Goal: Task Accomplishment & Management: Manage account settings

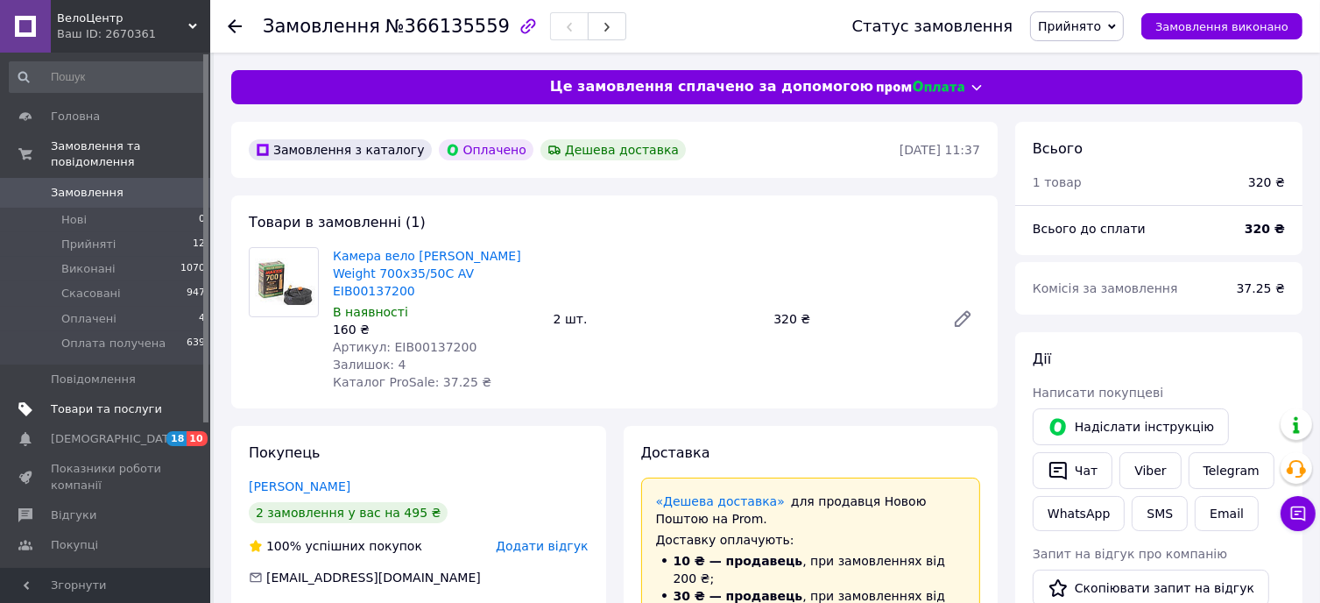
click at [109, 401] on span "Товари та послуги" at bounding box center [106, 409] width 111 height 16
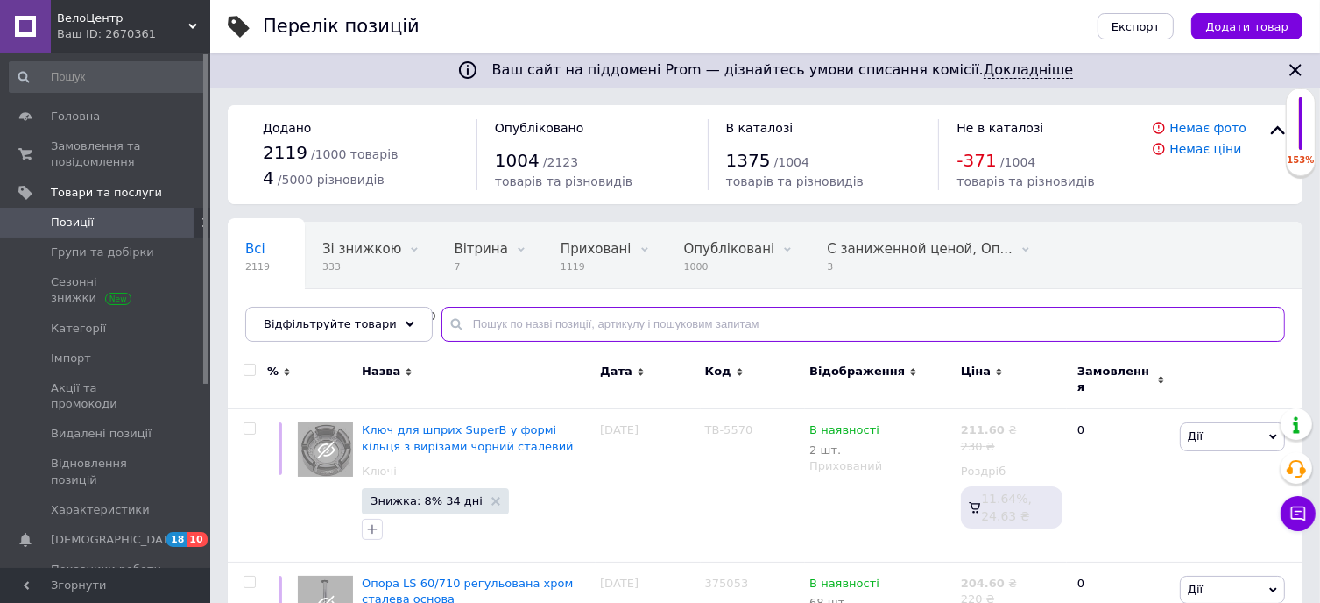
click at [531, 331] on input "text" at bounding box center [863, 324] width 844 height 35
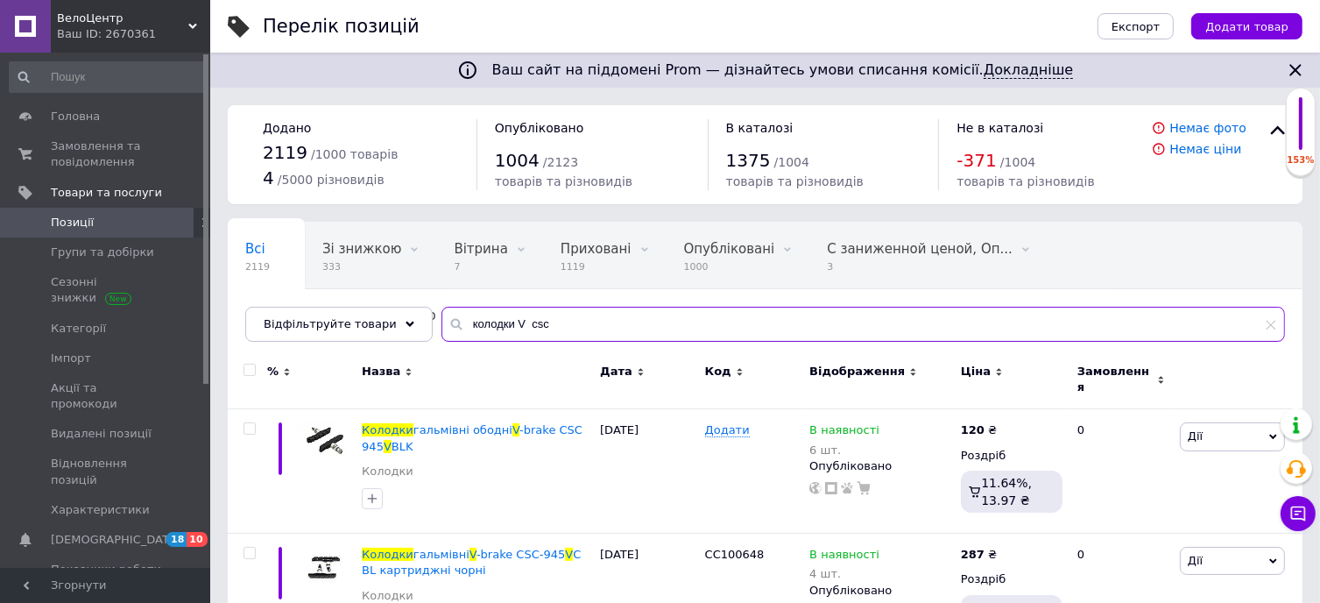
click at [571, 319] on input "колодки V csc" at bounding box center [863, 324] width 844 height 35
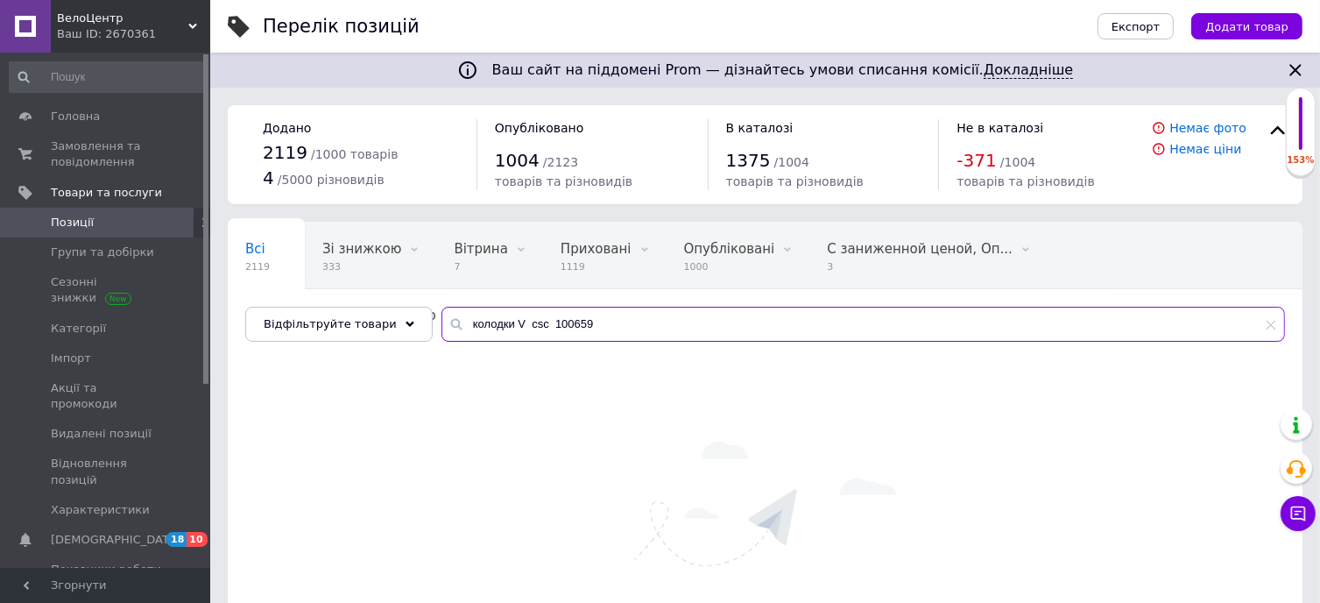
click at [526, 324] on input "колодки V csc 100659" at bounding box center [863, 324] width 844 height 35
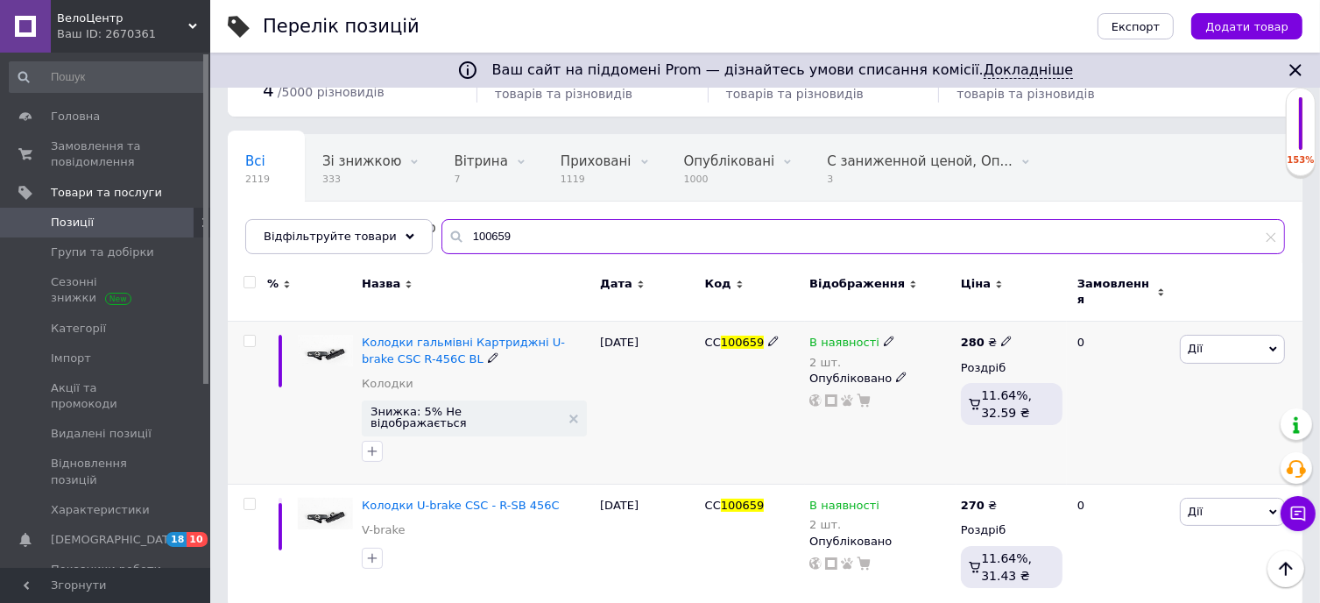
scroll to position [88, 0]
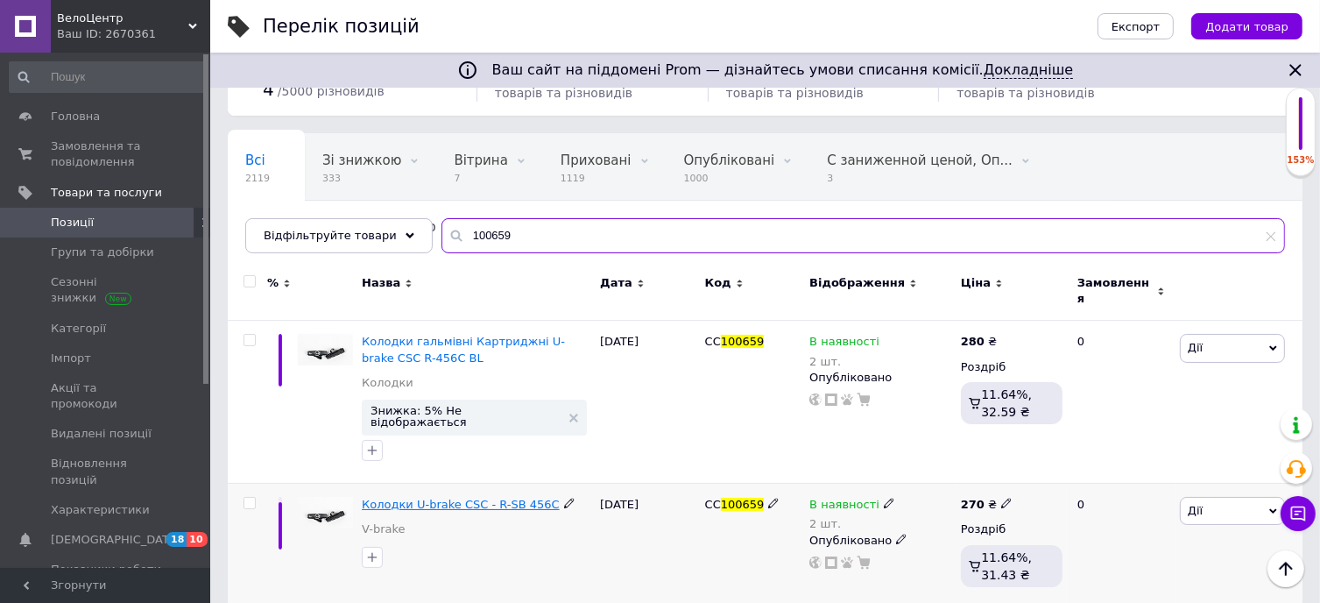
type input "100659"
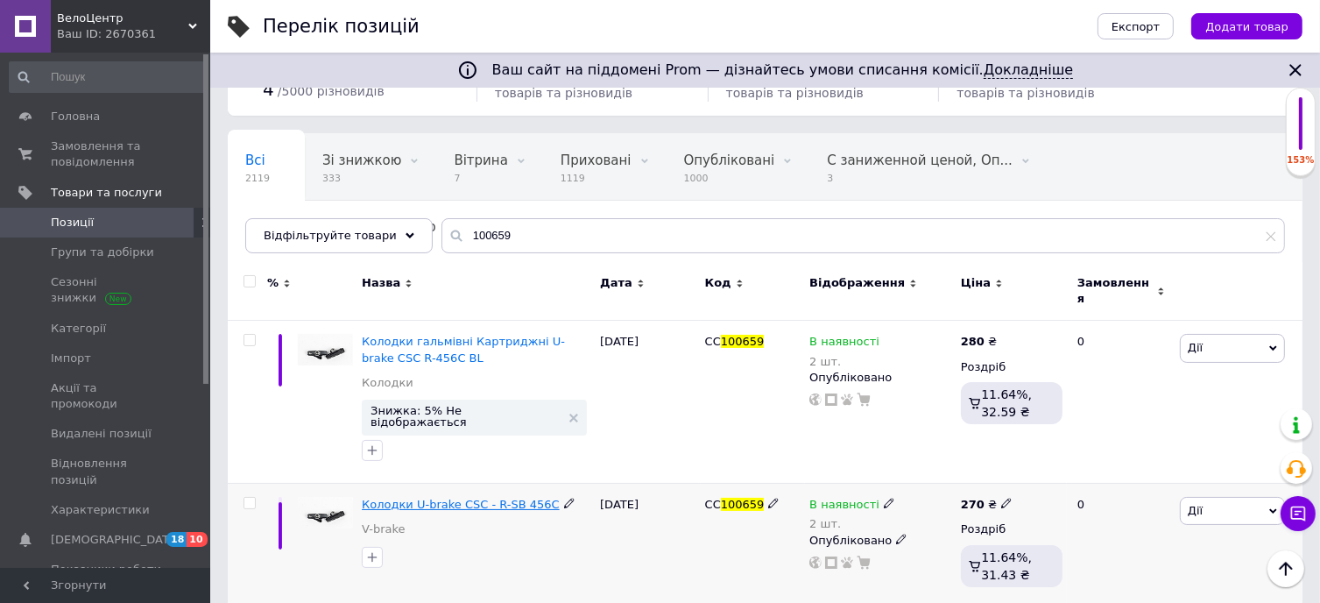
click at [452, 498] on span "Колодки U-brake CSC - R-SB 456C" at bounding box center [461, 504] width 198 height 13
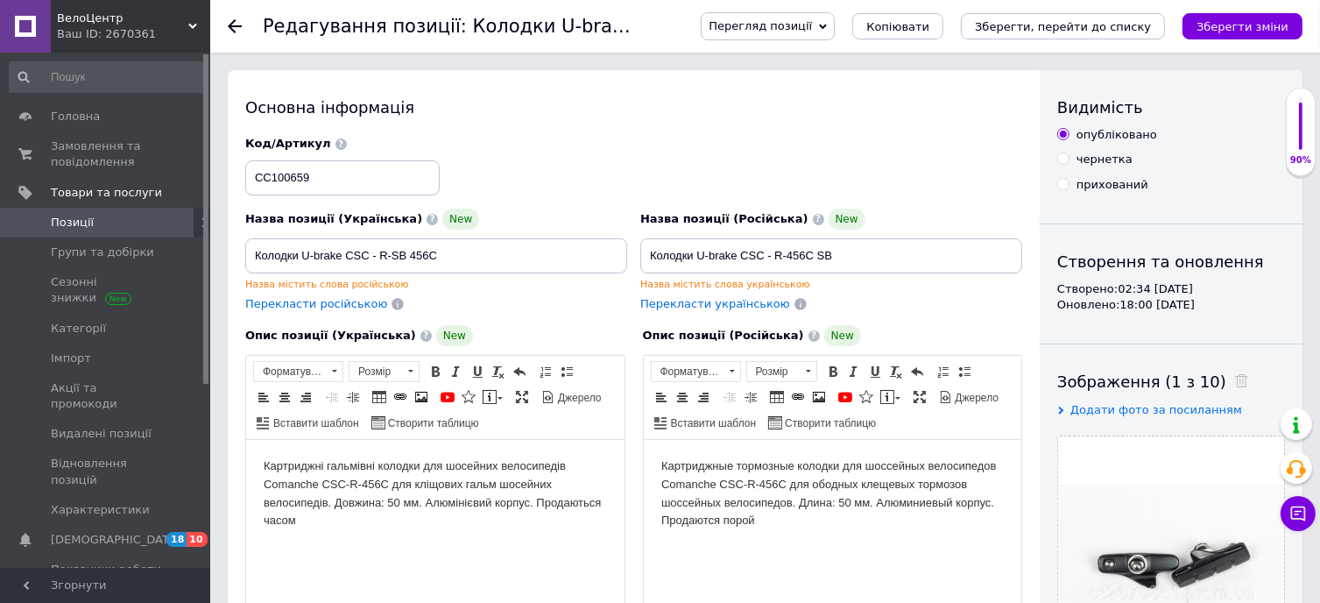
click at [237, 26] on use at bounding box center [235, 26] width 14 height 14
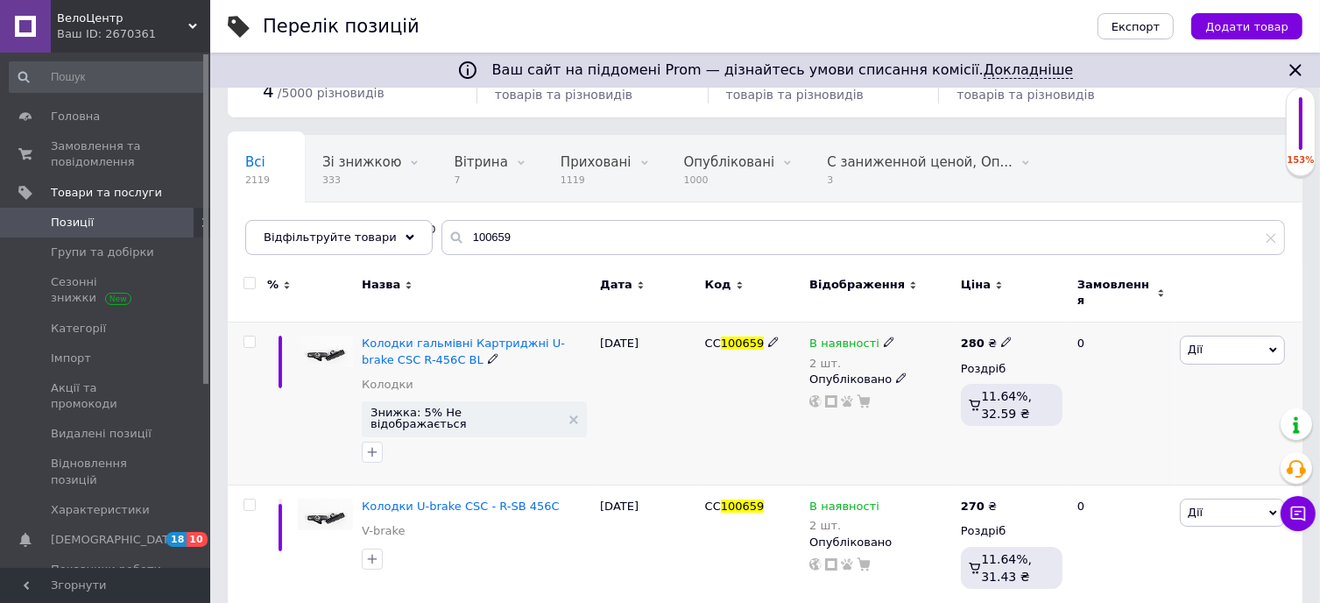
scroll to position [88, 0]
click at [526, 335] on span "Колодки гальмівні Картриджні U-brake CSC R-456C BL" at bounding box center [463, 349] width 203 height 29
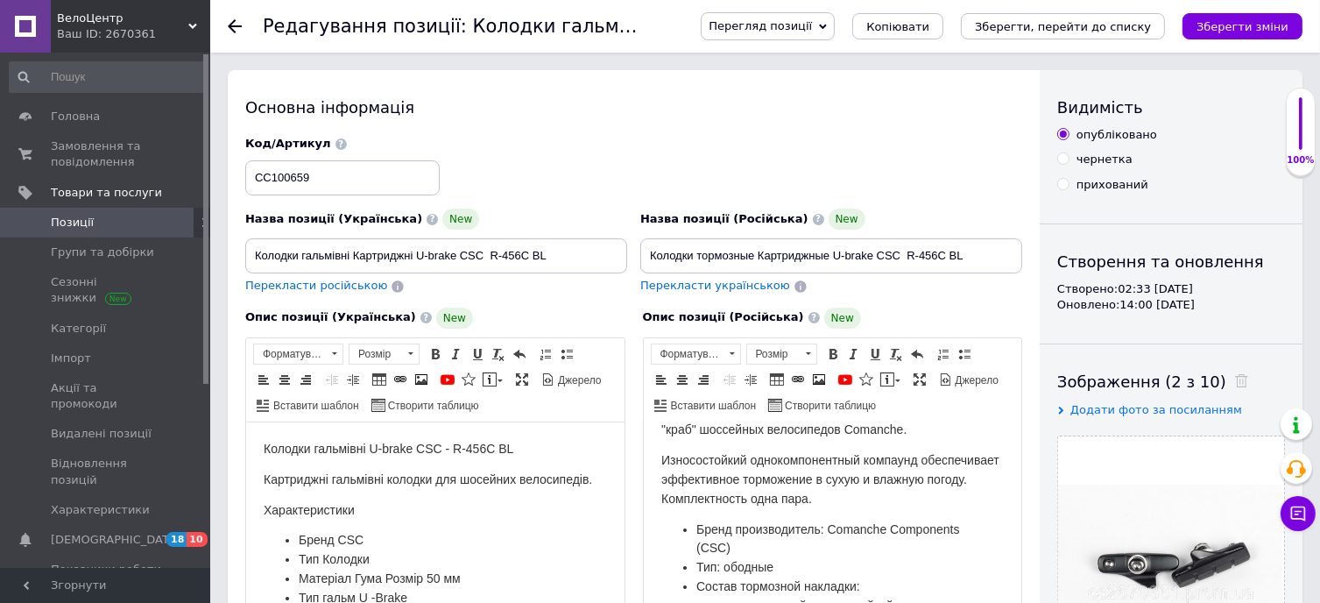
click at [237, 22] on icon at bounding box center [235, 26] width 14 height 14
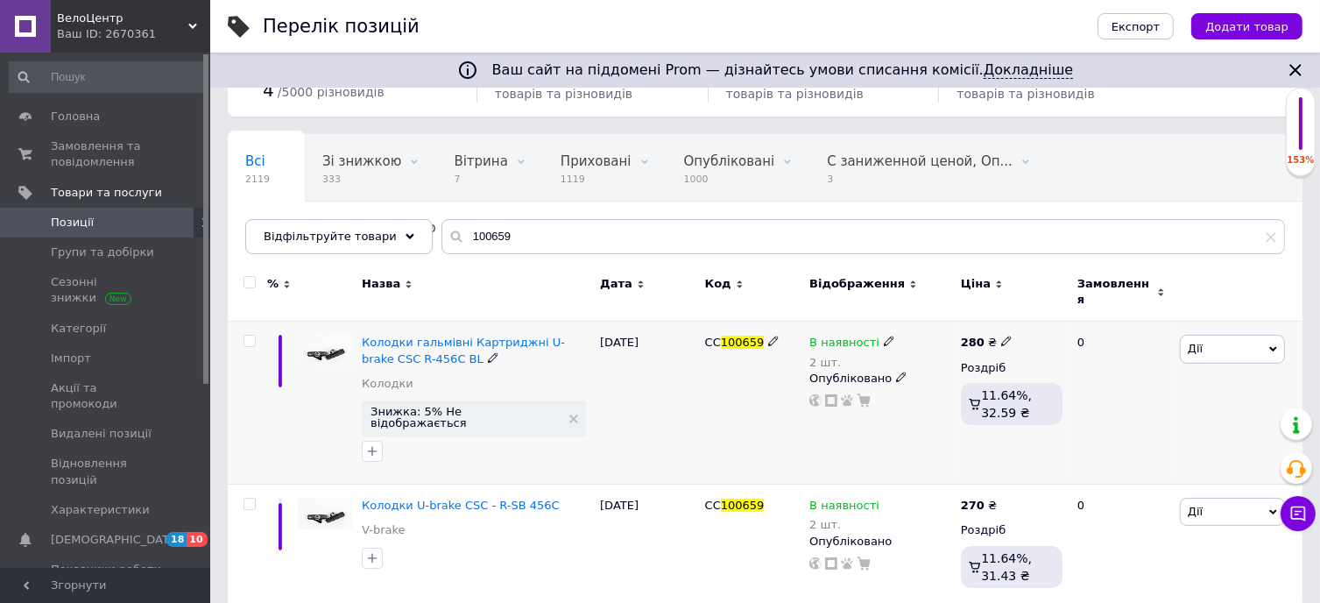
scroll to position [88, 0]
click at [1002, 335] on icon at bounding box center [1006, 340] width 11 height 11
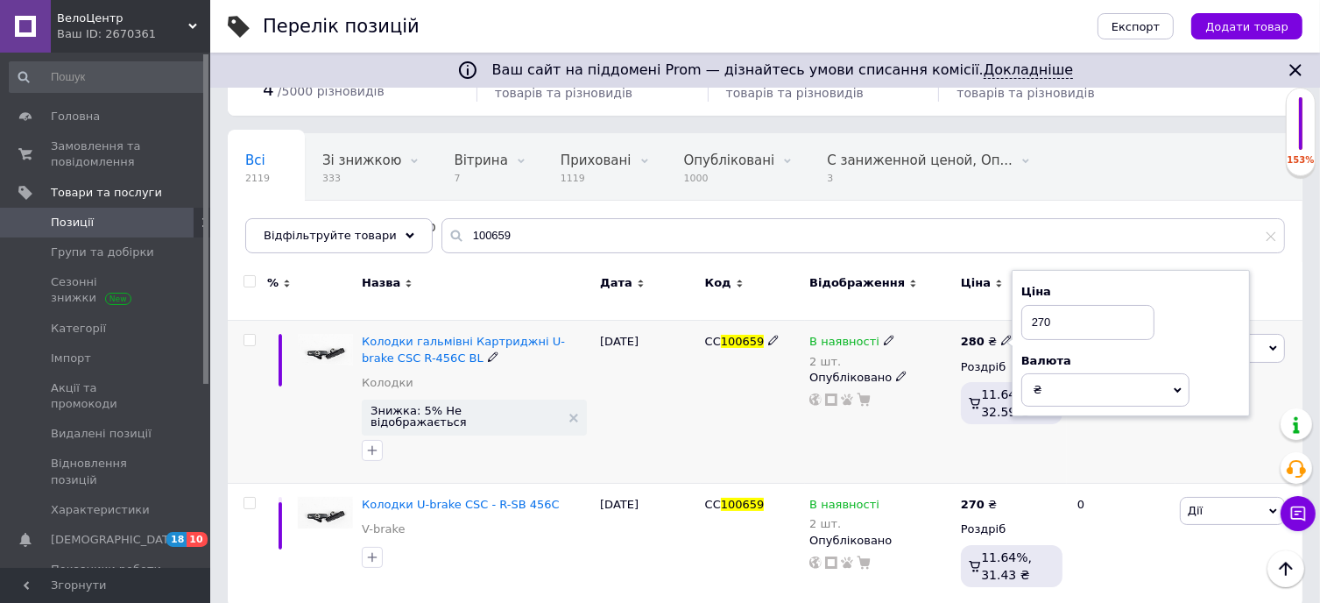
type input "270"
click at [674, 396] on div "[DATE]" at bounding box center [648, 402] width 105 height 163
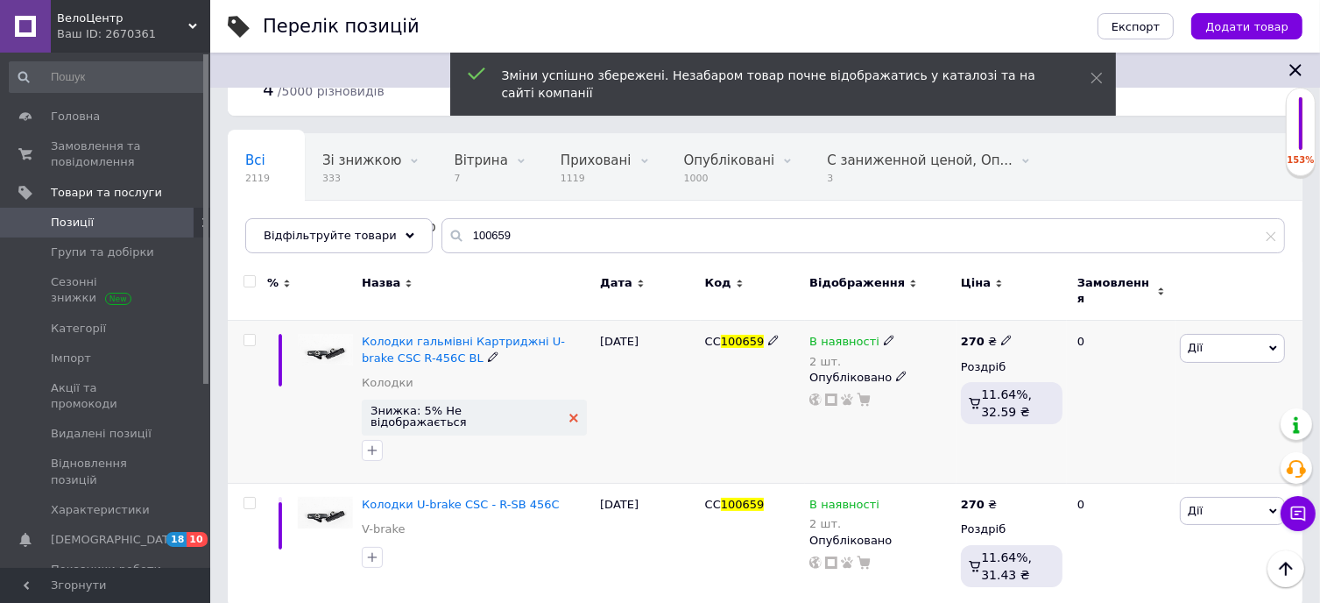
click at [569, 413] on use at bounding box center [573, 417] width 9 height 9
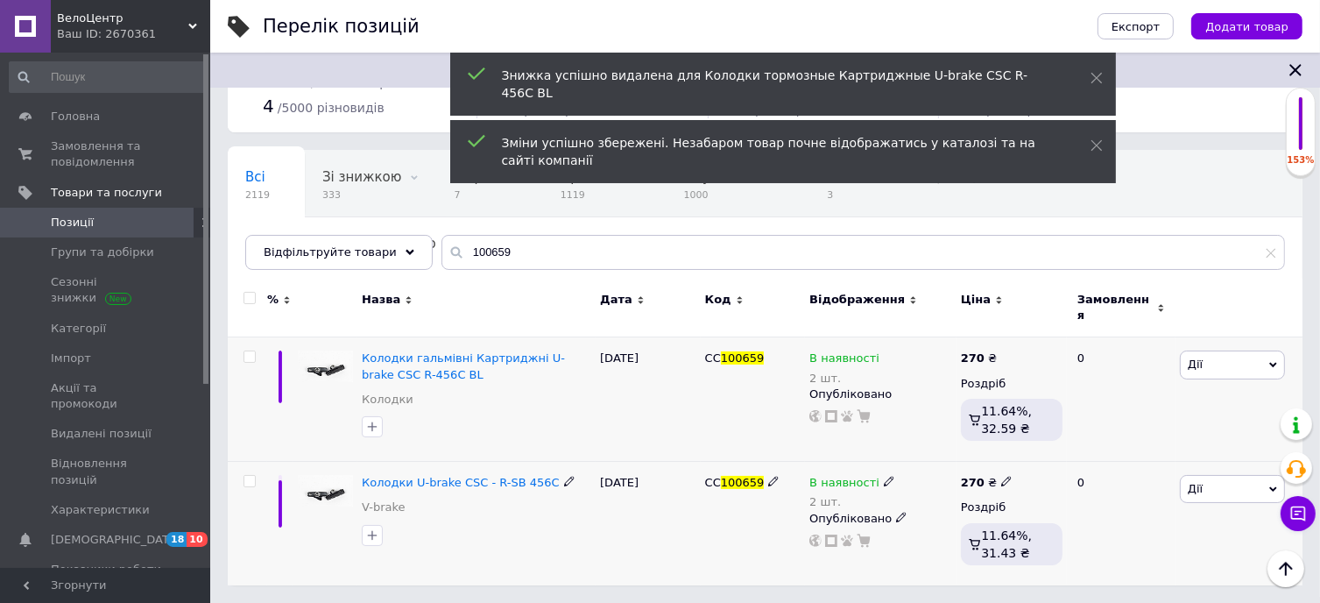
scroll to position [60, 0]
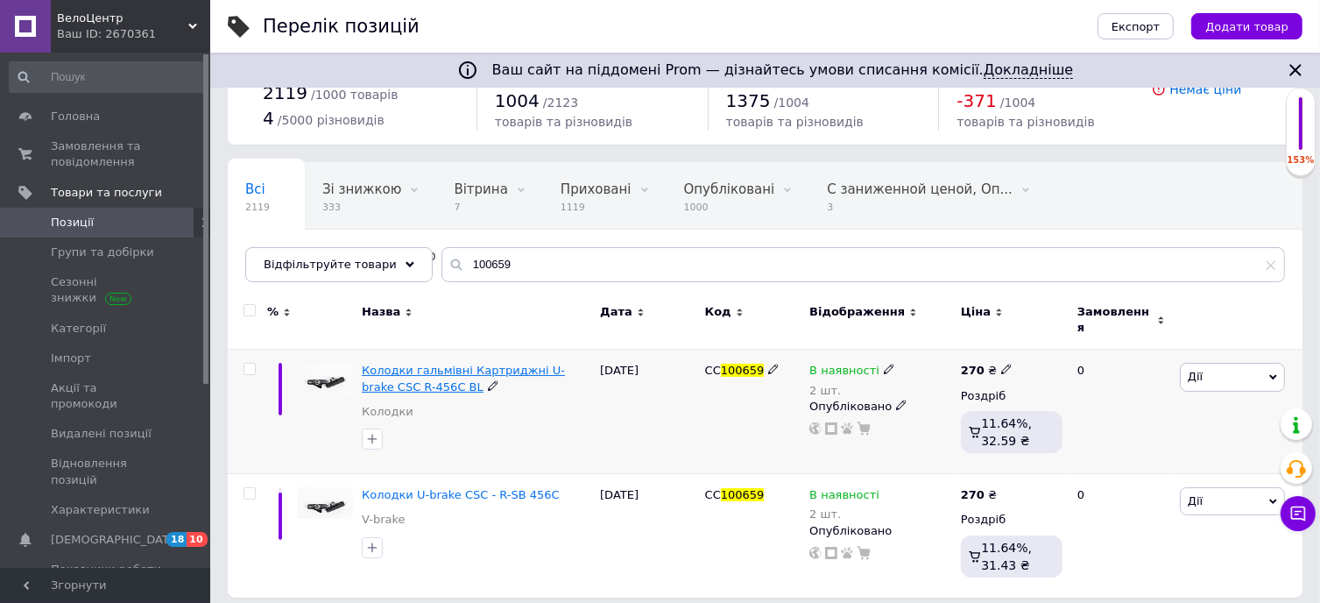
click at [494, 364] on span "Колодки гальмівні Картриджні U-brake CSC R-456C BL" at bounding box center [463, 378] width 203 height 29
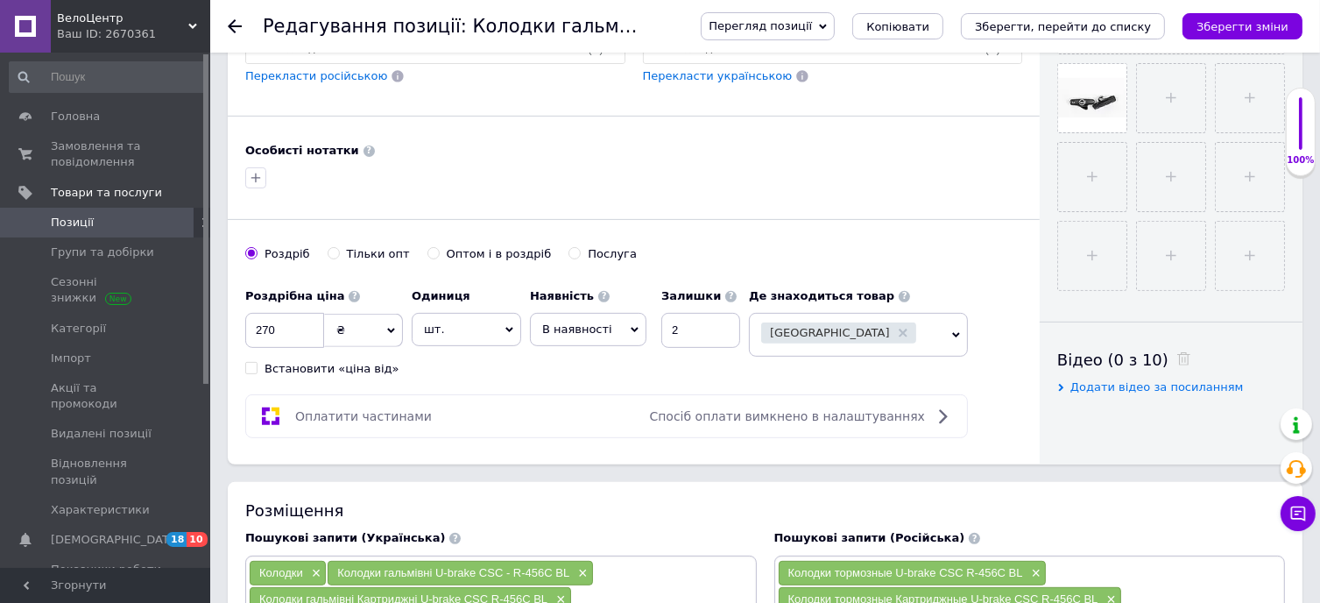
scroll to position [613, 0]
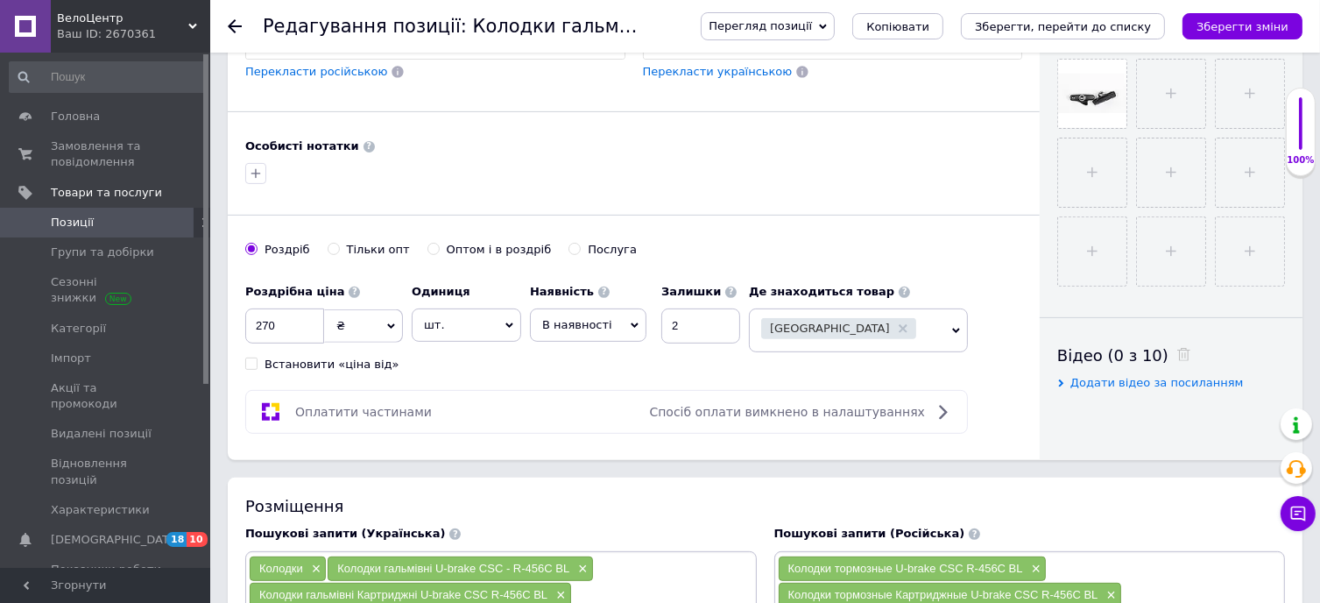
click at [229, 24] on icon at bounding box center [235, 26] width 14 height 14
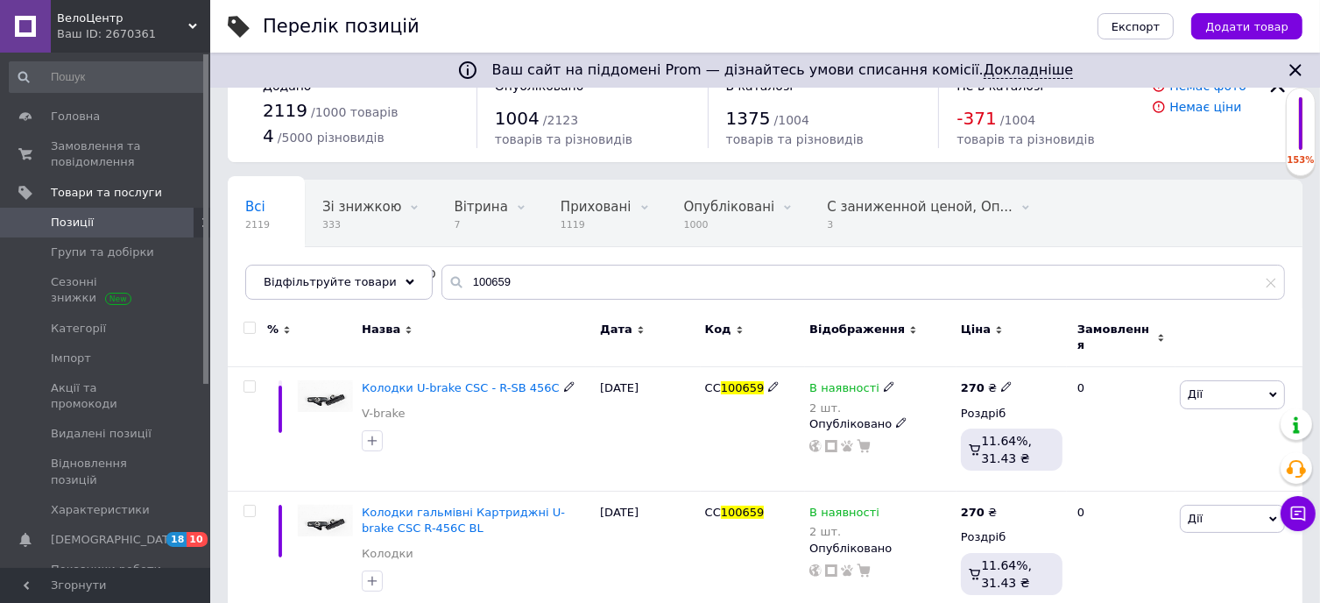
scroll to position [60, 0]
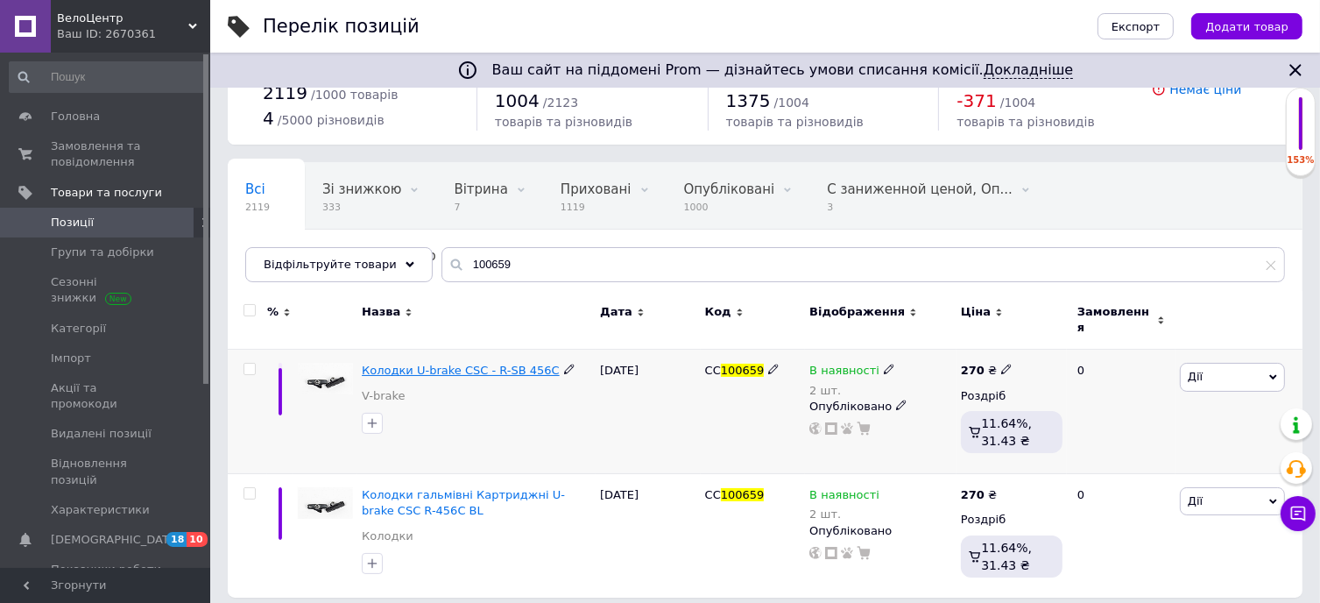
click at [453, 364] on span "Колодки U-brake CSC - R-SB 456C" at bounding box center [461, 370] width 198 height 13
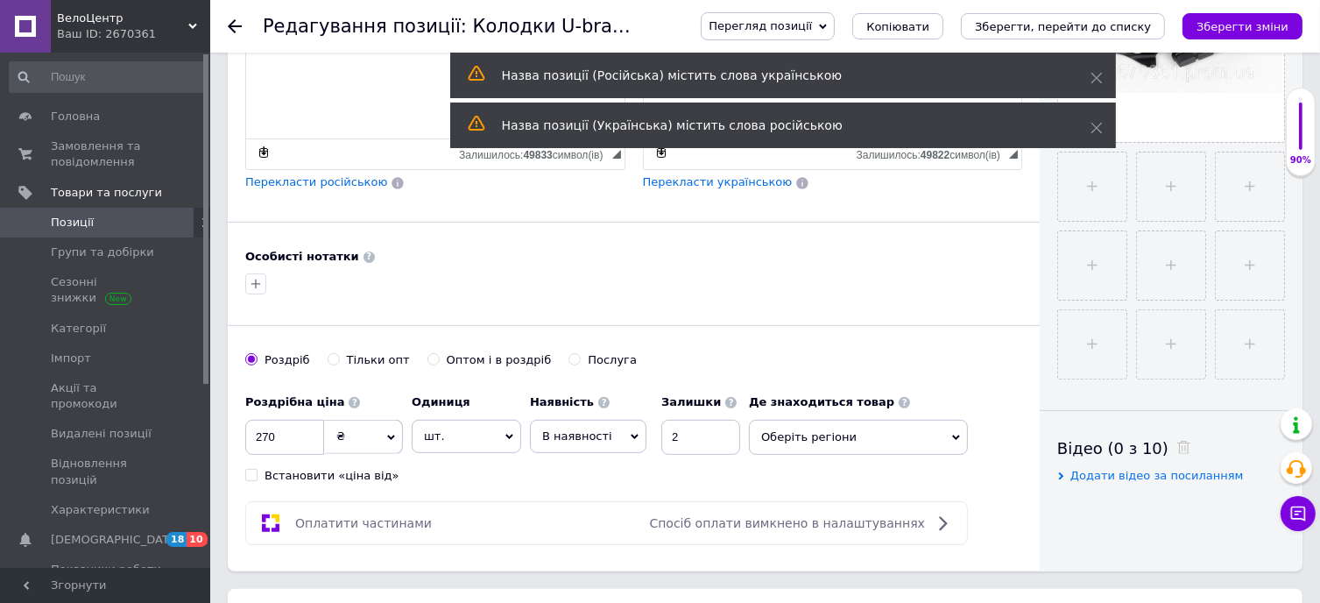
scroll to position [526, 0]
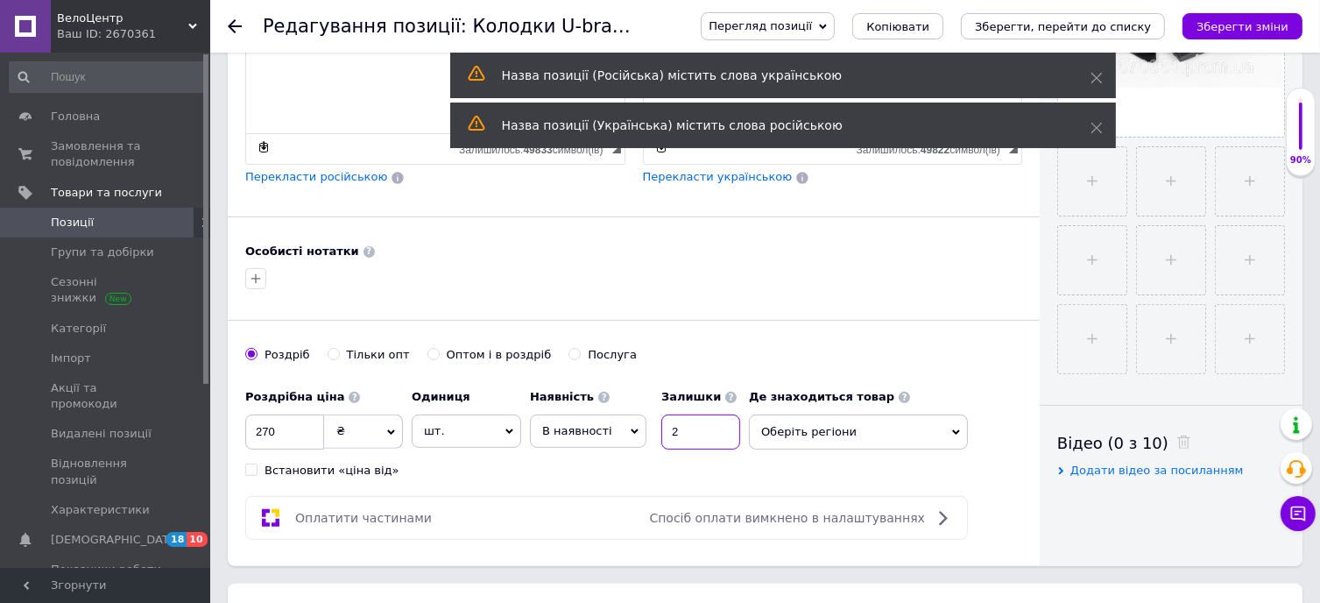
click at [717, 443] on input "2" at bounding box center [700, 431] width 79 height 35
type input "3"
click at [844, 427] on span "Оберіть регіони" at bounding box center [858, 431] width 219 height 35
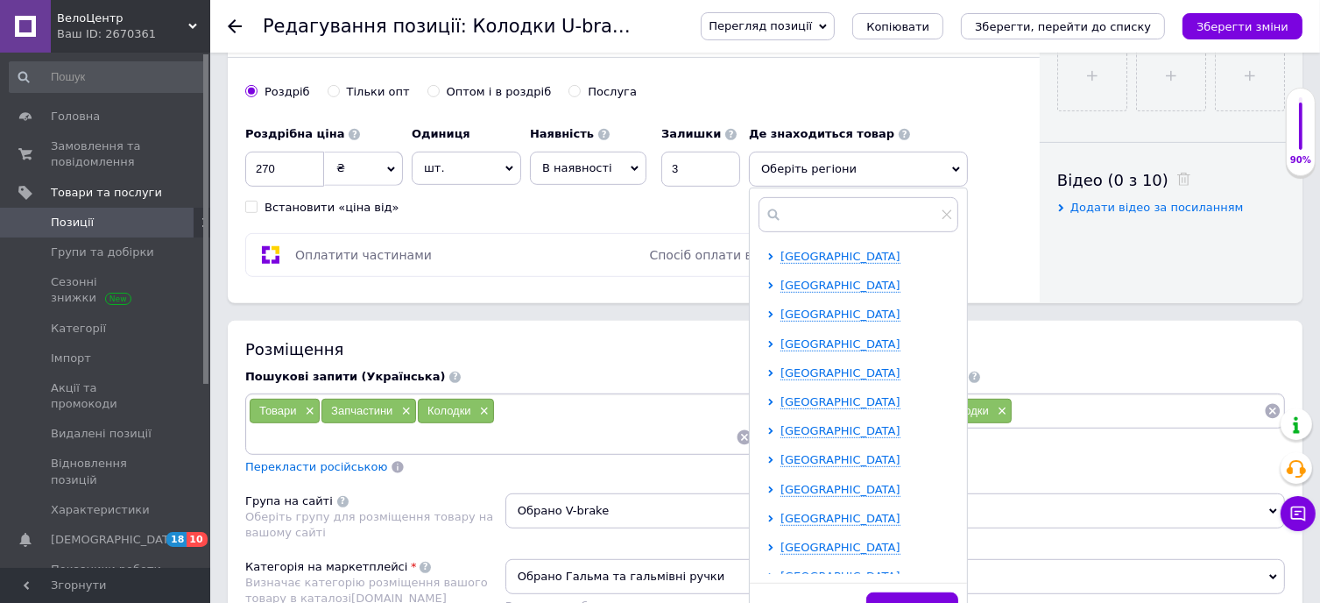
scroll to position [175, 0]
click at [804, 312] on span "[GEOGRAPHIC_DATA]" at bounding box center [840, 313] width 120 height 13
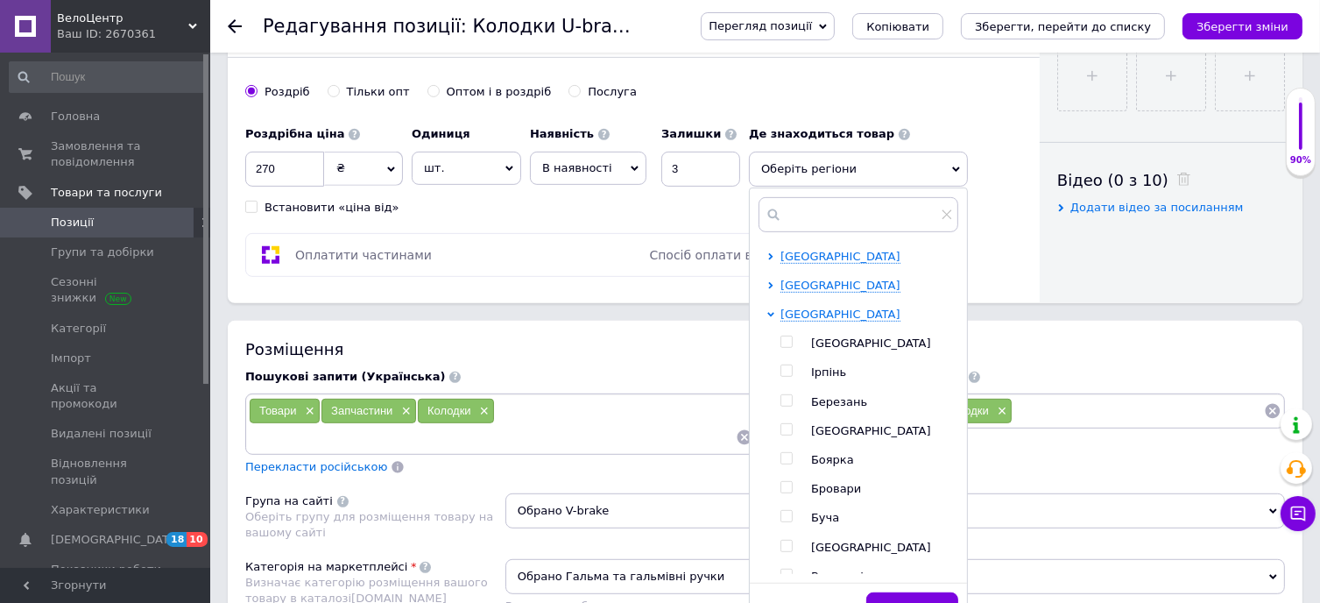
click at [784, 336] on input "checkbox" at bounding box center [785, 341] width 11 height 11
checkbox input "true"
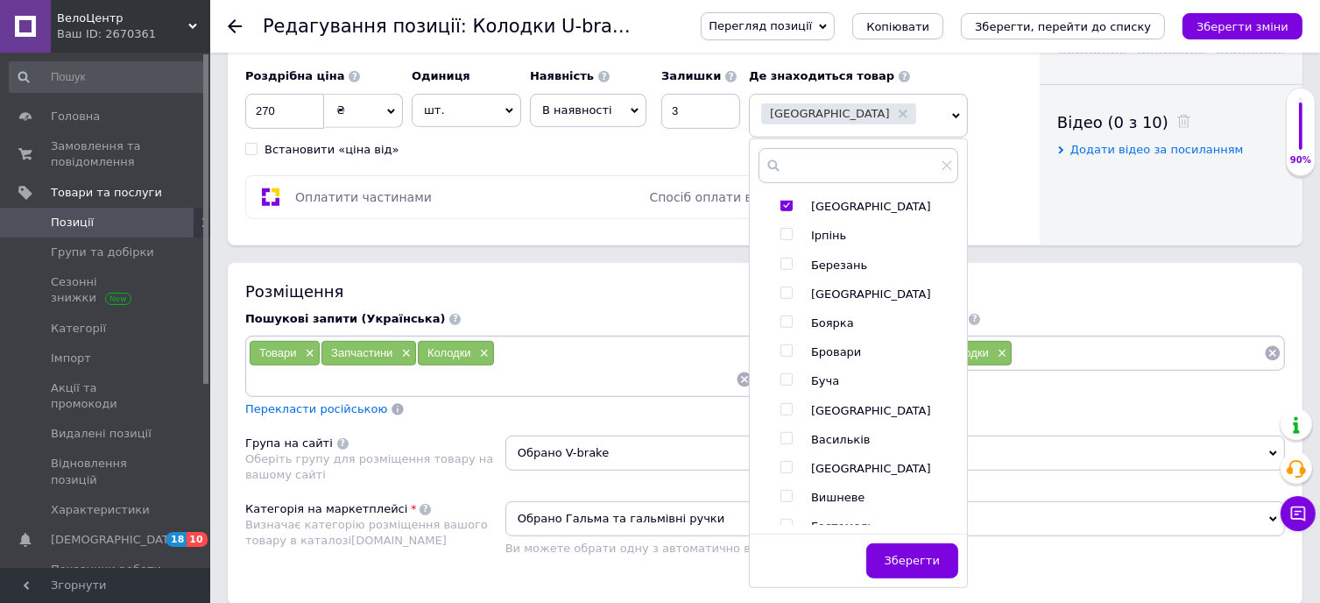
scroll to position [876, 0]
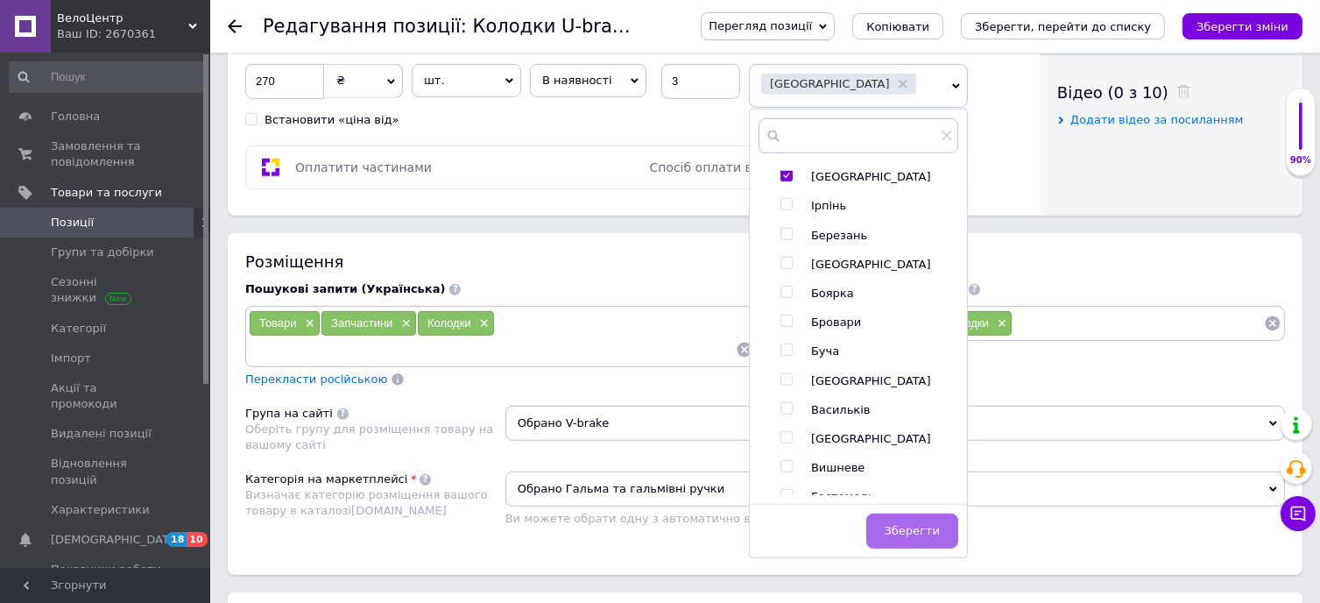
click at [935, 524] on span "Зберегти" at bounding box center [912, 530] width 55 height 13
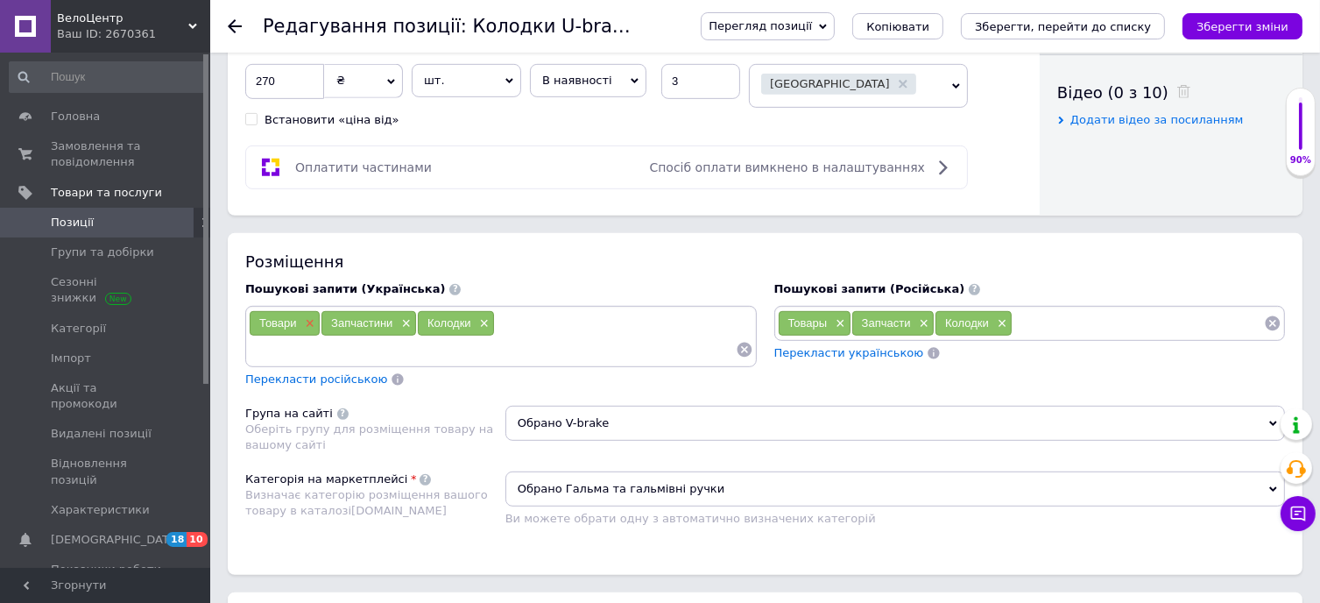
click at [307, 320] on span "×" at bounding box center [308, 323] width 14 height 15
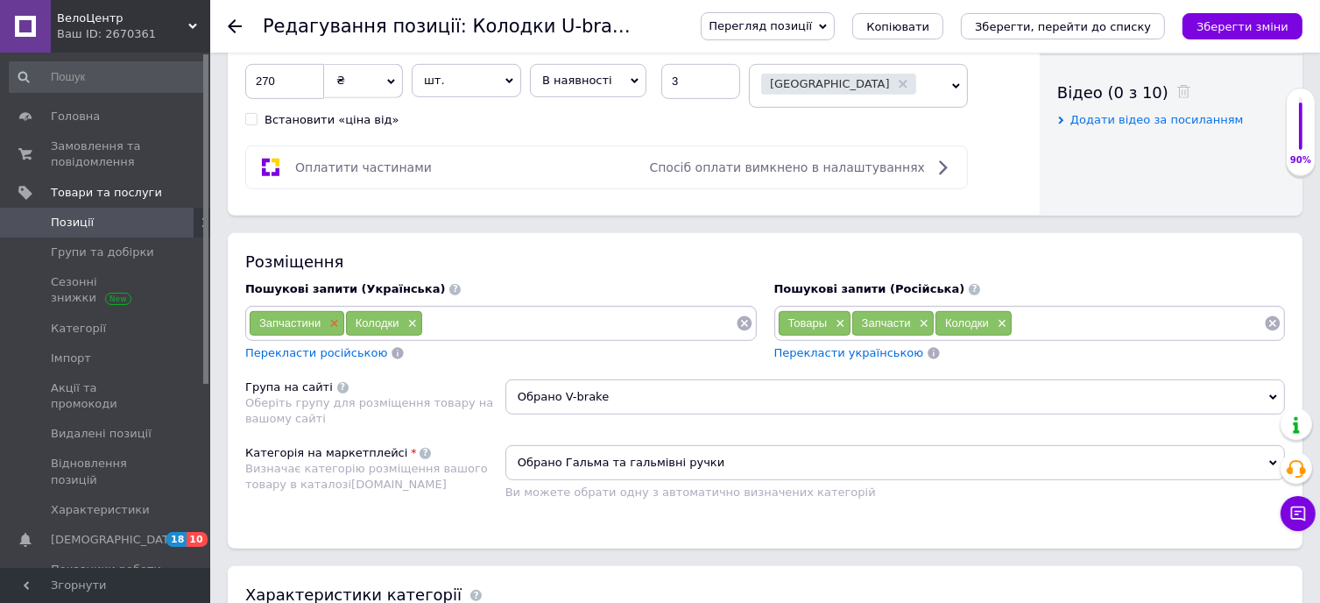
click at [326, 317] on span "×" at bounding box center [332, 323] width 14 height 15
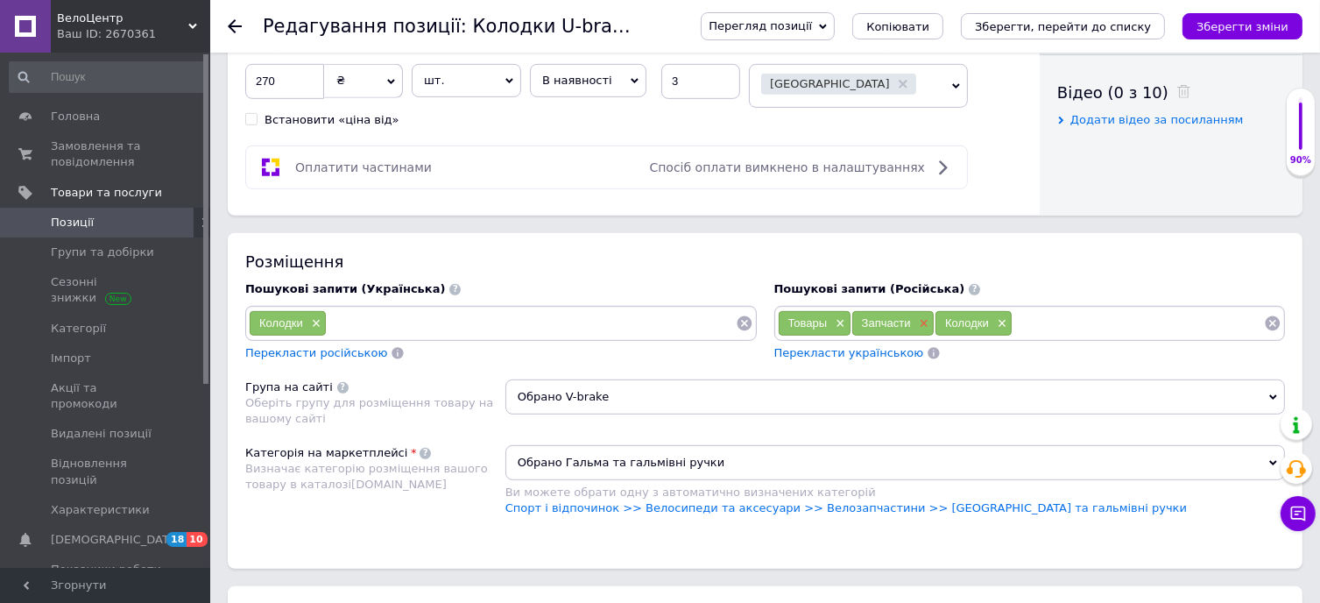
click at [921, 316] on span "×" at bounding box center [922, 323] width 14 height 15
click at [840, 316] on span "×" at bounding box center [838, 323] width 14 height 15
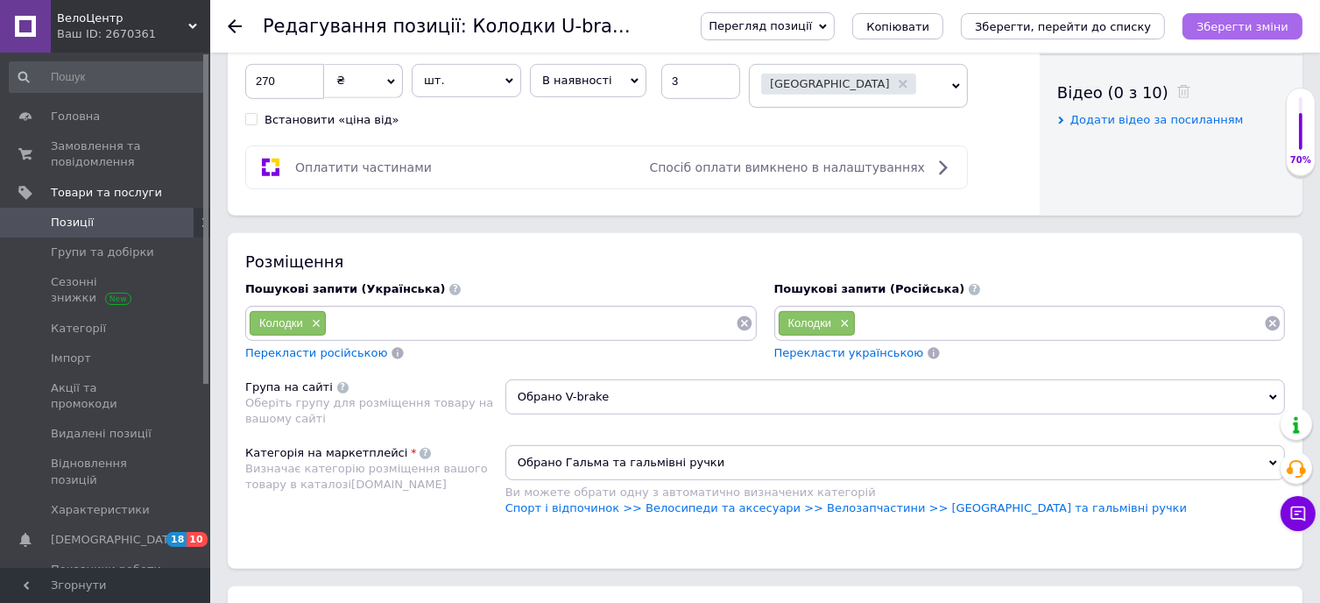
click at [1233, 28] on icon "Зберегти зміни" at bounding box center [1243, 26] width 92 height 13
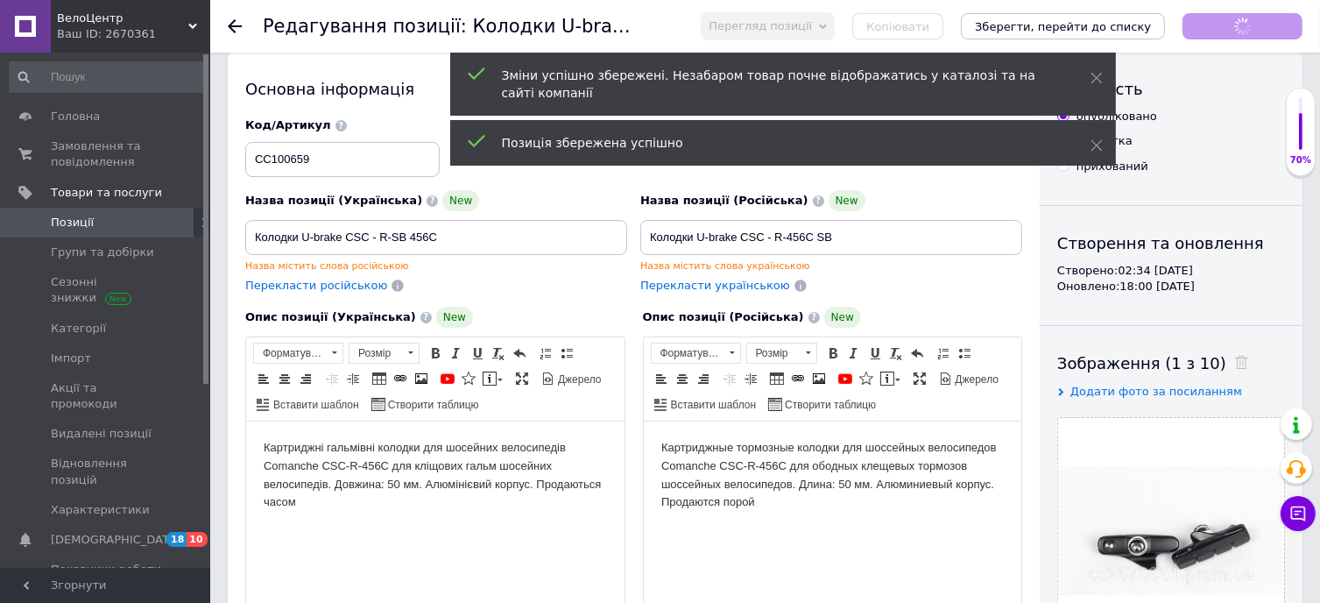
scroll to position [0, 0]
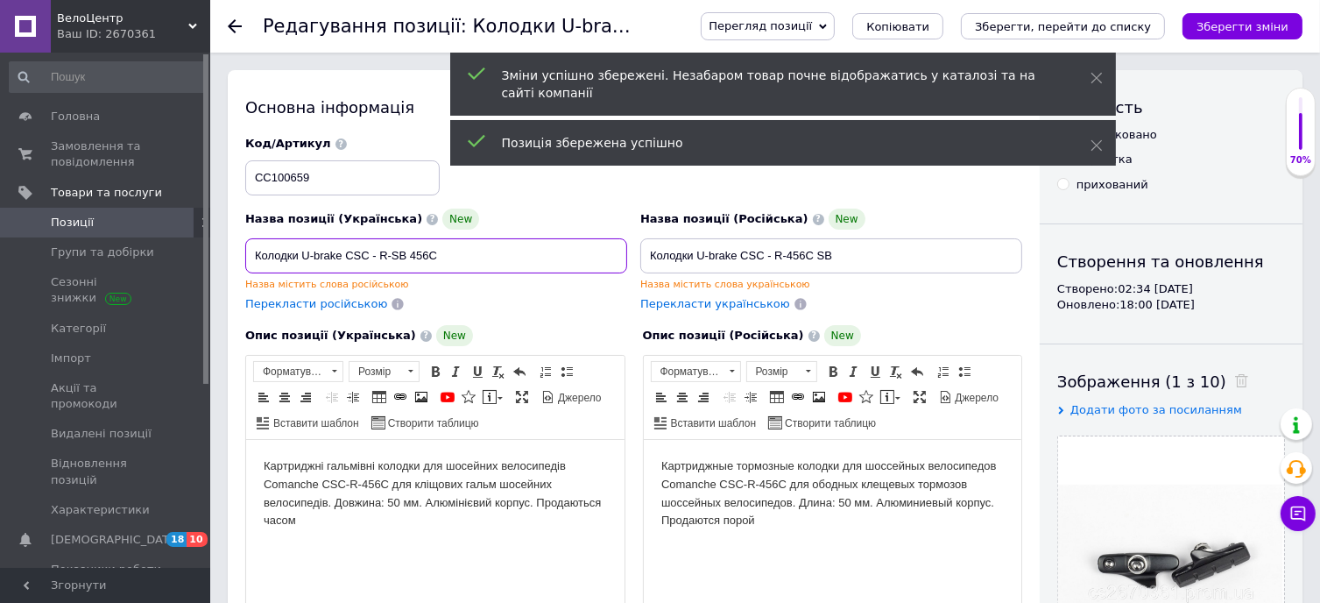
click at [375, 256] on input "Колодки U-brake CSC - R-SB 456C" at bounding box center [436, 255] width 382 height 35
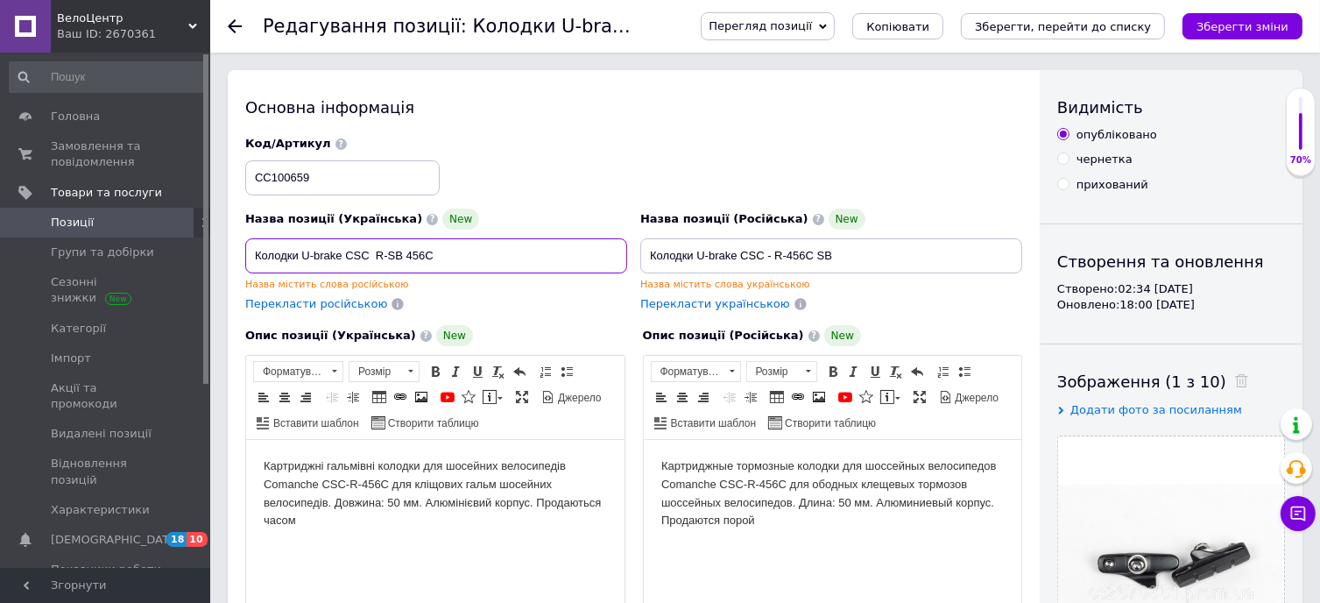
drag, startPoint x: 441, startPoint y: 255, endPoint x: 217, endPoint y: 276, distance: 225.2
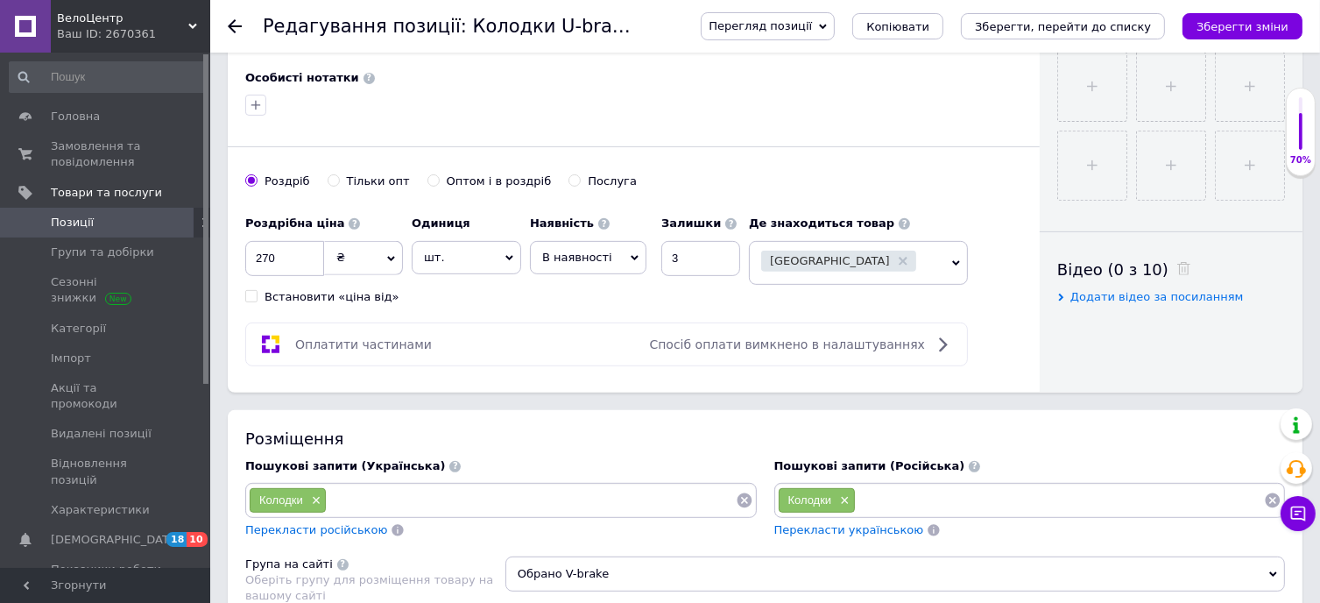
scroll to position [701, 0]
type input "Колодки U-brake CSC R-SB 456C"
paste input "Колодки U-brake CSC R-SB 456C"
type input "Колодки U-brake CSC R-SB 456C"
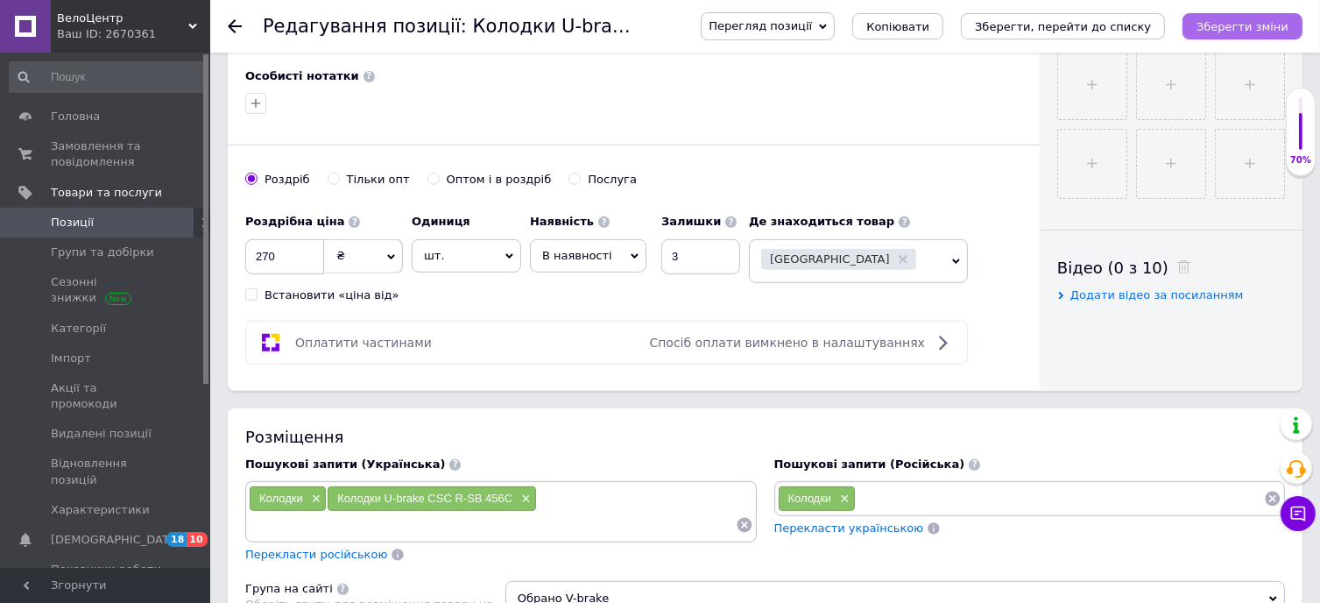
click at [1247, 20] on icon "Зберегти зміни" at bounding box center [1243, 26] width 92 height 13
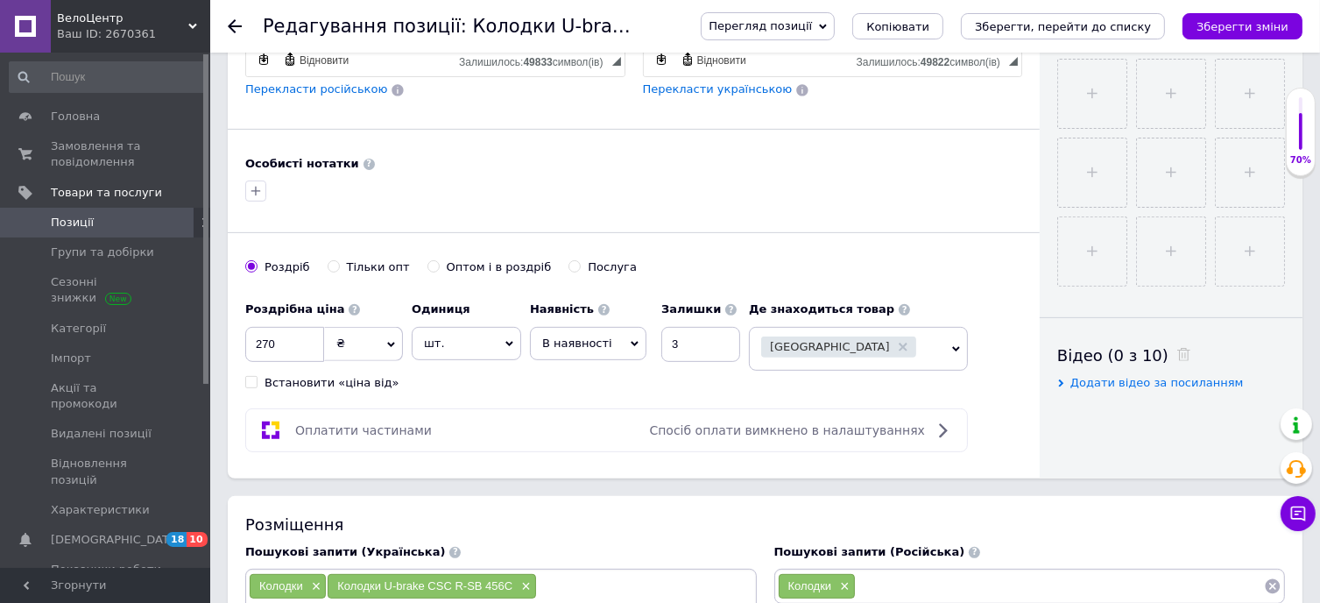
scroll to position [0, 0]
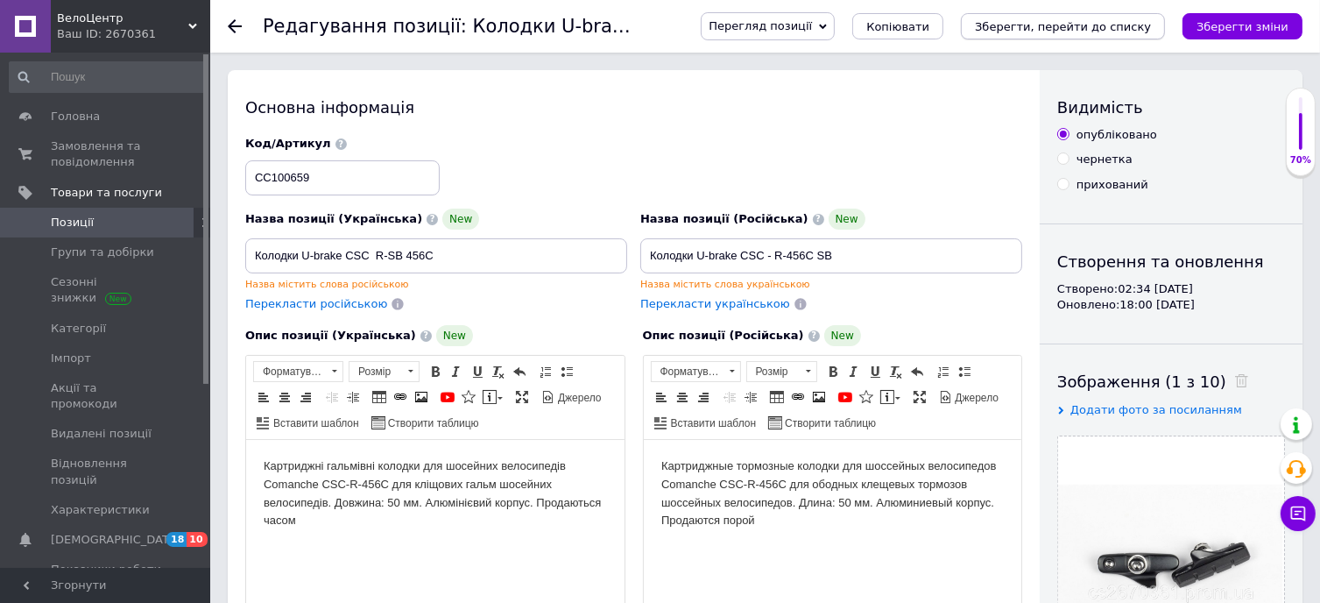
click at [1143, 27] on icon "Зберегти, перейти до списку" at bounding box center [1063, 26] width 176 height 13
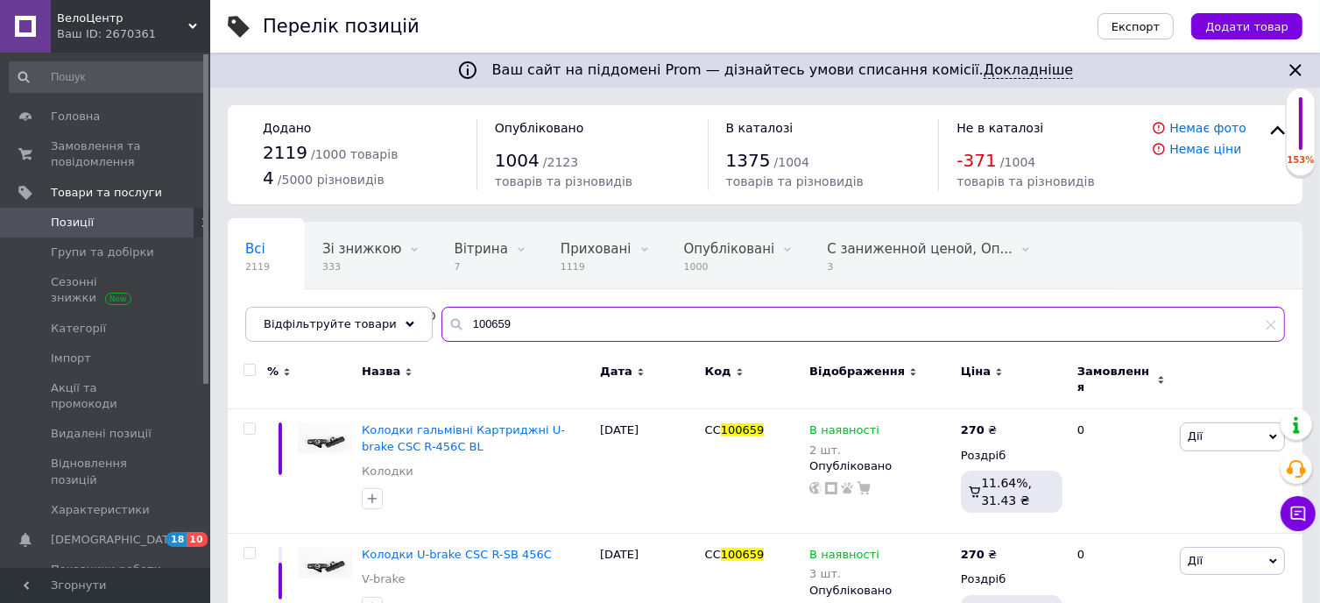
click at [527, 328] on input "100659" at bounding box center [863, 324] width 844 height 35
type input "1"
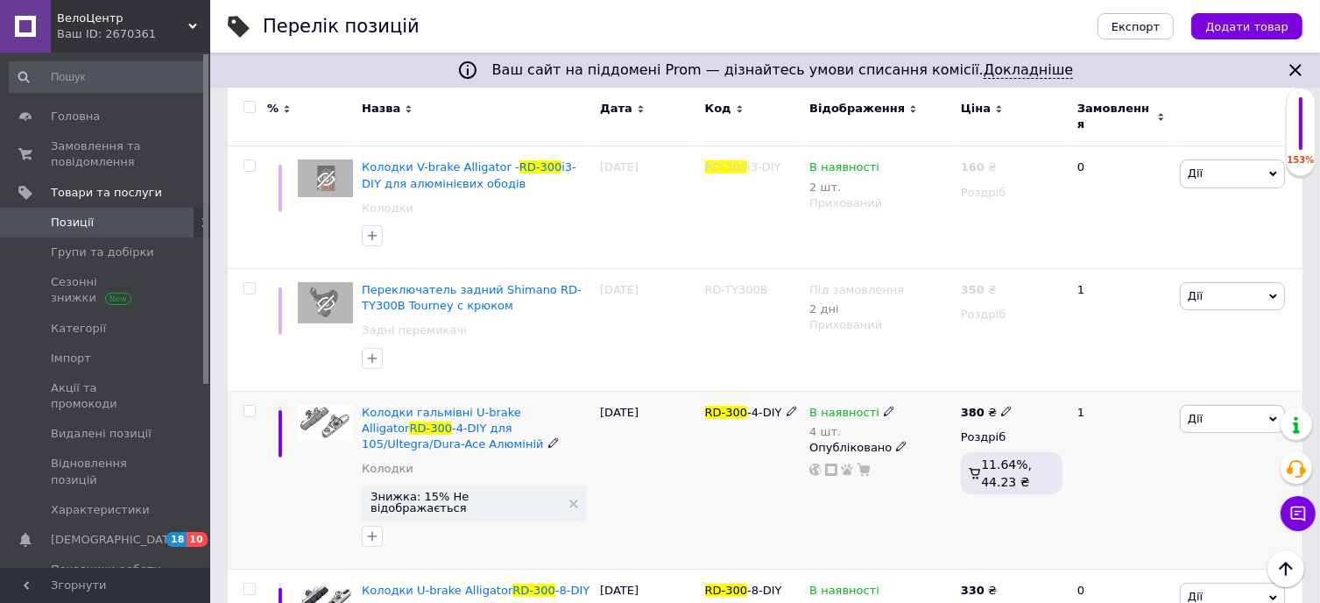
scroll to position [350, 0]
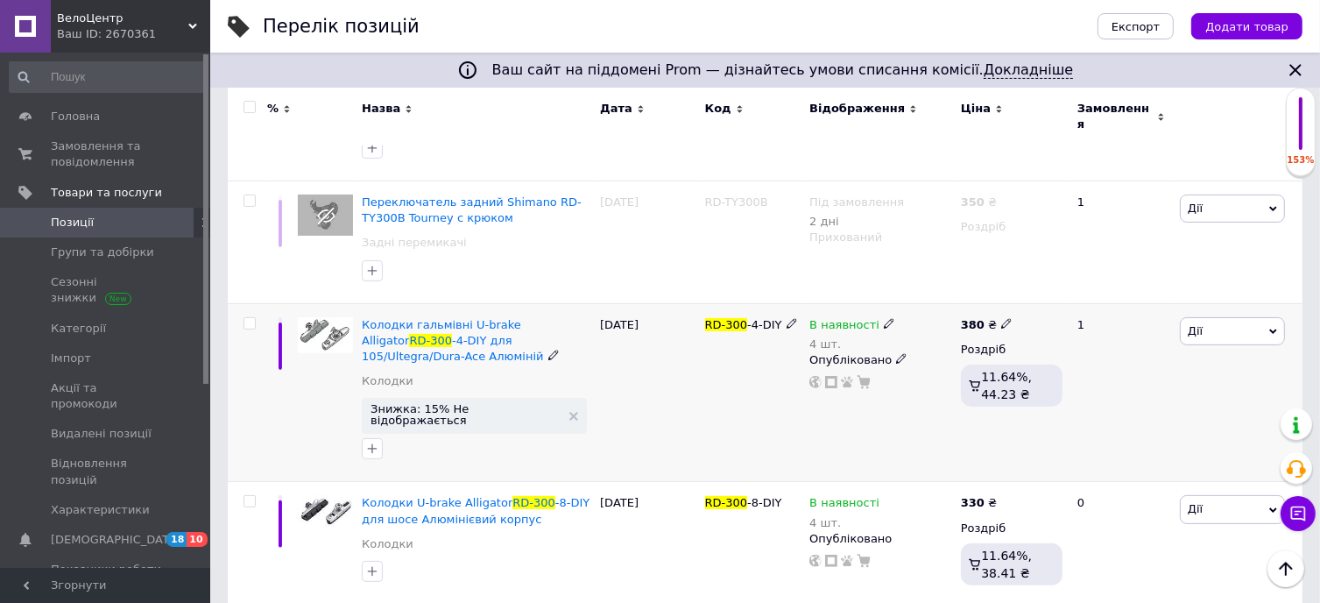
type input "RD-300"
click at [1002, 318] on use at bounding box center [1006, 323] width 10 height 10
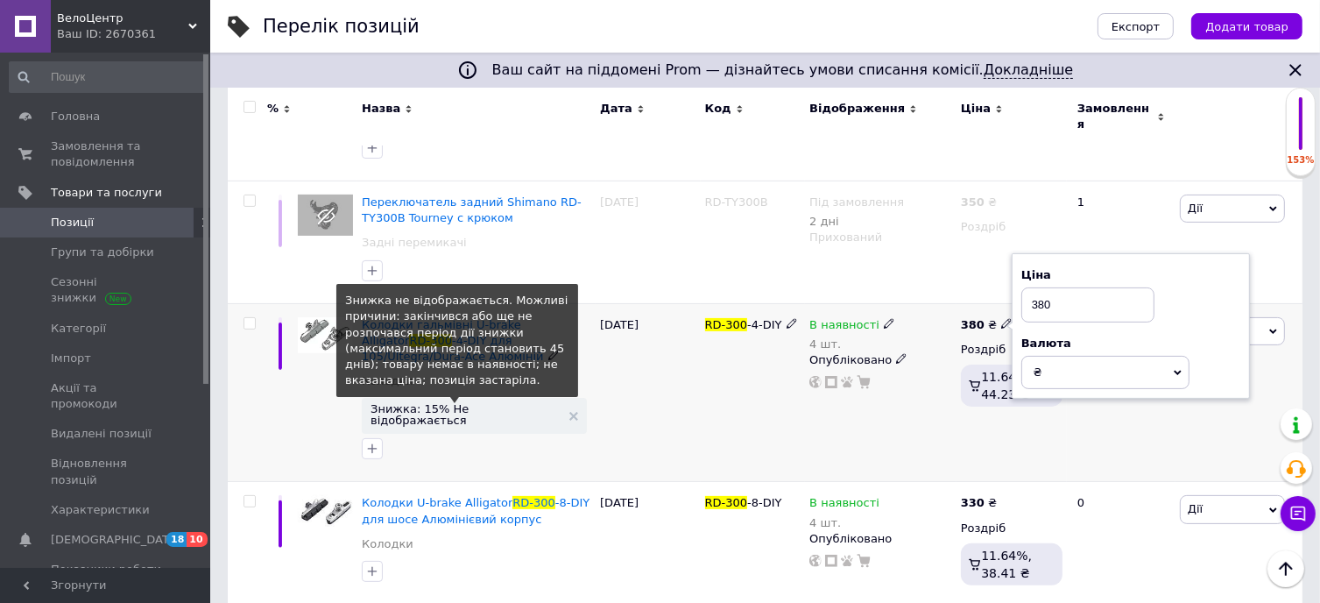
click at [480, 403] on span "Знижка: 15% Не відображається" at bounding box center [466, 414] width 190 height 23
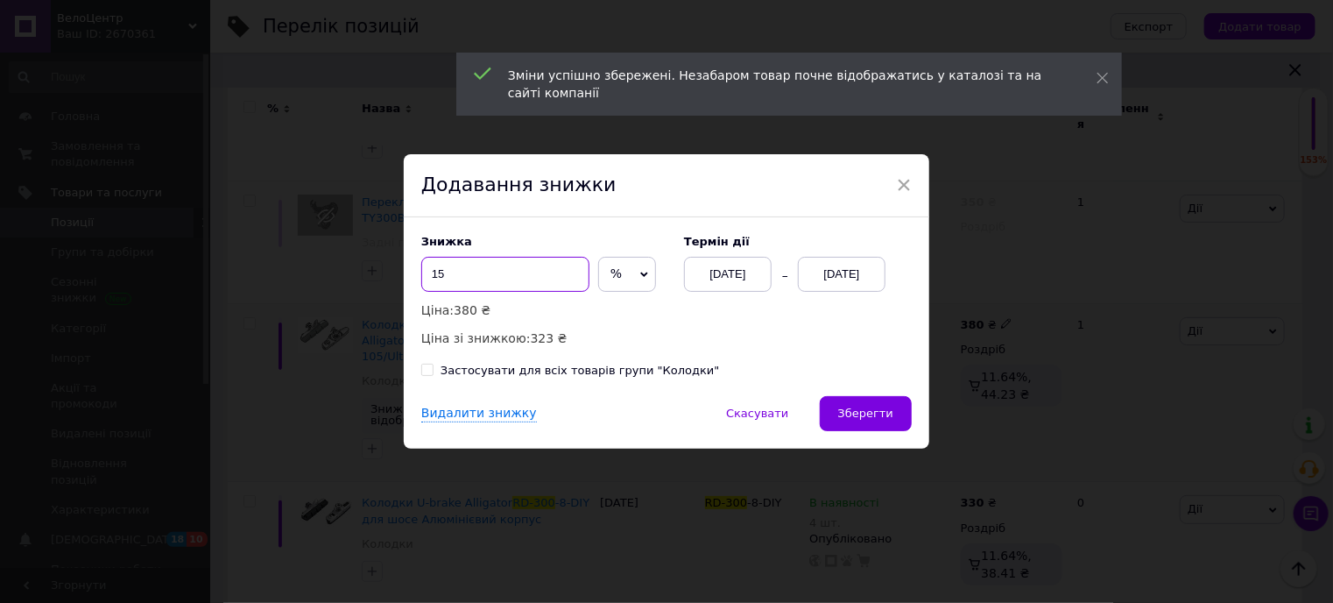
click at [516, 280] on input "15" at bounding box center [505, 274] width 168 height 35
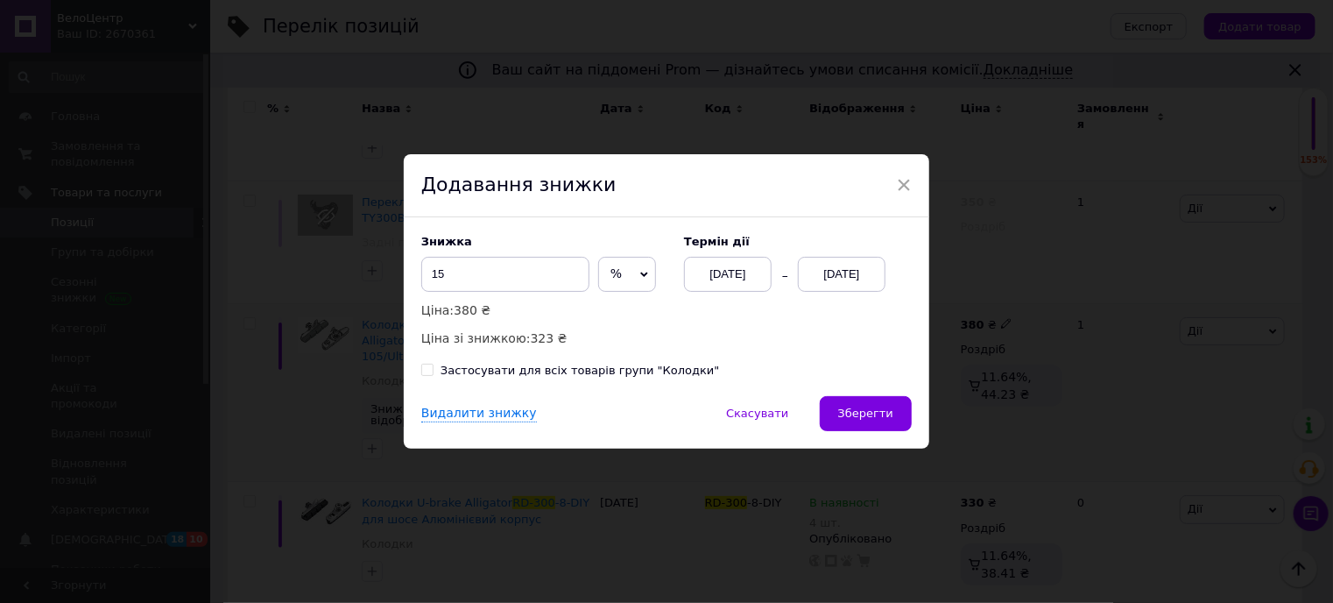
click at [823, 272] on div "[DATE]" at bounding box center [842, 274] width 88 height 35
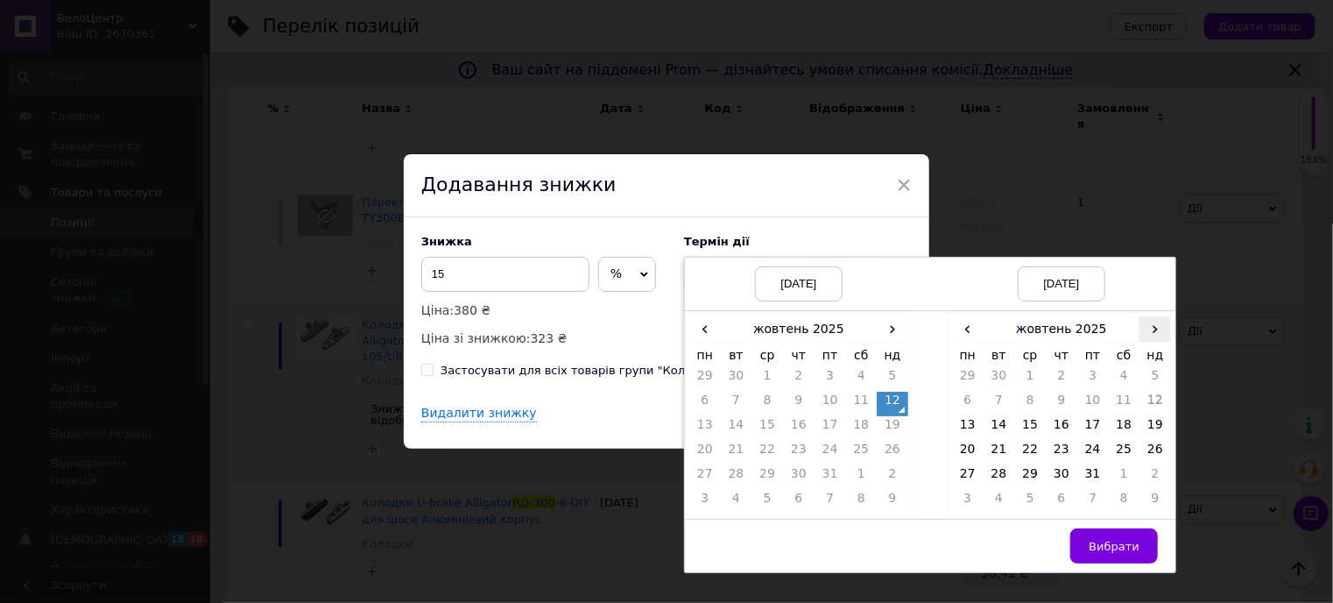
click at [1146, 328] on span "›" at bounding box center [1156, 328] width 32 height 25
click at [1035, 479] on td "26" at bounding box center [1030, 477] width 32 height 25
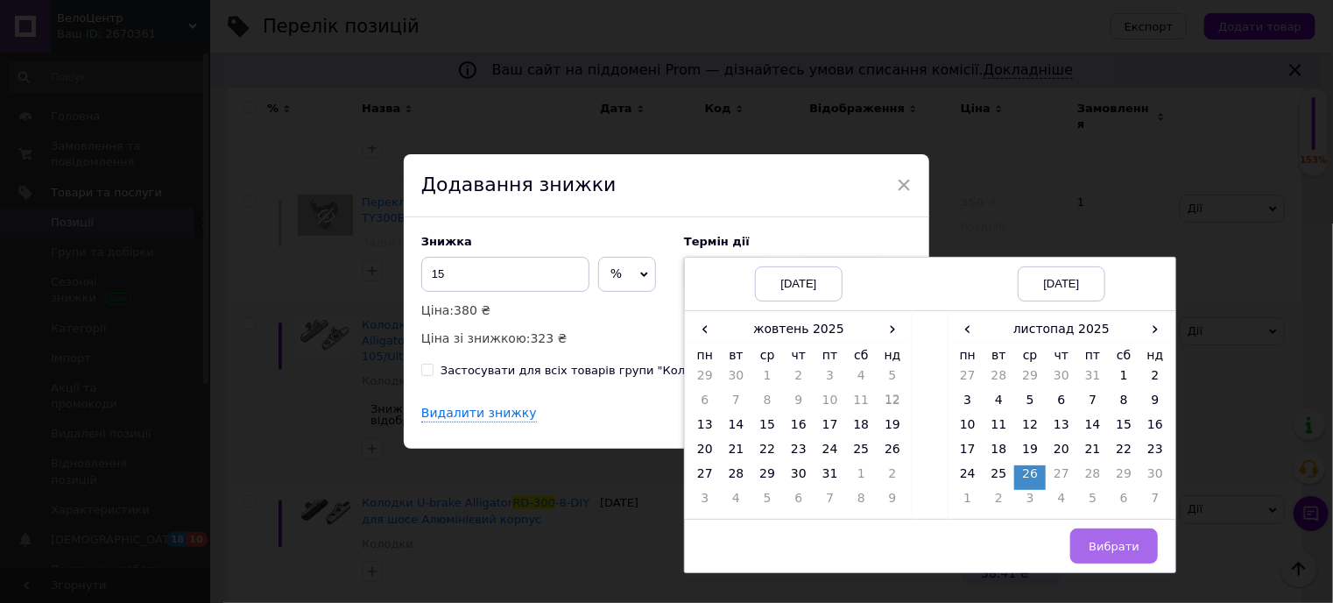
drag, startPoint x: 1122, startPoint y: 548, endPoint x: 1112, endPoint y: 541, distance: 11.9
click at [1121, 548] on span "Вибрати" at bounding box center [1114, 546] width 51 height 13
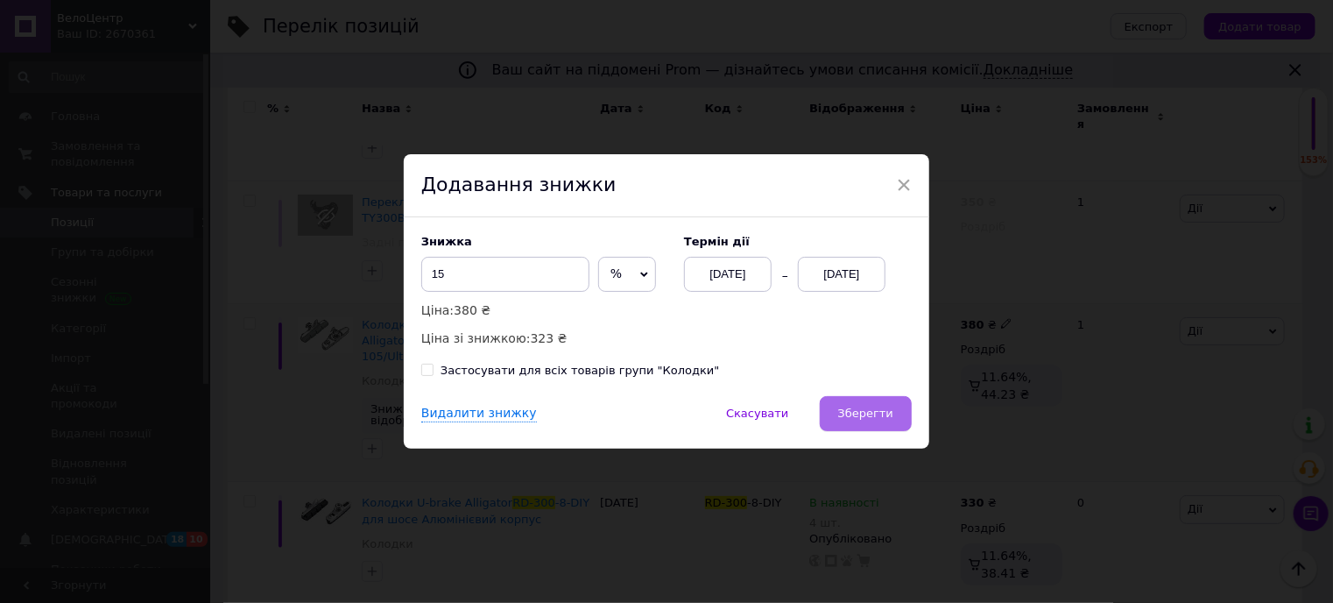
click at [870, 402] on button "Зберегти" at bounding box center [866, 413] width 92 height 35
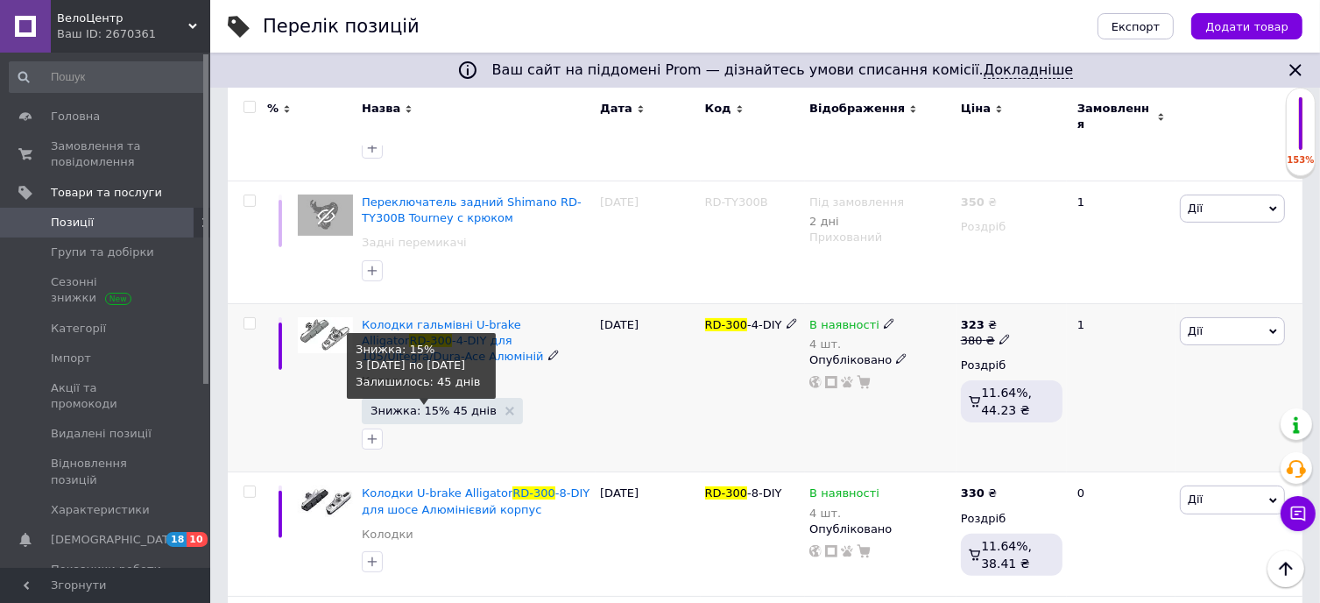
click at [443, 405] on span "Знижка: 15% 45 днів" at bounding box center [434, 410] width 126 height 11
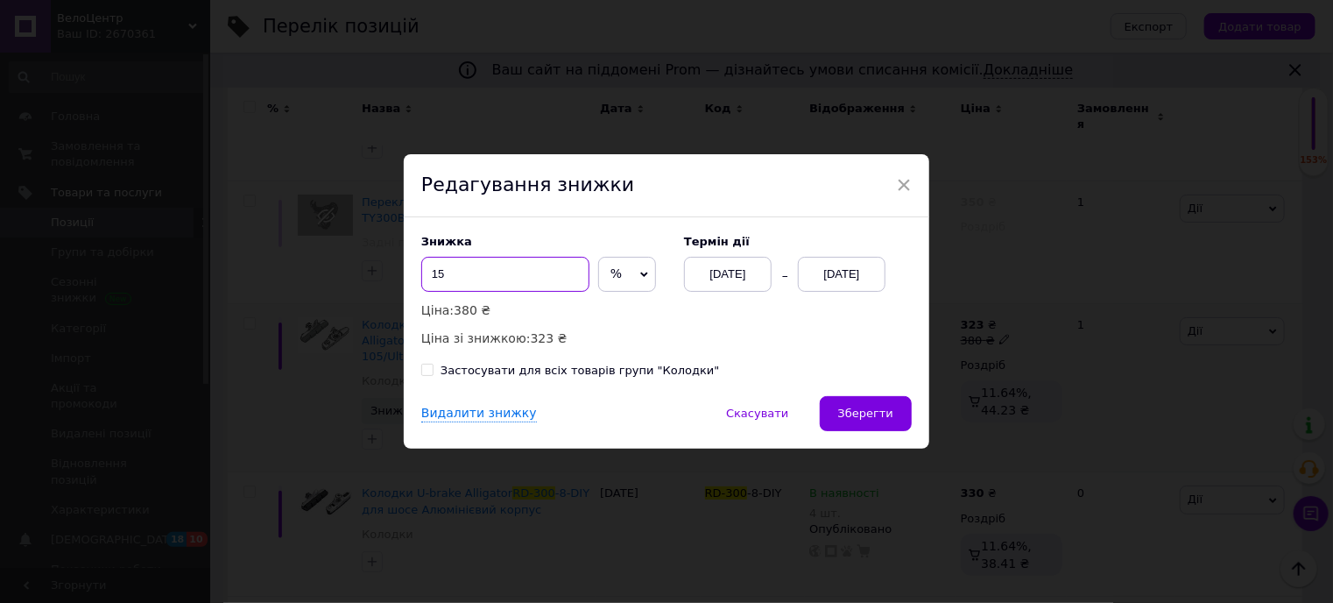
click at [463, 285] on input "15" at bounding box center [505, 274] width 168 height 35
type input "17"
click at [853, 411] on span "Зберегти" at bounding box center [865, 412] width 55 height 13
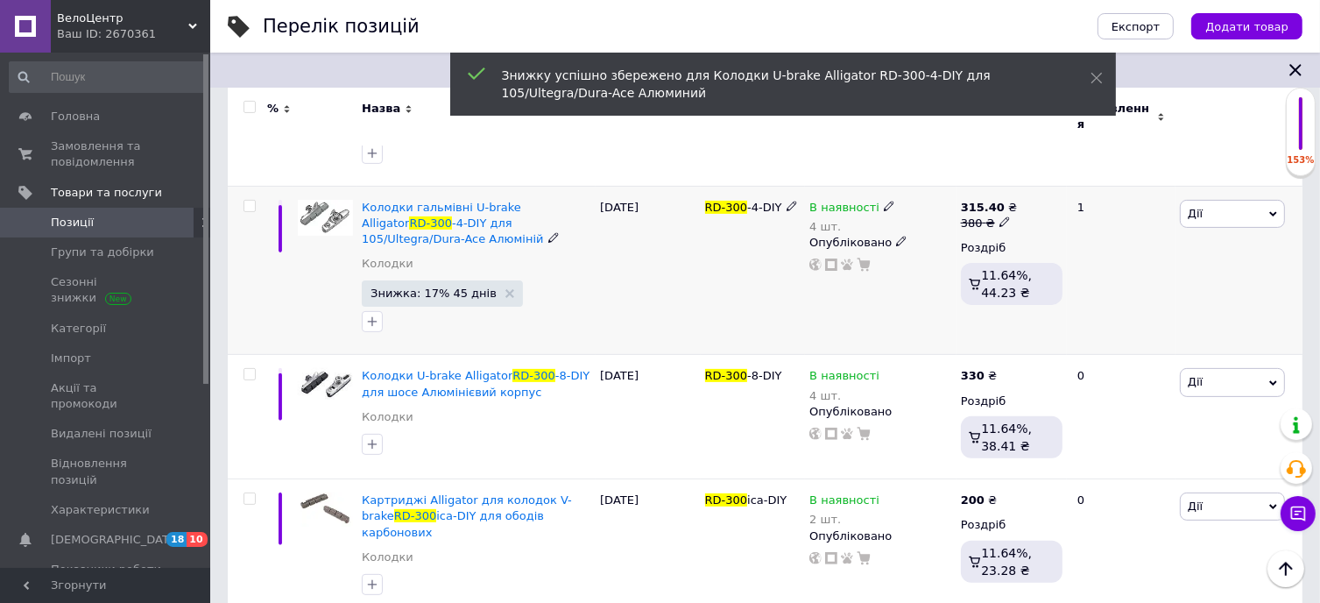
scroll to position [473, 0]
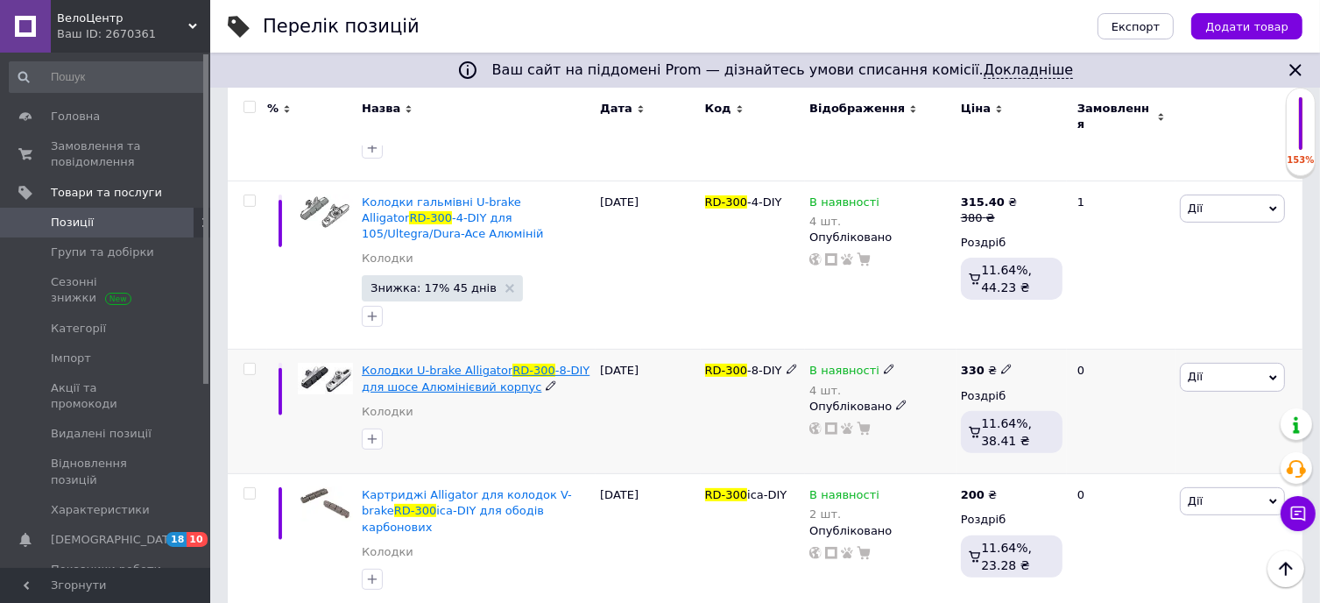
click at [419, 366] on span "Колодки U-brake Alligator" at bounding box center [437, 370] width 151 height 13
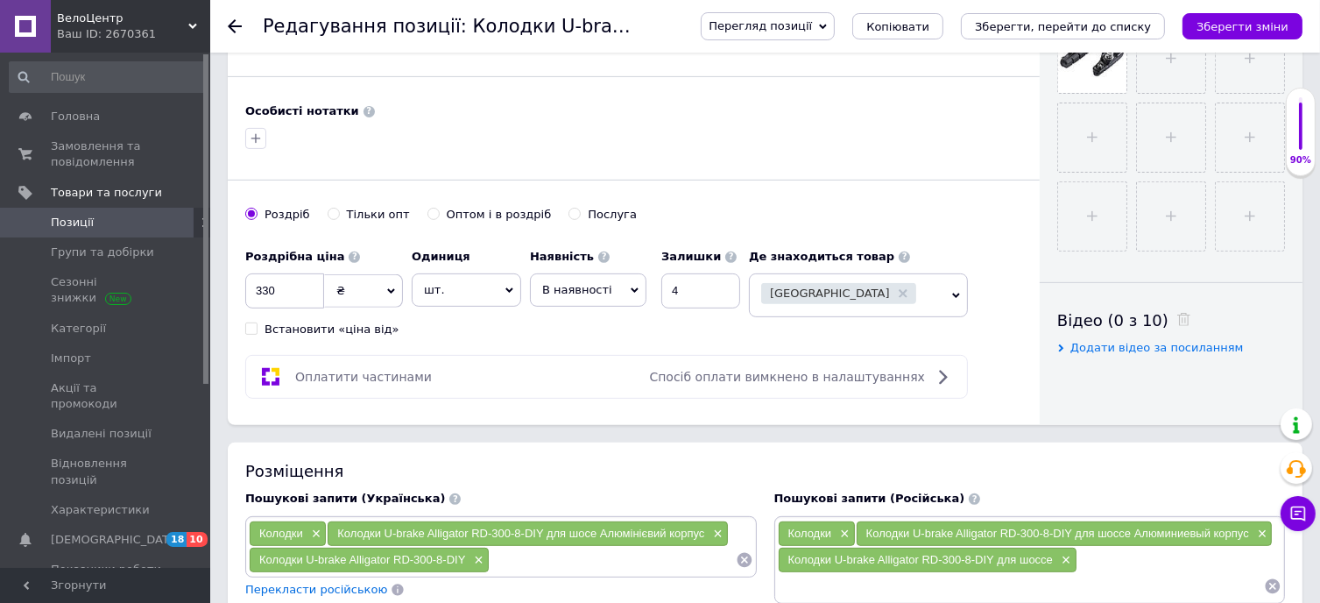
scroll to position [701, 0]
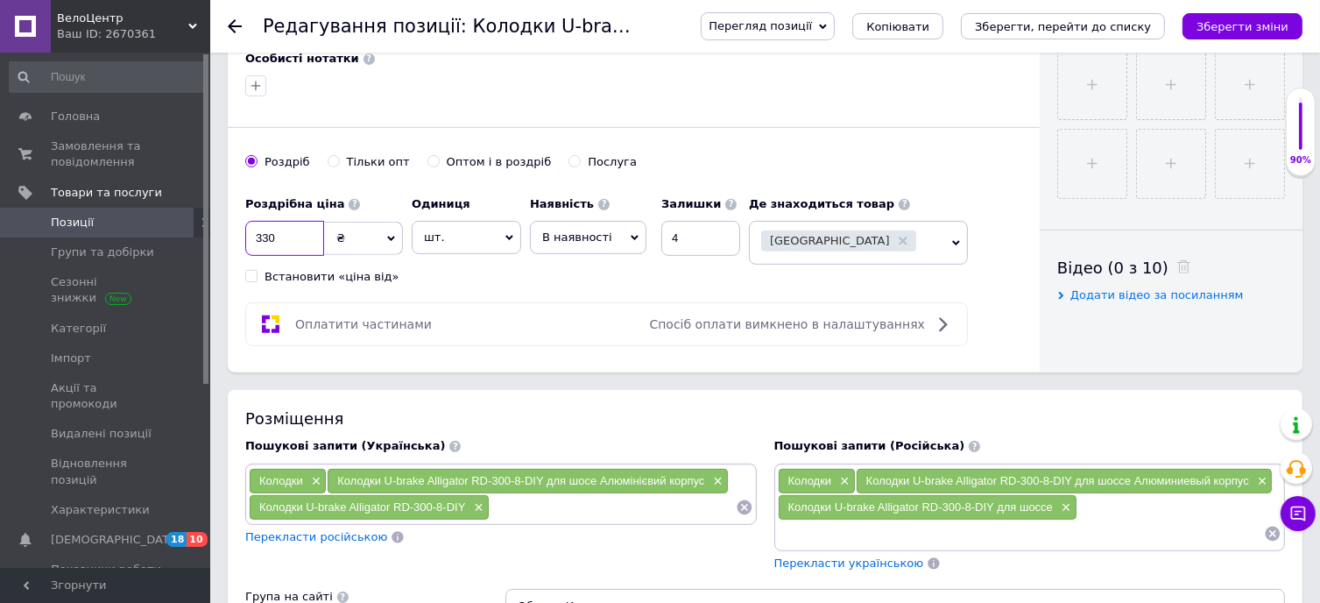
click at [307, 237] on input "330" at bounding box center [284, 238] width 79 height 35
type input "380"
click at [1265, 20] on icon "Зберегти зміни" at bounding box center [1243, 26] width 92 height 13
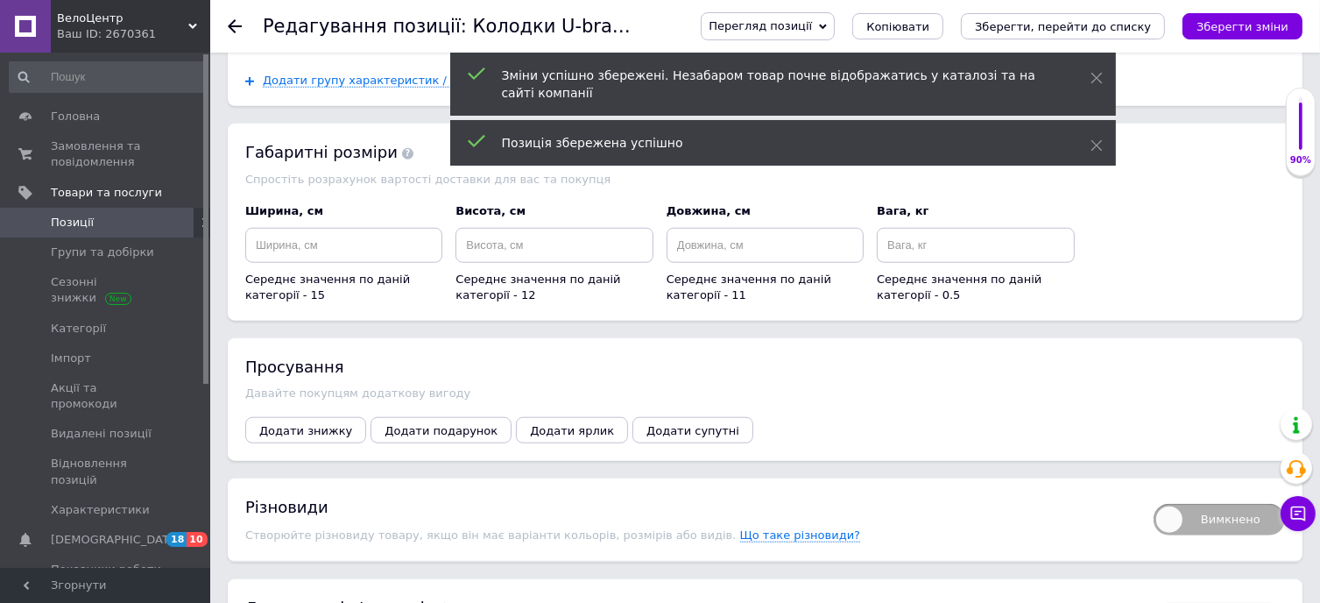
scroll to position [1577, 0]
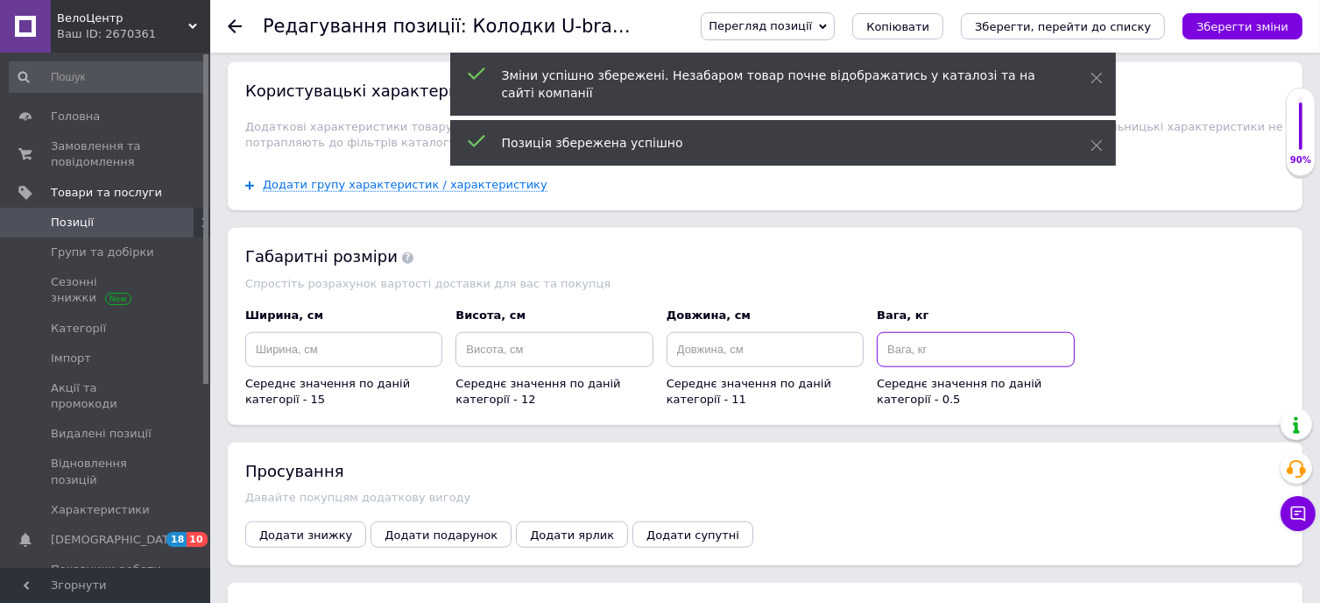
click at [914, 332] on input at bounding box center [975, 349] width 197 height 35
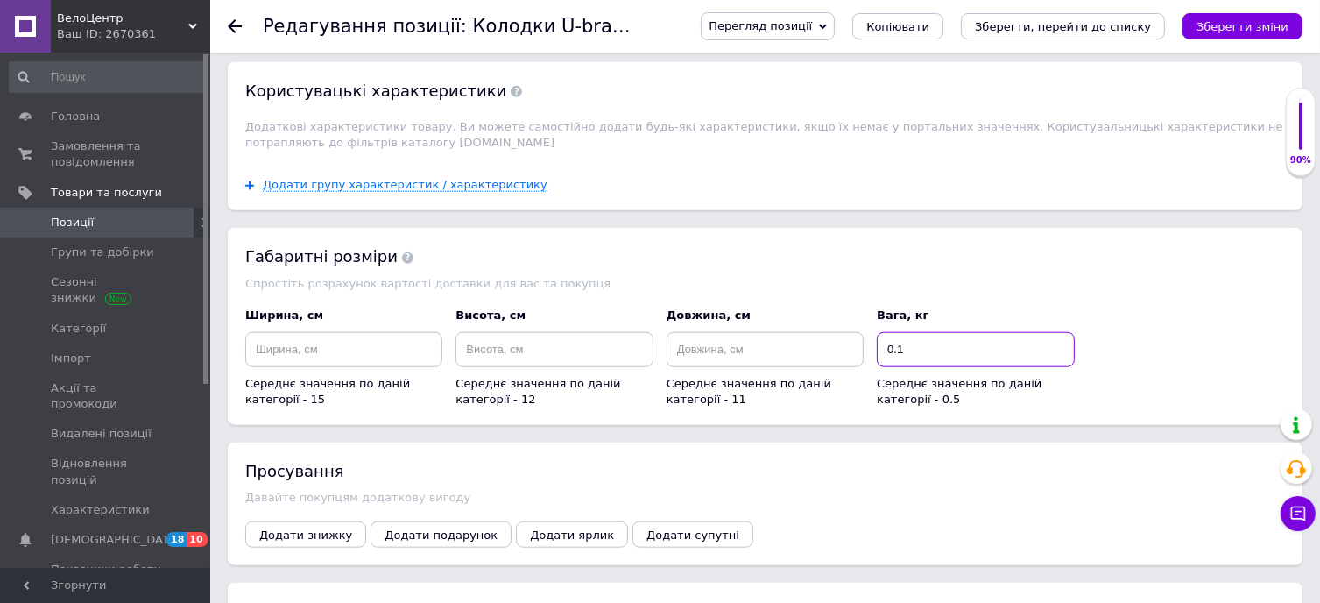
type input "0.1"
click at [1188, 320] on div "Ширина, см Середнє значення по даній категорії - 15 Висота, см Середнє значення…" at bounding box center [765, 357] width 1053 height 114
click at [301, 528] on span "Додати знижку" at bounding box center [305, 534] width 93 height 13
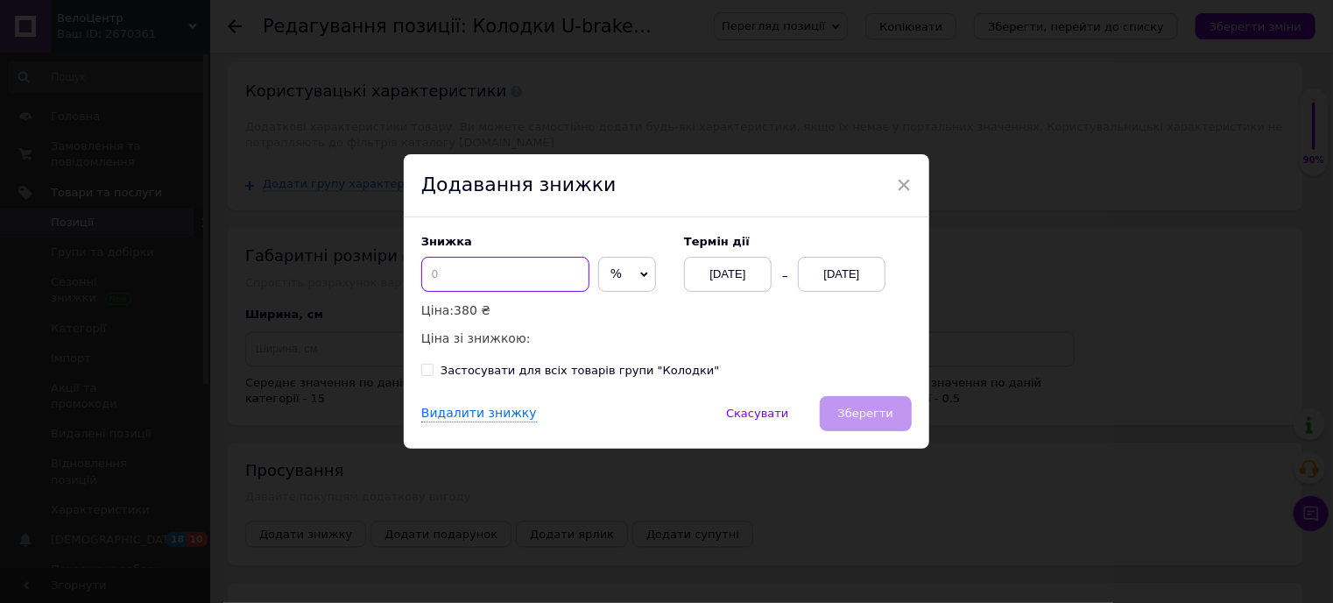
click at [466, 276] on input at bounding box center [505, 274] width 168 height 35
type input "17"
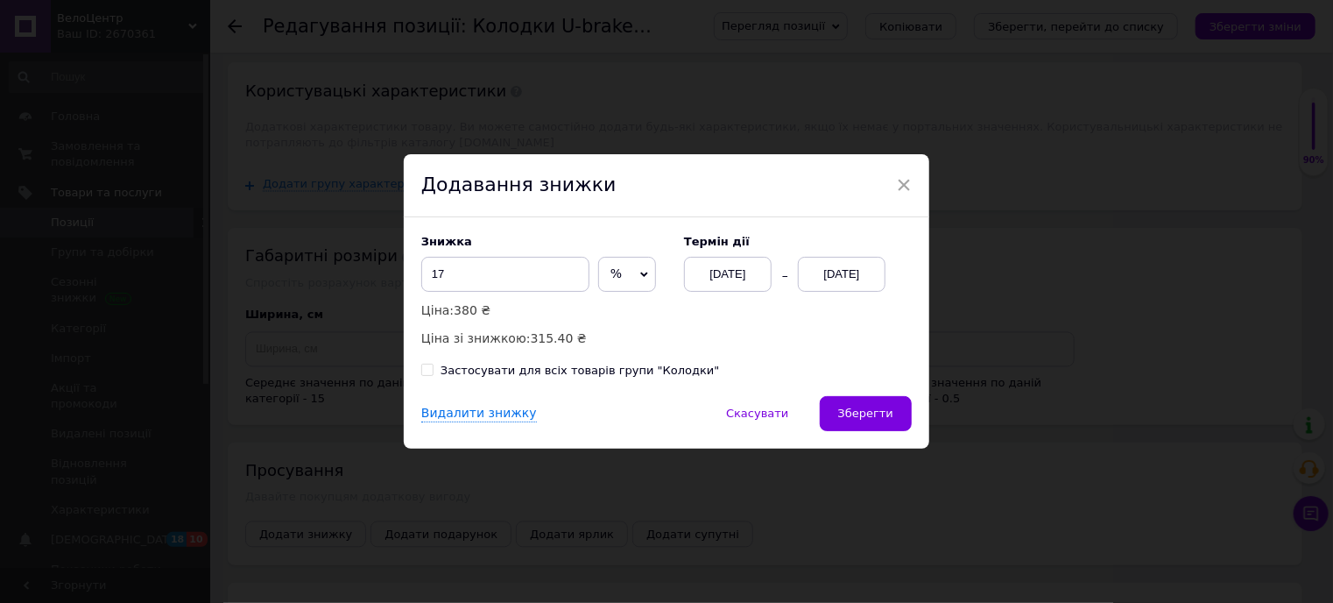
click at [834, 269] on div "[DATE]" at bounding box center [842, 274] width 88 height 35
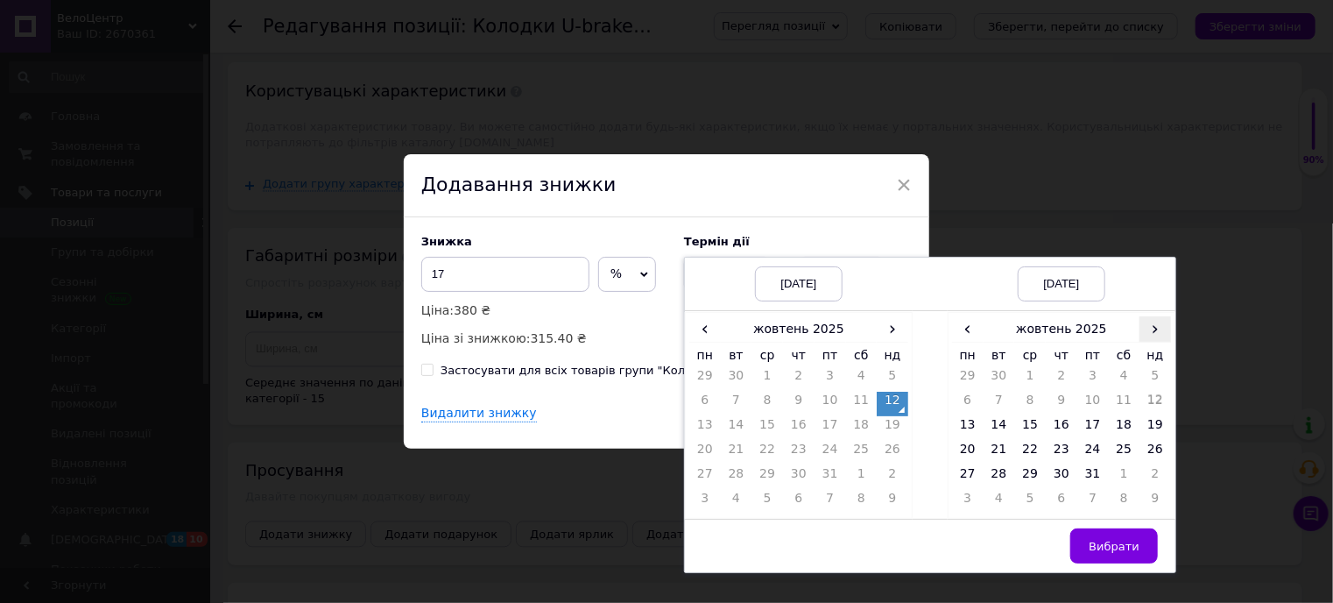
click at [1157, 335] on span "›" at bounding box center [1156, 328] width 32 height 25
click at [1034, 476] on td "26" at bounding box center [1030, 477] width 32 height 25
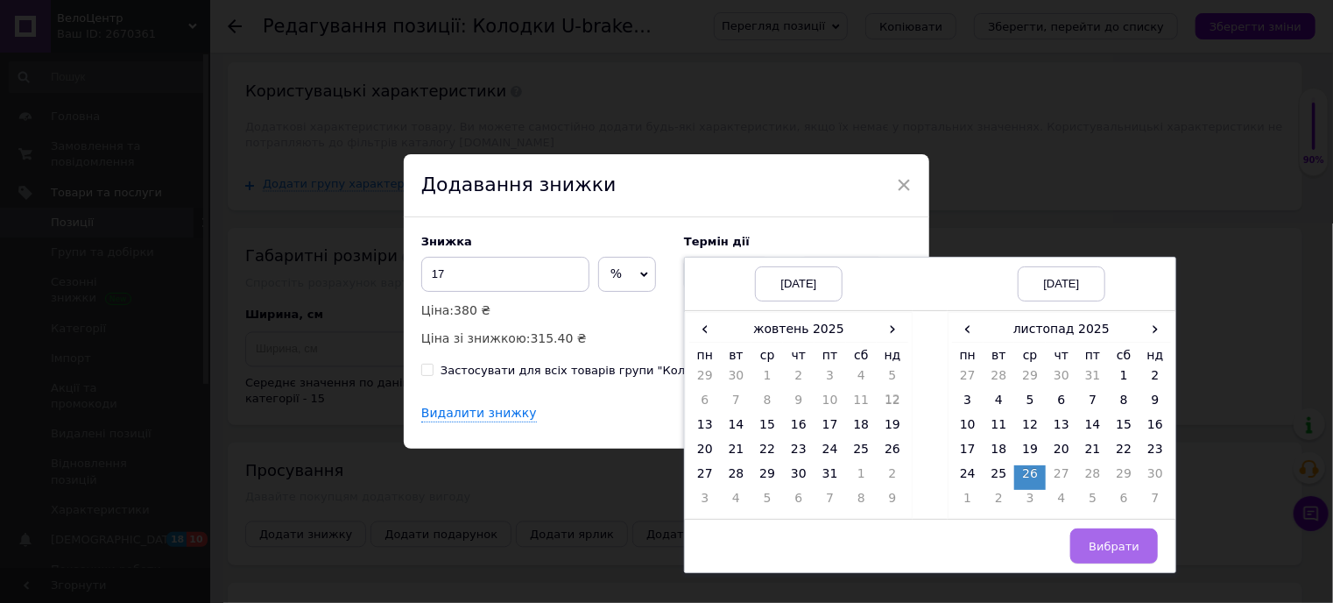
click at [1116, 540] on span "Вибрати" at bounding box center [1114, 546] width 51 height 13
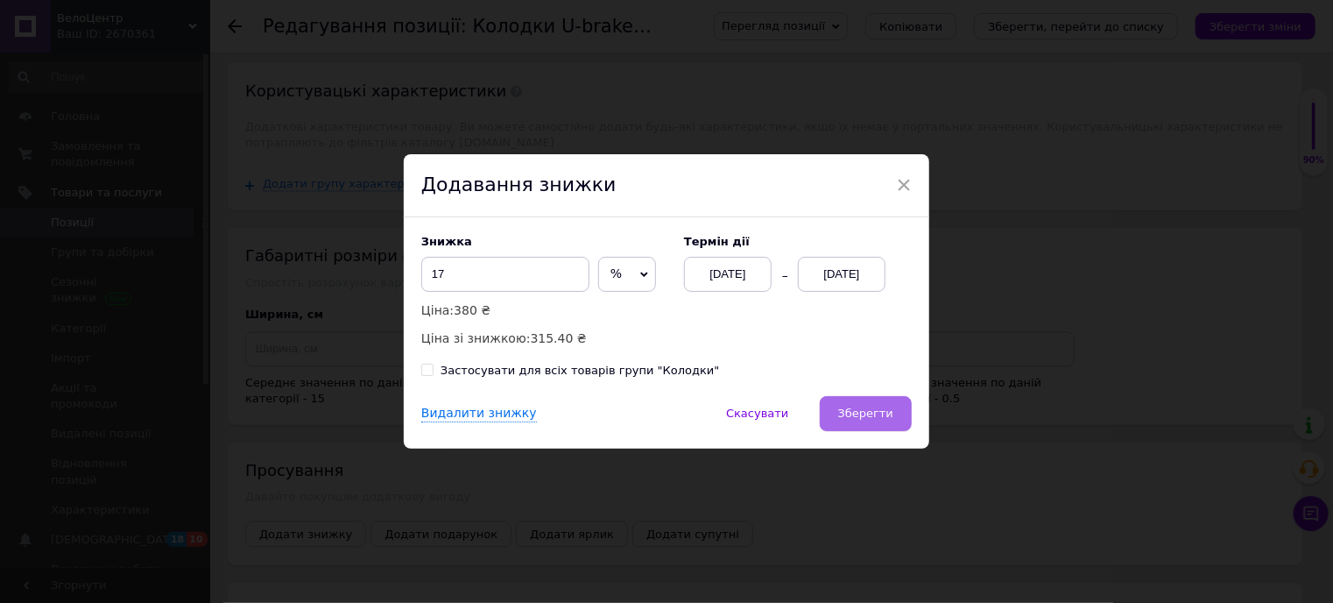
click at [876, 406] on span "Зберегти" at bounding box center [865, 412] width 55 height 13
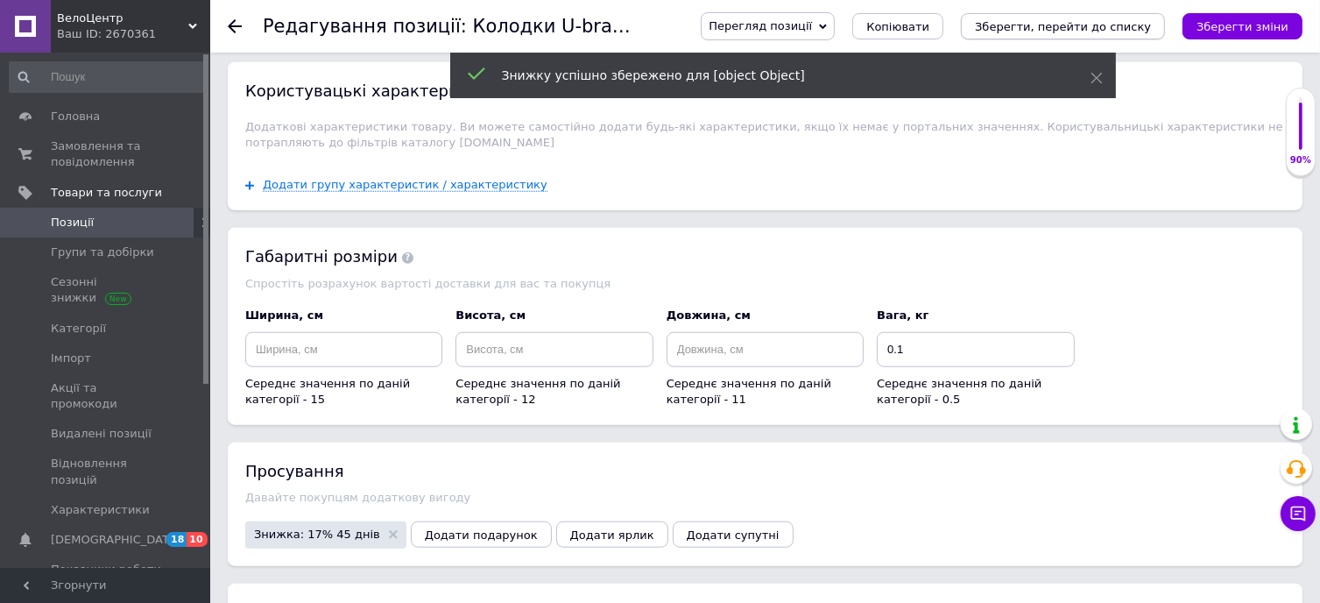
click at [1120, 25] on icon "Зберегти, перейти до списку" at bounding box center [1063, 26] width 176 height 13
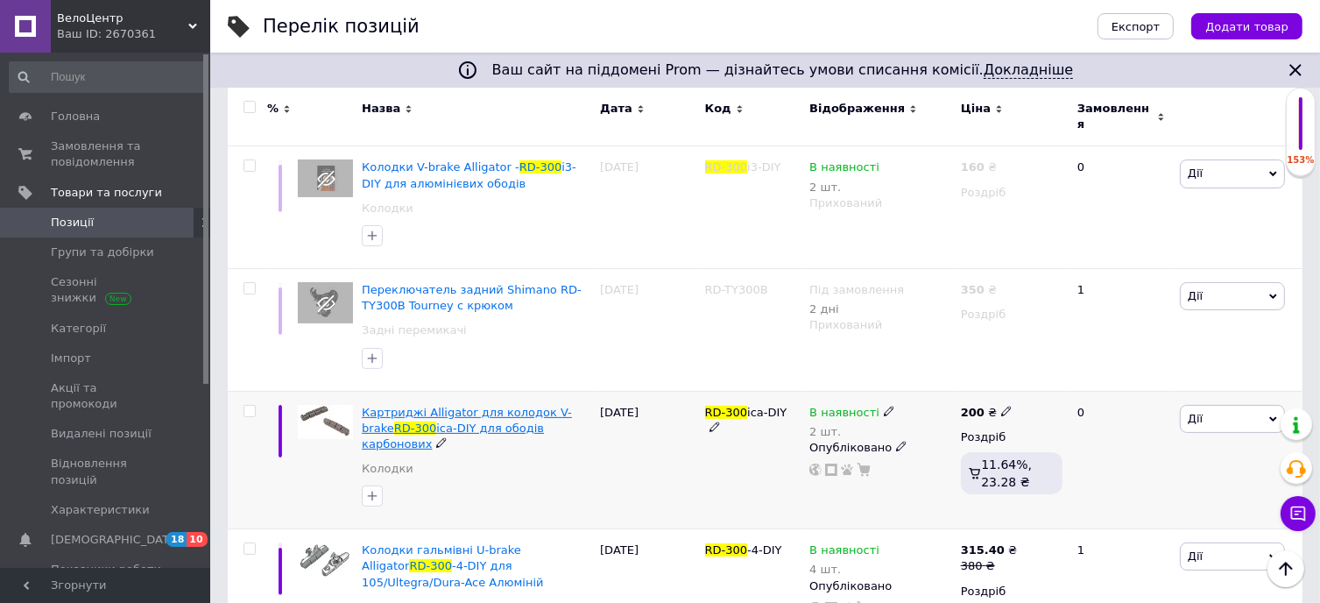
scroll to position [175, 0]
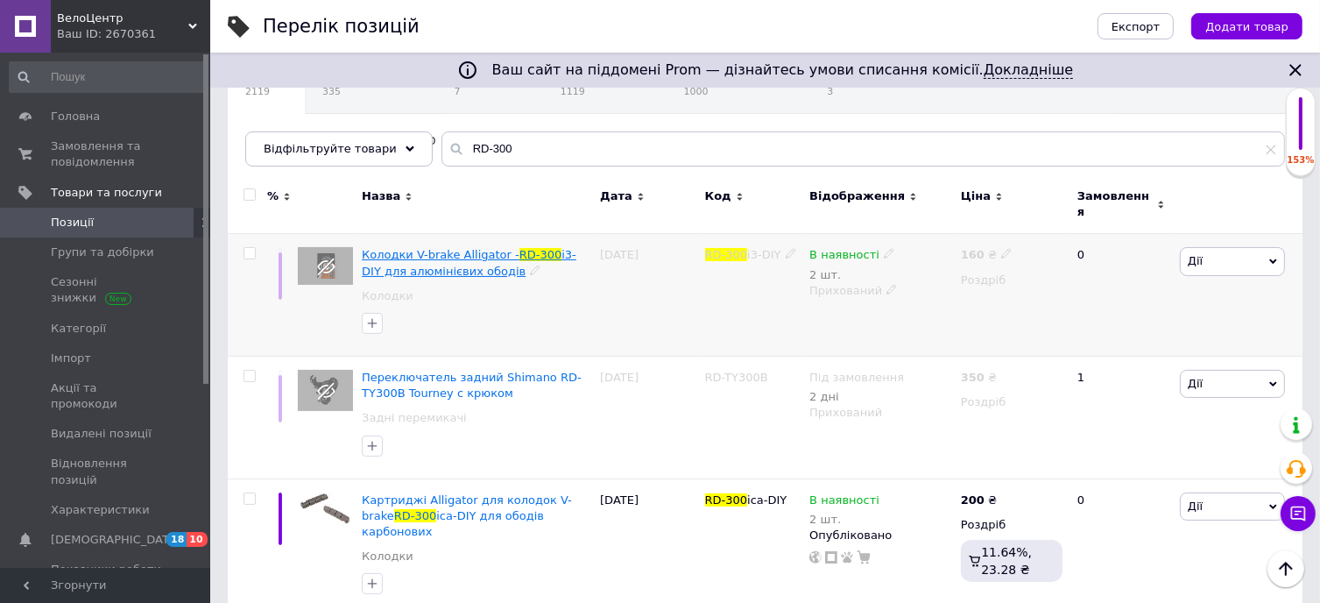
click at [523, 248] on span "RD-300" at bounding box center [540, 254] width 43 height 13
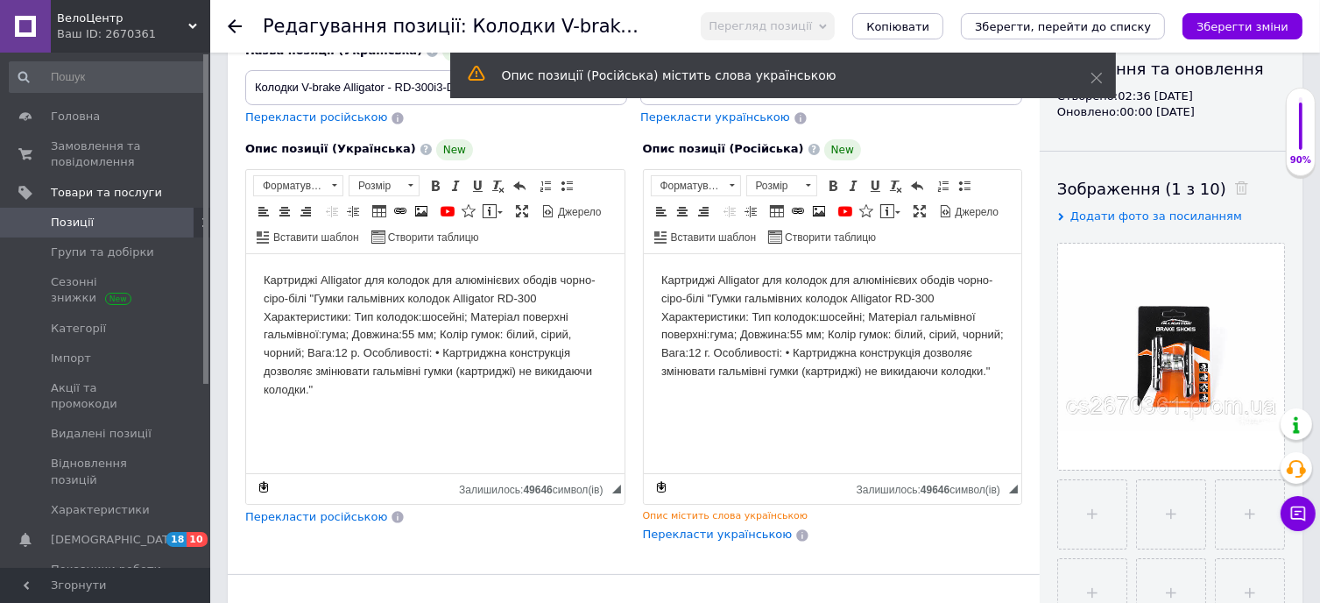
scroll to position [175, 0]
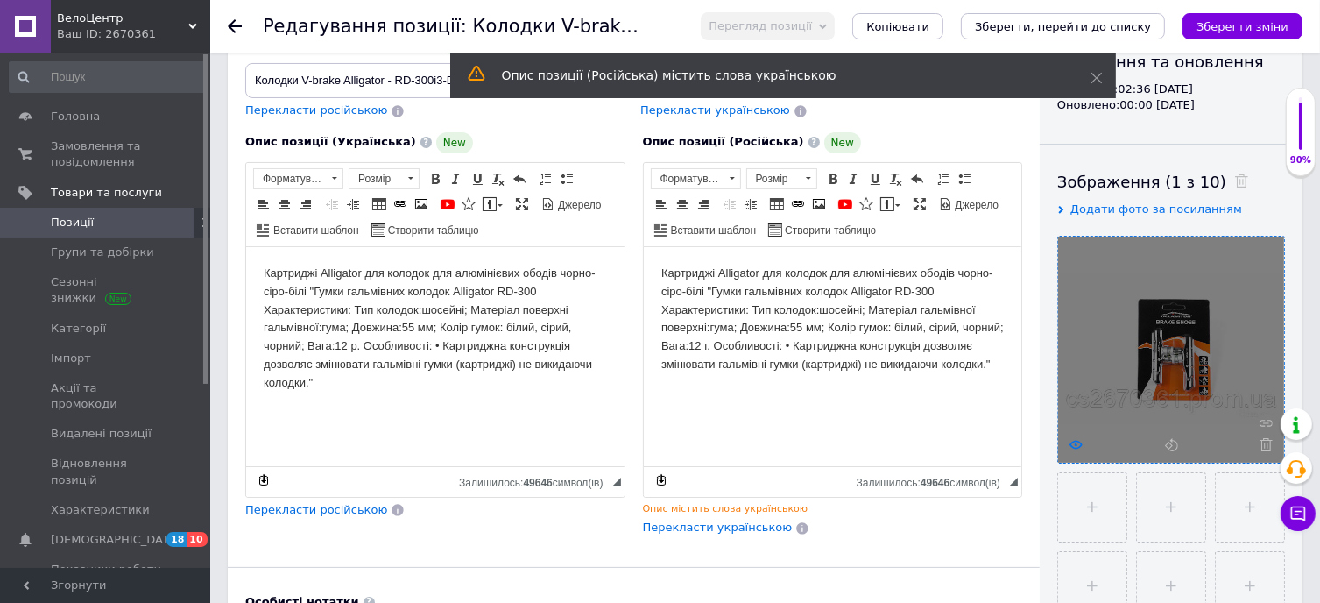
click at [1076, 438] on icon at bounding box center [1076, 444] width 13 height 13
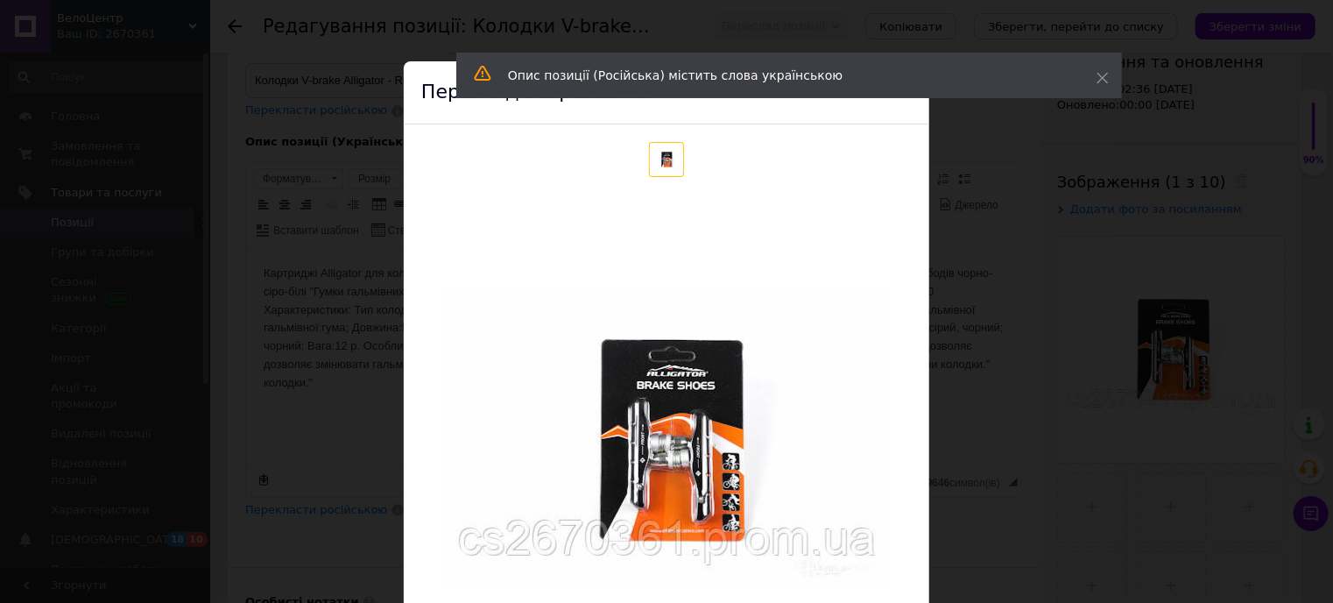
click at [956, 353] on div "× Перегляд зображення Видалити зображення Видалити всі зображення" at bounding box center [666, 301] width 1333 height 603
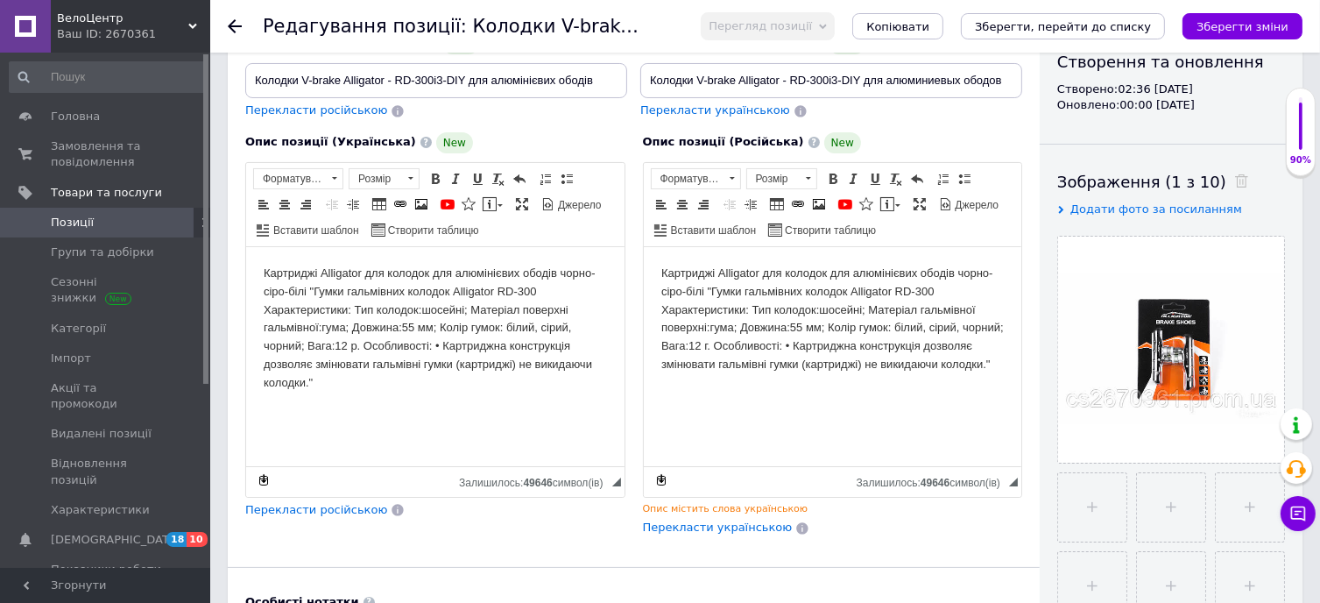
click at [236, 22] on icon at bounding box center [235, 26] width 14 height 14
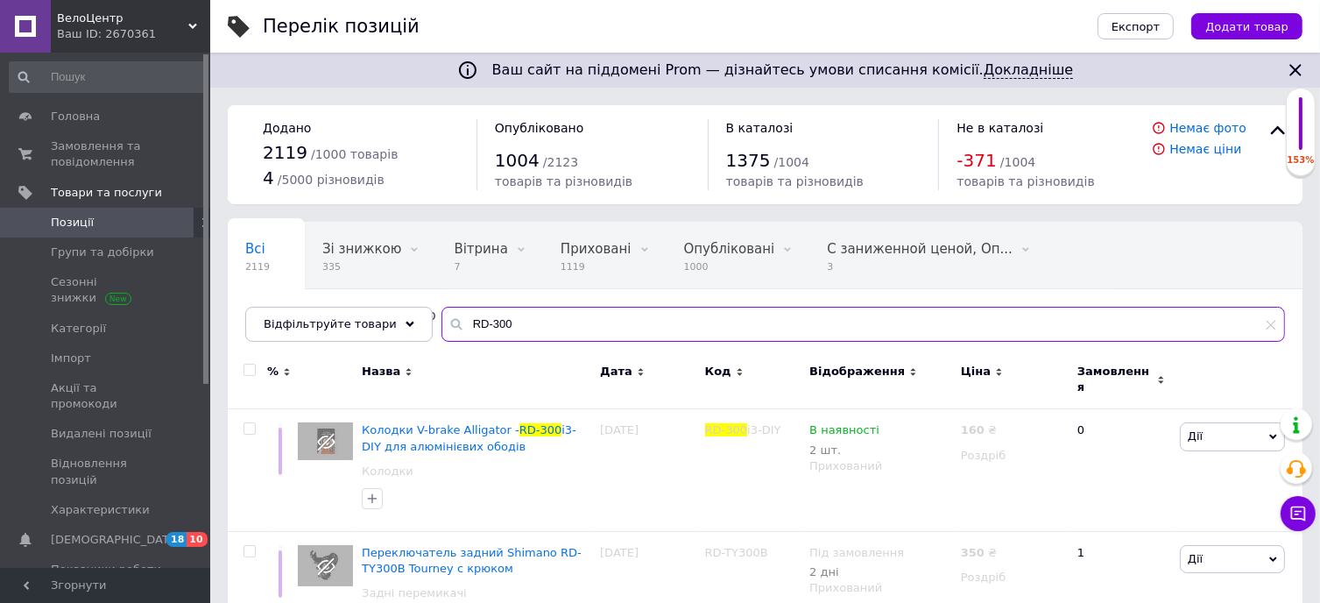
click at [508, 328] on input "RD-300" at bounding box center [863, 324] width 844 height 35
type input "R"
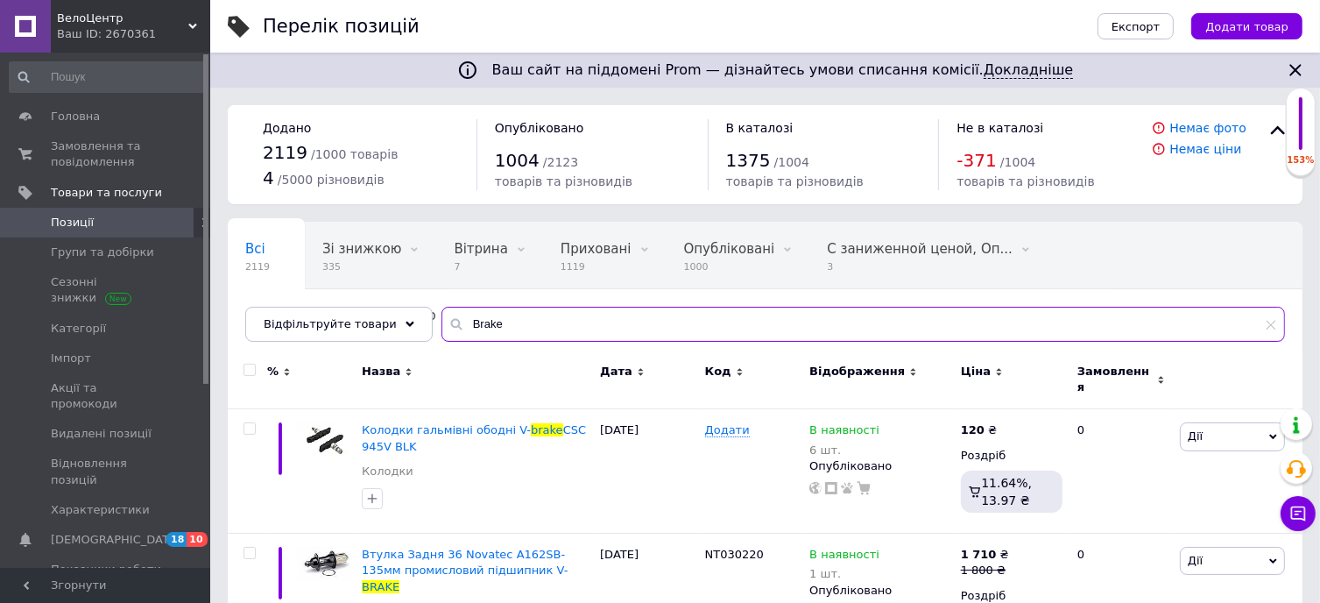
click at [449, 328] on input "Brake" at bounding box center [863, 324] width 844 height 35
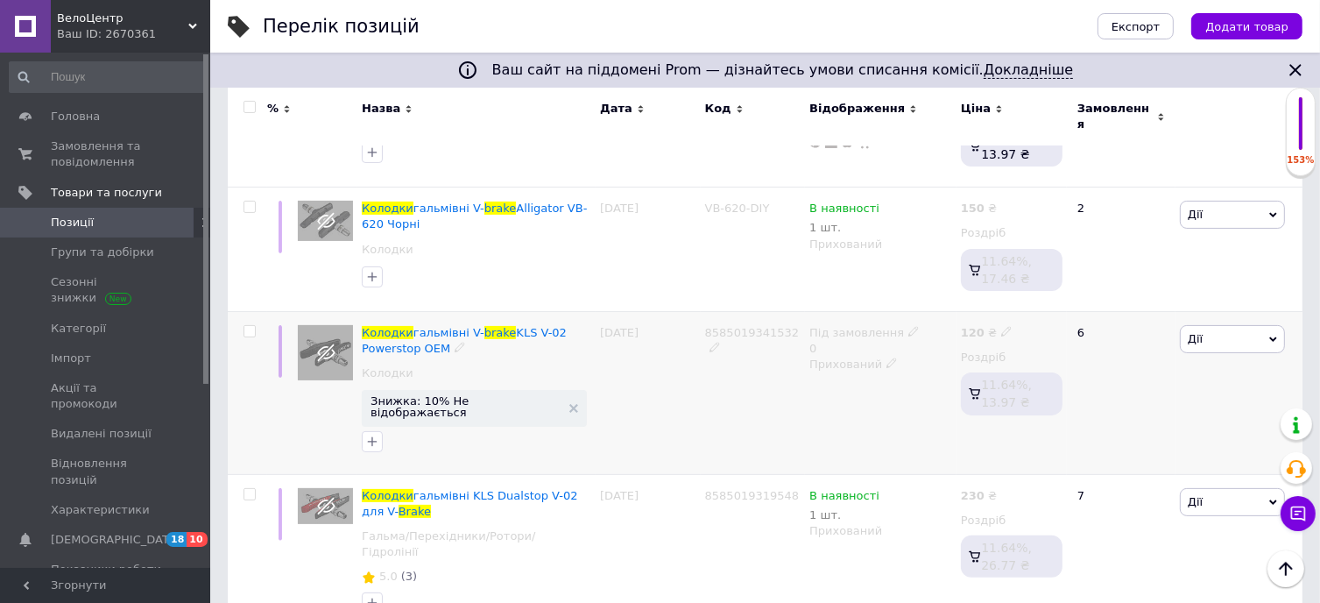
scroll to position [350, 0]
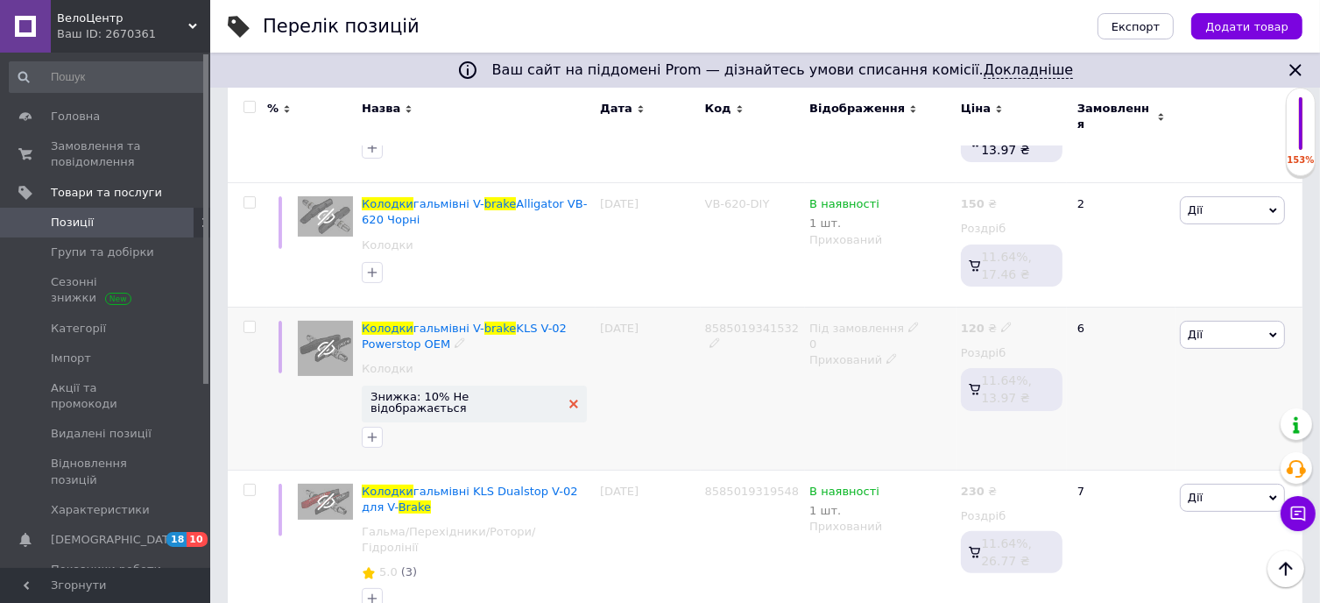
type input "колодки Brake"
click at [569, 399] on use at bounding box center [573, 403] width 9 height 9
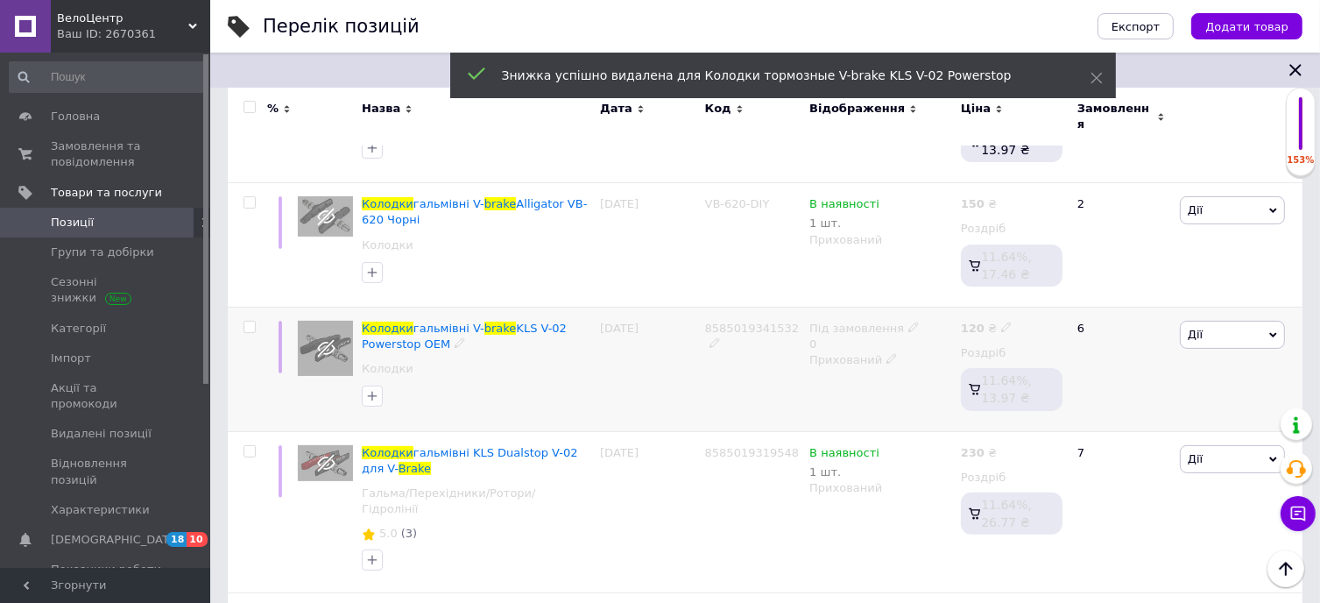
click at [1001, 321] on icon at bounding box center [1006, 326] width 11 height 11
click at [748, 378] on div "8585019341532" at bounding box center [753, 369] width 105 height 124
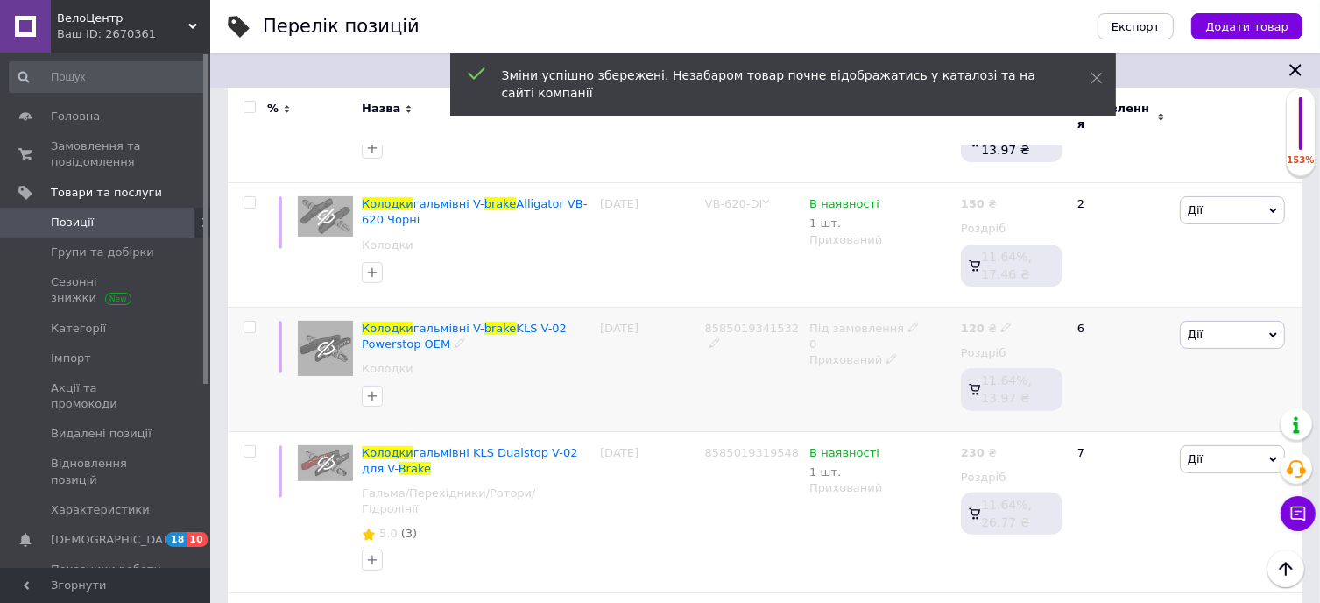
click at [886, 353] on icon at bounding box center [891, 358] width 11 height 11
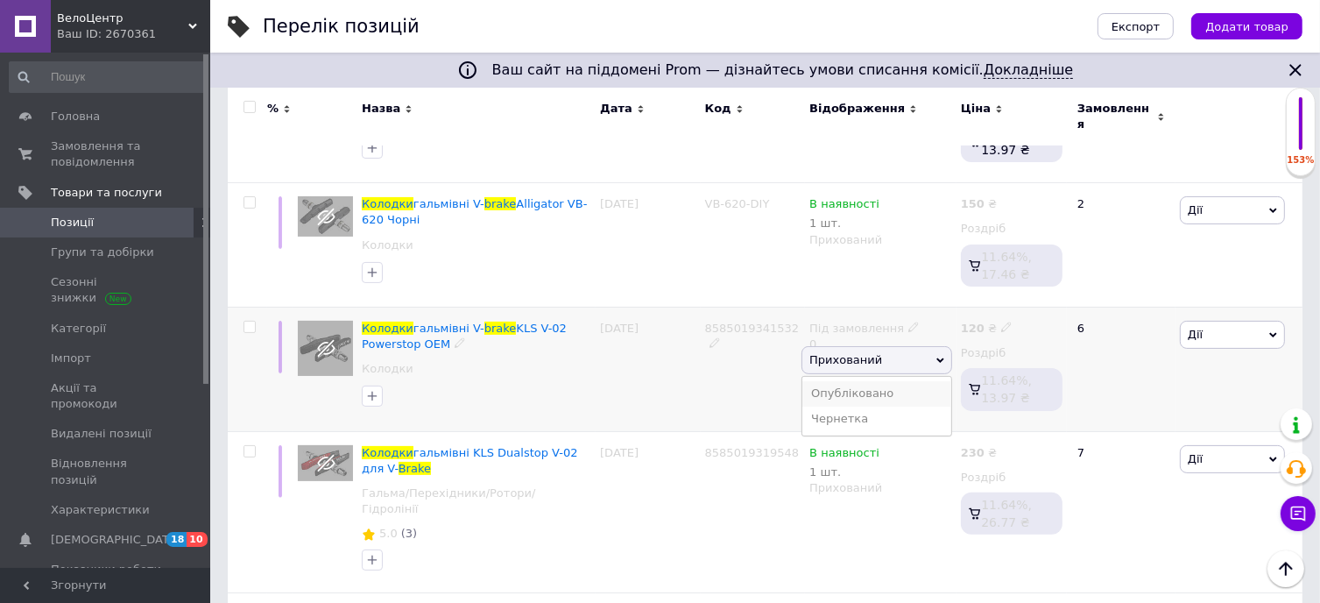
click at [865, 381] on li "Опубліковано" at bounding box center [876, 393] width 149 height 25
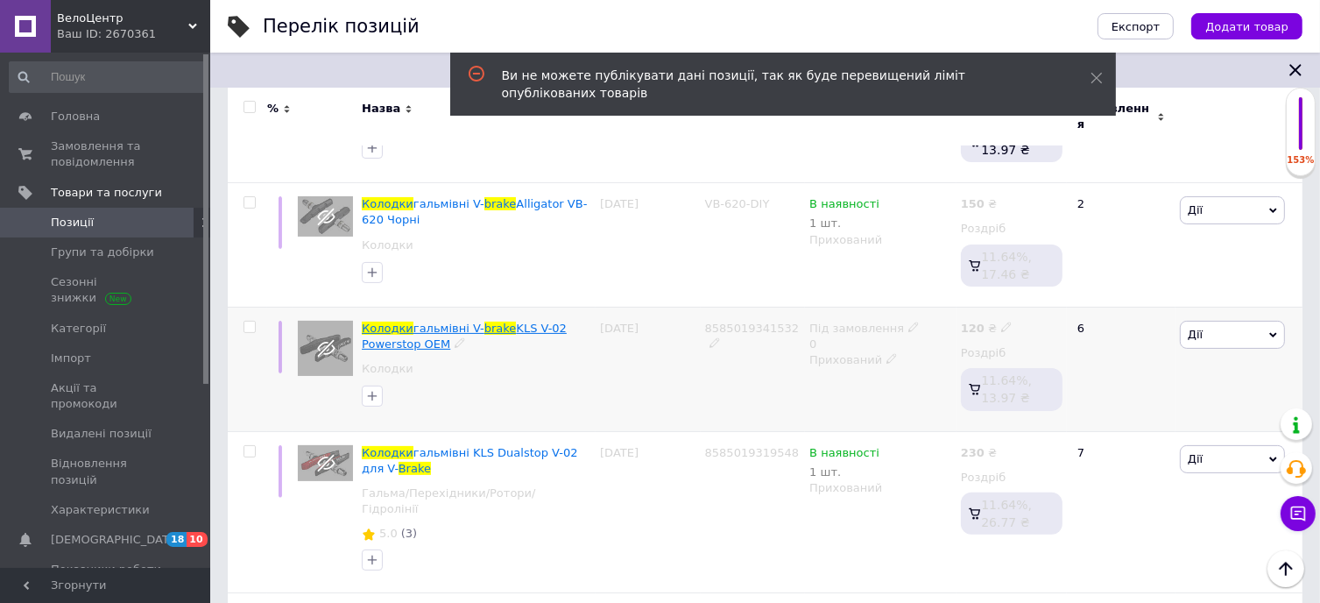
click at [487, 321] on span "brake" at bounding box center [500, 327] width 32 height 13
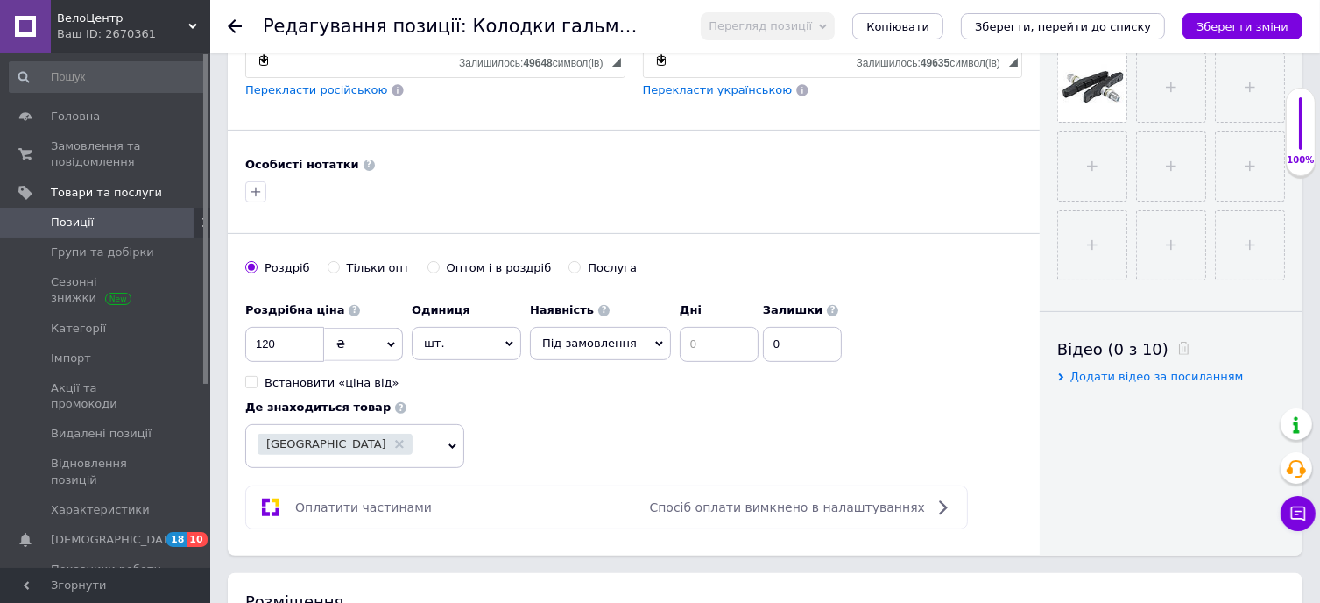
scroll to position [701, 0]
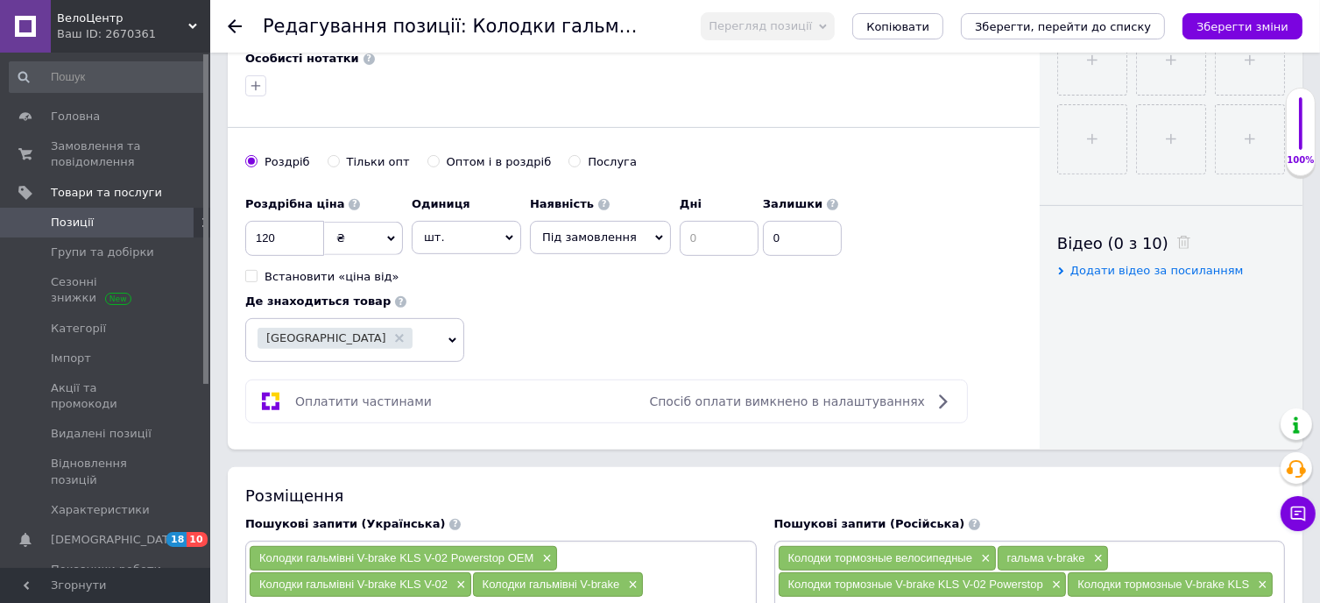
click at [612, 236] on span "Під замовлення" at bounding box center [589, 236] width 95 height 13
click at [609, 269] on li "В наявності" at bounding box center [600, 273] width 139 height 25
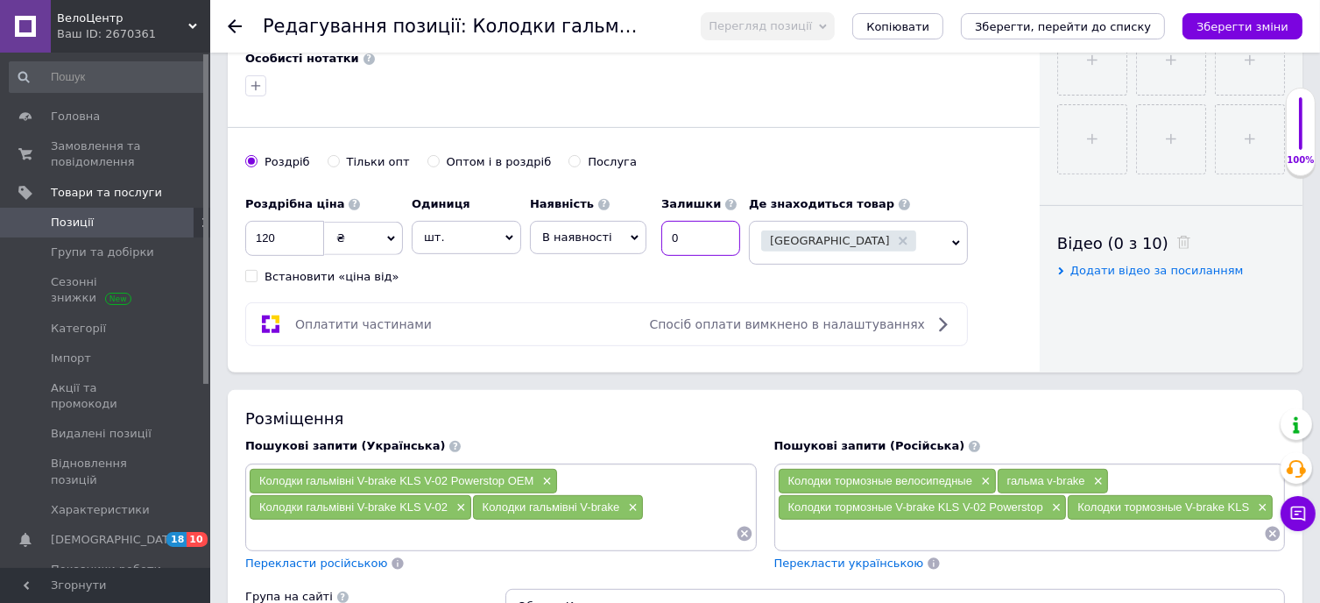
click at [697, 236] on input "0" at bounding box center [700, 238] width 79 height 35
type input "2"
click at [611, 273] on div "Роздрібна ціна 120 ₴ $ EUR CHF GBP ¥ PLN ₸ MDL HUF KGS CNY TRY KRW lei Встанови…" at bounding box center [497, 235] width 504 height 97
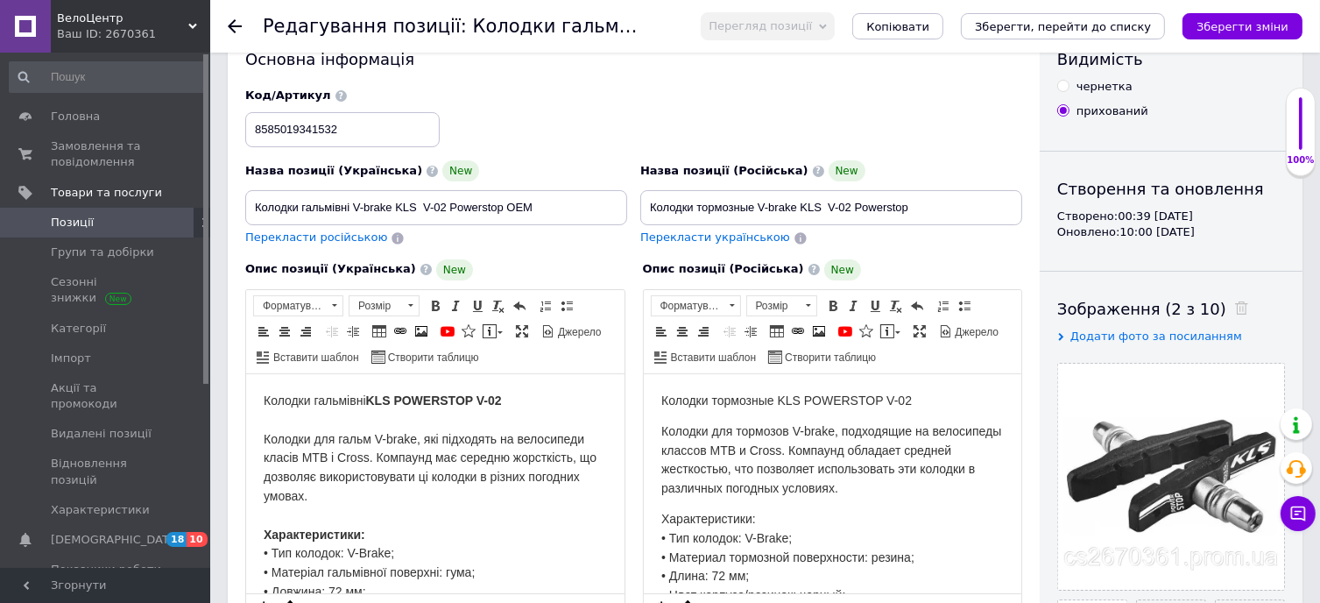
scroll to position [0, 0]
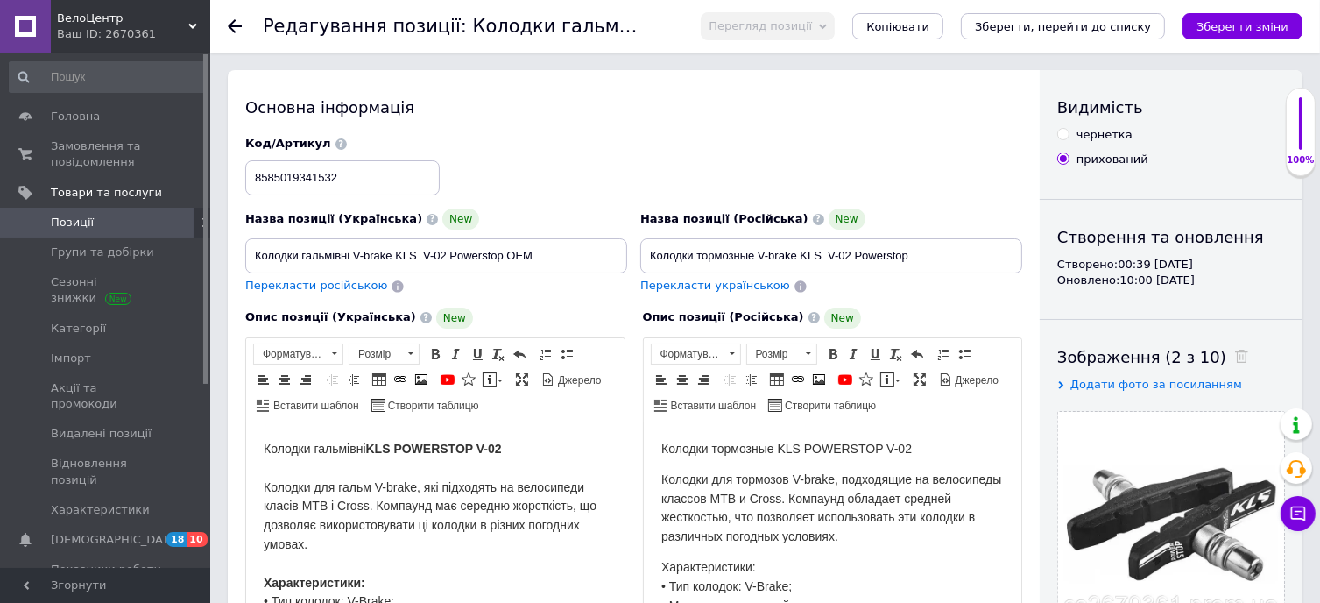
click at [231, 31] on icon at bounding box center [235, 26] width 14 height 14
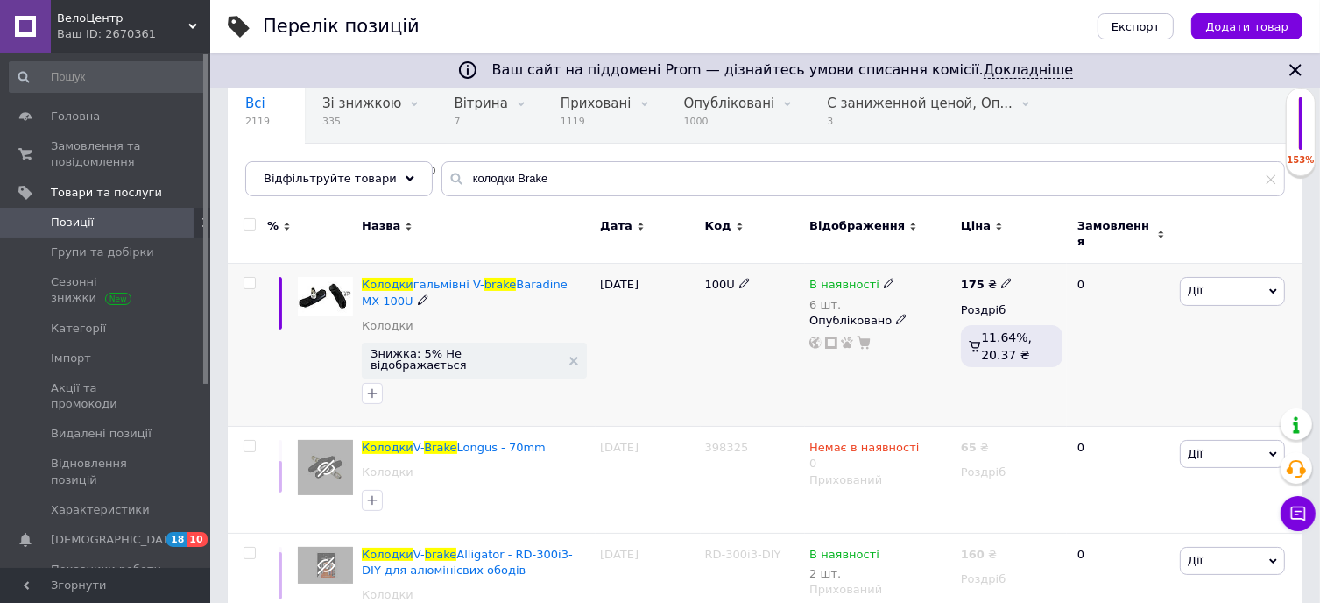
scroll to position [175, 0]
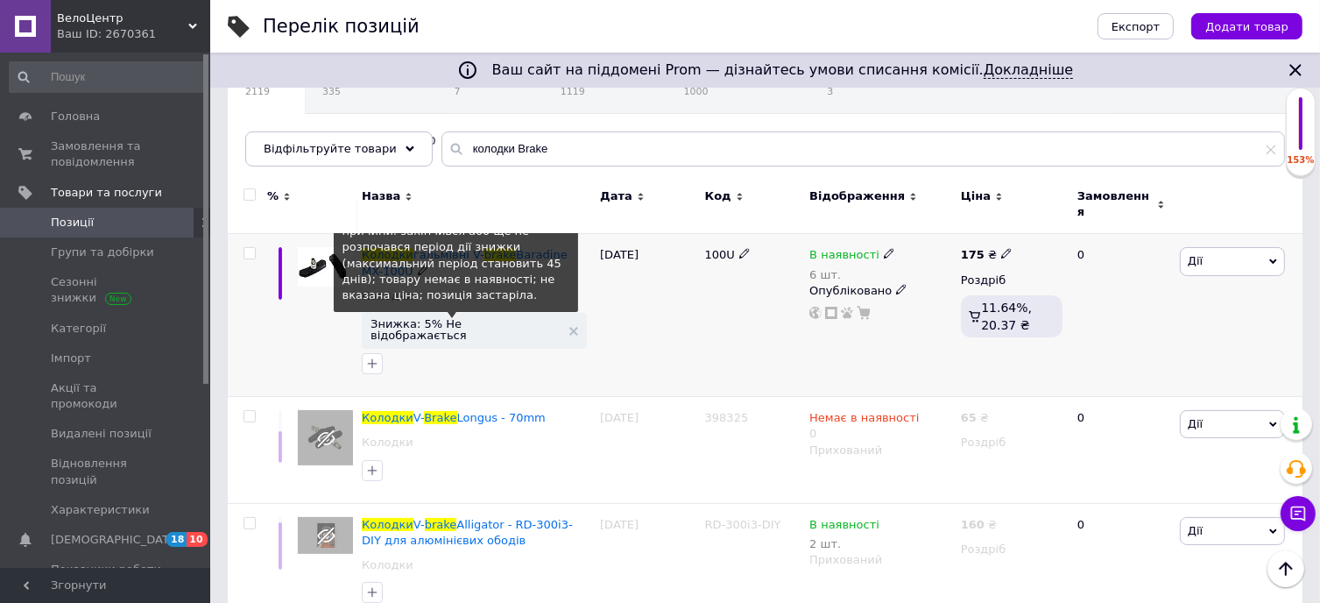
click at [454, 318] on span "Знижка: 5% Не відображається" at bounding box center [466, 329] width 190 height 23
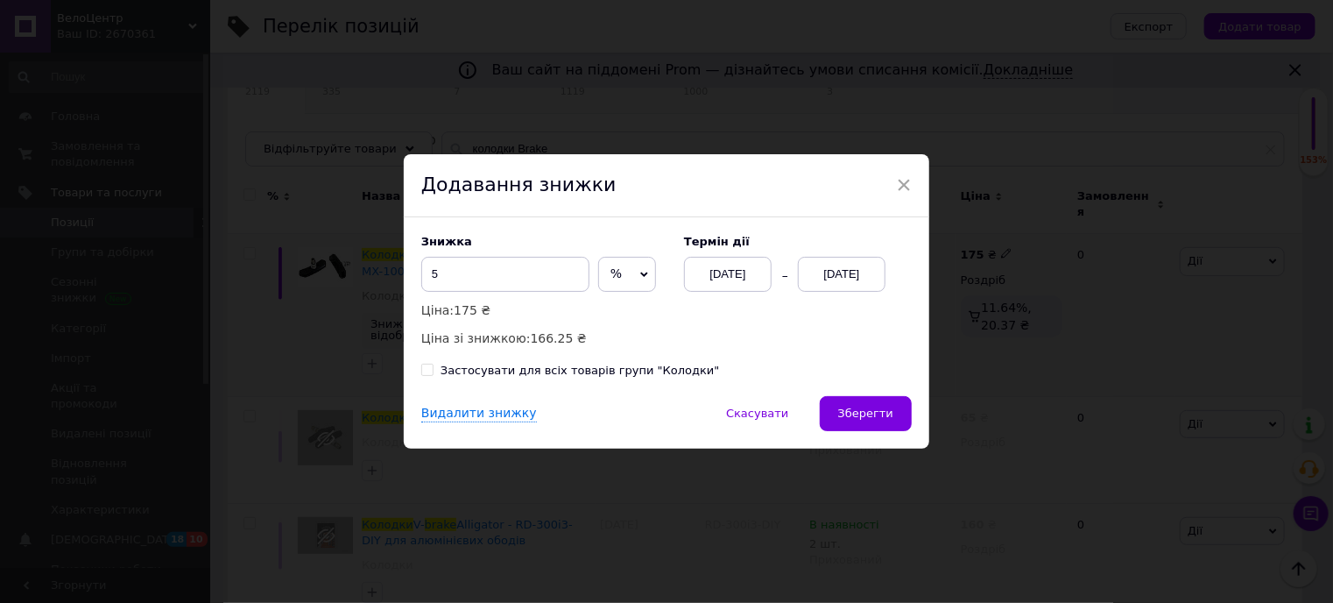
click at [837, 274] on div "[DATE]" at bounding box center [842, 274] width 88 height 35
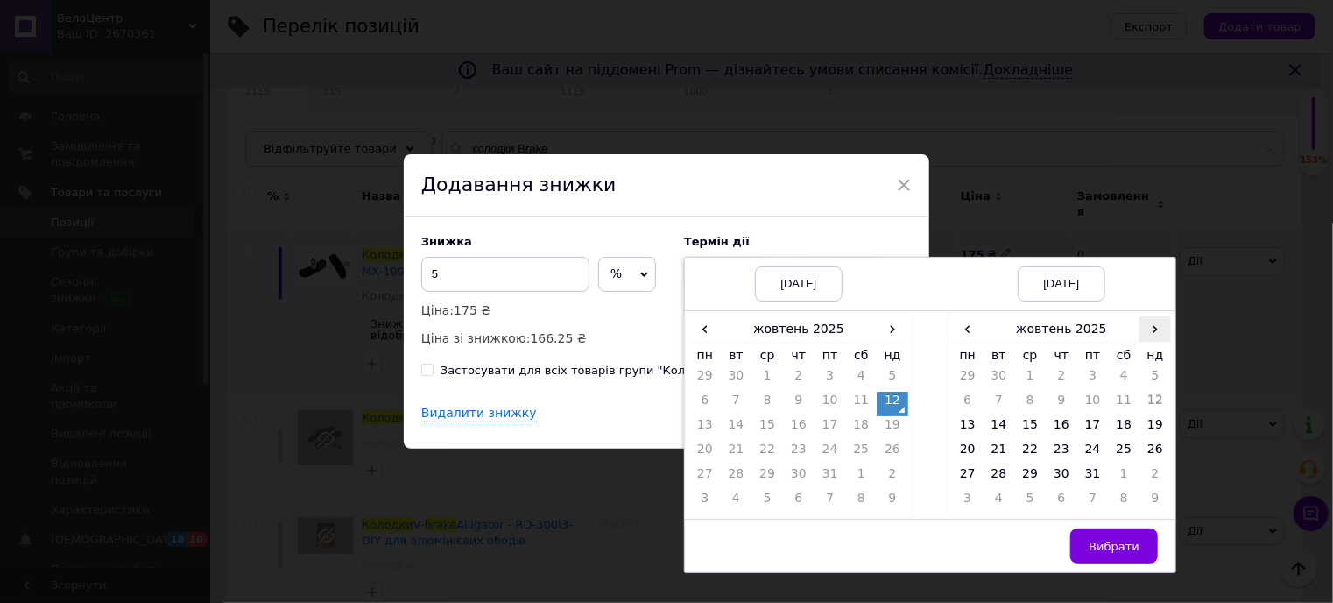
click at [1146, 326] on span "›" at bounding box center [1156, 328] width 32 height 25
click at [1034, 476] on td "26" at bounding box center [1030, 477] width 32 height 25
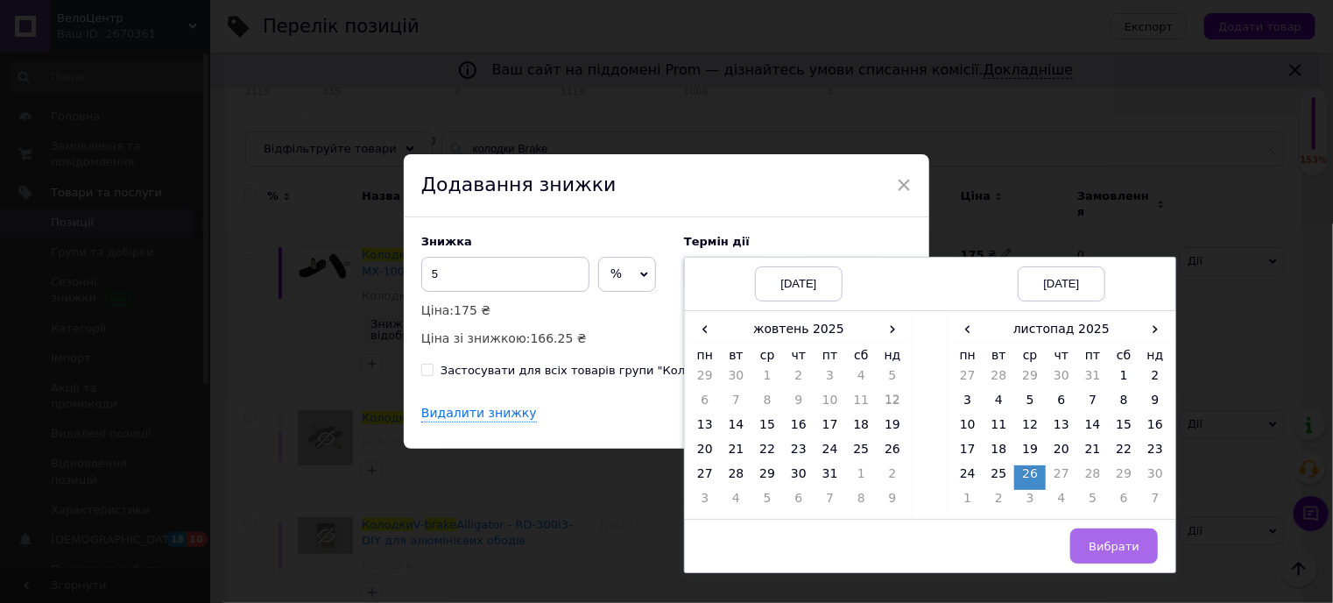
click at [1129, 540] on span "Вибрати" at bounding box center [1114, 546] width 51 height 13
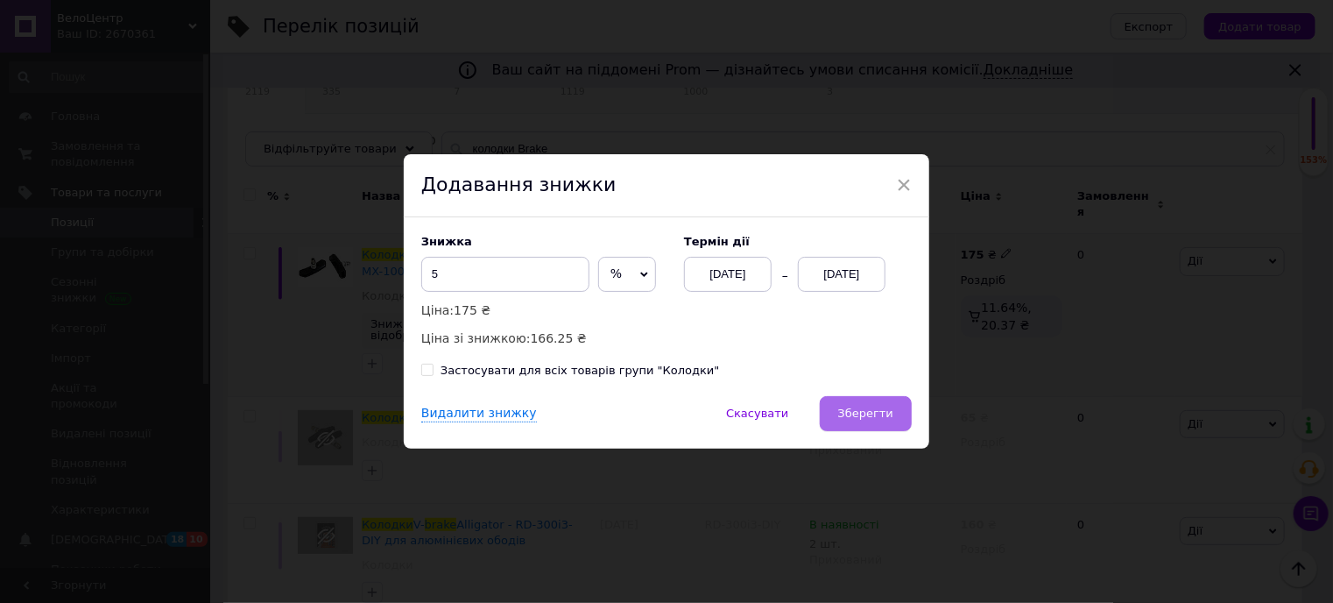
click at [869, 419] on span "Зберегти" at bounding box center [865, 412] width 55 height 13
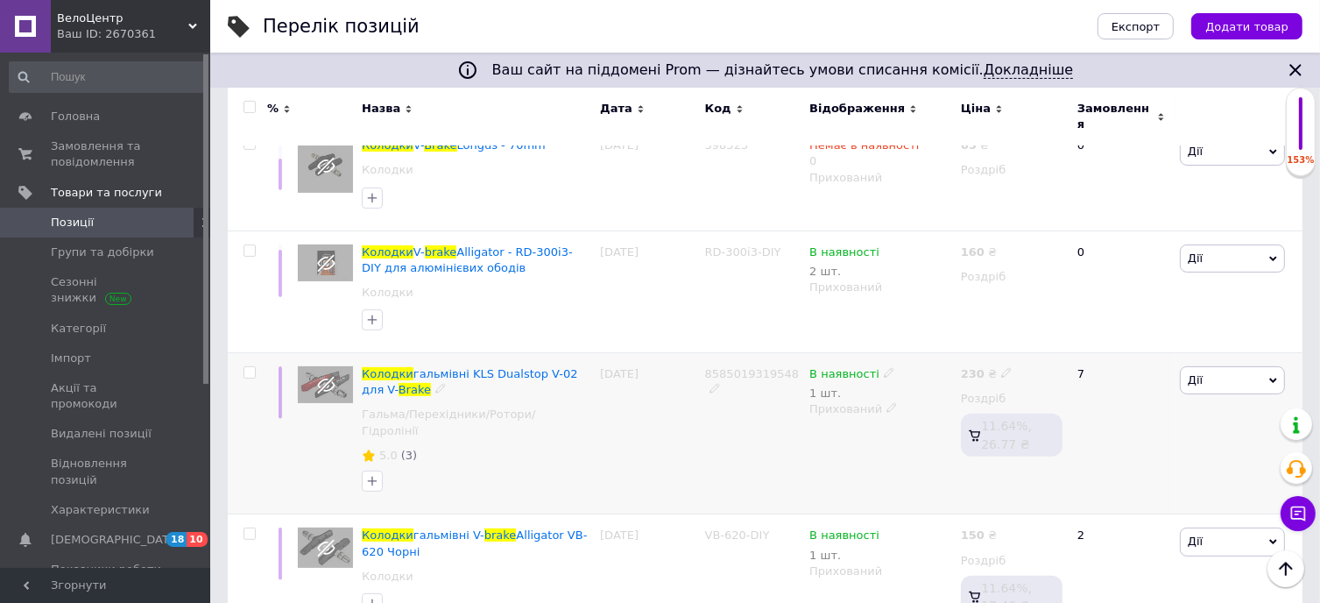
scroll to position [526, 0]
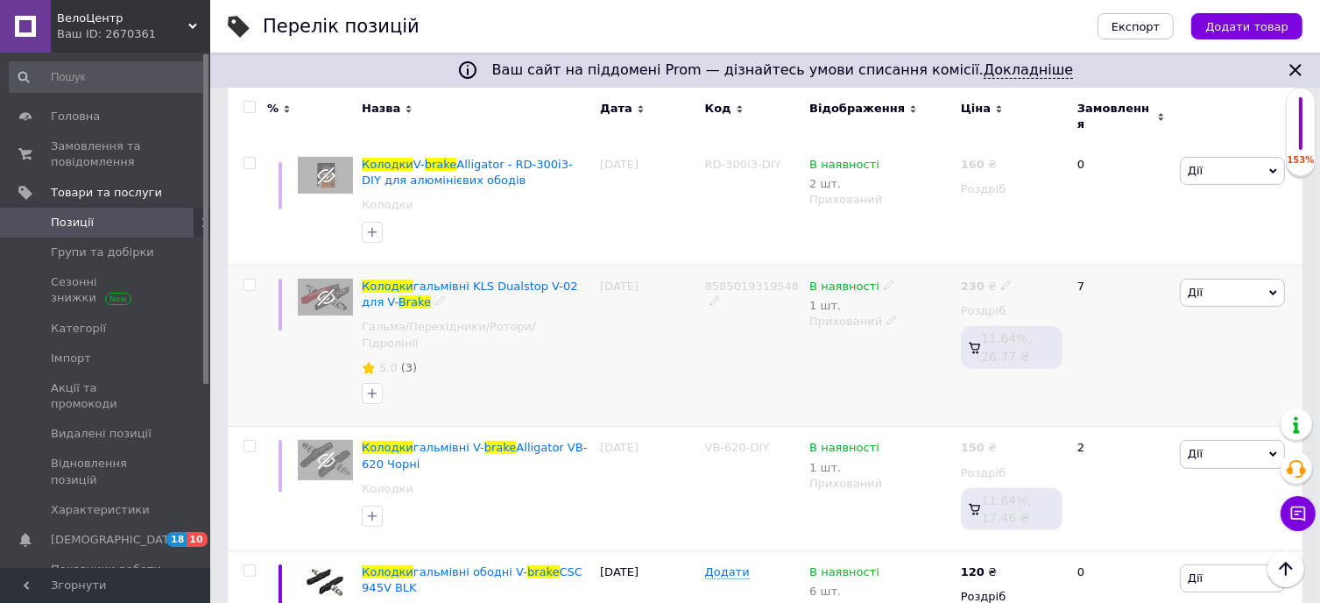
click at [886, 314] on icon at bounding box center [891, 319] width 11 height 11
click at [869, 343] on li "Опубліковано" at bounding box center [876, 355] width 149 height 25
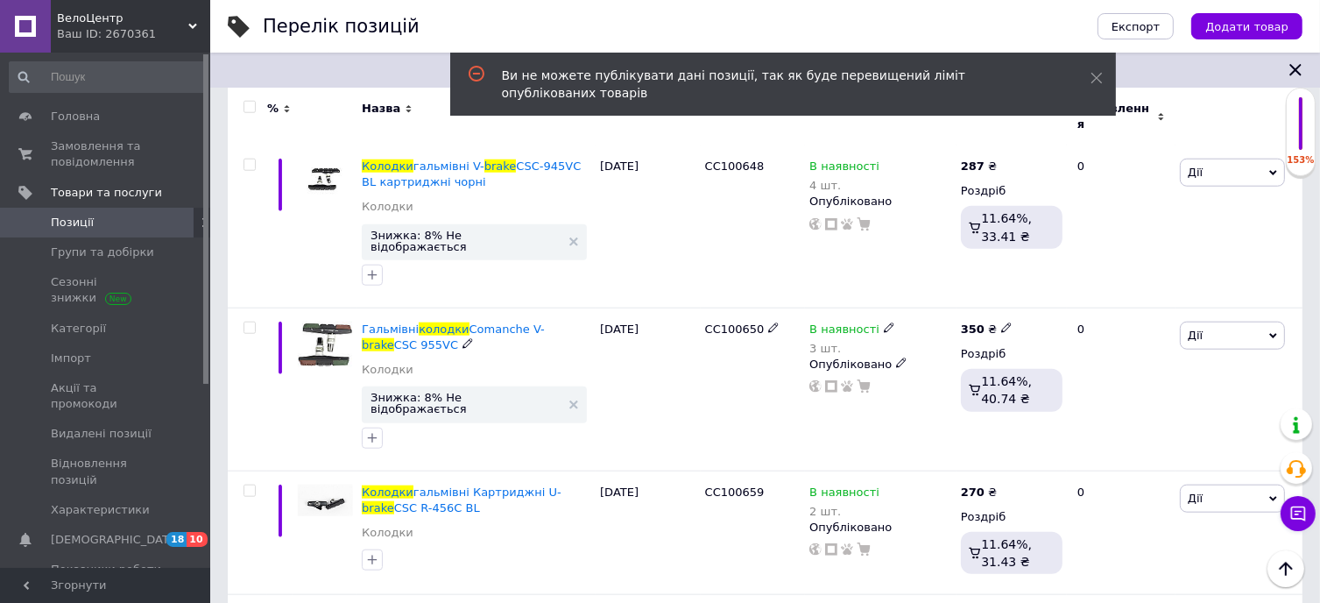
scroll to position [1752, 0]
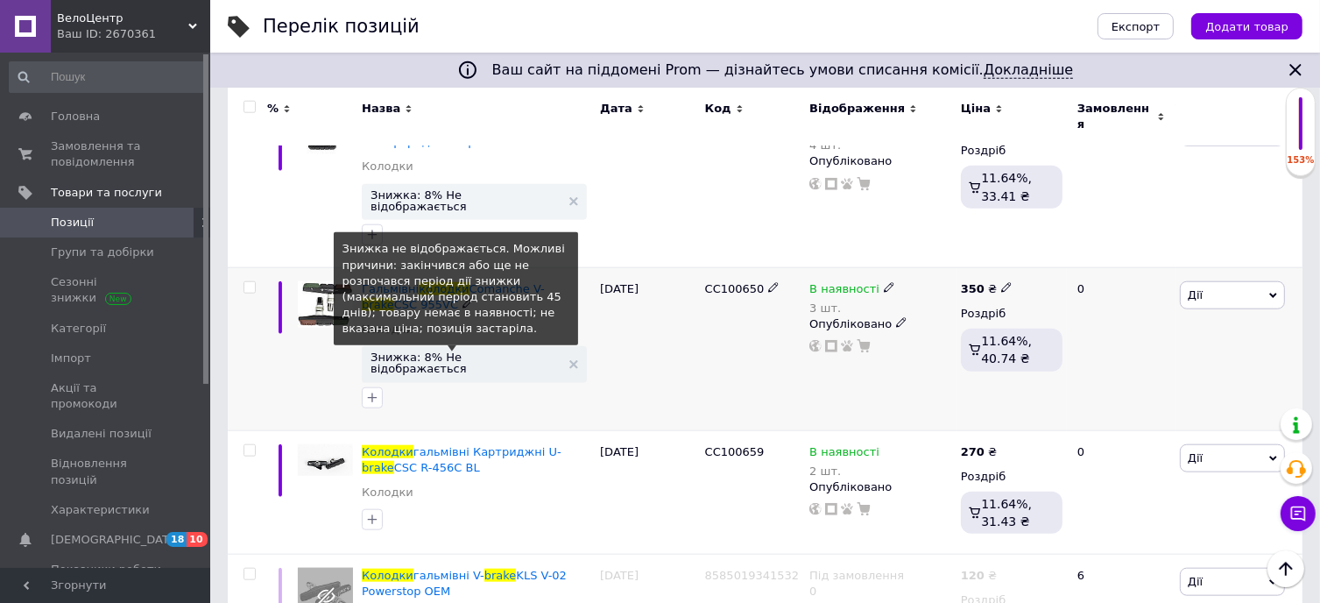
click at [484, 351] on span "Знижка: 8% Не відображається" at bounding box center [466, 362] width 190 height 23
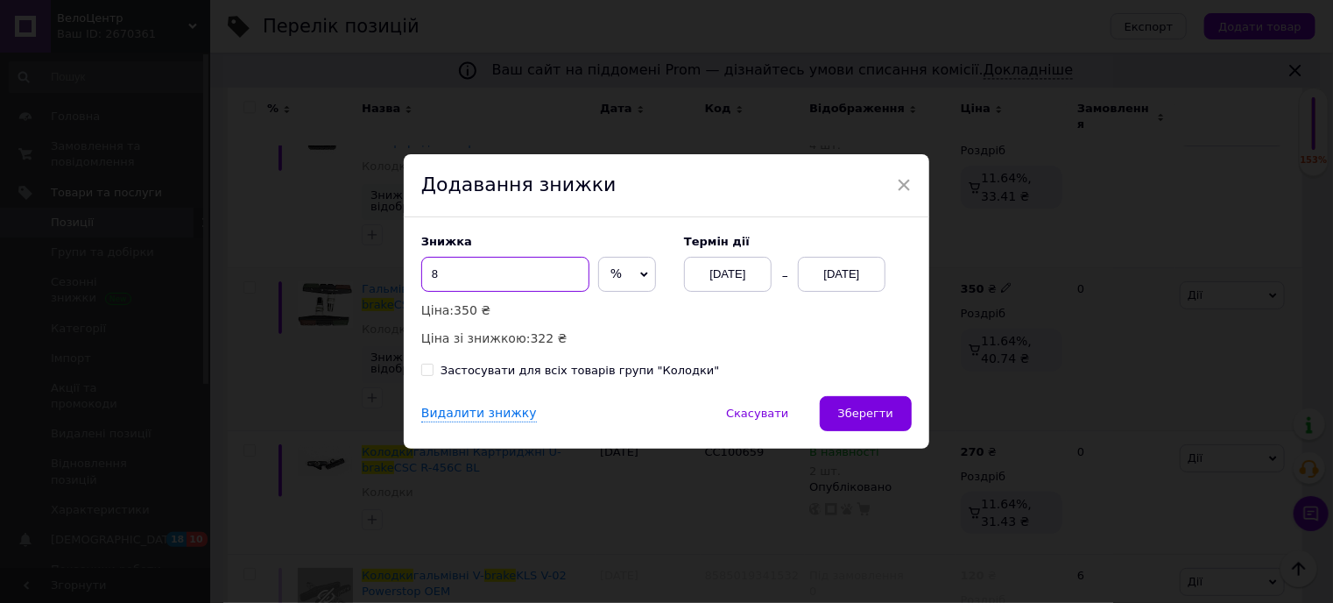
click at [531, 273] on input "8" at bounding box center [505, 274] width 168 height 35
type input "6"
click at [857, 278] on div "[DATE]" at bounding box center [842, 274] width 88 height 35
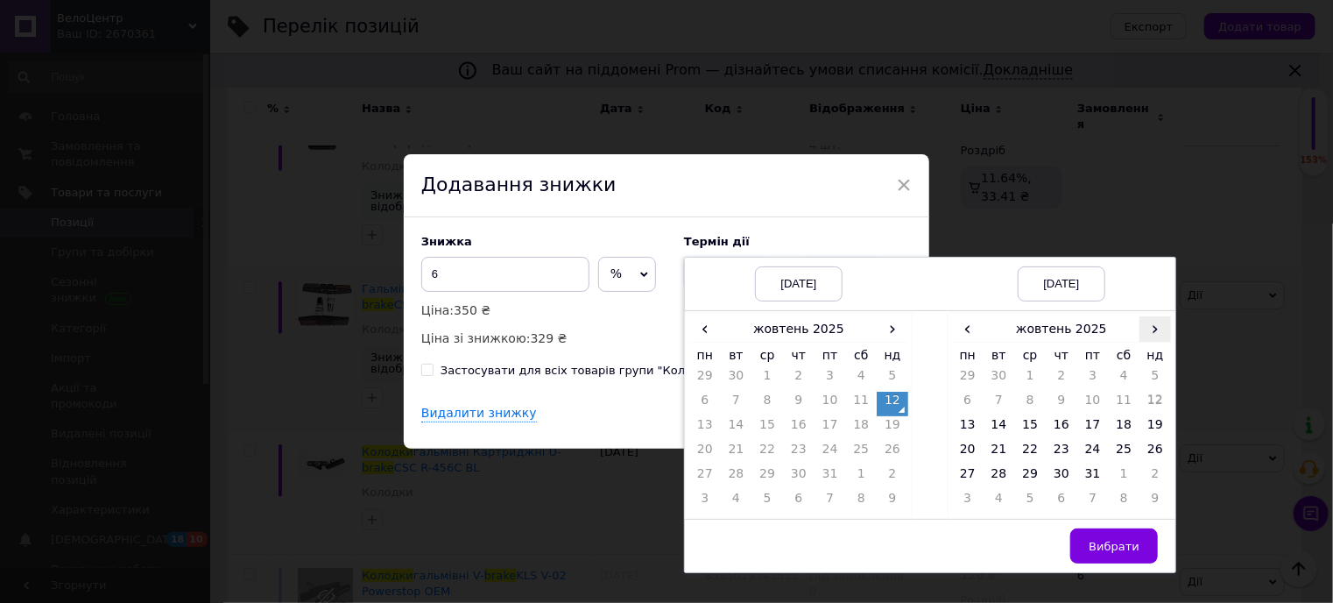
click at [1146, 327] on span "›" at bounding box center [1156, 328] width 32 height 25
click at [1024, 480] on td "26" at bounding box center [1030, 477] width 32 height 25
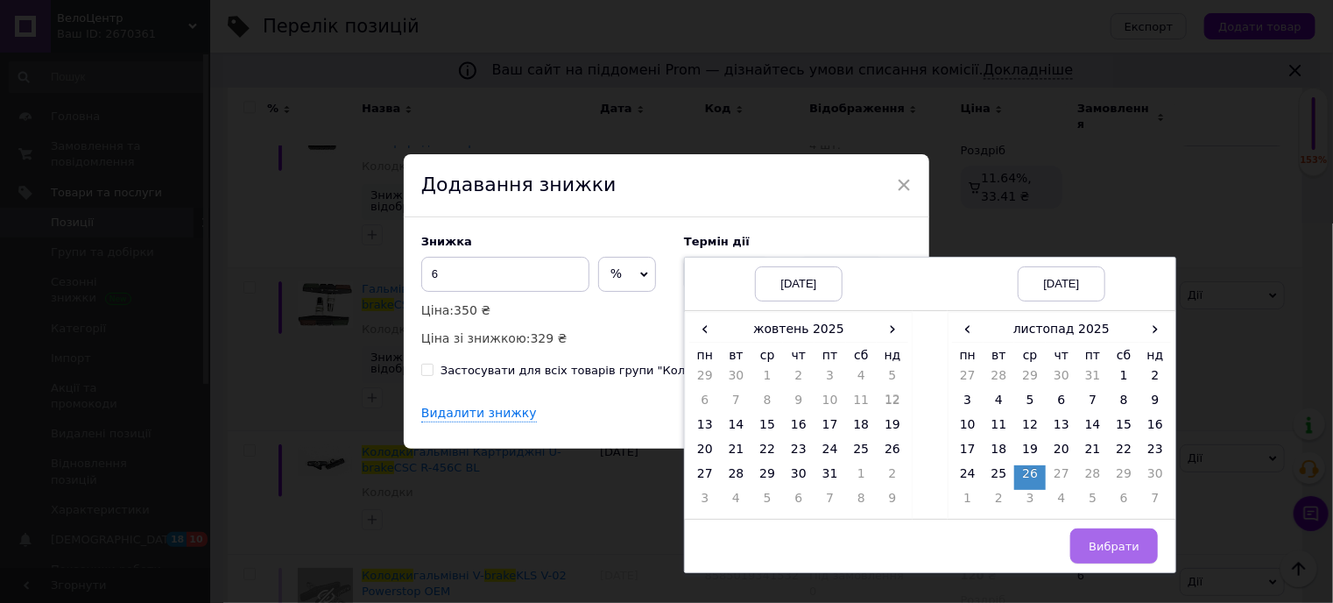
click at [1103, 540] on span "Вибрати" at bounding box center [1114, 546] width 51 height 13
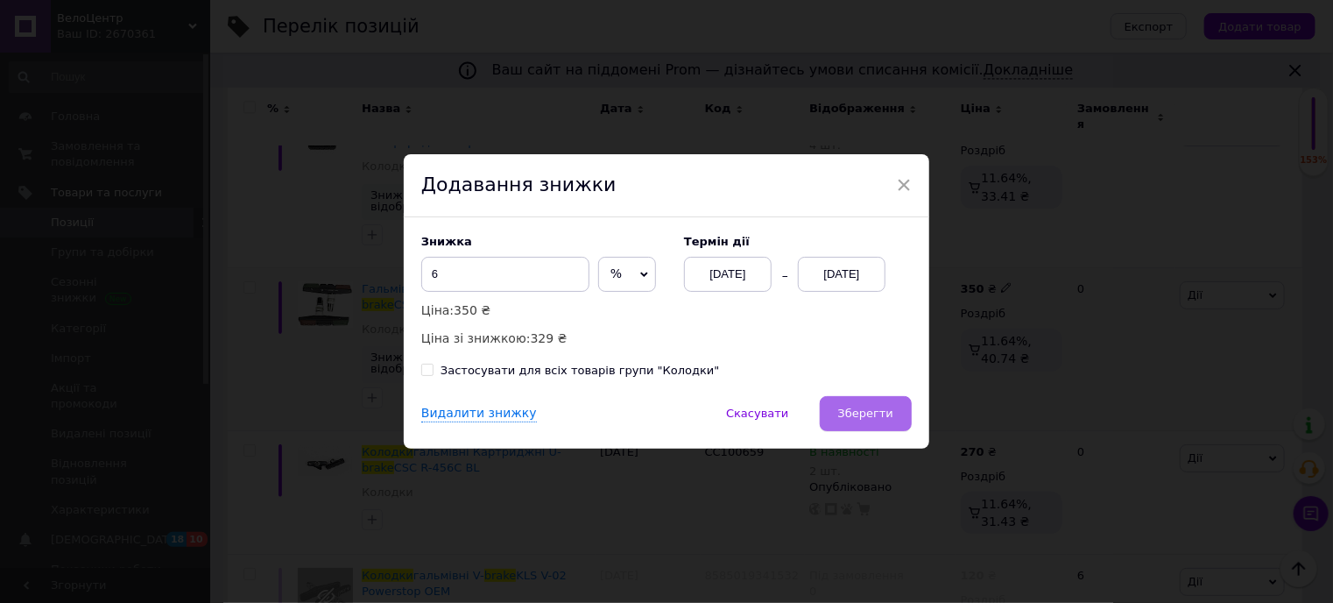
click at [871, 413] on span "Зберегти" at bounding box center [865, 412] width 55 height 13
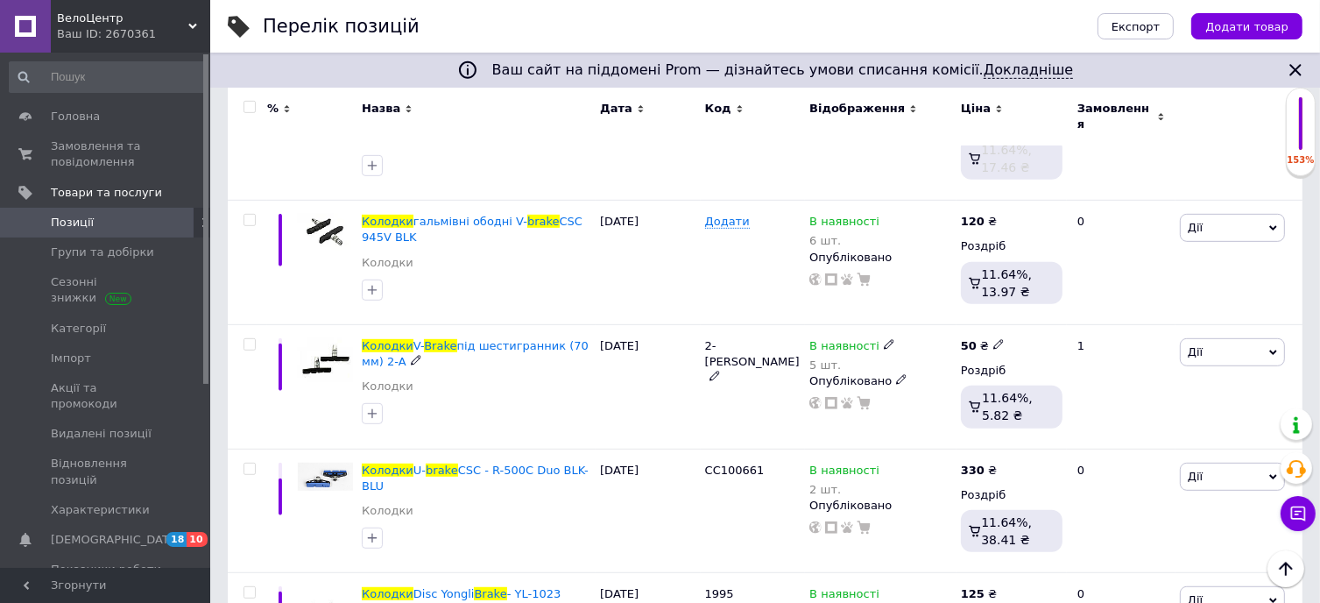
scroll to position [964, 0]
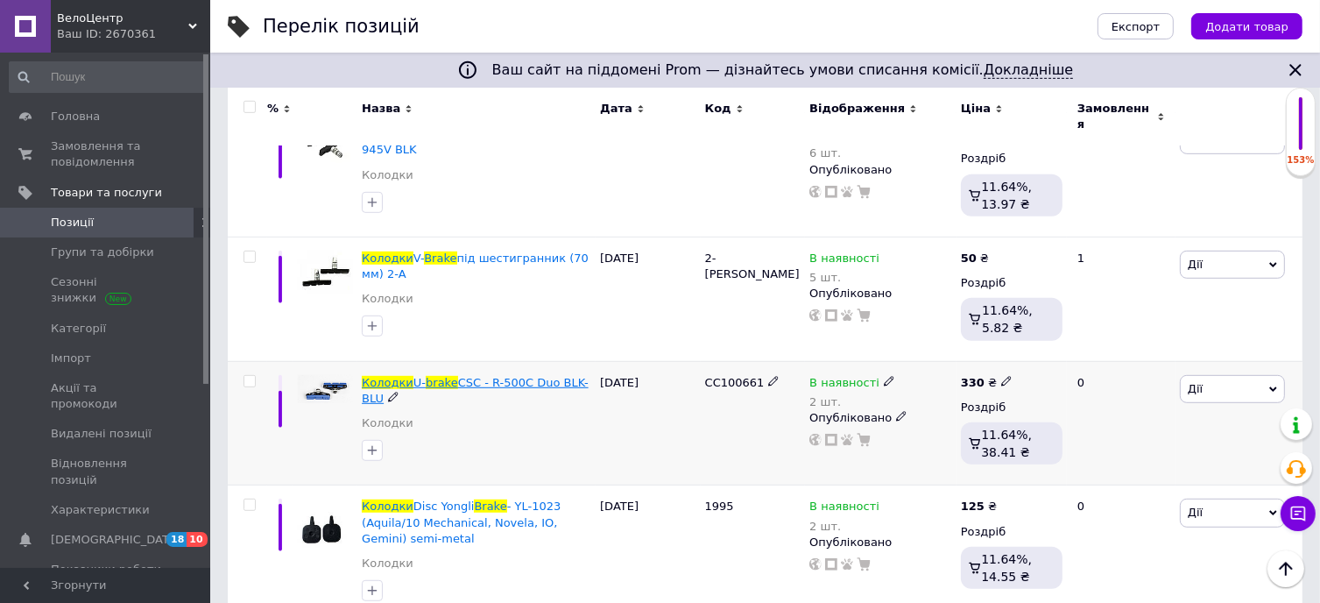
click at [481, 376] on span "CSC - R-500C Duo BLK-BLU" at bounding box center [475, 390] width 227 height 29
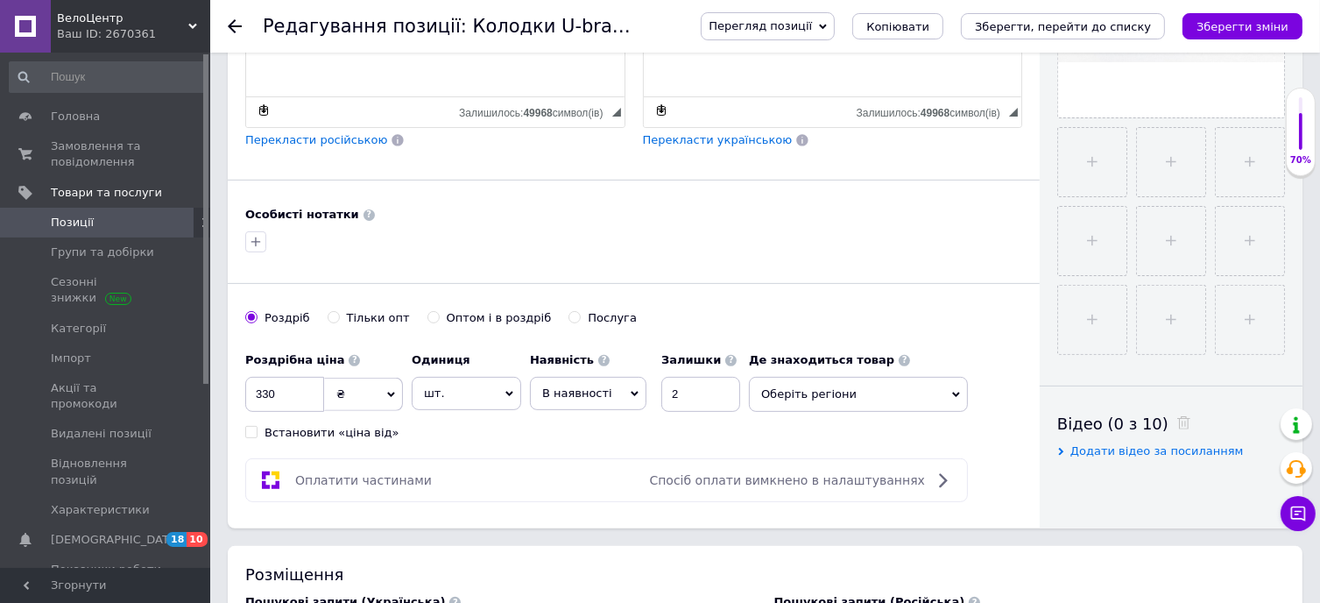
scroll to position [701, 0]
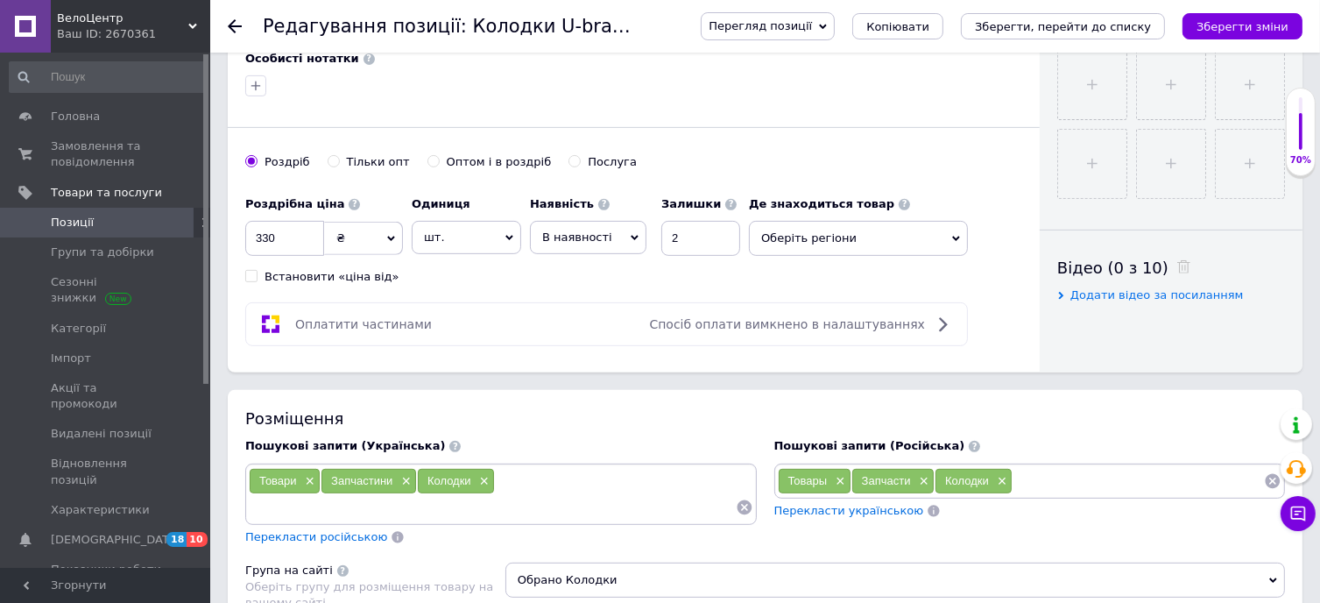
click at [807, 230] on span "Оберіть регіони" at bounding box center [858, 238] width 219 height 35
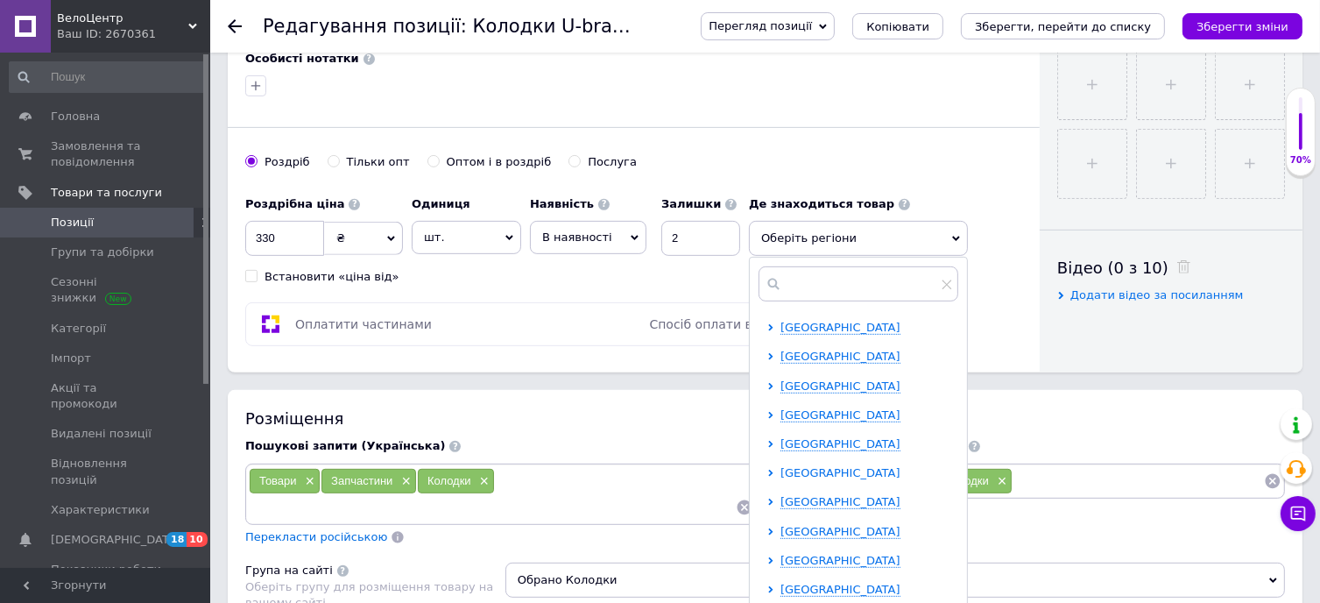
scroll to position [175, 0]
click at [801, 382] on span "[GEOGRAPHIC_DATA]" at bounding box center [840, 384] width 120 height 13
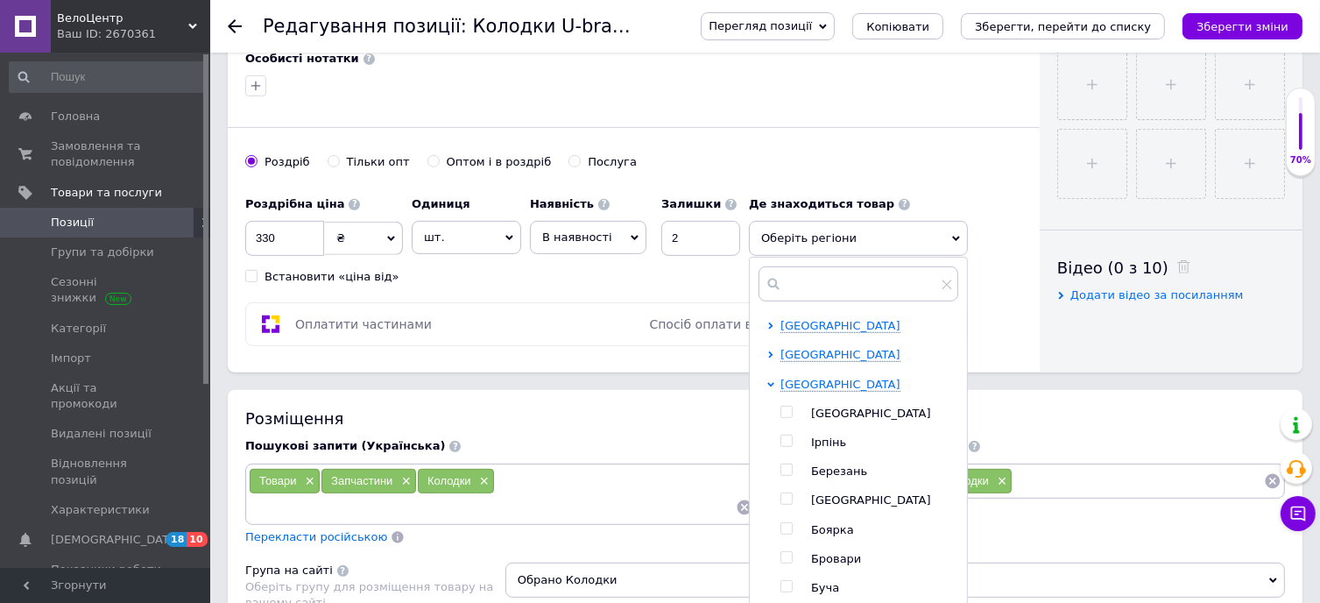
click at [787, 407] on input "checkbox" at bounding box center [785, 411] width 11 height 11
checkbox input "true"
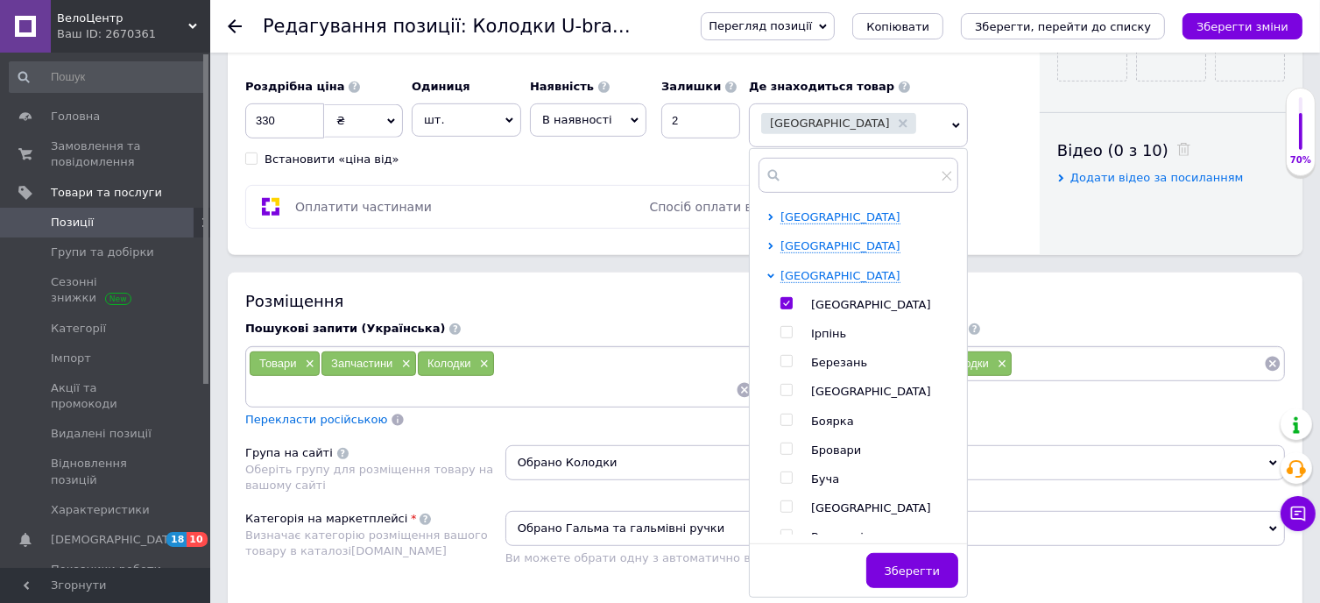
scroll to position [876, 0]
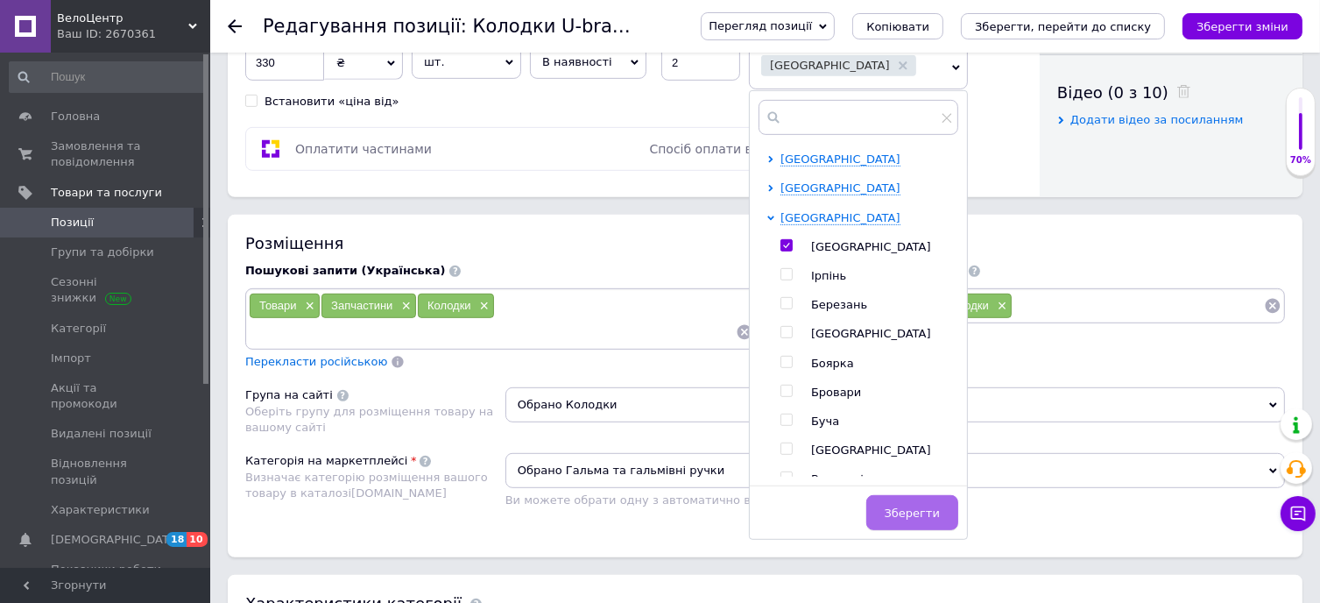
click at [919, 506] on span "Зберегти" at bounding box center [912, 512] width 55 height 13
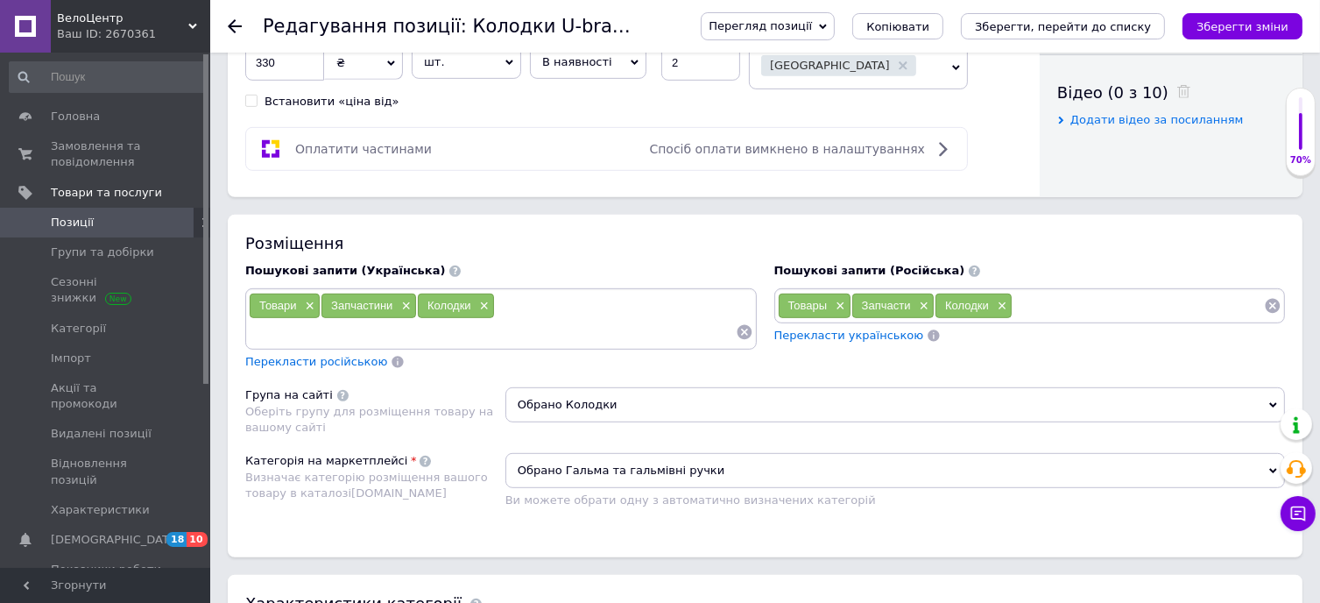
click at [395, 299] on div "Запчастини ×" at bounding box center [368, 305] width 95 height 25
click at [301, 299] on span "×" at bounding box center [308, 306] width 14 height 15
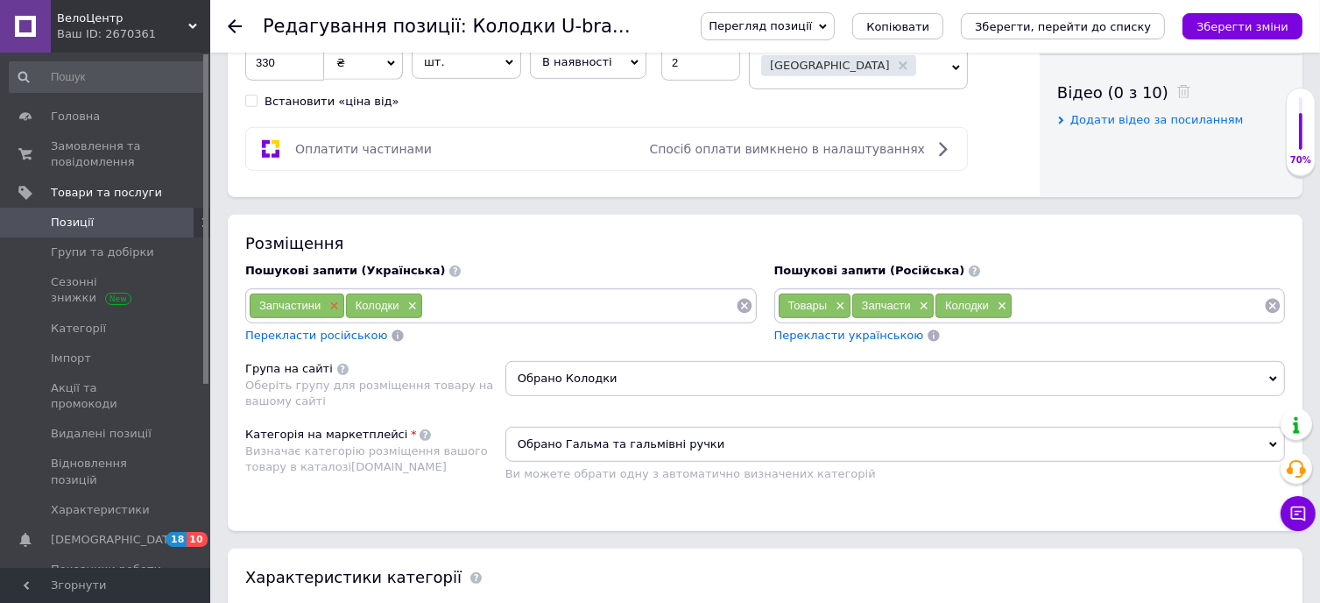
click at [332, 300] on span "×" at bounding box center [332, 306] width 14 height 15
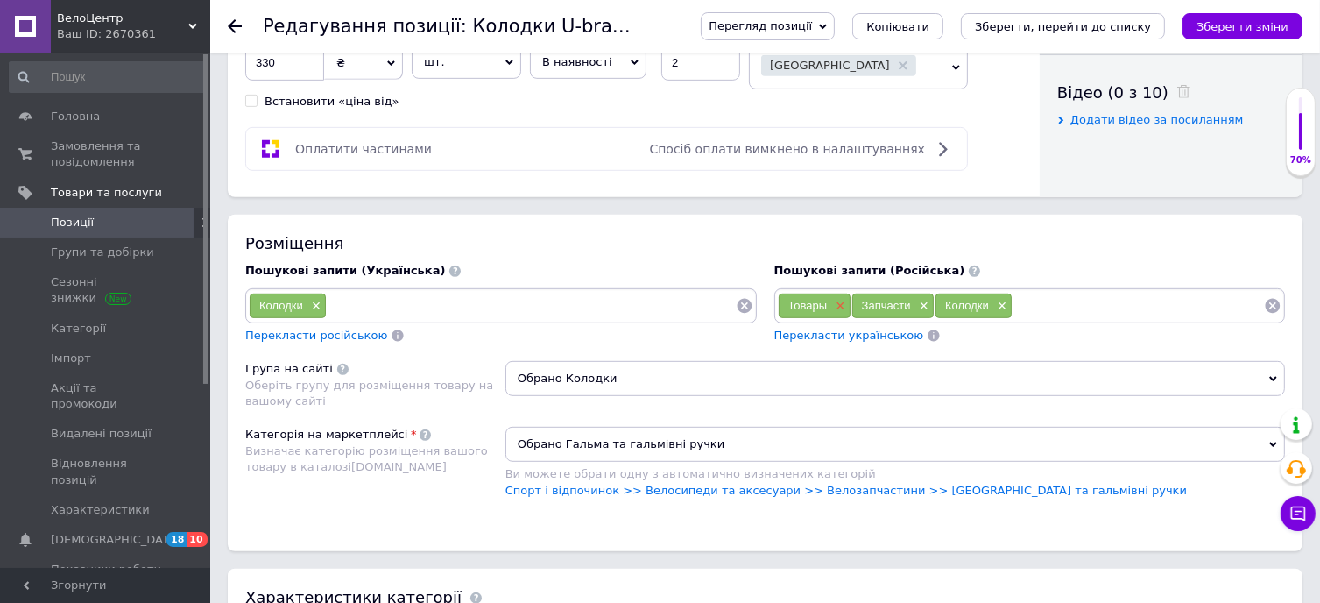
click at [841, 300] on span "×" at bounding box center [838, 306] width 14 height 15
click at [849, 299] on span "×" at bounding box center [848, 306] width 14 height 15
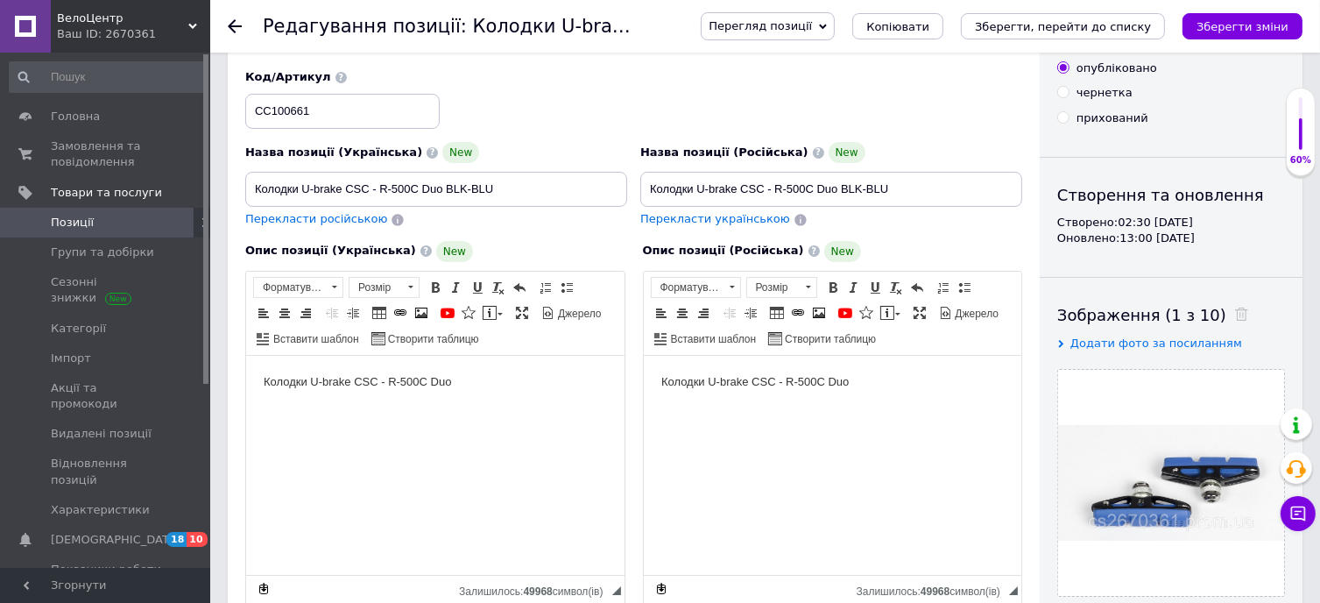
scroll to position [0, 0]
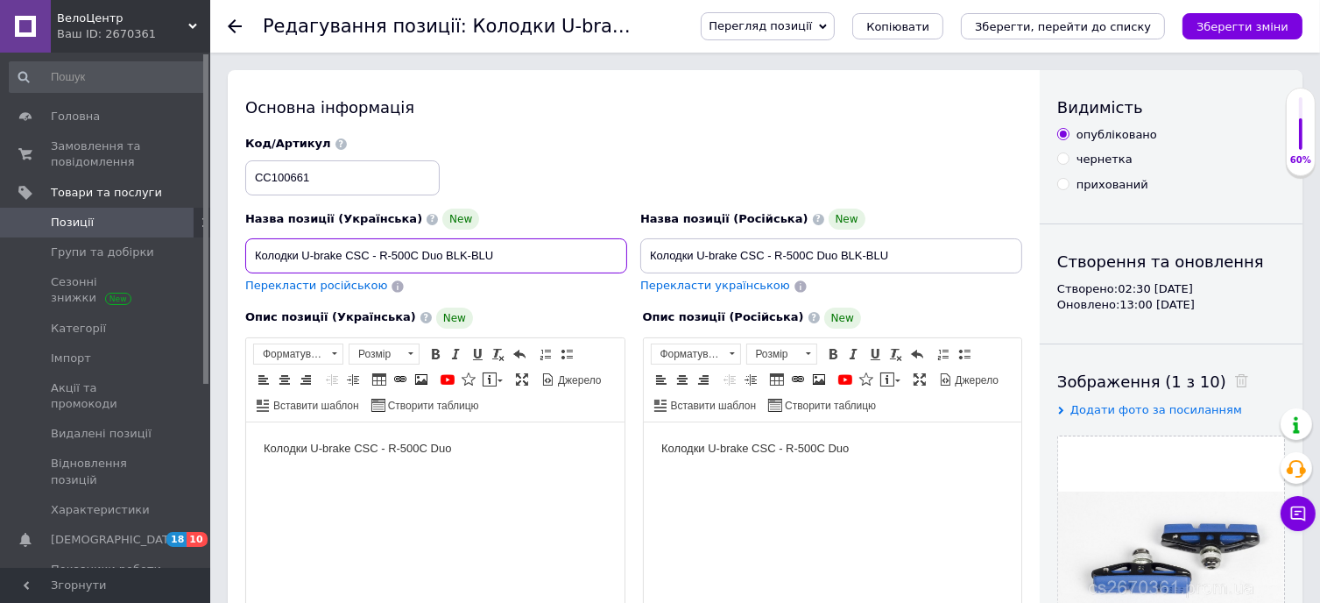
click at [376, 262] on input "Колодки U-brake CSC - R-500C Duo BLK-BLU" at bounding box center [436, 255] width 382 height 35
drag, startPoint x: 492, startPoint y: 262, endPoint x: 227, endPoint y: 265, distance: 265.4
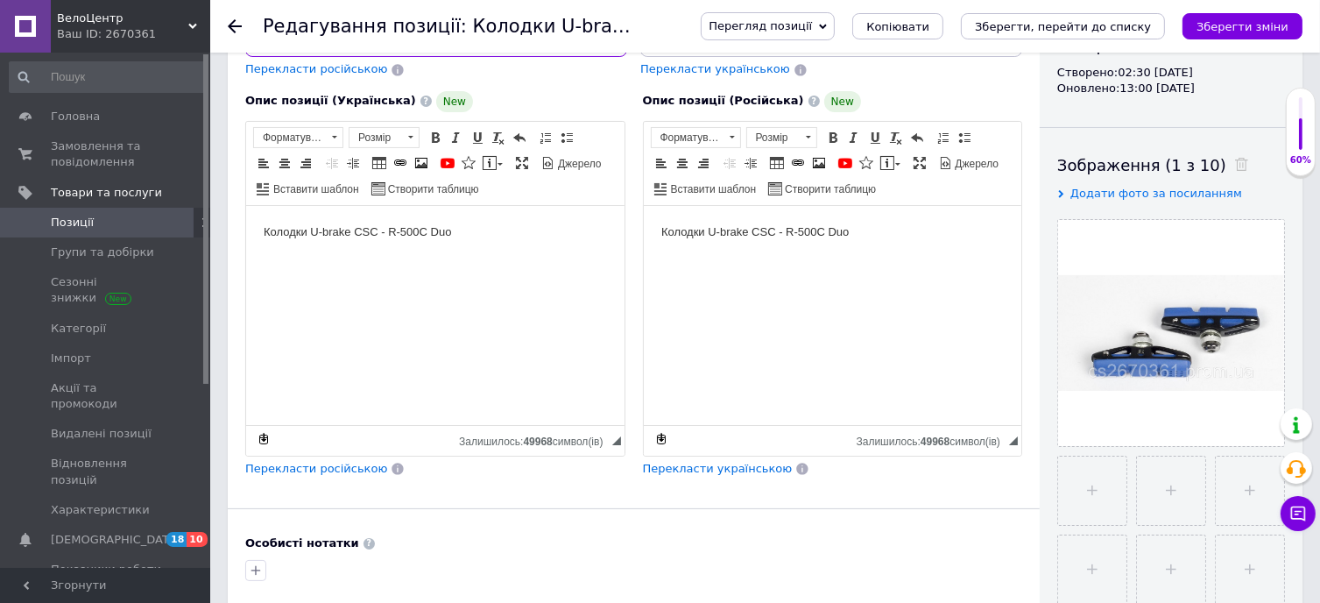
scroll to position [701, 0]
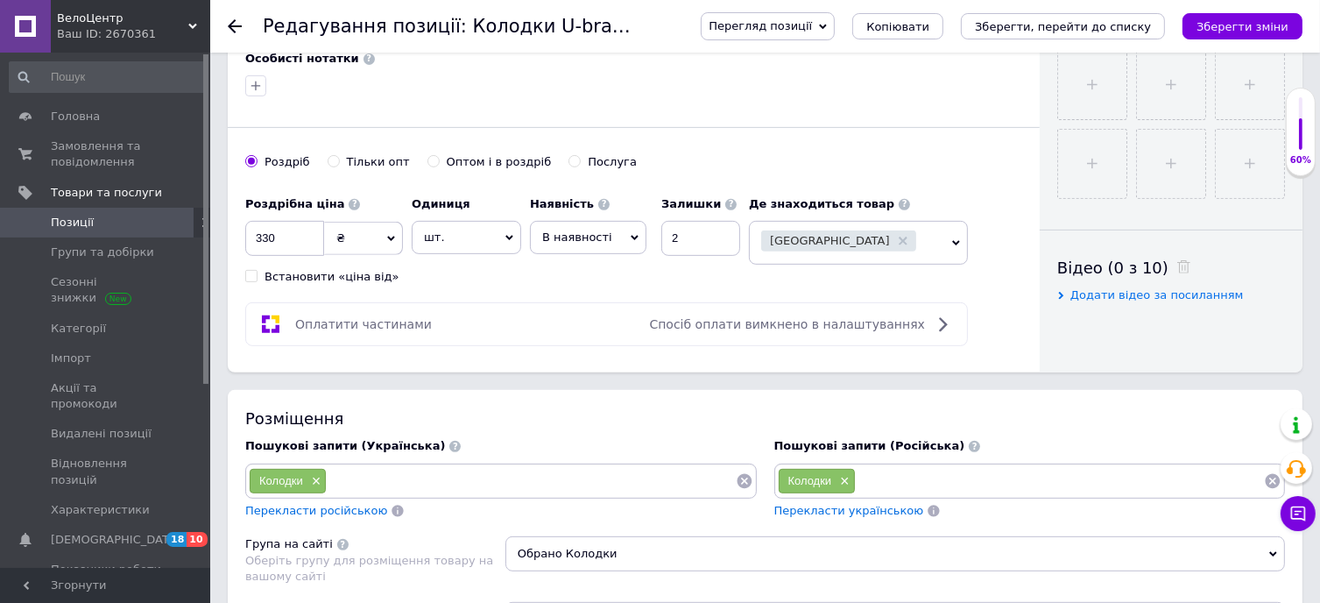
type input "Колодки U-brake CSC R-500C Duo BLK-BLU"
paste input "Колодки U-brake CSC R-500C Duo BLK-BLU"
type input "Колодки U-brake CSC R-500C Duo BLK-BLU"
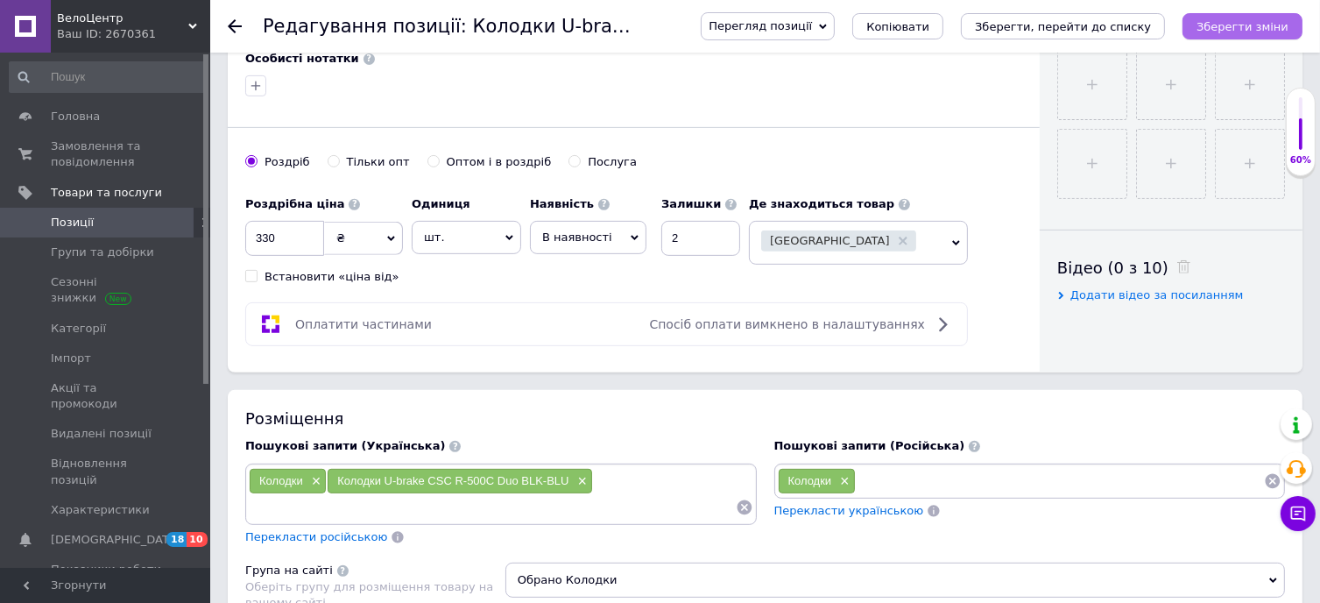
click at [1246, 22] on icon "Зберегти зміни" at bounding box center [1243, 26] width 92 height 13
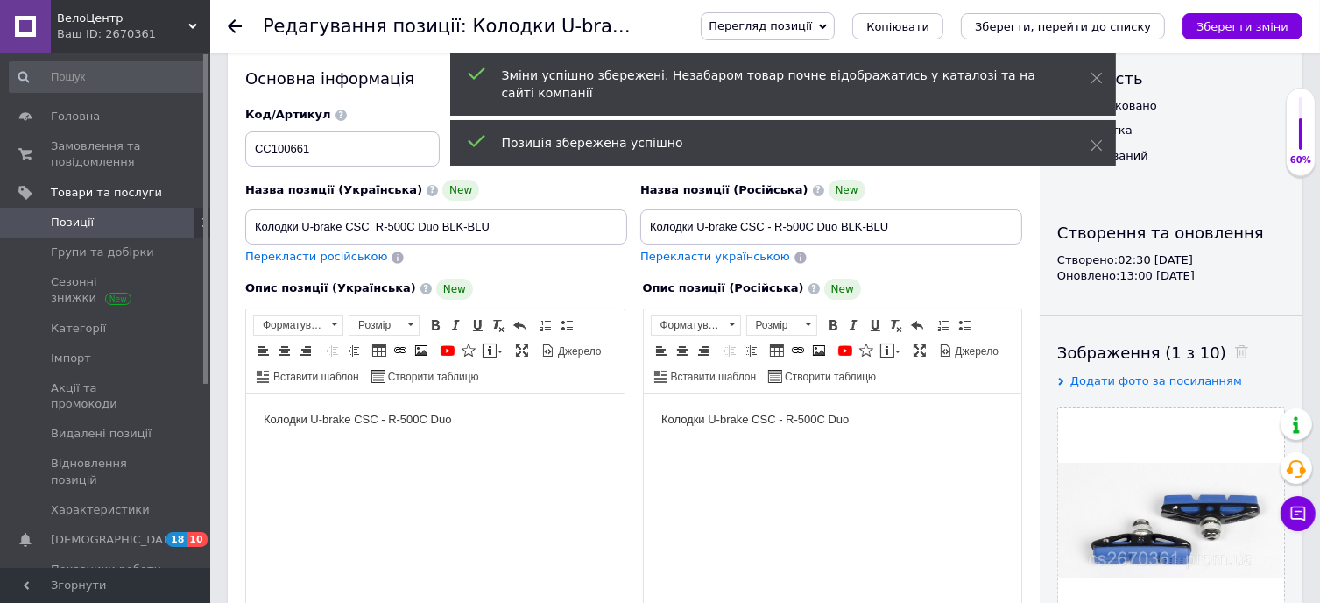
scroll to position [0, 0]
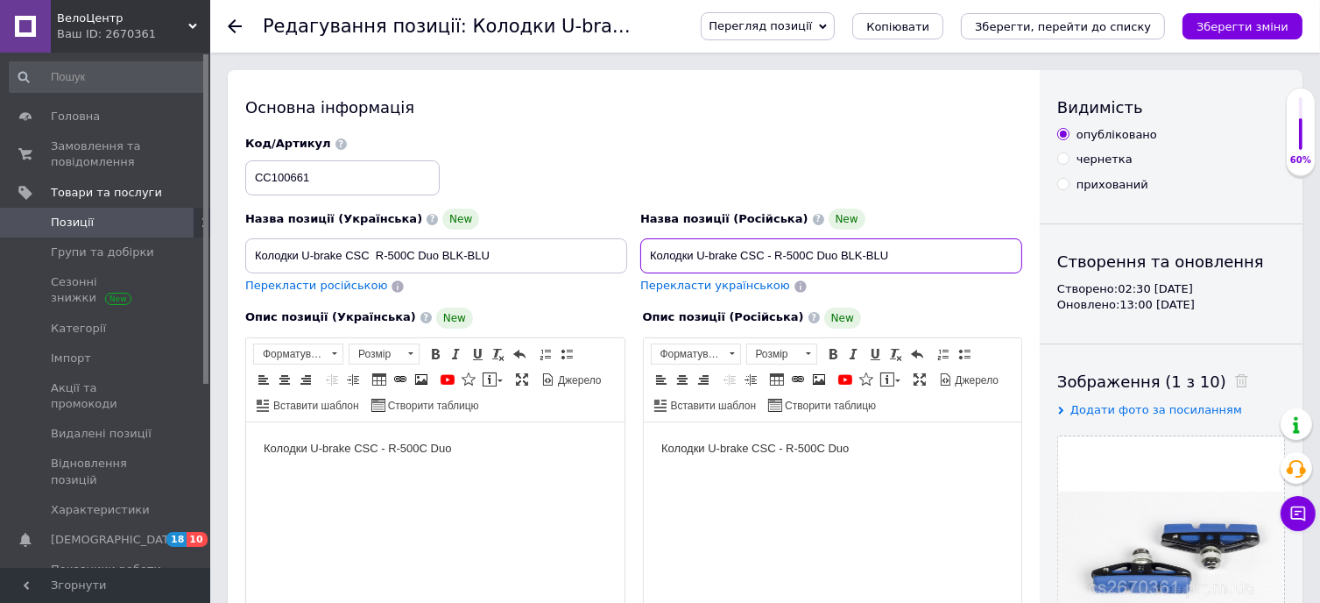
click at [769, 253] on input "Колодки U-brake CSC - R-500C Duo BLK-BLU" at bounding box center [831, 255] width 382 height 35
drag, startPoint x: 809, startPoint y: 259, endPoint x: 630, endPoint y: 258, distance: 179.6
click at [611, 259] on div "Назва позиції (Українська) New Колодки U-brake CSC R-500C Duo BLK-BLU Перекласт…" at bounding box center [634, 216] width 790 height 172
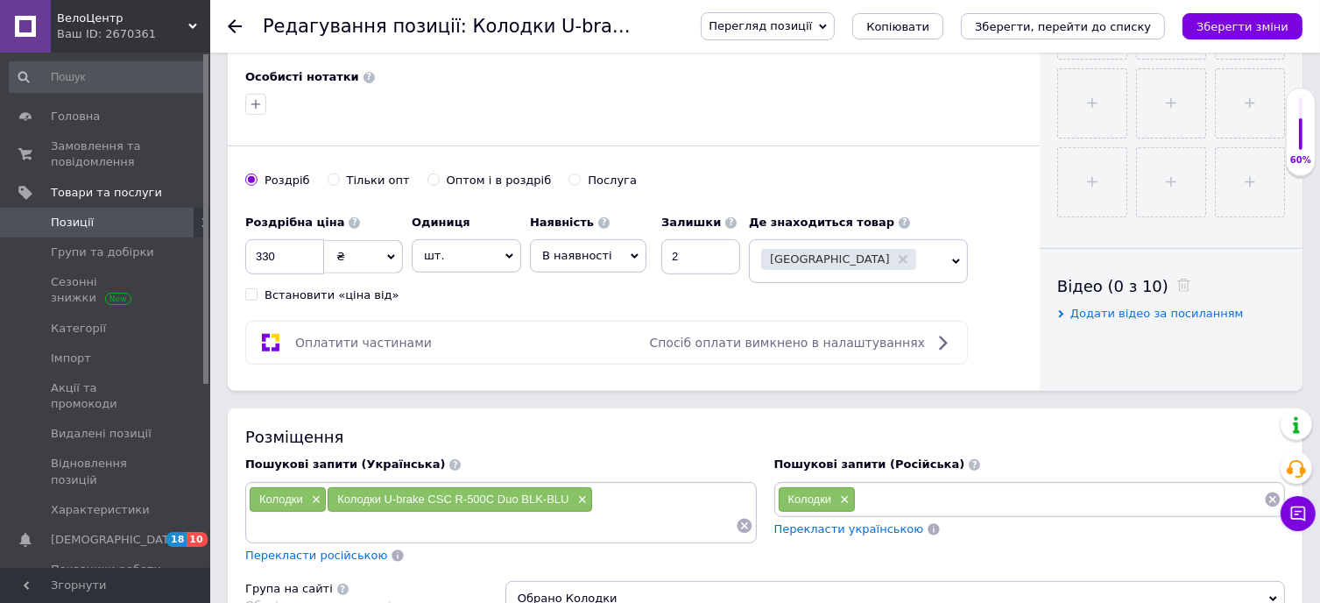
scroll to position [788, 0]
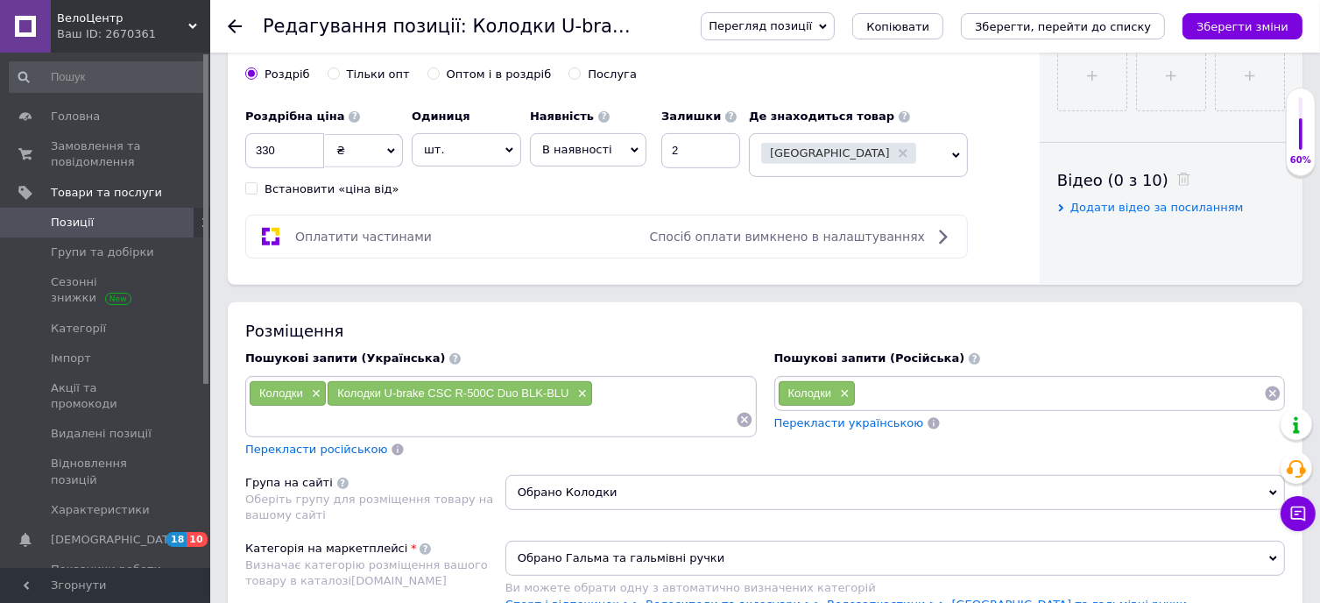
type input "Колодки U-brake CSC R-500C Duo BLK-BLU"
paste input "Колодки U-brake CSC R-500C"
type input "Колодки U-brake CSC R-500C"
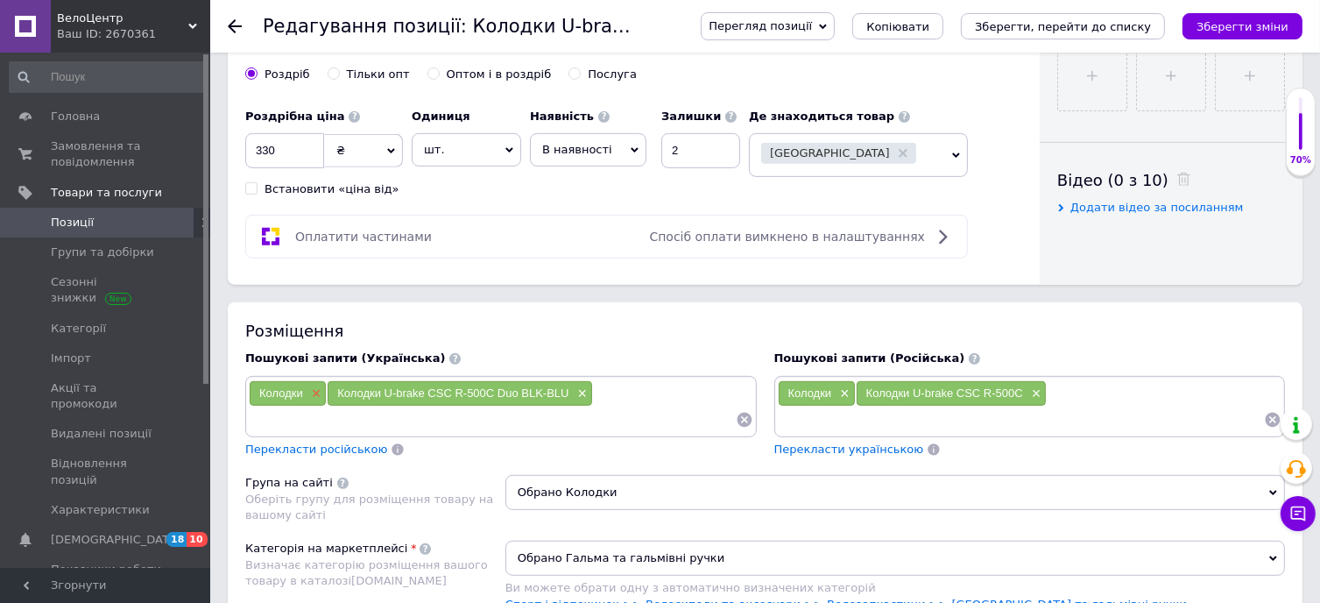
click at [315, 392] on span "×" at bounding box center [314, 393] width 14 height 15
click at [841, 386] on span "×" at bounding box center [843, 393] width 14 height 15
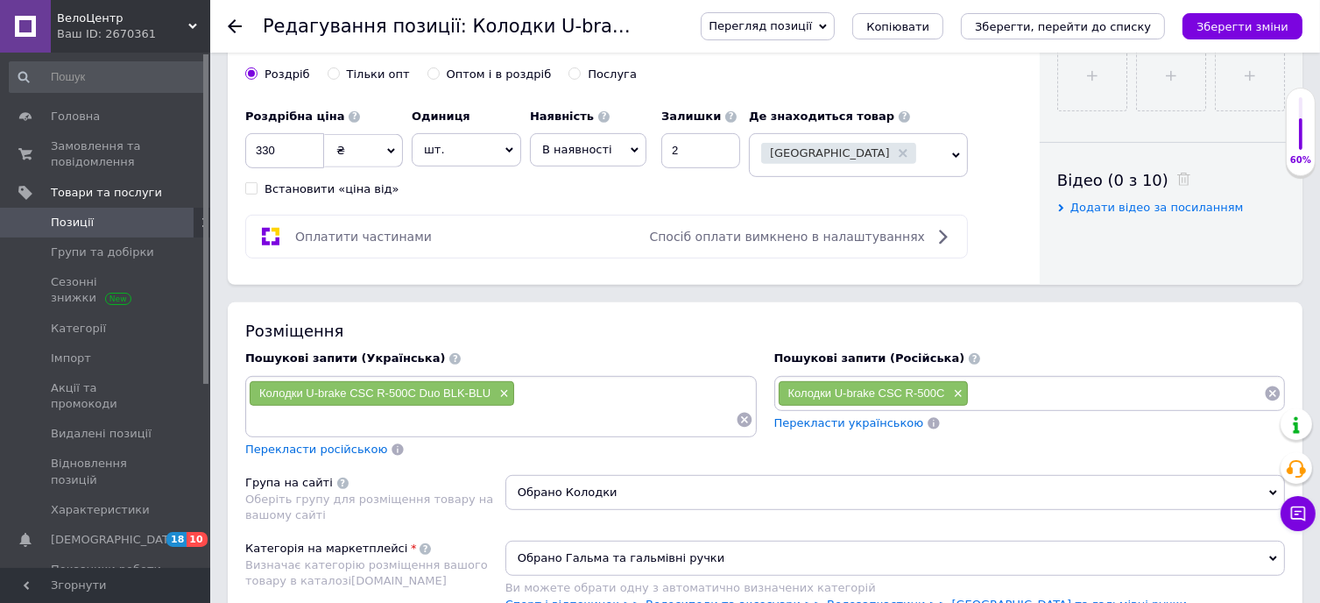
paste input "Колодки U-brake CSC R-500C"
click at [1019, 392] on input "Колодки U-brake CSC R-500C" at bounding box center [1116, 393] width 295 height 26
drag, startPoint x: 1146, startPoint y: 396, endPoint x: 1186, endPoint y: 390, distance: 40.8
click at [1186, 390] on input "Колодки гальмівні U-brake CSC R-500C" at bounding box center [1116, 393] width 295 height 26
type input "Колодки гальмівні U-brake CSC"
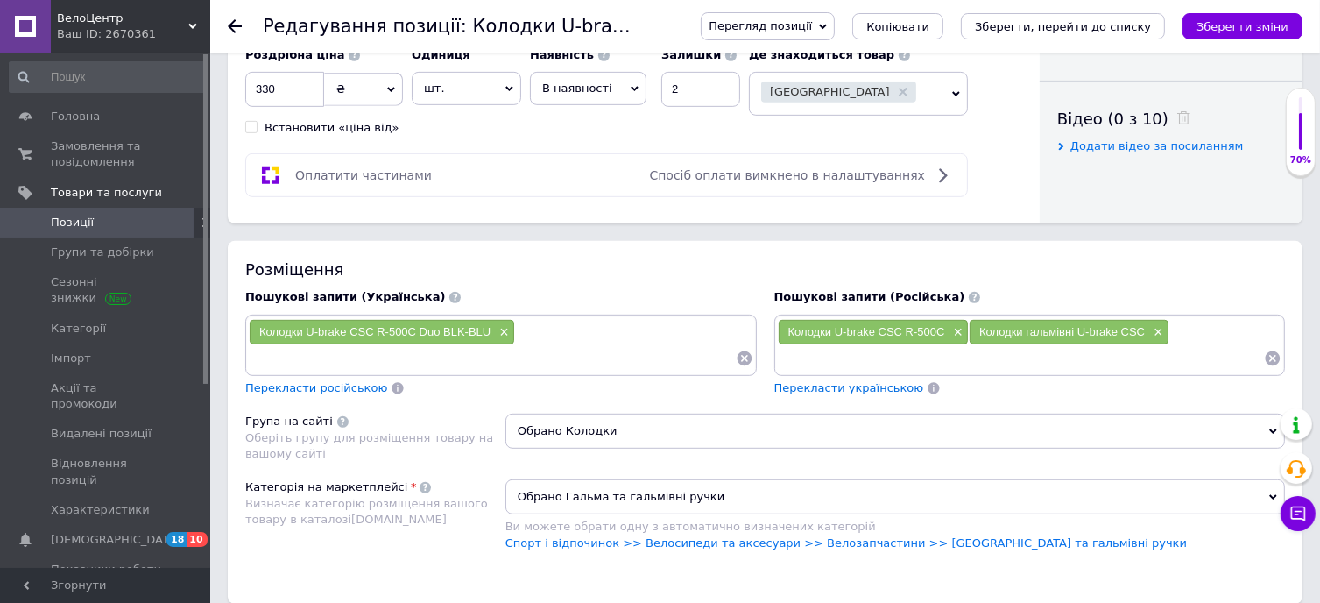
scroll to position [613, 0]
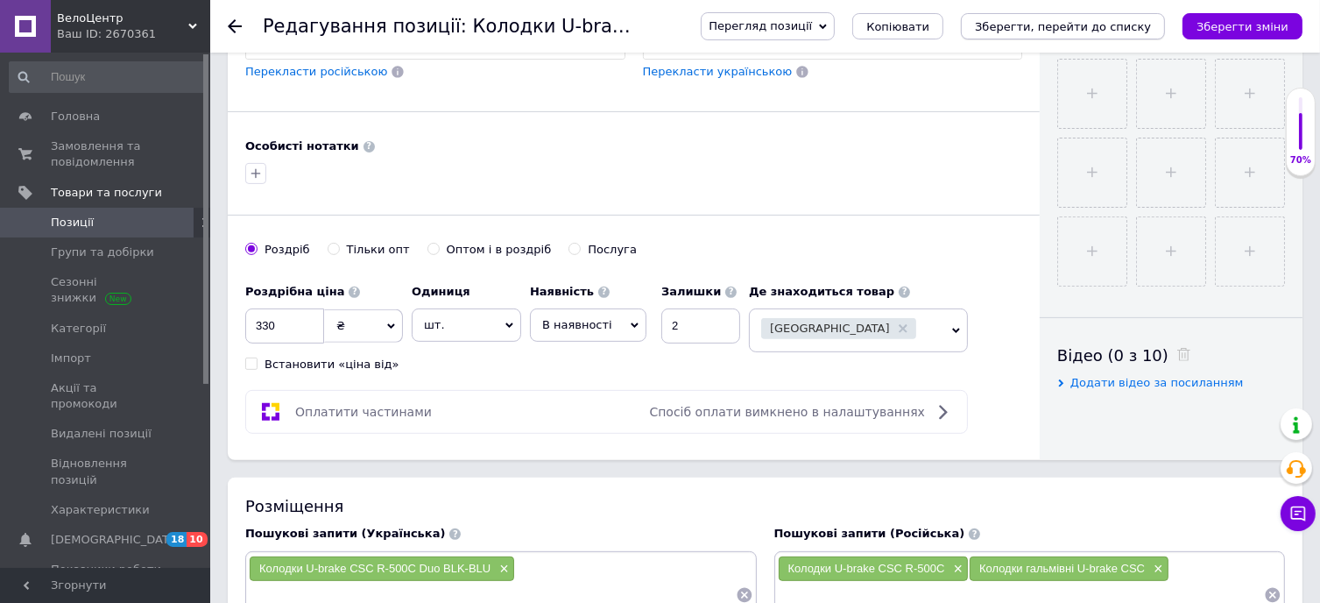
click at [1151, 25] on icon "Зберегти, перейти до списку" at bounding box center [1063, 26] width 176 height 13
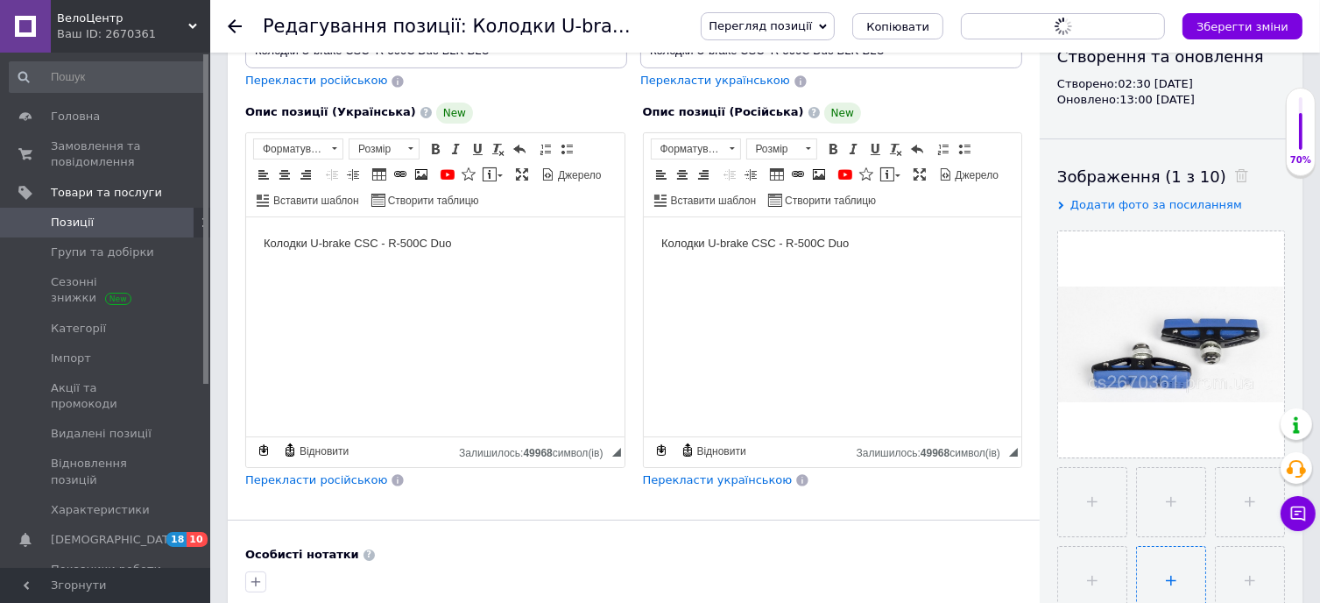
scroll to position [88, 0]
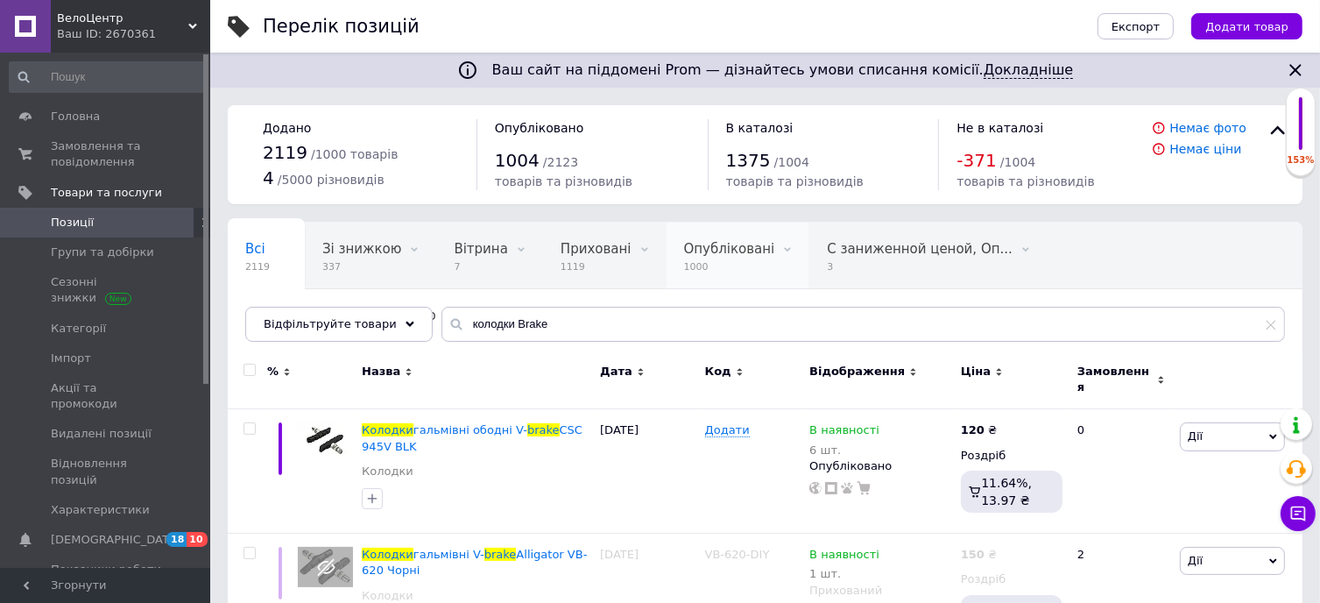
click at [684, 255] on span "Опубліковані" at bounding box center [729, 249] width 91 height 16
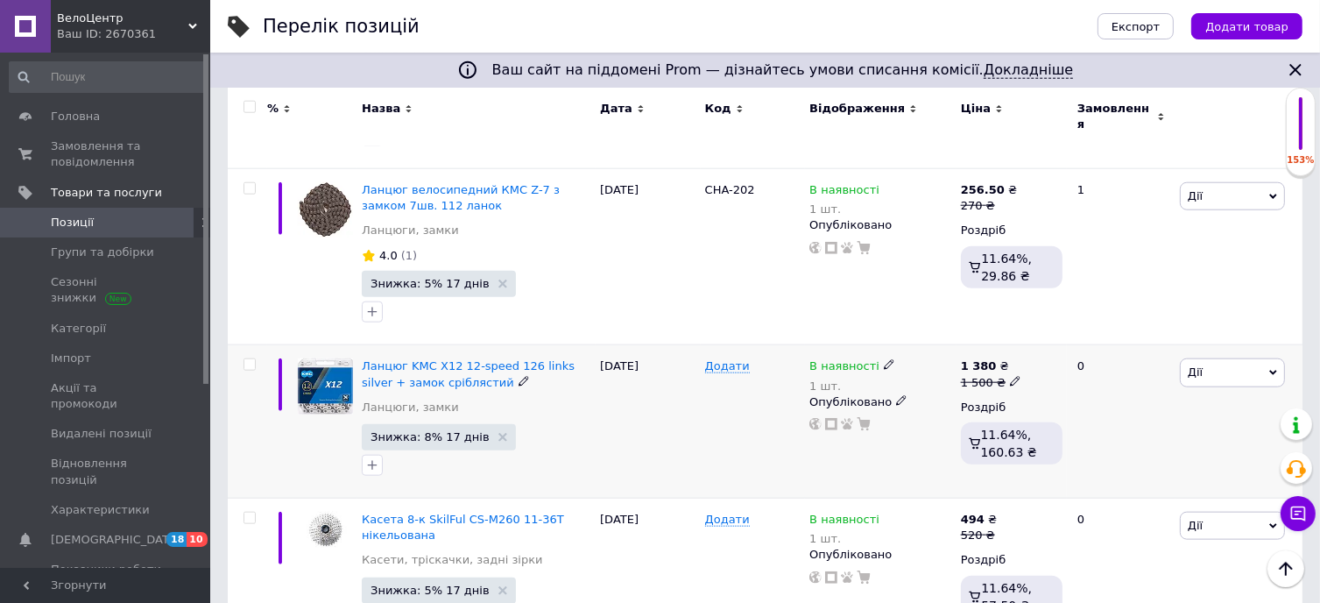
scroll to position [2190, 0]
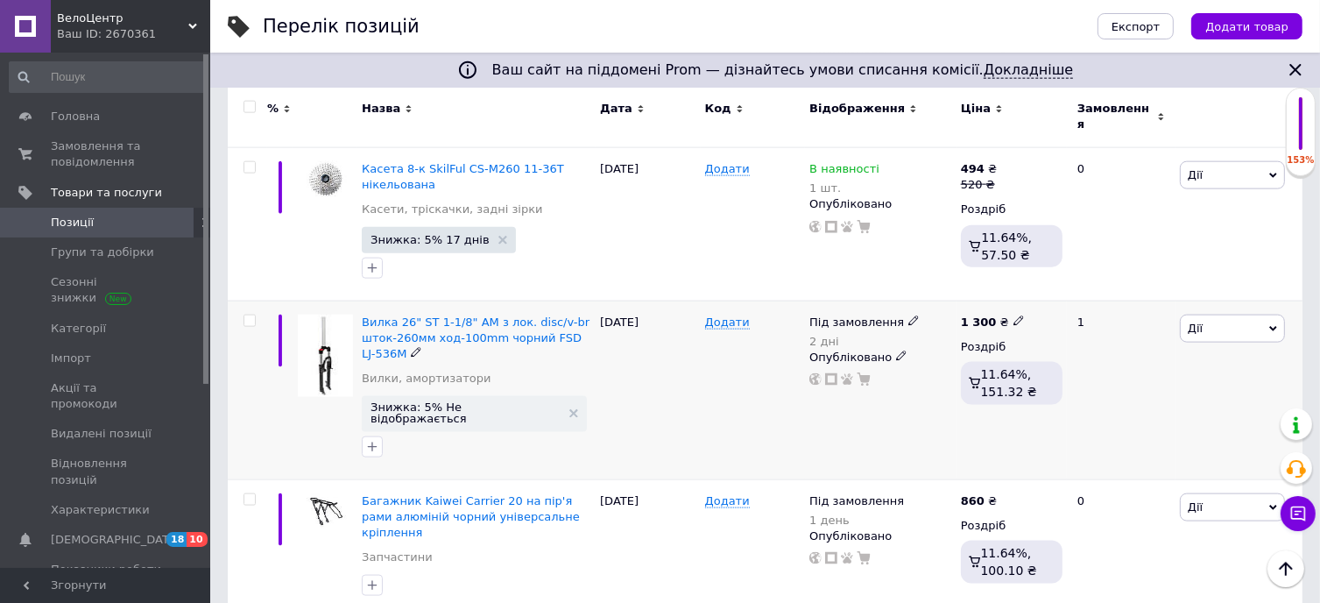
click at [1226, 314] on span "Дії" at bounding box center [1232, 328] width 105 height 28
click at [1203, 597] on li "Видалити" at bounding box center [1168, 609] width 232 height 25
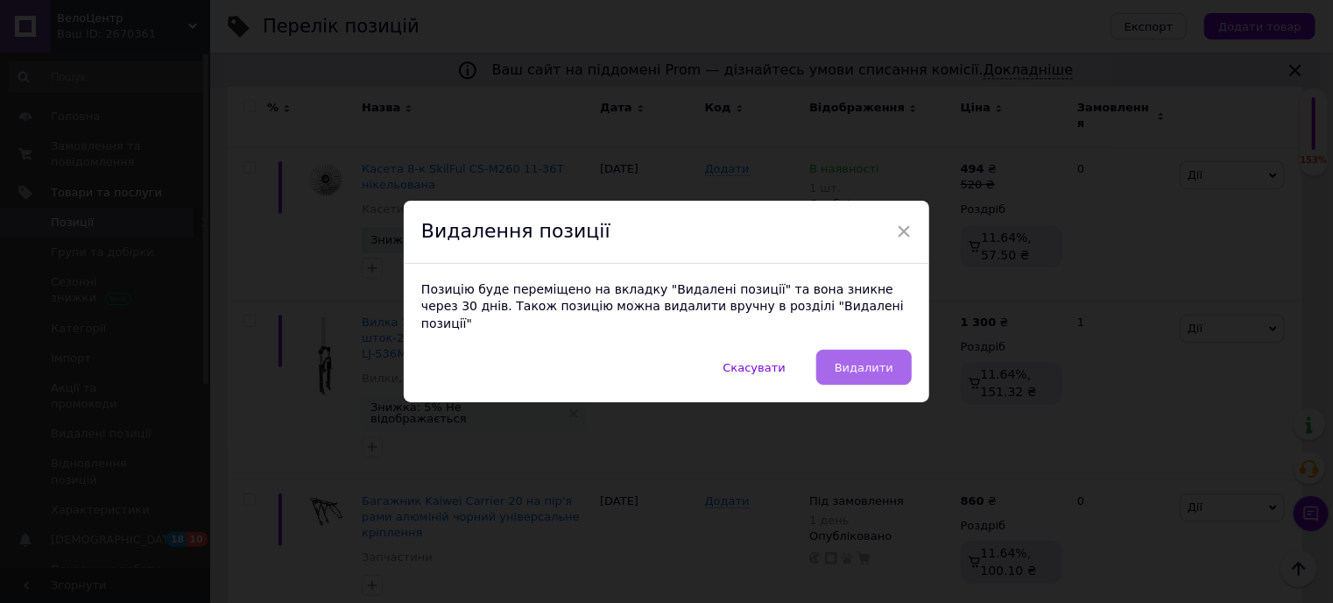
click at [886, 363] on span "Видалити" at bounding box center [864, 367] width 59 height 13
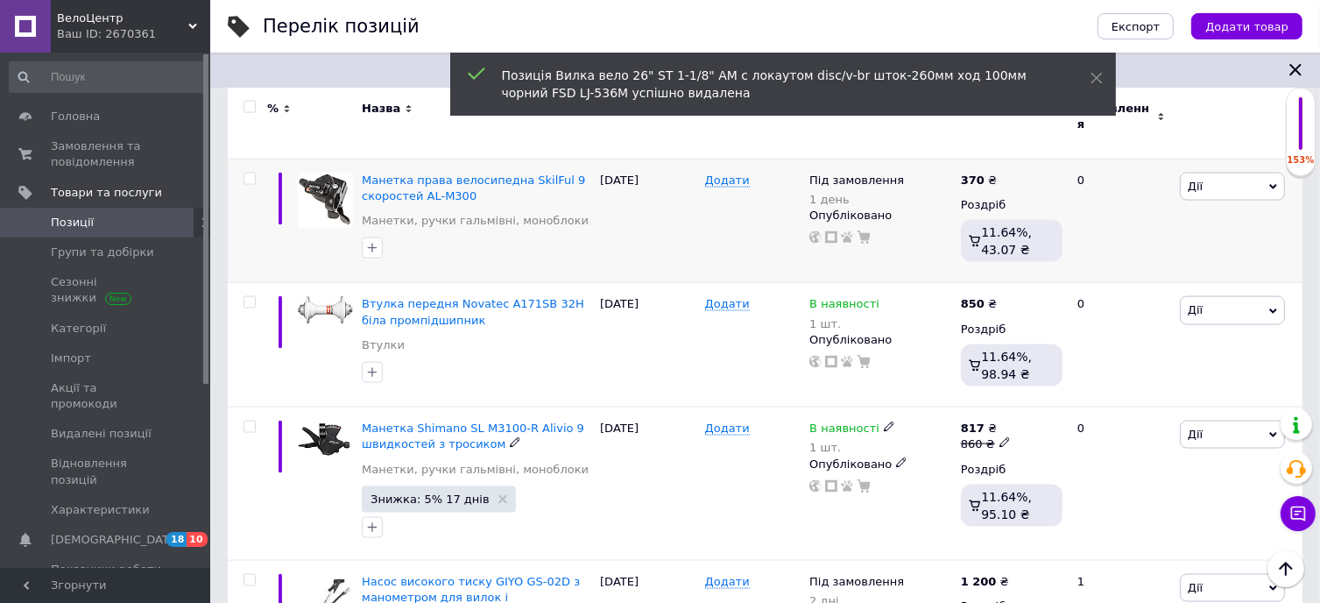
scroll to position [2712, 0]
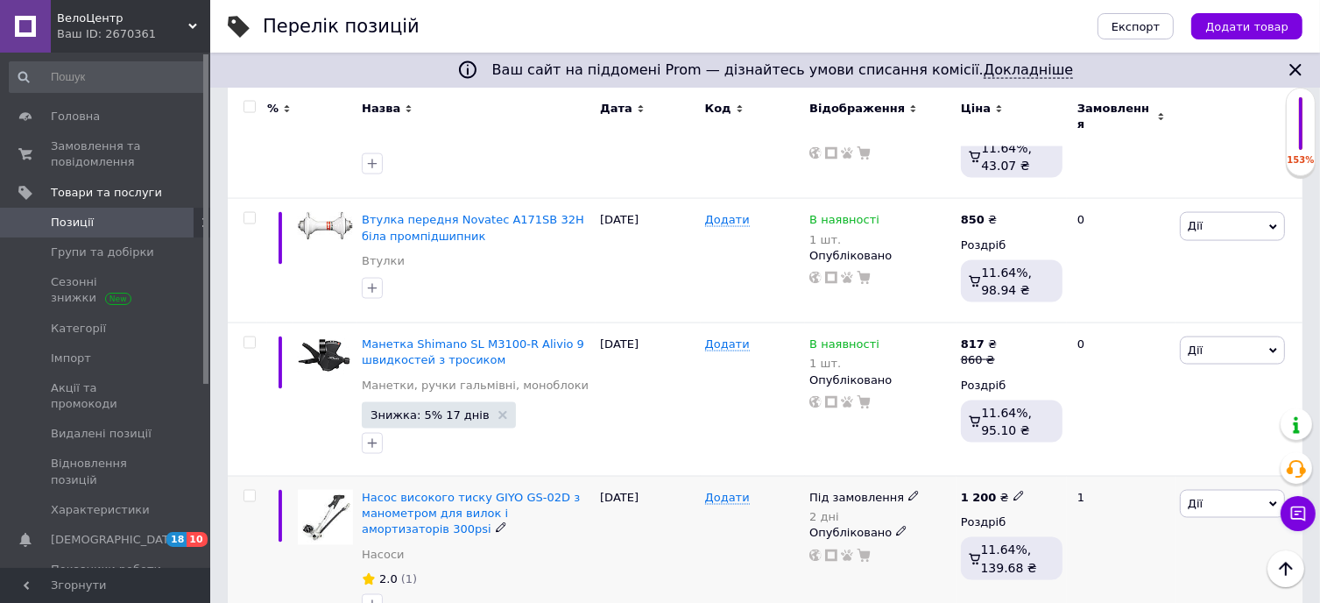
click at [1217, 490] on span "Дії" at bounding box center [1232, 504] width 105 height 28
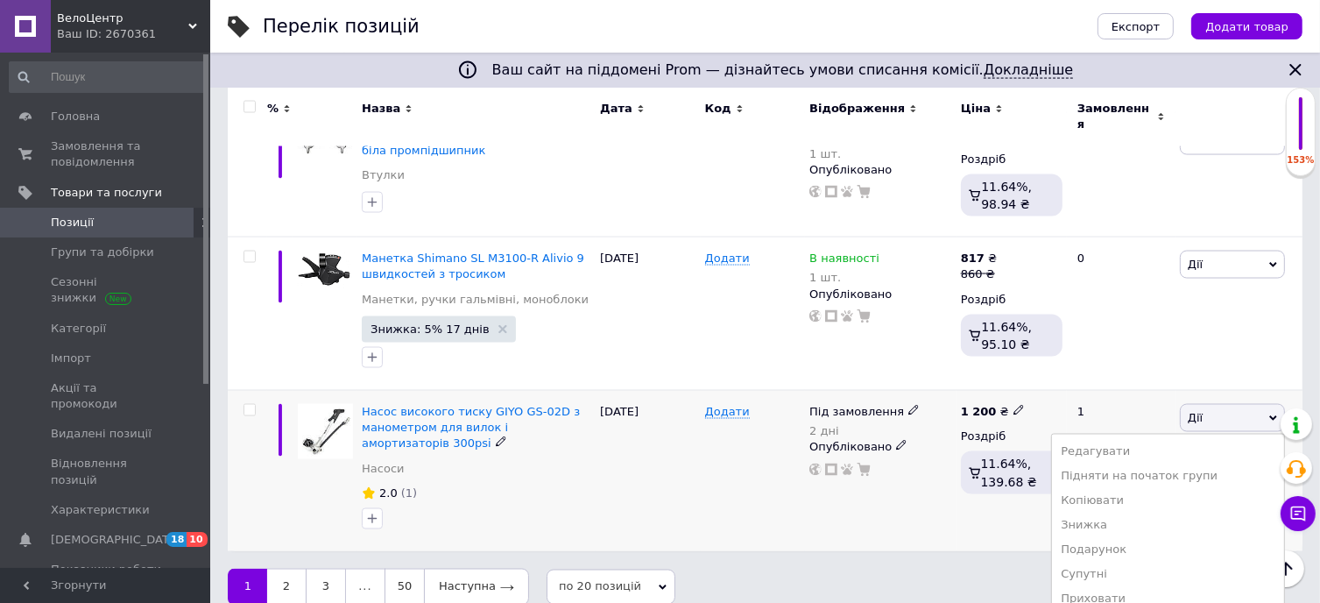
scroll to position [2803, 0]
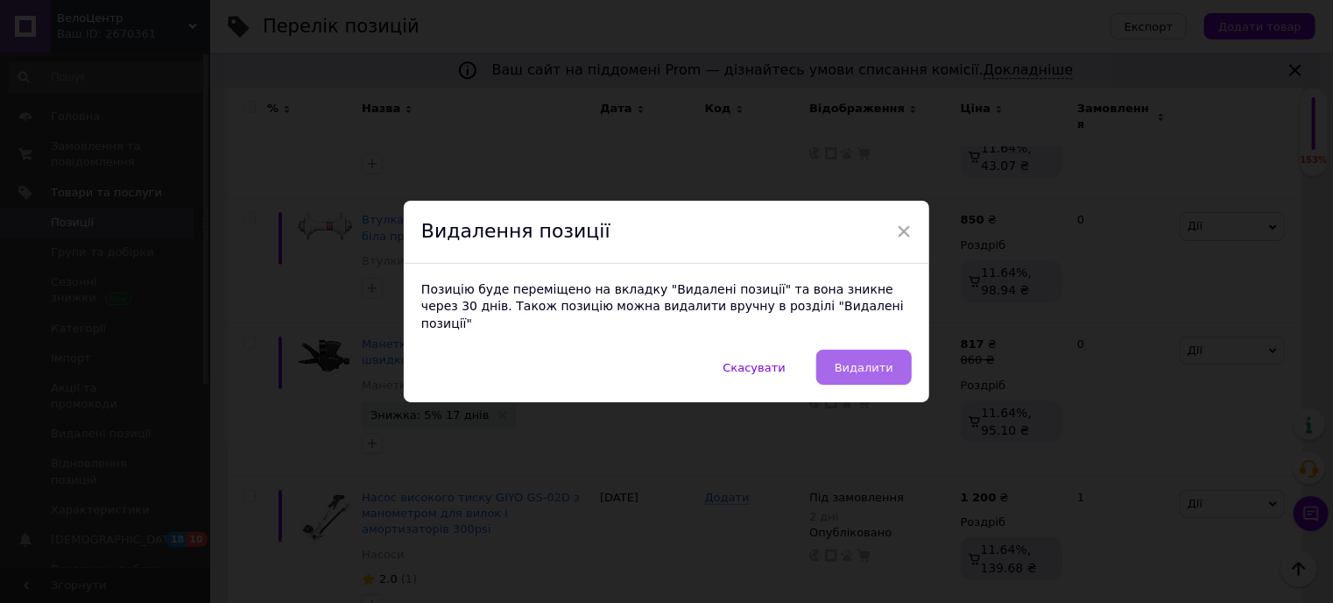
click at [890, 361] on span "Видалити" at bounding box center [864, 367] width 59 height 13
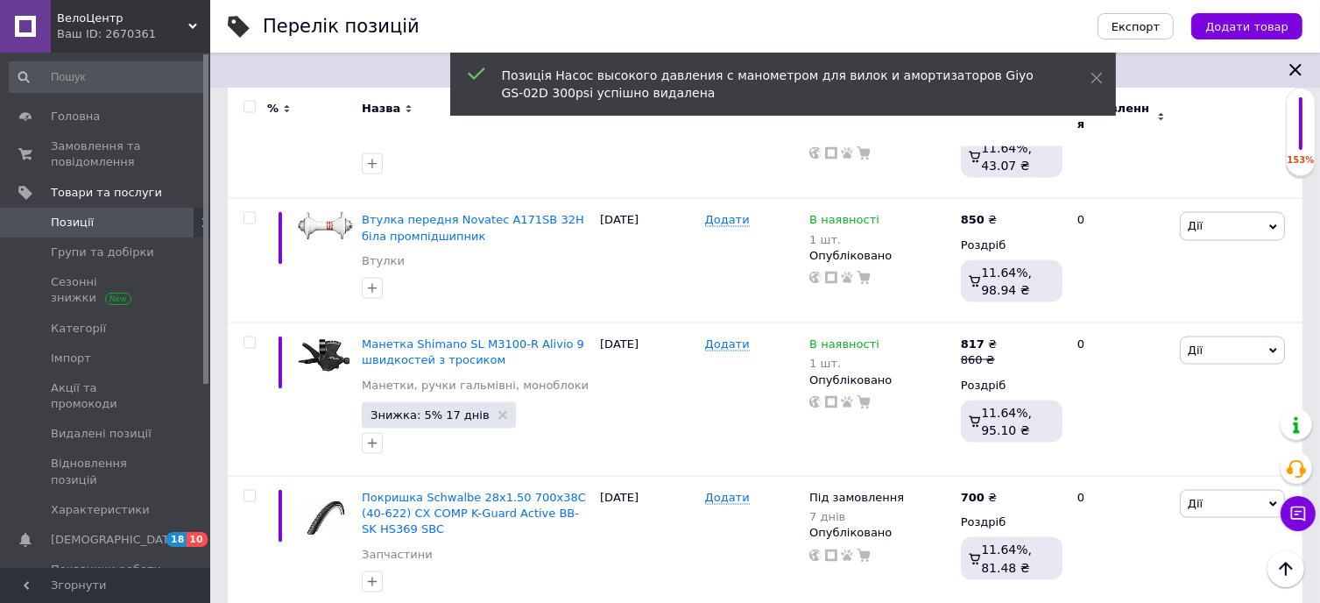
scroll to position [2688, 0]
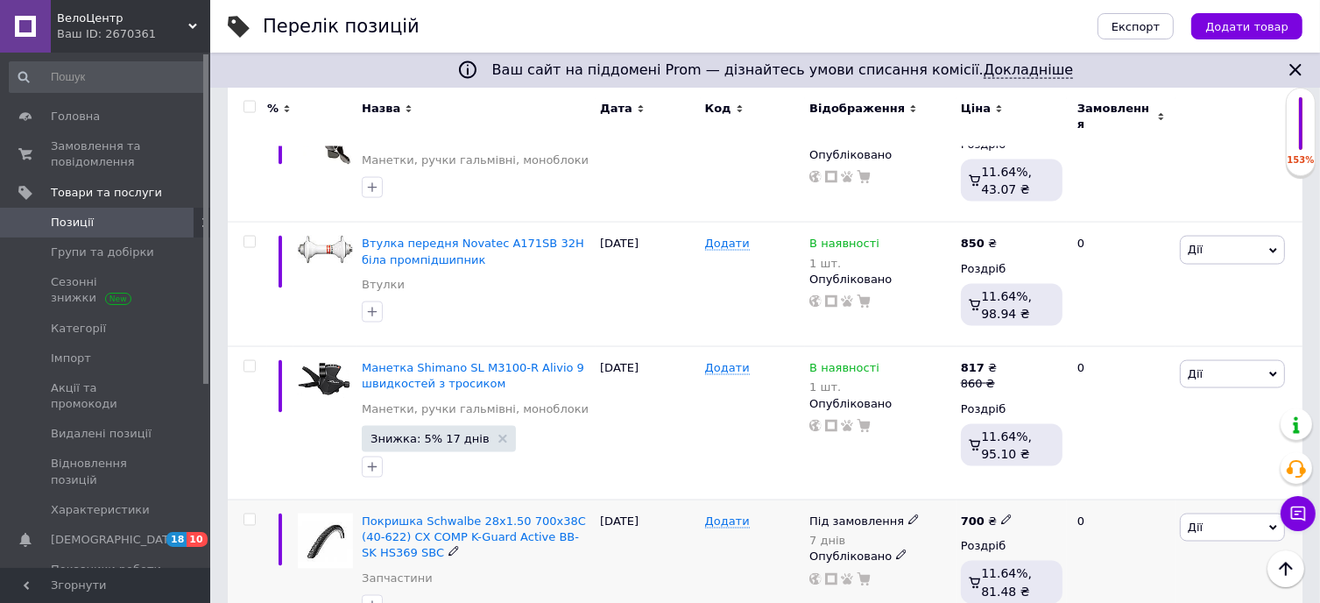
click at [1211, 513] on span "Дії" at bounding box center [1232, 527] width 105 height 28
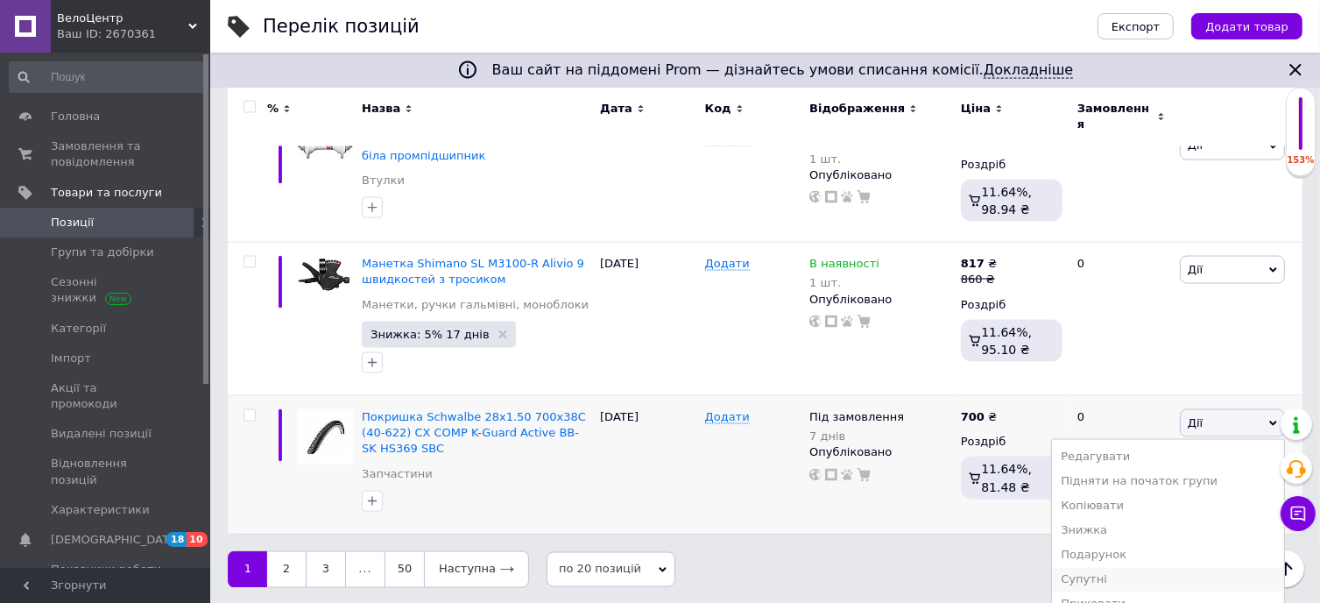
scroll to position [2803, 0]
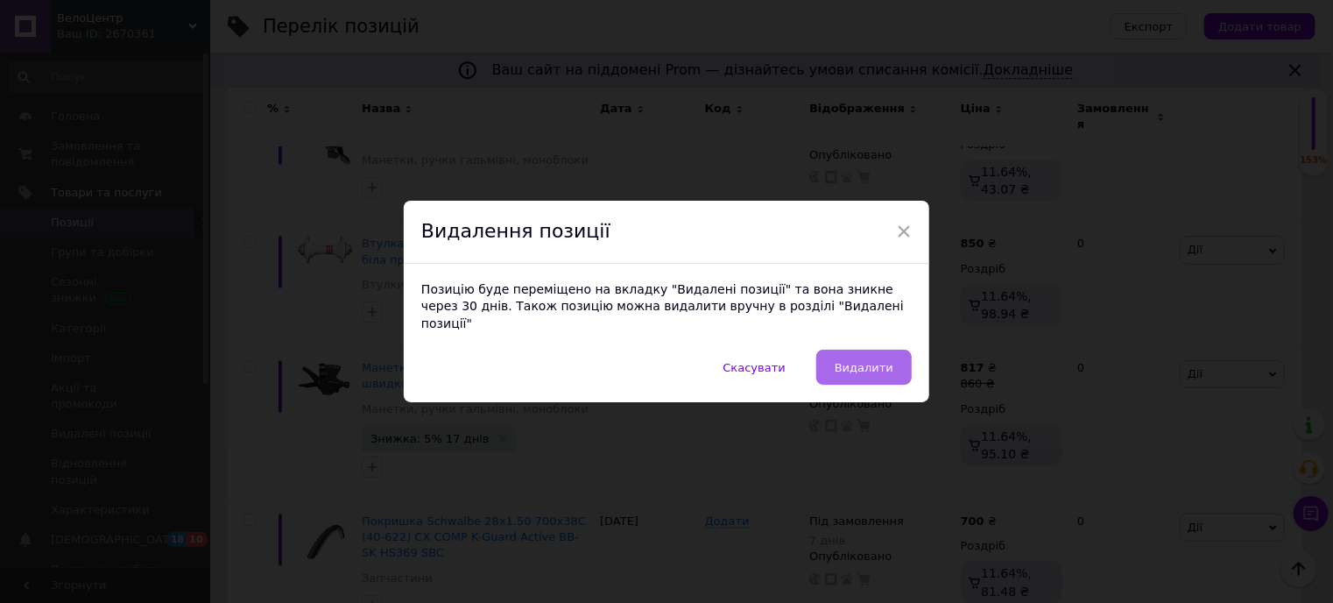
click at [884, 361] on span "Видалити" at bounding box center [864, 367] width 59 height 13
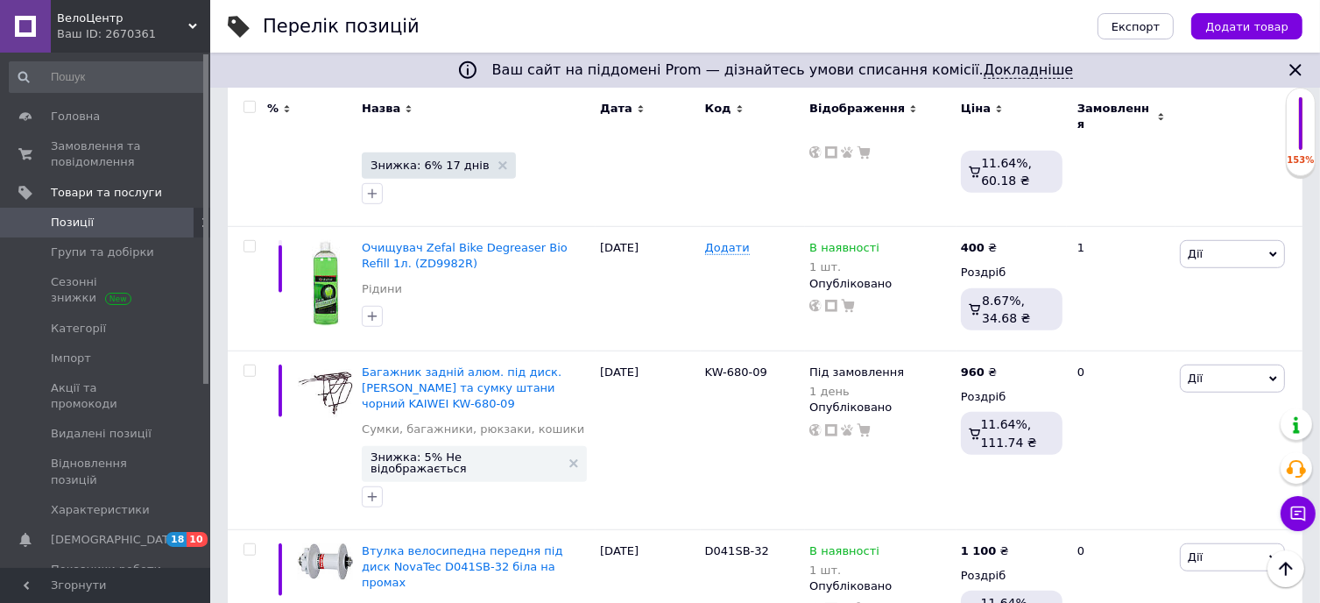
scroll to position [1119, 0]
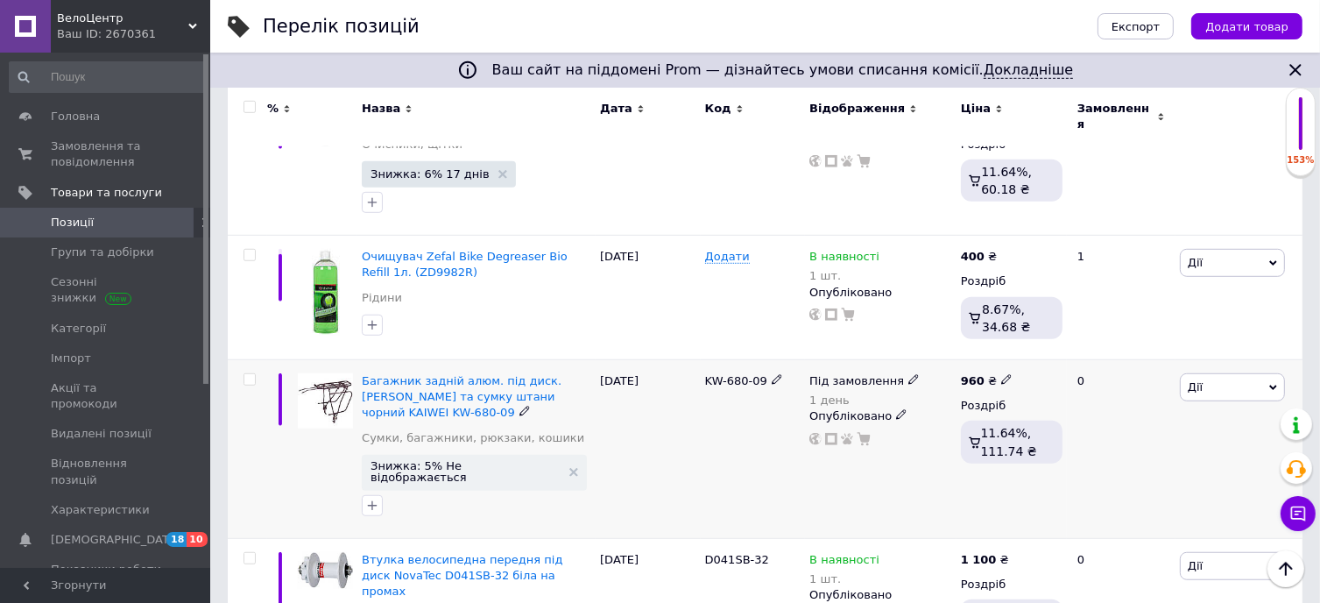
click at [1233, 373] on span "Дії" at bounding box center [1232, 387] width 105 height 28
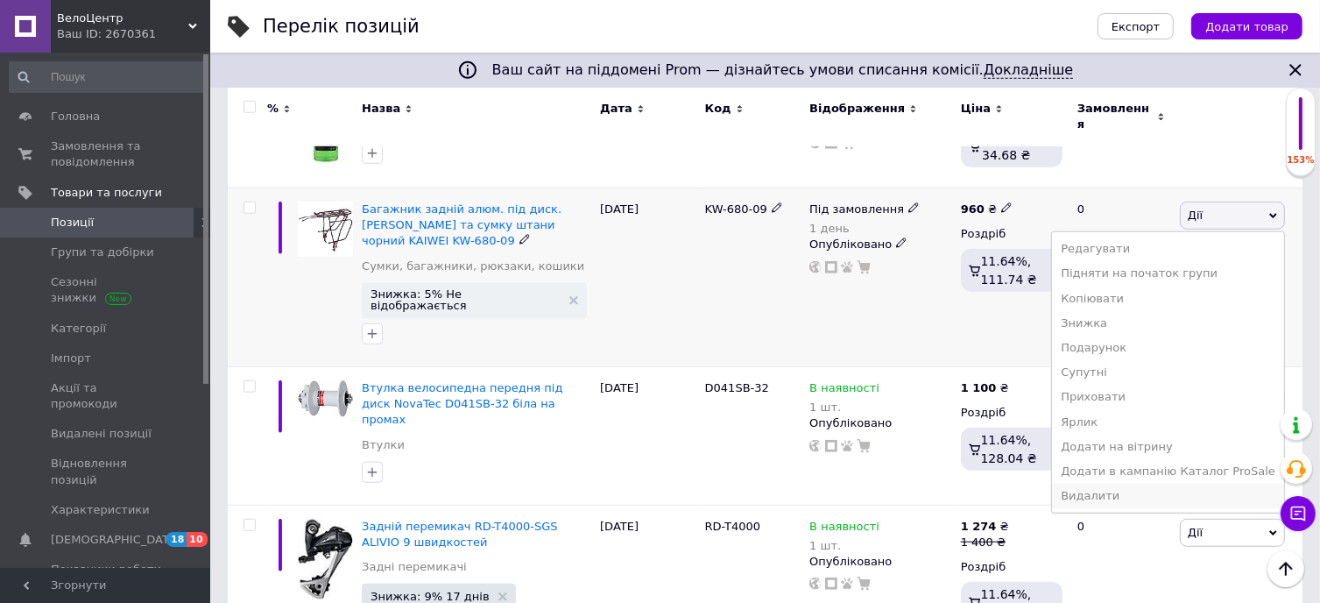
scroll to position [1295, 0]
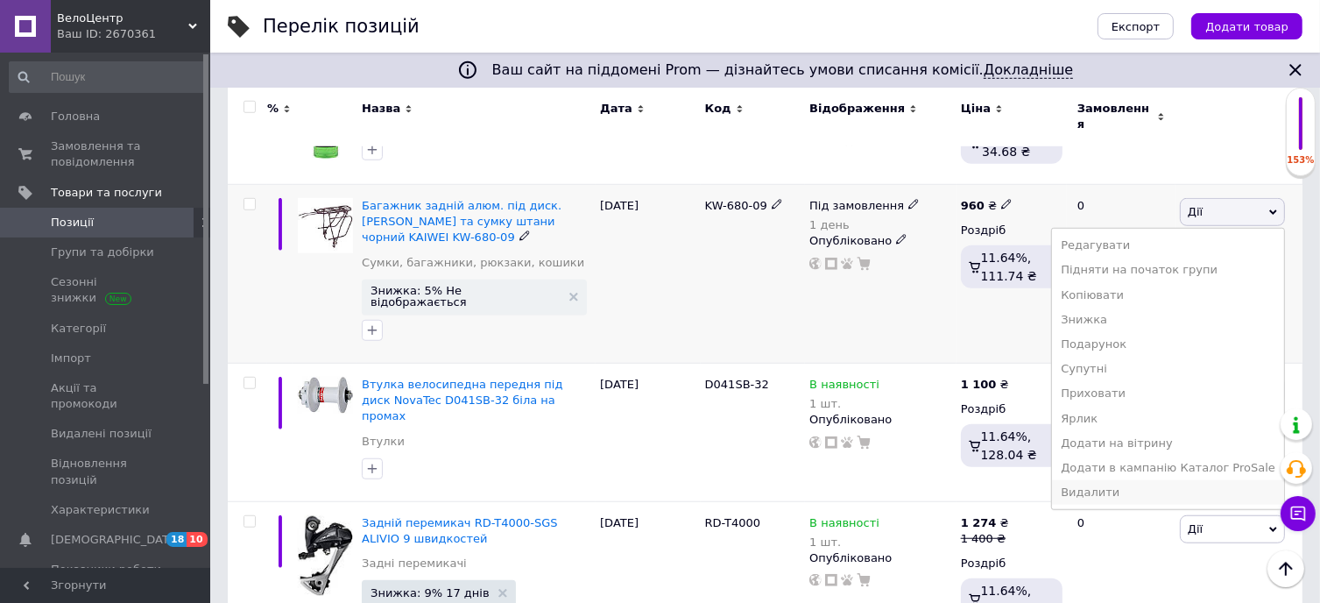
click at [1161, 480] on li "Видалити" at bounding box center [1168, 492] width 232 height 25
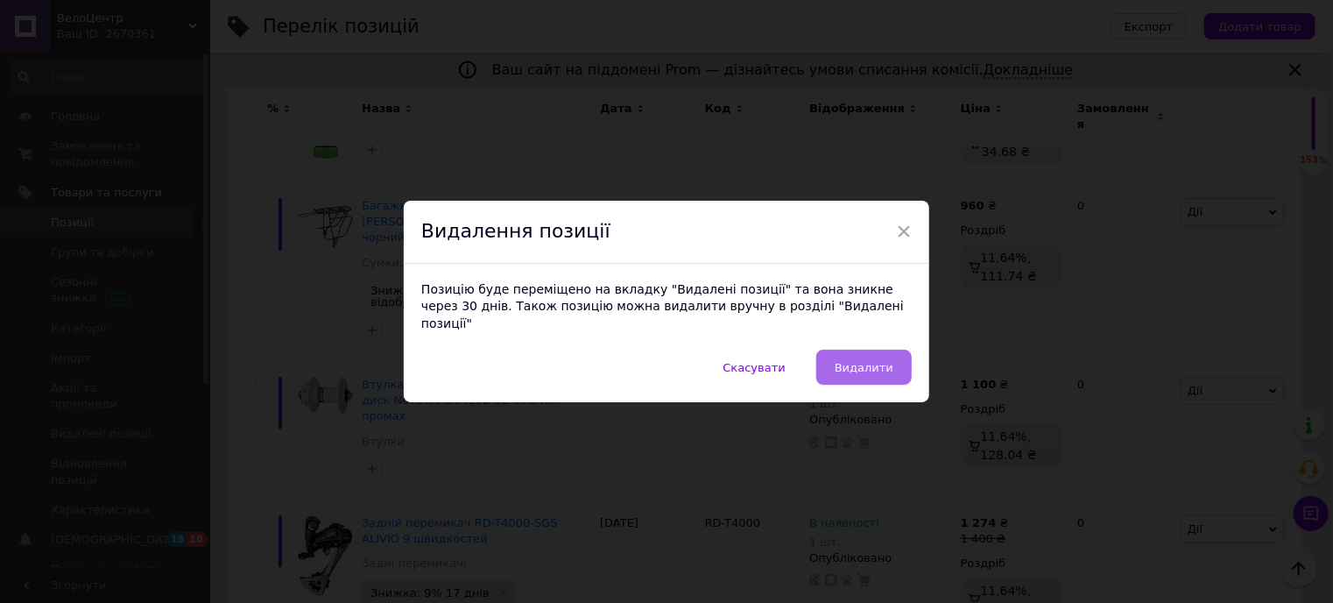
click at [852, 361] on span "Видалити" at bounding box center [864, 367] width 59 height 13
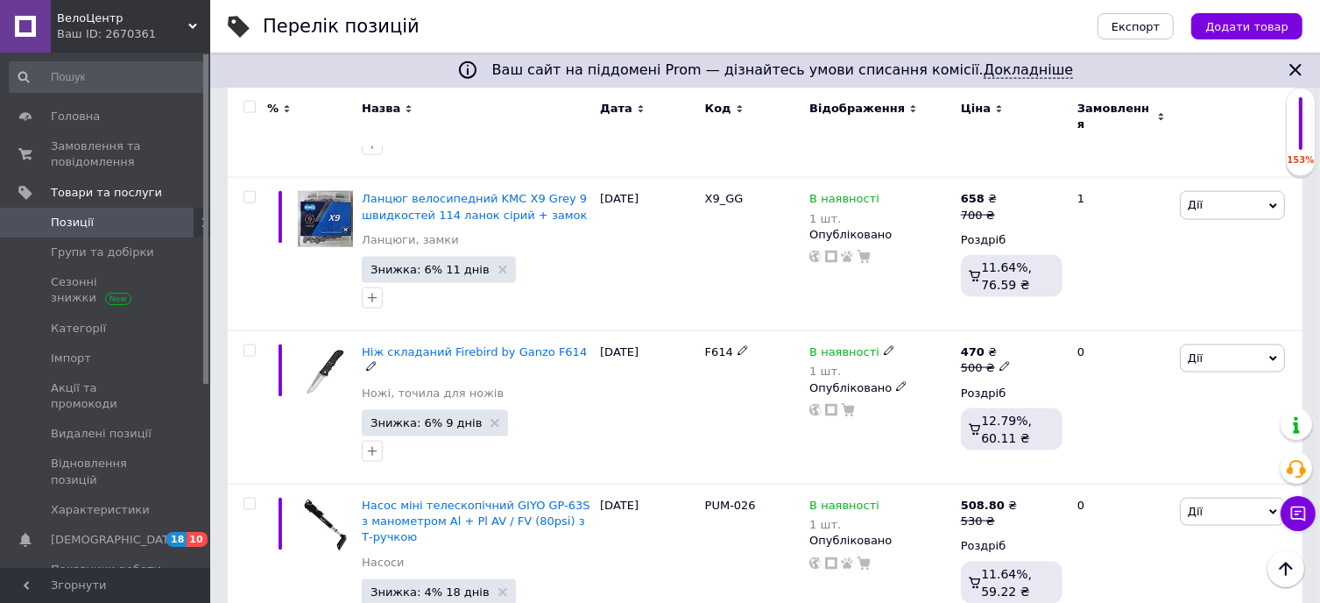
scroll to position [2346, 0]
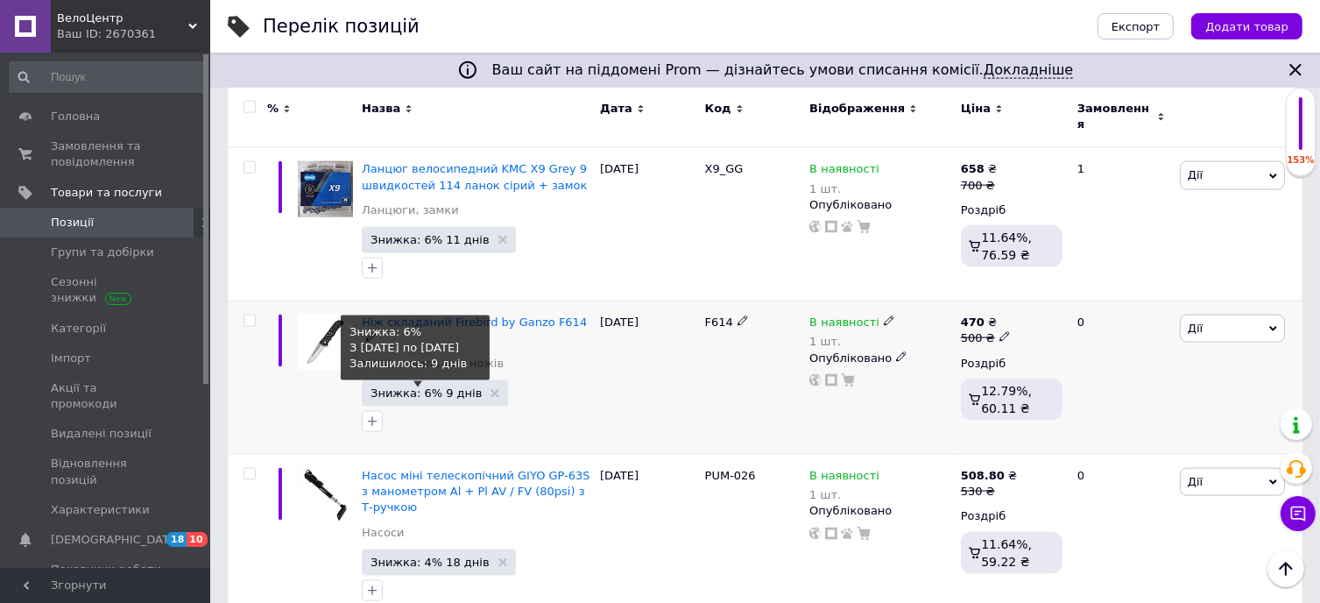
click at [422, 387] on span "Знижка: 6% 9 днів" at bounding box center [426, 392] width 111 height 11
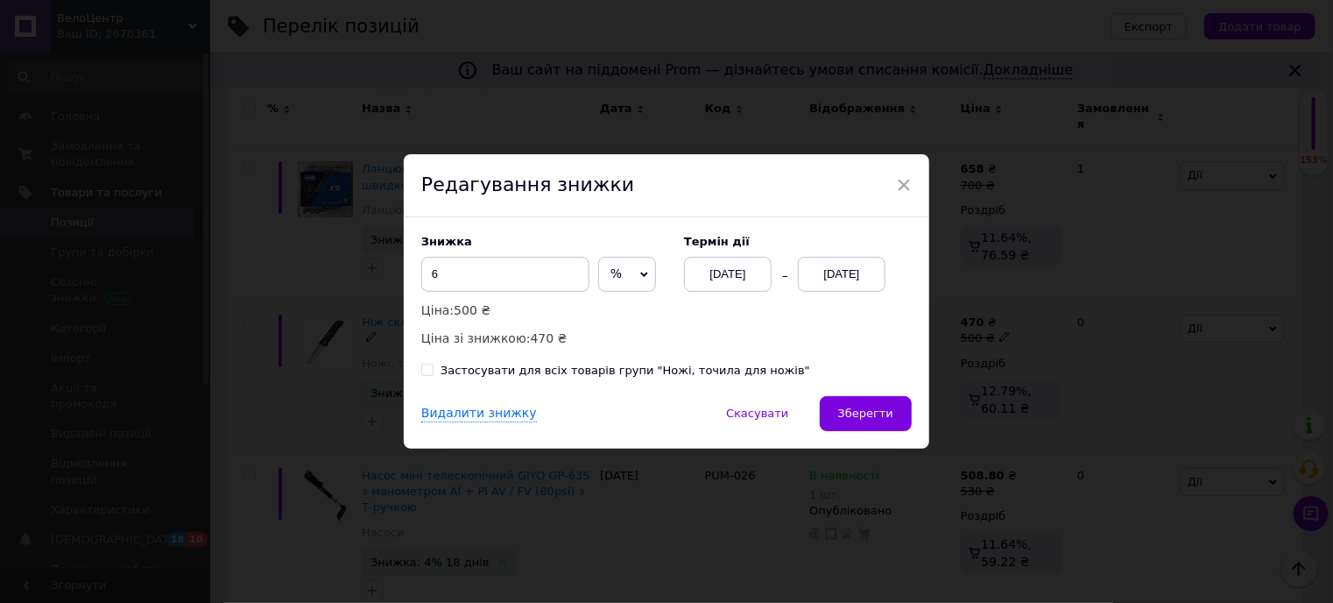
click at [851, 277] on div "[DATE]" at bounding box center [842, 274] width 88 height 35
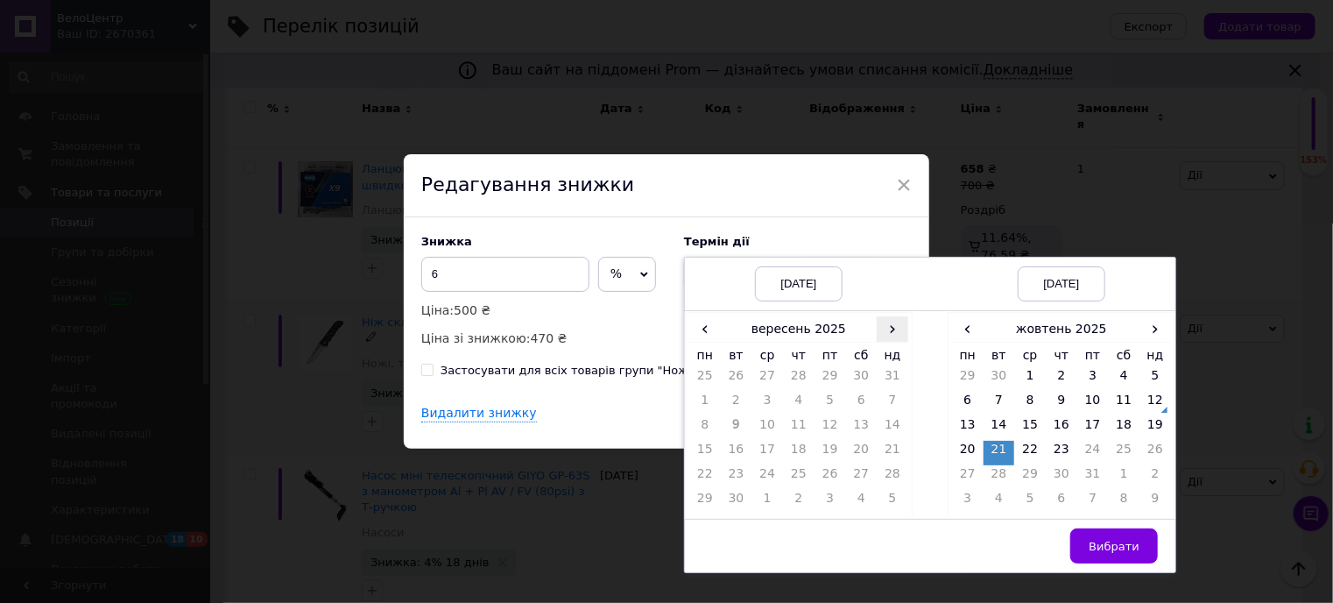
click at [892, 328] on span "›" at bounding box center [893, 328] width 32 height 25
click at [887, 406] on td "12" at bounding box center [893, 404] width 32 height 25
click at [1147, 321] on span "›" at bounding box center [1156, 328] width 32 height 25
click at [1122, 423] on td "15" at bounding box center [1125, 428] width 32 height 25
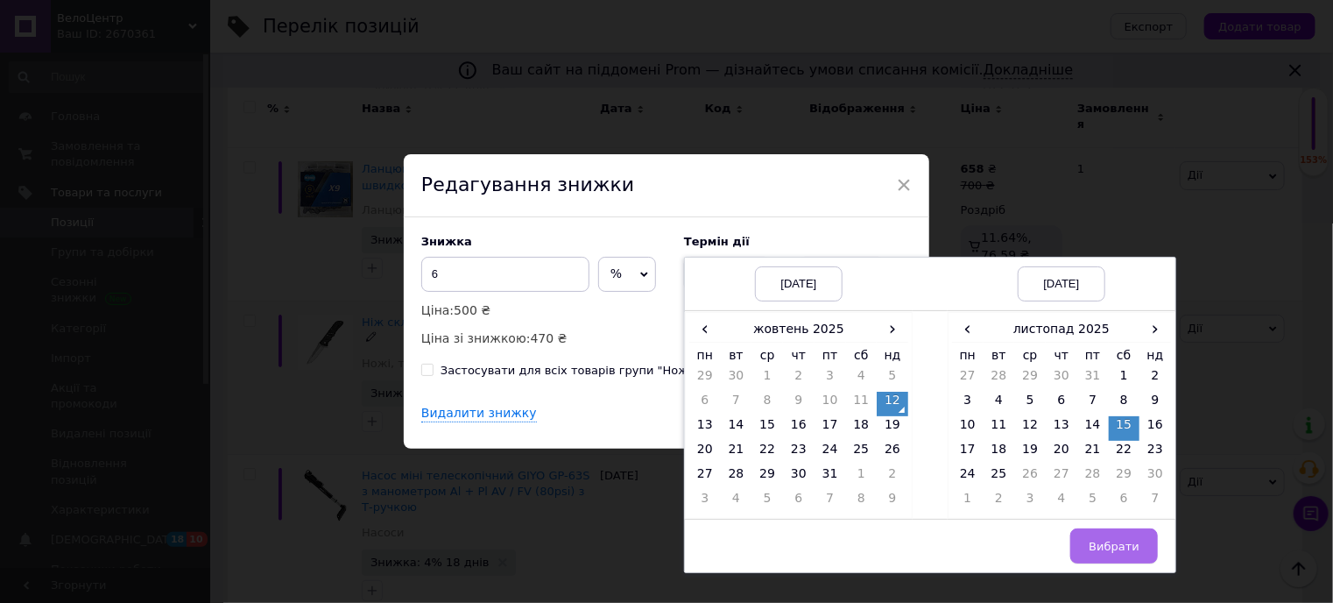
click at [1111, 542] on span "Вибрати" at bounding box center [1114, 546] width 51 height 13
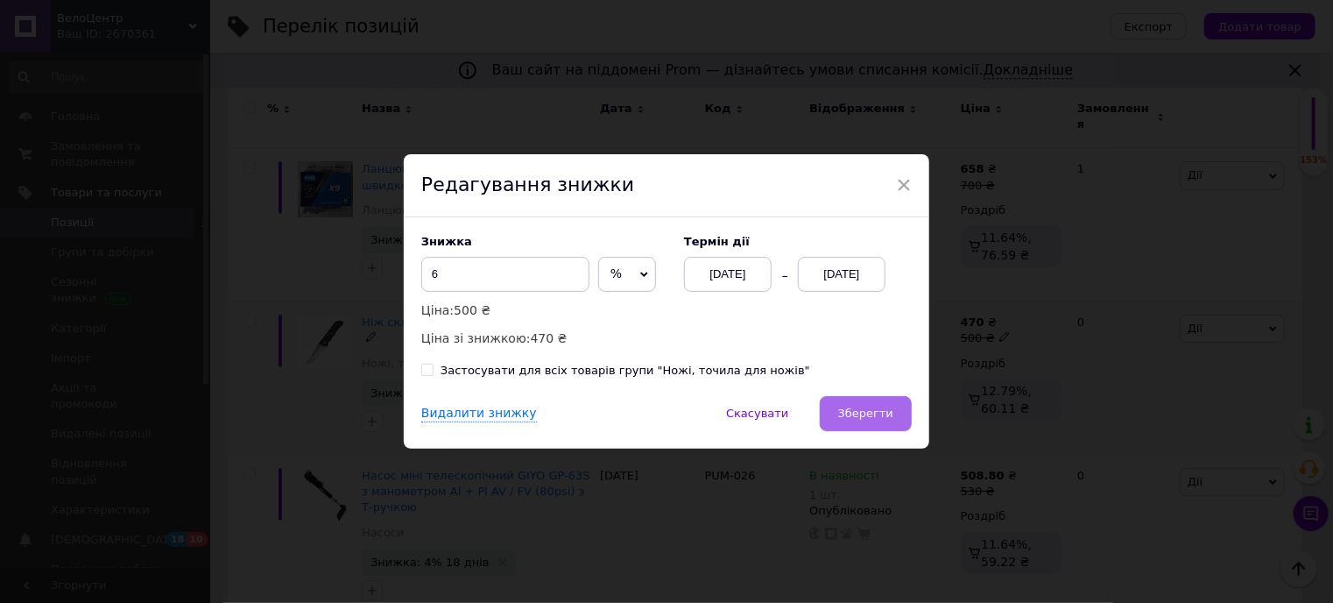
click at [862, 413] on span "Зберегти" at bounding box center [865, 412] width 55 height 13
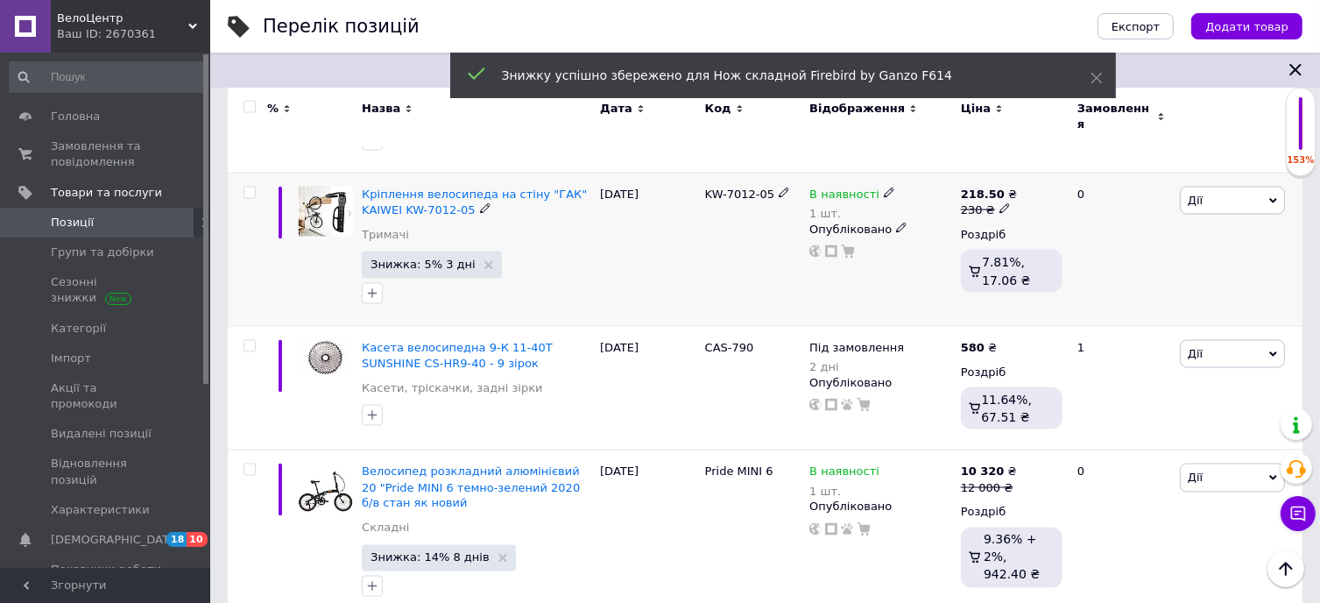
scroll to position [2799, 0]
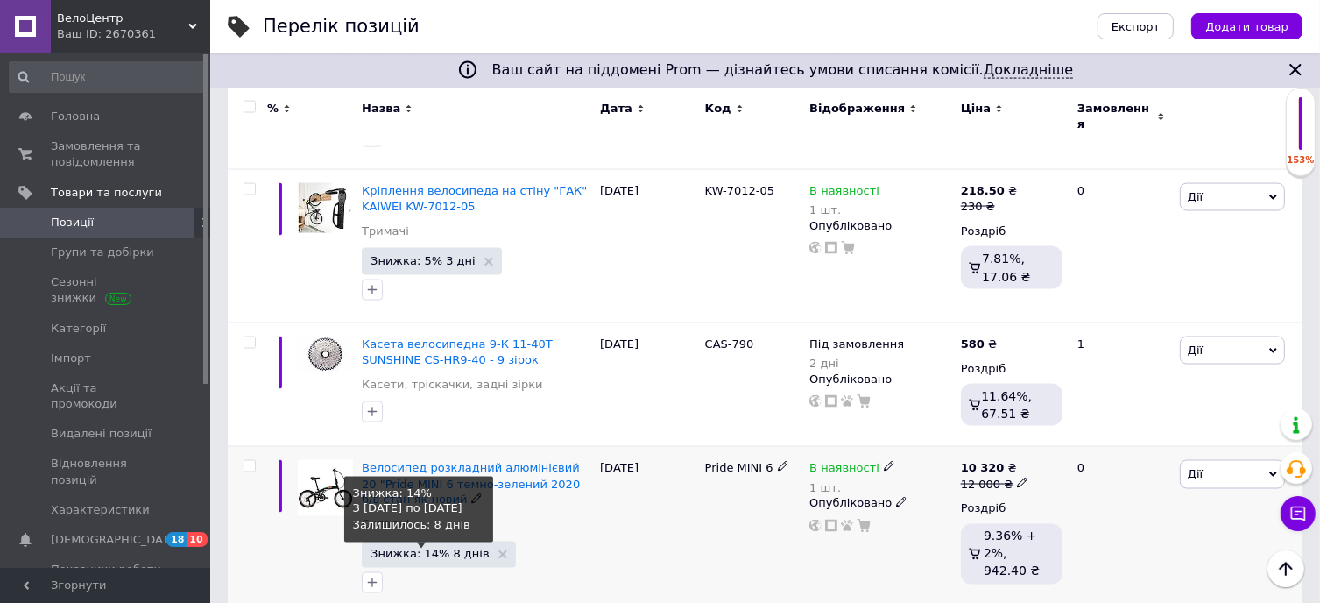
click at [420, 548] on span "Знижка: 14% 8 днів" at bounding box center [430, 553] width 119 height 11
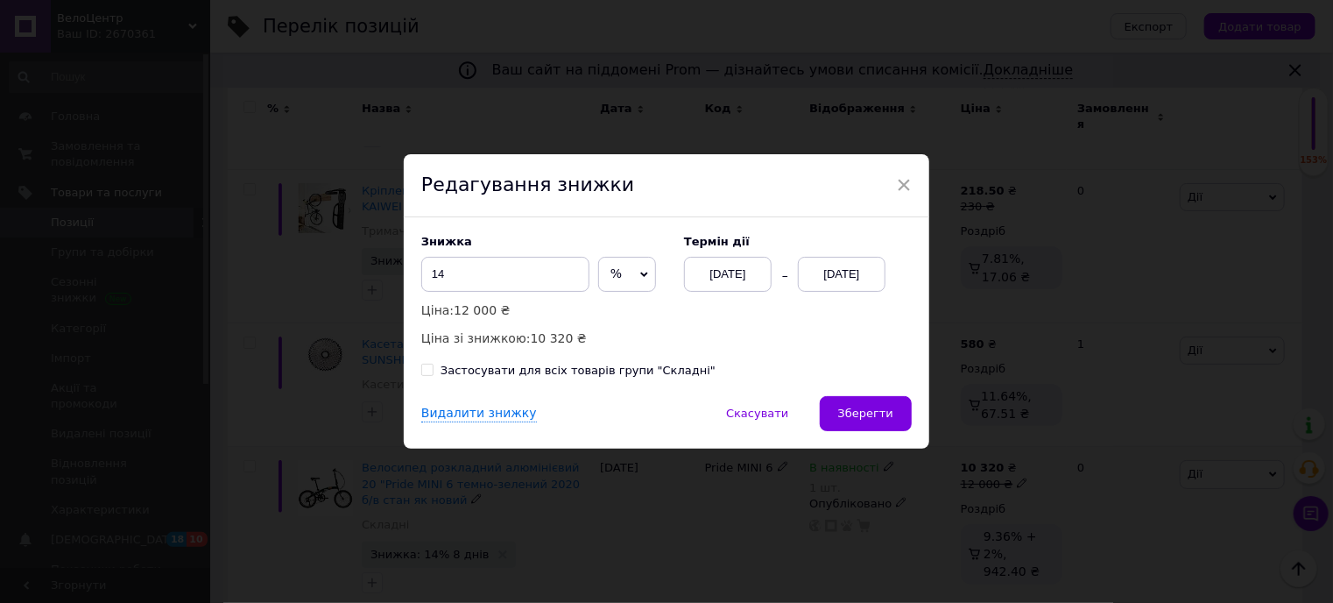
click at [844, 277] on div "[DATE]" at bounding box center [842, 274] width 88 height 35
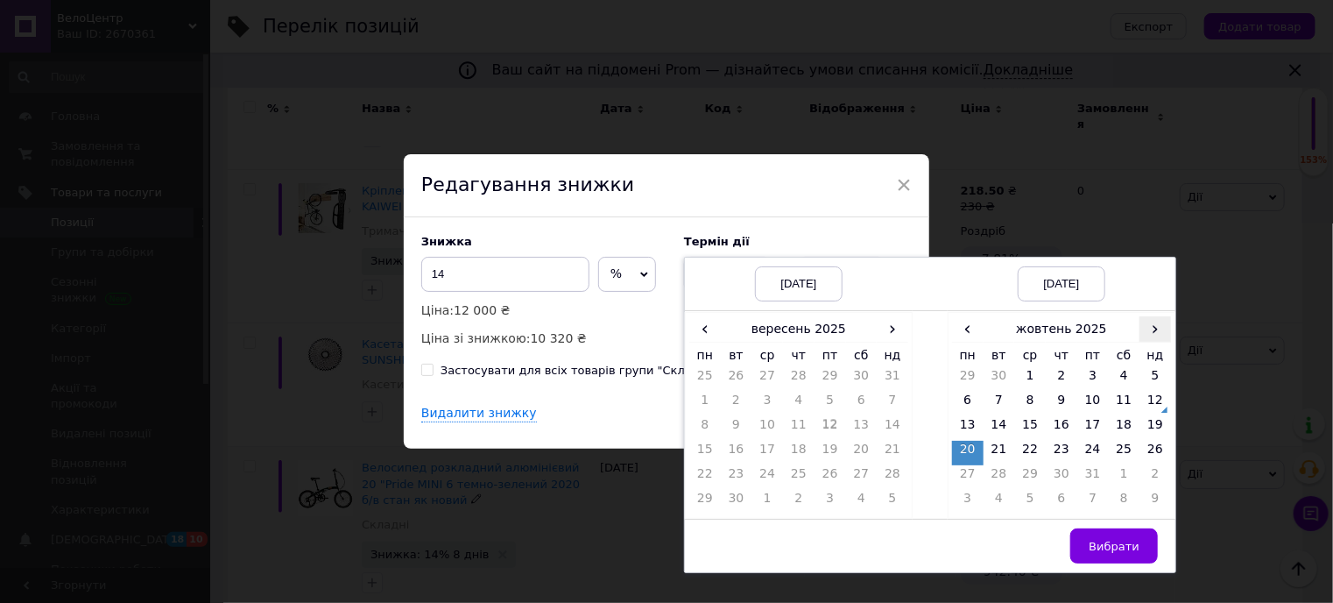
click at [1149, 326] on span "›" at bounding box center [1156, 328] width 32 height 25
click at [895, 320] on span "›" at bounding box center [893, 328] width 32 height 25
click at [883, 399] on td "12" at bounding box center [893, 404] width 32 height 25
click at [1027, 445] on td "19" at bounding box center [1030, 453] width 32 height 25
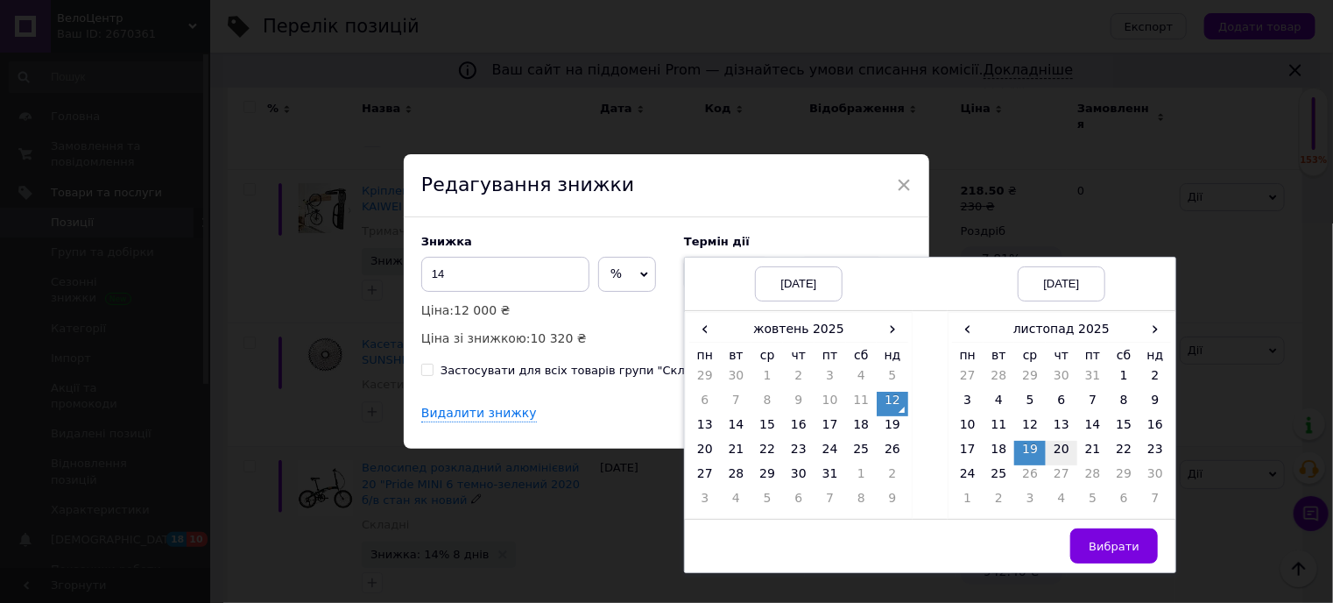
click at [1061, 453] on td "20" at bounding box center [1062, 453] width 32 height 25
click at [1111, 536] on button "Вибрати" at bounding box center [1114, 545] width 88 height 35
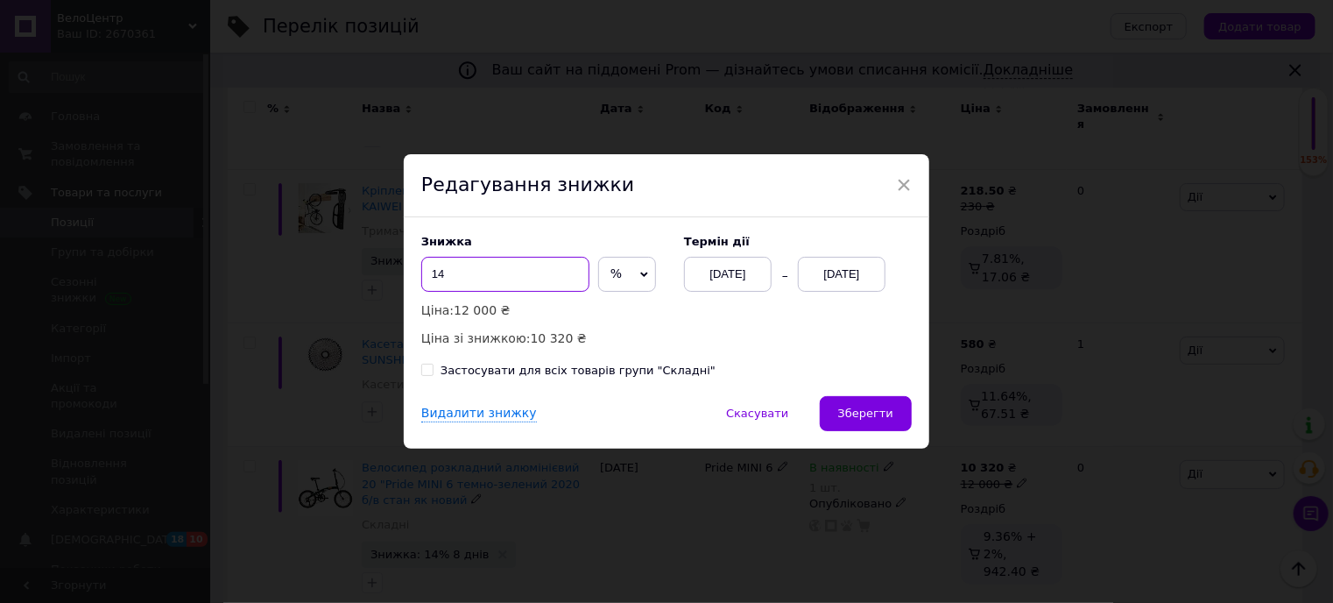
click at [484, 276] on input "14" at bounding box center [505, 274] width 168 height 35
type input "15"
click at [853, 416] on span "Зберегти" at bounding box center [865, 412] width 55 height 13
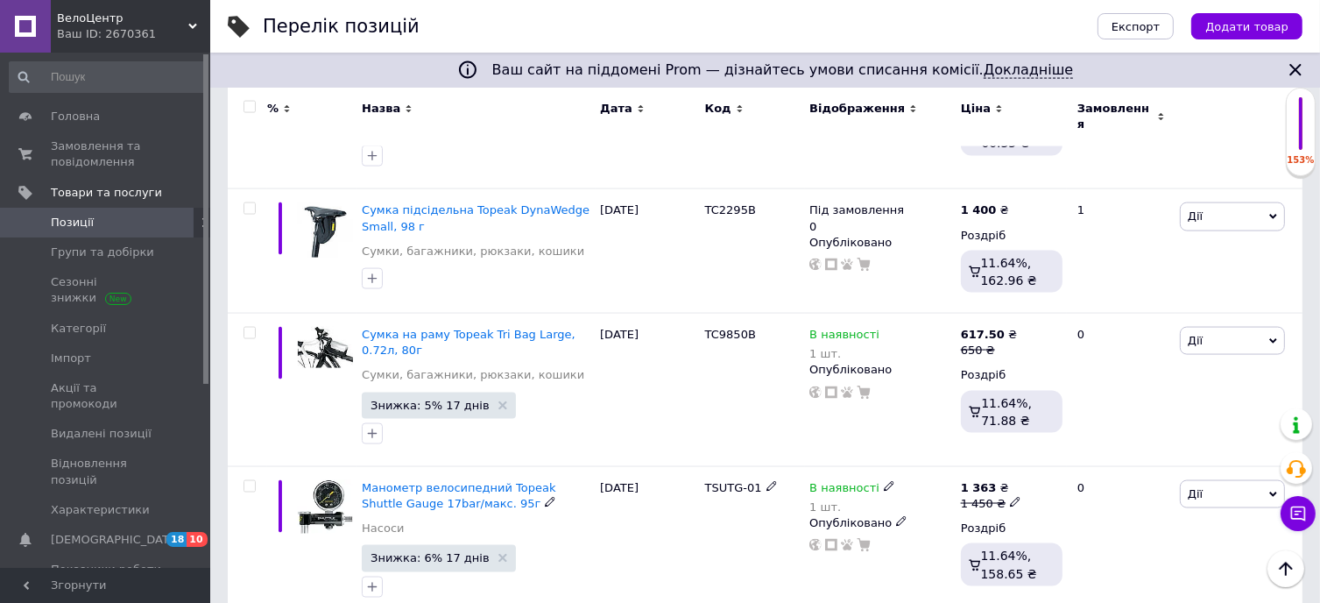
scroll to position [2622, 0]
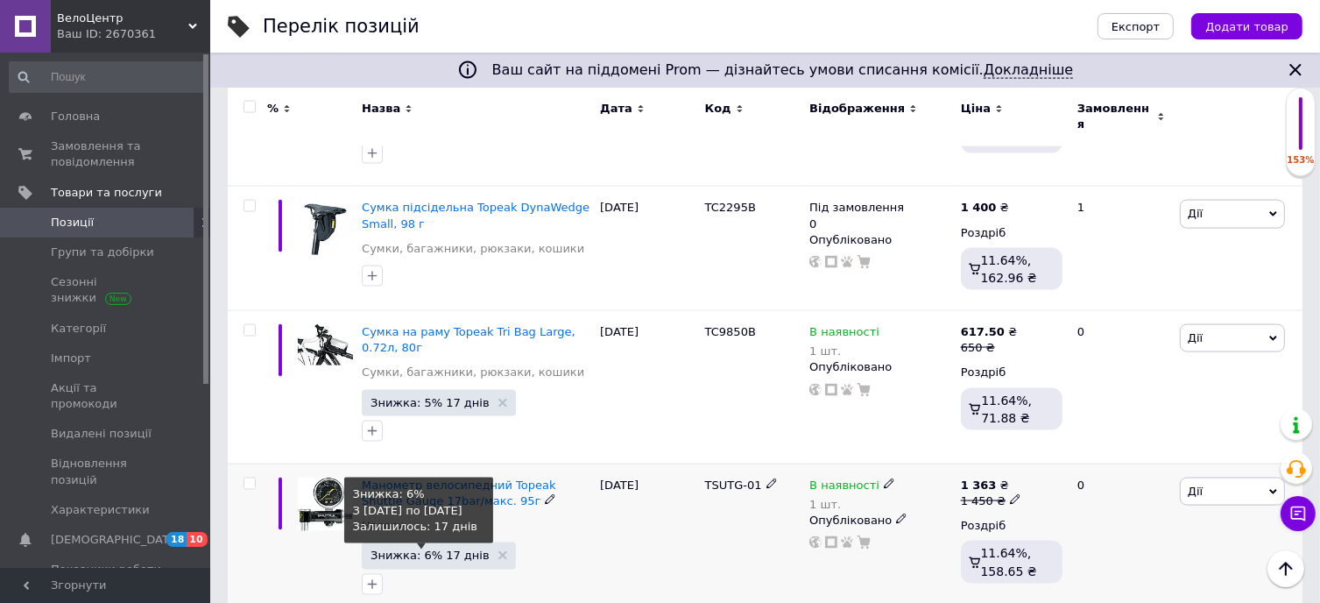
click at [425, 549] on span "Знижка: 6% 17 днів" at bounding box center [430, 554] width 119 height 11
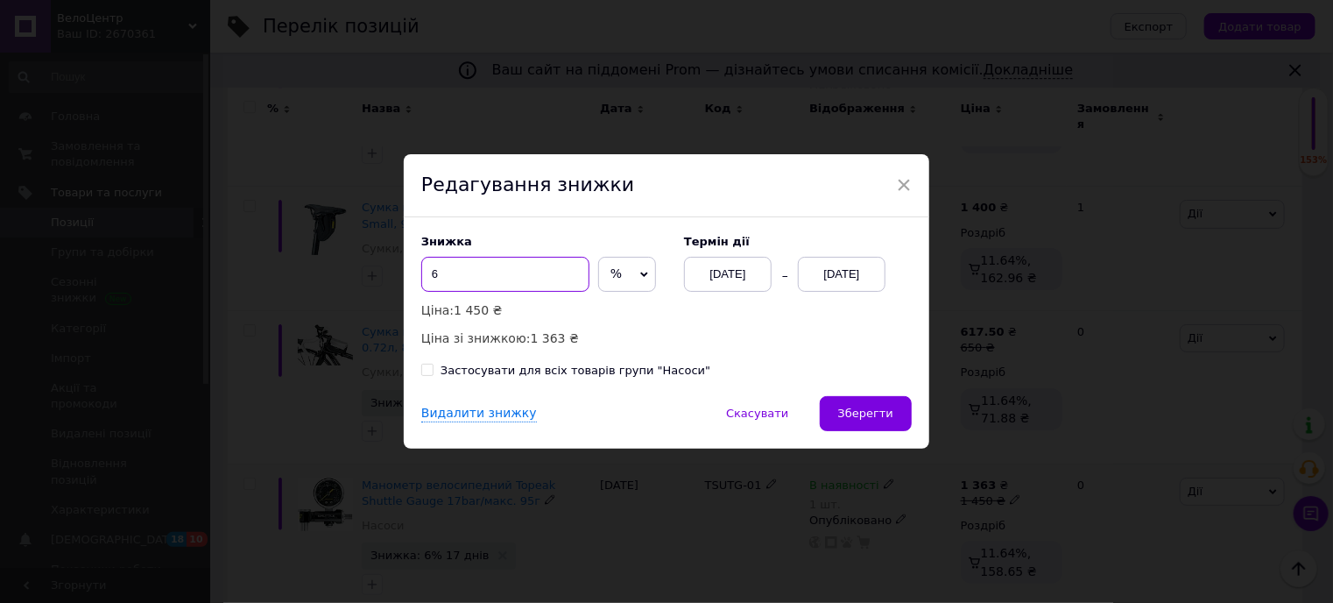
click at [451, 272] on input "6" at bounding box center [505, 274] width 168 height 35
type input "7"
type input "8"
click at [847, 270] on div "[DATE]" at bounding box center [842, 274] width 88 height 35
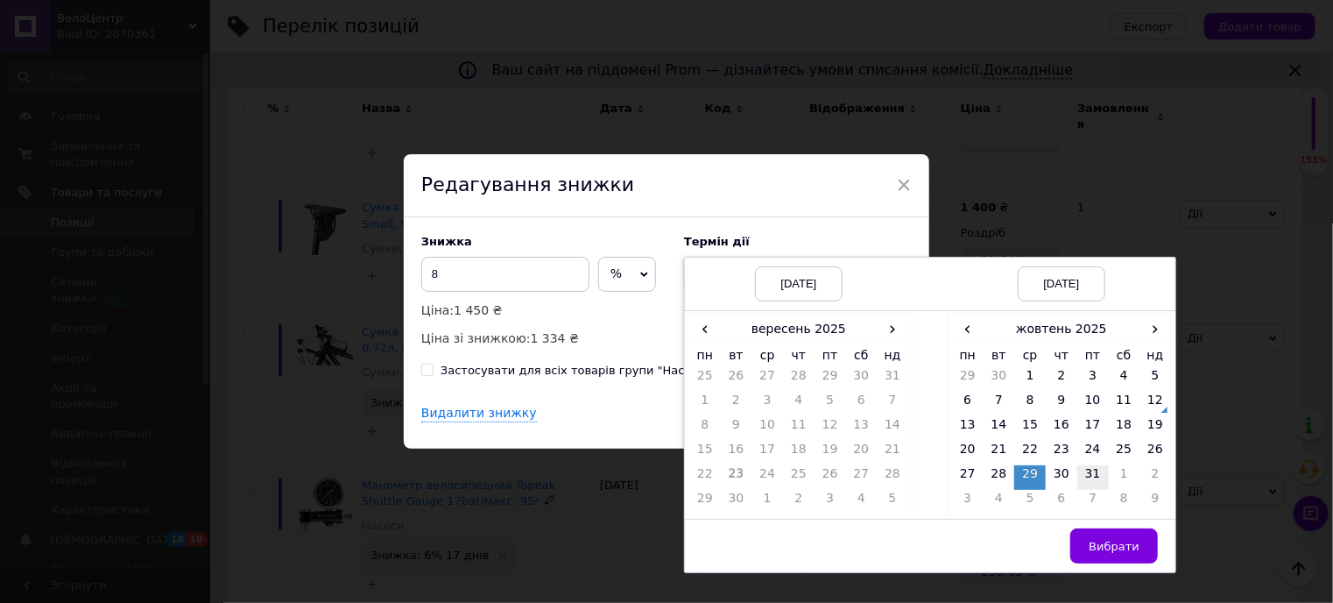
click at [1095, 472] on td "31" at bounding box center [1093, 477] width 32 height 25
click at [1110, 546] on span "Вибрати" at bounding box center [1114, 546] width 51 height 13
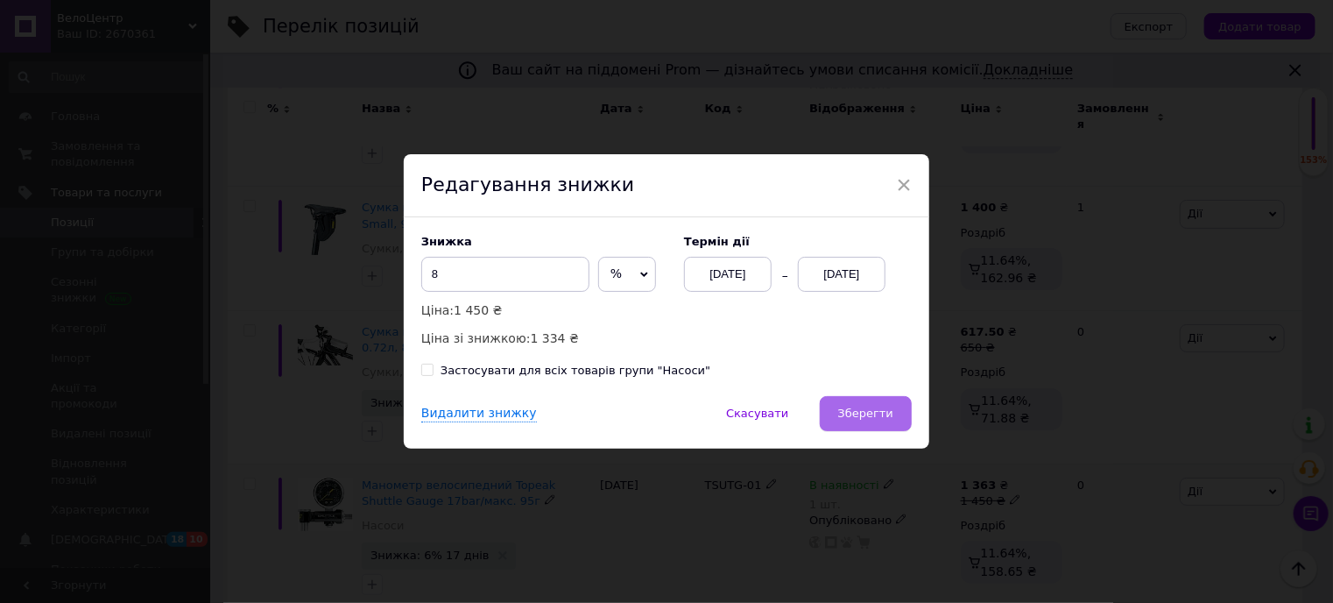
click at [893, 427] on button "Зберегти" at bounding box center [866, 413] width 92 height 35
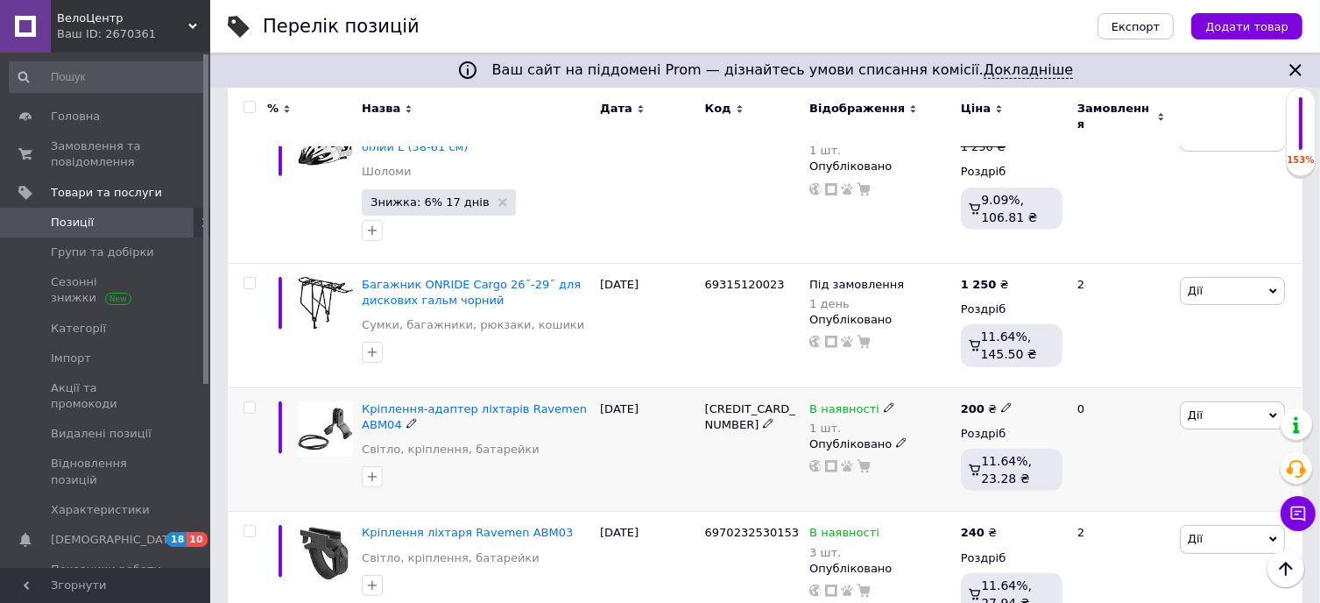
scroll to position [519, 0]
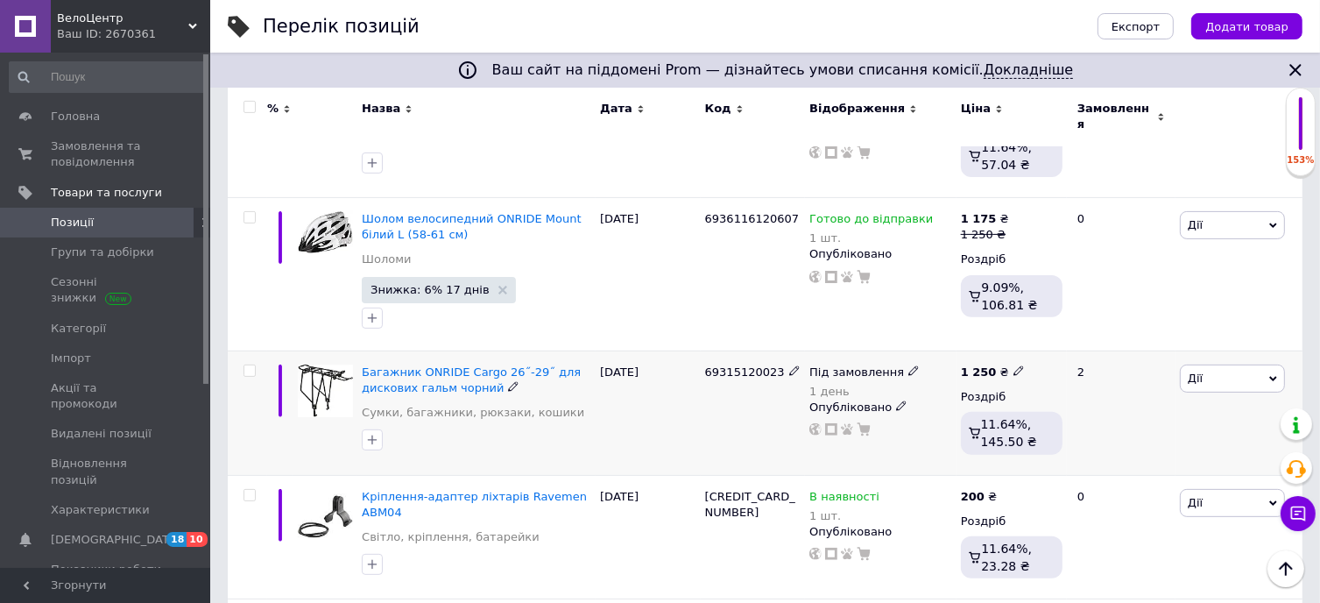
click at [1013, 365] on icon at bounding box center [1018, 370] width 11 height 11
type input "1200"
click at [670, 391] on div "[DATE]" at bounding box center [648, 412] width 105 height 124
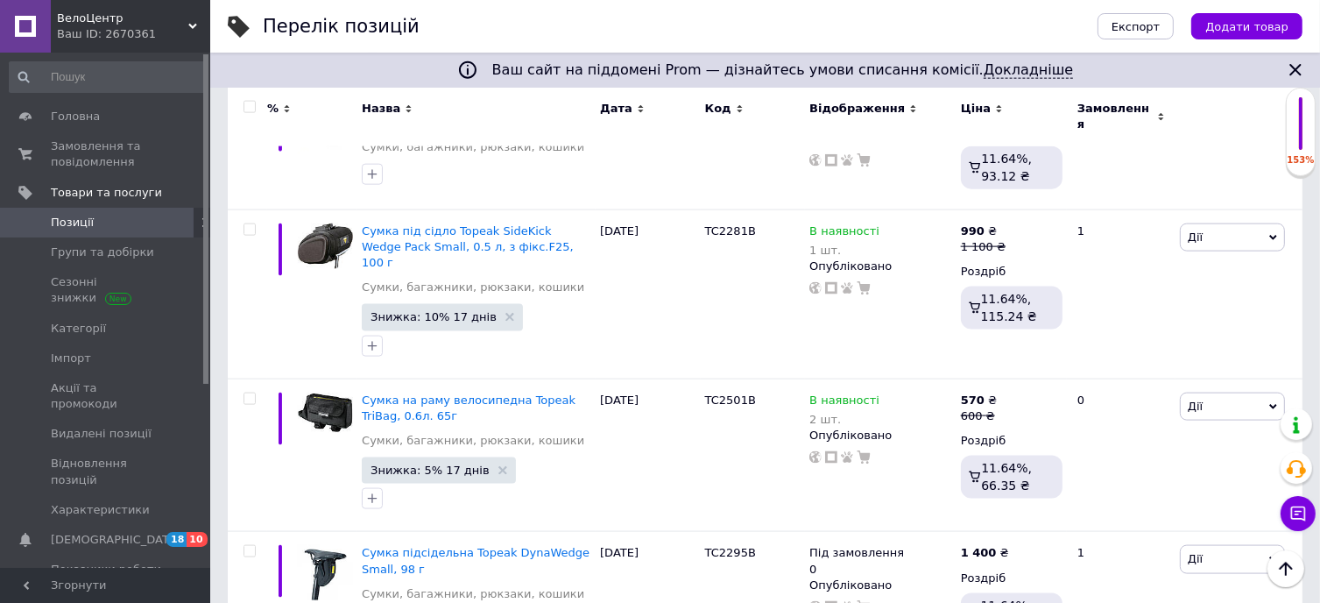
scroll to position [2797, 0]
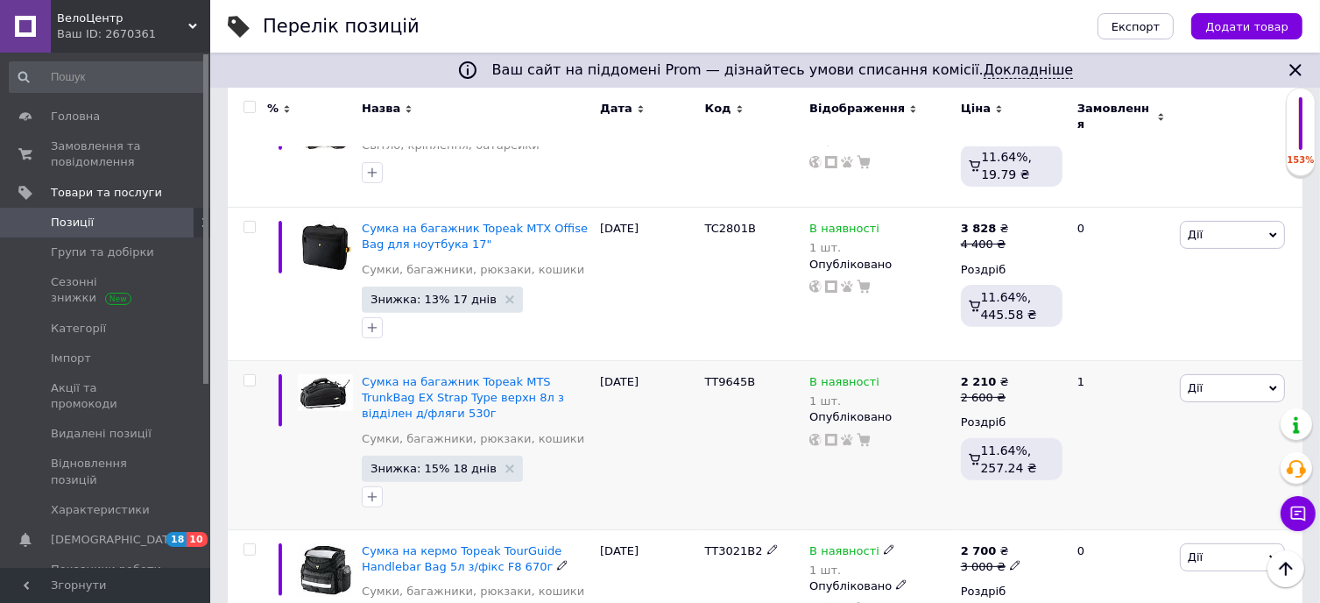
scroll to position [519, 0]
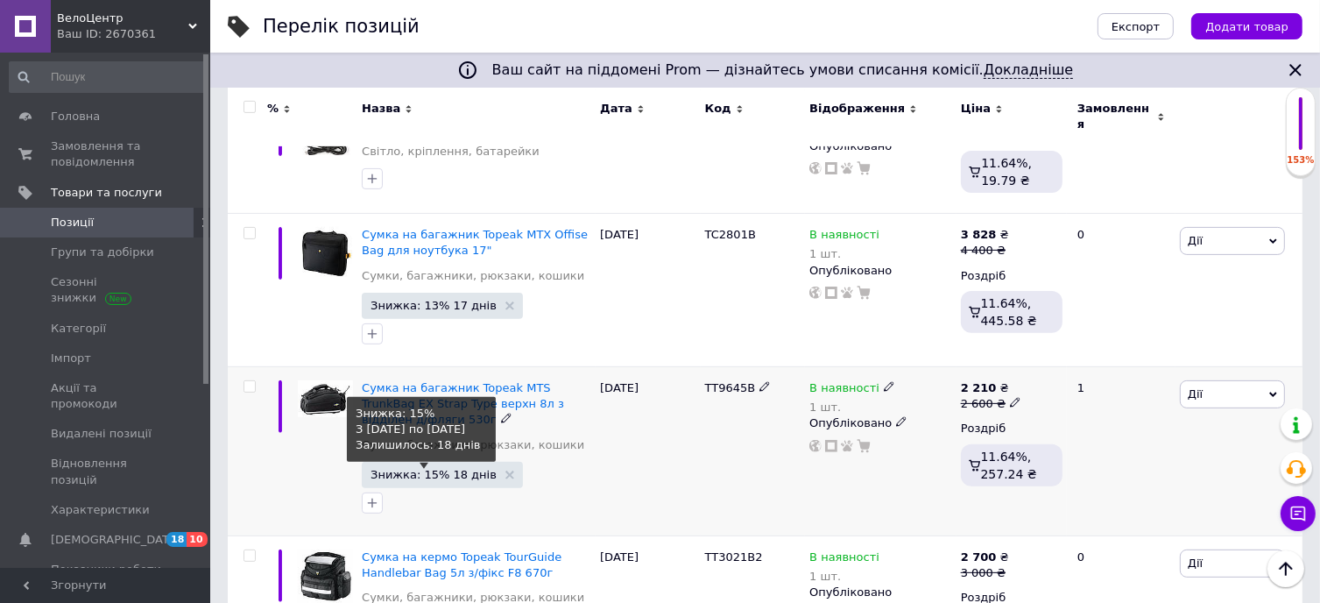
click at [424, 469] on span "Знижка: 15% 18 днів" at bounding box center [434, 474] width 126 height 11
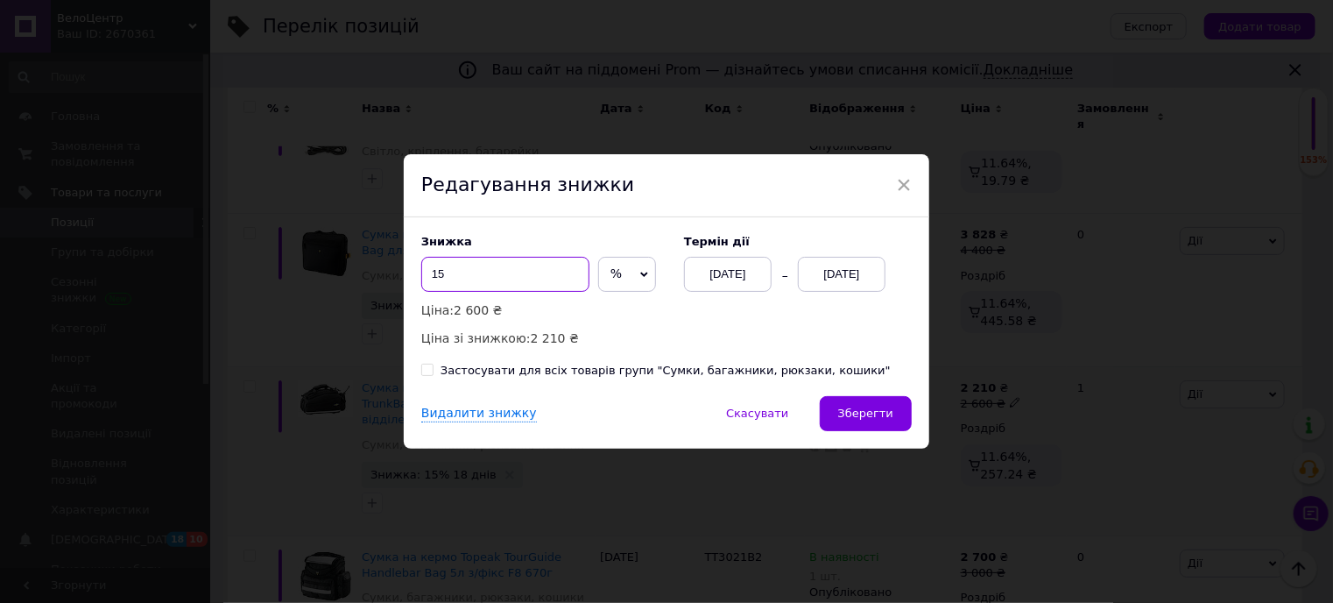
click at [492, 286] on input "15" at bounding box center [505, 274] width 168 height 35
type input "17"
click at [858, 427] on button "Зберегти" at bounding box center [866, 413] width 92 height 35
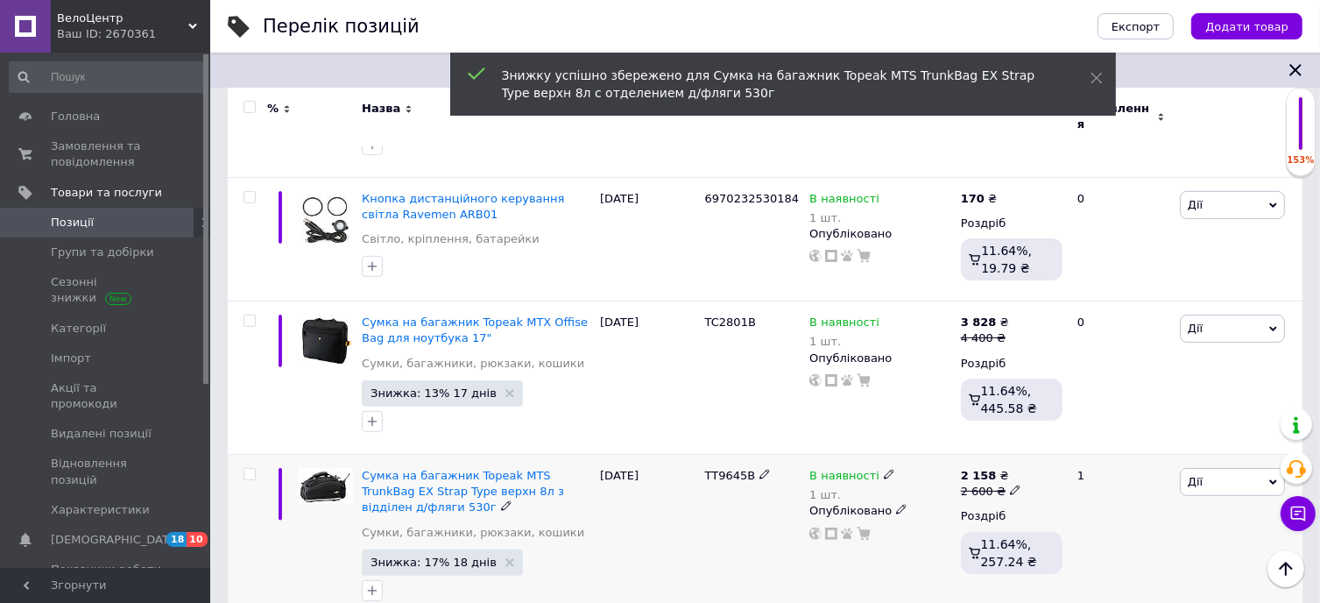
scroll to position [344, 0]
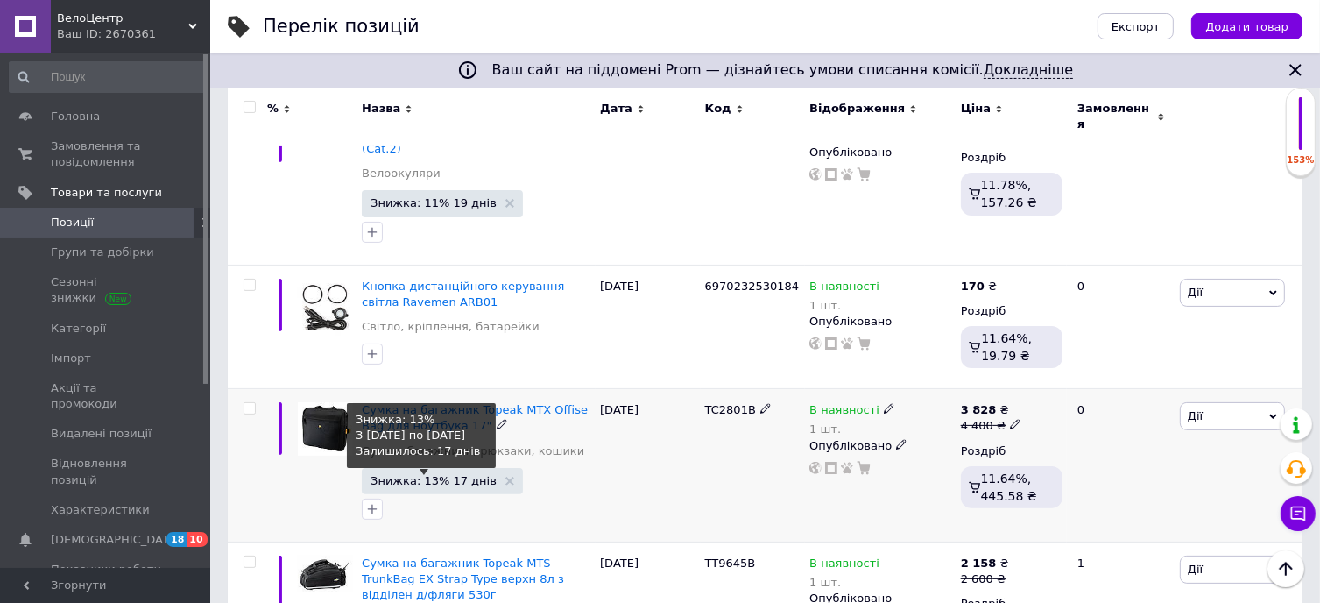
click at [410, 475] on span "Знижка: 13% 17 днів" at bounding box center [434, 480] width 126 height 11
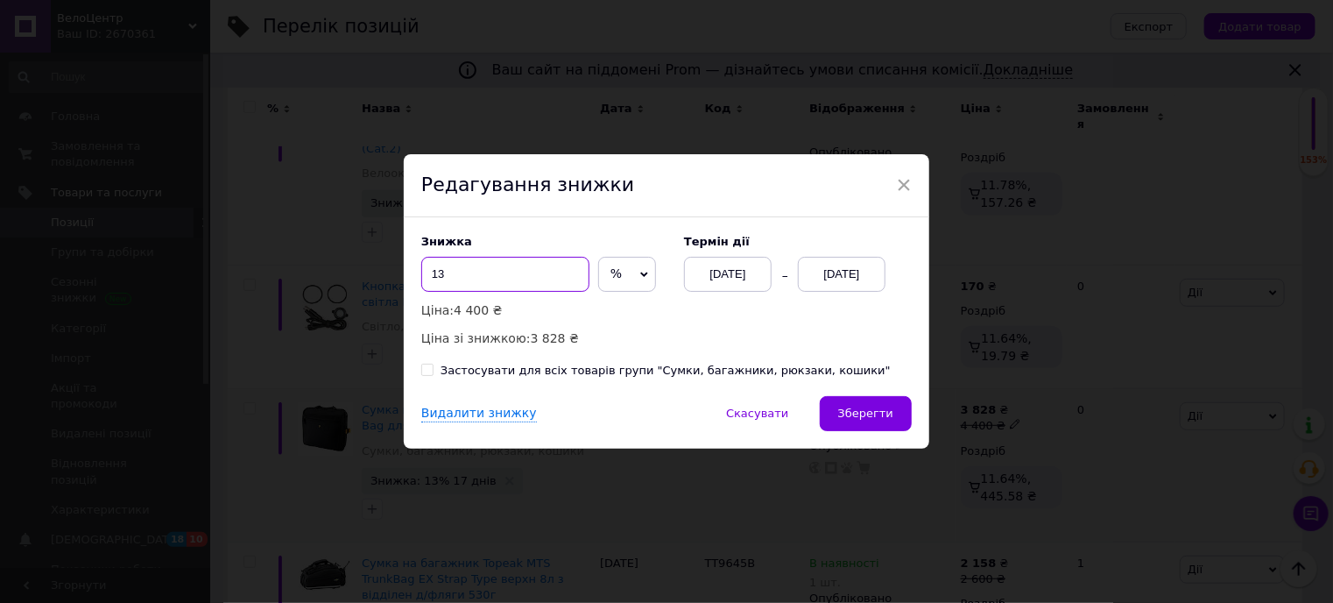
click at [506, 280] on input "13" at bounding box center [505, 274] width 168 height 35
type input "15"
click at [842, 271] on div "[DATE]" at bounding box center [842, 274] width 88 height 35
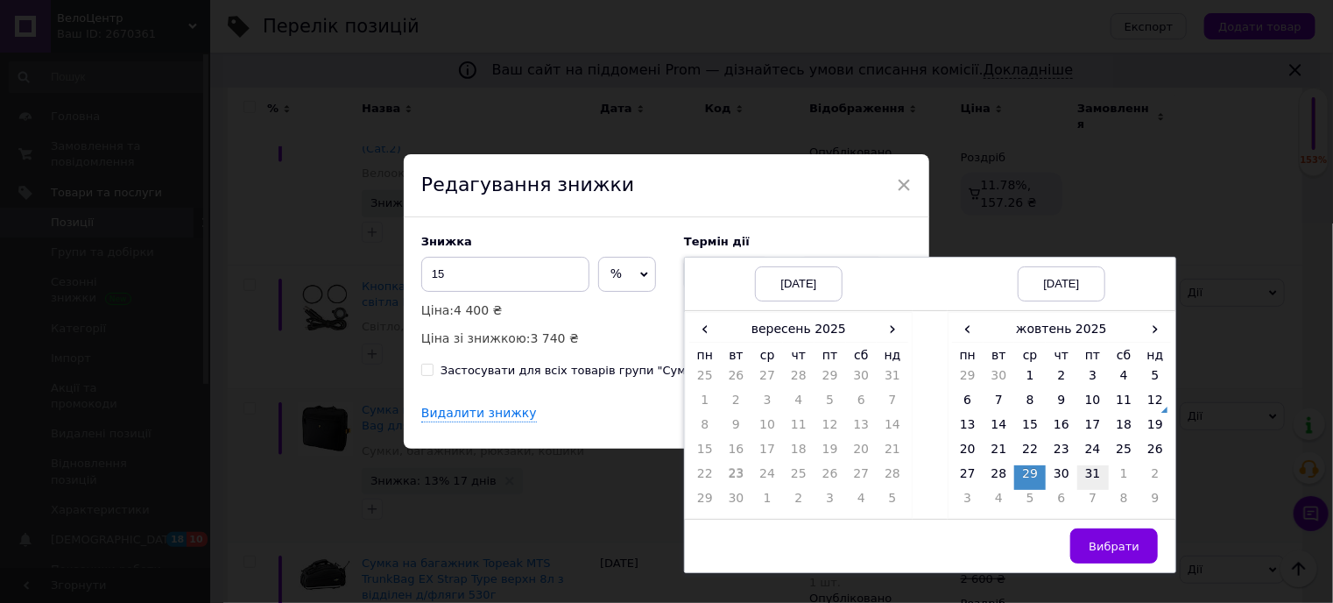
click at [1096, 479] on td "31" at bounding box center [1093, 477] width 32 height 25
click at [1118, 536] on button "Вибрати" at bounding box center [1114, 545] width 88 height 35
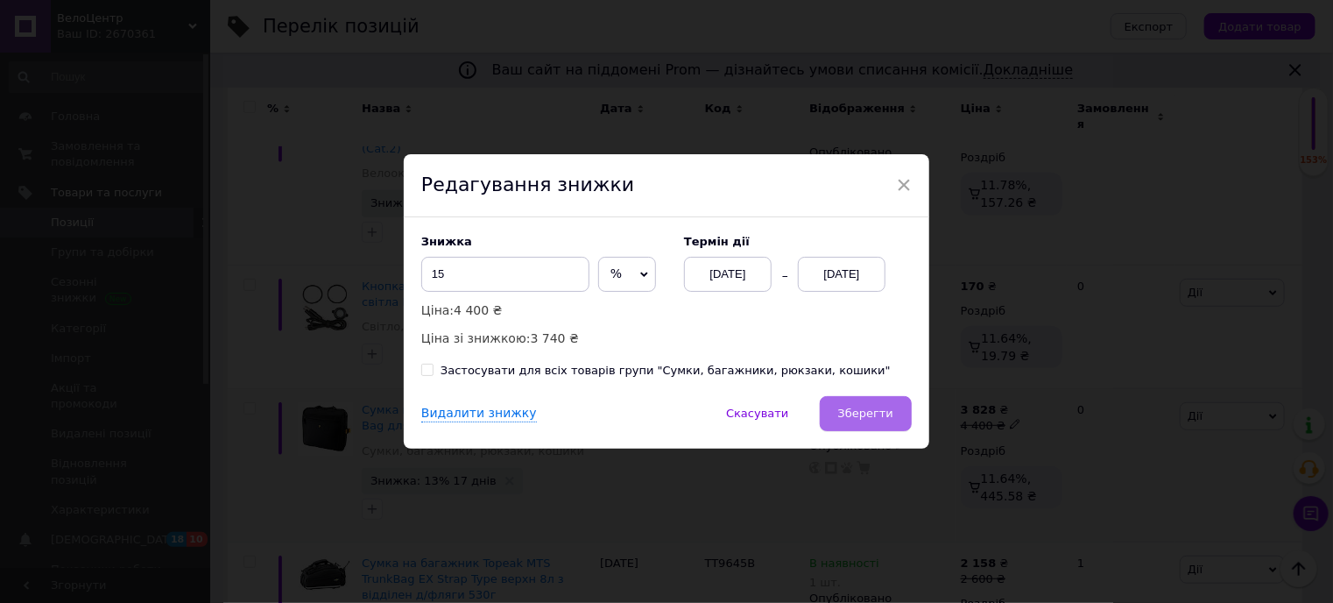
click at [882, 409] on span "Зберегти" at bounding box center [865, 412] width 55 height 13
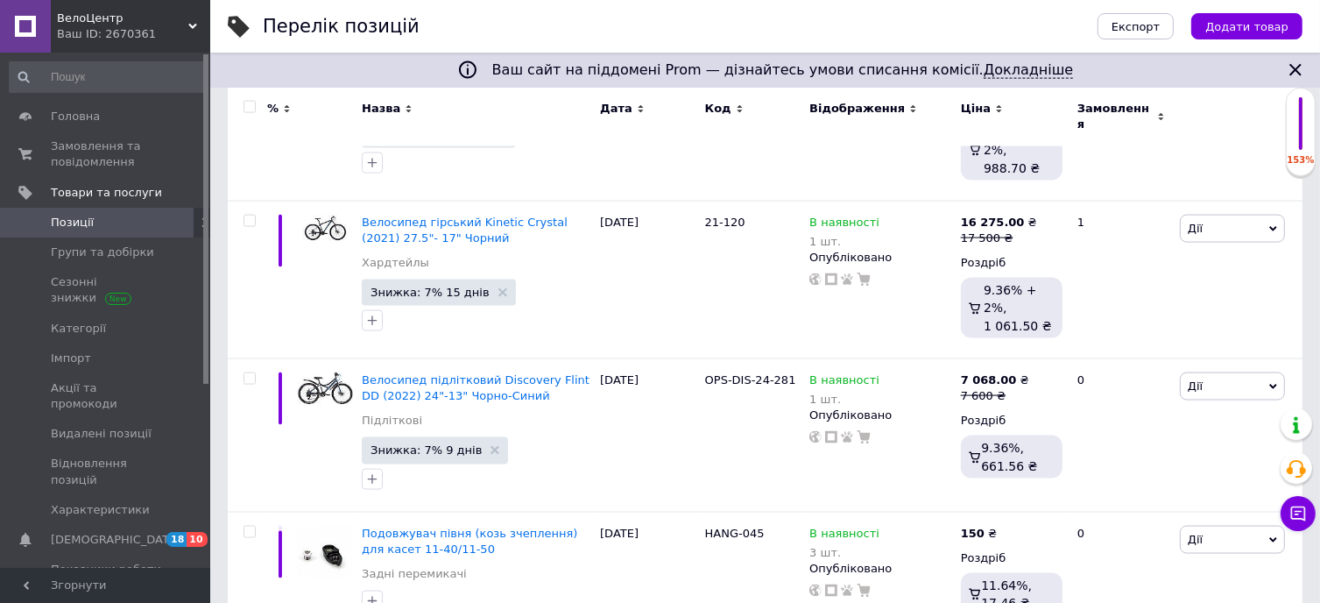
scroll to position [2797, 0]
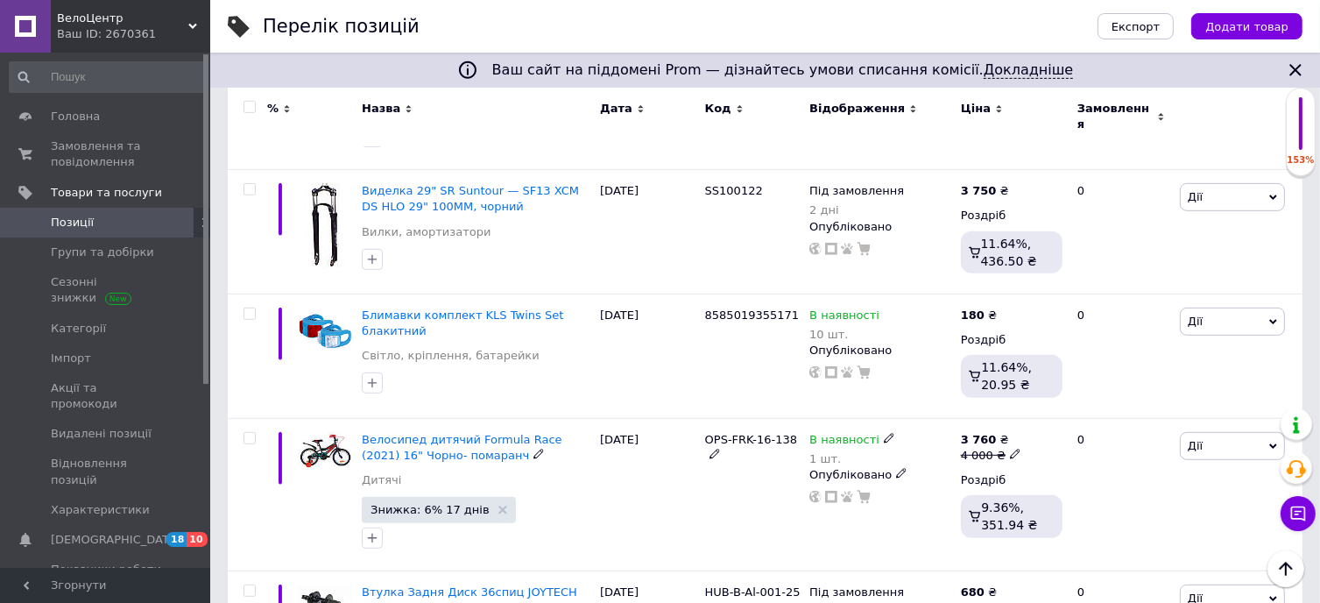
scroll to position [732, 0]
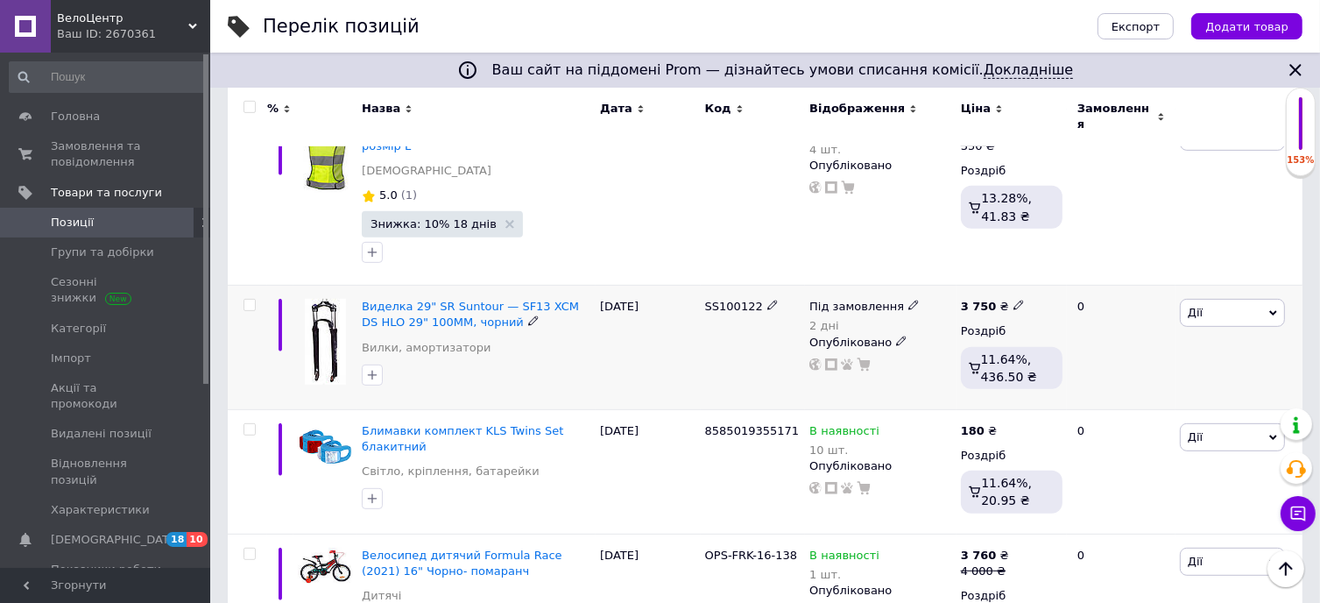
click at [1216, 299] on span "Дії" at bounding box center [1232, 313] width 105 height 28
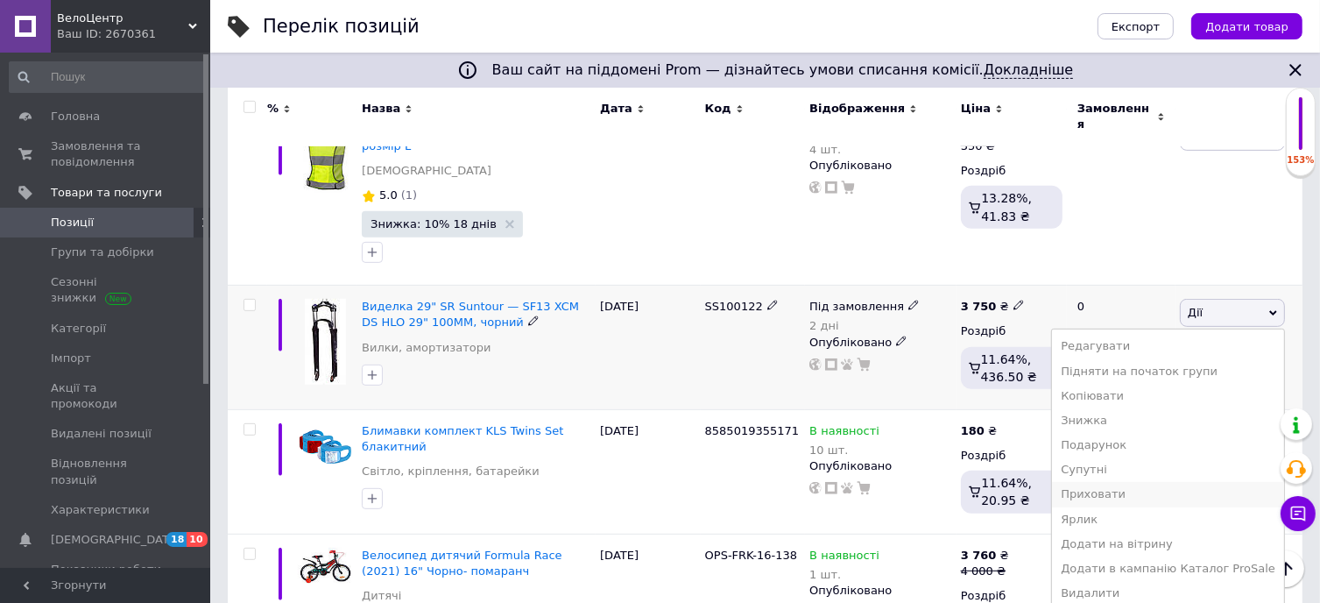
scroll to position [907, 0]
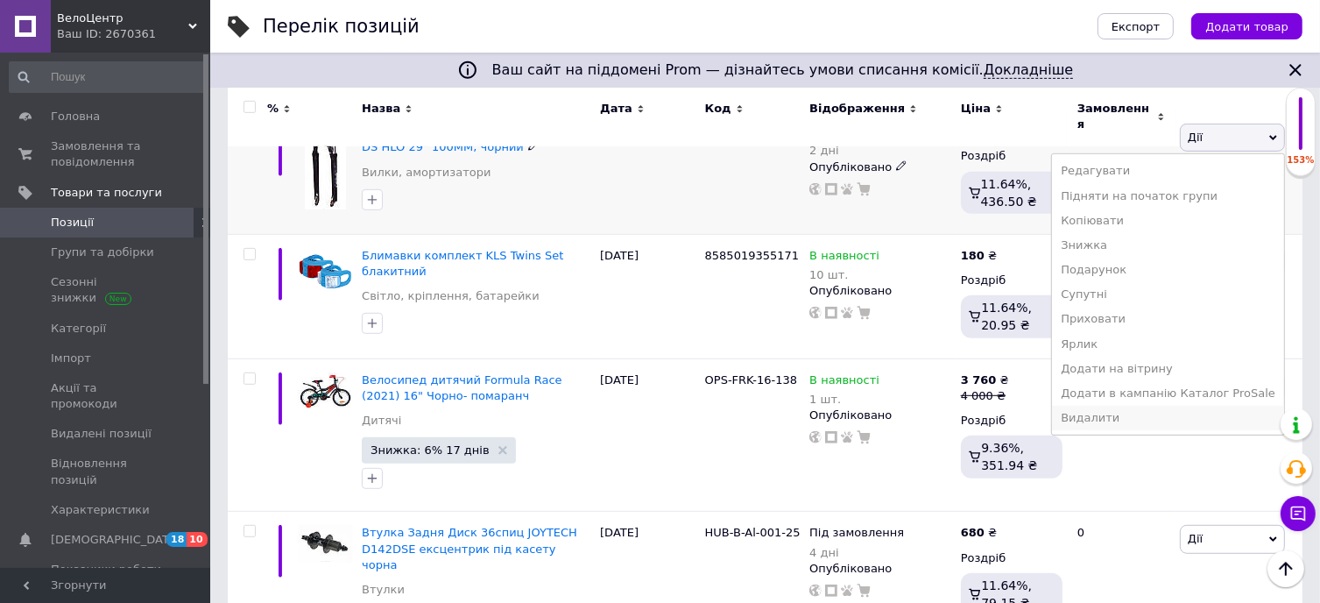
click at [1154, 407] on li "Видалити" at bounding box center [1168, 418] width 232 height 25
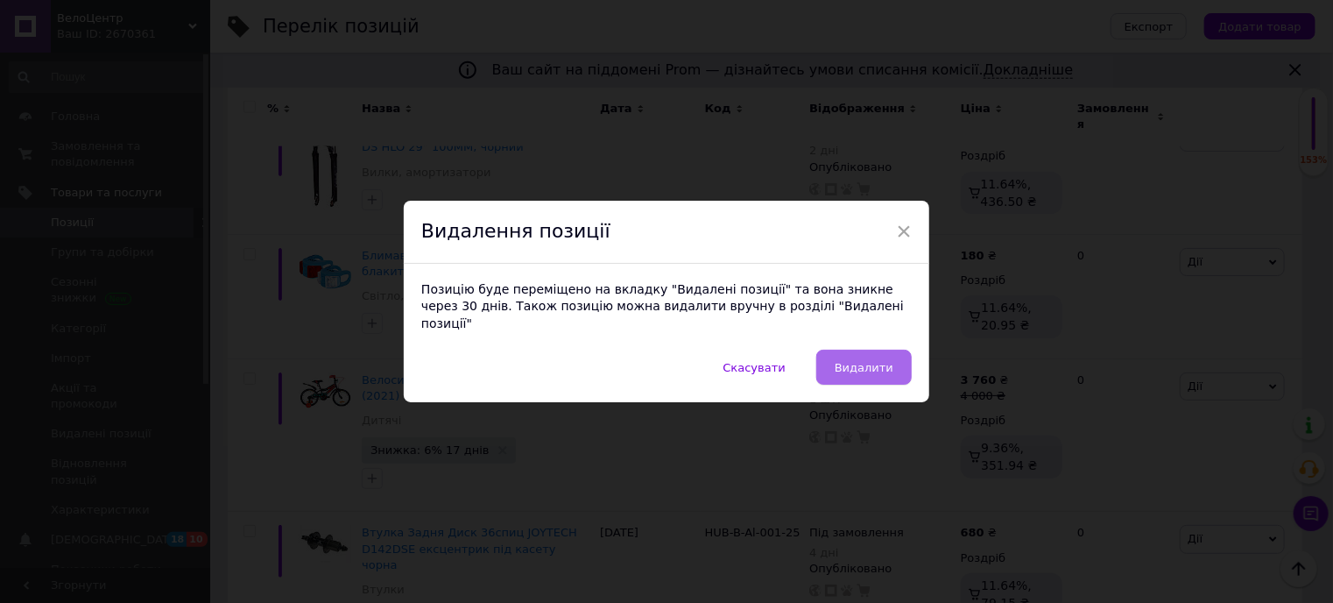
click at [863, 349] on button "Видалити" at bounding box center [863, 366] width 95 height 35
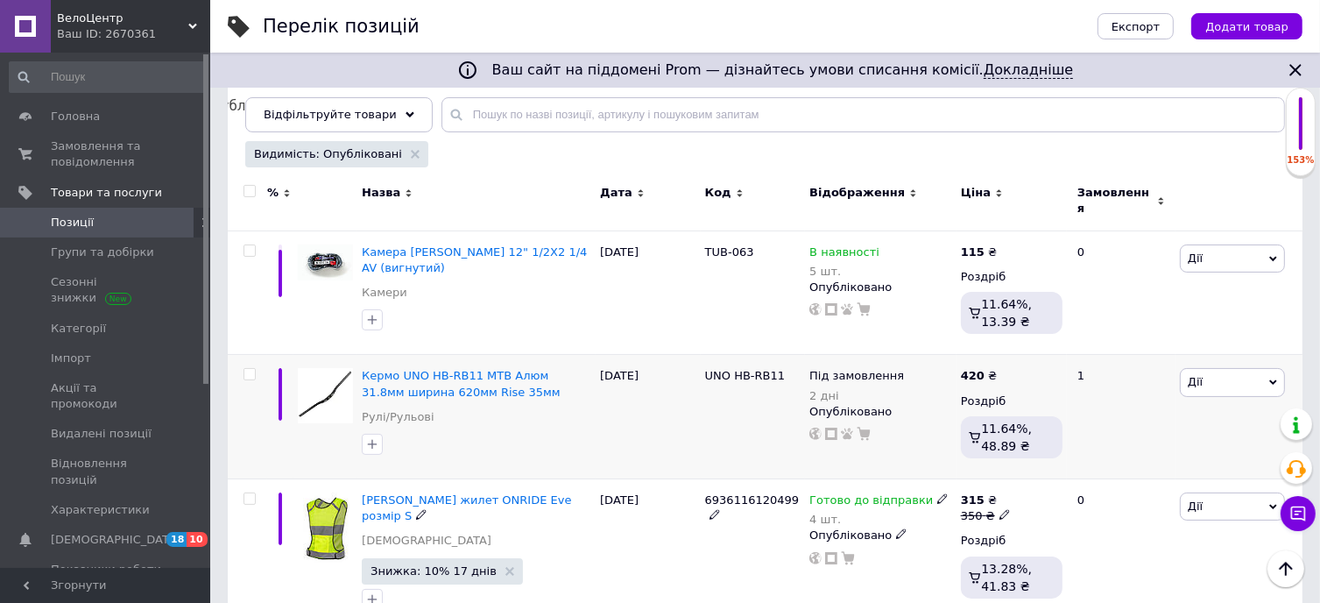
scroll to position [207, 0]
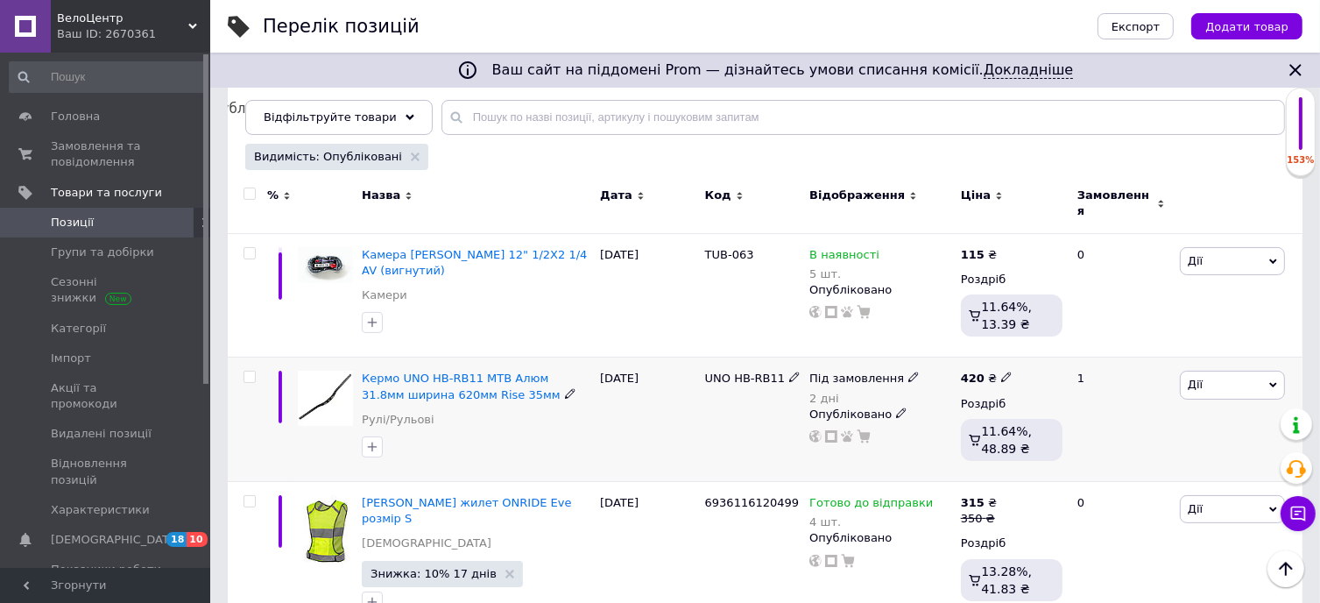
click at [1202, 371] on span "Дії" at bounding box center [1232, 385] width 105 height 28
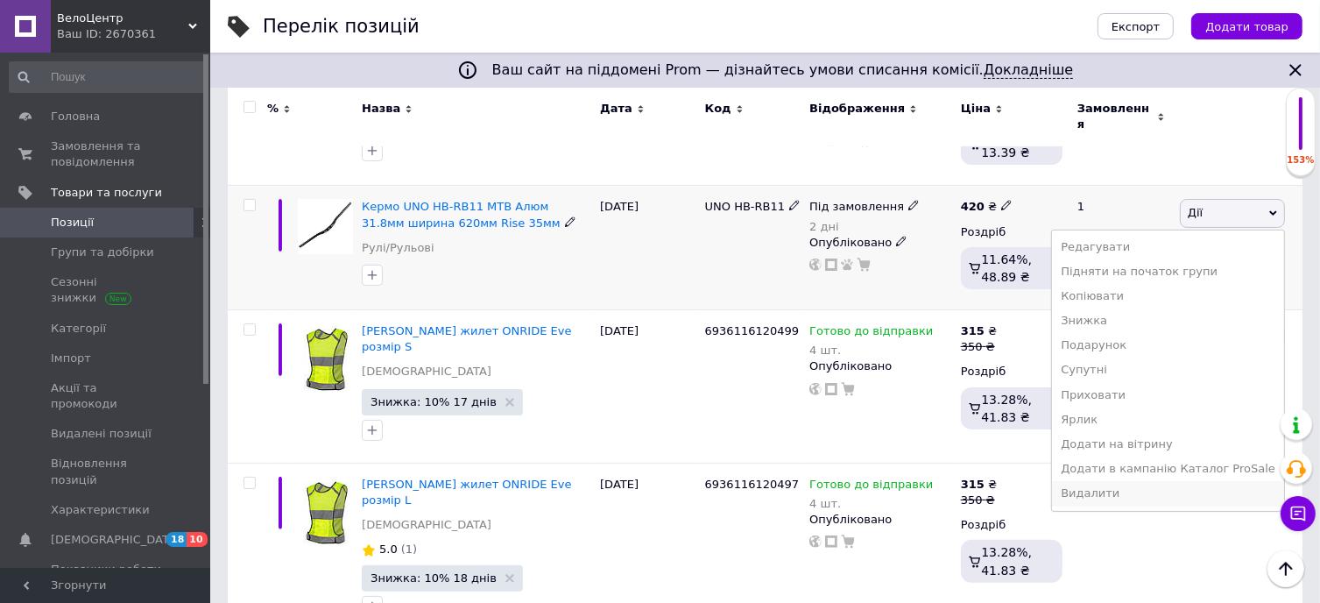
scroll to position [382, 0]
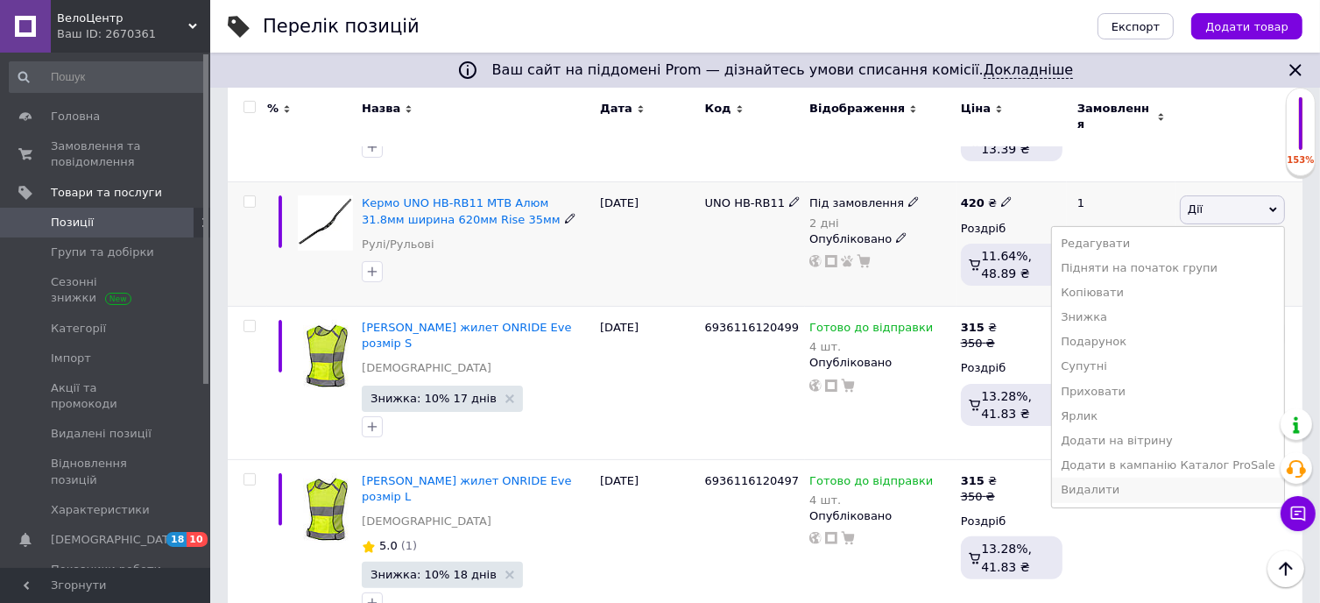
click at [1162, 477] on li "Видалити" at bounding box center [1168, 489] width 232 height 25
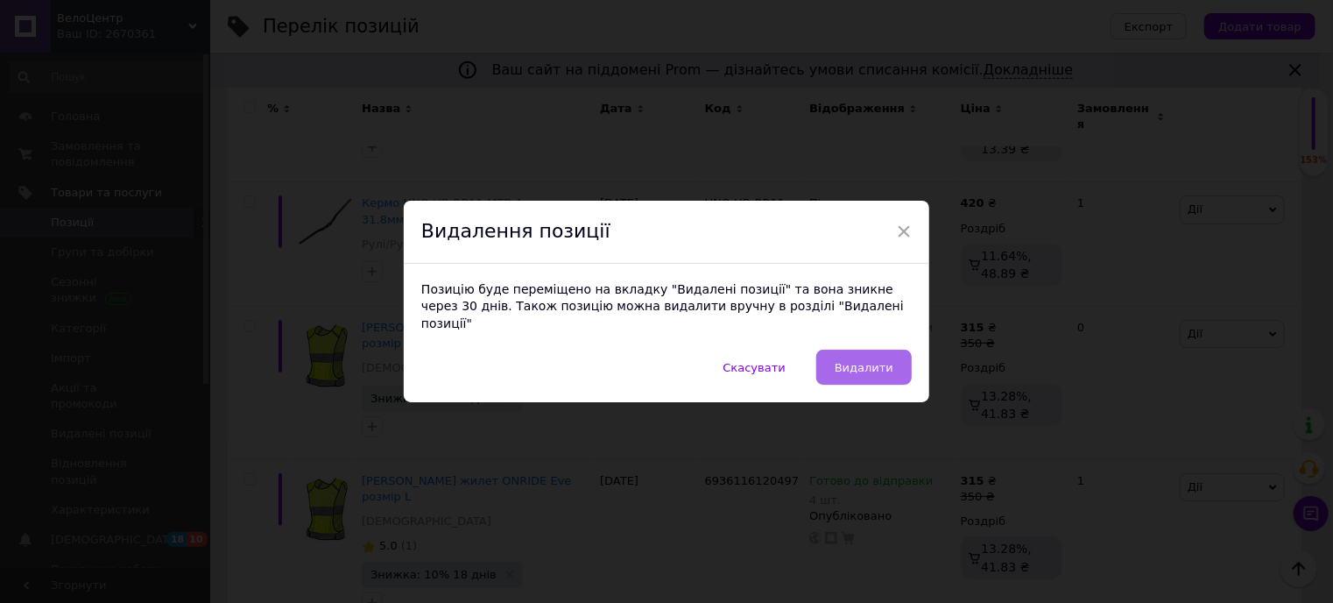
click at [877, 361] on span "Видалити" at bounding box center [864, 367] width 59 height 13
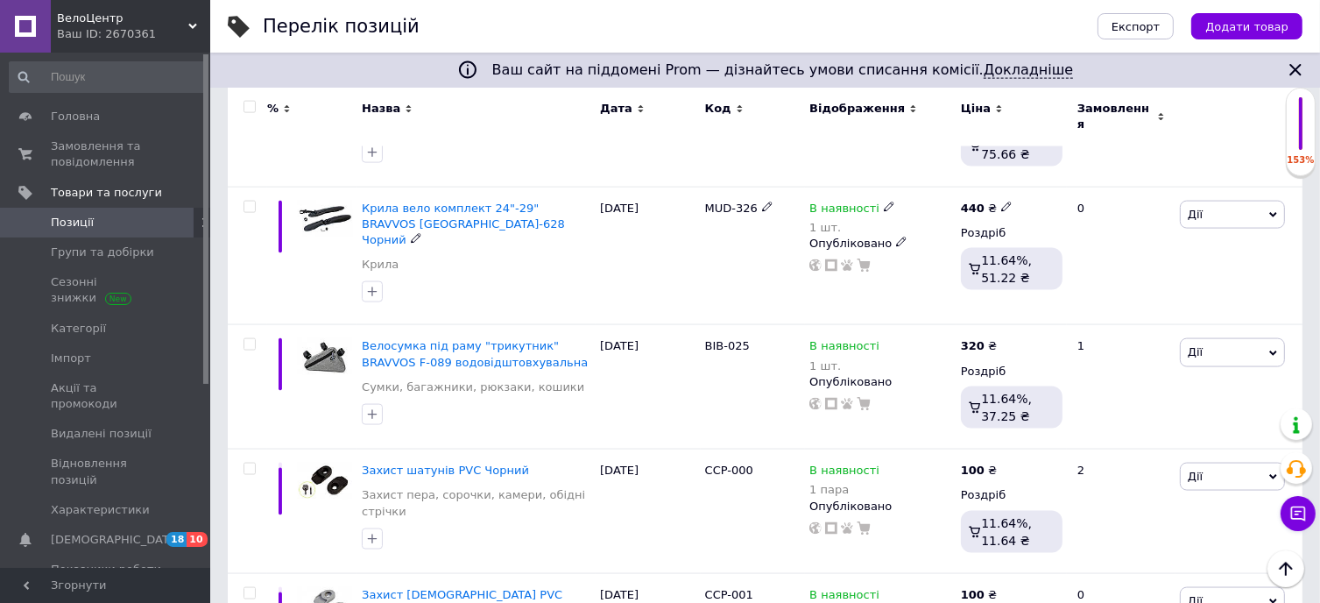
scroll to position [2572, 0]
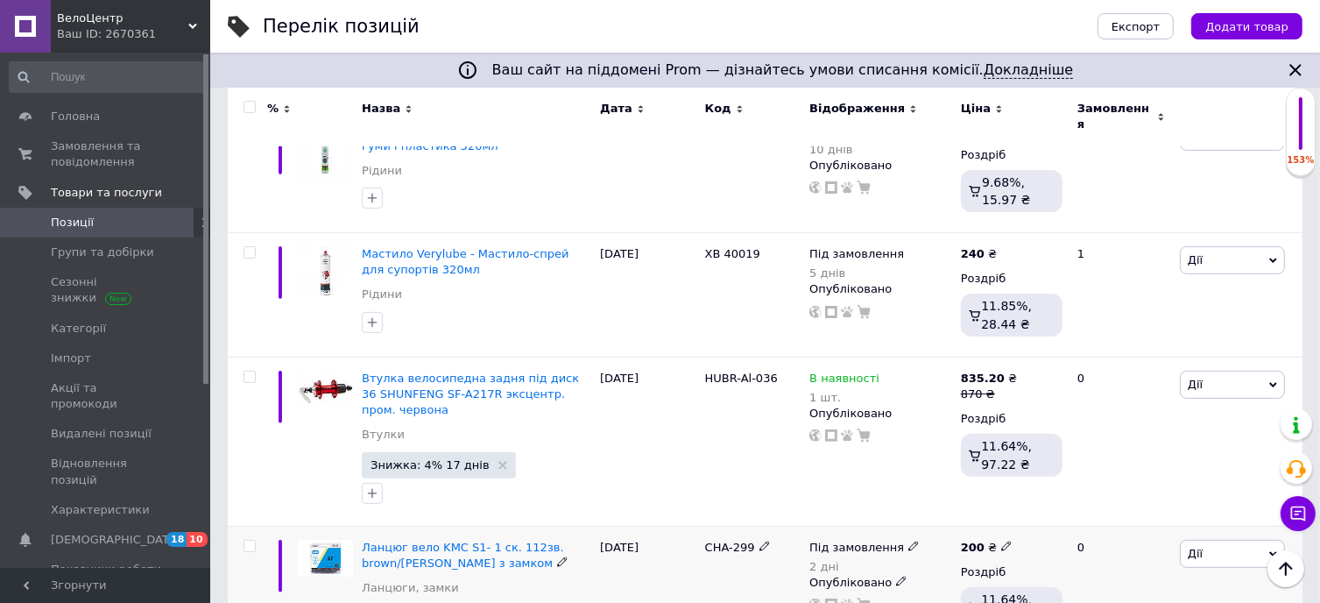
scroll to position [645, 0]
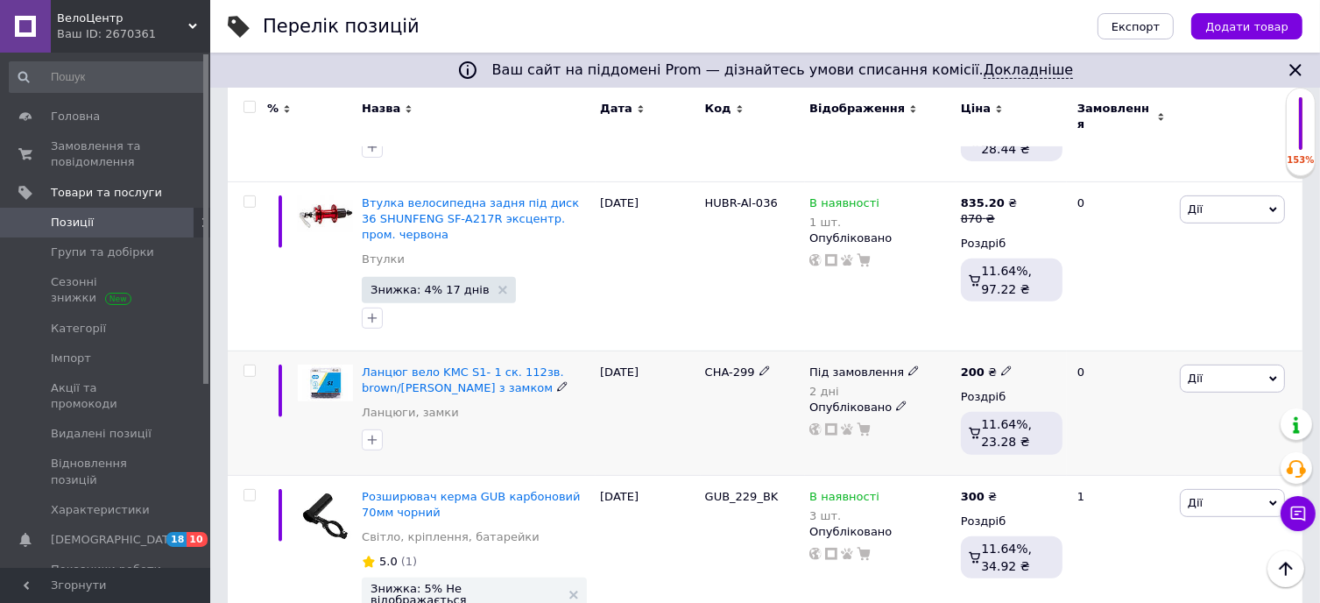
click at [896, 400] on icon at bounding box center [901, 405] width 11 height 11
click at [844, 428] on li "Прихований" at bounding box center [876, 440] width 149 height 25
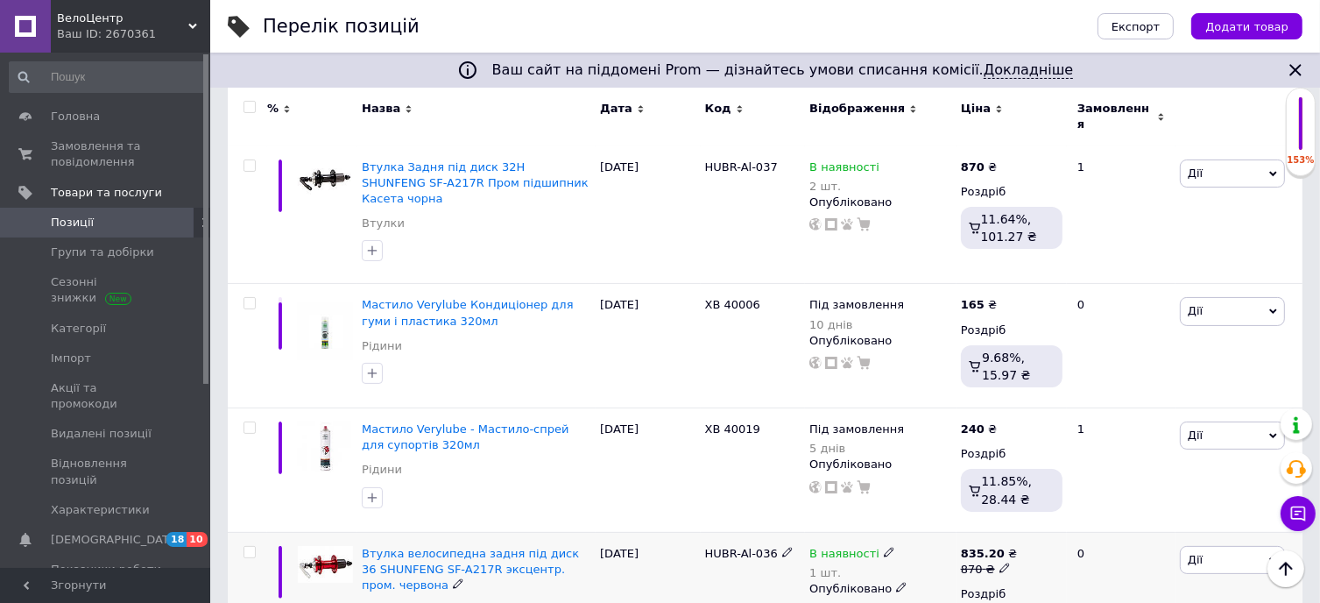
scroll to position [294, 0]
click at [1245, 297] on span "Дії" at bounding box center [1232, 311] width 105 height 28
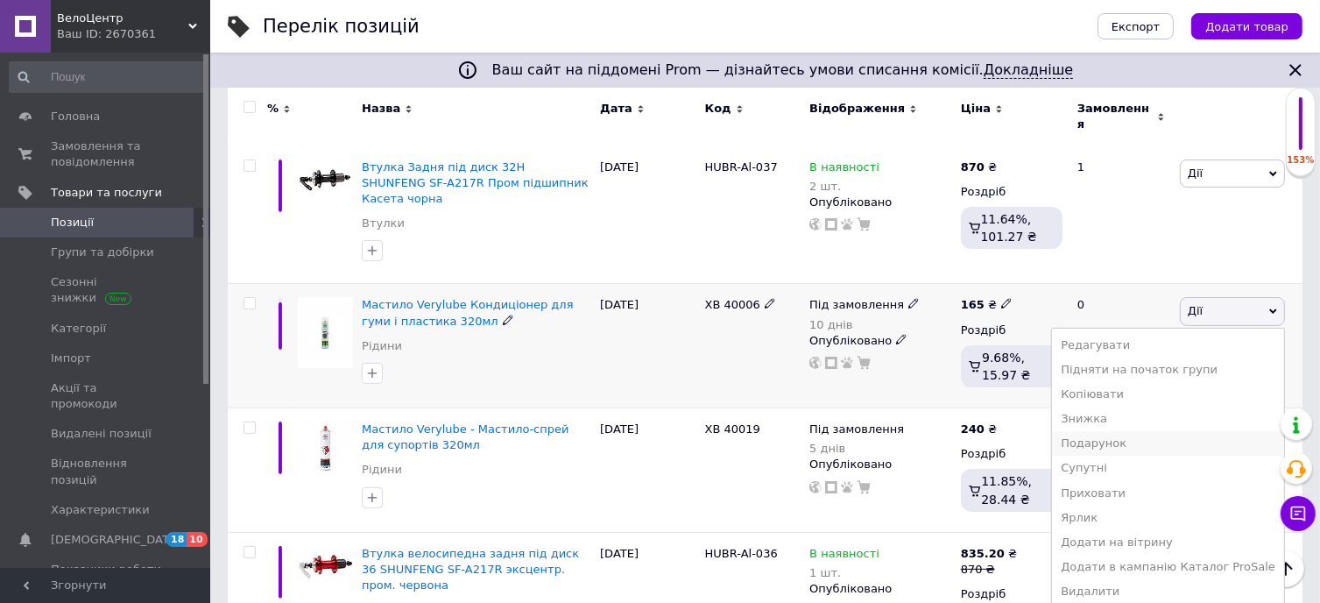
scroll to position [469, 0]
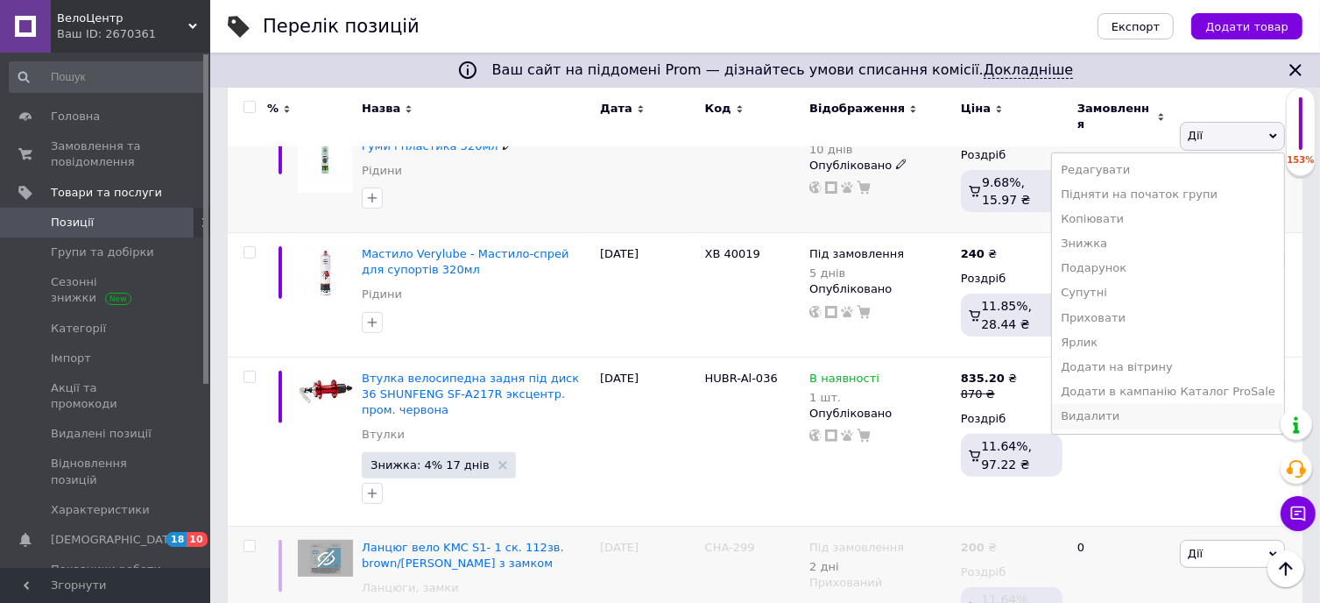
click at [1163, 404] on li "Видалити" at bounding box center [1168, 416] width 232 height 25
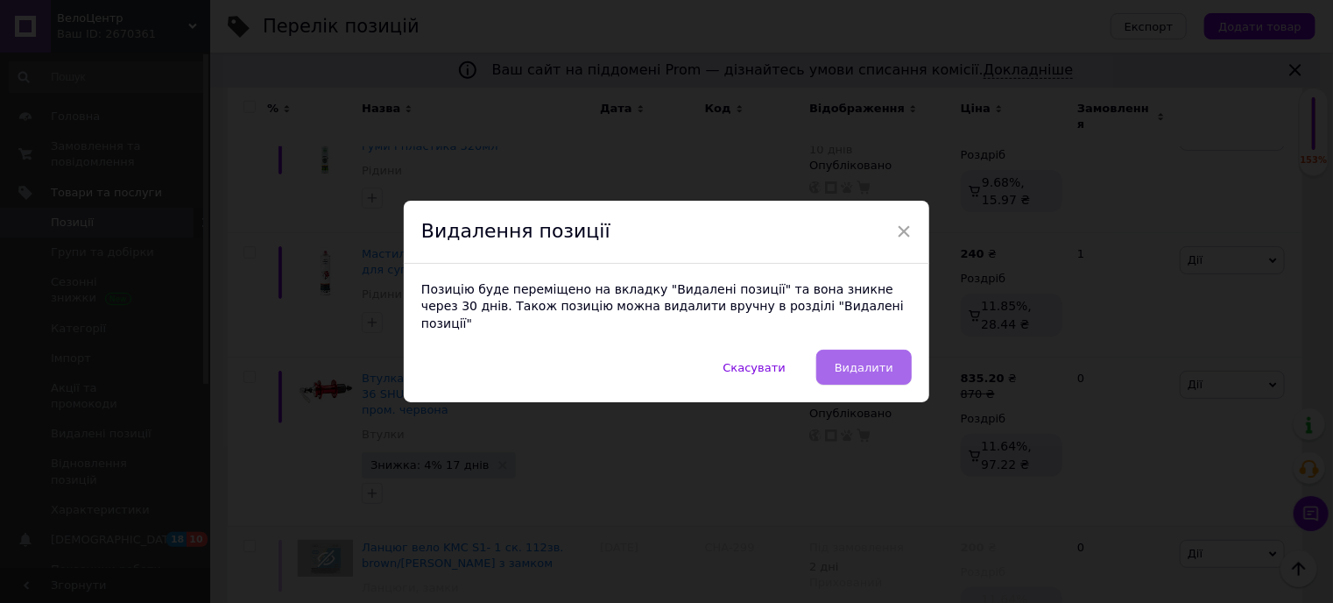
click at [855, 361] on span "Видалити" at bounding box center [864, 367] width 59 height 13
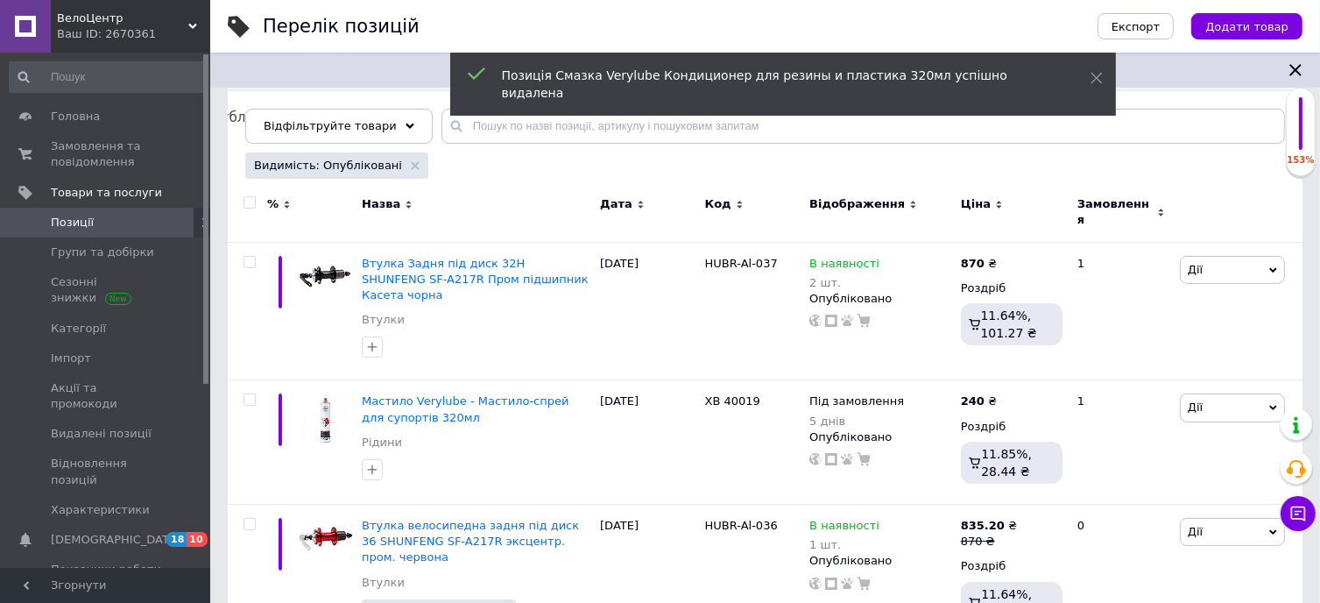
scroll to position [207, 0]
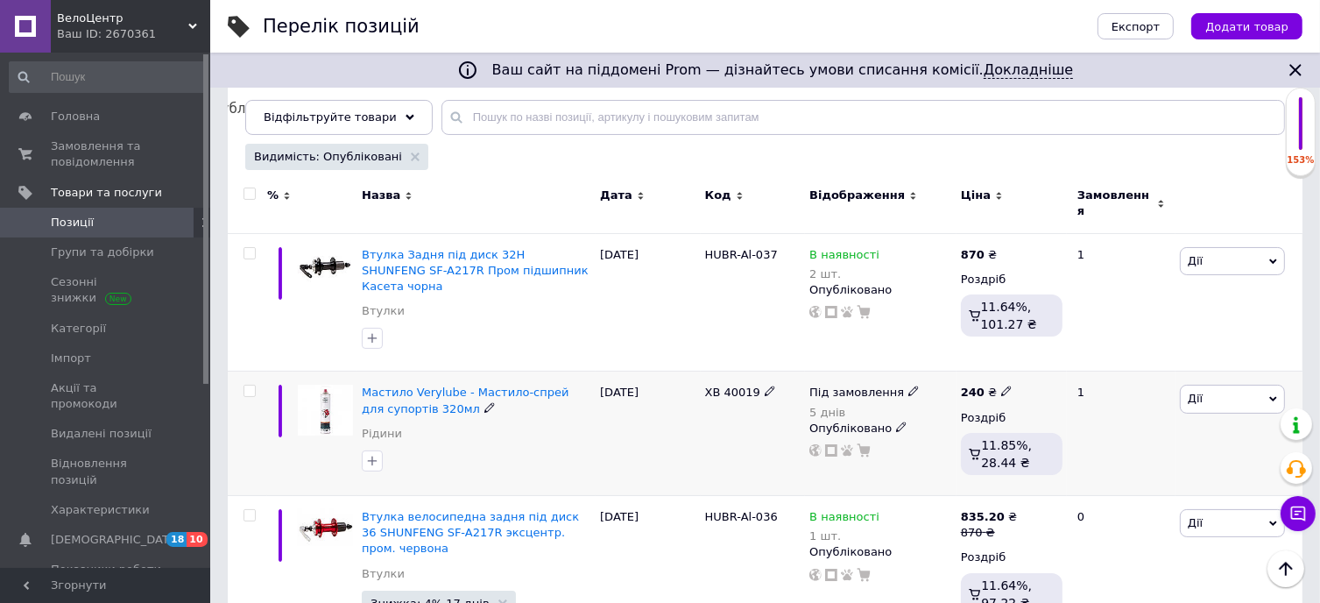
click at [1209, 385] on span "Дії" at bounding box center [1232, 399] width 105 height 28
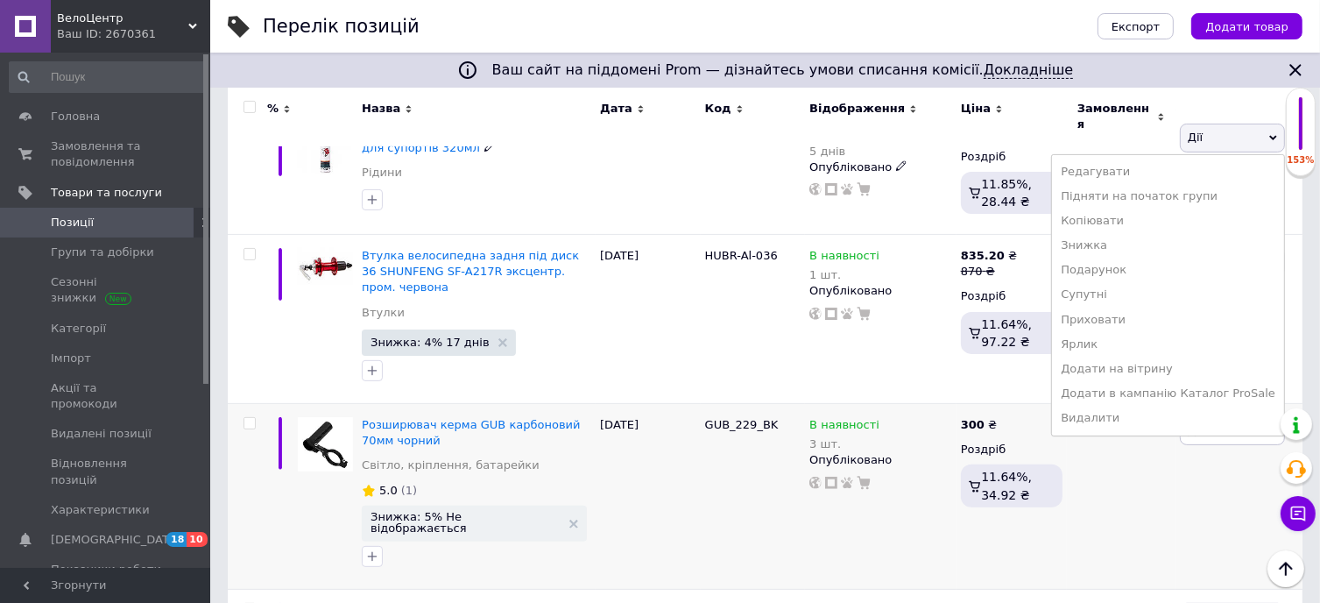
scroll to position [469, 0]
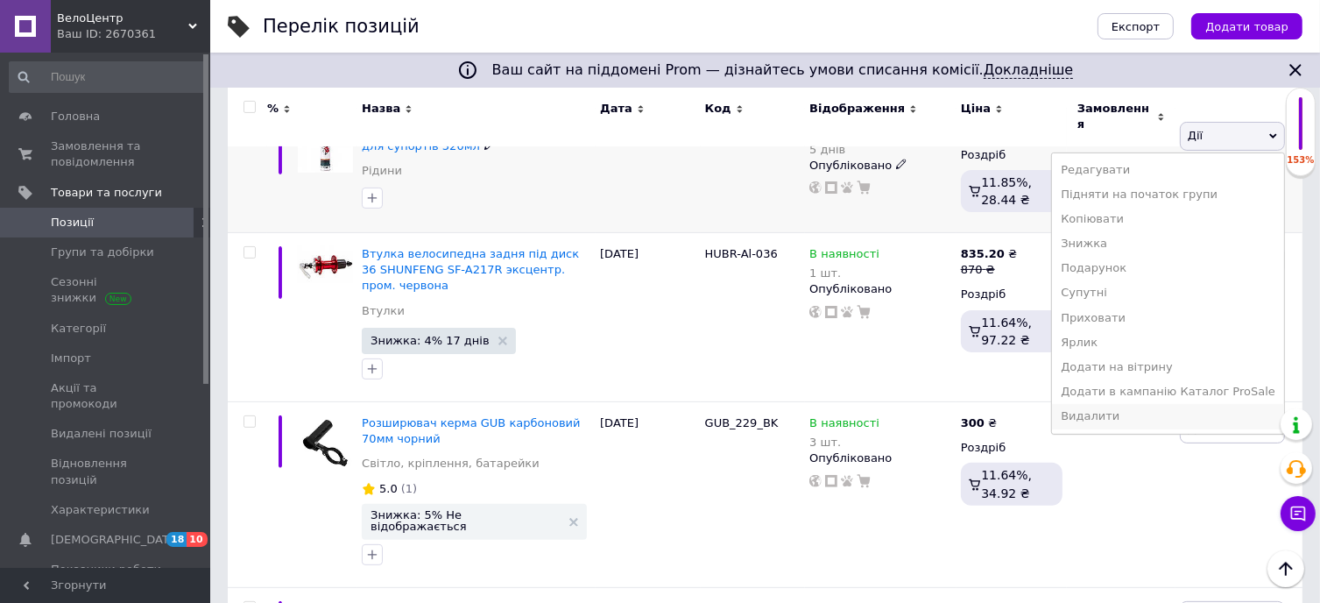
click at [1186, 404] on li "Видалити" at bounding box center [1168, 416] width 232 height 25
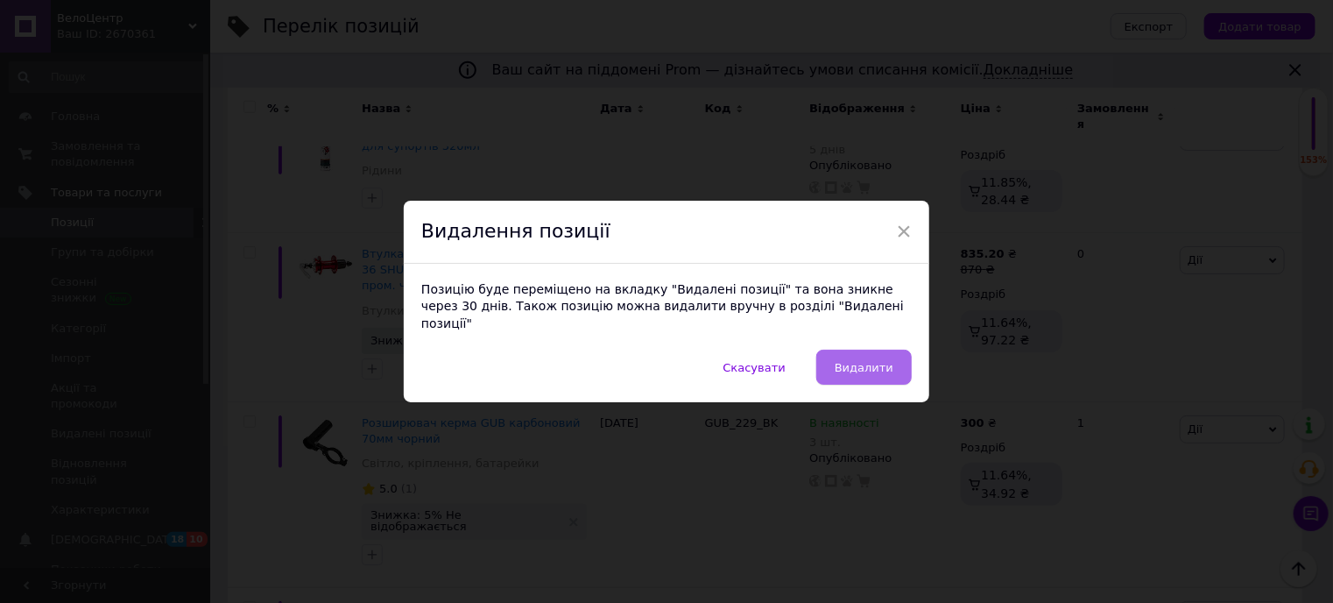
click at [898, 362] on button "Видалити" at bounding box center [863, 366] width 95 height 35
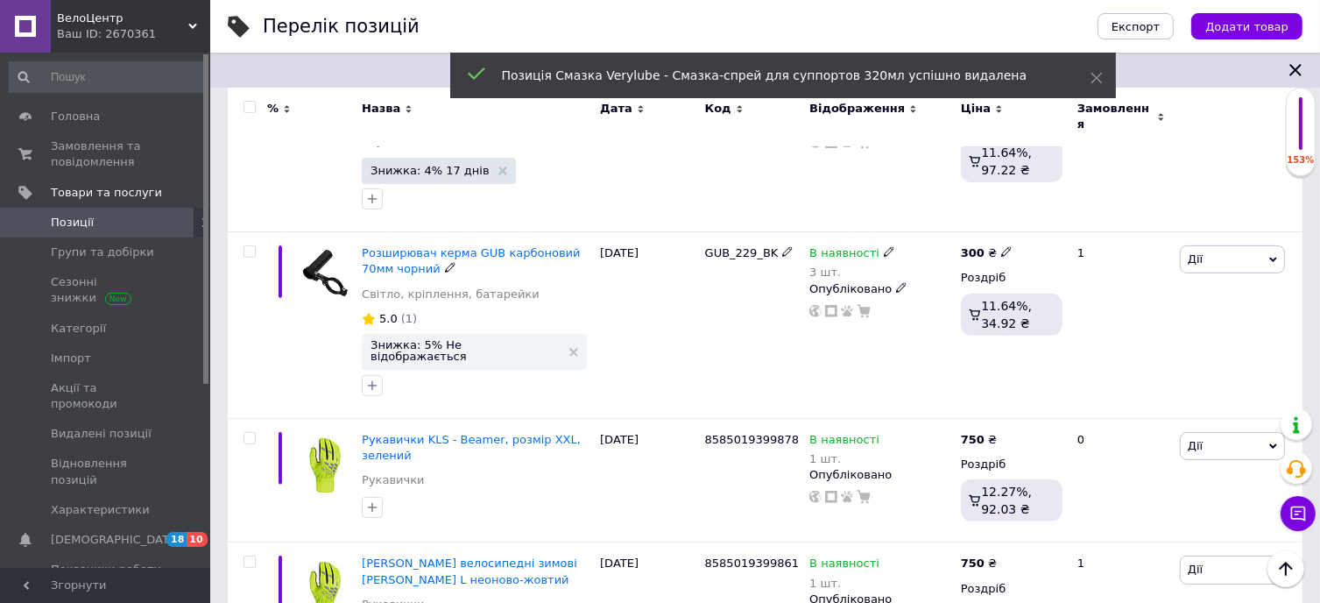
scroll to position [557, 0]
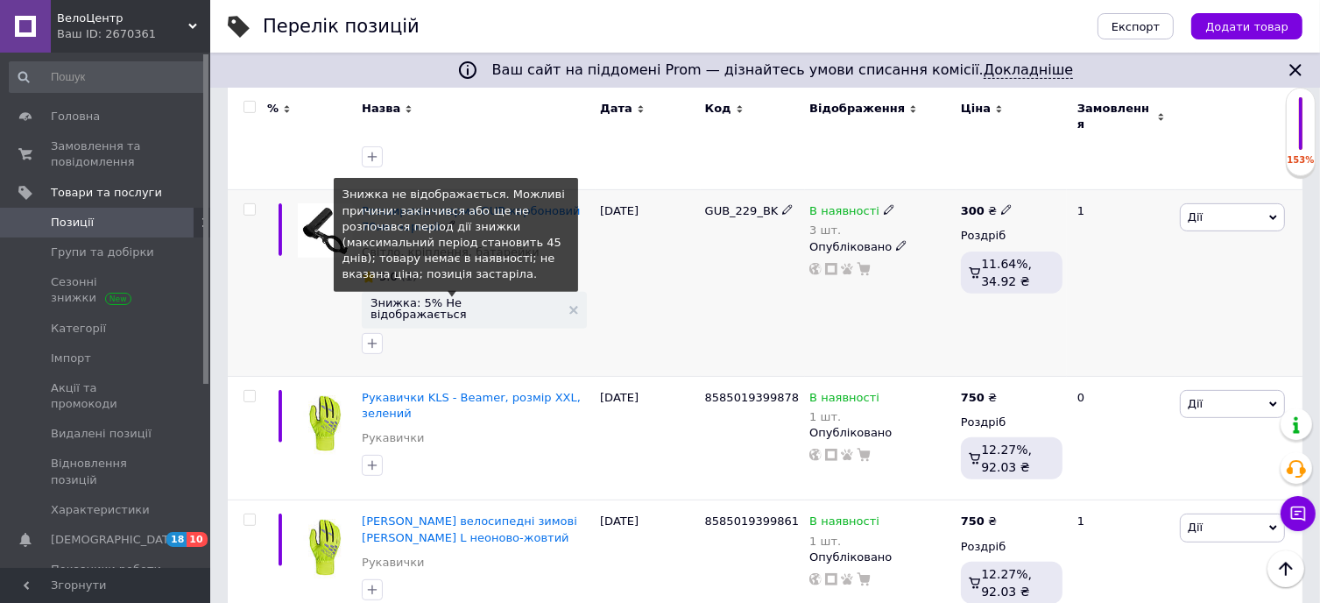
click at [456, 297] on span "Знижка: 5% Не відображається" at bounding box center [466, 308] width 190 height 23
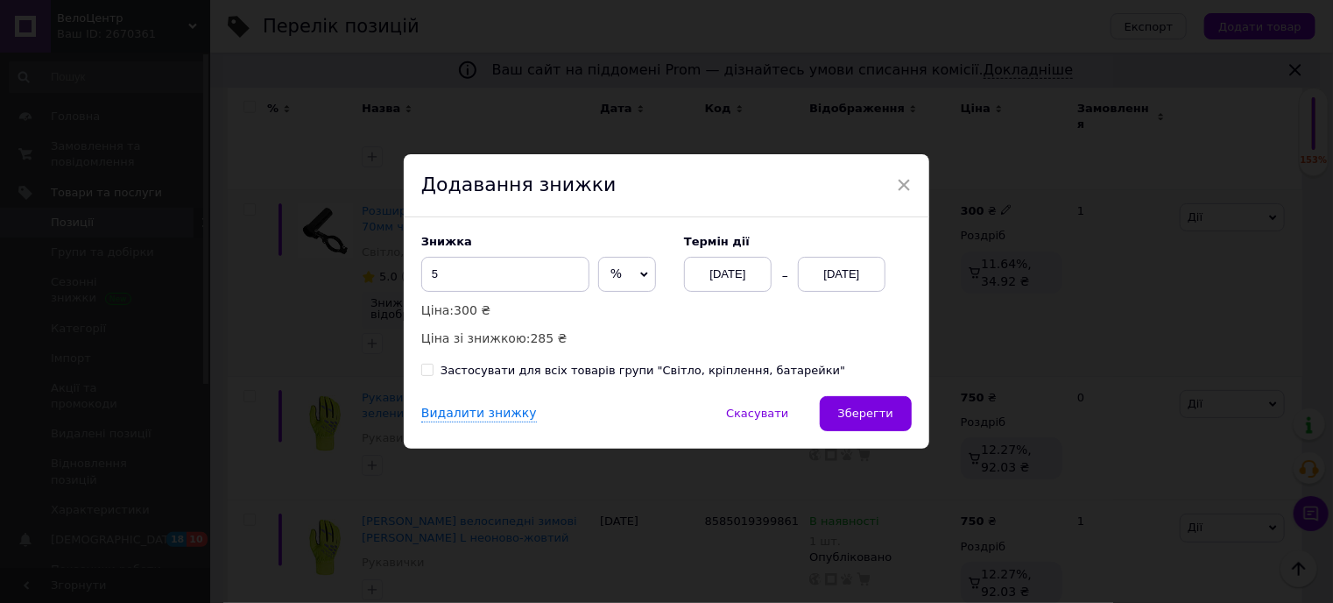
click at [847, 272] on div "[DATE]" at bounding box center [842, 274] width 88 height 35
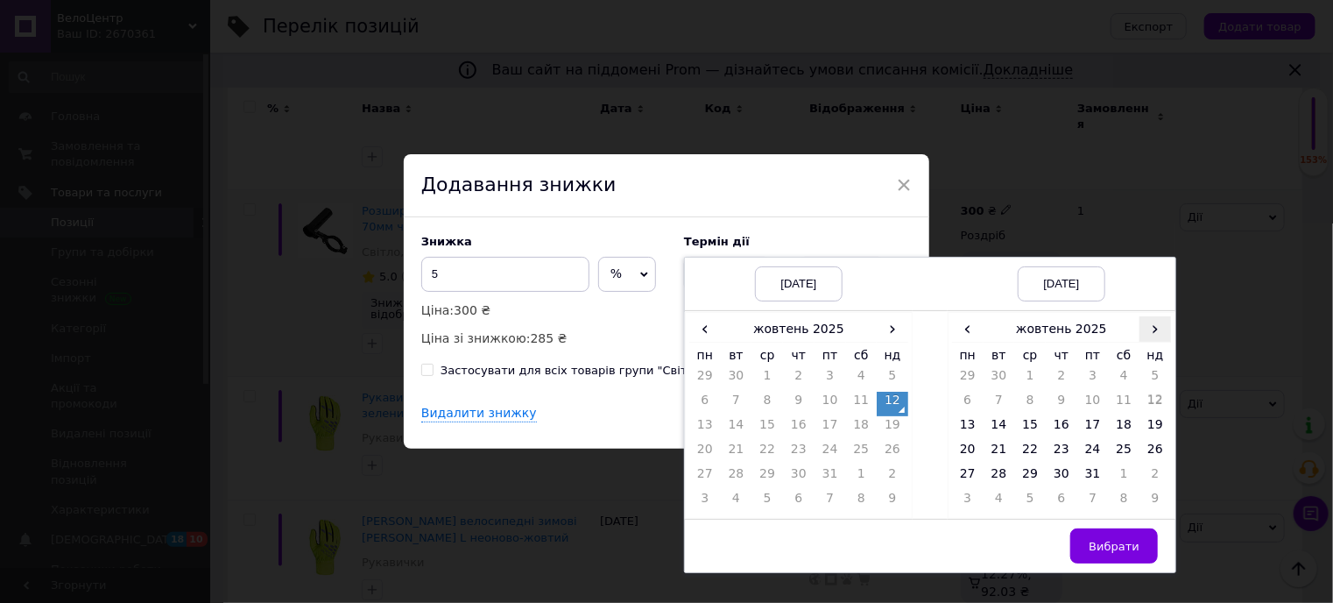
click at [1142, 332] on span "›" at bounding box center [1156, 328] width 32 height 25
click at [1088, 455] on td "21" at bounding box center [1093, 453] width 32 height 25
drag, startPoint x: 1112, startPoint y: 542, endPoint x: 1008, endPoint y: 473, distance: 124.4
click at [1109, 542] on span "Вибрати" at bounding box center [1114, 546] width 51 height 13
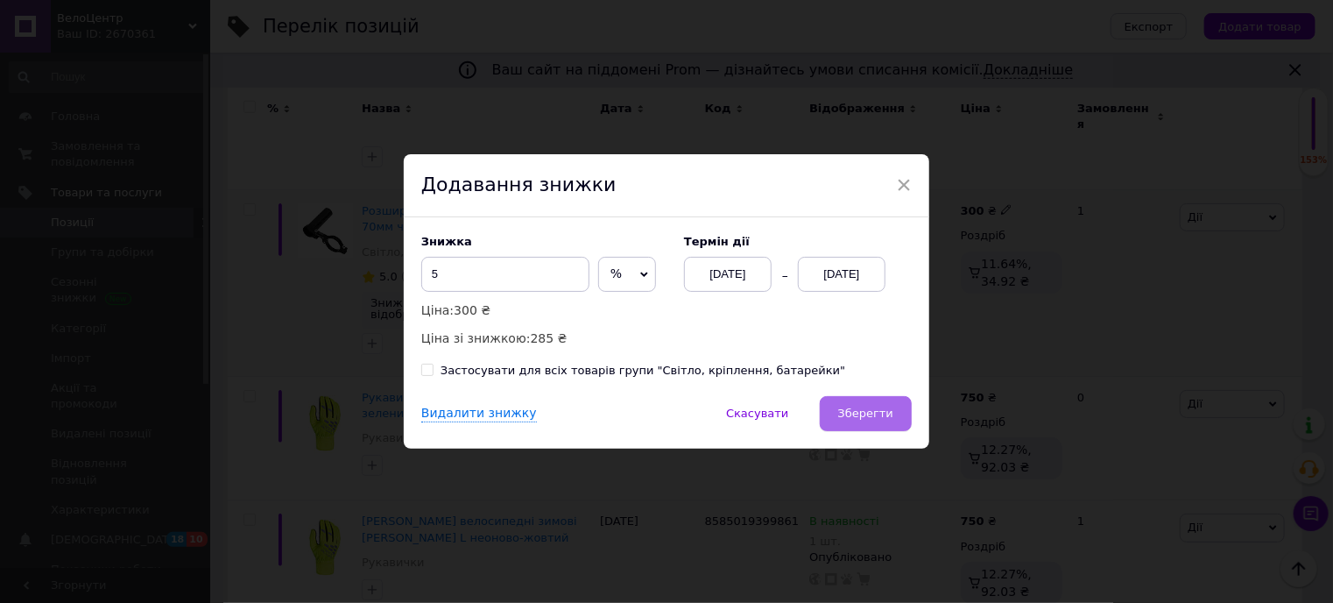
click at [876, 417] on span "Зберегти" at bounding box center [865, 412] width 55 height 13
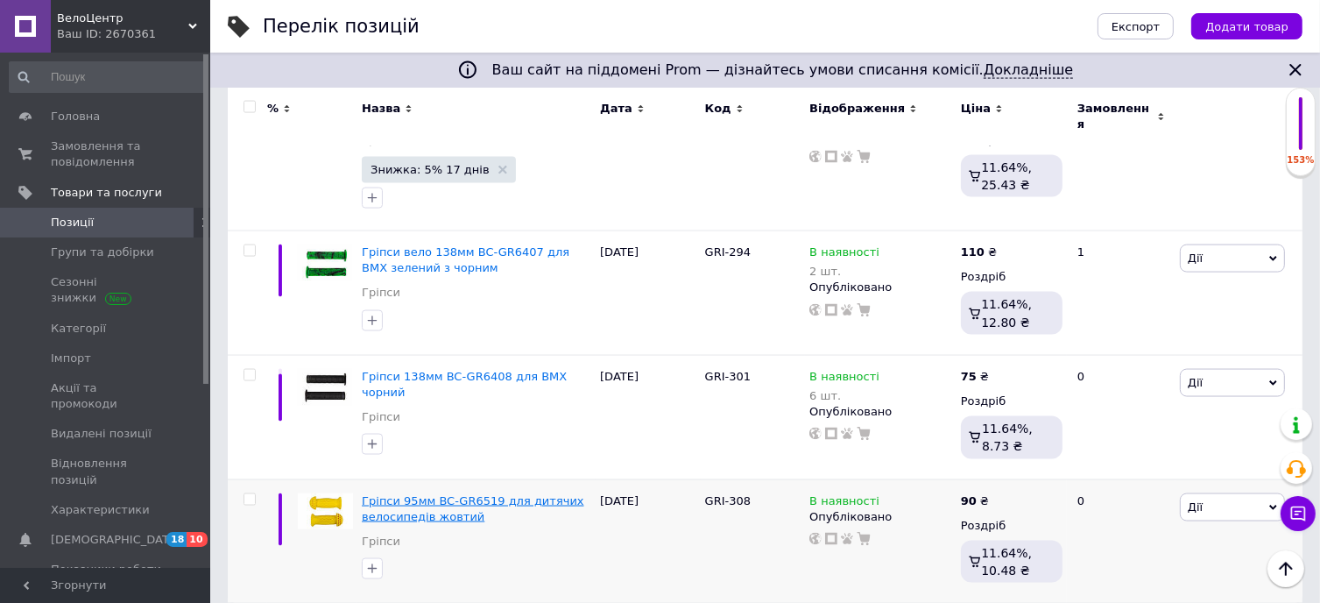
scroll to position [2616, 0]
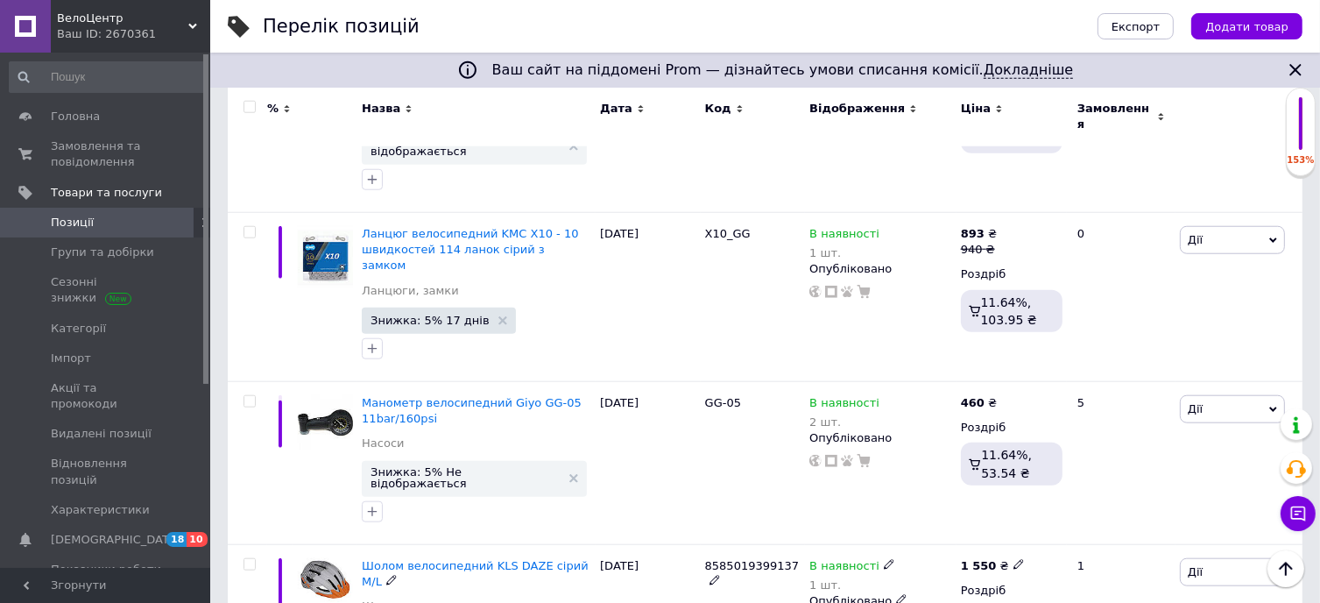
scroll to position [1652, 0]
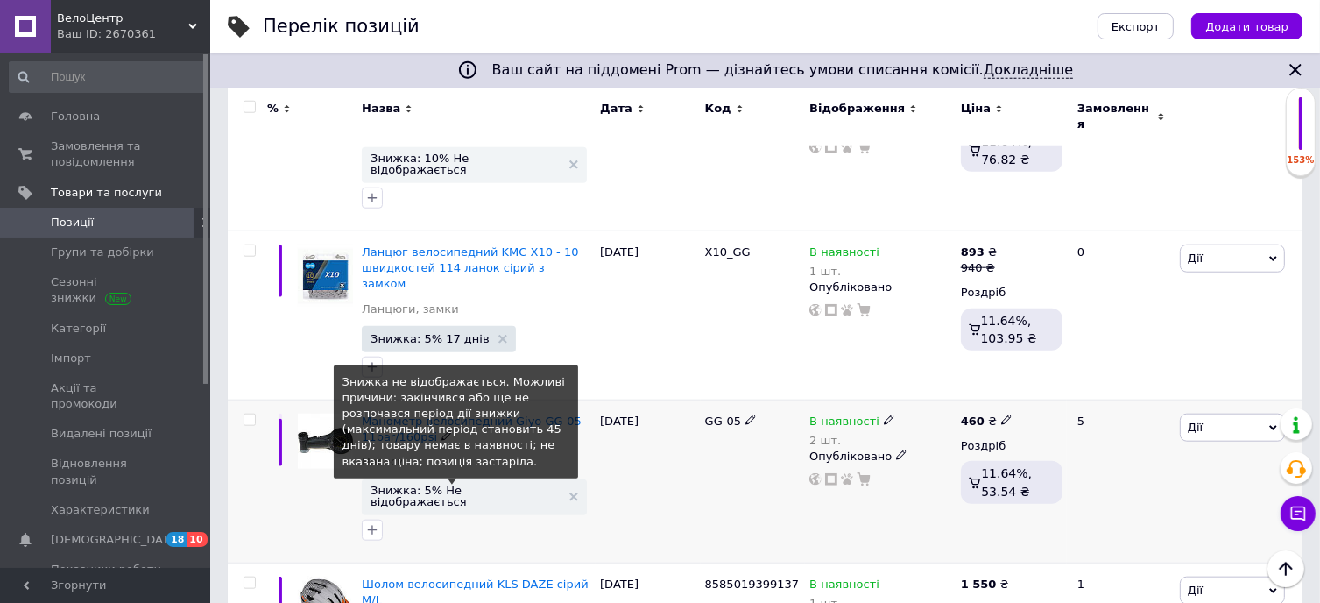
click at [427, 484] on span "Знижка: 5% Не відображається" at bounding box center [466, 495] width 190 height 23
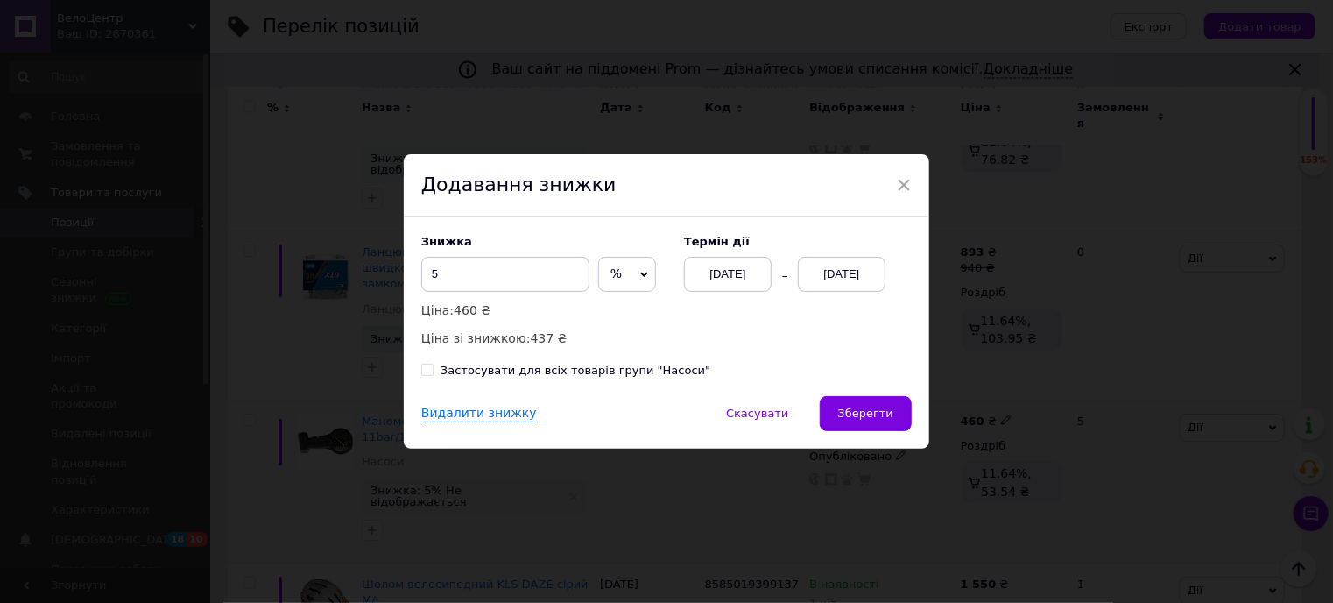
click at [842, 270] on div "[DATE]" at bounding box center [842, 274] width 88 height 35
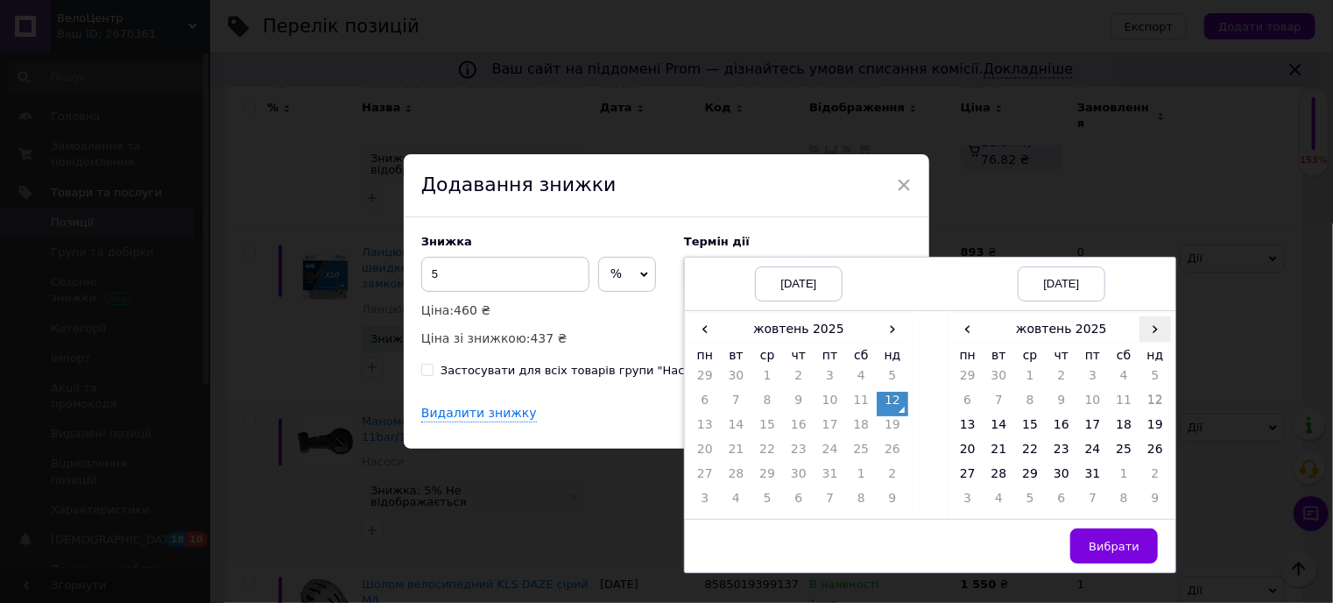
click at [1156, 331] on span "›" at bounding box center [1156, 328] width 32 height 25
click at [1062, 448] on td "20" at bounding box center [1062, 453] width 32 height 25
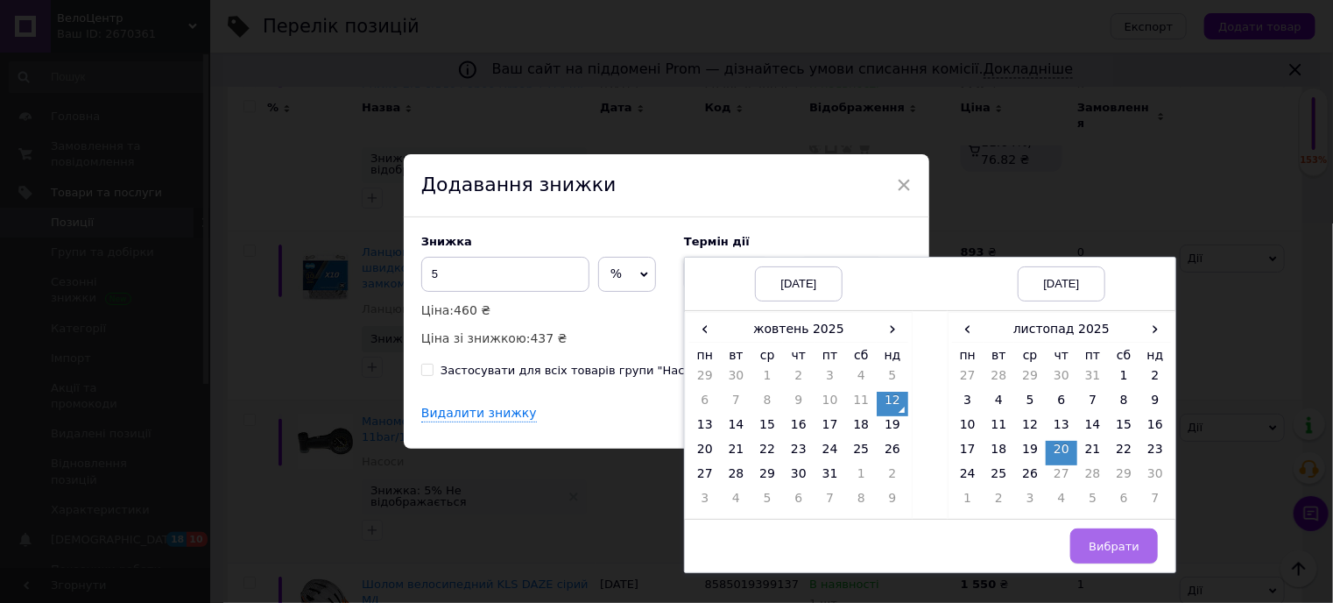
click at [1108, 547] on span "Вибрати" at bounding box center [1114, 546] width 51 height 13
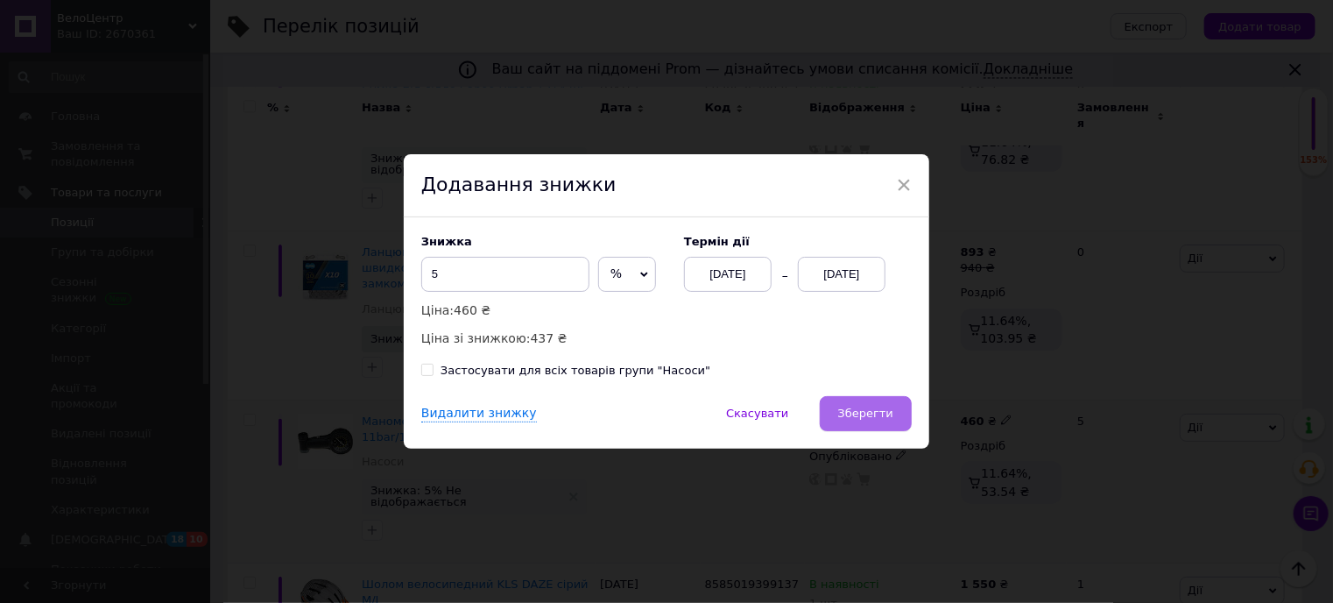
click at [891, 416] on button "Зберегти" at bounding box center [866, 413] width 92 height 35
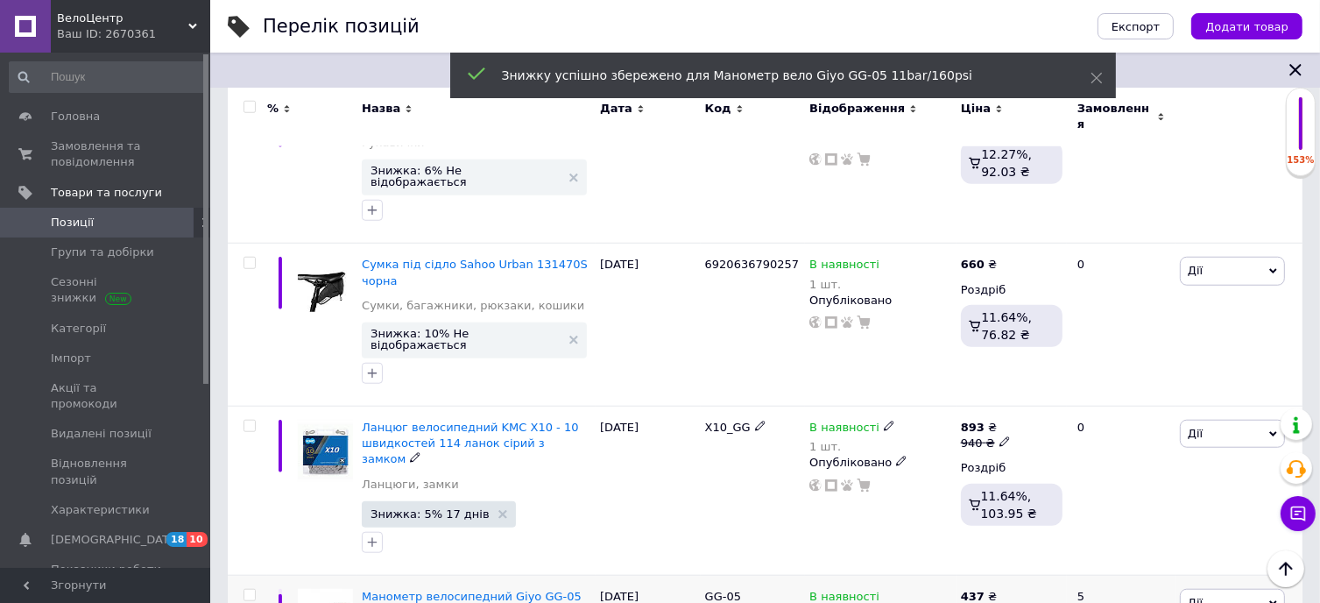
scroll to position [1389, 0]
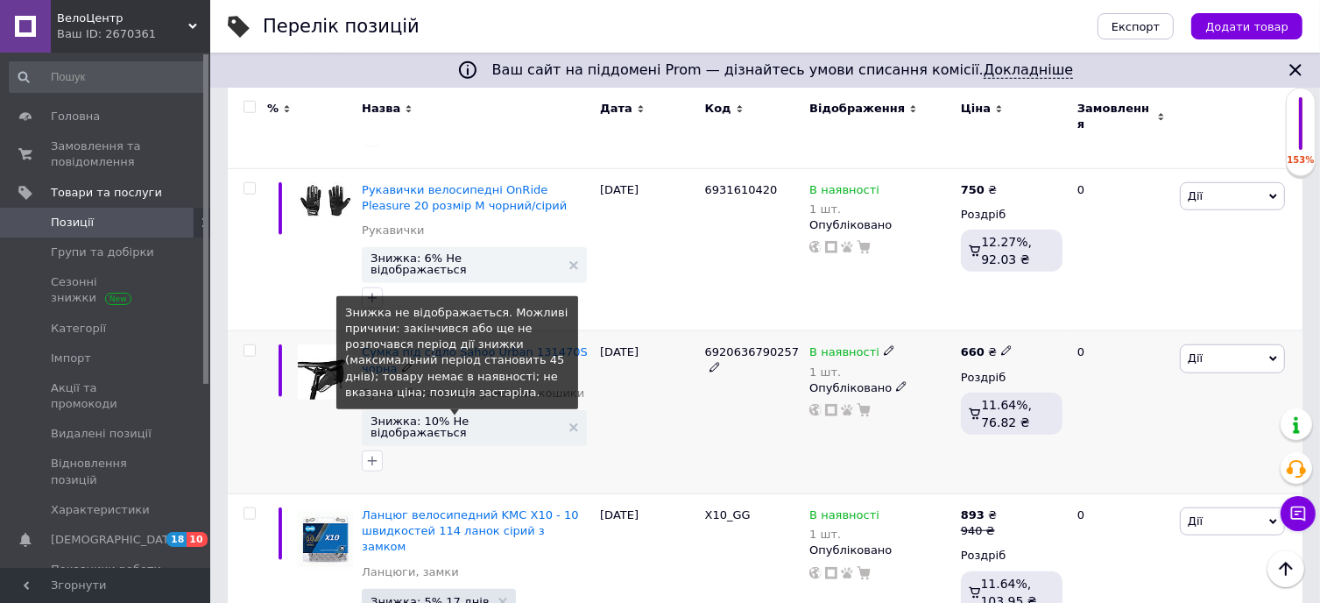
click at [456, 415] on span "Знижка: 10% Не відображається" at bounding box center [466, 426] width 190 height 23
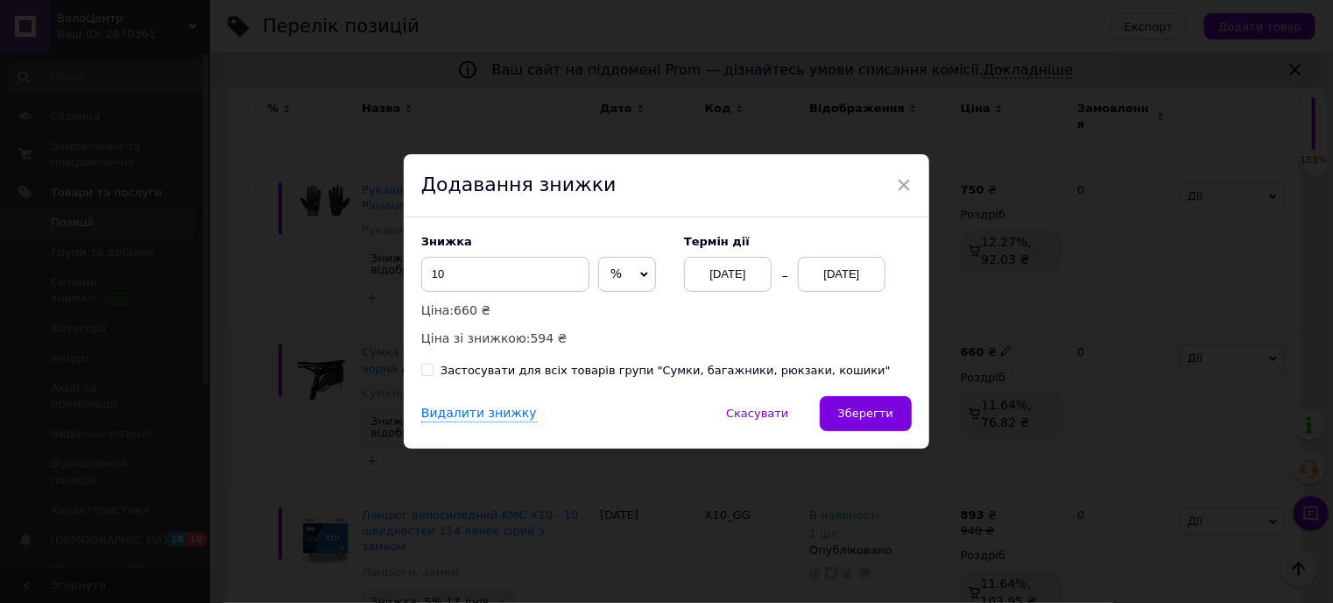
click at [841, 274] on div "[DATE]" at bounding box center [842, 274] width 88 height 35
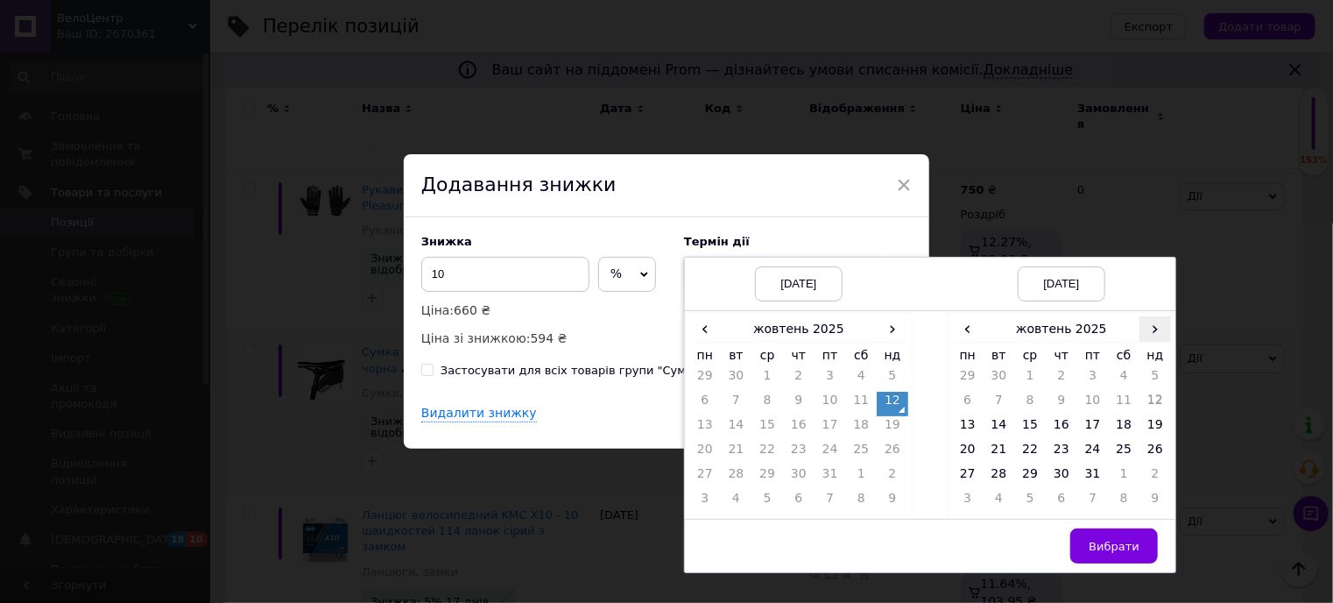
click at [1152, 332] on span "›" at bounding box center [1156, 328] width 32 height 25
click at [1051, 448] on td "20" at bounding box center [1062, 453] width 32 height 25
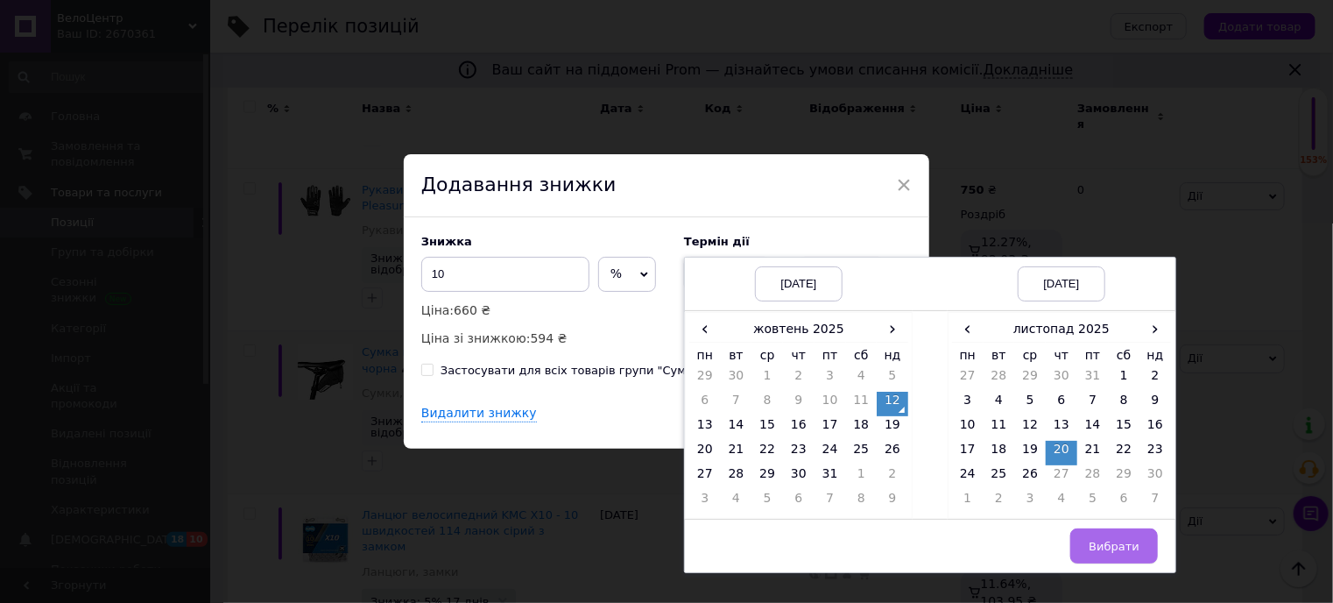
click at [1117, 546] on span "Вибрати" at bounding box center [1114, 546] width 51 height 13
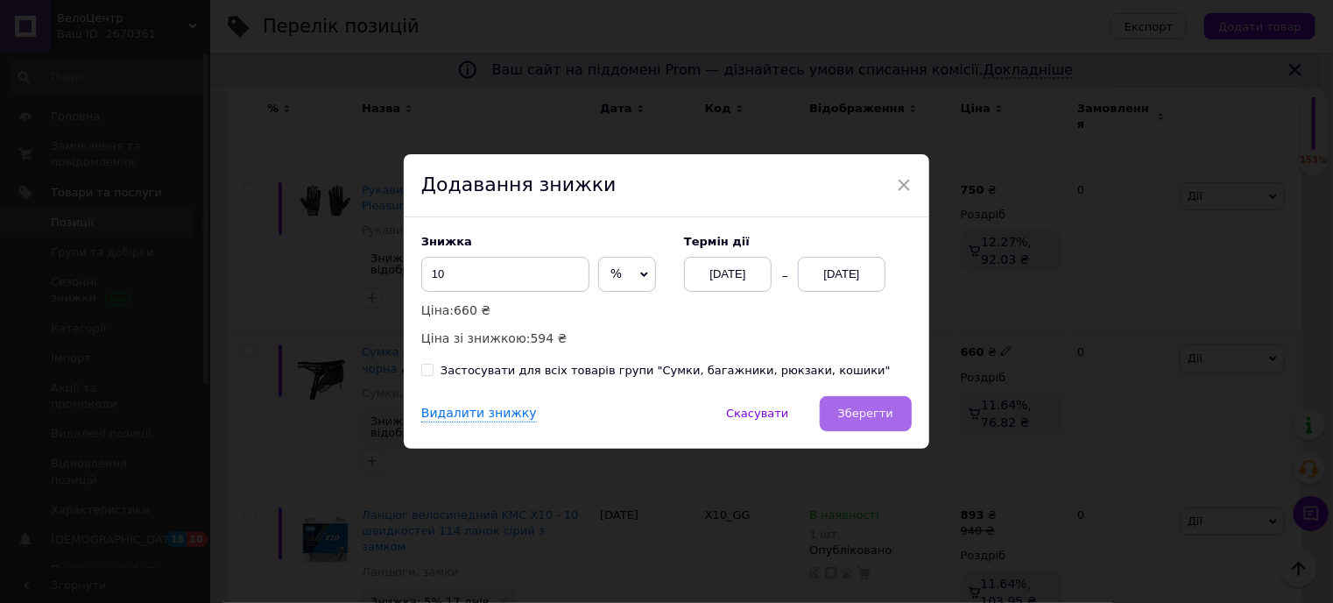
click at [873, 410] on span "Зберегти" at bounding box center [865, 412] width 55 height 13
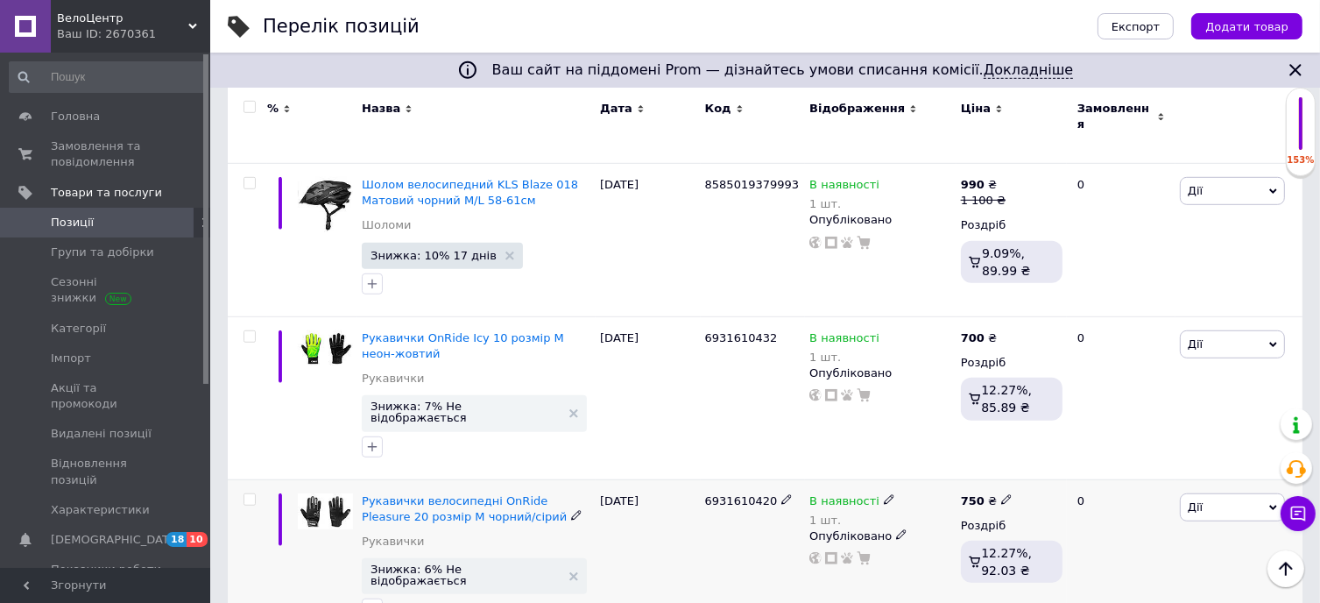
scroll to position [1039, 0]
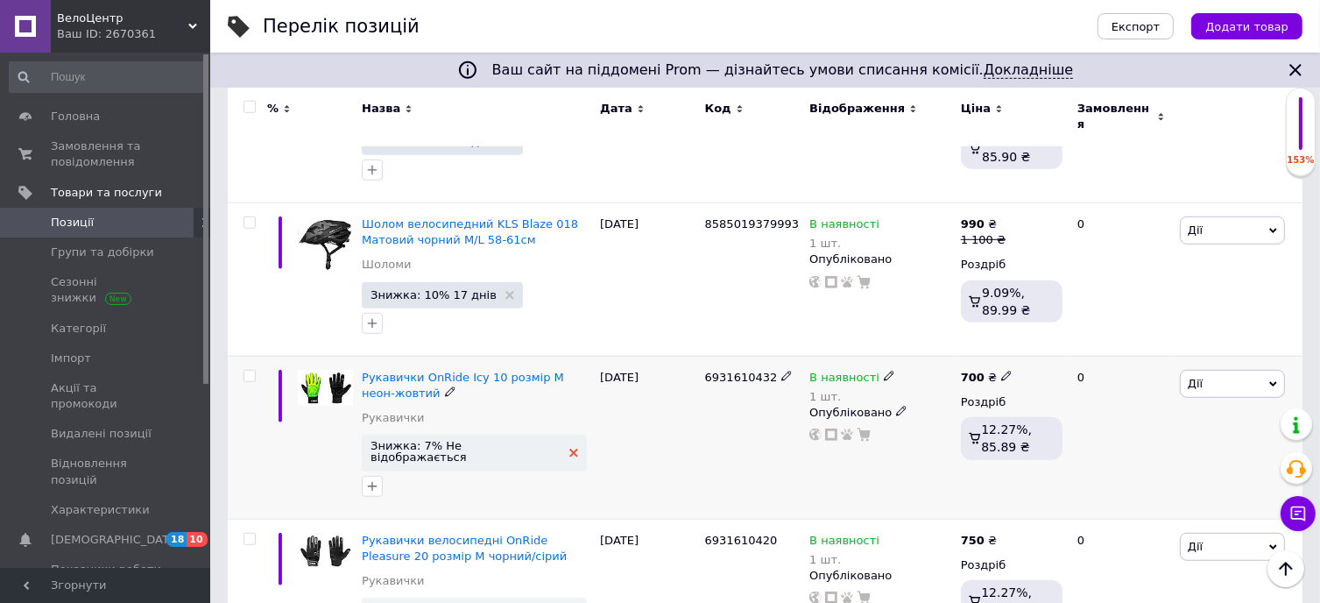
click at [569, 448] on use at bounding box center [573, 452] width 9 height 9
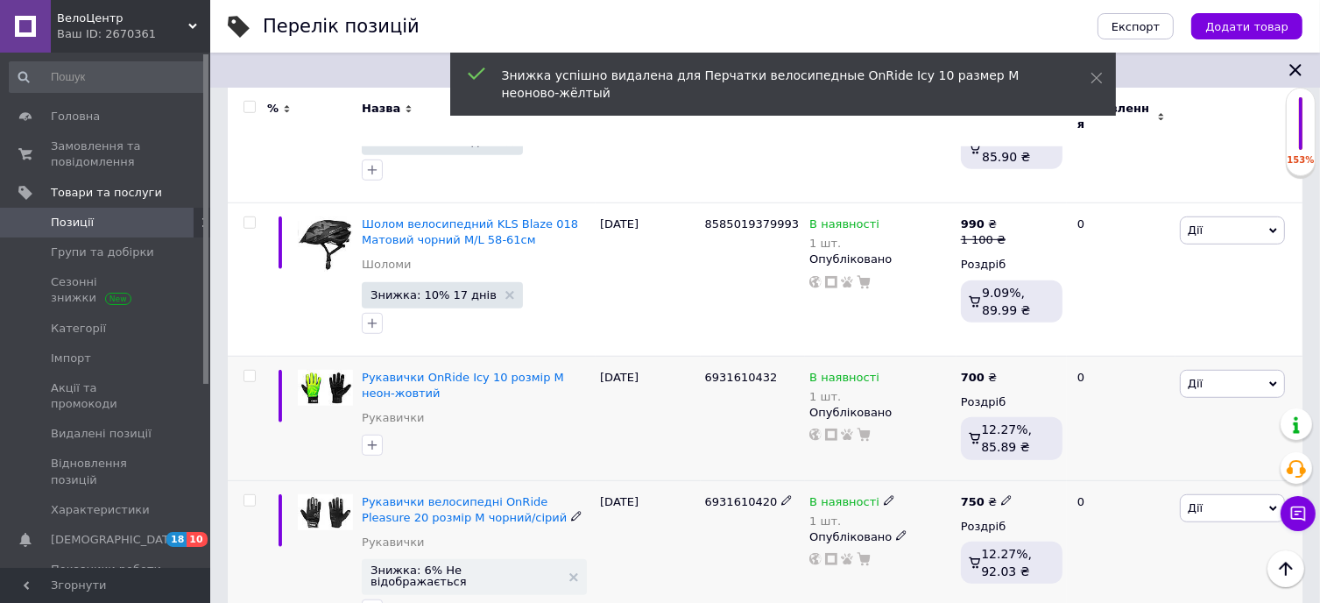
scroll to position [1126, 0]
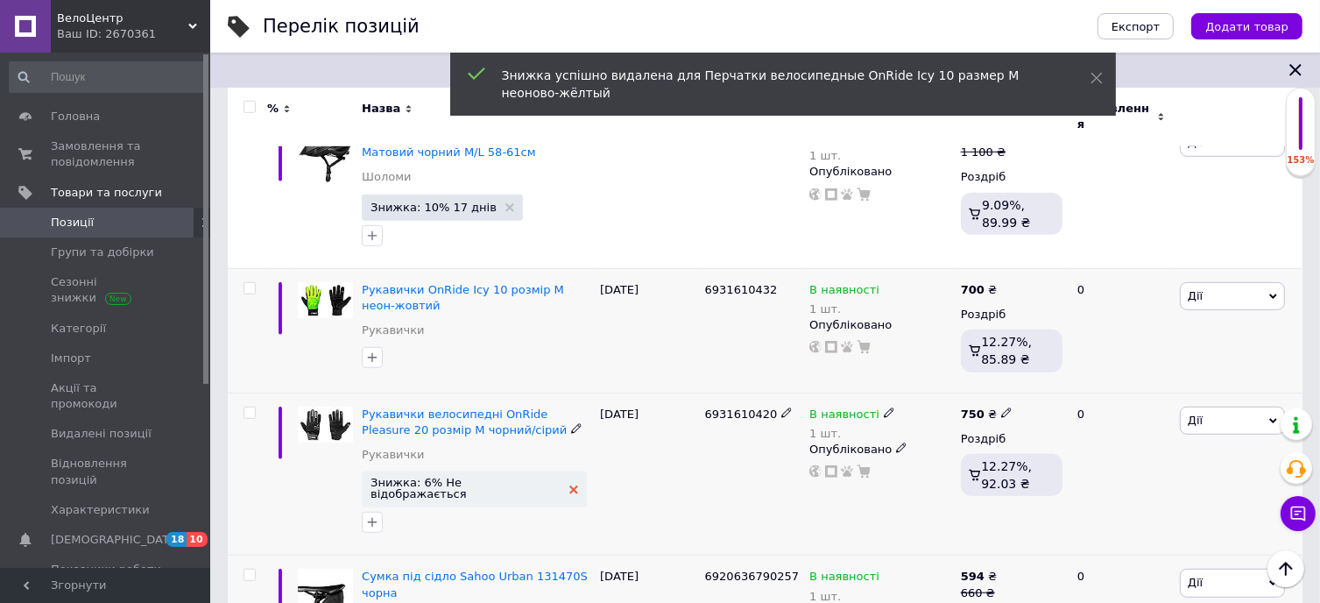
click at [569, 485] on use at bounding box center [573, 489] width 9 height 9
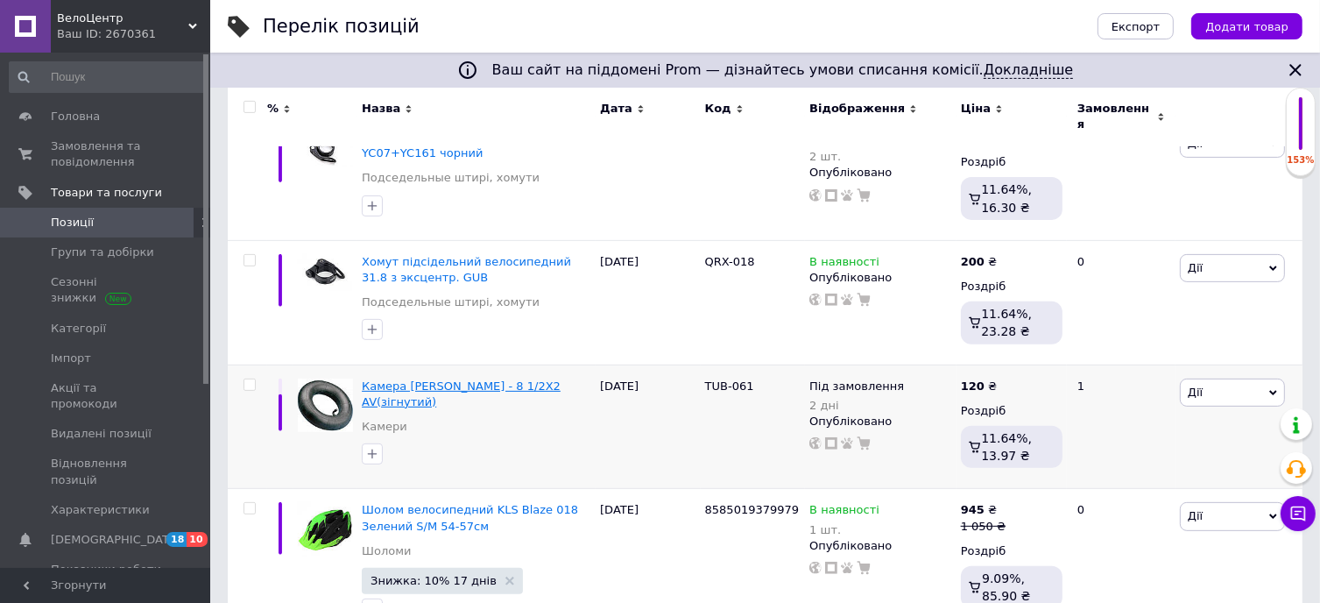
scroll to position [601, 0]
click at [908, 378] on icon at bounding box center [913, 383] width 11 height 11
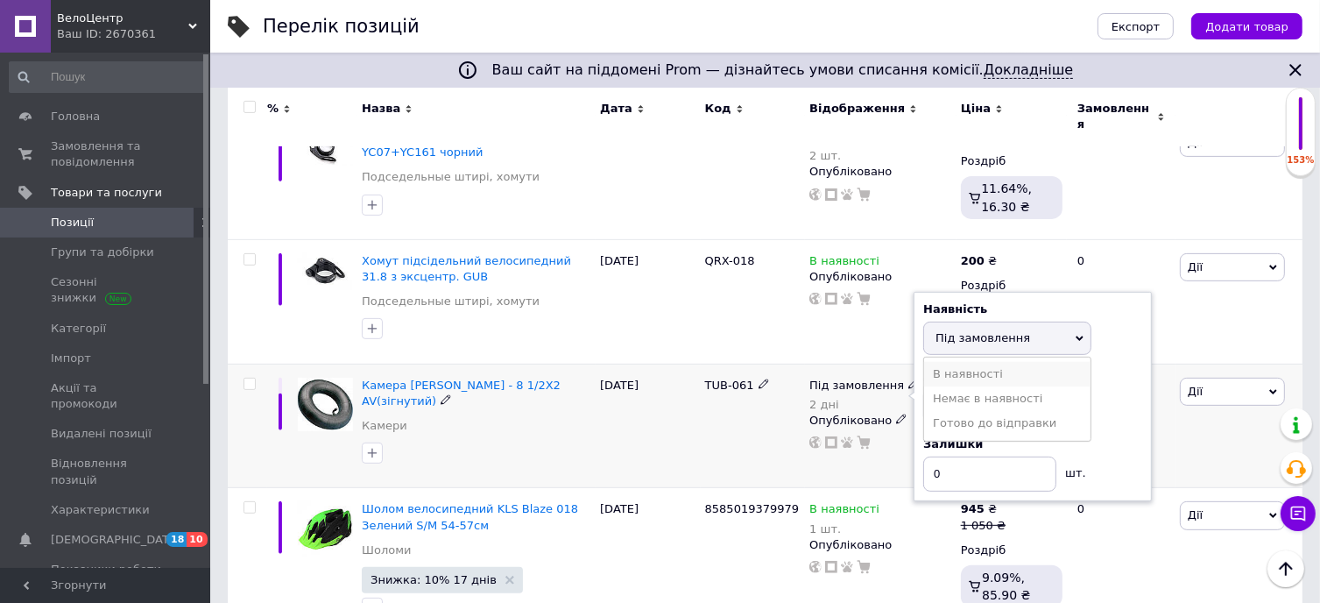
click at [974, 364] on li "В наявності" at bounding box center [1007, 374] width 166 height 25
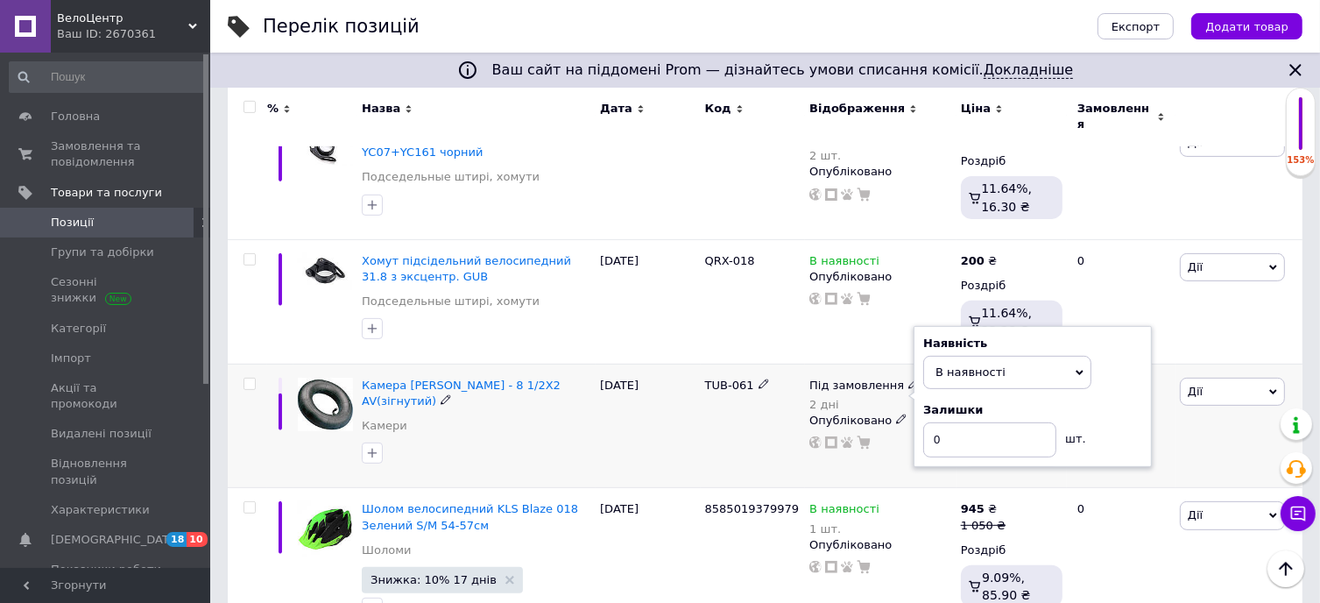
click at [974, 365] on span "В наявності" at bounding box center [970, 371] width 70 height 13
click at [722, 424] on div "TUB-061" at bounding box center [753, 426] width 105 height 124
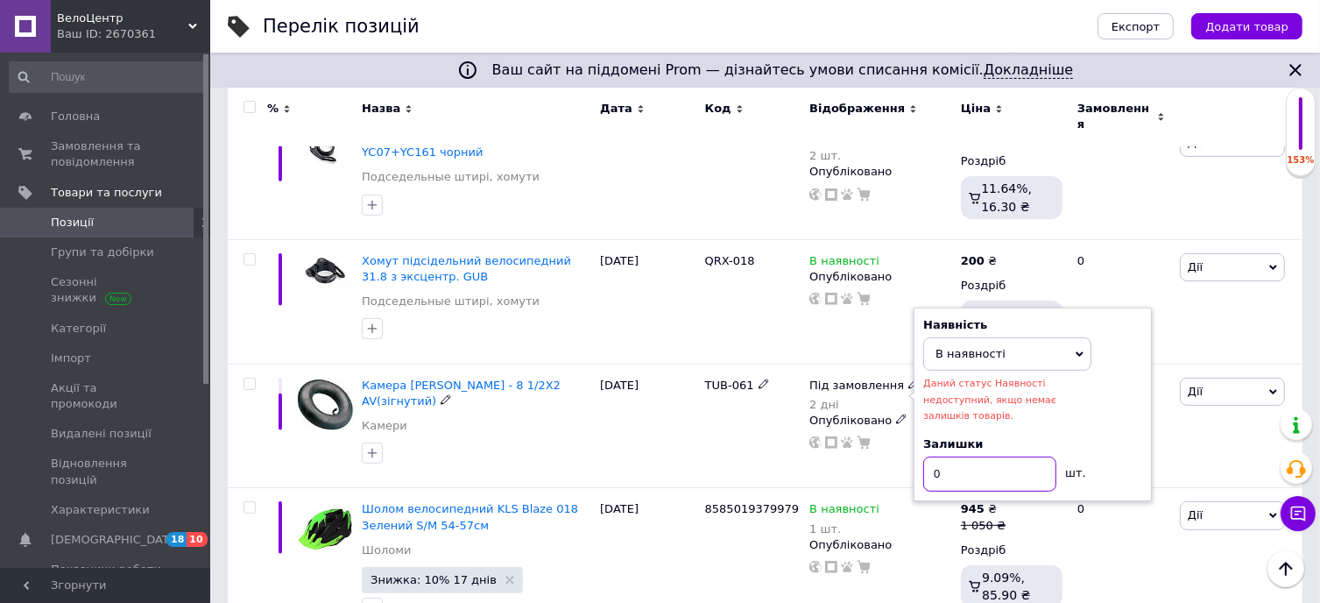
click at [958, 456] on input "0" at bounding box center [989, 473] width 133 height 35
type input "2"
click at [653, 441] on div "[DATE]" at bounding box center [648, 426] width 105 height 124
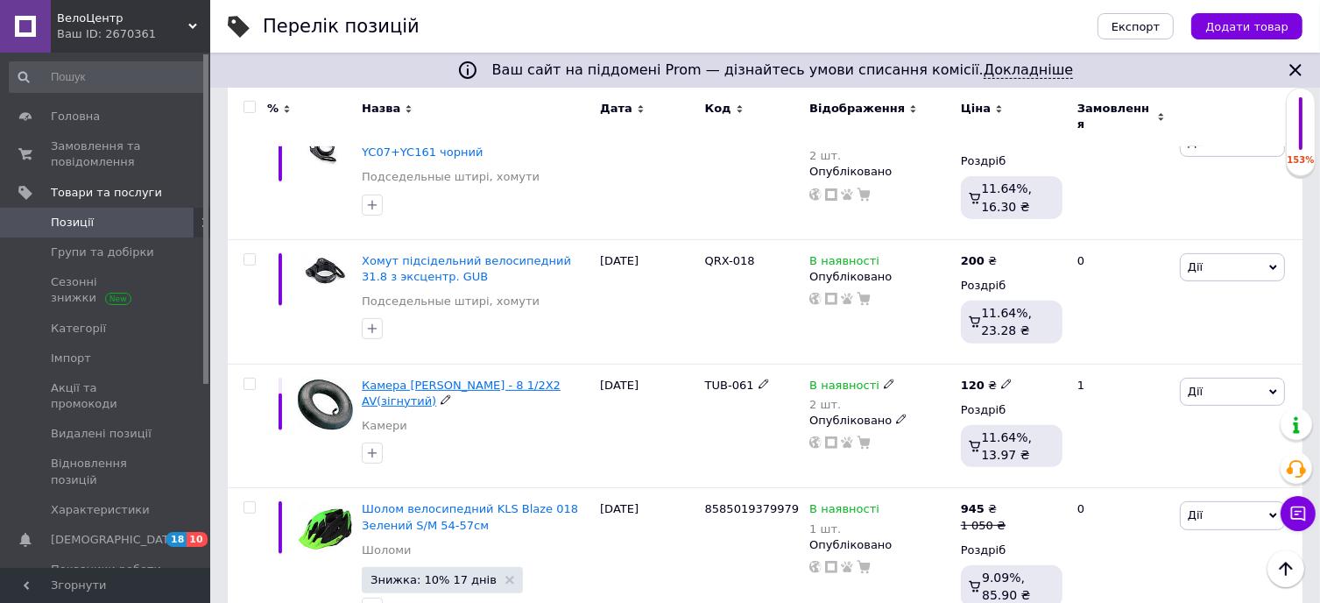
click at [447, 378] on span "Камера [PERSON_NAME] - 8 1/2X2 AV(зігнутий)" at bounding box center [461, 392] width 199 height 29
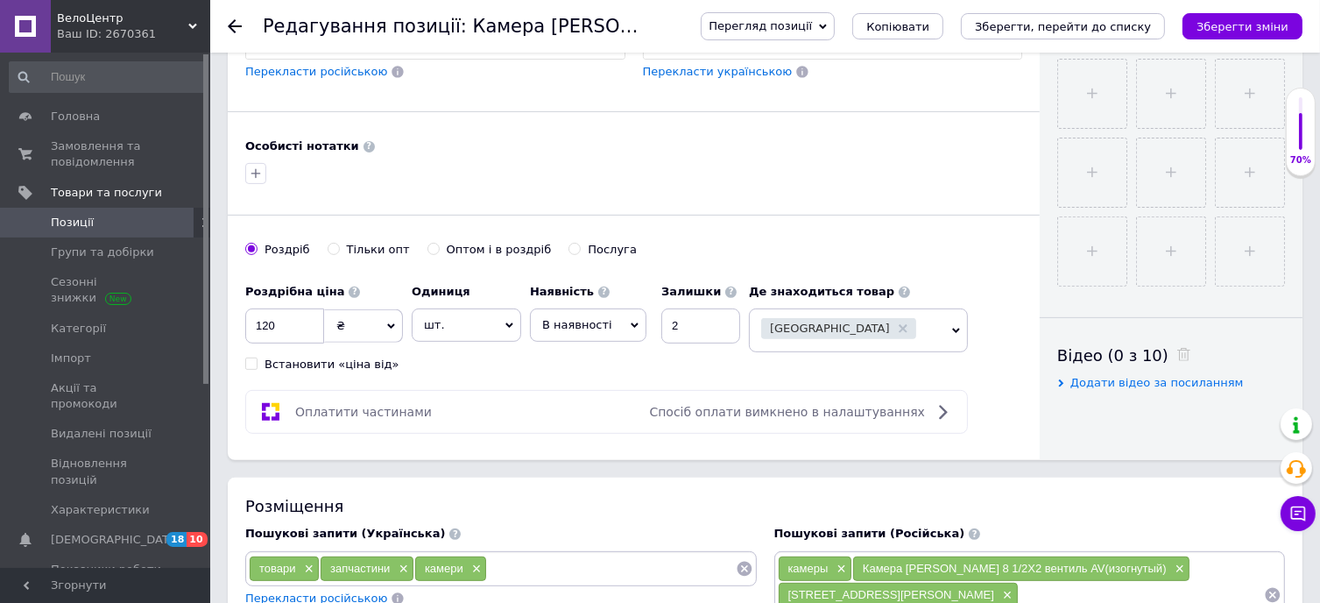
scroll to position [788, 0]
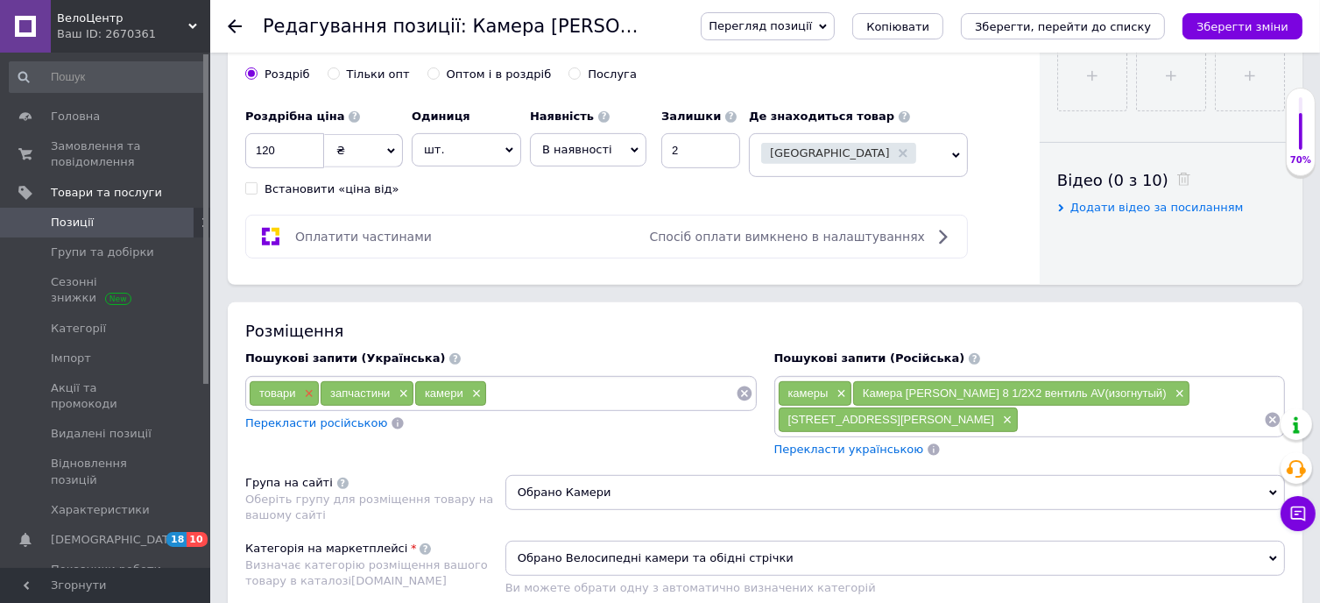
click at [307, 386] on span "×" at bounding box center [307, 393] width 14 height 15
click at [329, 388] on span "×" at bounding box center [330, 393] width 14 height 15
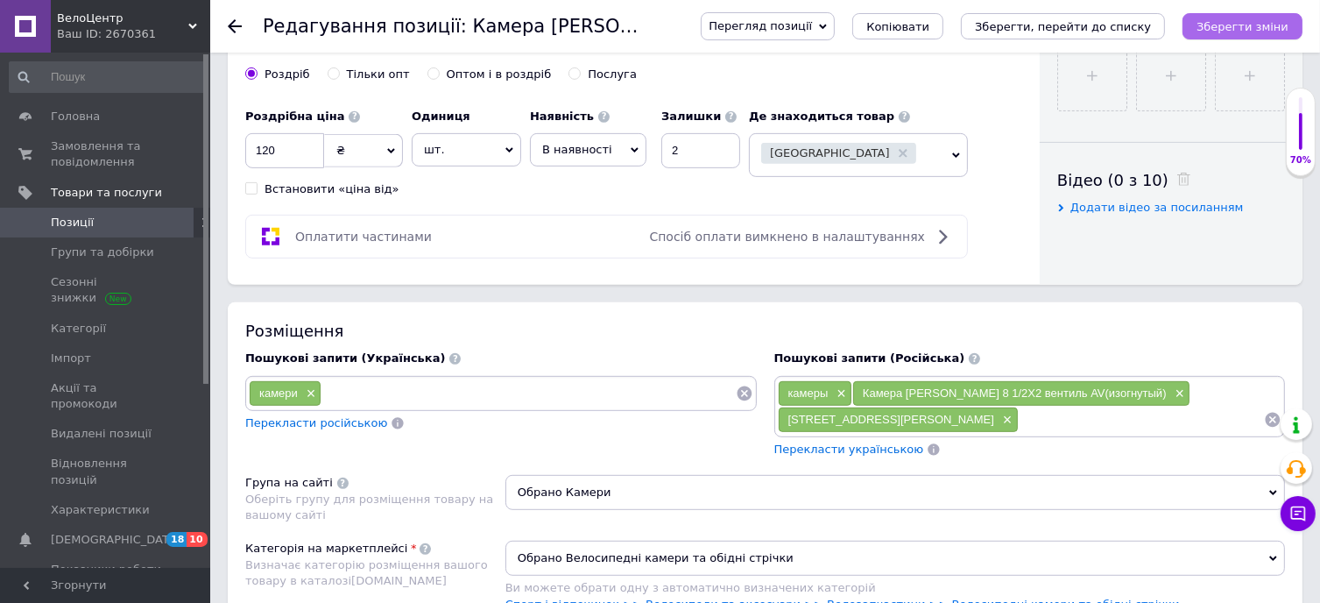
click at [1229, 27] on icon "Зберегти зміни" at bounding box center [1243, 26] width 92 height 13
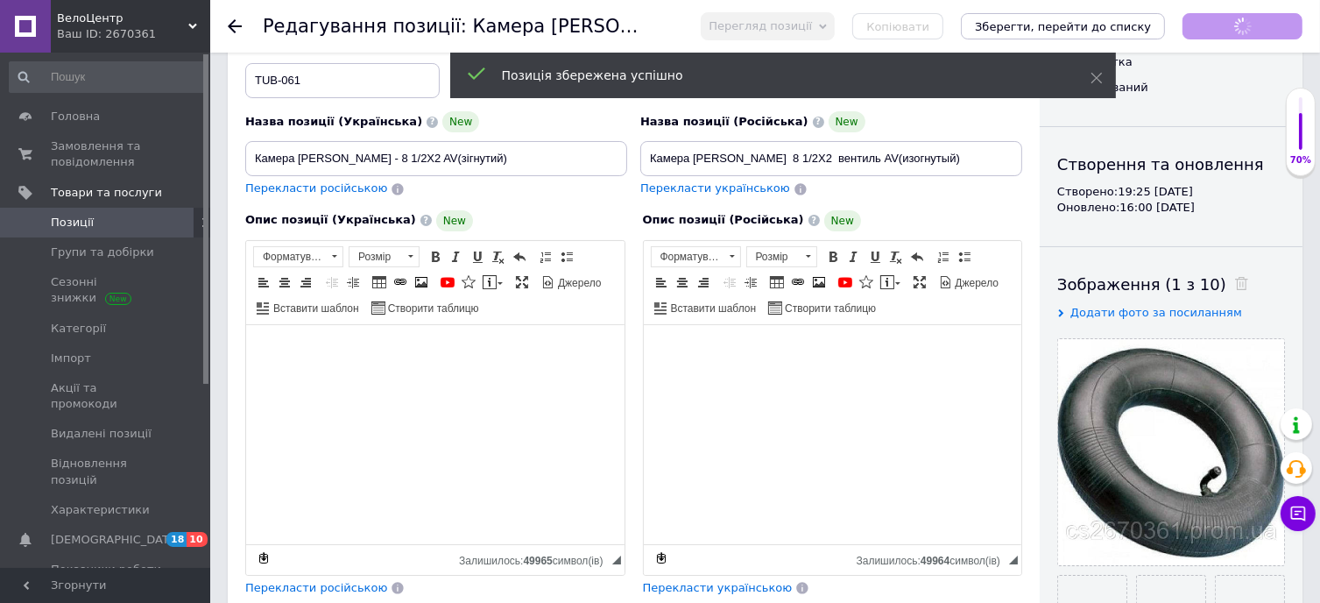
scroll to position [88, 0]
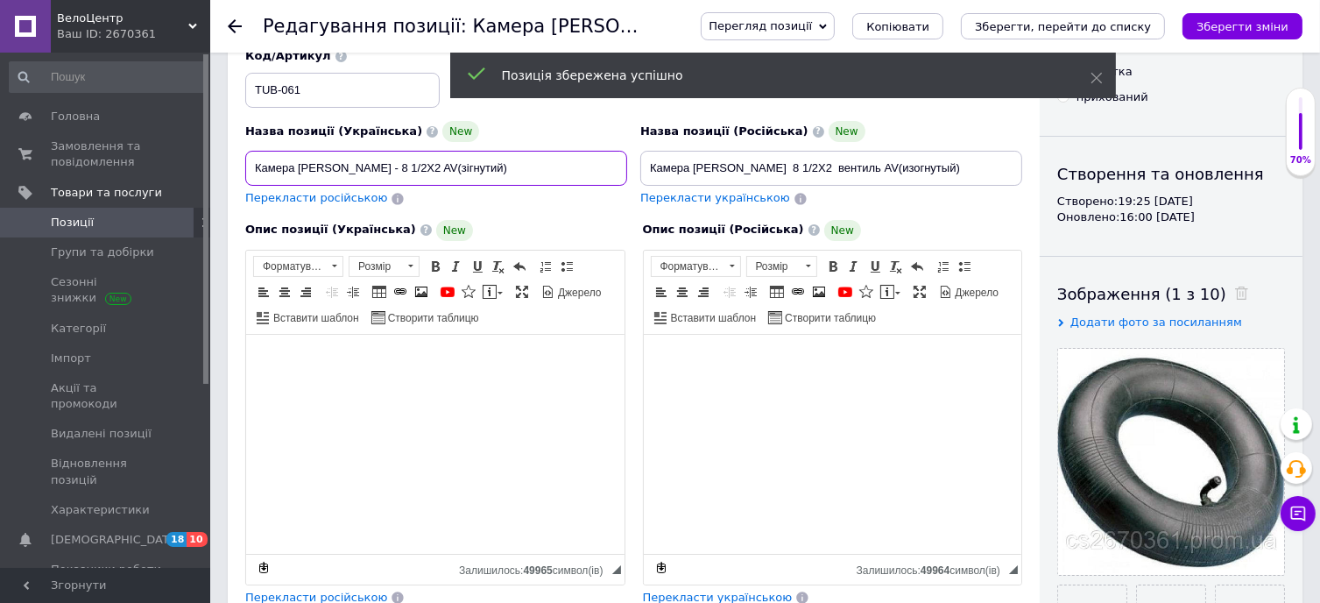
click at [345, 167] on input "Камера [PERSON_NAME] - 8 1/2X2 AV(зігнутий)" at bounding box center [436, 168] width 382 height 35
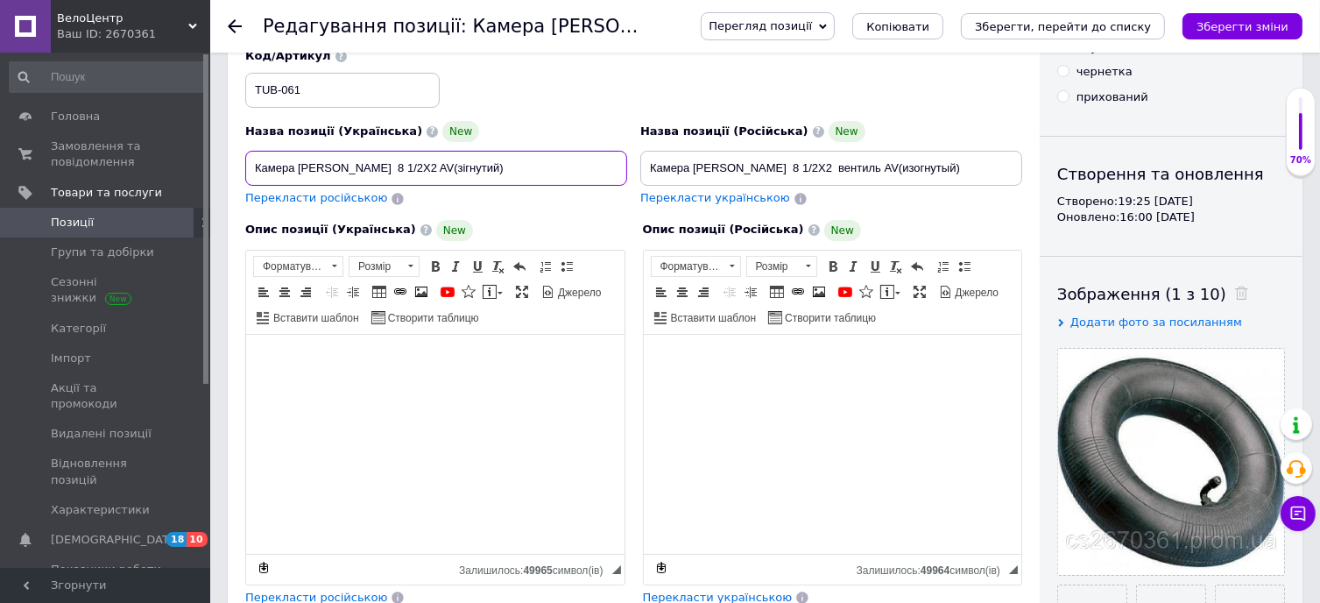
click at [351, 175] on input "Камера [PERSON_NAME] 8 1/2X2 AV(зігнутий)" at bounding box center [436, 168] width 382 height 35
type input "Камера [PERSON_NAME] 8" 1/2X2 AV(зігнутий)"
click at [745, 173] on input "Камера [PERSON_NAME] 8 1/2X2 вентиль AV(изогнутый)" at bounding box center [831, 168] width 382 height 35
type input "Камера [PERSON_NAME] 8" 1/2X2 вентиль AV(изогнутый)"
drag, startPoint x: 507, startPoint y: 175, endPoint x: 196, endPoint y: 166, distance: 311.1
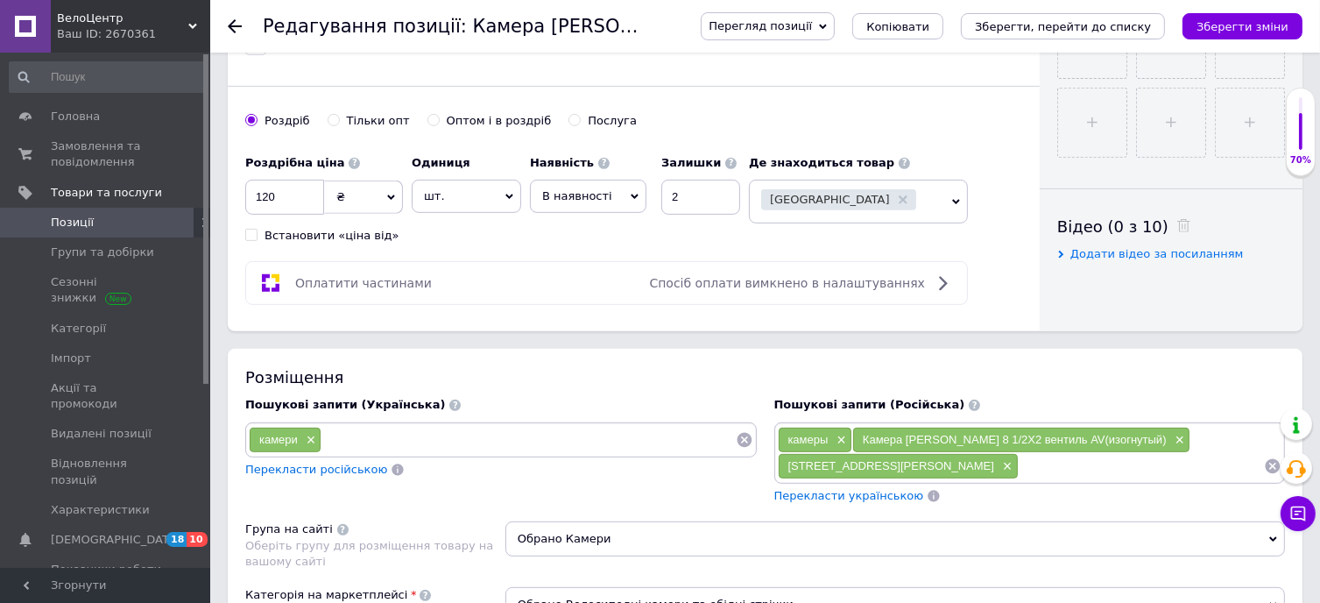
scroll to position [788, 0]
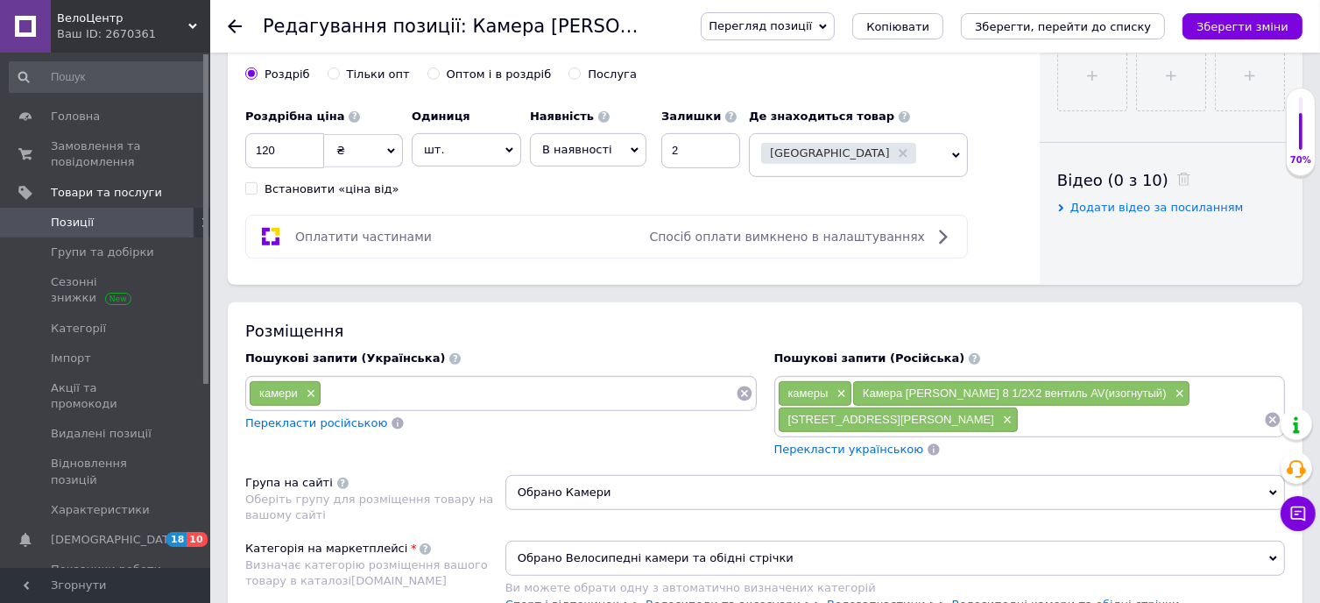
paste input "Камера [PERSON_NAME] 8" 1/2X2 AV(зігнутий)"
type input "Камера [PERSON_NAME] 8" 1/2X2 AV(зігнутий)"
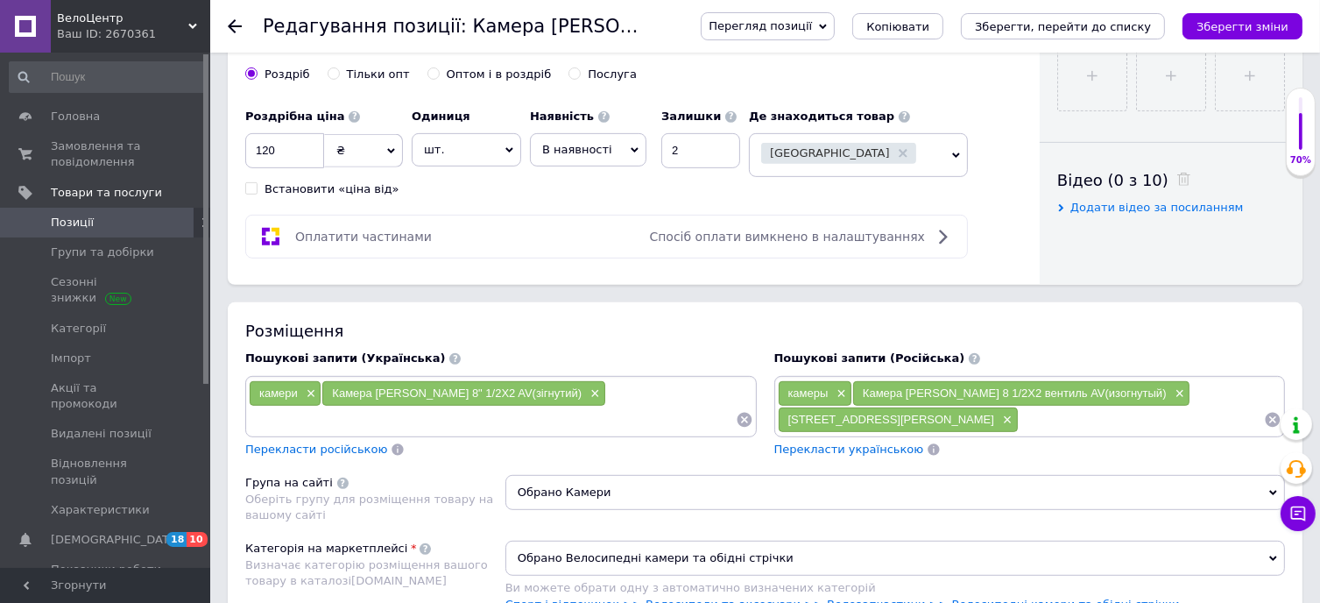
paste input "Камера [PERSON_NAME] 8" 1/2X2 AV(зігнутий)"
click at [388, 421] on input "Камера [PERSON_NAME] 8" 1/2X2 AV" at bounding box center [492, 419] width 487 height 26
click at [383, 422] on input "Камера [PERSON_NAME] 8" 1/2X2 AV" at bounding box center [492, 419] width 487 height 26
type input "Камера [PERSON_NAME] 8" 1/2х2 AV"
click at [502, 427] on input "Камера [PERSON_NAME] 8" 1/2х2 AV" at bounding box center [492, 419] width 487 height 26
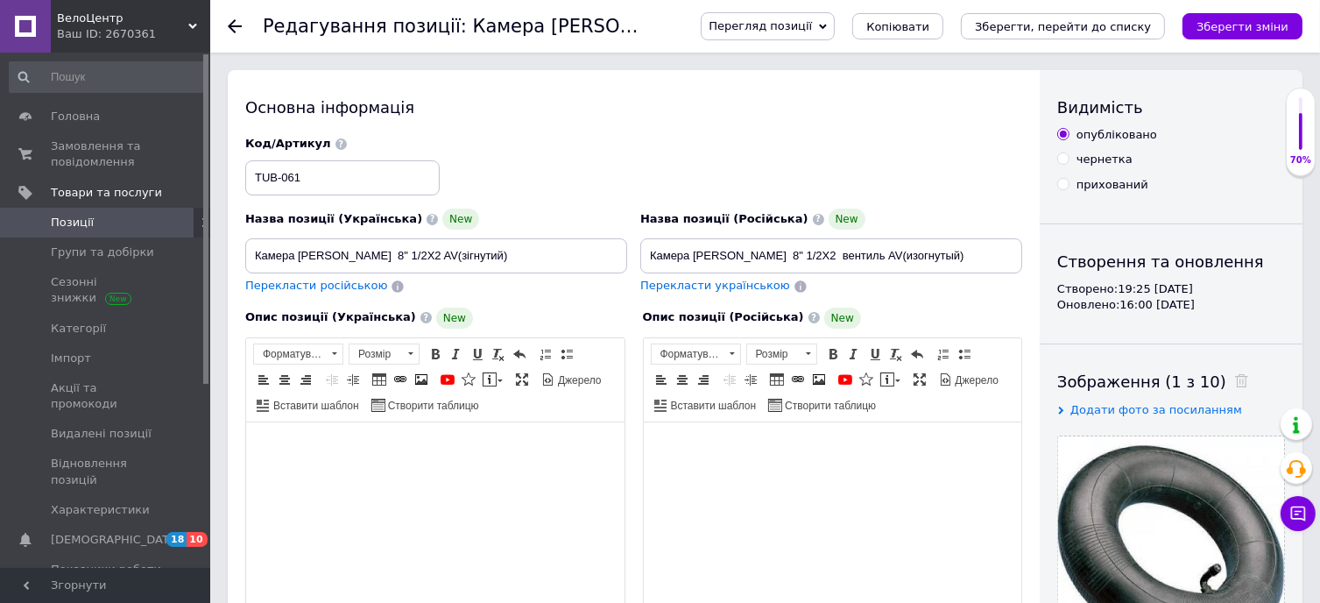
scroll to position [0, 0]
click at [380, 258] on input "Камера [PERSON_NAME] 8" 1/2X2 AV(зігнутий)" at bounding box center [436, 255] width 382 height 35
type input "Камера [PERSON_NAME] 8" 1/2х2 AV(зігнутий)"
click at [774, 262] on input "Камера [PERSON_NAME] 8" 1/2X2 вентиль AV(изогнутый)" at bounding box center [831, 255] width 382 height 35
type input "Камера [PERSON_NAME] 8" 1/2х2 вентиль AV(изогнутый)"
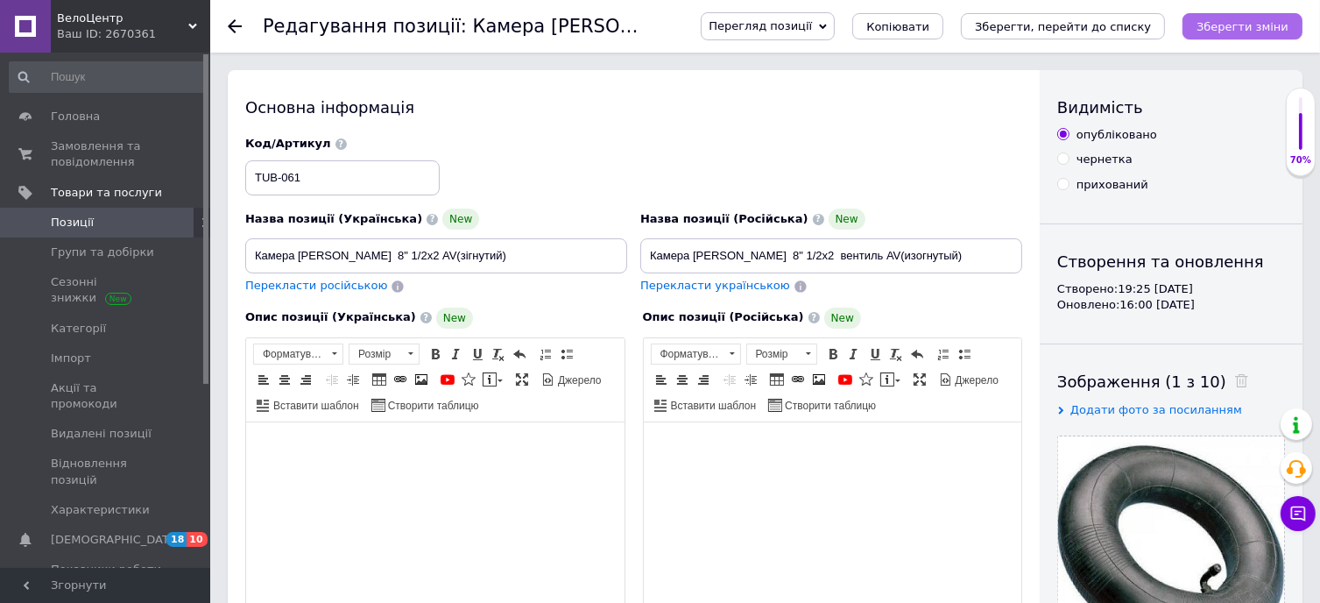
click at [1232, 27] on icon "Зберегти зміни" at bounding box center [1243, 26] width 92 height 13
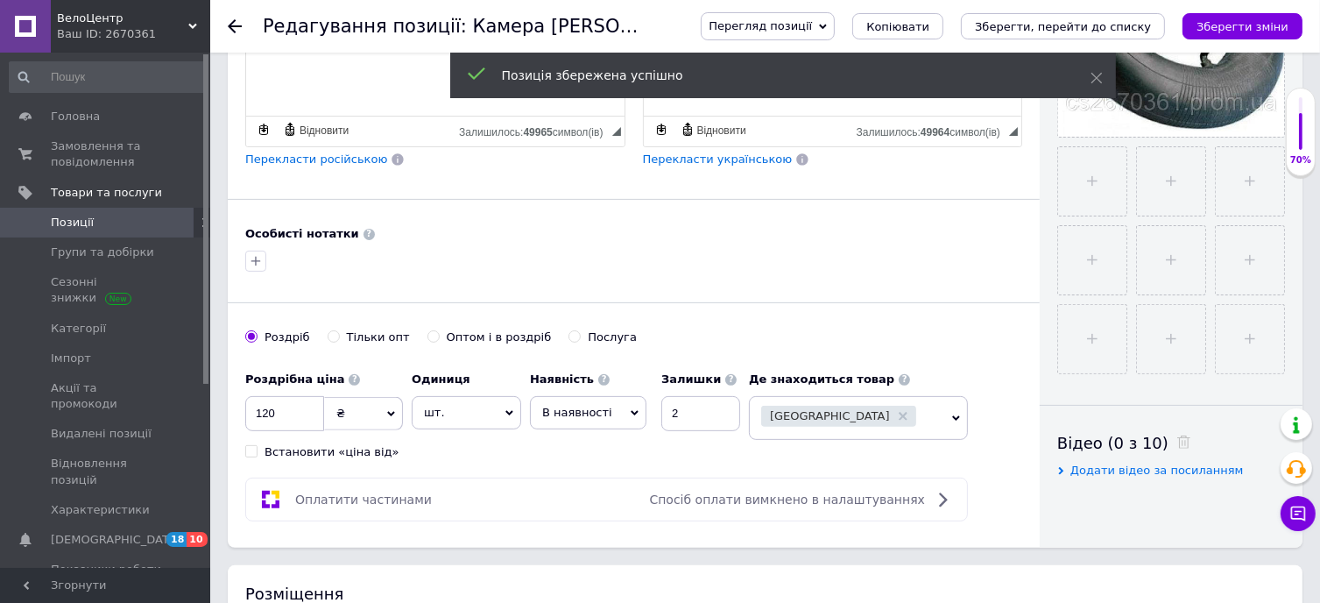
scroll to position [175, 0]
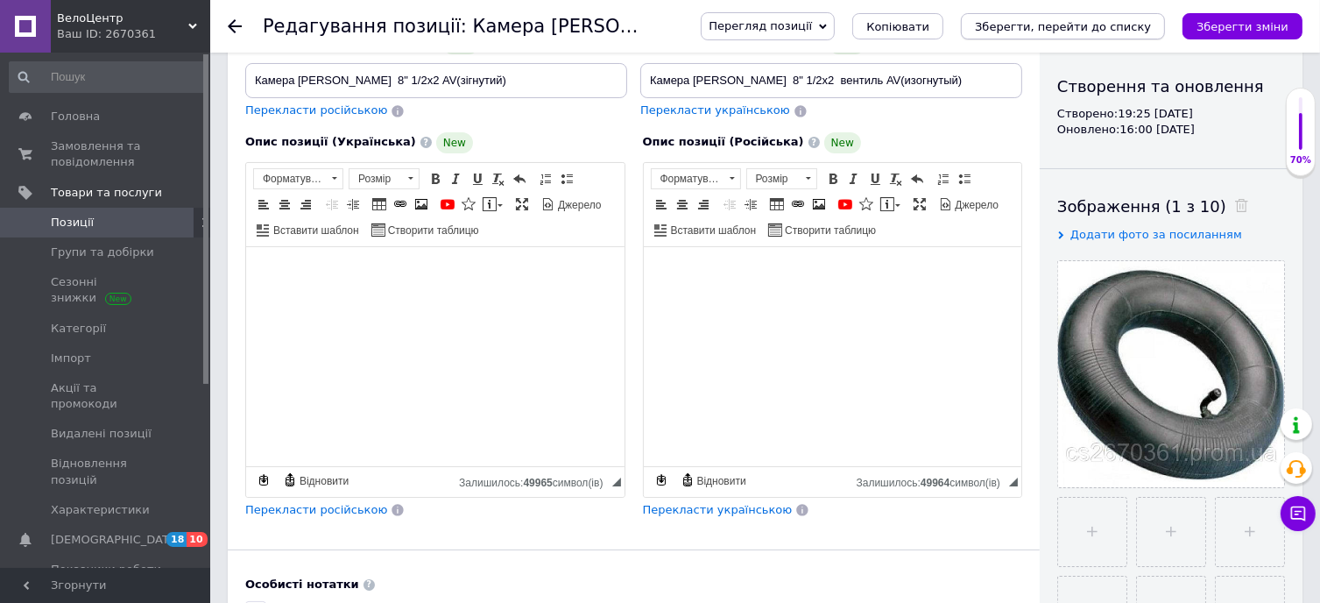
click at [1101, 24] on icon "Зберегти, перейти до списку" at bounding box center [1063, 26] width 176 height 13
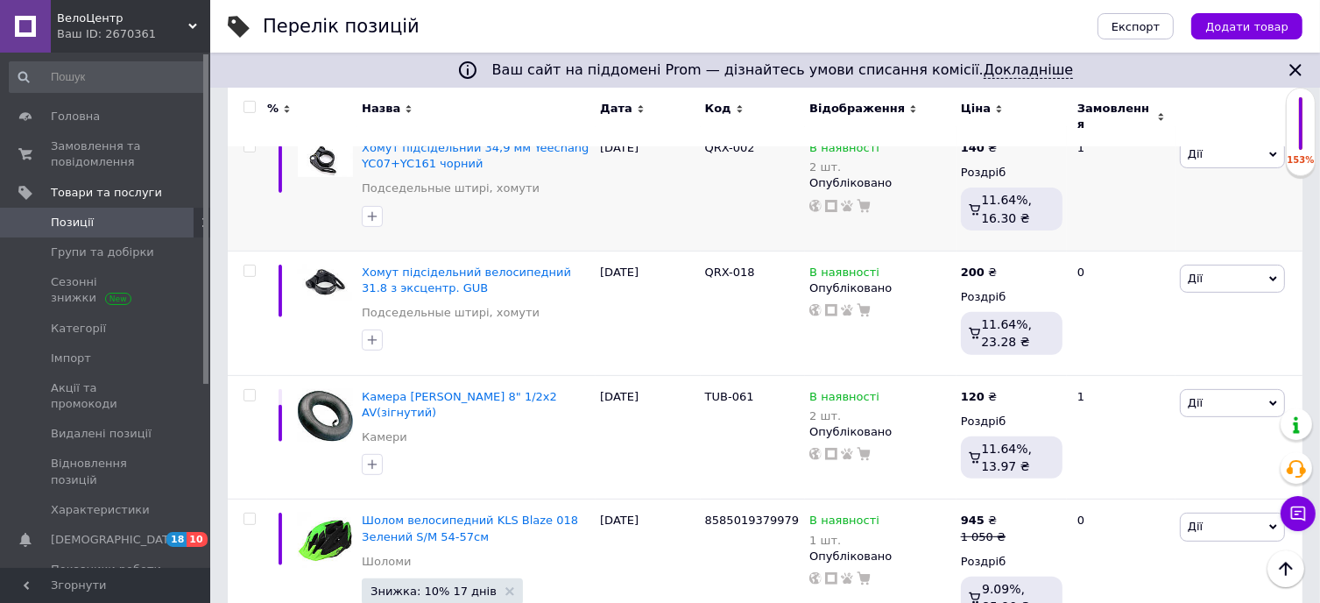
scroll to position [263, 0]
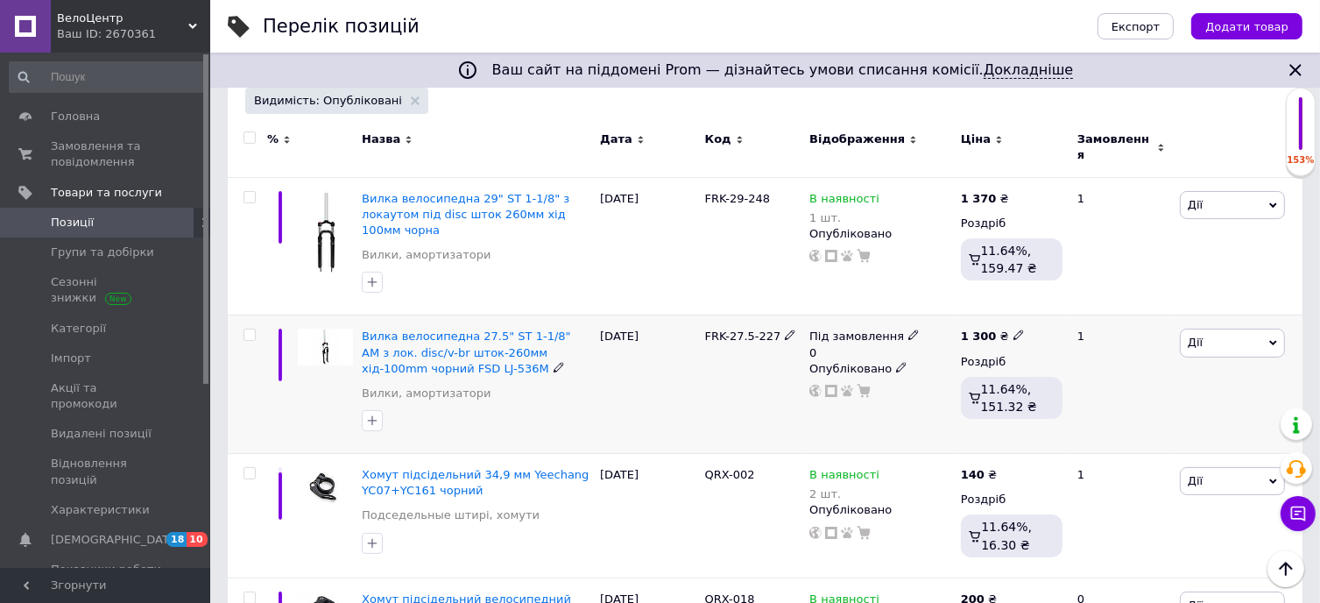
click at [1226, 332] on span "Дії" at bounding box center [1232, 342] width 105 height 28
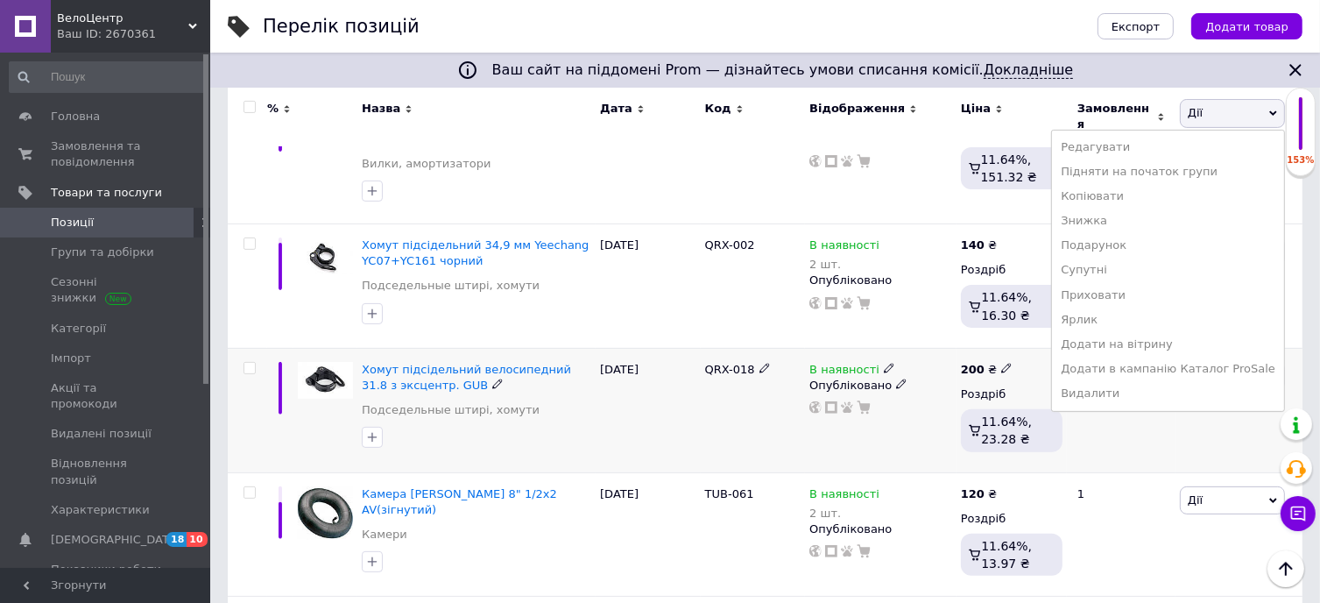
scroll to position [526, 0]
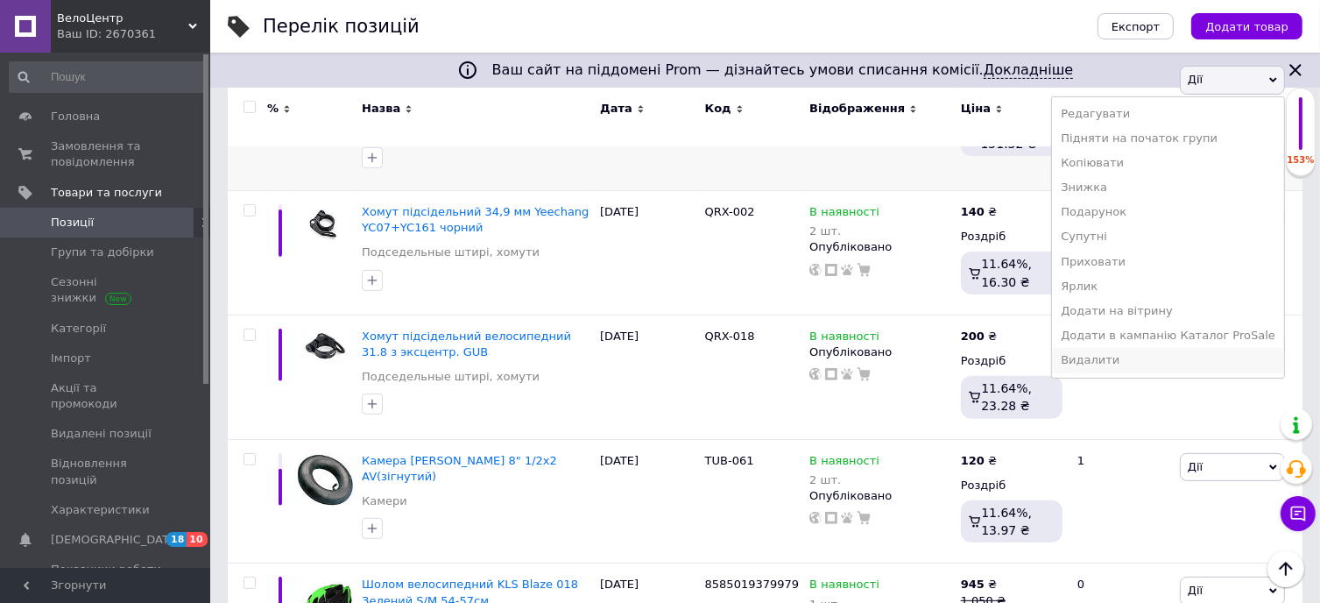
click at [1161, 349] on li "Видалити" at bounding box center [1168, 360] width 232 height 25
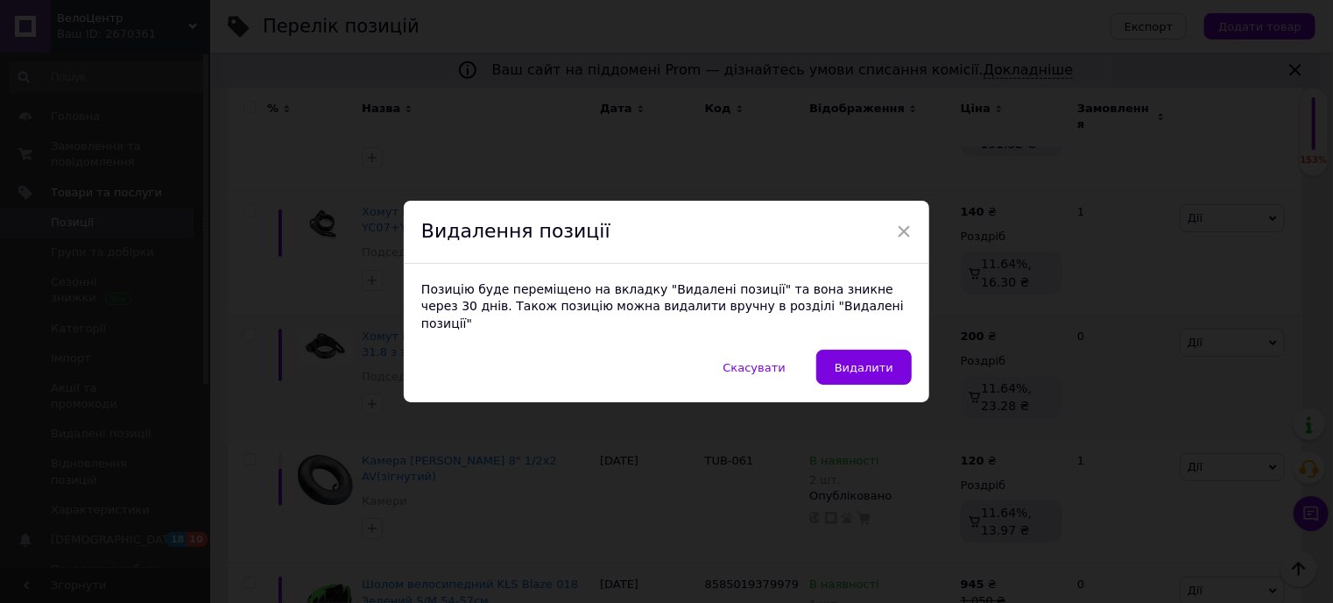
click at [863, 361] on span "Видалити" at bounding box center [864, 367] width 59 height 13
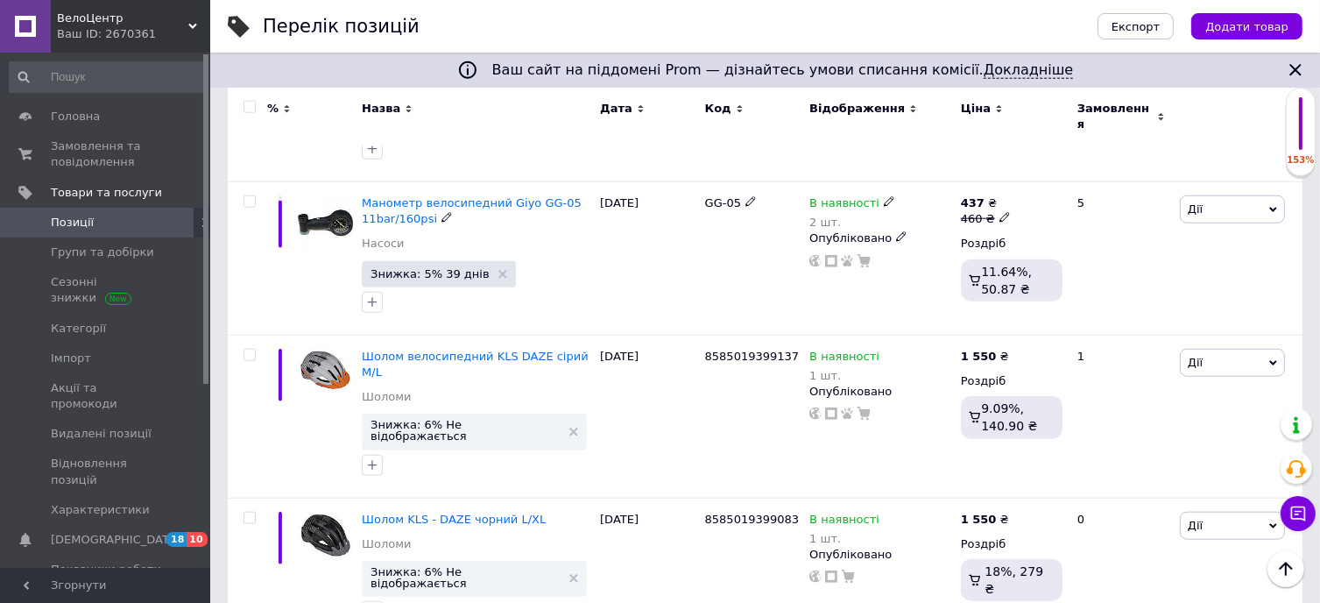
scroll to position [1752, 0]
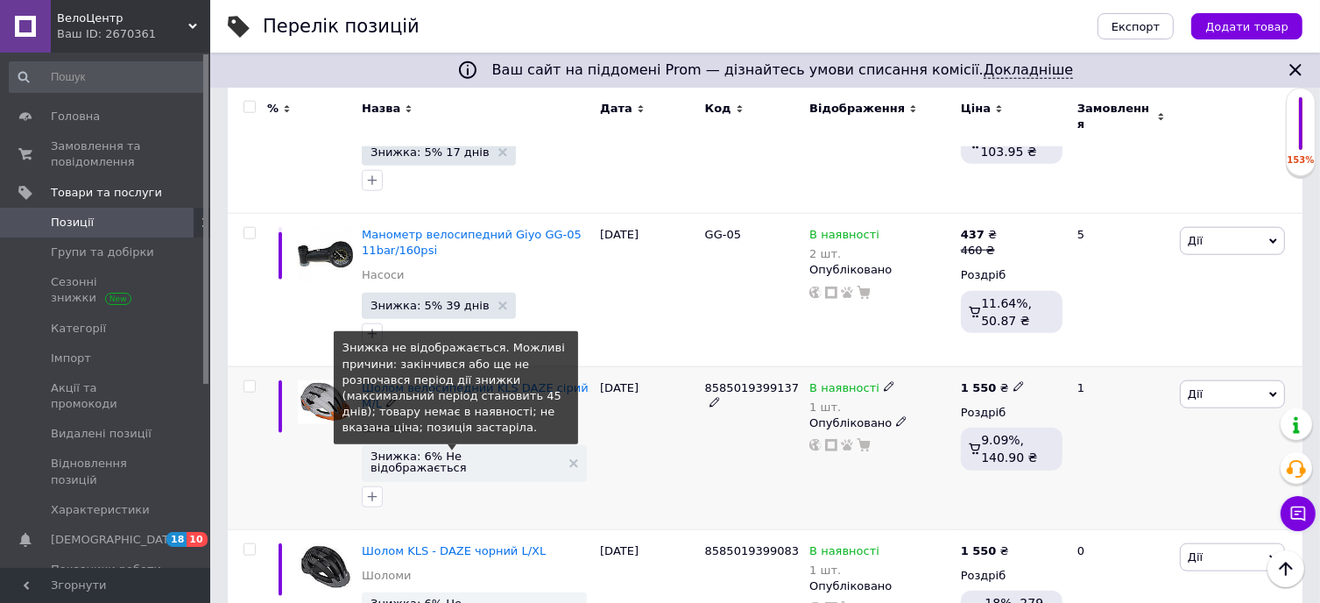
click at [459, 450] on span "Знижка: 6% Не відображається" at bounding box center [466, 461] width 190 height 23
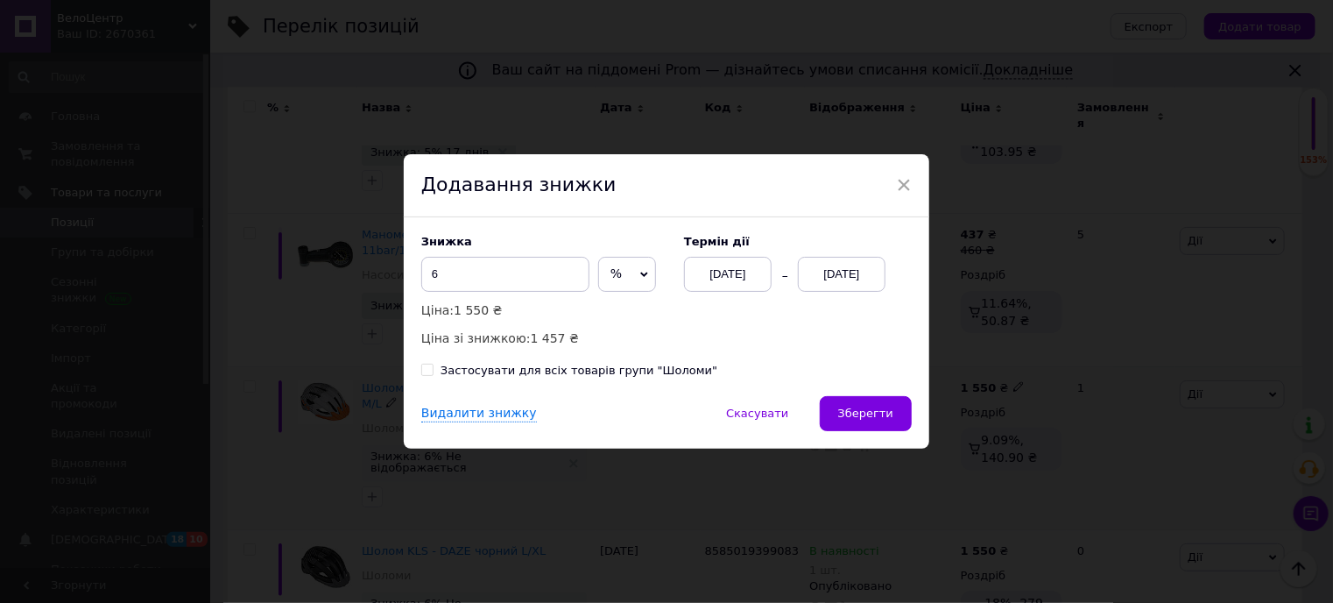
click at [844, 272] on div "[DATE]" at bounding box center [842, 274] width 88 height 35
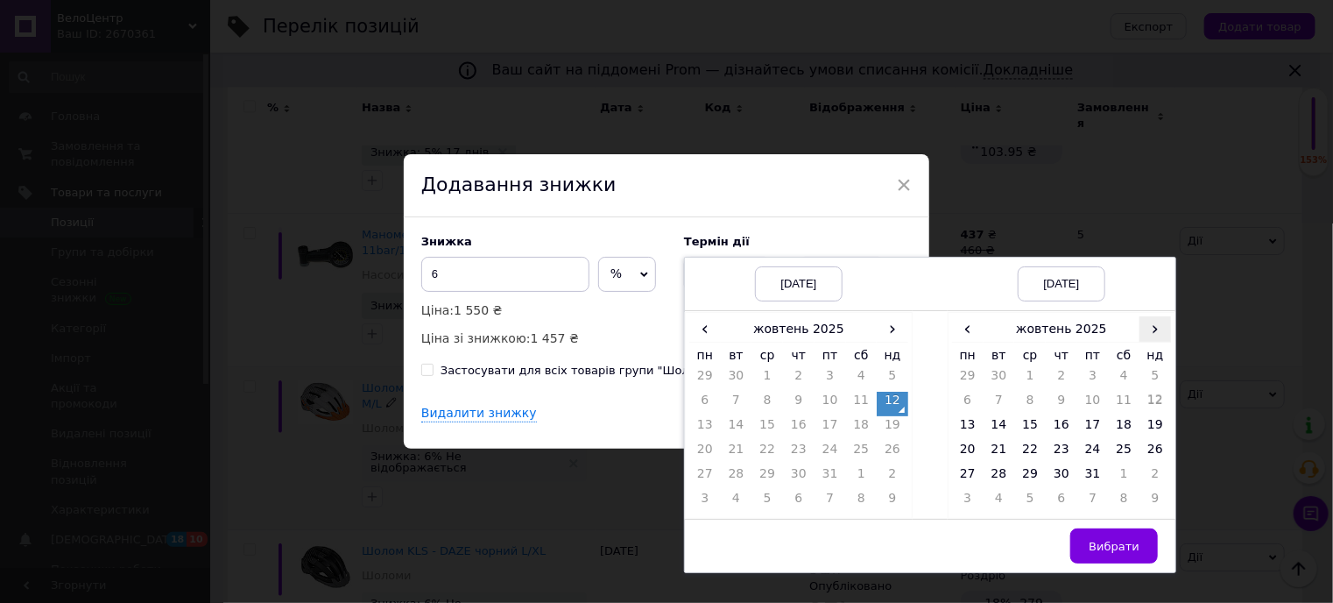
click at [1154, 332] on span "›" at bounding box center [1156, 328] width 32 height 25
click at [1058, 448] on td "20" at bounding box center [1062, 453] width 32 height 25
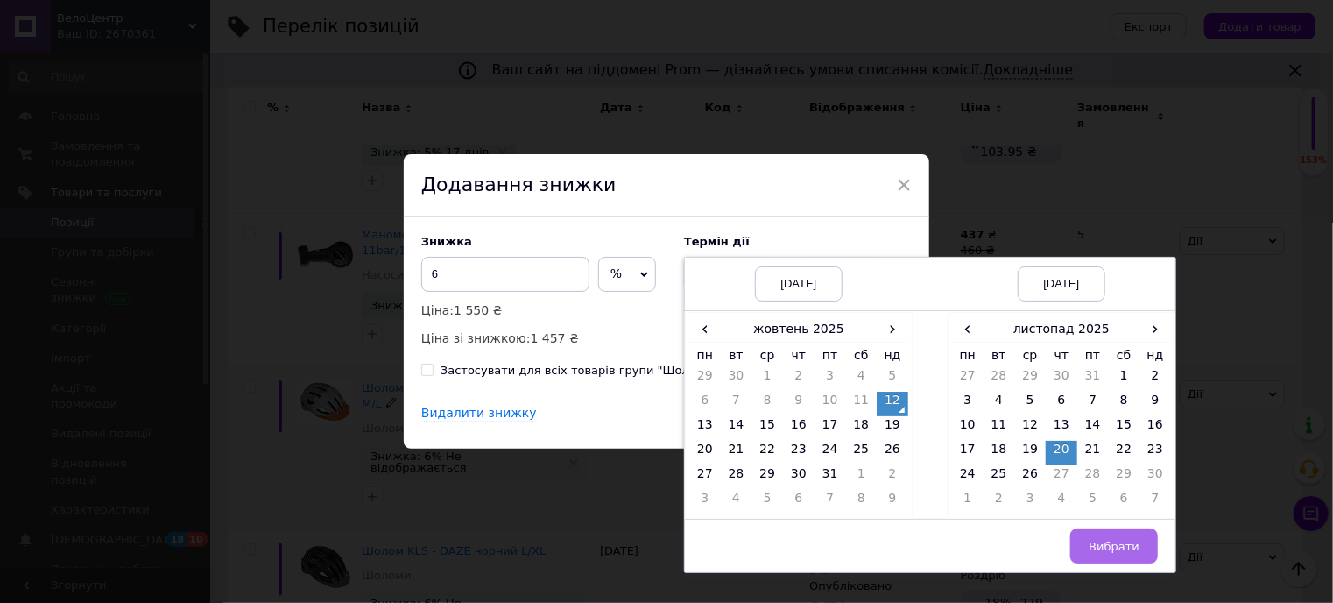
click at [1105, 540] on span "Вибрати" at bounding box center [1114, 546] width 51 height 13
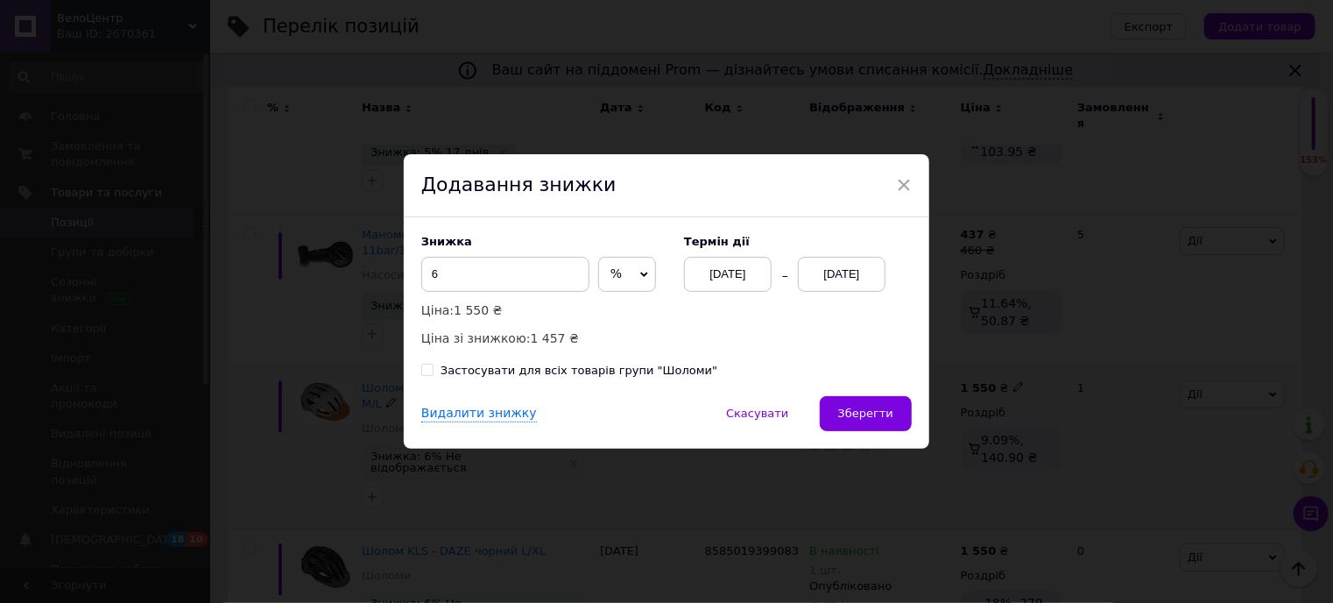
click at [862, 409] on span "Зберегти" at bounding box center [865, 412] width 55 height 13
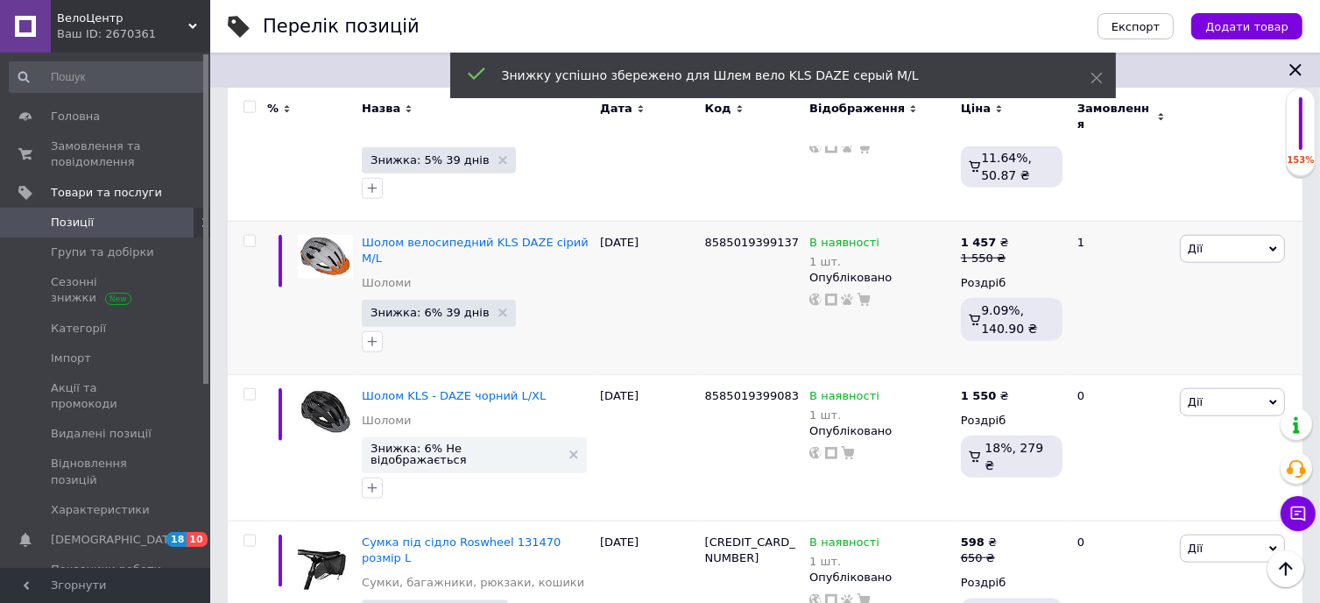
scroll to position [1927, 0]
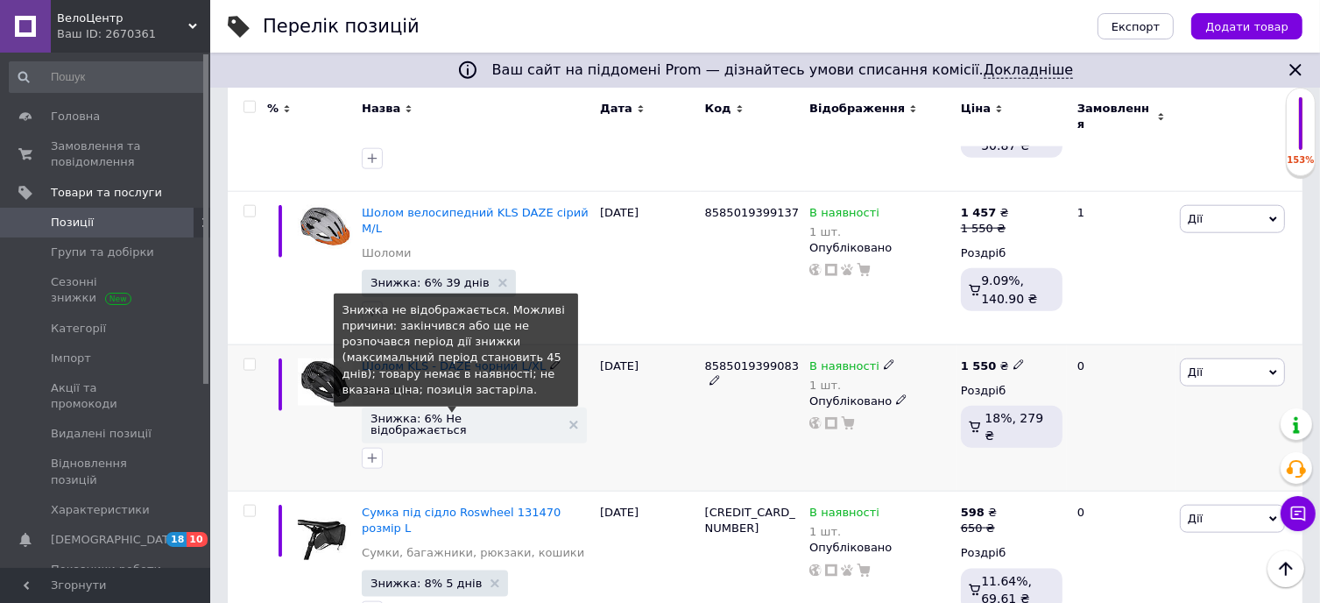
click at [472, 413] on span "Знижка: 6% Не відображається" at bounding box center [466, 424] width 190 height 23
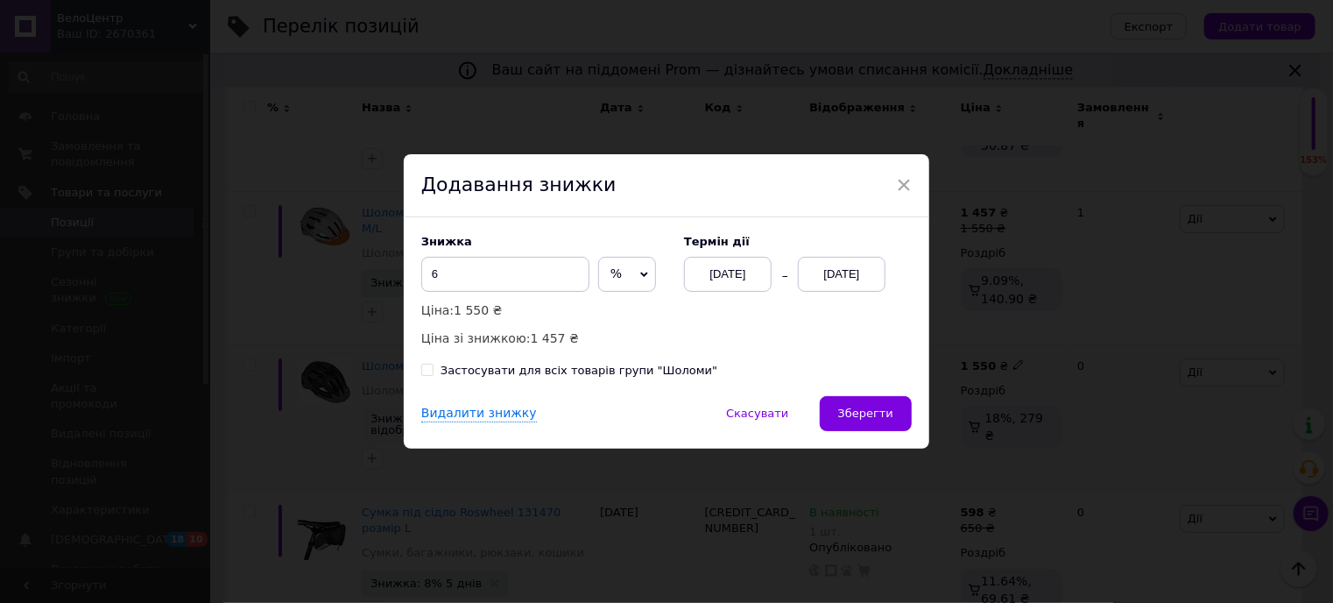
click at [841, 265] on div "[DATE]" at bounding box center [842, 274] width 88 height 35
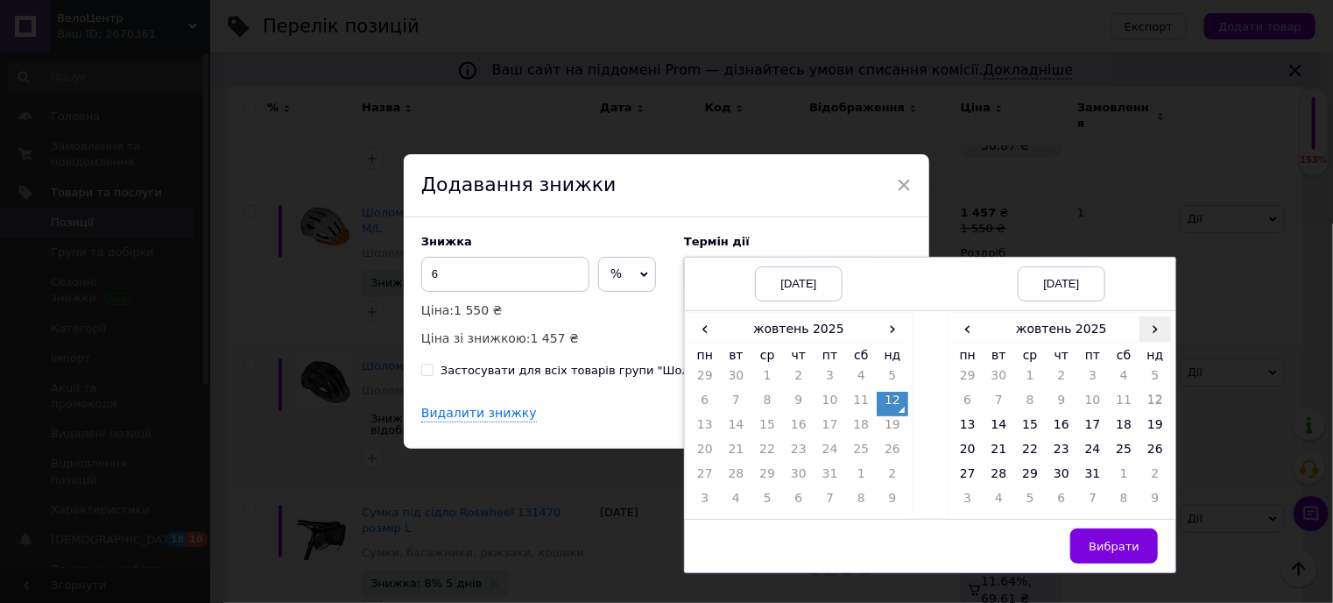
click at [1144, 332] on span "›" at bounding box center [1156, 328] width 32 height 25
click at [1058, 455] on td "20" at bounding box center [1062, 453] width 32 height 25
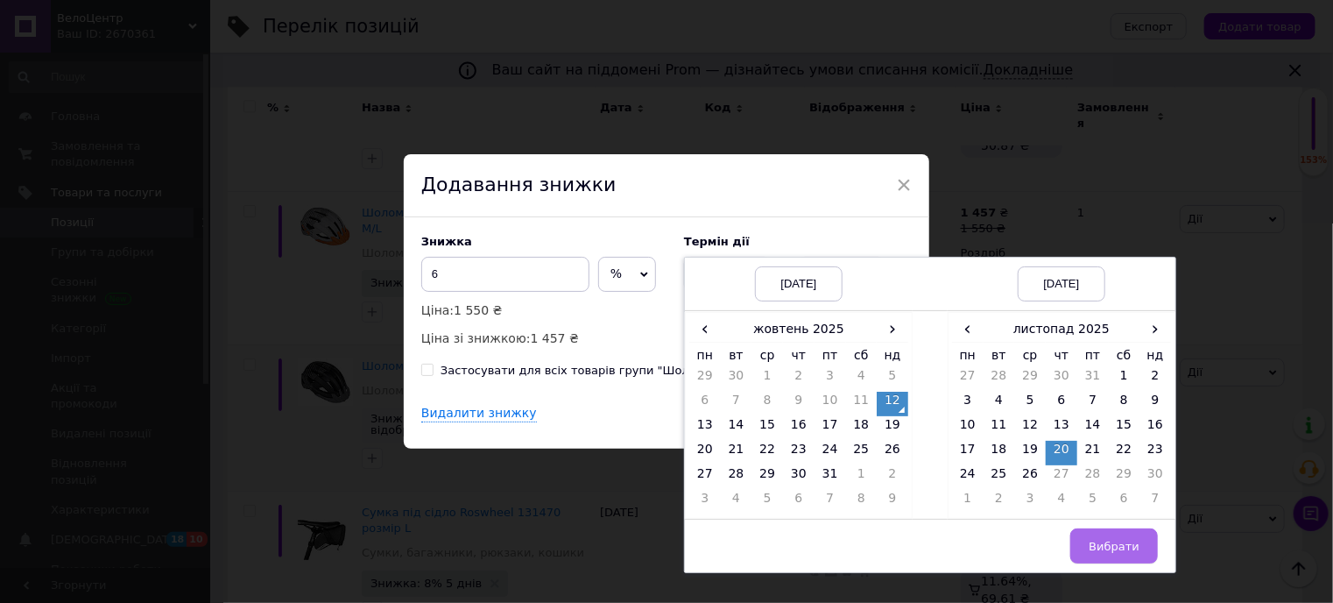
click at [1113, 546] on span "Вибрати" at bounding box center [1114, 546] width 51 height 13
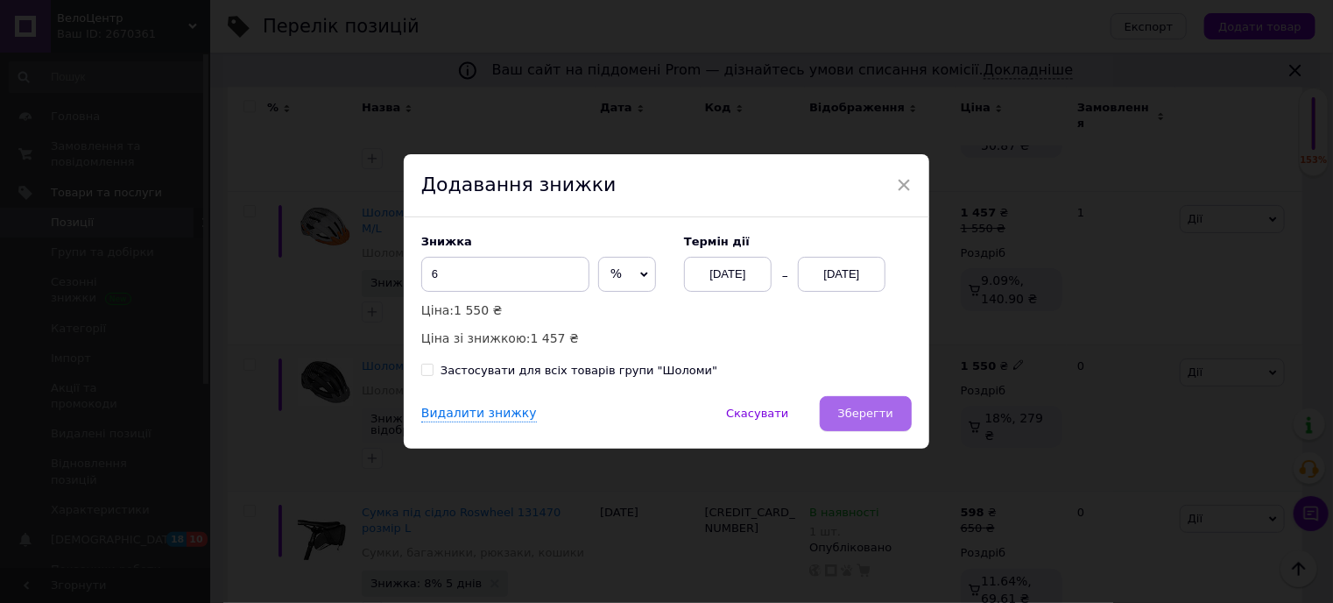
click at [858, 402] on button "Зберегти" at bounding box center [866, 413] width 92 height 35
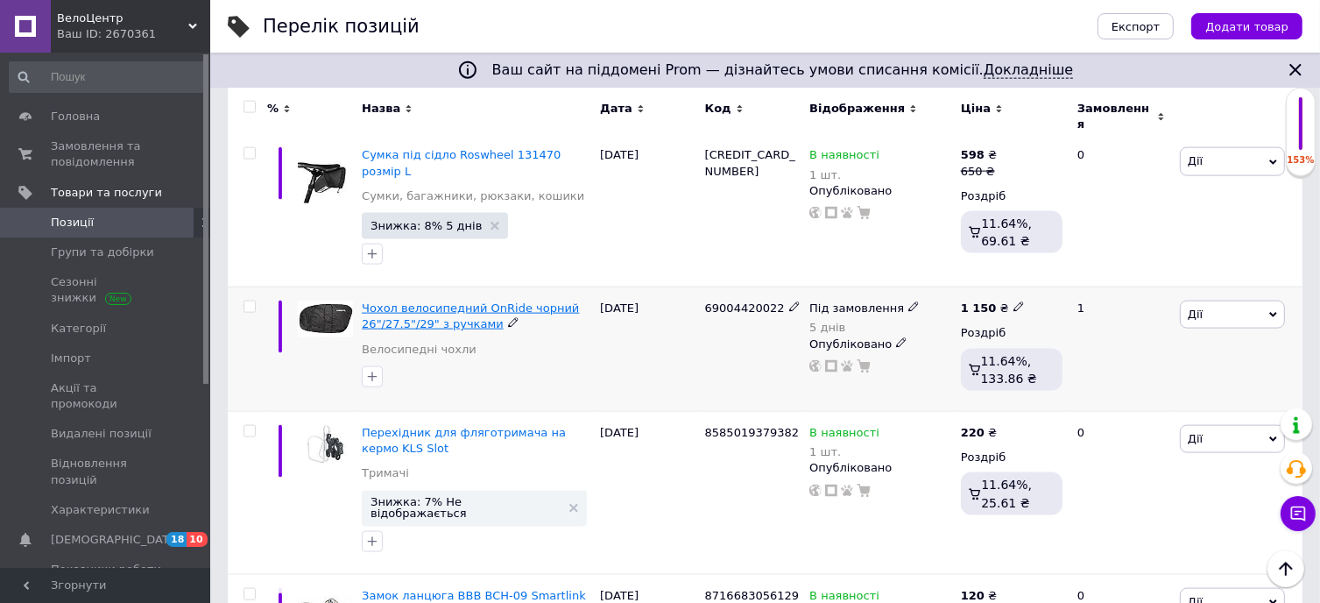
scroll to position [2365, 0]
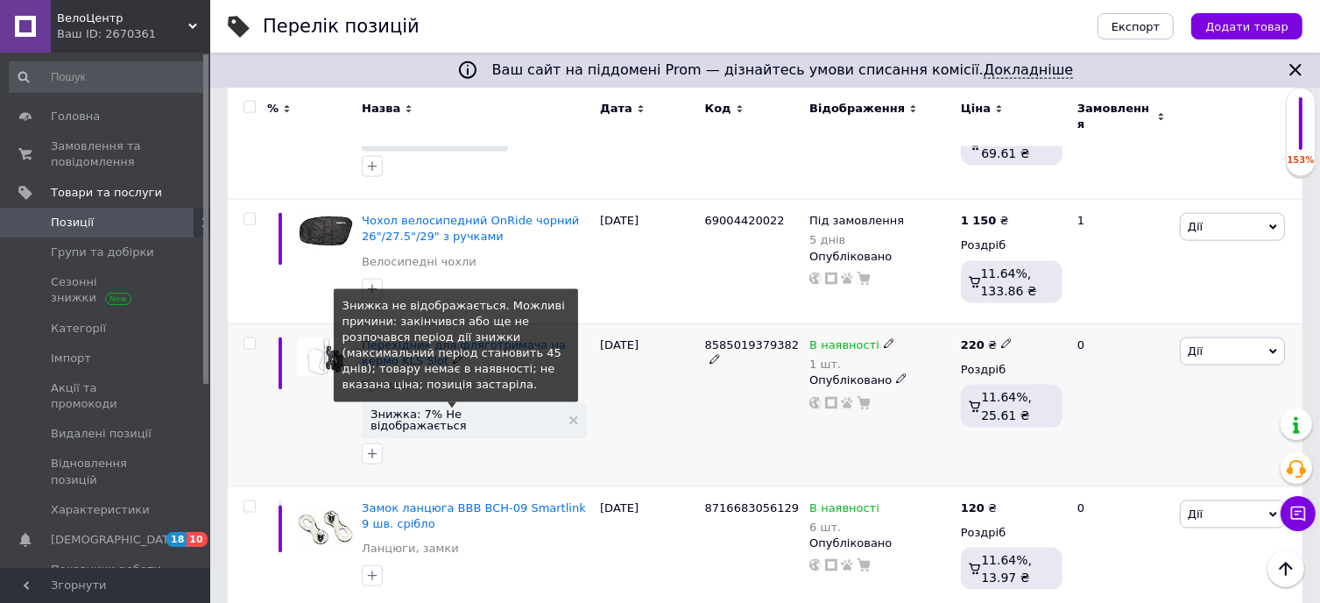
click at [445, 408] on span "Знижка: 7% Не відображається" at bounding box center [466, 419] width 190 height 23
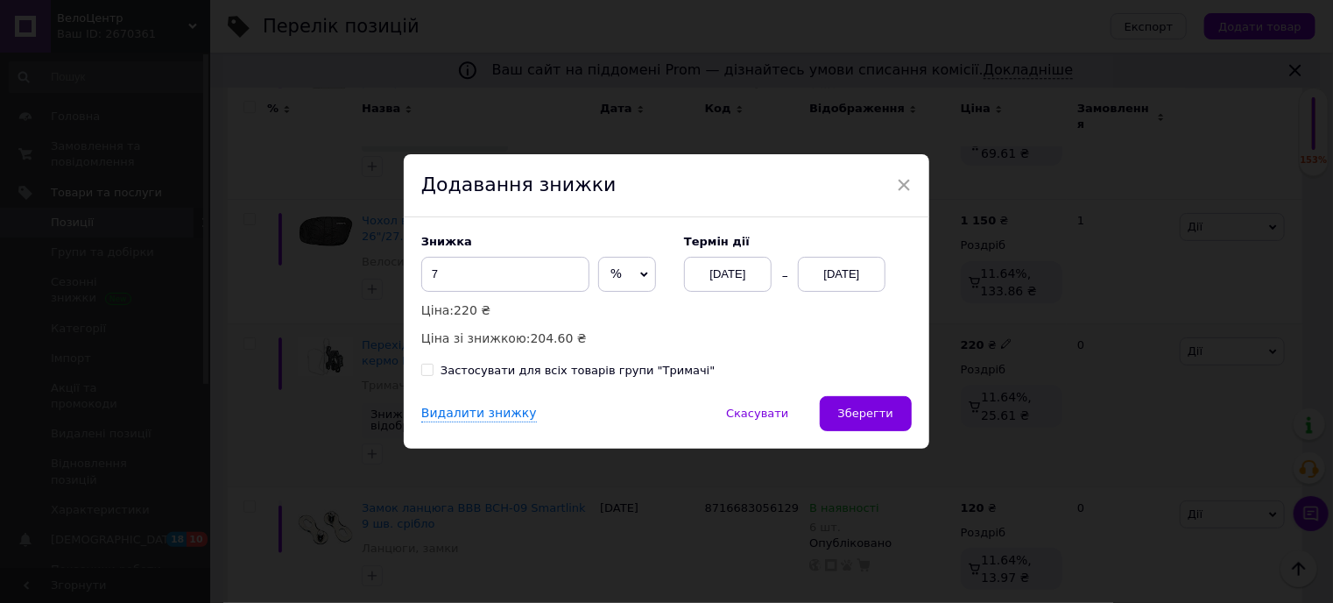
click at [834, 273] on div "[DATE]" at bounding box center [842, 274] width 88 height 35
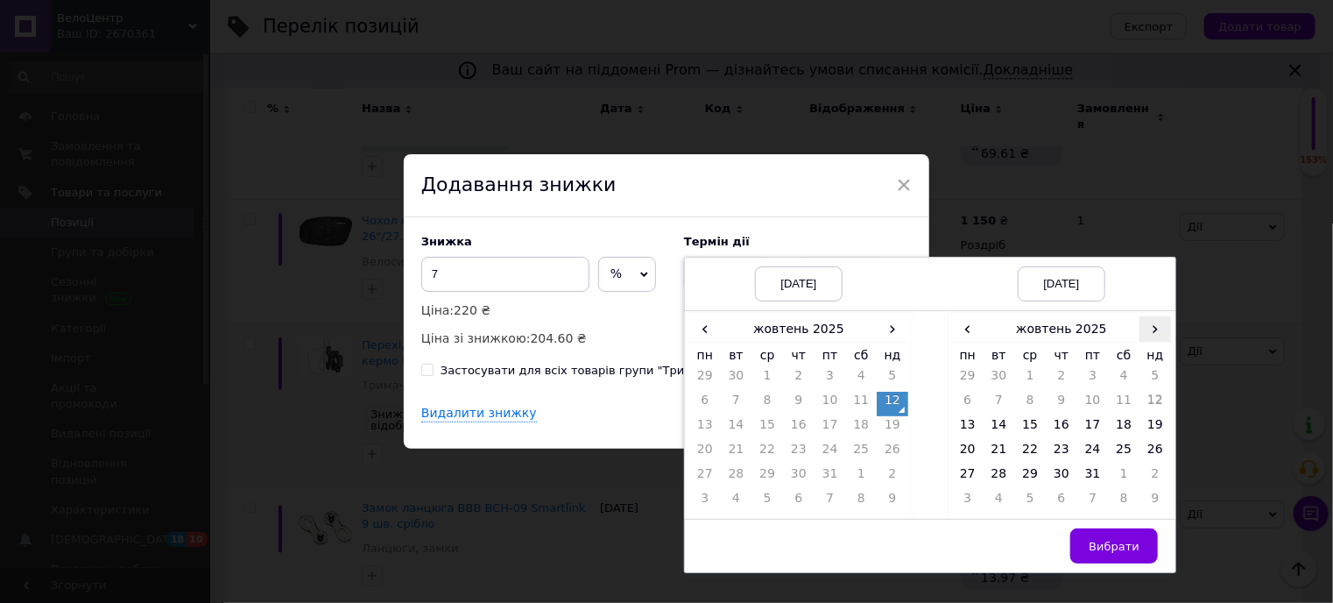
click at [1142, 328] on span "›" at bounding box center [1156, 328] width 32 height 25
drag, startPoint x: 1051, startPoint y: 444, endPoint x: 1062, endPoint y: 482, distance: 39.1
click at [1051, 444] on td "20" at bounding box center [1062, 453] width 32 height 25
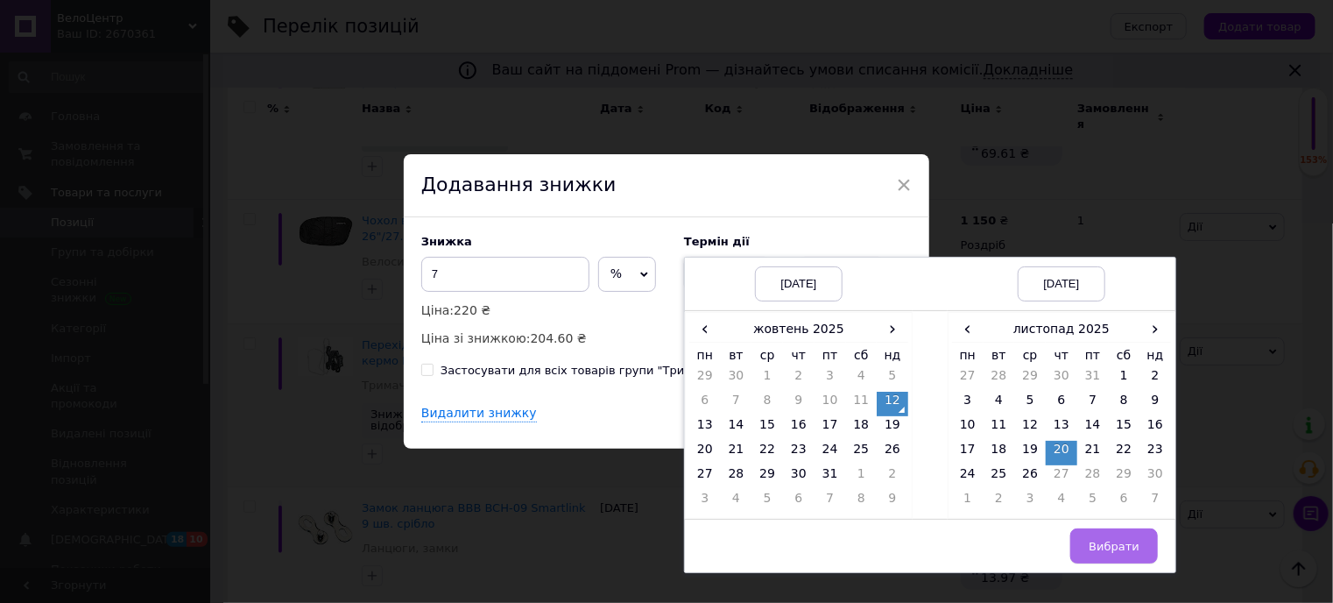
click at [1121, 546] on span "Вибрати" at bounding box center [1114, 546] width 51 height 13
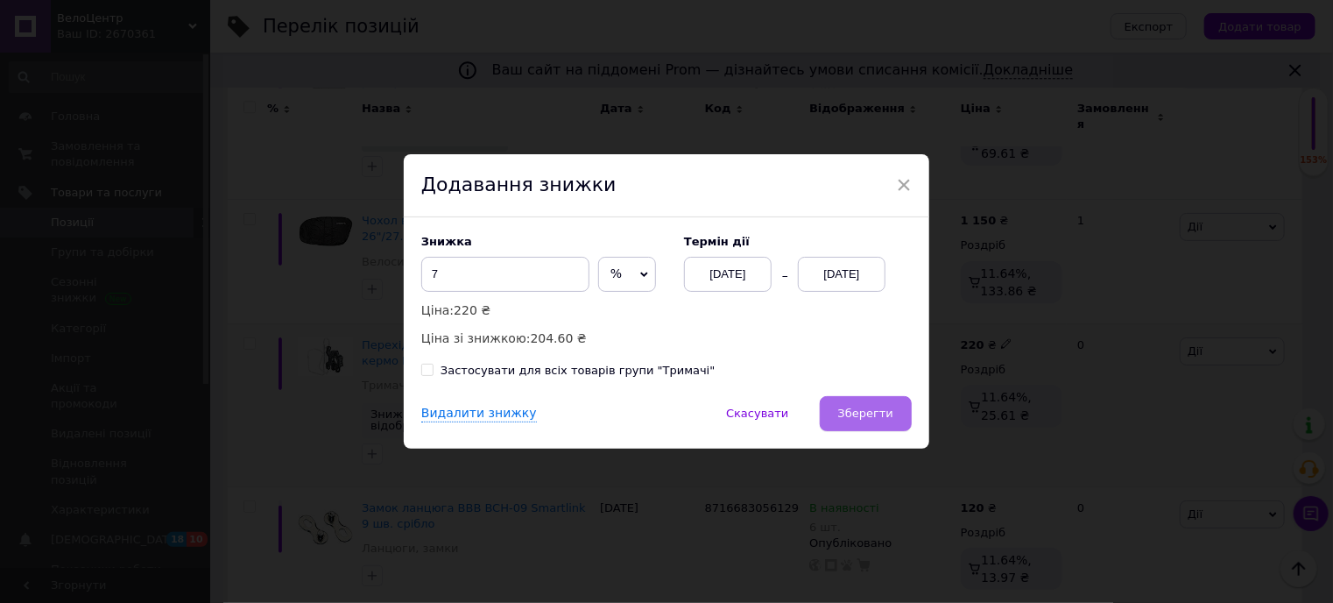
click at [889, 413] on span "Зберегти" at bounding box center [865, 412] width 55 height 13
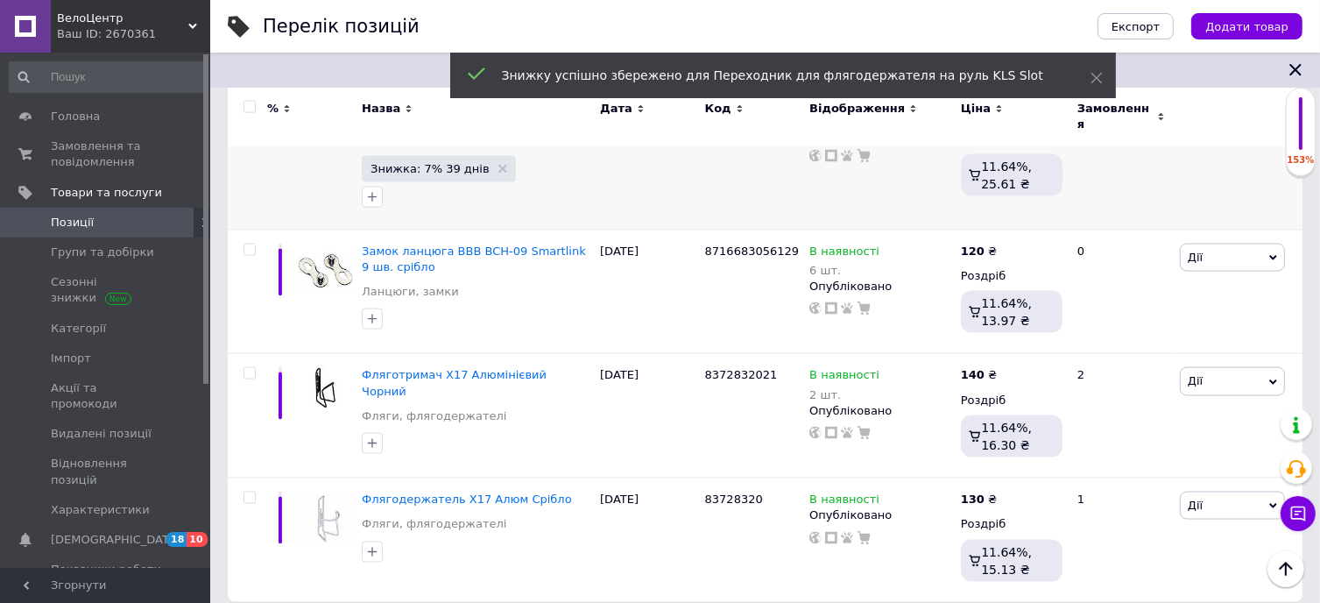
scroll to position [2621, 0]
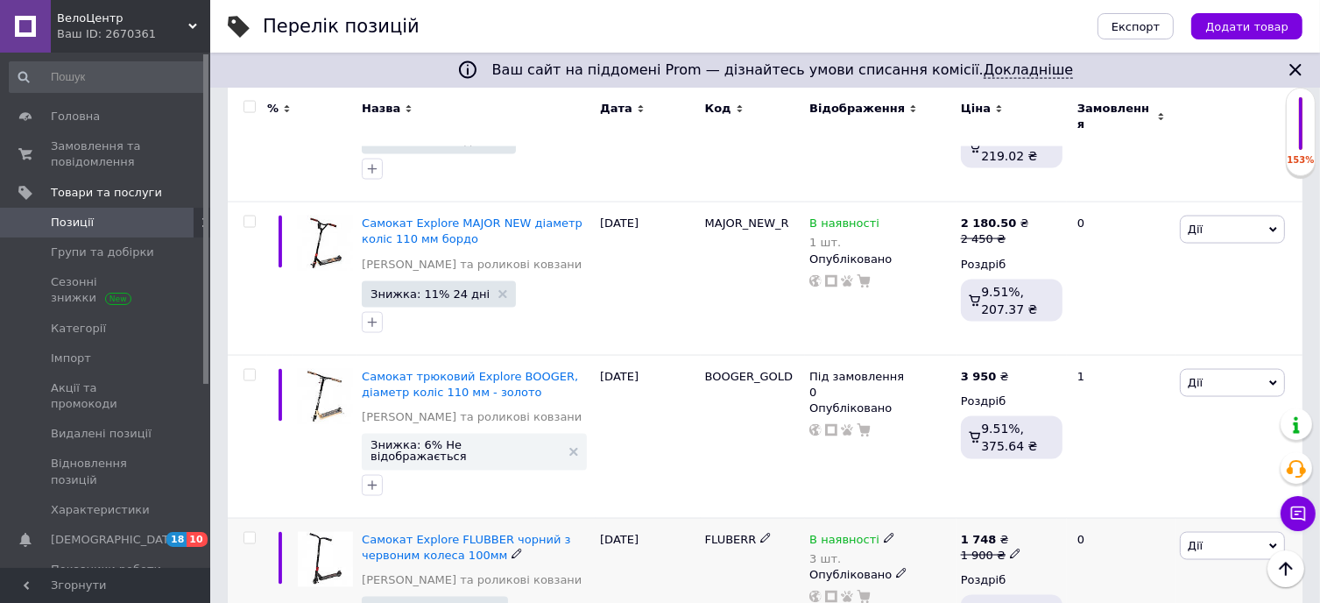
scroll to position [2533, 0]
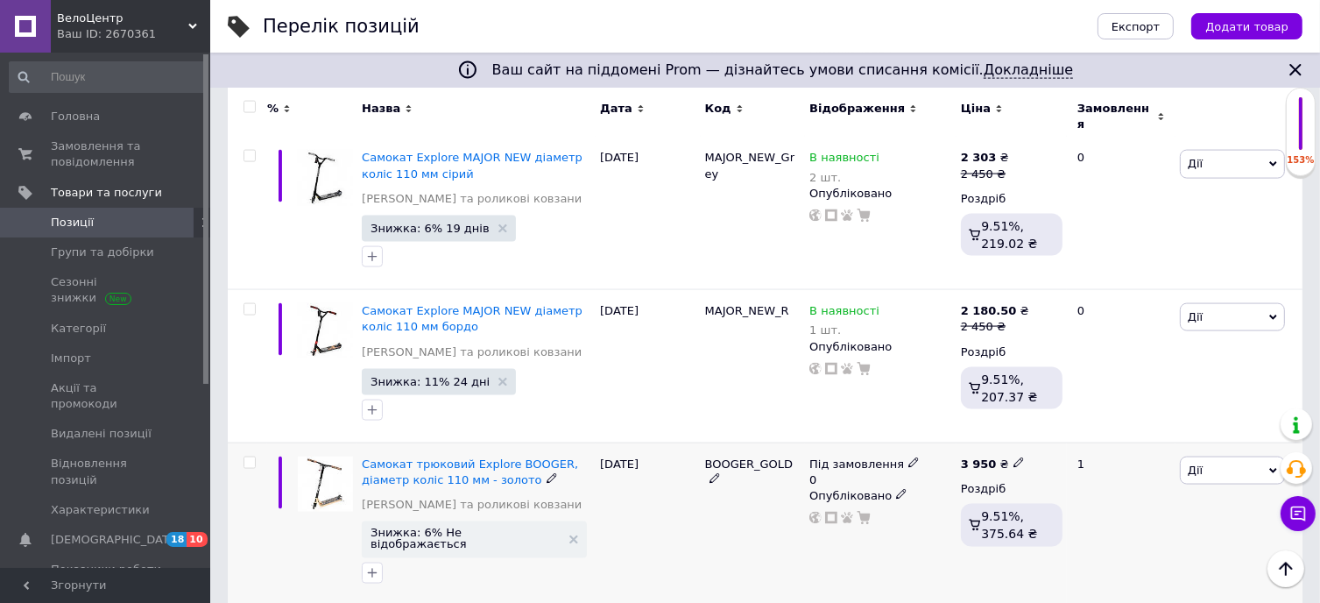
click at [896, 490] on use at bounding box center [901, 495] width 10 height 10
click at [864, 517] on li "Прихований" at bounding box center [876, 529] width 149 height 25
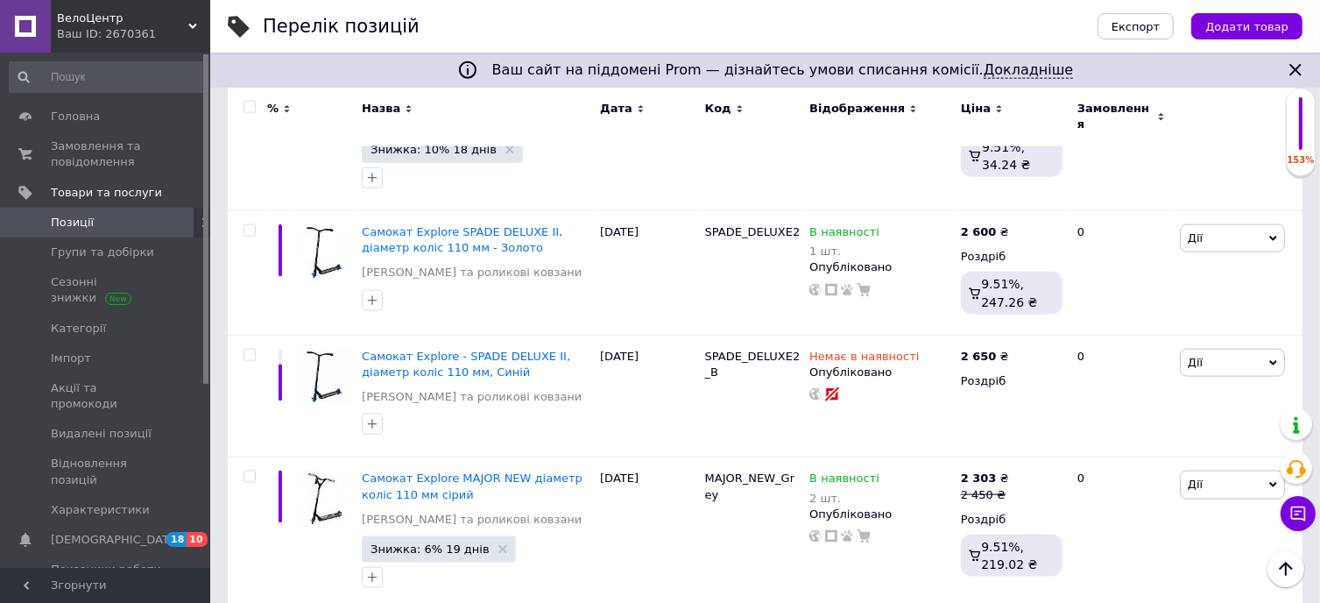
scroll to position [2183, 0]
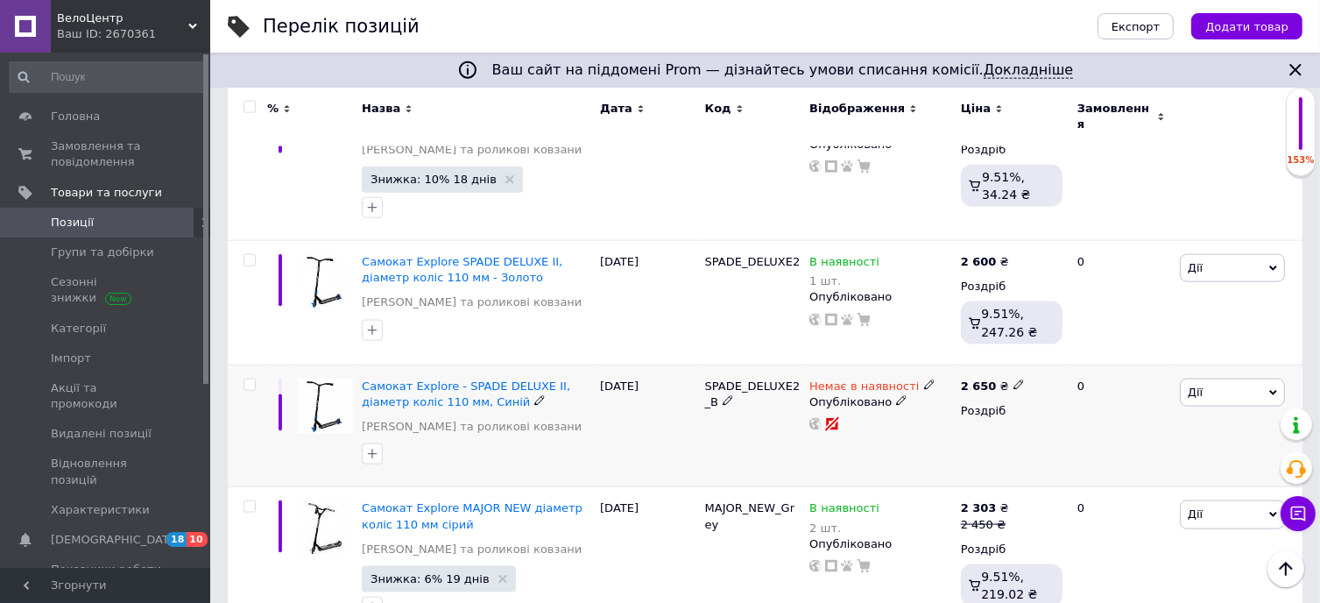
click at [896, 395] on icon at bounding box center [901, 400] width 11 height 11
click at [862, 423] on li "Прихований" at bounding box center [876, 435] width 149 height 25
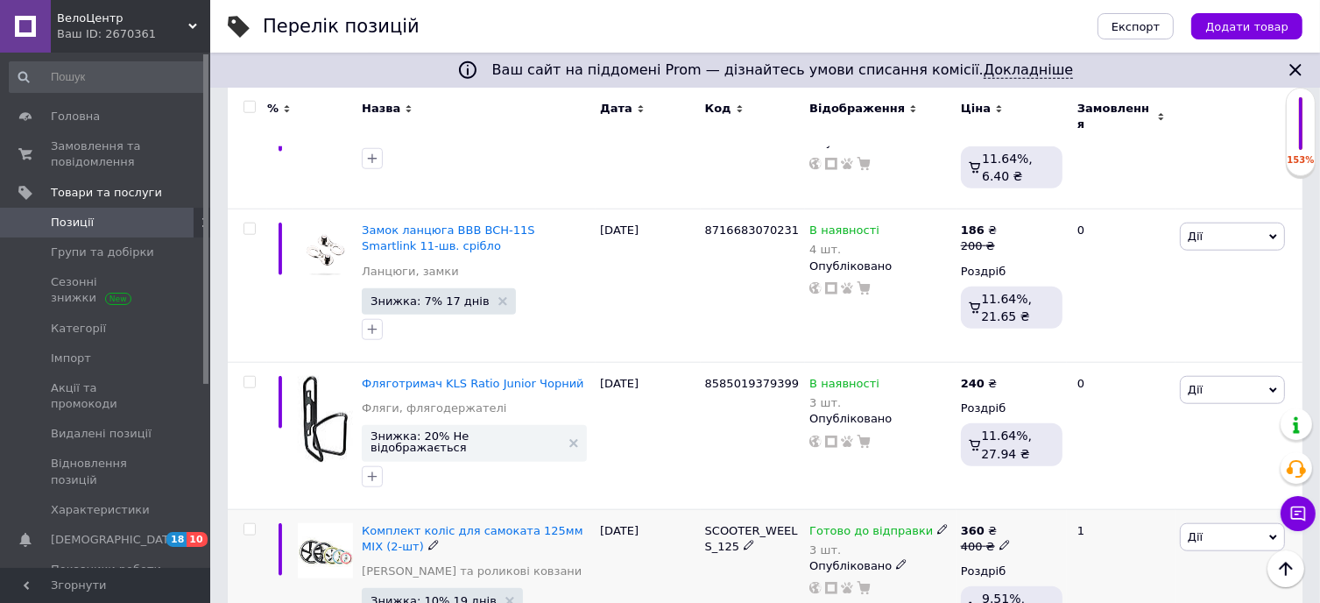
scroll to position [1570, 0]
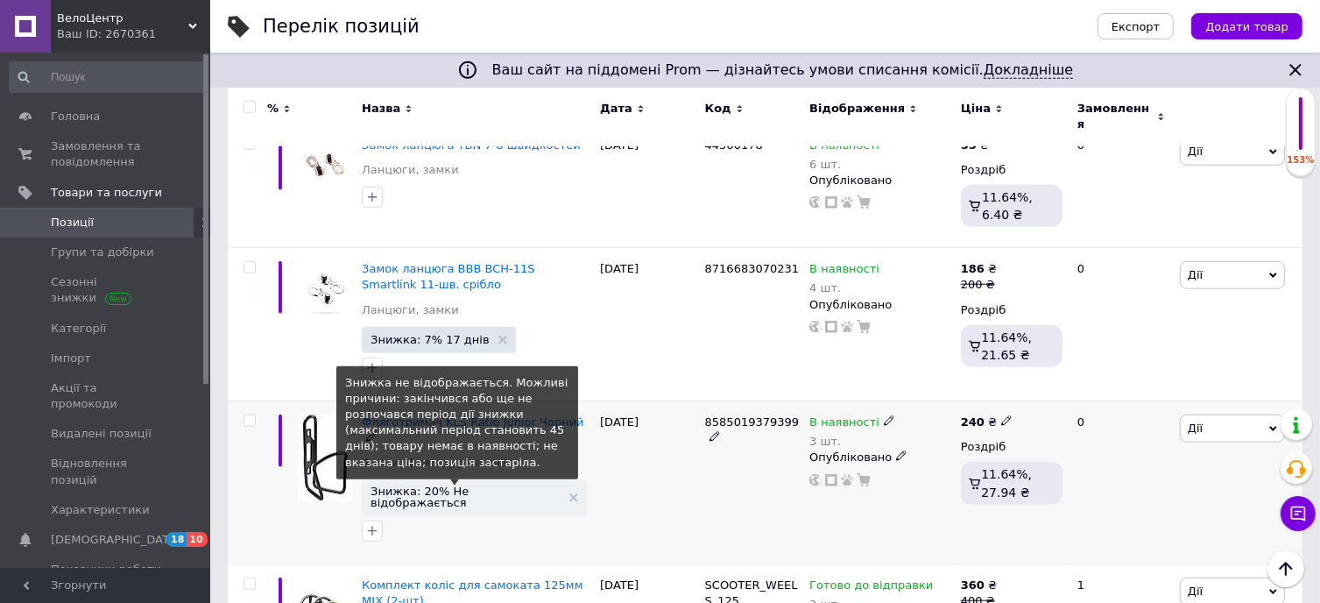
click at [443, 485] on span "Знижка: 20% Не відображається" at bounding box center [466, 496] width 190 height 23
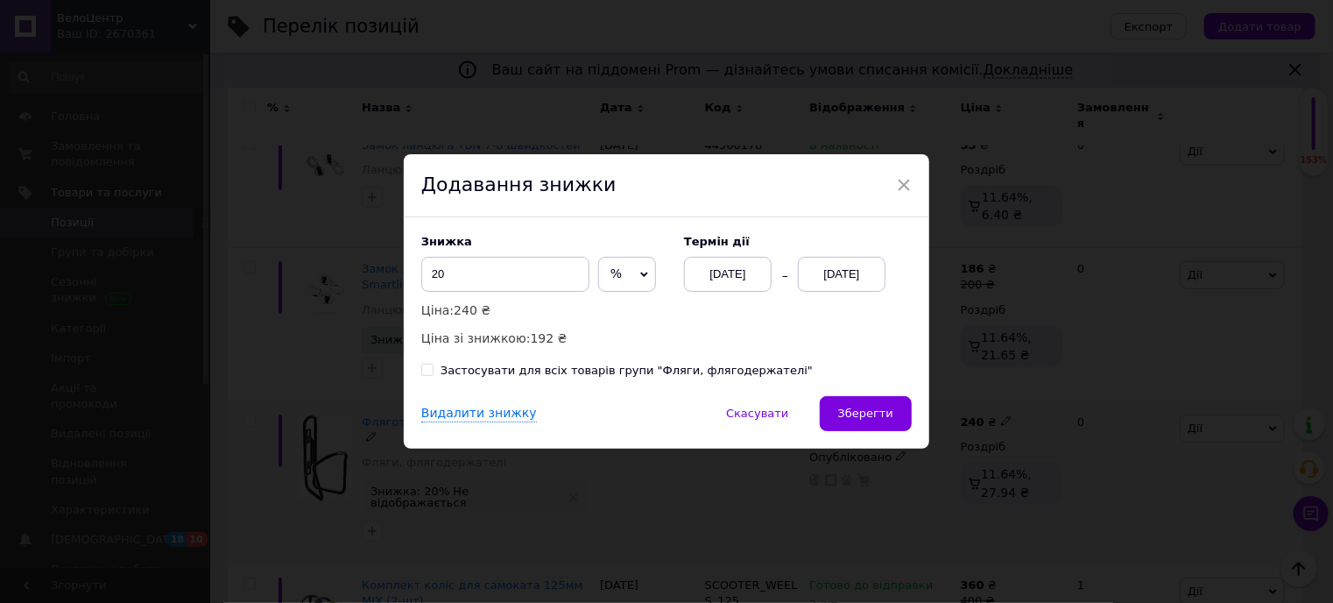
click at [835, 276] on div "[DATE]" at bounding box center [842, 274] width 88 height 35
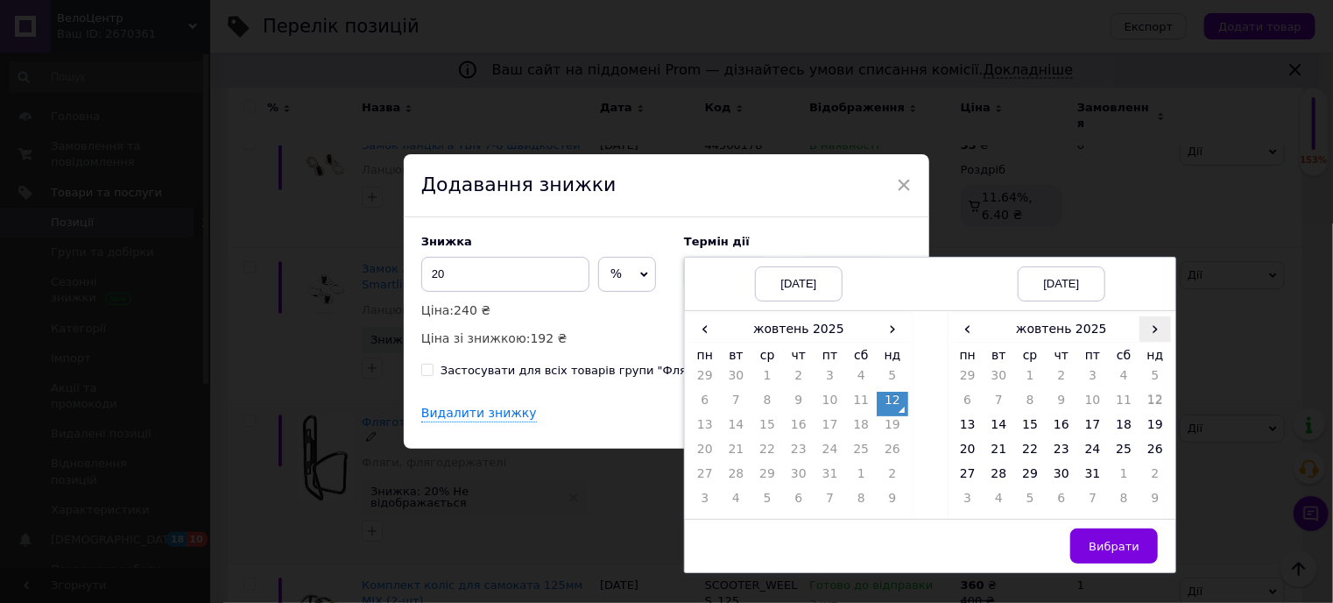
click at [1161, 327] on span "›" at bounding box center [1156, 328] width 32 height 25
click at [1057, 451] on td "20" at bounding box center [1062, 453] width 32 height 25
drag, startPoint x: 1113, startPoint y: 547, endPoint x: 1087, endPoint y: 545, distance: 26.4
click at [1113, 547] on span "Вибрати" at bounding box center [1114, 546] width 51 height 13
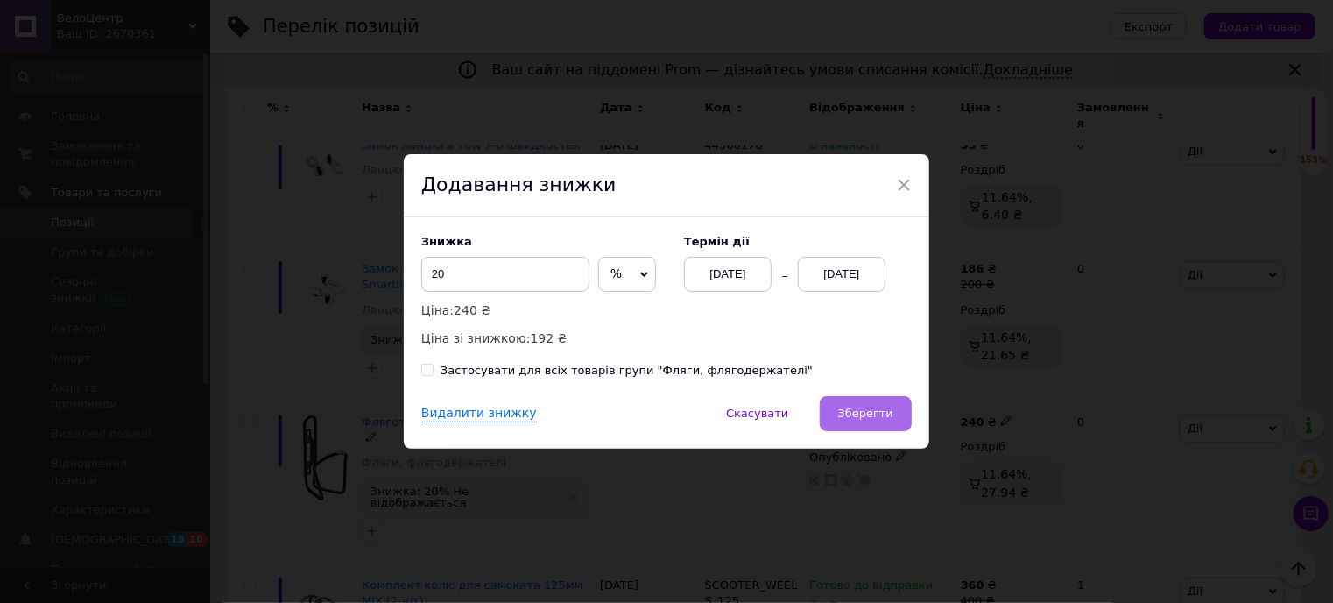
click at [900, 423] on button "Зберегти" at bounding box center [866, 413] width 92 height 35
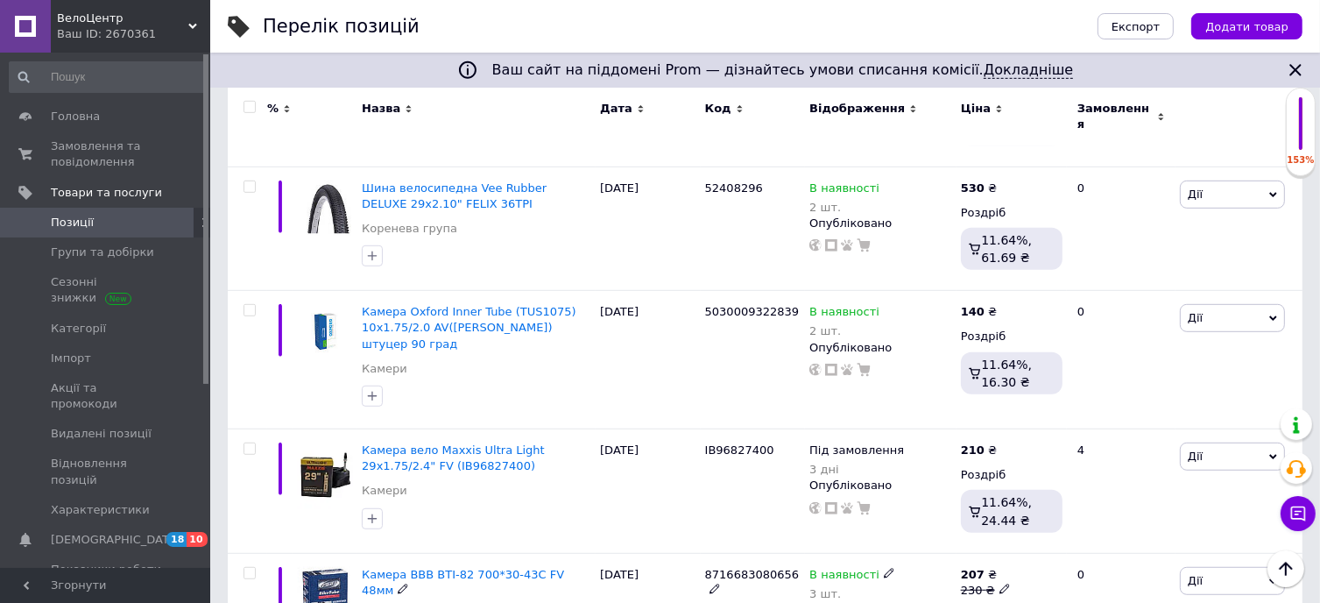
scroll to position [957, 0]
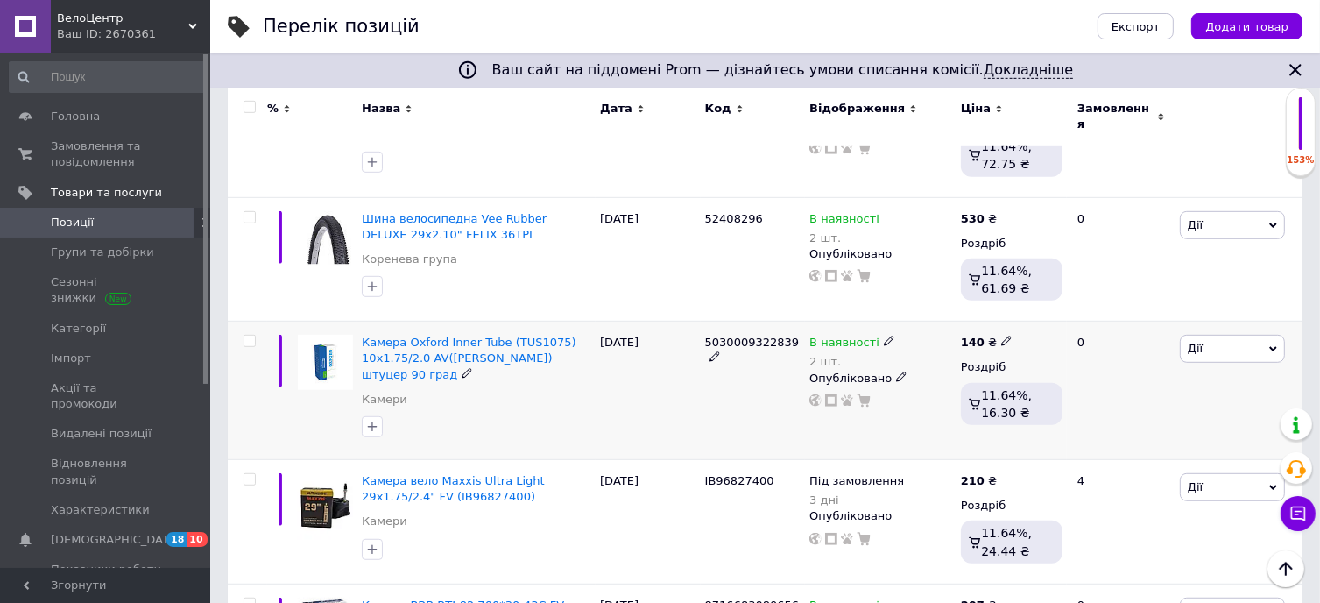
click at [896, 371] on icon at bounding box center [901, 376] width 11 height 11
click at [860, 399] on li "Прихований" at bounding box center [876, 411] width 149 height 25
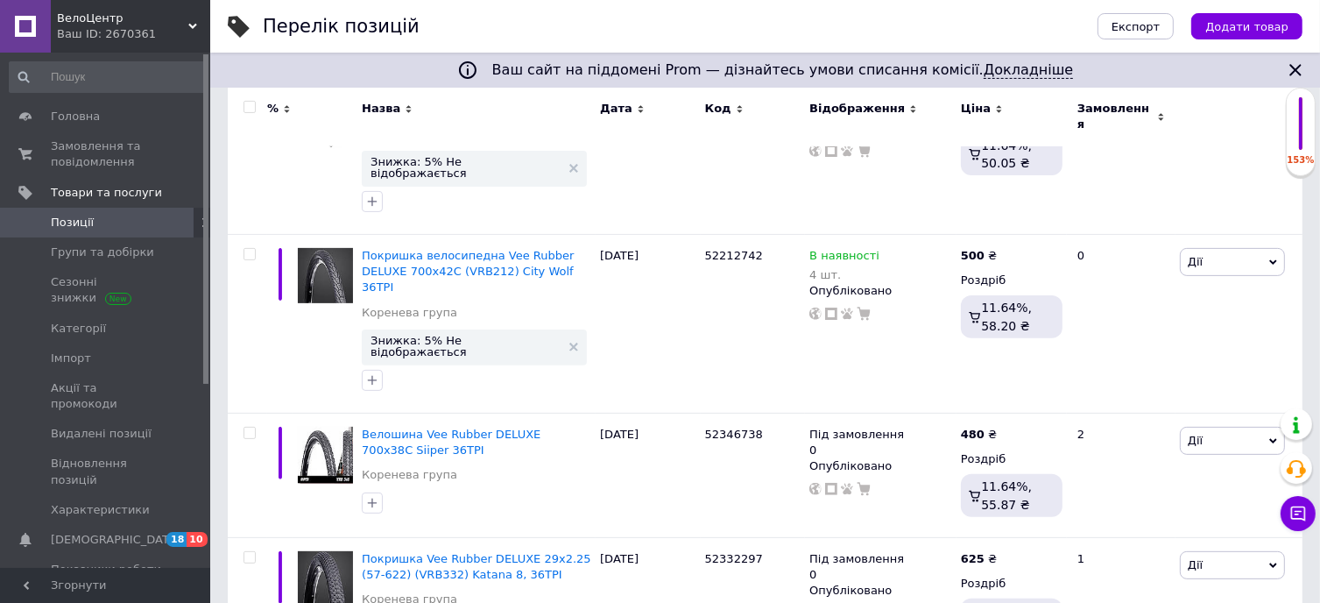
scroll to position [2665, 0]
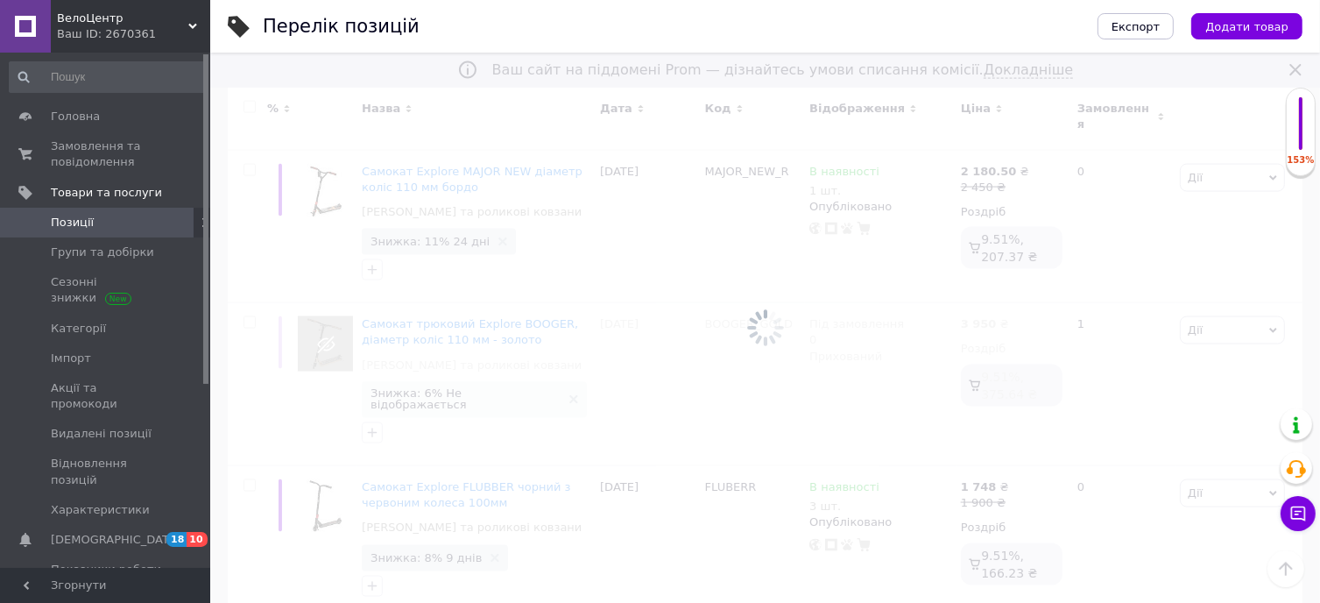
scroll to position [2560, 0]
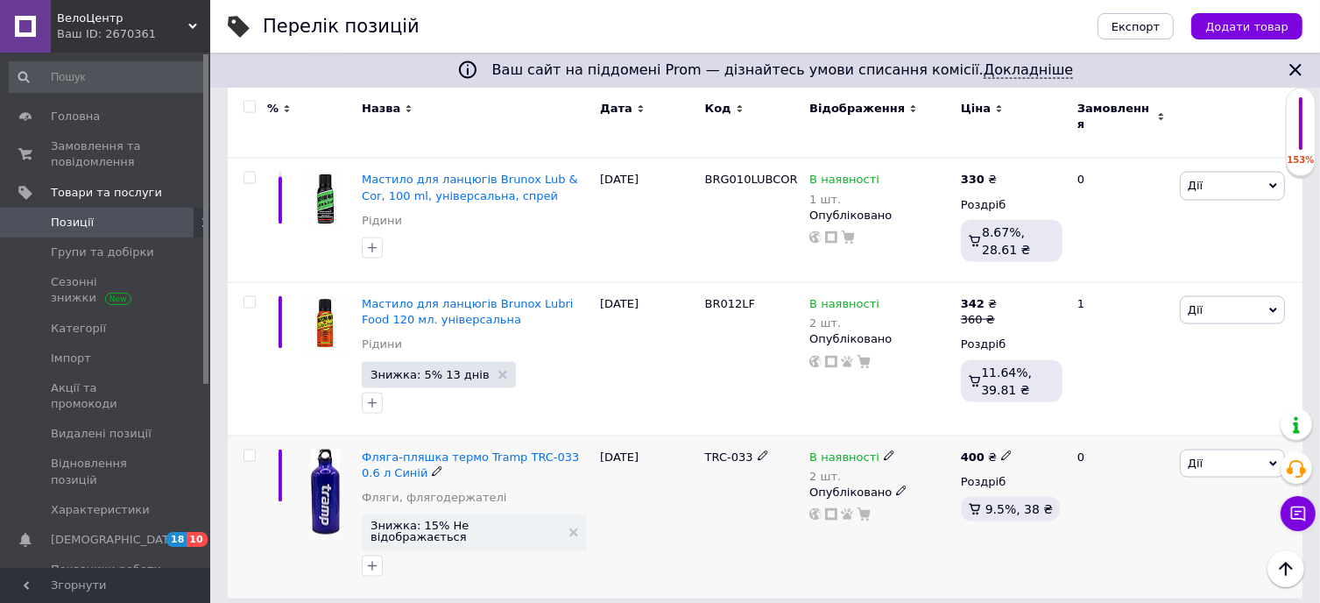
click at [452, 514] on span "Знижка: 15% Не відображається" at bounding box center [474, 532] width 225 height 36
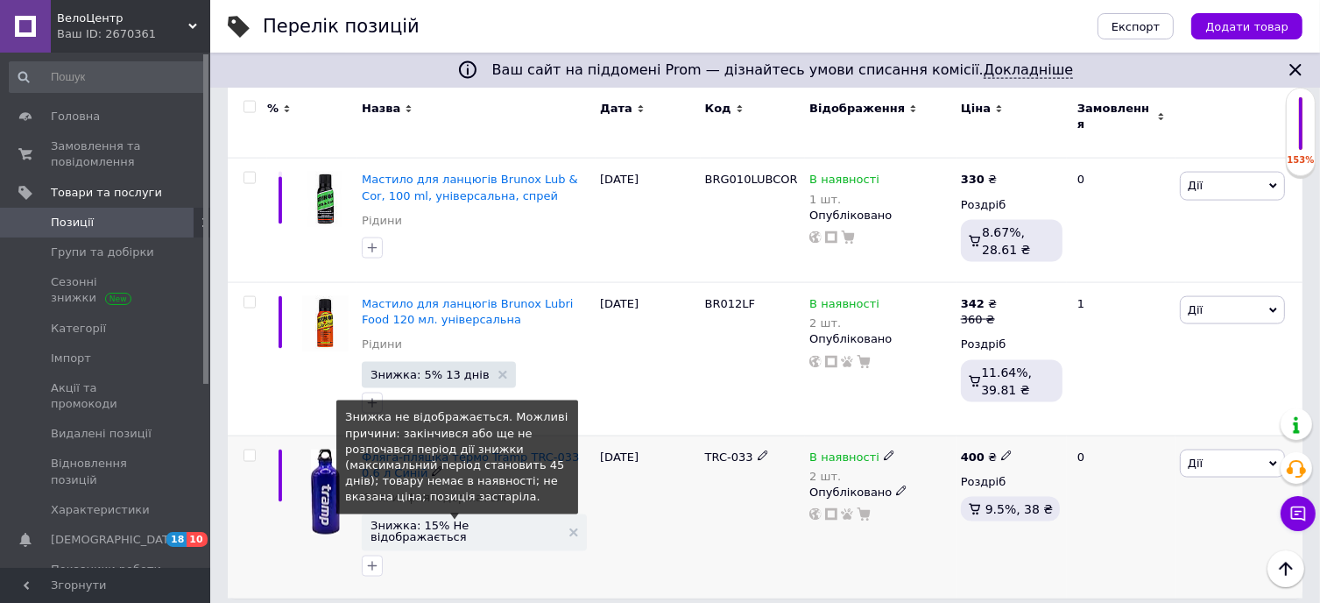
click at [462, 519] on span "Знижка: 15% Не відображається" at bounding box center [466, 530] width 190 height 23
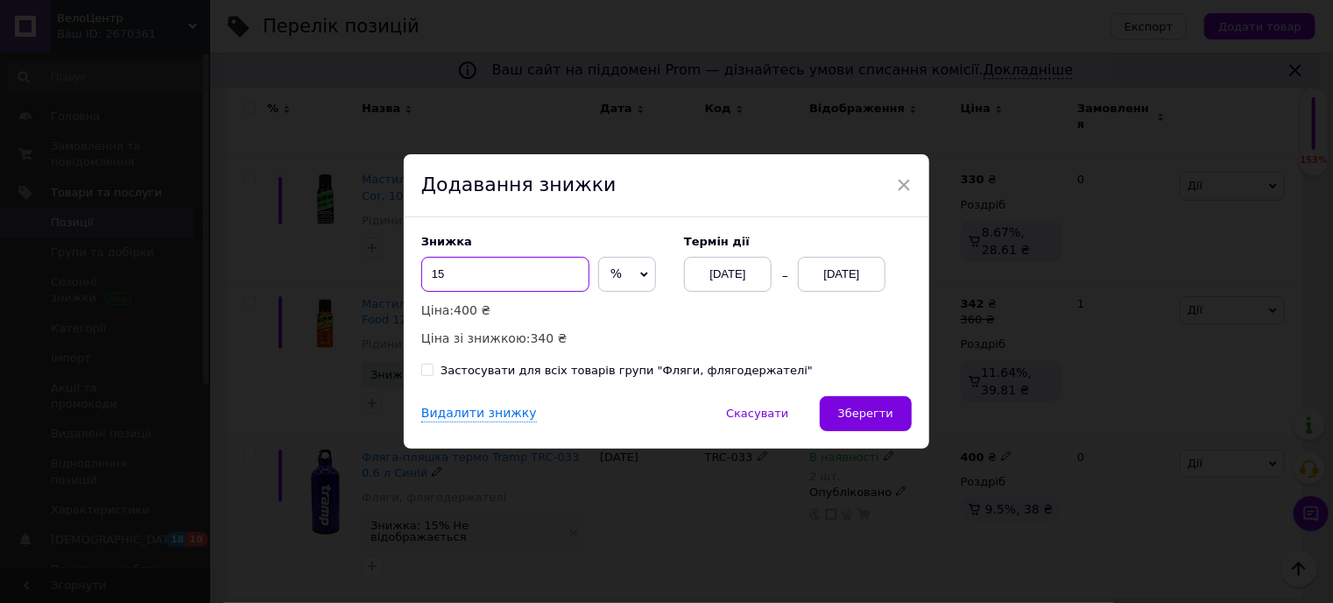
click at [515, 269] on input "15" at bounding box center [505, 274] width 168 height 35
type input "10"
click at [833, 267] on div "[DATE]" at bounding box center [842, 274] width 88 height 35
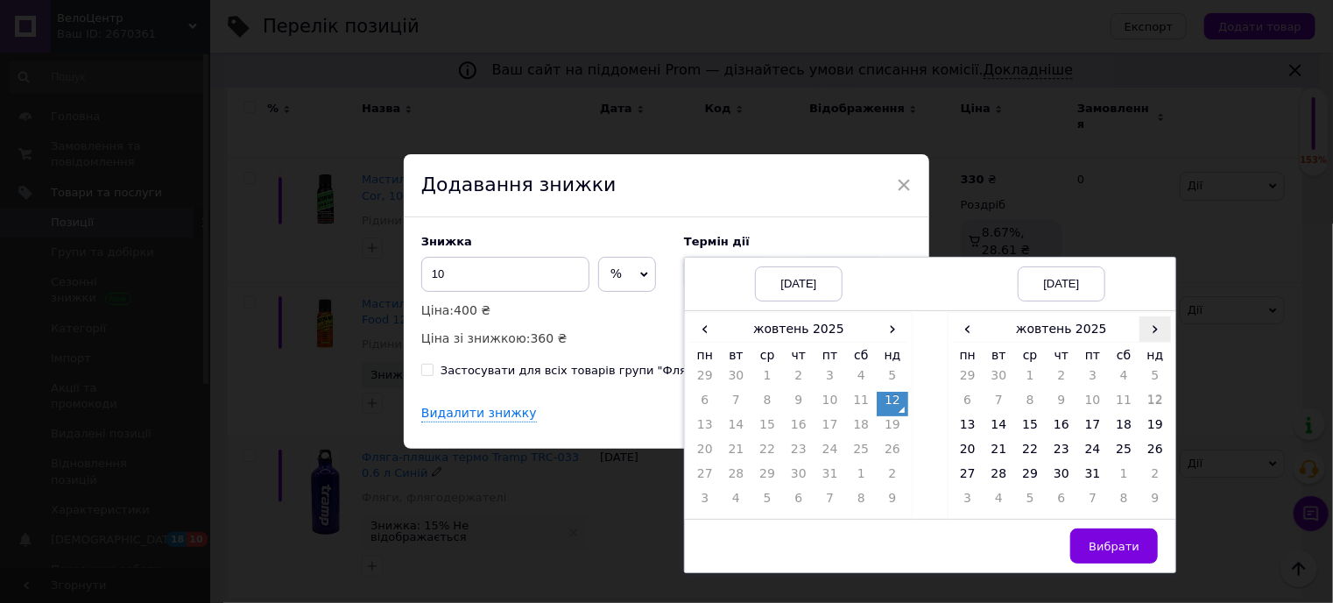
click at [1146, 335] on span "›" at bounding box center [1156, 328] width 32 height 25
click at [1081, 448] on td "21" at bounding box center [1093, 453] width 32 height 25
drag, startPoint x: 1118, startPoint y: 555, endPoint x: 1121, endPoint y: 547, distance: 9.4
click at [1118, 553] on button "Вибрати" at bounding box center [1114, 545] width 88 height 35
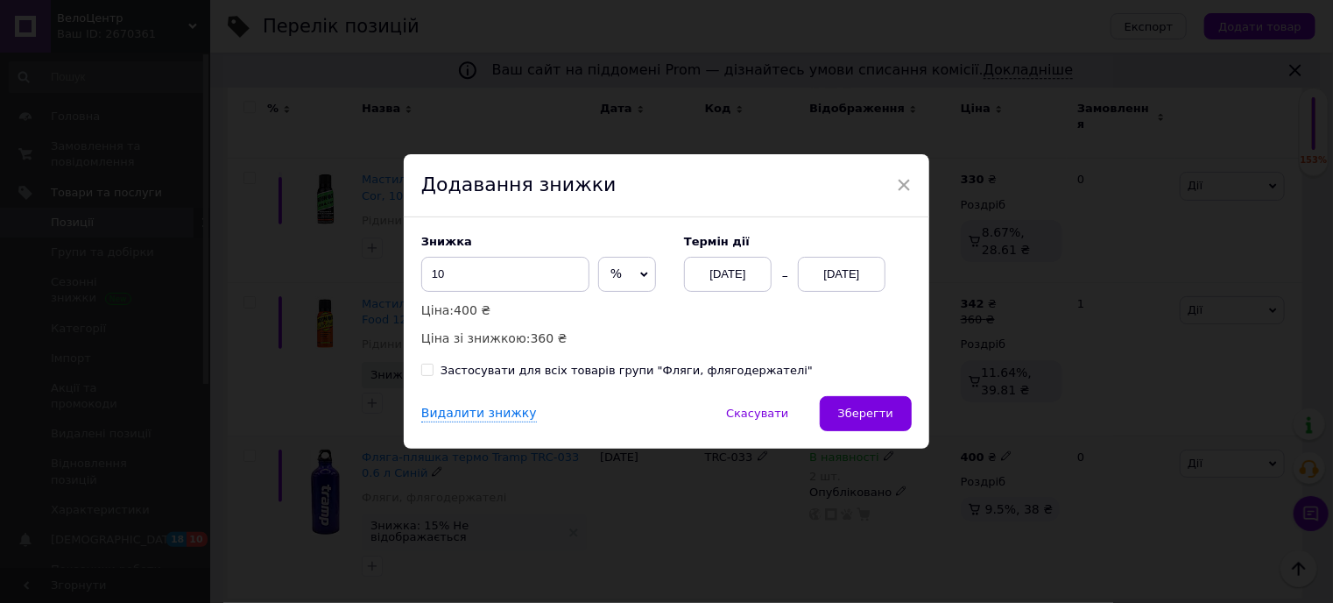
click at [884, 409] on span "Зберегти" at bounding box center [865, 412] width 55 height 13
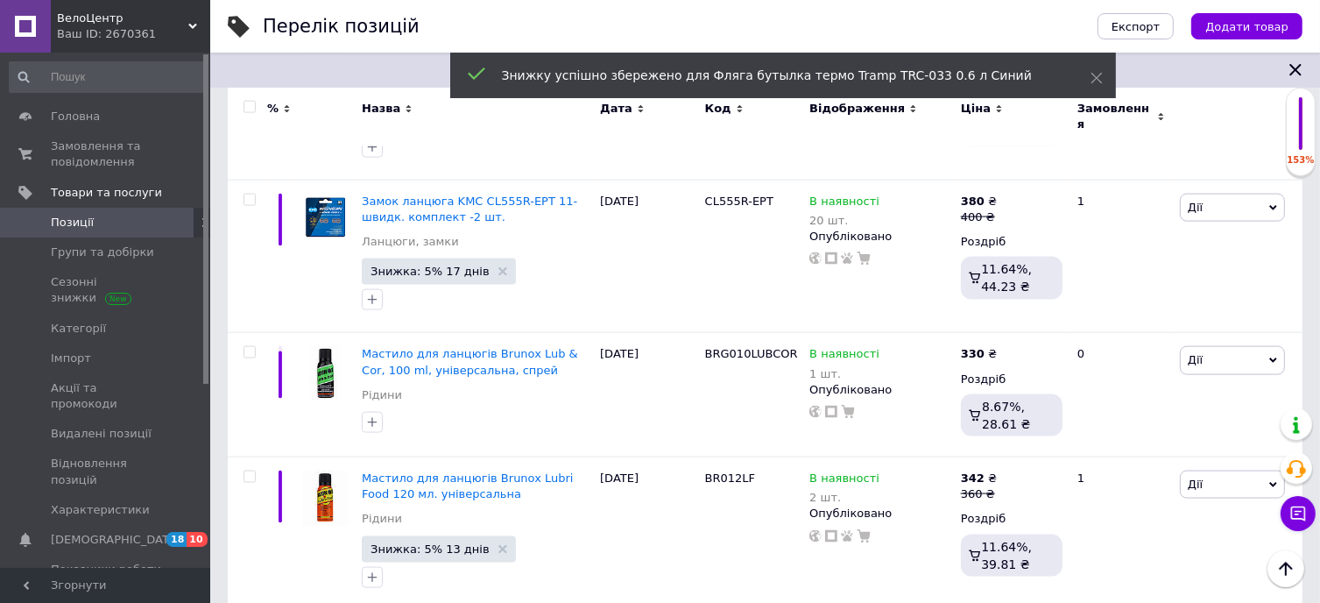
scroll to position [2385, 0]
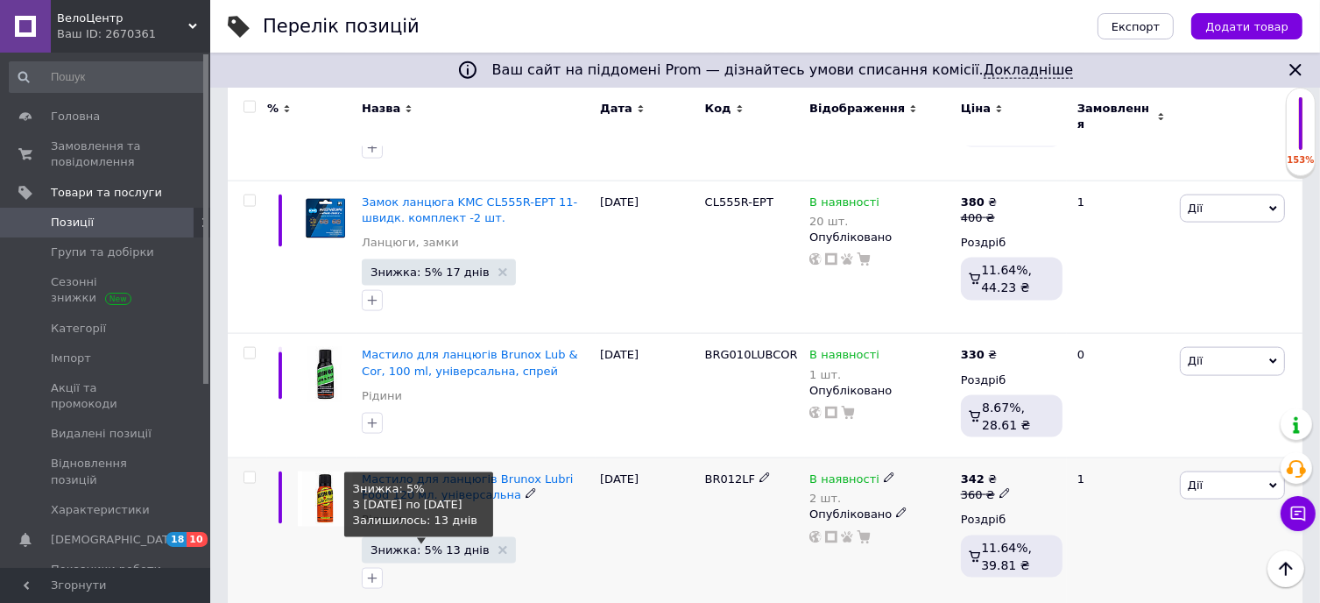
click at [410, 544] on span "Знижка: 5% 13 днів" at bounding box center [430, 549] width 119 height 11
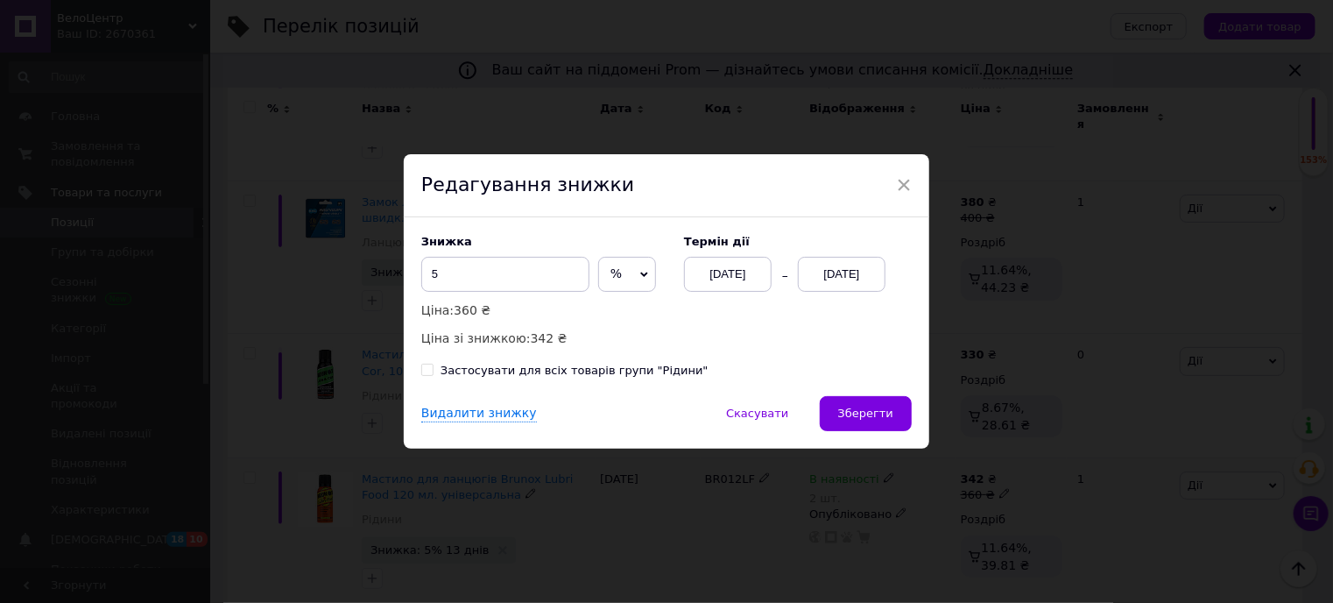
click at [829, 274] on div "[DATE]" at bounding box center [842, 274] width 88 height 35
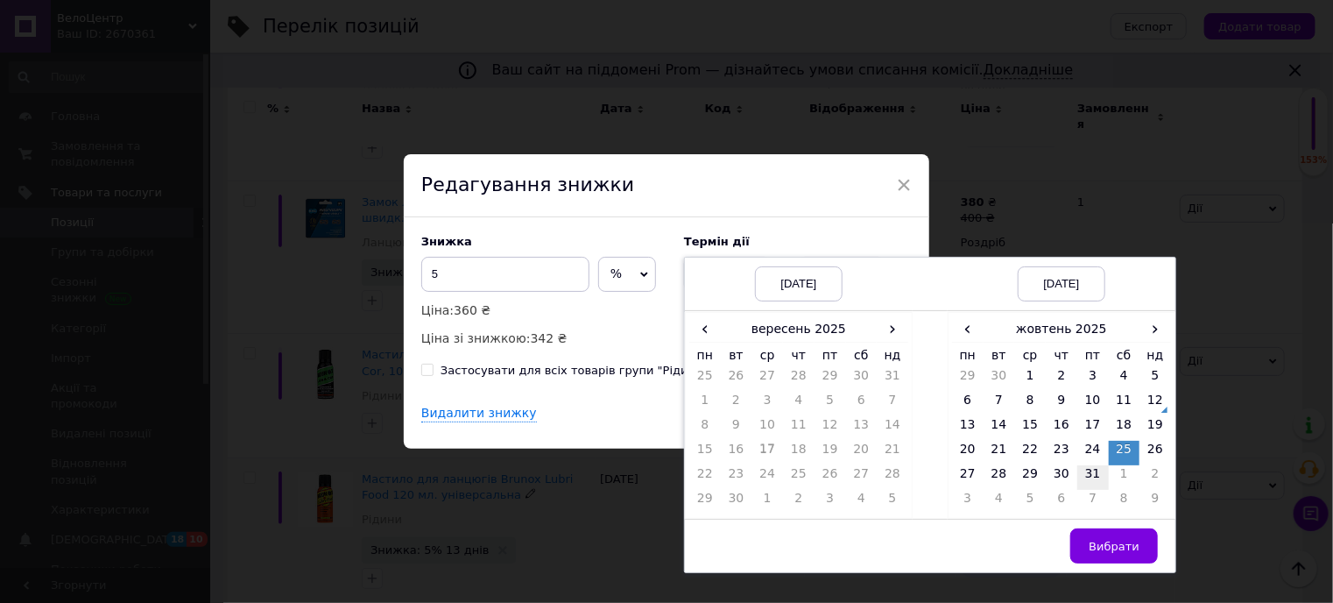
click at [1088, 469] on td "31" at bounding box center [1093, 477] width 32 height 25
click at [1101, 547] on span "Вибрати" at bounding box center [1114, 546] width 51 height 13
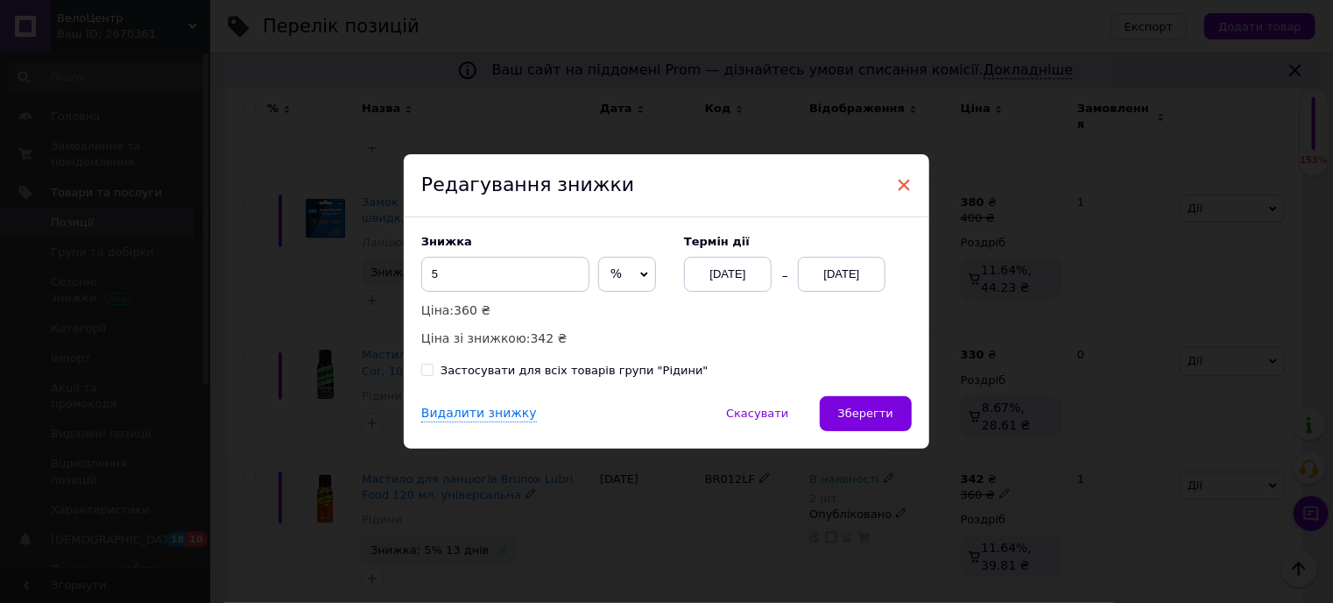
click at [897, 181] on span "×" at bounding box center [904, 185] width 16 height 30
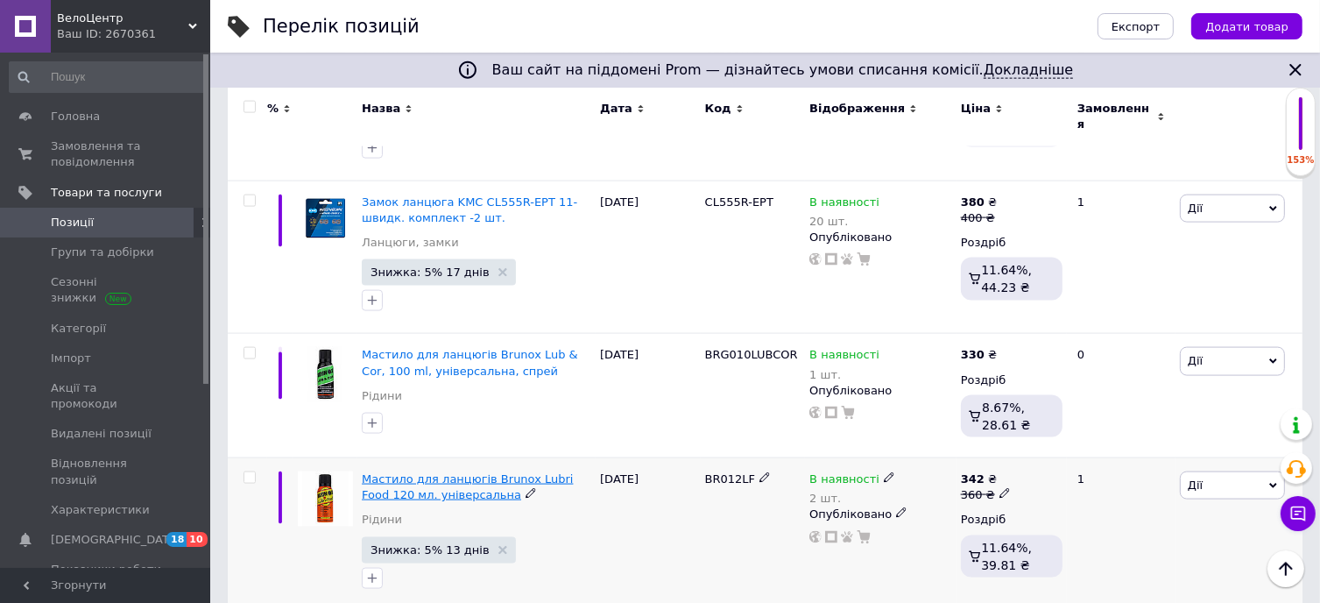
click at [451, 472] on span "Мастило для ланцюгів Brunox Lubri Food 120 мл. універсальна" at bounding box center [467, 486] width 211 height 29
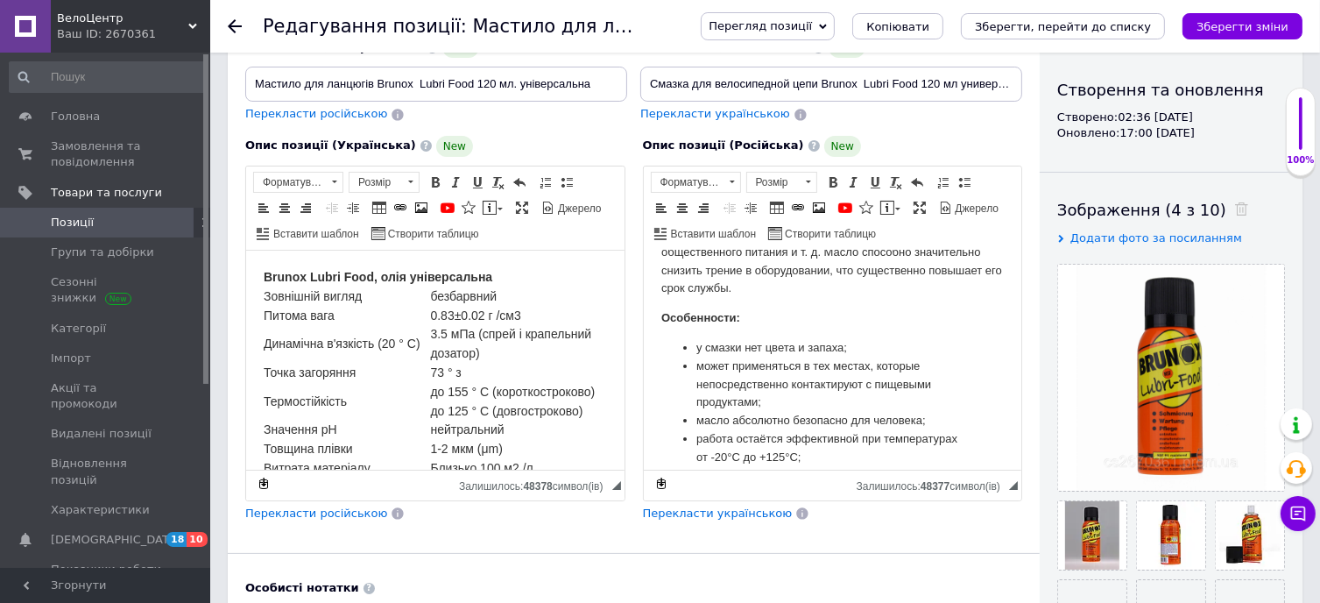
scroll to position [175, 0]
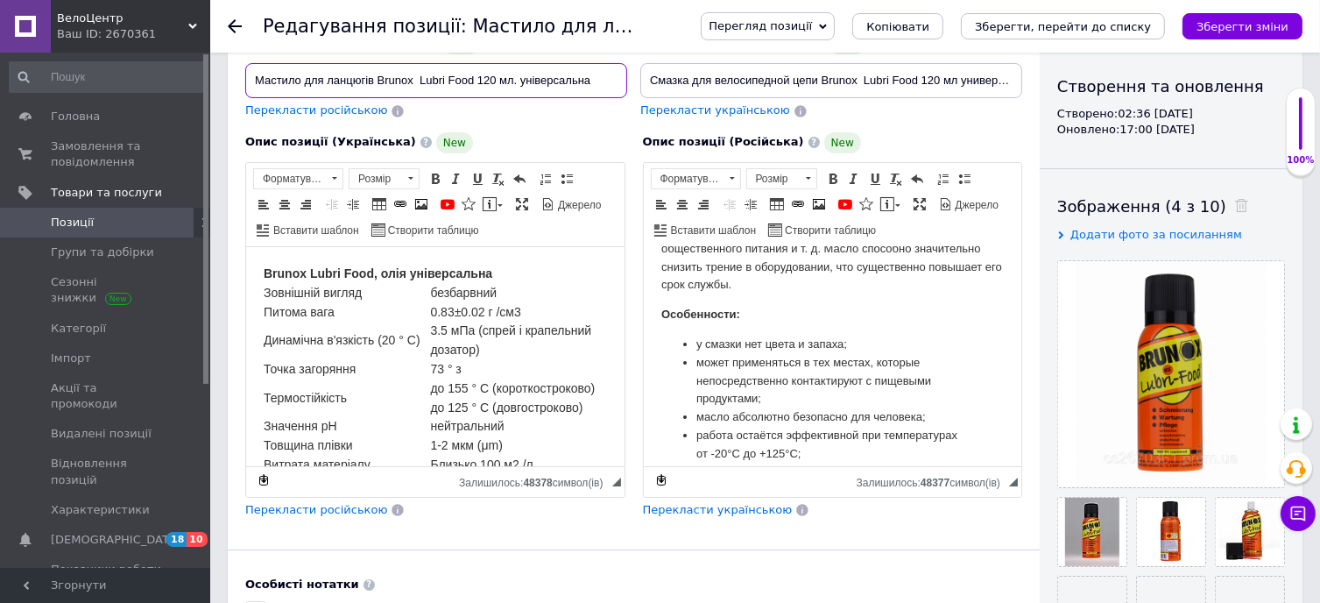
drag, startPoint x: 516, startPoint y: 81, endPoint x: 229, endPoint y: 60, distance: 288.1
click at [229, 60] on div "Основна інформація Назва позиції (Українська) New Мастило для ланцюгів Brunox L…" at bounding box center [634, 396] width 812 height 1003
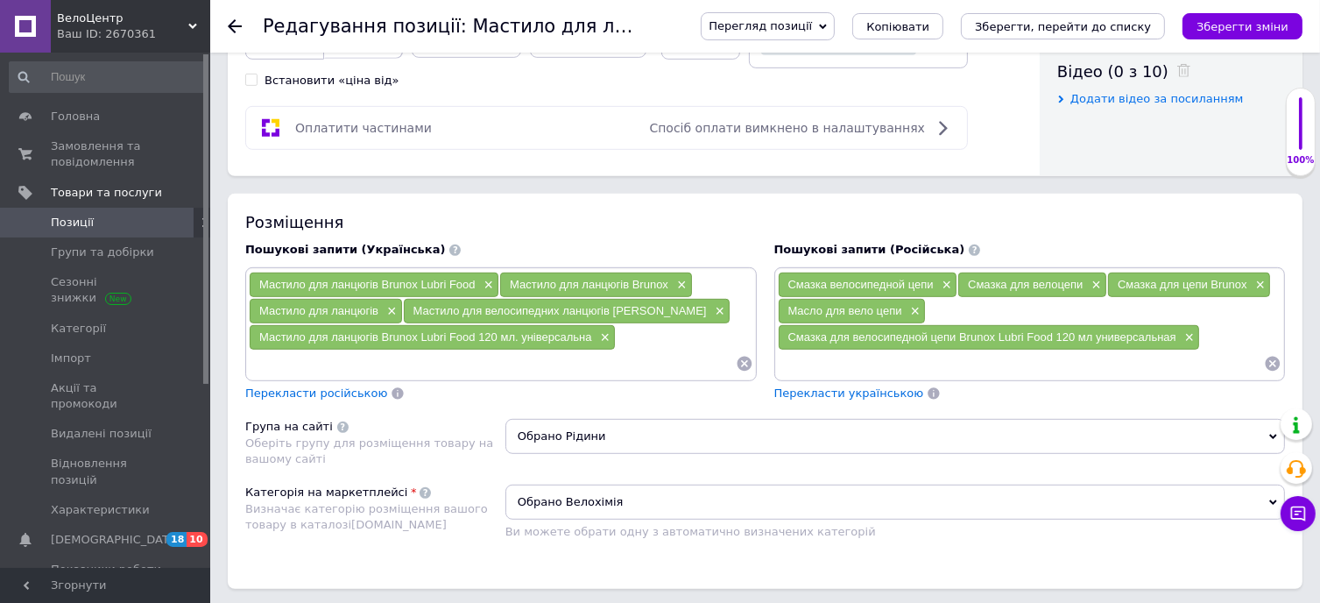
scroll to position [964, 0]
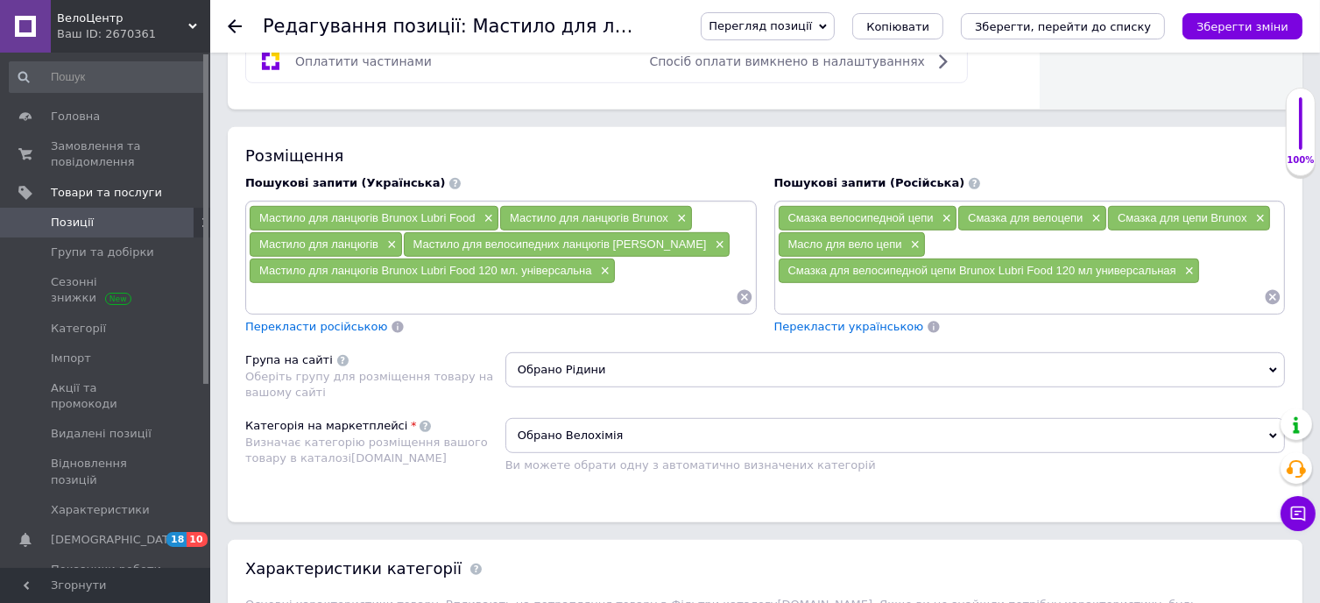
paste input "Мастило для ланцюгів Brunox Lubri Food 120 мл."
click at [372, 296] on input "Мастило для ланцюгів Brunox Lubri Food 120 мл." at bounding box center [492, 297] width 487 height 26
type input "Мастило для ланцюга Brunox Lubri Food 120 мл."
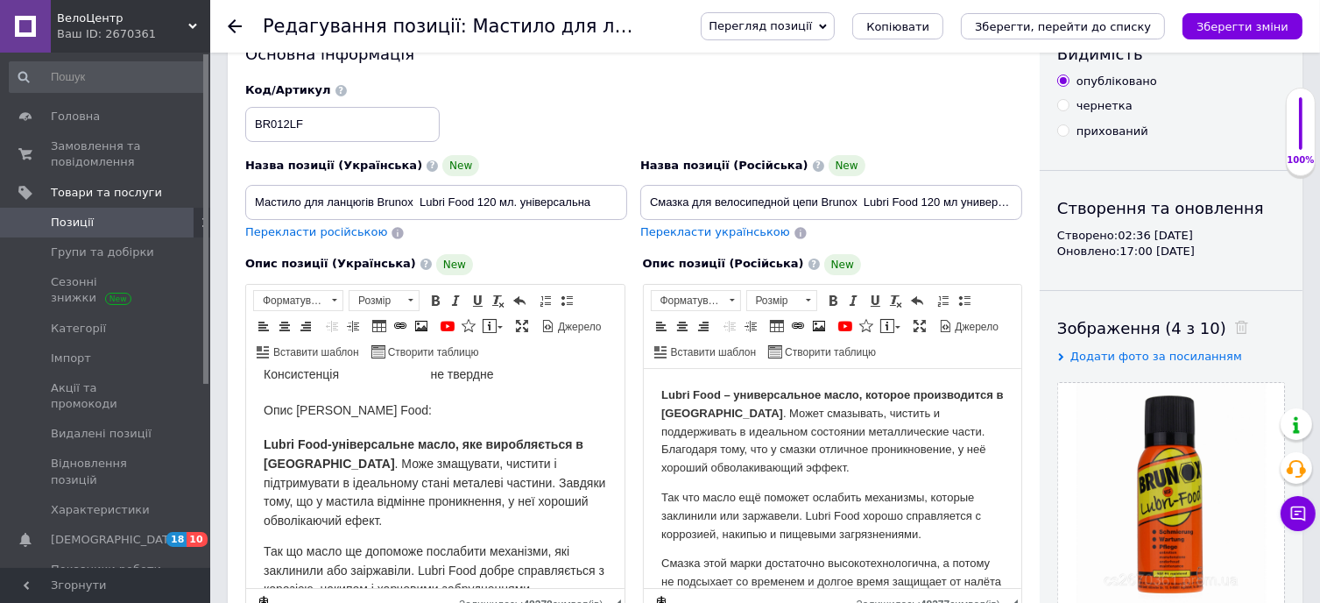
scroll to position [0, 0]
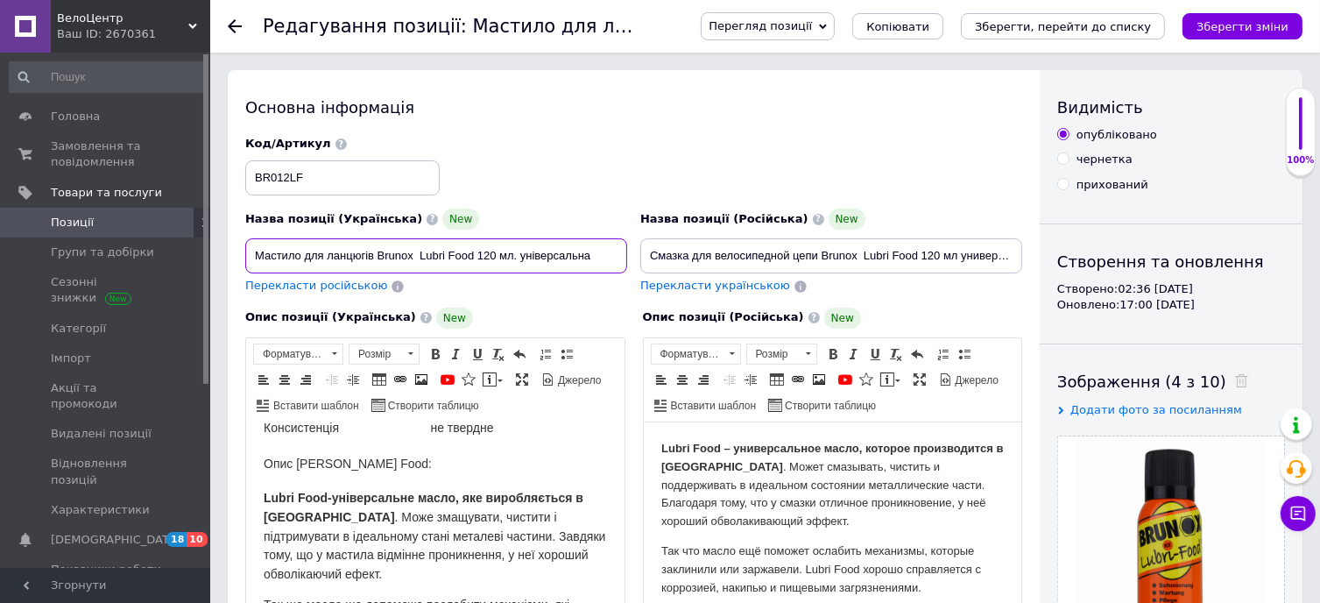
click at [371, 261] on input "Мастило для ланцюгів Brunox Lubri Food 120 мл. універсальна" at bounding box center [436, 255] width 382 height 35
type input "Мастило для ланцюга Brunox Lubri Food 120 мл. універсальна"
click at [1252, 28] on icon "Зберегти зміни" at bounding box center [1243, 26] width 92 height 13
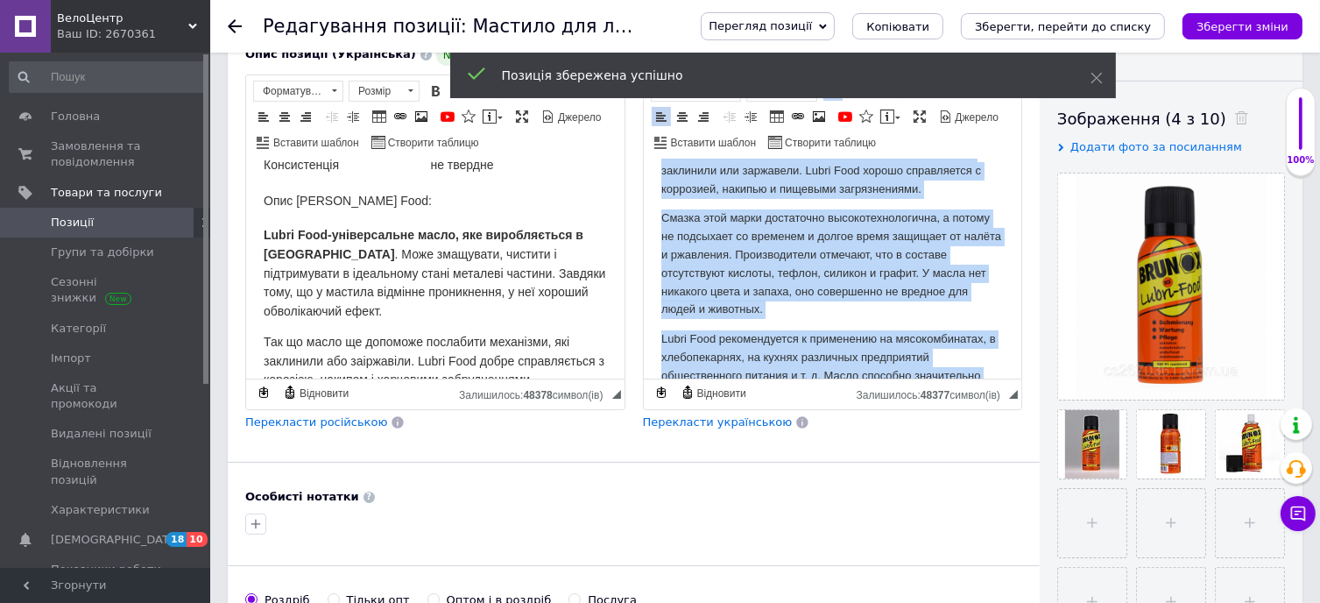
scroll to position [660, 0]
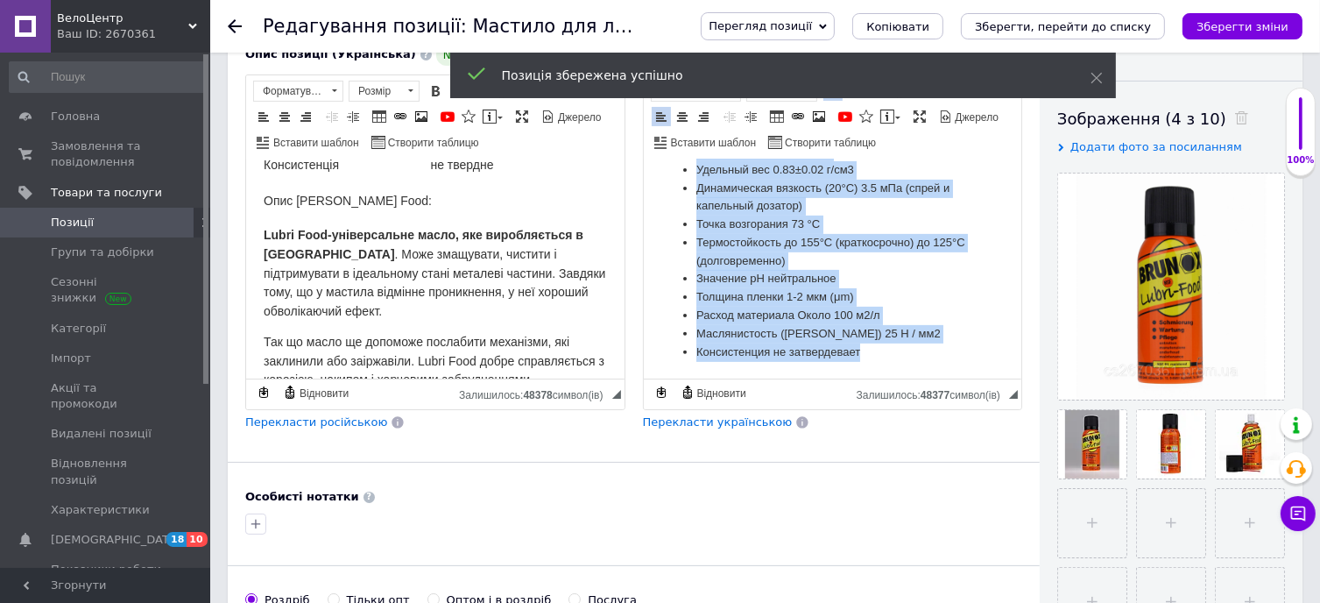
drag, startPoint x: 655, startPoint y: 176, endPoint x: 935, endPoint y: 465, distance: 402.0
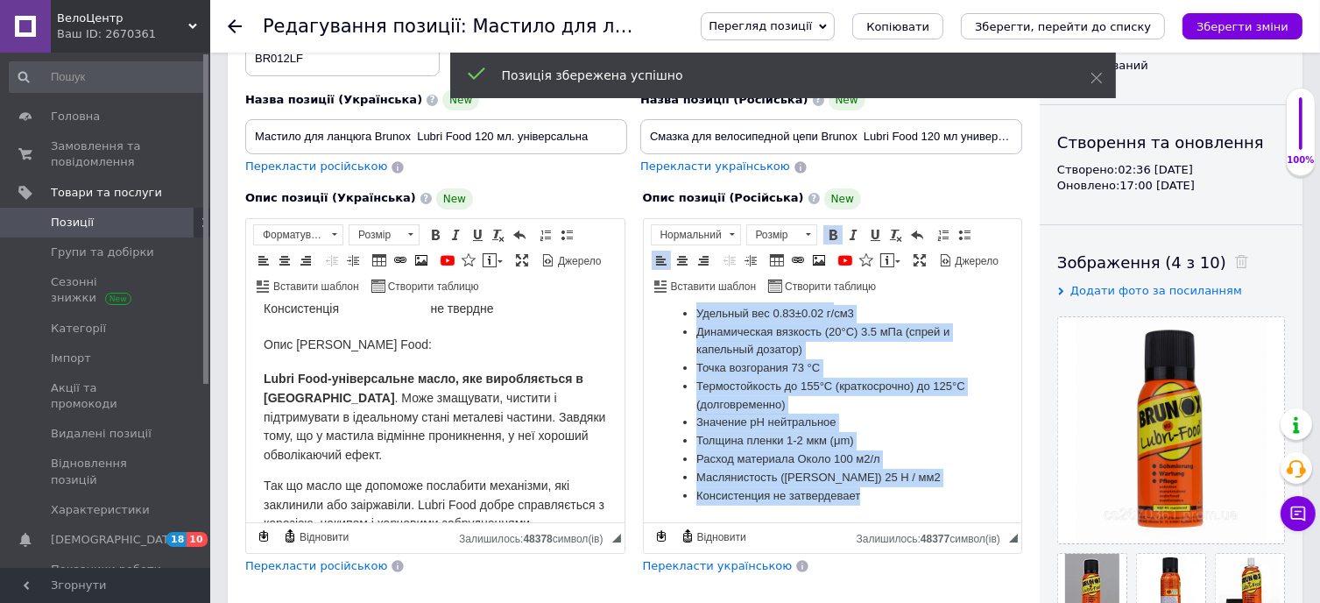
scroll to position [88, 0]
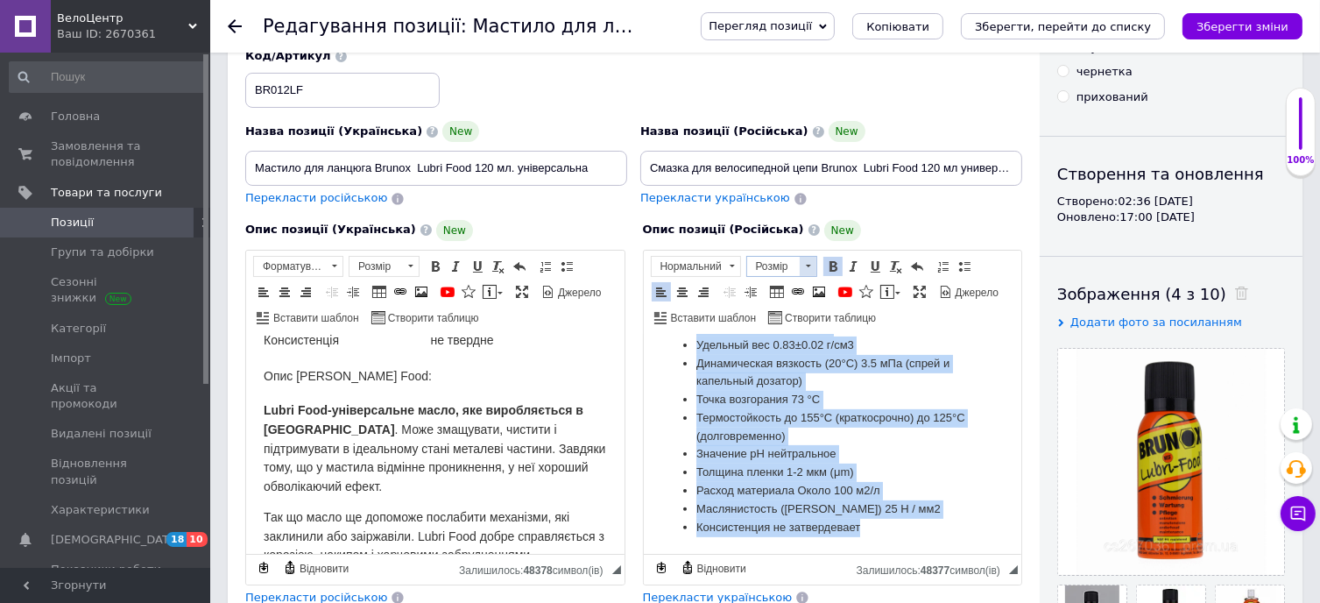
click at [803, 262] on span at bounding box center [808, 266] width 17 height 19
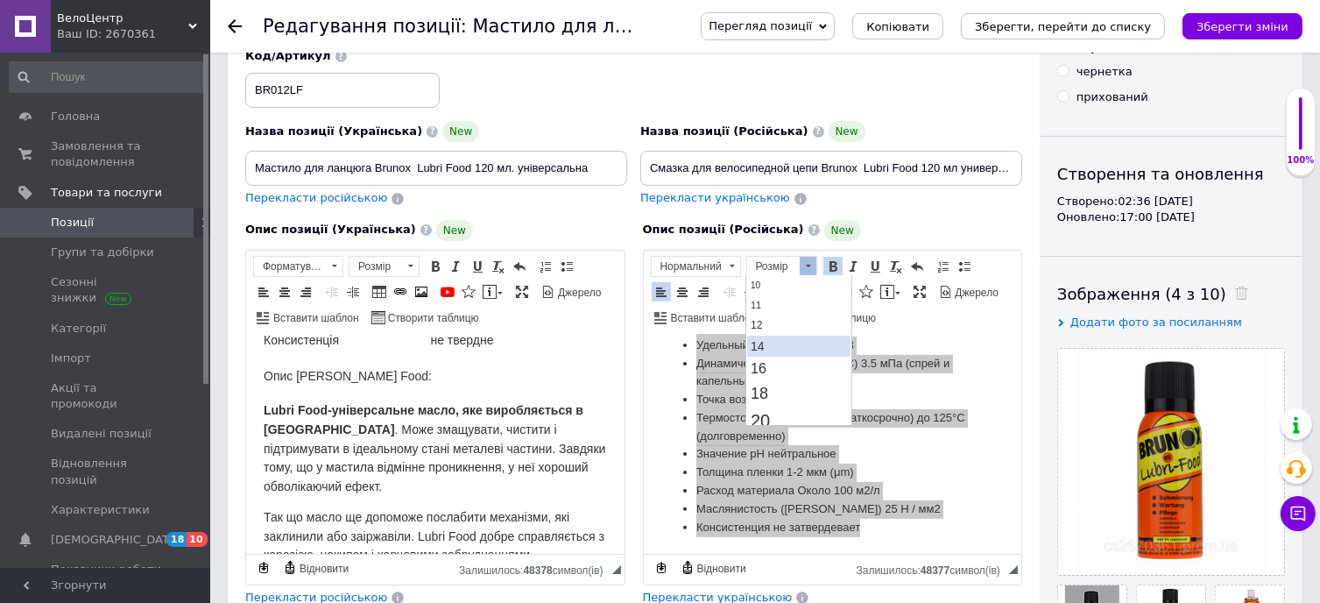
click at [784, 335] on link "14" at bounding box center [797, 345] width 103 height 21
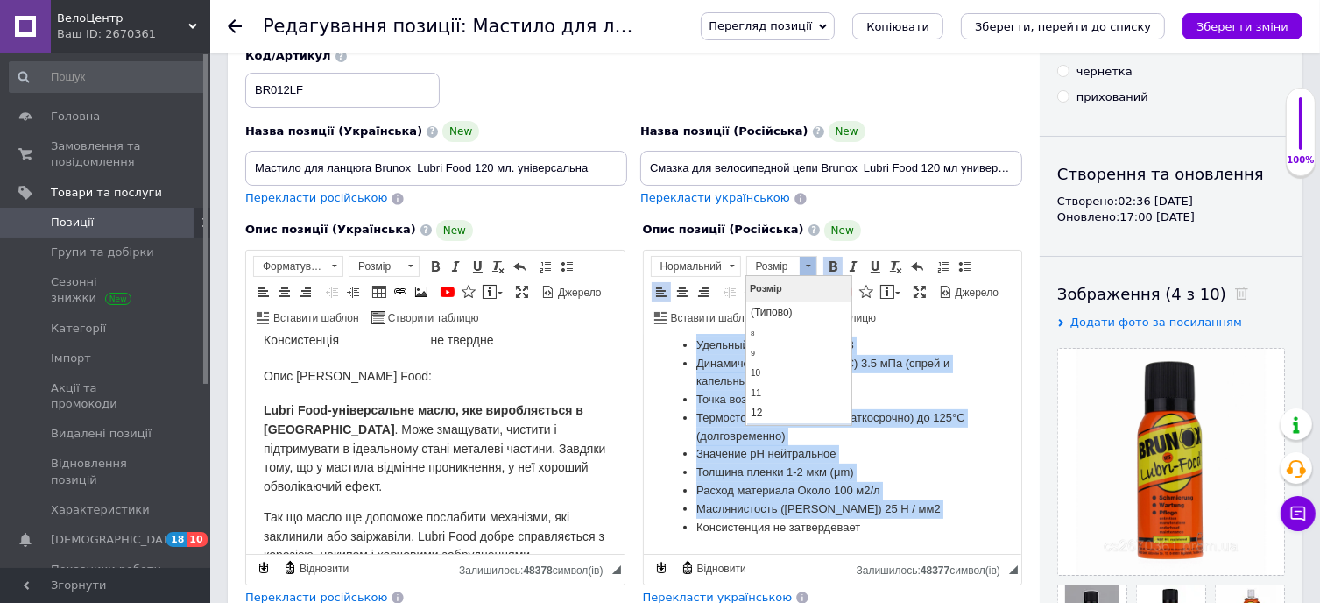
scroll to position [680, 0]
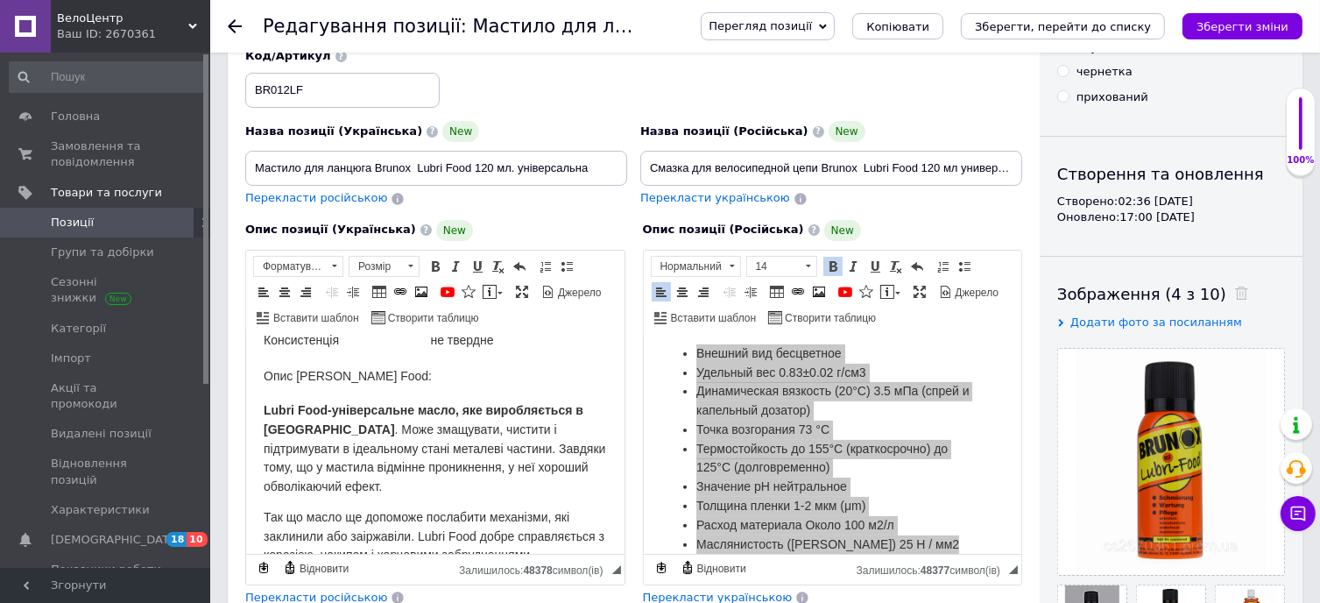
click at [248, 370] on html "Brunox Lubri Food, олія універсальна Зовнішній вигляд безбарвний Питома вага 0.…" at bounding box center [434, 547] width 378 height 964
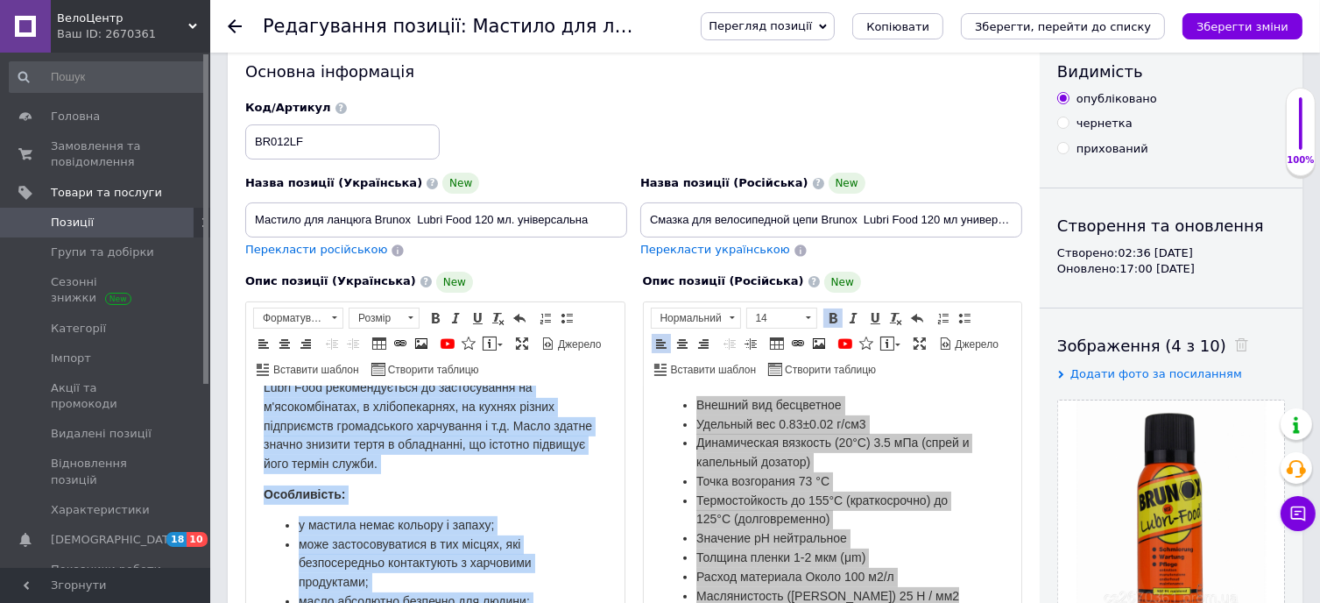
scroll to position [707, 0]
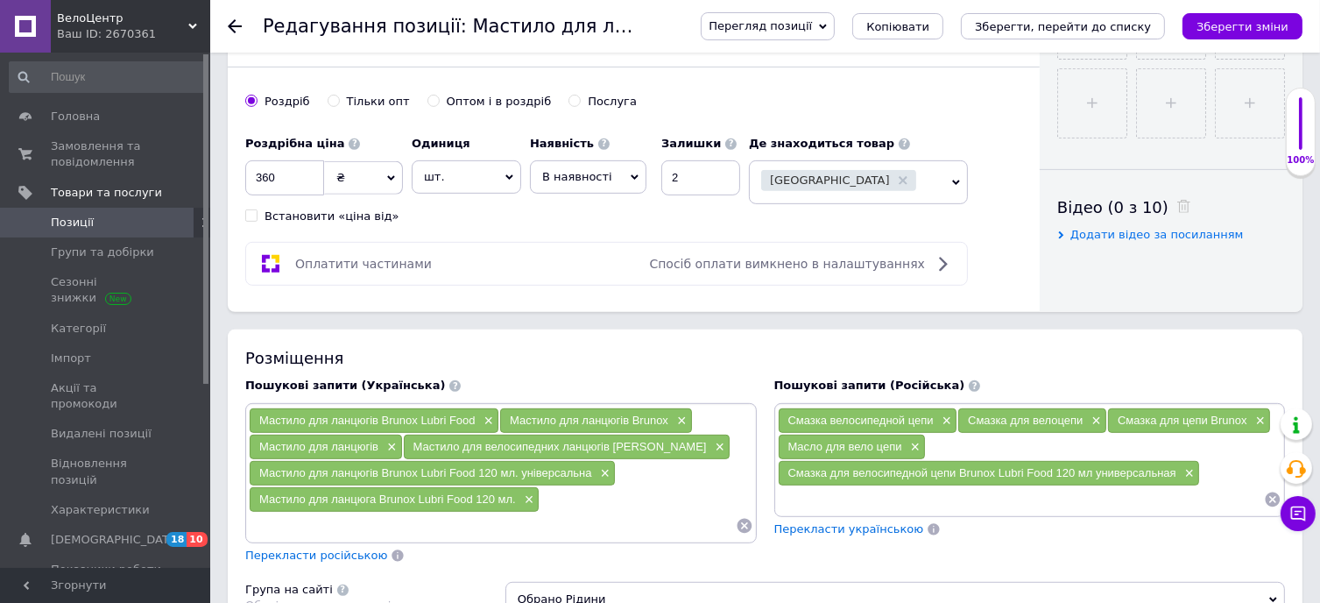
drag, startPoint x: 253, startPoint y: -321, endPoint x: 377, endPoint y: 746, distance: 1074.0
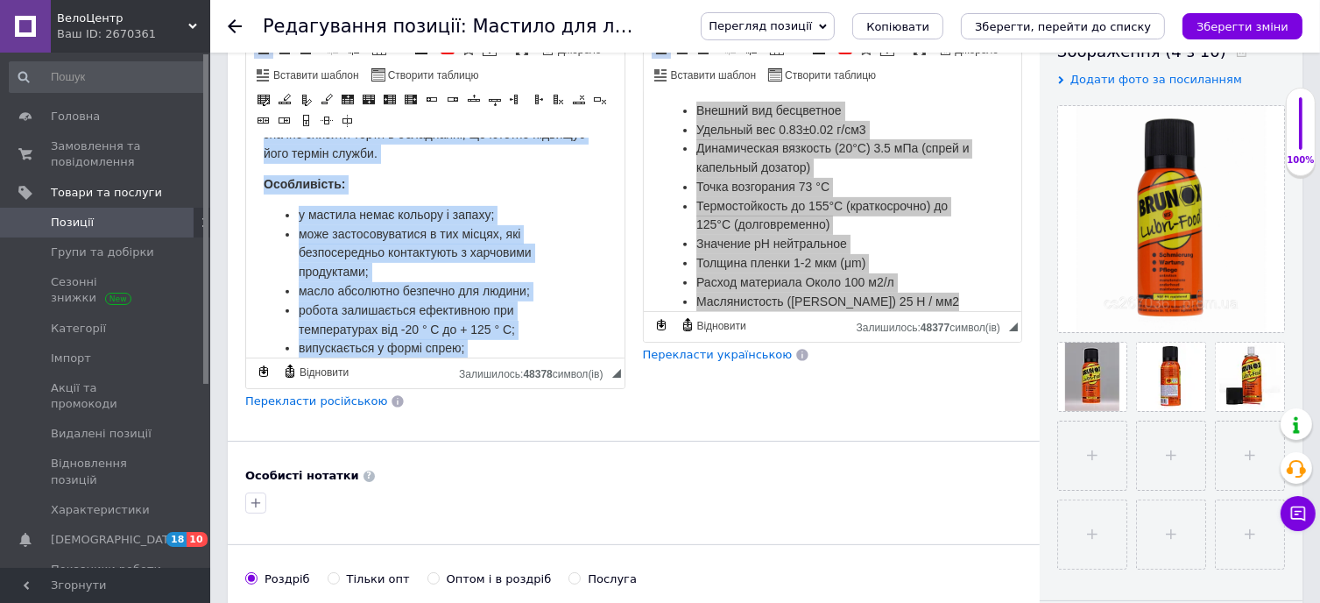
scroll to position [258, 0]
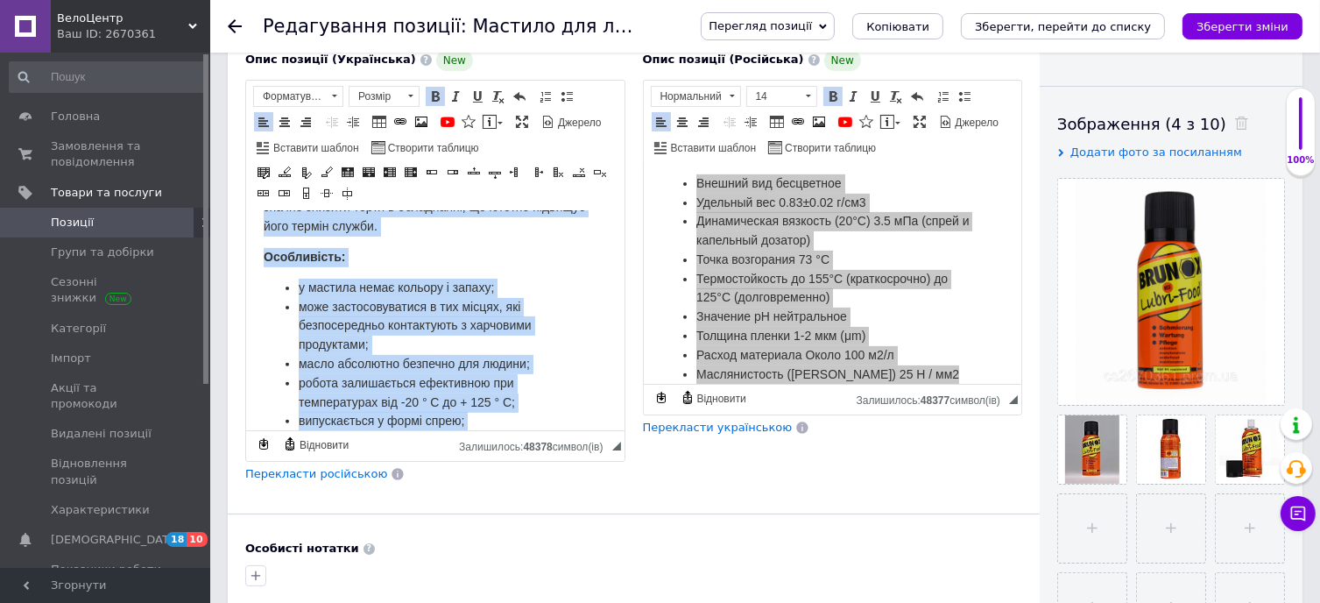
click at [410, 95] on span at bounding box center [410, 96] width 5 height 3
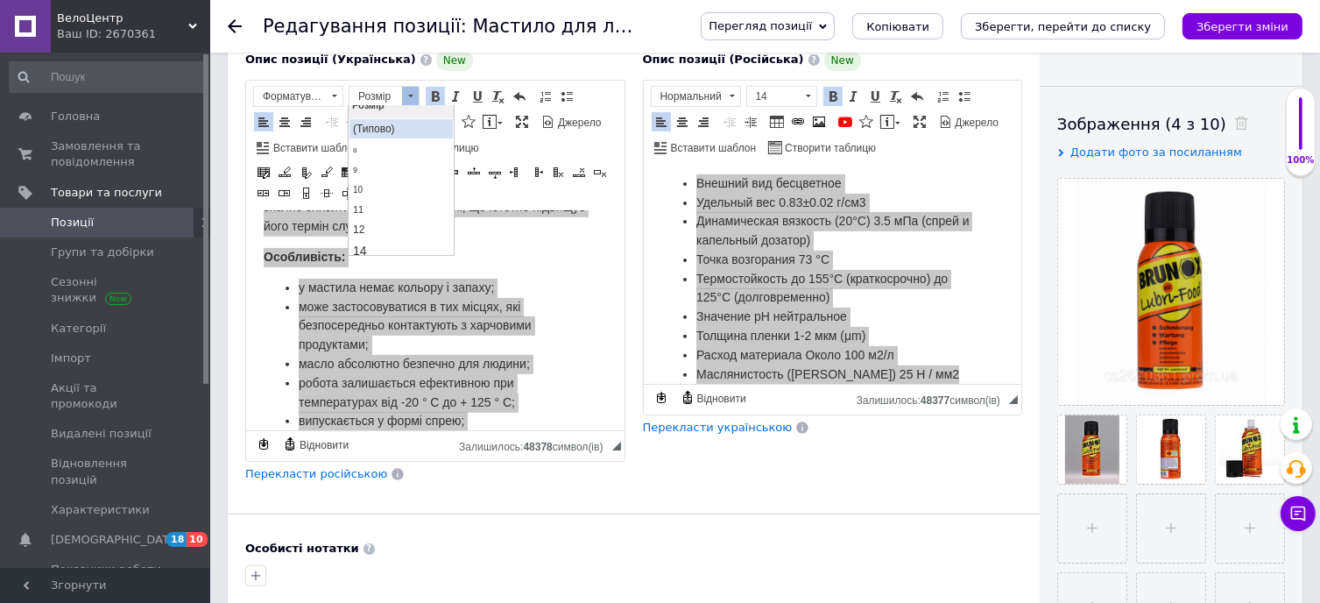
scroll to position [0, 0]
click at [392, 165] on link "14" at bounding box center [400, 175] width 103 height 21
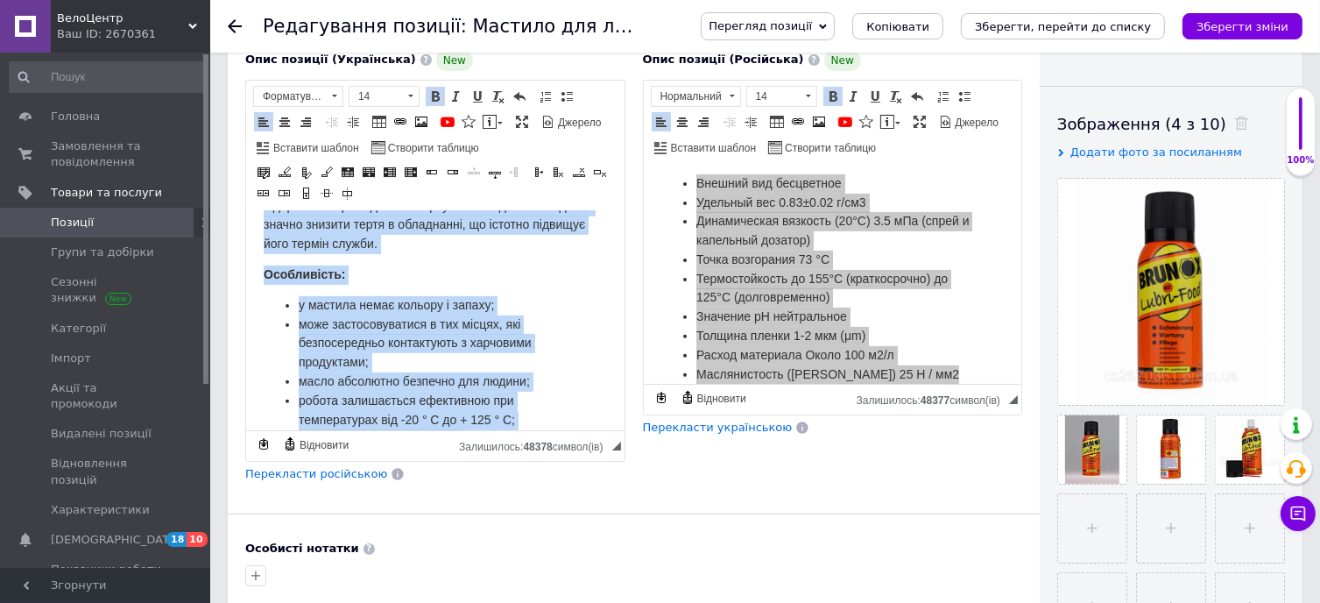
click at [543, 295] on li "у мастила немає кольору і запаху;" at bounding box center [434, 304] width 273 height 19
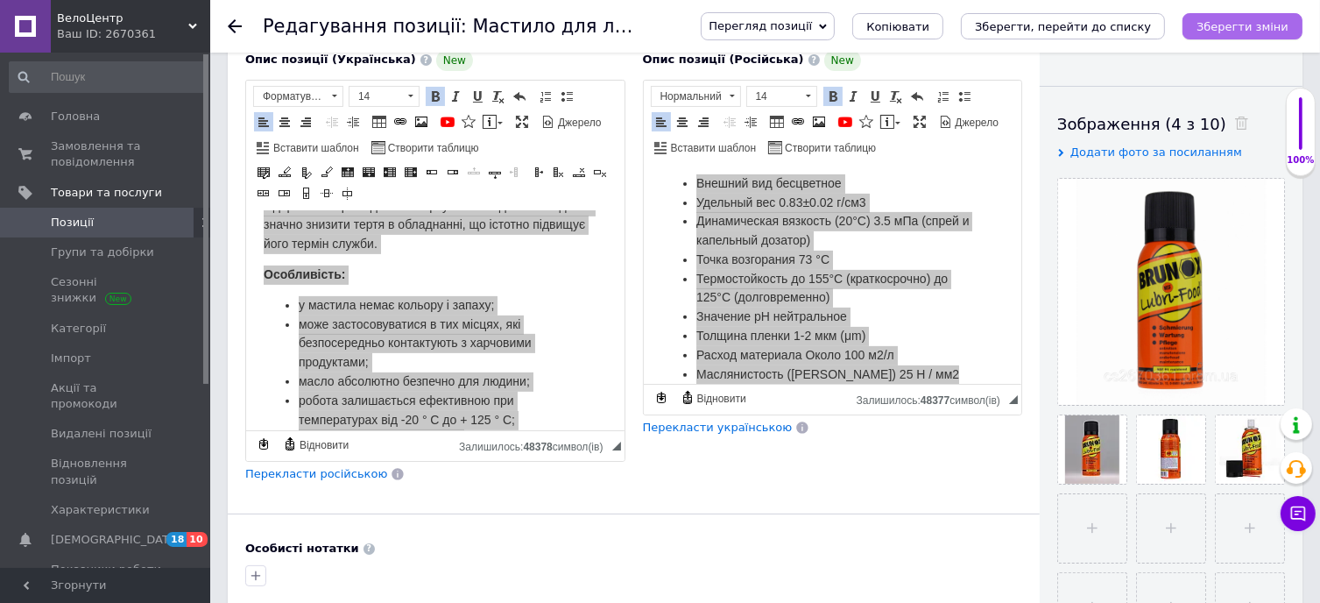
click at [1268, 34] on button "Зберегти зміни" at bounding box center [1242, 26] width 120 height 26
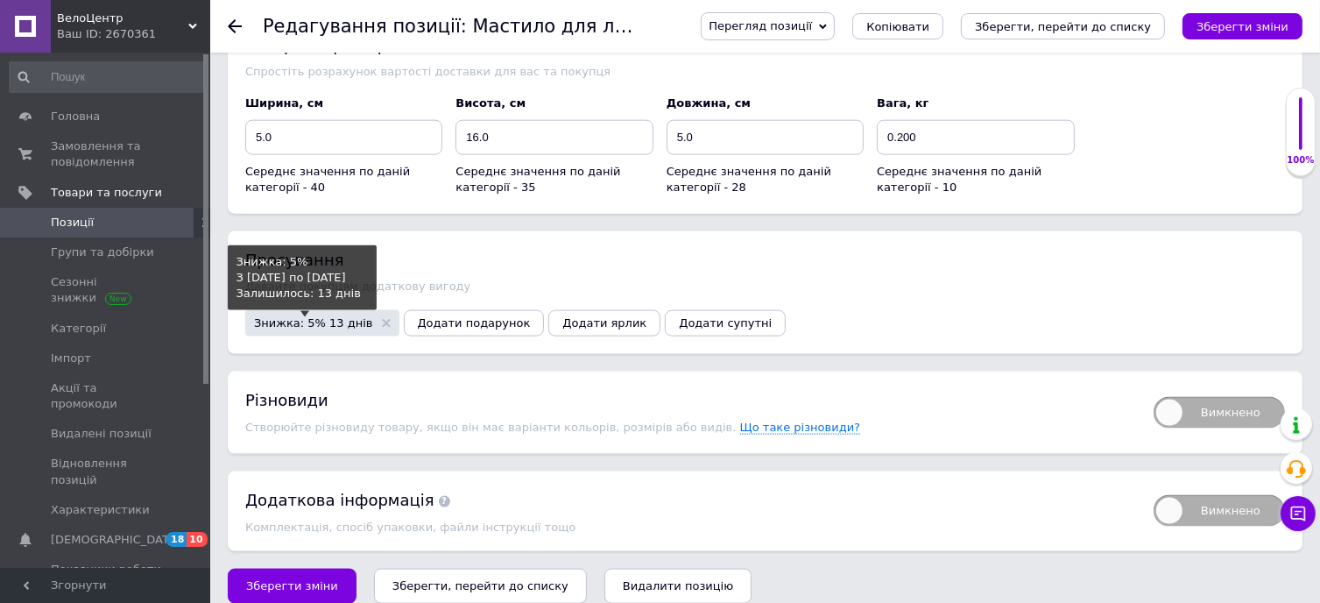
click at [284, 317] on span "Знижка: 5% 13 днів" at bounding box center [313, 322] width 119 height 11
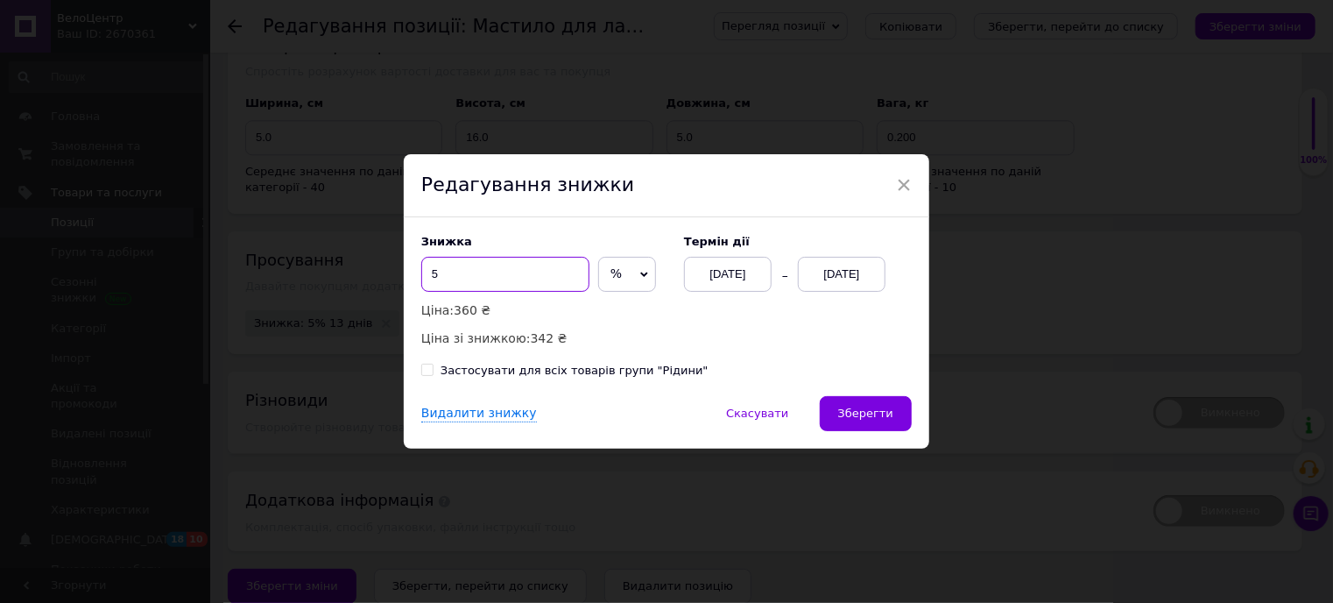
click at [452, 281] on input "5" at bounding box center [505, 274] width 168 height 35
type input "10"
click at [877, 420] on span "Зберегти" at bounding box center [865, 412] width 55 height 13
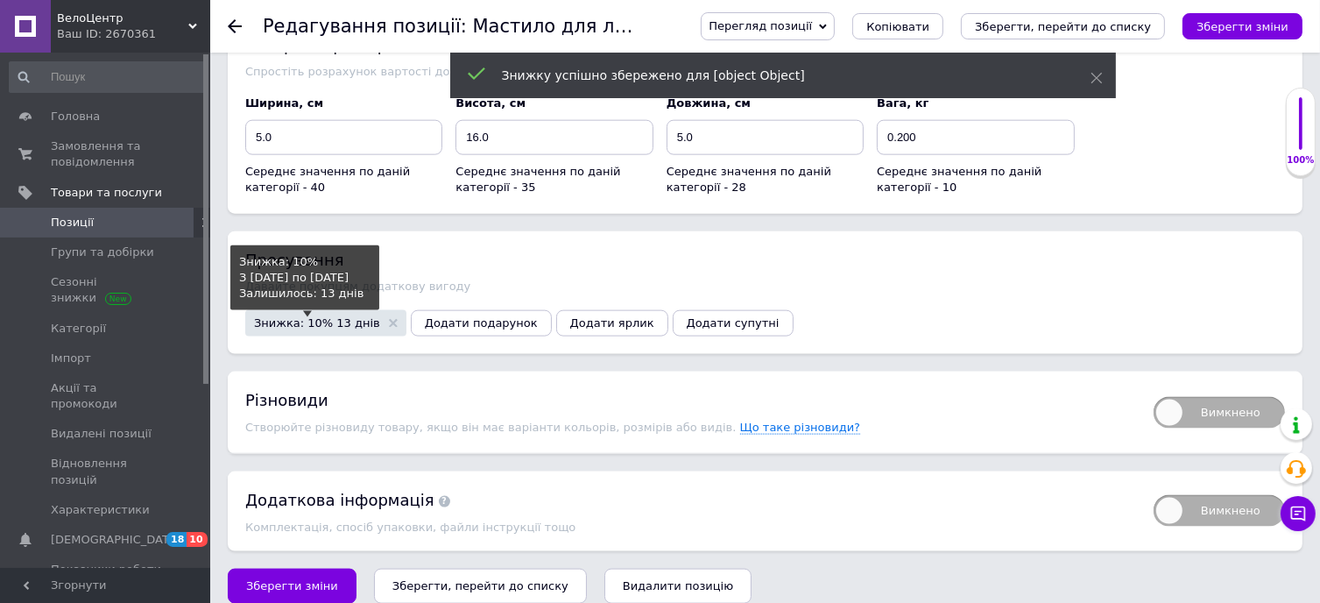
click at [318, 317] on span "Знижка: 10% 13 днів" at bounding box center [317, 322] width 126 height 11
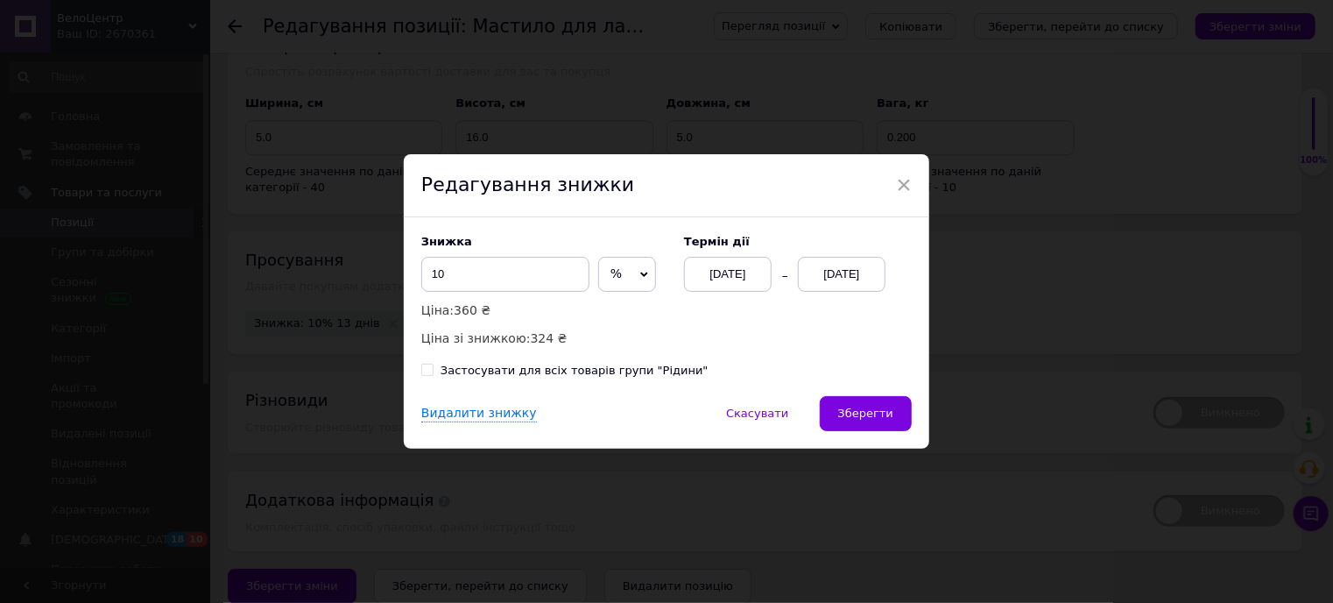
click at [846, 270] on div "[DATE]" at bounding box center [842, 274] width 88 height 35
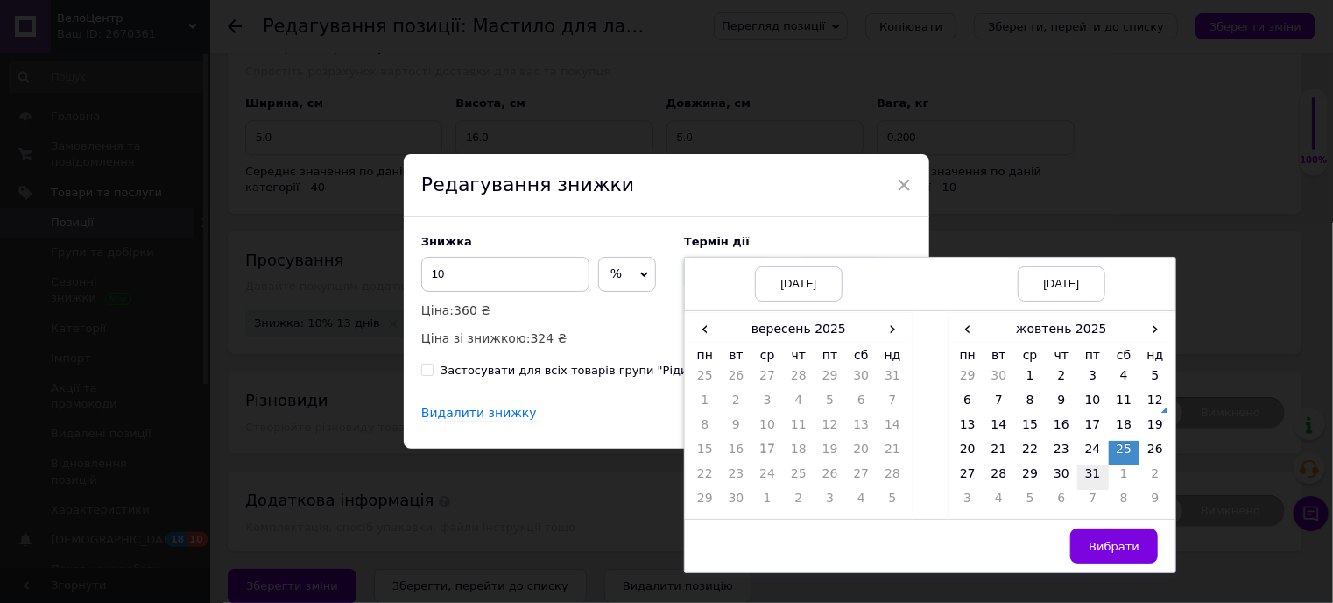
click at [1090, 469] on td "31" at bounding box center [1093, 477] width 32 height 25
click at [1115, 542] on span "Вибрати" at bounding box center [1114, 546] width 51 height 13
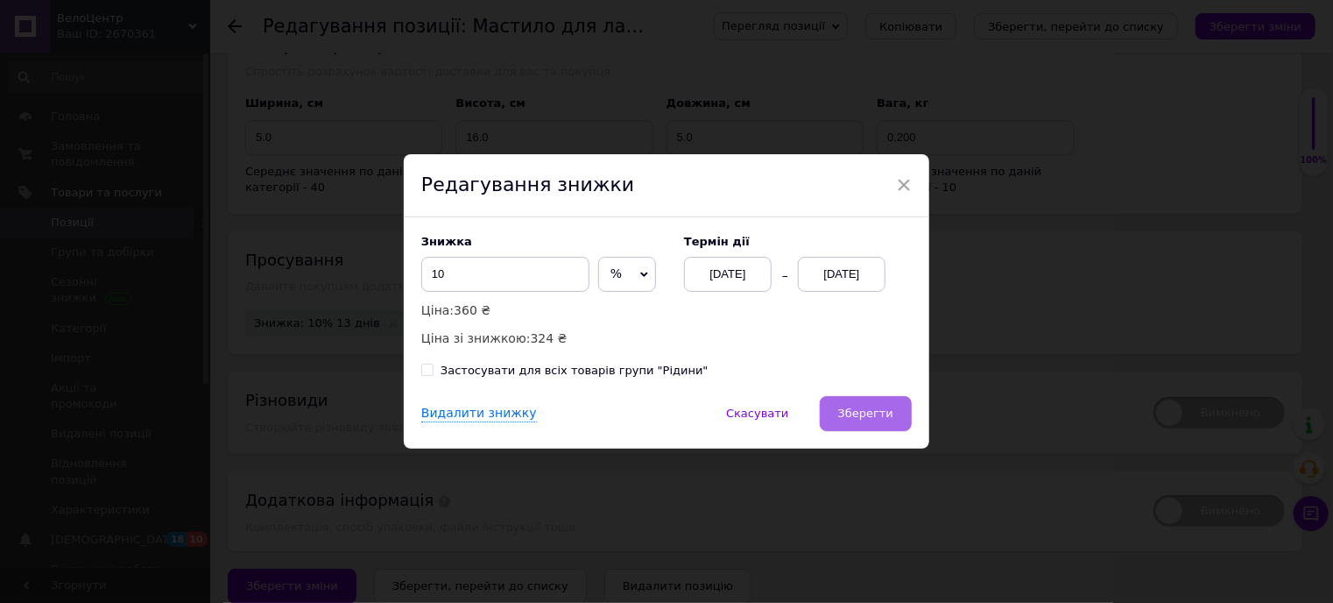
click at [894, 401] on button "Зберегти" at bounding box center [866, 413] width 92 height 35
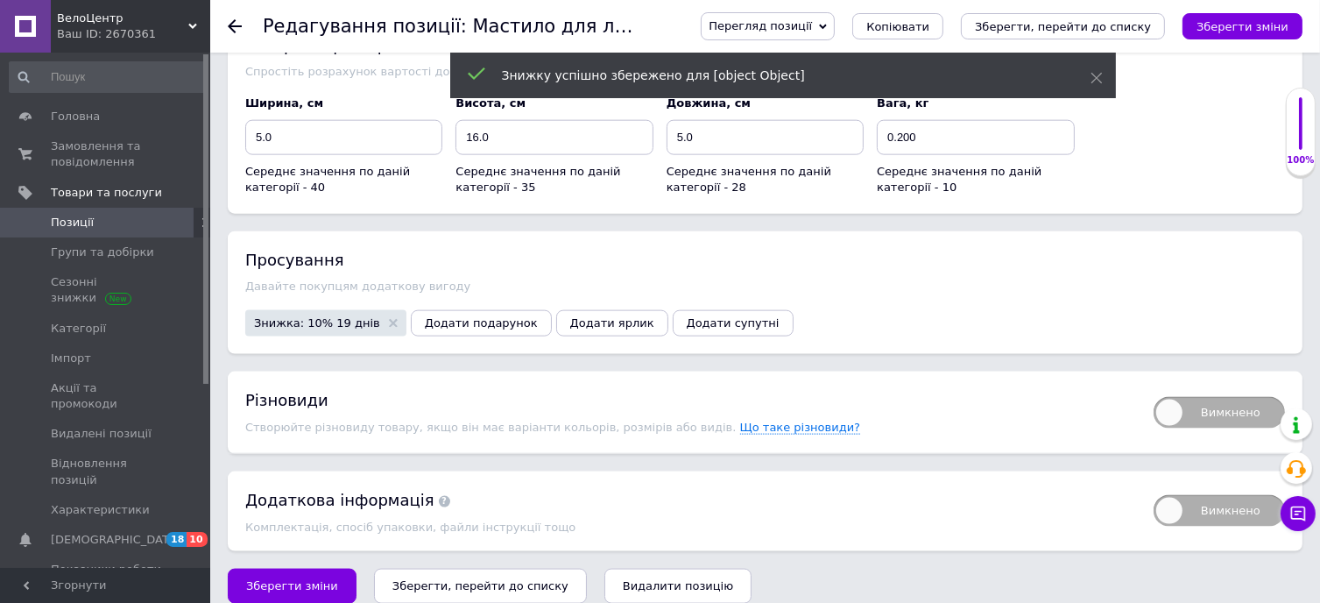
click at [1111, 30] on icon "Зберегти, перейти до списку" at bounding box center [1063, 26] width 176 height 13
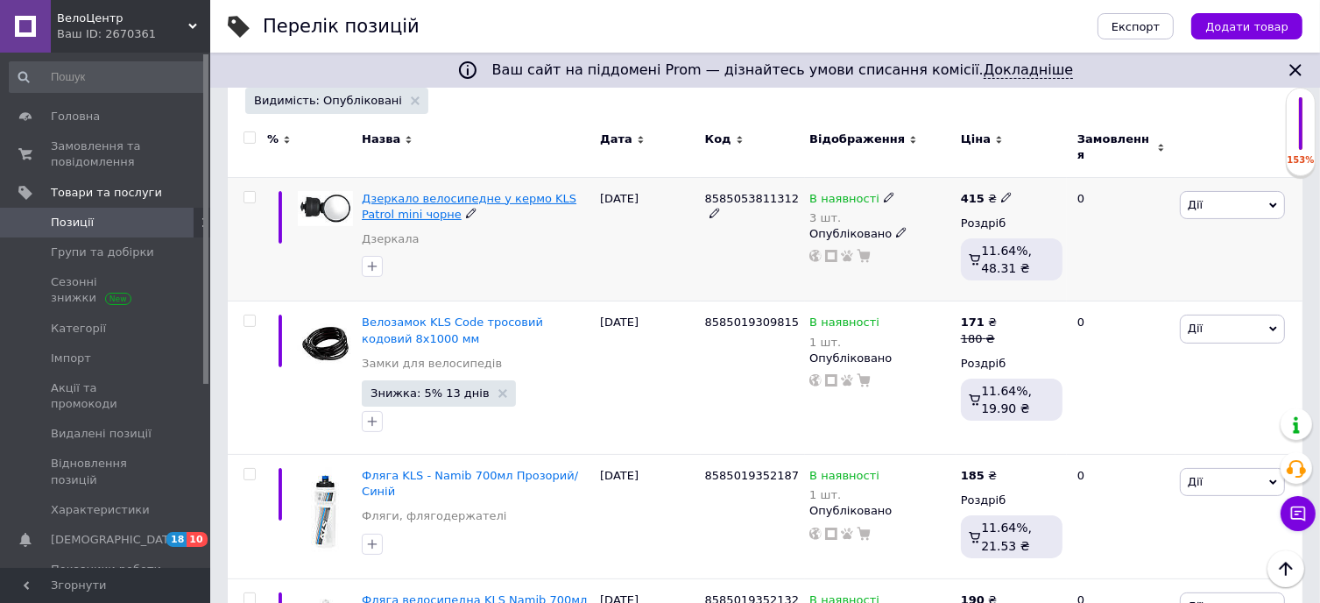
click at [498, 192] on span "Дзеркало велосипедне у кермо KLS Patrol mini чорне" at bounding box center [469, 206] width 215 height 29
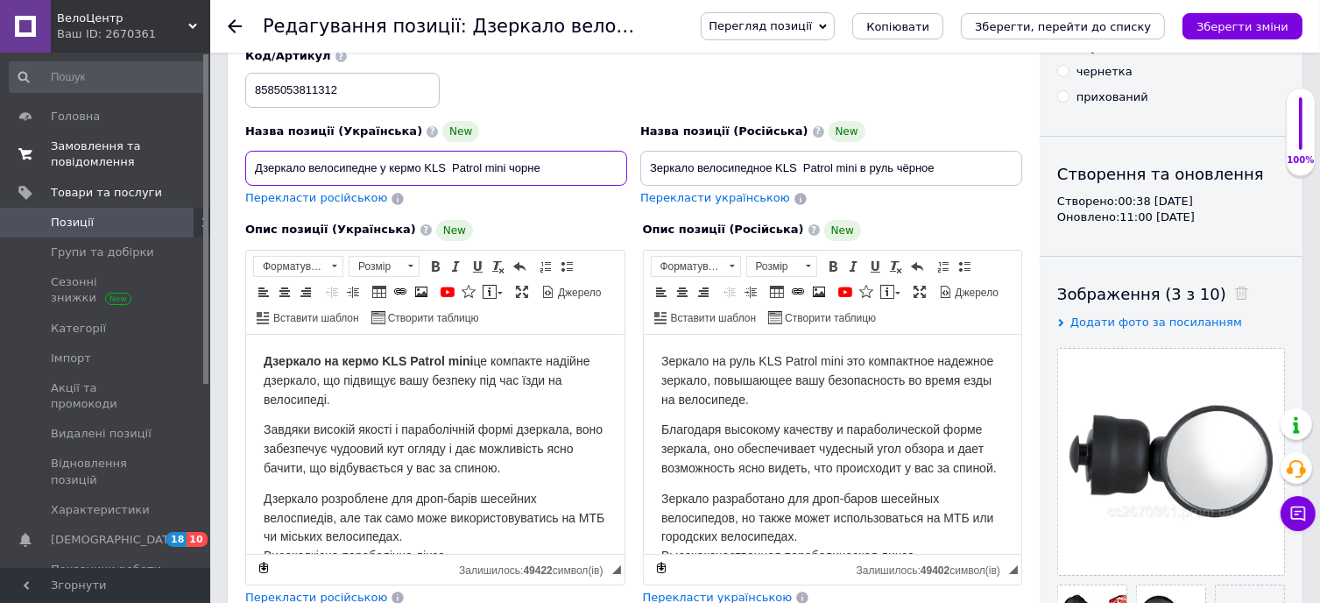
drag, startPoint x: 505, startPoint y: 172, endPoint x: 186, endPoint y: 171, distance: 318.8
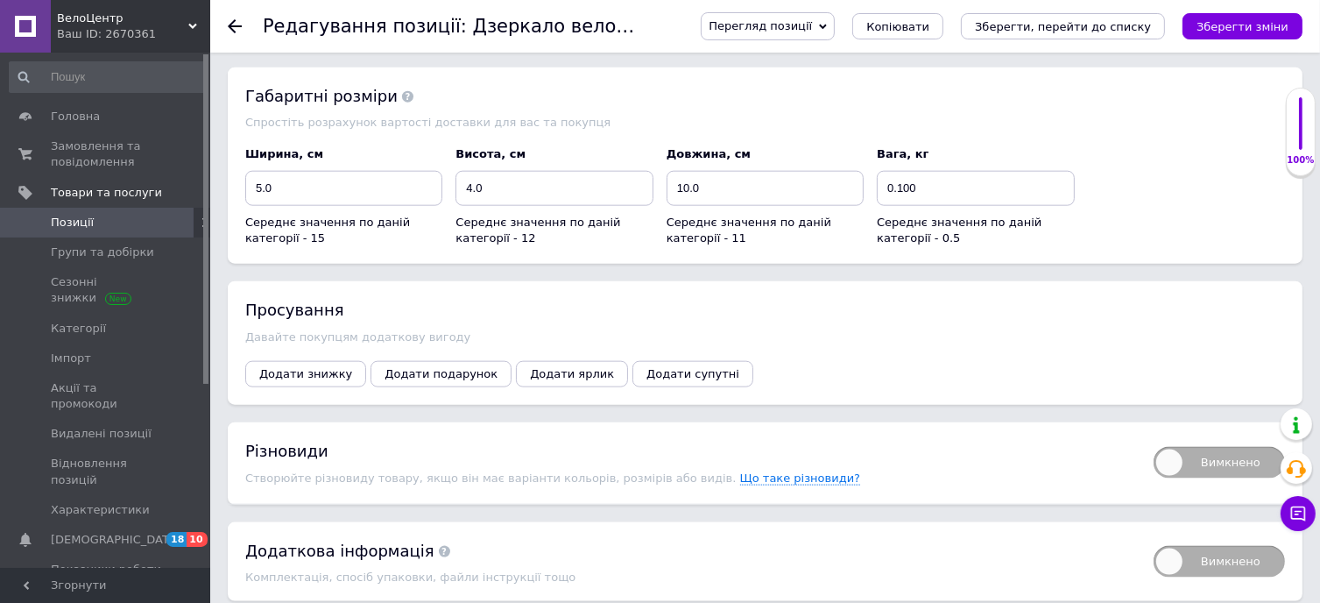
scroll to position [2060, 0]
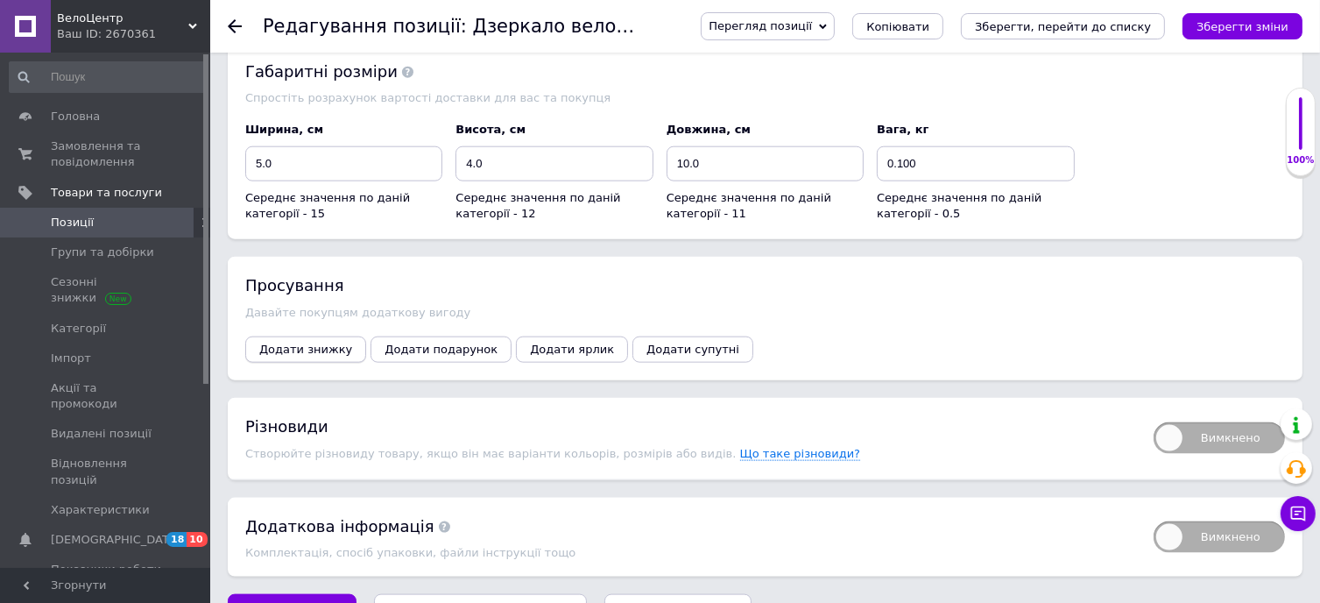
click at [289, 342] on span "Додати знижку" at bounding box center [305, 348] width 93 height 13
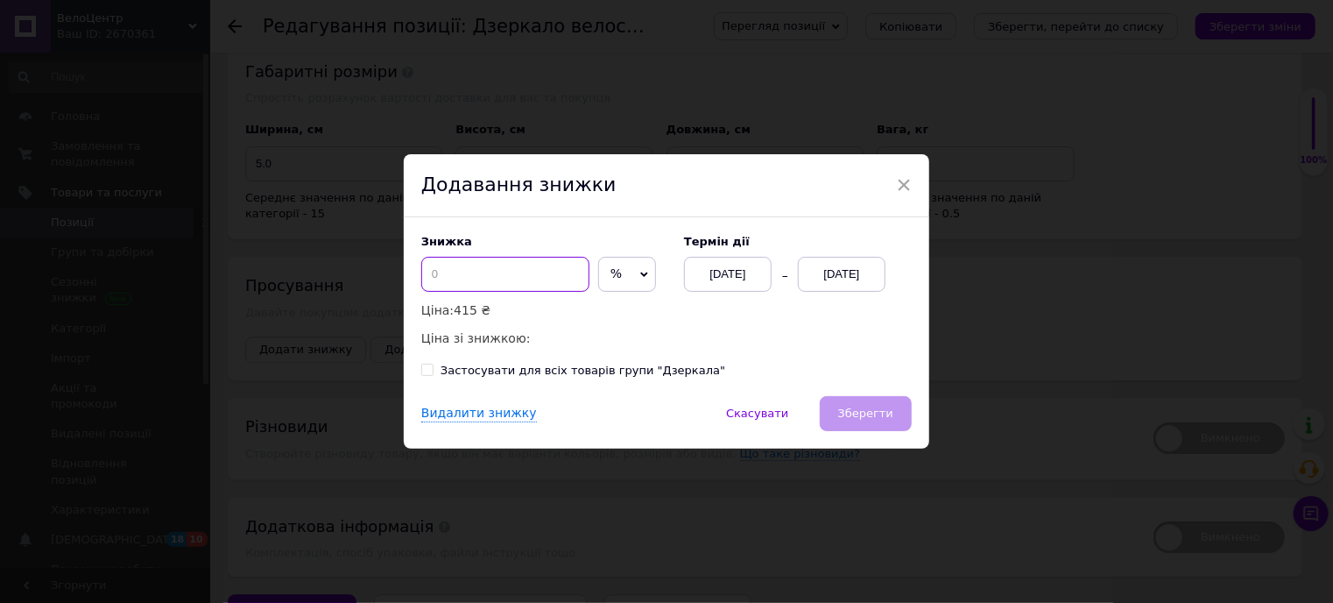
click at [463, 283] on input at bounding box center [505, 274] width 168 height 35
type input "5"
type input "6"
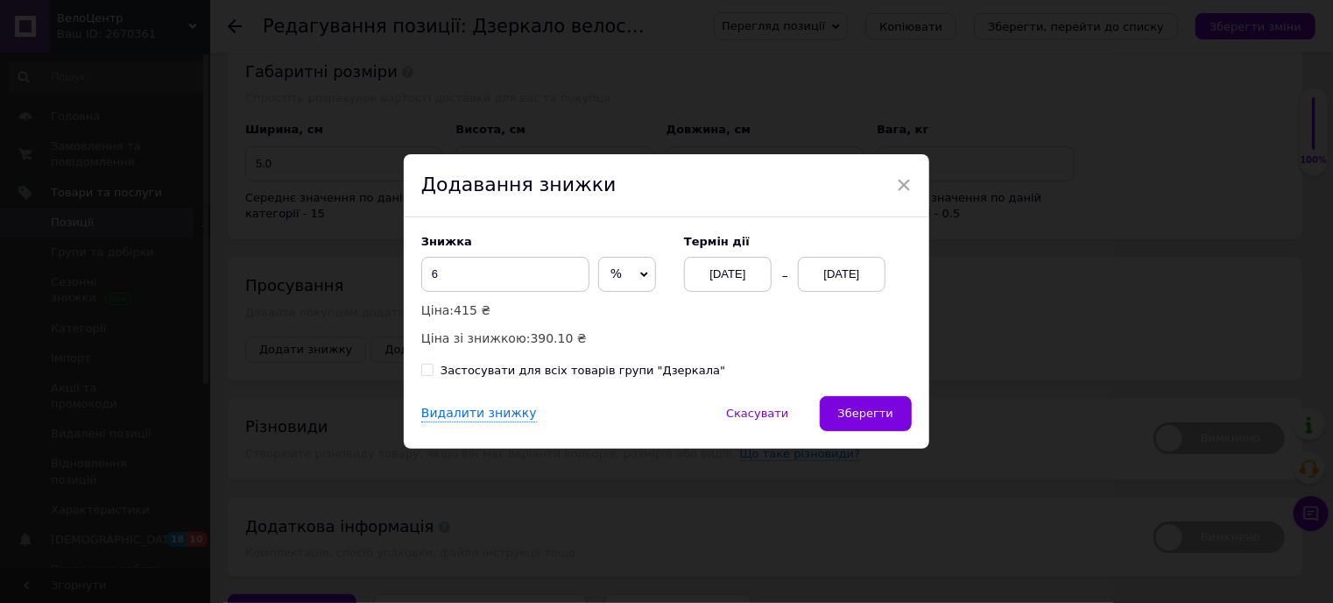
click at [839, 272] on div "[DATE]" at bounding box center [842, 274] width 88 height 35
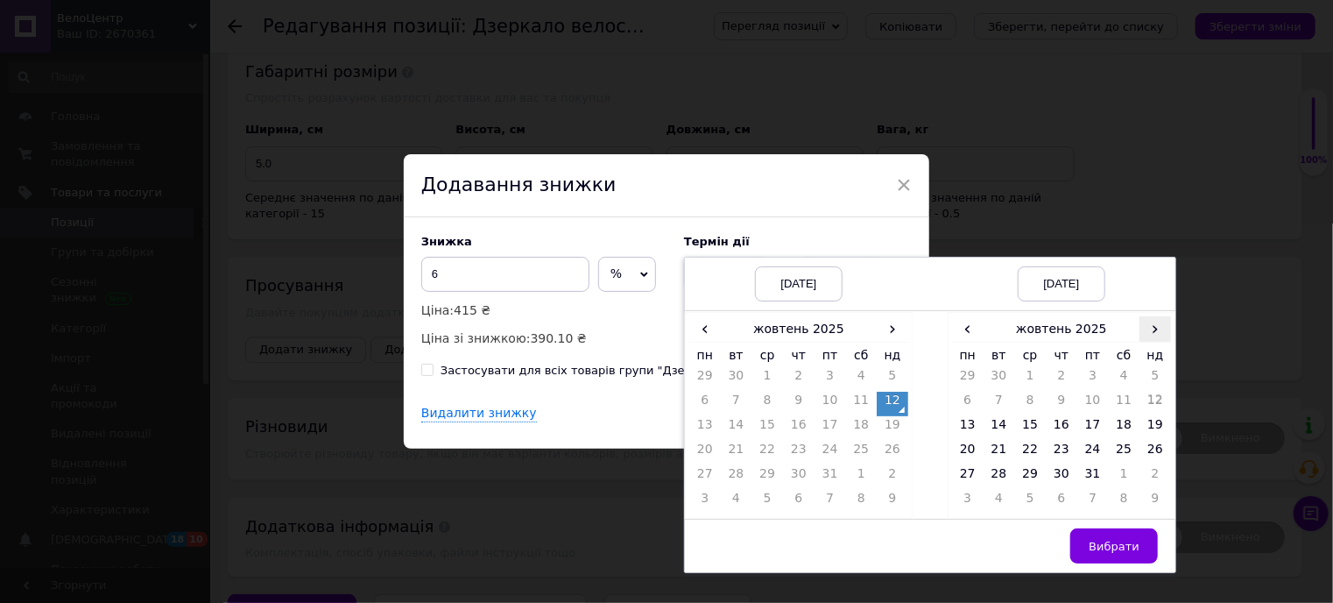
click at [1146, 336] on span "›" at bounding box center [1156, 328] width 32 height 25
click at [1087, 451] on td "21" at bounding box center [1093, 453] width 32 height 25
click at [1112, 542] on span "Вибрати" at bounding box center [1114, 546] width 51 height 13
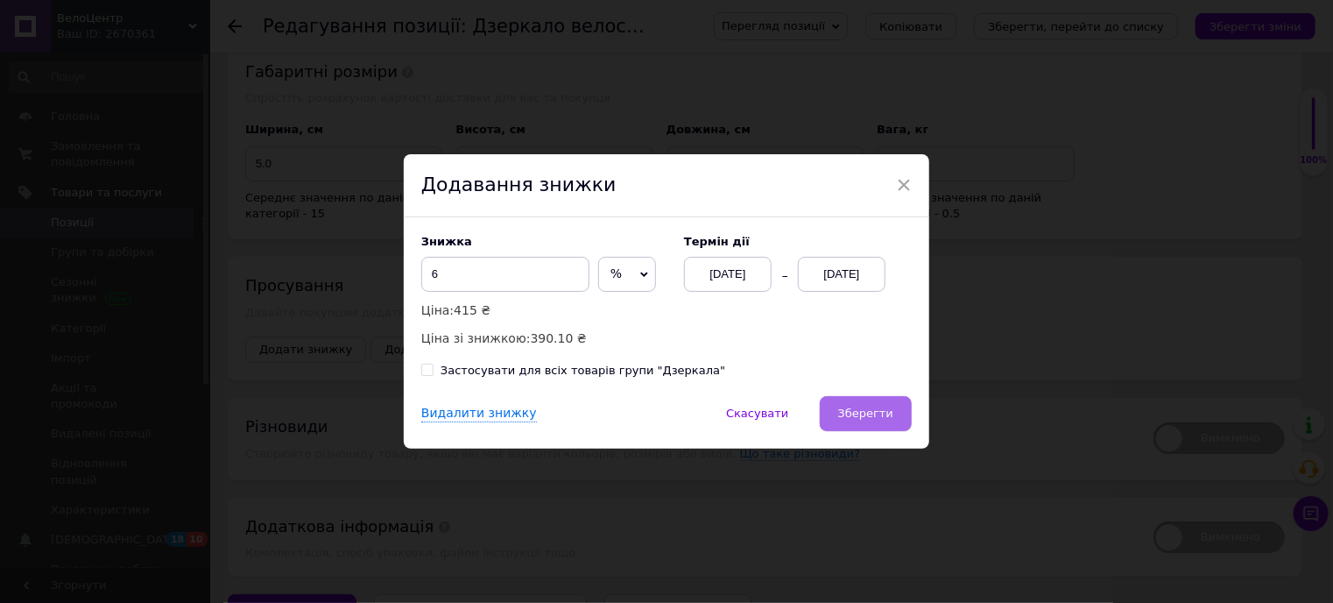
click at [870, 411] on span "Зберегти" at bounding box center [865, 412] width 55 height 13
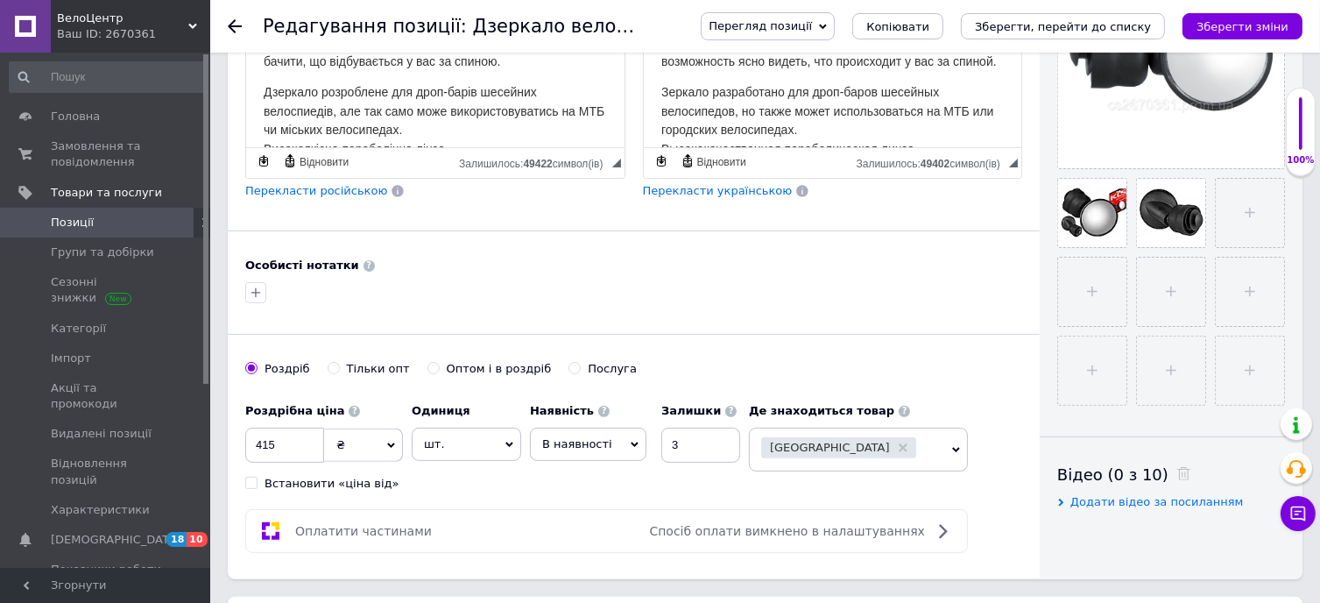
scroll to position [221, 0]
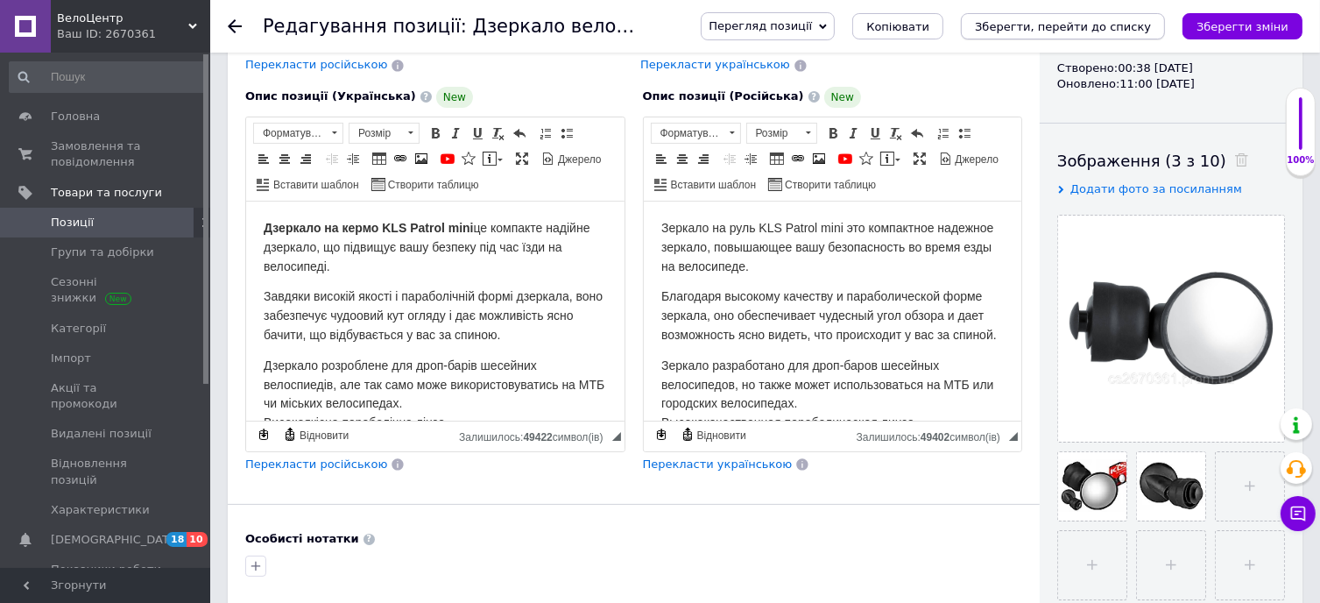
click at [1101, 25] on icon "Зберегти, перейти до списку" at bounding box center [1063, 26] width 176 height 13
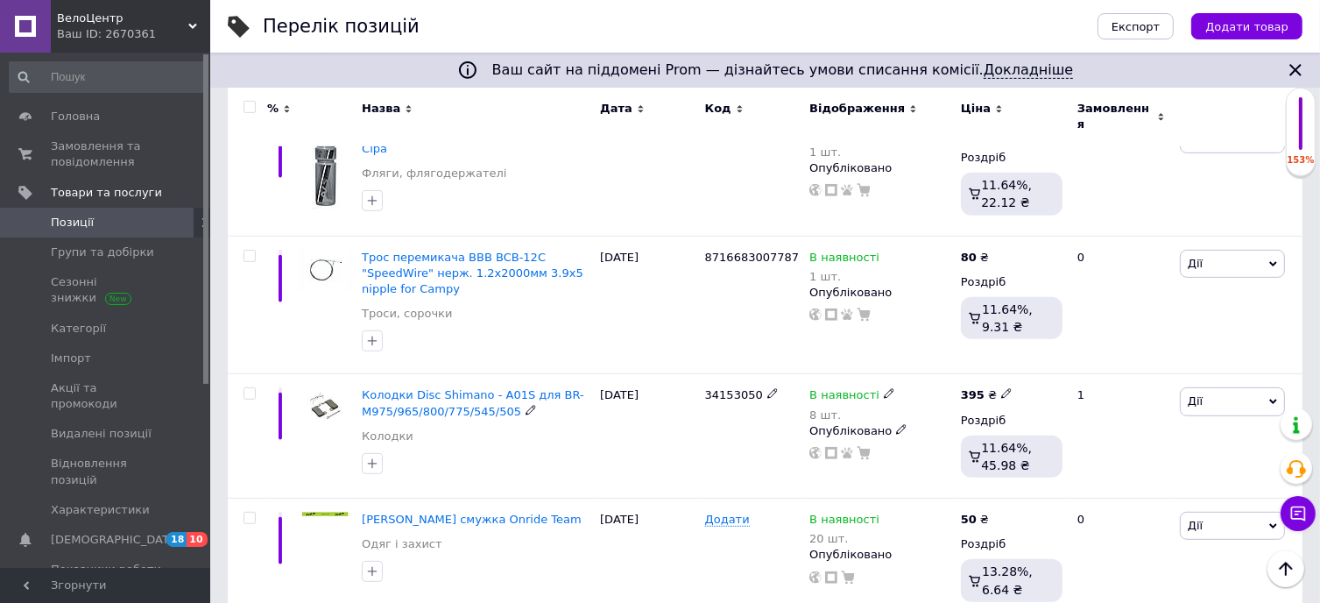
scroll to position [788, 0]
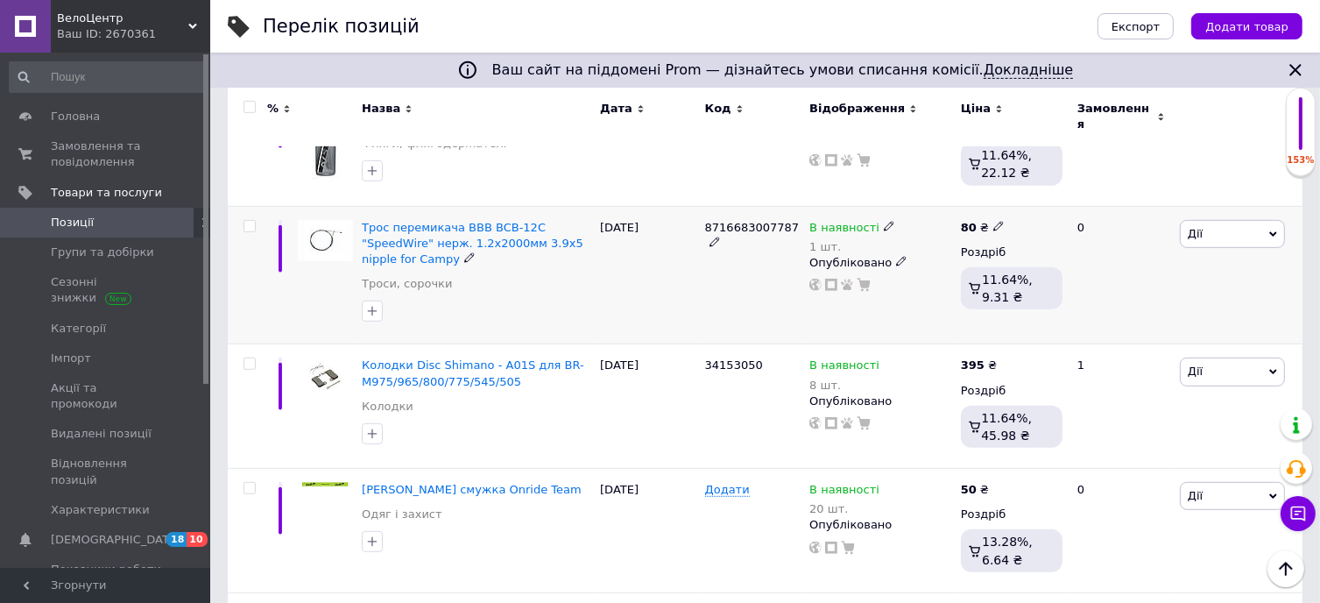
click at [1218, 220] on span "Дії" at bounding box center [1232, 234] width 105 height 28
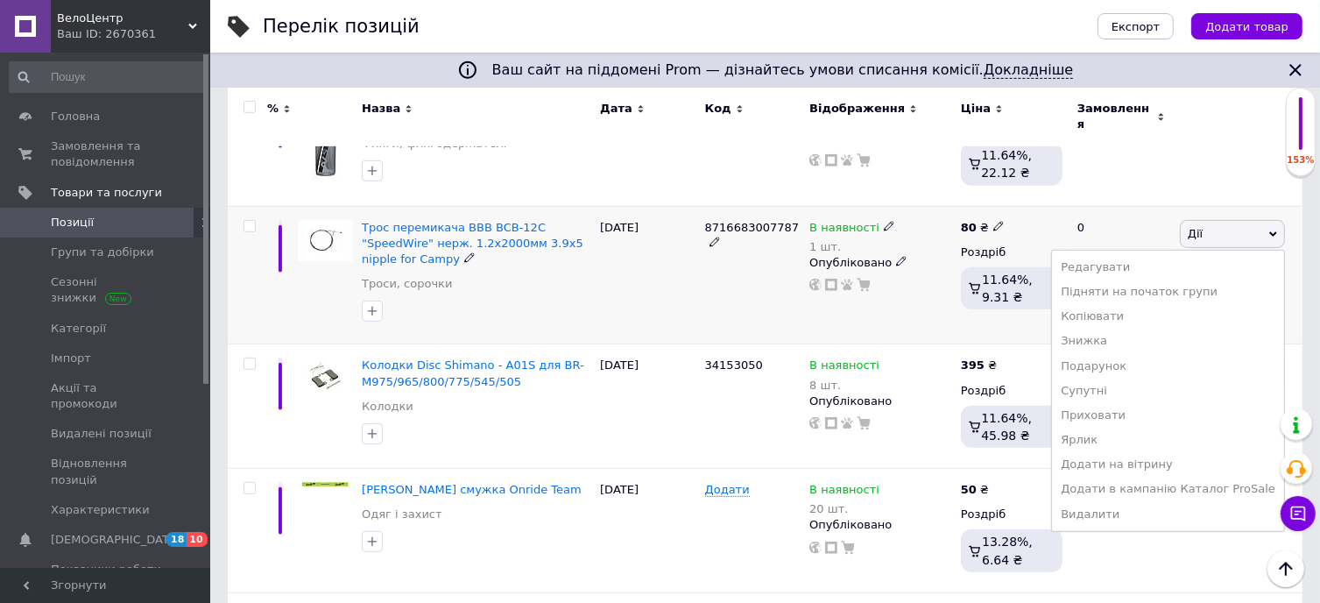
click at [896, 256] on icon at bounding box center [901, 261] width 11 height 11
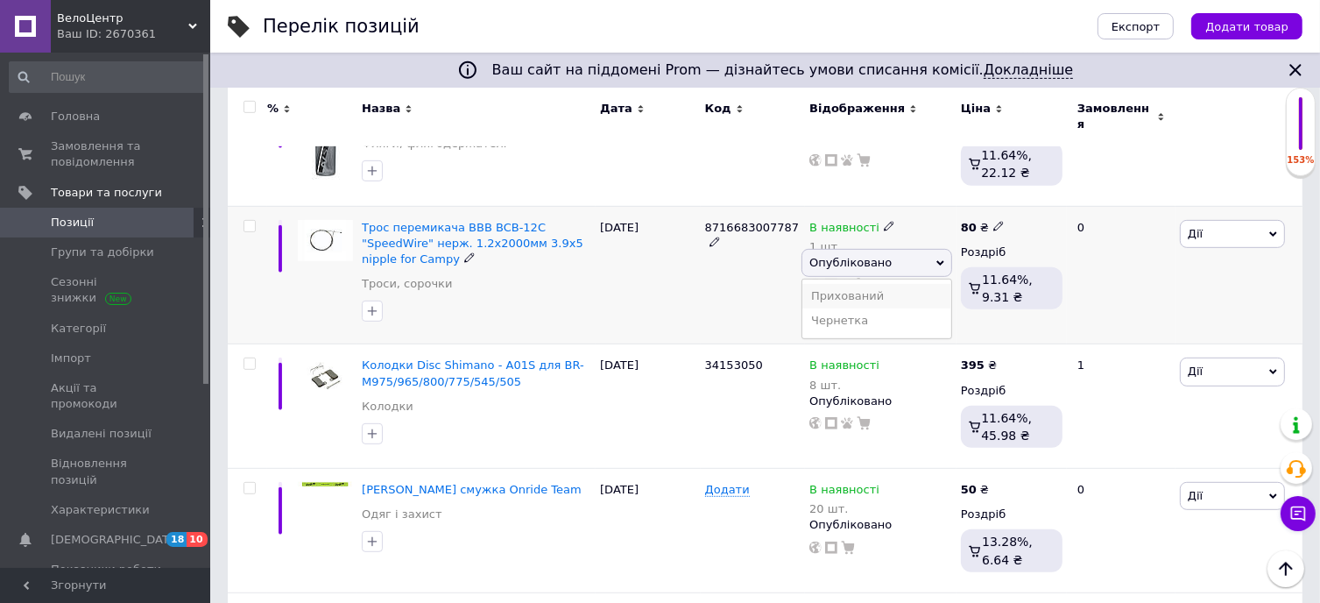
click at [865, 286] on li "Прихований" at bounding box center [876, 296] width 149 height 25
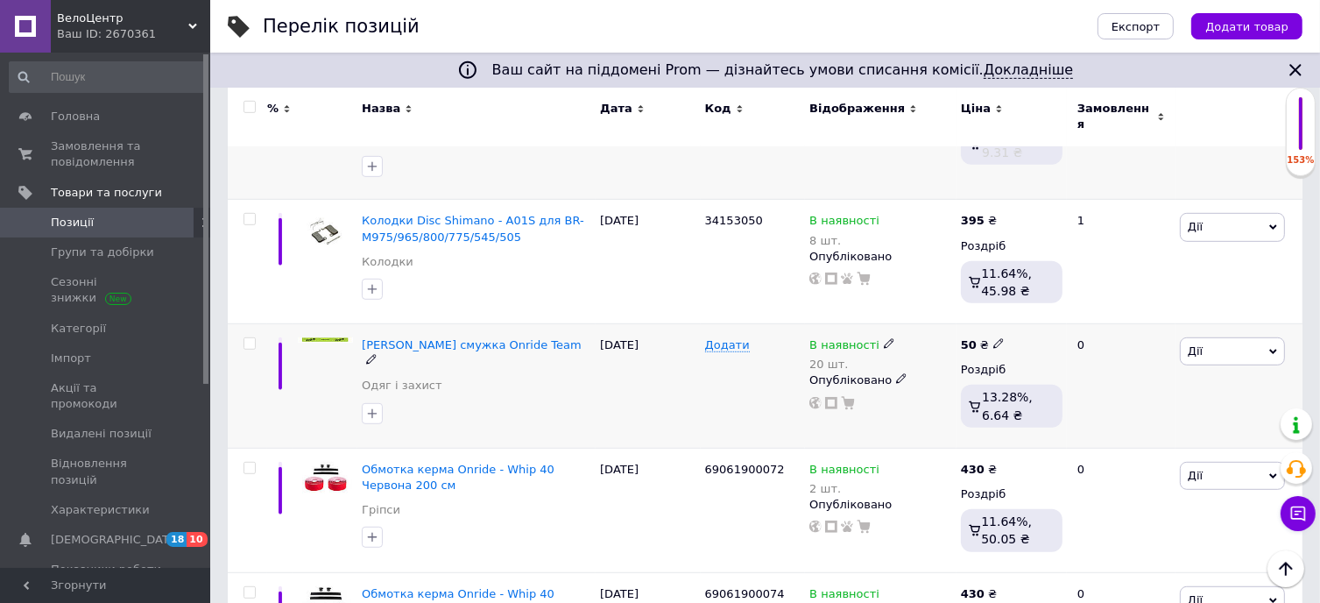
scroll to position [964, 0]
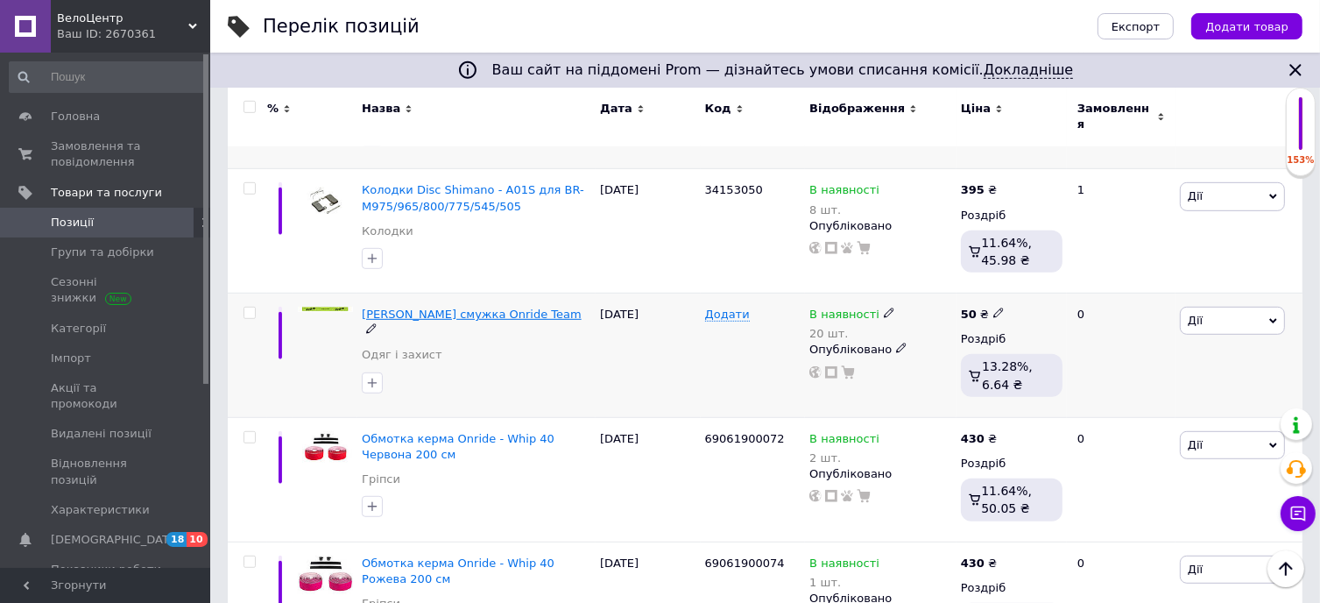
click at [437, 307] on span "[PERSON_NAME] смужка Onride Team" at bounding box center [472, 313] width 220 height 13
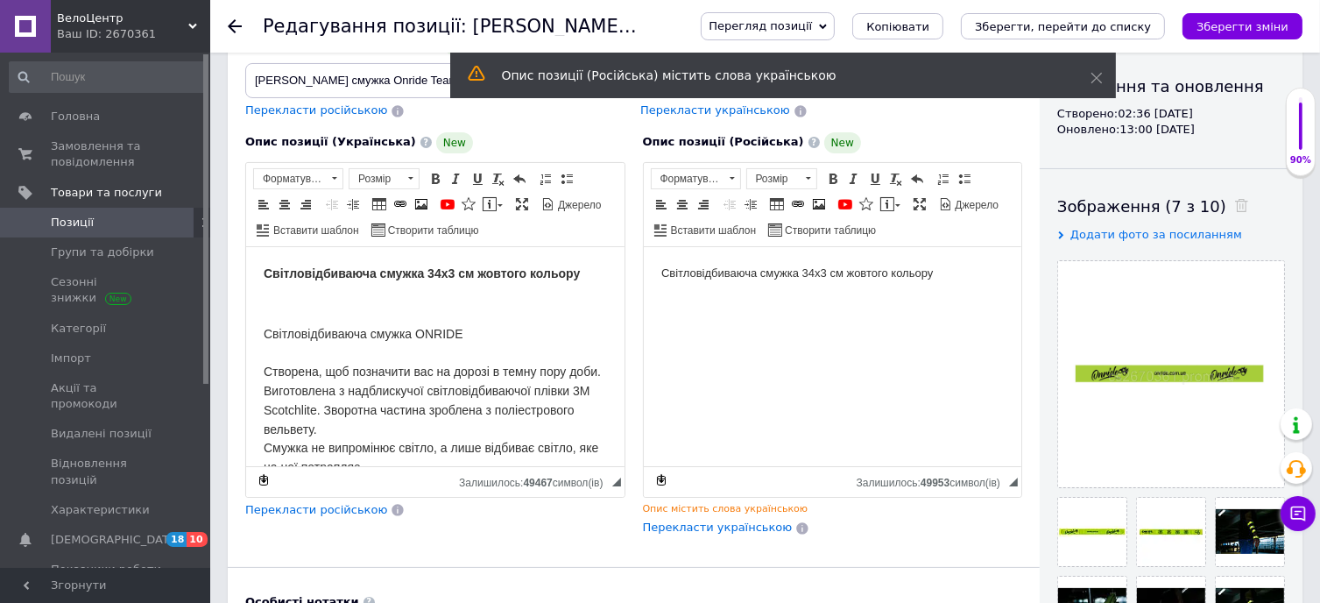
scroll to position [88, 0]
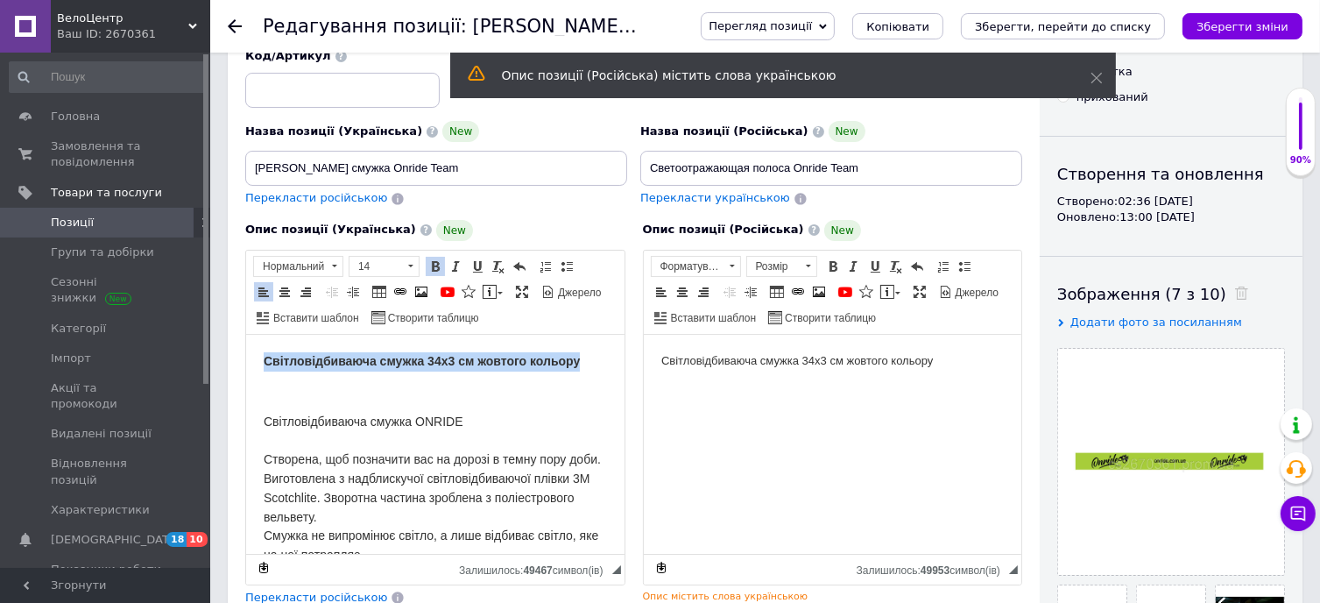
drag, startPoint x: 582, startPoint y: 359, endPoint x: 462, endPoint y: 674, distance: 336.3
click at [245, 342] on html "Світловідбиваюча смужка 34х3 см жовтого кольору Світловідбиваюча смужка ONRIDE …" at bounding box center [434, 558] width 378 height 449
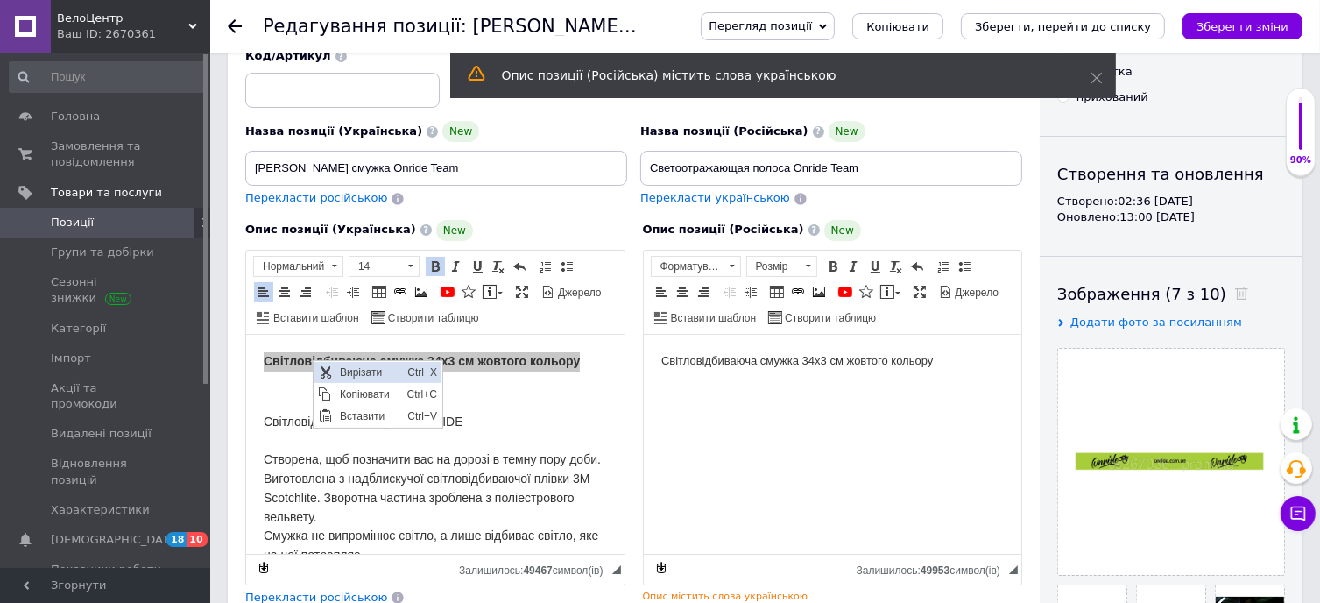
scroll to position [0, 0]
click at [387, 398] on span "Копіювати" at bounding box center [368, 393] width 67 height 21
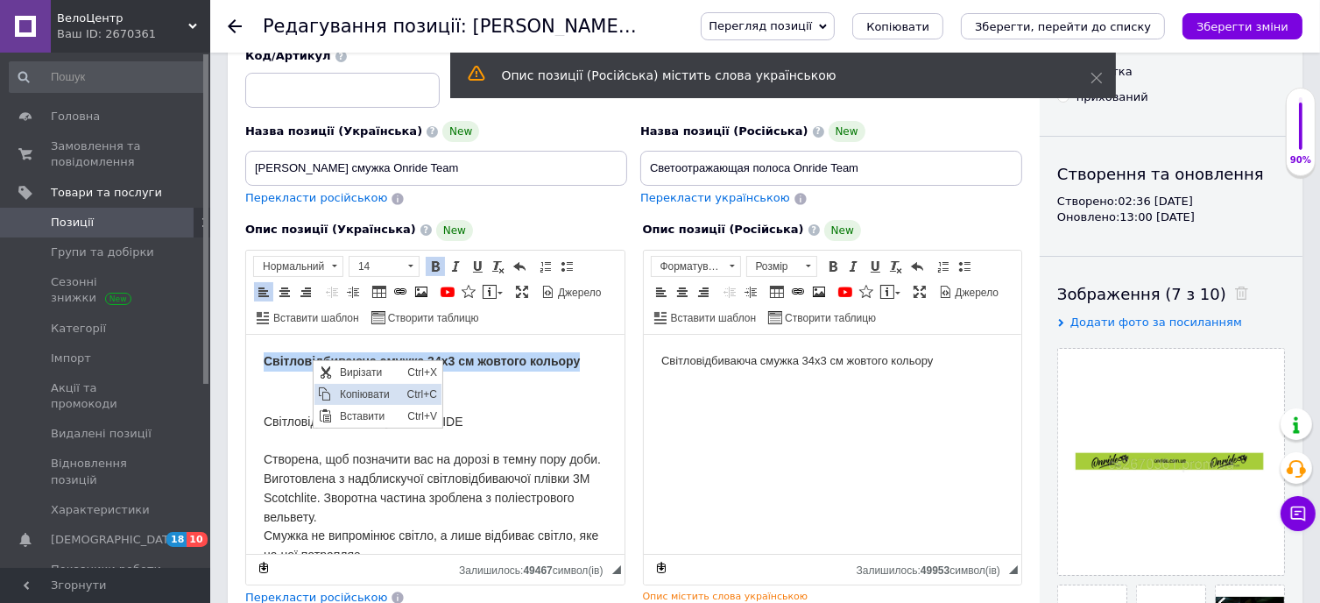
copy strong "Світловідбиваюча смужка 34х3 см жовтого кольору"
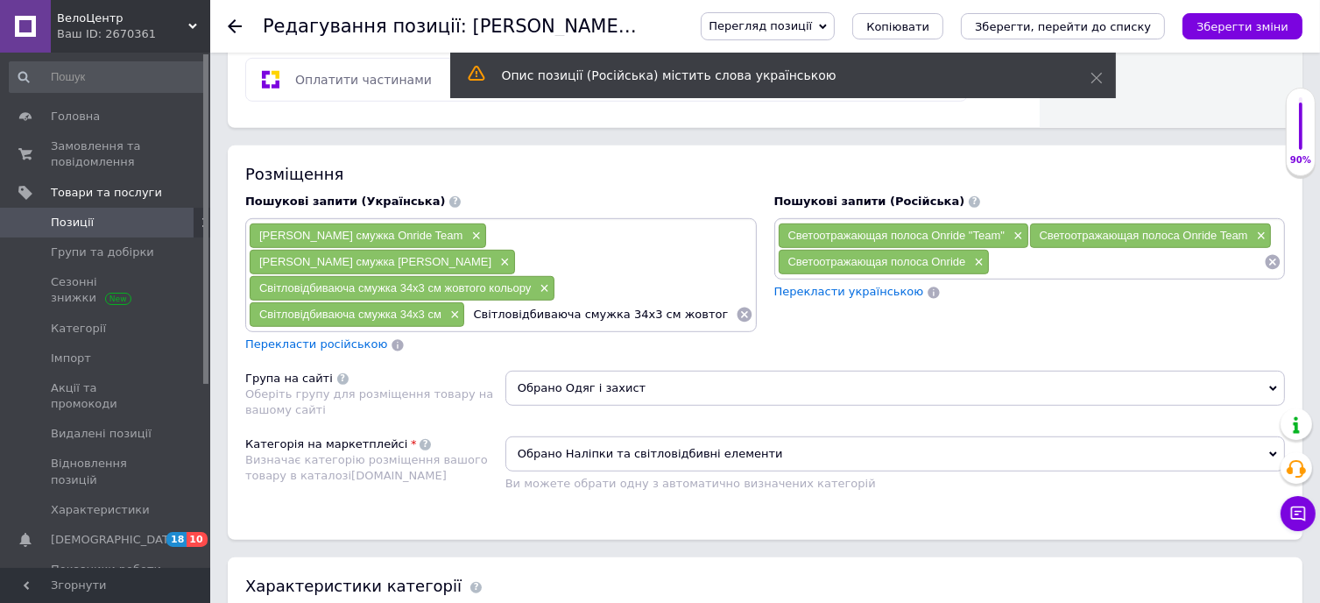
scroll to position [0, 18]
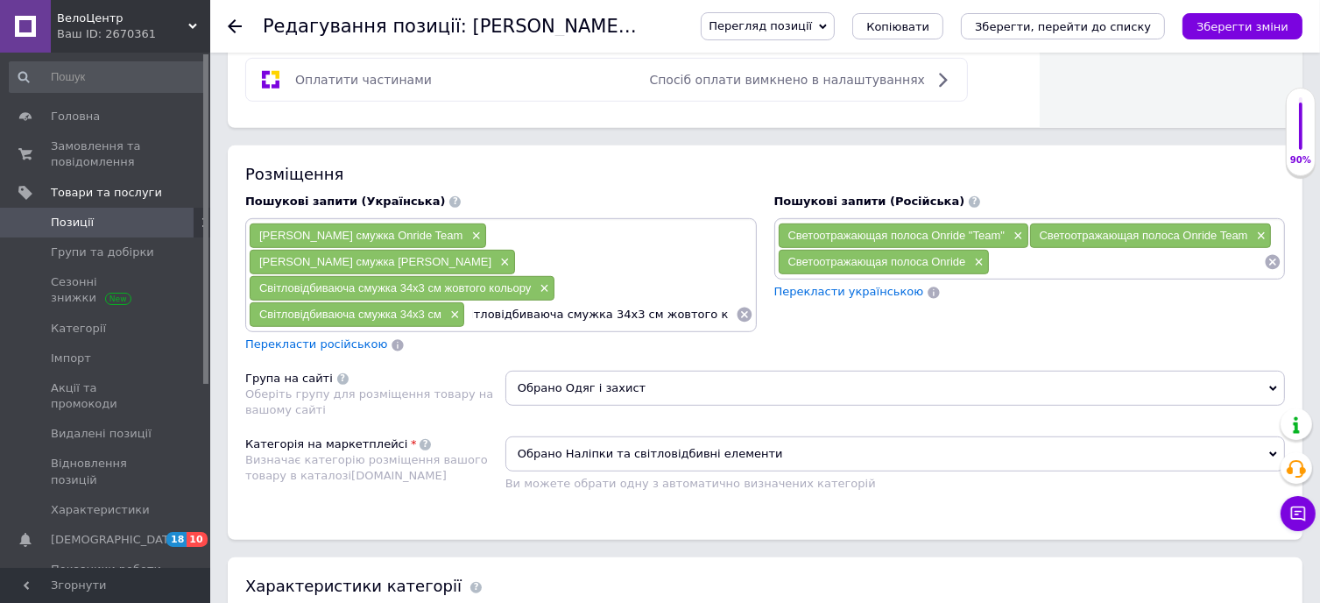
click at [632, 301] on input "Світловідбиваюча смужка 34х3 см жовтого кольору" at bounding box center [600, 314] width 270 height 26
click at [709, 301] on input "Світловідбиваюча смужка жовтого кольору" at bounding box center [600, 314] width 270 height 26
type input "[PERSON_NAME] смужка жовта"
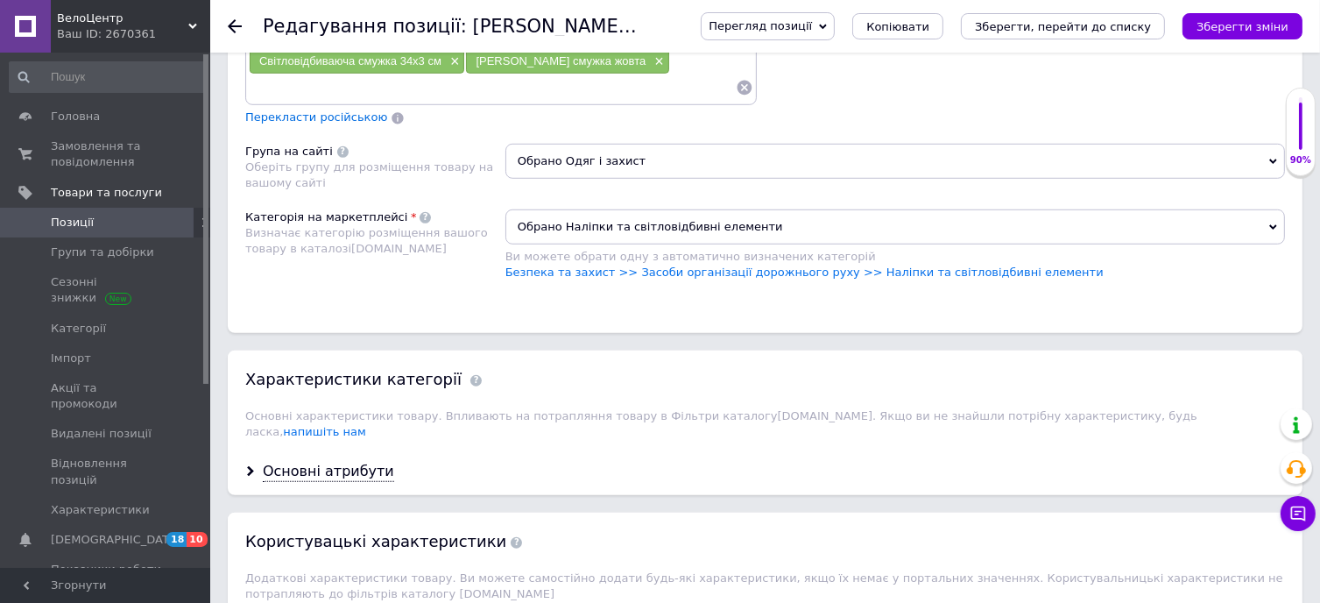
scroll to position [1226, 0]
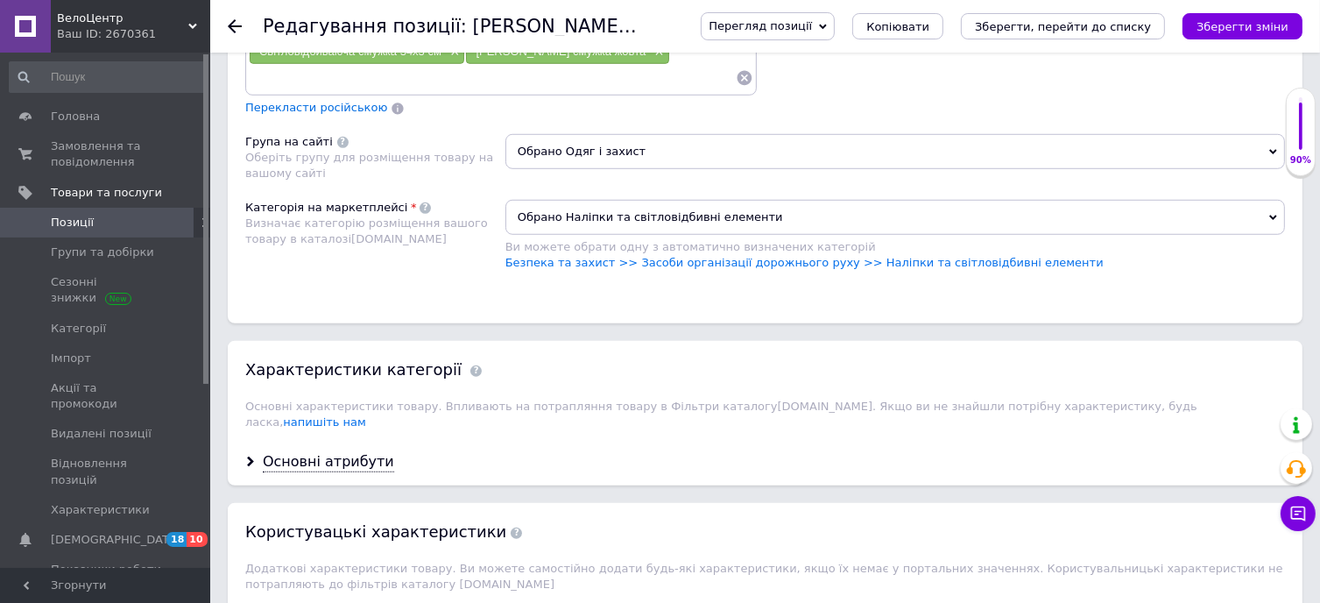
click at [598, 134] on span "Обрано Одяг і захист" at bounding box center [895, 151] width 780 height 35
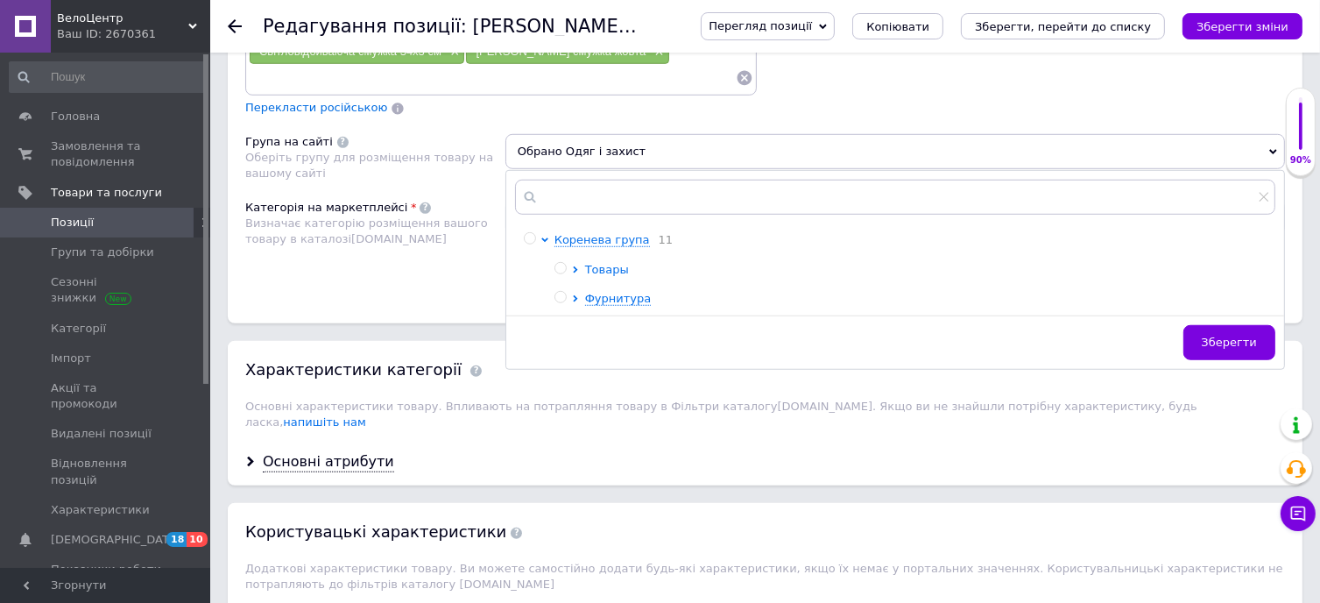
click at [608, 263] on span "Товары" at bounding box center [607, 269] width 44 height 13
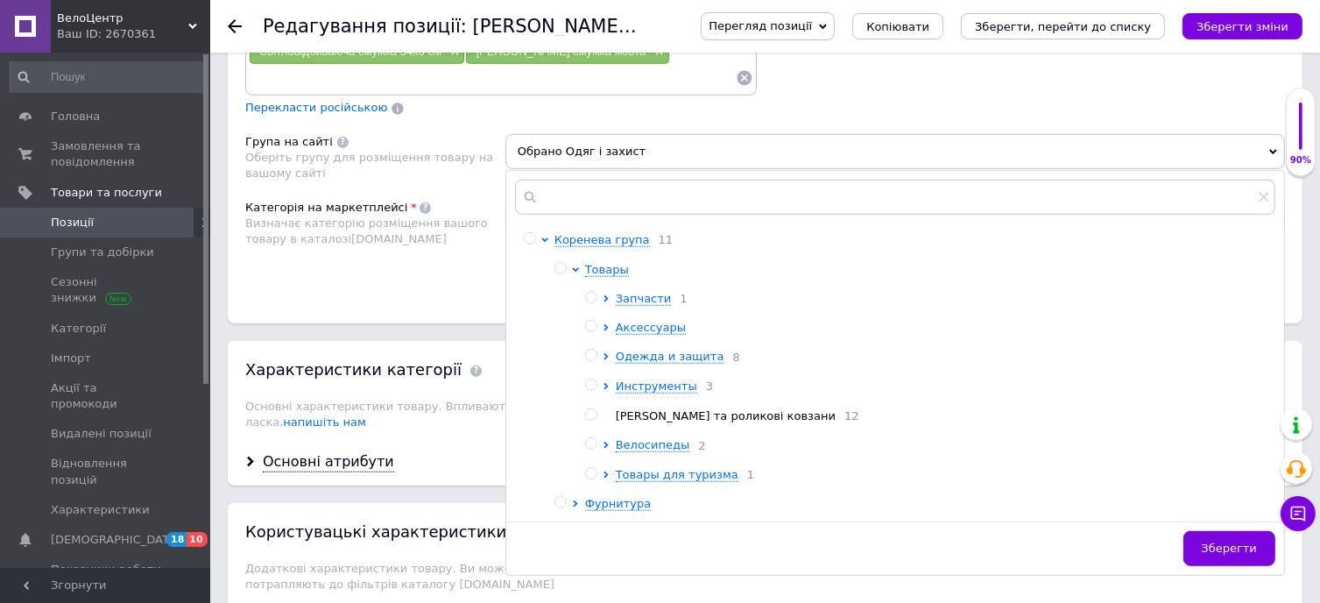
scroll to position [1314, 0]
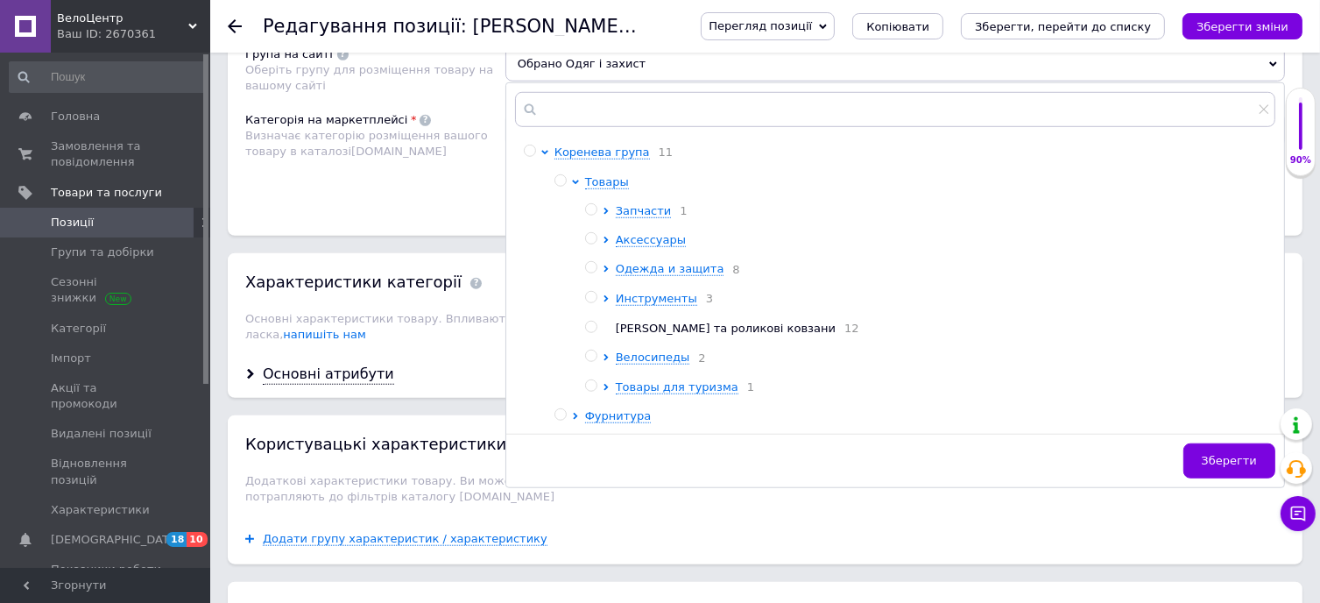
click at [592, 262] on input "radio" at bounding box center [590, 267] width 11 height 11
radio input "true"
click at [1226, 454] on span "Зберегти" at bounding box center [1229, 460] width 55 height 13
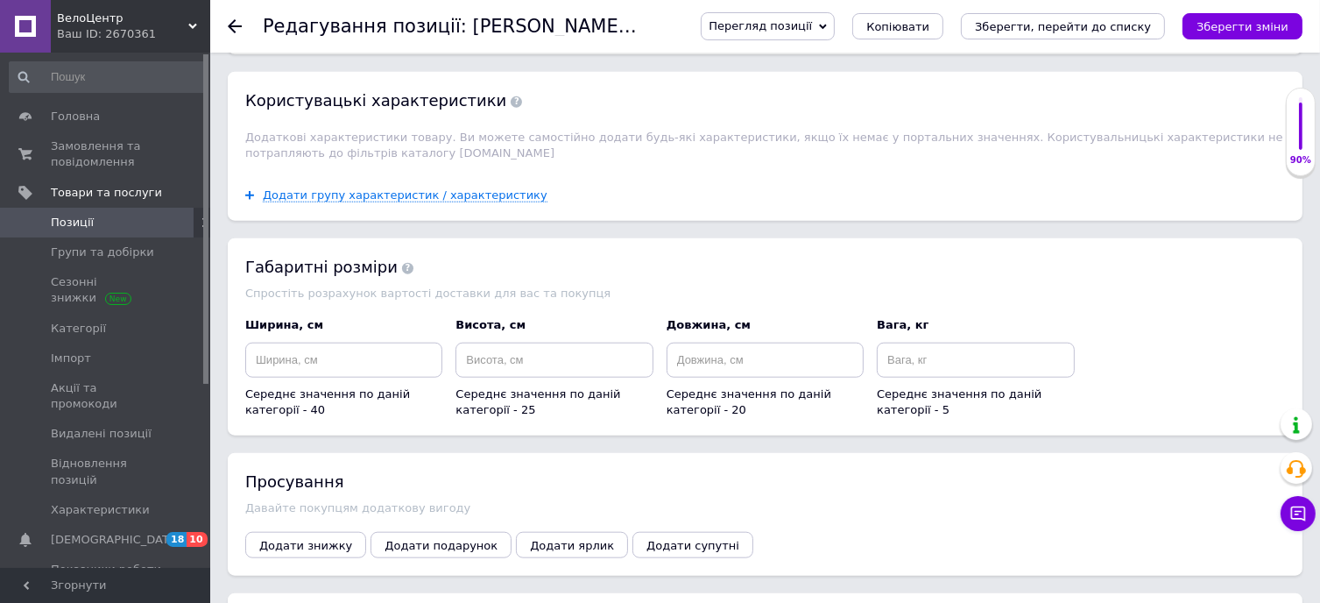
scroll to position [1664, 0]
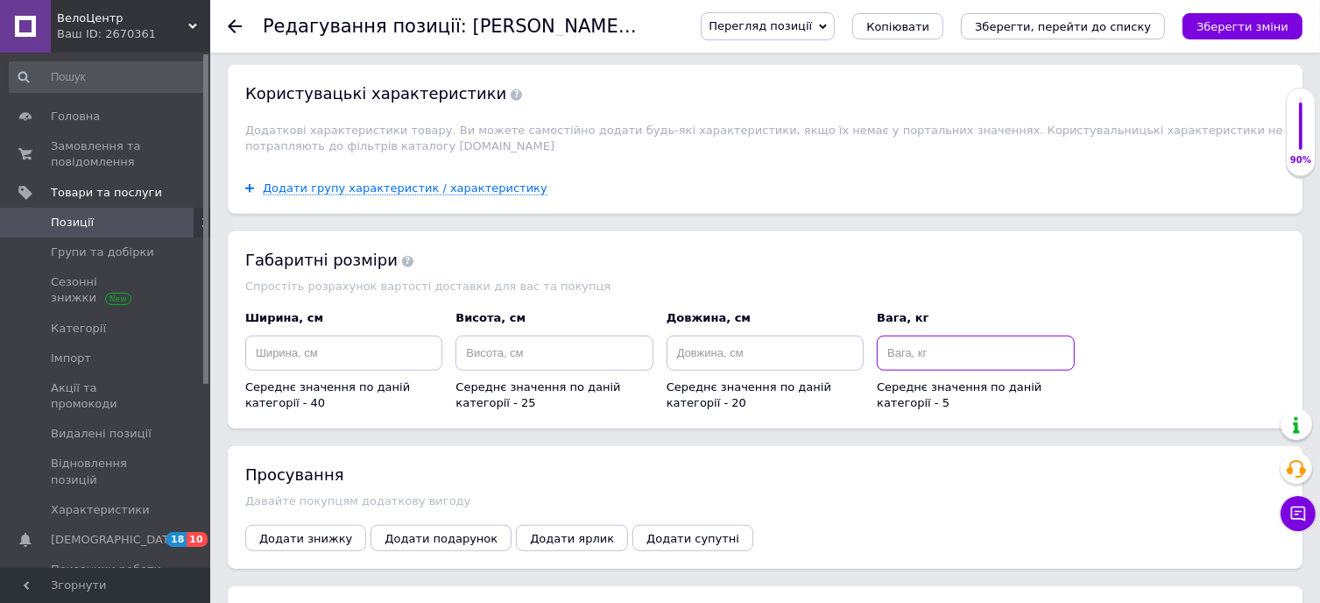
click at [929, 335] on input at bounding box center [975, 352] width 197 height 35
type input "0.1"
click at [816, 231] on div "Габаритні розміри Спростіть розрахунок вартості доставки для вас та покупця Шир…" at bounding box center [765, 329] width 1075 height 197
click at [703, 335] on input at bounding box center [765, 352] width 197 height 35
type input "7"
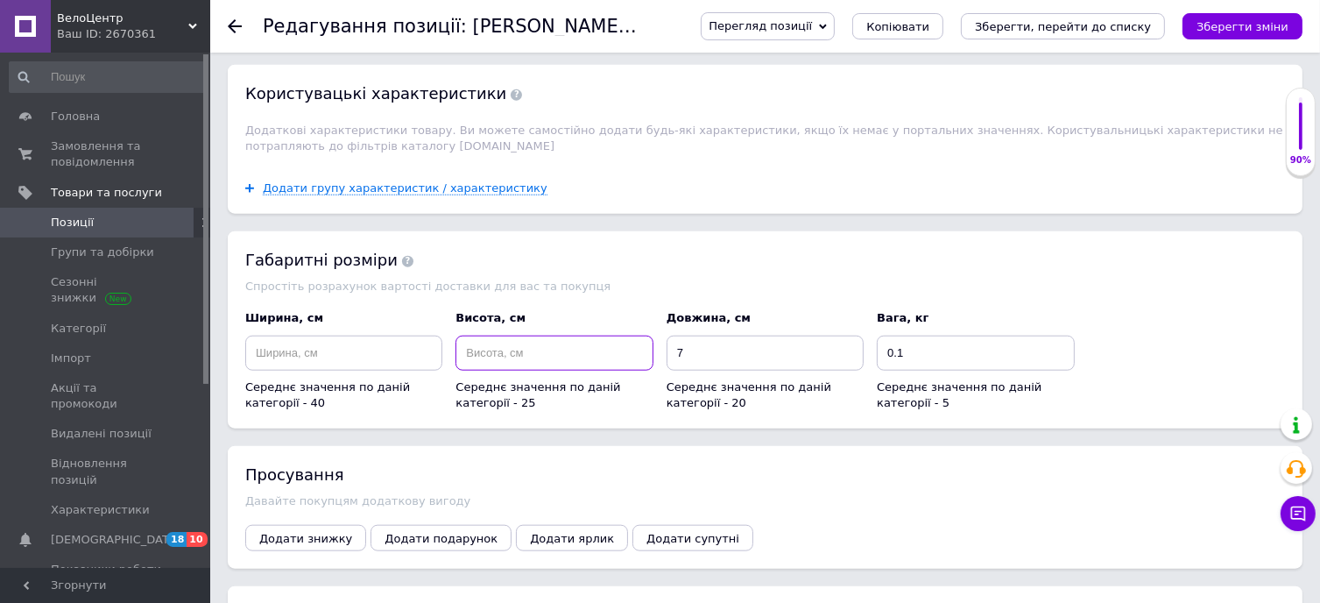
click at [524, 335] on input at bounding box center [553, 352] width 197 height 35
type input "5"
click at [322, 335] on input at bounding box center [343, 352] width 197 height 35
type input "5"
click at [278, 532] on span "Додати знижку" at bounding box center [305, 538] width 93 height 13
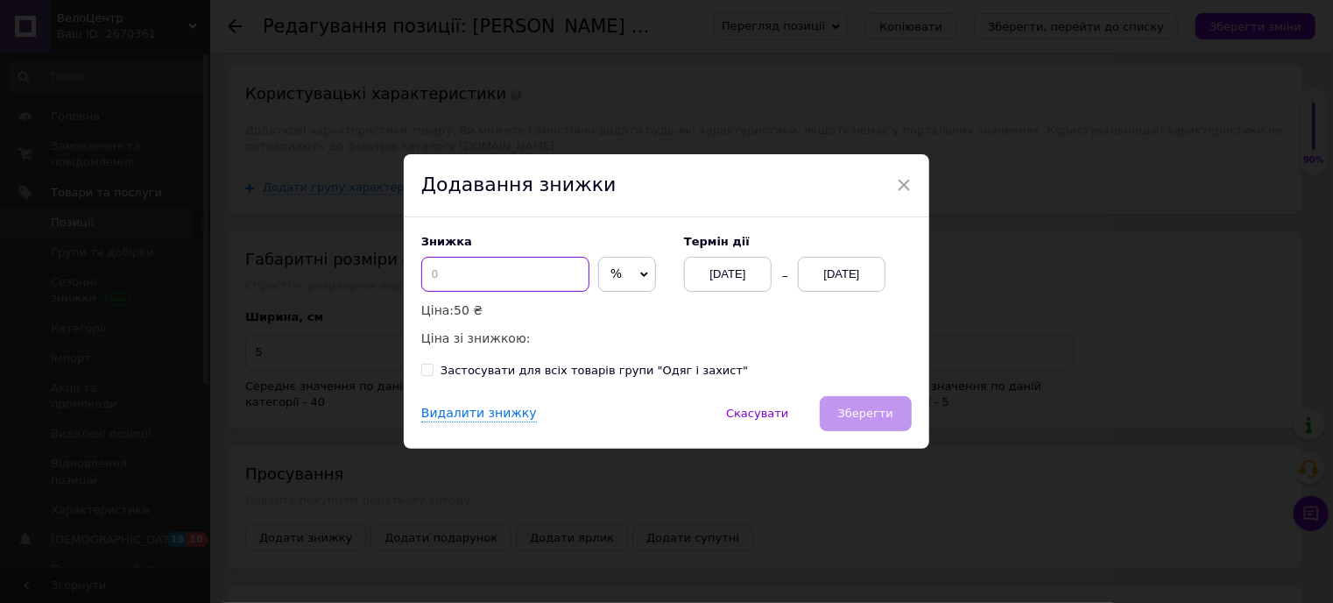
click at [455, 275] on input at bounding box center [505, 274] width 168 height 35
type input "15"
click at [865, 416] on span "Зберегти" at bounding box center [865, 412] width 55 height 13
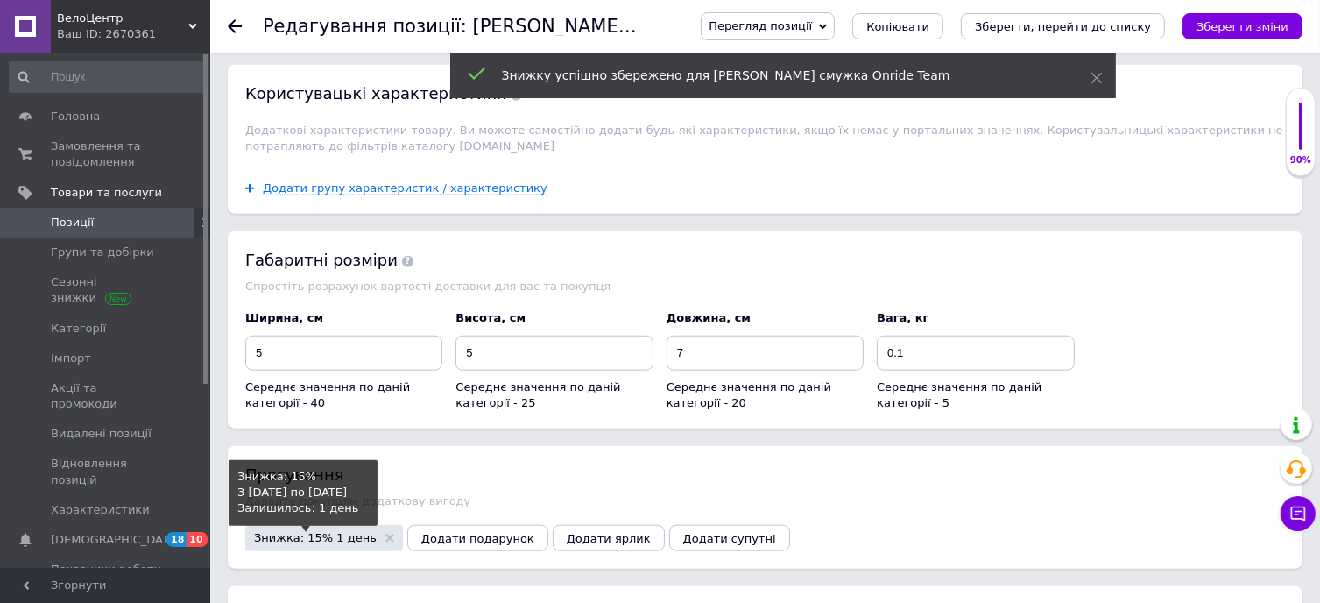
click at [336, 532] on span "Знижка: 15% 1 день" at bounding box center [315, 537] width 123 height 11
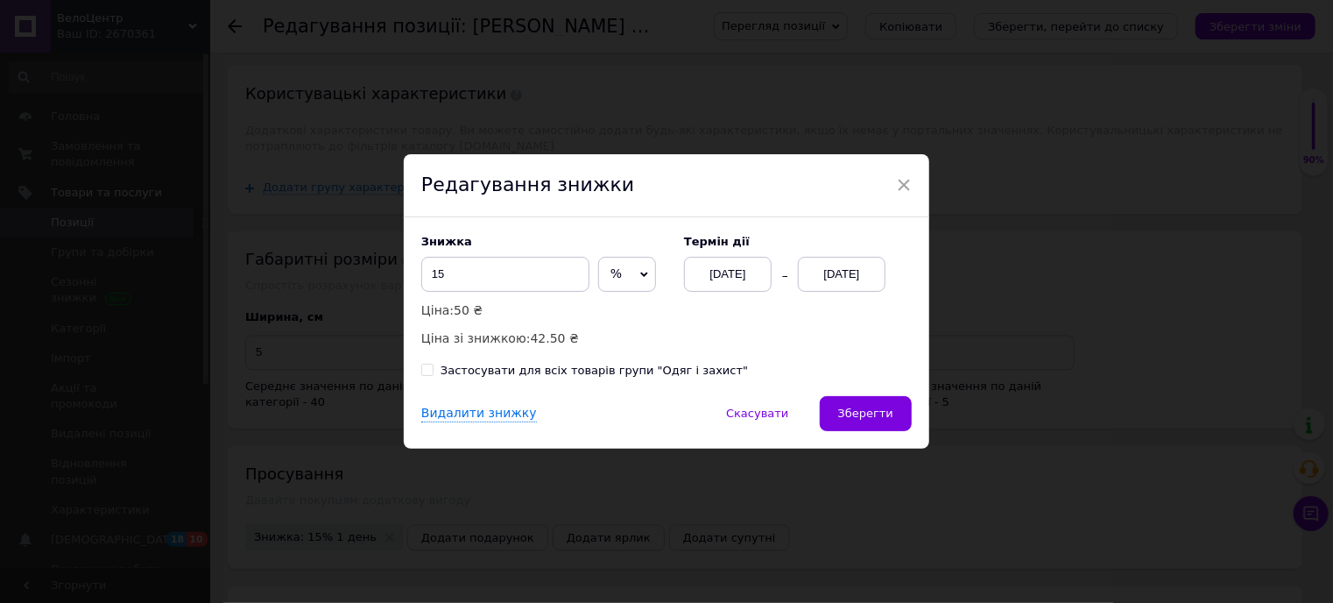
click at [834, 278] on div "[DATE]" at bounding box center [842, 274] width 88 height 35
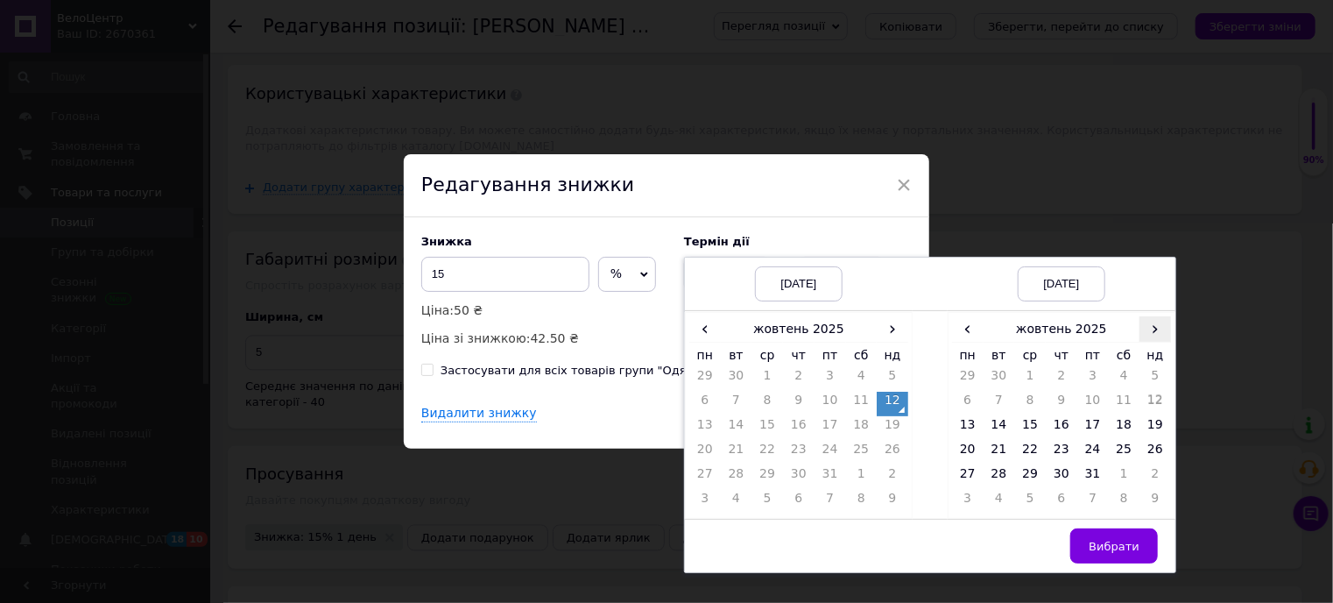
click at [1153, 335] on span "›" at bounding box center [1156, 328] width 32 height 25
click at [992, 473] on td "25" at bounding box center [1000, 477] width 32 height 25
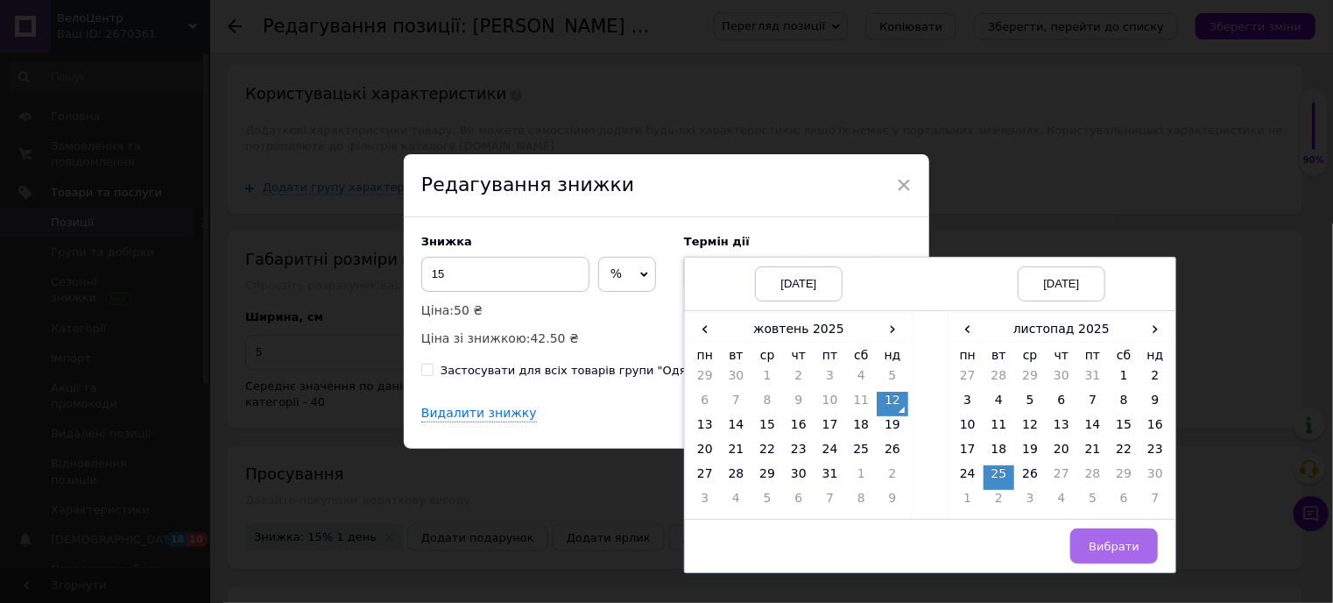
click at [1108, 551] on span "Вибрати" at bounding box center [1114, 546] width 51 height 13
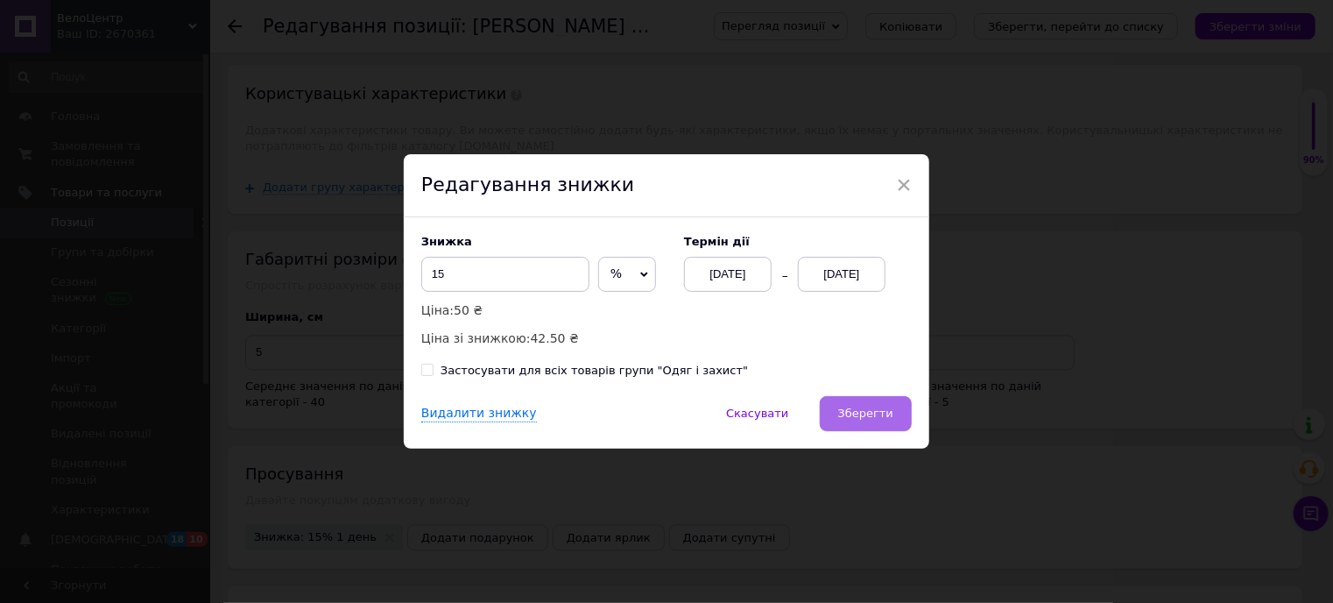
click at [850, 405] on button "Зберегти" at bounding box center [866, 413] width 92 height 35
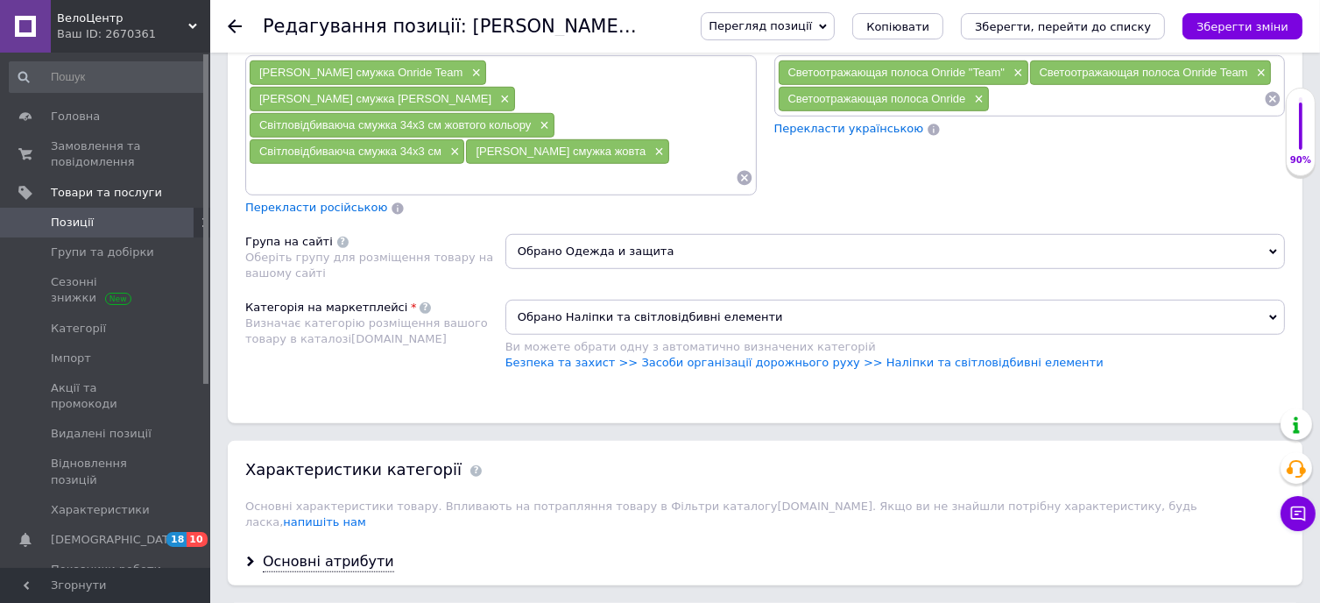
scroll to position [1139, 0]
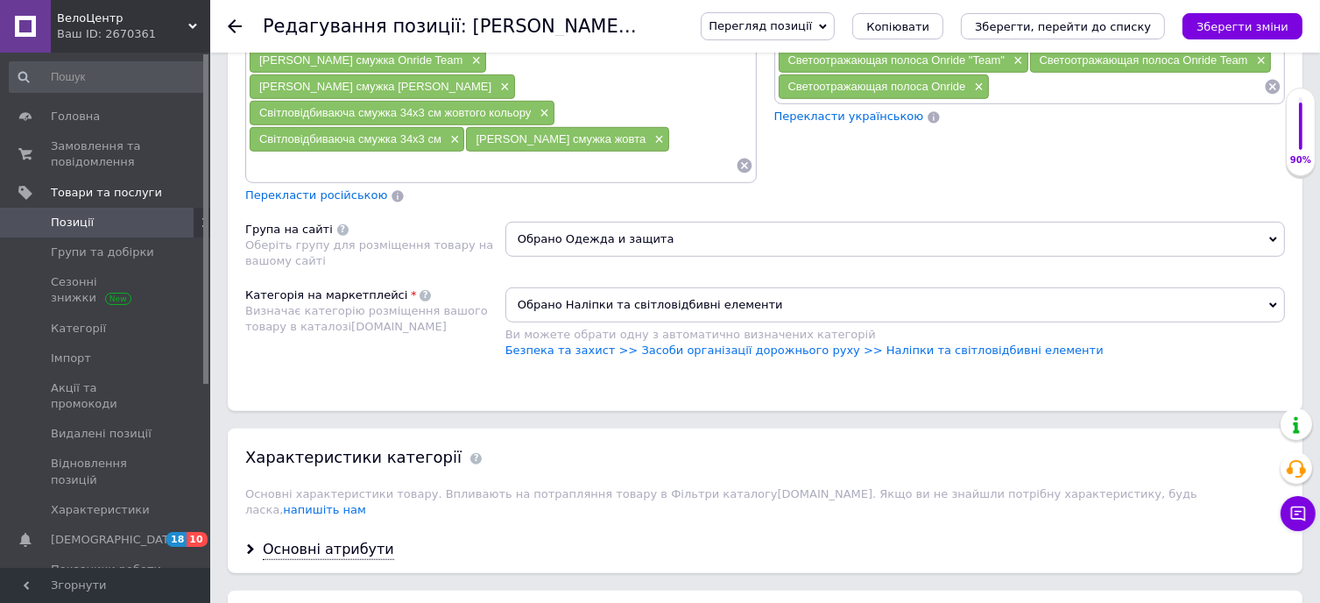
click at [1055, 428] on div "Характеристики категорії Основні характеристики товару. Впливають на потраплянн…" at bounding box center [765, 477] width 1075 height 98
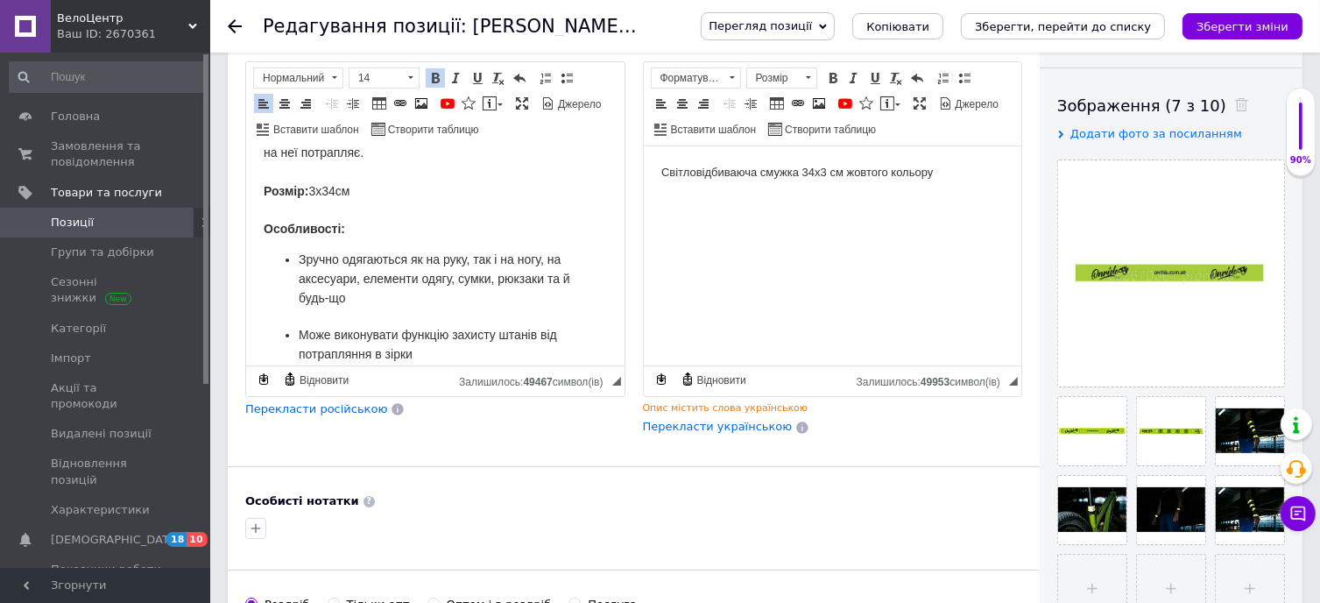
scroll to position [263, 0]
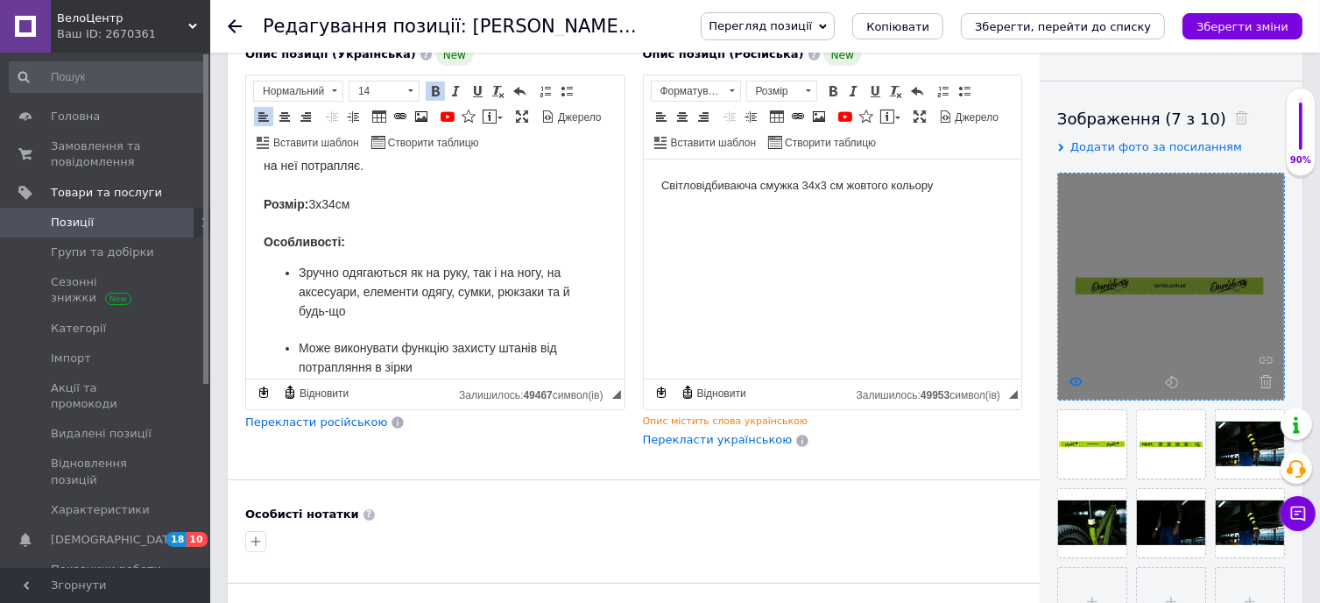
click at [1072, 385] on icon at bounding box center [1076, 381] width 13 height 13
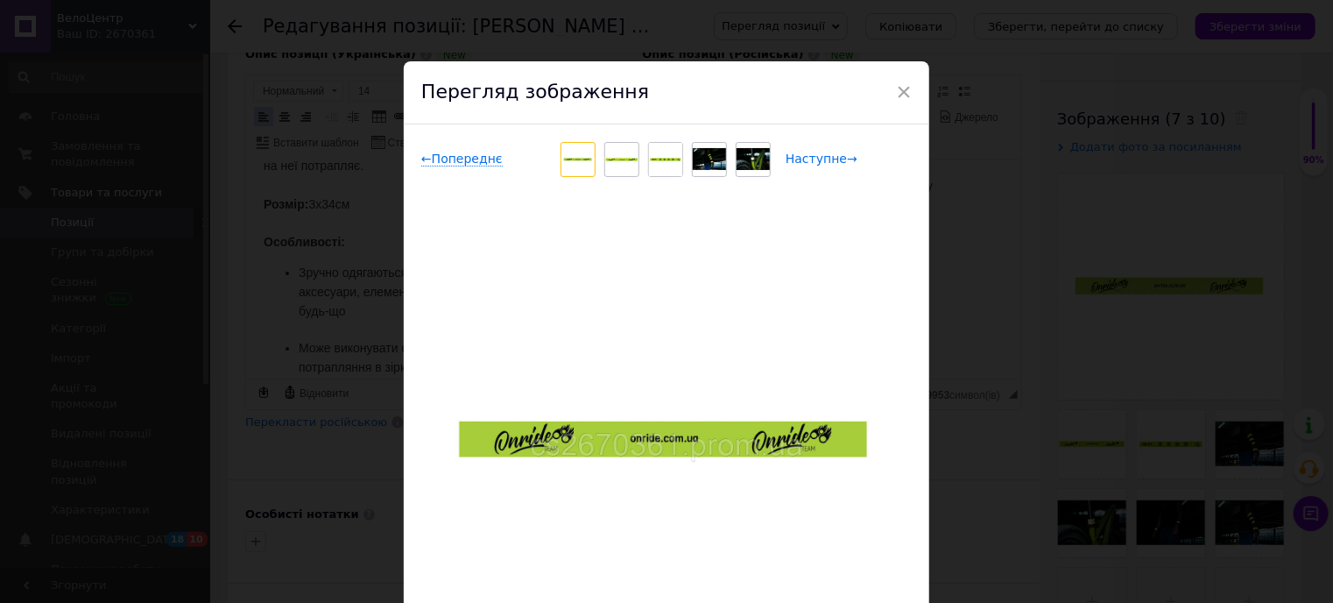
click at [813, 160] on span "Наступне →" at bounding box center [822, 159] width 72 height 15
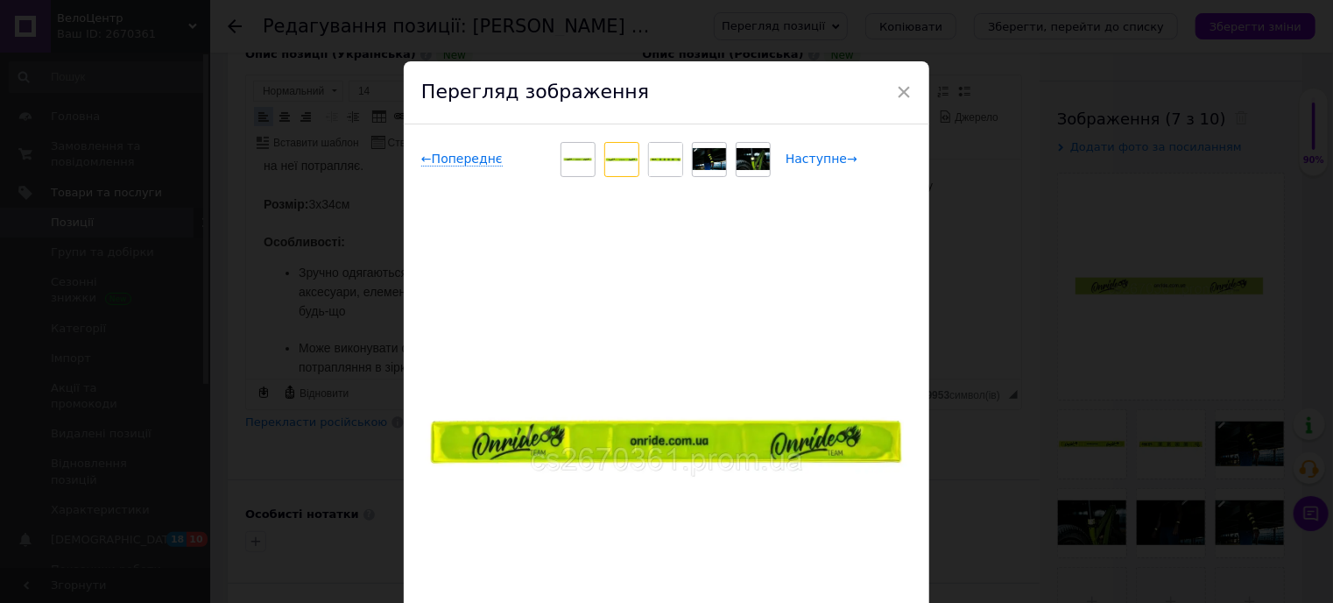
click at [813, 160] on span "Наступне →" at bounding box center [822, 159] width 72 height 15
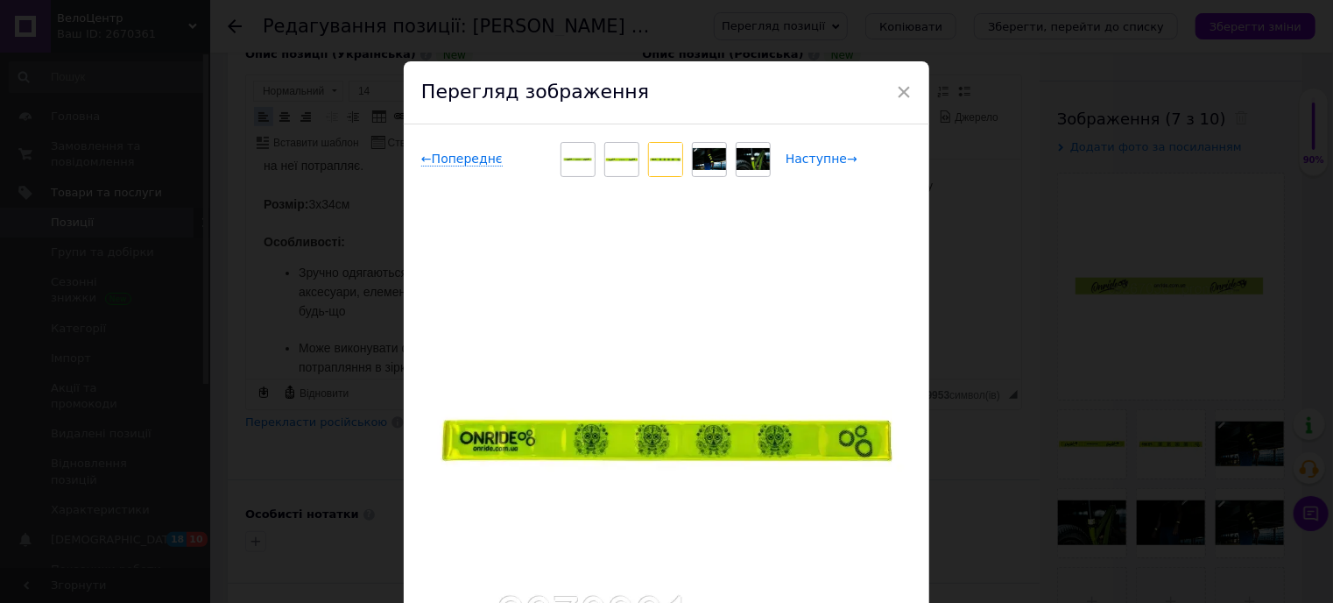
click at [813, 160] on span "Наступне →" at bounding box center [822, 159] width 72 height 15
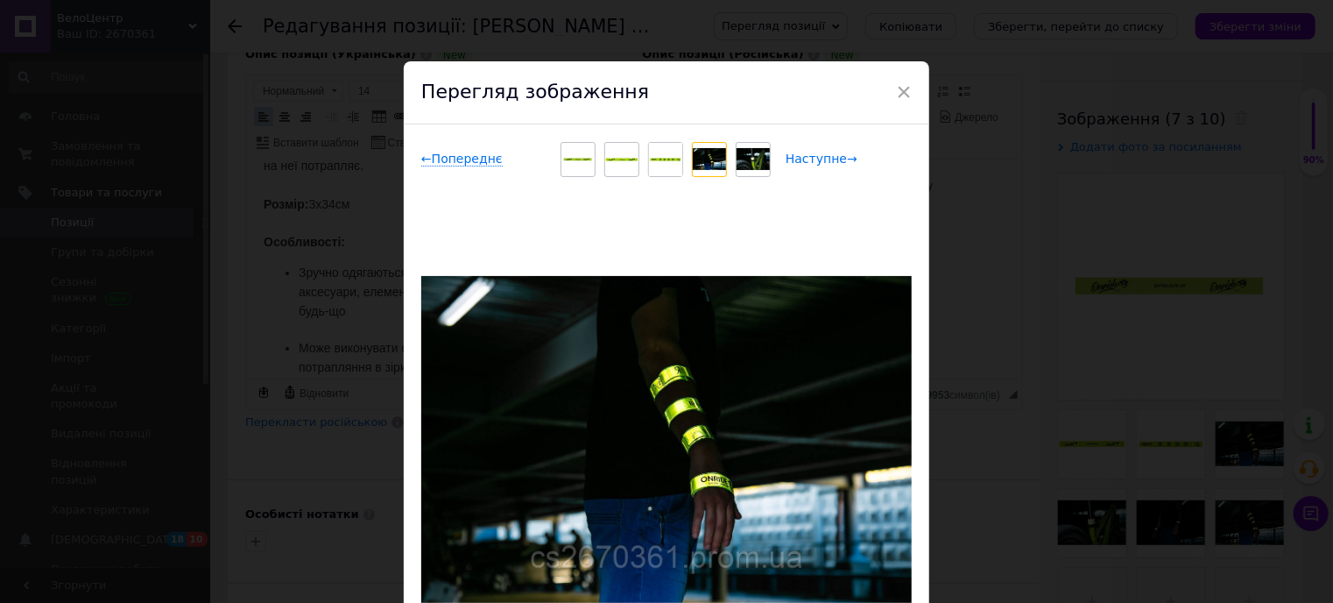
click at [813, 160] on span "Наступне →" at bounding box center [822, 159] width 72 height 15
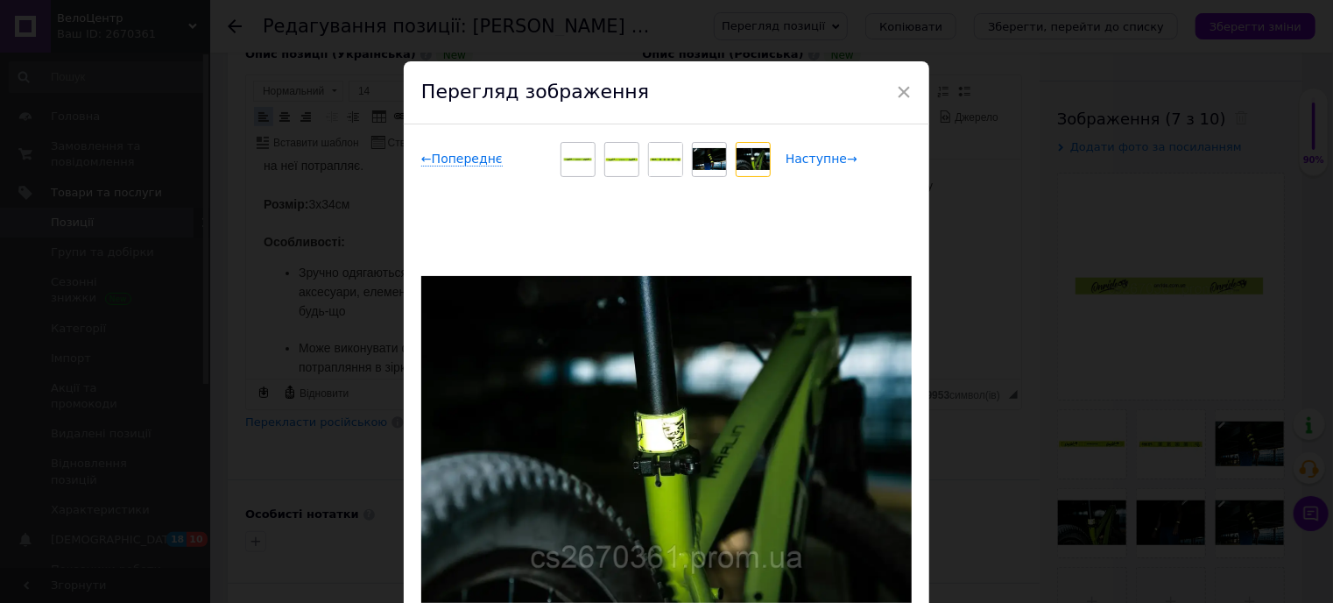
click at [813, 160] on span "Наступне →" at bounding box center [822, 159] width 72 height 15
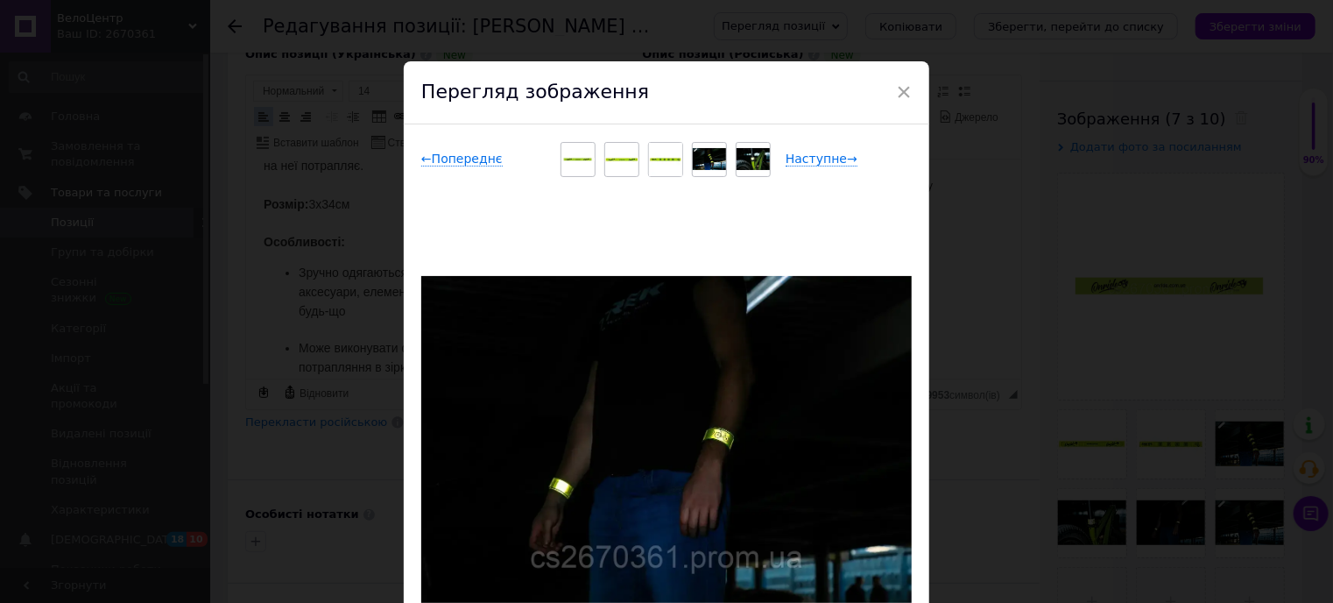
click at [968, 395] on div "× Перегляд зображення ← Попереднє Наступне → Видалити зображення Видалити всі з…" at bounding box center [666, 301] width 1333 height 603
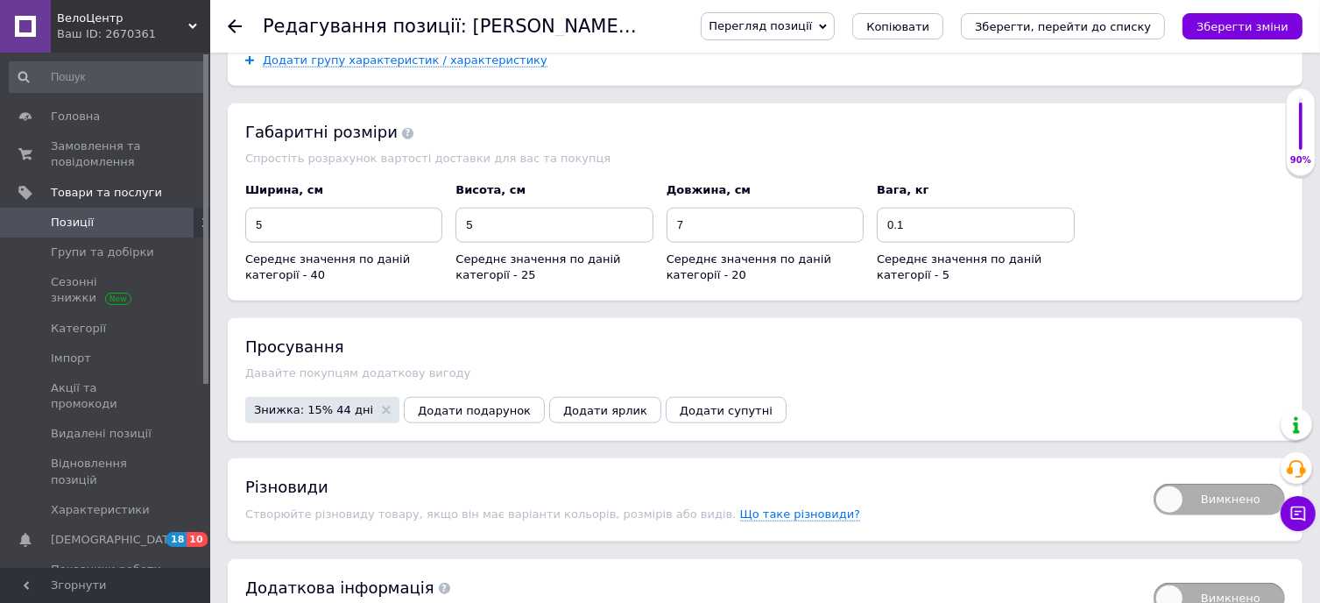
scroll to position [1839, 0]
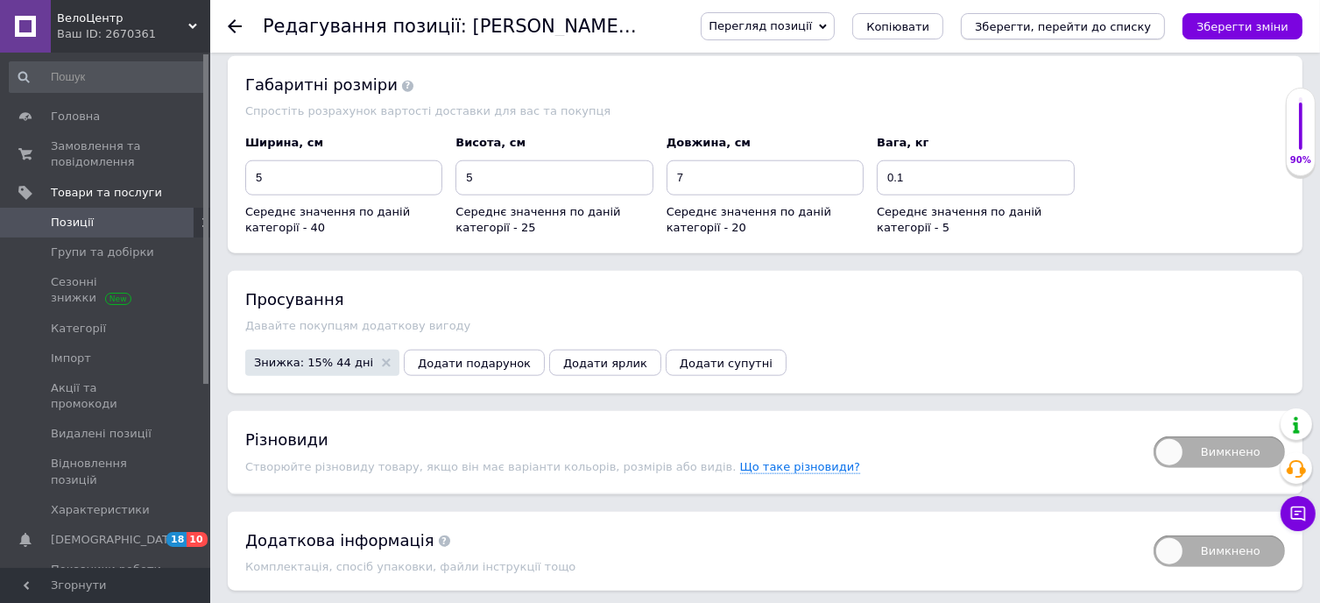
click at [1118, 29] on icon "Зберегти, перейти до списку" at bounding box center [1063, 26] width 176 height 13
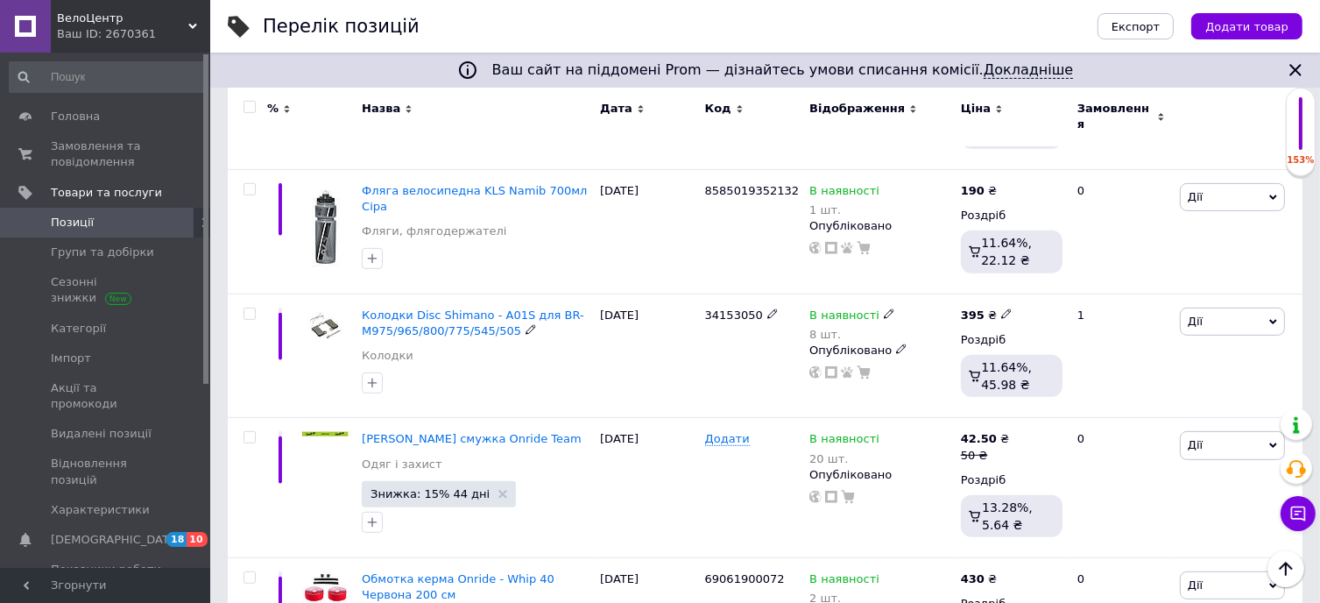
scroll to position [788, 0]
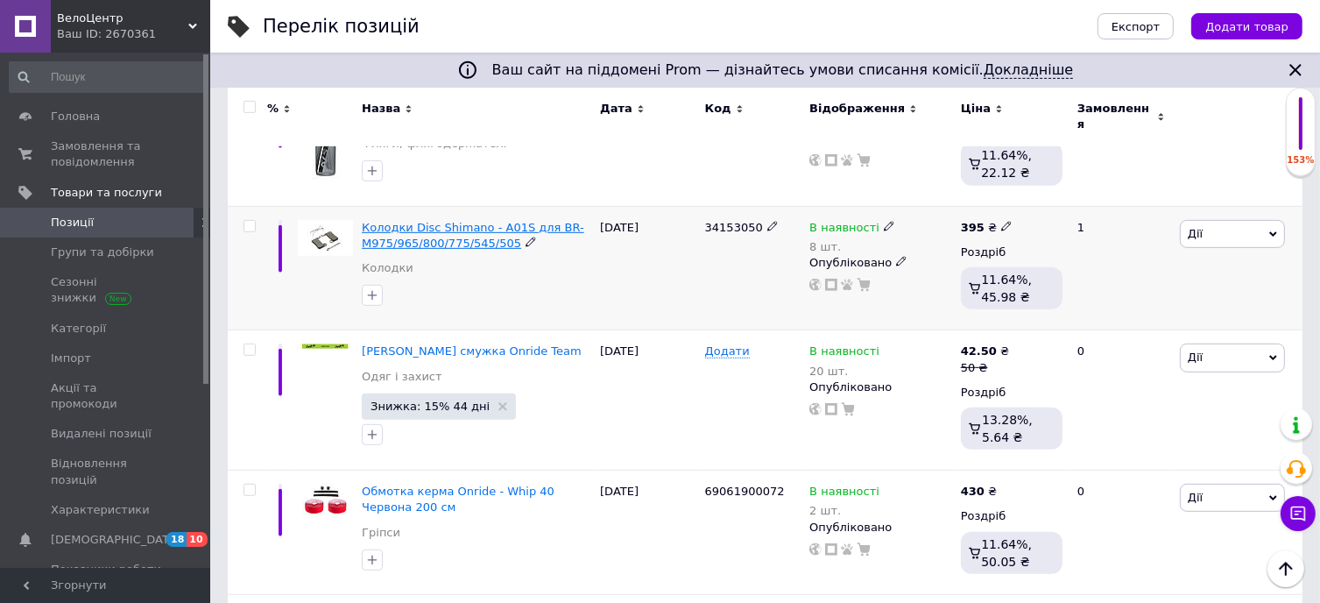
click at [448, 221] on span "Колодки Disc Shimano - A01S для BR-M975/965/800/775/545/505" at bounding box center [473, 235] width 222 height 29
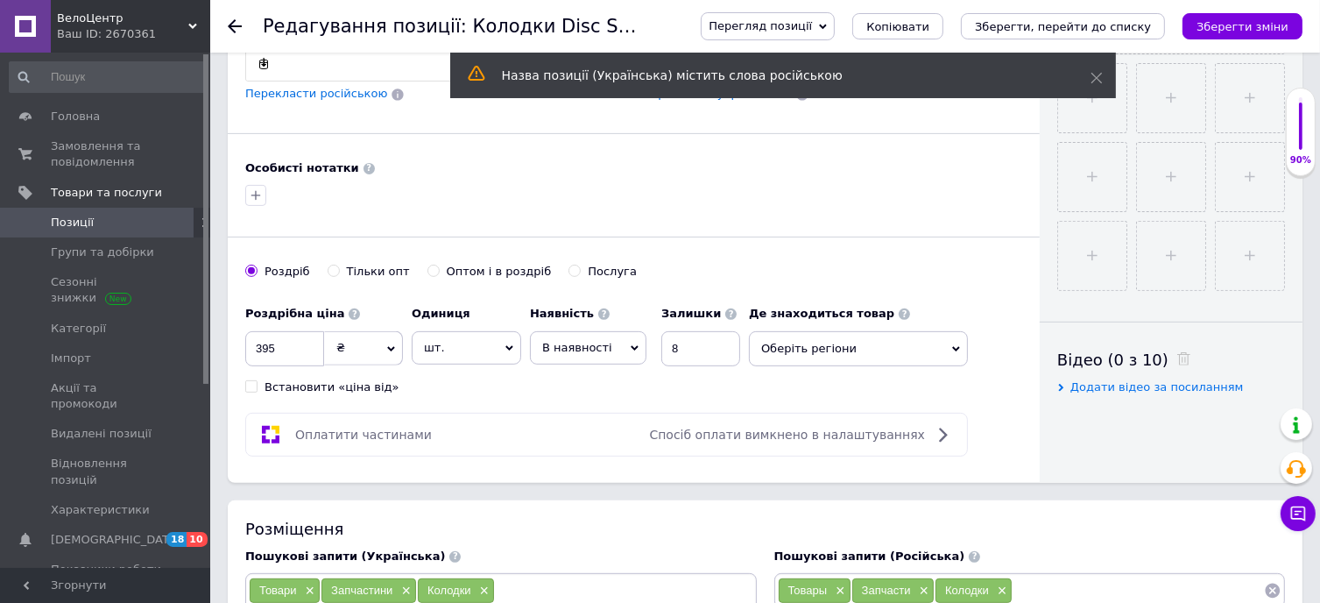
scroll to position [613, 0]
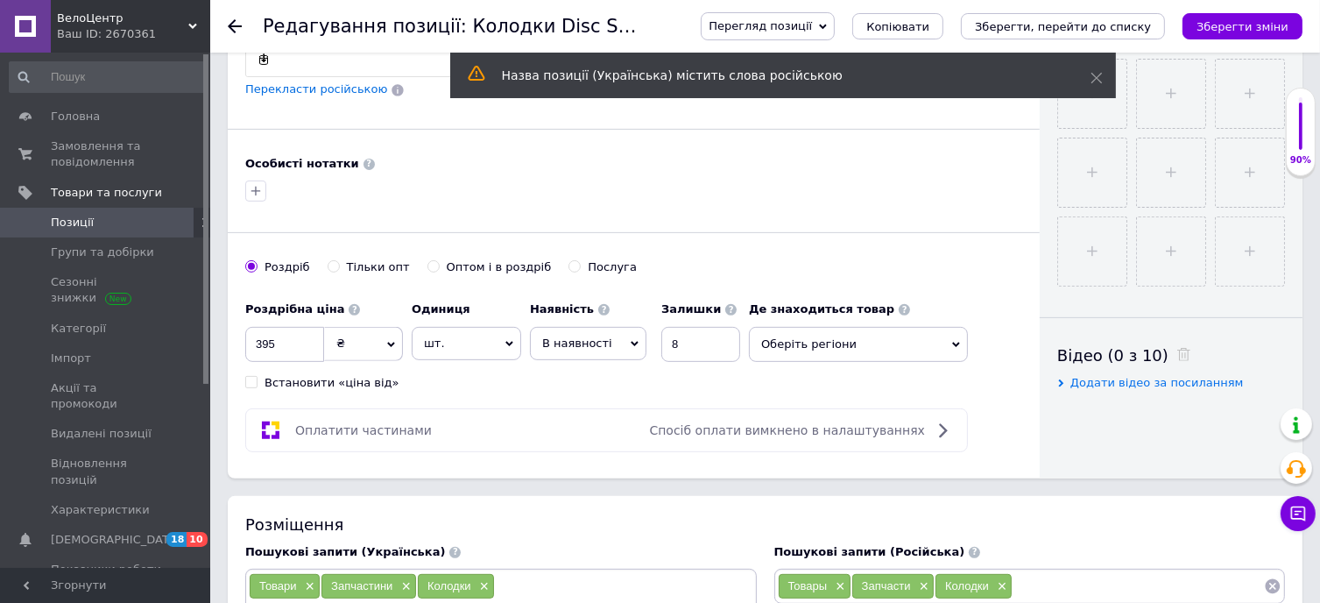
click at [811, 335] on span "Оберіть регіони" at bounding box center [858, 344] width 219 height 35
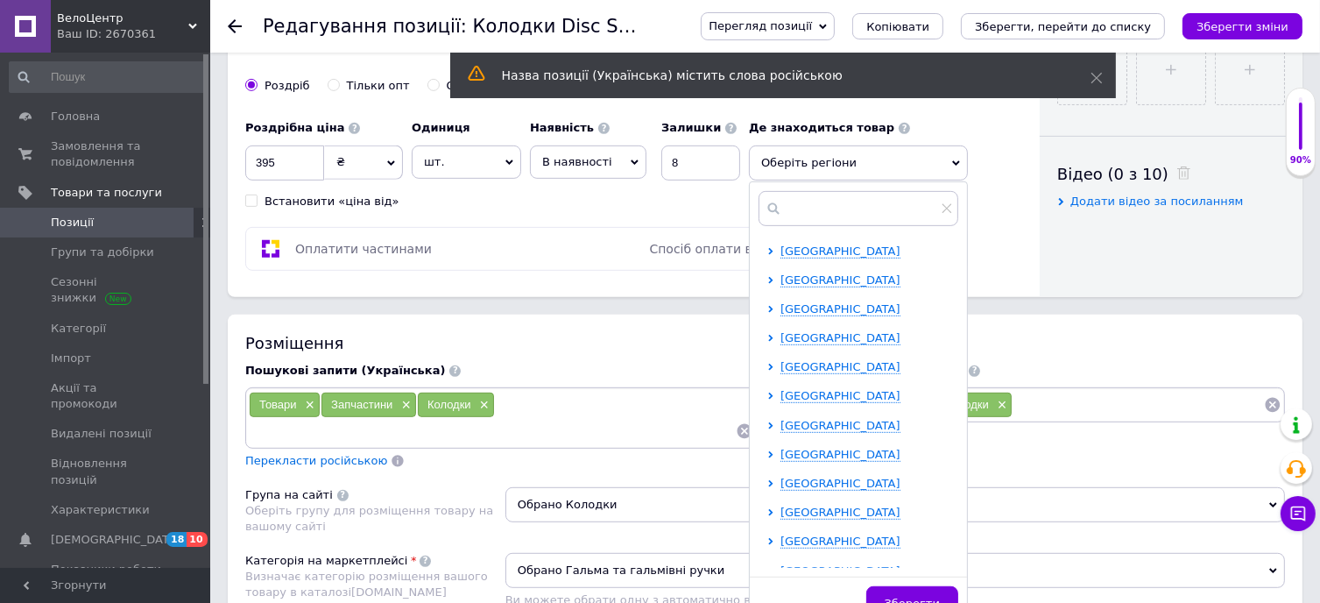
scroll to position [964, 0]
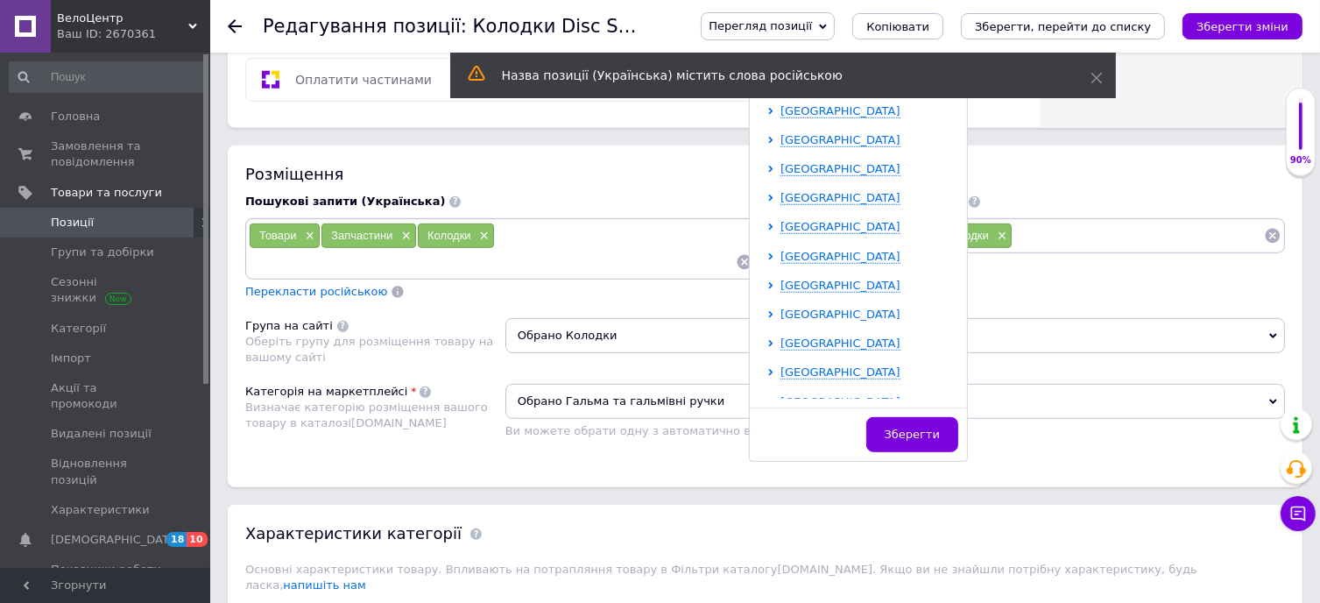
click at [804, 307] on span "[GEOGRAPHIC_DATA]" at bounding box center [840, 313] width 120 height 13
click at [782, 336] on input "checkbox" at bounding box center [785, 341] width 11 height 11
checkbox input "true"
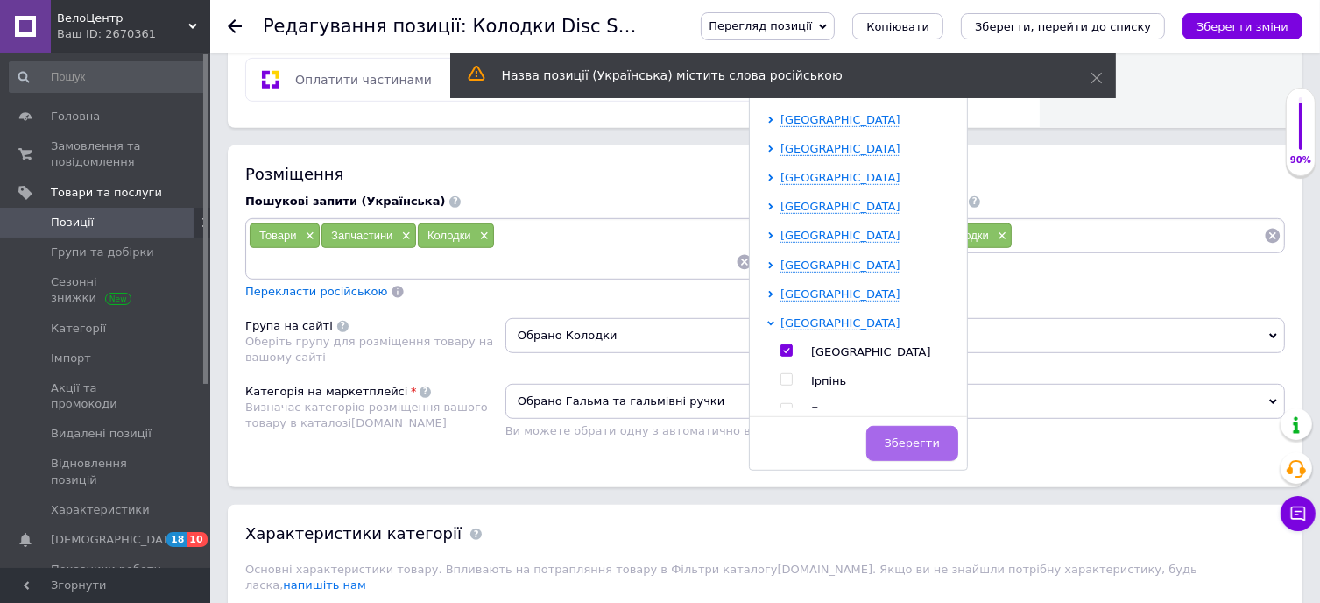
click at [904, 436] on span "Зберегти" at bounding box center [912, 442] width 55 height 13
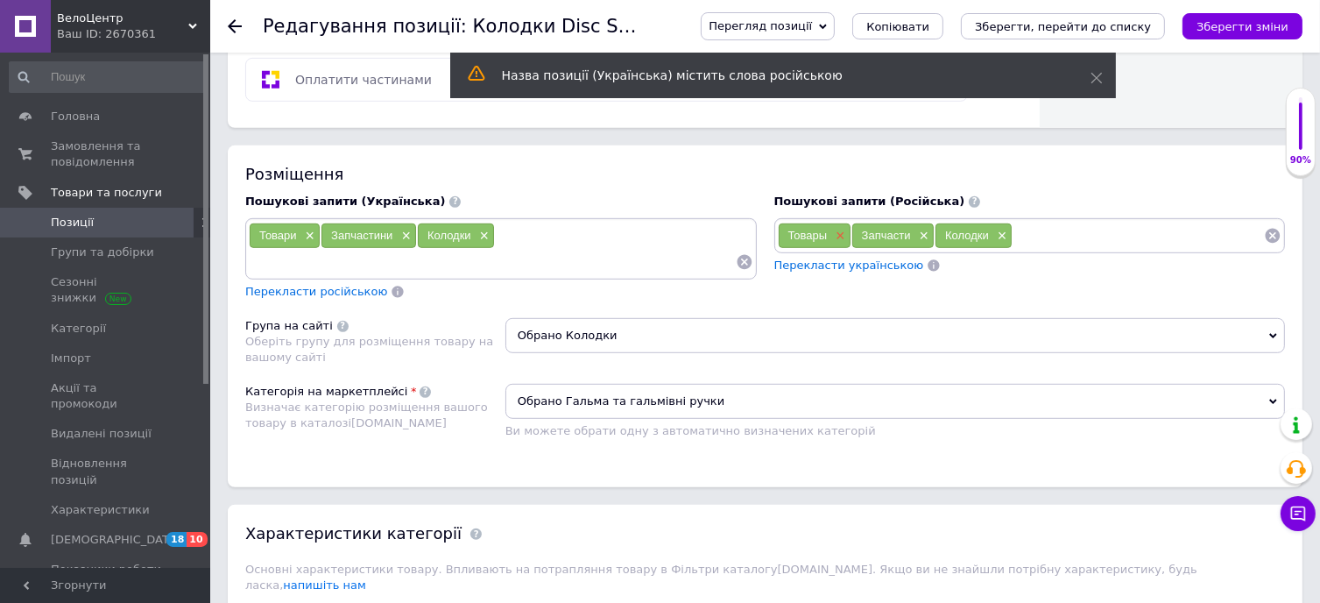
click at [841, 230] on span "×" at bounding box center [838, 236] width 14 height 15
click at [848, 229] on span "×" at bounding box center [848, 236] width 14 height 15
click at [846, 230] on span "×" at bounding box center [843, 236] width 14 height 15
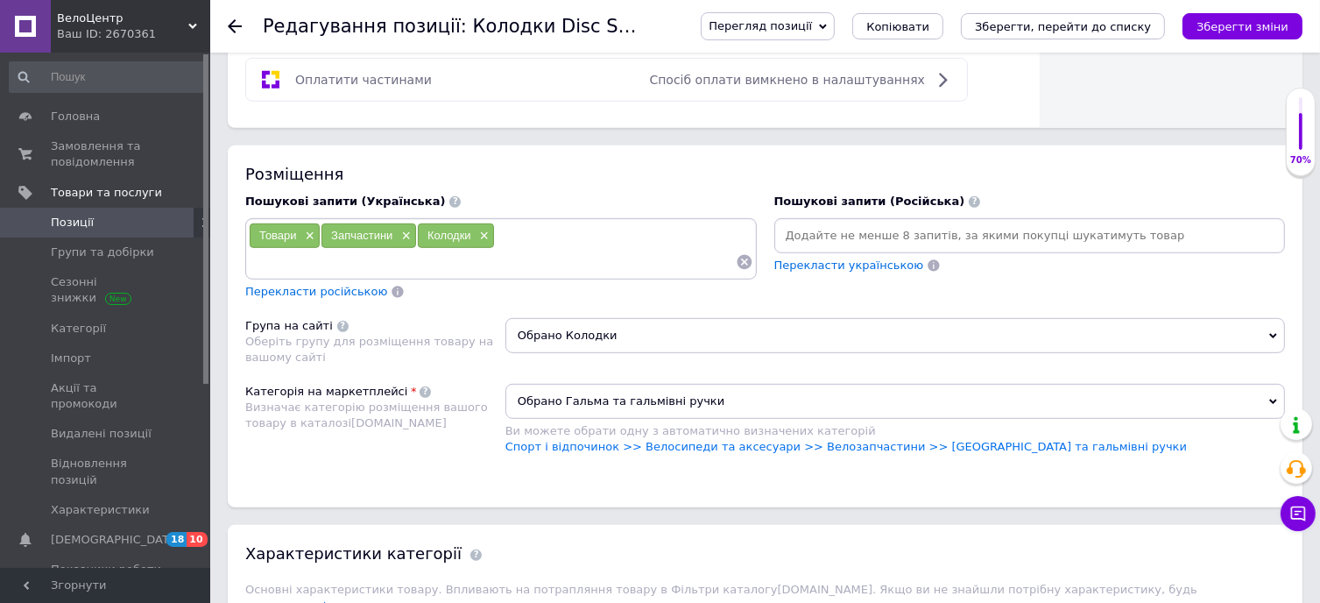
click at [403, 230] on span "×" at bounding box center [404, 236] width 14 height 15
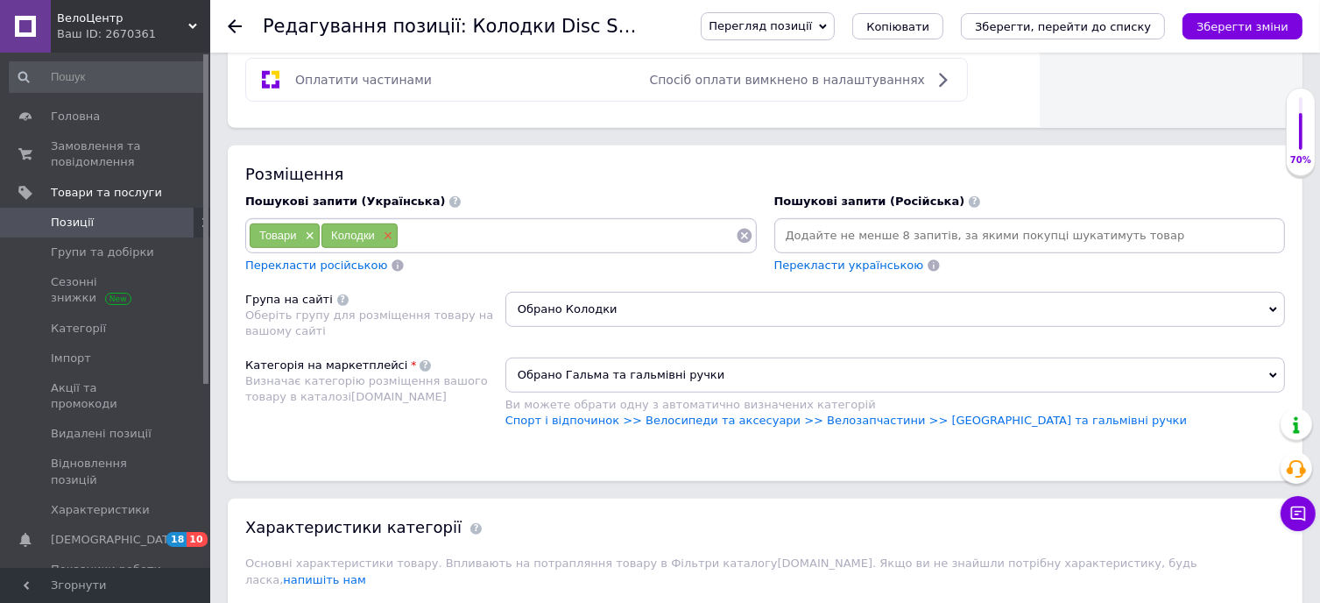
click at [383, 229] on span "×" at bounding box center [386, 236] width 14 height 15
click at [305, 231] on span "×" at bounding box center [308, 236] width 14 height 15
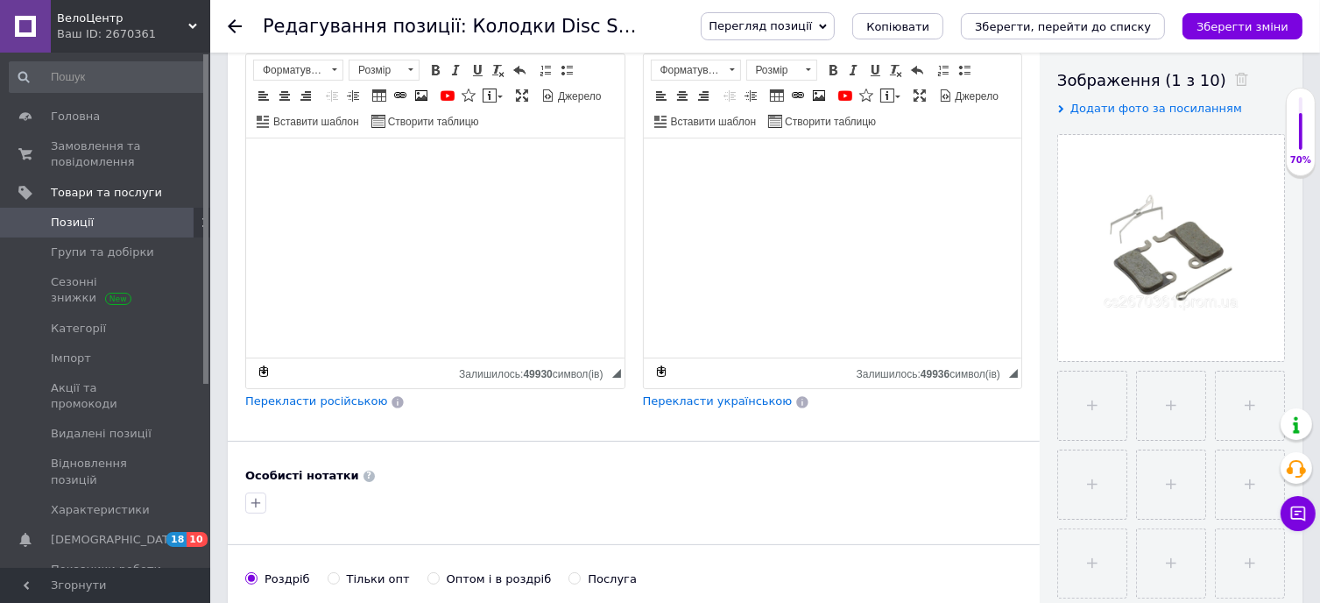
scroll to position [0, 0]
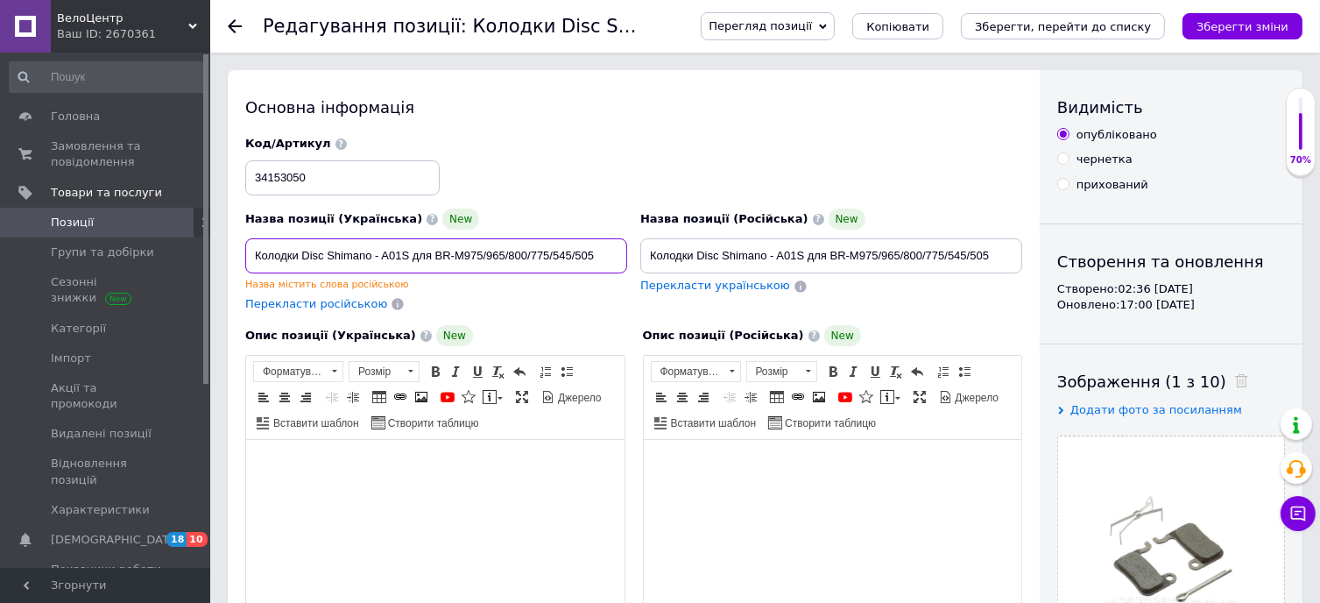
click at [376, 259] on input "Колодки Disc Shimano - A01S для BR-M975/965/800/775/545/505" at bounding box center [436, 255] width 382 height 35
drag, startPoint x: 611, startPoint y: 258, endPoint x: 235, endPoint y: 276, distance: 376.2
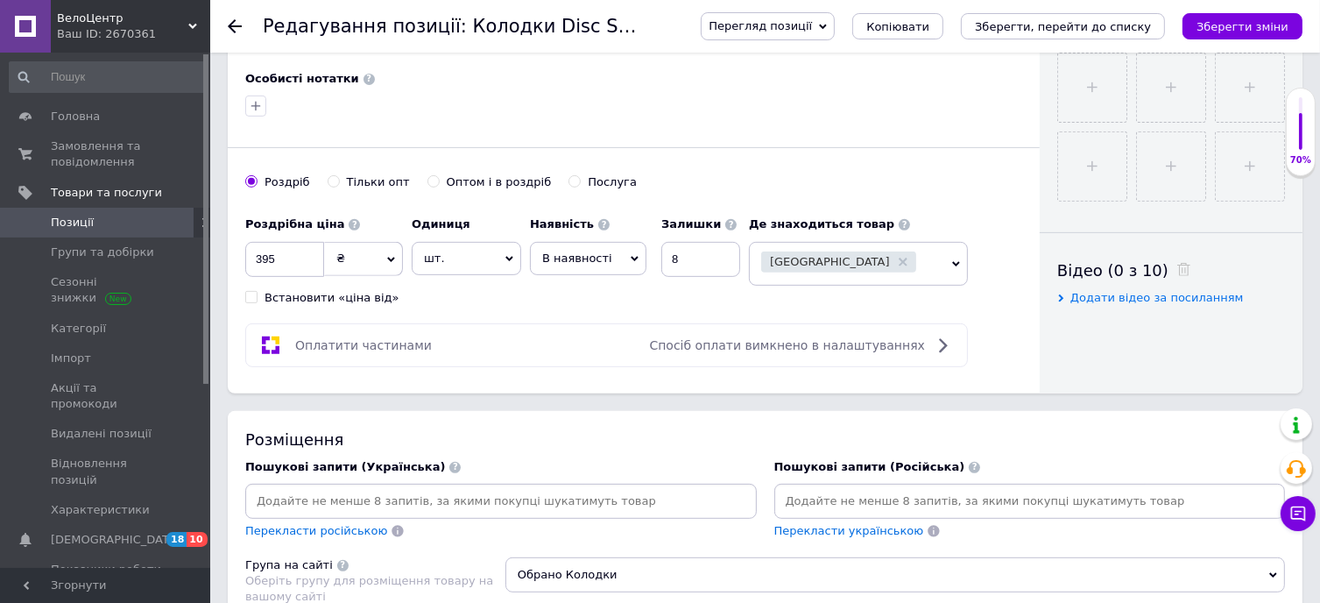
scroll to position [701, 0]
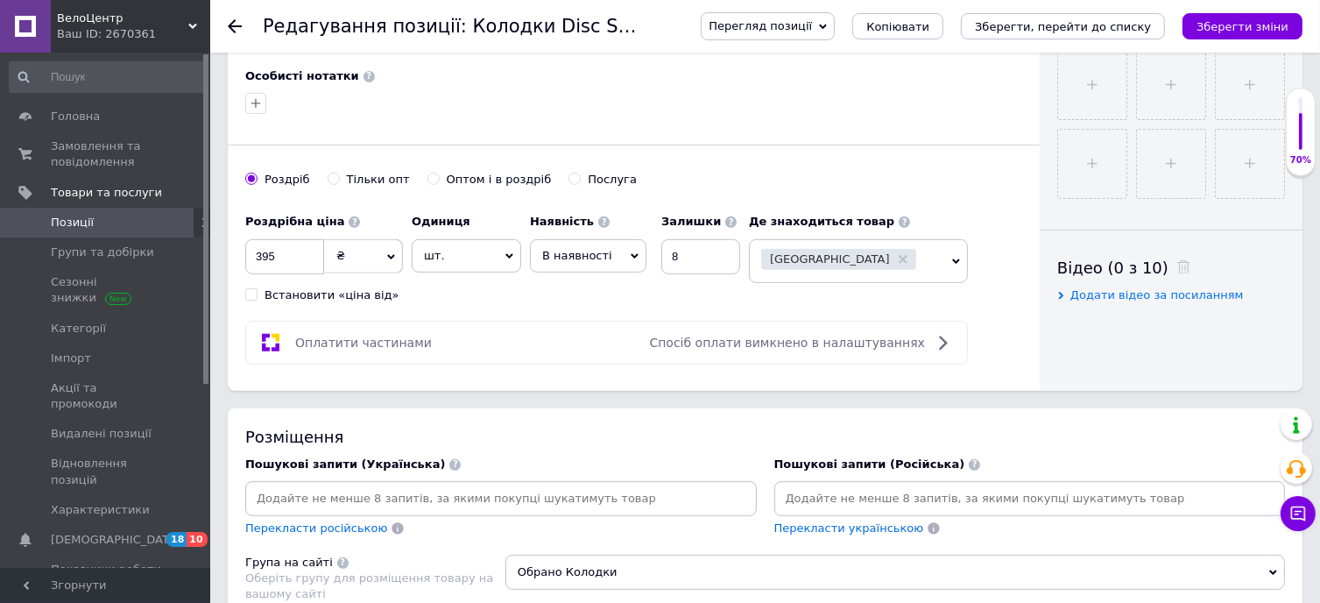
type input "Колодки Disc Shimano A01S для BR-M975/965/800/775/545/505"
paste input "Колодки Disc Shimano A01S для BR-M975/965/800/775/545/505"
type input "Колодки Disc Shimano A01S для BR-M975/965/800/775/545/505"
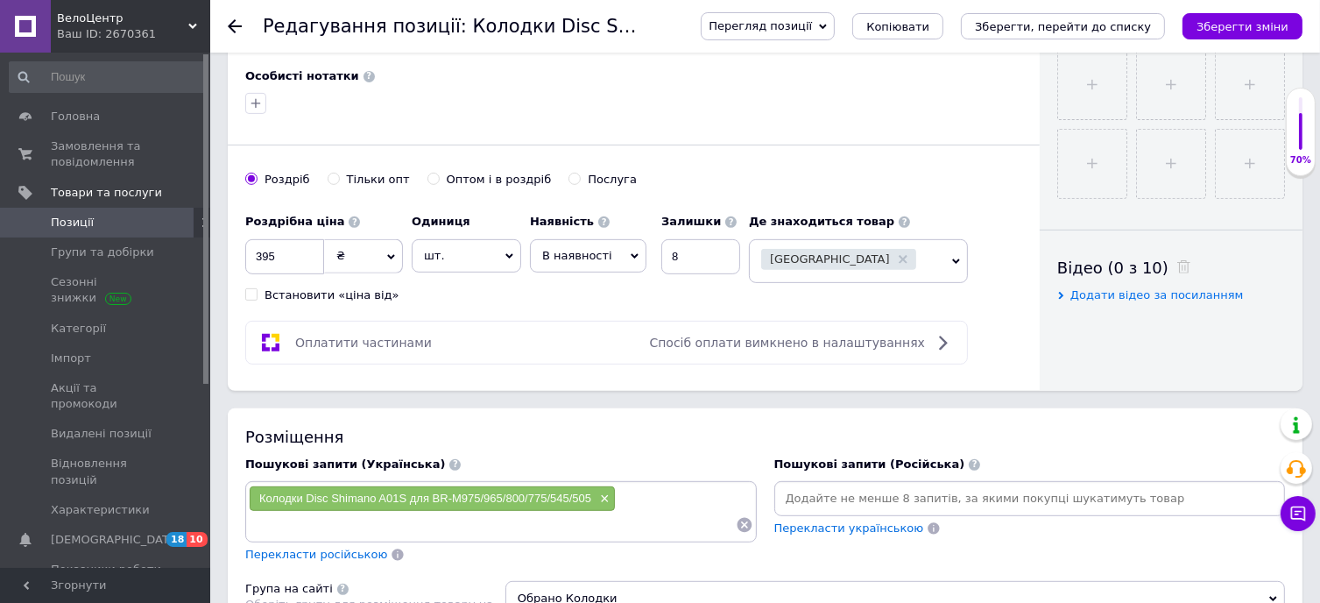
paste input "Колодки Disc Shimano A01S для BR-M975/965/800/775/545/505"
click at [301, 526] on input "Колодки Disc Shimano A01S" at bounding box center [492, 525] width 487 height 26
type input "Колодки гальмівні Disc Shimano A01S"
drag, startPoint x: 1275, startPoint y: 21, endPoint x: 1244, endPoint y: 46, distance: 40.5
click at [1274, 21] on icon "Зберегти зміни" at bounding box center [1243, 26] width 92 height 13
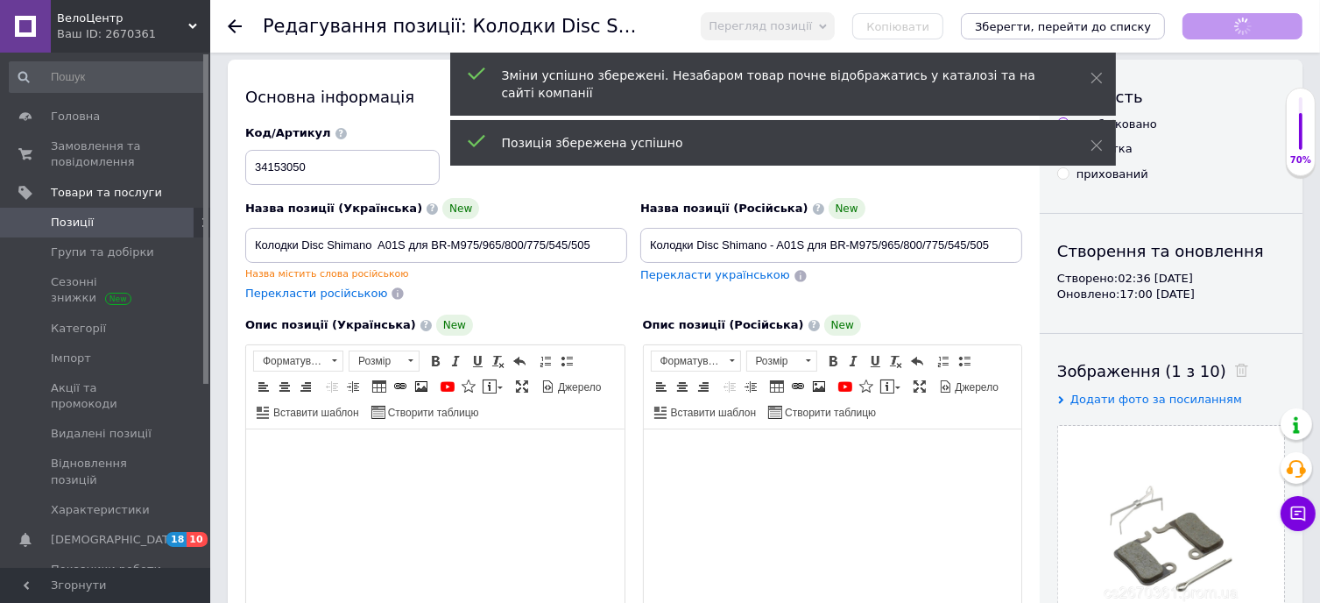
scroll to position [0, 0]
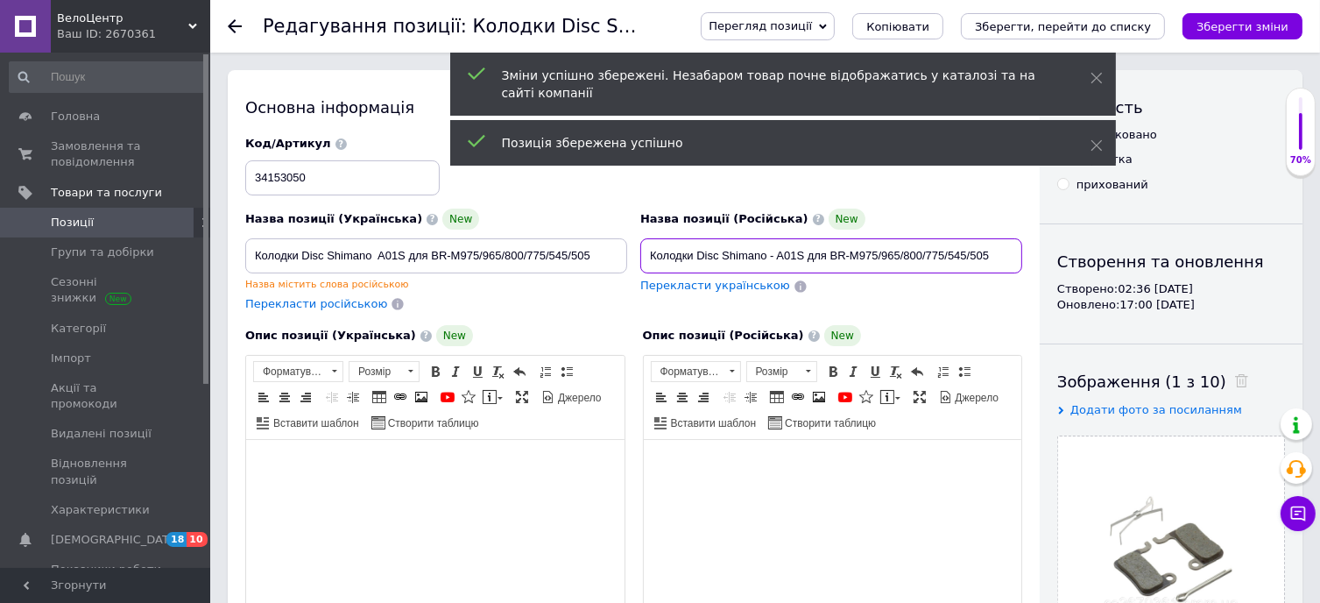
click at [771, 257] on input "Колодки Disc Shimano - A01S для BR-M975/965/800/775/545/505" at bounding box center [831, 255] width 382 height 35
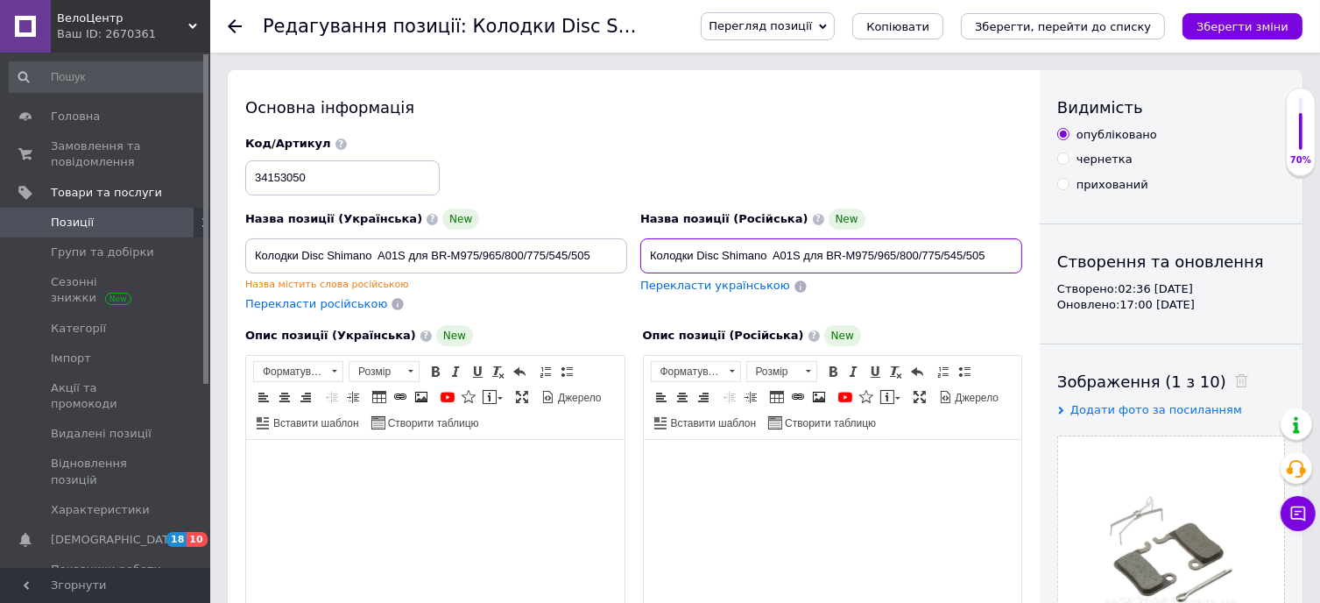
click at [698, 260] on input "Колодки Disc Shimano A01S для BR-M975/965/800/775/545/505" at bounding box center [831, 255] width 382 height 35
type input "Колодки Disc Shimano A01S для BR-M975/965/800/775/545/505"
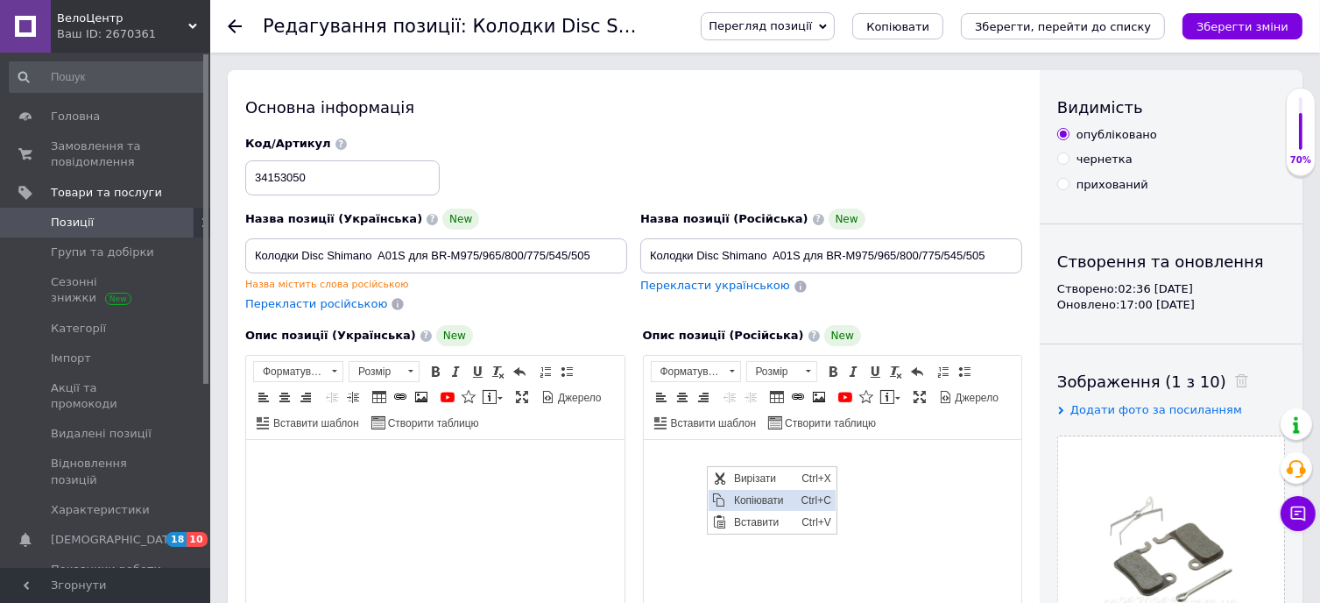
click at [763, 499] on span "Копіювати" at bounding box center [763, 499] width 67 height 21
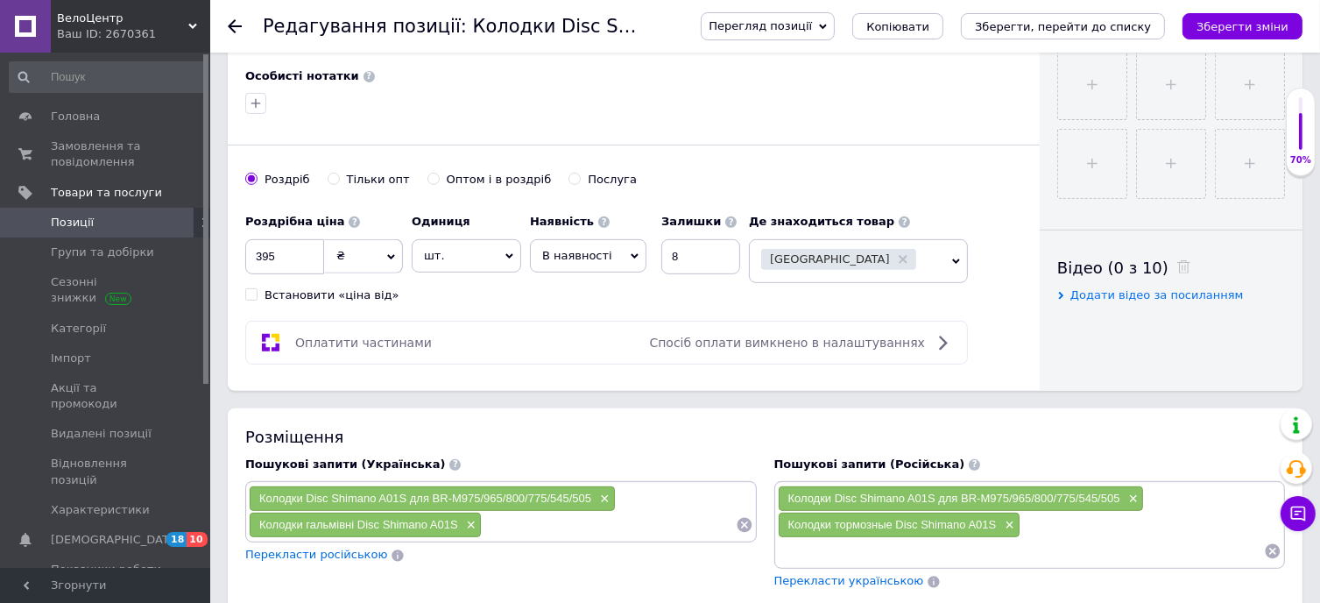
scroll to position [876, 0]
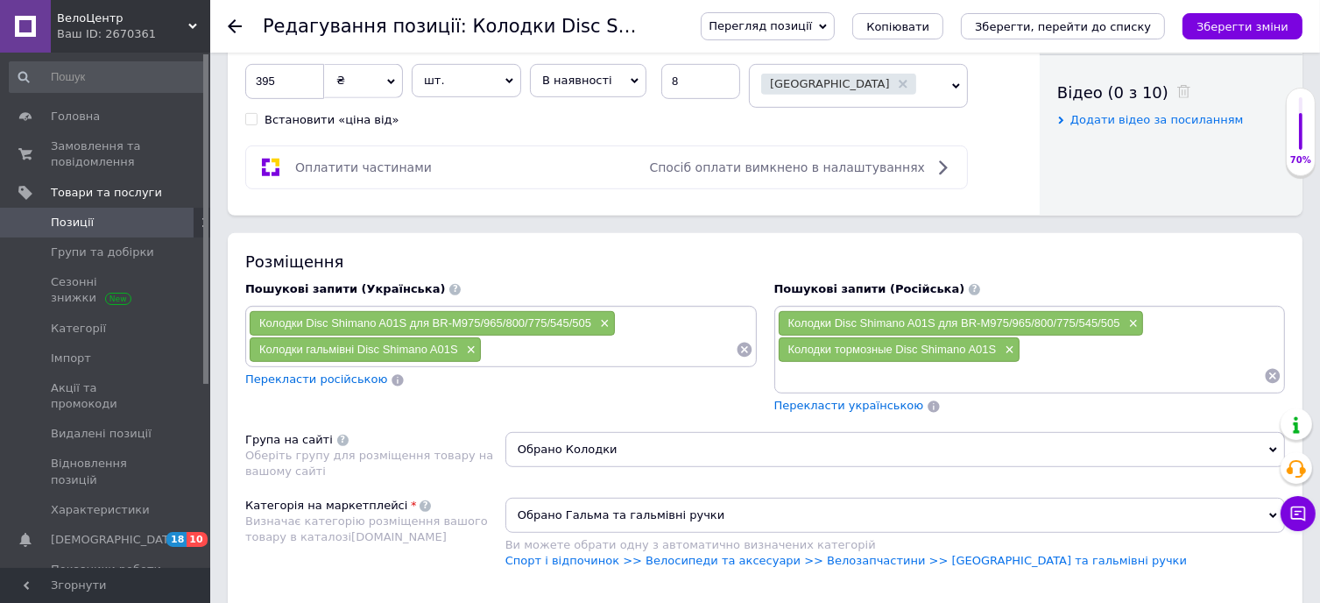
paste input "Колодки торм. диск. Shimano A01S для BR-M975/965/800/775/545/505"
type input "Колодки торм. диск. Shimano A01S для BR-M975/965/800/775/545/505"
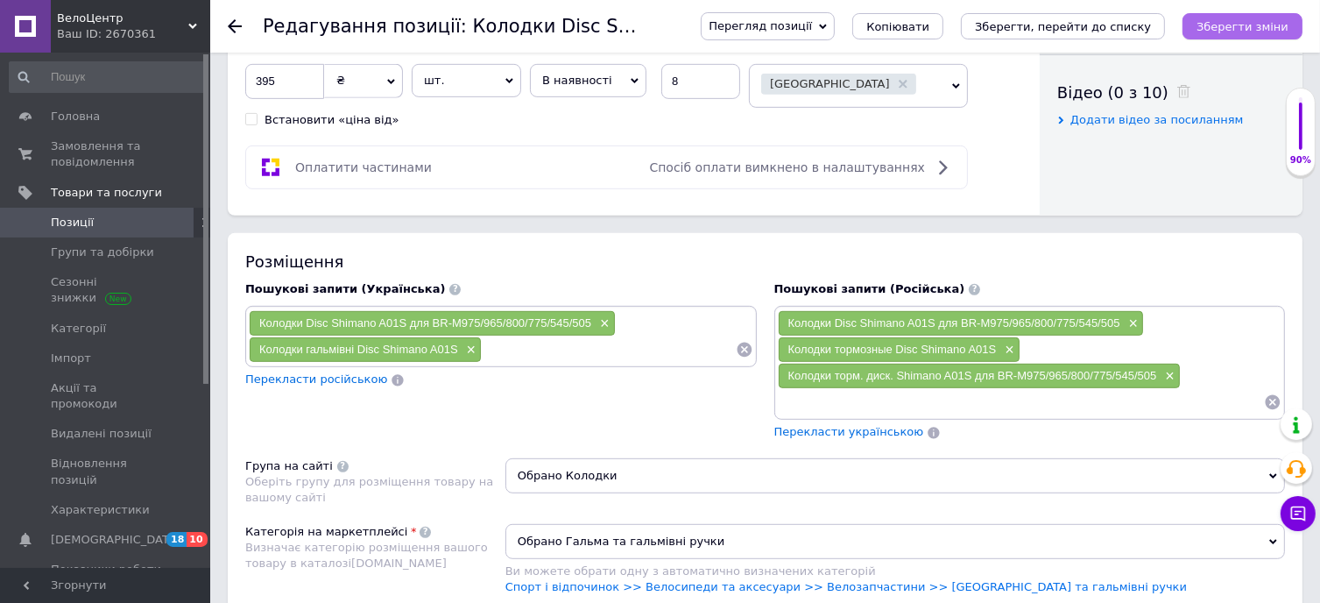
click at [1261, 25] on icon "Зберегти зміни" at bounding box center [1243, 26] width 92 height 13
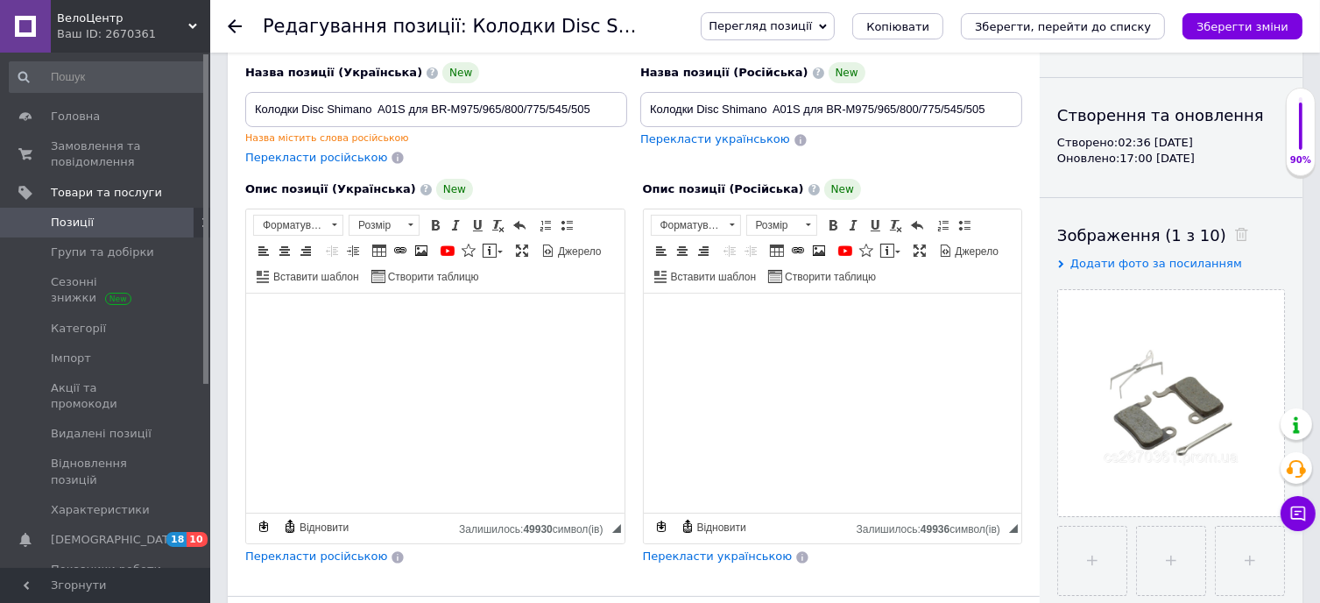
scroll to position [0, 0]
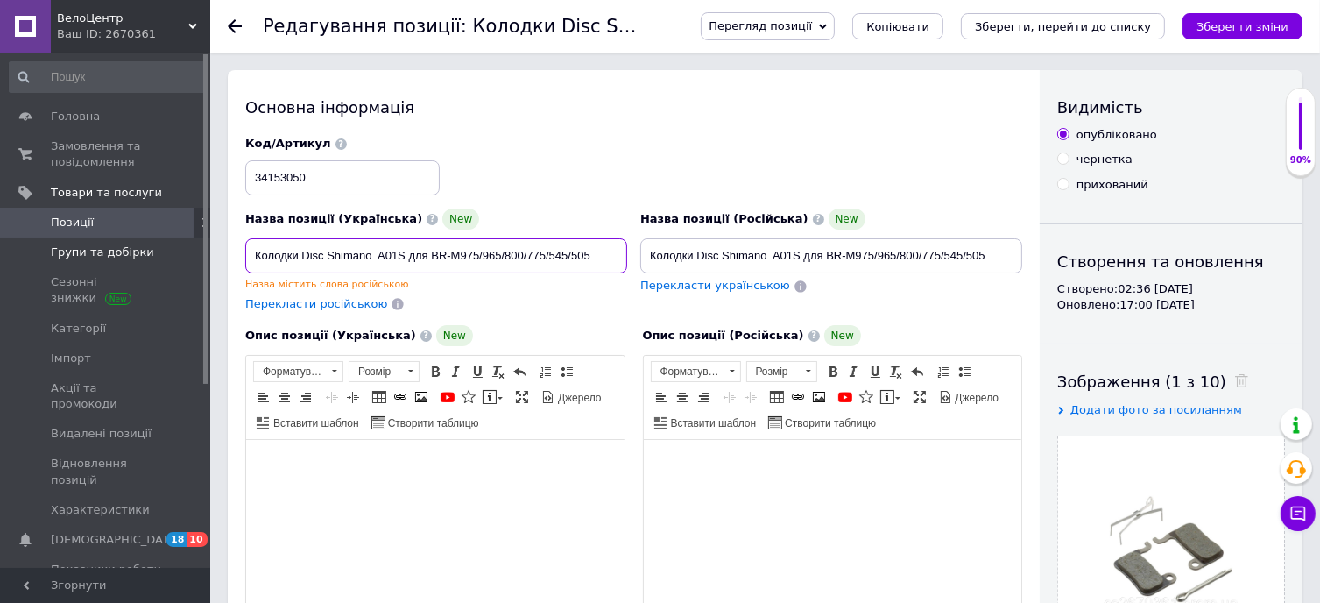
drag, startPoint x: 596, startPoint y: 250, endPoint x: 167, endPoint y: 241, distance: 428.4
click at [411, 366] on span at bounding box center [410, 371] width 17 height 19
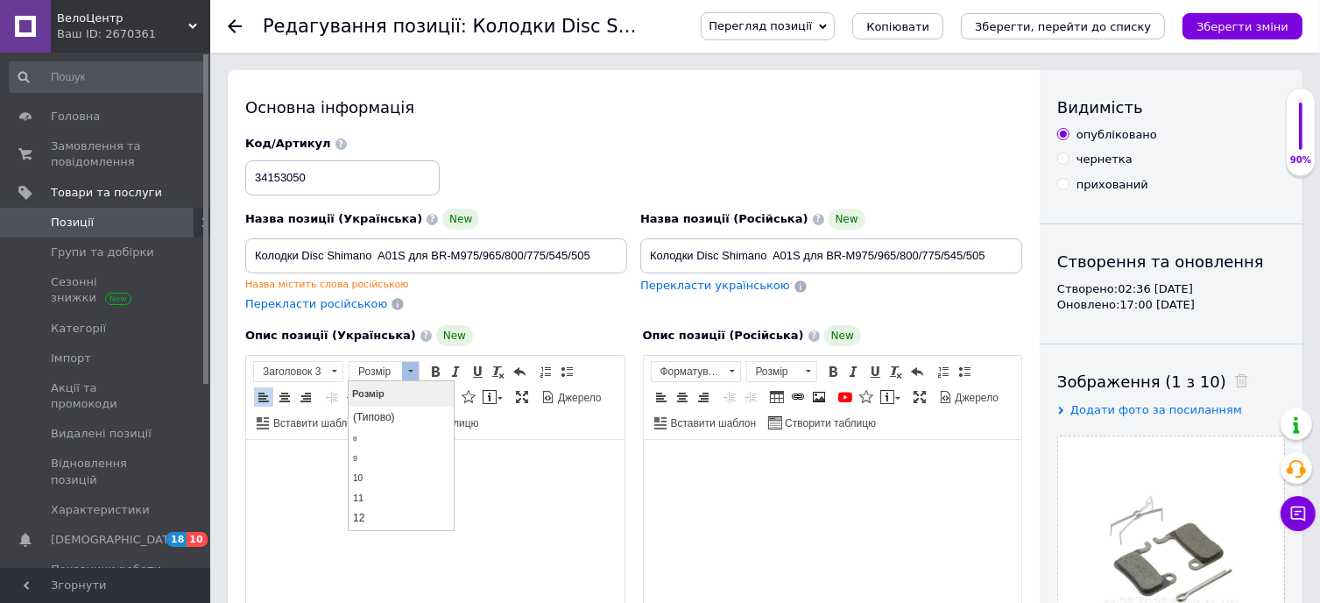
scroll to position [88, 0]
click at [391, 450] on link "14" at bounding box center [400, 451] width 103 height 21
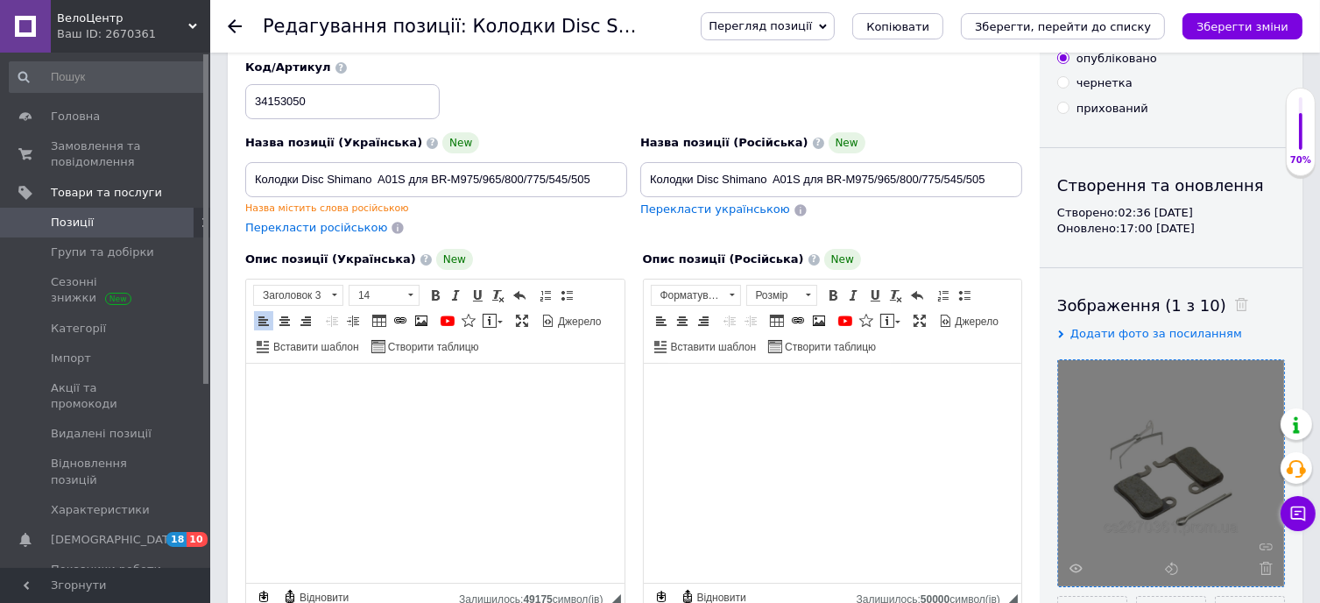
scroll to position [229, 0]
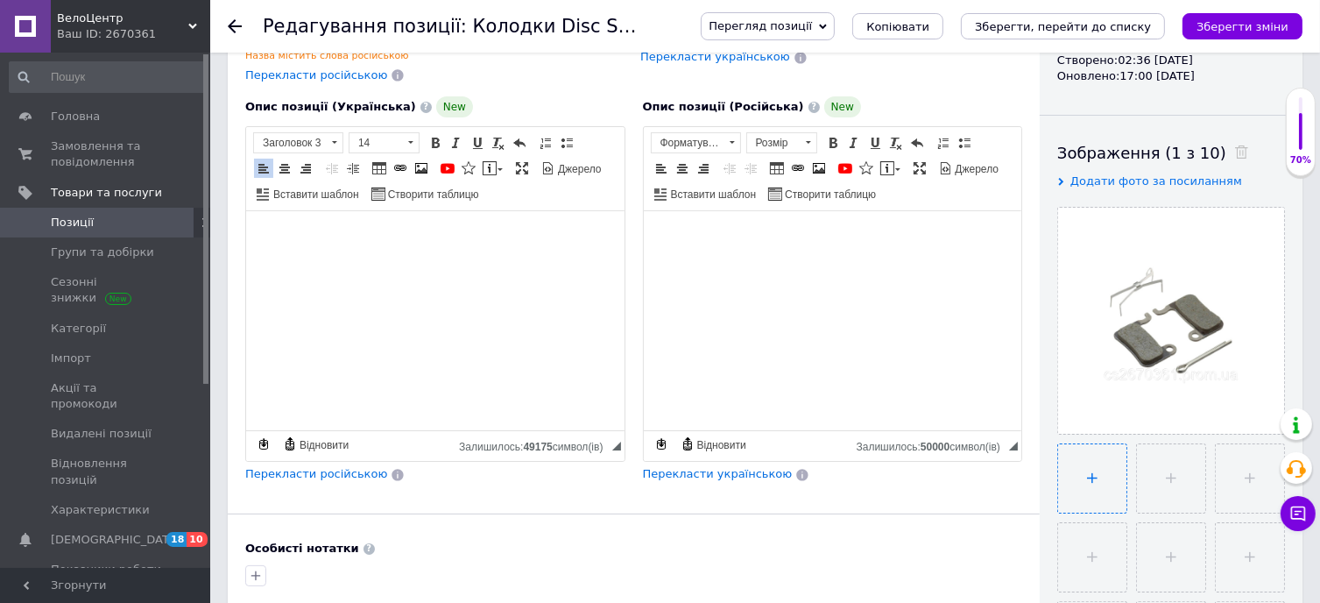
click at [1096, 487] on input "file" at bounding box center [1092, 478] width 68 height 68
type input "C:\fakepath\49839172228790.webp"
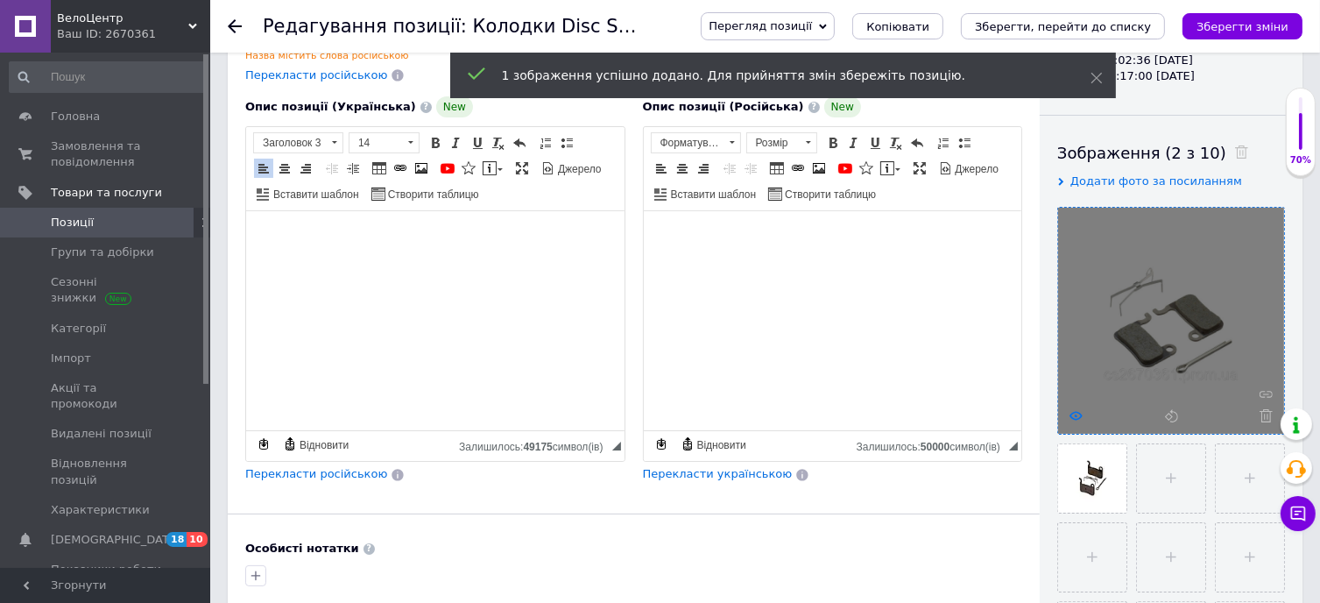
click at [1073, 413] on icon at bounding box center [1076, 415] width 13 height 13
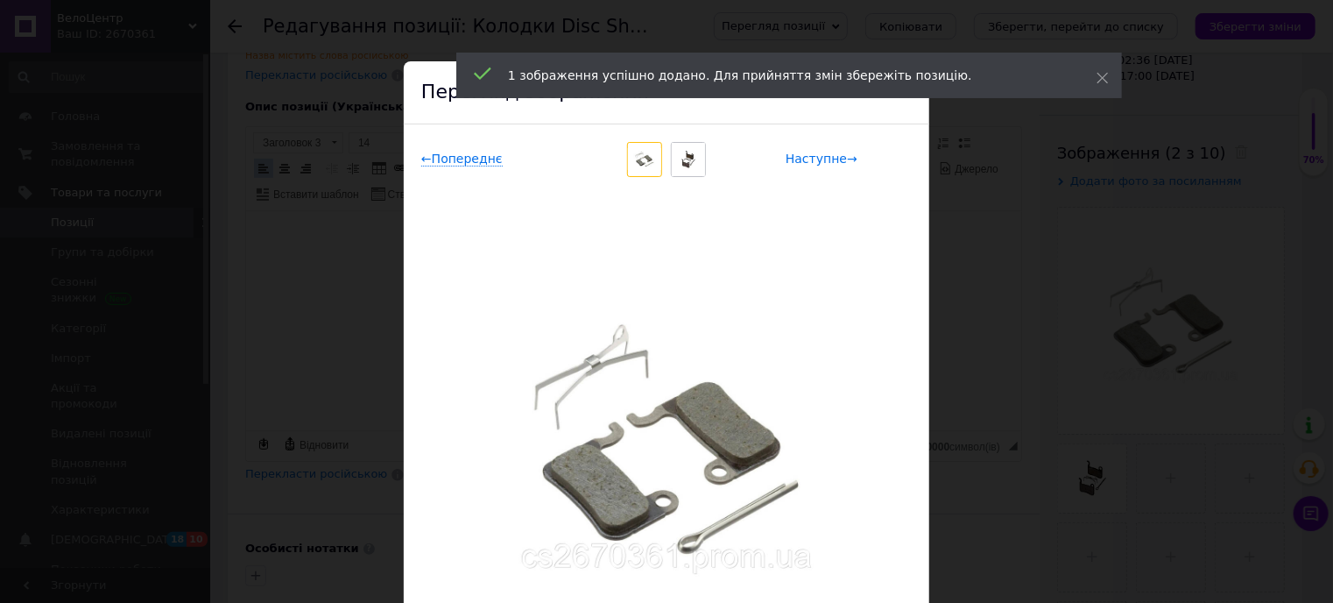
click at [811, 160] on span "Наступне →" at bounding box center [822, 159] width 72 height 15
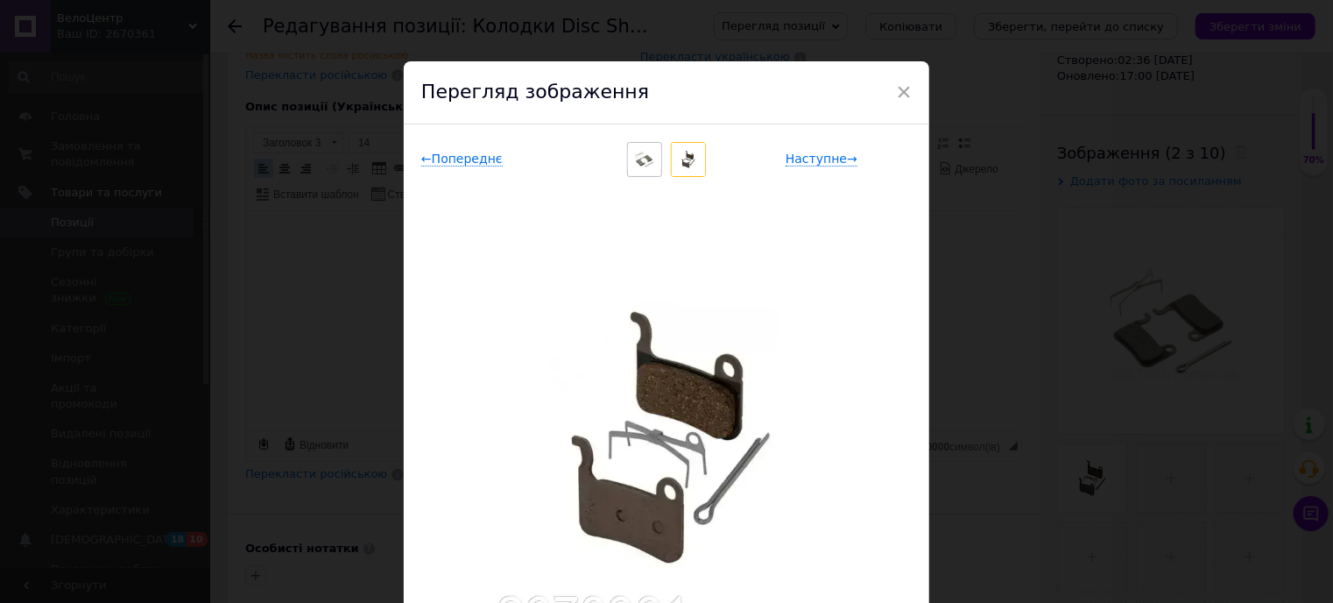
click at [978, 416] on div "× Перегляд зображення ← Попереднє Наступне → Видалити зображення Видалити всі з…" at bounding box center [666, 301] width 1333 height 603
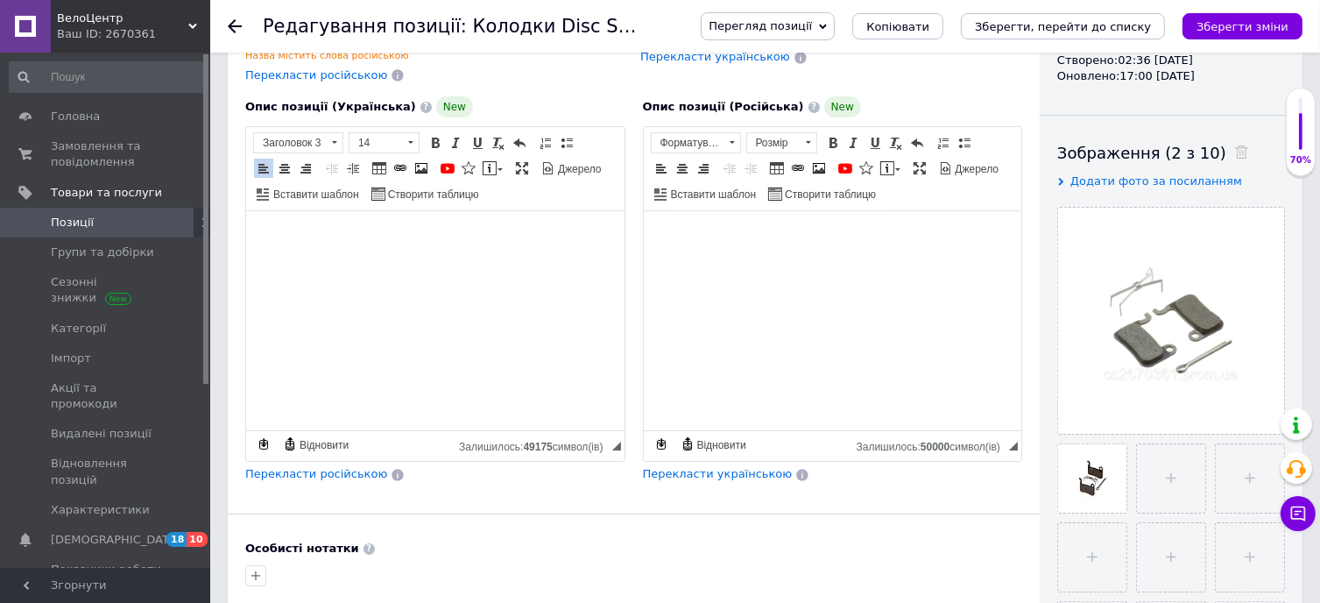
click at [293, 471] on span "Перекласти російською" at bounding box center [316, 473] width 142 height 13
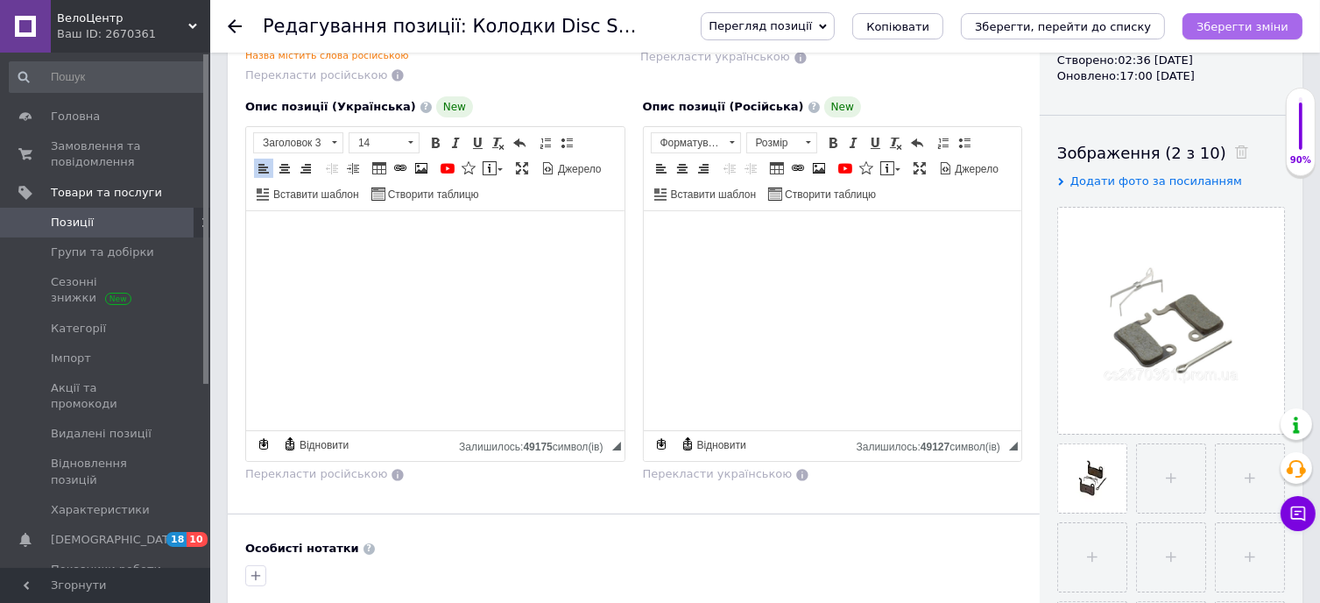
click at [1252, 20] on icon "Зберегти зміни" at bounding box center [1243, 26] width 92 height 13
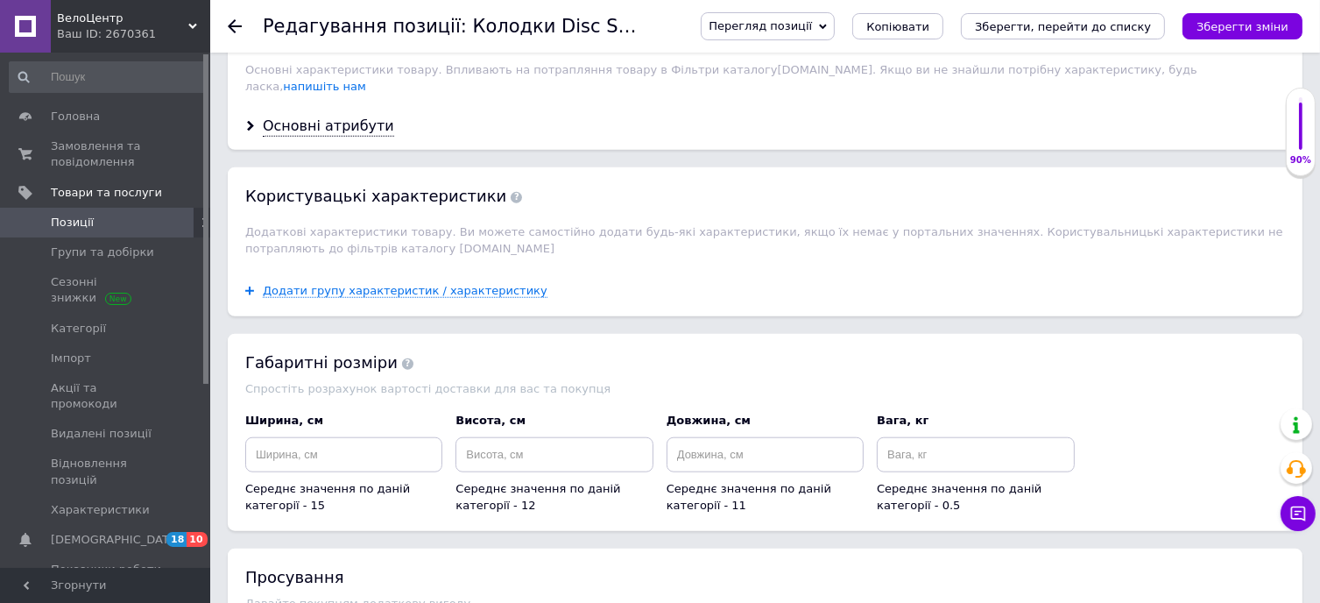
scroll to position [1542, 0]
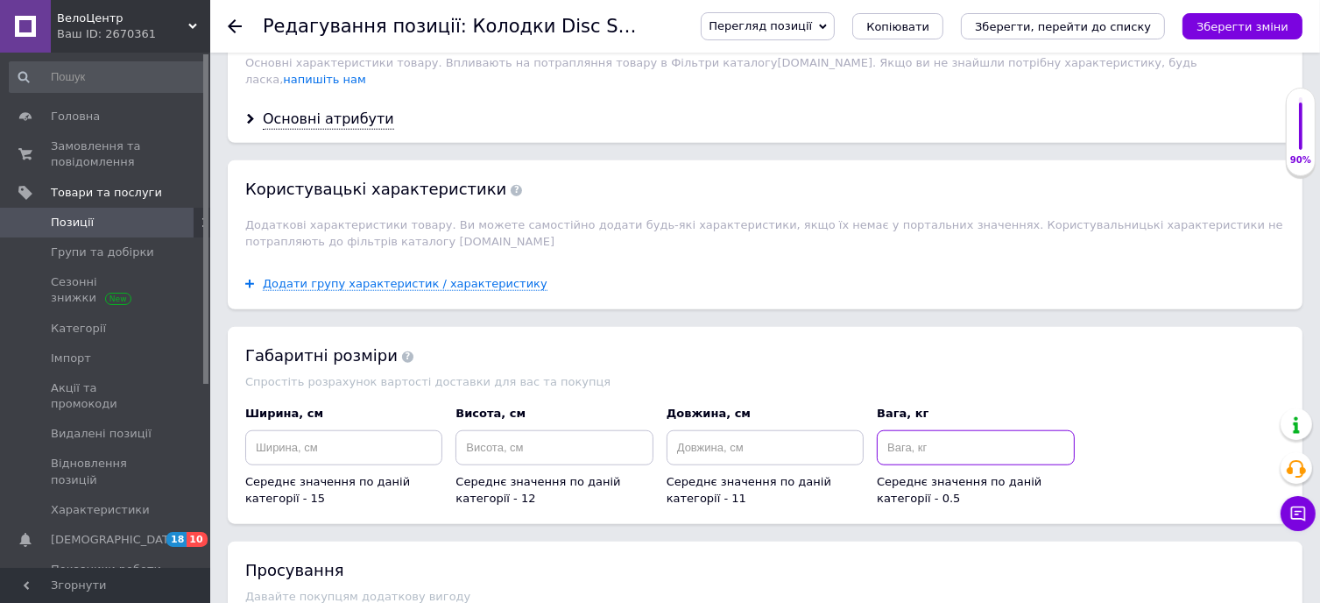
click at [932, 430] on input at bounding box center [975, 447] width 197 height 35
type input "0.1"
click at [745, 430] on input at bounding box center [765, 447] width 197 height 35
type input "10"
click at [530, 430] on input at bounding box center [553, 447] width 197 height 35
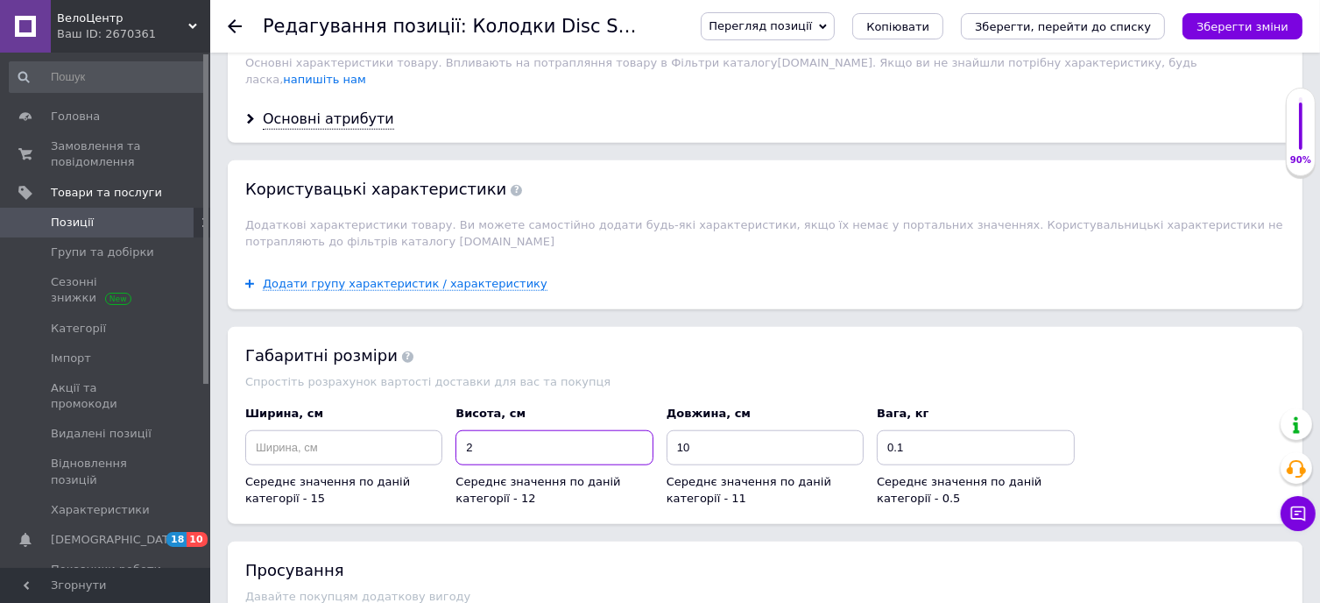
type input "2"
click at [353, 437] on input at bounding box center [343, 447] width 197 height 35
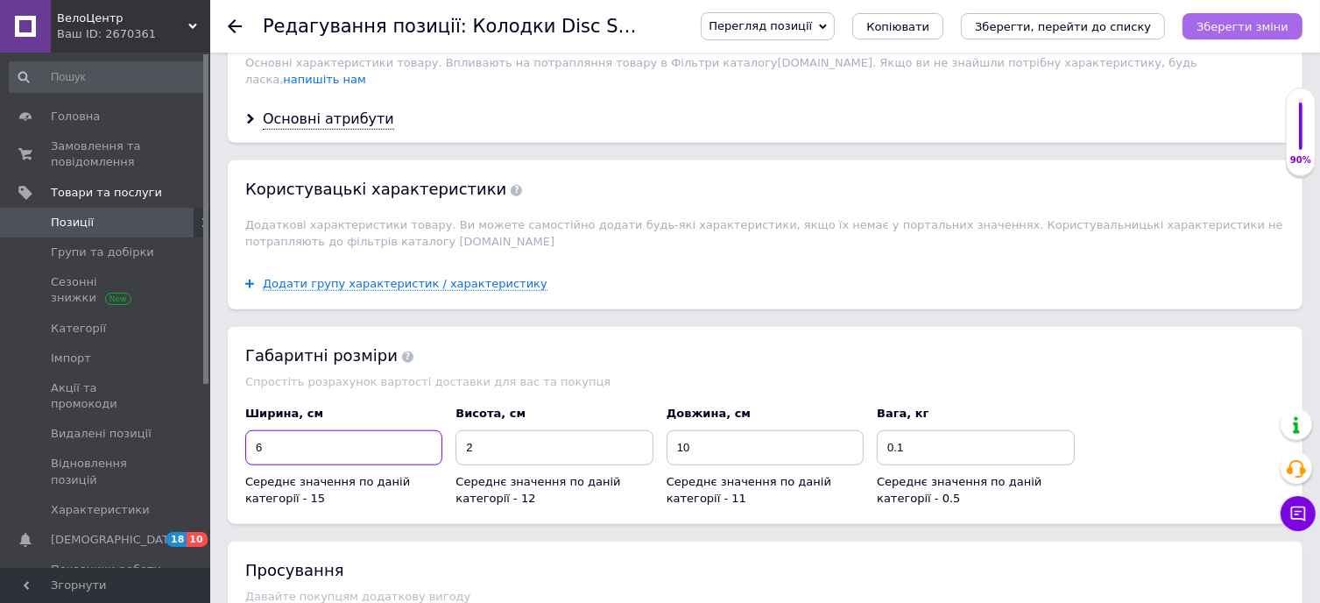
type input "6"
click at [1254, 37] on button "Зберегти зміни" at bounding box center [1242, 26] width 120 height 26
click at [1102, 27] on icon "Зберегти, перейти до списку" at bounding box center [1063, 26] width 176 height 13
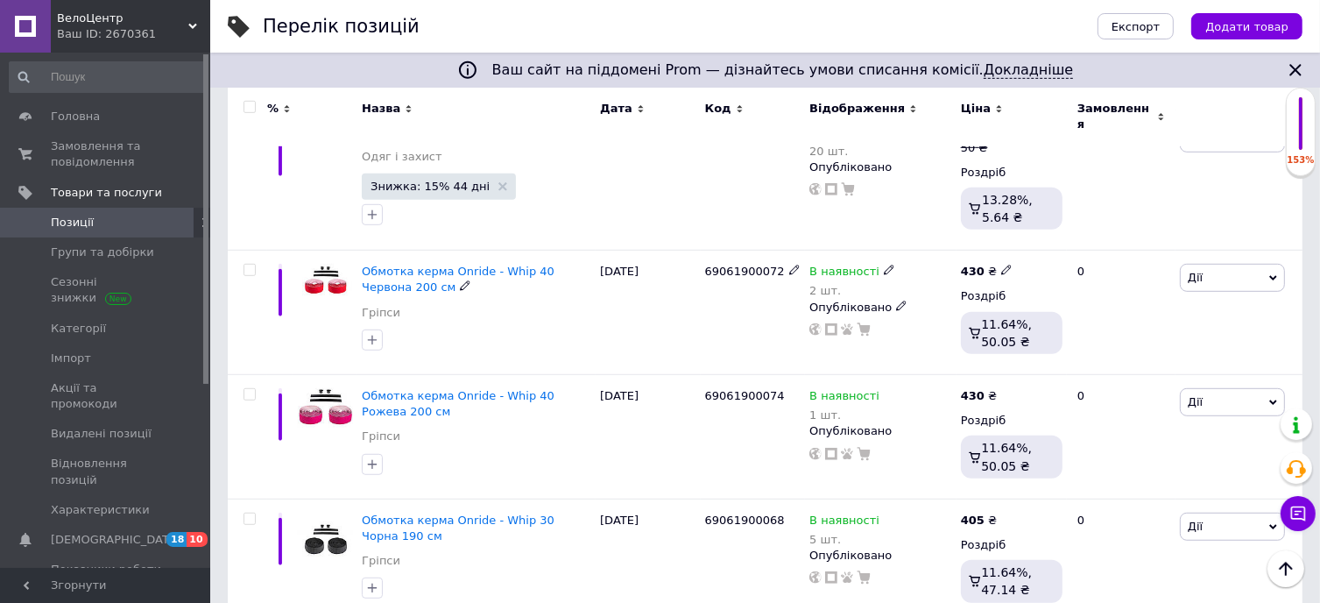
scroll to position [1051, 0]
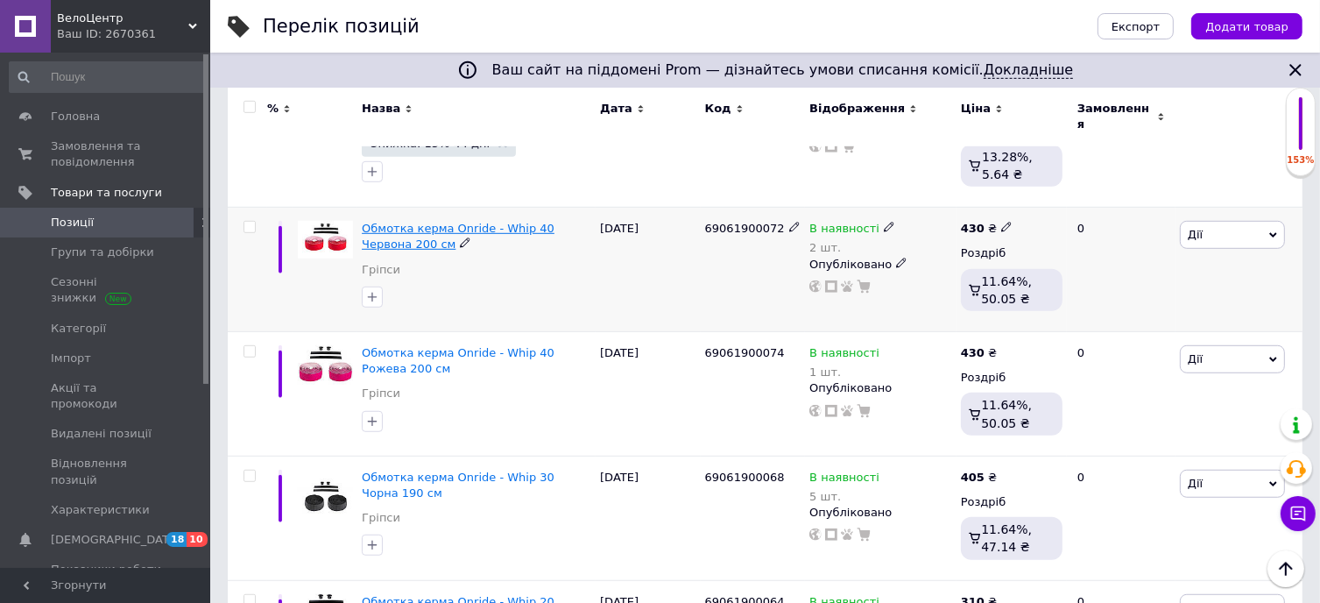
click at [476, 222] on span "Обмотка керма Onride - Whip 40 Червона 200 см" at bounding box center [458, 236] width 193 height 29
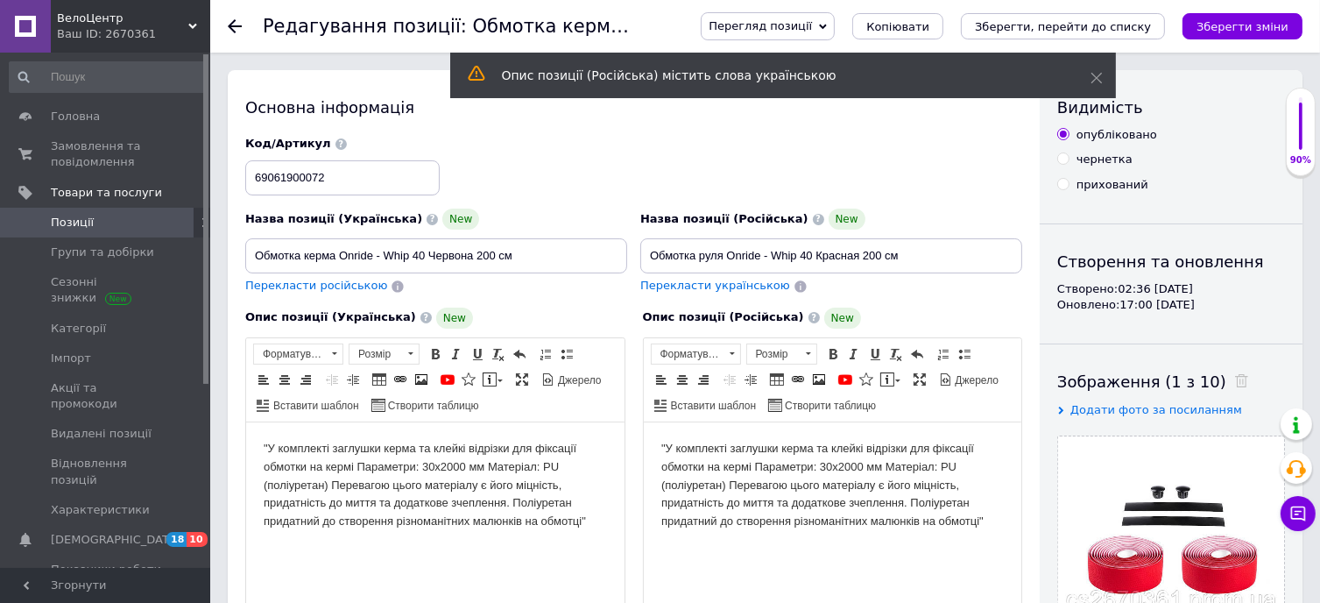
click at [268, 448] on body ""У комплекті заглушки керма та клейкі відрізки для фіксації обмотки на кермі Па…" at bounding box center [434, 484] width 343 height 91
click at [356, 471] on body "У комплекті заглушки керма та клейкі відрізки для фіксації обмотки на кермі Пар…" at bounding box center [434, 484] width 343 height 91
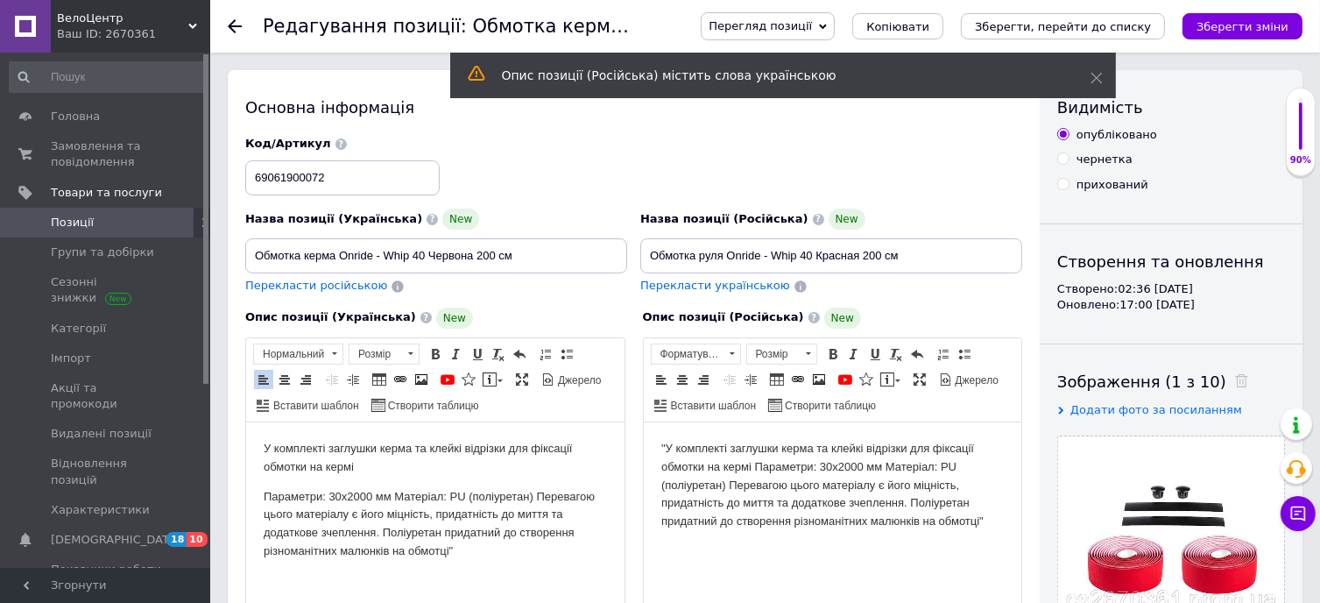
click at [331, 493] on p "Параметри: 30х2000 мм Матеріал: PU (поліуретан) Перевагою цього матеріалу є йог…" at bounding box center [434, 523] width 343 height 73
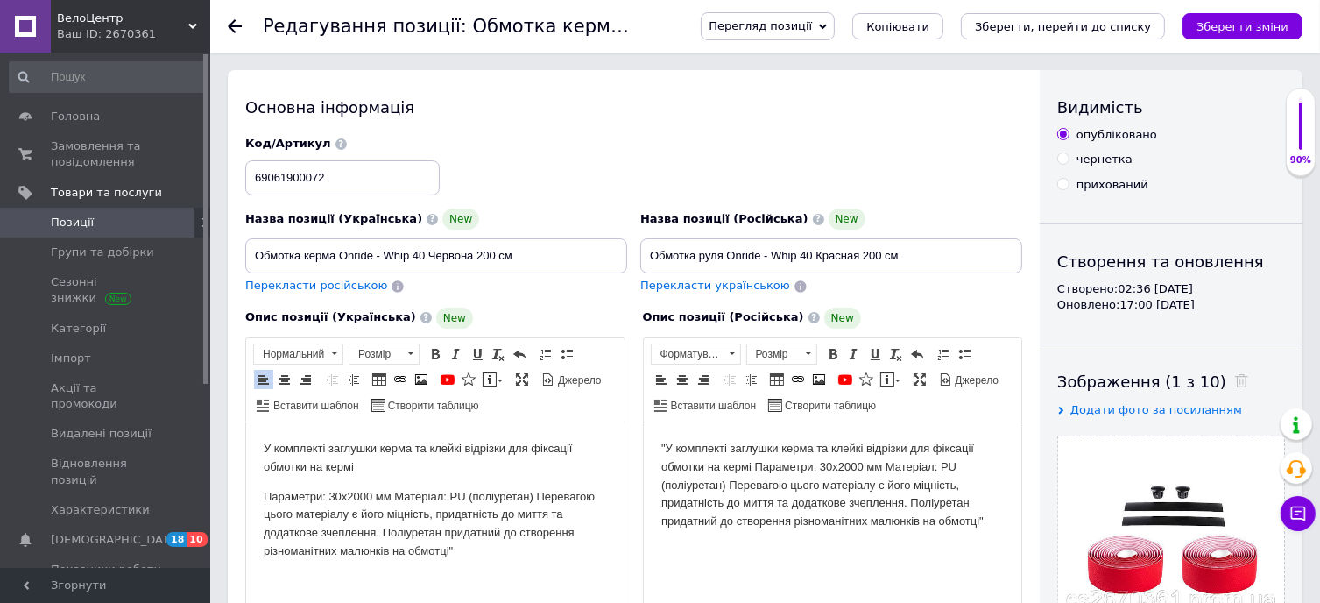
click at [328, 495] on p "Параметри: 30х2000 мм Матеріал: PU (поліуретан) Перевагою цього матеріалу є йог…" at bounding box center [434, 523] width 343 height 73
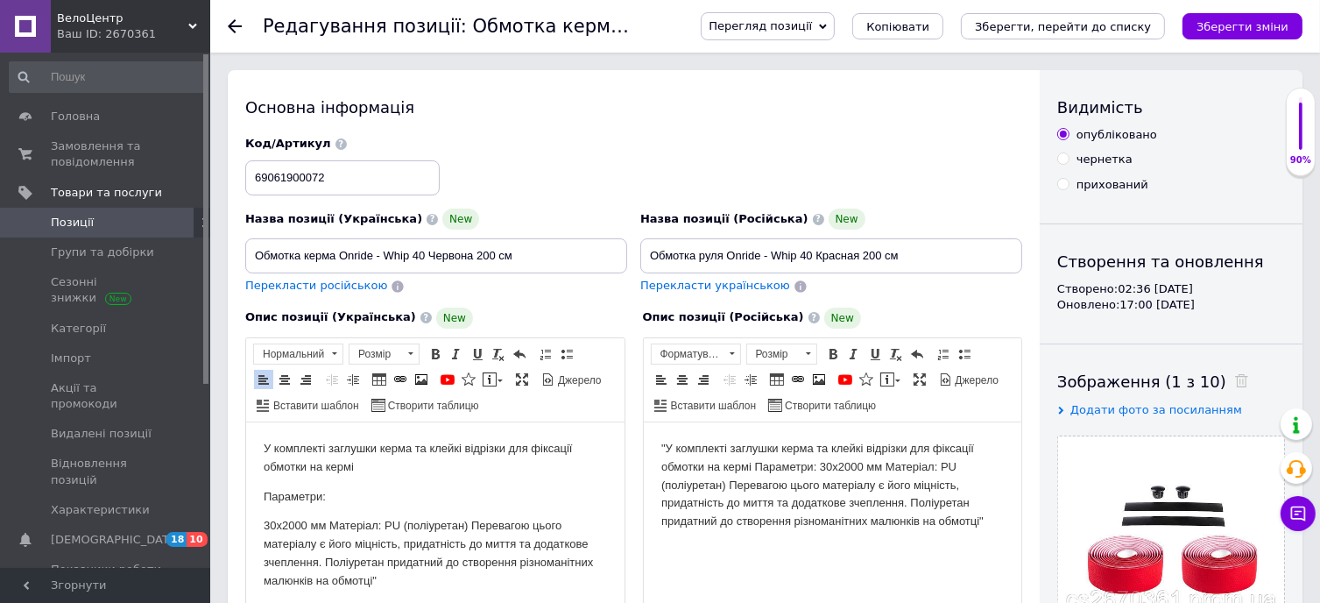
scroll to position [88, 0]
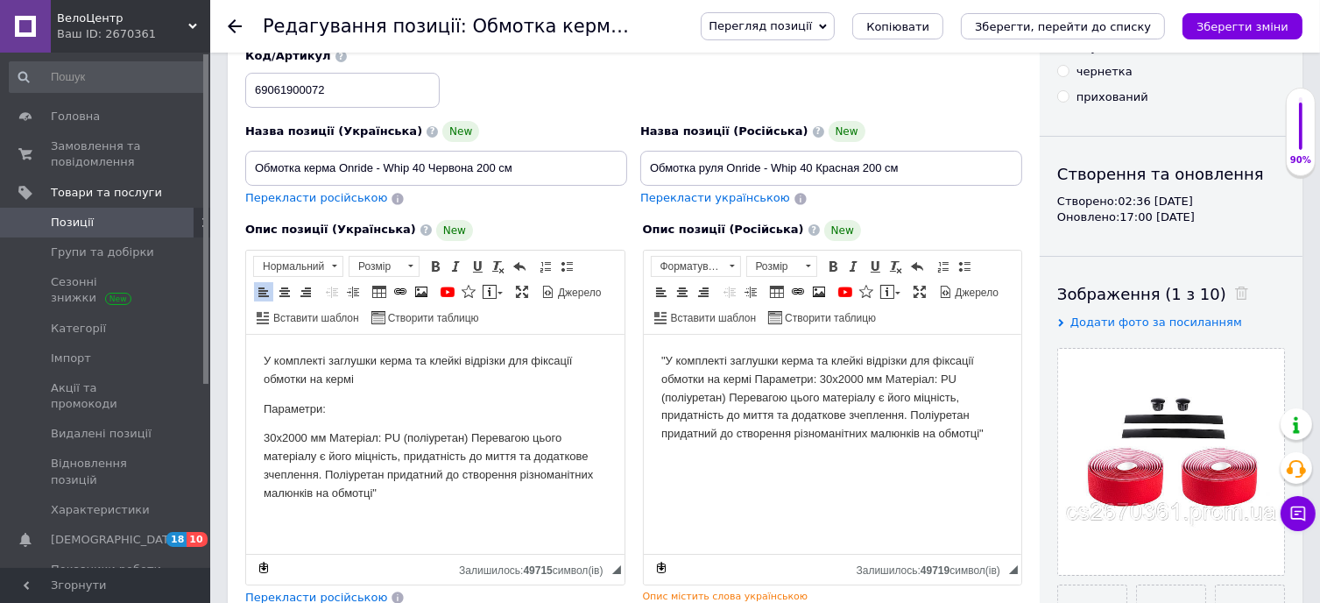
click at [382, 498] on p "30х2000 мм Матеріал: PU (поліуретан) Перевагою цього матеріалу є його міцність,…" at bounding box center [434, 464] width 343 height 73
click at [329, 435] on p "30х2000 мм Матеріал: PU (поліуретан) Перевагою цього матеріалу є його міцність,…" at bounding box center [434, 464] width 343 height 73
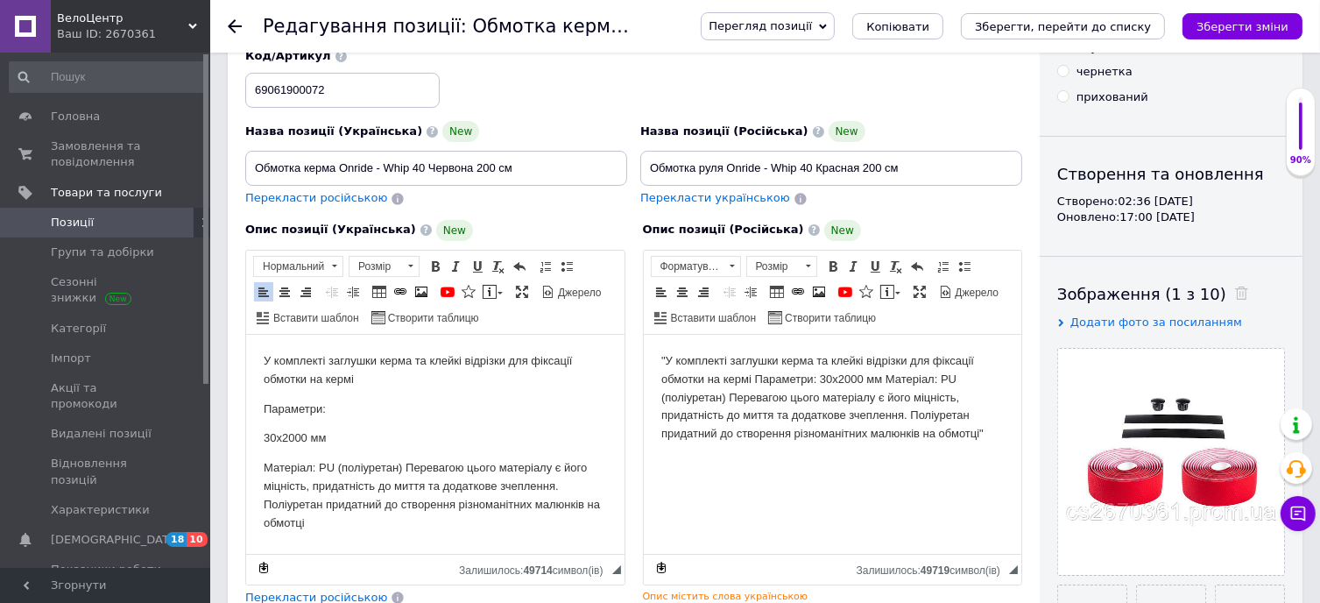
click at [403, 463] on p "Матеріал: PU (поліуретан) Перевагою цього матеріалу є його міцність, придатніст…" at bounding box center [434, 494] width 343 height 73
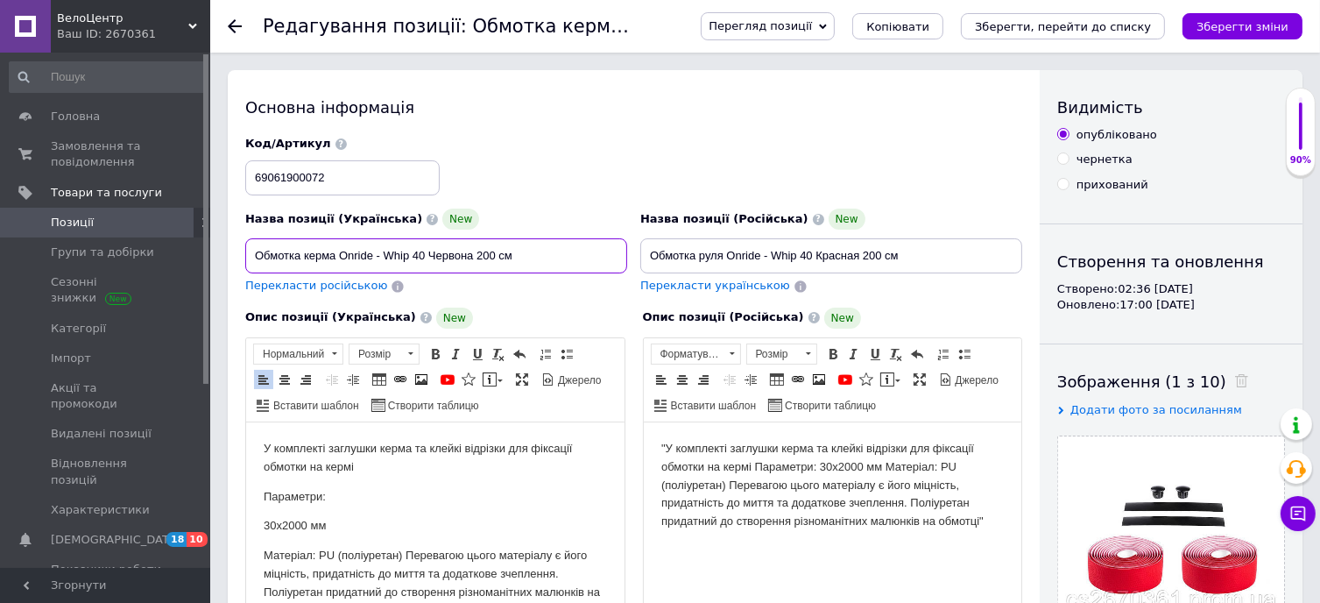
click at [382, 258] on input "Обмотка керма Onride - Whip 40 Червона 200 см" at bounding box center [436, 255] width 382 height 35
drag, startPoint x: 519, startPoint y: 257, endPoint x: 240, endPoint y: 266, distance: 278.7
click at [240, 266] on div "Назва позиції (Українська) New Обмотка керма Onride Whip 40 Червона 200 см Пере…" at bounding box center [436, 251] width 395 height 99
type input "Обмотка керма Onride Whip 40 Червона 200 см"
click at [253, 436] on html "У комплекті заглушки керма та клейкі відрізки для фіксації обмотки на кермі Пар…" at bounding box center [434, 528] width 378 height 215
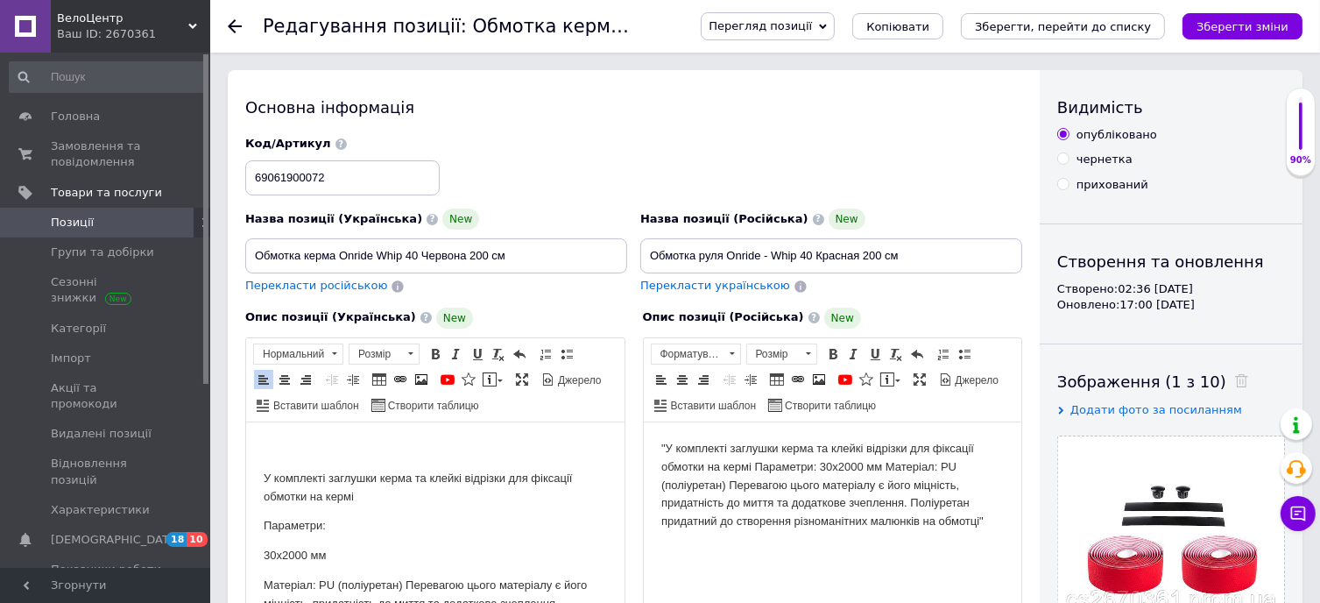
click at [253, 436] on html "У комплекті заглушки керма та клейкі відрізки для фіксації обмотки на кермі Пар…" at bounding box center [434, 543] width 378 height 244
click at [1246, 31] on icon "Зберегти зміни" at bounding box center [1243, 26] width 92 height 13
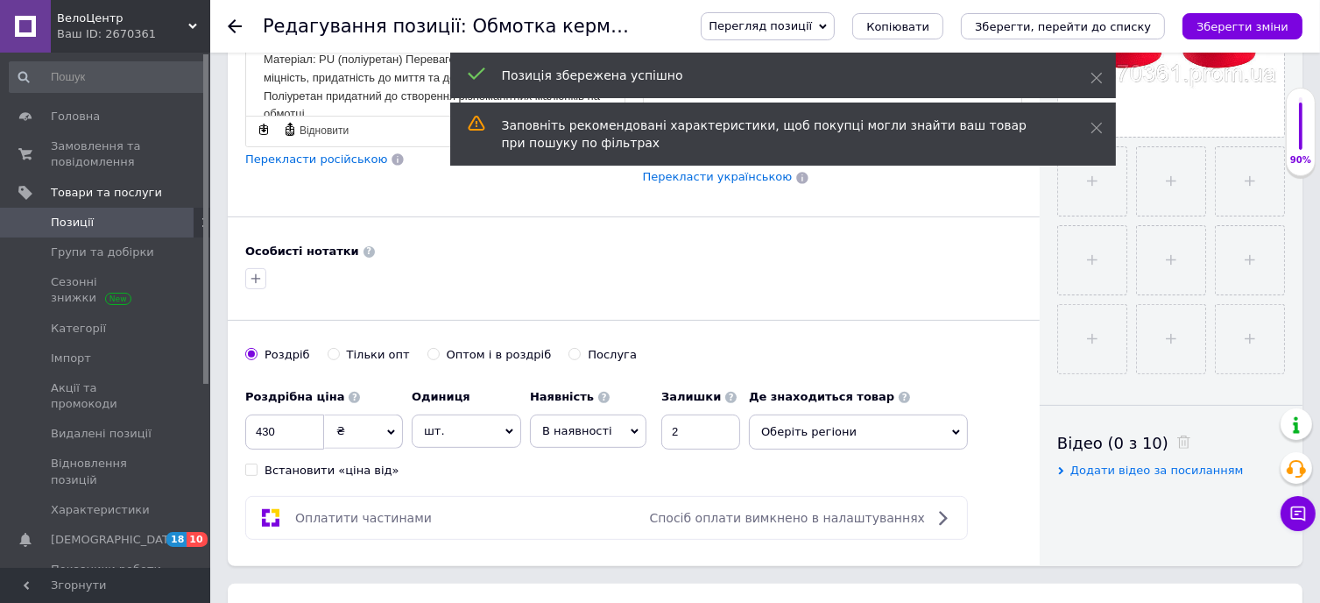
scroll to position [876, 0]
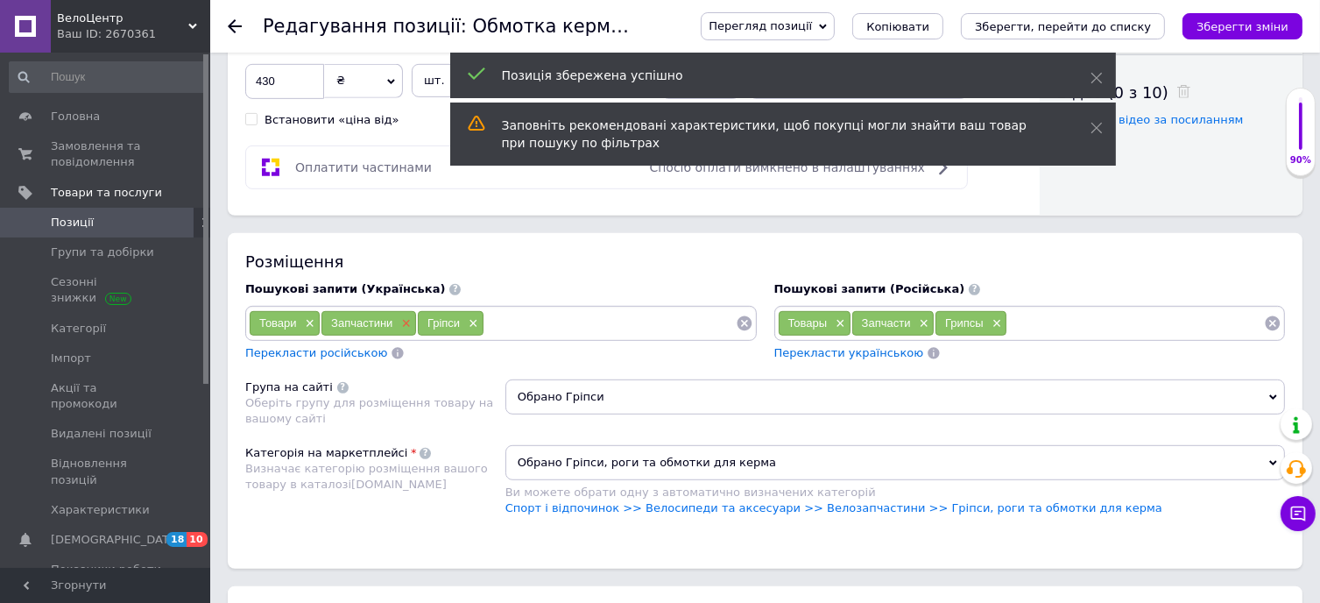
click at [403, 317] on span "×" at bounding box center [404, 323] width 14 height 15
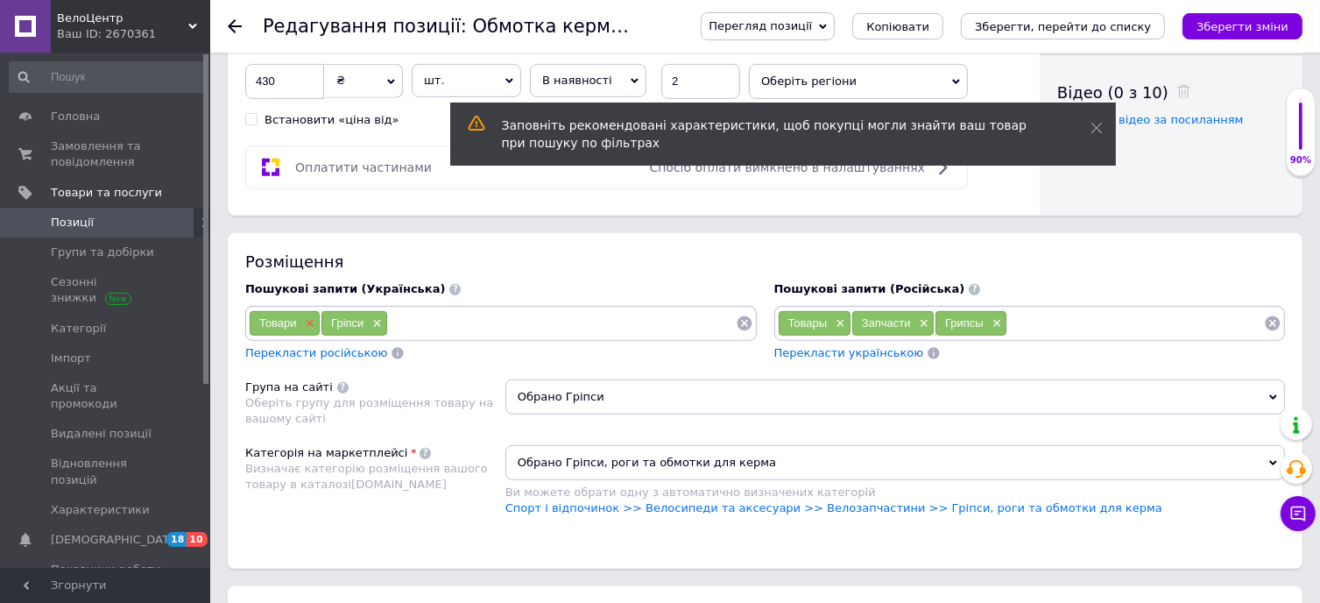
click at [308, 316] on span "×" at bounding box center [308, 323] width 14 height 15
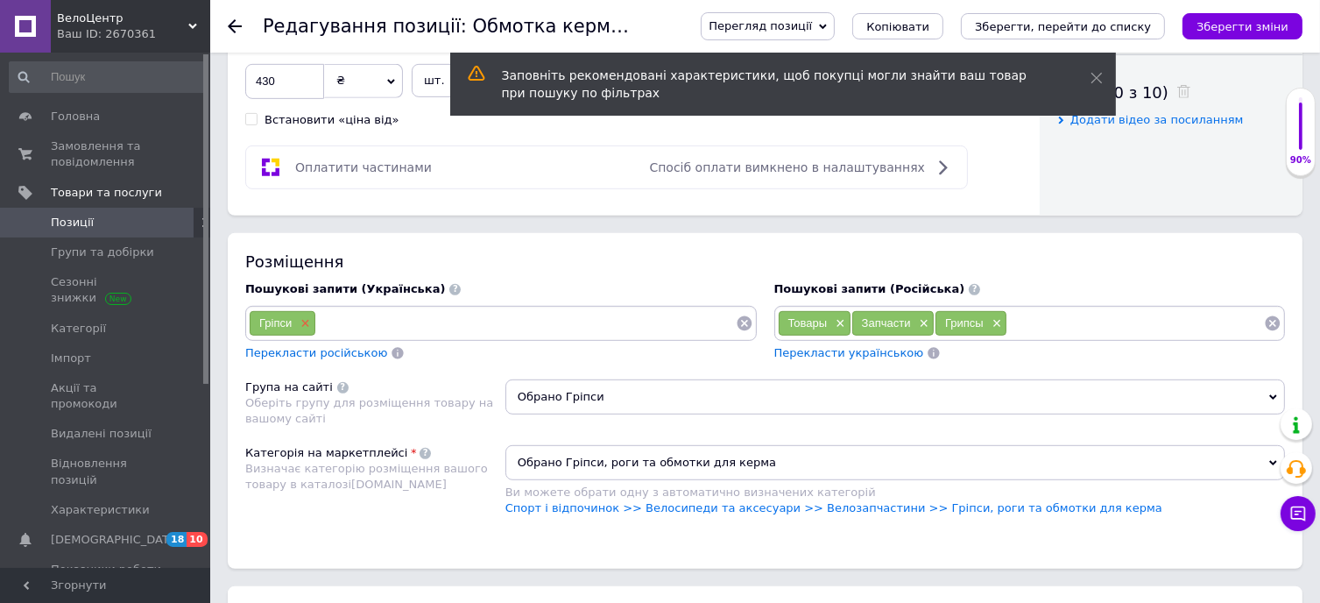
click at [304, 317] on span "×" at bounding box center [303, 323] width 14 height 15
paste input "Обмотка керма Onride Whip 40 Червона 200 см"
type input "Обмотка керма Onride Whip 40 Червона 200 см"
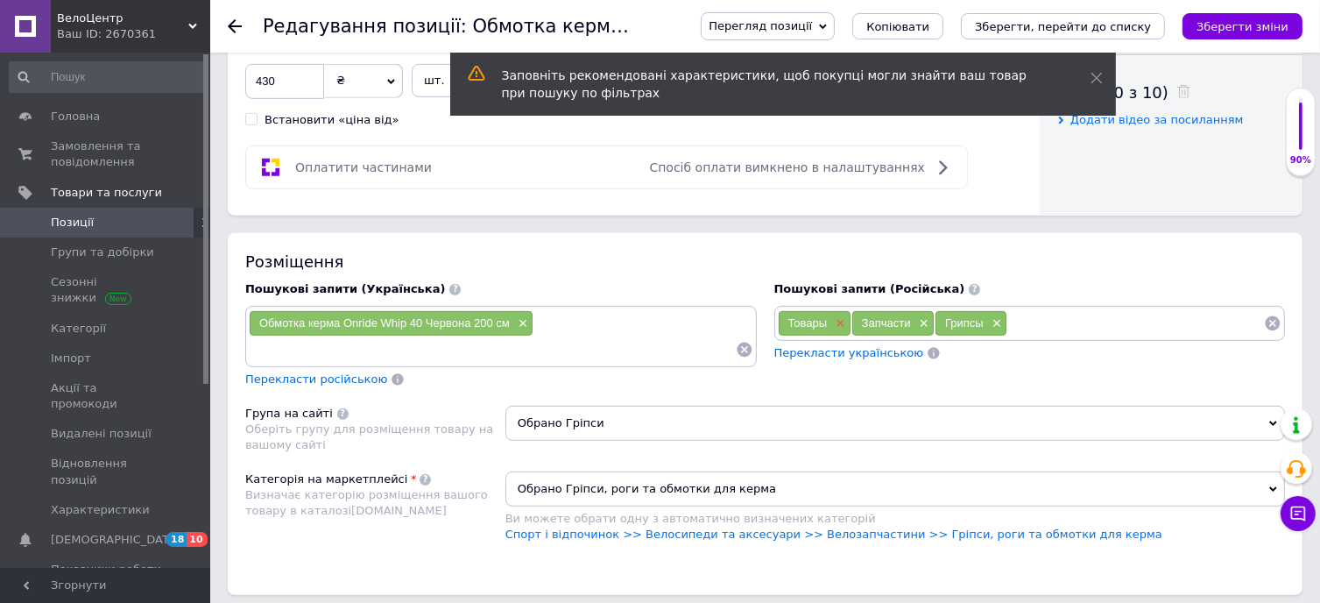
click at [842, 316] on span "×" at bounding box center [838, 323] width 14 height 15
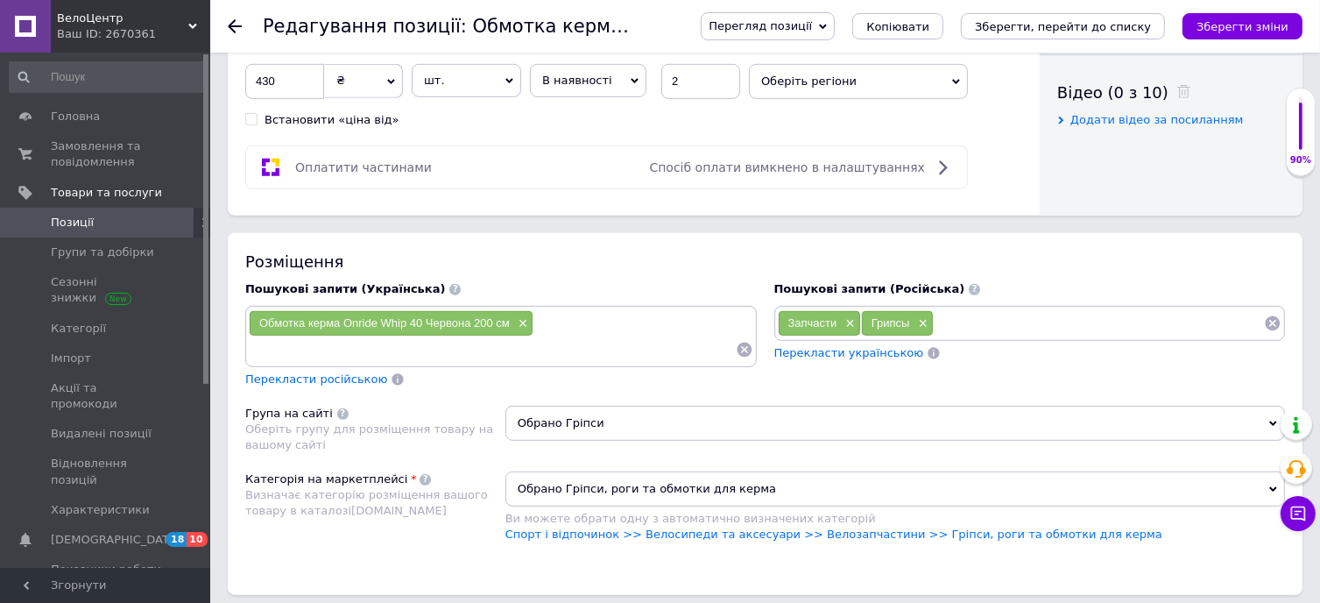
click at [852, 316] on span "×" at bounding box center [848, 323] width 14 height 15
click at [1237, 29] on icon "Зберегти зміни" at bounding box center [1243, 26] width 92 height 13
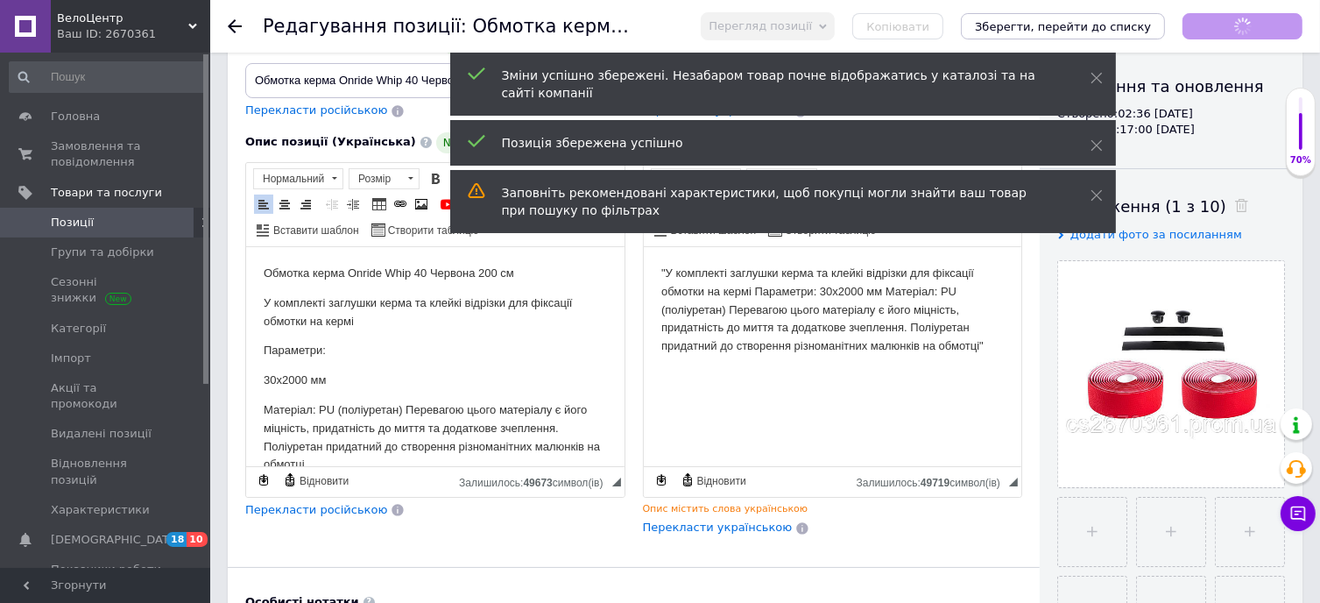
scroll to position [0, 0]
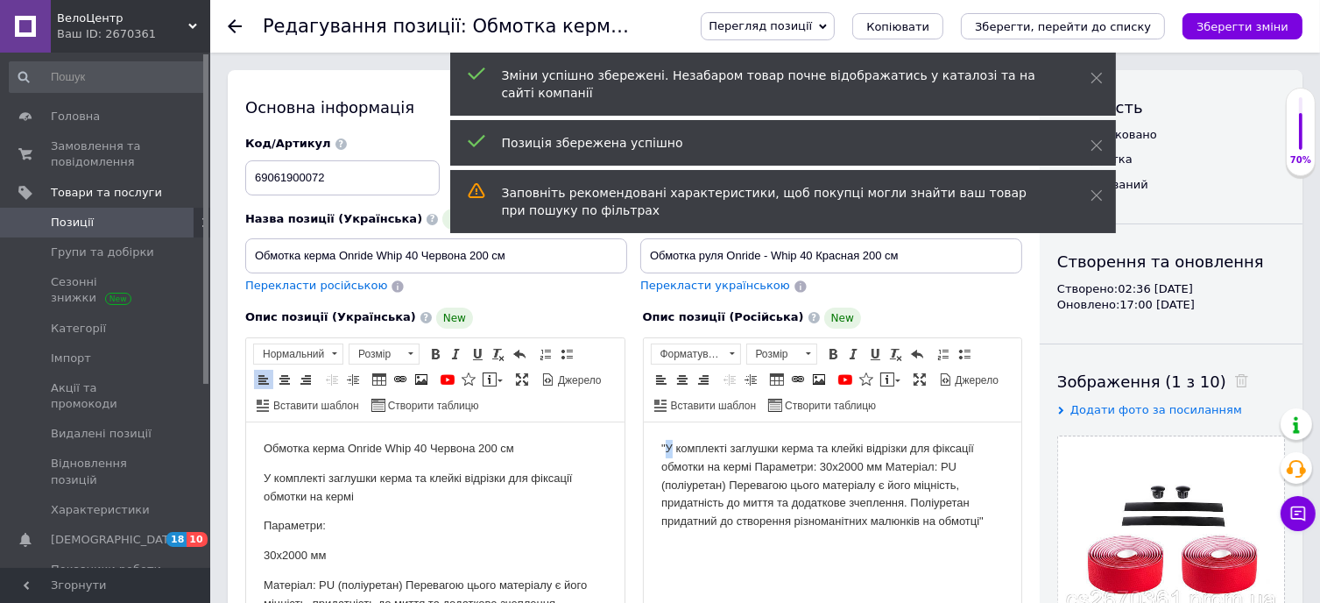
click at [667, 447] on body ""У комплекті заглушки керма та клейкі відрізки для фіксації обмотки на кермі Па…" at bounding box center [831, 484] width 343 height 91
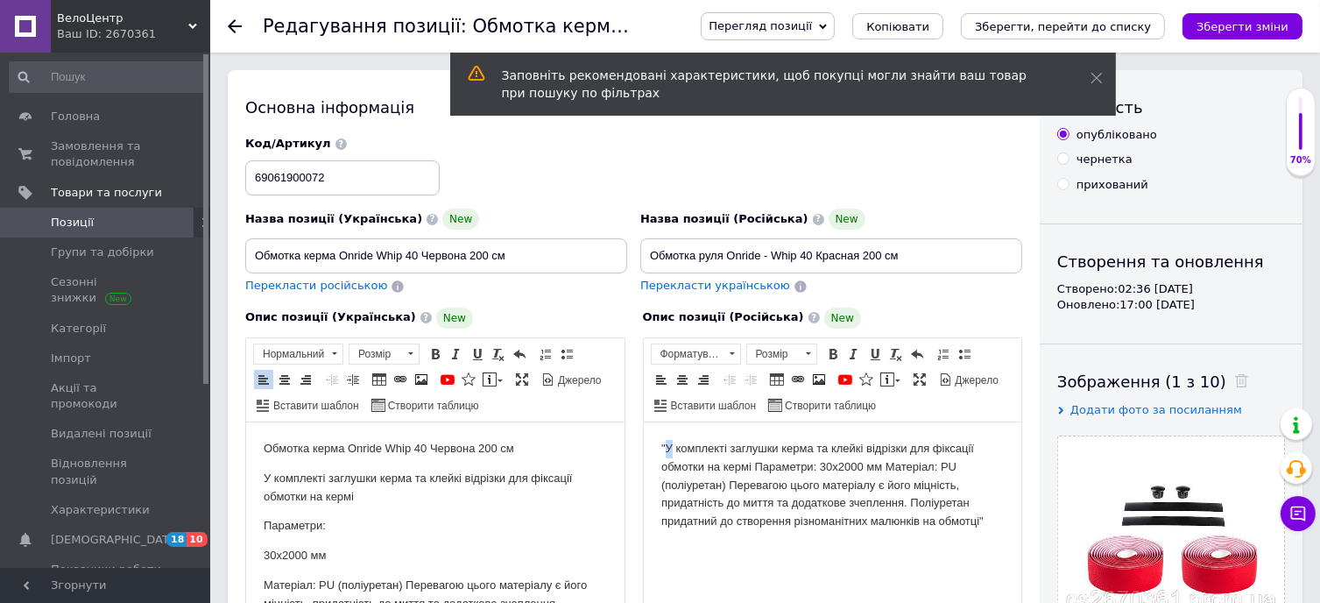
drag, startPoint x: 665, startPoint y: 448, endPoint x: 662, endPoint y: 464, distance: 16.0
click at [665, 448] on body ""У комплекті заглушки керма та клейкі відрізки для фіксації обмотки на кермі Па…" at bounding box center [831, 484] width 343 height 91
click at [990, 521] on body "У комплекті заглушки керма та клейкі відрізки для фіксації обмотки на кермі Пар…" at bounding box center [831, 484] width 343 height 91
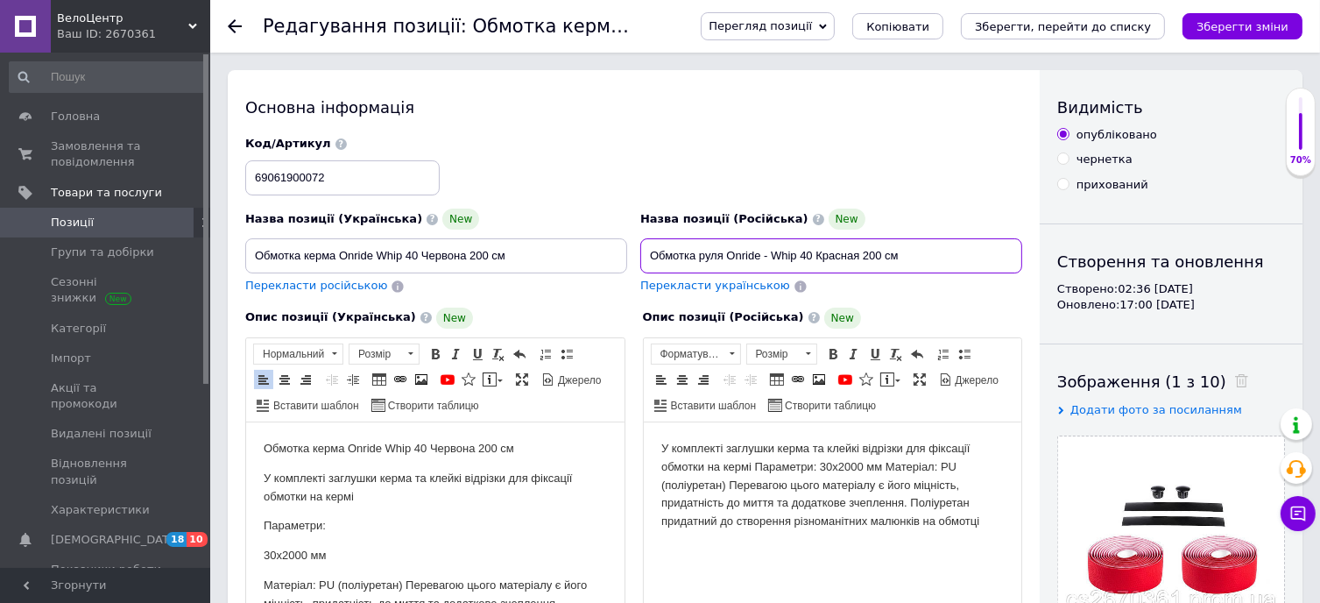
click at [767, 255] on input "Обмотка руля Onride - Whip 40 Красная 200 см" at bounding box center [831, 255] width 382 height 35
drag, startPoint x: 911, startPoint y: 258, endPoint x: 630, endPoint y: 266, distance: 281.3
click at [610, 266] on div "Назва позиції (Українська) New Обмотка керма Onride Whip 40 Червона 200 см Пере…" at bounding box center [634, 216] width 790 height 172
type input "Обмотка руля Onride Whip 40 Красная 200 см"
click at [657, 435] on html "У комплекті заглушки керма та клейкі відрізки для фіксації обмотки на кермі Пар…" at bounding box center [832, 484] width 378 height 126
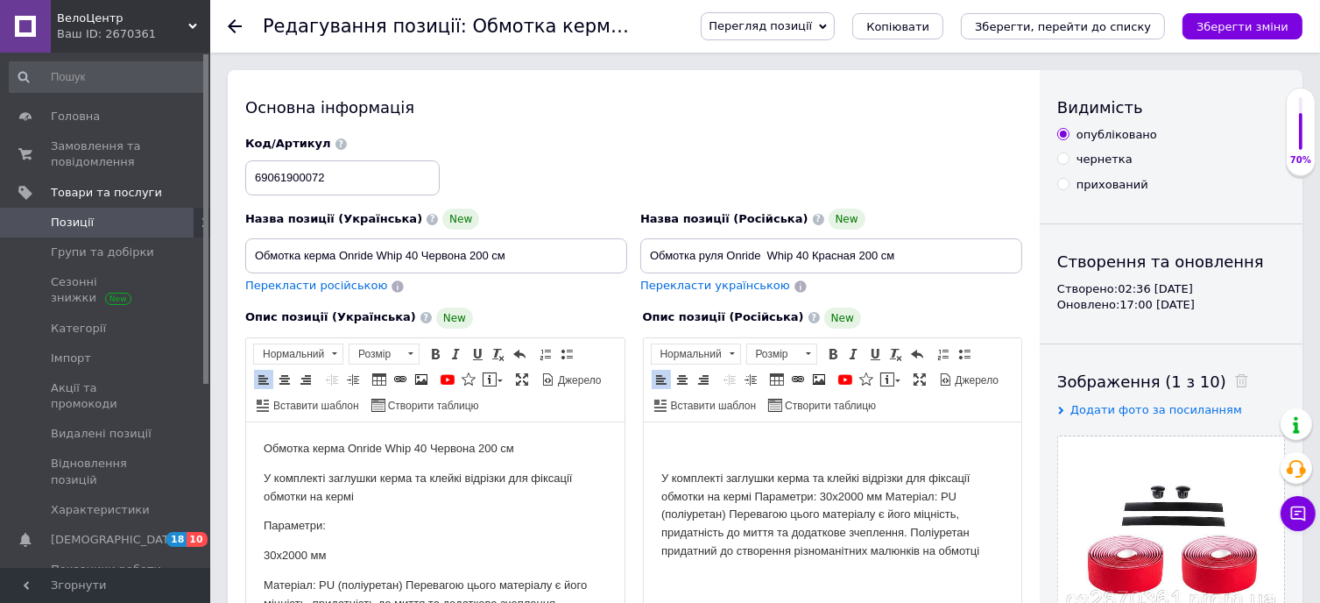
click at [657, 435] on html "У комплекті заглушки керма та клейкі відрізки для фіксації обмотки на кермі Пар…" at bounding box center [832, 499] width 378 height 156
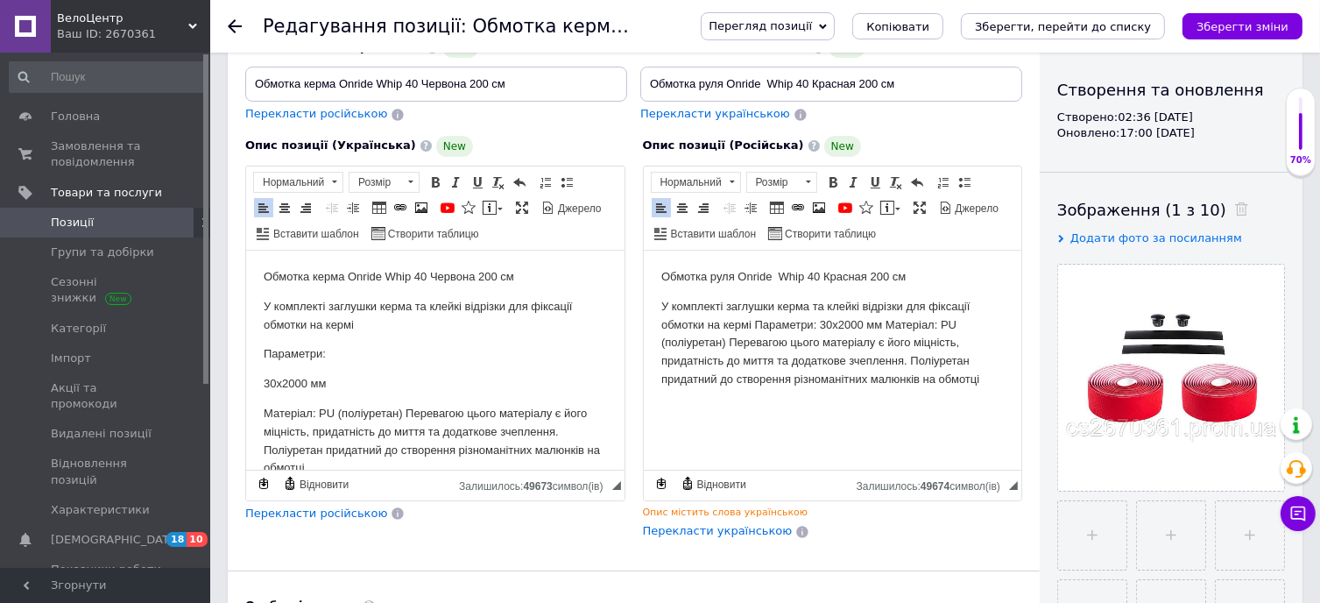
scroll to position [175, 0]
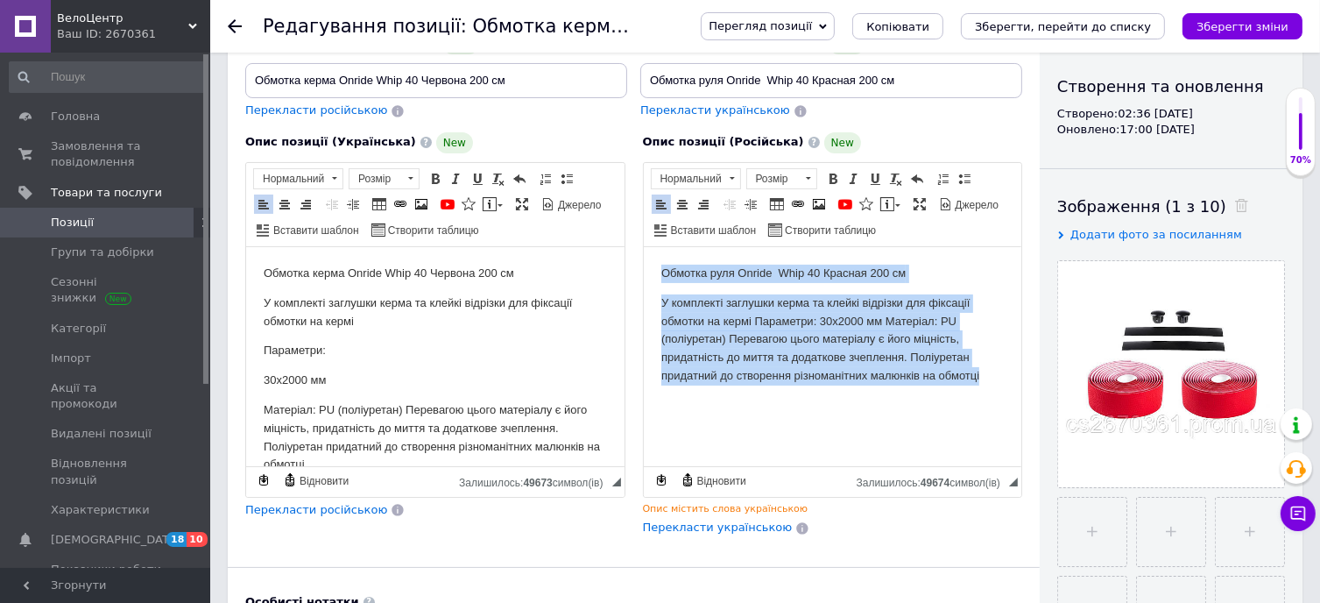
drag, startPoint x: 656, startPoint y: 268, endPoint x: 1006, endPoint y: 407, distance: 377.0
click at [1006, 402] on html "Обмотка руля Onride Whip 40 Красная 200 см У комплекті заглушки керма та клейкі…" at bounding box center [832, 324] width 378 height 156
click at [808, 178] on span at bounding box center [808, 178] width 17 height 19
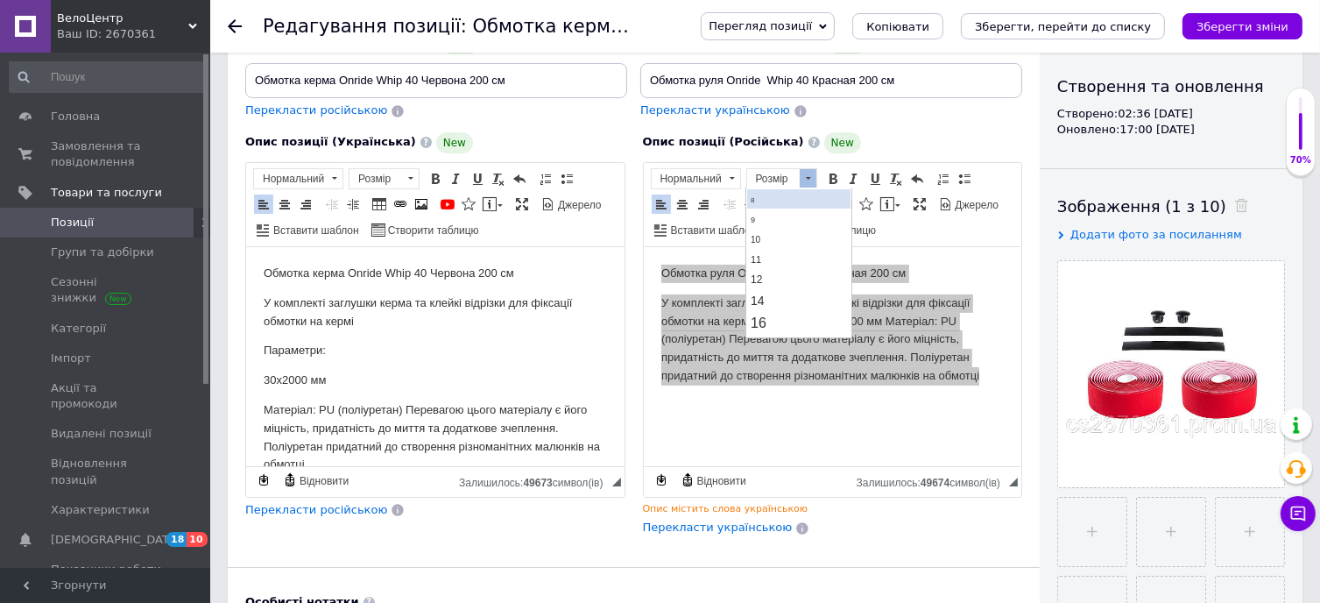
scroll to position [88, 0]
click at [784, 252] on link "14" at bounding box center [797, 257] width 103 height 21
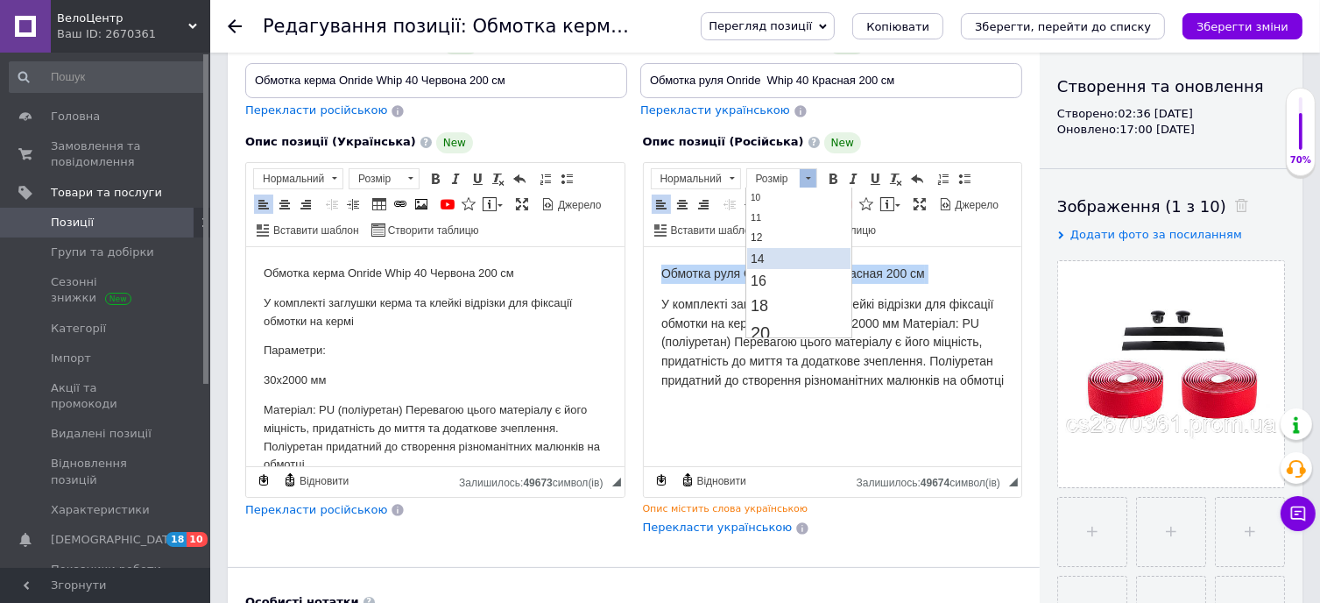
scroll to position [0, 0]
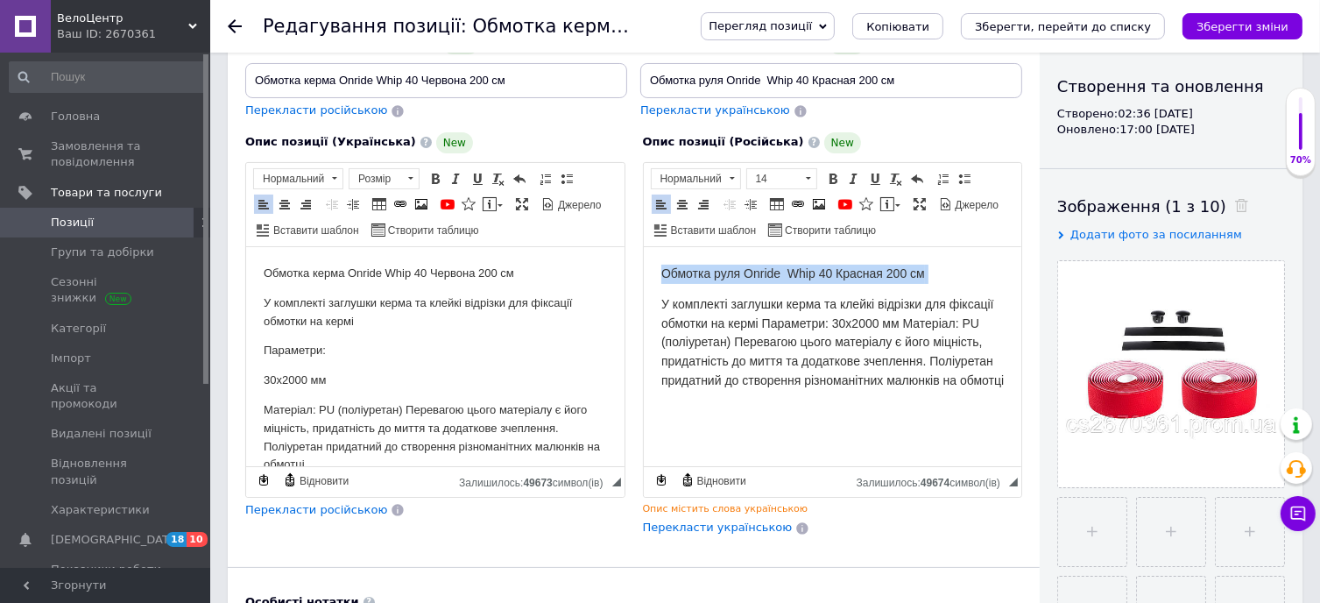
click at [826, 404] on html "Обмотка руля Onride Whip 40 Красная 200 см У комплекті заглушки керма та клейкі…" at bounding box center [832, 326] width 378 height 161
click at [765, 324] on span "У комплекті заглушки керма та клейкі відрізки для фіксації обмотки на кермі Пар…" at bounding box center [831, 341] width 342 height 90
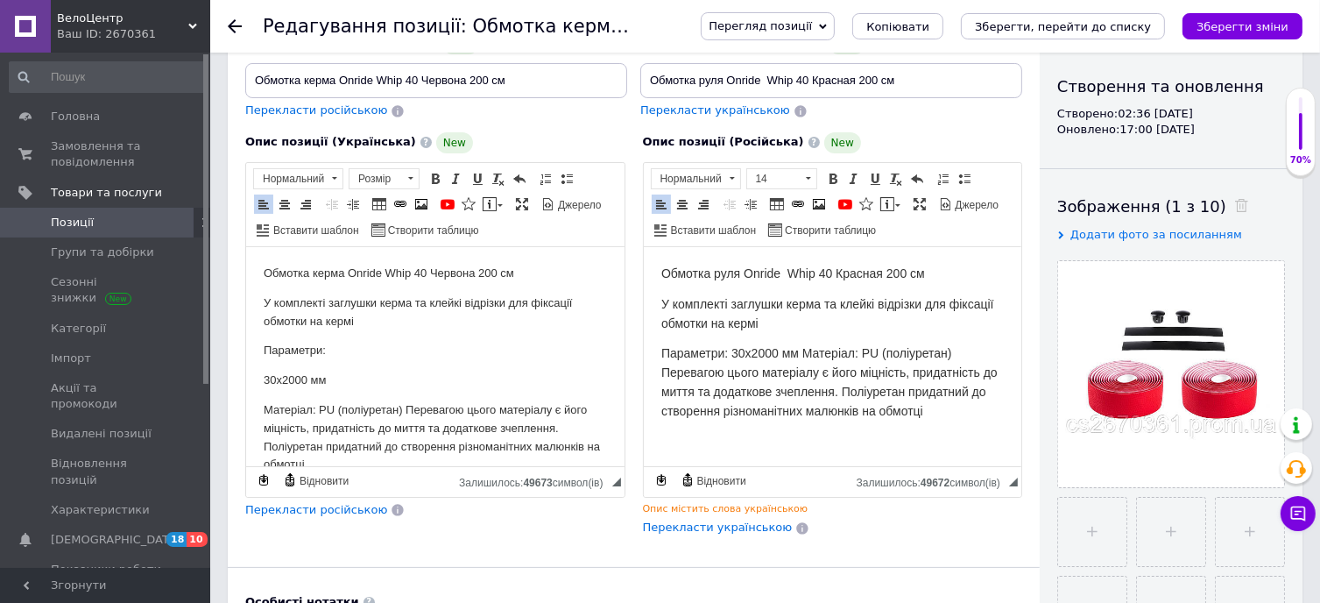
click at [839, 382] on span "Параметри: 30х2000 мм Матеріал: PU (поліуретан) Перевагою цього матеріалу є йог…" at bounding box center [828, 380] width 336 height 71
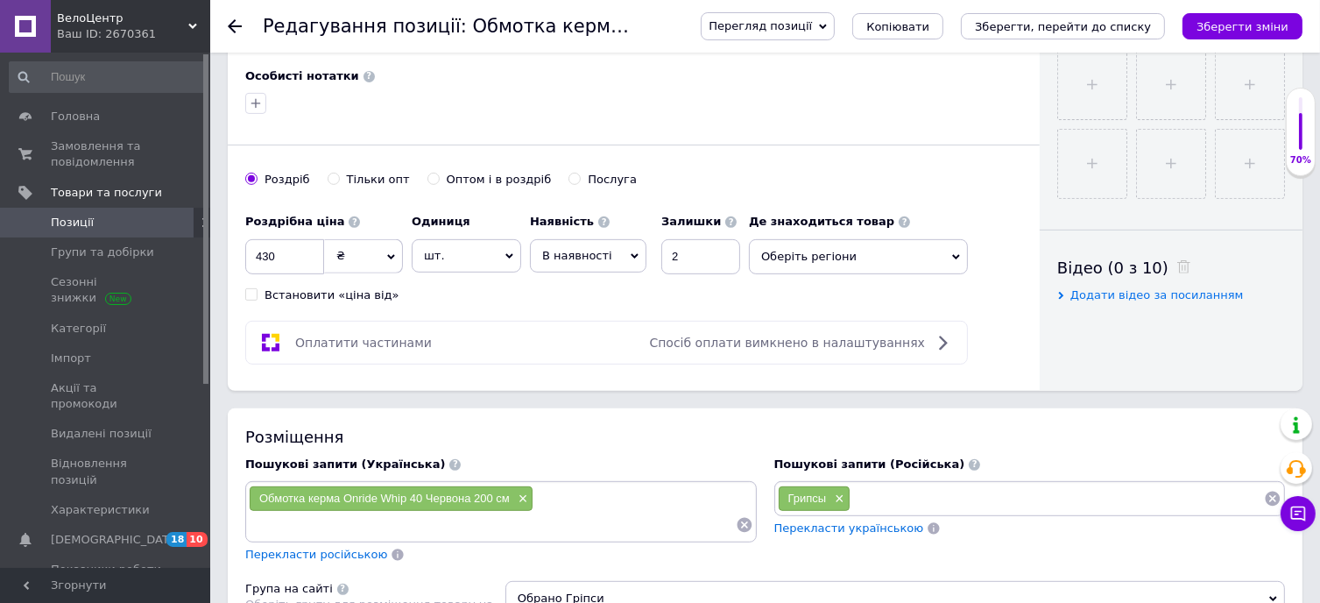
click at [826, 253] on span "Оберіть регіони" at bounding box center [858, 256] width 219 height 35
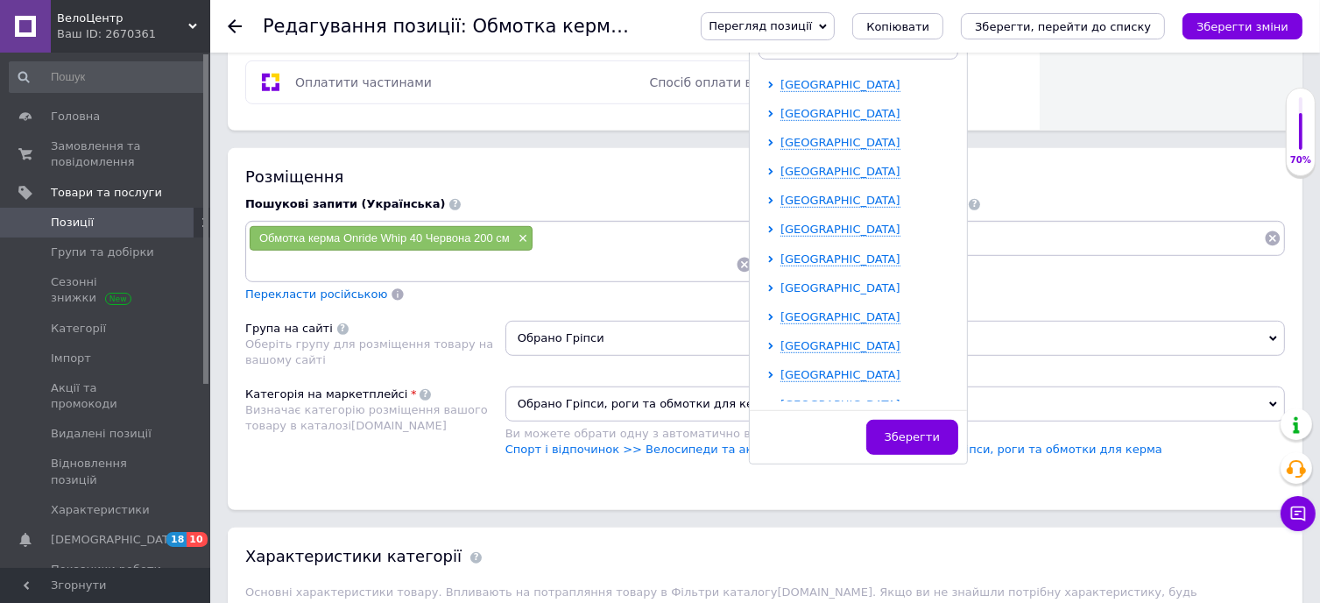
scroll to position [964, 0]
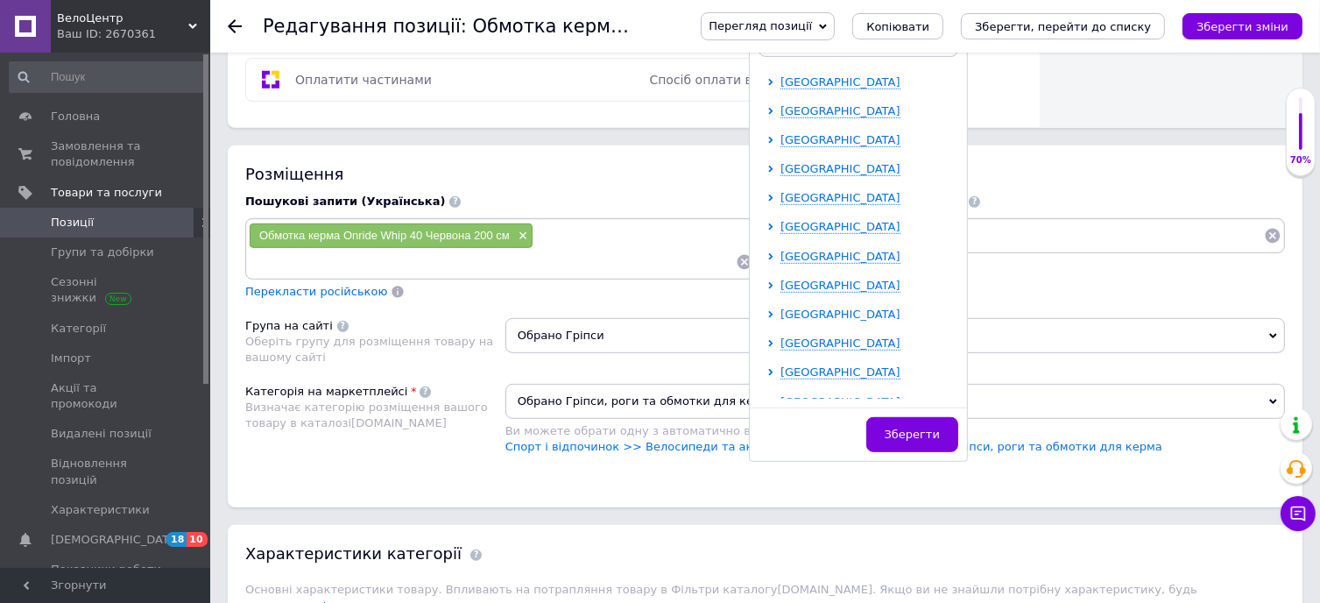
click at [809, 313] on span "[GEOGRAPHIC_DATA]" at bounding box center [840, 313] width 120 height 13
click at [784, 337] on input "checkbox" at bounding box center [785, 341] width 11 height 11
checkbox input "true"
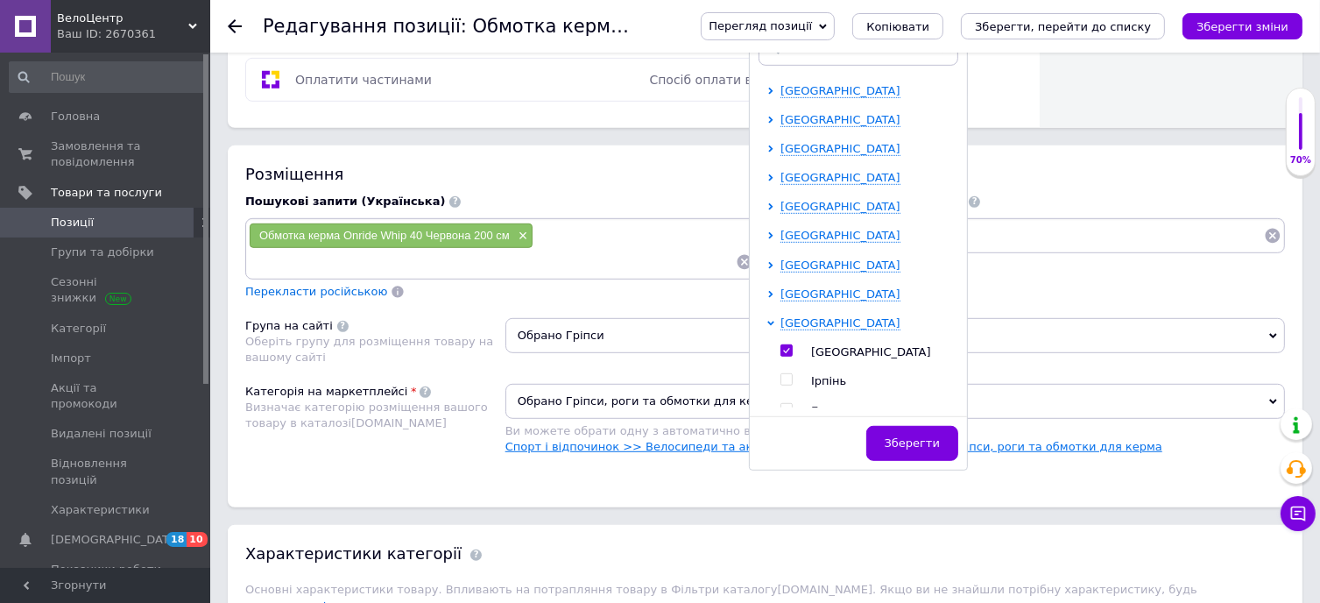
click at [920, 436] on span "Зберегти" at bounding box center [912, 442] width 55 height 13
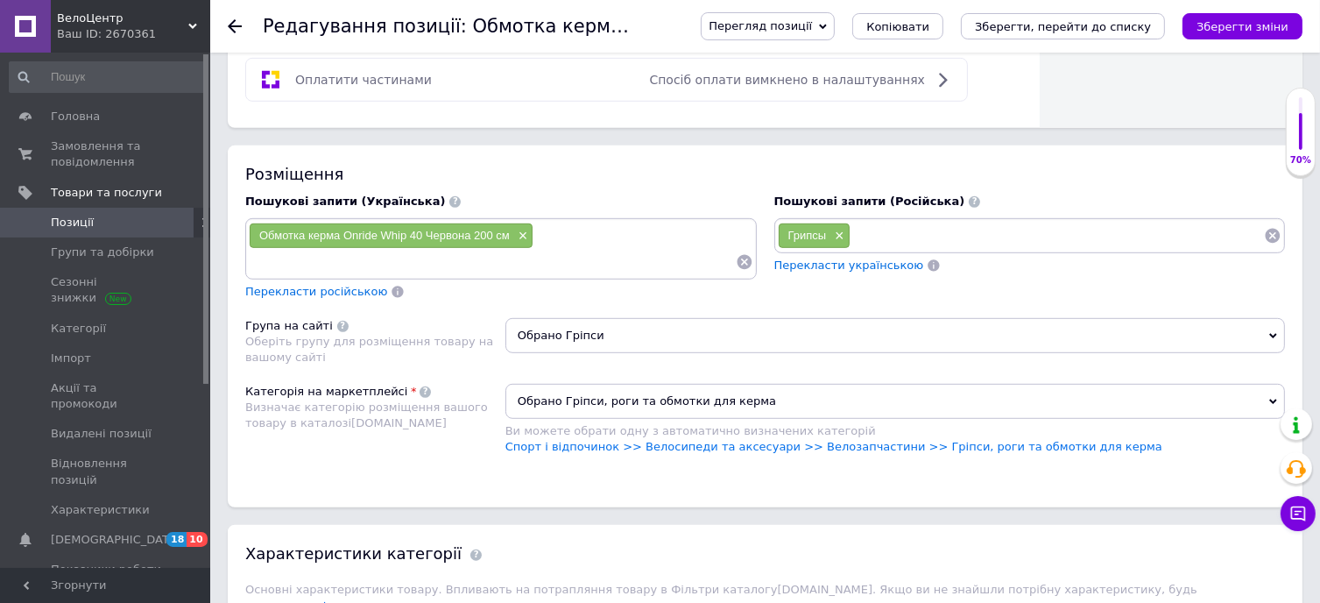
paste input "Обмотка руля Onride Whip 40 Красная 200 см"
type input "Обмотка руля Onride Whip 40 Красная 200 см"
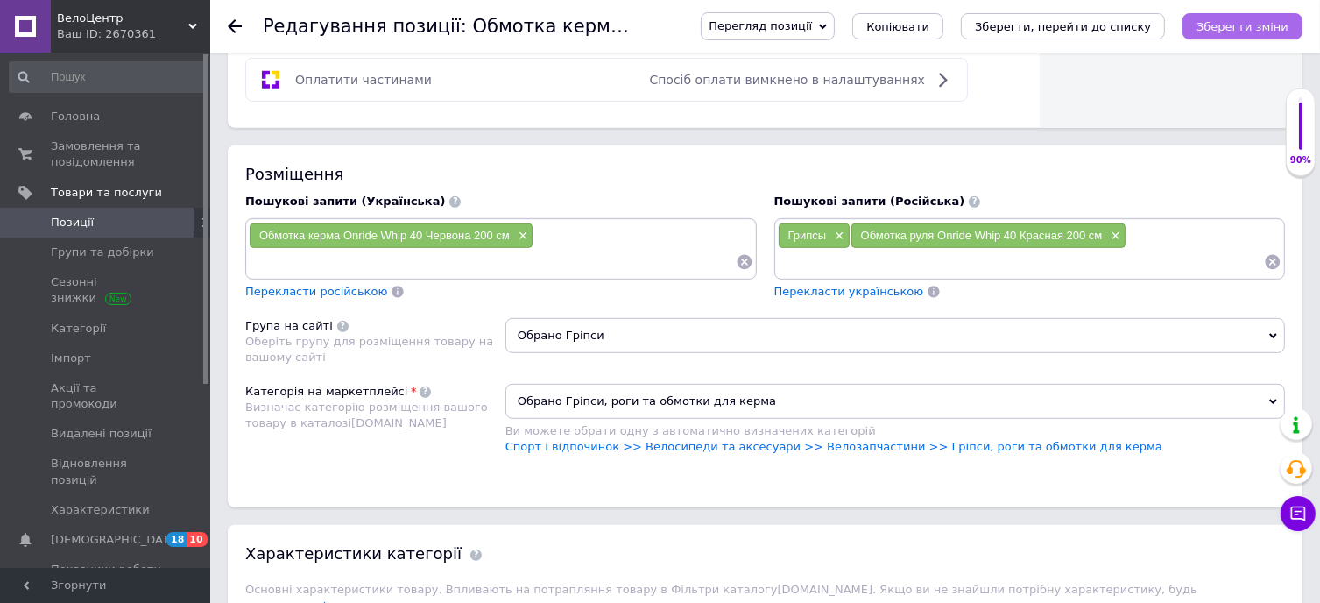
click at [1265, 32] on icon "Зберегти зміни" at bounding box center [1243, 26] width 92 height 13
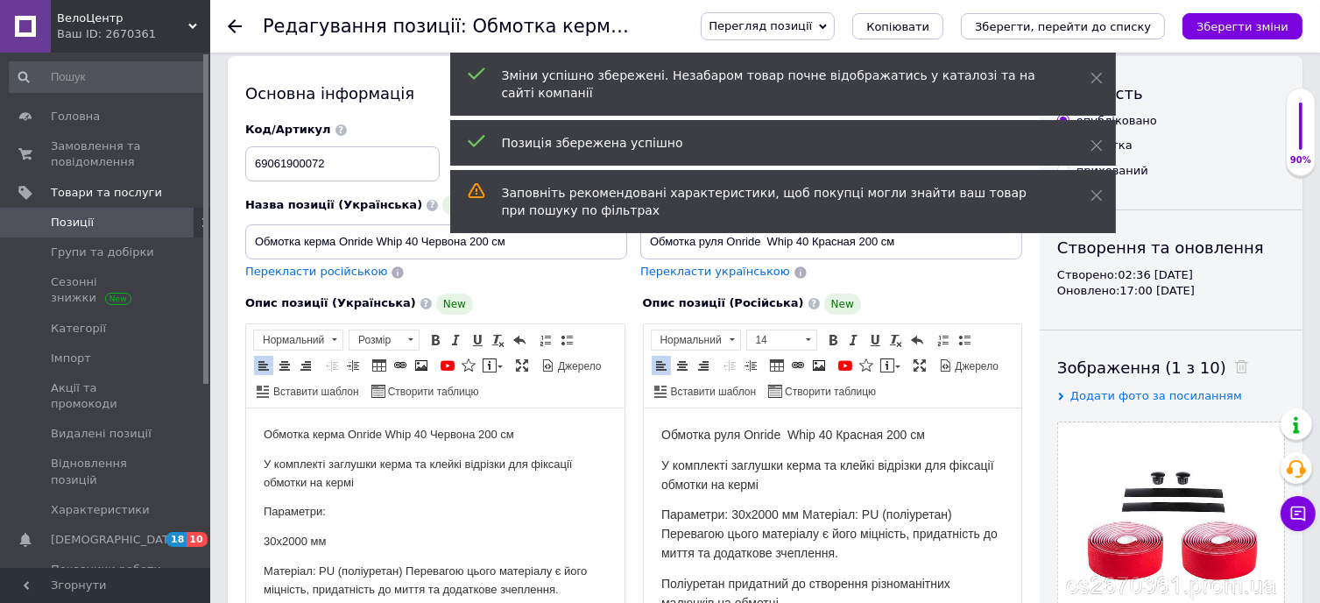
scroll to position [0, 0]
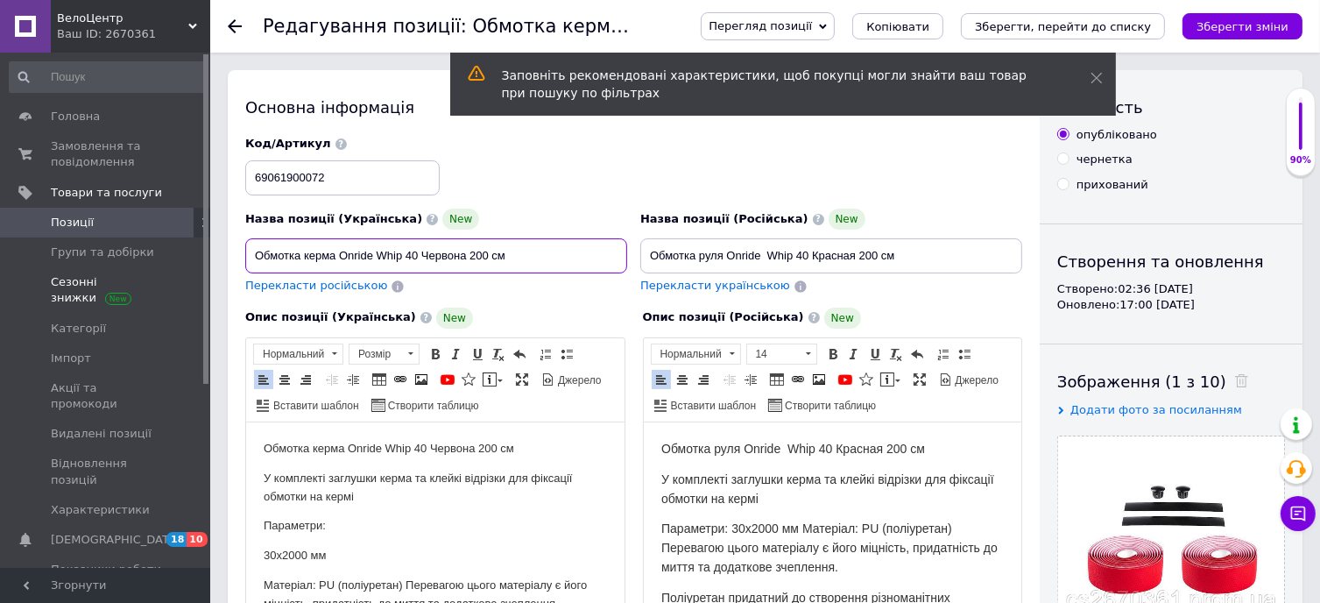
drag, startPoint x: 519, startPoint y: 257, endPoint x: 186, endPoint y: 271, distance: 334.0
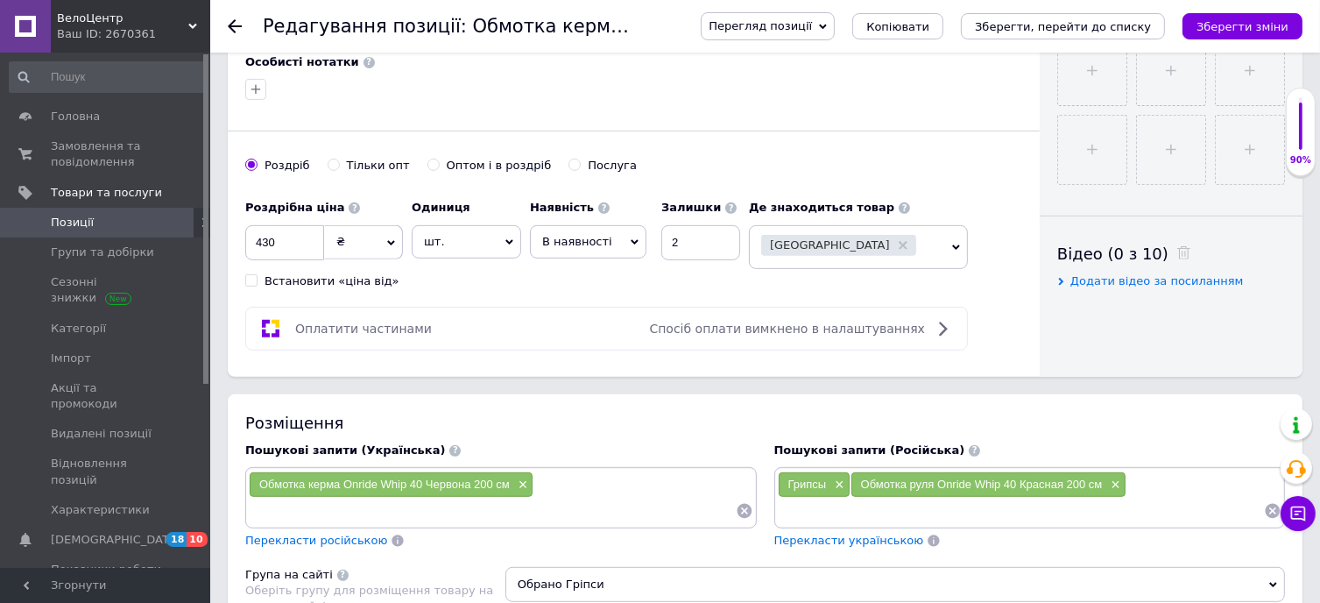
scroll to position [788, 0]
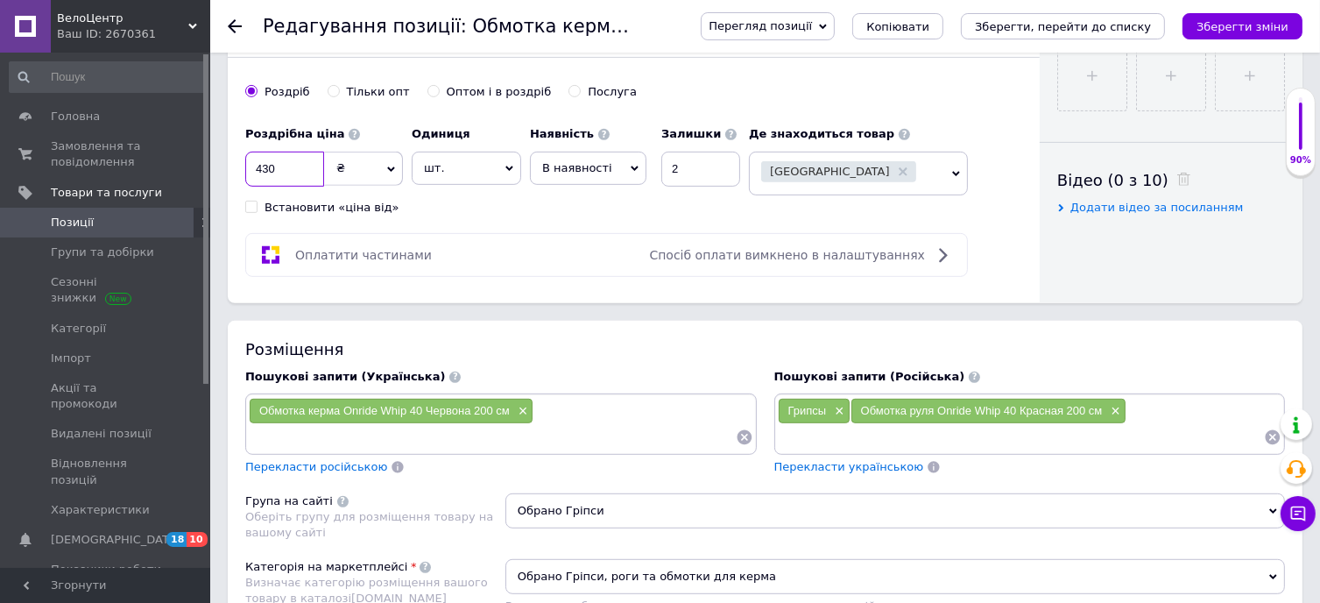
click at [295, 164] on input "430" at bounding box center [284, 169] width 79 height 35
type input "400"
click at [1258, 24] on icon "Зберегти зміни" at bounding box center [1243, 26] width 92 height 13
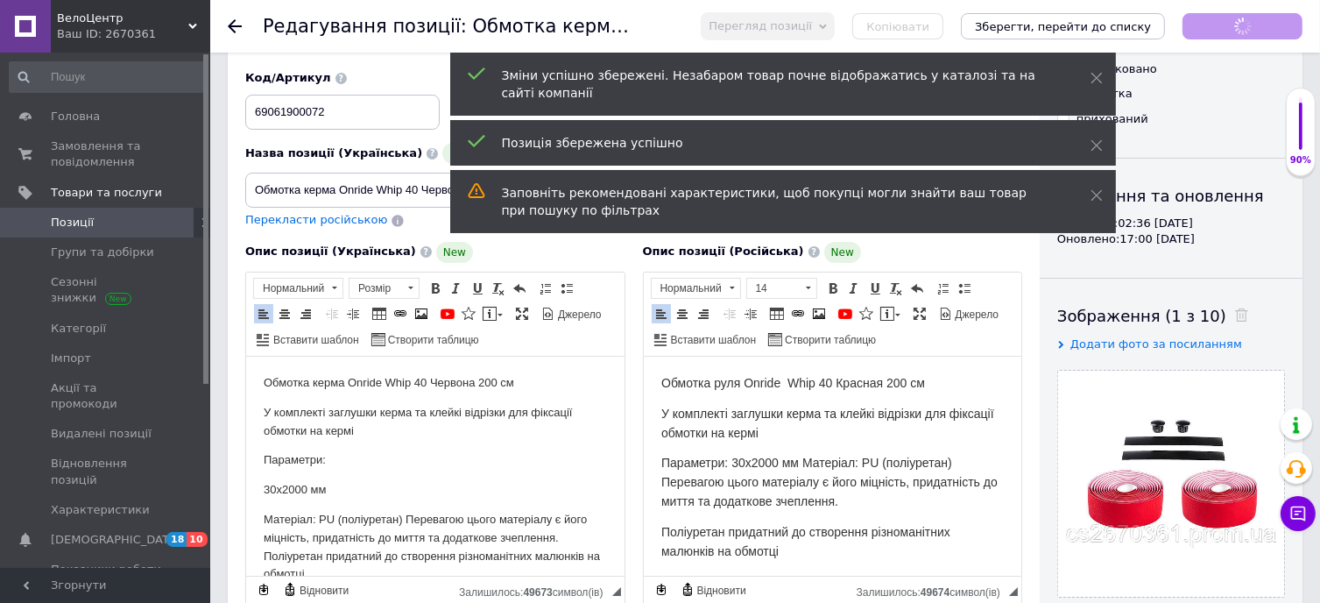
scroll to position [0, 0]
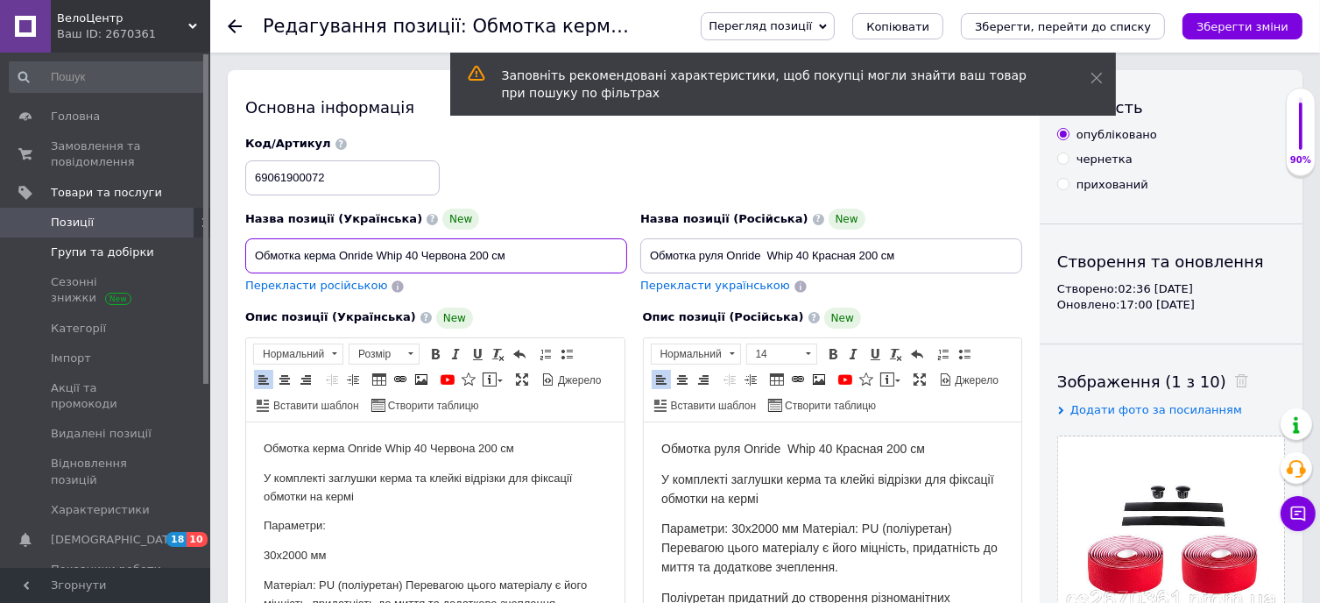
drag, startPoint x: 513, startPoint y: 258, endPoint x: 200, endPoint y: 247, distance: 313.8
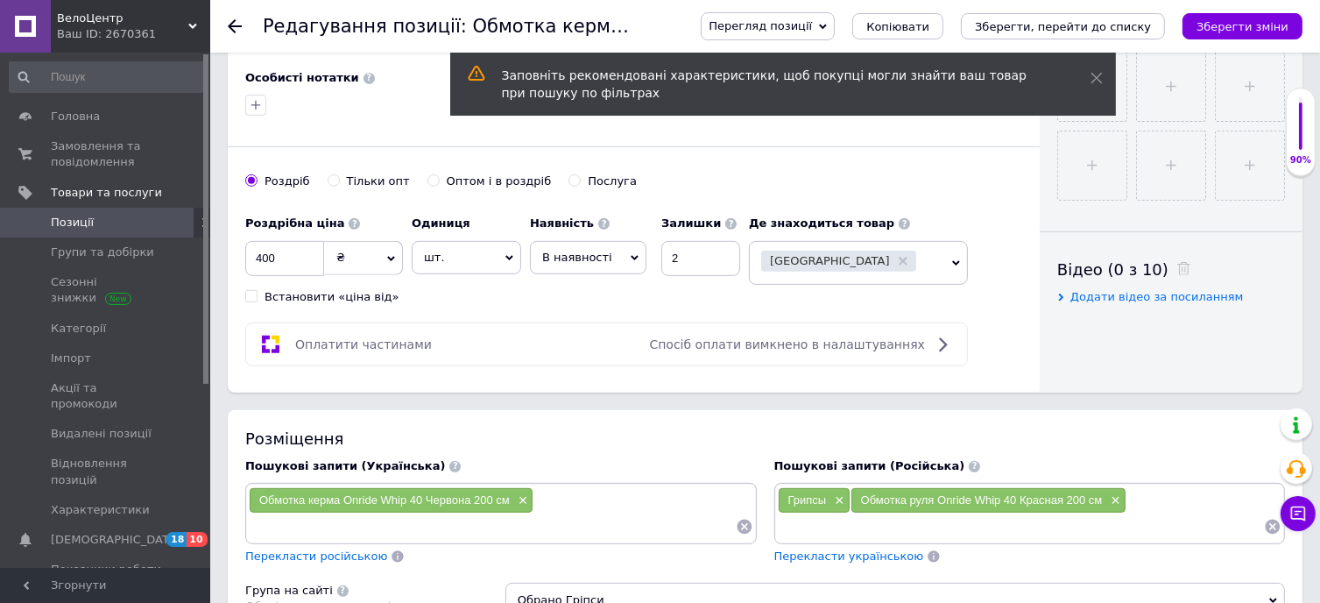
scroll to position [701, 0]
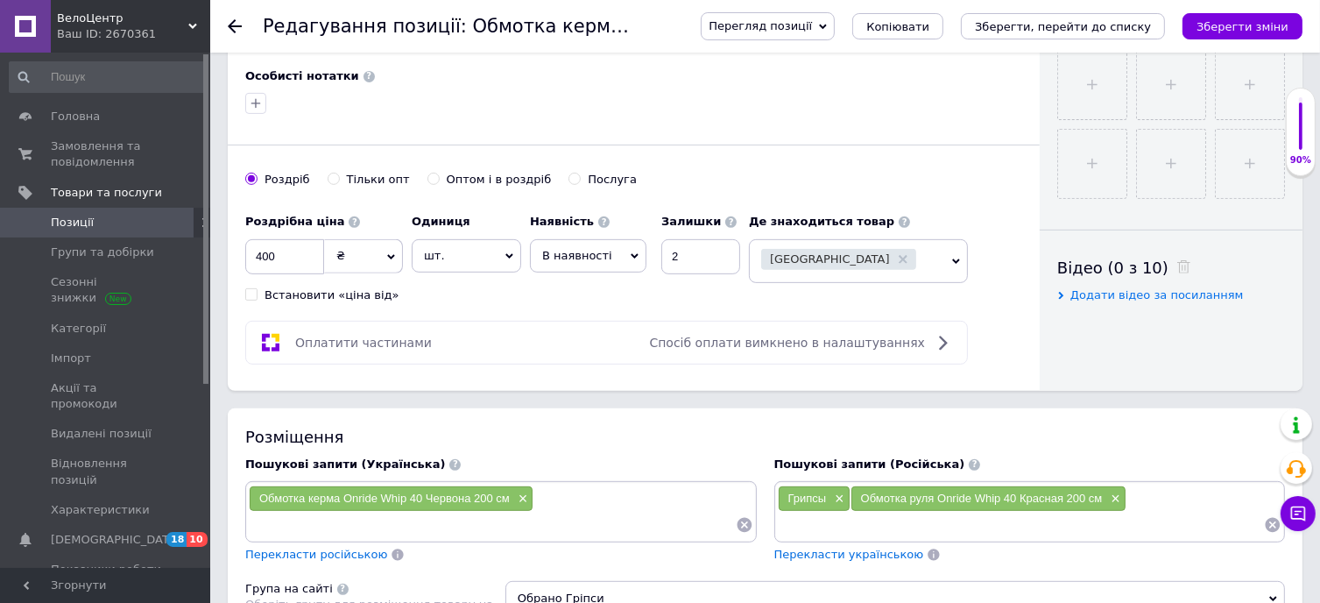
paste input "Обмотка керма Onride Whip 40 Червона 200 см"
click at [499, 526] on input "Обмотка керма Onride Whip 40 Червона 200 см" at bounding box center [492, 525] width 487 height 26
type input "Обмотка керма Onride Whip 40 Червона 2м"
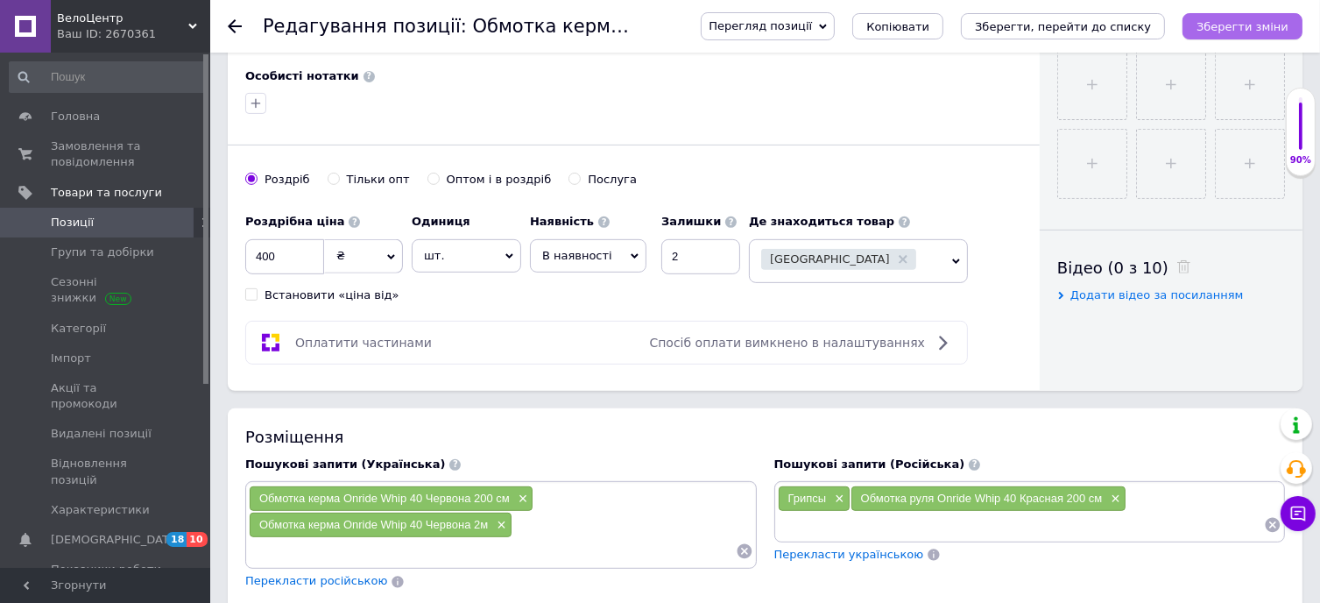
click at [1245, 27] on icon "Зберегти зміни" at bounding box center [1243, 26] width 92 height 13
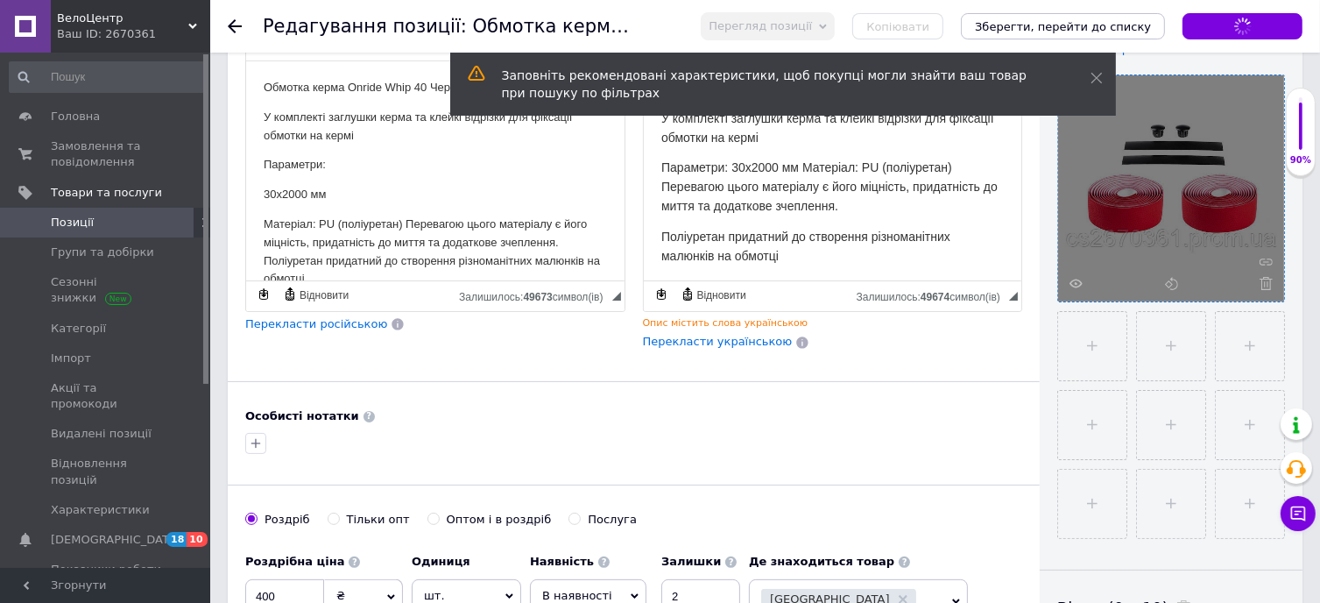
scroll to position [350, 0]
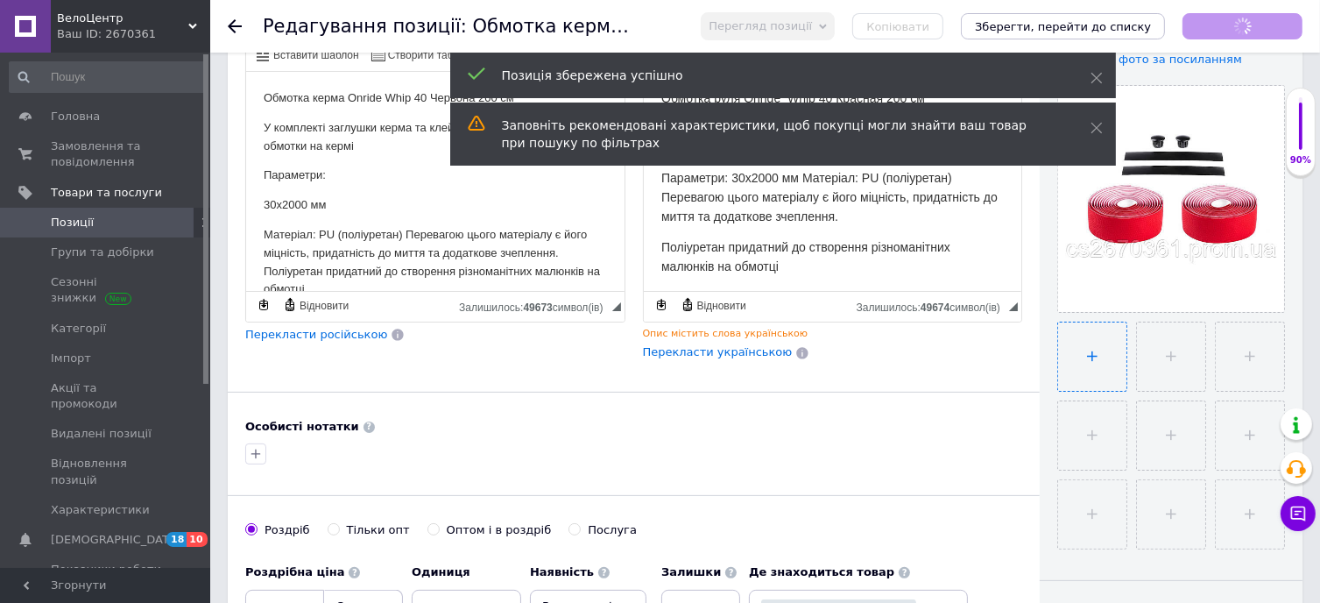
click at [1091, 364] on input "file" at bounding box center [1092, 356] width 68 height 68
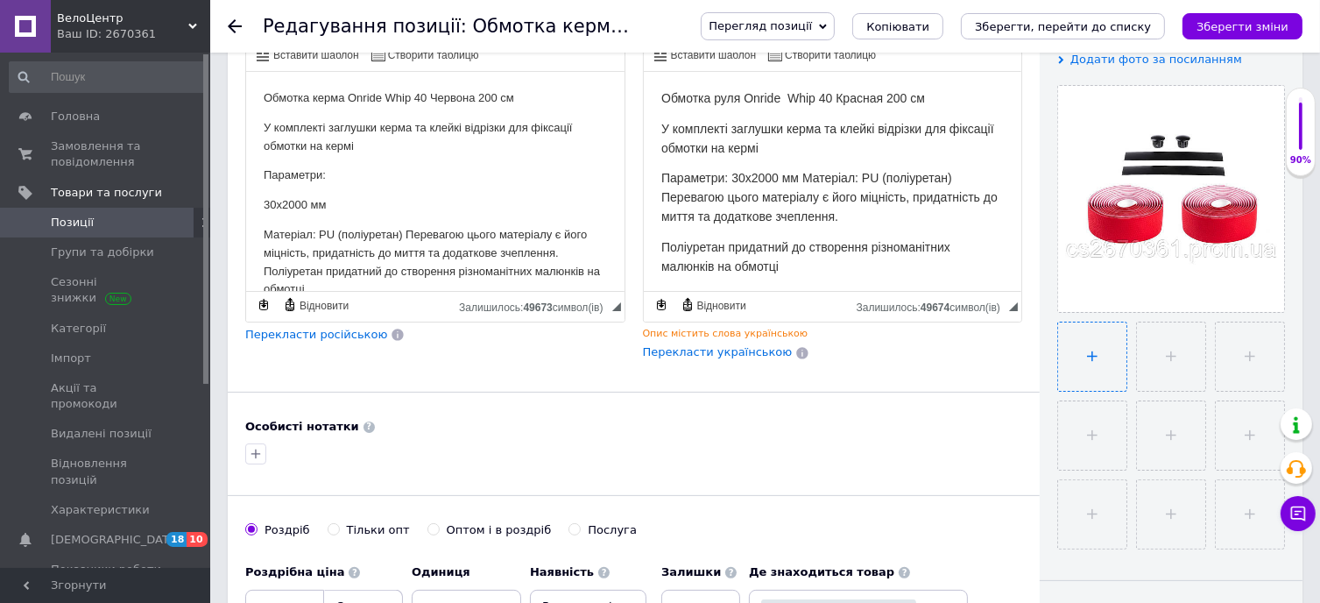
type input "C:\fakepath\obmotka-kerma-onride-whip-40-chervona-pu-200-sm_jpeg.webp"
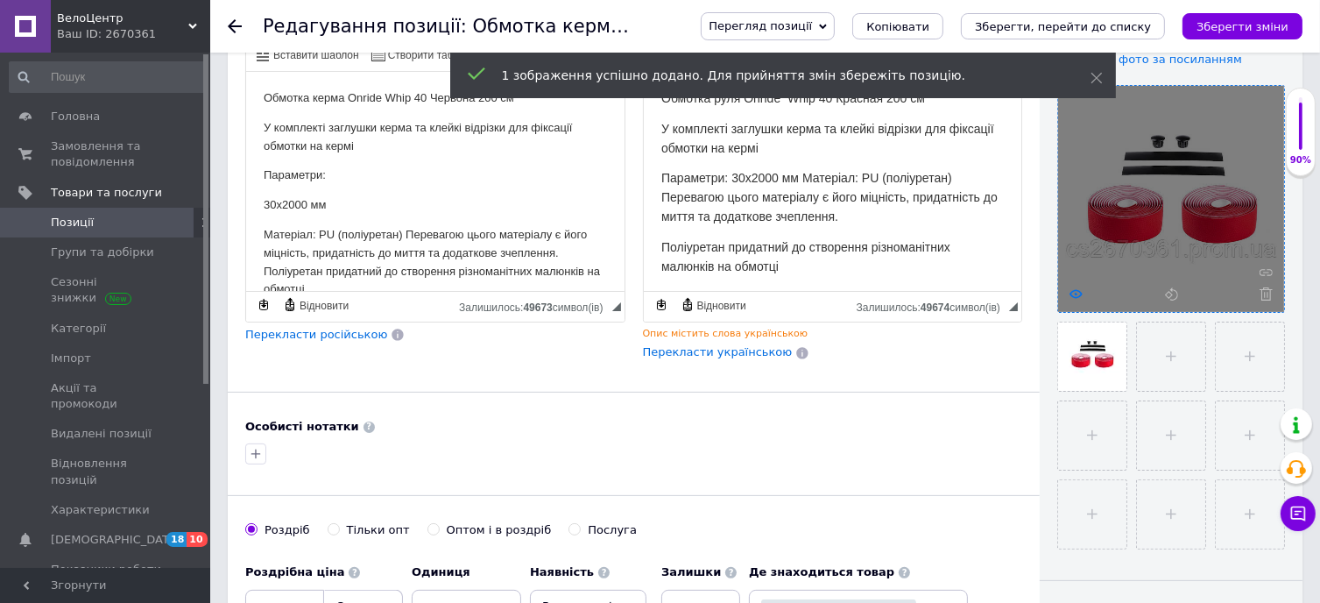
click at [1076, 290] on icon at bounding box center [1076, 293] width 13 height 13
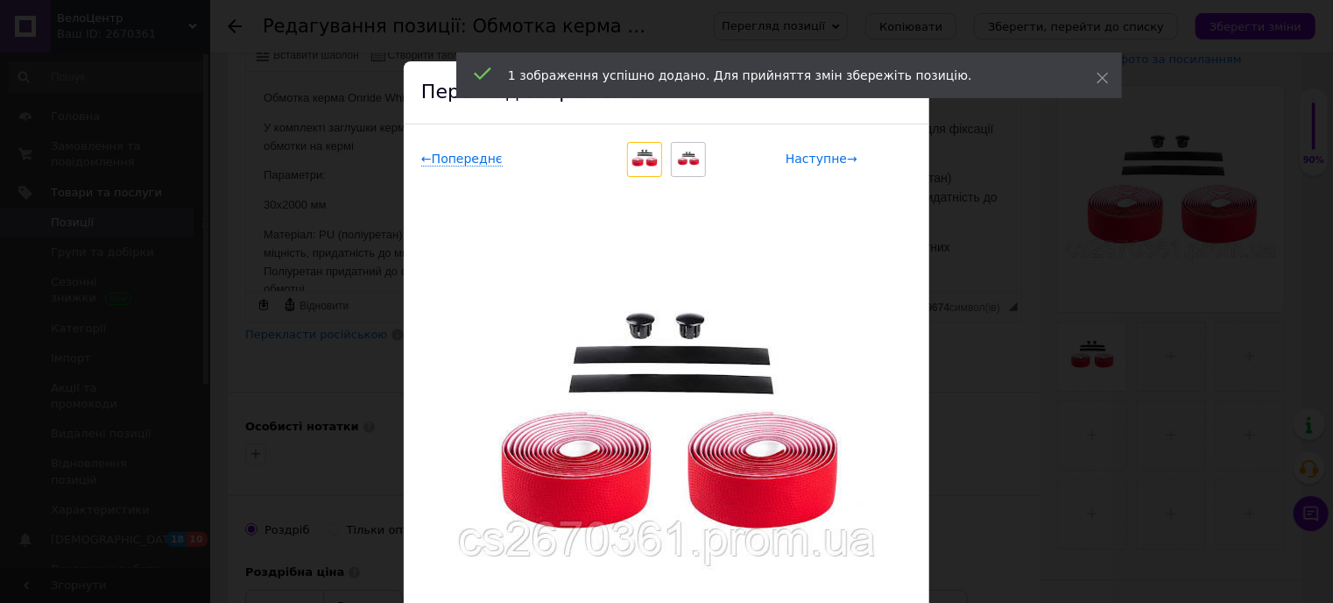
click at [820, 156] on span "Наступне →" at bounding box center [822, 159] width 72 height 15
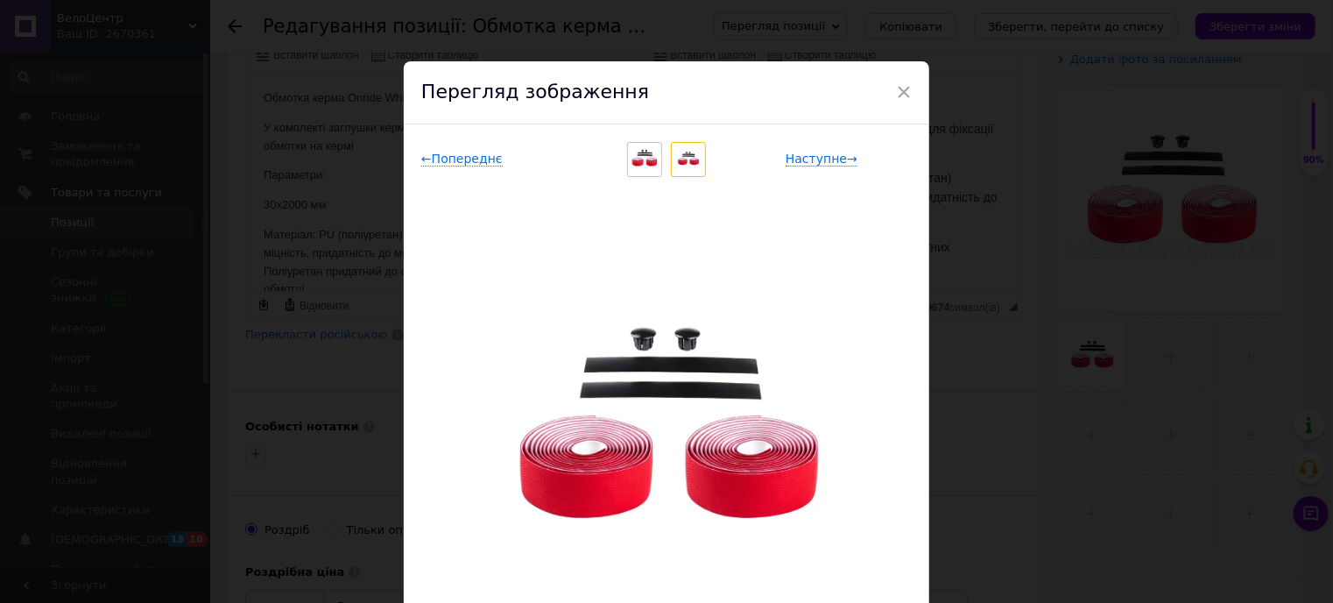
click at [963, 439] on div "× Перегляд зображення ← Попереднє Наступне → Видалити зображення Видалити всі з…" at bounding box center [666, 301] width 1333 height 603
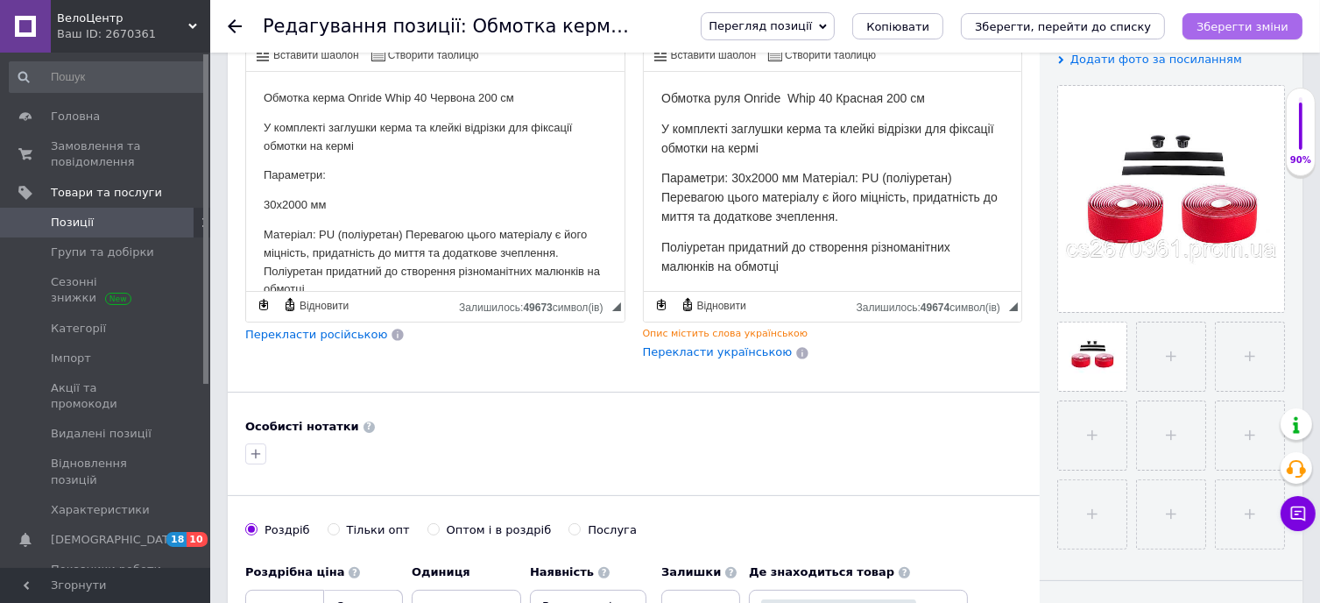
click at [1269, 31] on icon "Зберегти зміни" at bounding box center [1243, 26] width 92 height 13
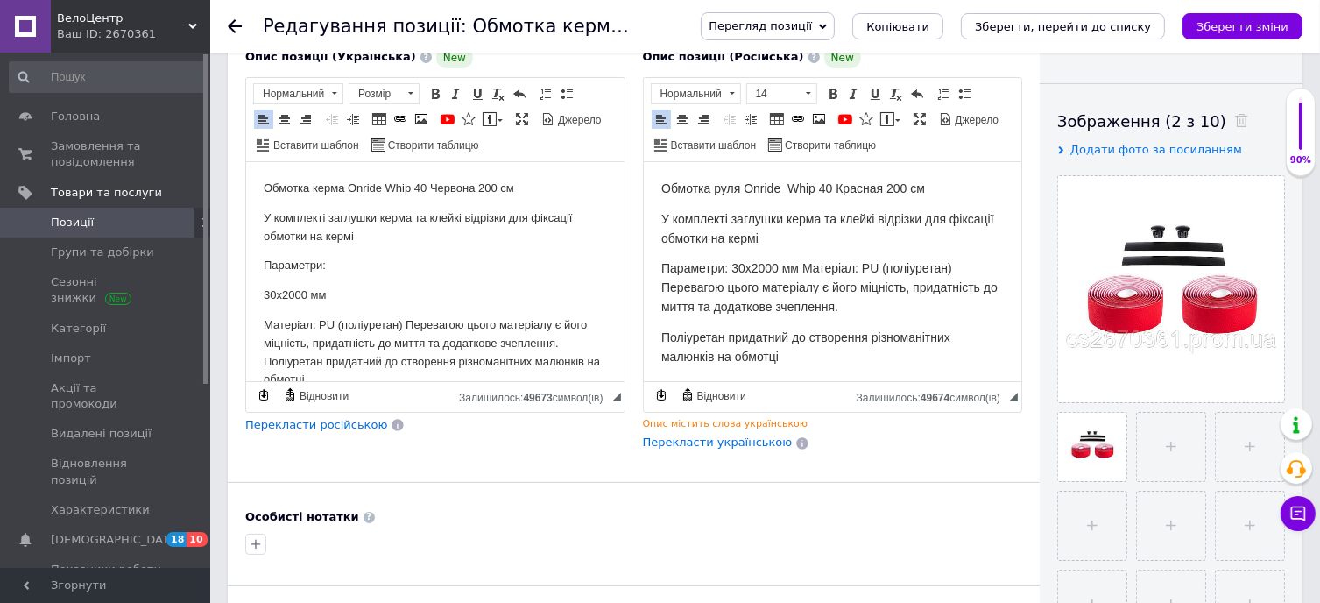
scroll to position [263, 0]
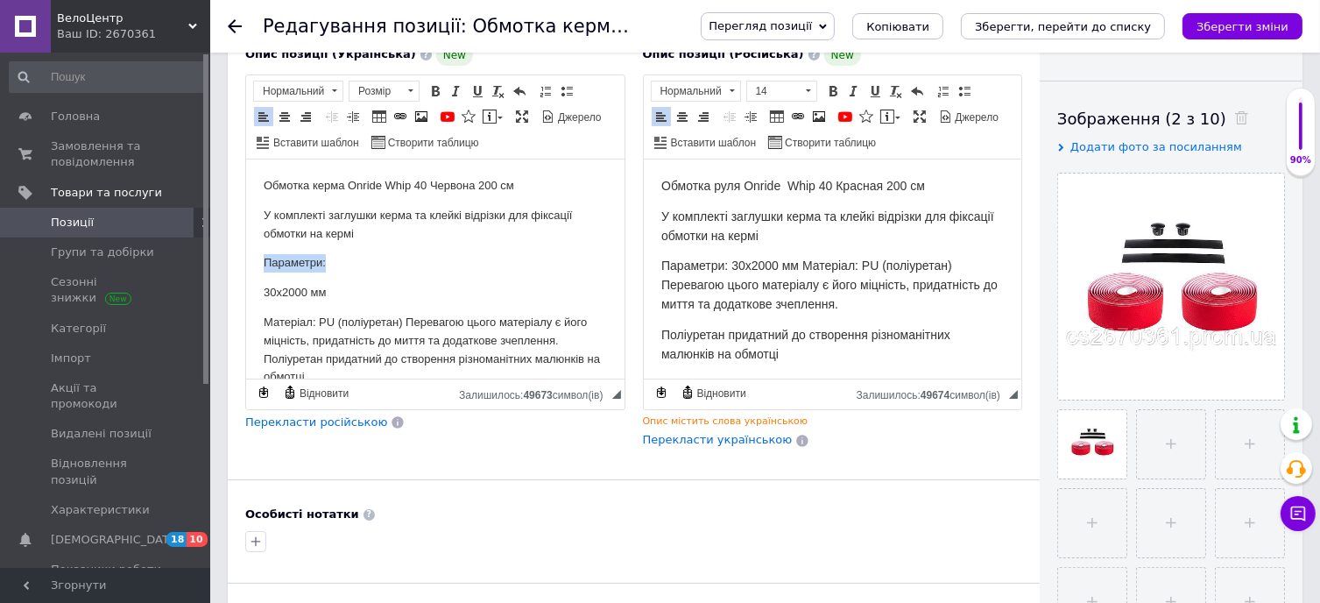
drag, startPoint x: 260, startPoint y: 253, endPoint x: 364, endPoint y: 258, distance: 104.4
click at [364, 258] on html "Обмотка керма Onride Whip 40 Червона 200 см У комплекті заглушки керма та клейк…" at bounding box center [434, 281] width 378 height 244
click at [433, 88] on span at bounding box center [435, 91] width 14 height 14
click at [557, 272] on p "Параметри:" at bounding box center [434, 262] width 343 height 18
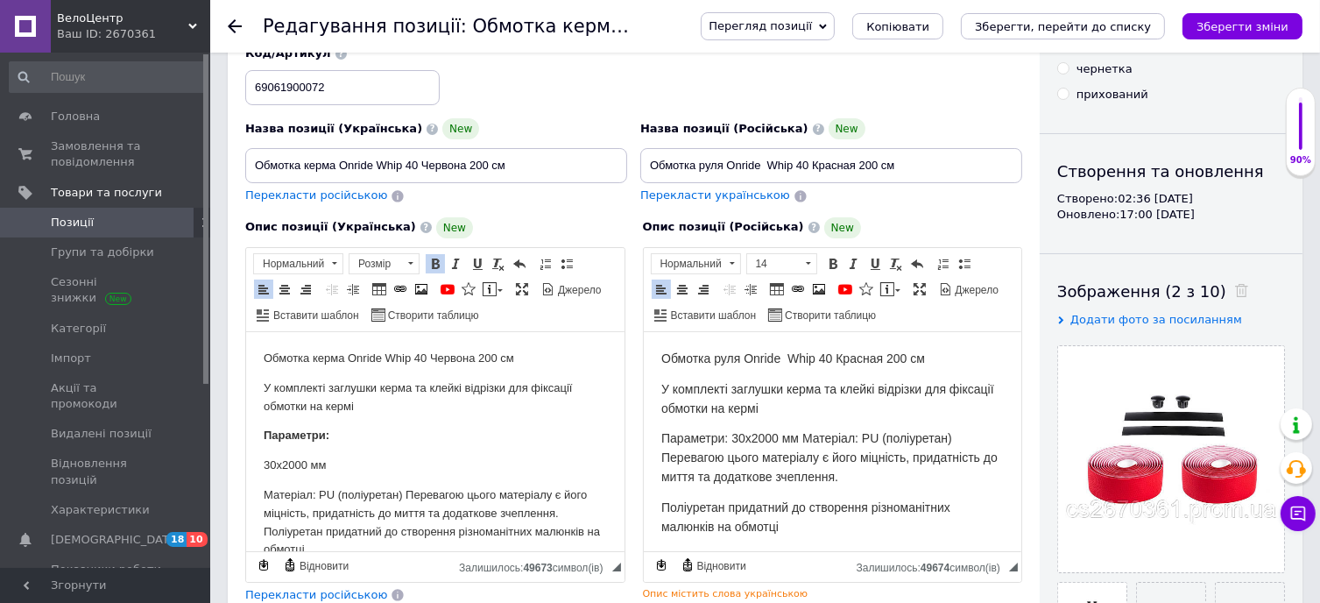
scroll to position [88, 0]
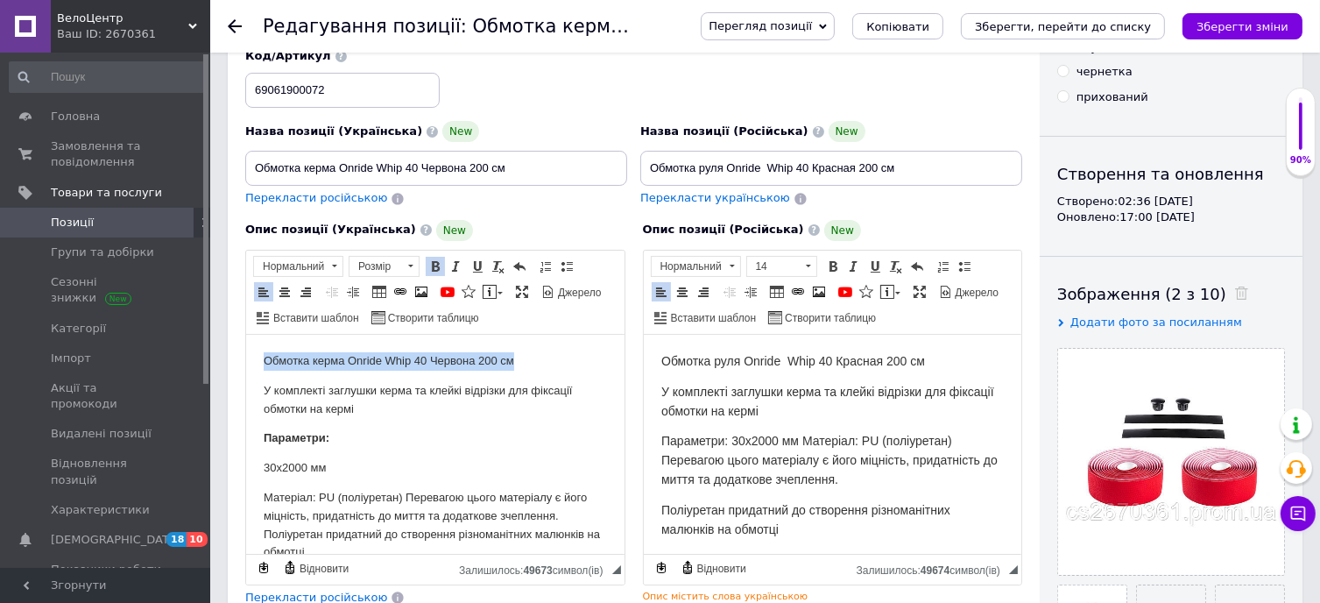
drag, startPoint x: 527, startPoint y: 357, endPoint x: 471, endPoint y: 689, distance: 336.7
click at [245, 360] on html "Обмотка керма Onride Whip 40 Червона 200 см У комплекті заглушки керма та клейк…" at bounding box center [434, 456] width 378 height 244
click at [434, 264] on span at bounding box center [435, 266] width 14 height 14
click at [596, 390] on html "Обмотка керма Onride Whip 40 Червона 200 см У комплекті заглушки керма та клейк…" at bounding box center [434, 456] width 378 height 244
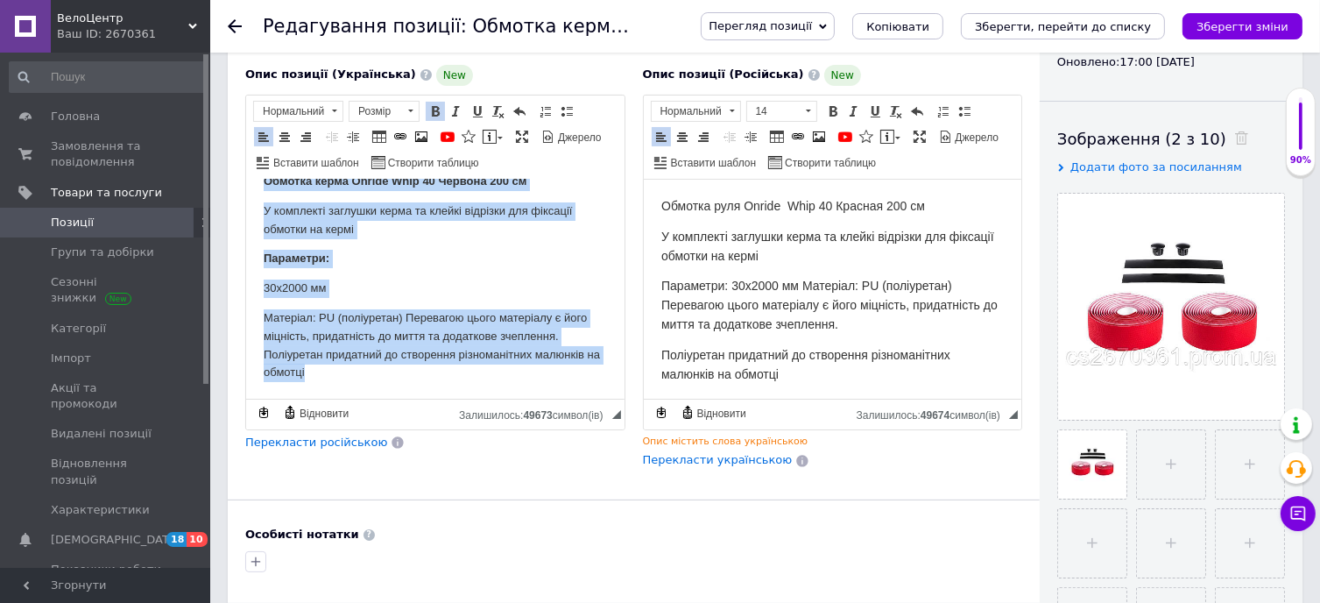
scroll to position [285, 0]
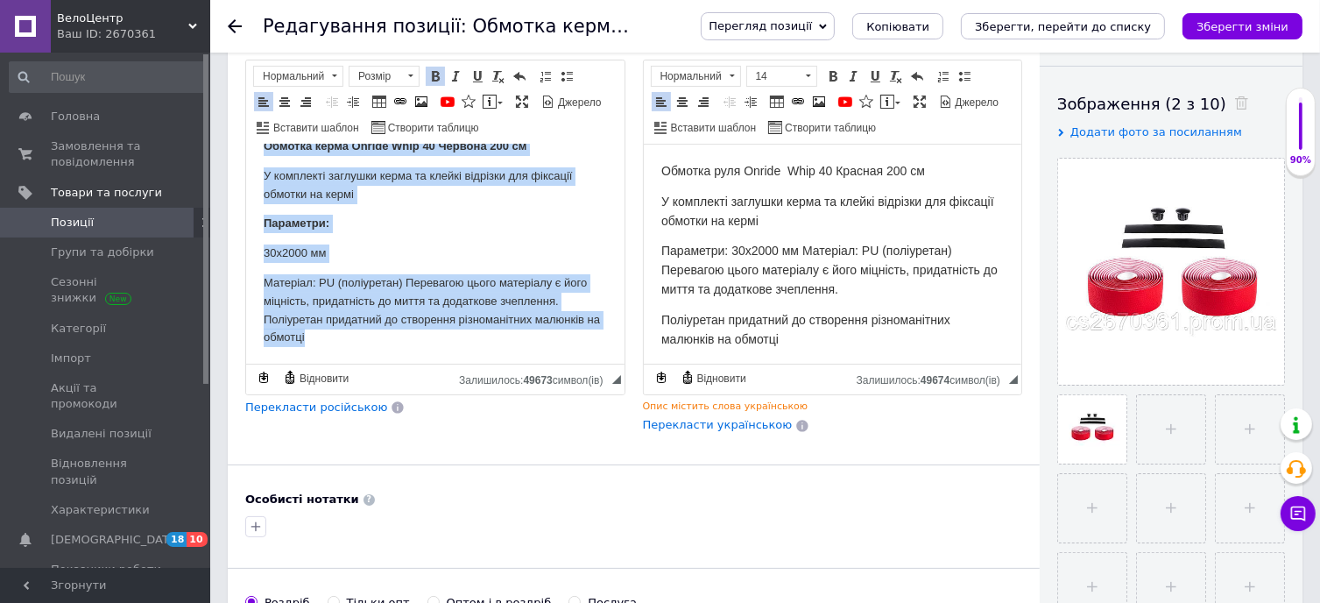
drag, startPoint x: 252, startPoint y: 164, endPoint x: 807, endPoint y: 731, distance: 792.8
click at [543, 364] on html "Обмотка керма Onride Whip 40 Червона 200 см У комплекті заглушки керма та клейк…" at bounding box center [434, 241] width 378 height 244
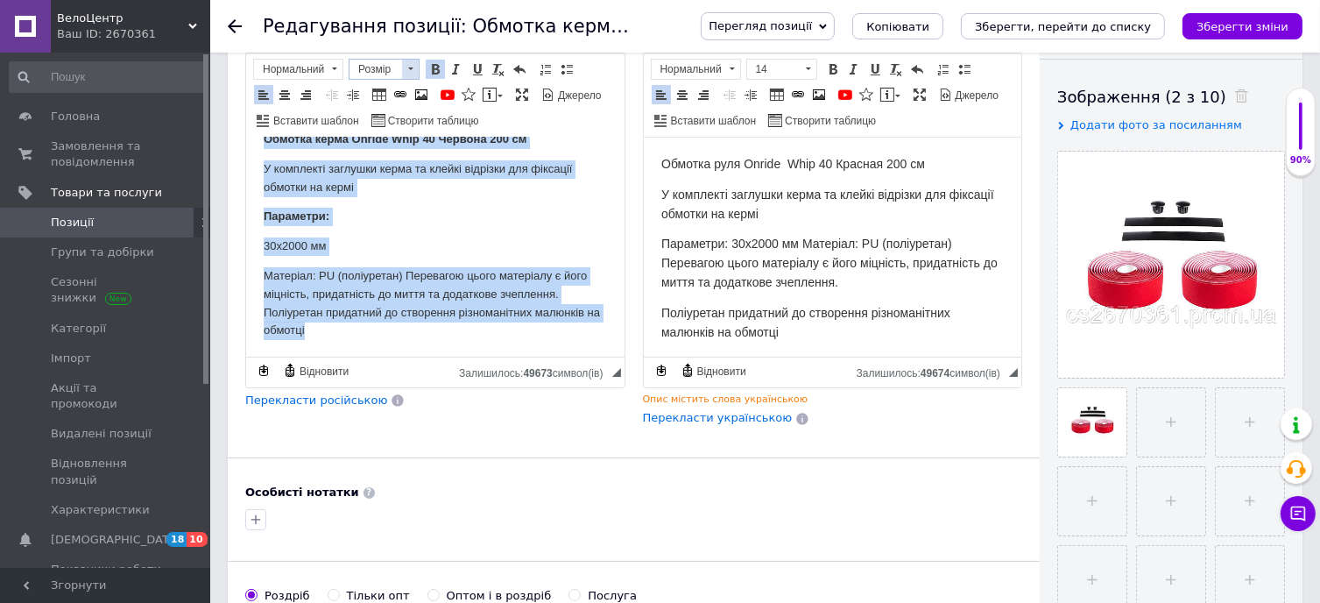
click at [410, 68] on span at bounding box center [410, 69] width 17 height 19
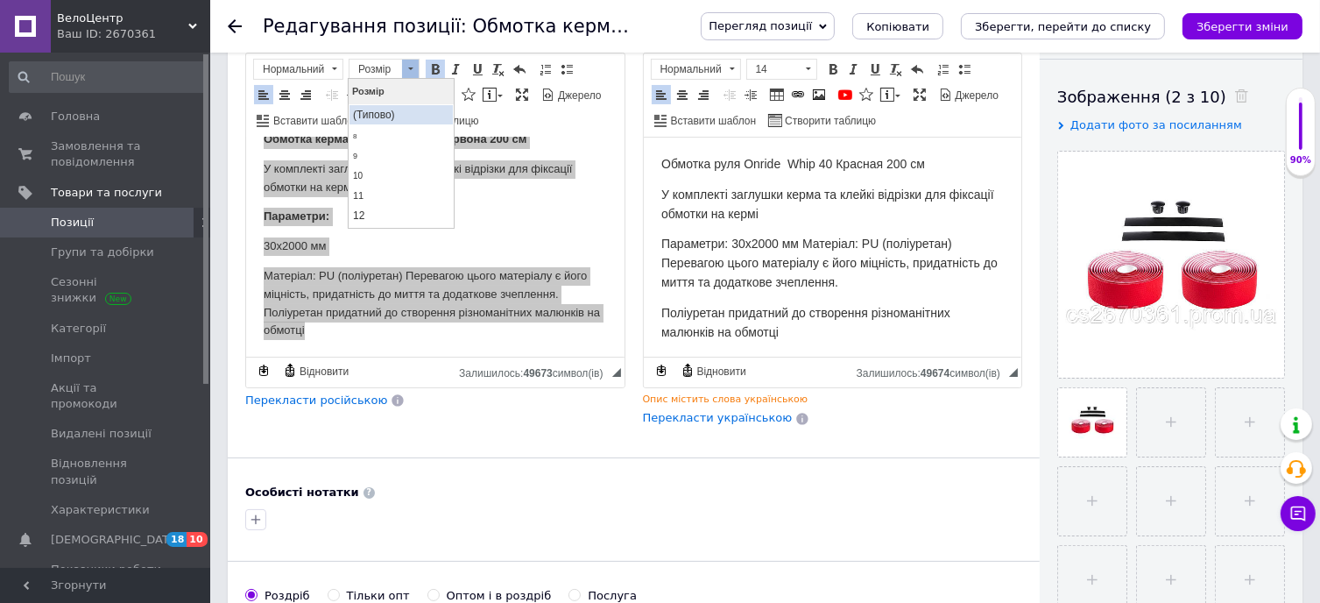
scroll to position [88, 0]
click at [393, 142] on link "14" at bounding box center [400, 148] width 103 height 21
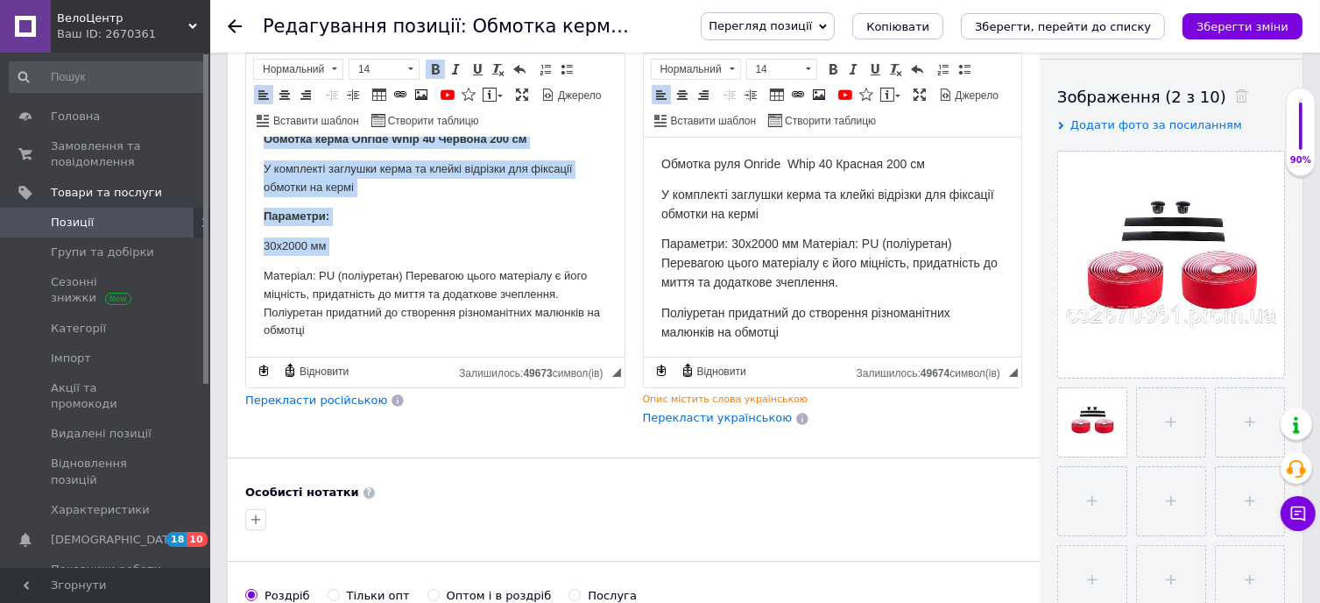
scroll to position [0, 0]
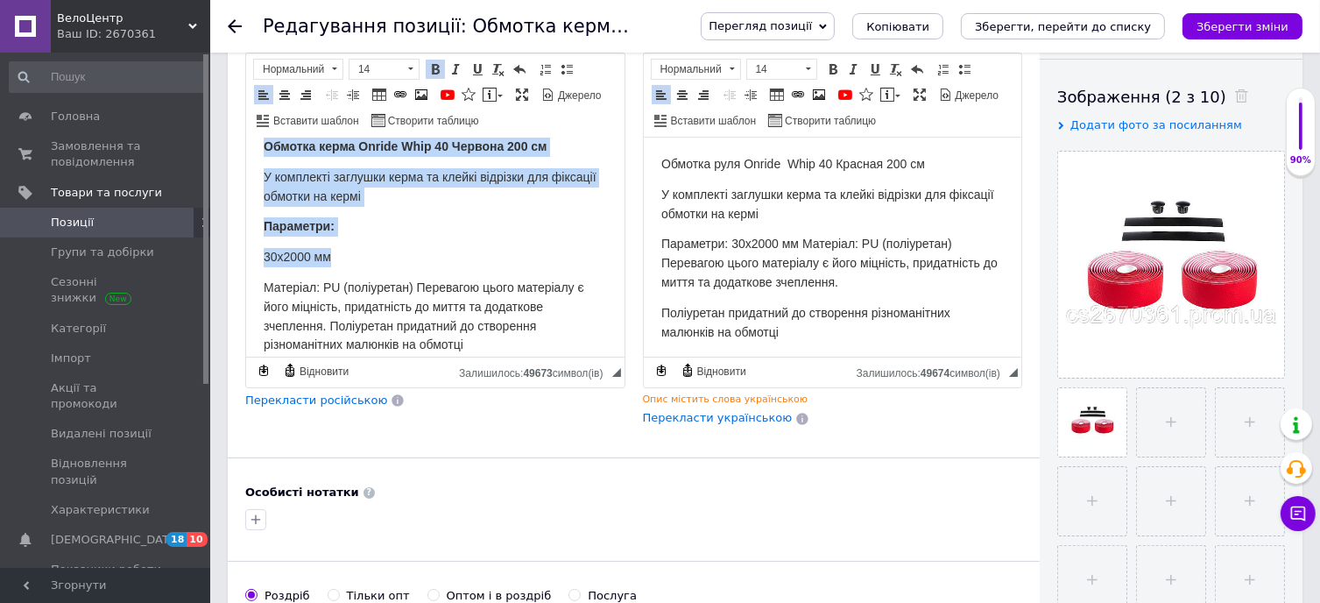
click at [541, 247] on p "30х2000 мм" at bounding box center [434, 256] width 343 height 19
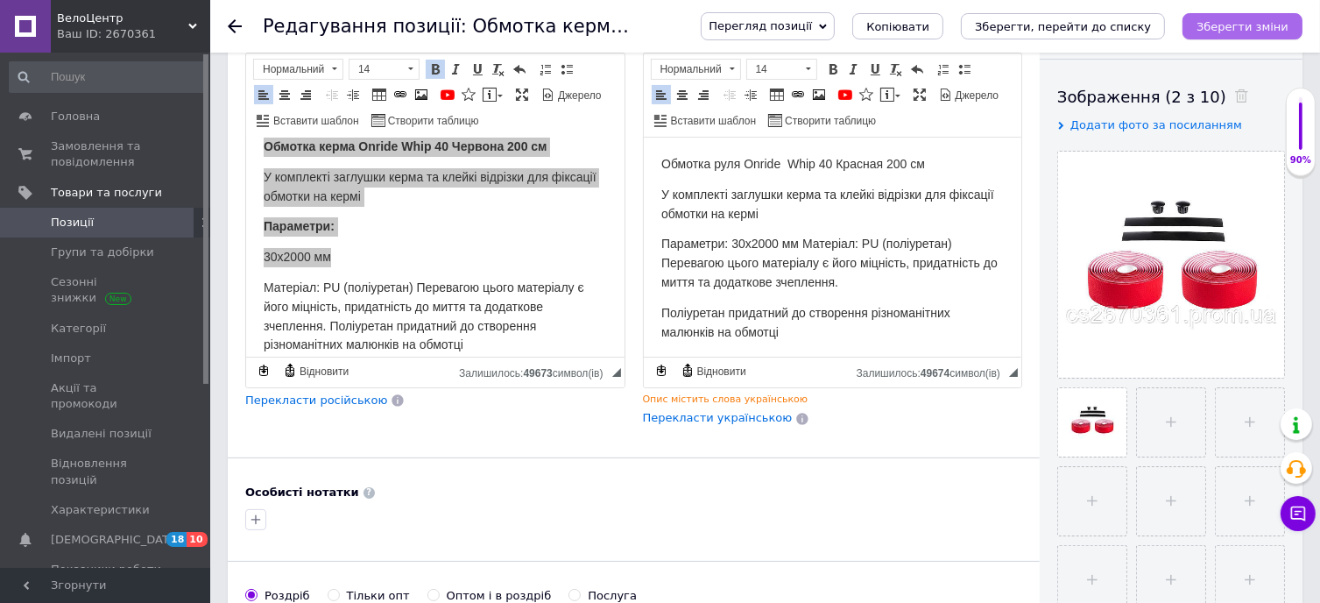
click at [1241, 31] on icon "Зберегти зміни" at bounding box center [1243, 26] width 92 height 13
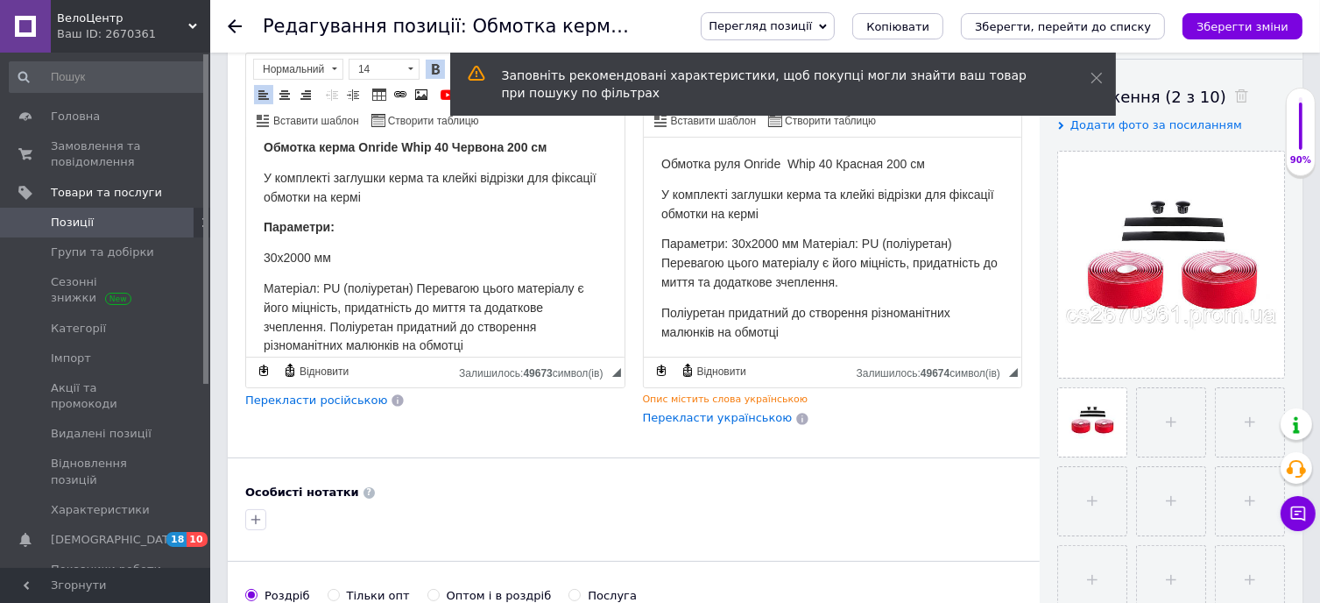
scroll to position [25, 0]
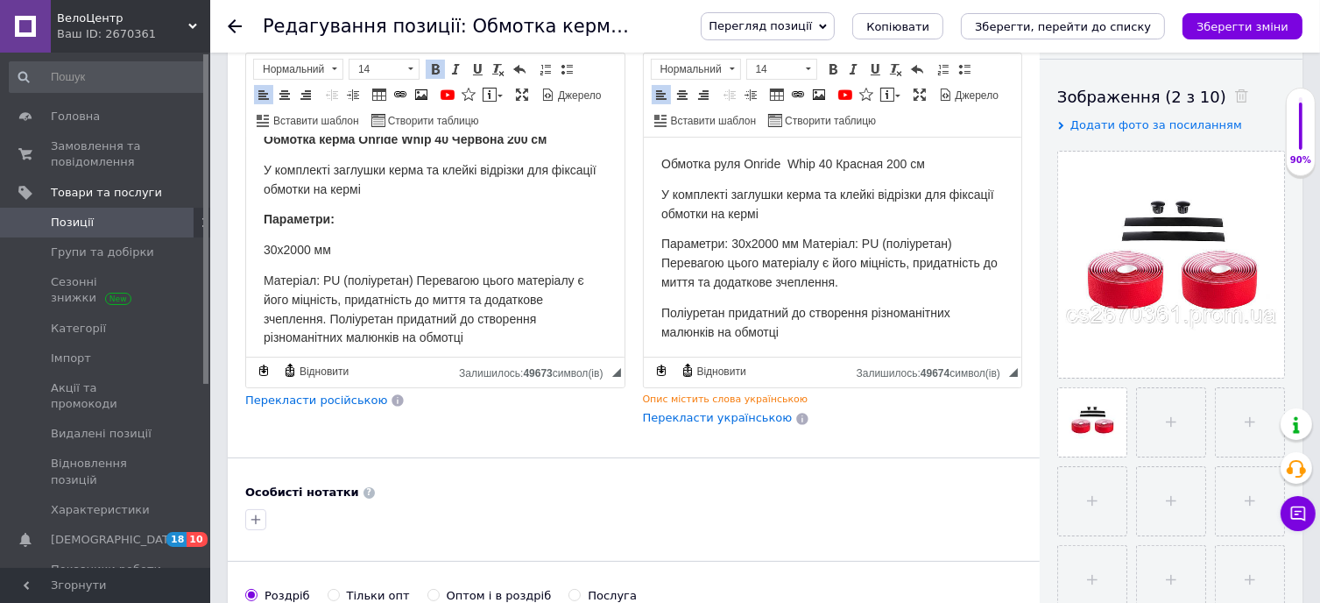
click at [800, 242] on span "Параметри: 30х2000 мм Матеріал: PU (поліуретан) Перевагою цього матеріалу є йог…" at bounding box center [828, 262] width 336 height 53
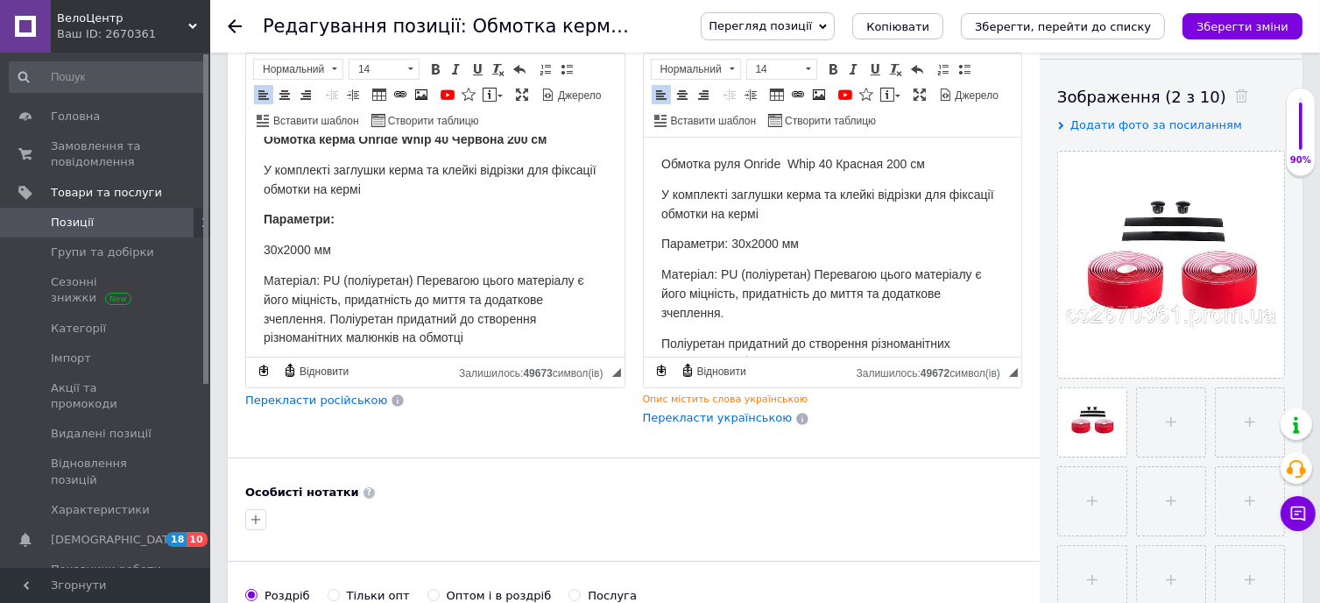
click at [262, 247] on html "Обмотка керма Onride Whip 40 Червона 200 см У комплекті заглушки керма та клейк…" at bounding box center [434, 238] width 378 height 252
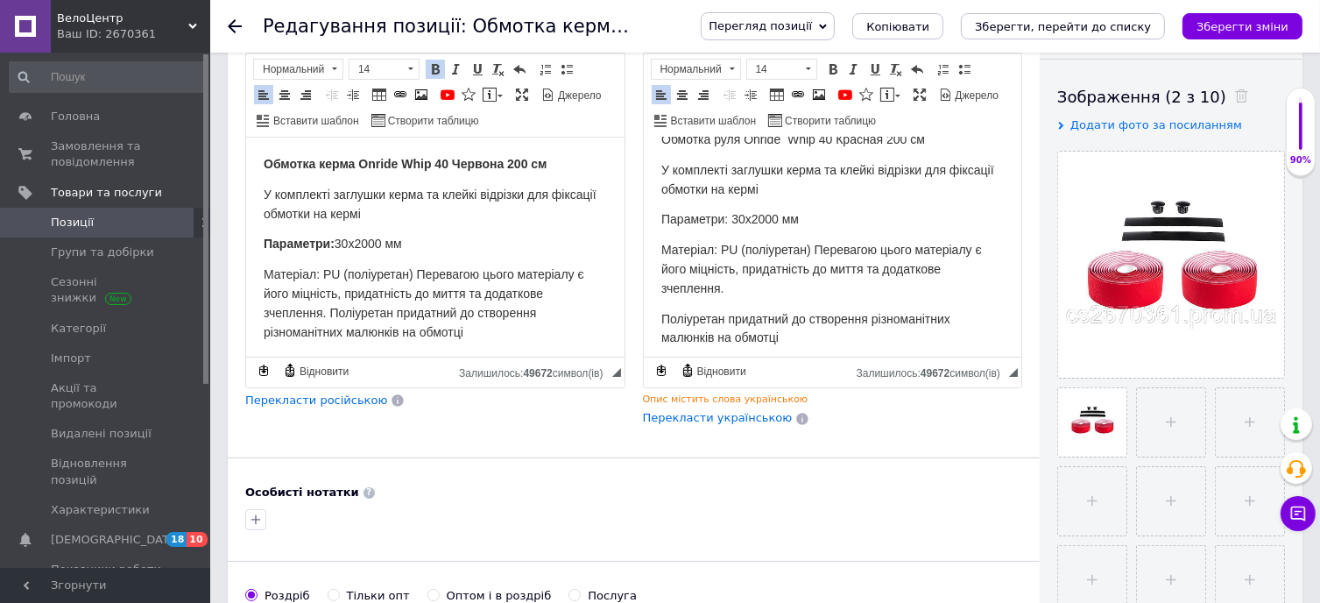
scroll to position [372, 0]
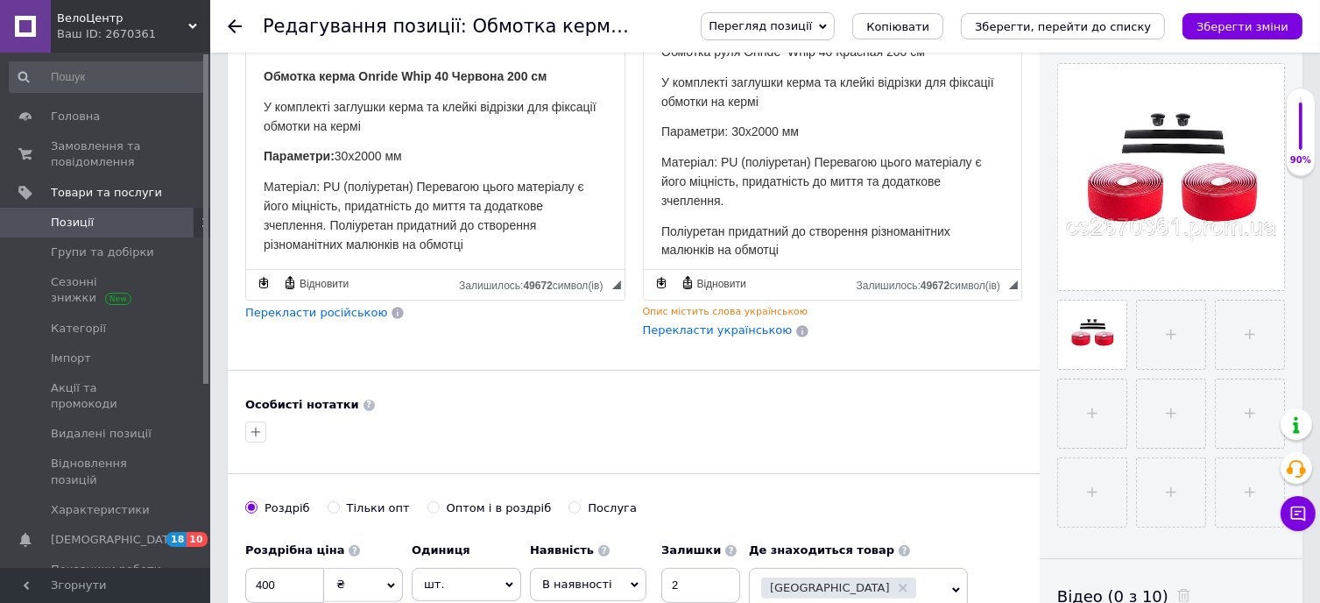
click at [328, 215] on span "Матеріал: PU (поліуретан) Перевагою цього матеріалу є його міцність, придатніст…" at bounding box center [423, 214] width 321 height 71
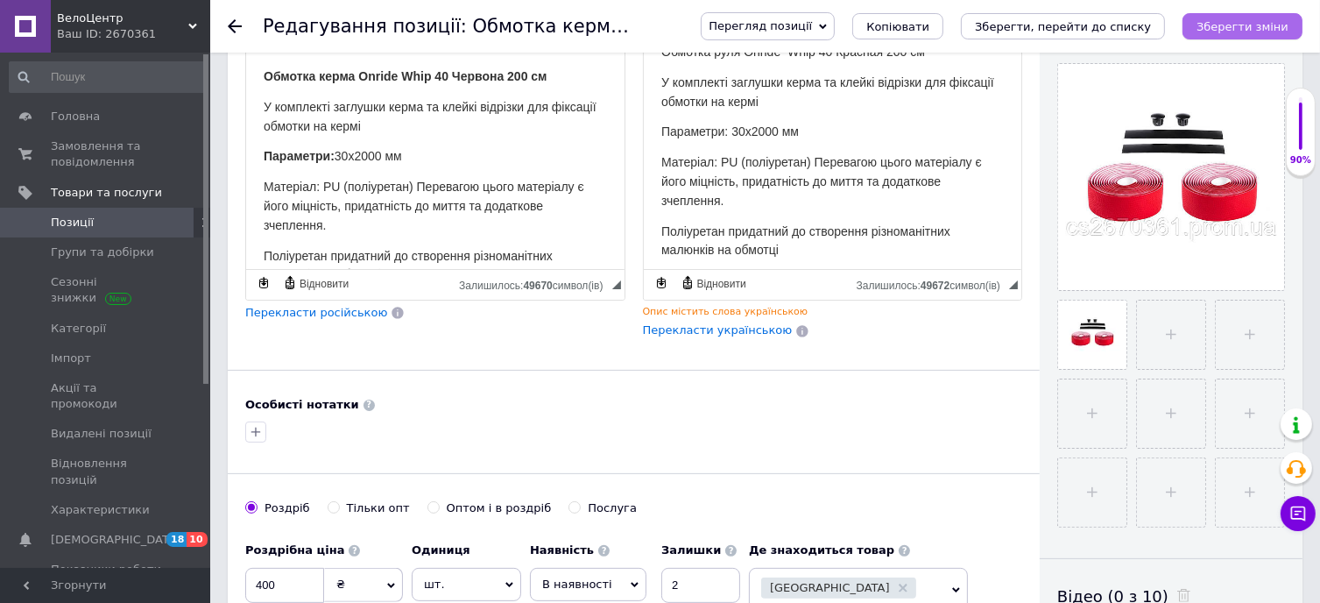
click at [1269, 20] on icon "Зберегти зміни" at bounding box center [1243, 26] width 92 height 13
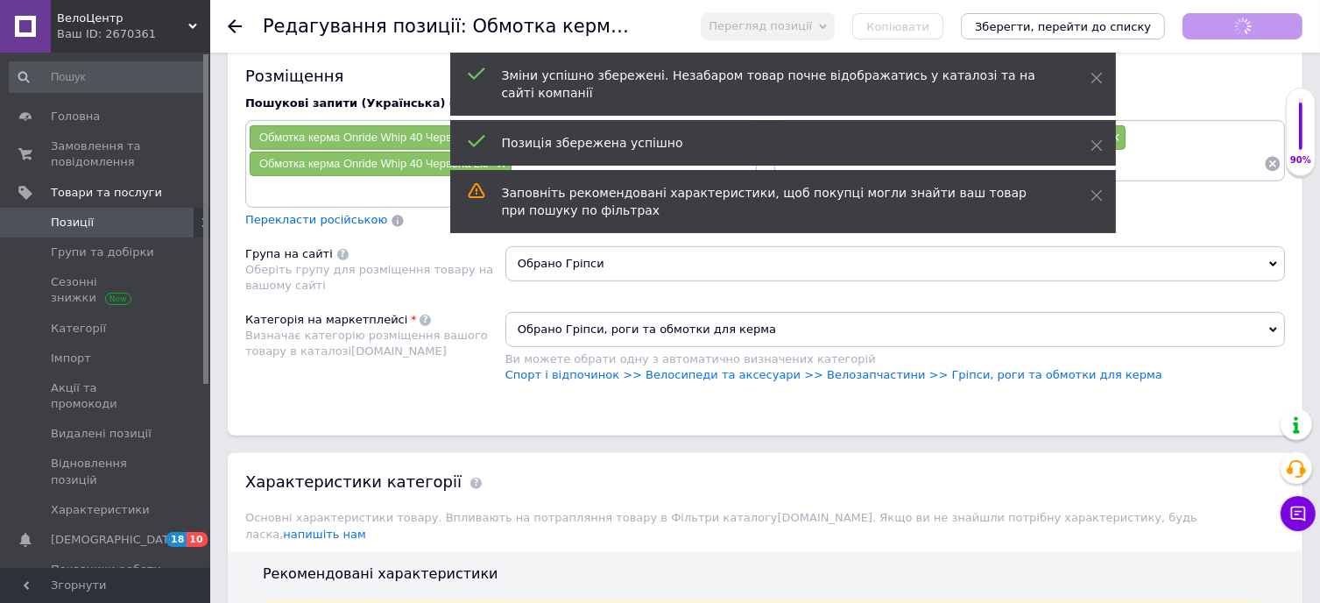
scroll to position [1073, 0]
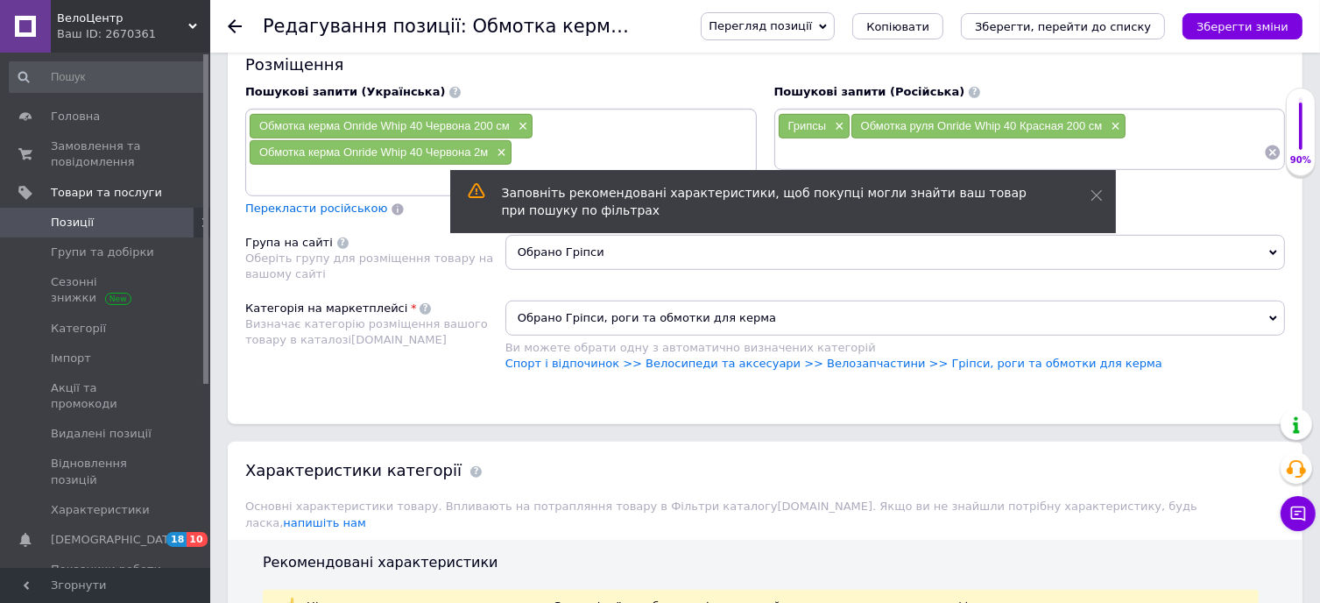
click at [573, 248] on span "Обрано Гріпси" at bounding box center [895, 252] width 780 height 35
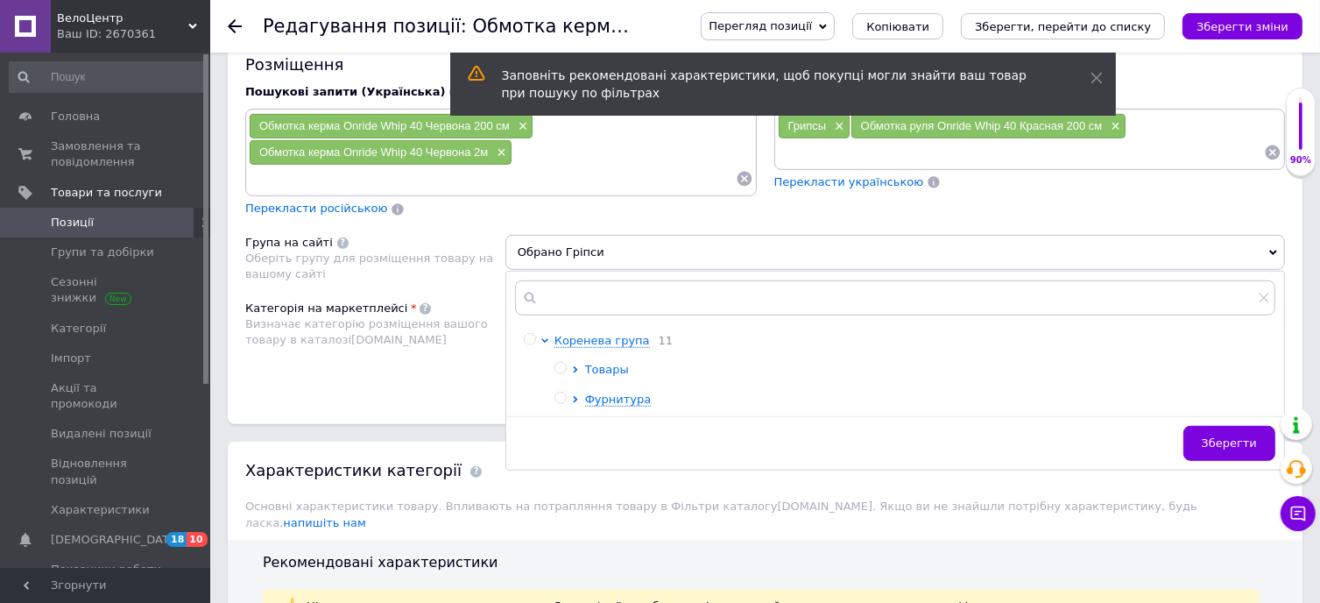
click at [604, 363] on span "Товары" at bounding box center [607, 369] width 44 height 13
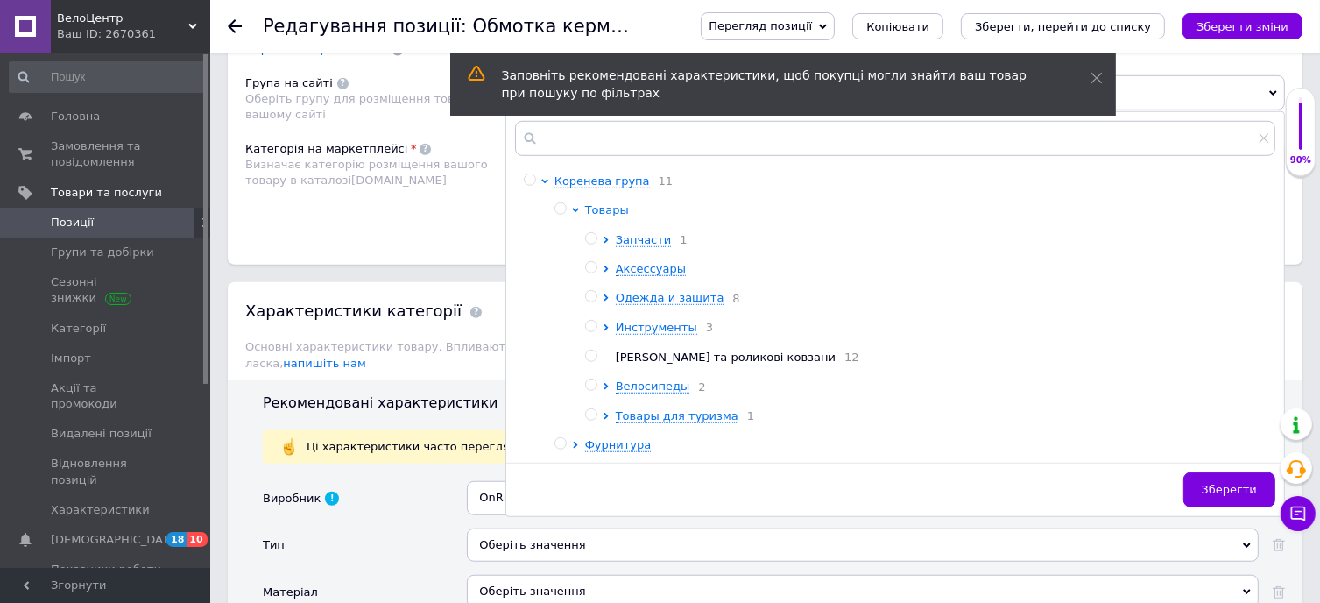
scroll to position [1248, 0]
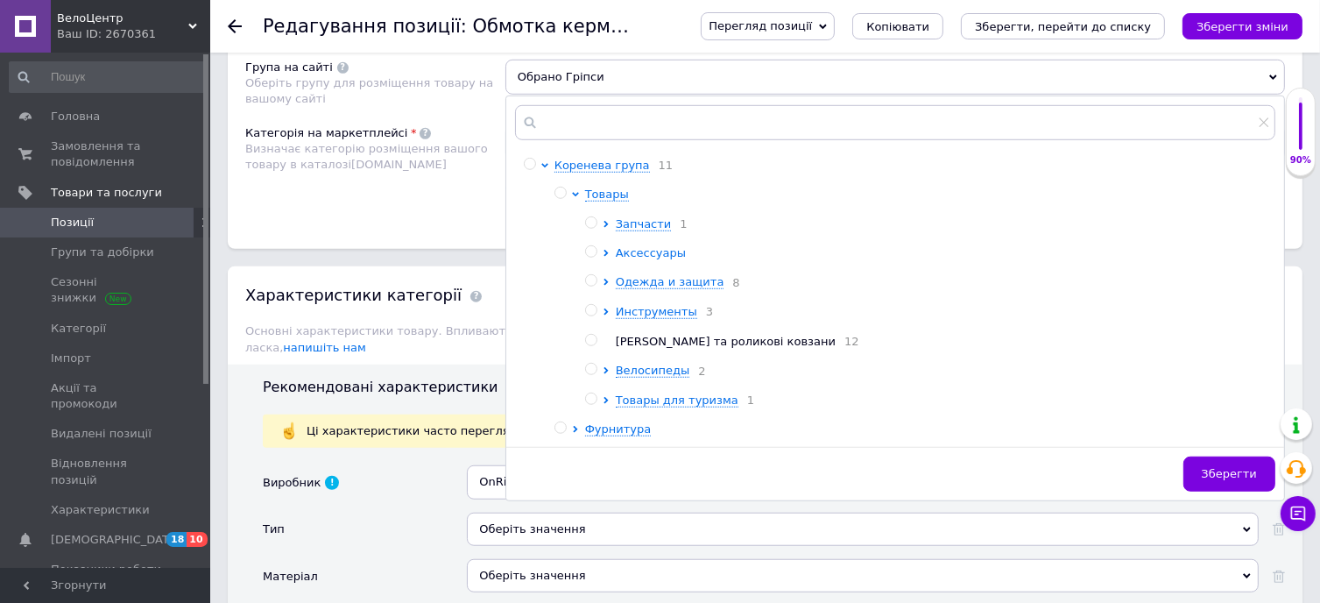
click at [649, 248] on span "Аксессуары" at bounding box center [651, 252] width 70 height 13
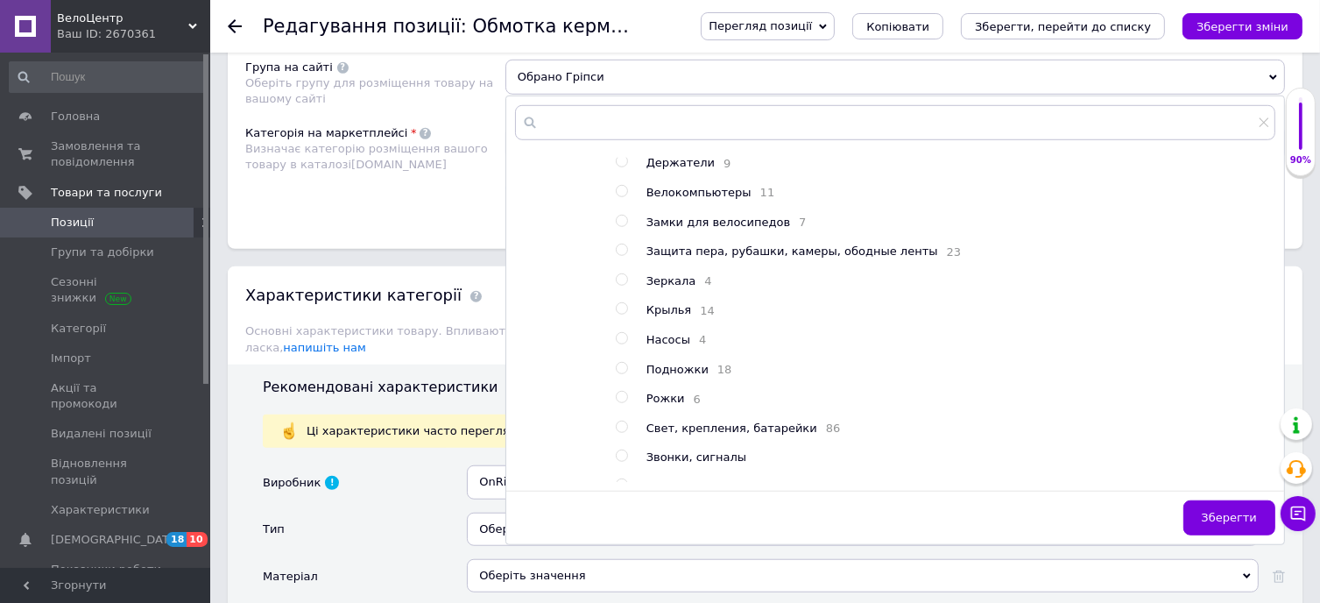
scroll to position [0, 0]
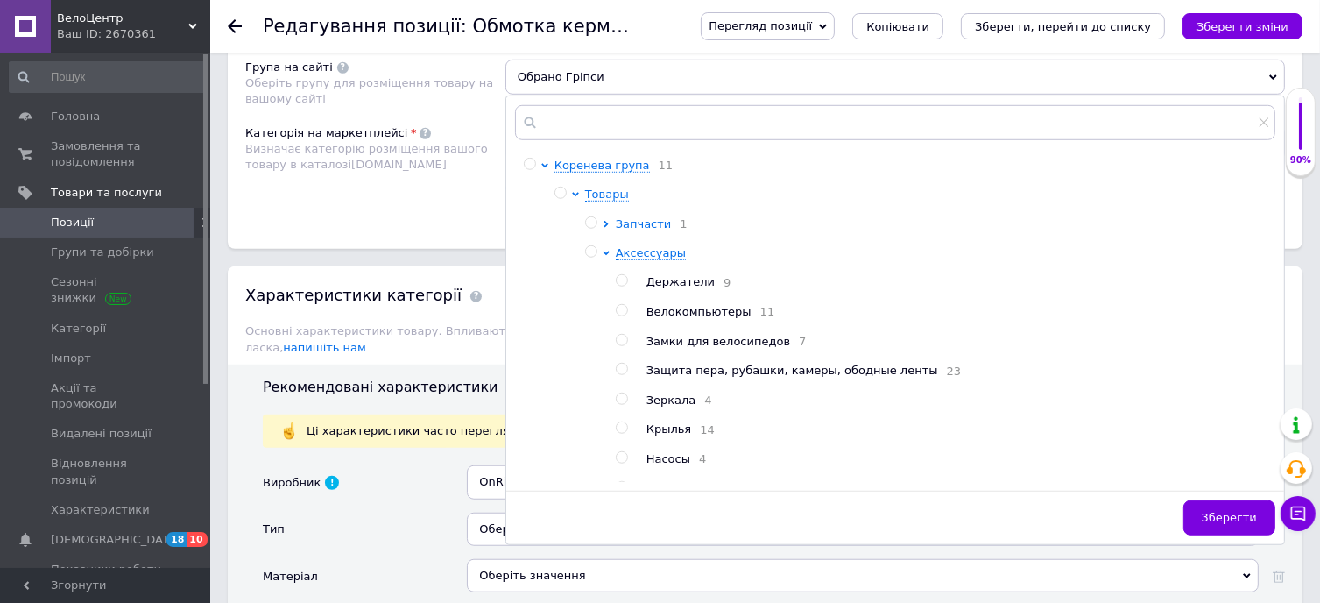
click at [636, 218] on span "Запчасти" at bounding box center [644, 223] width 56 height 13
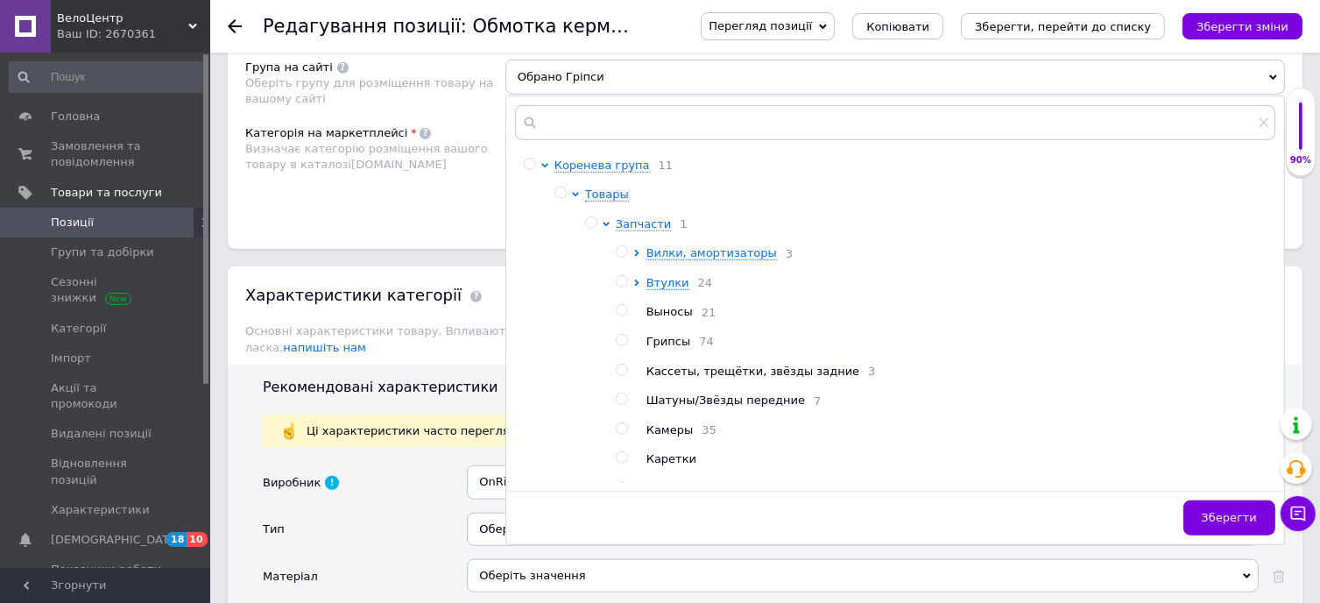
click at [619, 338] on input "radio" at bounding box center [621, 340] width 11 height 11
radio input "true"
click at [1220, 511] on span "Зберегти" at bounding box center [1229, 517] width 55 height 13
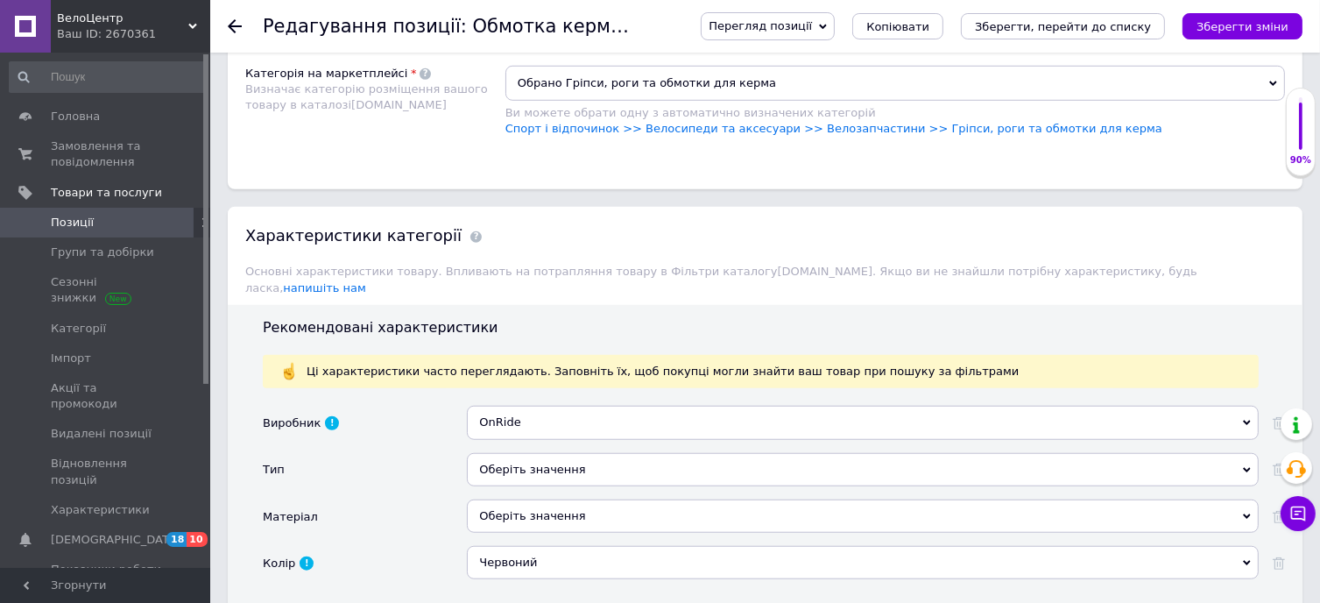
scroll to position [1423, 0]
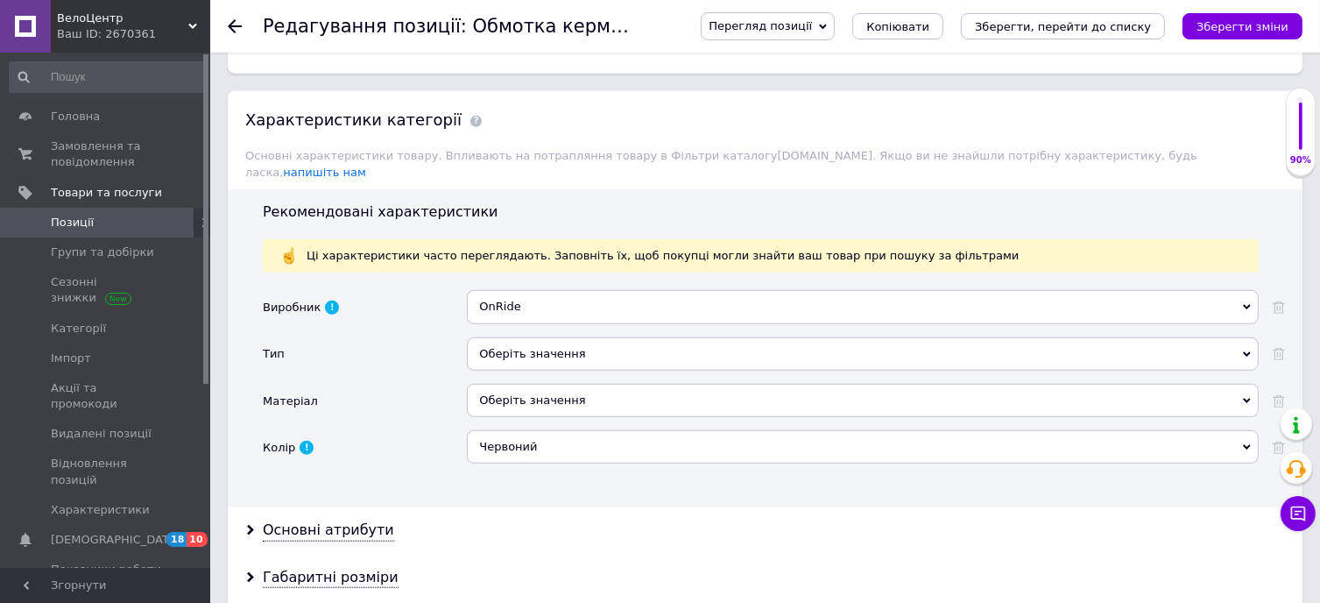
click at [522, 337] on div "Оберіть значення" at bounding box center [863, 353] width 792 height 33
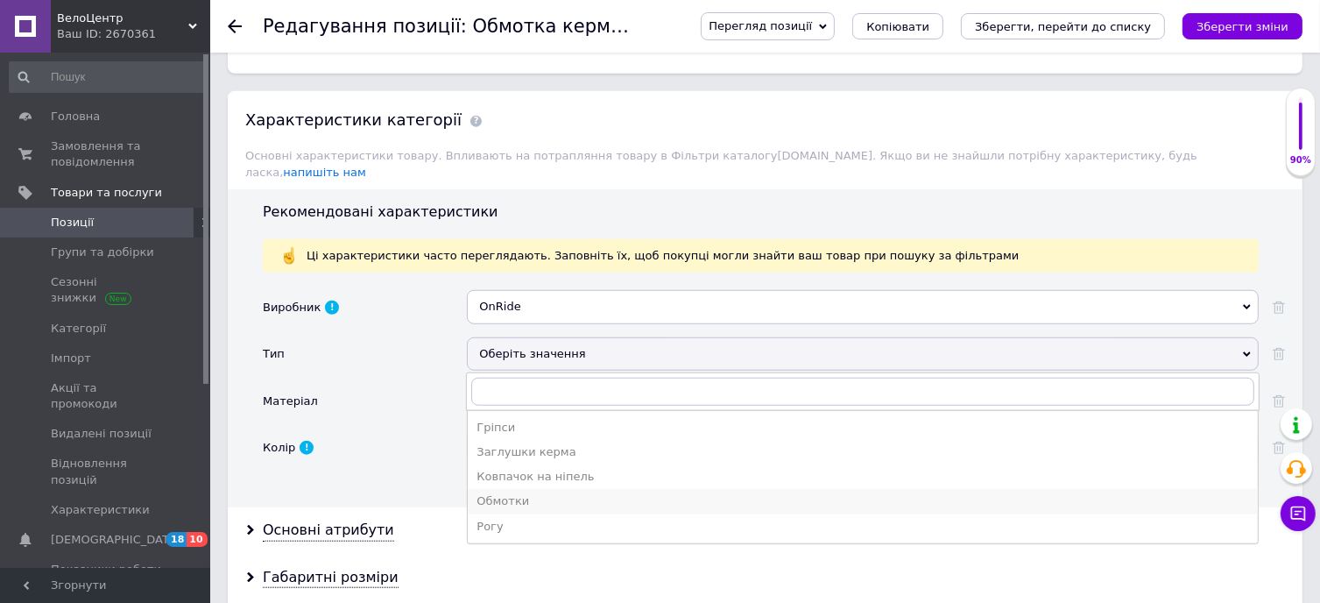
click at [526, 493] on div "Обмотки" at bounding box center [863, 501] width 773 height 16
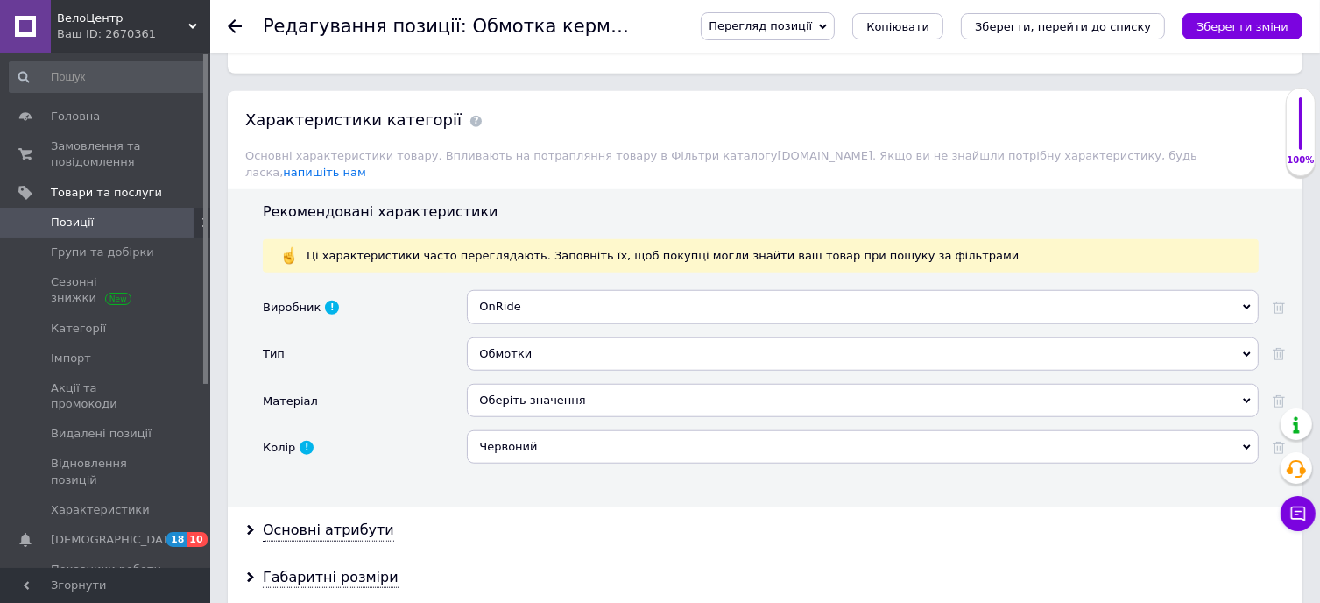
click at [491, 384] on div "Оберіть значення" at bounding box center [863, 400] width 792 height 33
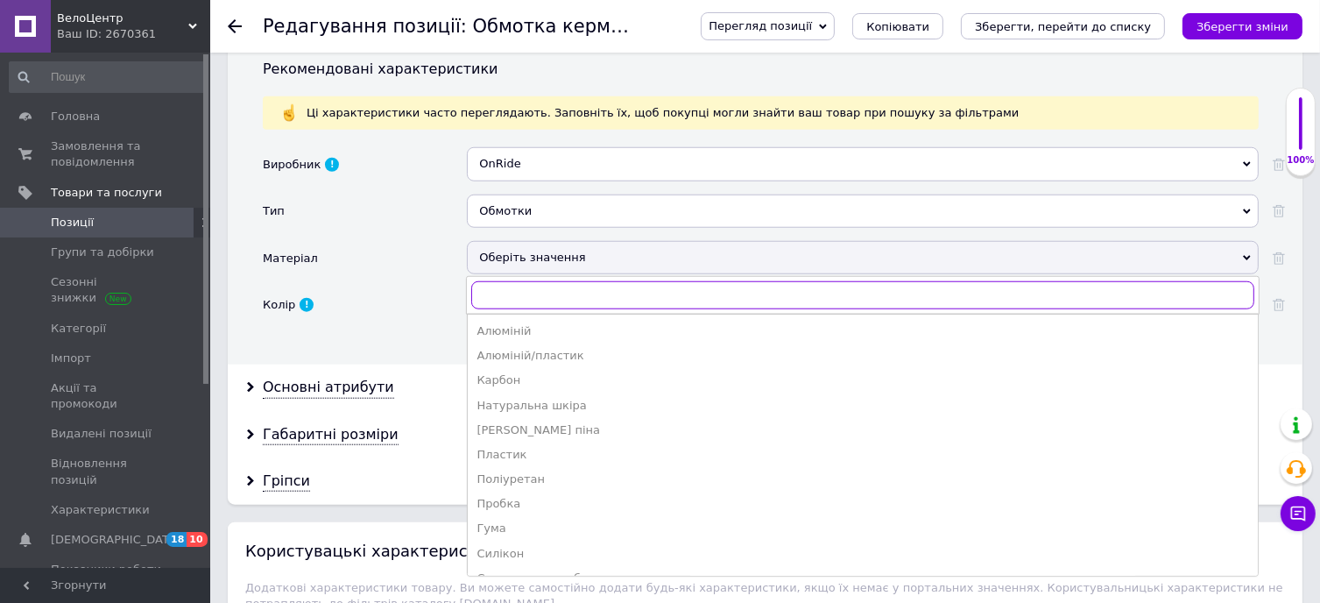
scroll to position [1599, 0]
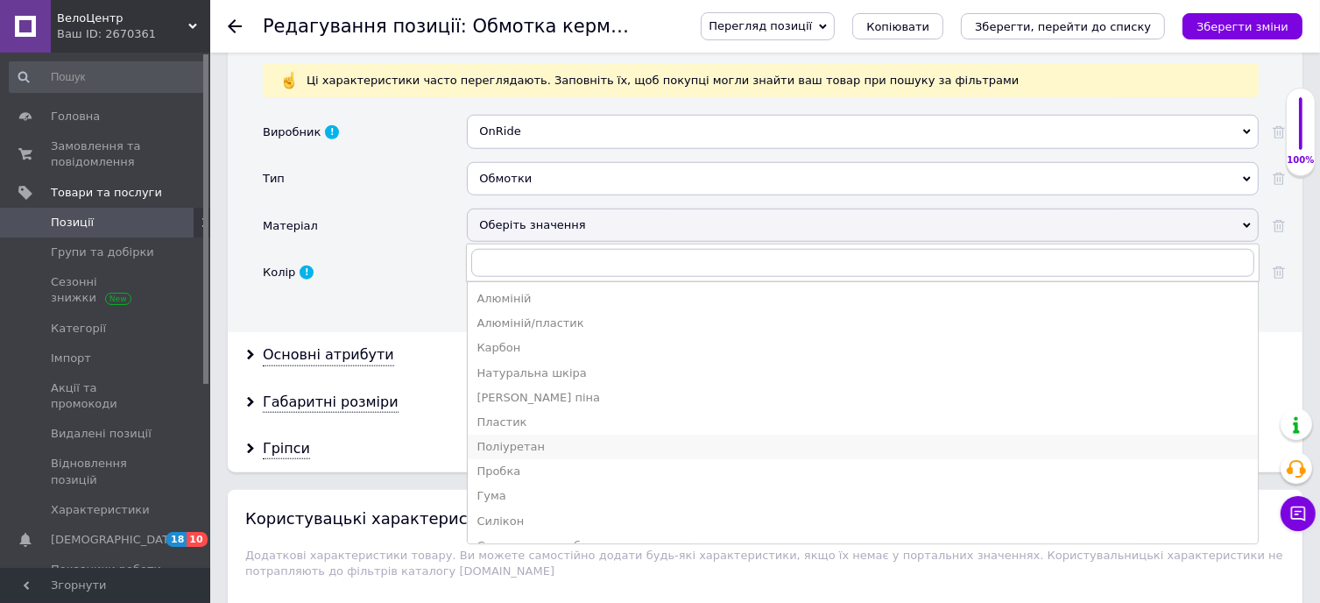
click at [561, 439] on div "Поліуретан" at bounding box center [863, 447] width 773 height 16
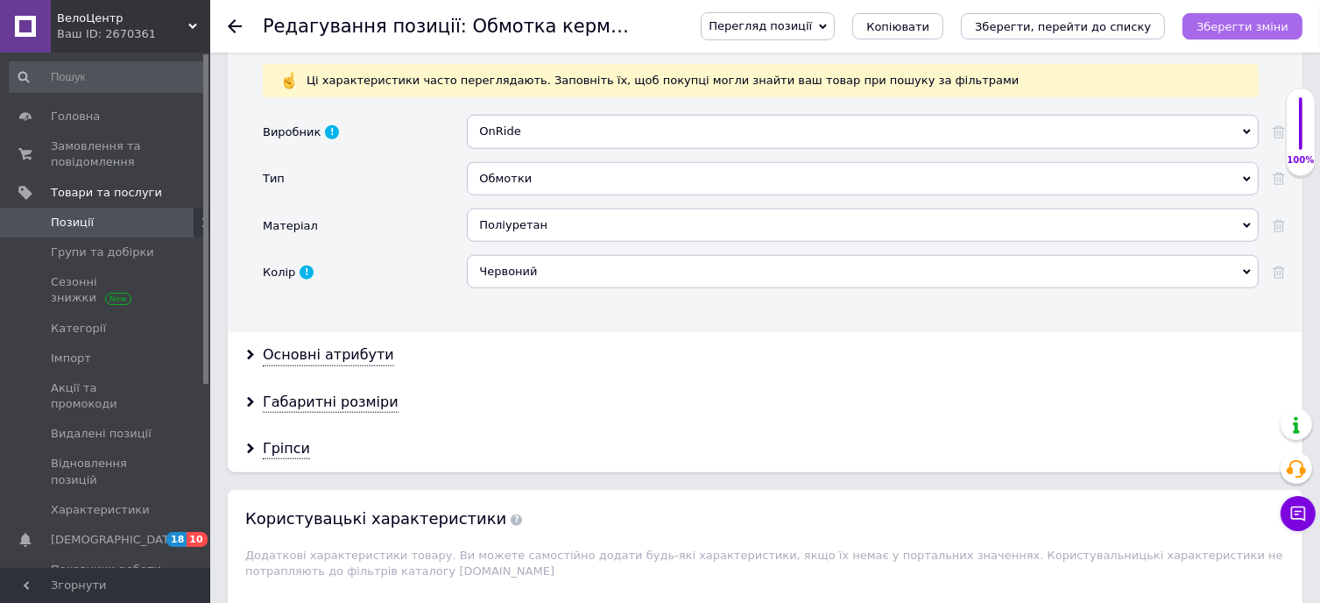
click at [1234, 24] on icon "Зберегти зміни" at bounding box center [1243, 26] width 92 height 13
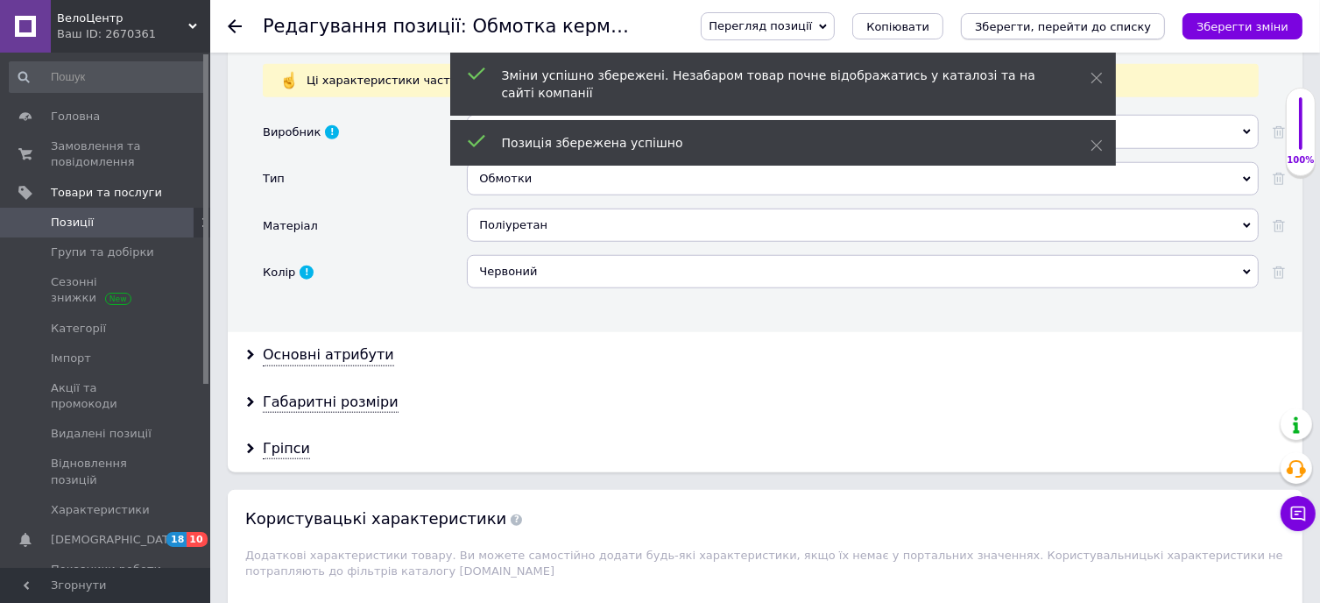
click at [1139, 21] on icon "Зберегти, перейти до списку" at bounding box center [1063, 26] width 176 height 13
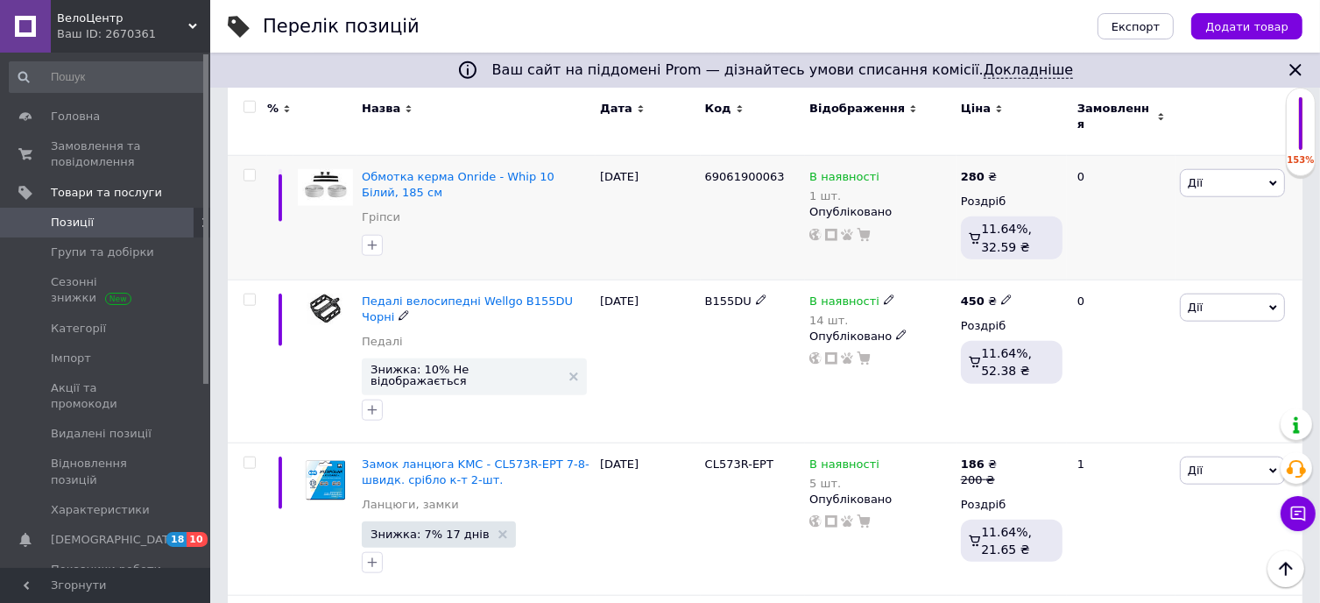
scroll to position [1752, 0]
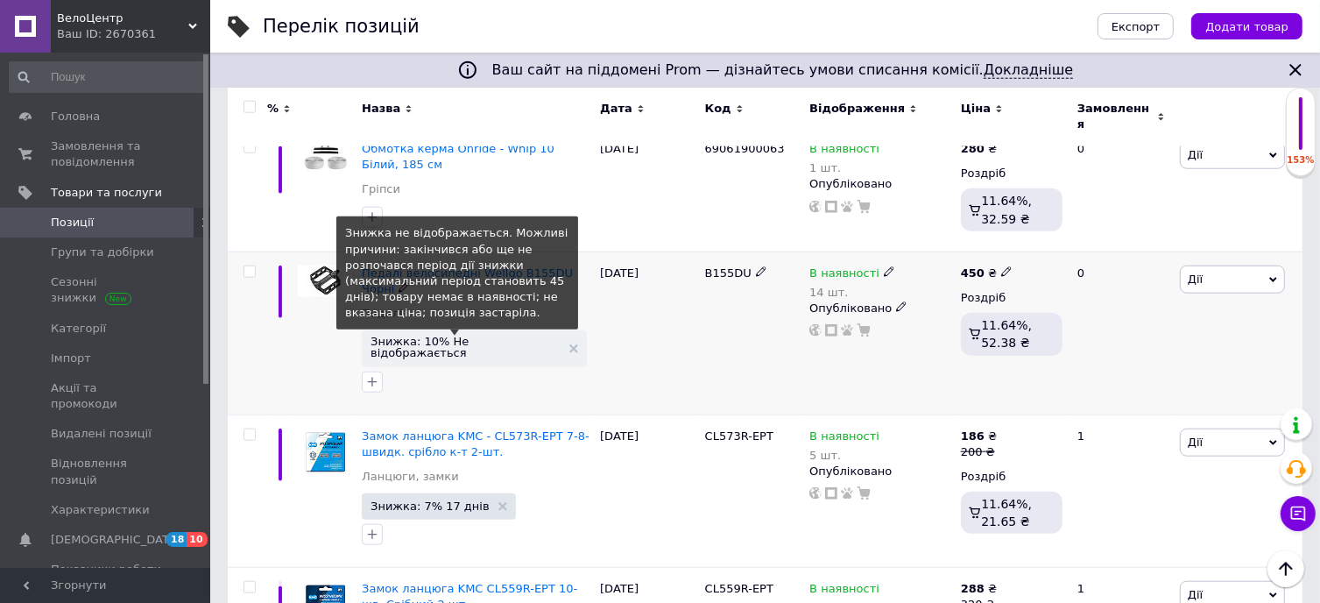
click at [441, 335] on span "Знижка: 10% Не відображається" at bounding box center [466, 346] width 190 height 23
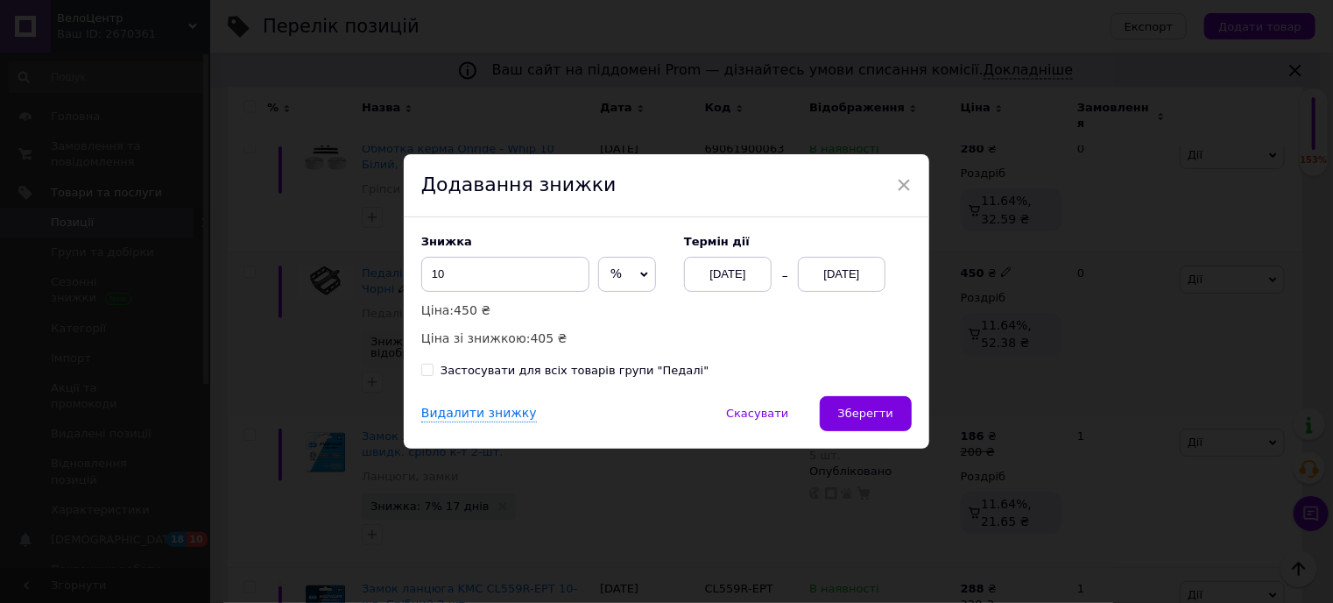
click at [848, 280] on div "[DATE]" at bounding box center [842, 274] width 88 height 35
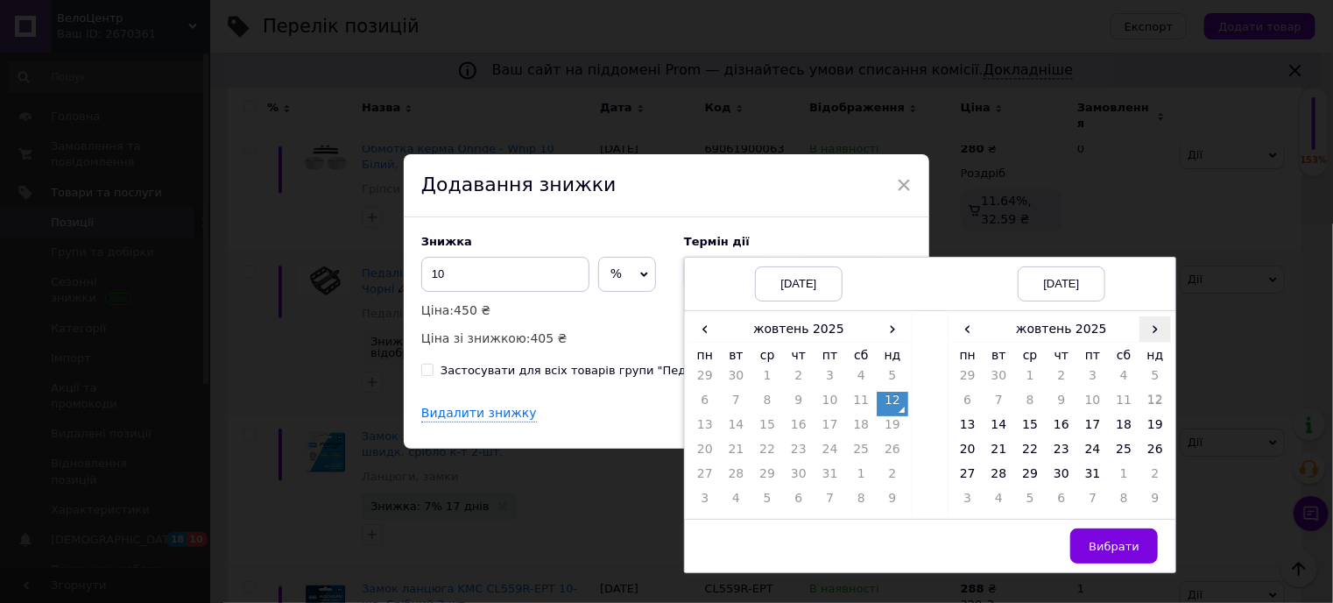
click at [1148, 335] on span "›" at bounding box center [1156, 328] width 32 height 25
click at [1034, 469] on td "26" at bounding box center [1030, 477] width 32 height 25
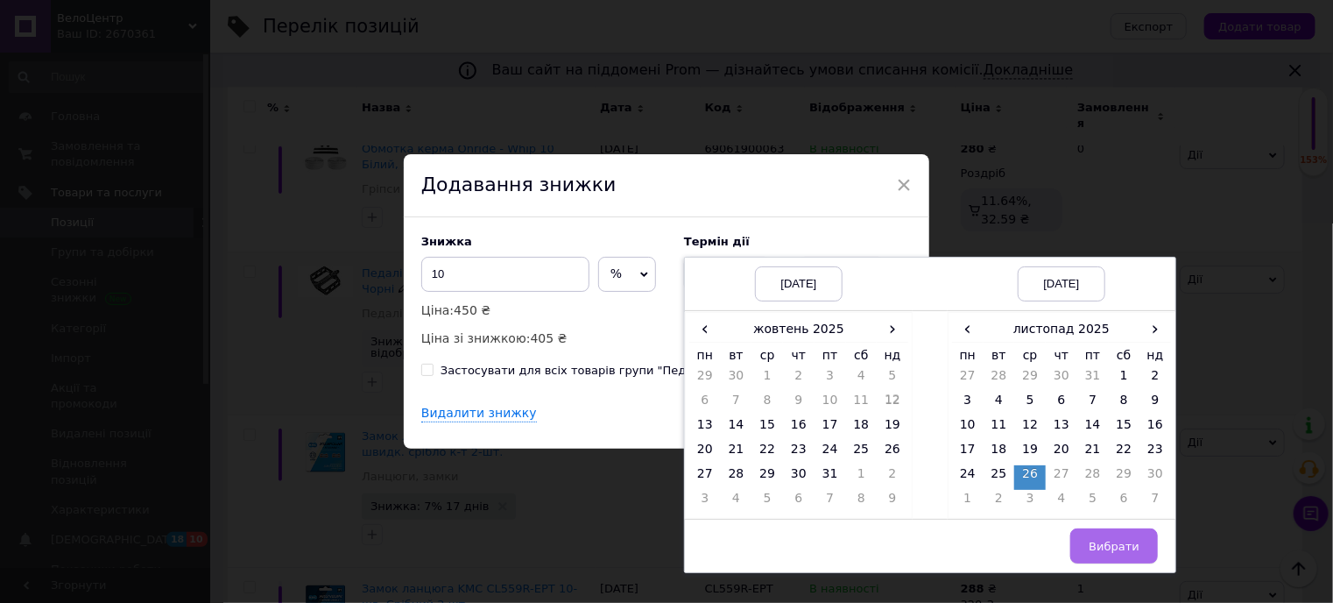
click at [1146, 558] on button "Вибрати" at bounding box center [1114, 545] width 88 height 35
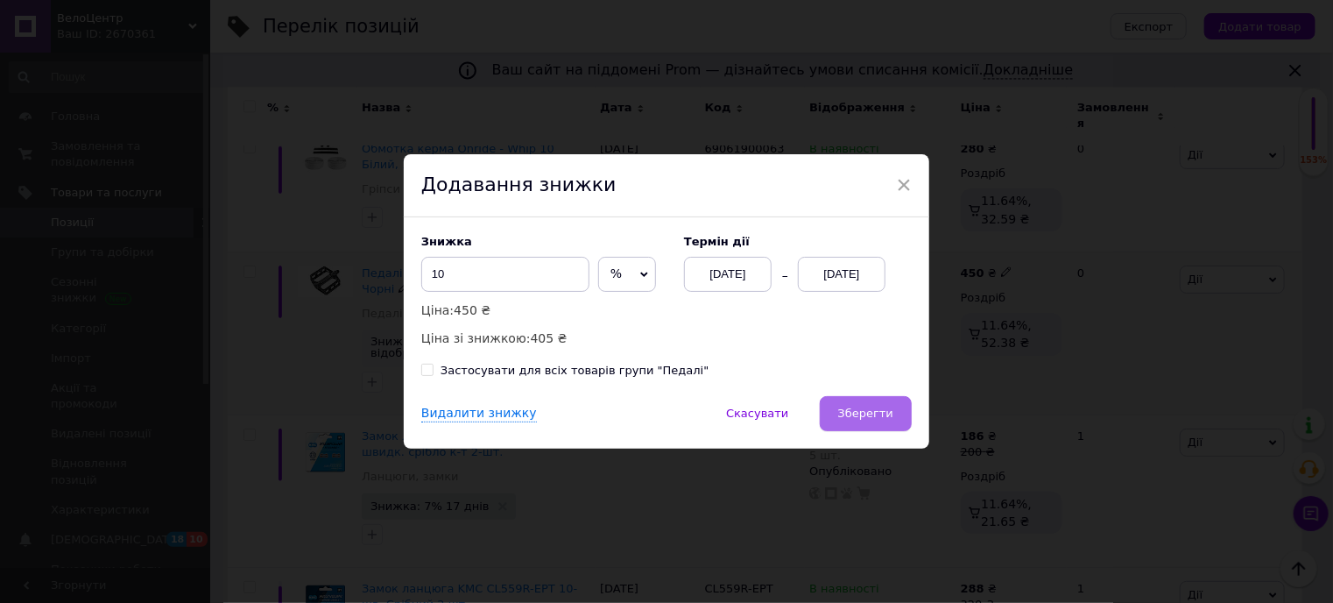
click at [865, 410] on span "Зберегти" at bounding box center [865, 412] width 55 height 13
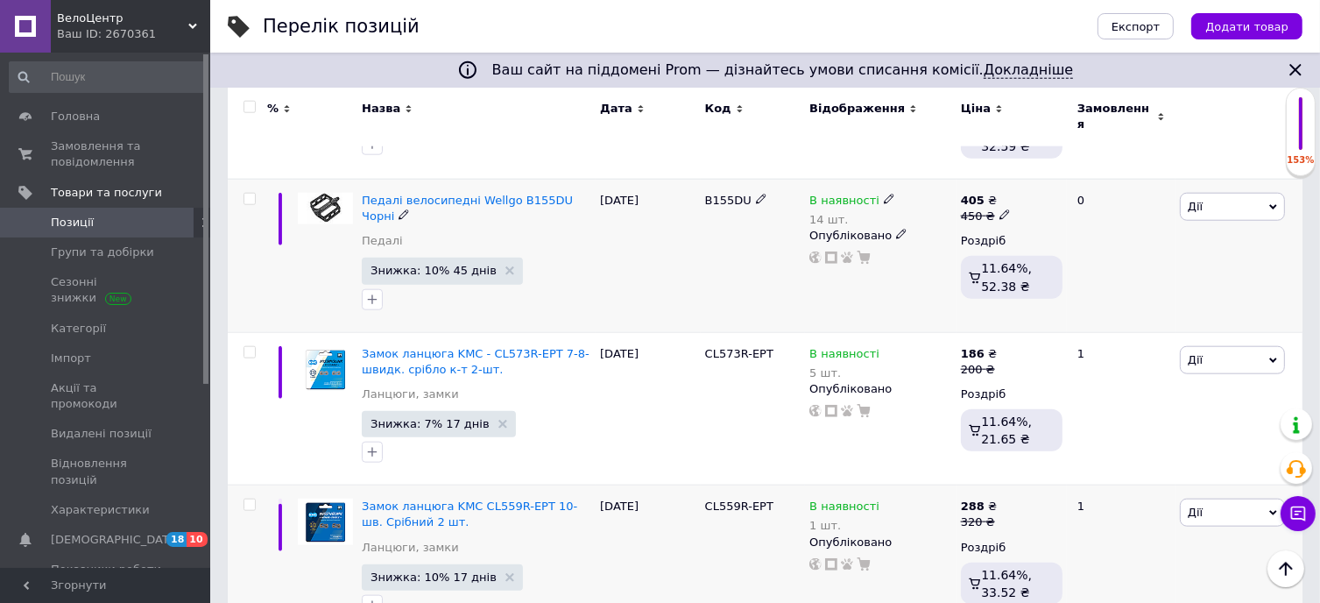
scroll to position [1664, 0]
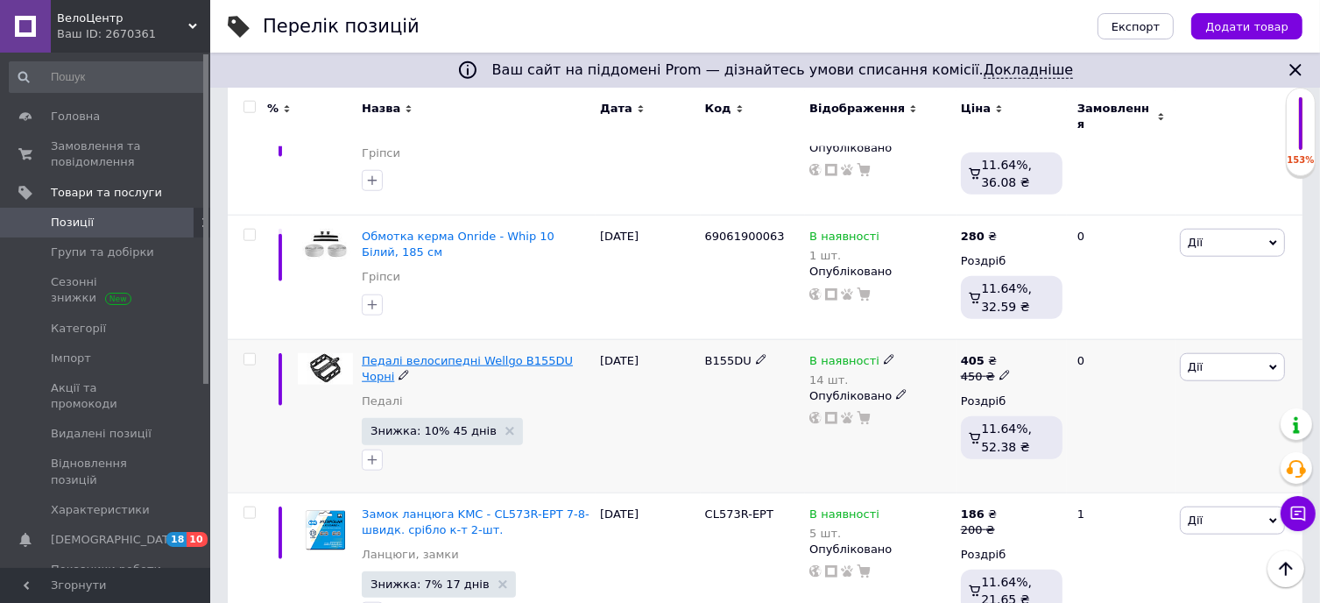
click at [498, 354] on span "Педалі велосипедні Wellgo B155DU Чорні" at bounding box center [467, 368] width 211 height 29
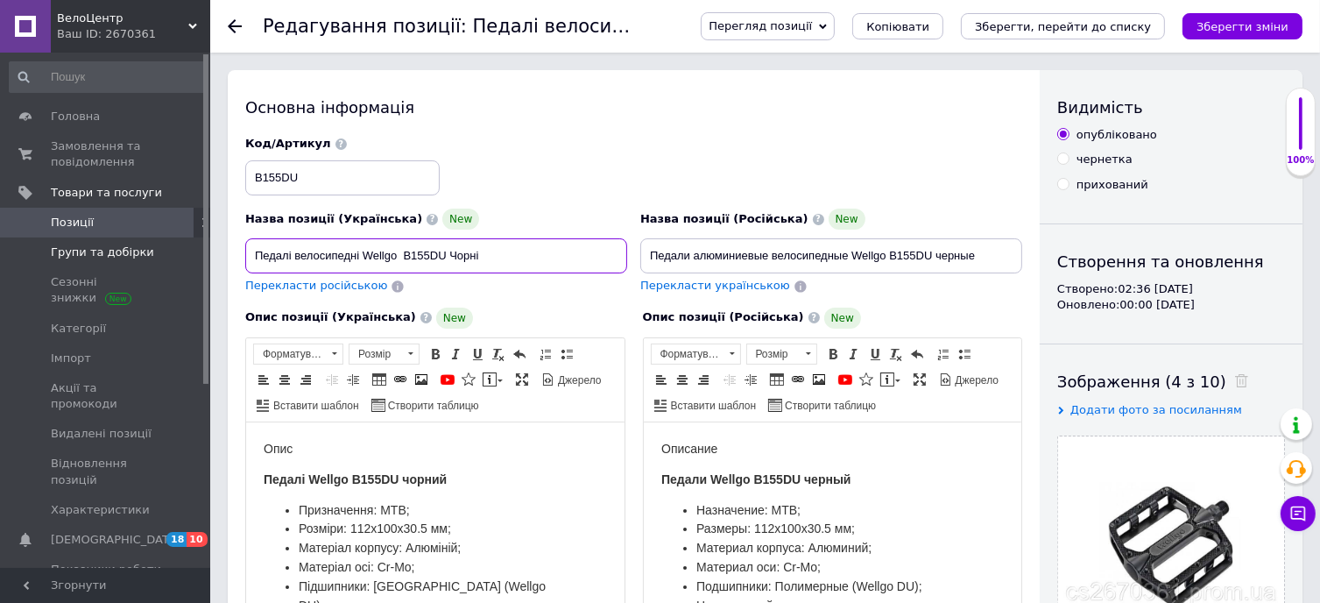
drag, startPoint x: 543, startPoint y: 248, endPoint x: 194, endPoint y: 254, distance: 349.5
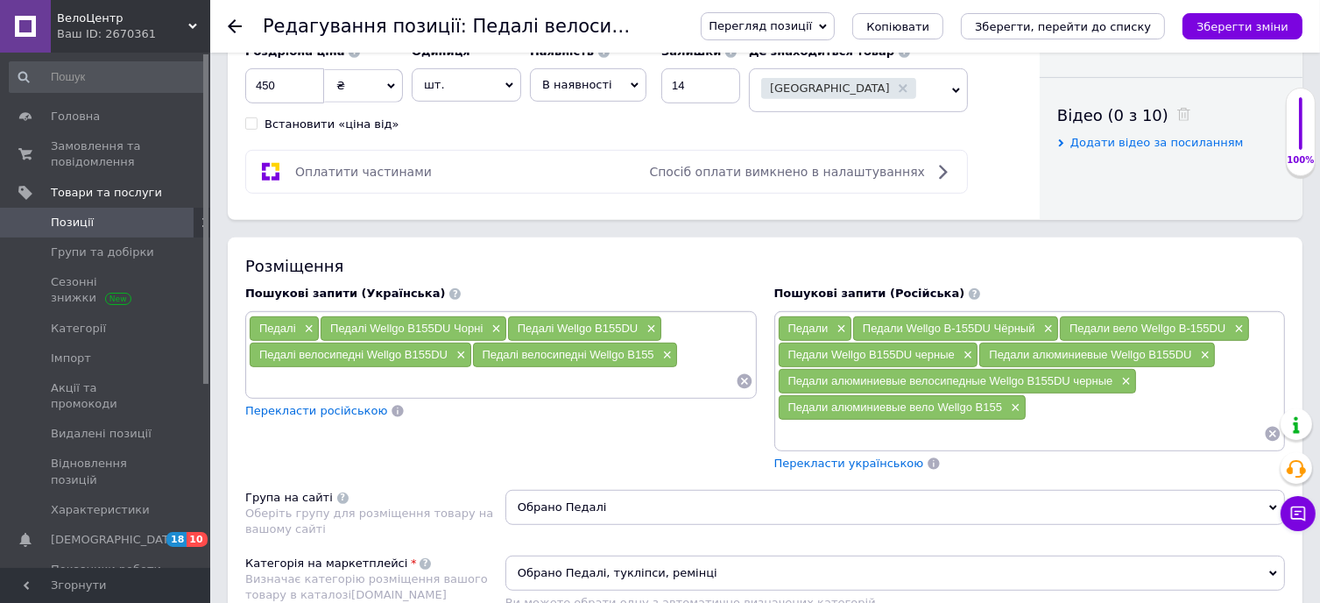
scroll to position [701, 0]
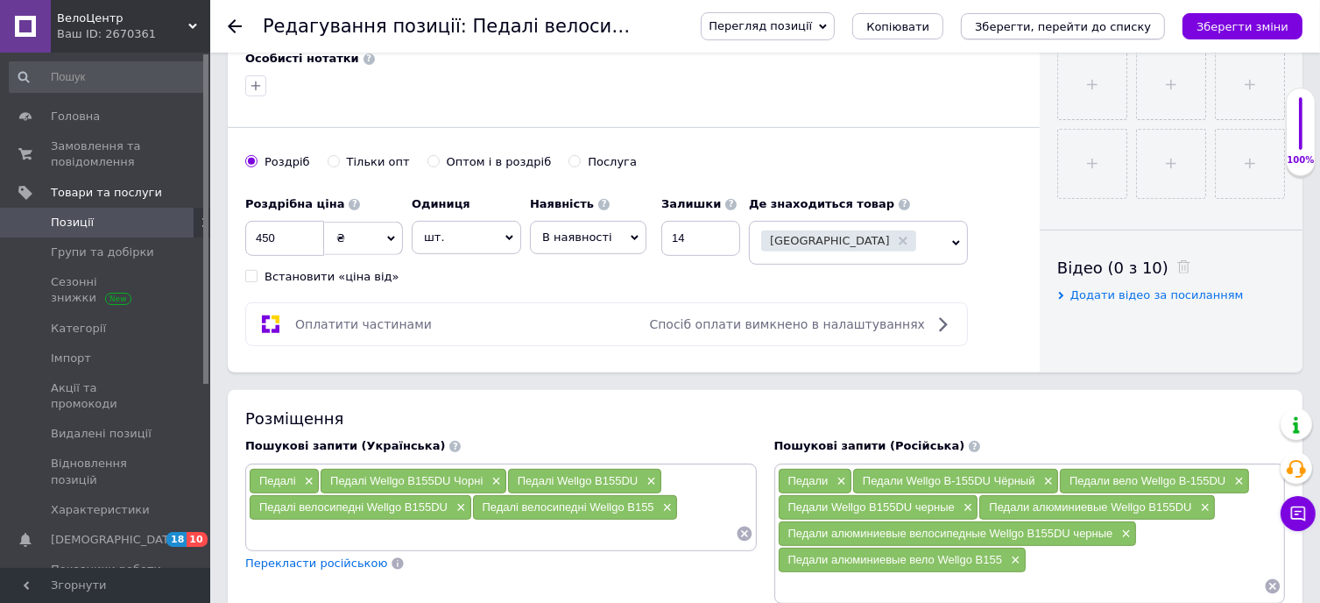
click at [1131, 24] on icon "Зберегти, перейти до списку" at bounding box center [1063, 26] width 176 height 13
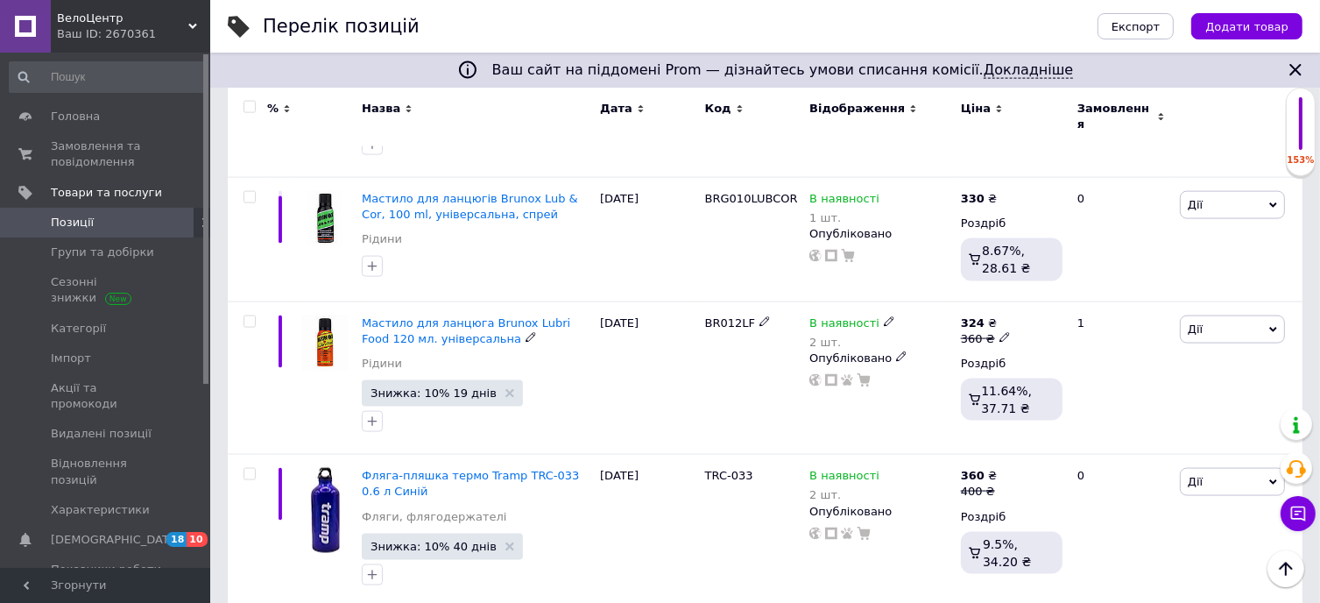
scroll to position [2608, 0]
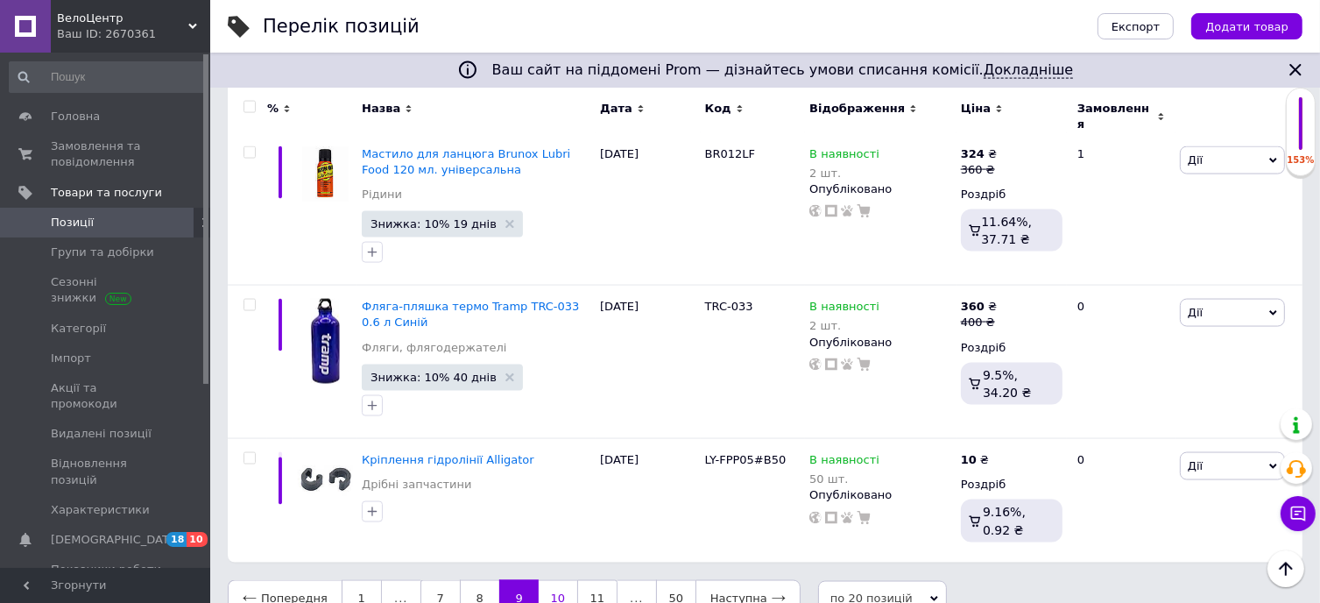
click at [547, 580] on link "10" at bounding box center [558, 598] width 39 height 37
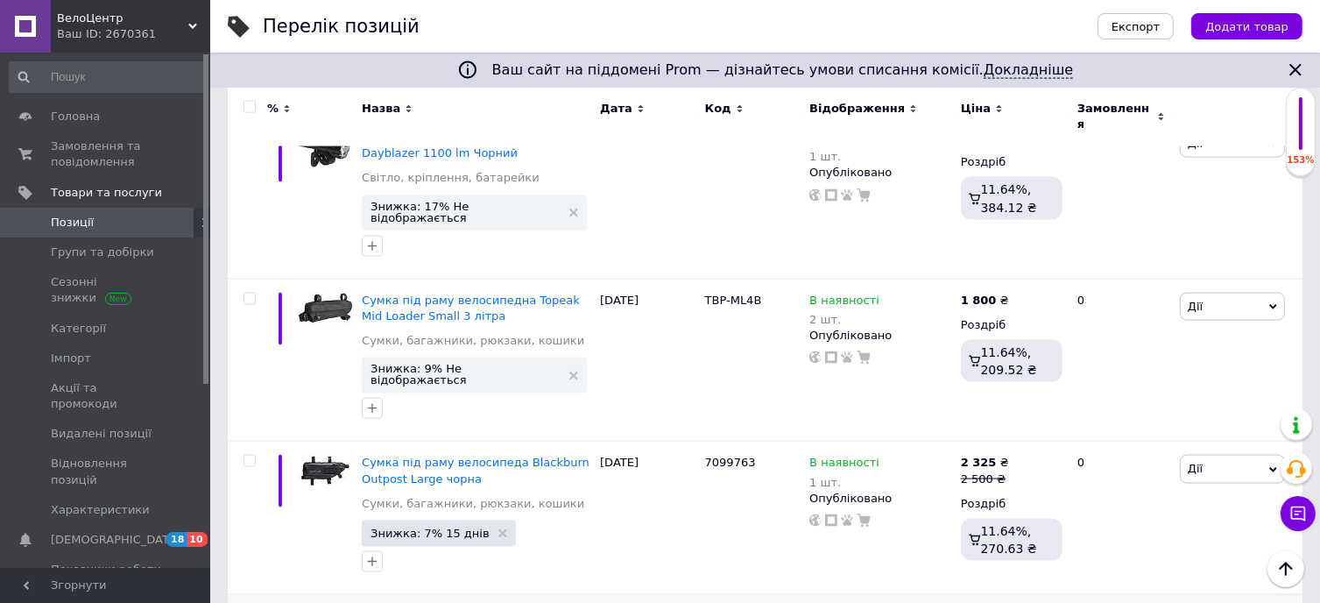
scroll to position [2520, 0]
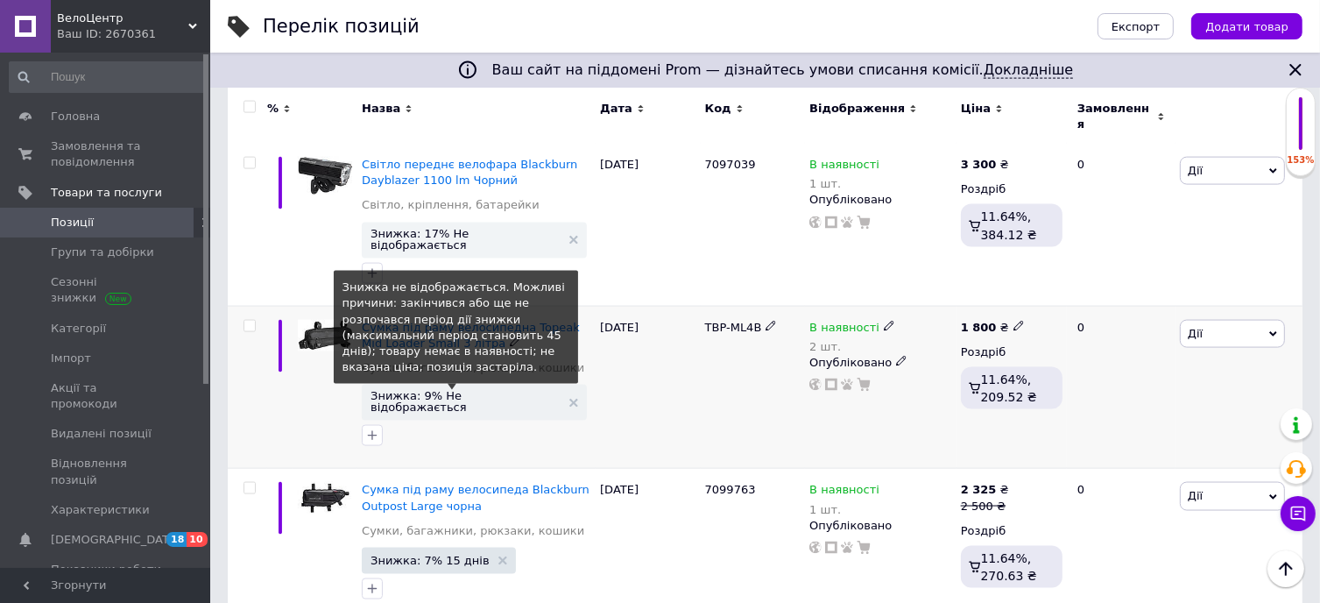
click at [462, 390] on span "Знижка: 9% Не відображається" at bounding box center [466, 401] width 190 height 23
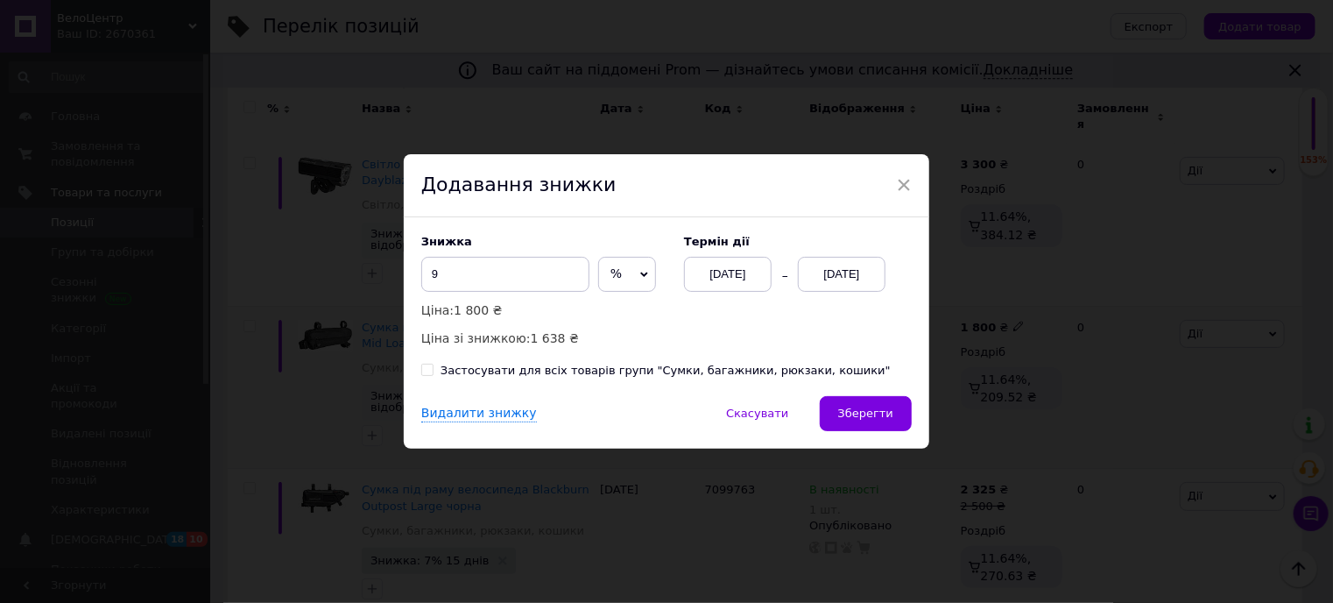
click at [830, 272] on div "[DATE]" at bounding box center [842, 274] width 88 height 35
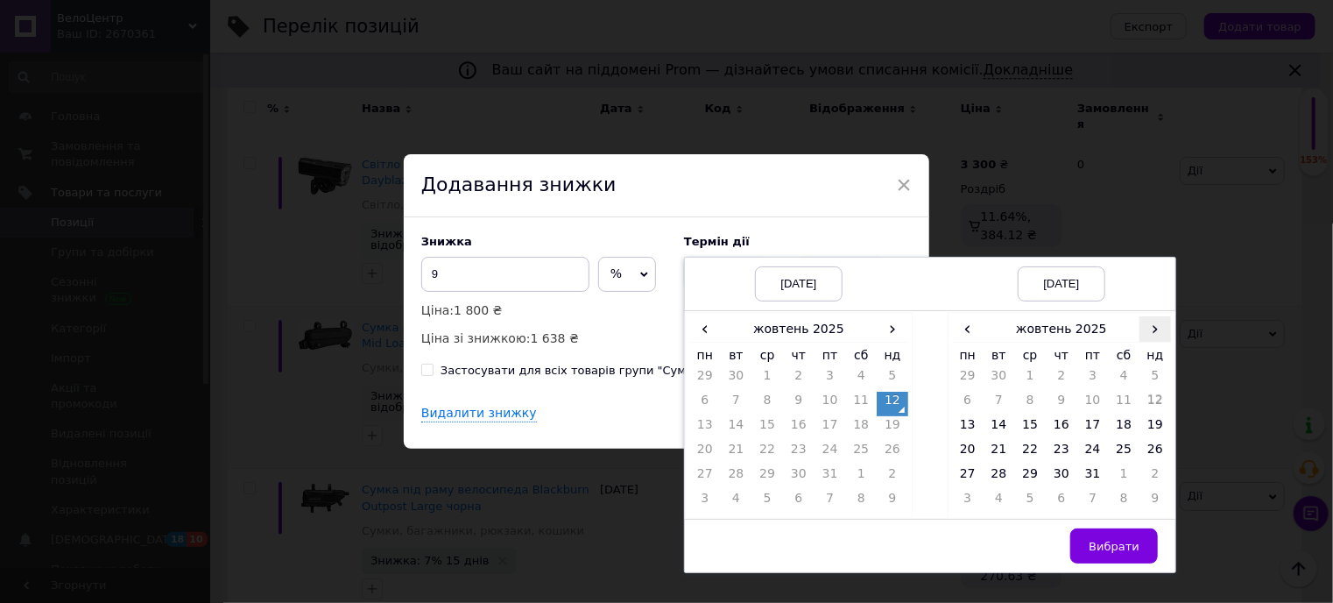
click at [1161, 328] on span "›" at bounding box center [1156, 328] width 32 height 25
drag, startPoint x: 1060, startPoint y: 452, endPoint x: 1076, endPoint y: 484, distance: 35.3
click at [1060, 451] on td "20" at bounding box center [1062, 453] width 32 height 25
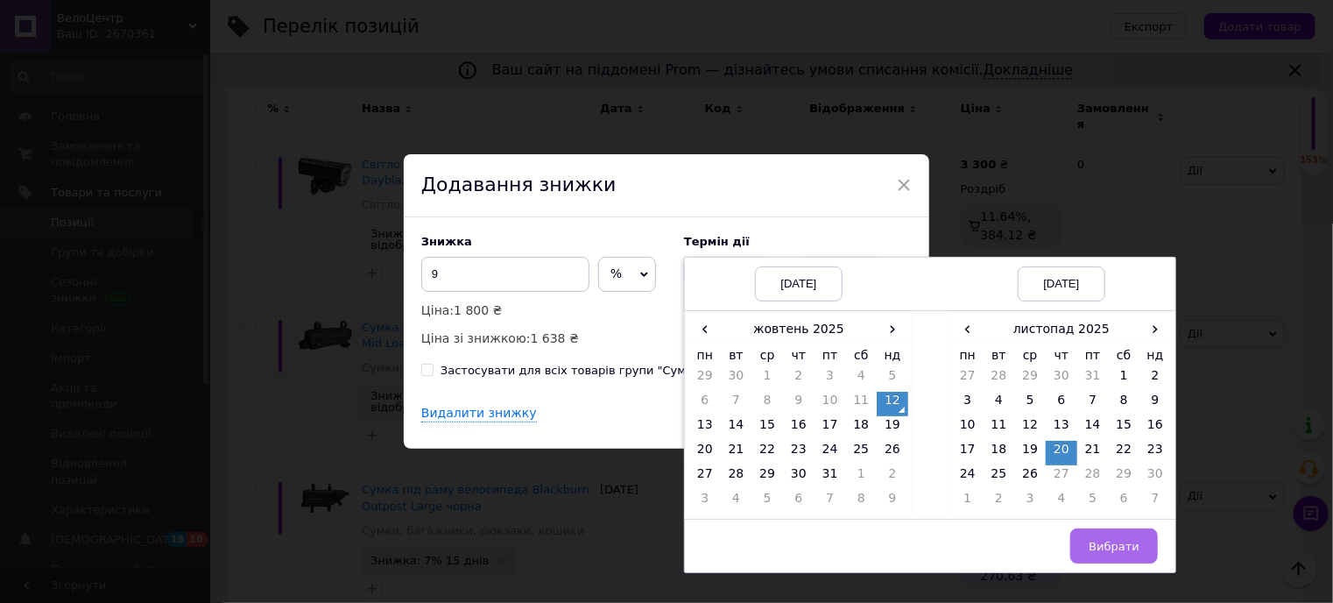
click at [1109, 542] on span "Вибрати" at bounding box center [1114, 546] width 51 height 13
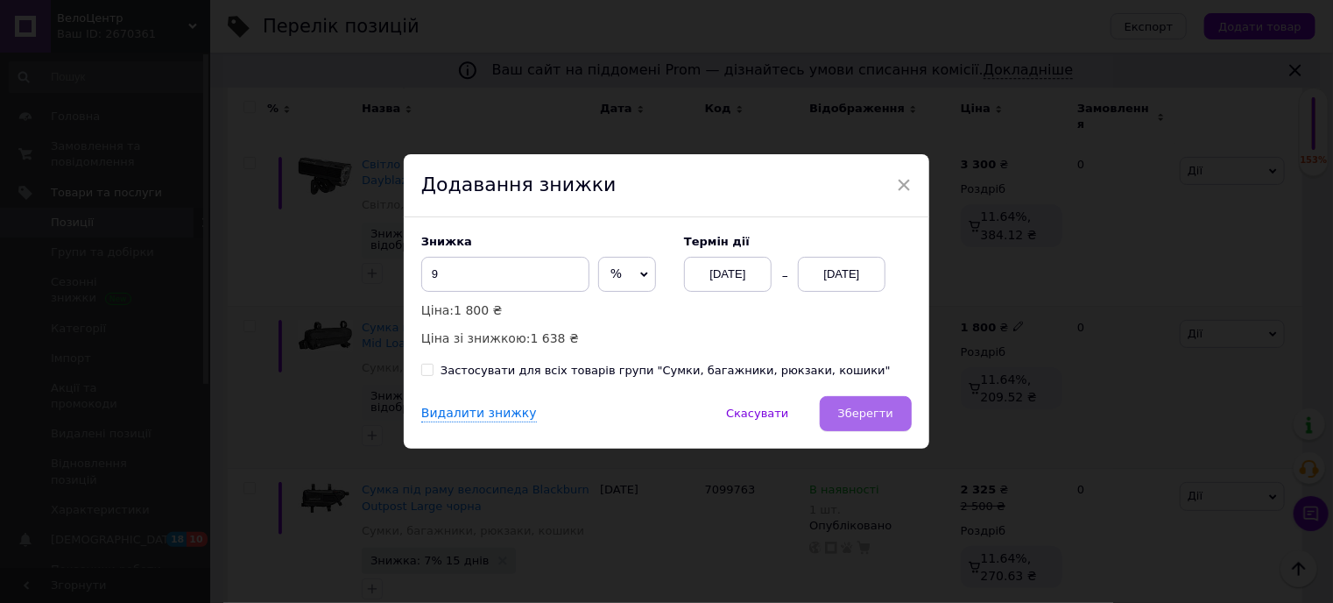
click at [865, 409] on span "Зберегти" at bounding box center [865, 412] width 55 height 13
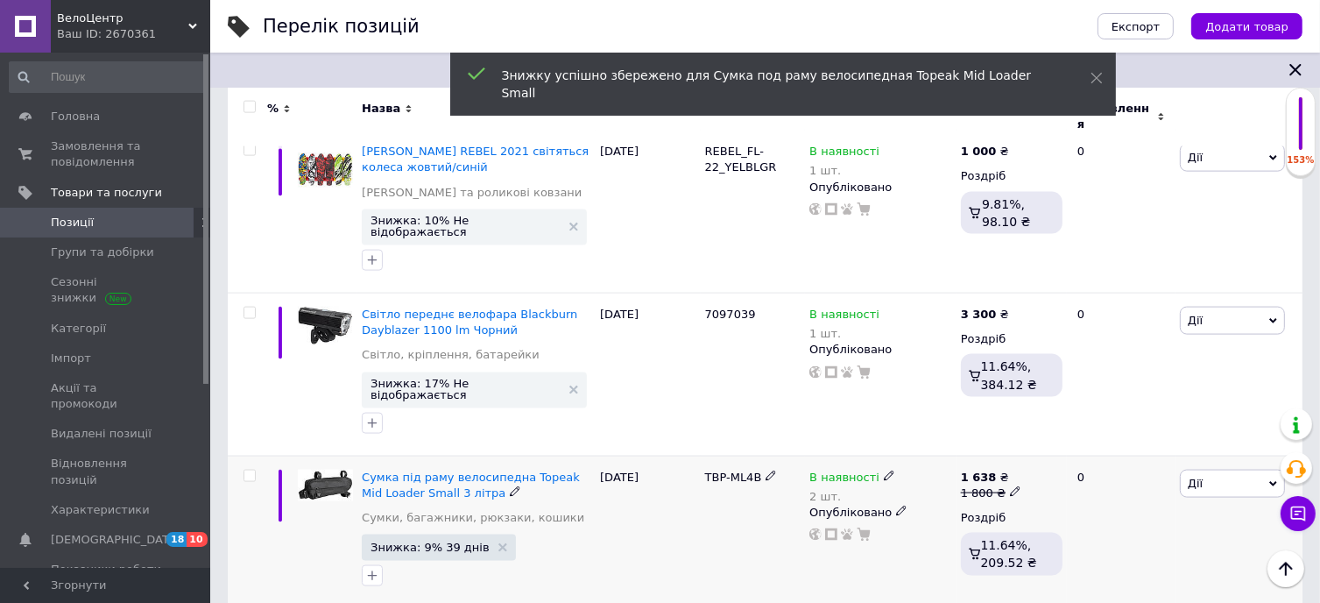
scroll to position [2345, 0]
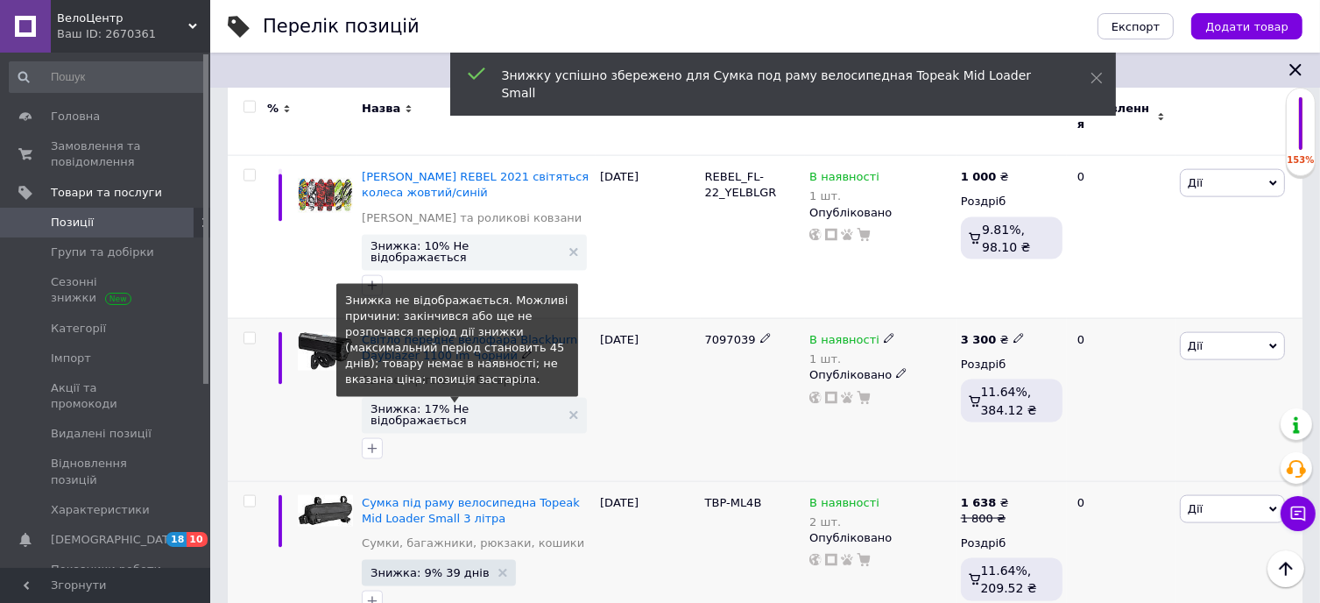
click at [448, 403] on span "Знижка: 17% Не відображається" at bounding box center [466, 414] width 190 height 23
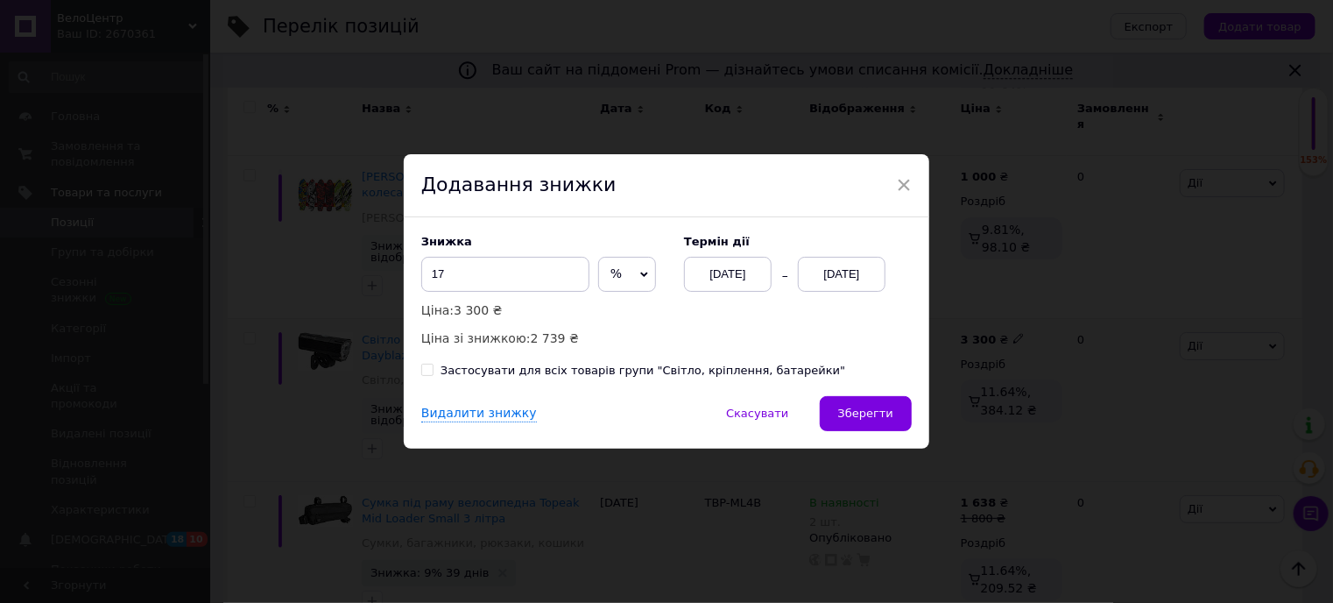
click at [837, 279] on div "[DATE]" at bounding box center [842, 274] width 88 height 35
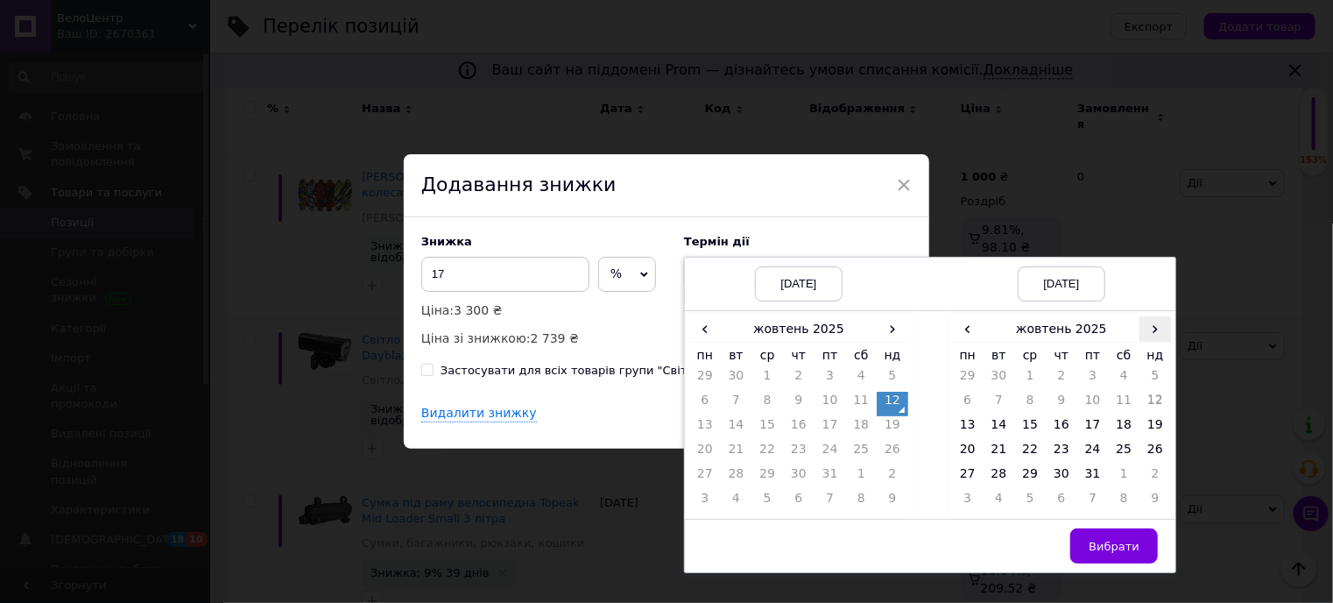
click at [1146, 332] on span "›" at bounding box center [1156, 328] width 32 height 25
click at [1054, 451] on td "20" at bounding box center [1062, 453] width 32 height 25
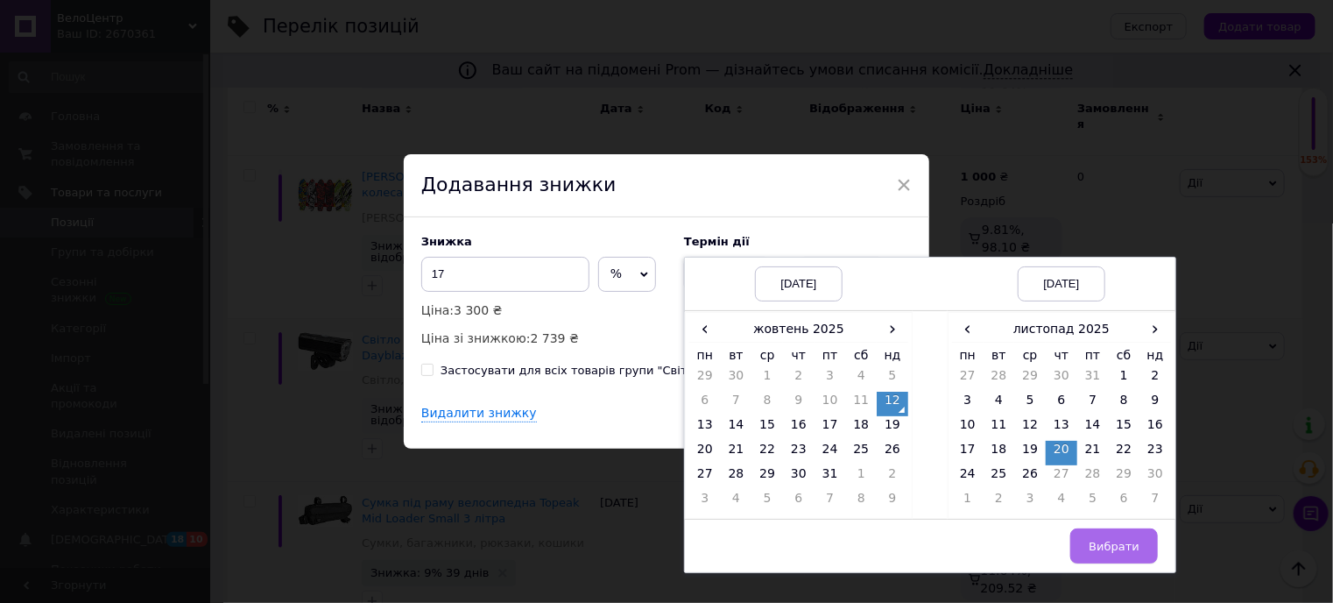
click at [1117, 542] on span "Вибрати" at bounding box center [1114, 546] width 51 height 13
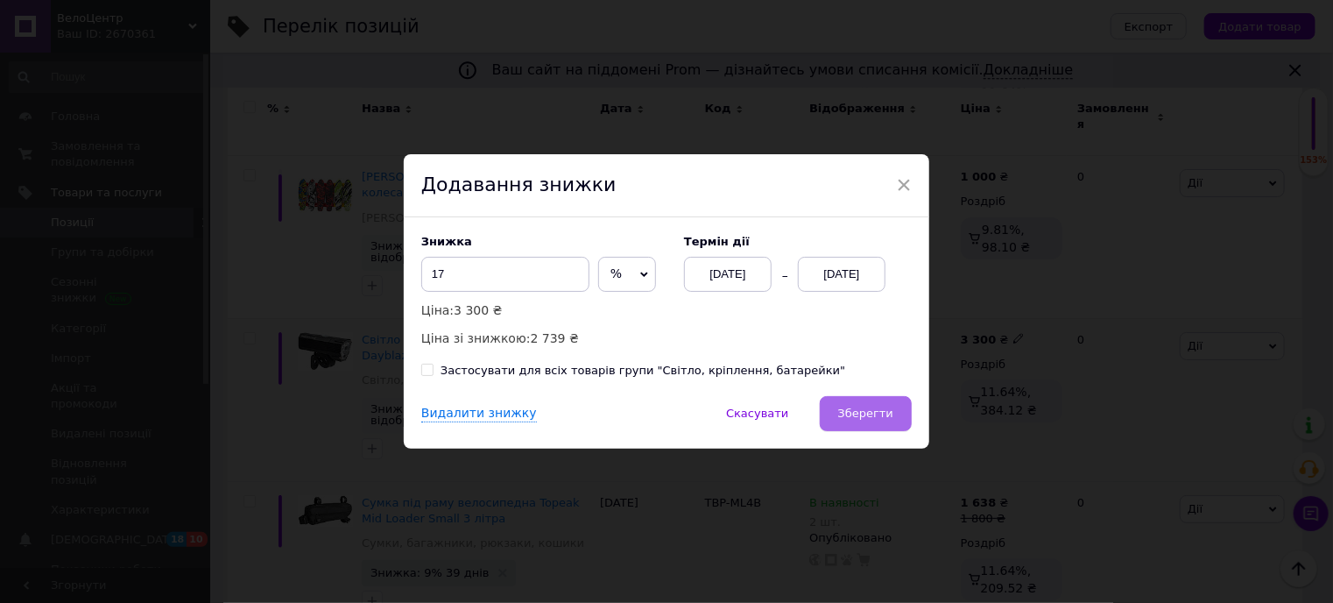
click at [876, 413] on span "Зберегти" at bounding box center [865, 412] width 55 height 13
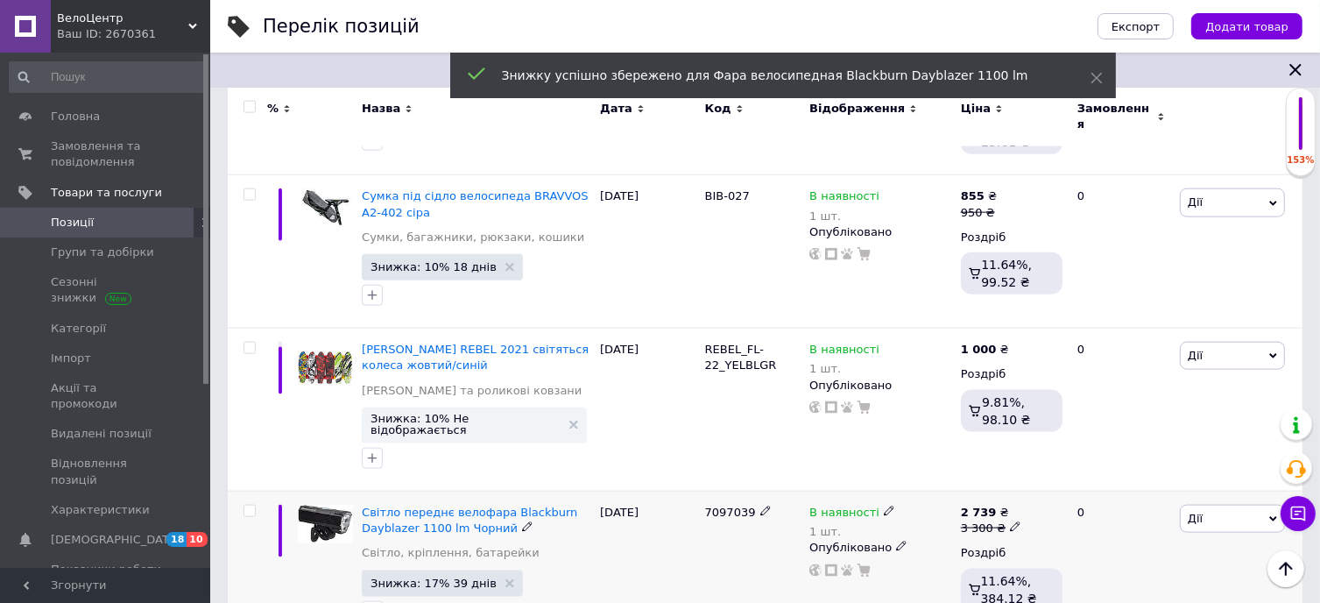
scroll to position [2170, 0]
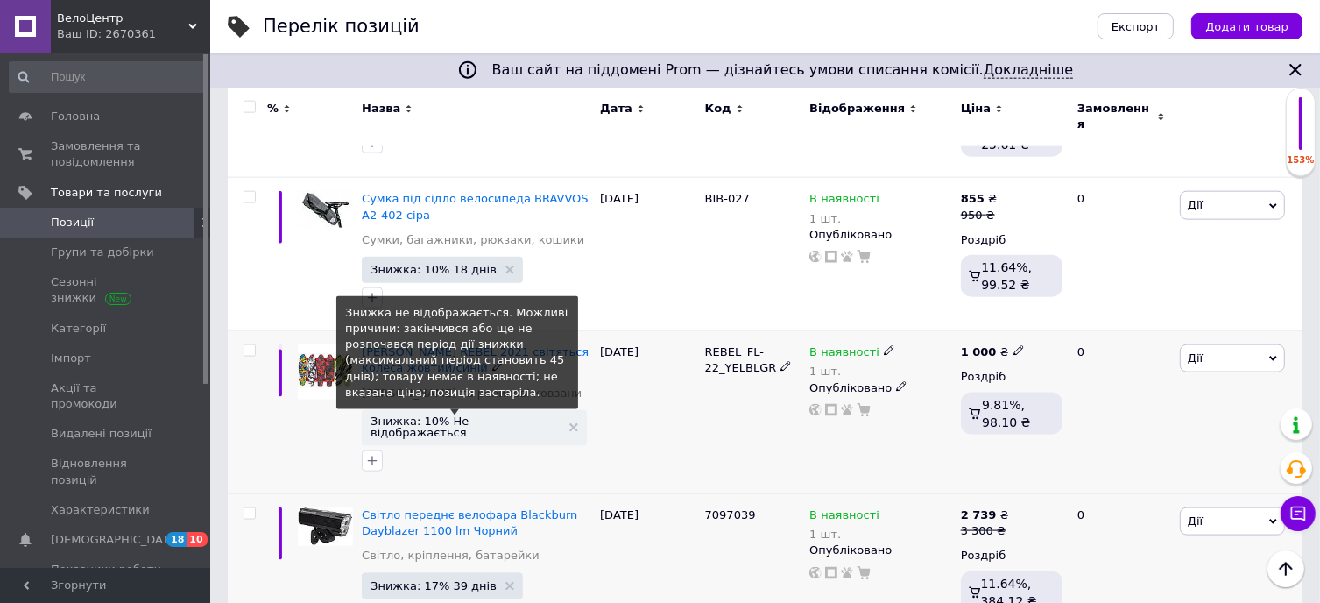
click at [455, 415] on span "Знижка: 10% Не відображається" at bounding box center [466, 426] width 190 height 23
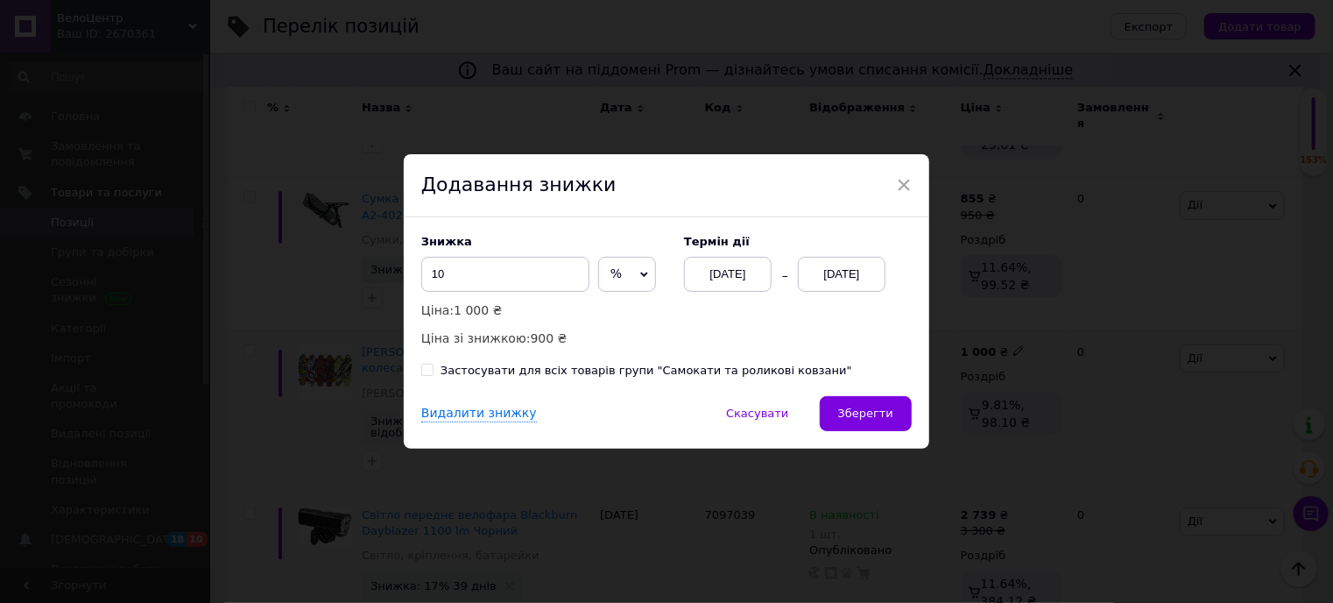
click at [855, 275] on div "[DATE]" at bounding box center [842, 274] width 88 height 35
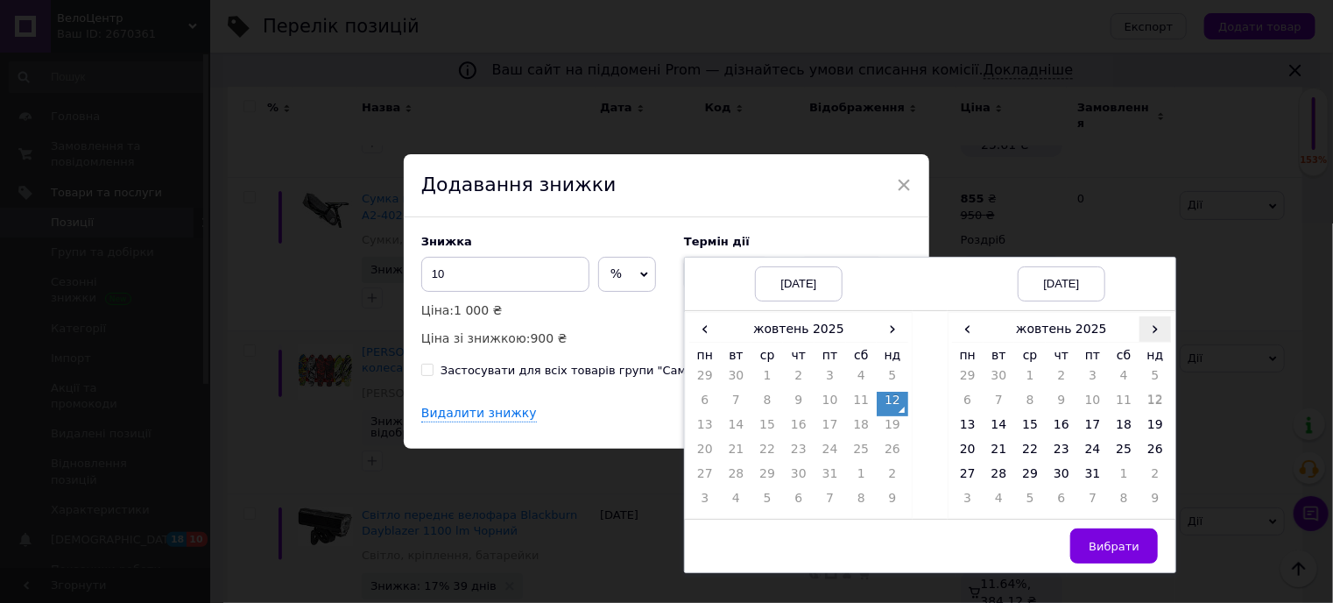
click at [1150, 325] on span "›" at bounding box center [1156, 328] width 32 height 25
click at [1052, 451] on td "20" at bounding box center [1062, 453] width 32 height 25
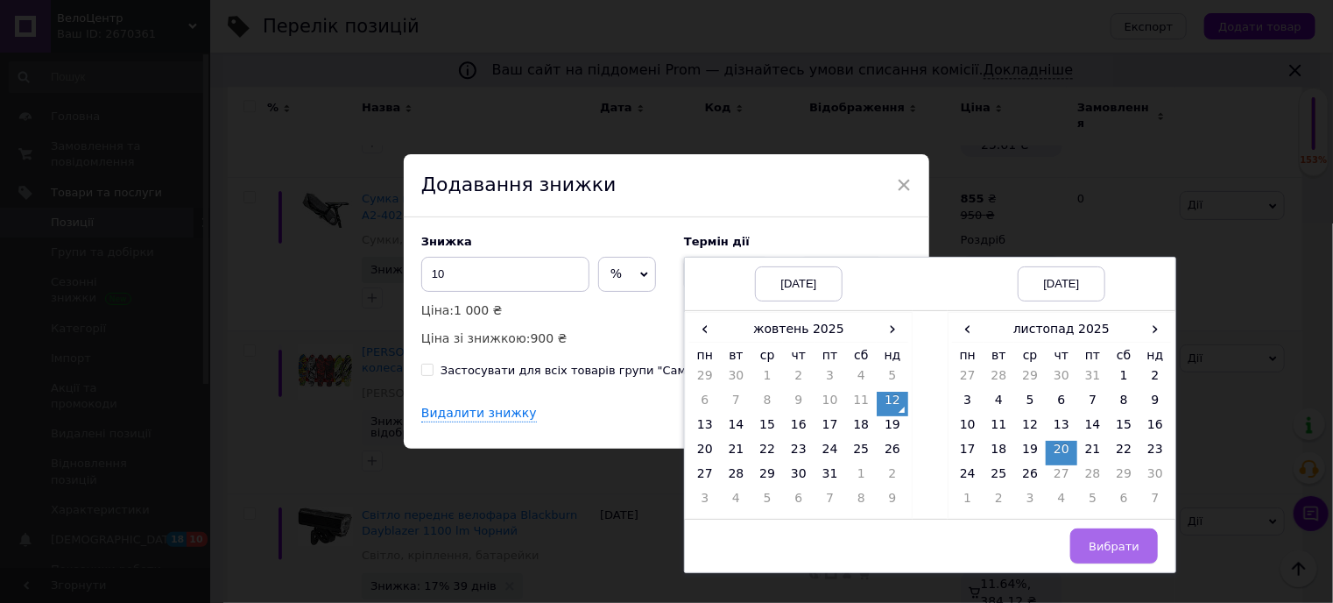
click at [1112, 550] on span "Вибрати" at bounding box center [1114, 546] width 51 height 13
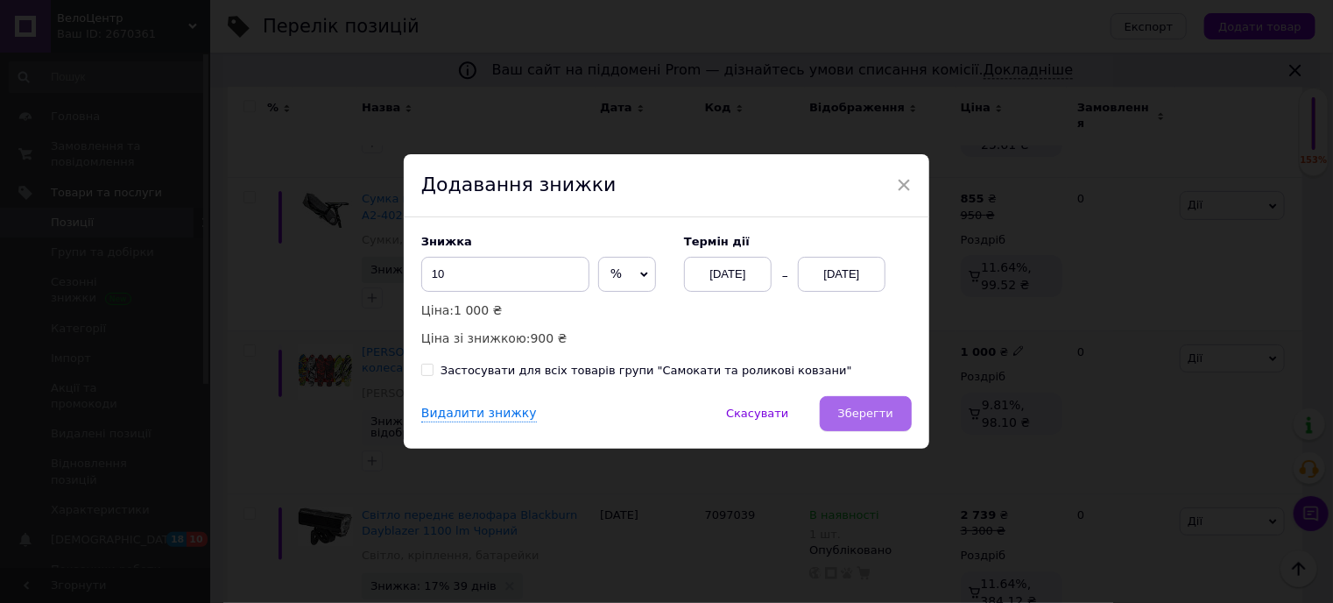
click at [871, 406] on button "Зберегти" at bounding box center [866, 413] width 92 height 35
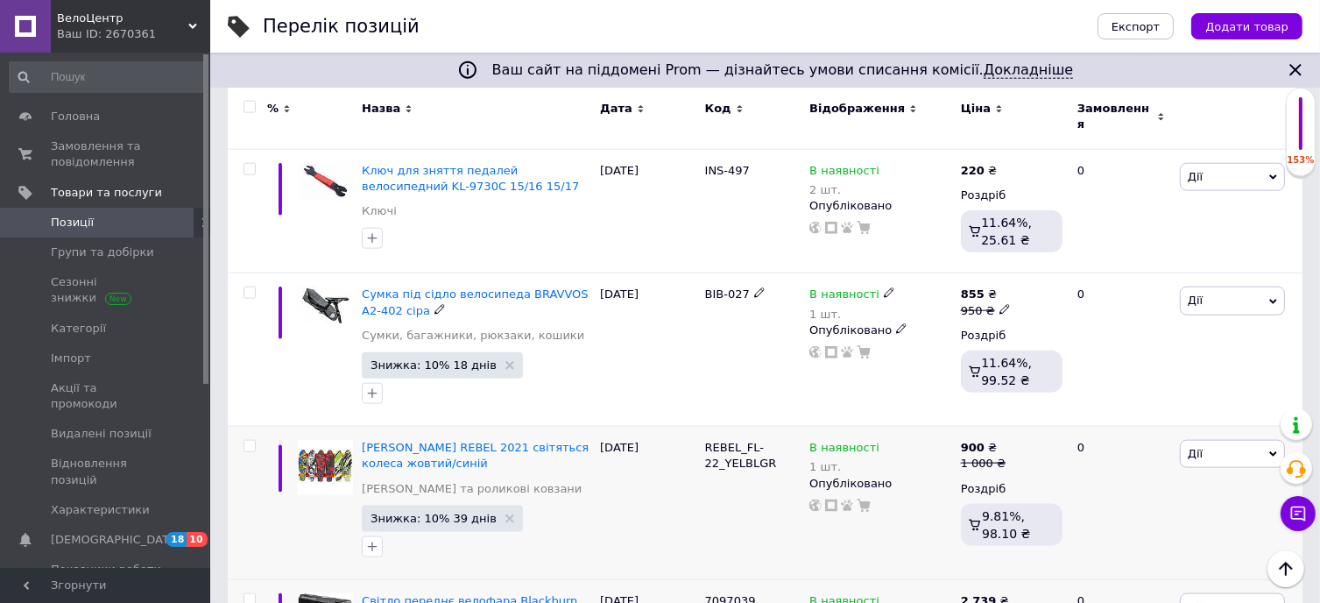
scroll to position [2082, 0]
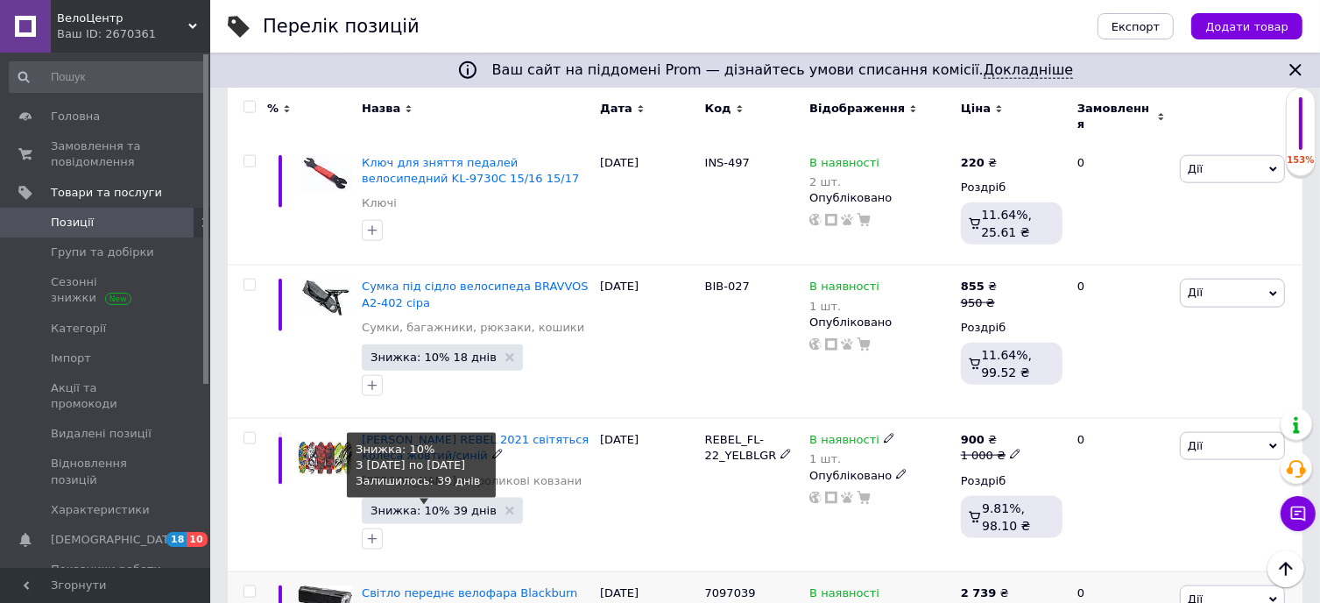
click at [413, 505] on span "Знижка: 10% 39 днів" at bounding box center [434, 510] width 126 height 11
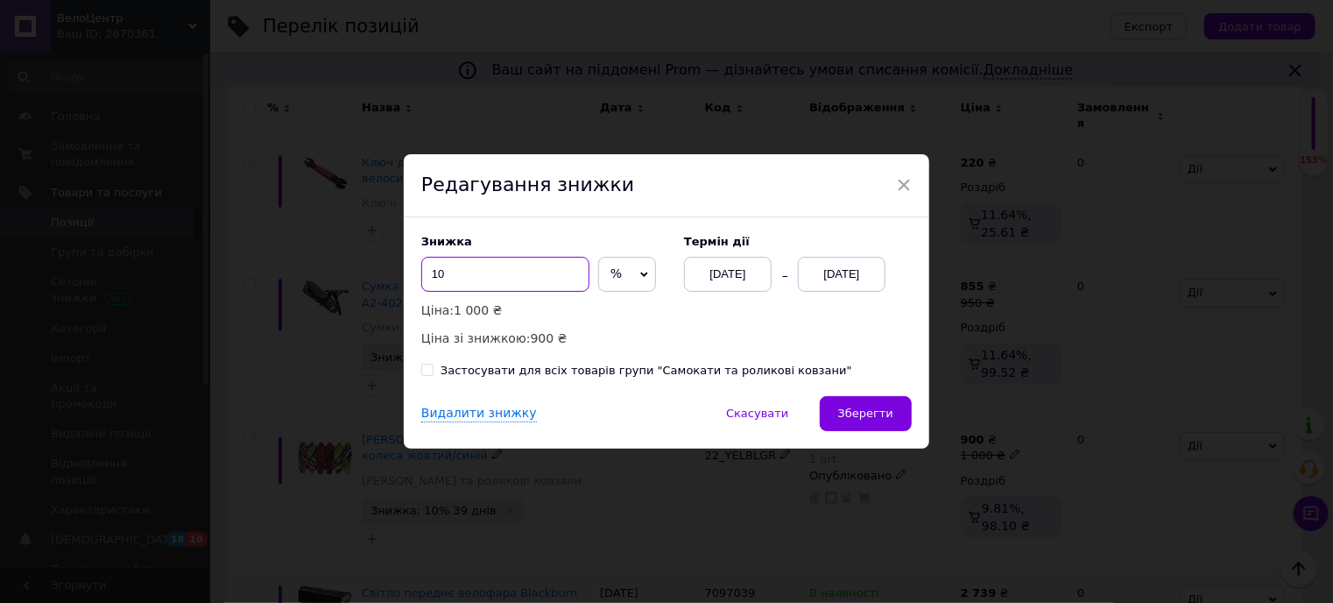
click at [484, 279] on input "10" at bounding box center [505, 274] width 168 height 35
type input "15"
click at [870, 419] on span "Зберегти" at bounding box center [865, 412] width 55 height 13
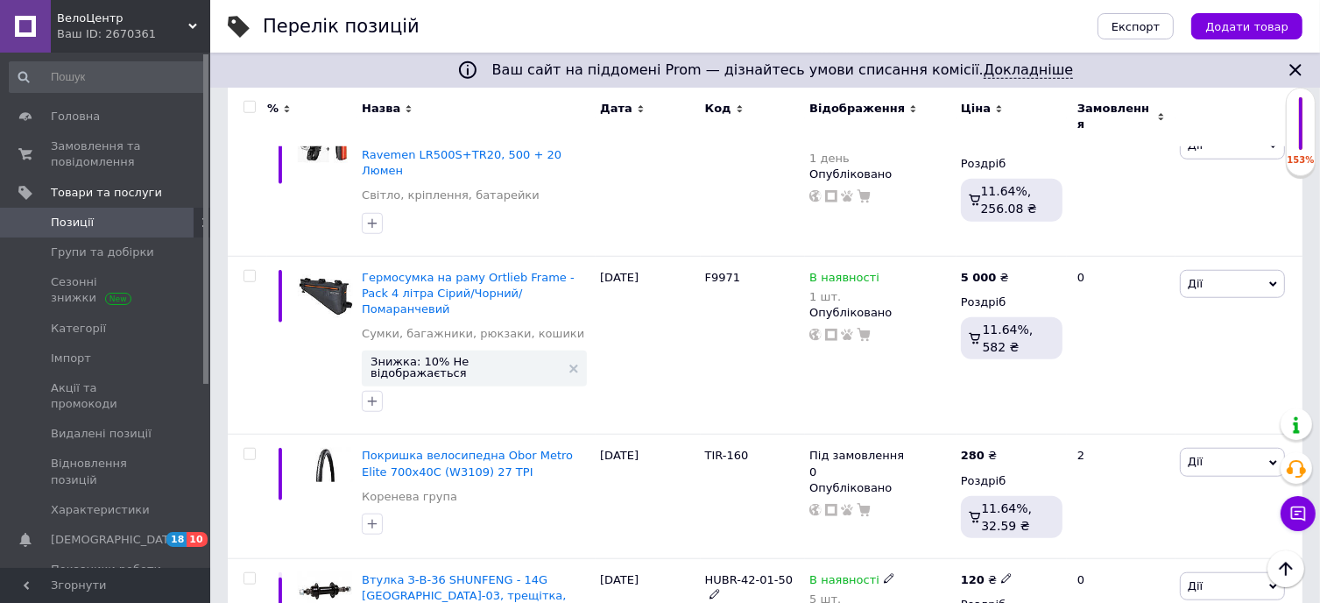
scroll to position [1381, 0]
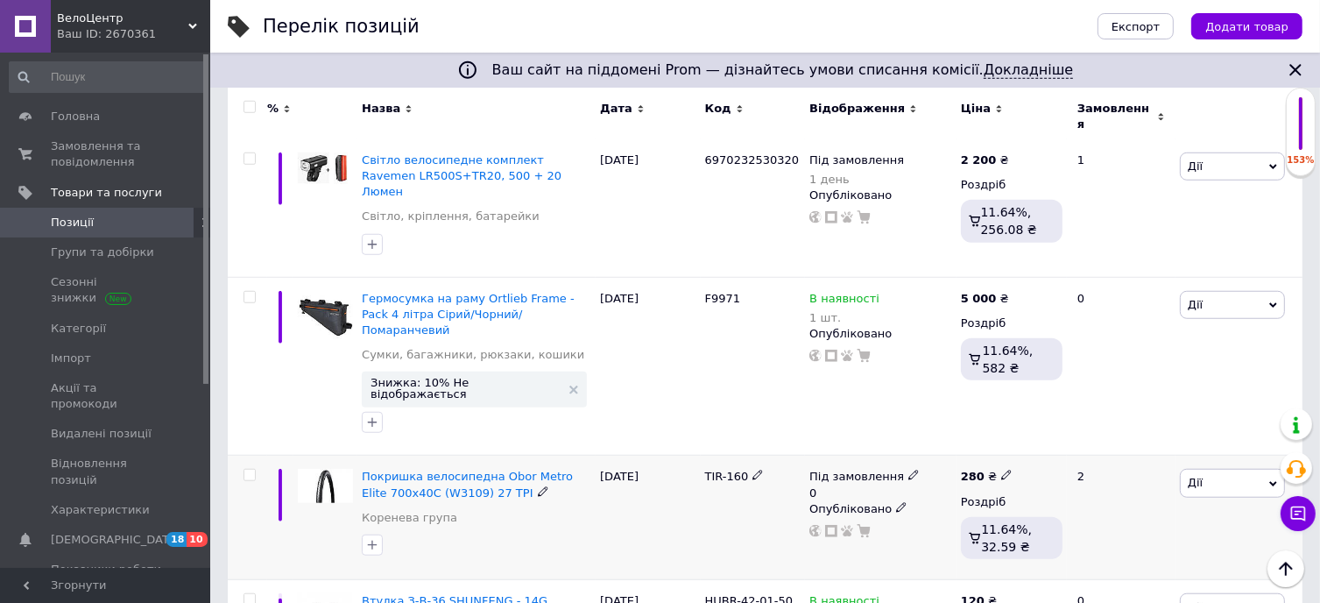
click at [896, 502] on icon at bounding box center [901, 507] width 11 height 11
click at [851, 530] on li "Прихований" at bounding box center [876, 542] width 149 height 25
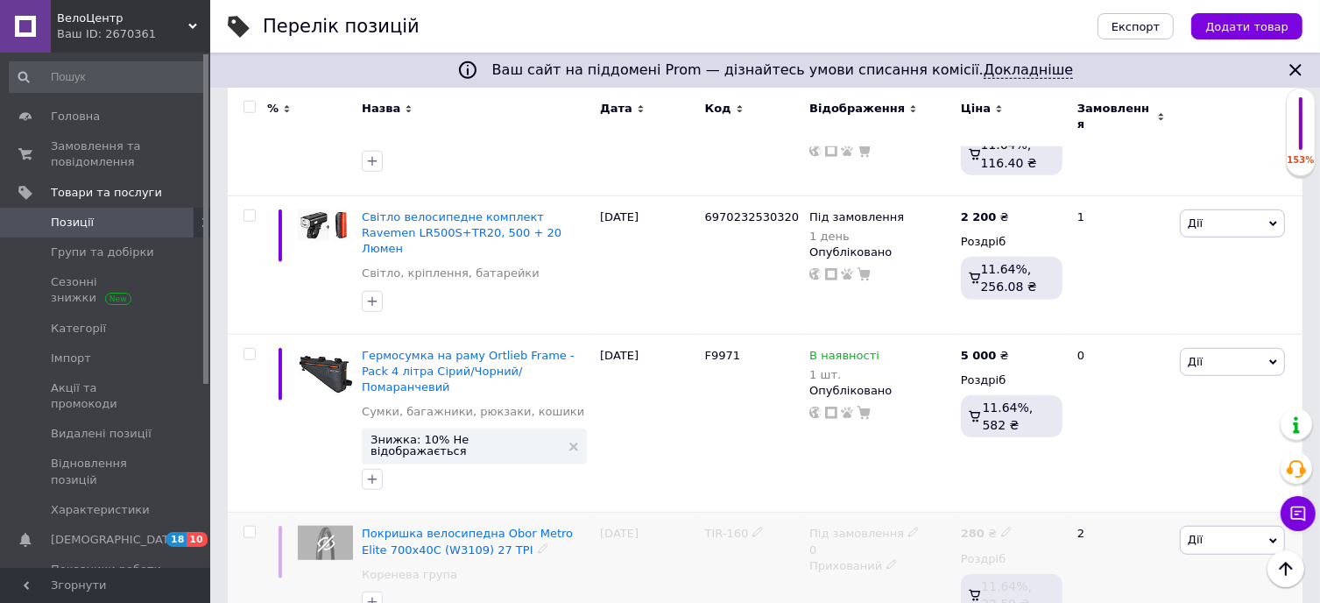
scroll to position [1294, 0]
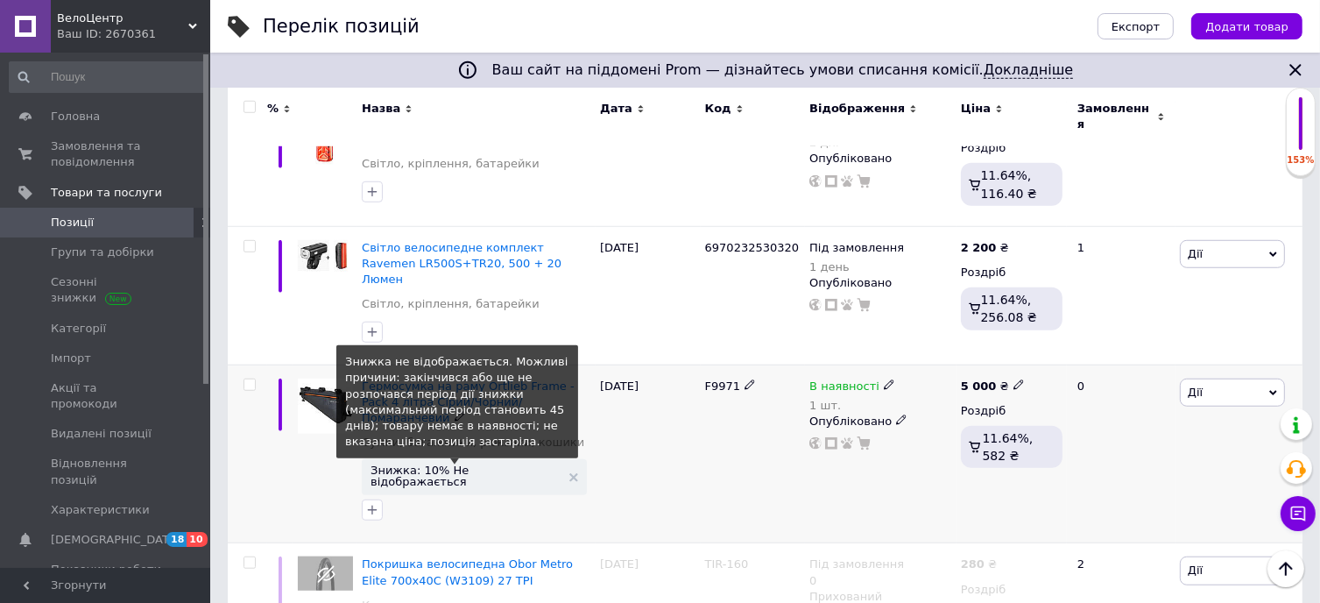
click at [484, 464] on span "Знижка: 10% Не відображається" at bounding box center [466, 475] width 190 height 23
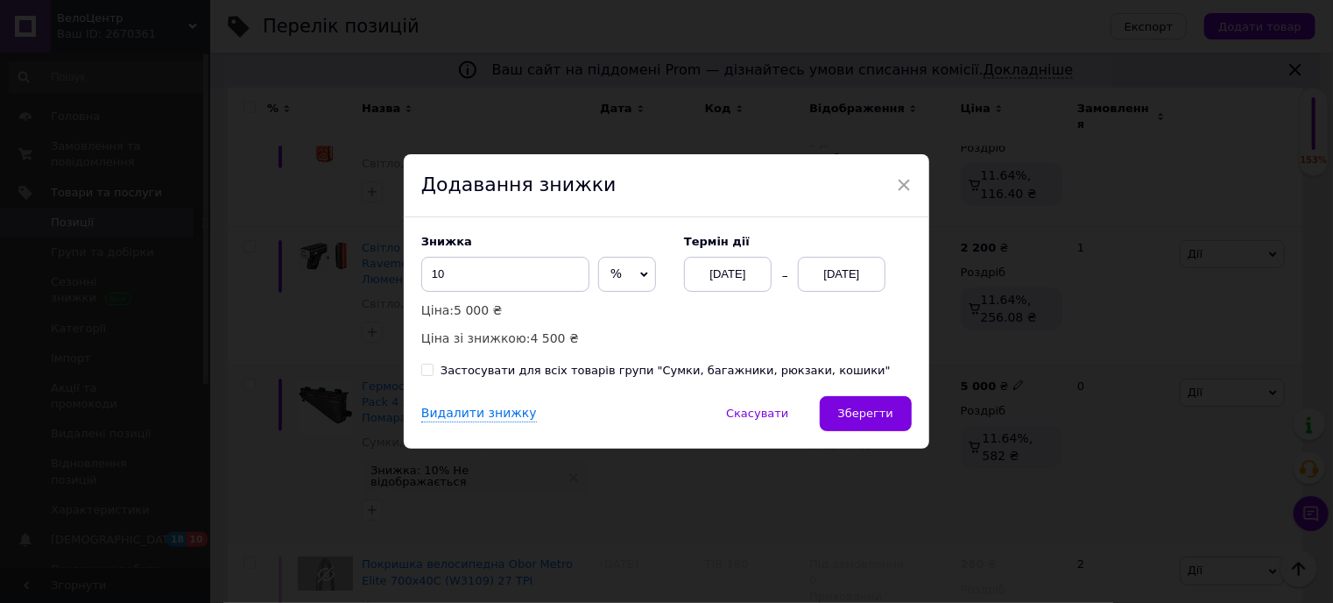
click at [843, 272] on div "[DATE]" at bounding box center [842, 274] width 88 height 35
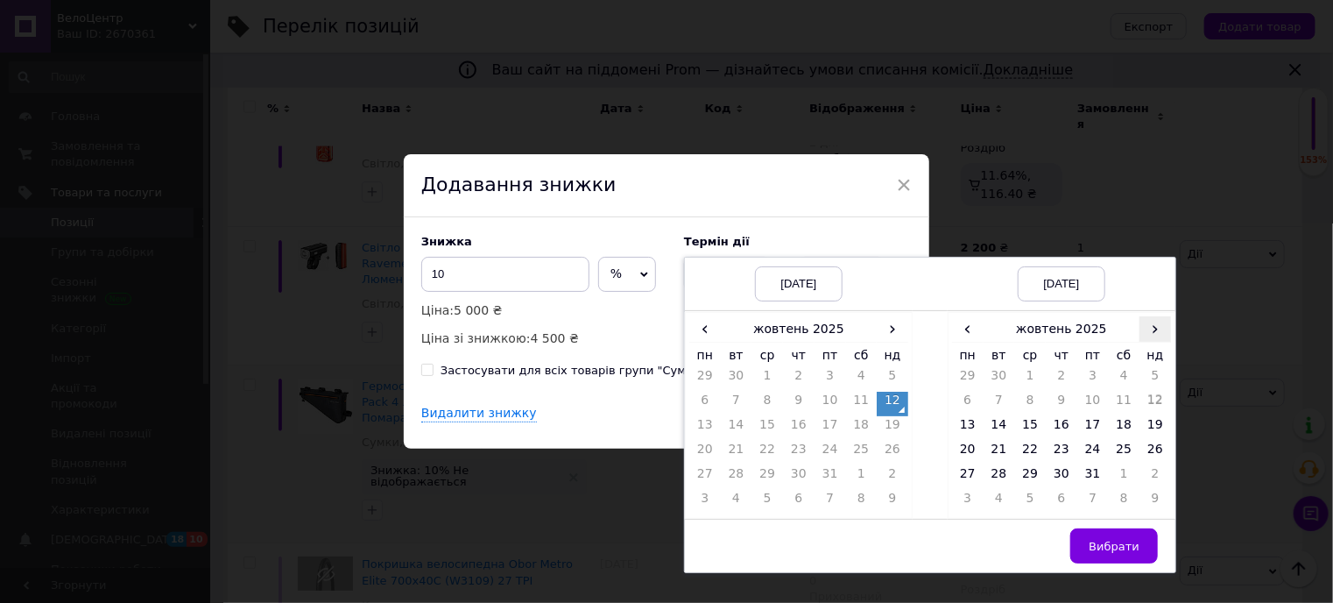
click at [1152, 332] on span "›" at bounding box center [1156, 328] width 32 height 25
click at [1093, 444] on td "21" at bounding box center [1093, 453] width 32 height 25
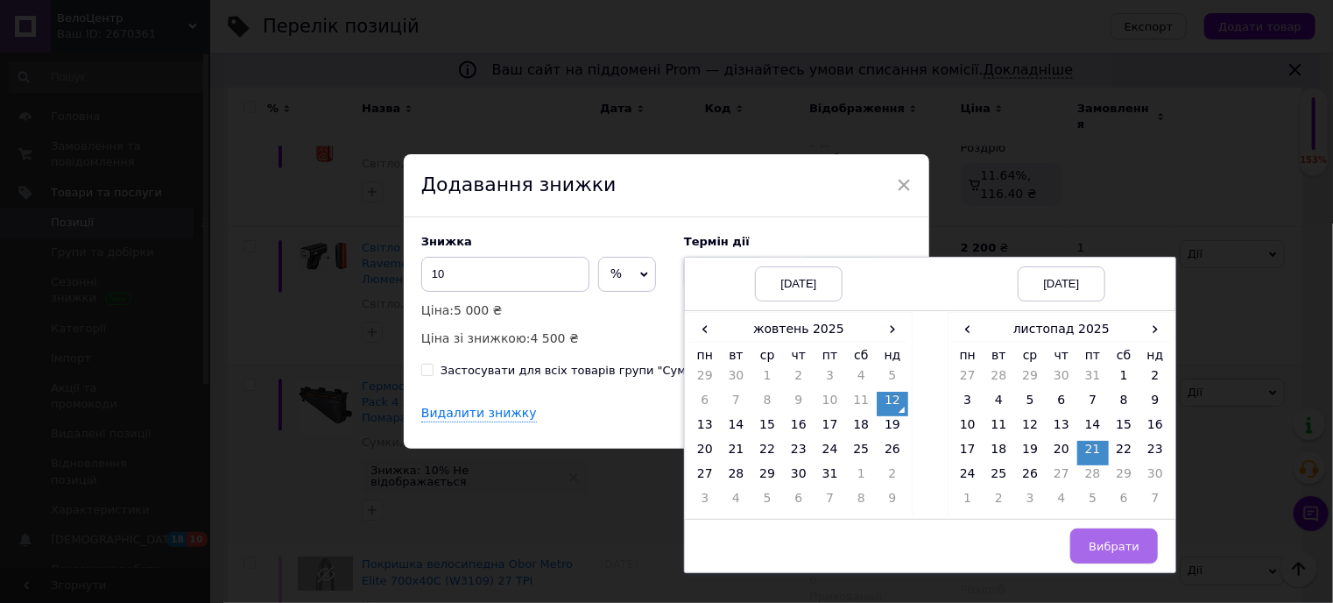
click at [1120, 544] on span "Вибрати" at bounding box center [1114, 546] width 51 height 13
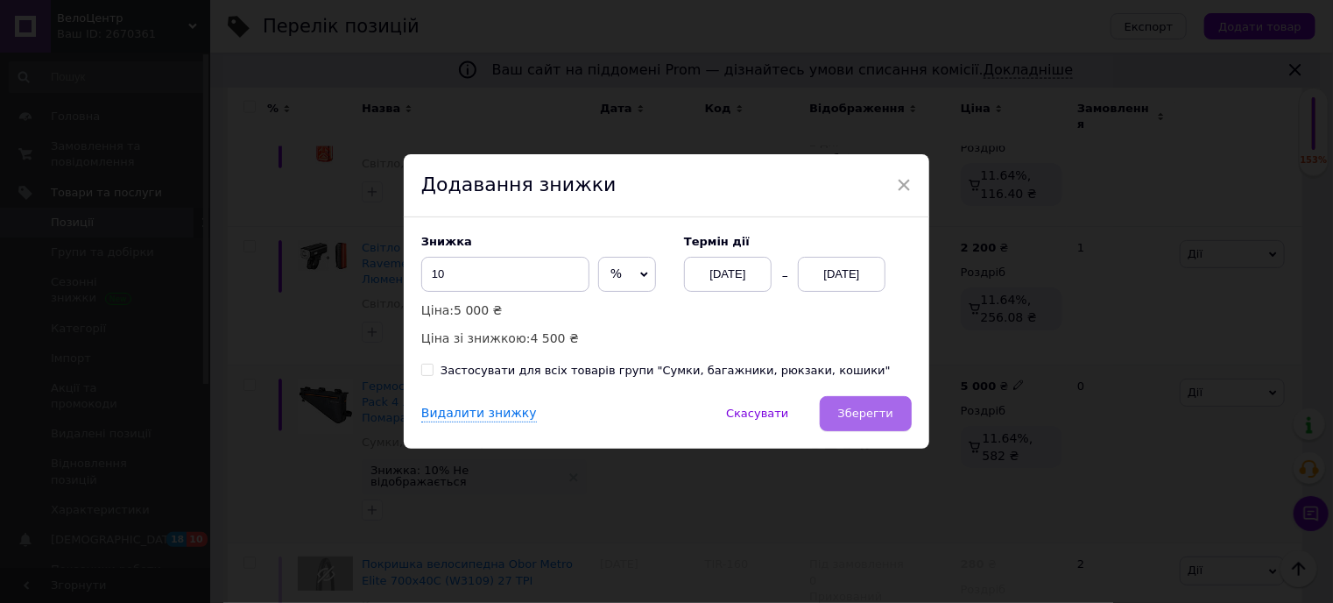
click at [849, 409] on span "Зберегти" at bounding box center [865, 412] width 55 height 13
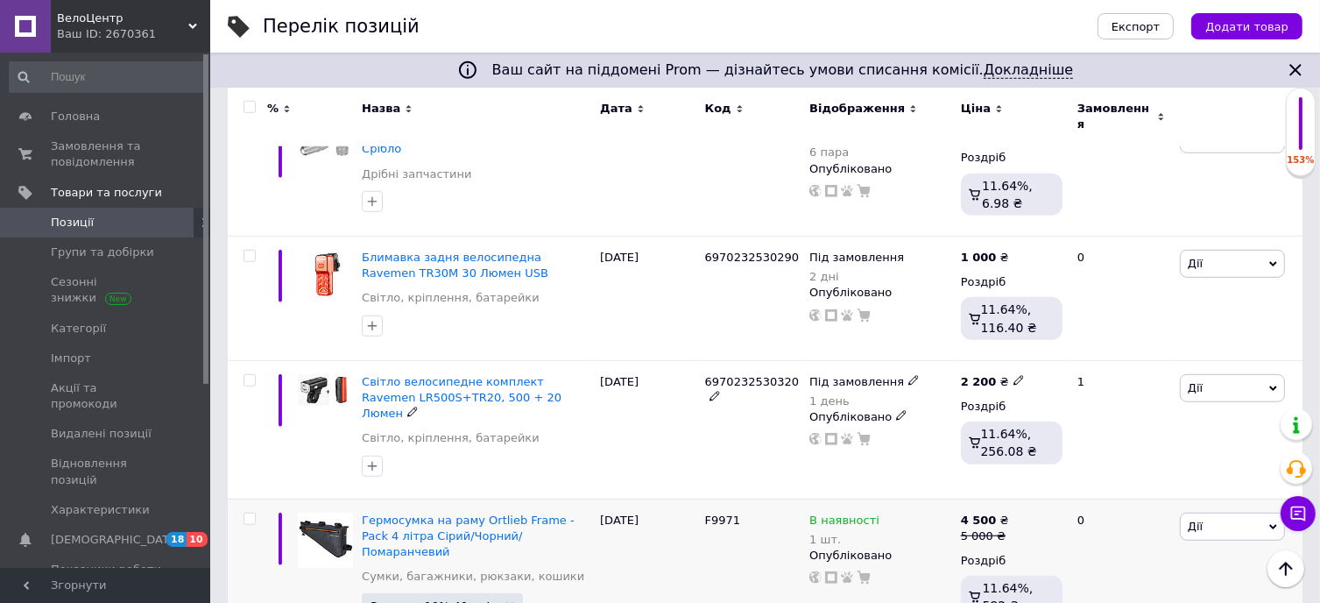
scroll to position [1119, 0]
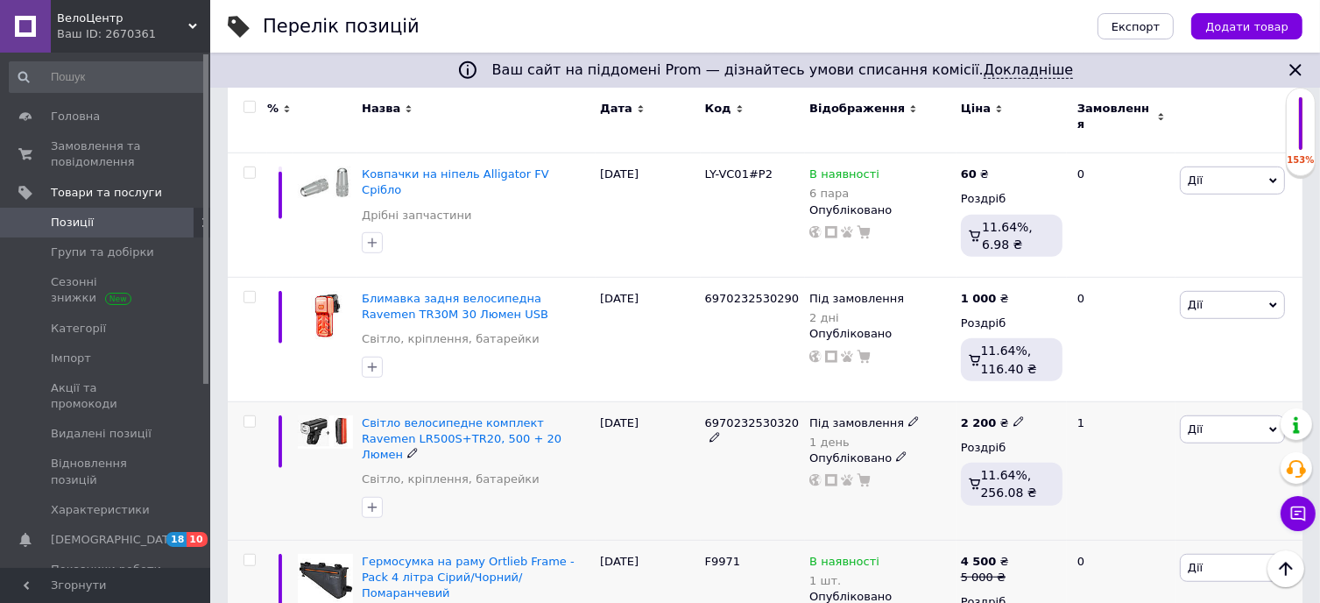
click at [1224, 415] on span "Дії" at bounding box center [1232, 429] width 105 height 28
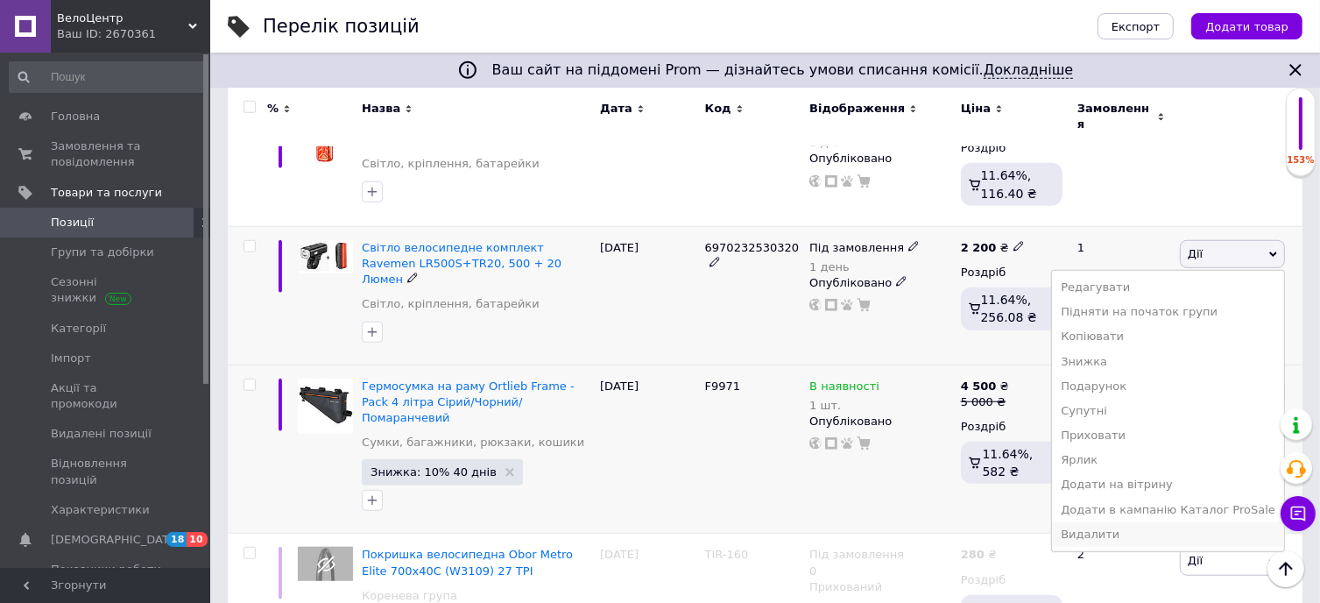
click at [1165, 522] on li "Видалити" at bounding box center [1168, 534] width 232 height 25
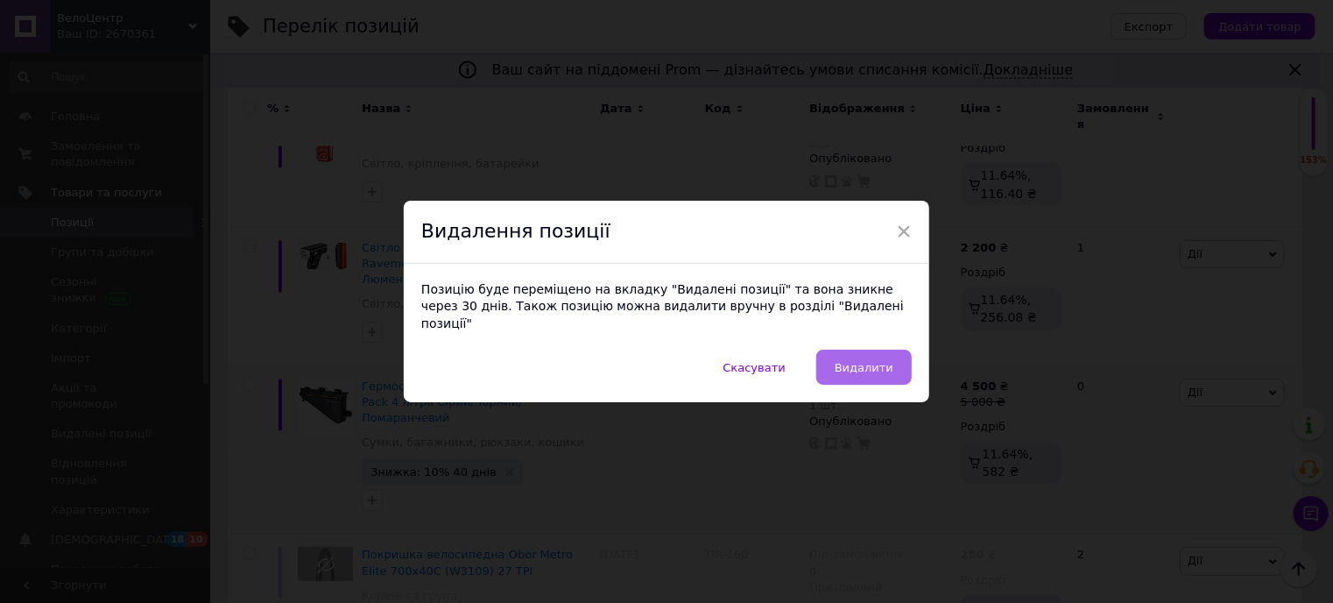
click at [878, 361] on span "Видалити" at bounding box center [864, 367] width 59 height 13
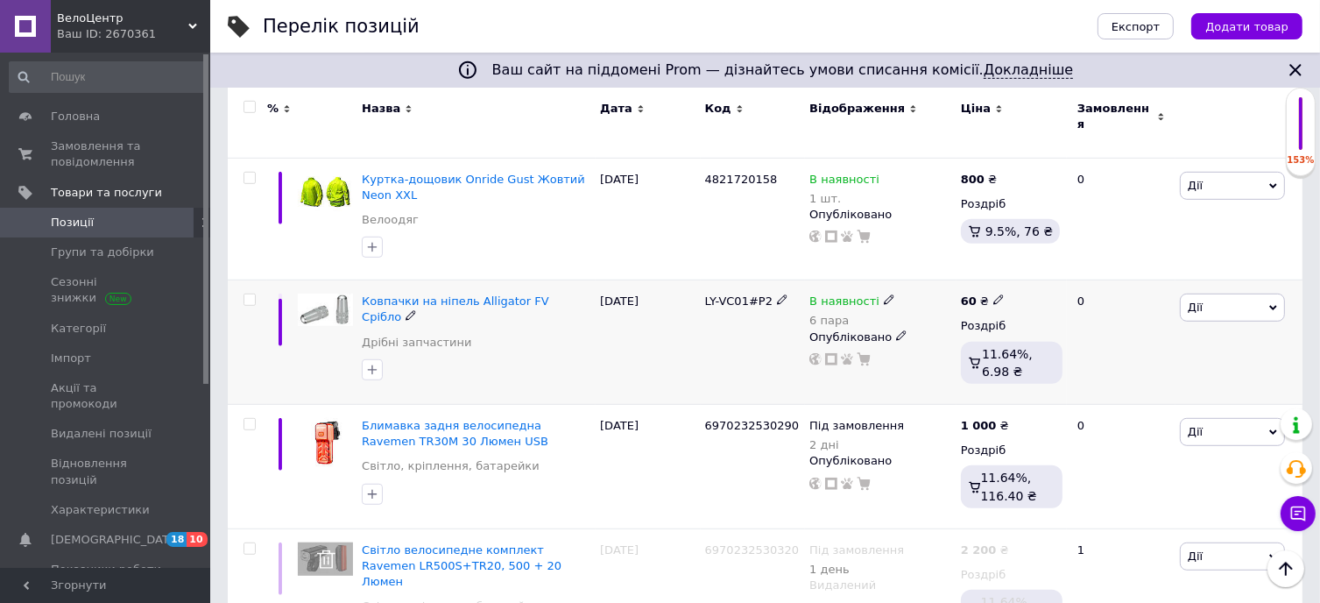
scroll to position [1031, 0]
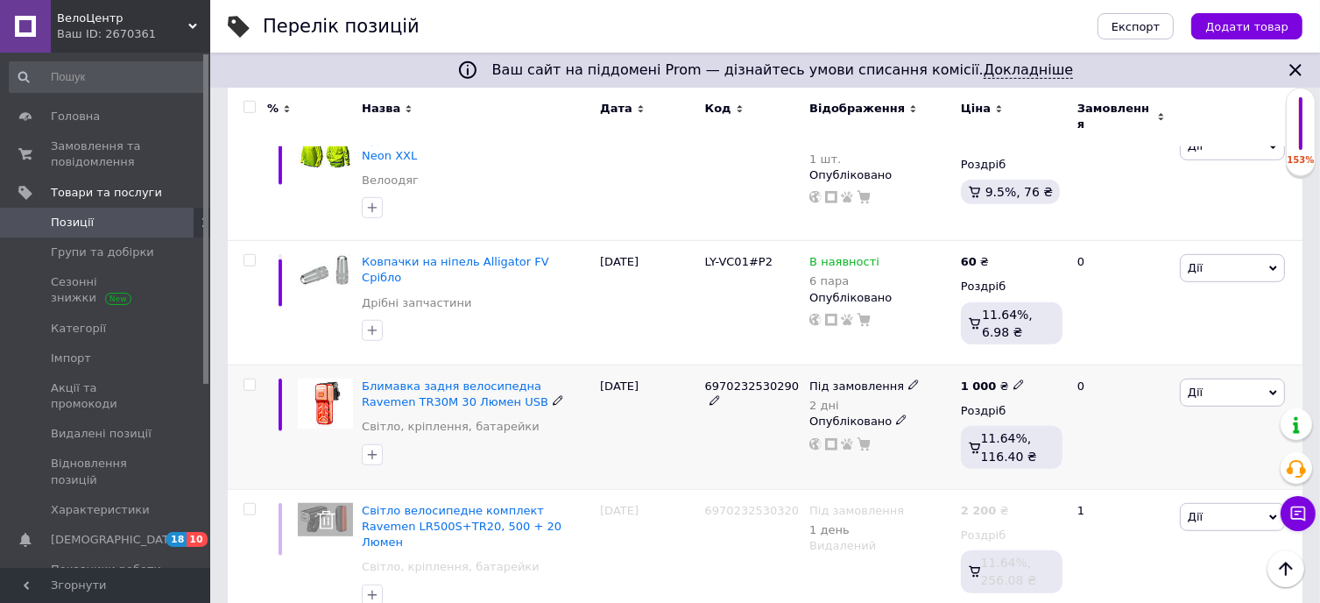
click at [1238, 378] on span "Дії" at bounding box center [1232, 392] width 105 height 28
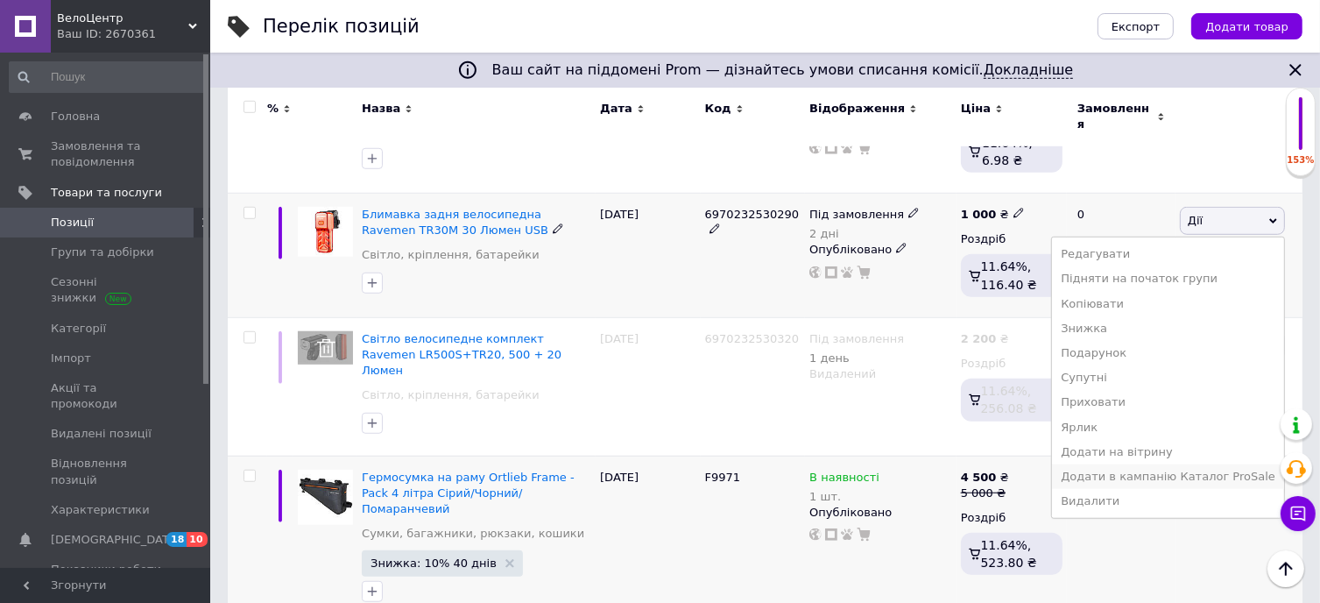
scroll to position [1206, 0]
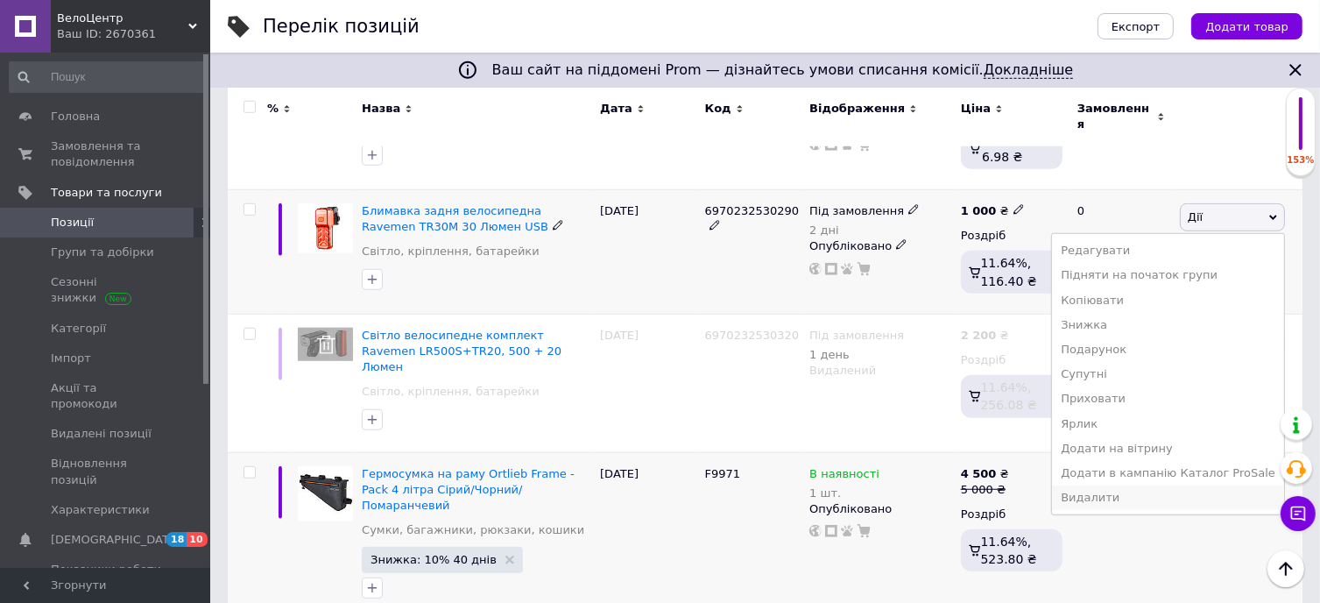
click at [1132, 485] on li "Видалити" at bounding box center [1168, 497] width 232 height 25
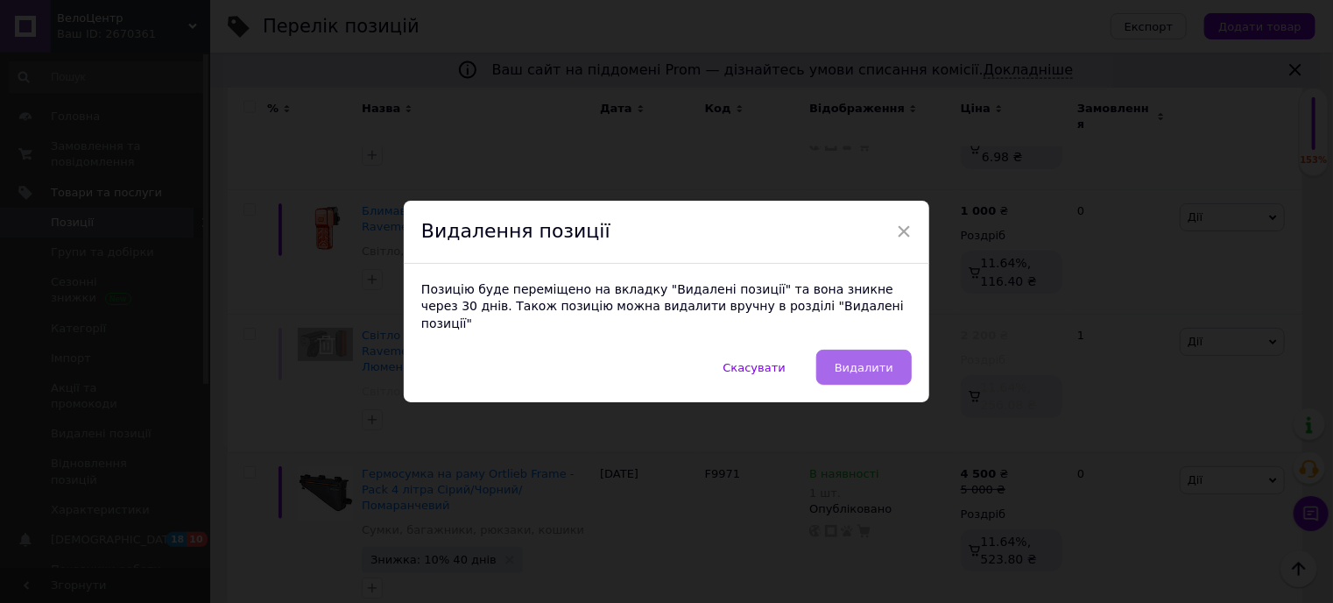
click at [860, 361] on span "Видалити" at bounding box center [864, 367] width 59 height 13
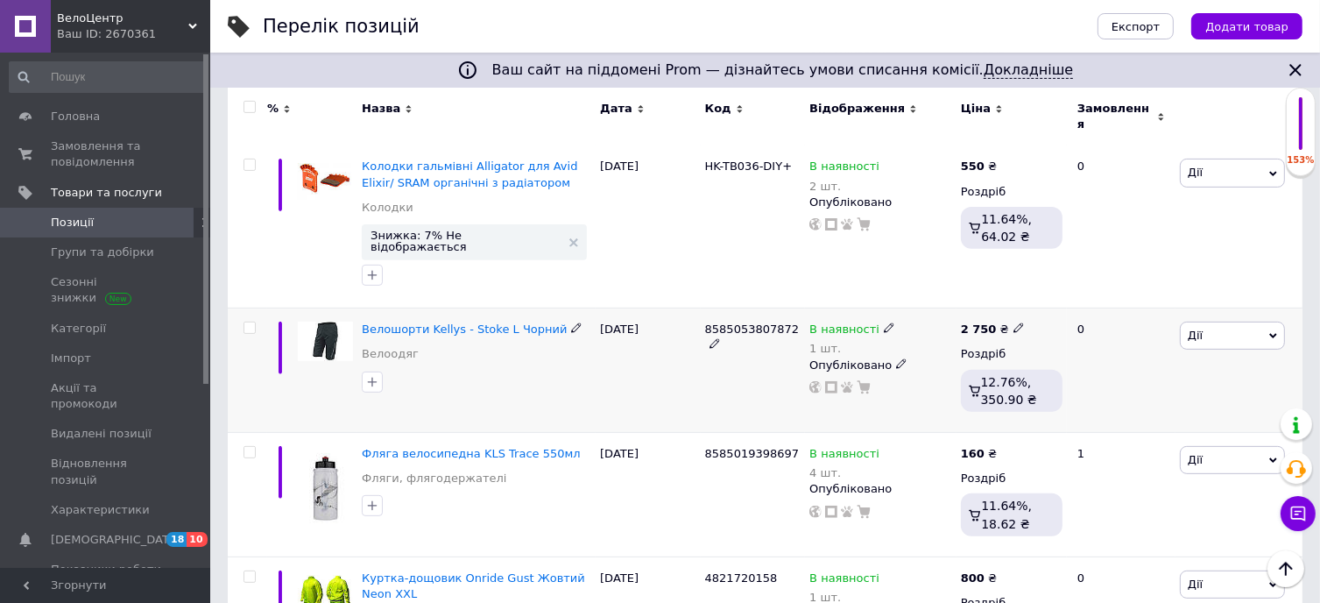
scroll to position [505, 0]
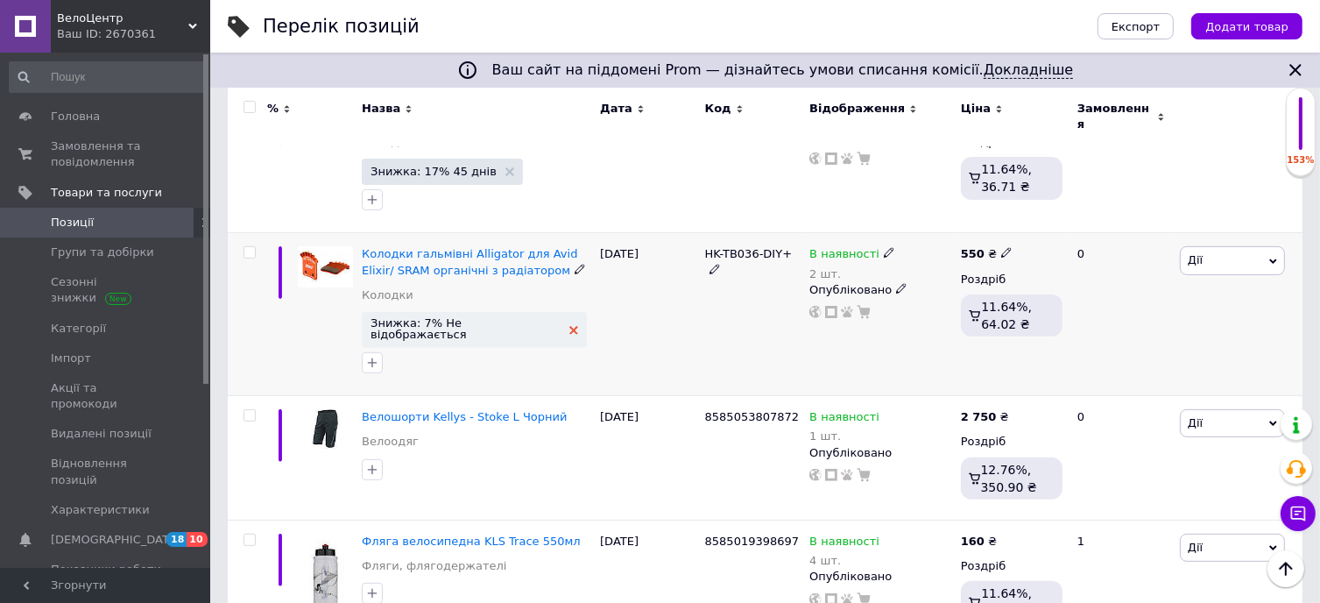
click at [569, 326] on icon at bounding box center [573, 330] width 9 height 9
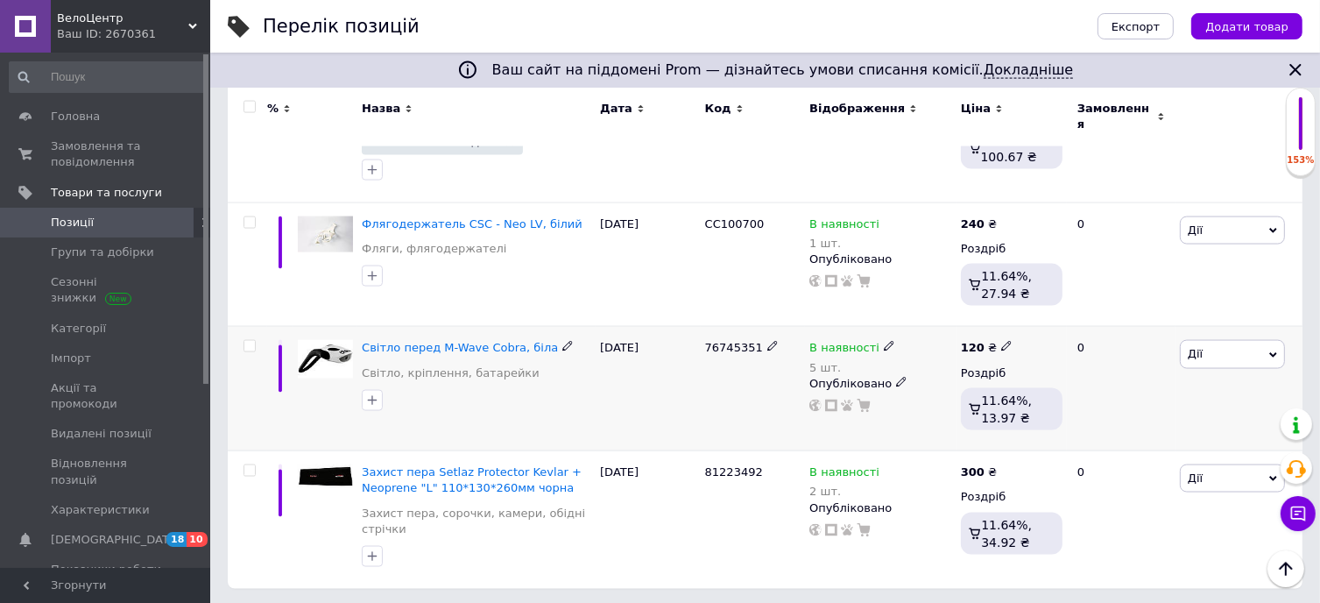
scroll to position [2640, 0]
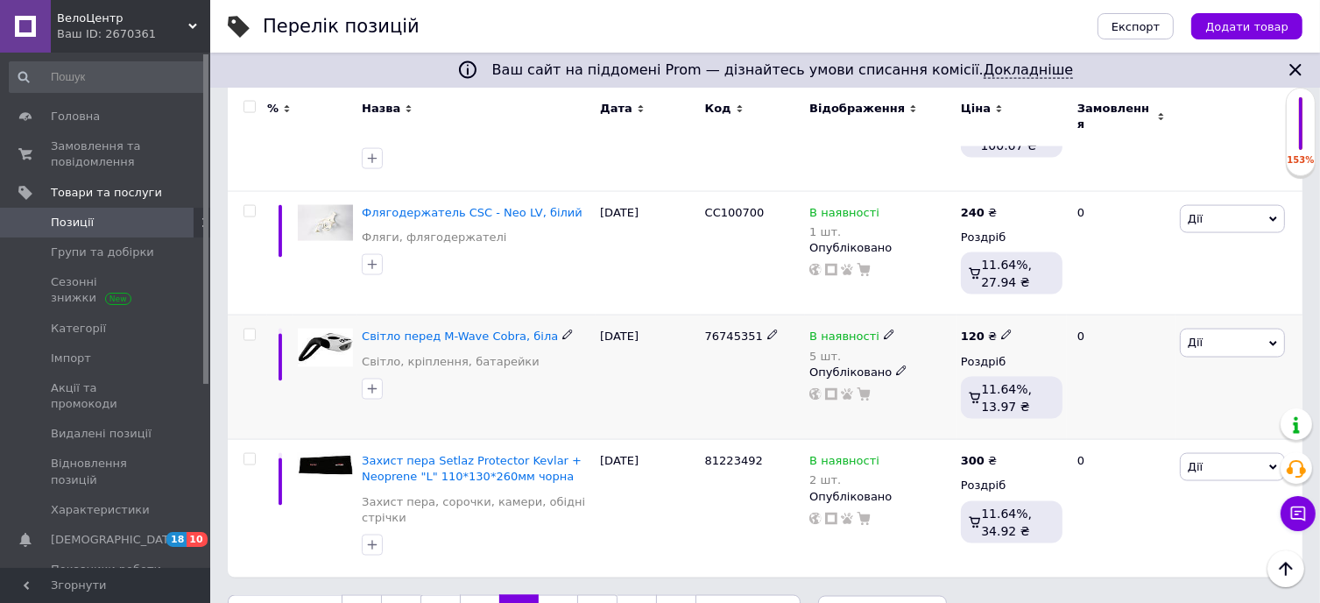
click at [1225, 328] on span "Дії" at bounding box center [1232, 342] width 105 height 28
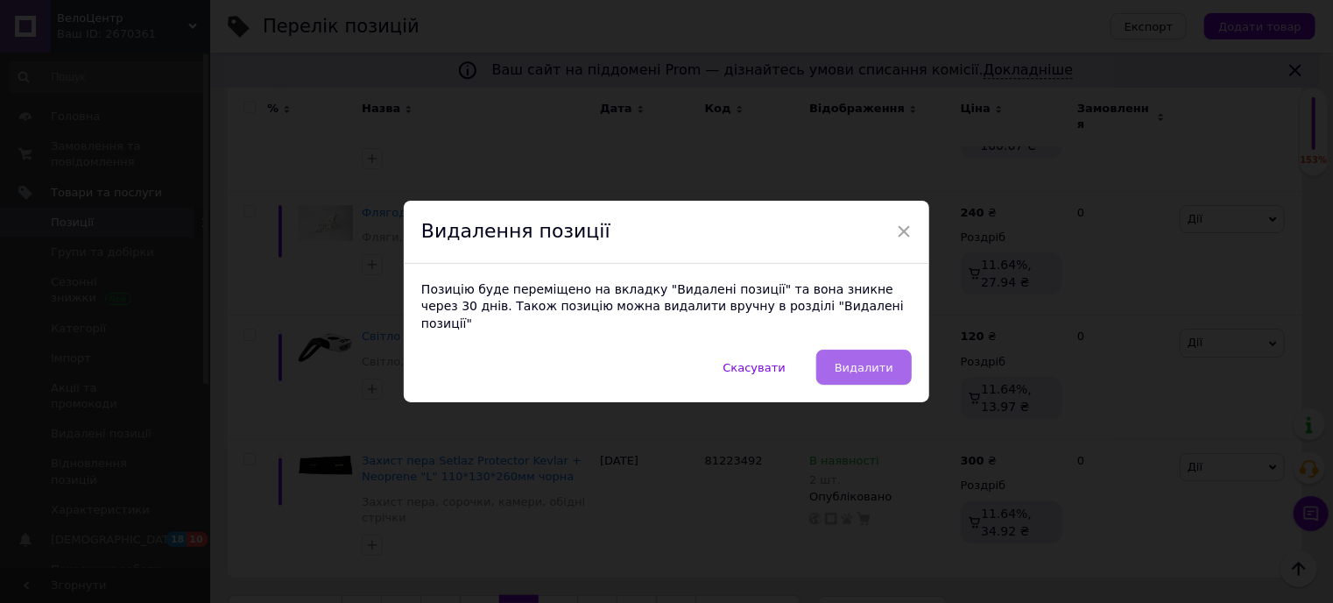
click at [865, 361] on span "Видалити" at bounding box center [864, 367] width 59 height 13
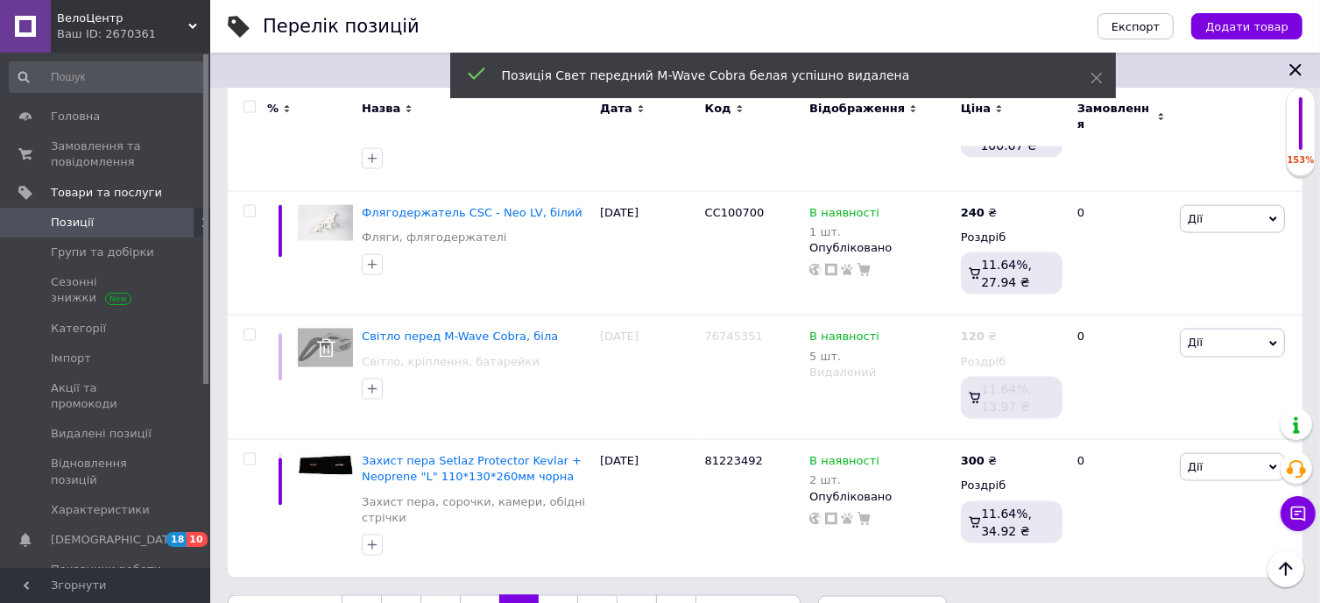
click at [544, 595] on link "11" at bounding box center [558, 613] width 39 height 37
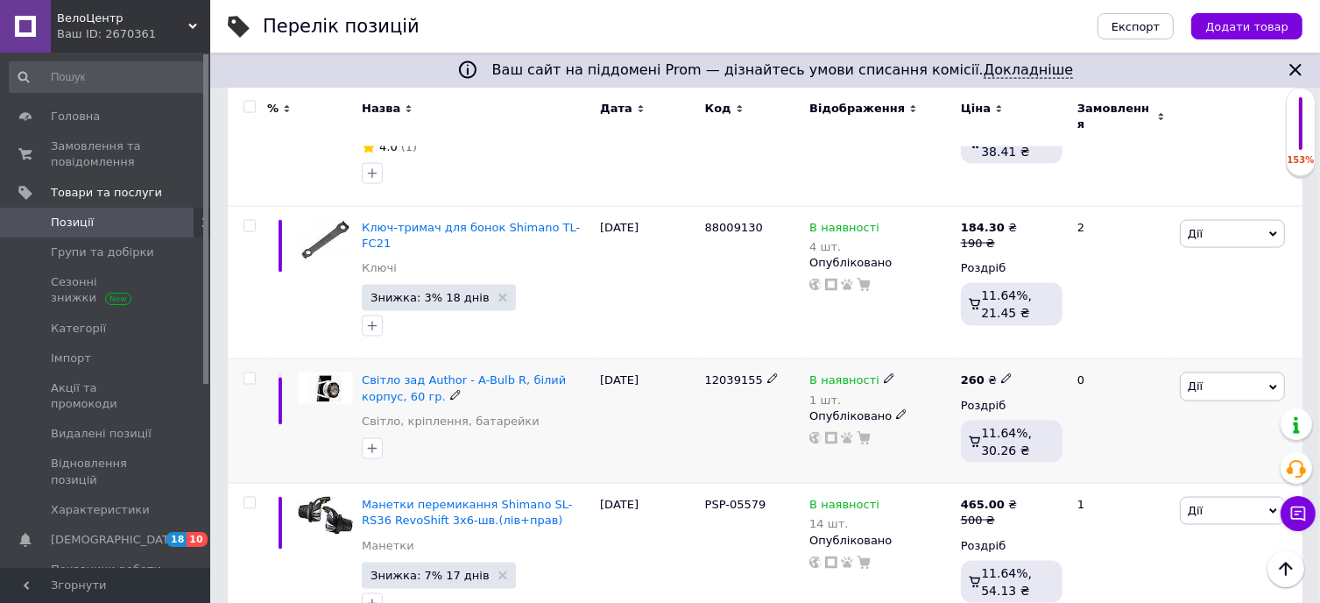
click at [1211, 372] on span "Дії" at bounding box center [1232, 386] width 105 height 28
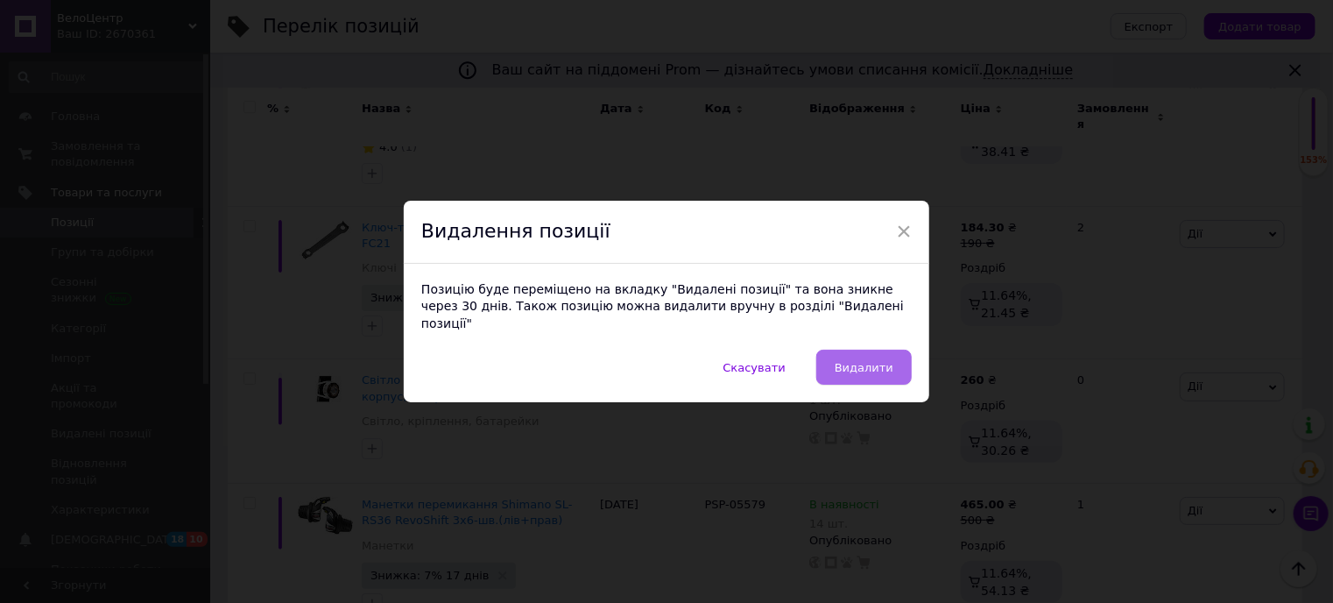
click at [886, 361] on span "Видалити" at bounding box center [864, 367] width 59 height 13
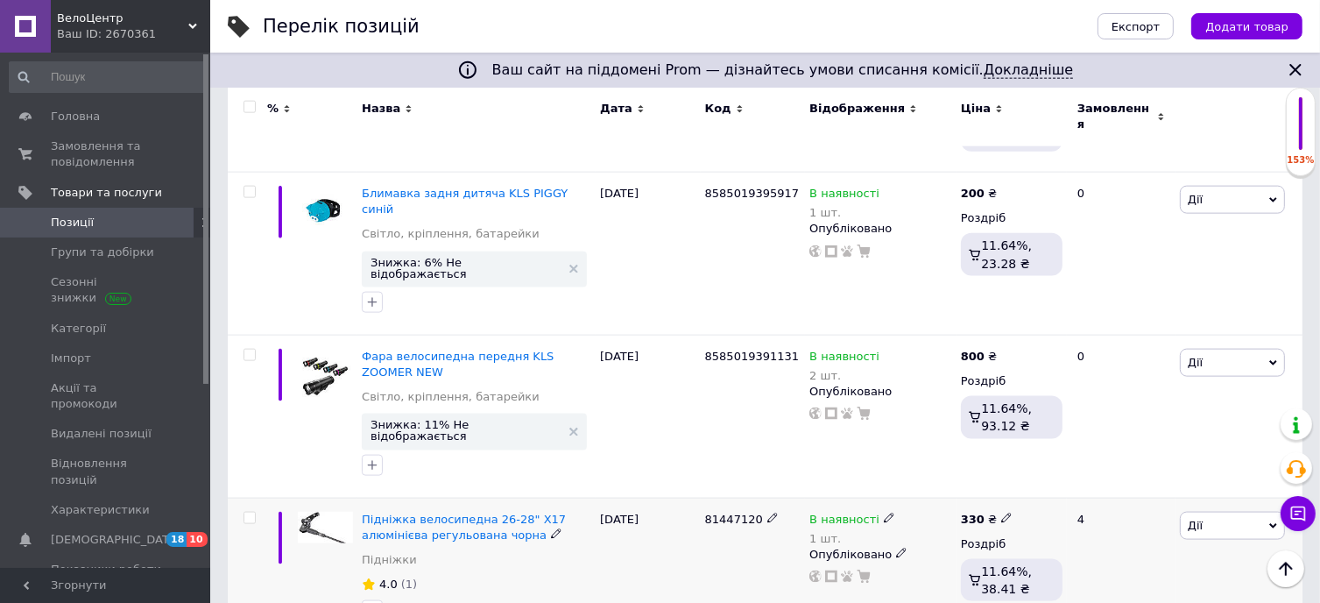
scroll to position [2202, 0]
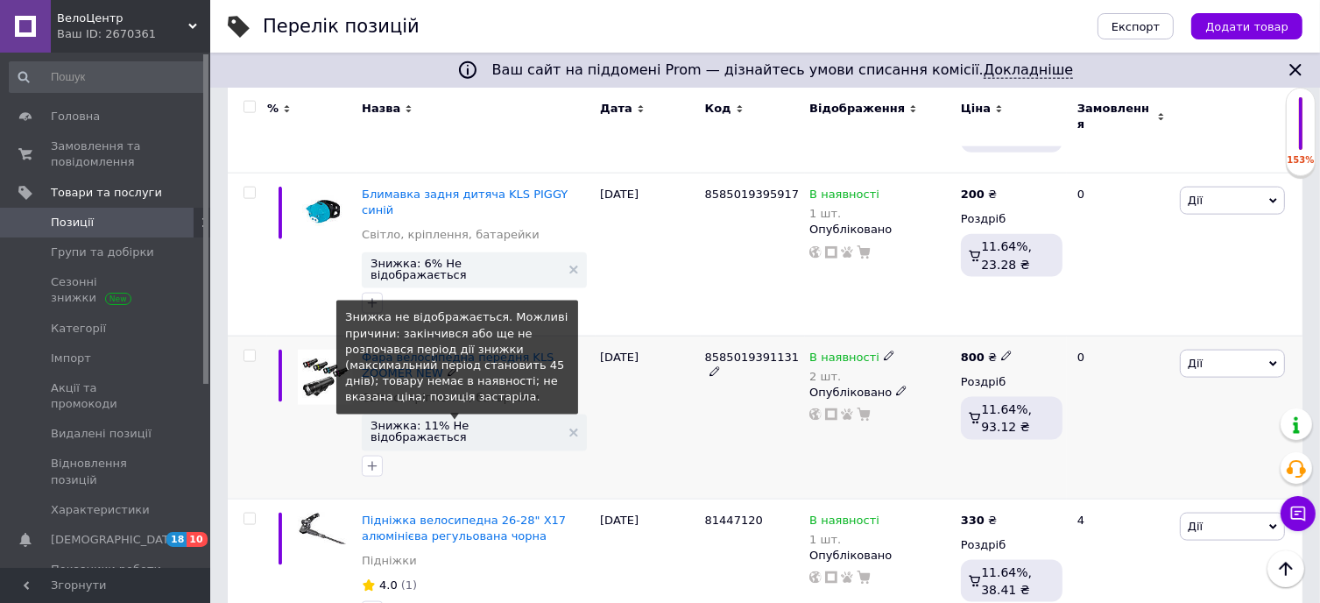
click at [457, 420] on span "Знижка: 11% Не відображається" at bounding box center [466, 431] width 190 height 23
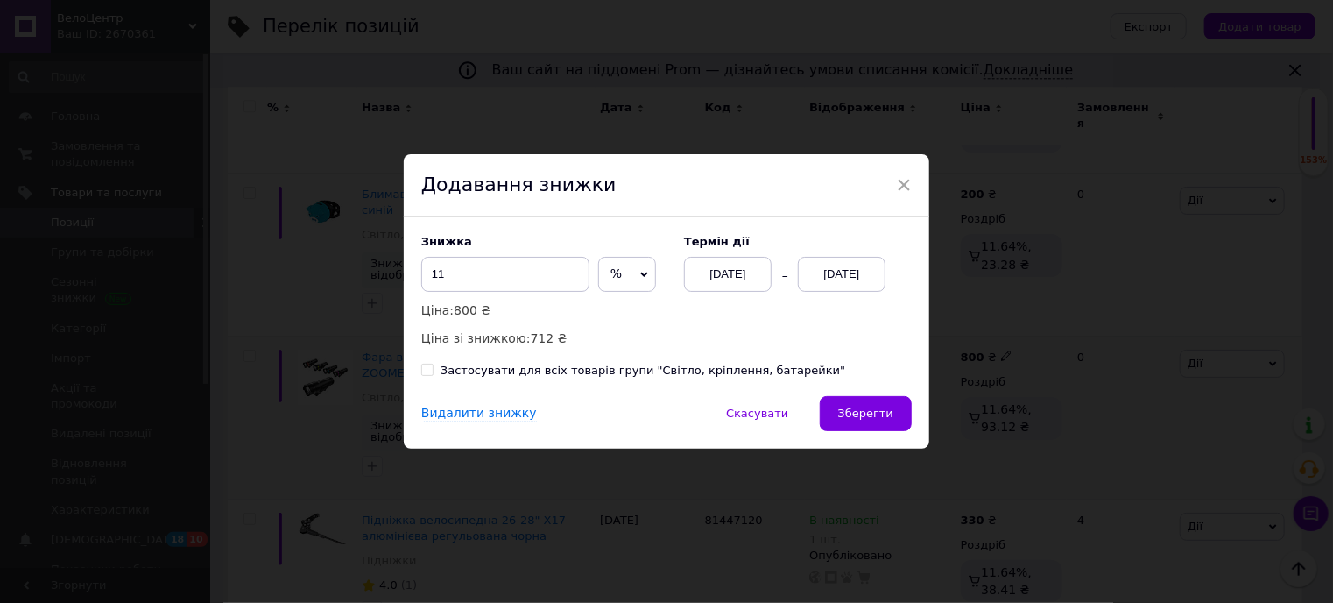
click at [849, 277] on div "[DATE]" at bounding box center [842, 274] width 88 height 35
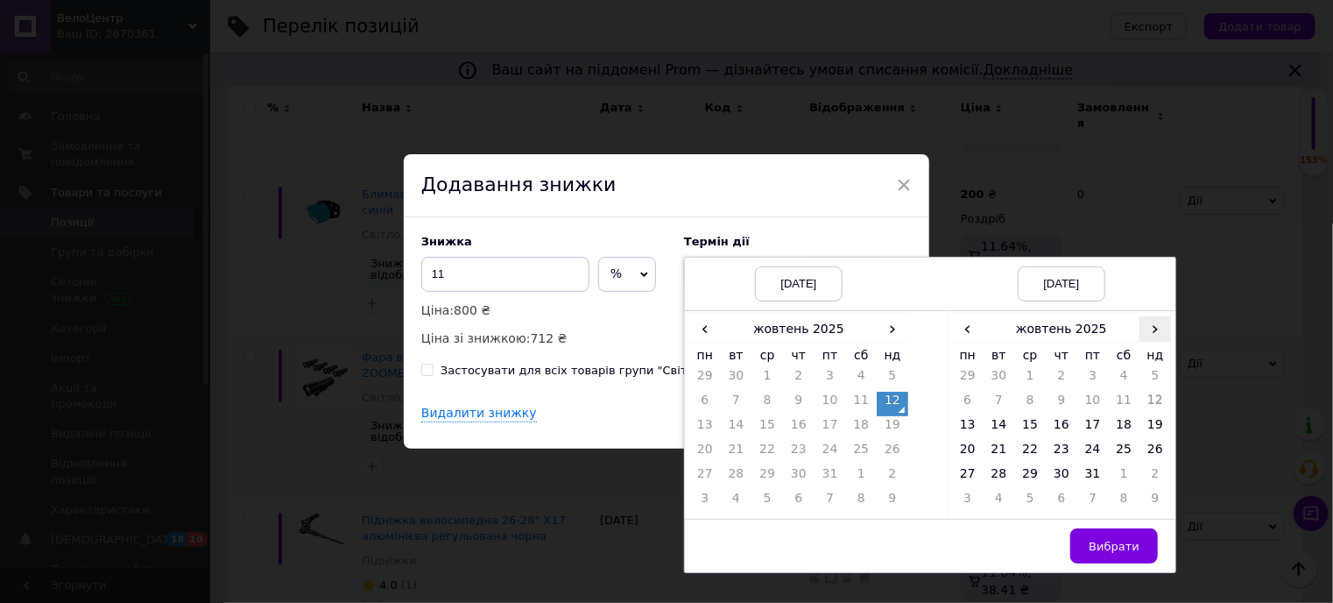
click at [1155, 328] on span "›" at bounding box center [1156, 328] width 32 height 25
click at [993, 472] on td "25" at bounding box center [1000, 477] width 32 height 25
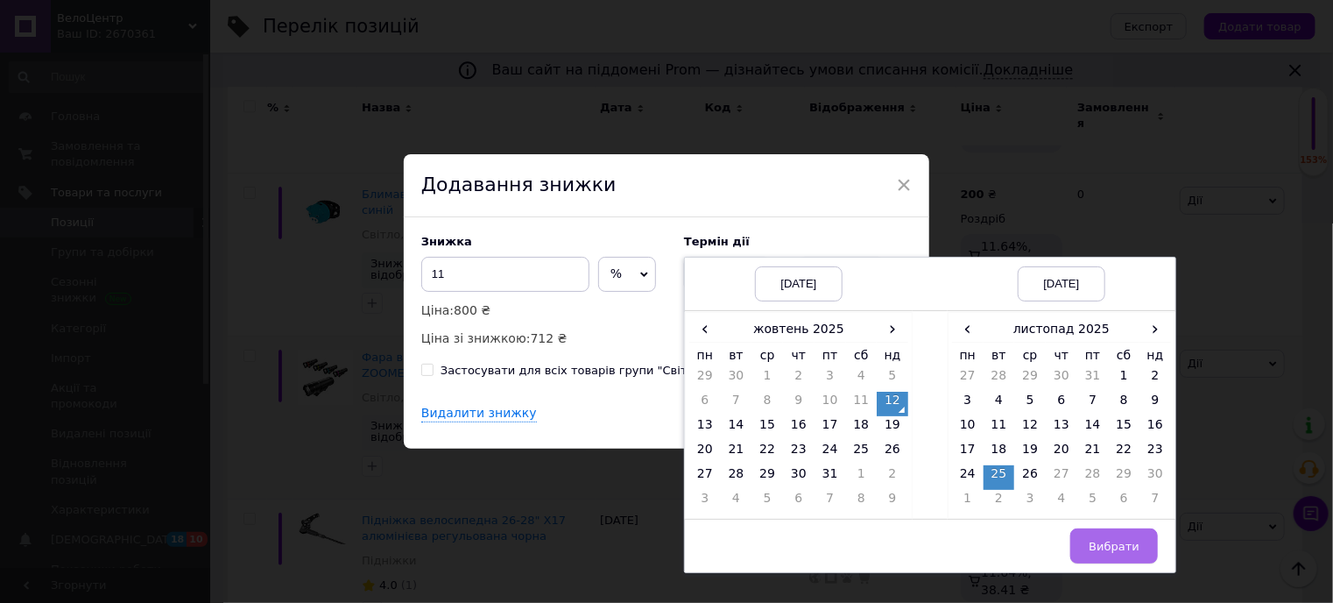
click at [1121, 545] on span "Вибрати" at bounding box center [1114, 546] width 51 height 13
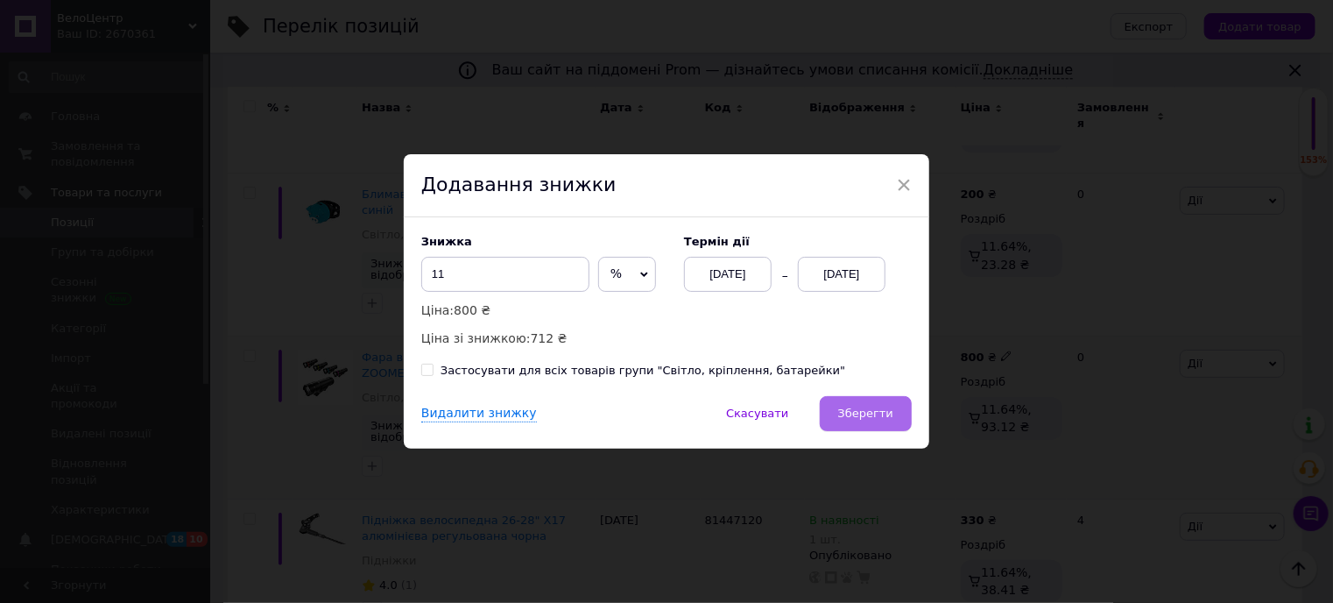
click at [875, 414] on span "Зберегти" at bounding box center [865, 412] width 55 height 13
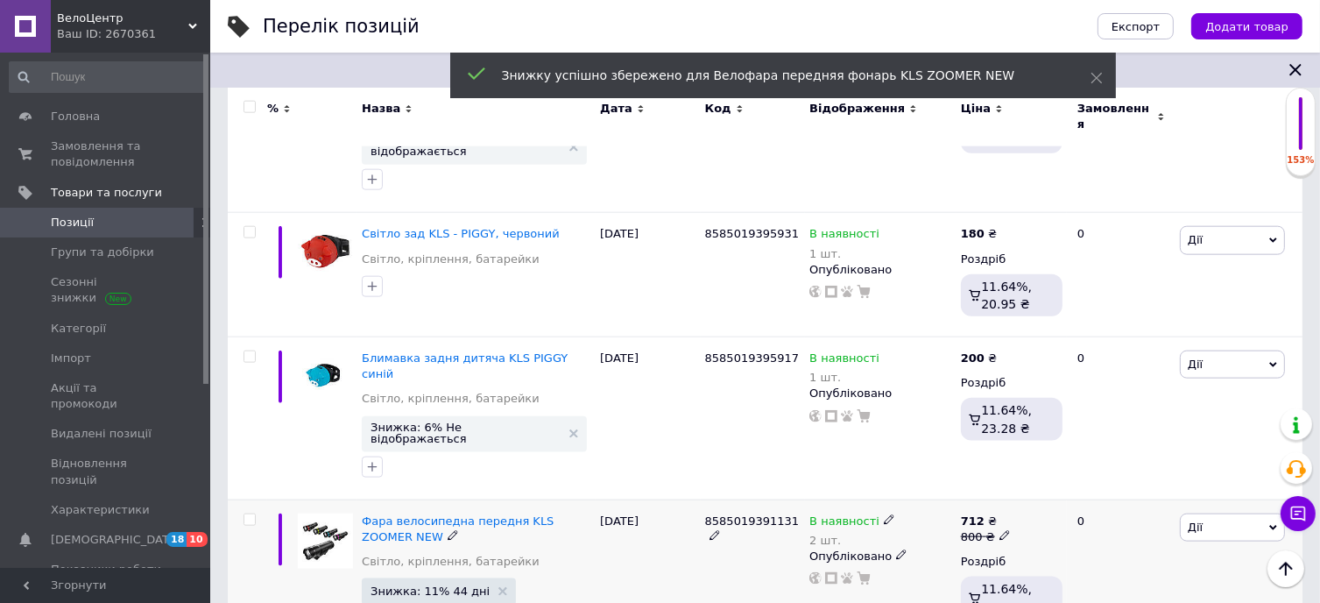
scroll to position [2027, 0]
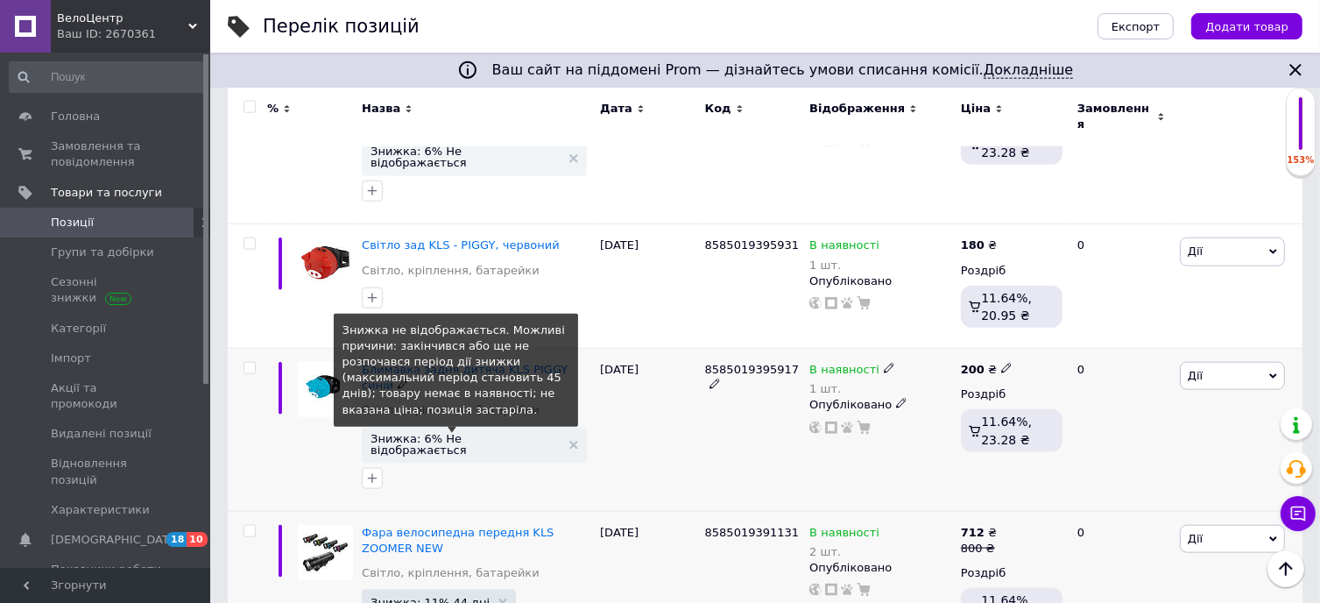
click at [443, 433] on span "Знижка: 6% Не відображається" at bounding box center [466, 444] width 190 height 23
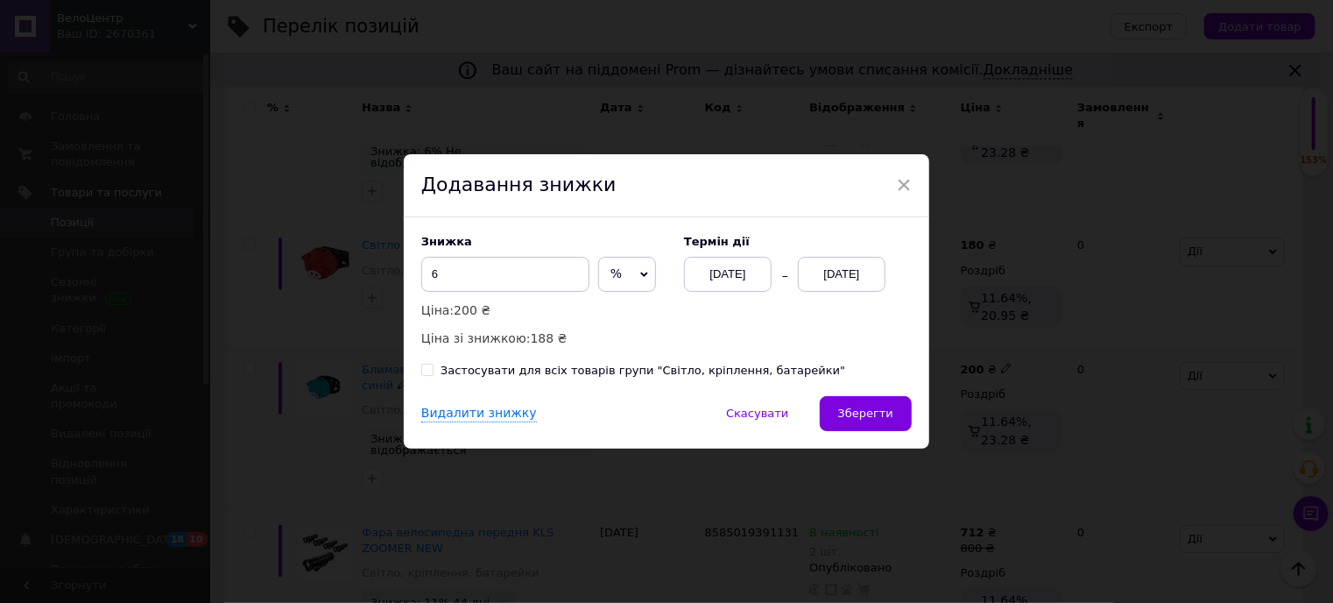
click at [838, 272] on div "[DATE]" at bounding box center [842, 274] width 88 height 35
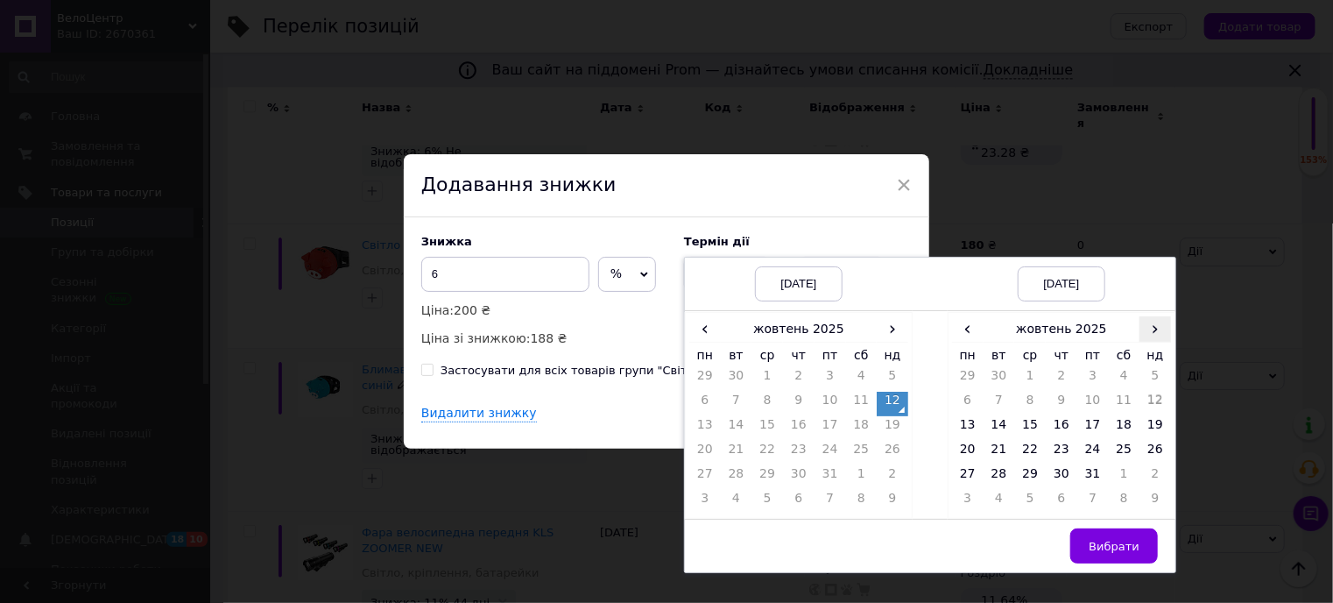
click at [1156, 333] on span "›" at bounding box center [1156, 328] width 32 height 25
click at [1125, 443] on td "22" at bounding box center [1125, 453] width 32 height 25
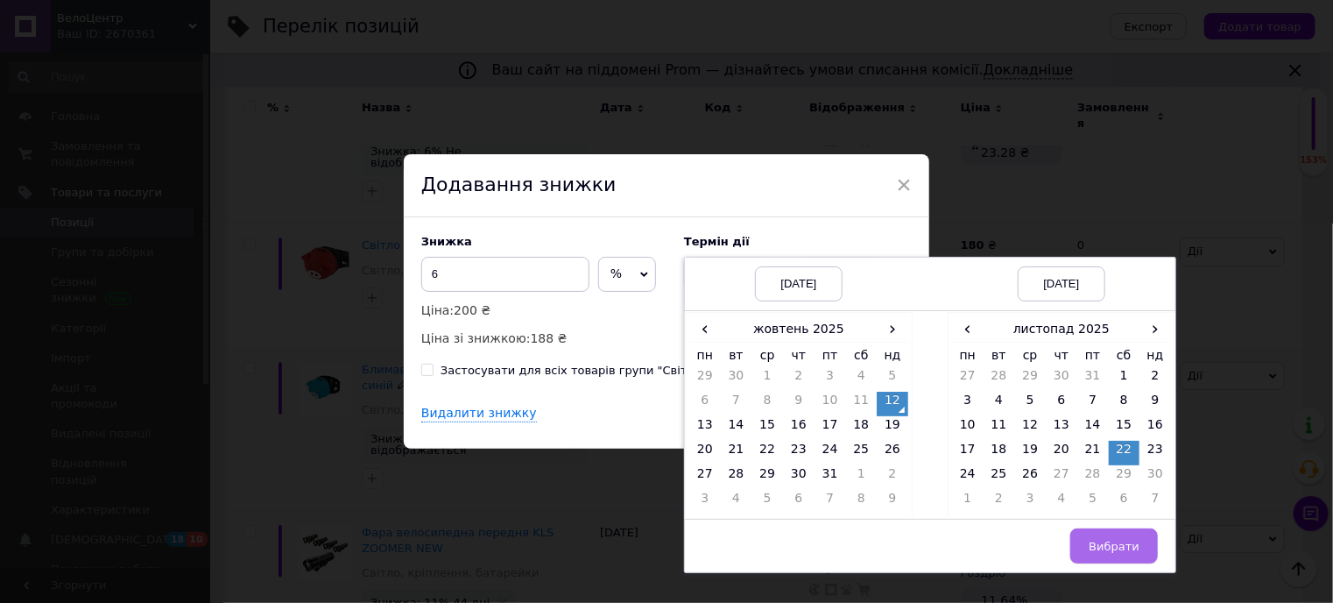
click at [1111, 545] on span "Вибрати" at bounding box center [1114, 546] width 51 height 13
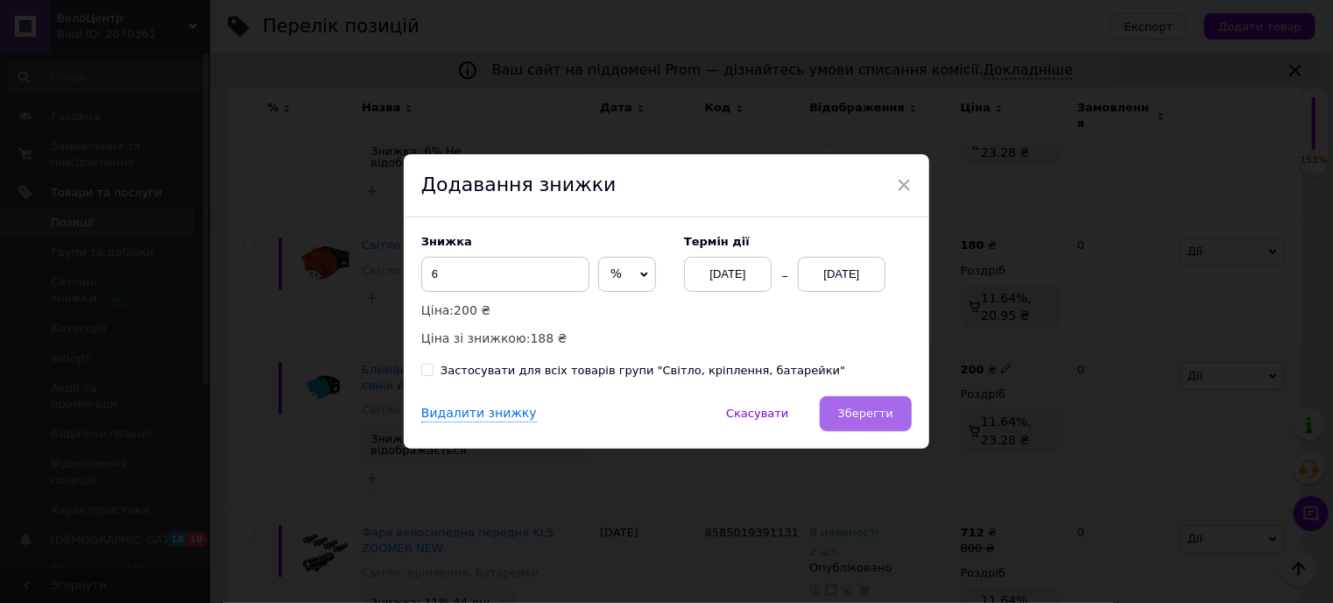
click at [859, 404] on button "Зберегти" at bounding box center [866, 413] width 92 height 35
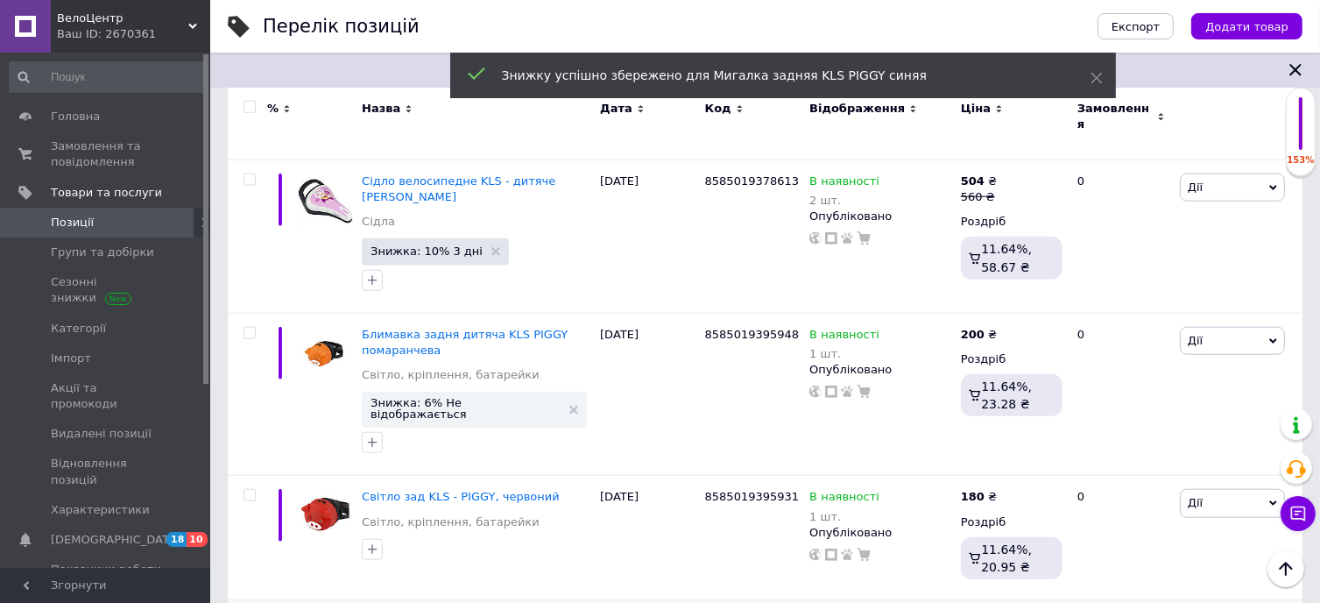
scroll to position [1764, 0]
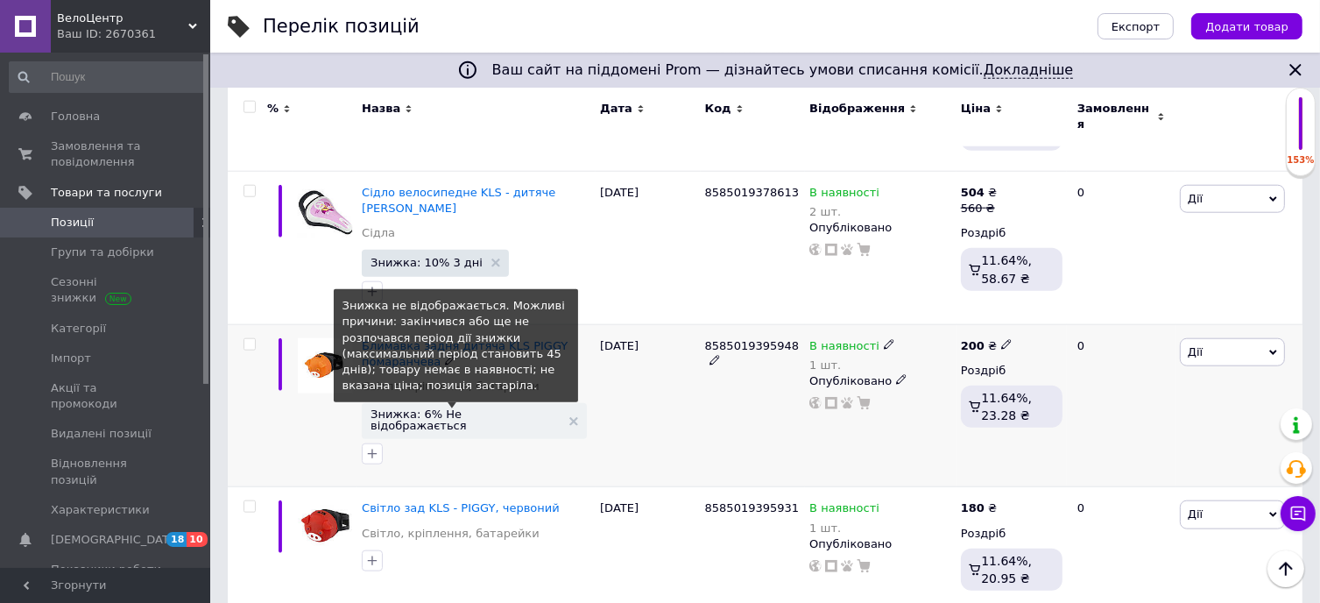
click at [443, 408] on span "Знижка: 6% Не відображається" at bounding box center [466, 419] width 190 height 23
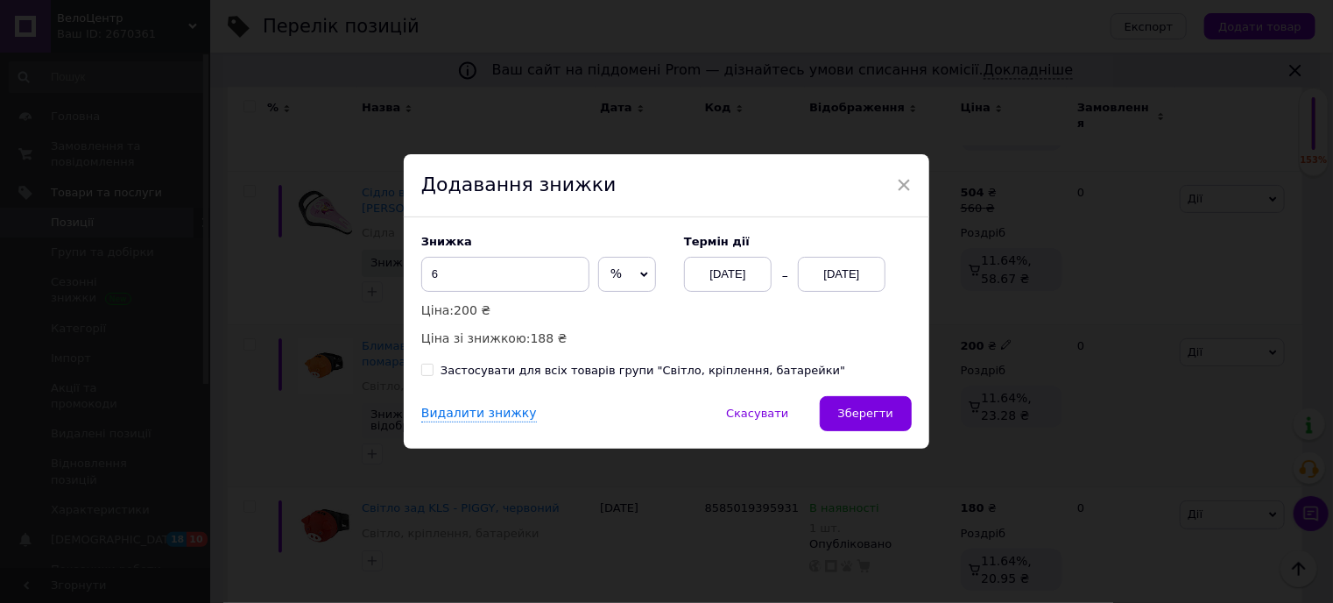
click at [844, 276] on div "[DATE]" at bounding box center [842, 274] width 88 height 35
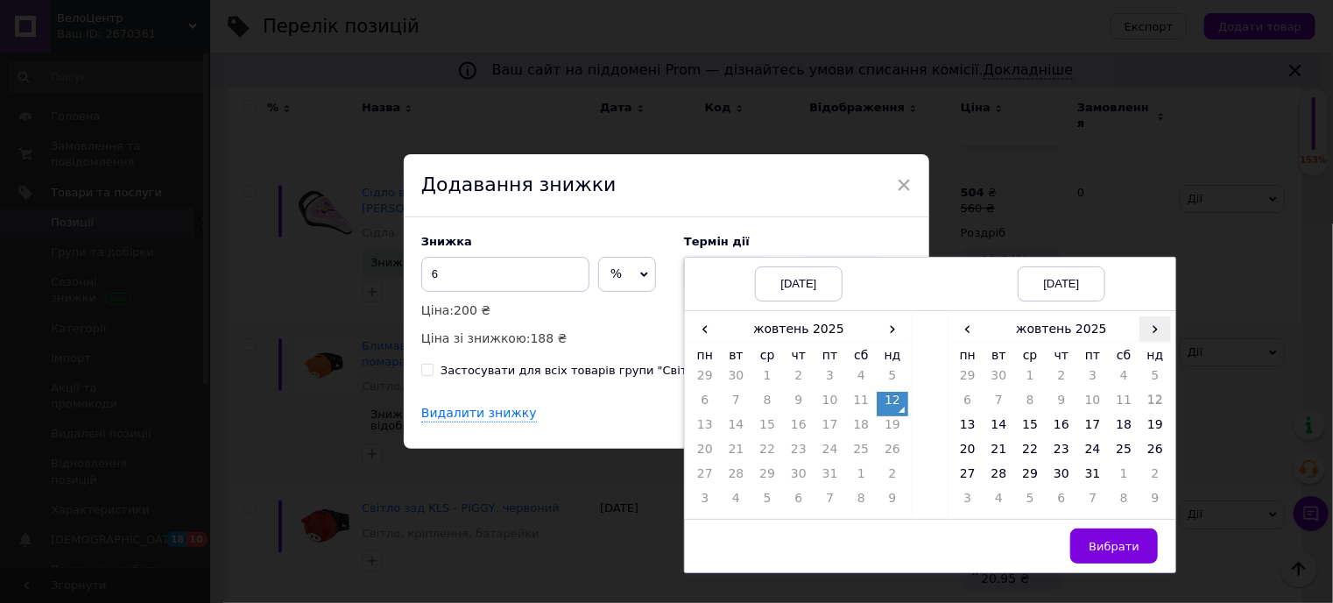
click at [1147, 331] on span "›" at bounding box center [1156, 328] width 32 height 25
click at [1088, 452] on td "21" at bounding box center [1093, 453] width 32 height 25
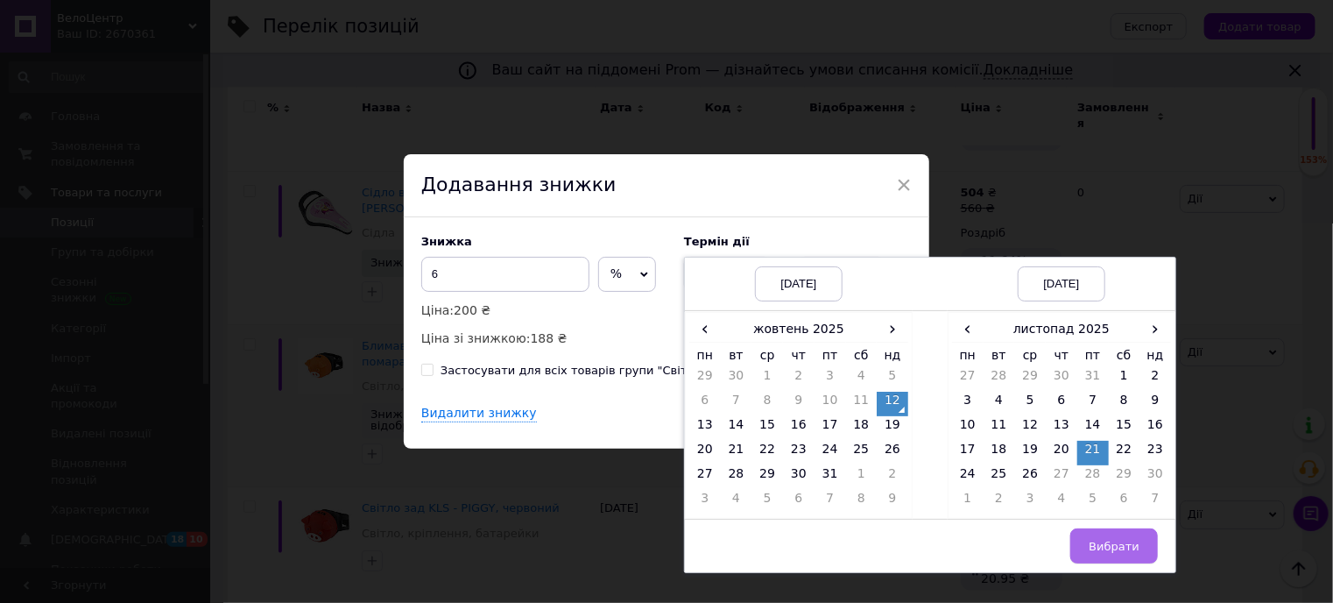
click at [1116, 547] on span "Вибрати" at bounding box center [1114, 546] width 51 height 13
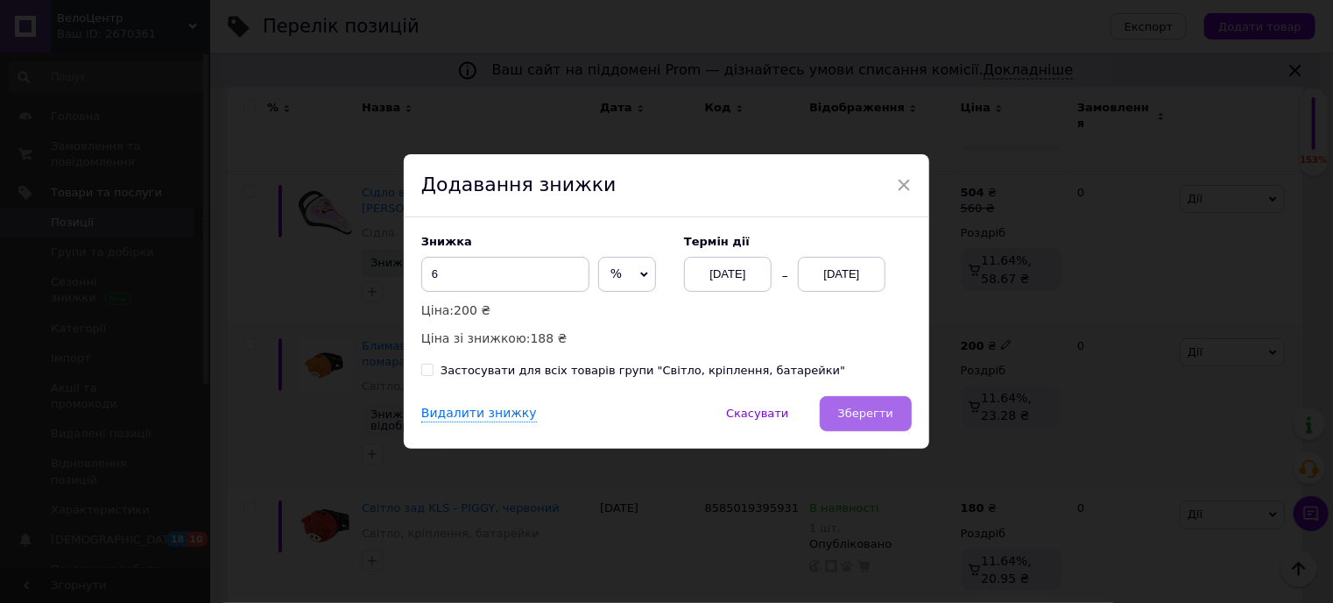
click at [876, 406] on button "Зберегти" at bounding box center [866, 413] width 92 height 35
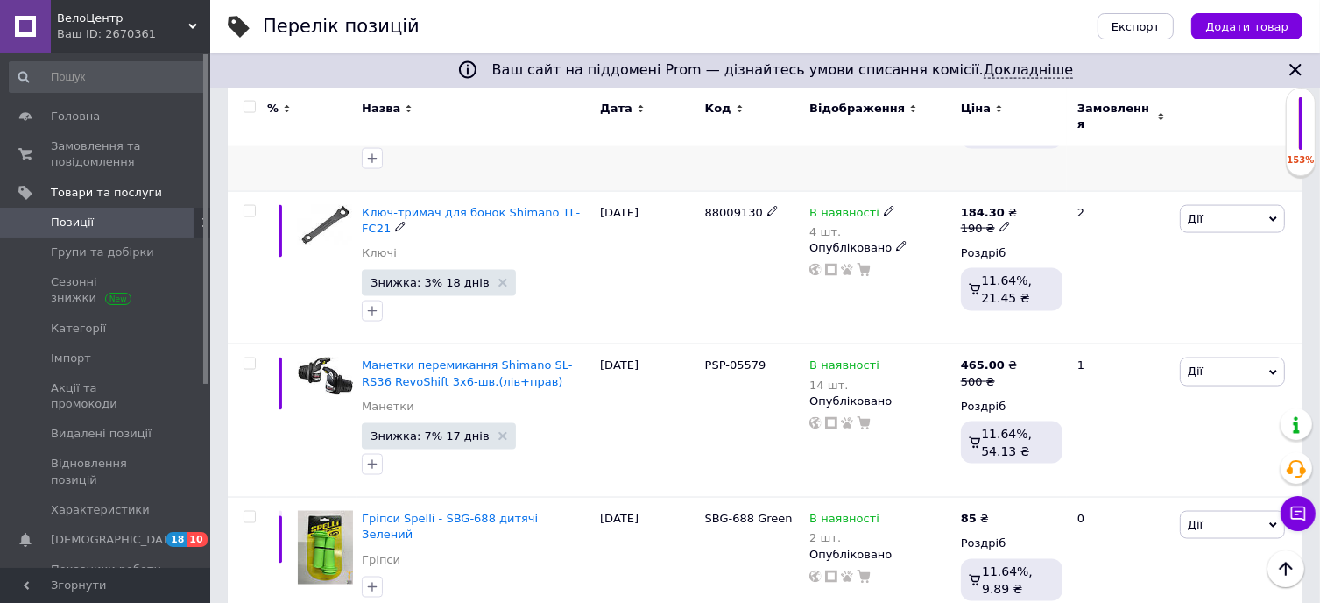
scroll to position [2640, 0]
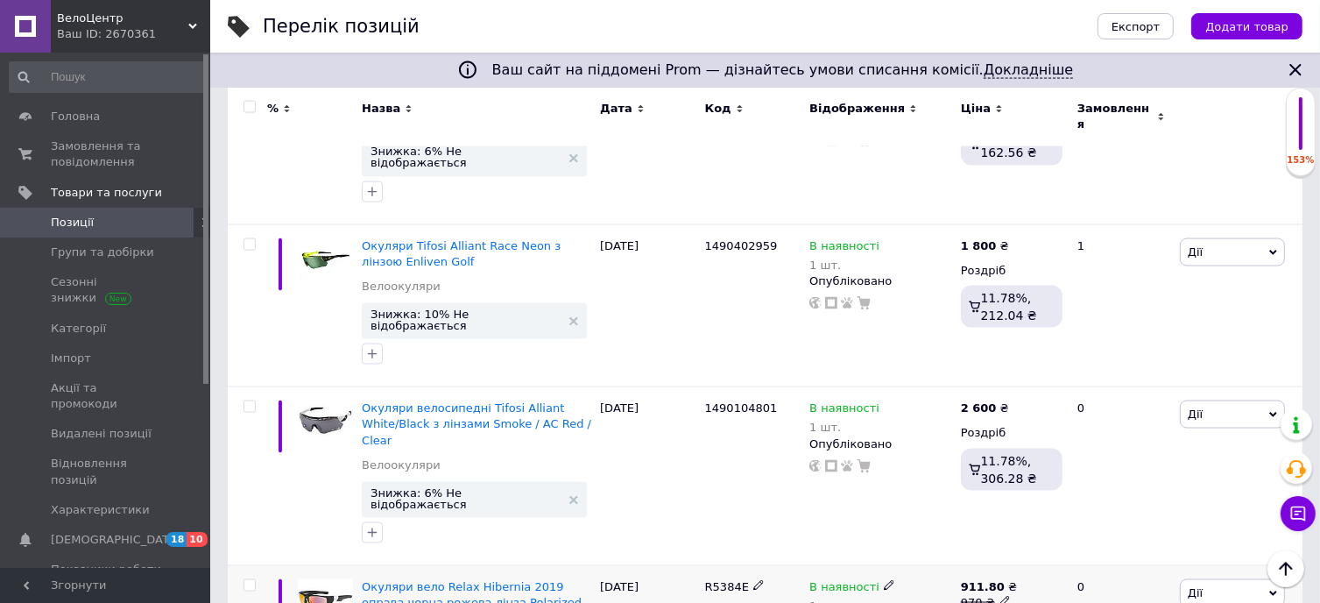
scroll to position [2552, 0]
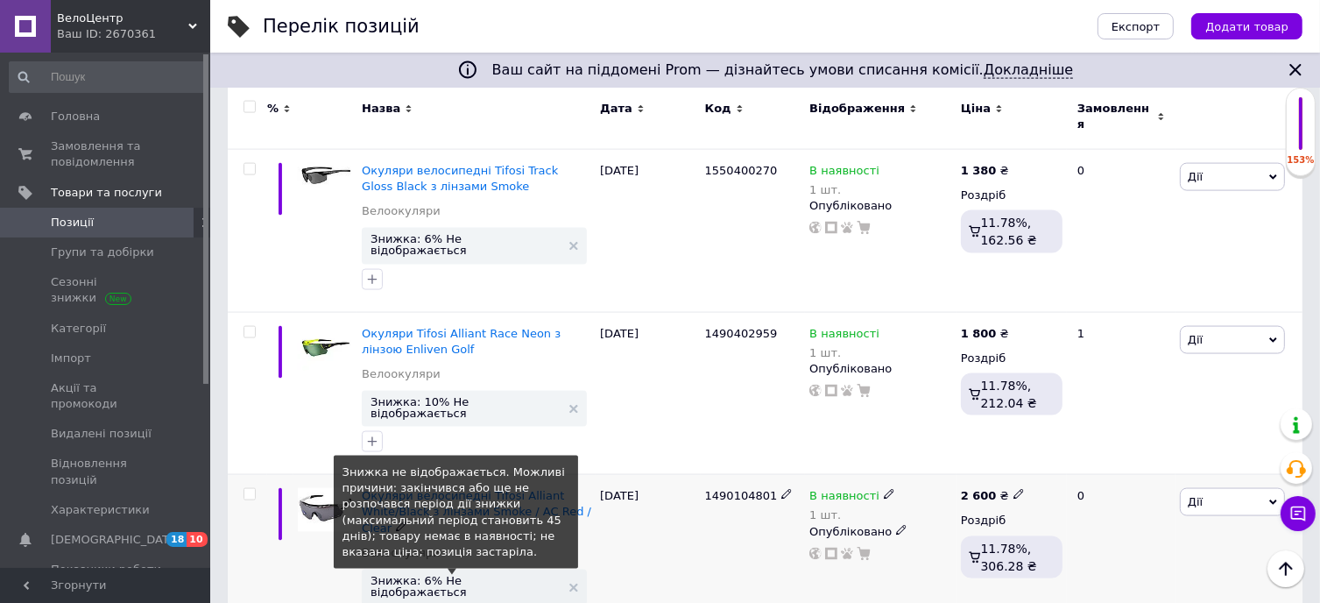
click at [456, 575] on span "Знижка: 6% Не відображається" at bounding box center [466, 586] width 190 height 23
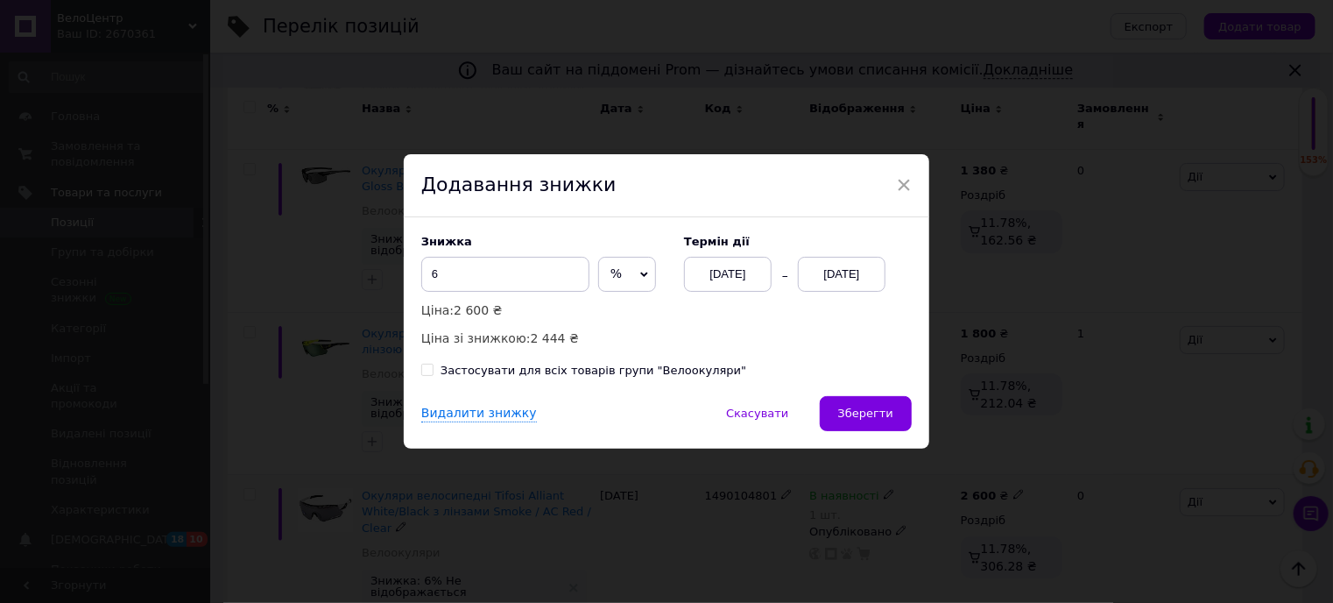
click at [846, 271] on div "[DATE]" at bounding box center [842, 274] width 88 height 35
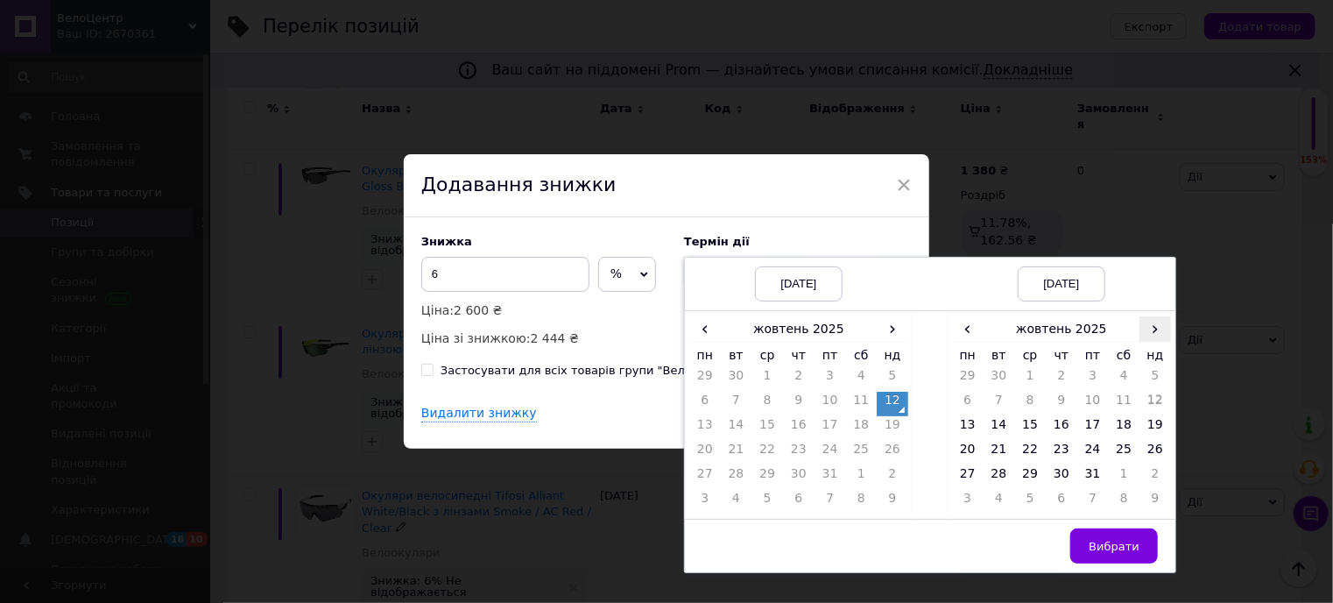
click at [1140, 328] on span "›" at bounding box center [1156, 328] width 32 height 25
click at [1059, 447] on td "20" at bounding box center [1062, 453] width 32 height 25
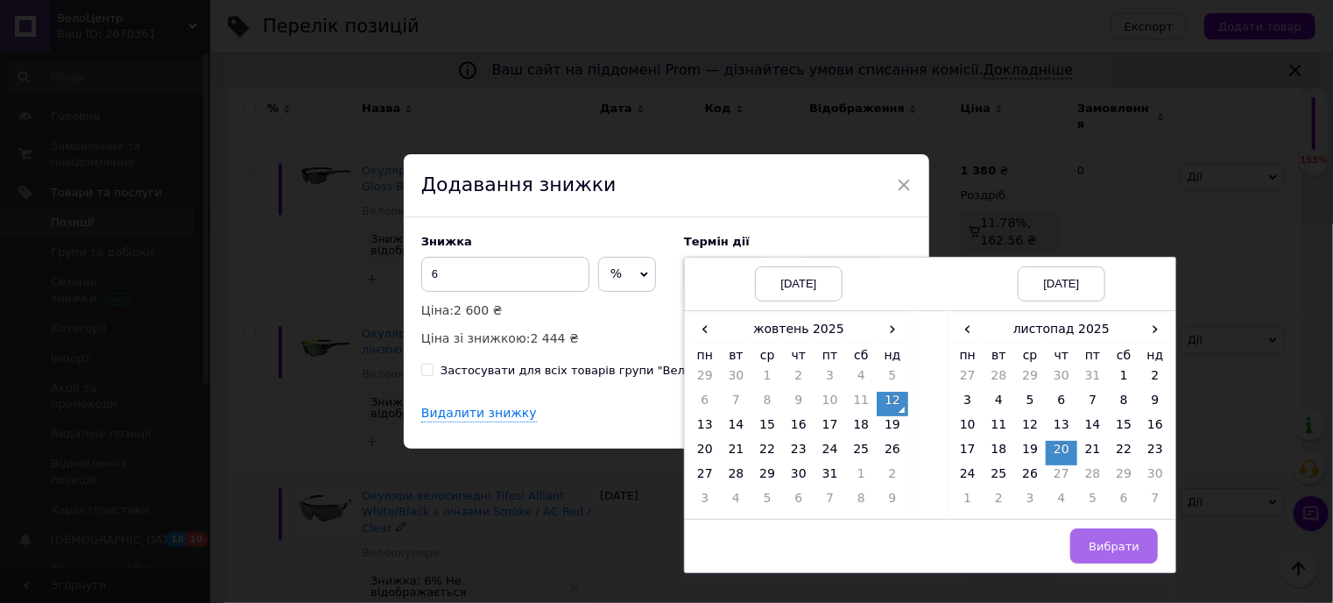
click at [1112, 540] on span "Вибрати" at bounding box center [1114, 546] width 51 height 13
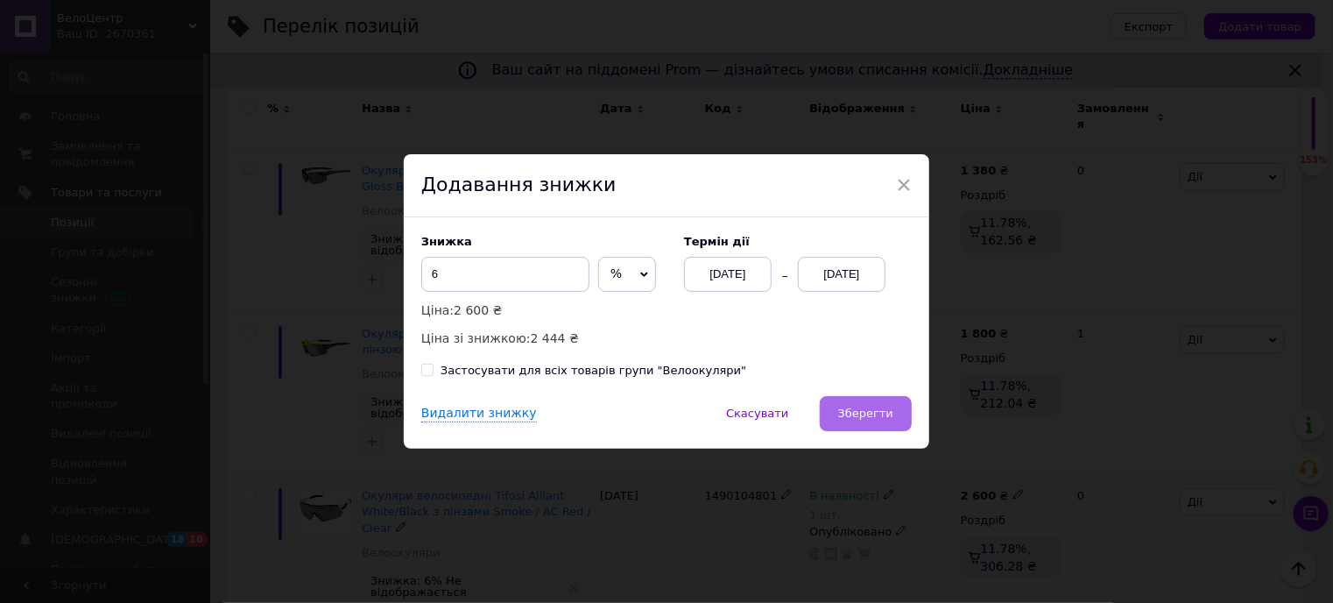
click at [858, 409] on span "Зберегти" at bounding box center [865, 412] width 55 height 13
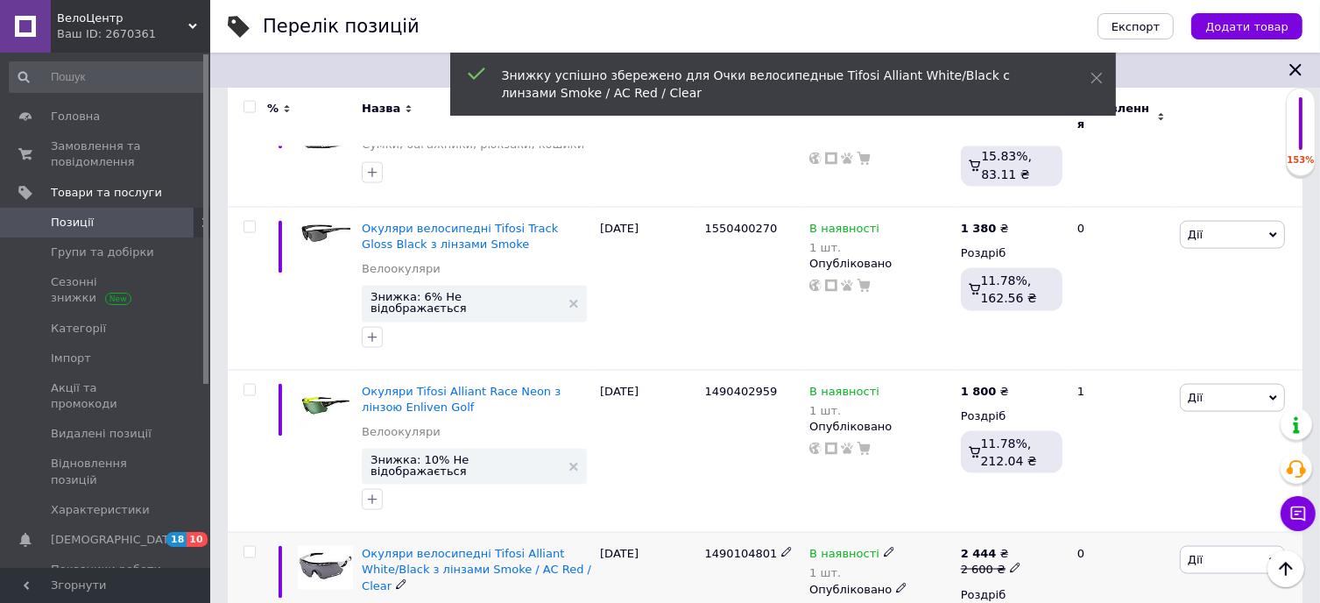
scroll to position [2465, 0]
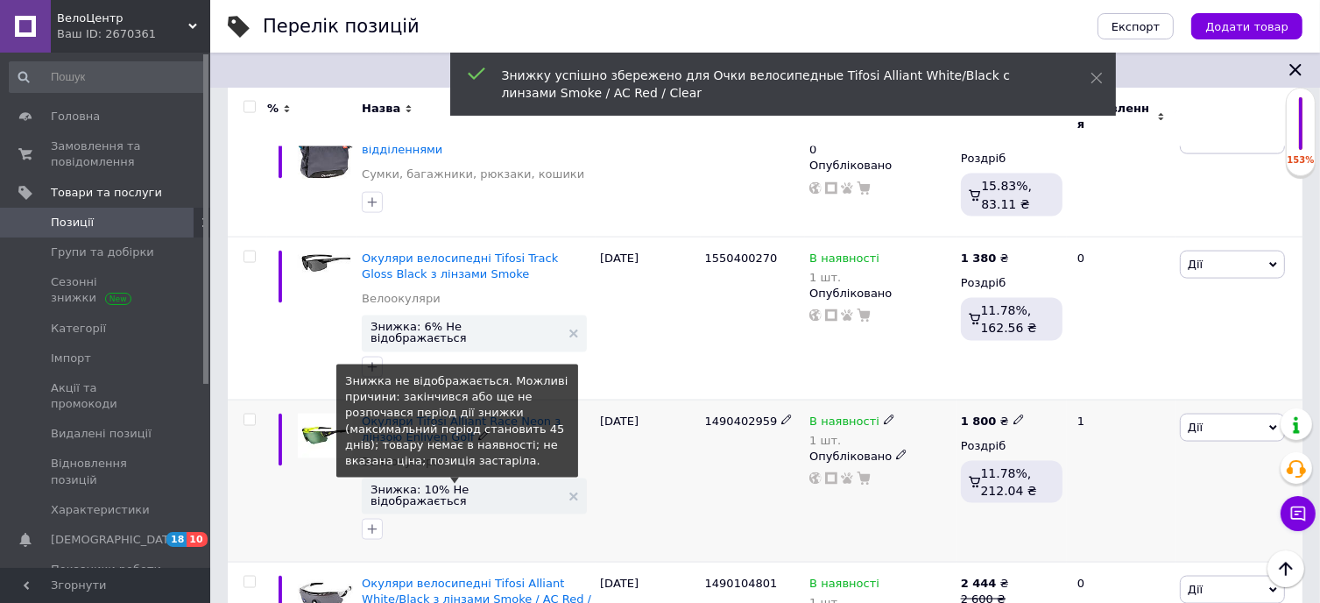
click at [455, 484] on span "Знижка: 10% Не відображається" at bounding box center [466, 495] width 190 height 23
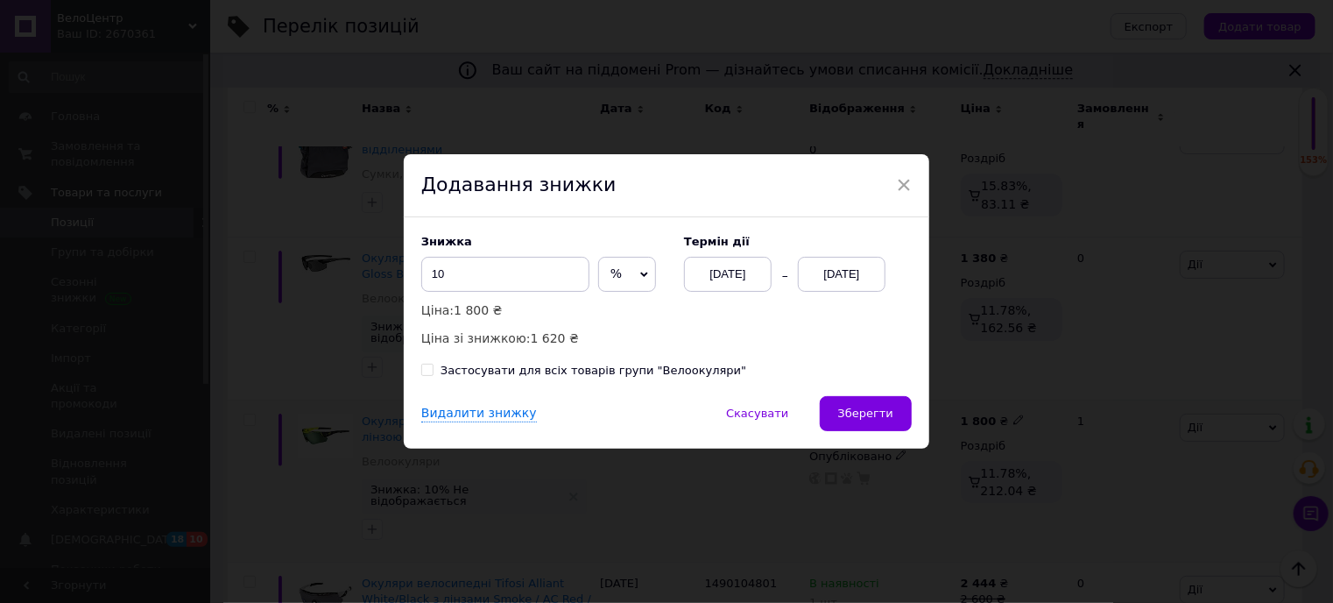
click at [844, 262] on div "[DATE]" at bounding box center [842, 274] width 88 height 35
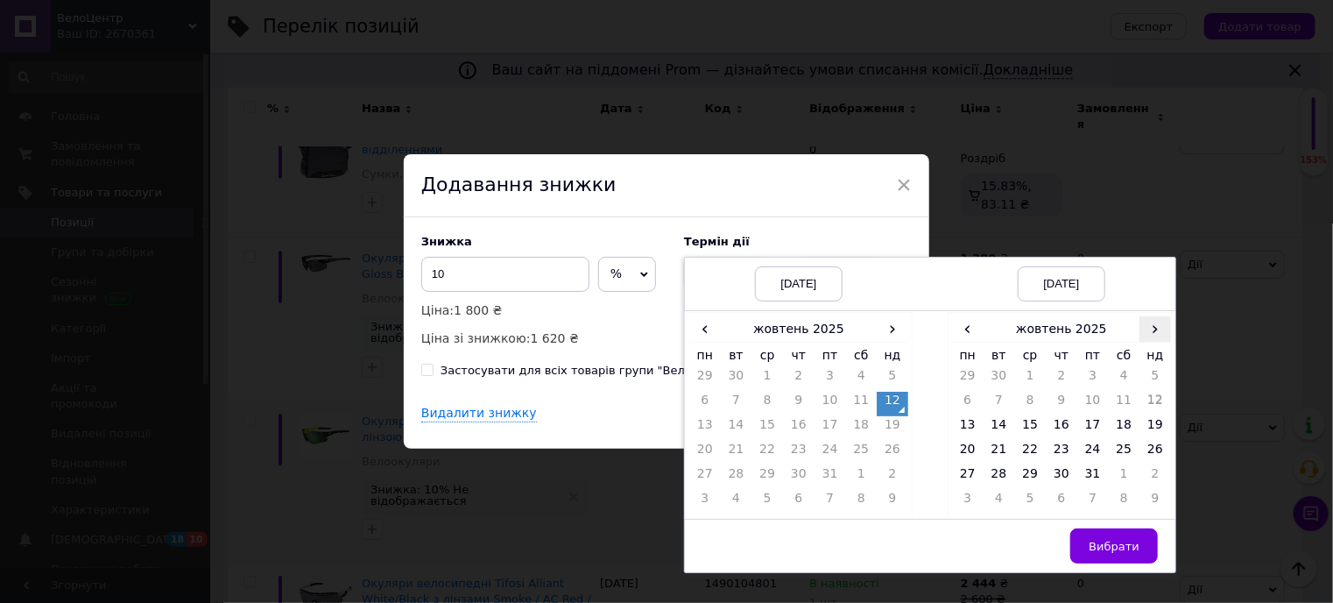
click at [1153, 325] on span "›" at bounding box center [1156, 328] width 32 height 25
click at [1062, 444] on td "20" at bounding box center [1062, 453] width 32 height 25
drag, startPoint x: 1119, startPoint y: 553, endPoint x: 996, endPoint y: 493, distance: 137.1
click at [1118, 551] on span "Вибрати" at bounding box center [1114, 546] width 51 height 13
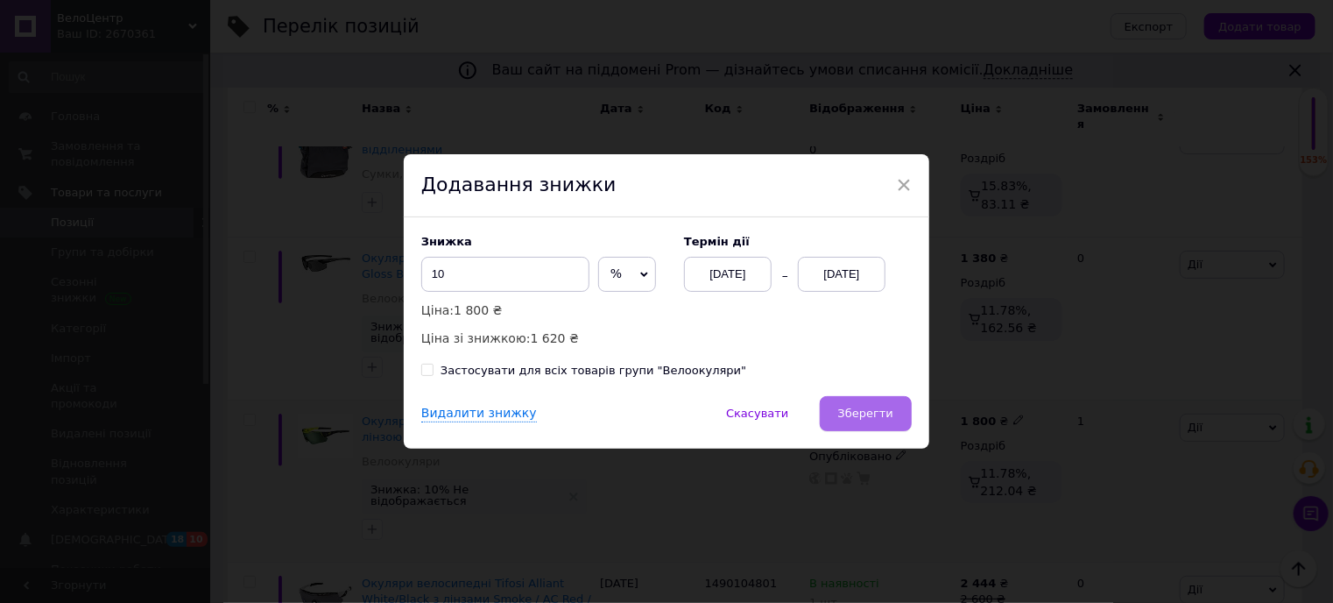
click at [869, 408] on span "Зберегти" at bounding box center [865, 412] width 55 height 13
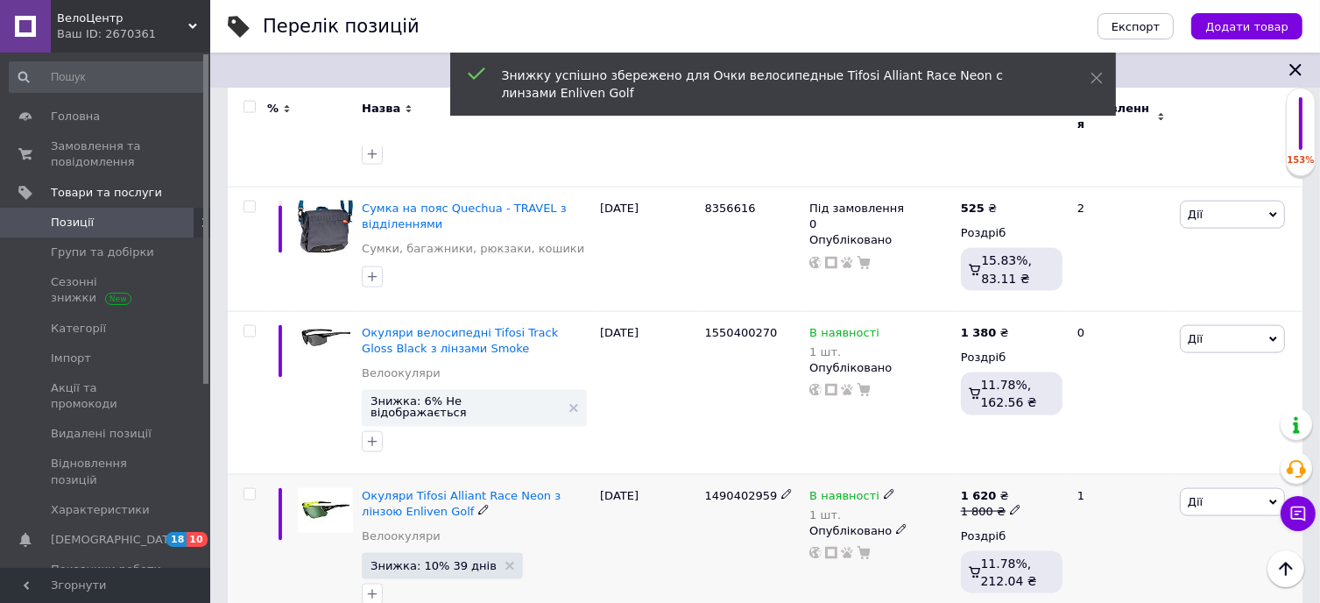
scroll to position [2290, 0]
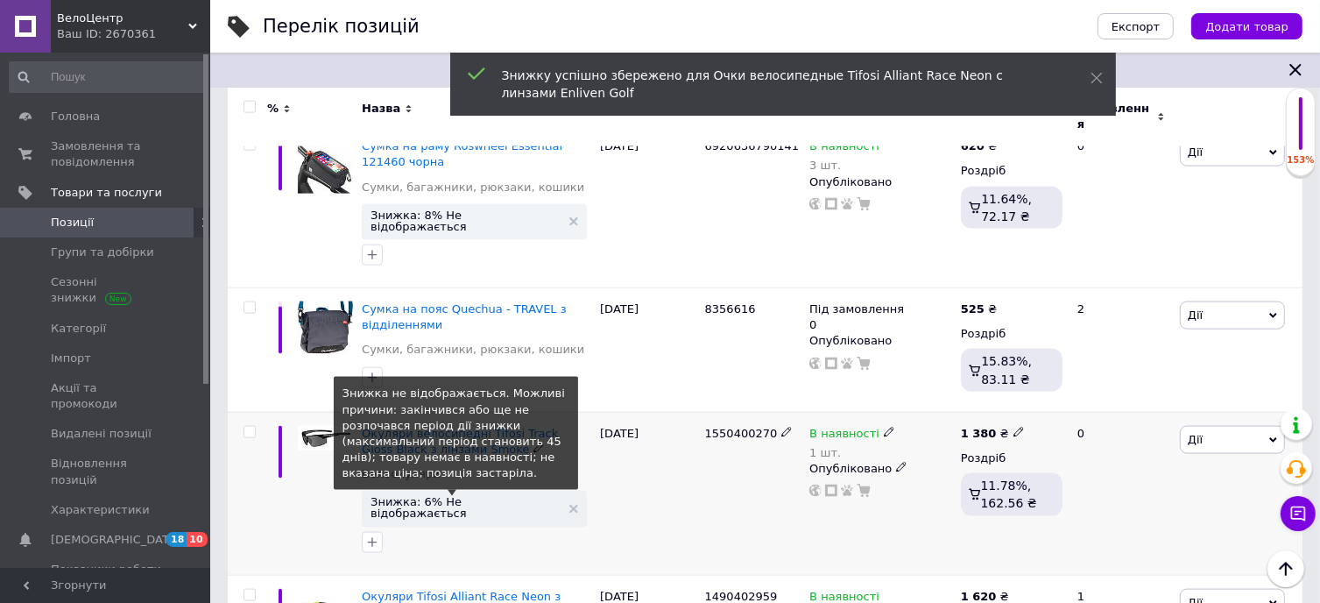
click at [455, 496] on span "Знижка: 6% Не відображається" at bounding box center [466, 507] width 190 height 23
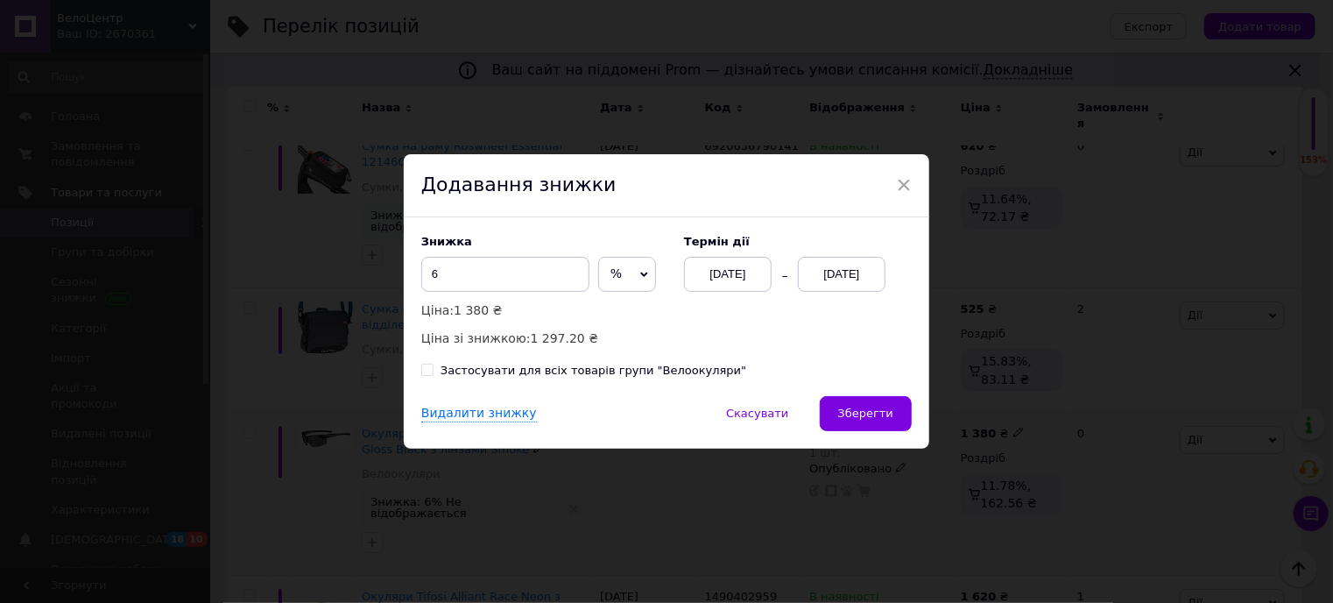
click at [837, 273] on div "[DATE]" at bounding box center [842, 274] width 88 height 35
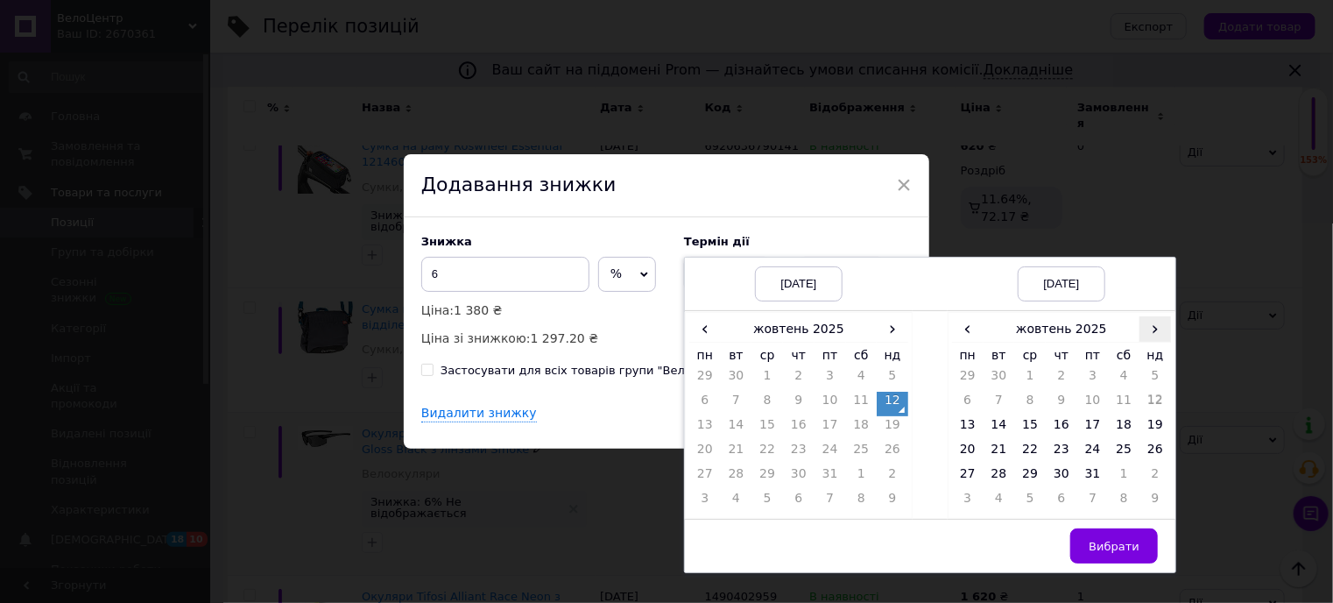
click at [1152, 328] on span "›" at bounding box center [1156, 328] width 32 height 25
click at [1056, 451] on td "20" at bounding box center [1062, 453] width 32 height 25
click at [1086, 451] on td "21" at bounding box center [1093, 453] width 32 height 25
drag, startPoint x: 1112, startPoint y: 550, endPoint x: 1075, endPoint y: 531, distance: 41.5
click at [1111, 550] on span "Вибрати" at bounding box center [1114, 546] width 51 height 13
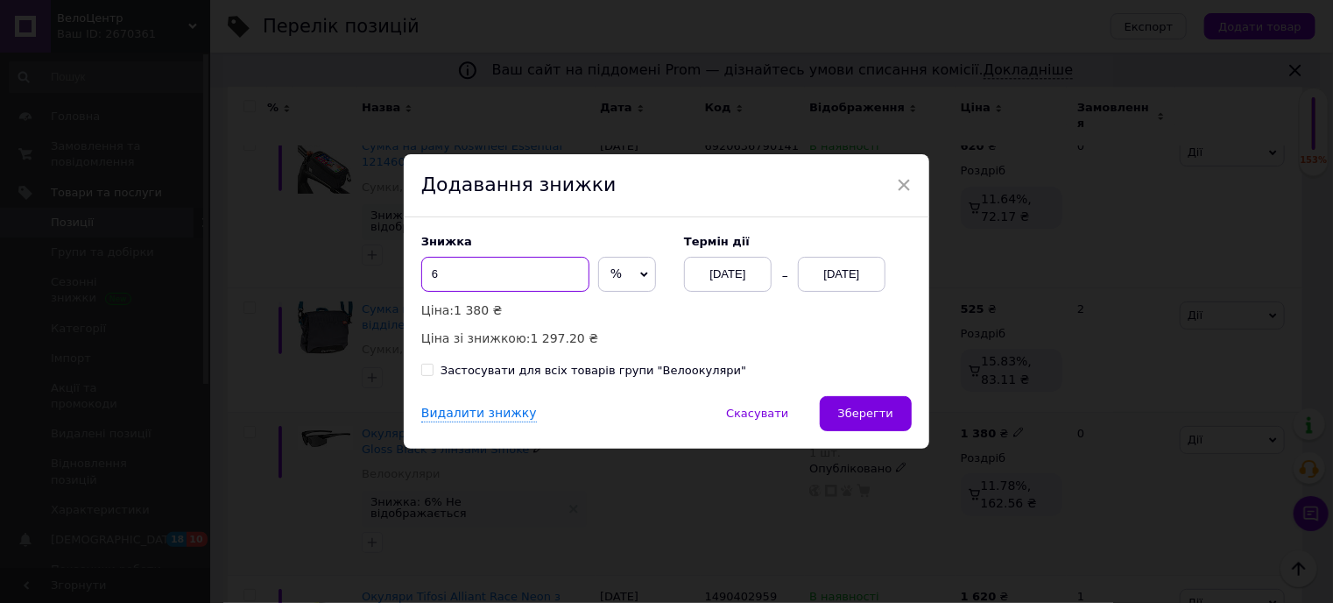
click at [480, 276] on input "6" at bounding box center [505, 274] width 168 height 35
type input "7"
type input "8"
type input "5"
click at [824, 277] on div "[DATE]" at bounding box center [842, 274] width 88 height 35
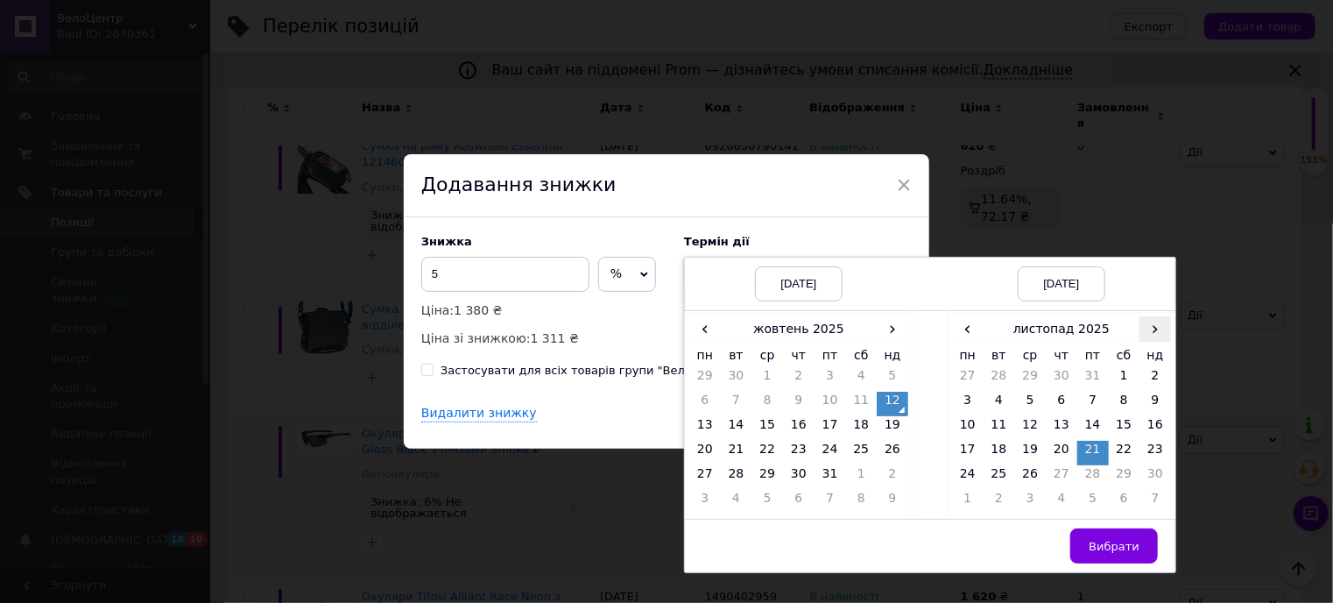
click at [1162, 335] on span "›" at bounding box center [1156, 328] width 32 height 25
drag, startPoint x: 969, startPoint y: 328, endPoint x: 978, endPoint y: 335, distance: 11.8
click at [969, 327] on span "‹" at bounding box center [968, 328] width 32 height 25
click at [1061, 472] on td "27" at bounding box center [1062, 477] width 32 height 25
click at [989, 472] on td "25" at bounding box center [1000, 477] width 32 height 25
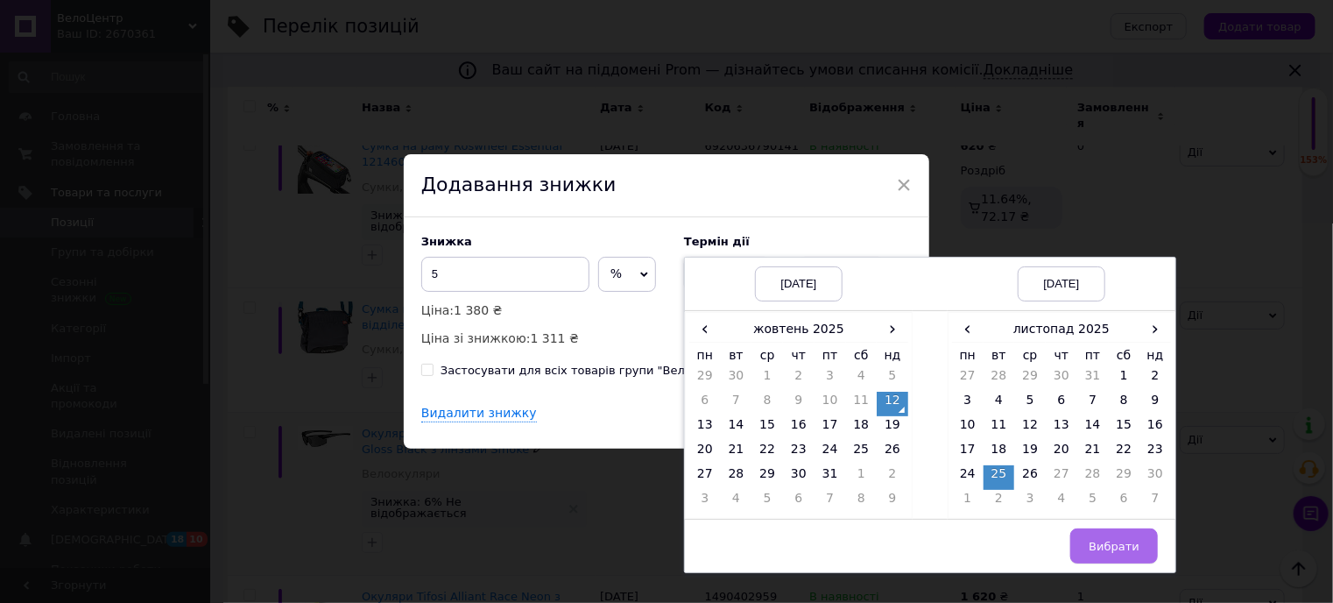
click at [1098, 536] on button "Вибрати" at bounding box center [1114, 545] width 88 height 35
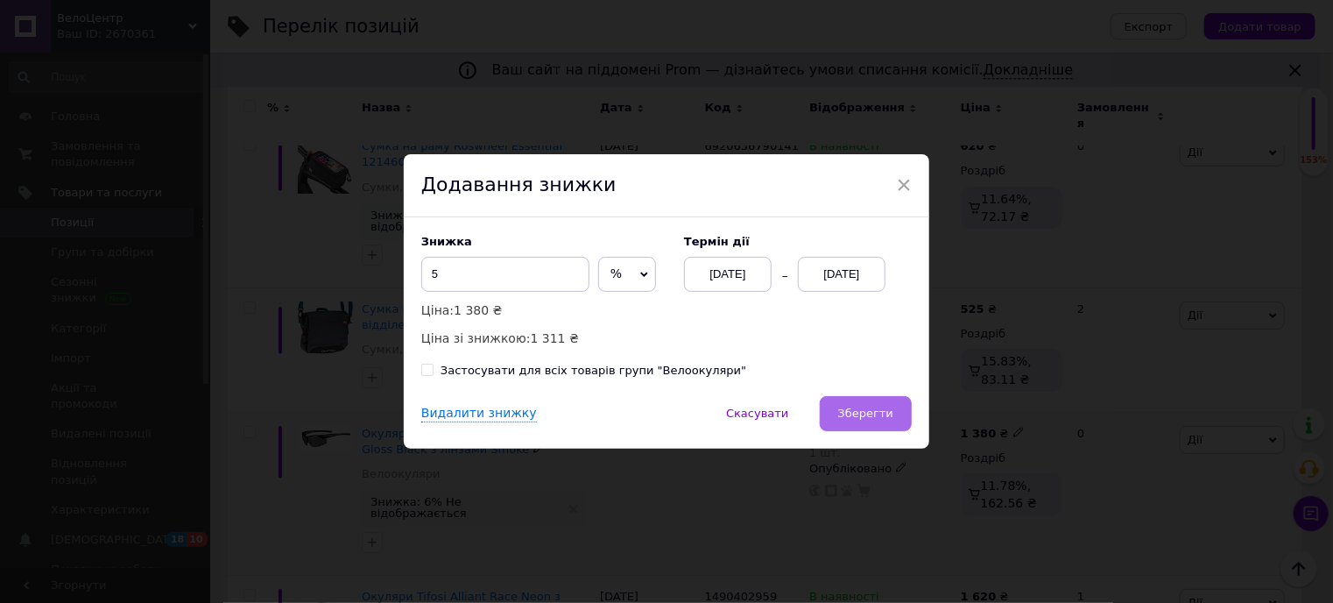
click at [851, 410] on span "Зберегти" at bounding box center [865, 412] width 55 height 13
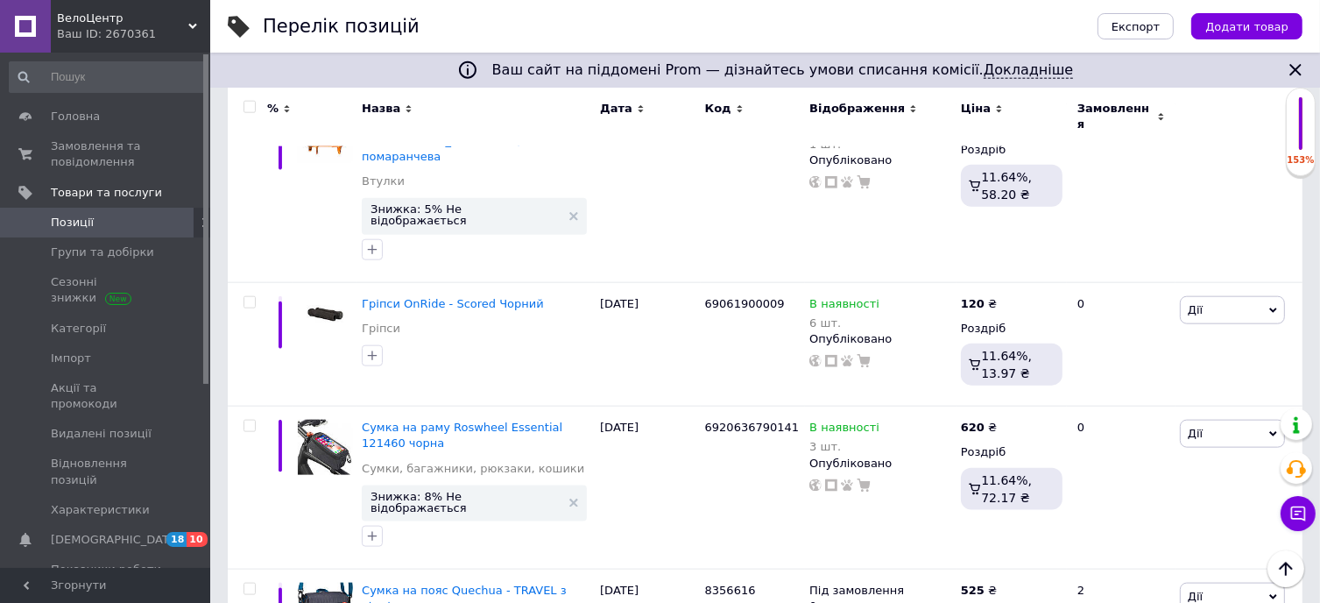
scroll to position [2009, 0]
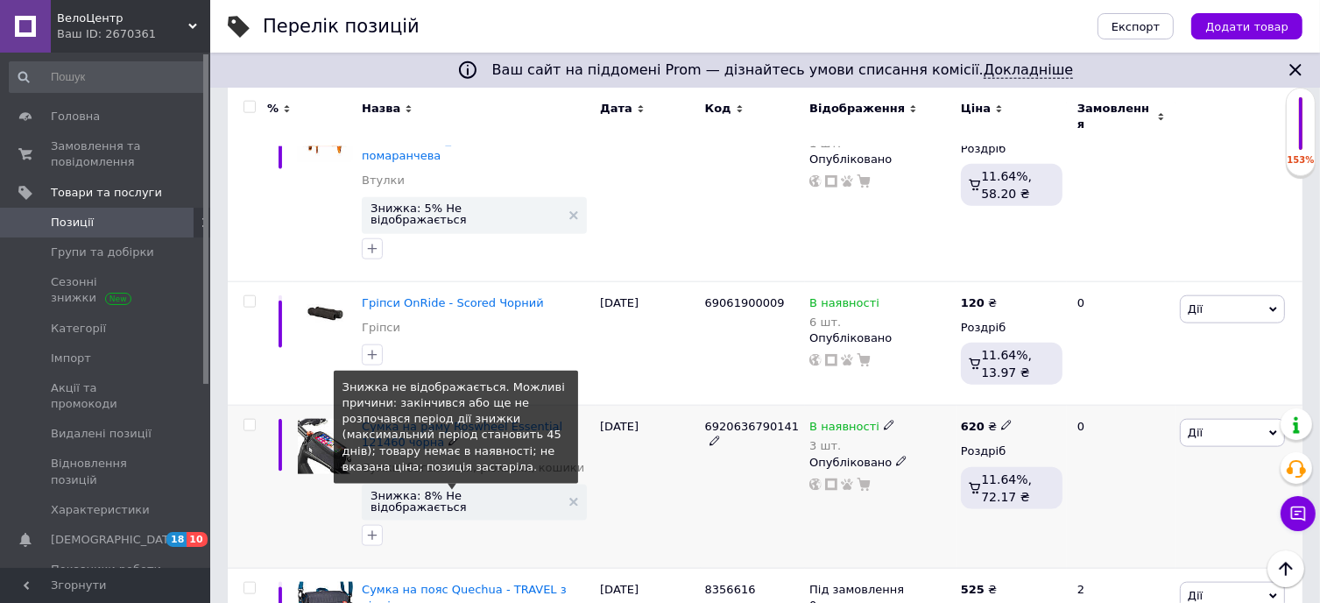
click at [455, 490] on span "Знижка: 8% Не відображається" at bounding box center [466, 501] width 190 height 23
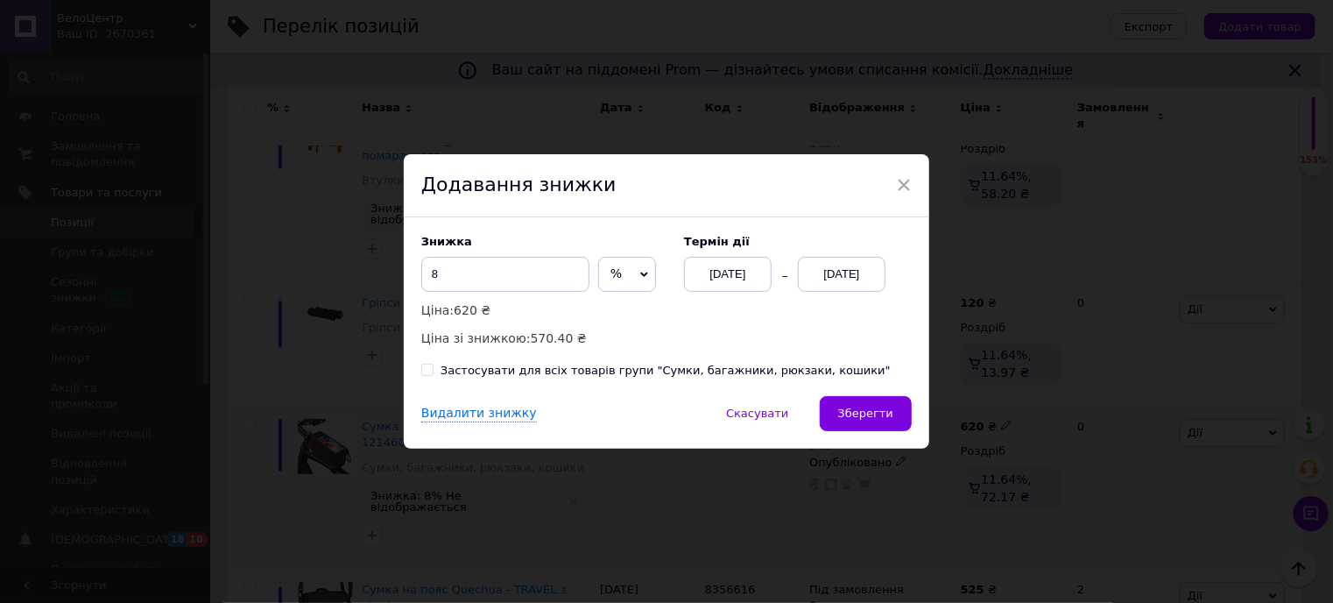
click at [851, 269] on div "[DATE]" at bounding box center [842, 274] width 88 height 35
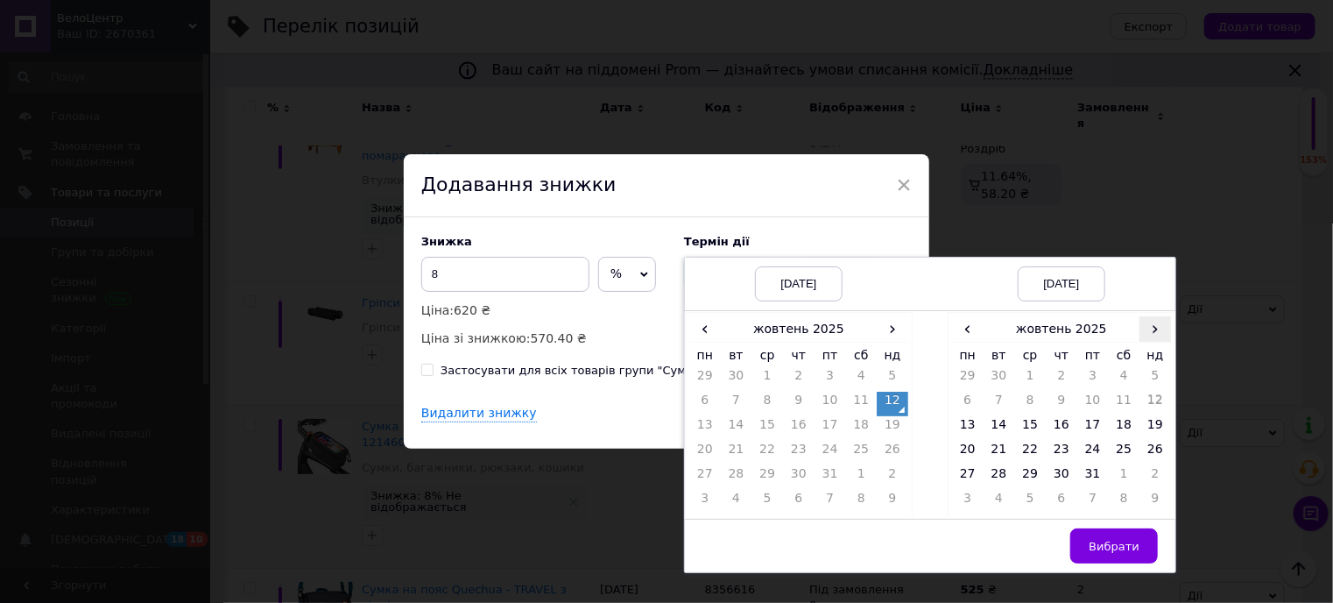
click at [1154, 335] on span "›" at bounding box center [1156, 328] width 32 height 25
click at [1033, 477] on td "26" at bounding box center [1030, 477] width 32 height 25
drag, startPoint x: 1133, startPoint y: 545, endPoint x: 1114, endPoint y: 541, distance: 18.7
click at [1132, 545] on span "Вибрати" at bounding box center [1114, 546] width 51 height 13
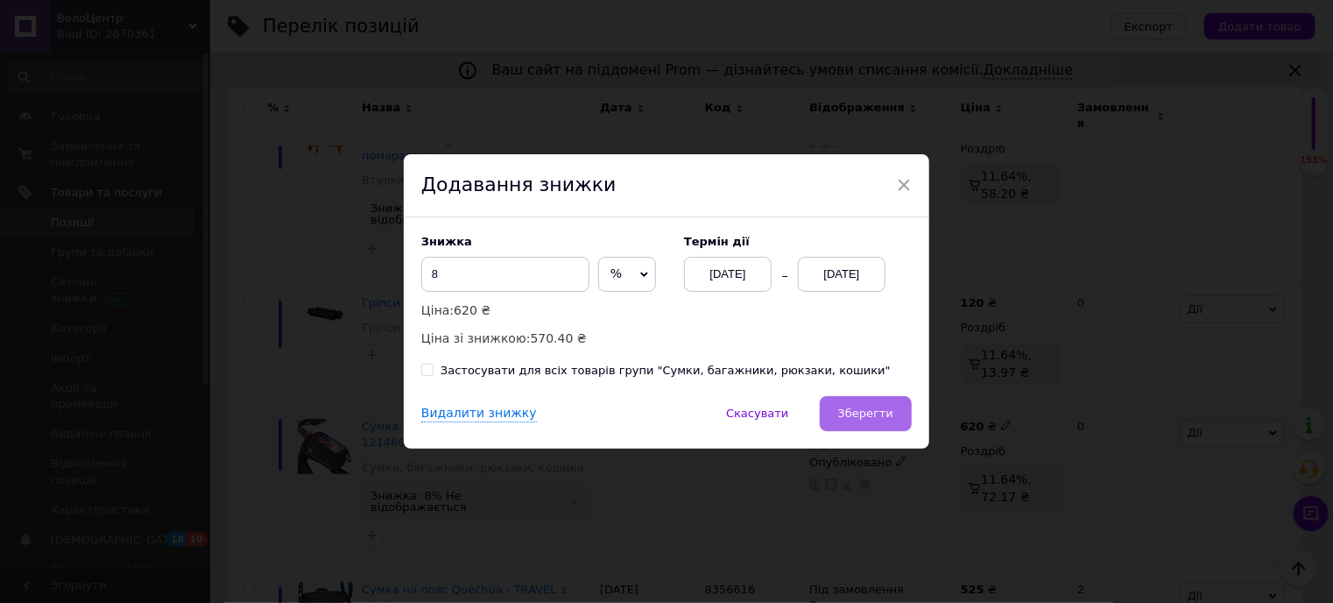
click at [862, 415] on span "Зберегти" at bounding box center [865, 412] width 55 height 13
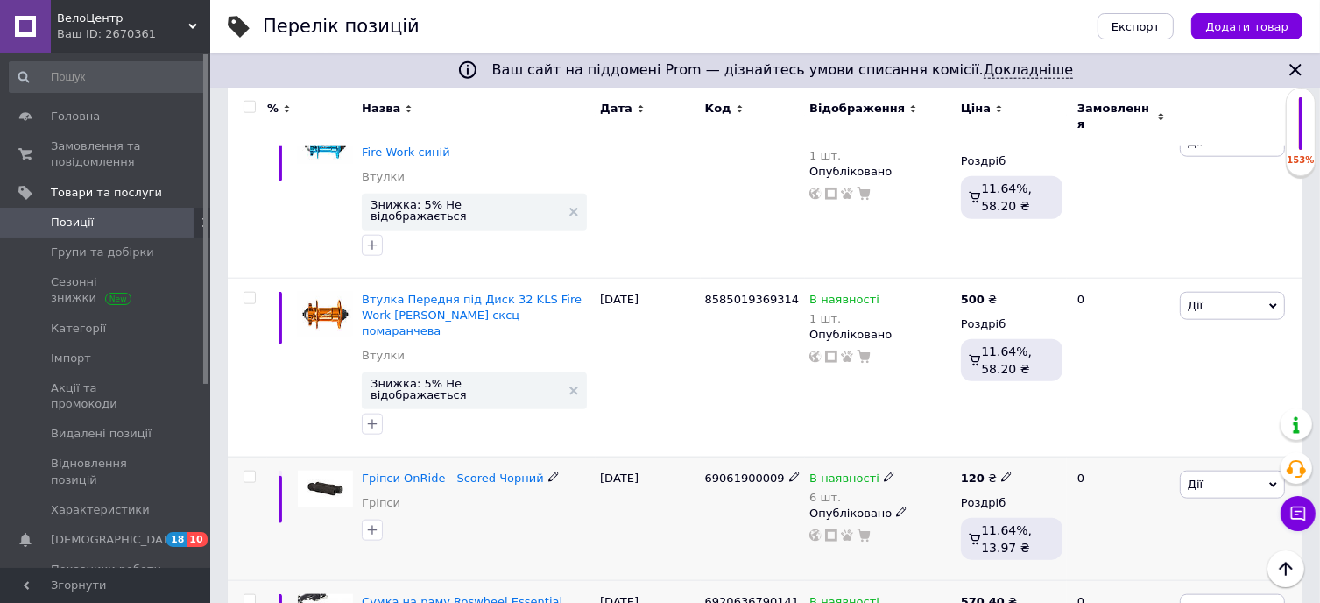
scroll to position [1747, 0]
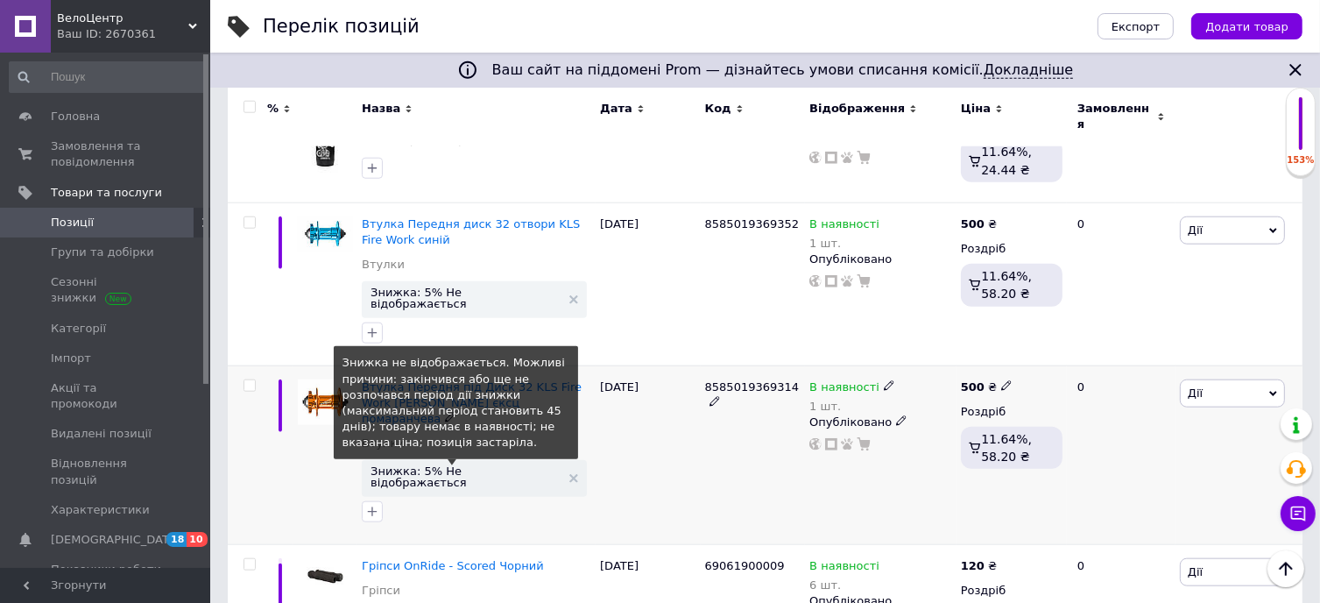
click at [444, 465] on span "Знижка: 5% Не відображається" at bounding box center [466, 476] width 190 height 23
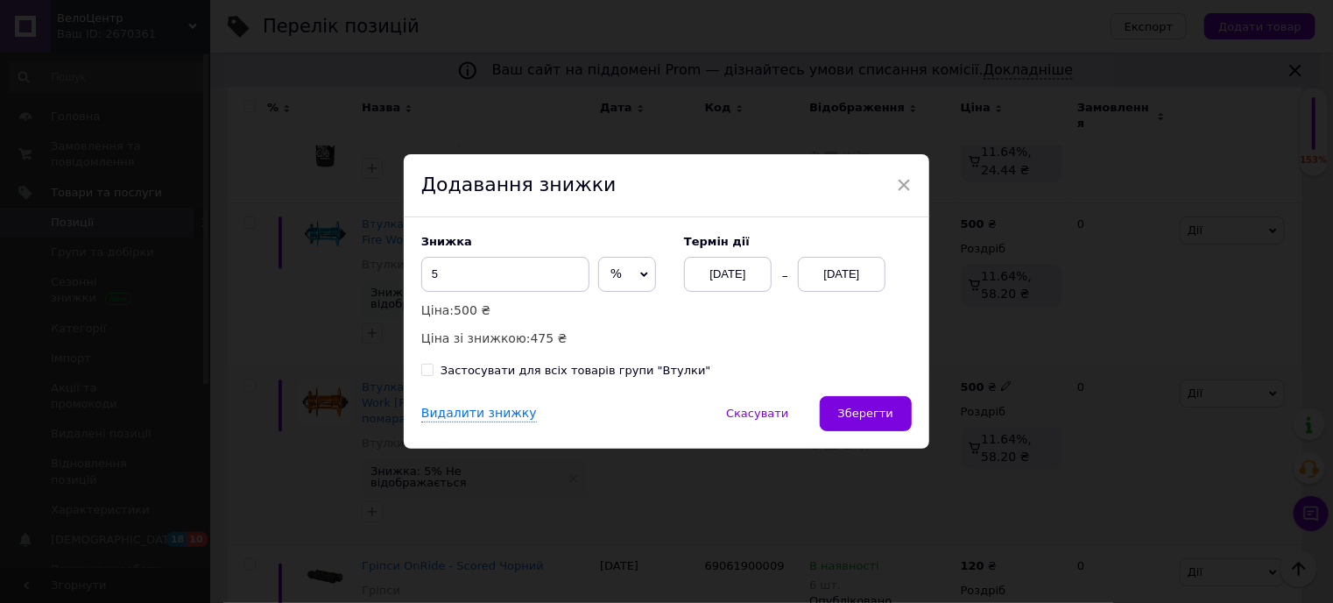
click at [823, 270] on div "[DATE]" at bounding box center [842, 274] width 88 height 35
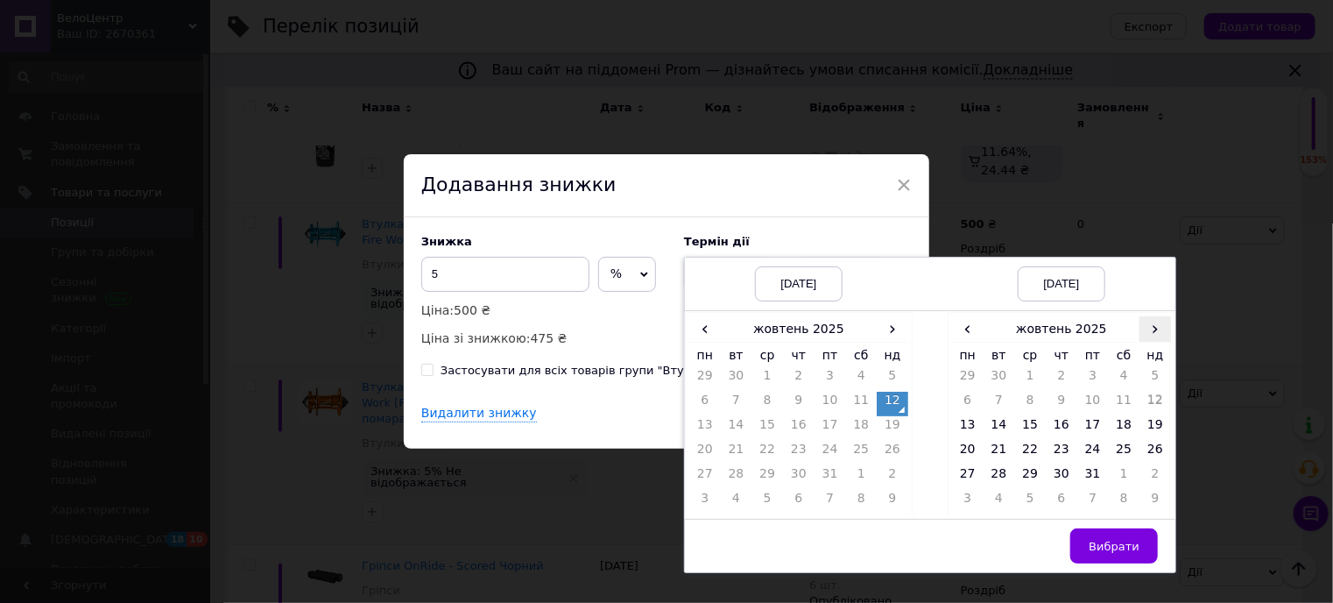
click at [1153, 329] on span "›" at bounding box center [1156, 328] width 32 height 25
click at [992, 474] on td "25" at bounding box center [1000, 477] width 32 height 25
click at [1109, 534] on button "Вибрати" at bounding box center [1114, 545] width 88 height 35
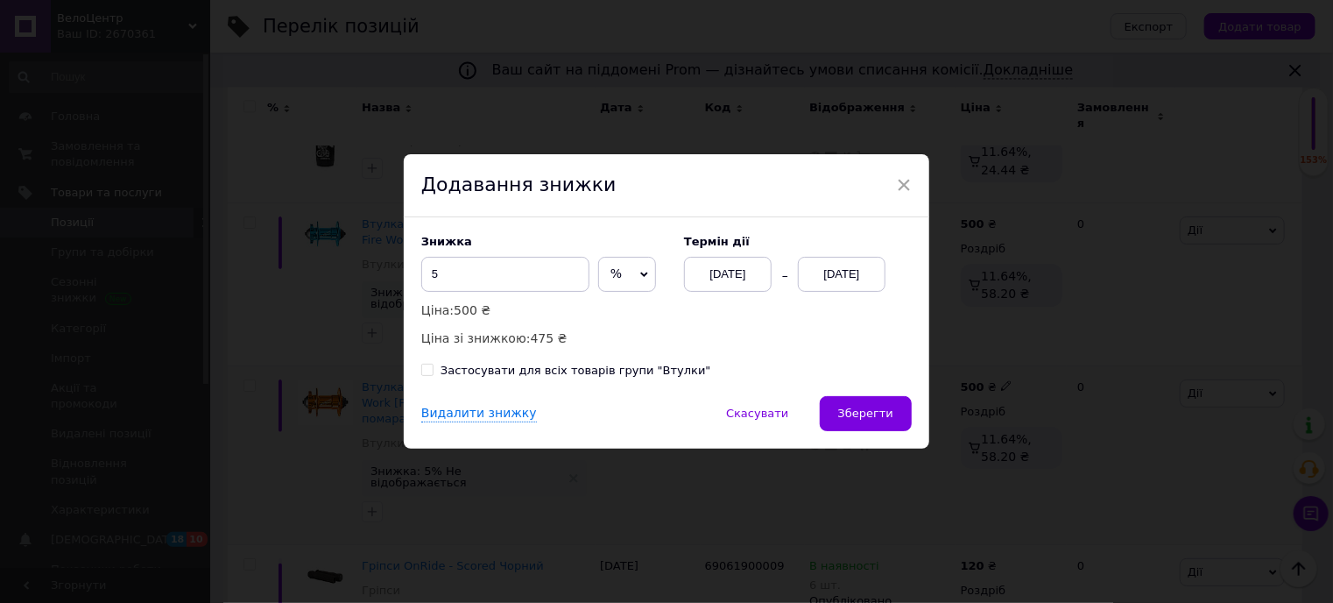
click at [862, 419] on span "Зберегти" at bounding box center [865, 412] width 55 height 13
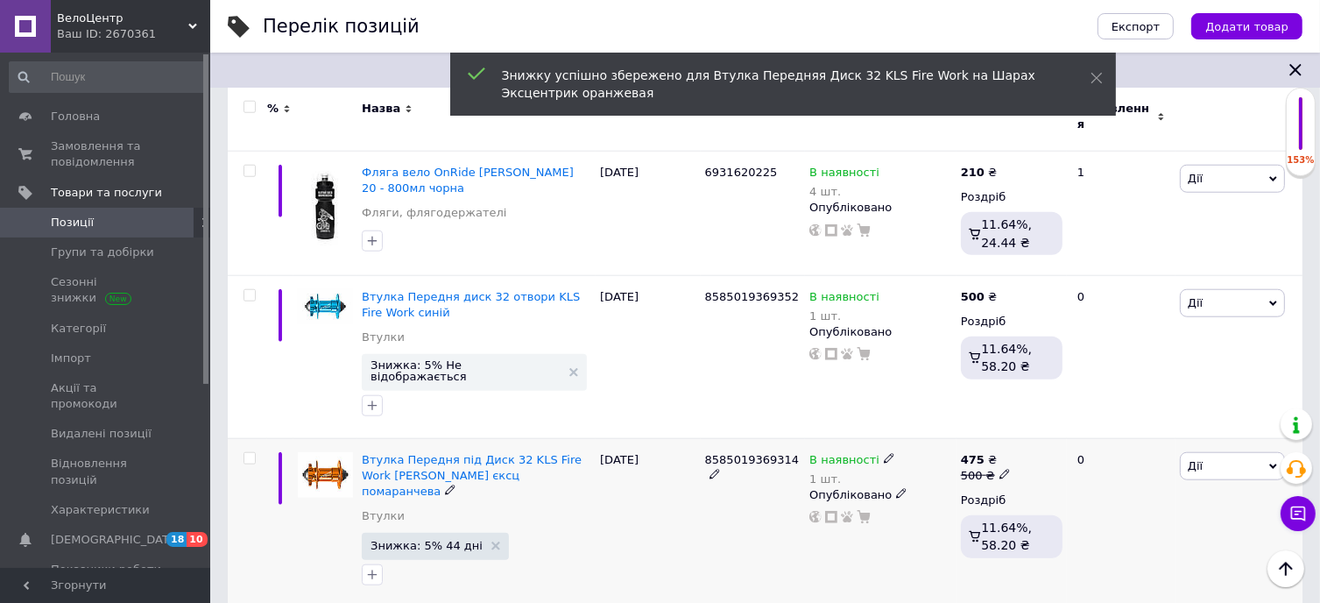
scroll to position [1571, 0]
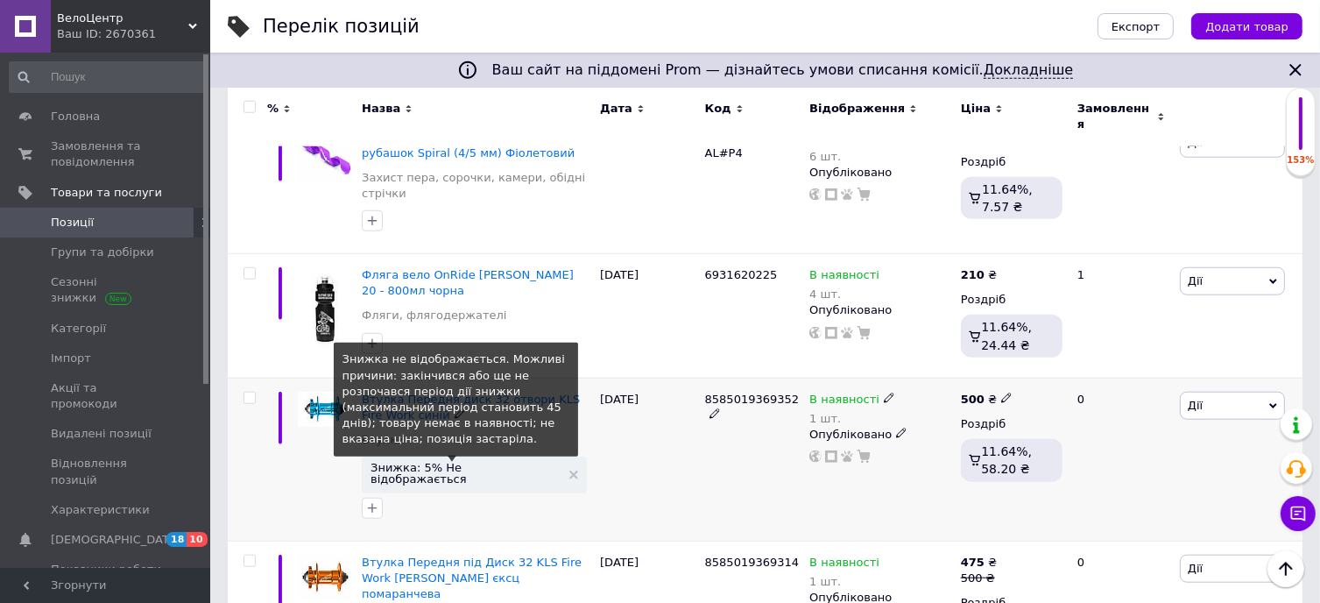
click at [477, 462] on span "Знижка: 5% Не відображається" at bounding box center [466, 473] width 190 height 23
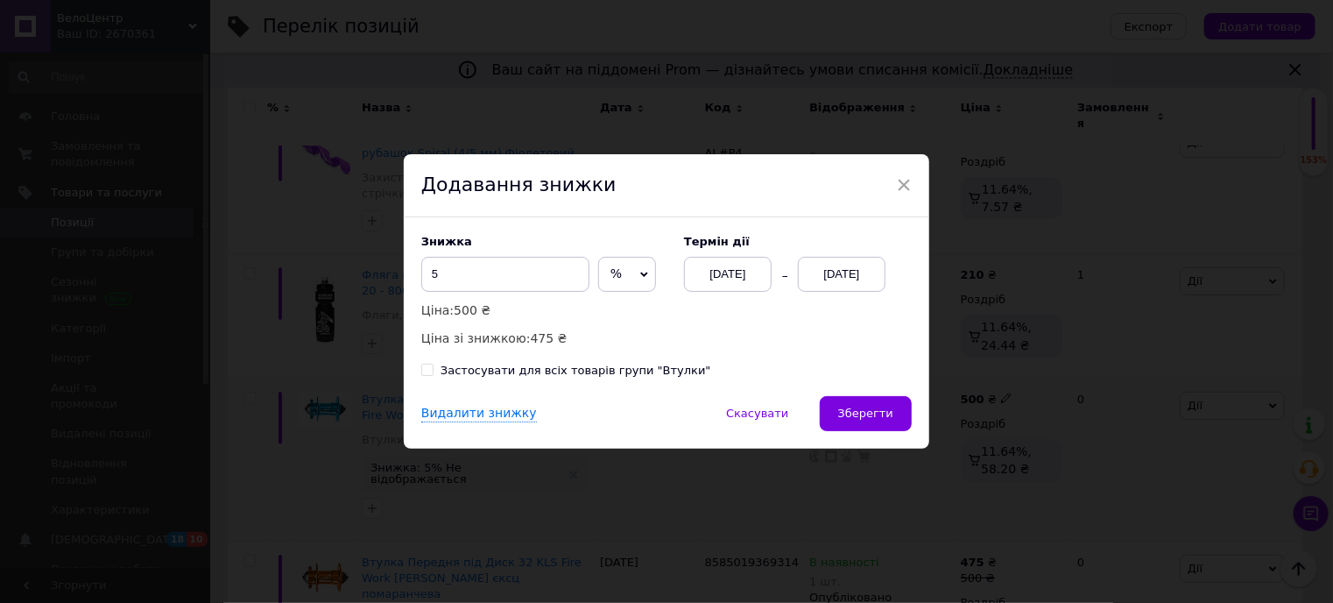
click at [833, 265] on div "[DATE]" at bounding box center [842, 274] width 88 height 35
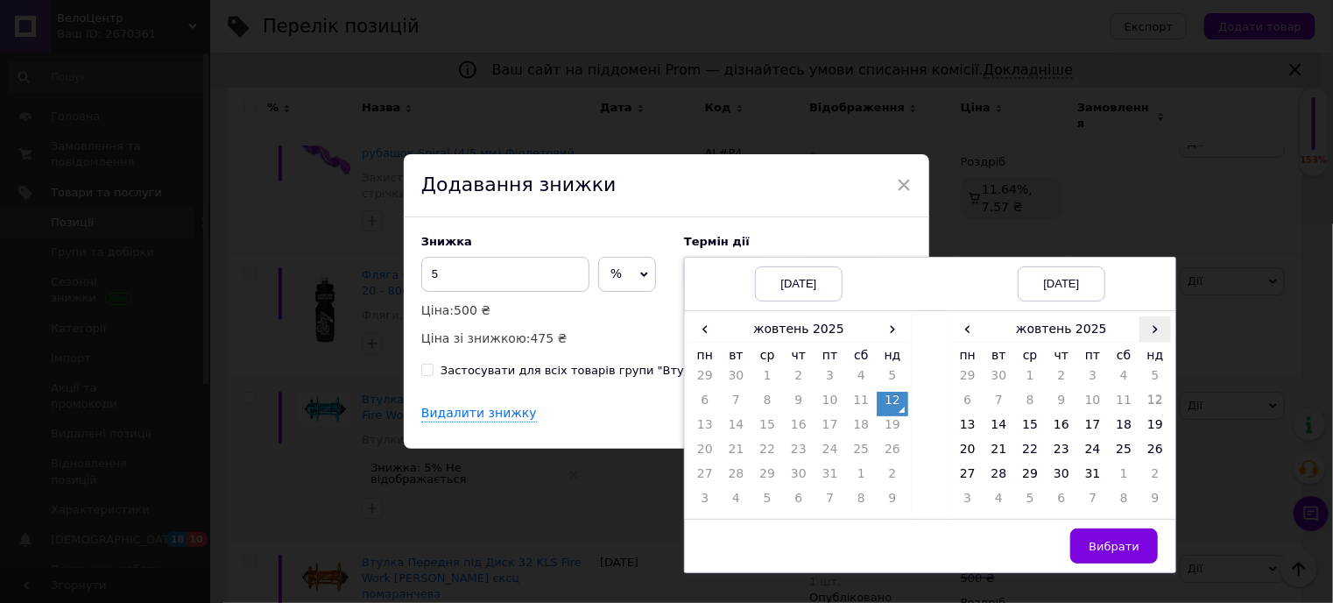
click at [1146, 328] on span "›" at bounding box center [1156, 328] width 32 height 25
click at [995, 477] on td "25" at bounding box center [1000, 477] width 32 height 25
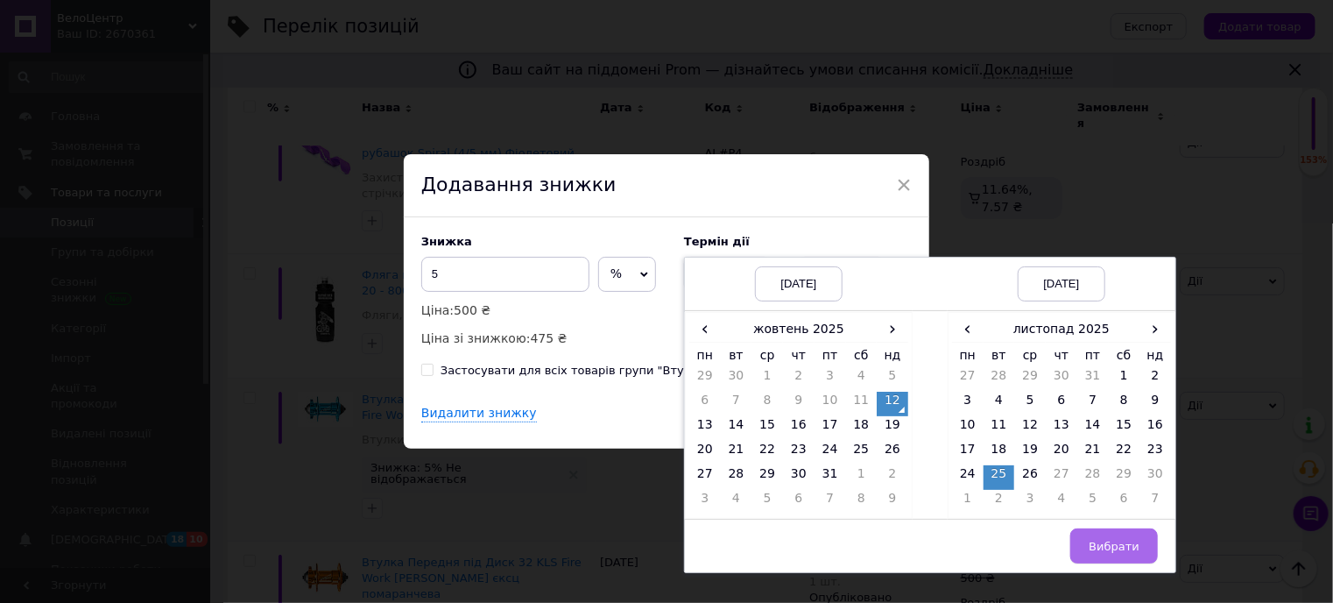
click at [1100, 541] on span "Вибрати" at bounding box center [1114, 546] width 51 height 13
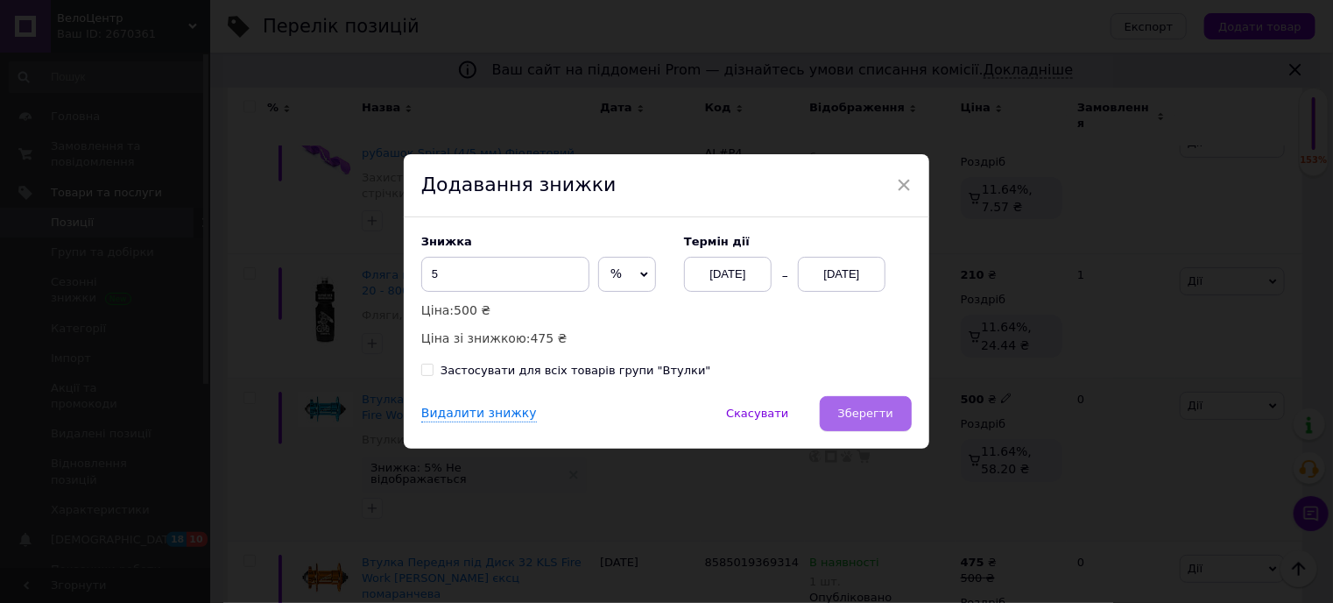
click at [869, 417] on span "Зберегти" at bounding box center [865, 412] width 55 height 13
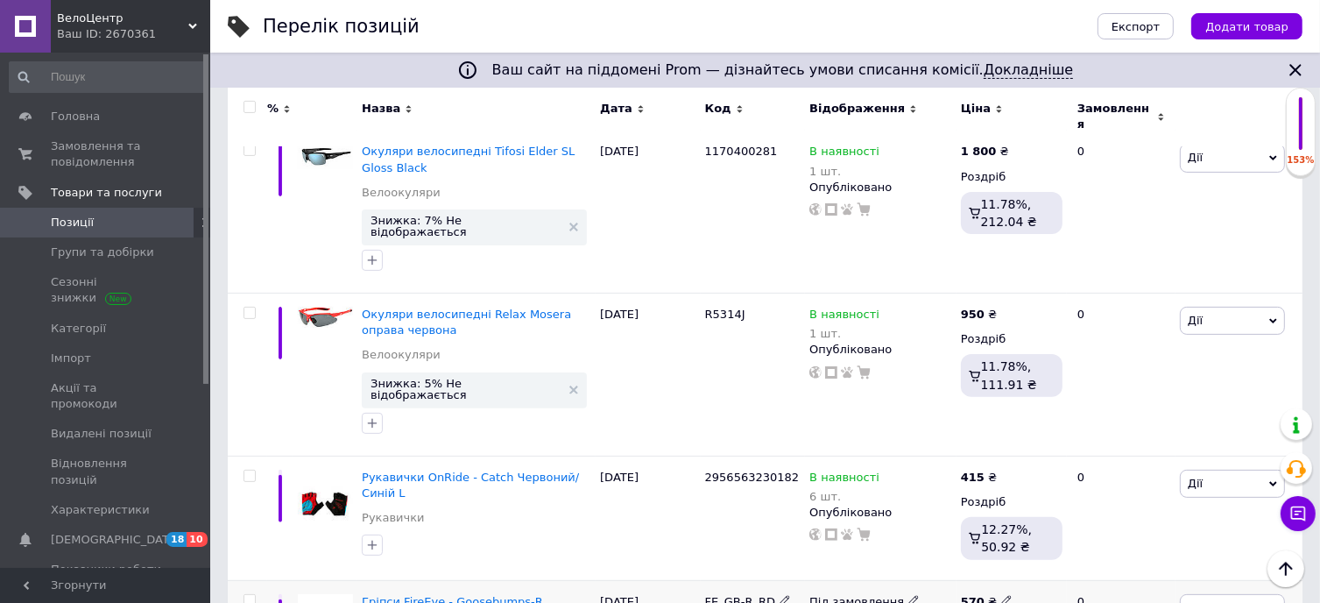
scroll to position [433, 0]
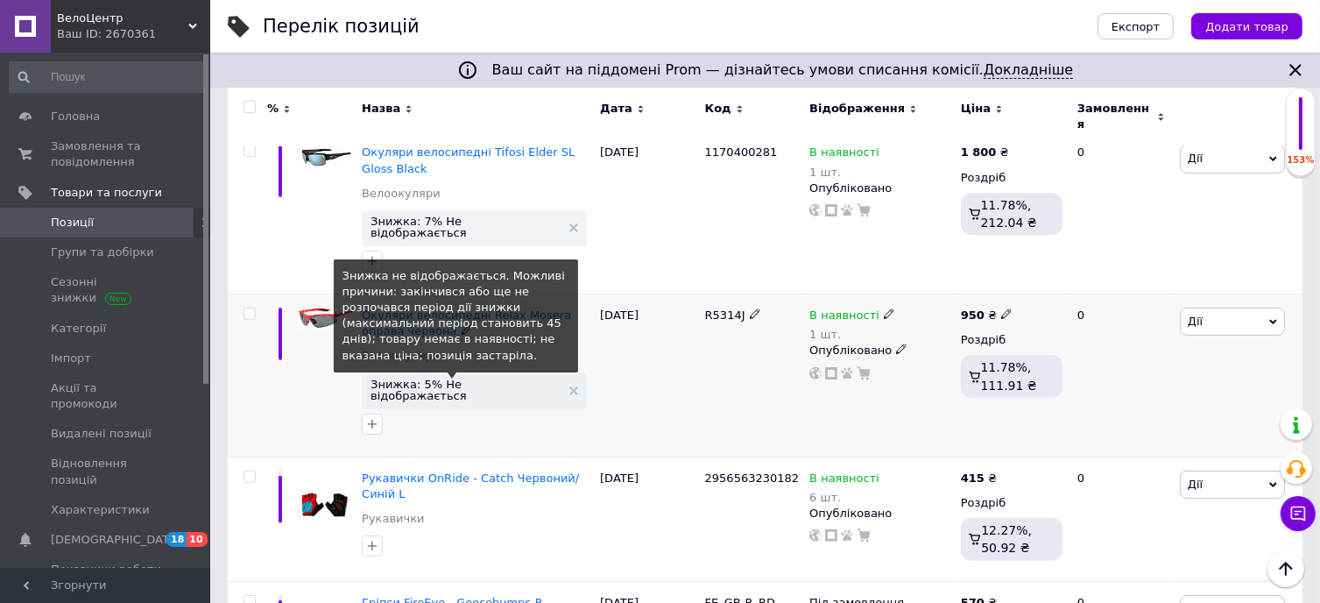
click at [462, 378] on span "Знижка: 5% Не відображається" at bounding box center [466, 389] width 190 height 23
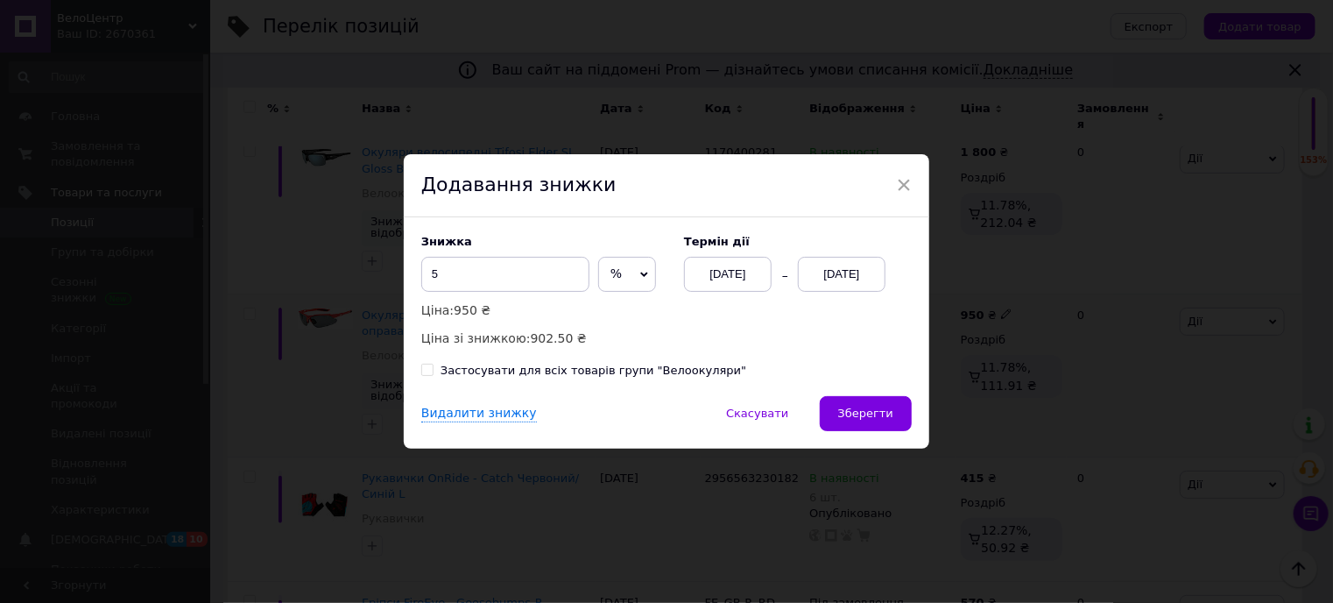
click at [856, 277] on div "[DATE]" at bounding box center [842, 274] width 88 height 35
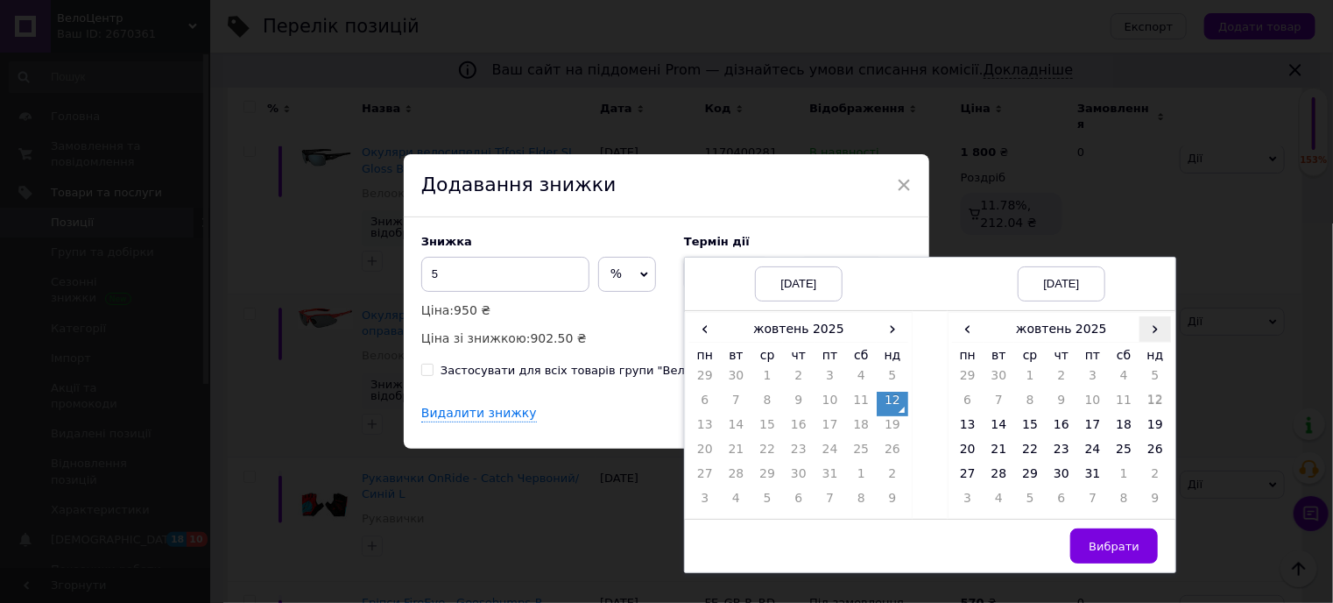
click at [1154, 332] on span "›" at bounding box center [1156, 328] width 32 height 25
click at [996, 477] on td "25" at bounding box center [1000, 477] width 32 height 25
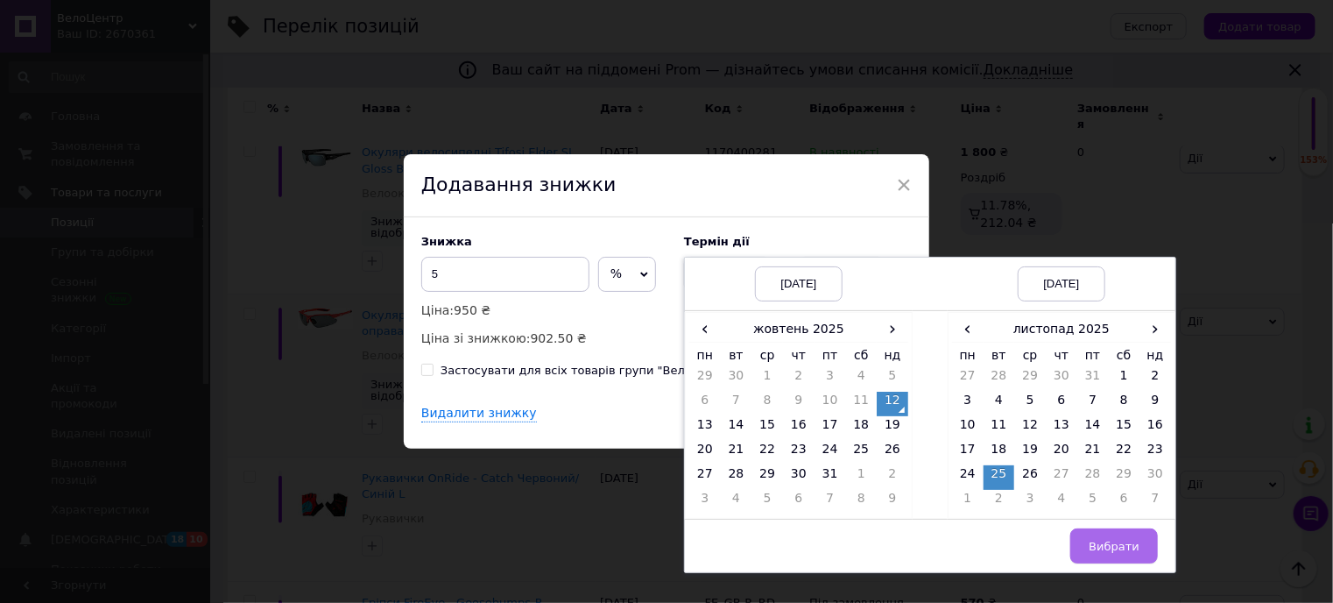
click at [1107, 547] on span "Вибрати" at bounding box center [1114, 546] width 51 height 13
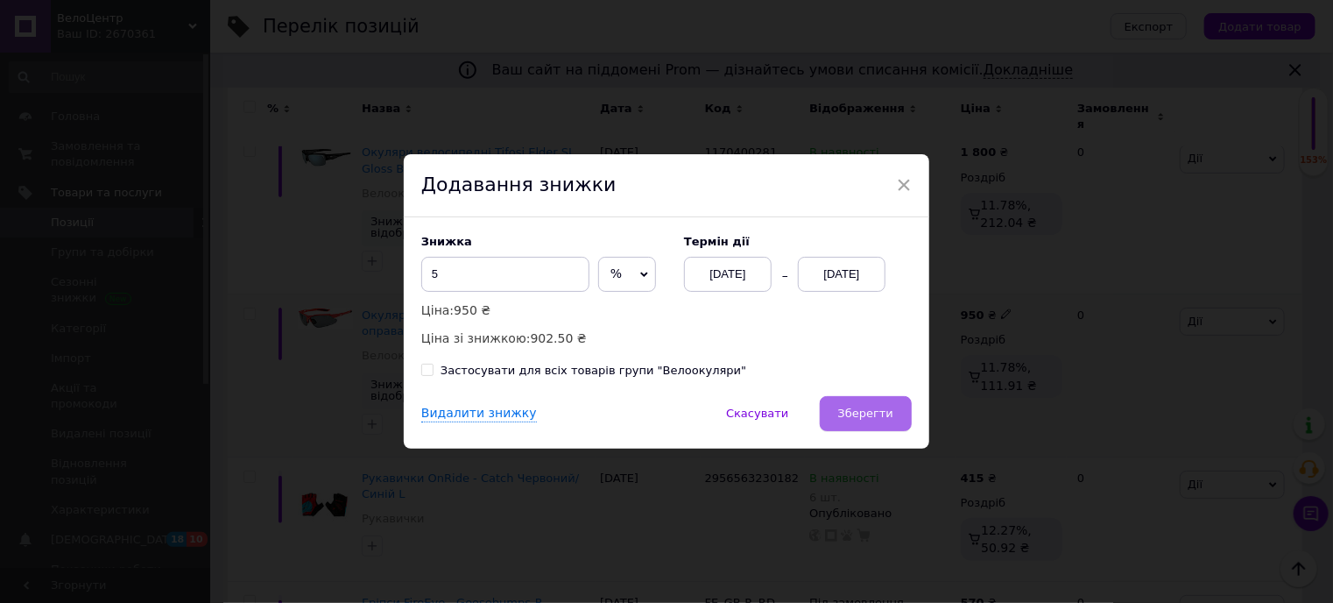
click at [851, 416] on span "Зберегти" at bounding box center [865, 412] width 55 height 13
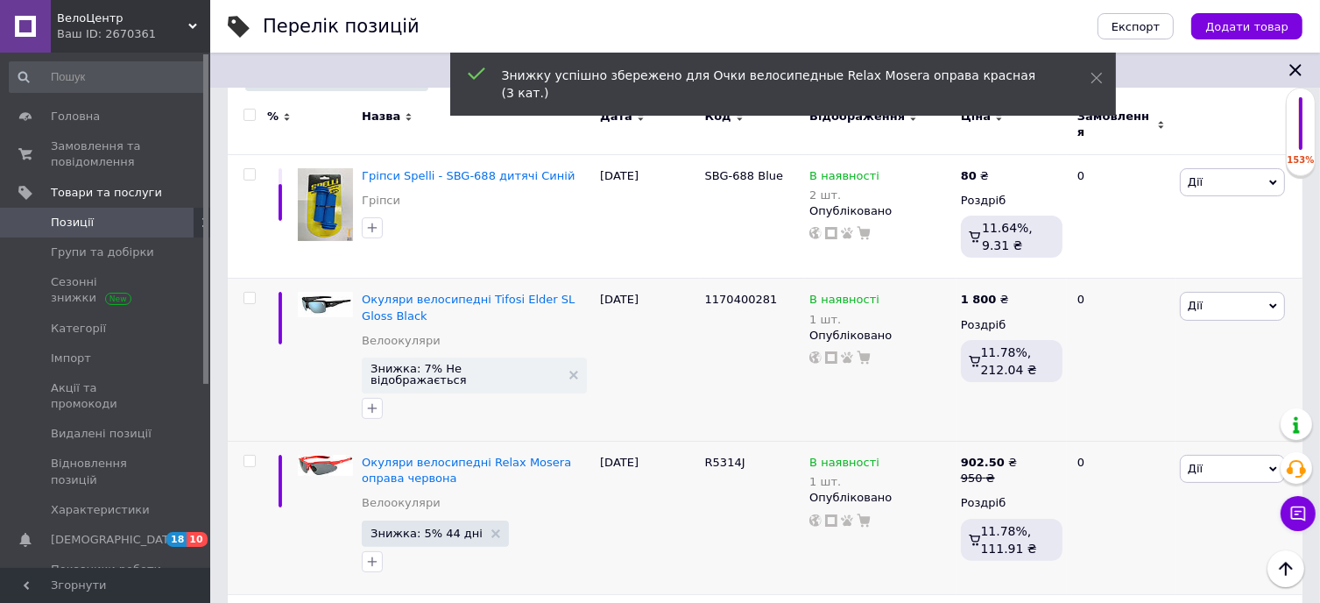
scroll to position [258, 0]
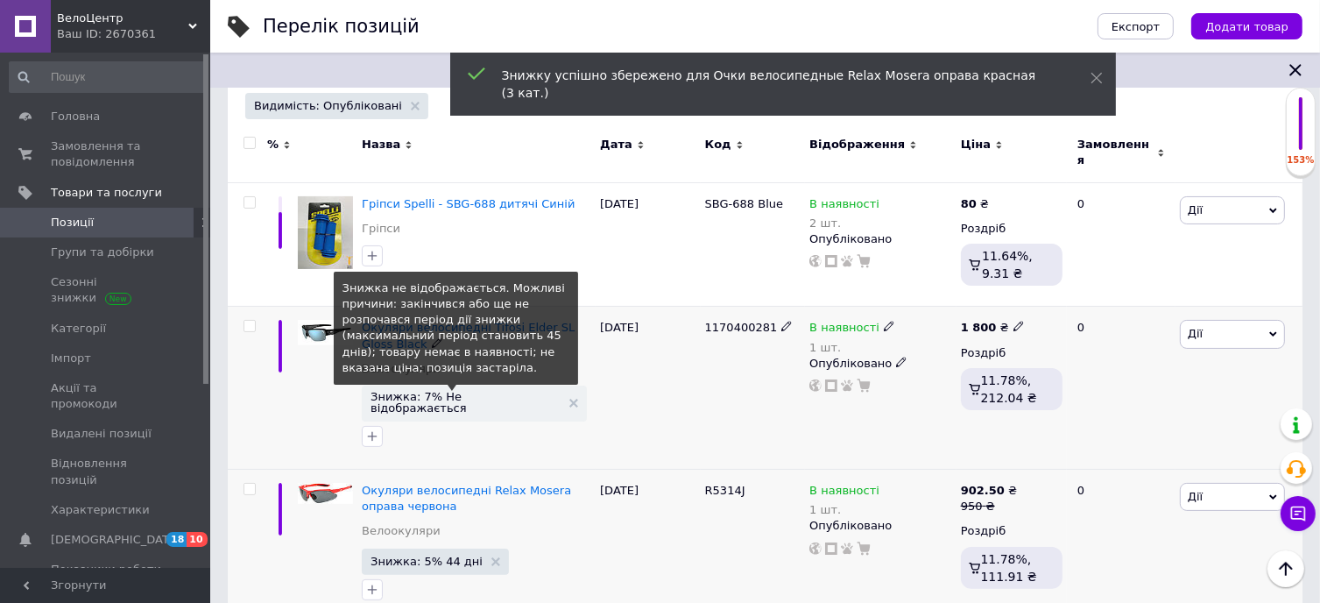
click at [445, 391] on span "Знижка: 7% Не відображається" at bounding box center [466, 402] width 190 height 23
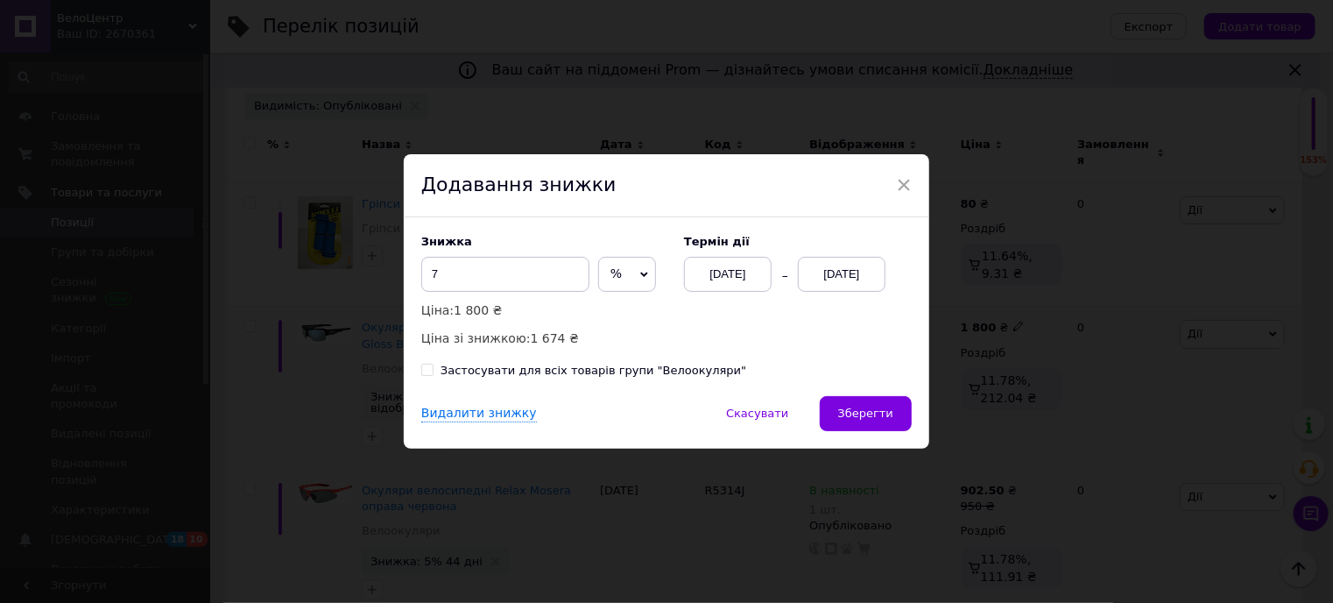
click at [866, 279] on div "[DATE]" at bounding box center [842, 274] width 88 height 35
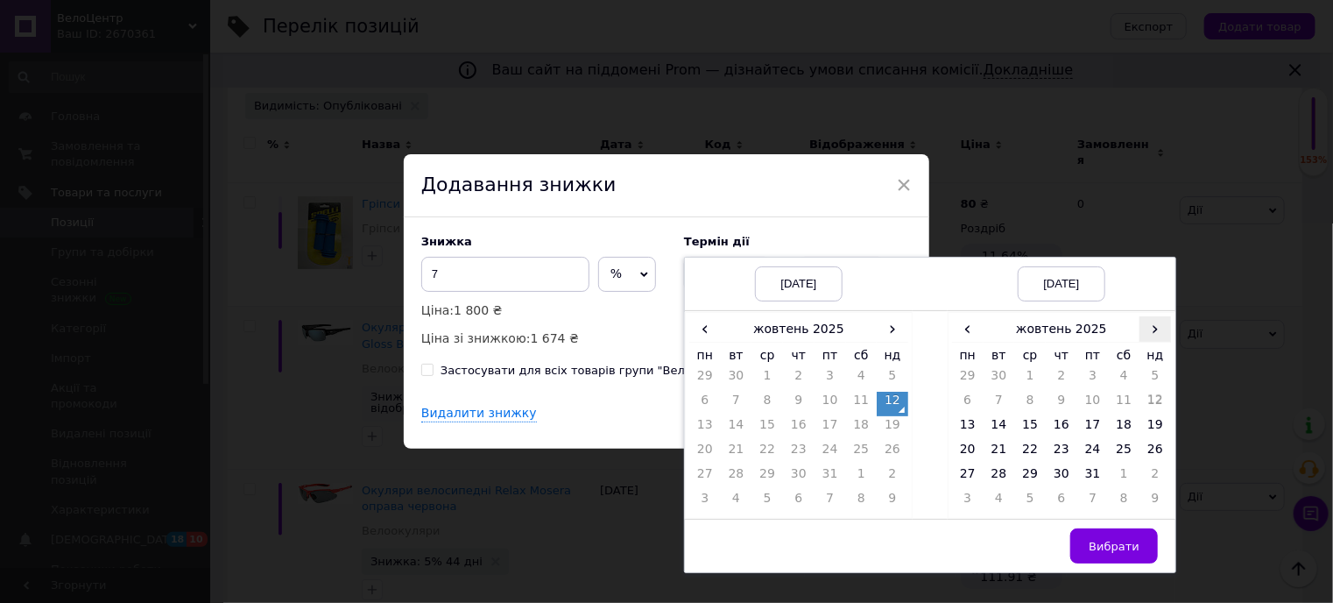
click at [1148, 335] on span "›" at bounding box center [1156, 328] width 32 height 25
click at [1035, 450] on td "19" at bounding box center [1030, 453] width 32 height 25
click at [1053, 448] on td "20" at bounding box center [1062, 453] width 32 height 25
click at [1098, 452] on td "21" at bounding box center [1093, 453] width 32 height 25
click at [1125, 555] on button "Вибрати" at bounding box center [1114, 545] width 88 height 35
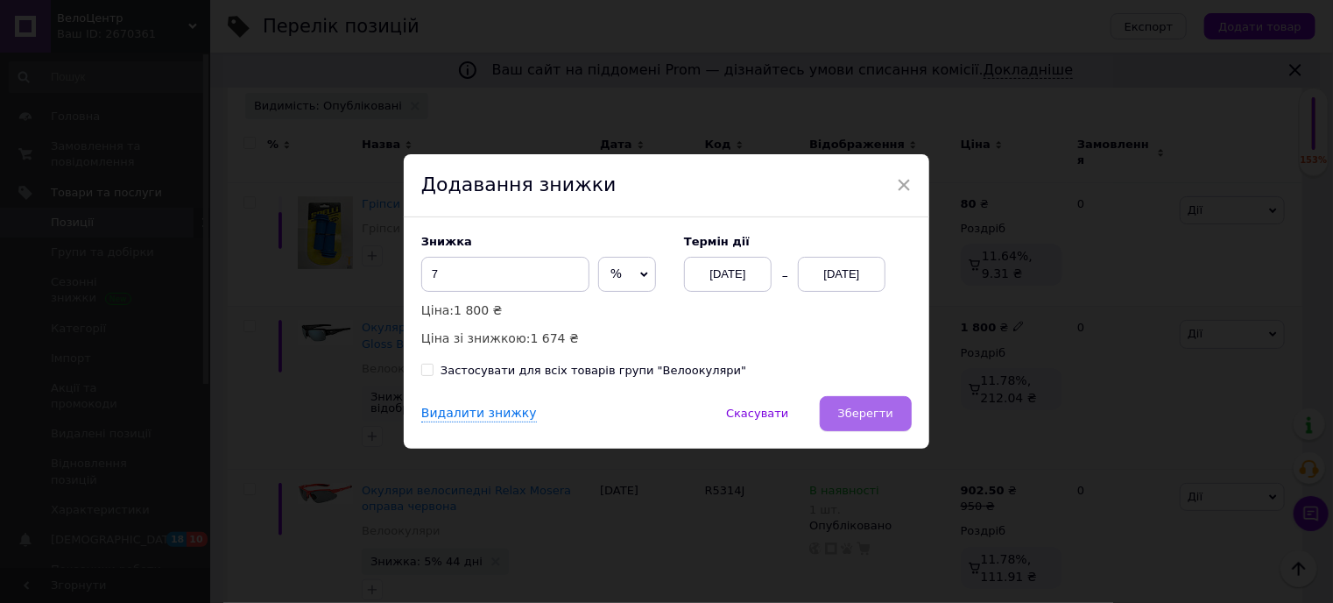
click at [877, 420] on span "Зберегти" at bounding box center [865, 412] width 55 height 13
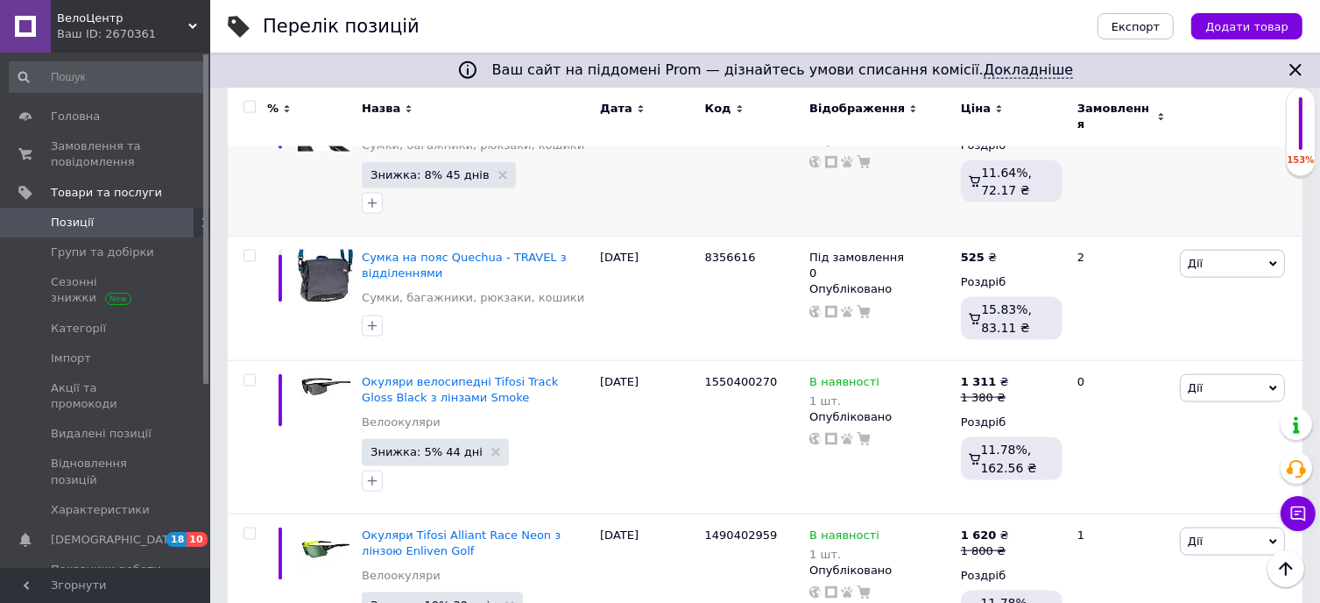
scroll to position [2710, 0]
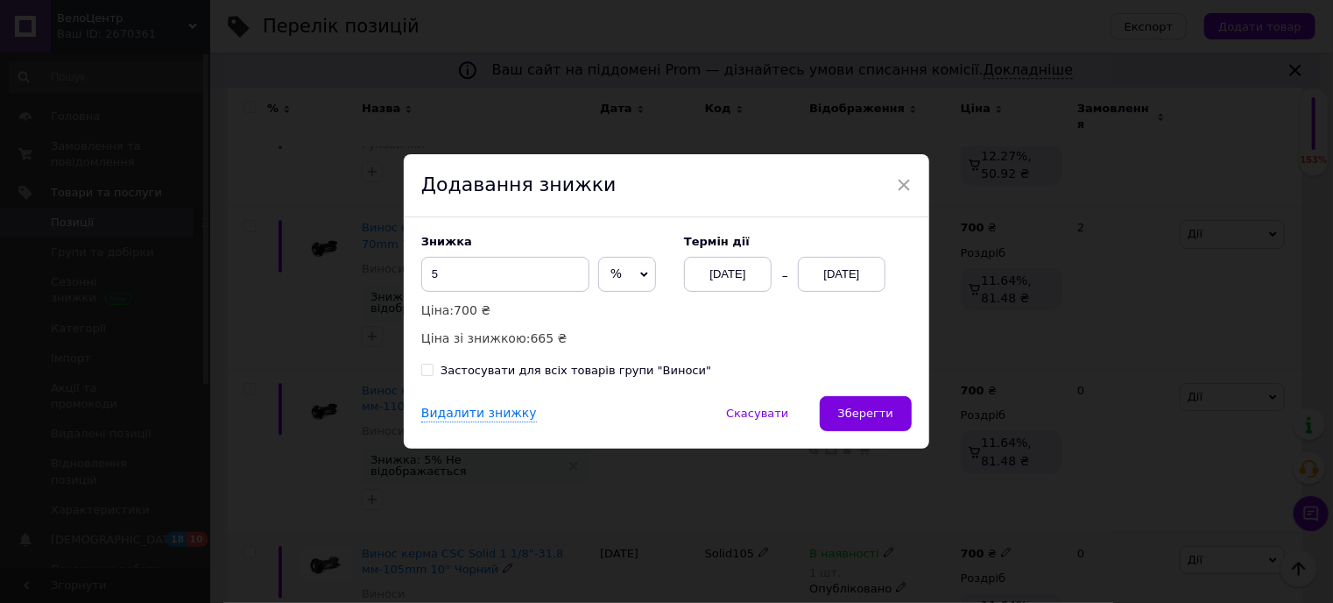
click at [841, 274] on div "[DATE]" at bounding box center [842, 274] width 88 height 35
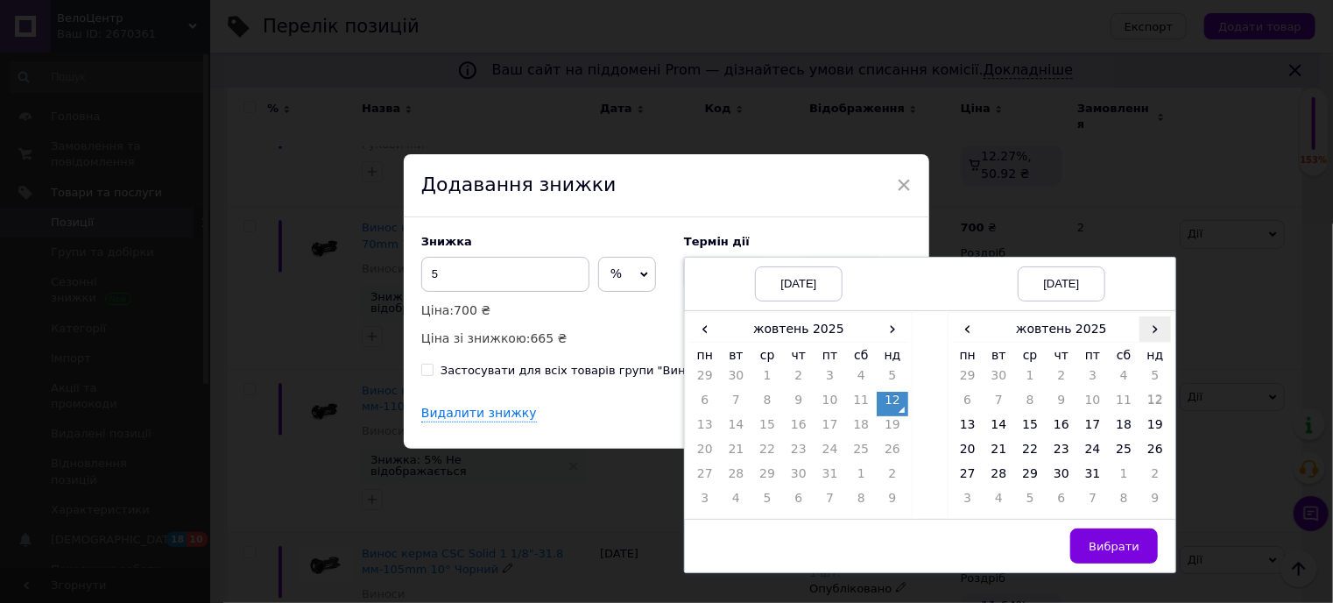
click at [1154, 325] on span "›" at bounding box center [1156, 328] width 32 height 25
click at [1065, 448] on td "20" at bounding box center [1062, 453] width 32 height 25
drag, startPoint x: 1139, startPoint y: 561, endPoint x: 1125, endPoint y: 541, distance: 24.5
click at [1136, 560] on button "Вибрати" at bounding box center [1114, 545] width 88 height 35
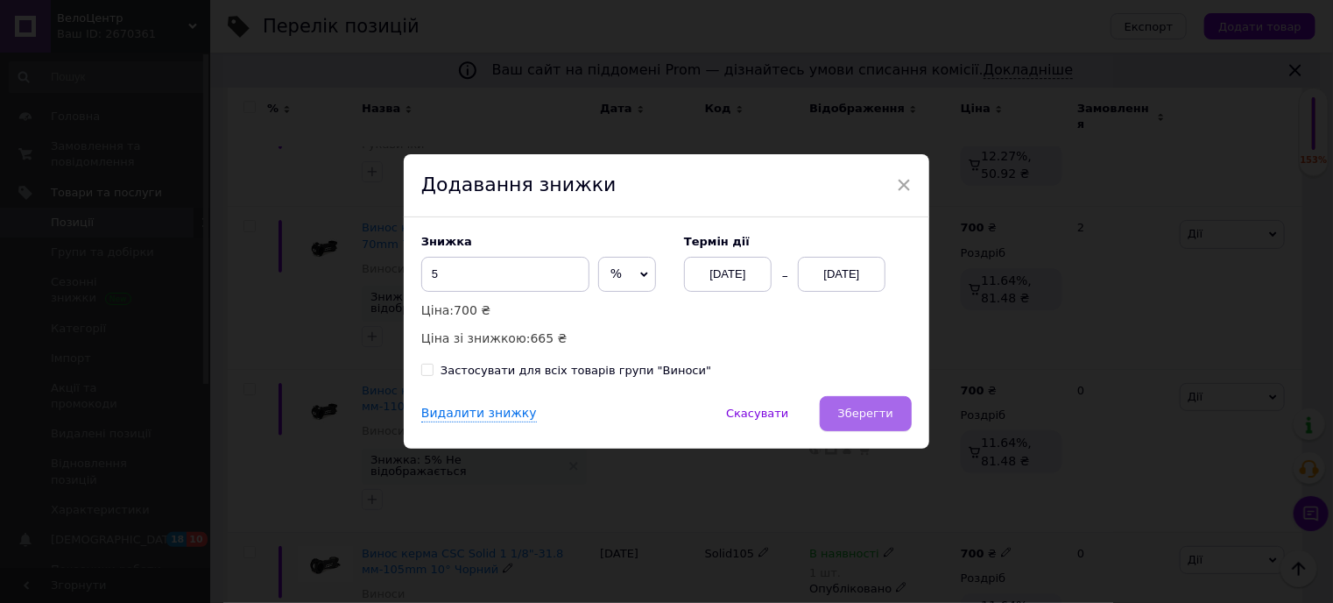
click at [877, 409] on span "Зберегти" at bounding box center [865, 412] width 55 height 13
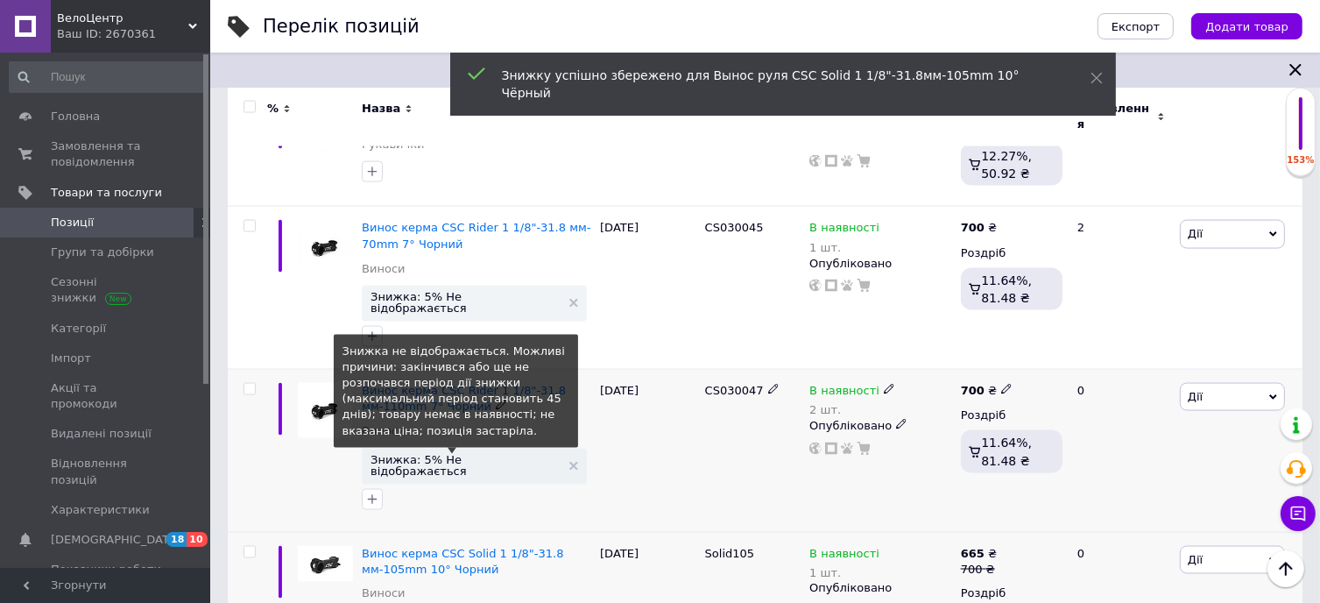
click at [470, 454] on span "Знижка: 5% Не відображається" at bounding box center [466, 465] width 190 height 23
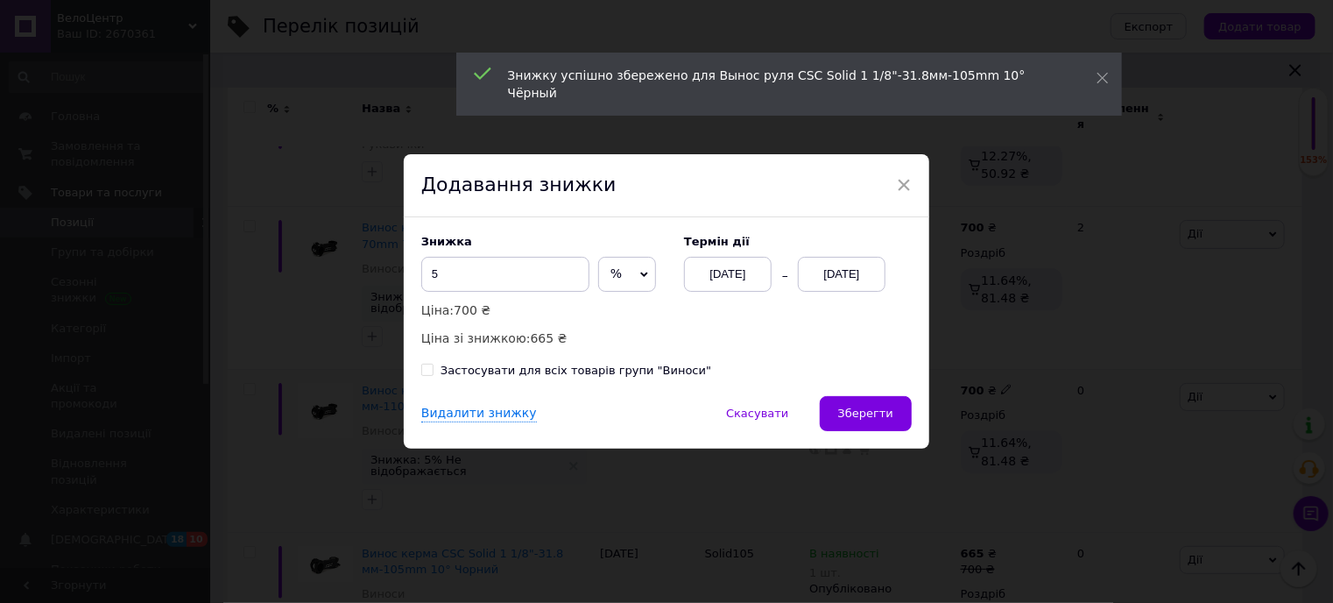
click at [841, 275] on div "[DATE]" at bounding box center [842, 274] width 88 height 35
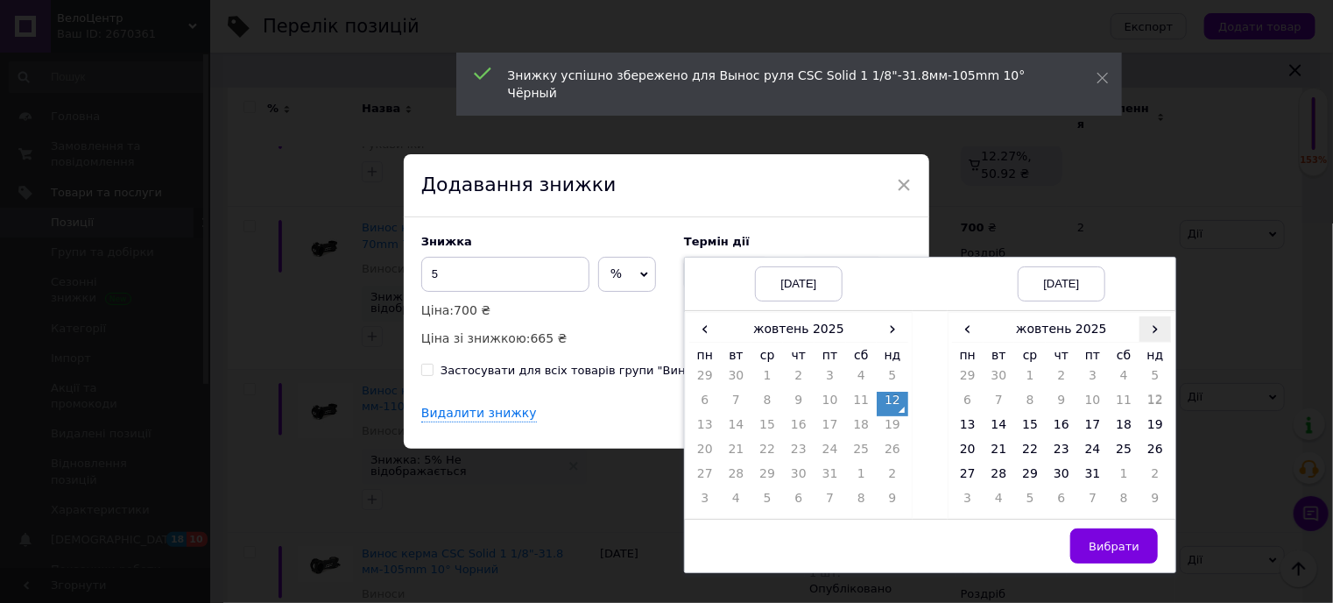
click at [1155, 334] on span "›" at bounding box center [1156, 328] width 32 height 25
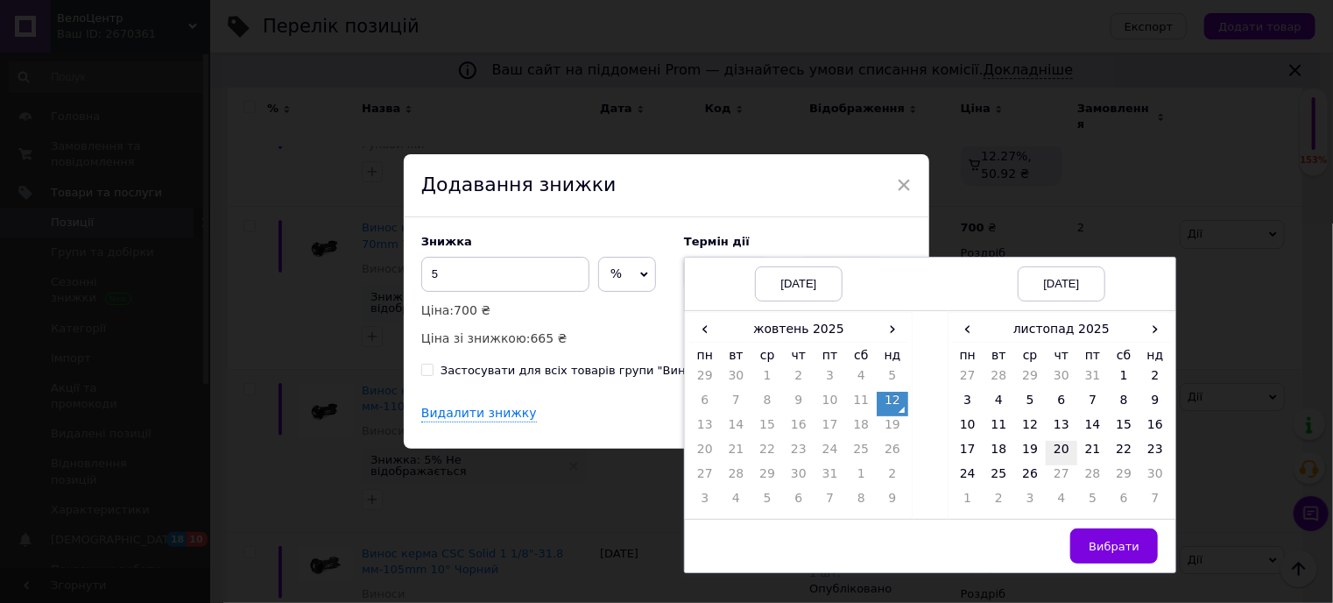
click at [1053, 449] on td "20" at bounding box center [1062, 453] width 32 height 25
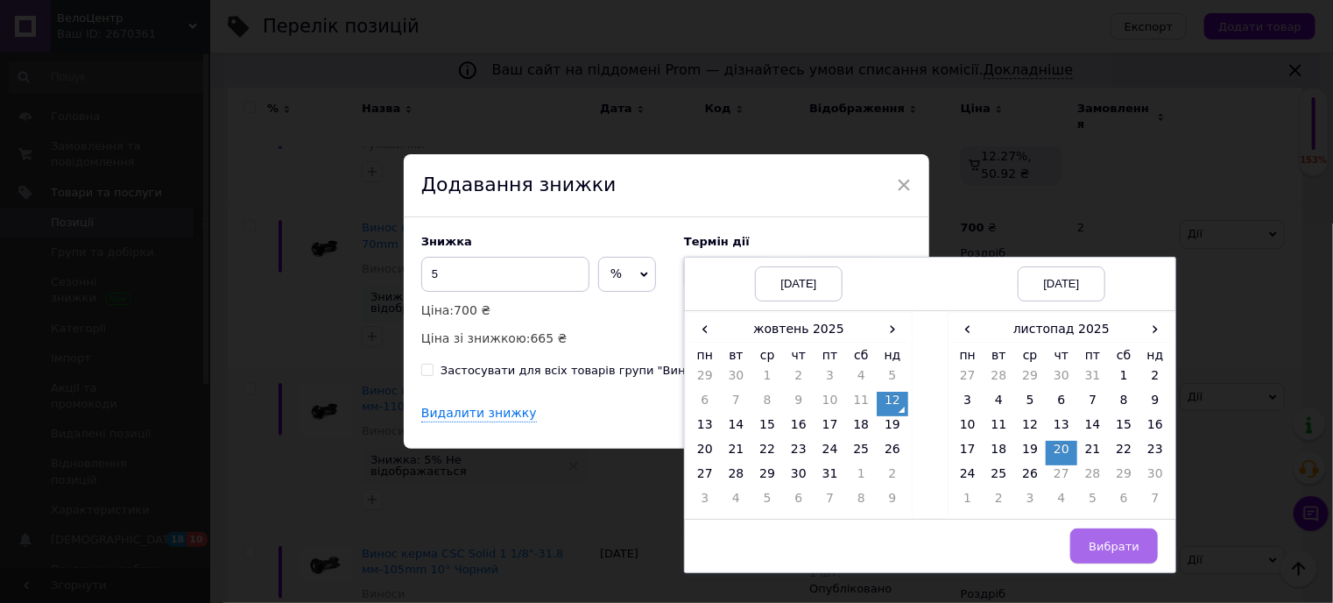
click at [1113, 546] on span "Вибрати" at bounding box center [1114, 546] width 51 height 13
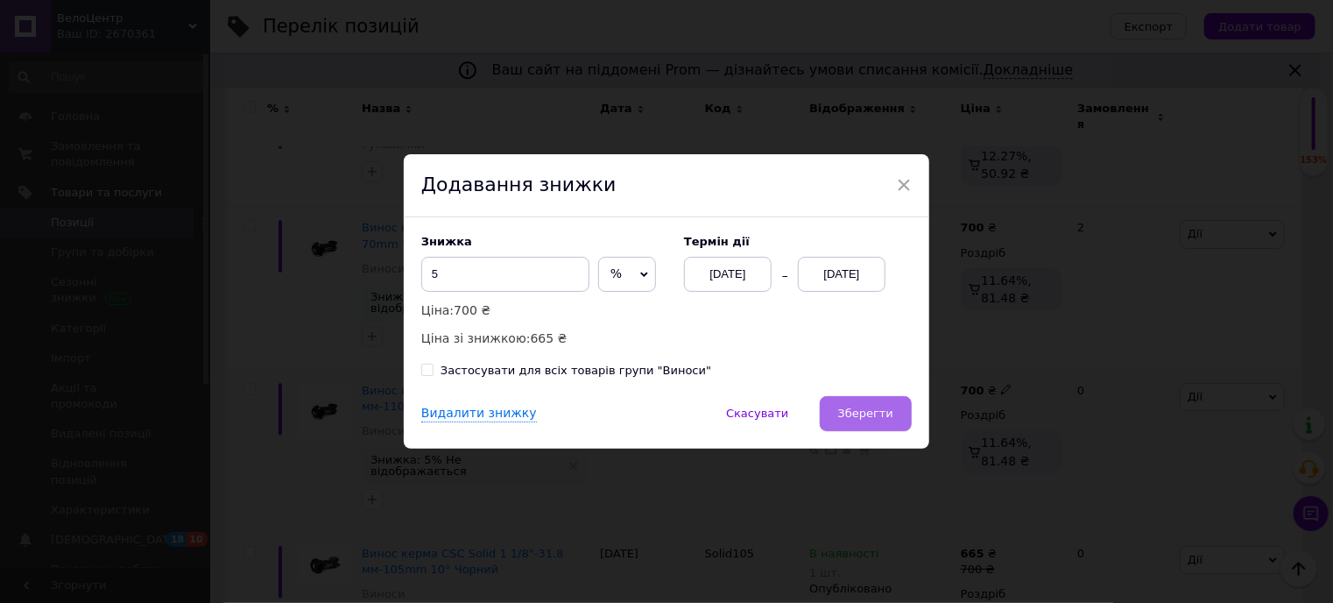
click at [857, 411] on span "Зберегти" at bounding box center [865, 412] width 55 height 13
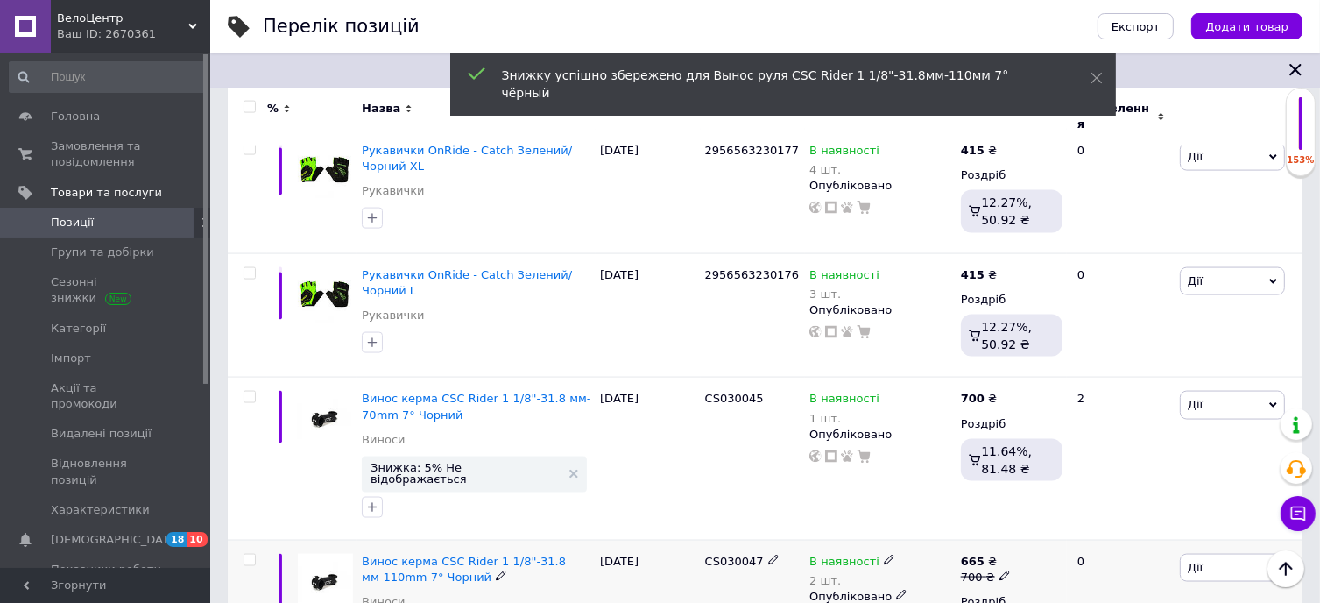
scroll to position [2535, 0]
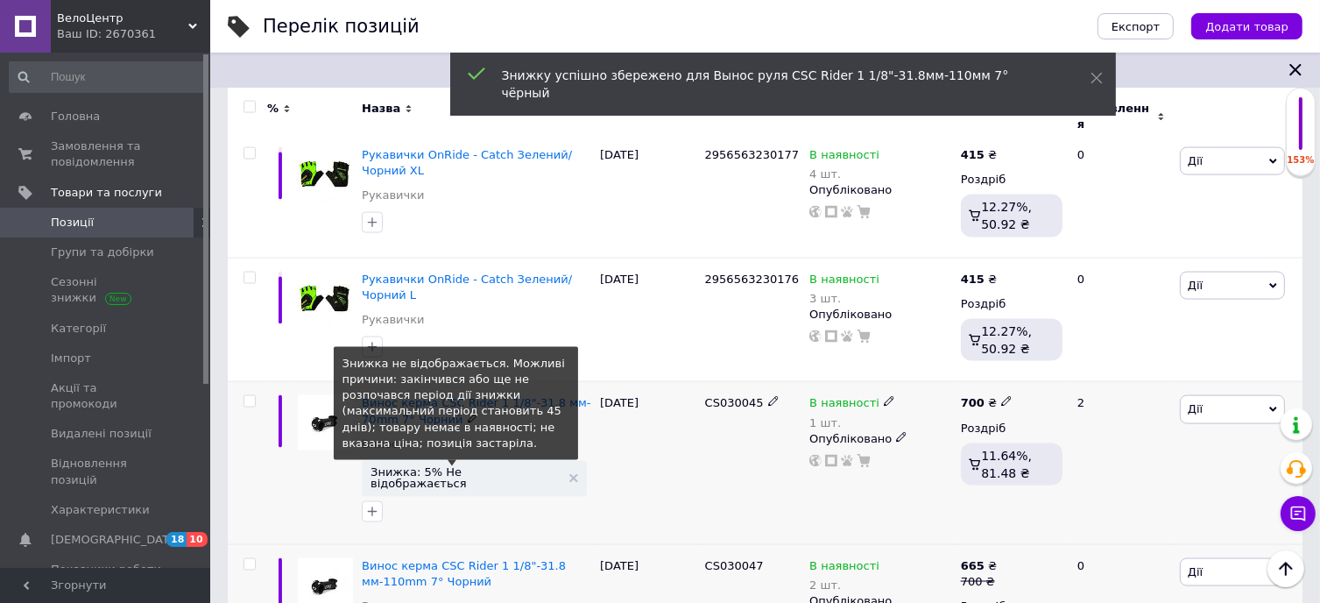
click at [460, 466] on span "Знижка: 5% Не відображається" at bounding box center [466, 477] width 190 height 23
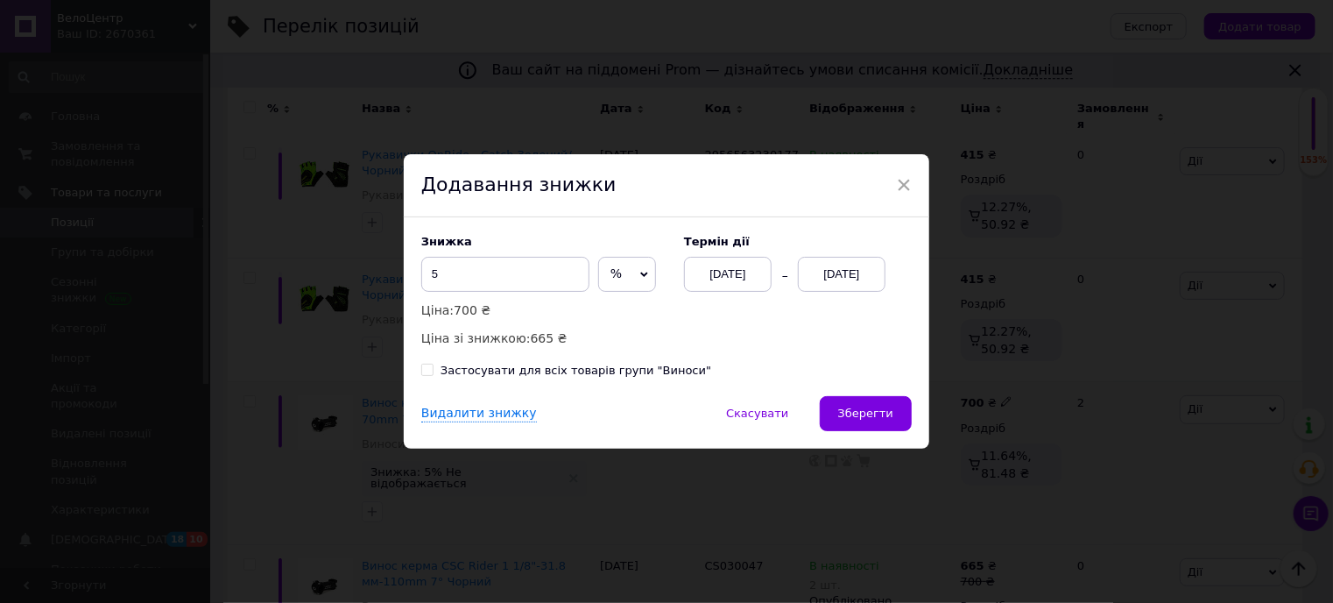
click at [837, 266] on div "[DATE]" at bounding box center [842, 274] width 88 height 35
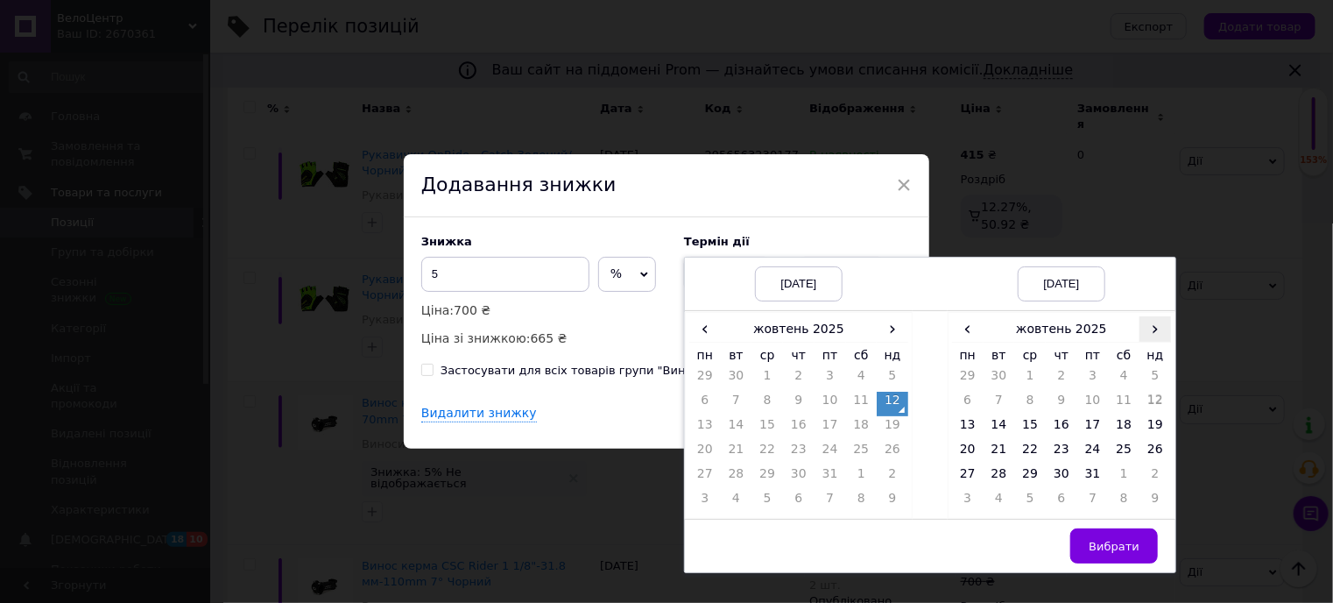
click at [1142, 329] on span "›" at bounding box center [1156, 328] width 32 height 25
click at [1062, 452] on td "20" at bounding box center [1062, 453] width 32 height 25
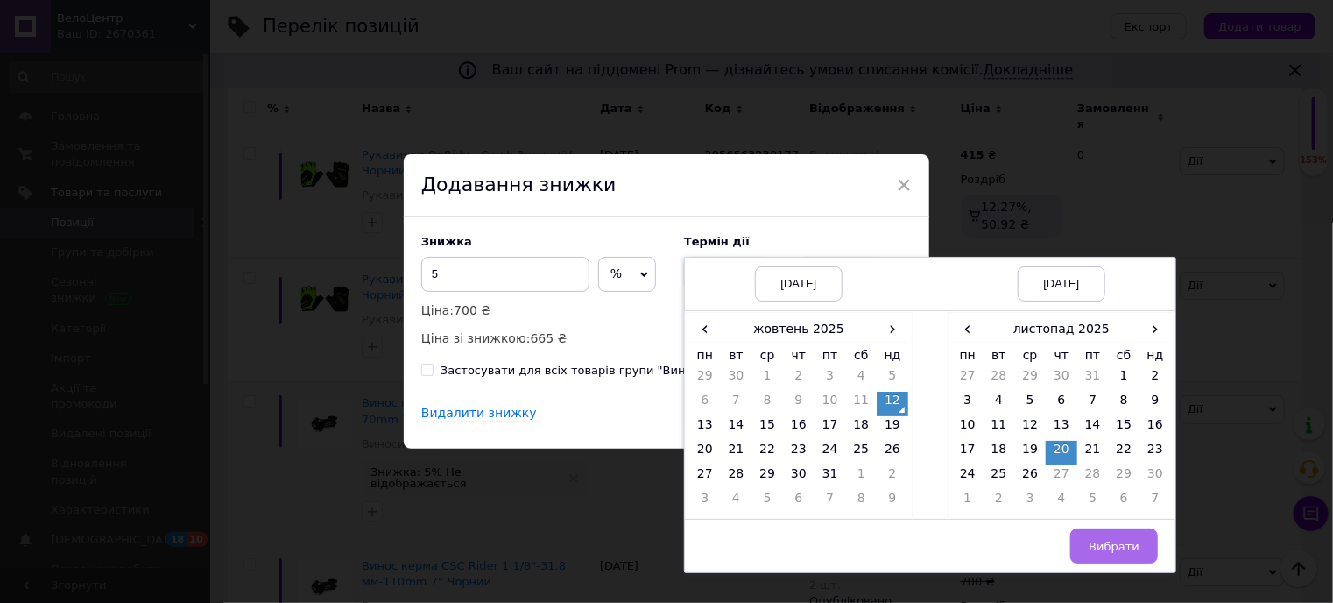
click at [1121, 546] on span "Вибрати" at bounding box center [1114, 546] width 51 height 13
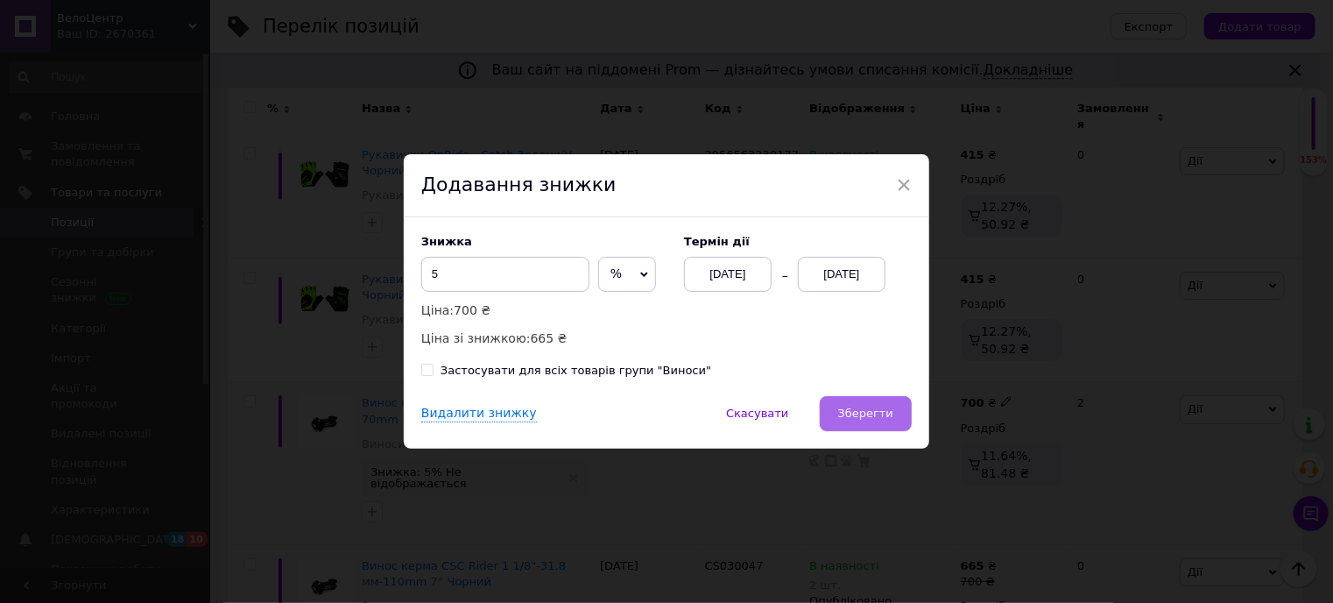
click at [850, 406] on span "Зберегти" at bounding box center [865, 412] width 55 height 13
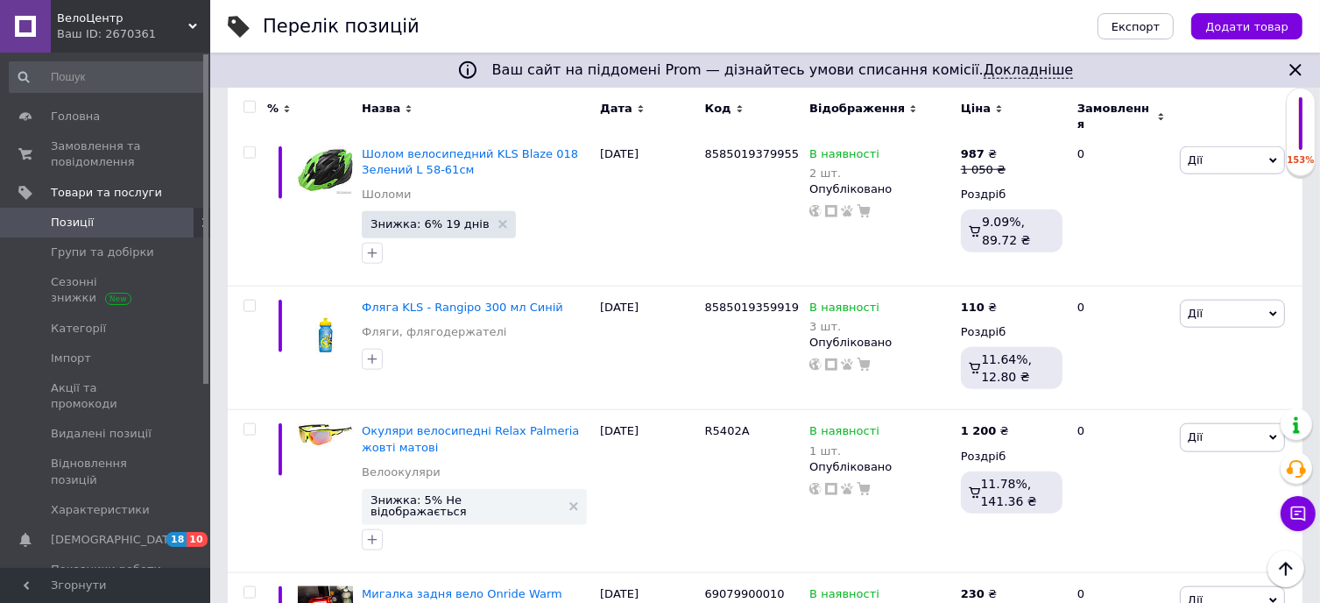
scroll to position [1922, 0]
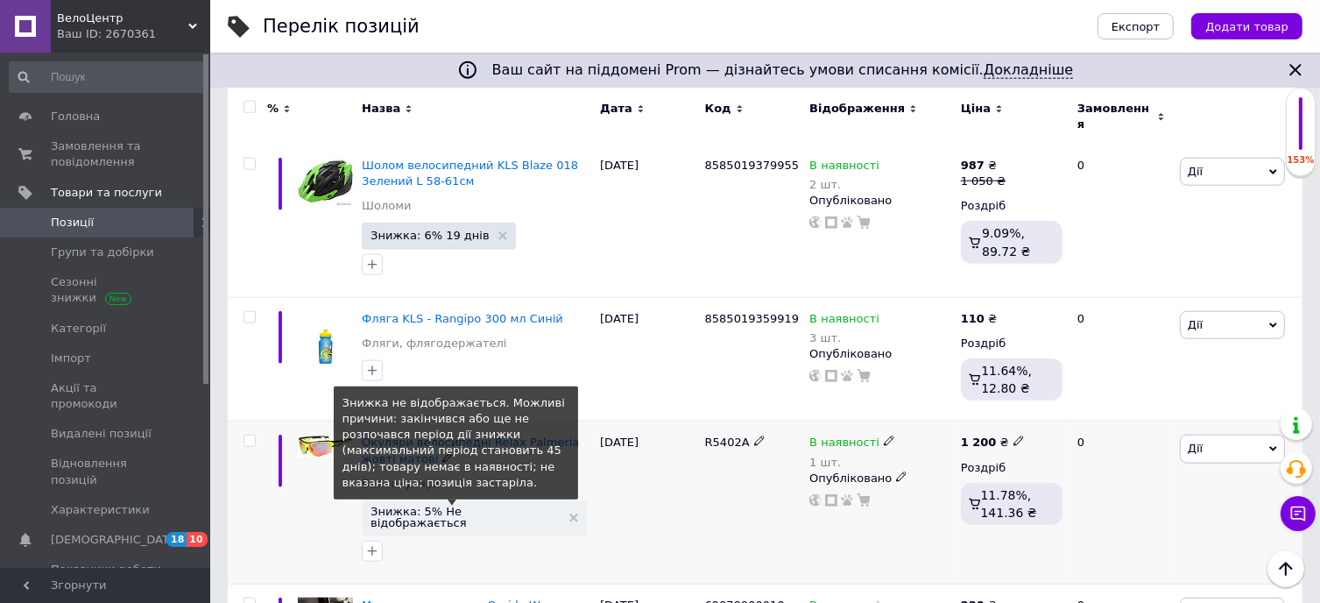
click at [456, 505] on span "Знижка: 5% Не відображається" at bounding box center [466, 516] width 190 height 23
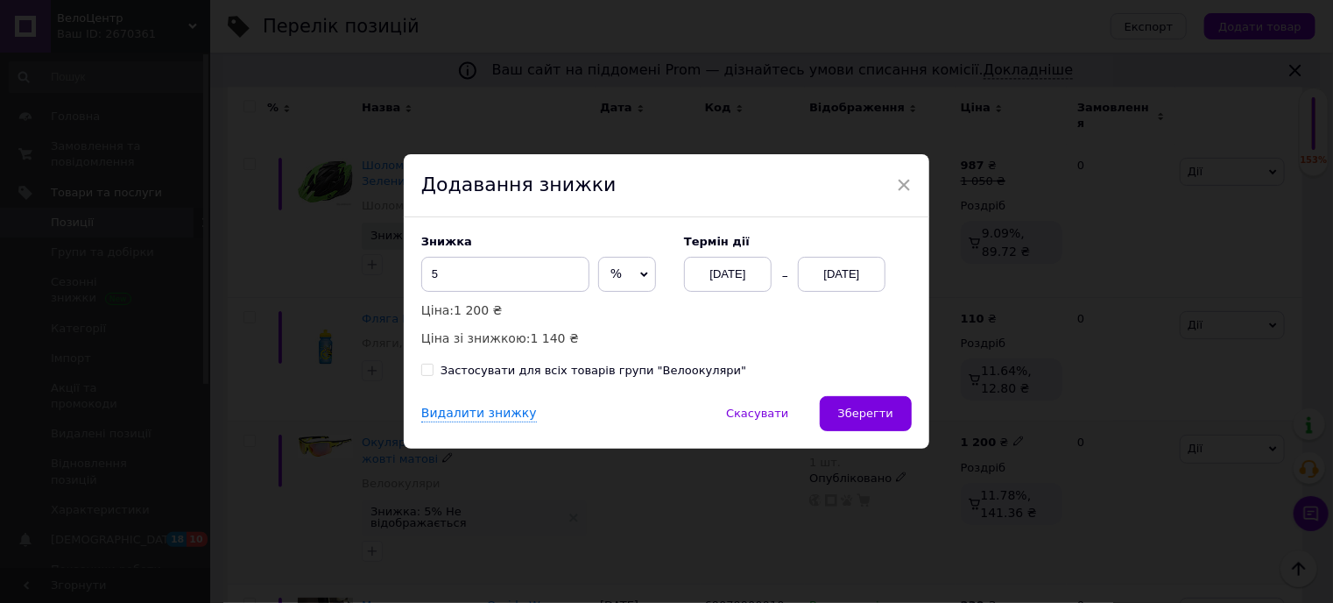
click at [842, 272] on div "[DATE]" at bounding box center [842, 274] width 88 height 35
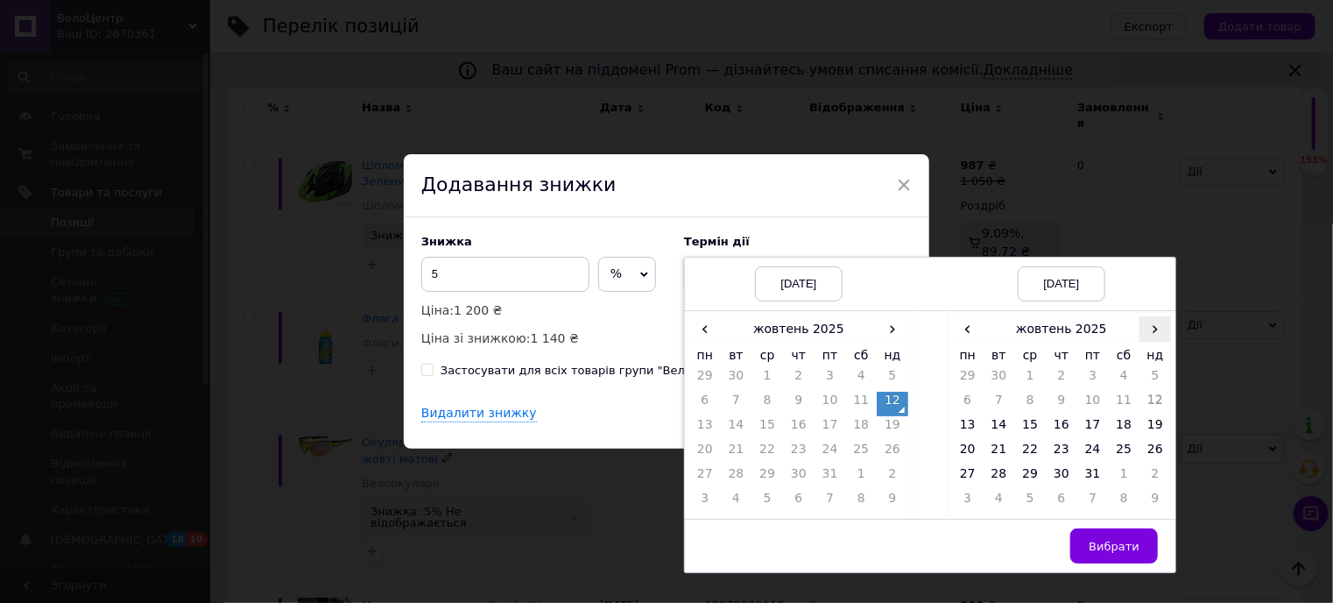
click at [1152, 320] on span "›" at bounding box center [1156, 328] width 32 height 25
click at [1091, 449] on td "21" at bounding box center [1093, 453] width 32 height 25
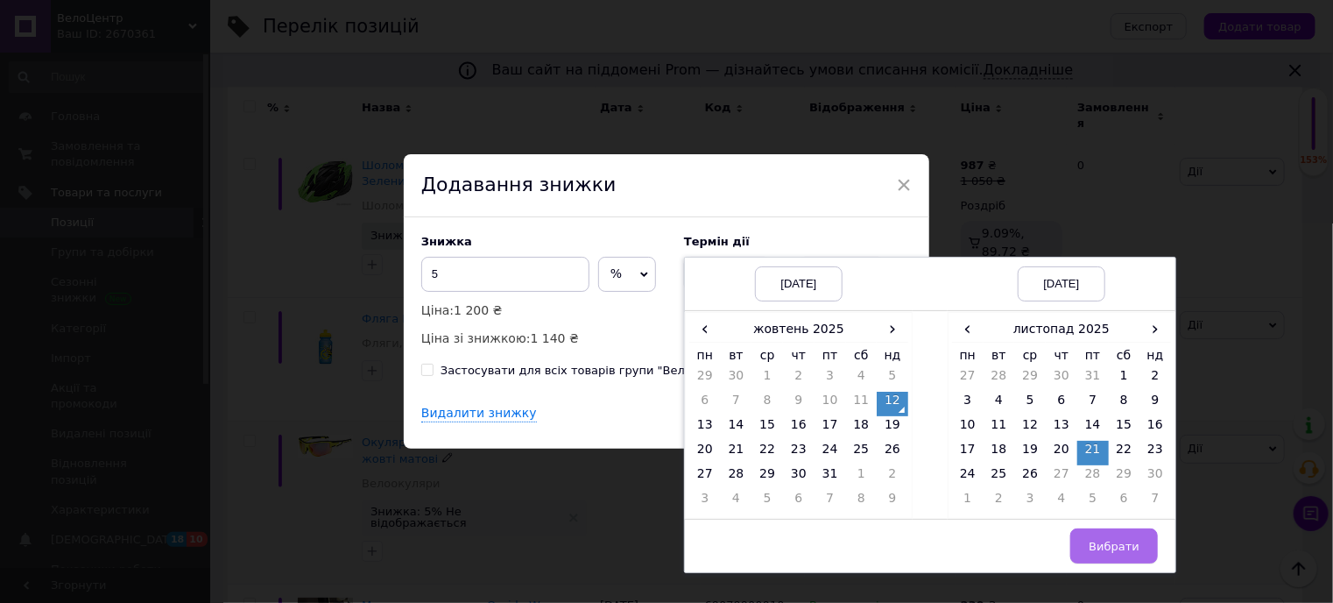
click at [1108, 543] on span "Вибрати" at bounding box center [1114, 546] width 51 height 13
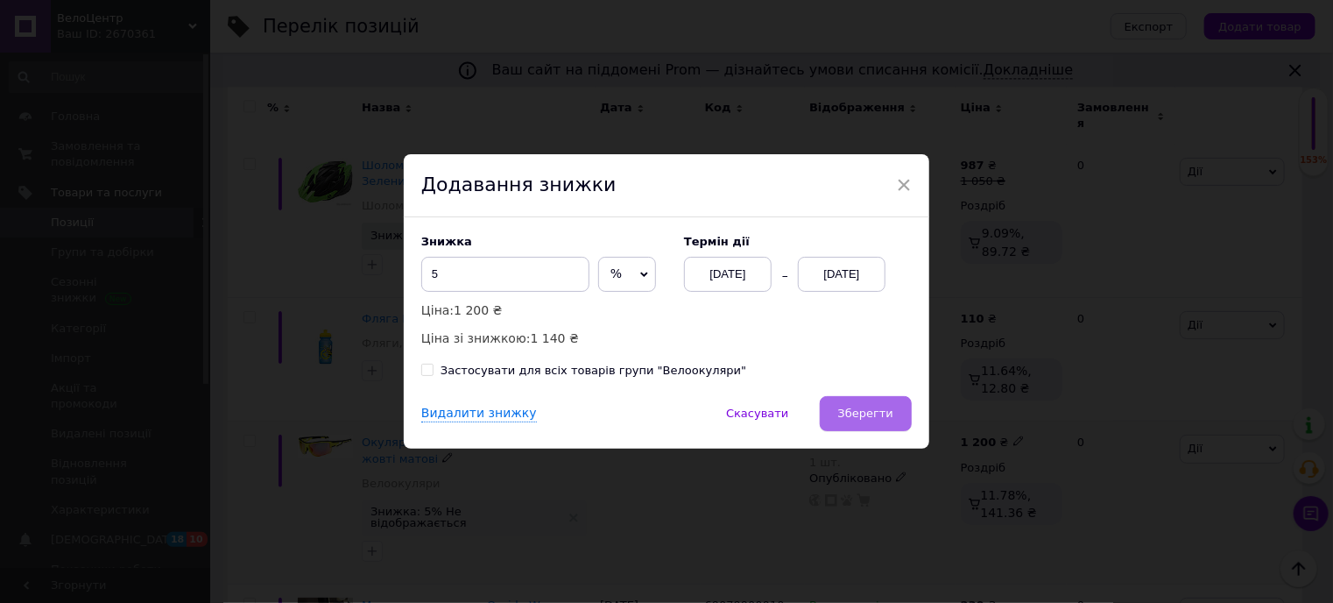
click at [874, 420] on span "Зберегти" at bounding box center [865, 412] width 55 height 13
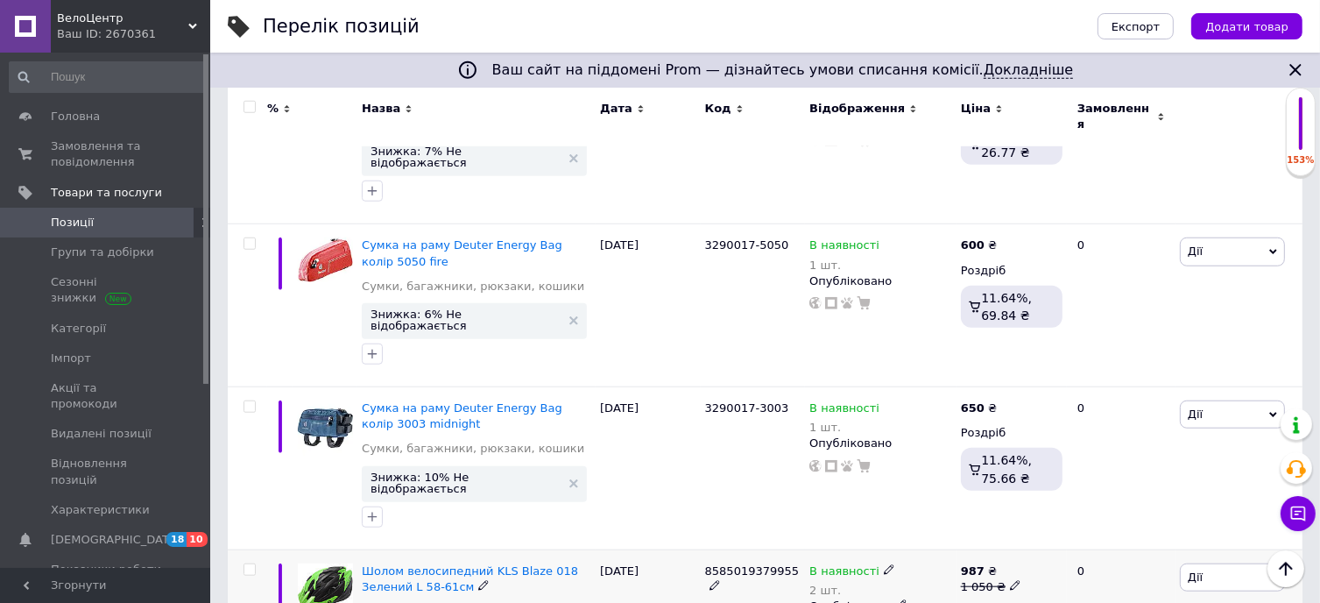
scroll to position [1484, 0]
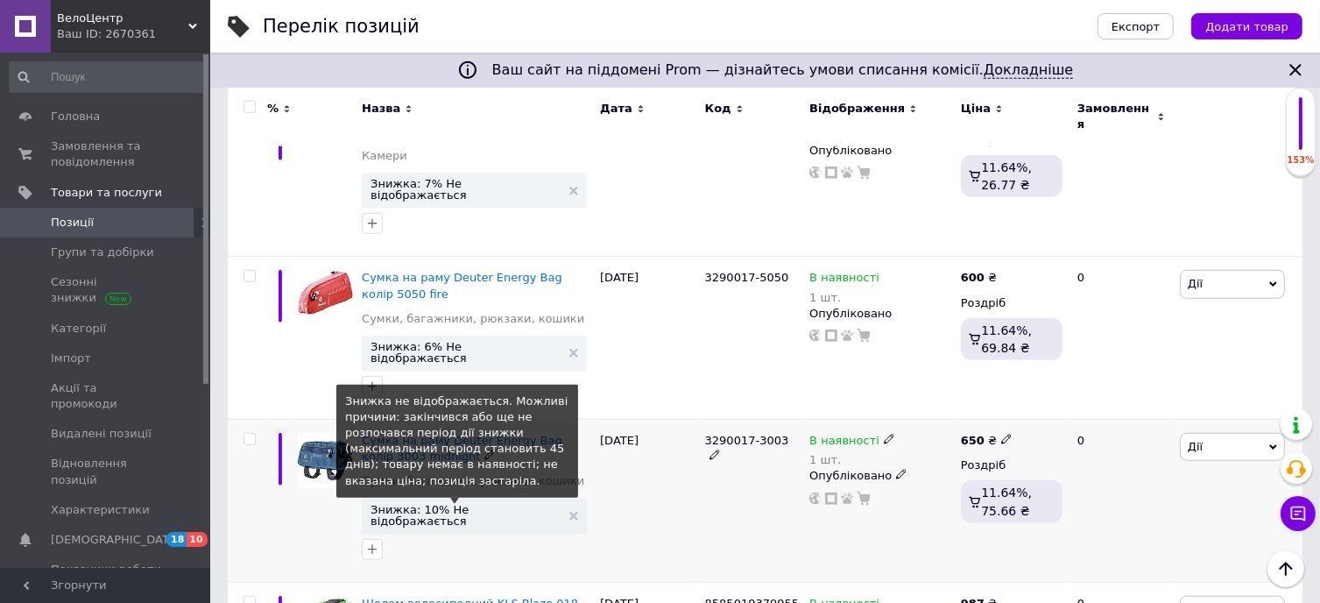
click at [491, 504] on span "Знижка: 10% Не відображається" at bounding box center [466, 515] width 190 height 23
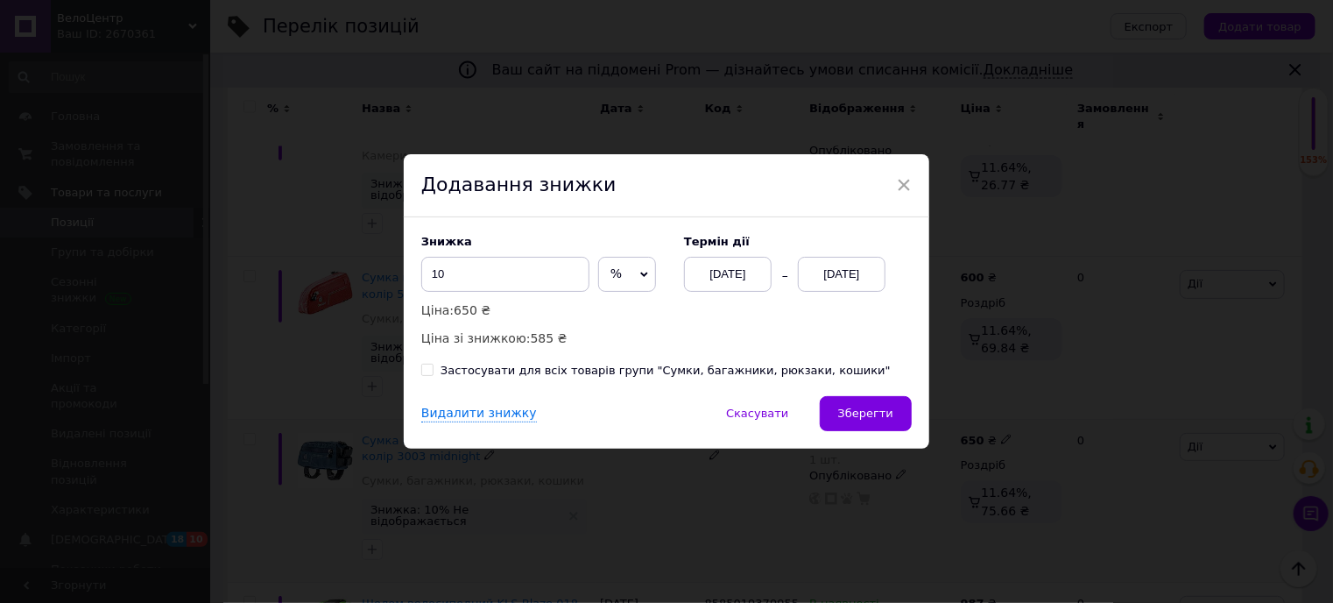
click at [829, 275] on div "[DATE]" at bounding box center [842, 274] width 88 height 35
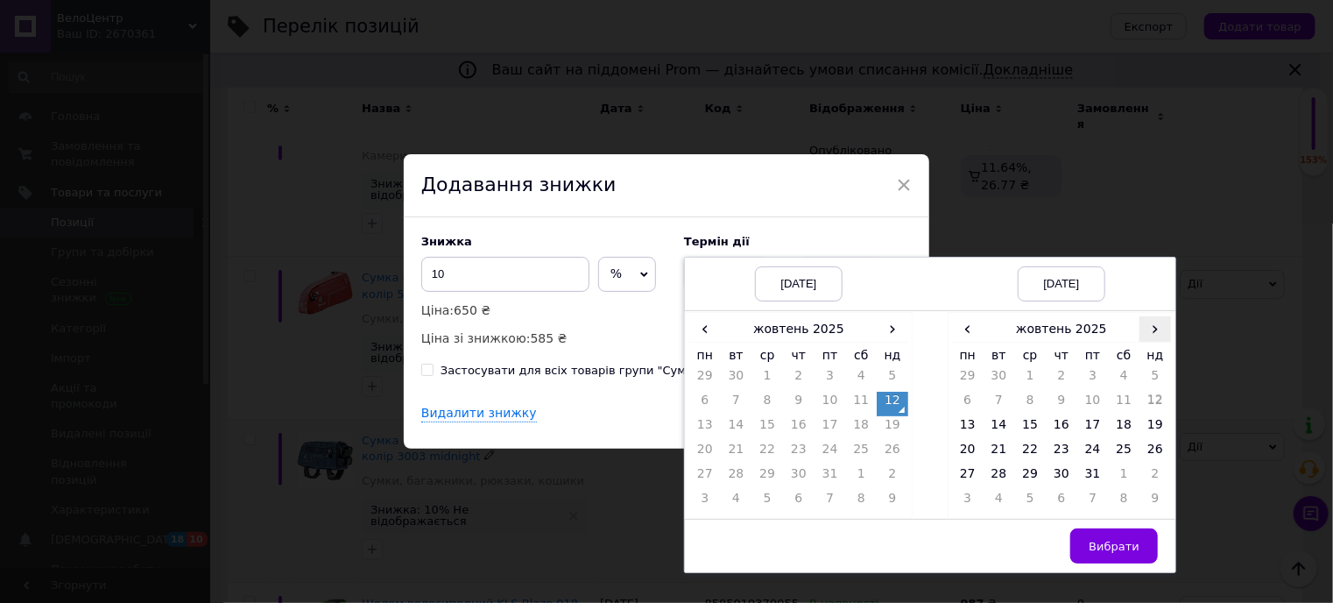
click at [1153, 328] on span "›" at bounding box center [1156, 328] width 32 height 25
click at [1155, 451] on td "23" at bounding box center [1156, 453] width 32 height 25
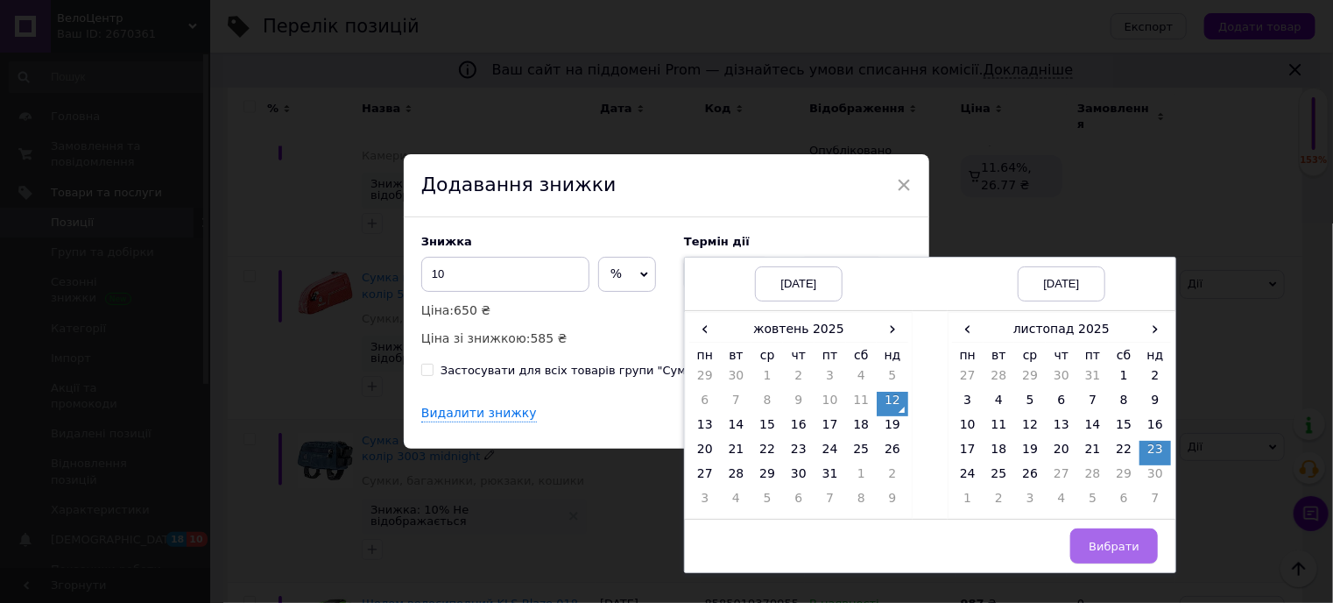
click at [1137, 548] on button "Вибрати" at bounding box center [1114, 545] width 88 height 35
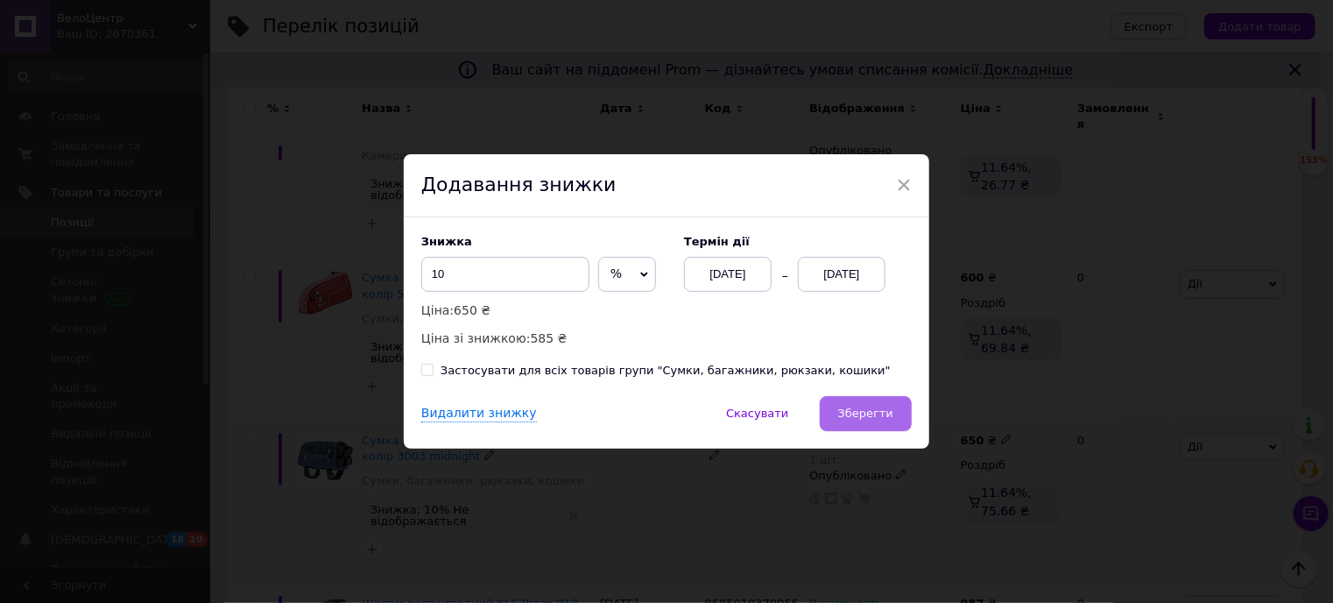
click at [876, 408] on span "Зберегти" at bounding box center [865, 412] width 55 height 13
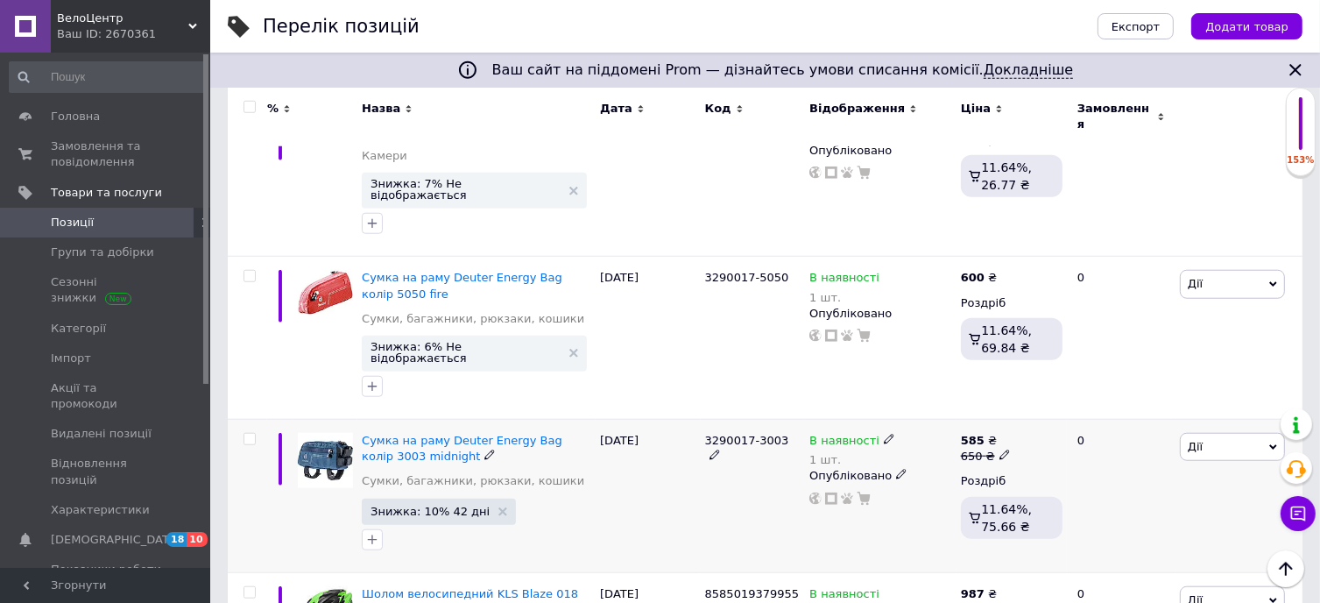
scroll to position [1396, 0]
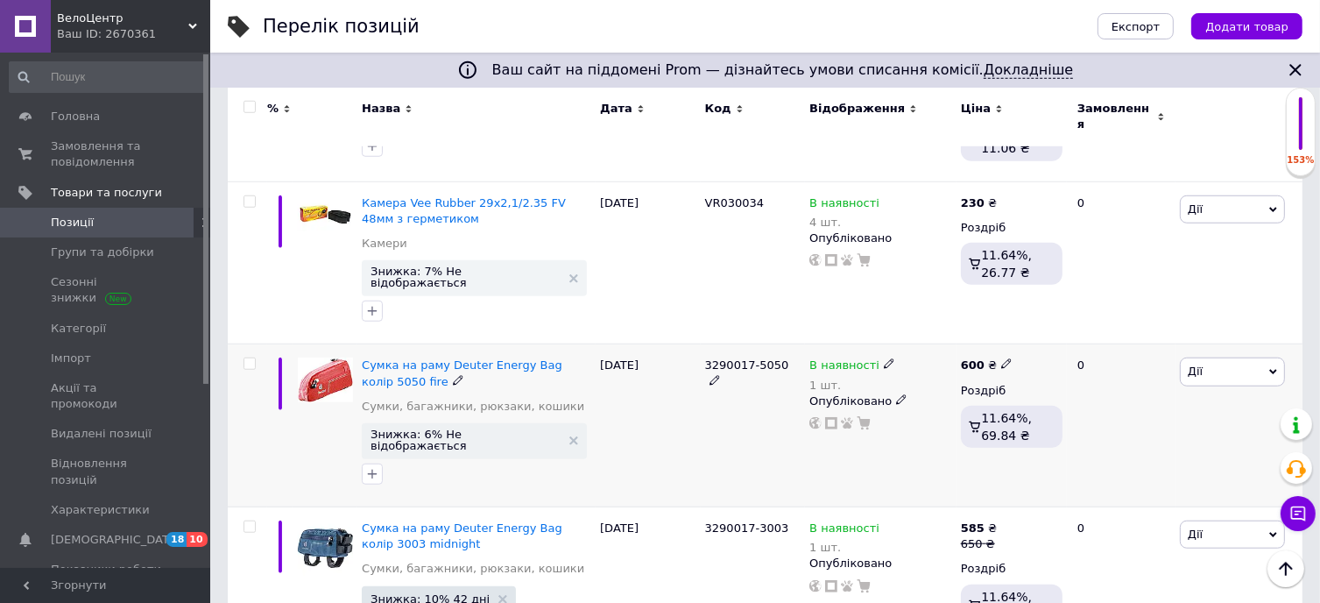
click at [1002, 358] on icon at bounding box center [1006, 363] width 11 height 11
type input "650"
click at [683, 362] on div "[DATE]" at bounding box center [648, 425] width 105 height 163
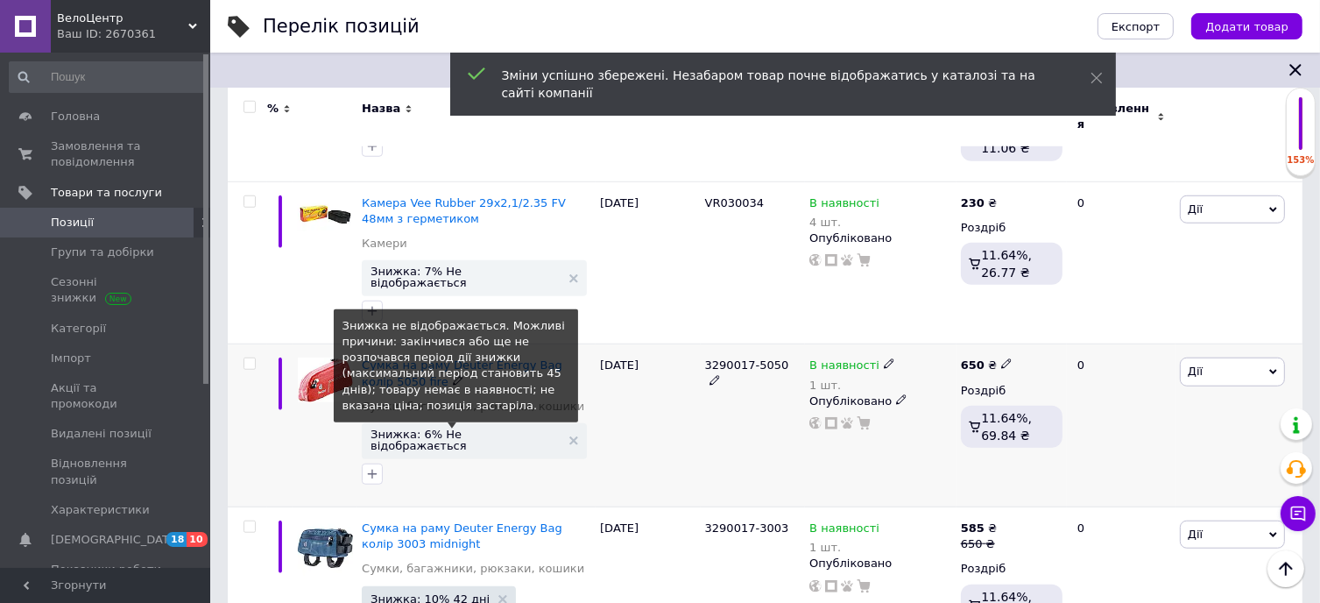
click at [421, 428] on span "Знижка: 6% Не відображається" at bounding box center [466, 439] width 190 height 23
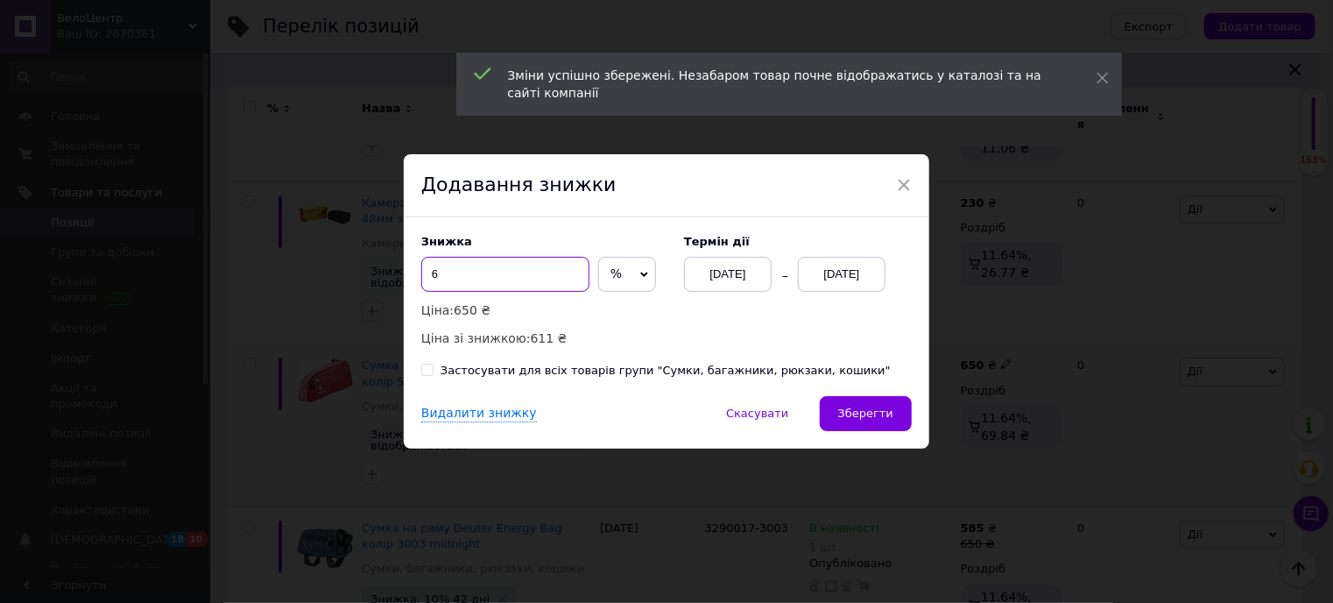
click at [483, 271] on input "6" at bounding box center [505, 274] width 168 height 35
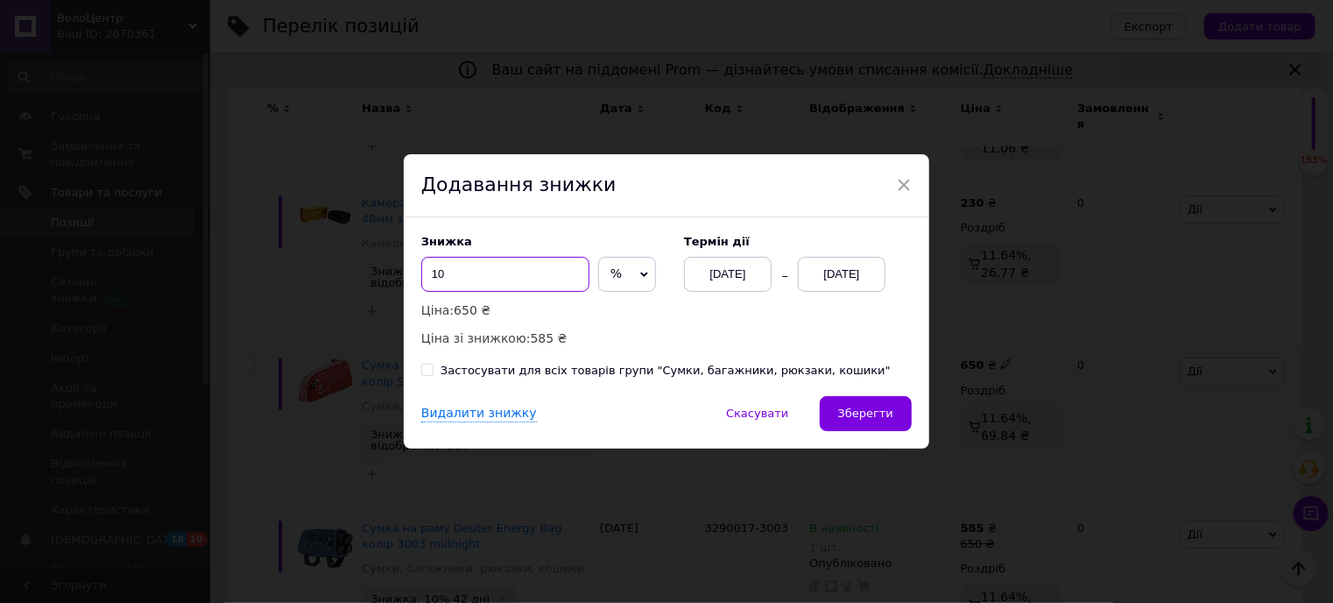
type input "10"
click at [839, 270] on div "[DATE]" at bounding box center [842, 274] width 88 height 35
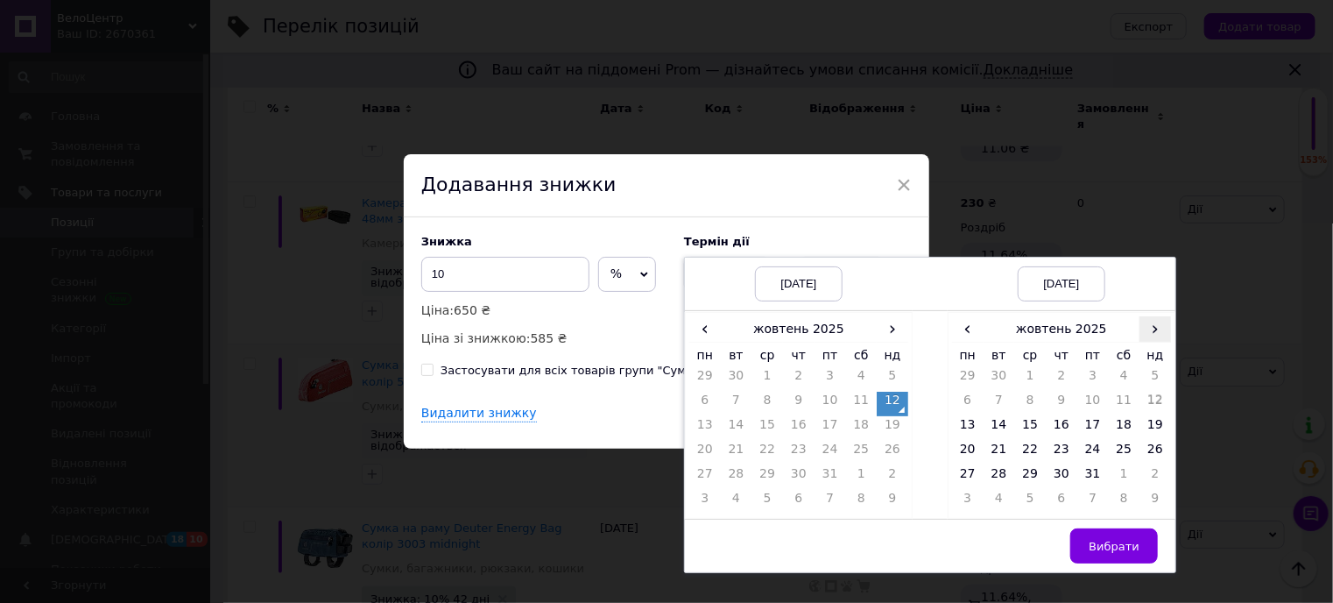
click at [1157, 335] on span "›" at bounding box center [1156, 328] width 32 height 25
click at [993, 478] on td "25" at bounding box center [1000, 477] width 32 height 25
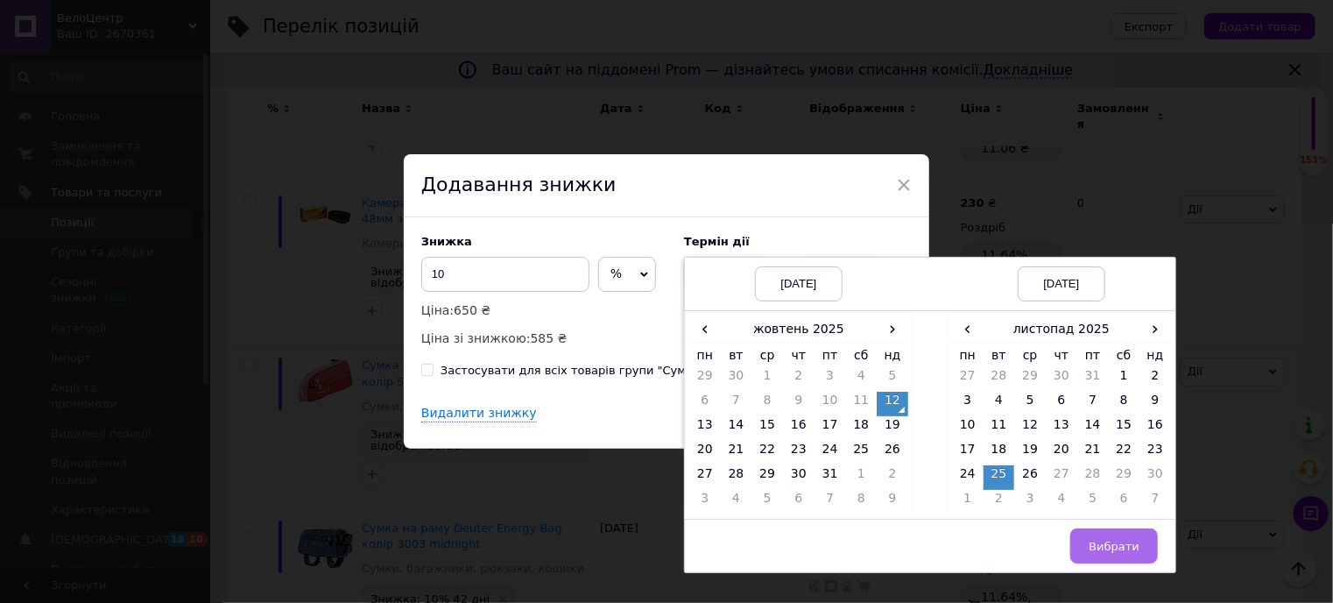
click at [1122, 542] on span "Вибрати" at bounding box center [1114, 546] width 51 height 13
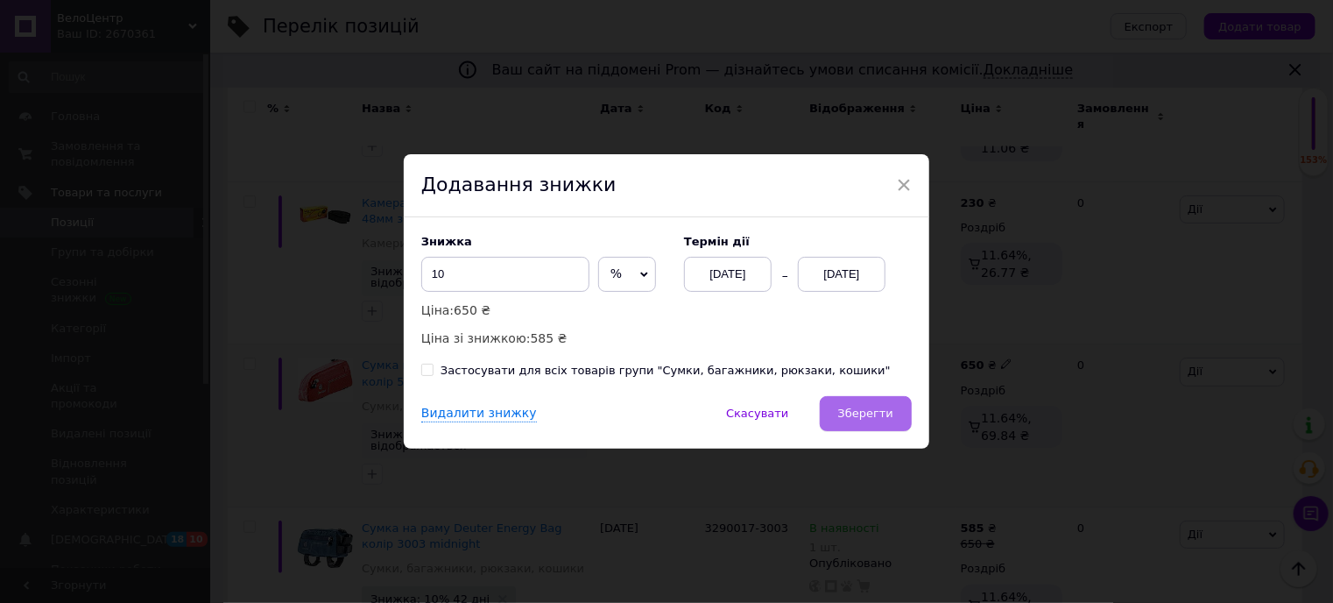
click at [856, 405] on button "Зберегти" at bounding box center [866, 413] width 92 height 35
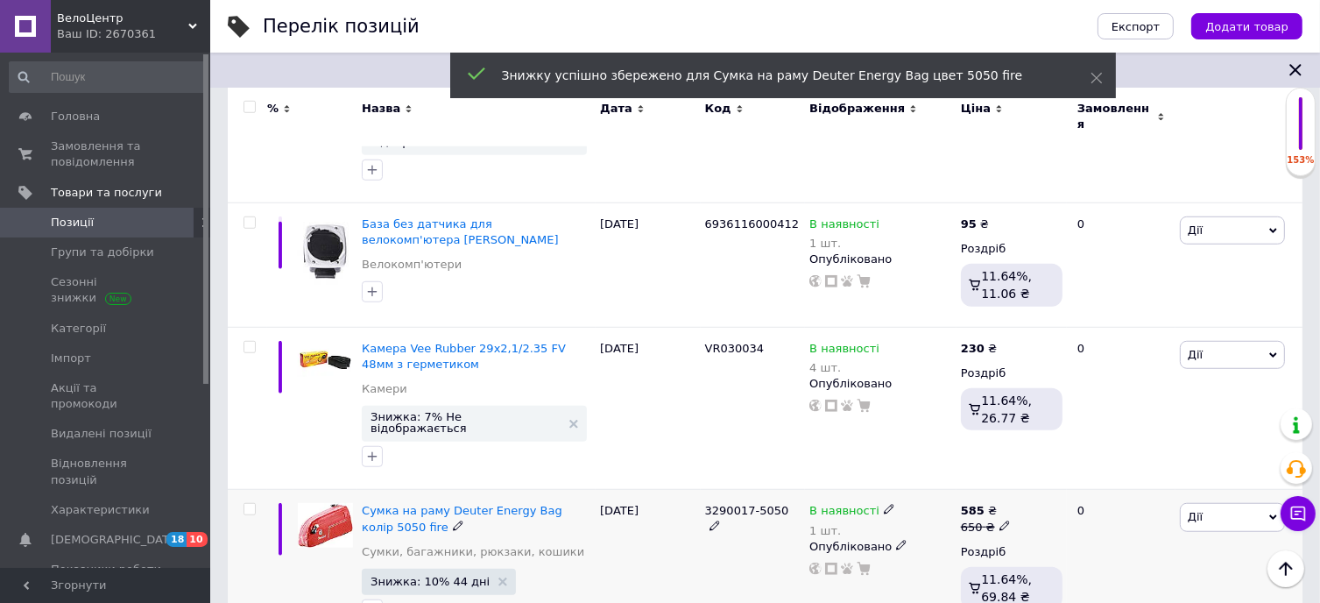
scroll to position [1221, 0]
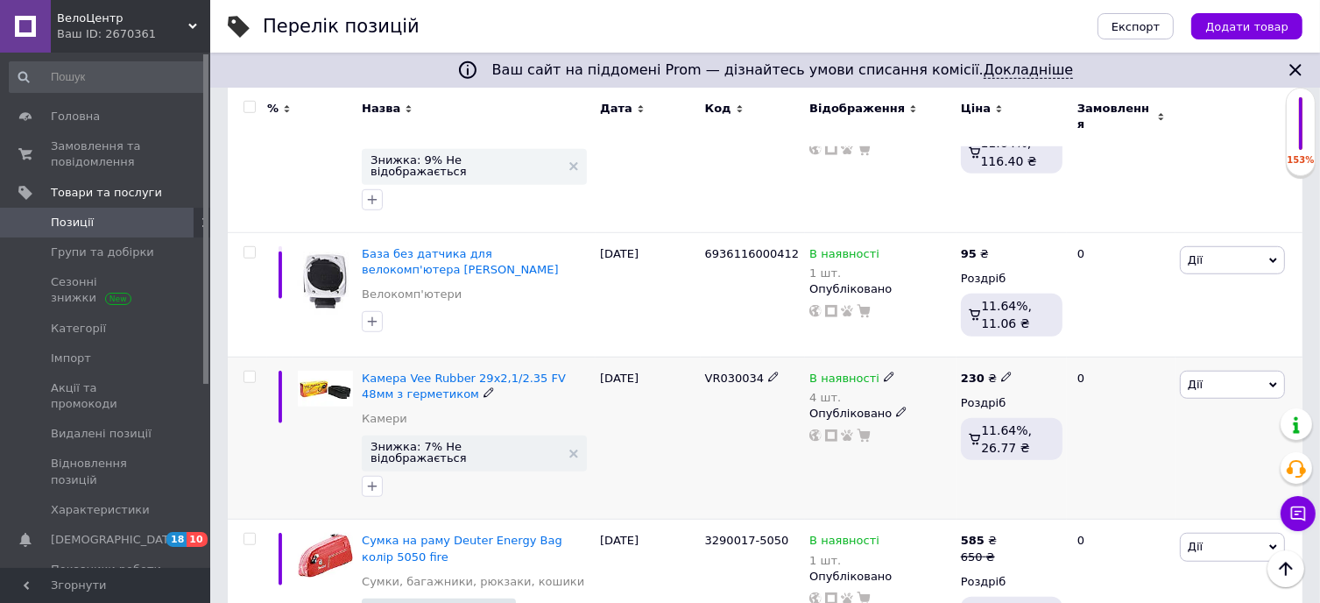
click at [1236, 371] on span "Дії" at bounding box center [1232, 385] width 105 height 28
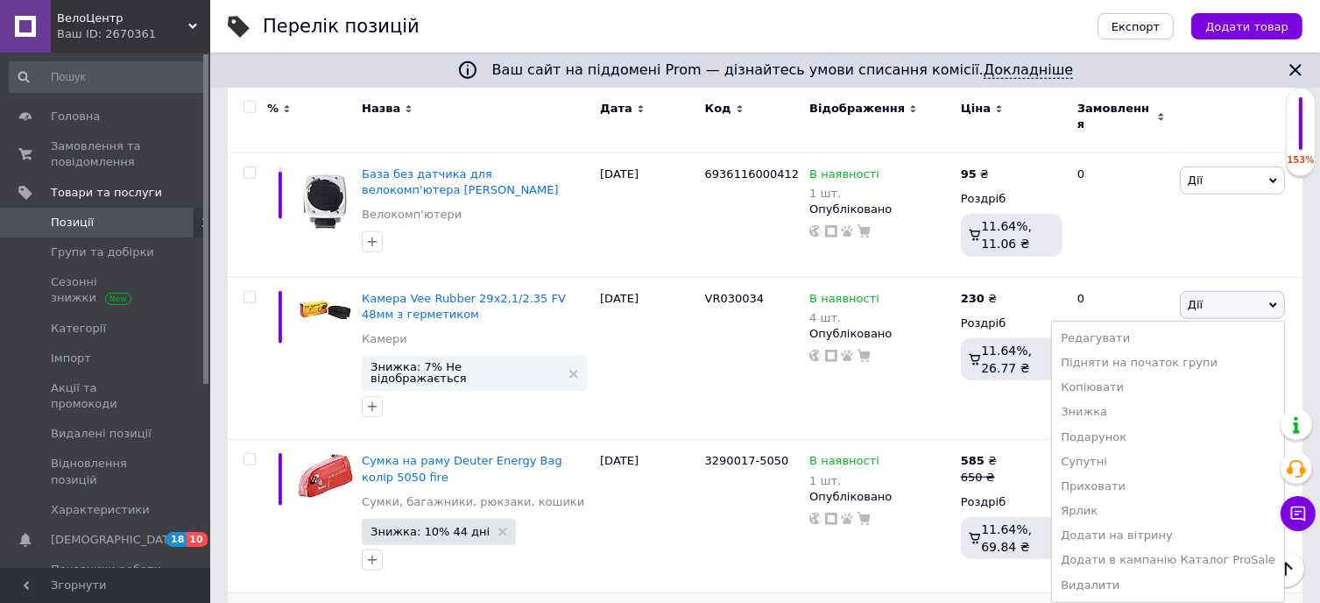
scroll to position [1396, 0]
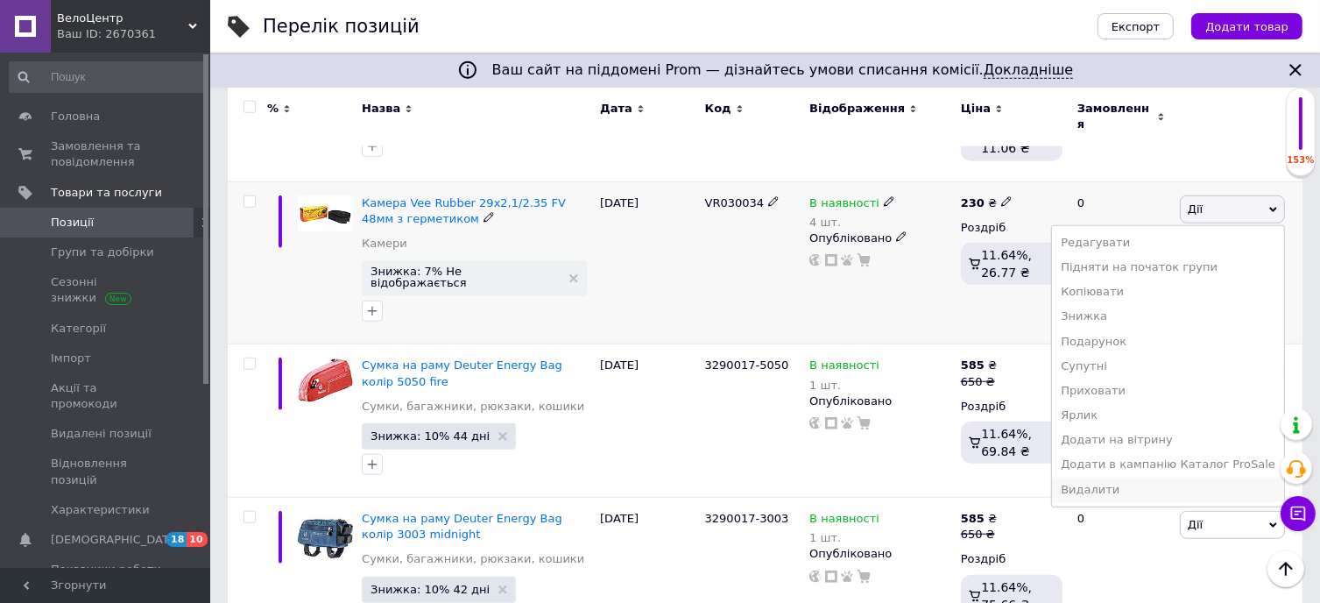
click at [1181, 477] on li "Видалити" at bounding box center [1168, 489] width 232 height 25
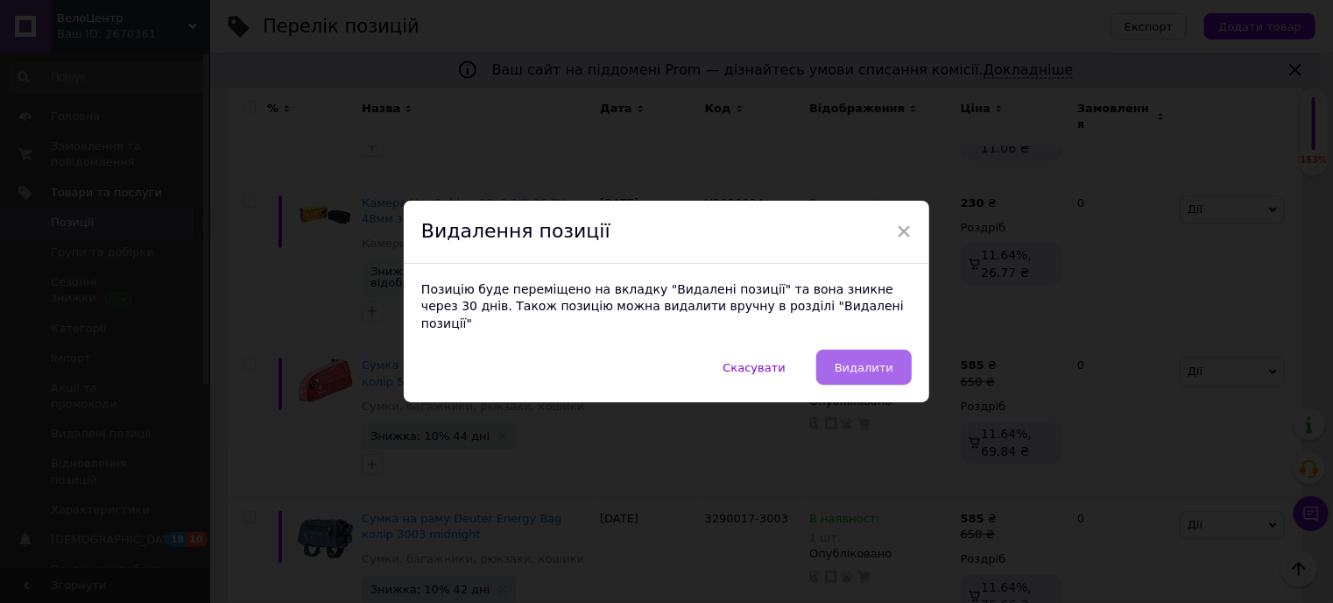
click at [879, 361] on span "Видалити" at bounding box center [864, 367] width 59 height 13
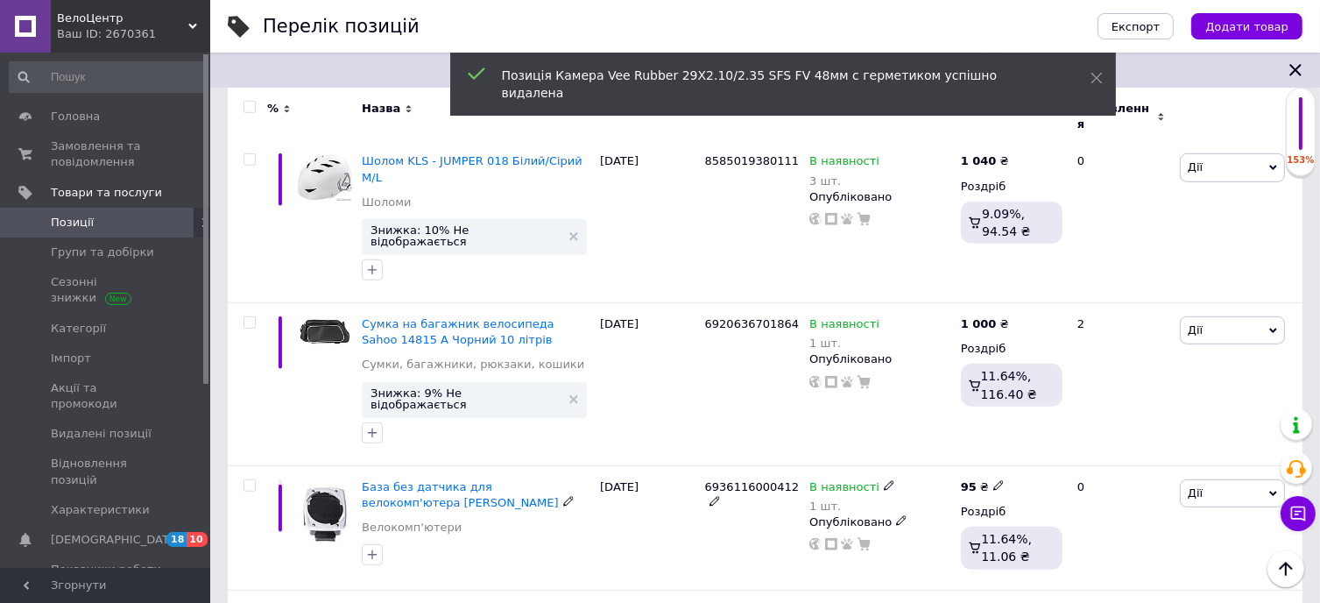
scroll to position [958, 0]
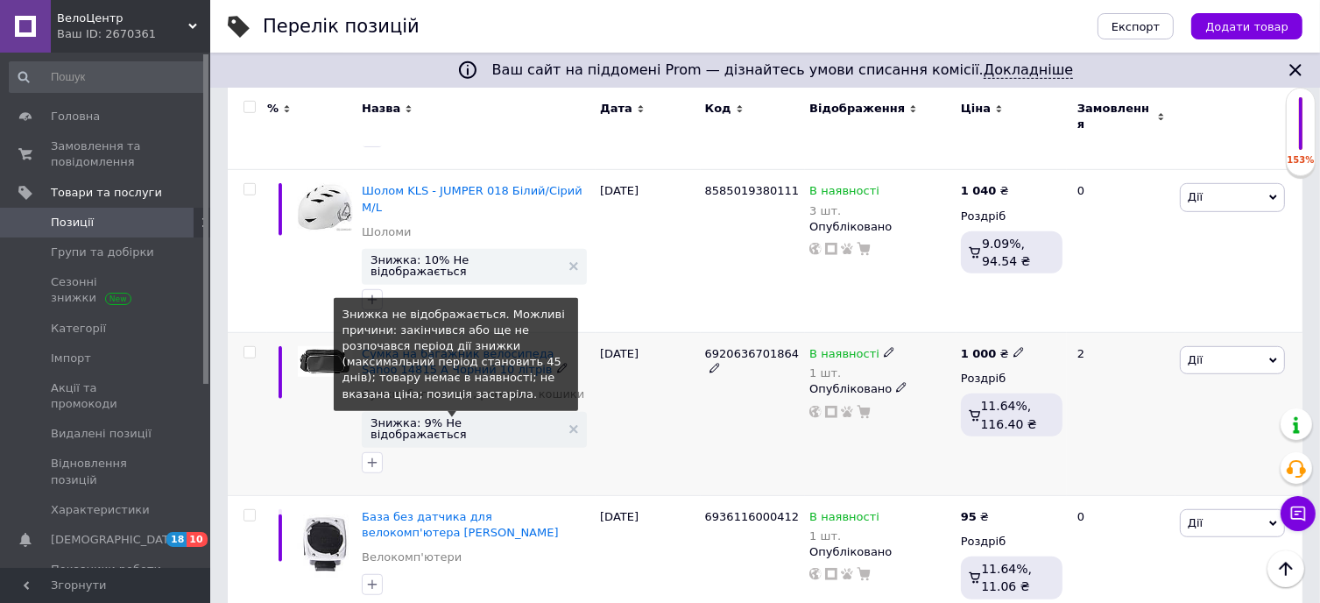
click at [430, 417] on span "Знижка: 9% Не відображається" at bounding box center [466, 428] width 190 height 23
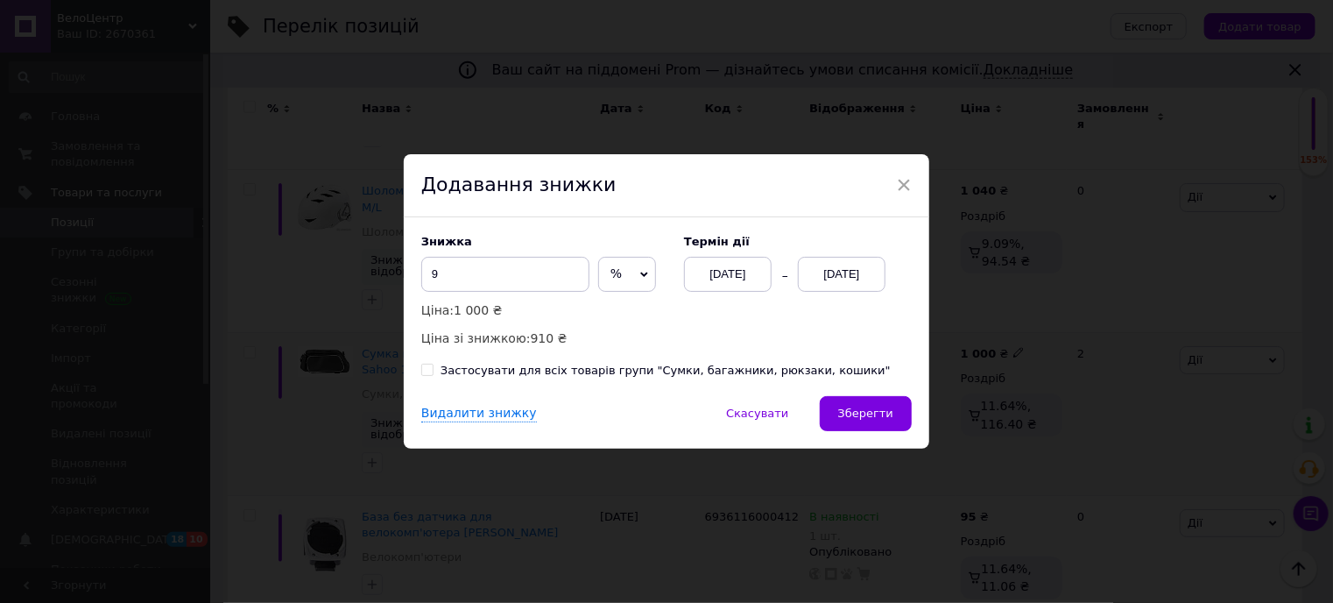
click at [844, 276] on div "[DATE]" at bounding box center [842, 274] width 88 height 35
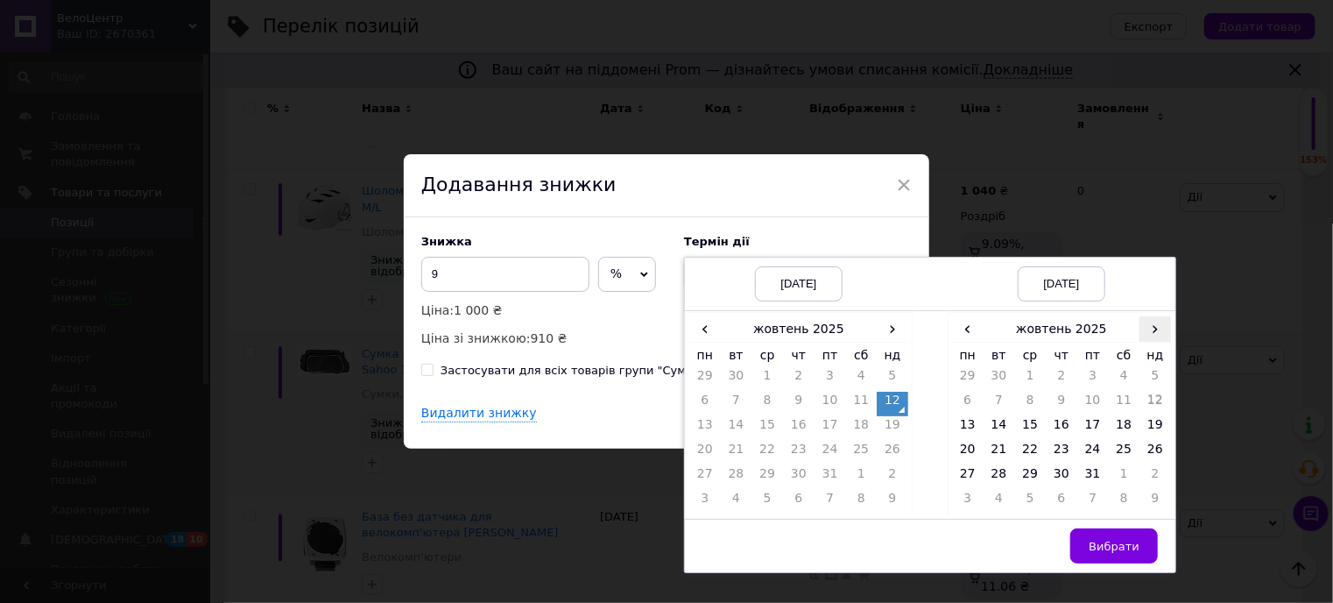
click at [1145, 328] on span "›" at bounding box center [1156, 328] width 32 height 25
click at [1147, 445] on td "23" at bounding box center [1156, 453] width 32 height 25
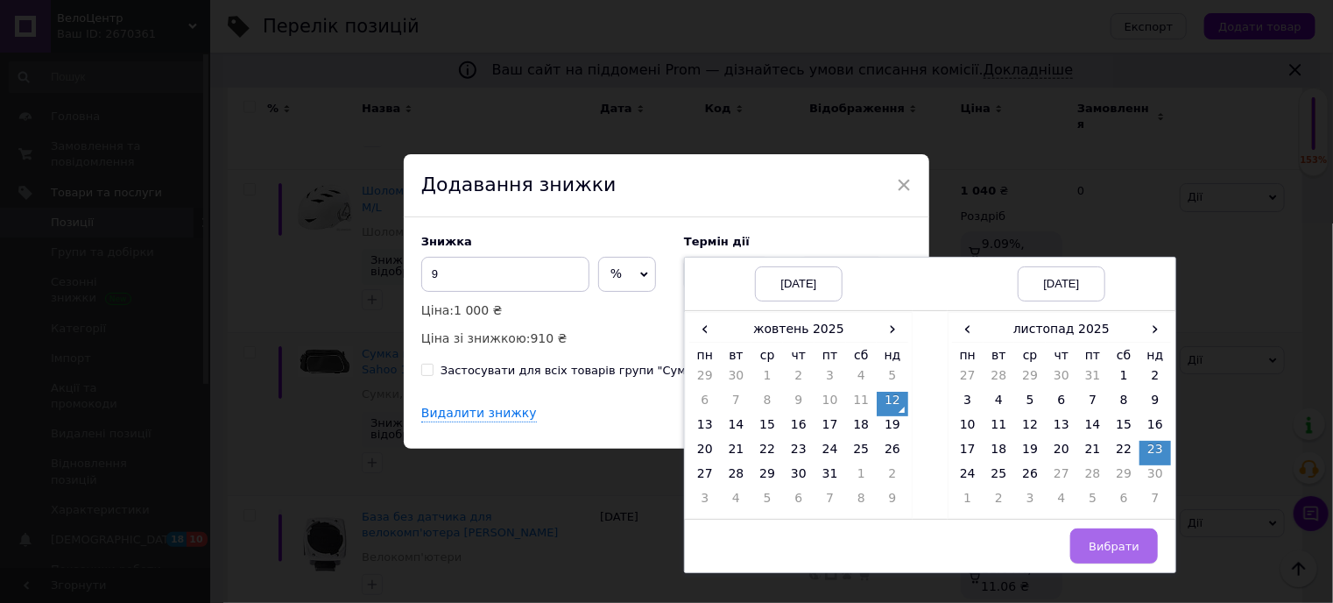
click at [1125, 541] on span "Вибрати" at bounding box center [1114, 546] width 51 height 13
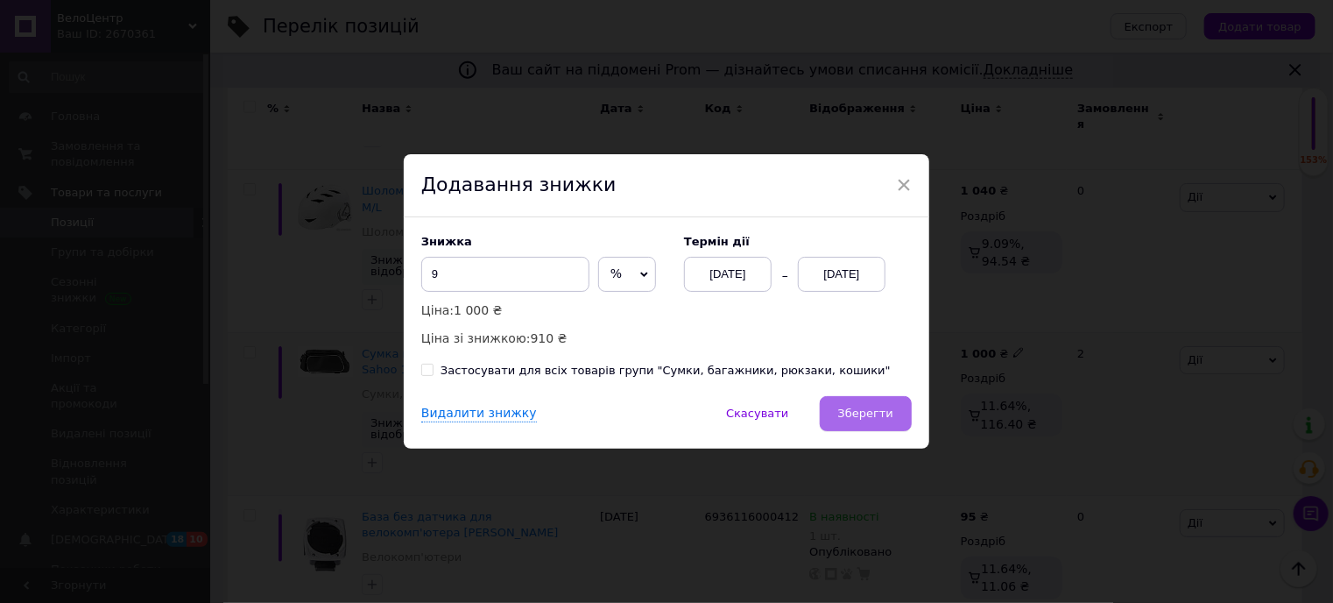
click at [864, 413] on span "Зберегти" at bounding box center [865, 412] width 55 height 13
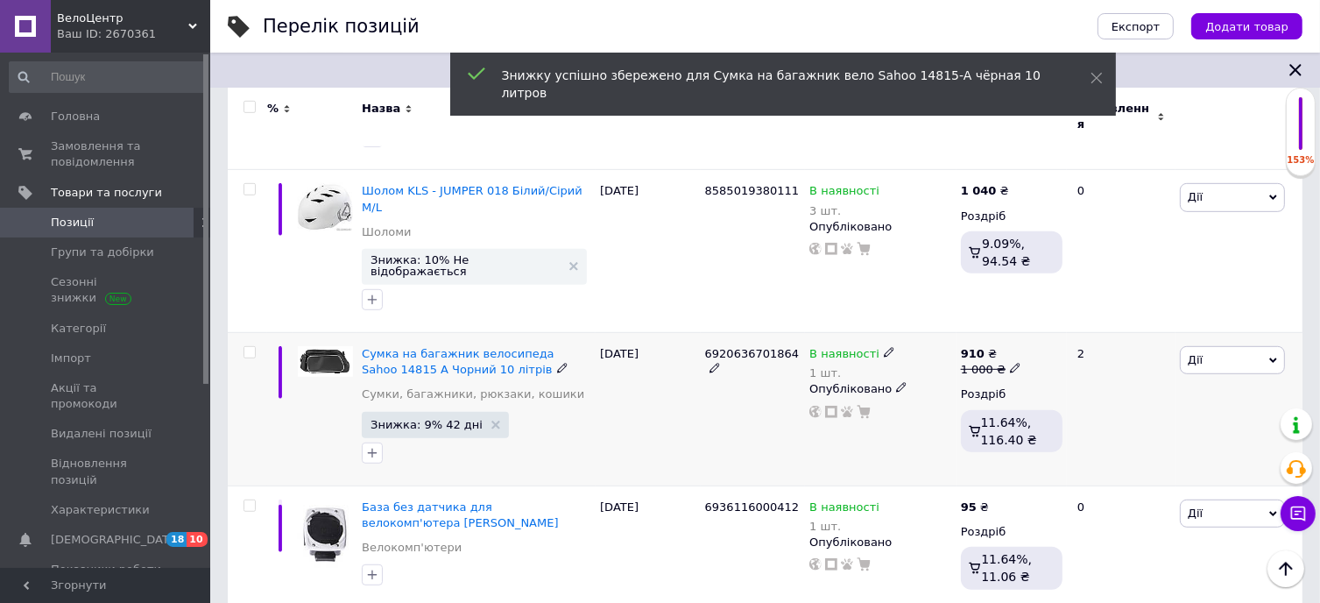
scroll to position [783, 0]
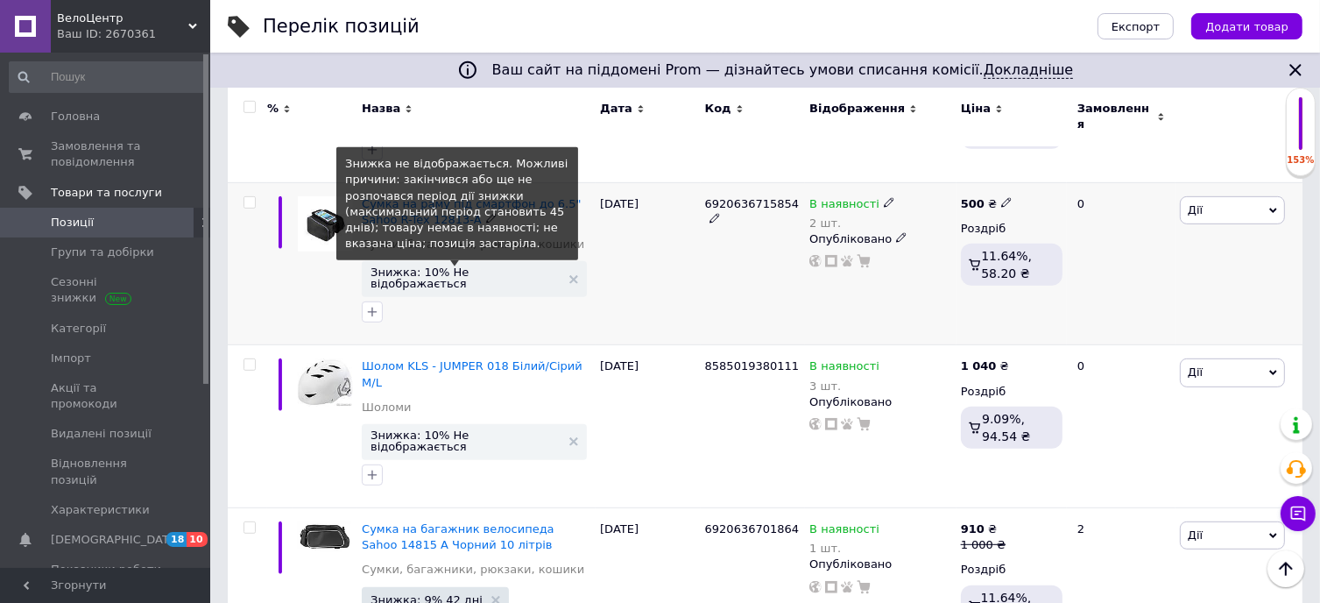
click at [445, 266] on span "Знижка: 10% Не відображається" at bounding box center [466, 277] width 190 height 23
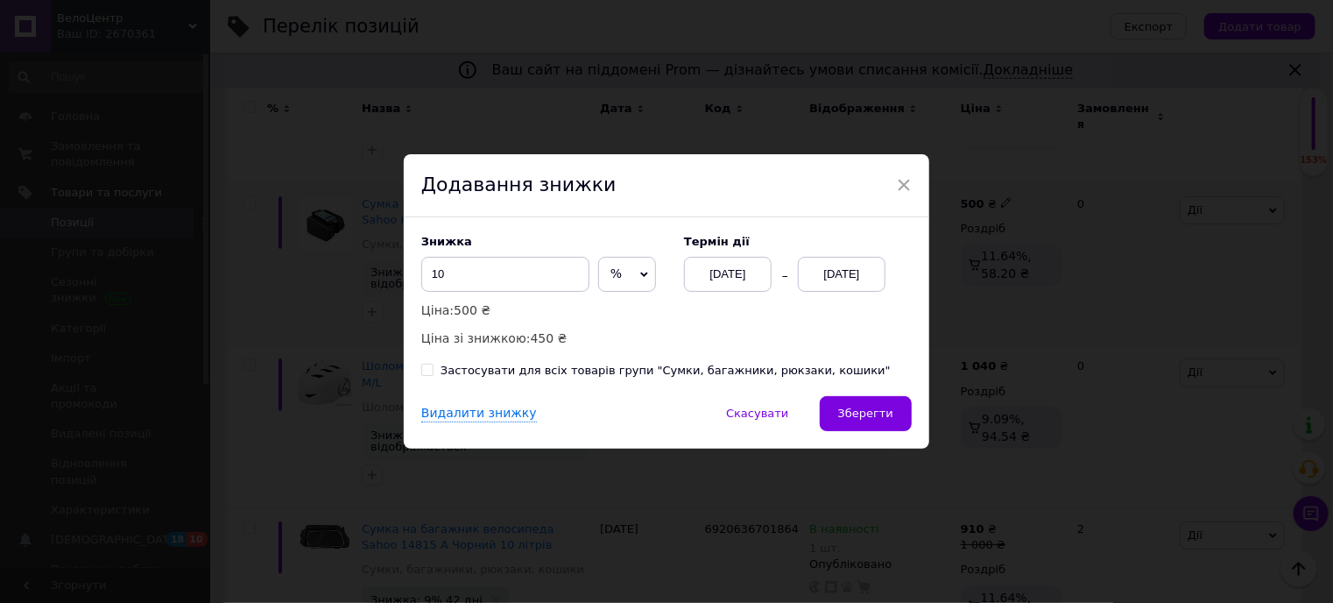
click at [830, 272] on div "[DATE]" at bounding box center [842, 274] width 88 height 35
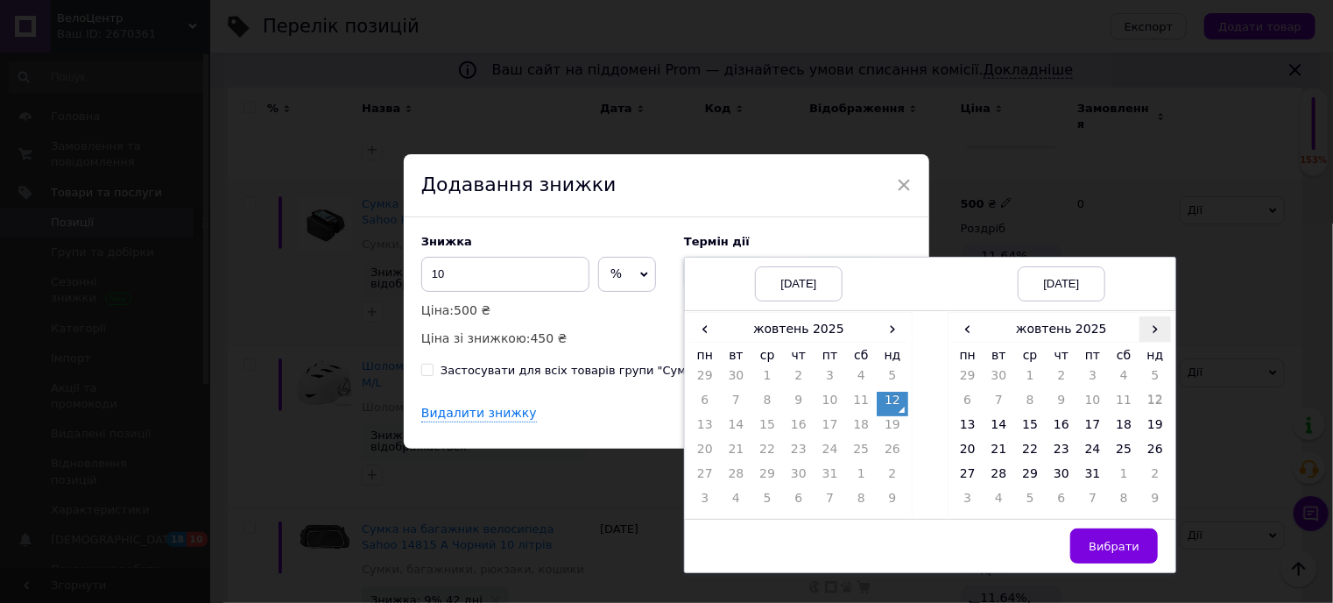
click at [1152, 333] on span "›" at bounding box center [1156, 328] width 32 height 25
click at [1060, 447] on td "20" at bounding box center [1062, 453] width 32 height 25
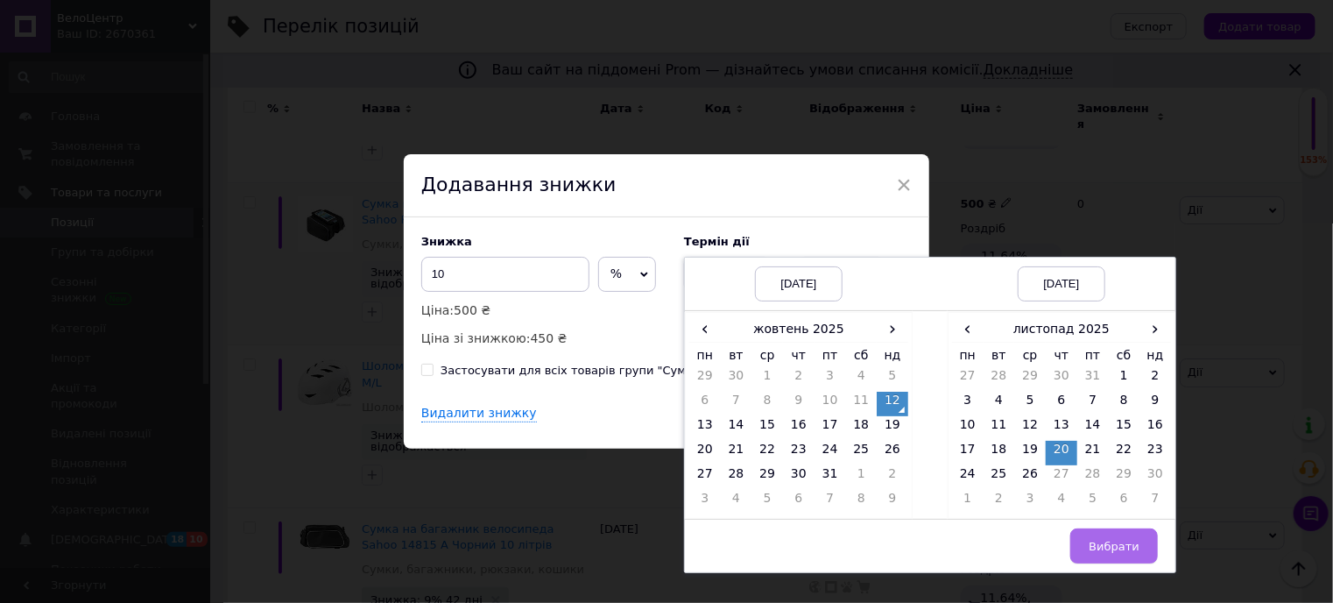
click at [1110, 541] on span "Вибрати" at bounding box center [1114, 546] width 51 height 13
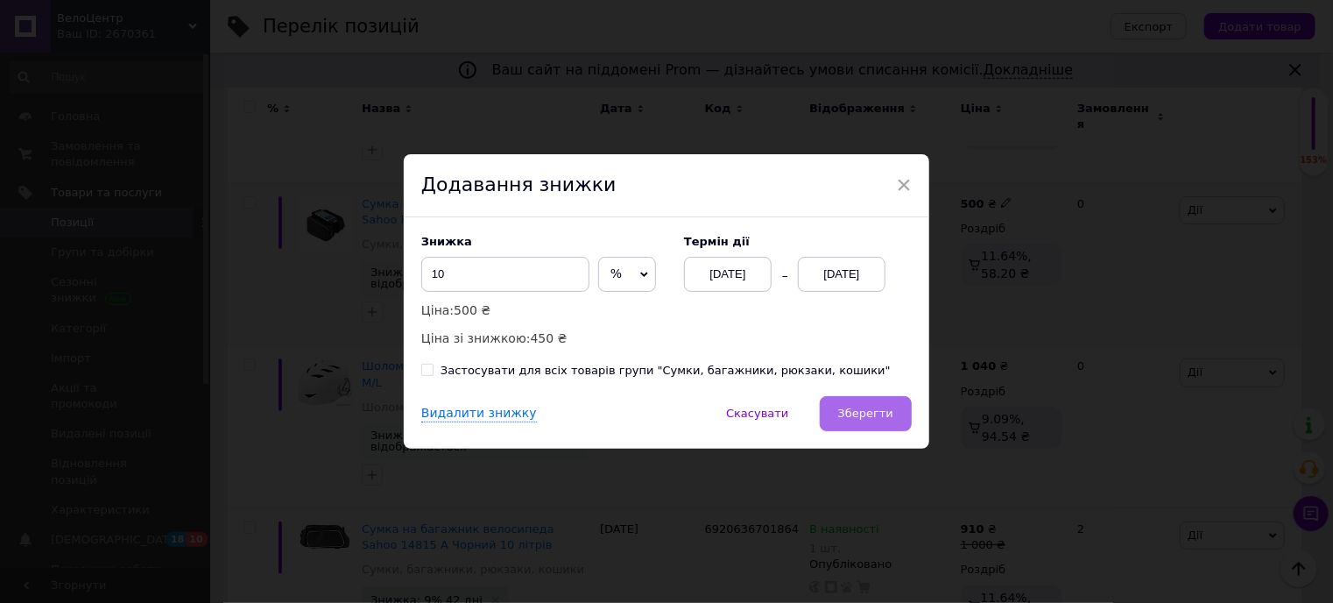
click at [870, 420] on span "Зберегти" at bounding box center [865, 412] width 55 height 13
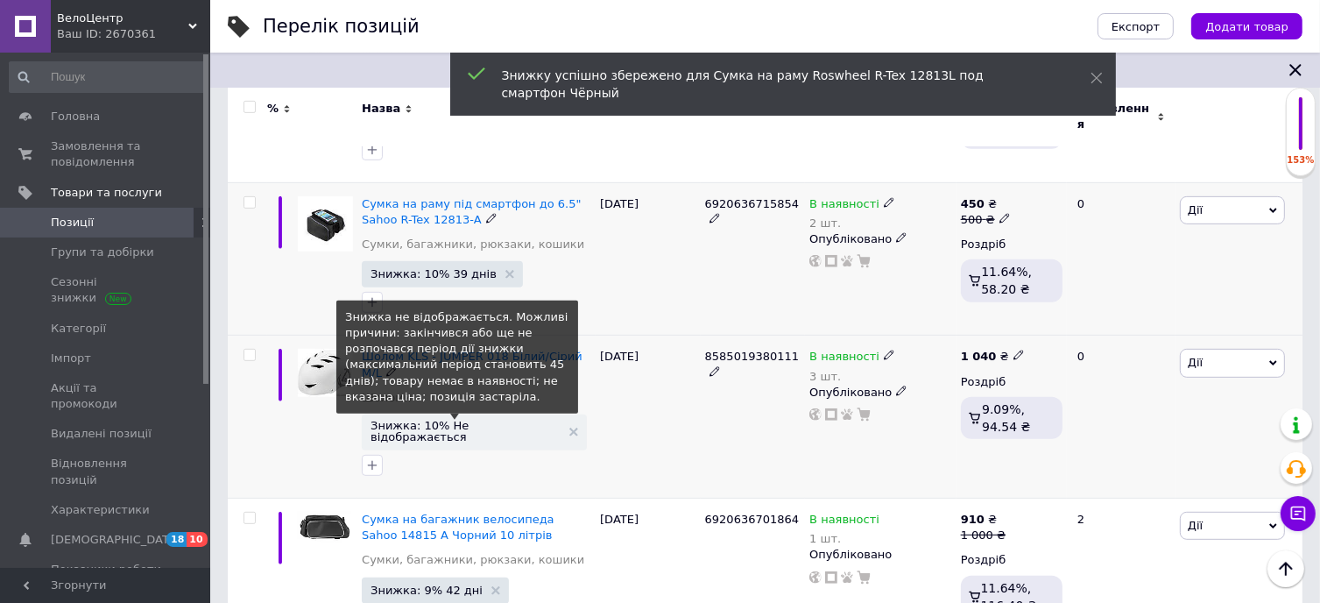
click at [462, 420] on span "Знижка: 10% Не відображається" at bounding box center [466, 431] width 190 height 23
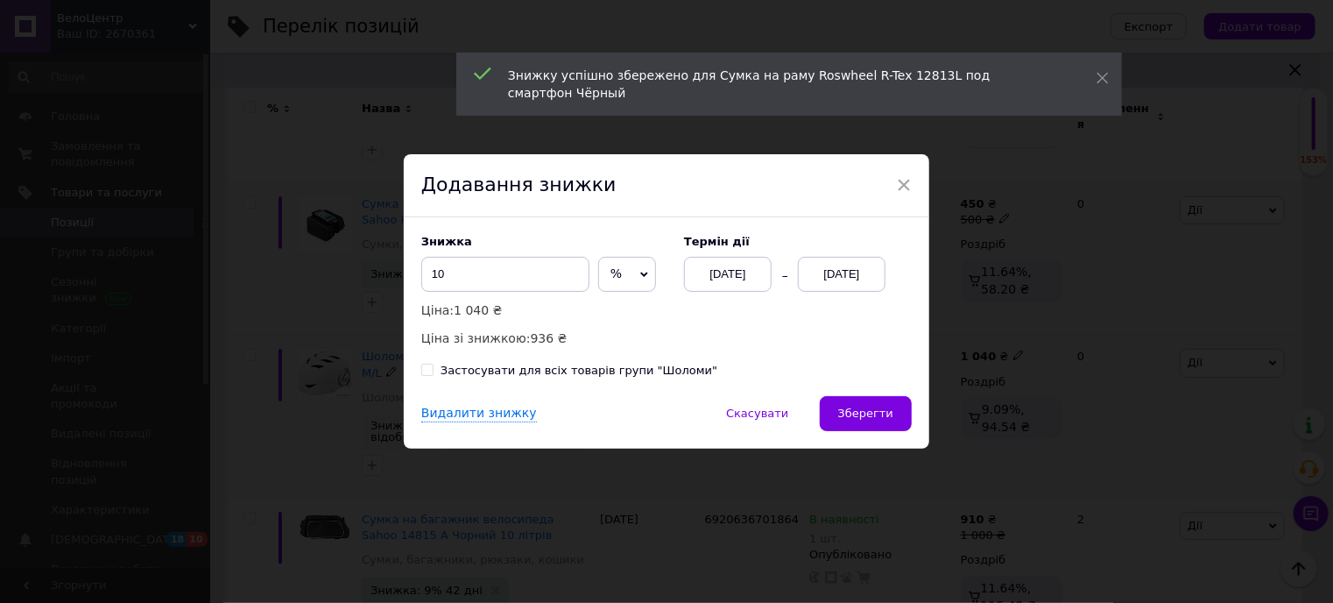
click at [842, 278] on div "[DATE]" at bounding box center [842, 274] width 88 height 35
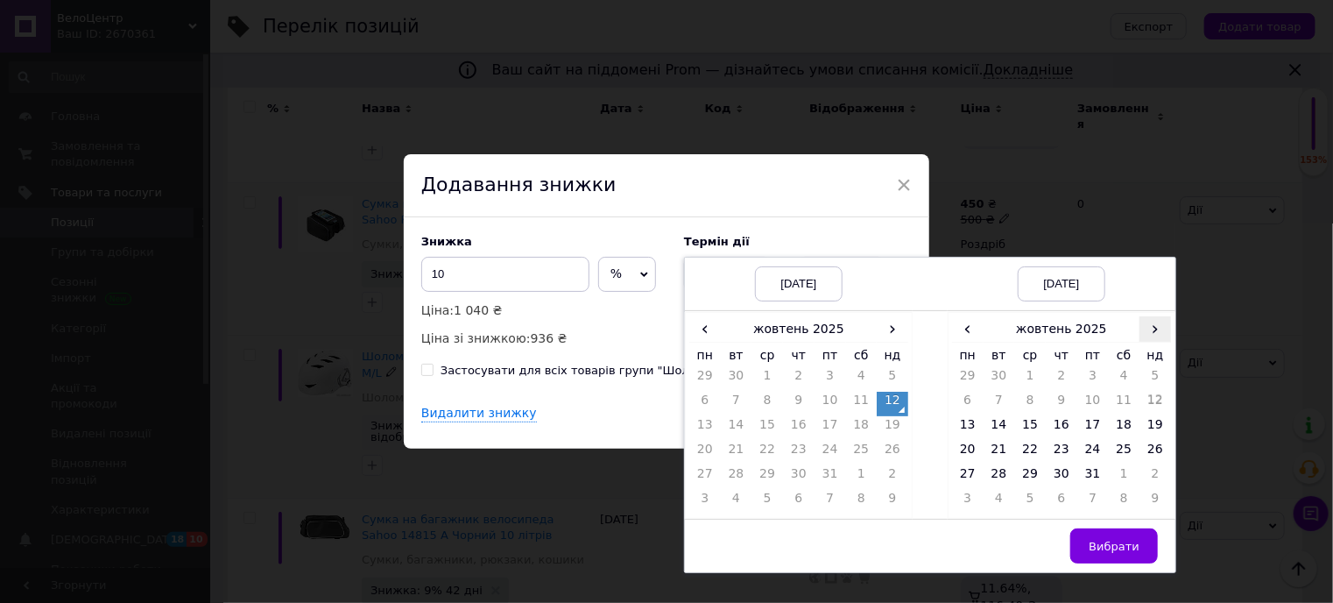
click at [1147, 325] on span "›" at bounding box center [1156, 328] width 32 height 25
click at [998, 473] on td "25" at bounding box center [1000, 477] width 32 height 25
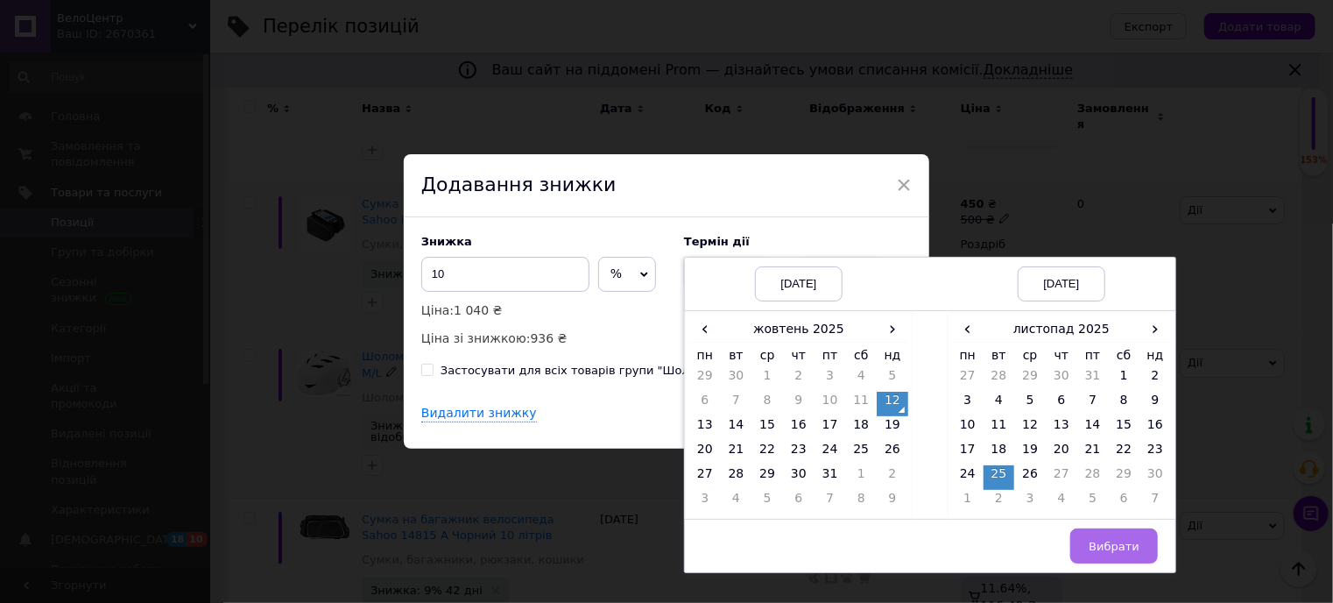
click at [1094, 534] on button "Вибрати" at bounding box center [1114, 545] width 88 height 35
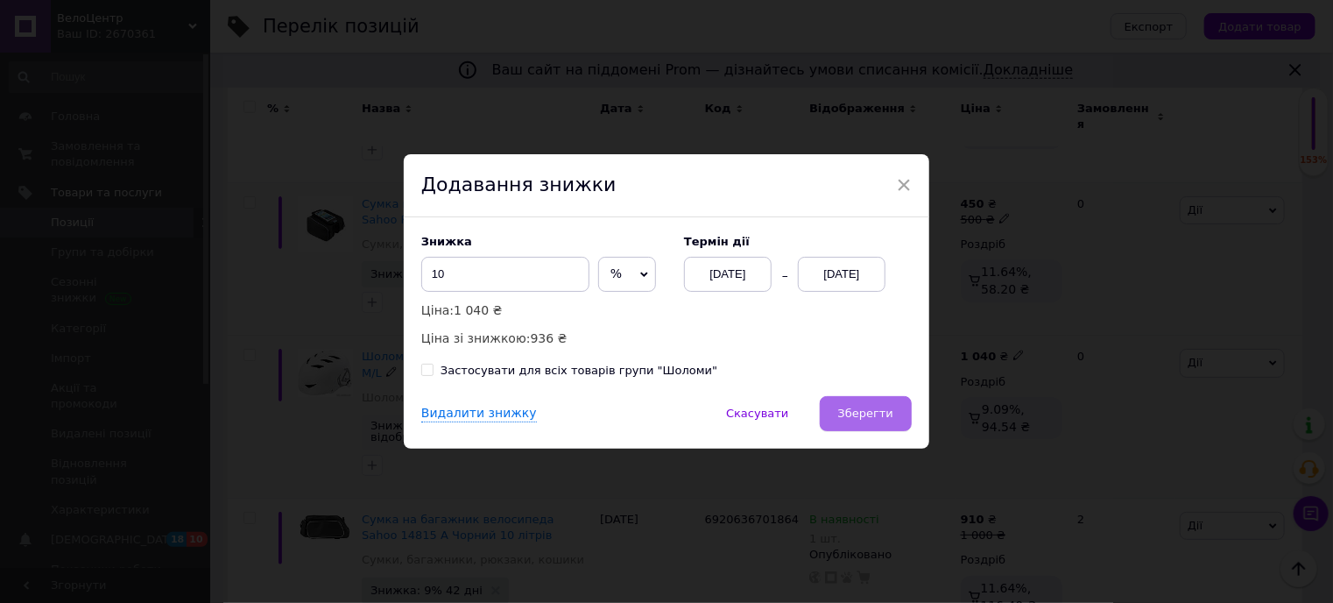
click at [868, 407] on span "Зберегти" at bounding box center [865, 412] width 55 height 13
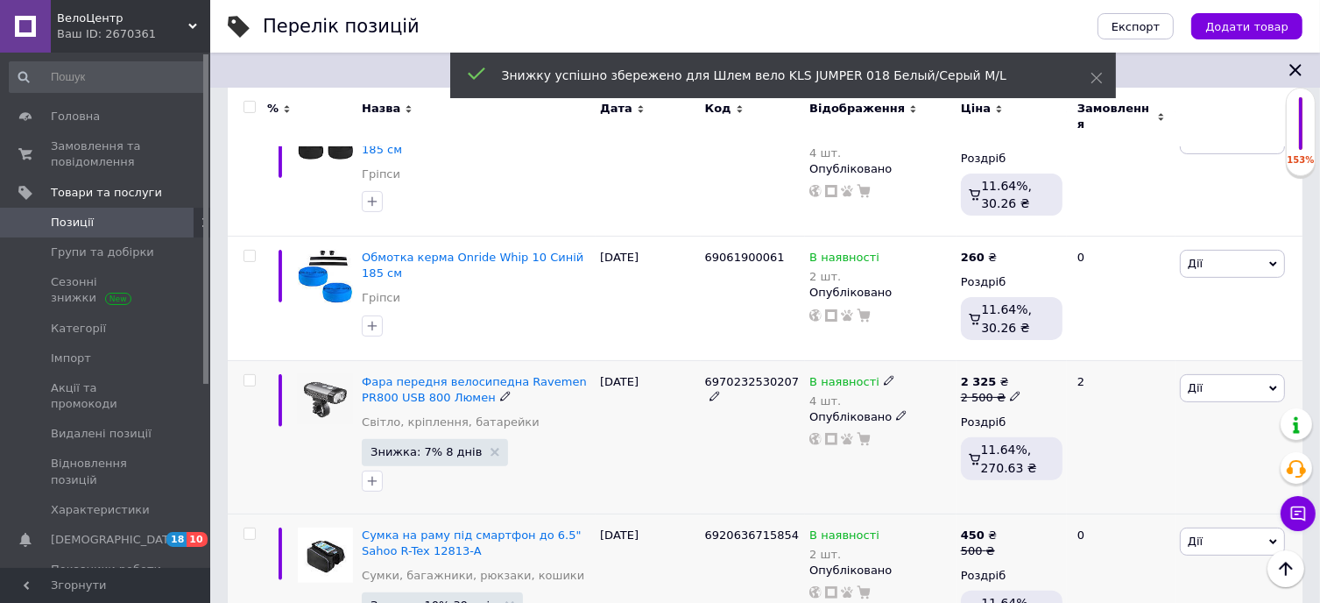
scroll to position [433, 0]
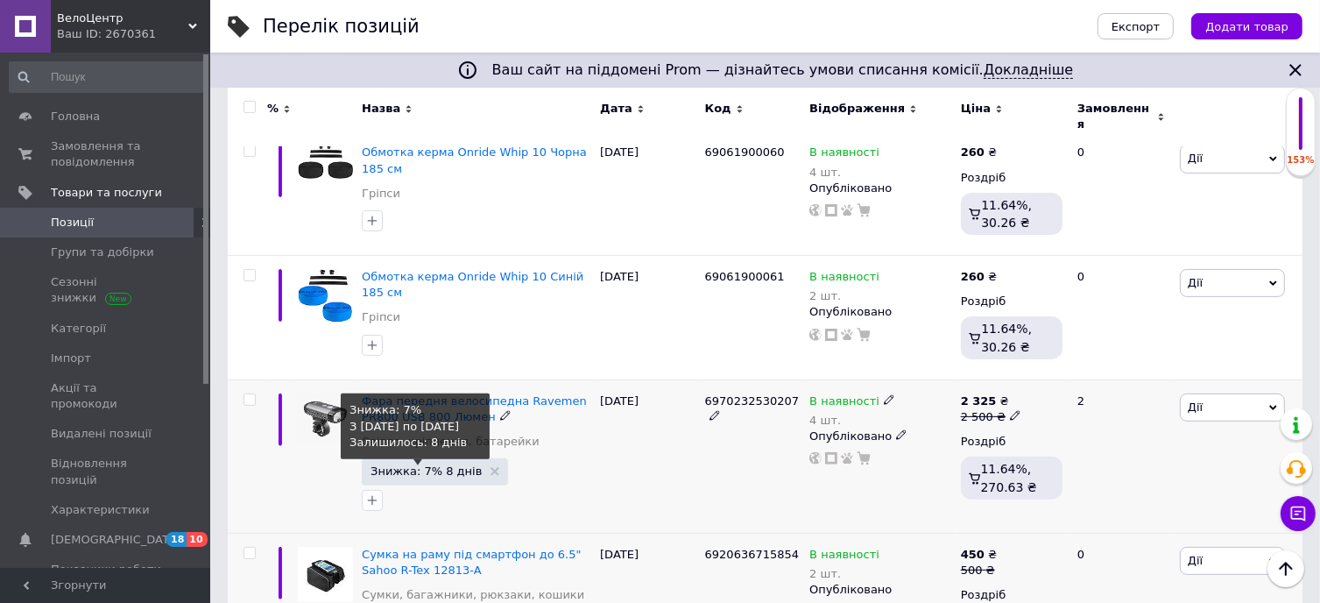
click at [420, 465] on span "Знижка: 7% 8 днів" at bounding box center [426, 470] width 111 height 11
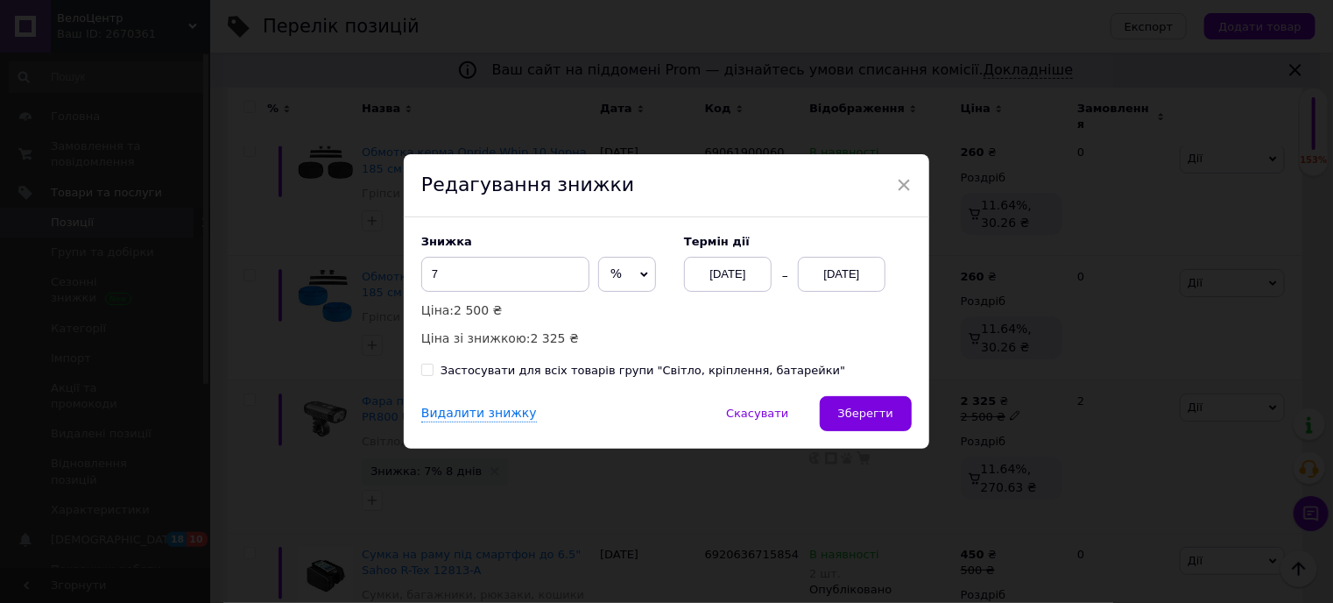
click at [834, 268] on div "[DATE]" at bounding box center [842, 274] width 88 height 35
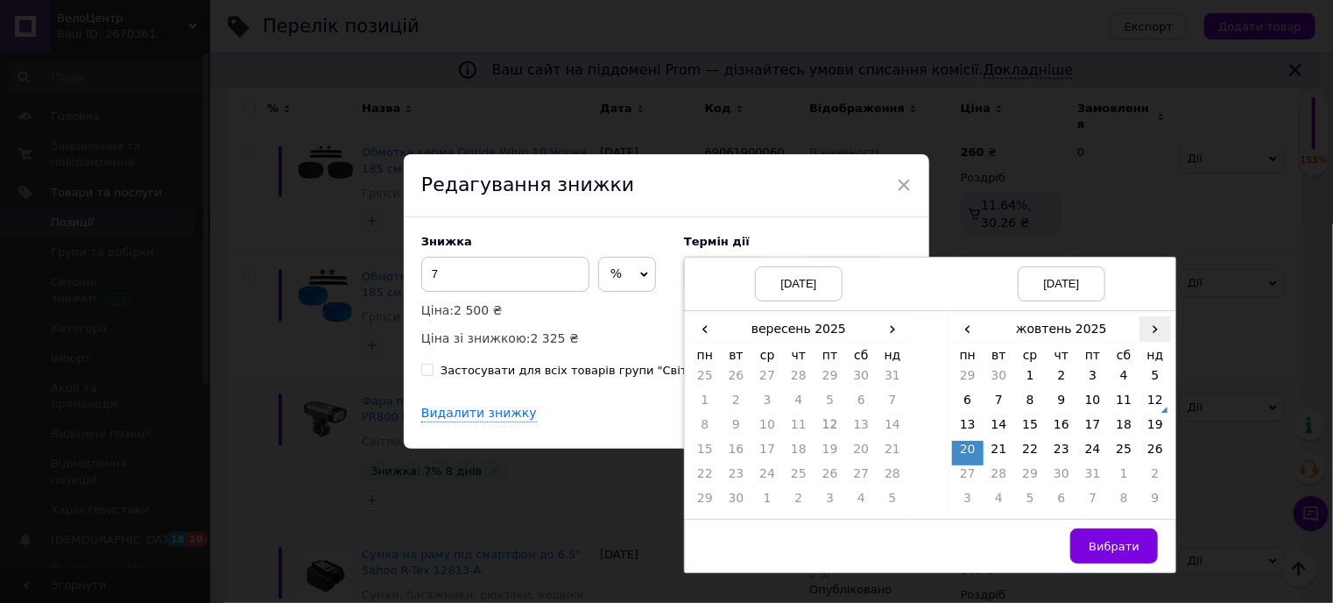
click at [1151, 333] on span "›" at bounding box center [1156, 328] width 32 height 25
click at [968, 331] on span "‹" at bounding box center [968, 328] width 32 height 25
click at [1064, 446] on td "23" at bounding box center [1062, 453] width 32 height 25
click at [1125, 543] on span "Вибрати" at bounding box center [1114, 546] width 51 height 13
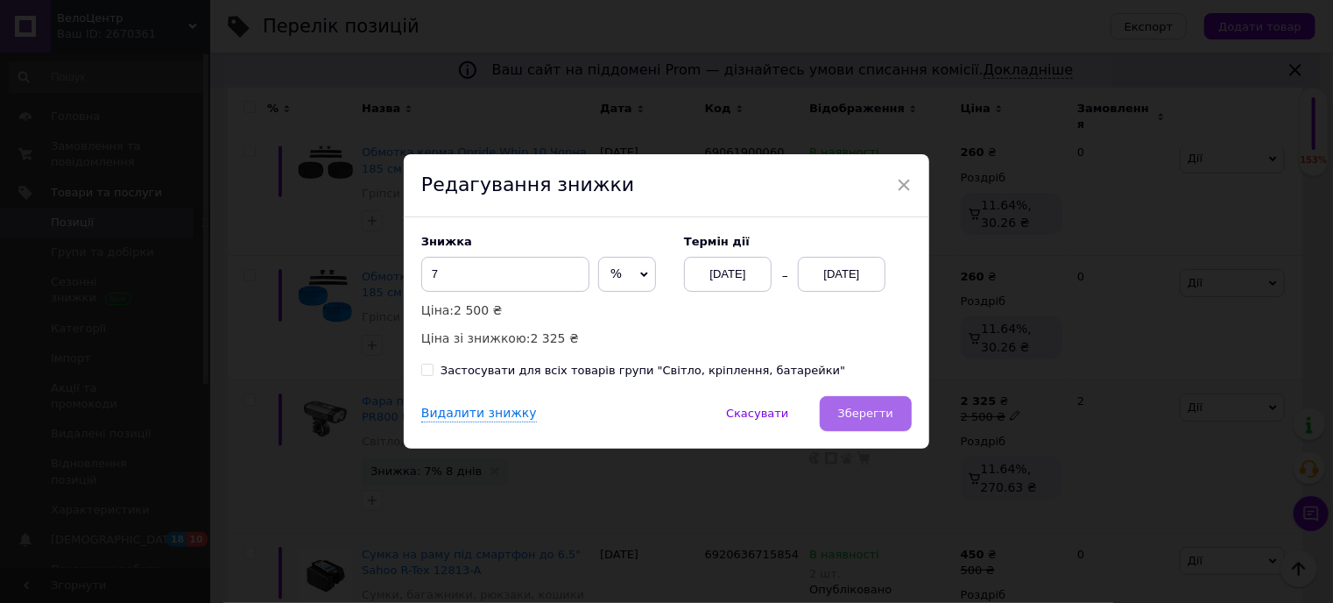
click at [875, 418] on span "Зберегти" at bounding box center [865, 412] width 55 height 13
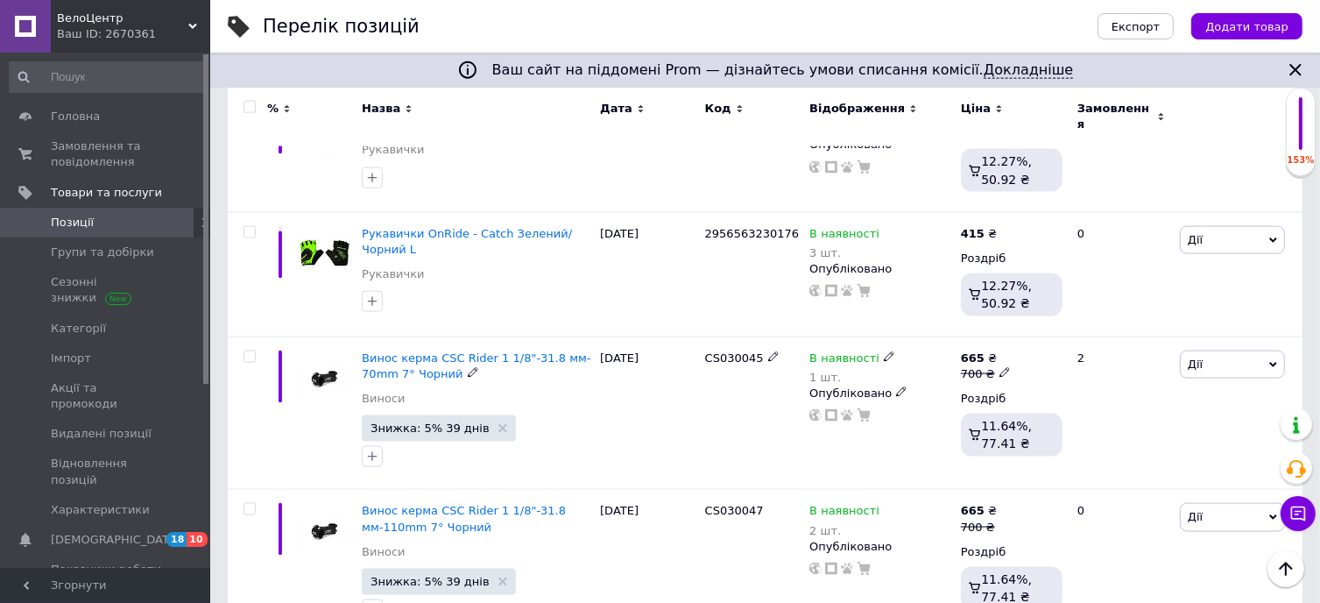
scroll to position [2709, 0]
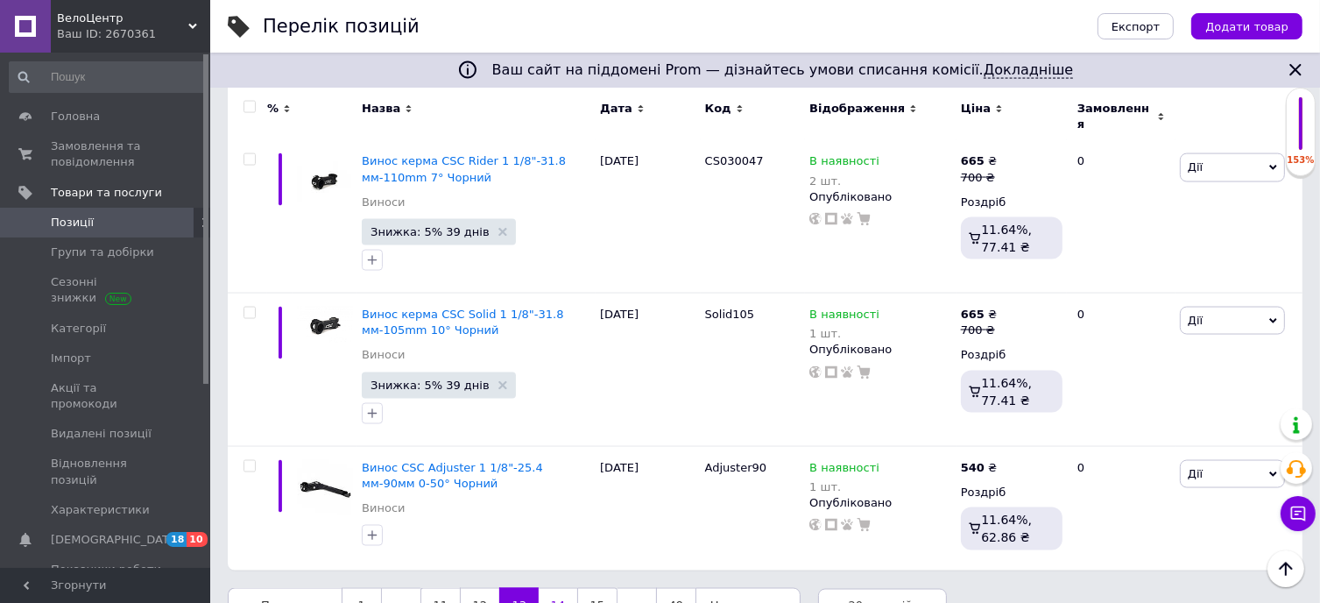
click at [554, 588] on link "14" at bounding box center [558, 606] width 39 height 37
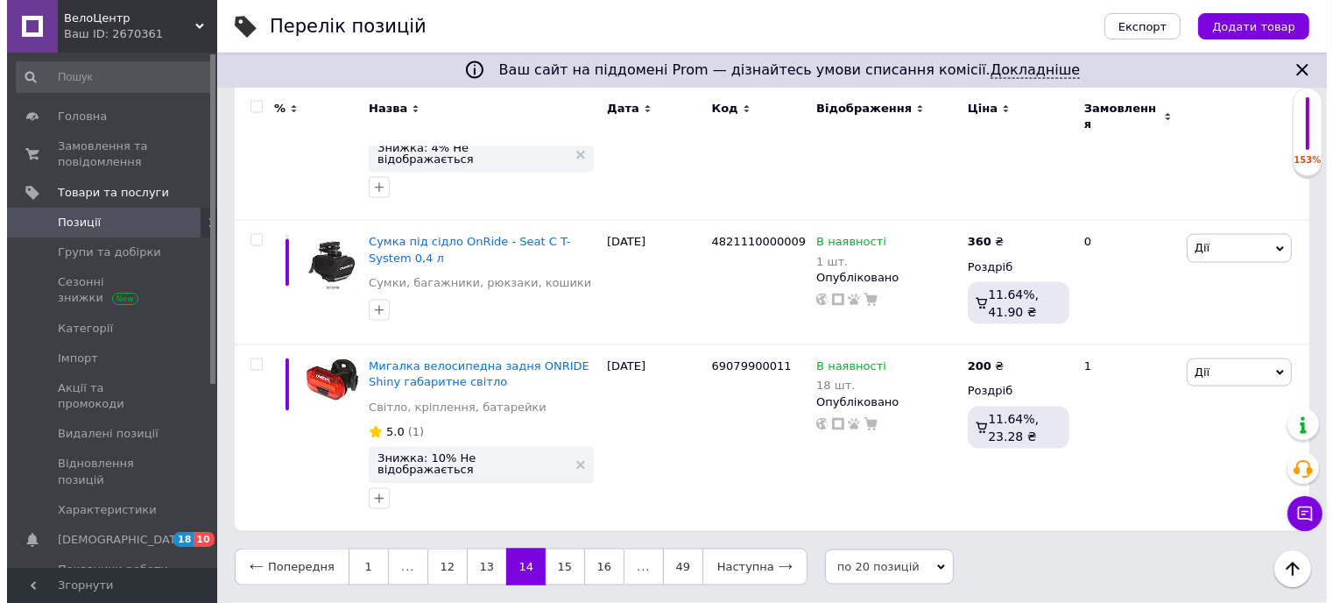
scroll to position [2590, 0]
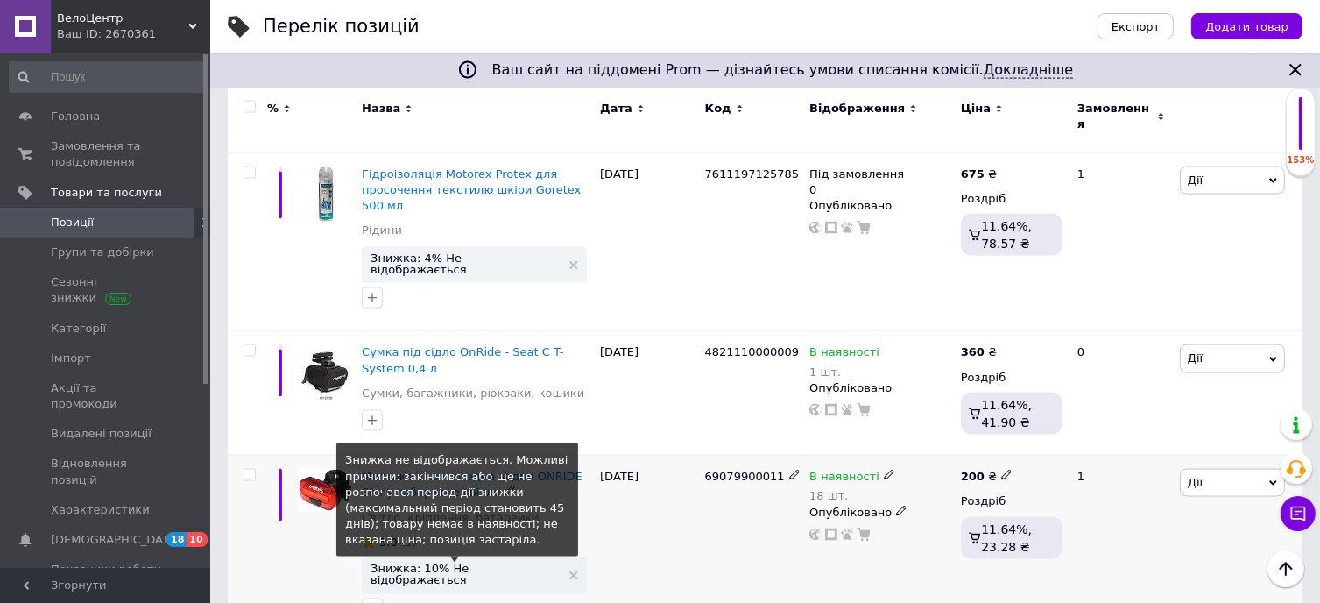
click at [473, 562] on span "Знижка: 10% Не відображається" at bounding box center [466, 573] width 190 height 23
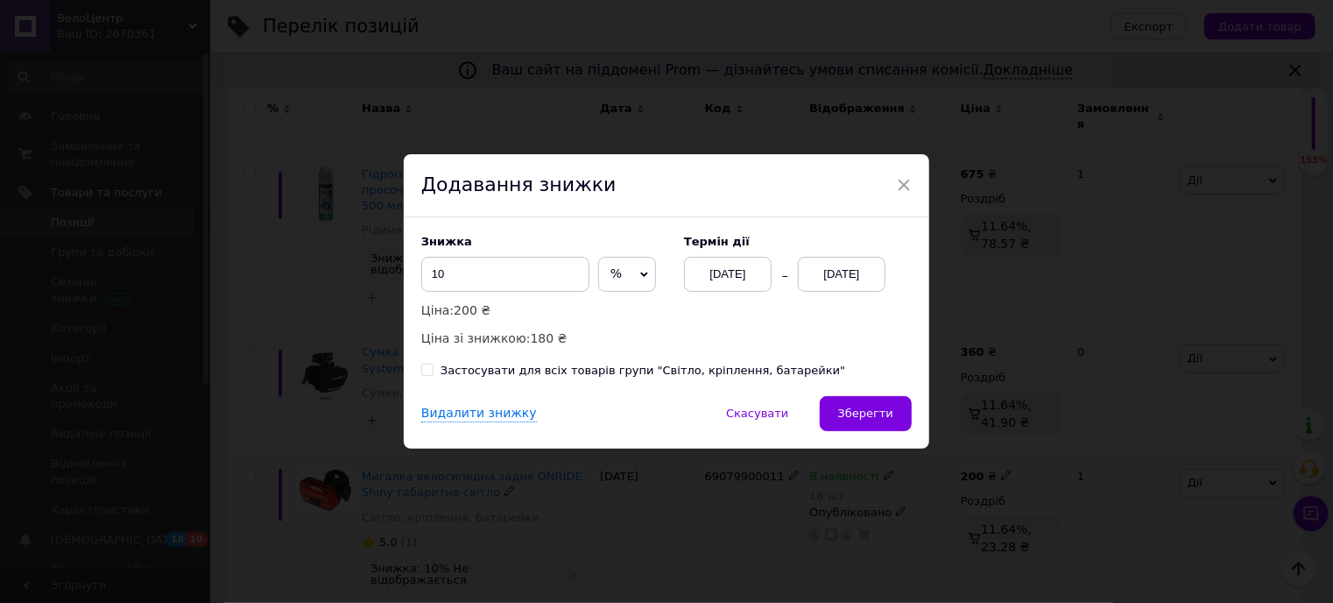
click at [830, 271] on div "[DATE]" at bounding box center [842, 274] width 88 height 35
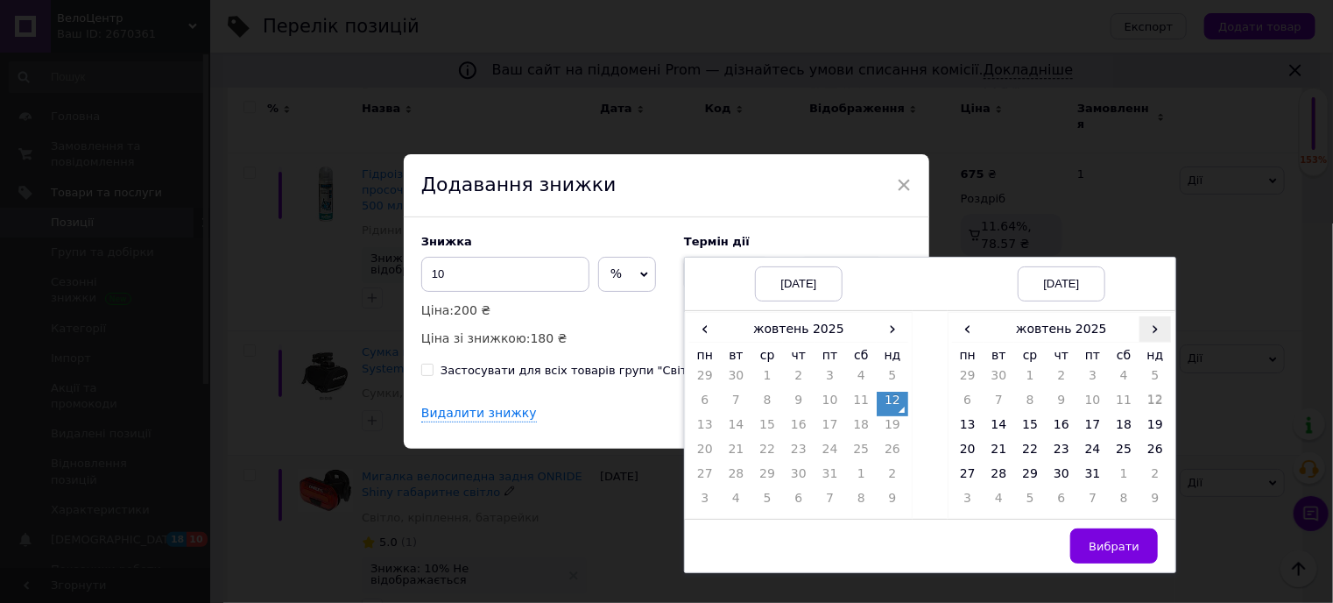
click at [1154, 332] on span "›" at bounding box center [1156, 328] width 32 height 25
click at [1032, 471] on td "26" at bounding box center [1030, 477] width 32 height 25
click at [1146, 548] on button "Вибрати" at bounding box center [1114, 545] width 88 height 35
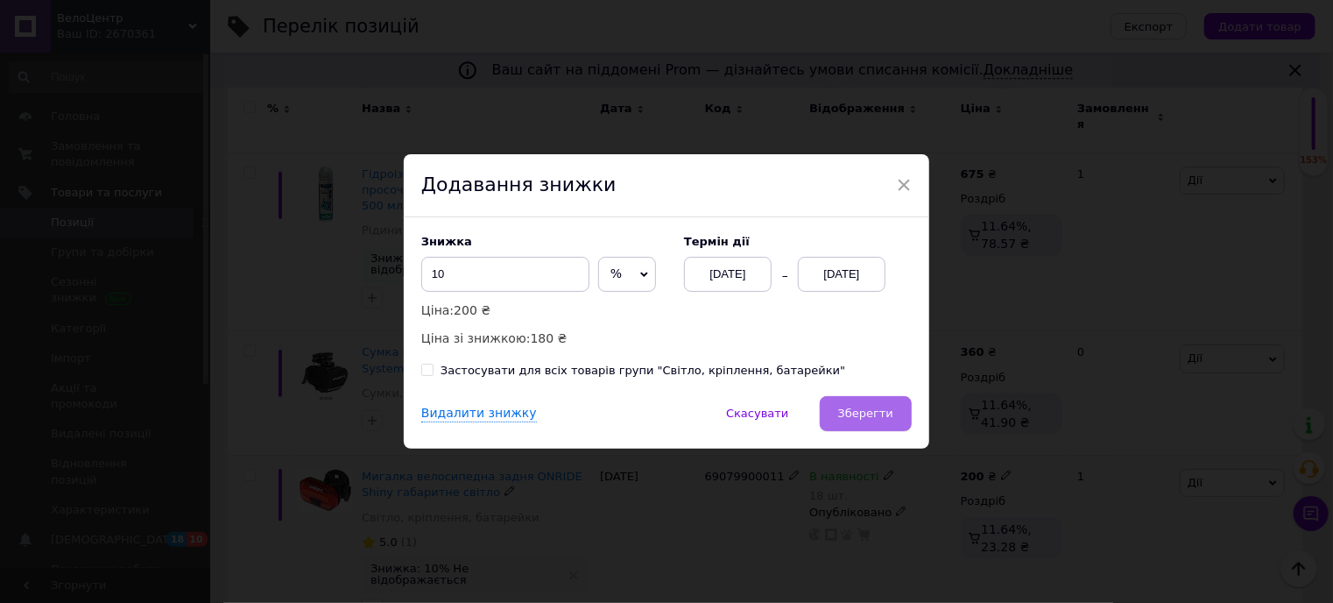
click at [874, 409] on span "Зберегти" at bounding box center [865, 412] width 55 height 13
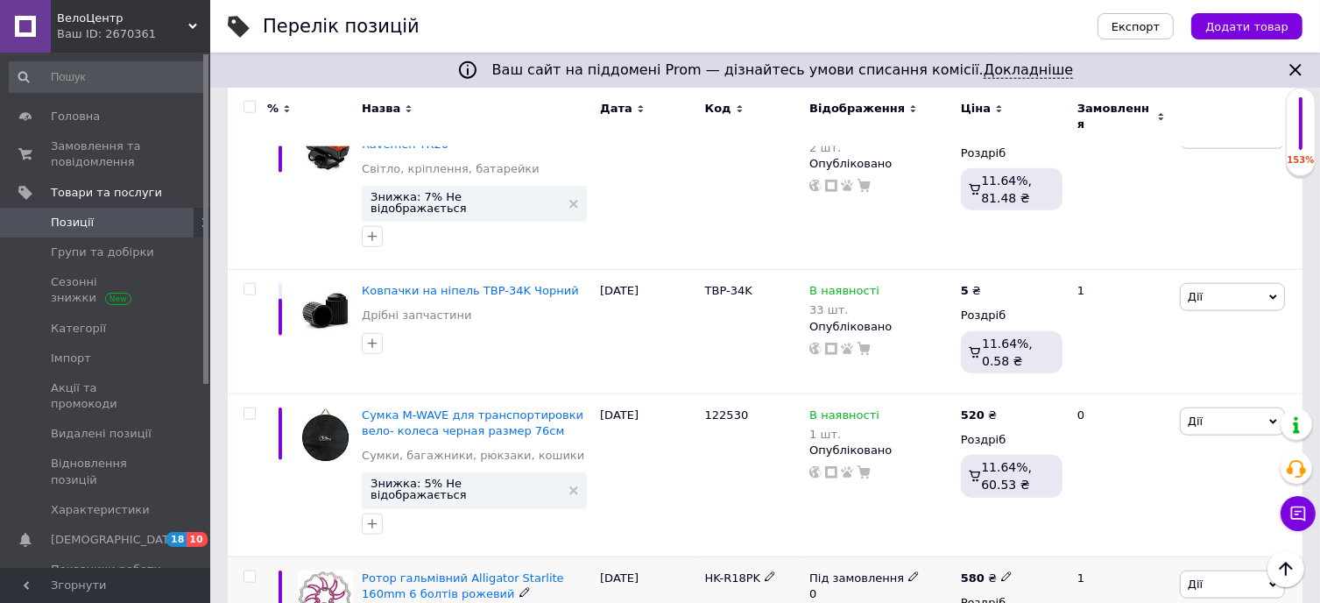
scroll to position [1872, 0]
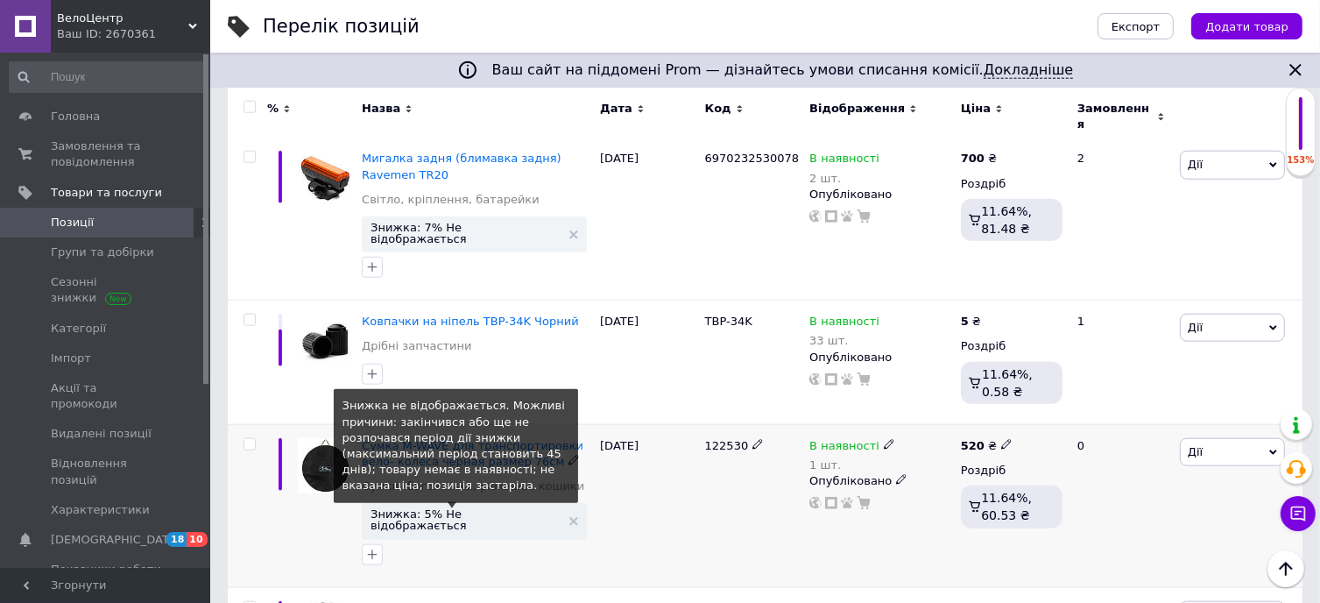
click at [442, 508] on span "Знижка: 5% Не відображається" at bounding box center [466, 519] width 190 height 23
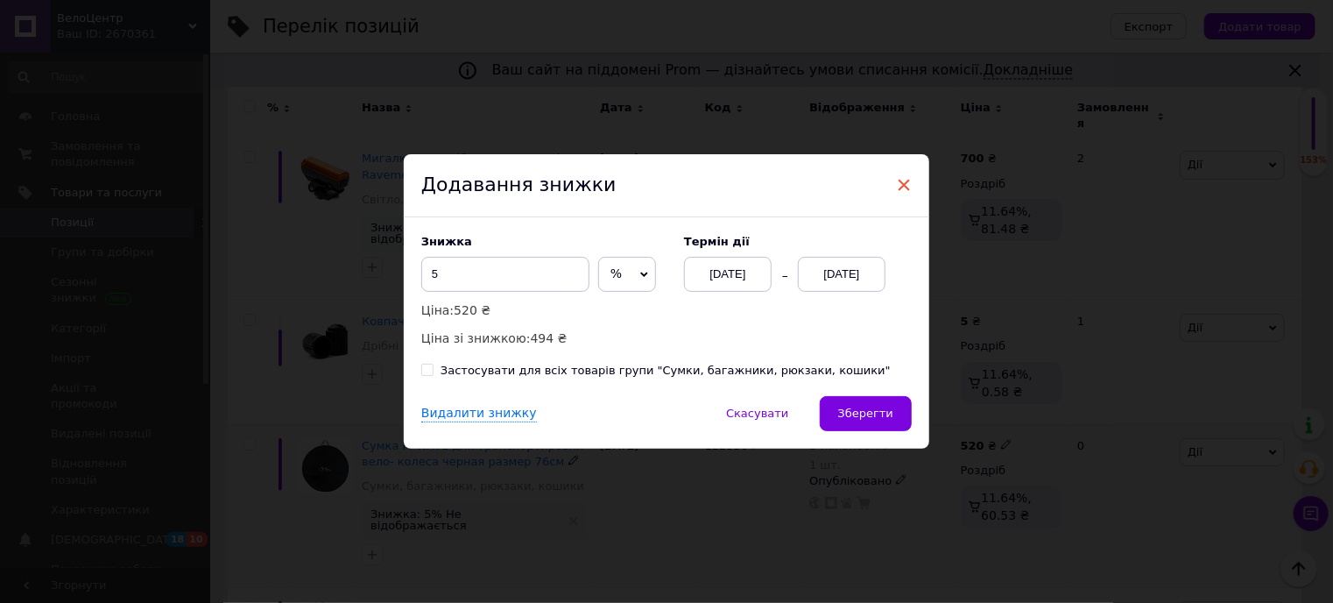
click at [904, 179] on span "×" at bounding box center [904, 185] width 16 height 30
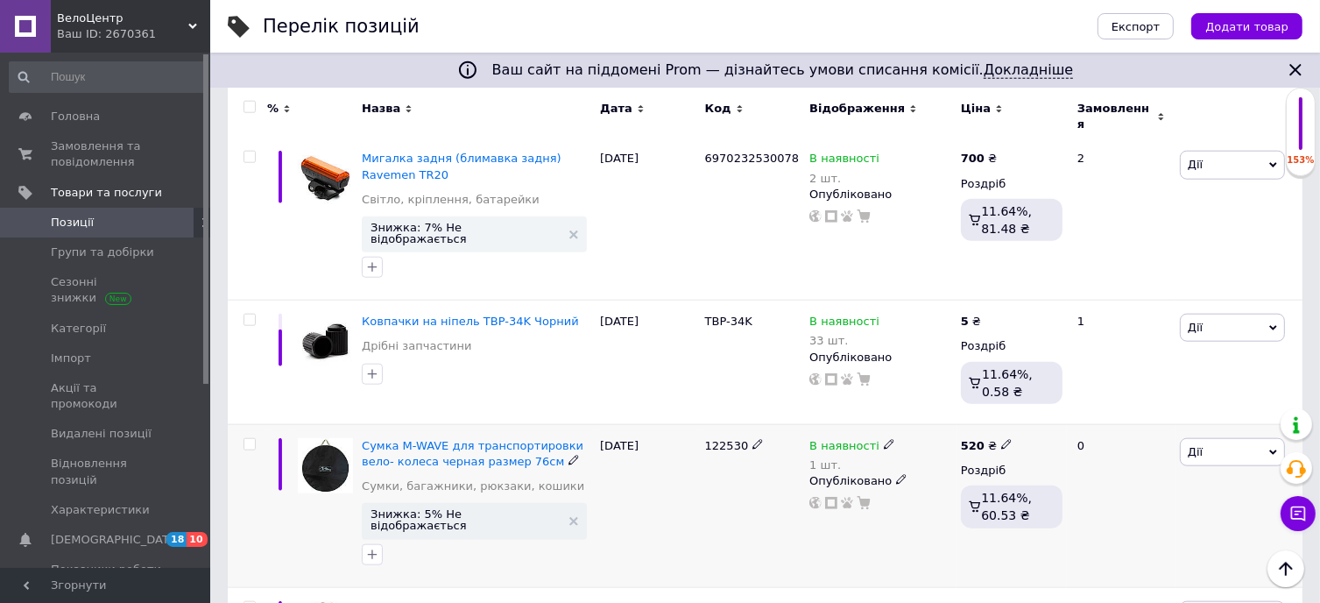
click at [1001, 439] on icon at bounding box center [1006, 444] width 11 height 11
type input "500"
click at [663, 479] on div "[DATE]" at bounding box center [648, 505] width 105 height 163
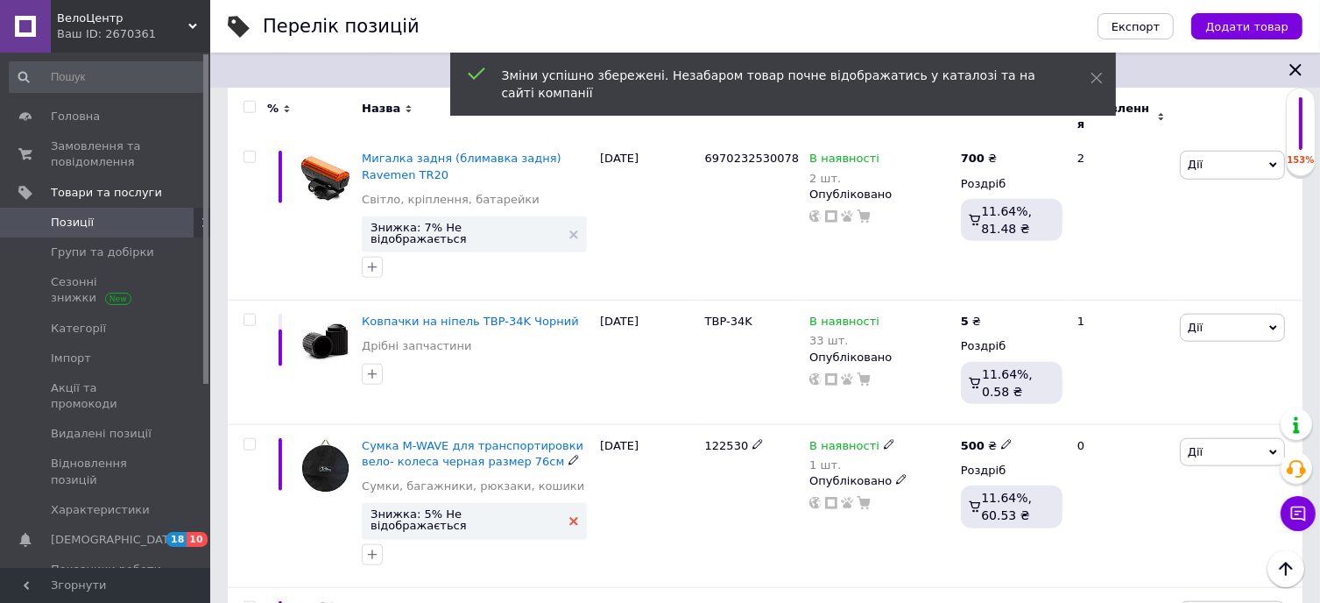
click at [569, 517] on icon at bounding box center [573, 521] width 9 height 9
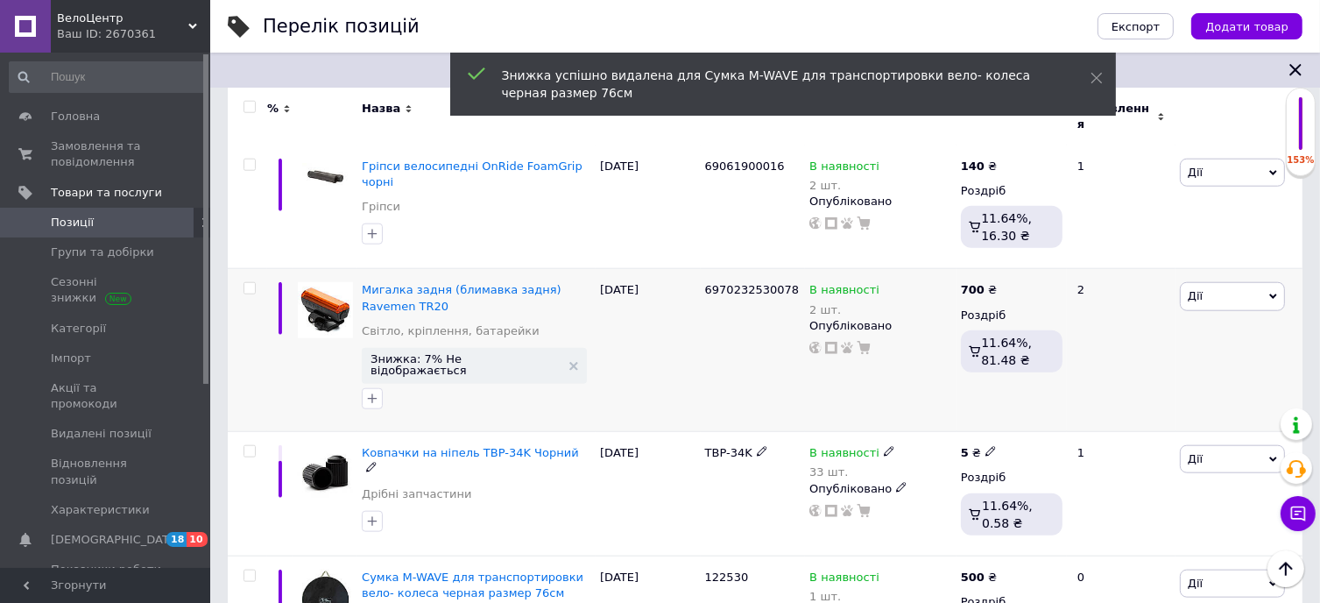
scroll to position [1784, 0]
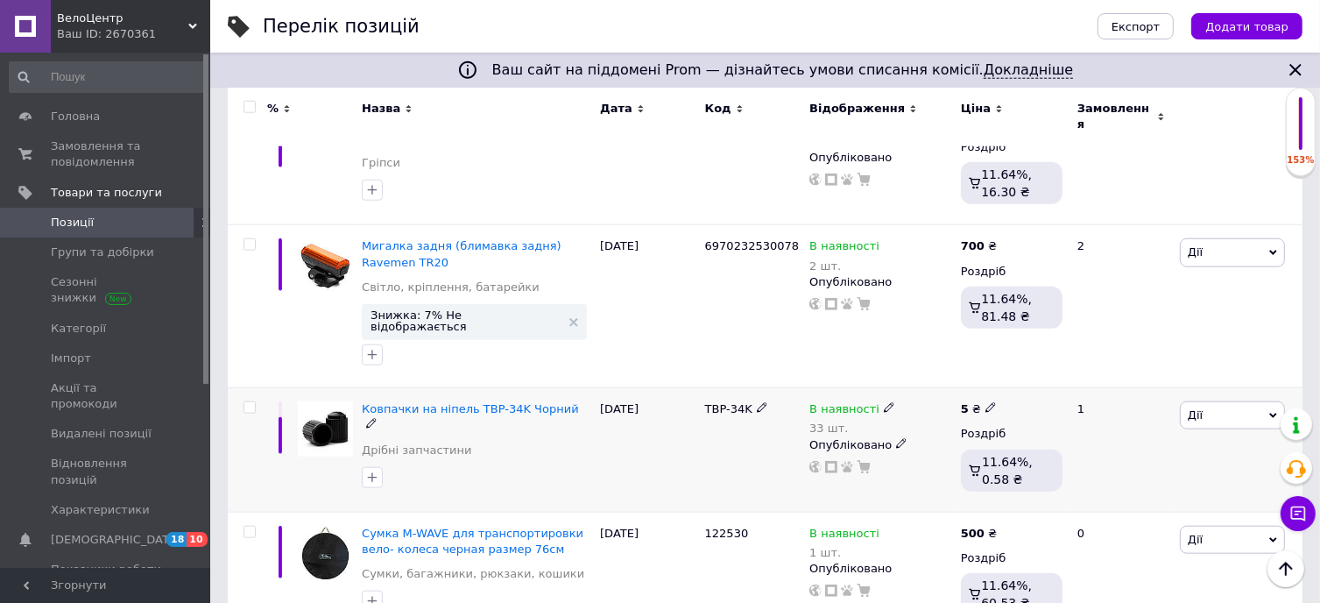
drag, startPoint x: 986, startPoint y: 355, endPoint x: 994, endPoint y: 370, distance: 16.8
click at [986, 402] on icon at bounding box center [990, 407] width 11 height 11
click at [434, 402] on span "Ковпачки на ніпель TBP-34K Чорний" at bounding box center [470, 408] width 217 height 13
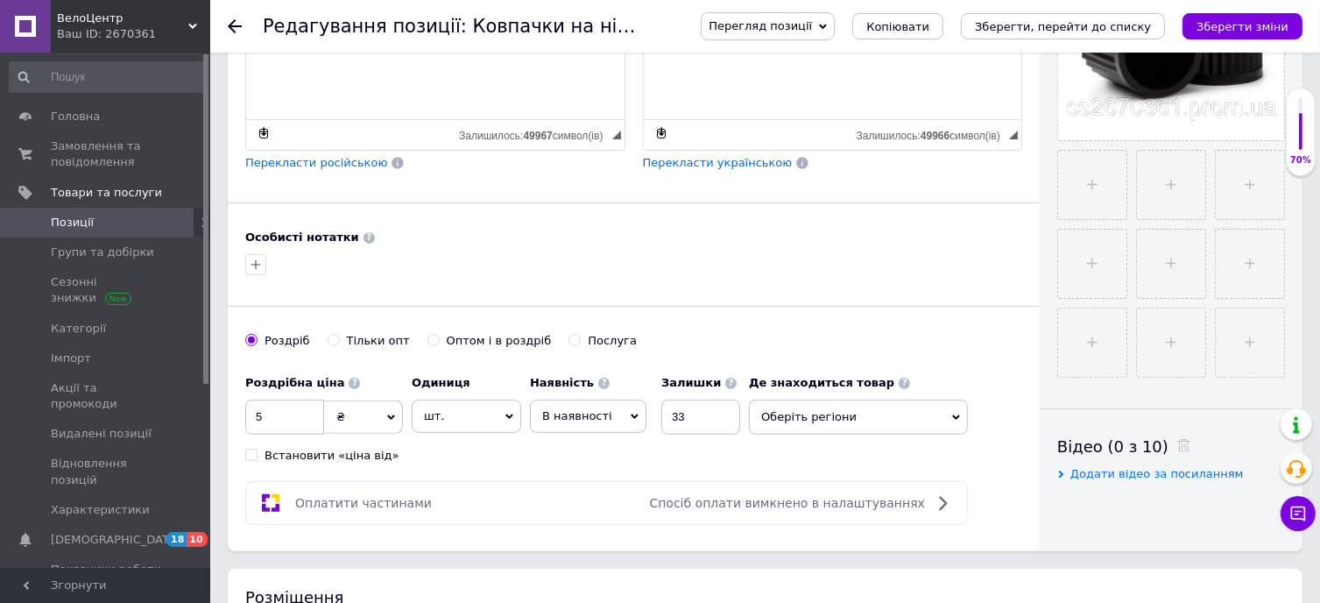
scroll to position [526, 0]
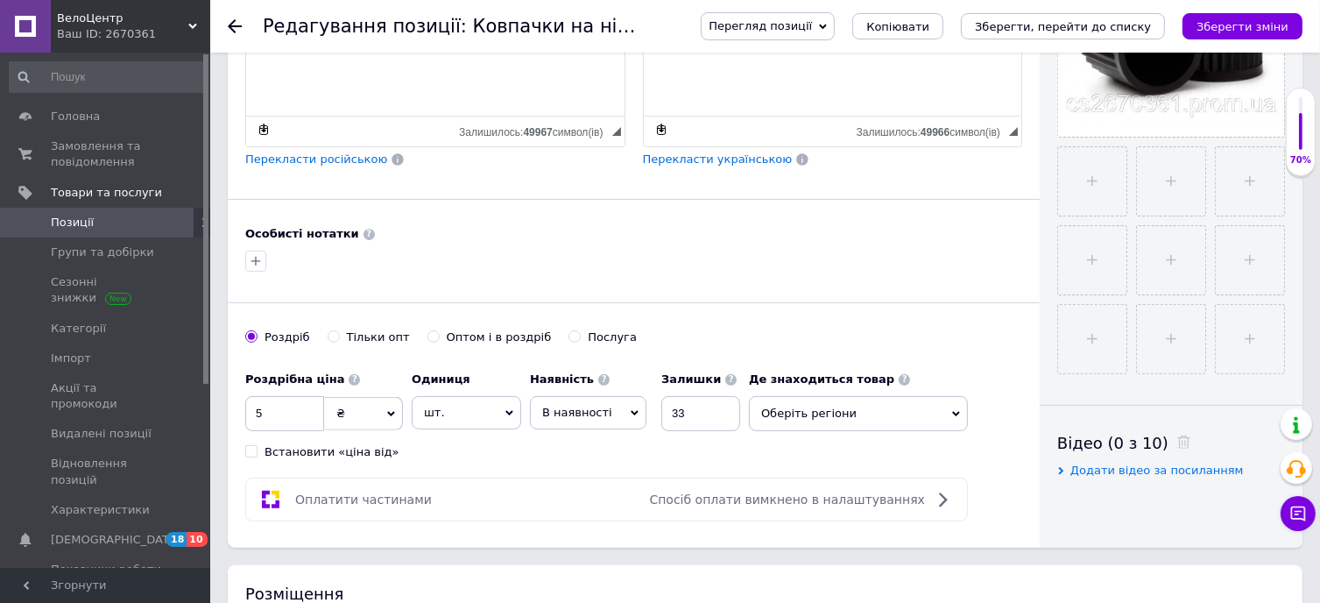
click at [806, 413] on span "Оберіть регіони" at bounding box center [858, 413] width 219 height 35
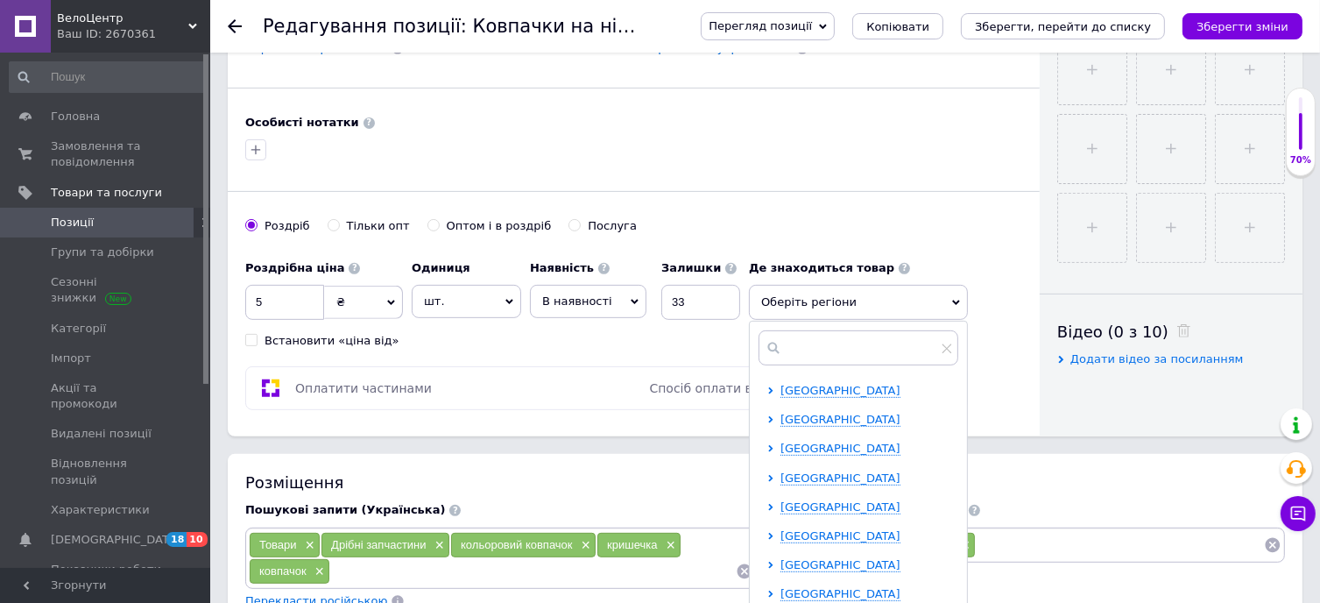
scroll to position [788, 0]
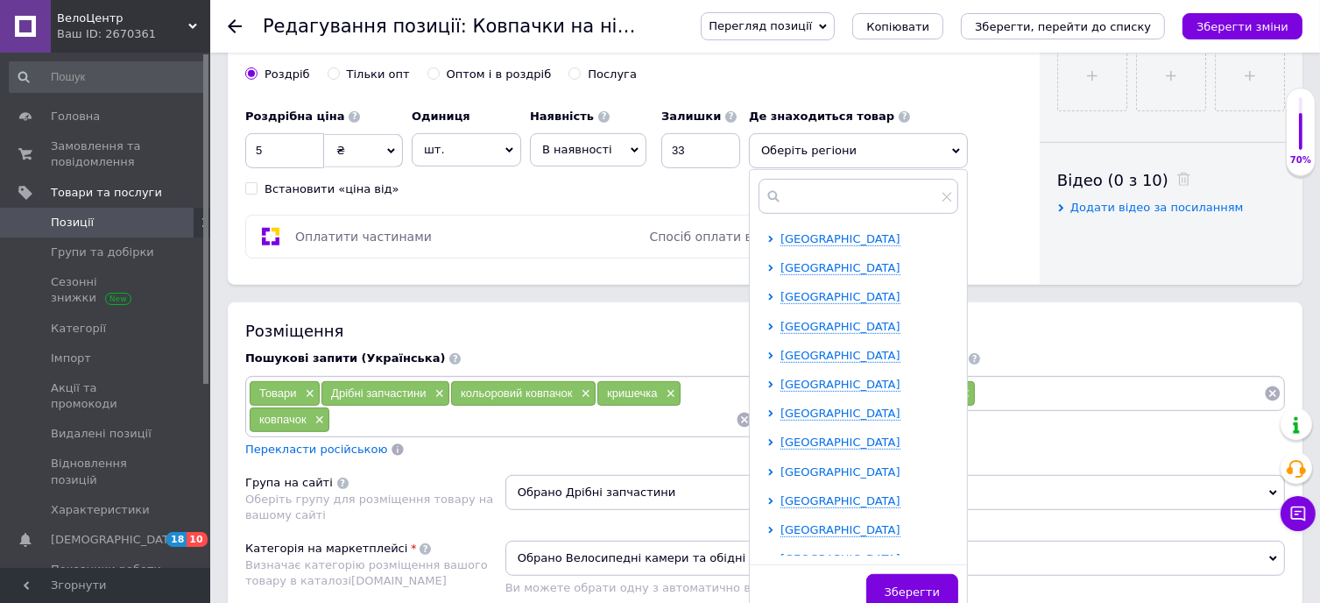
click at [808, 467] on span "[GEOGRAPHIC_DATA]" at bounding box center [840, 471] width 120 height 13
click at [781, 494] on input "checkbox" at bounding box center [785, 499] width 11 height 11
checkbox input "true"
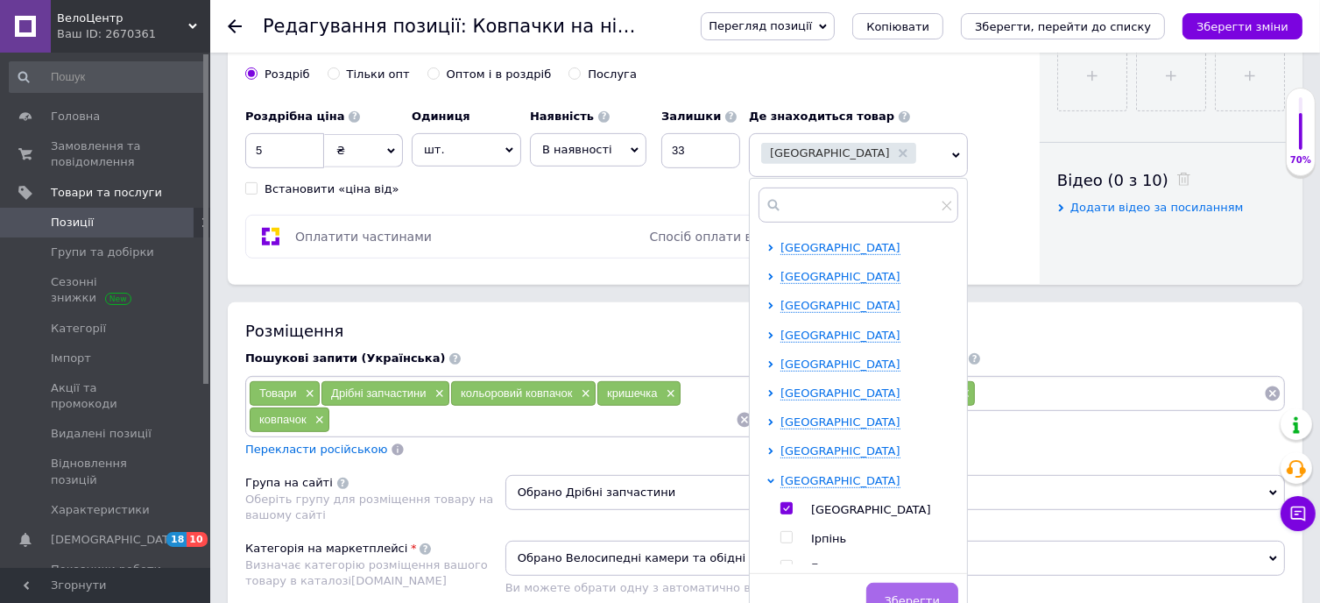
click at [916, 594] on span "Зберегти" at bounding box center [912, 600] width 55 height 13
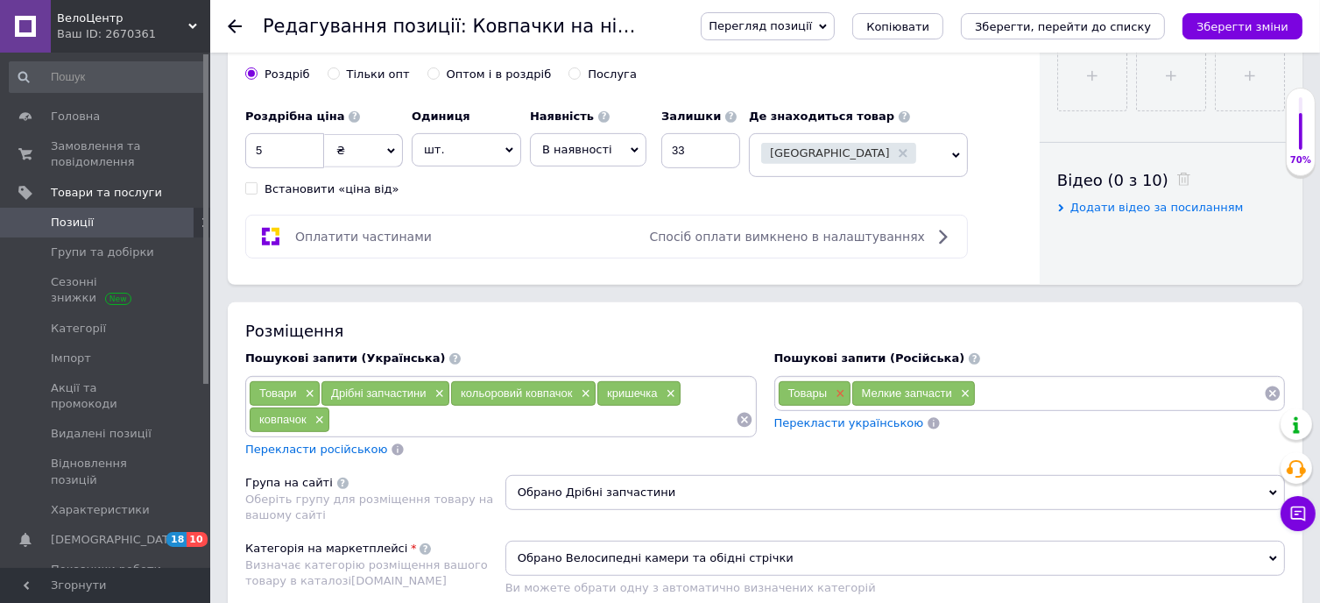
click at [841, 392] on span "×" at bounding box center [838, 393] width 14 height 15
click at [308, 388] on span "×" at bounding box center [308, 393] width 14 height 15
click at [368, 387] on span "×" at bounding box center [365, 393] width 14 height 15
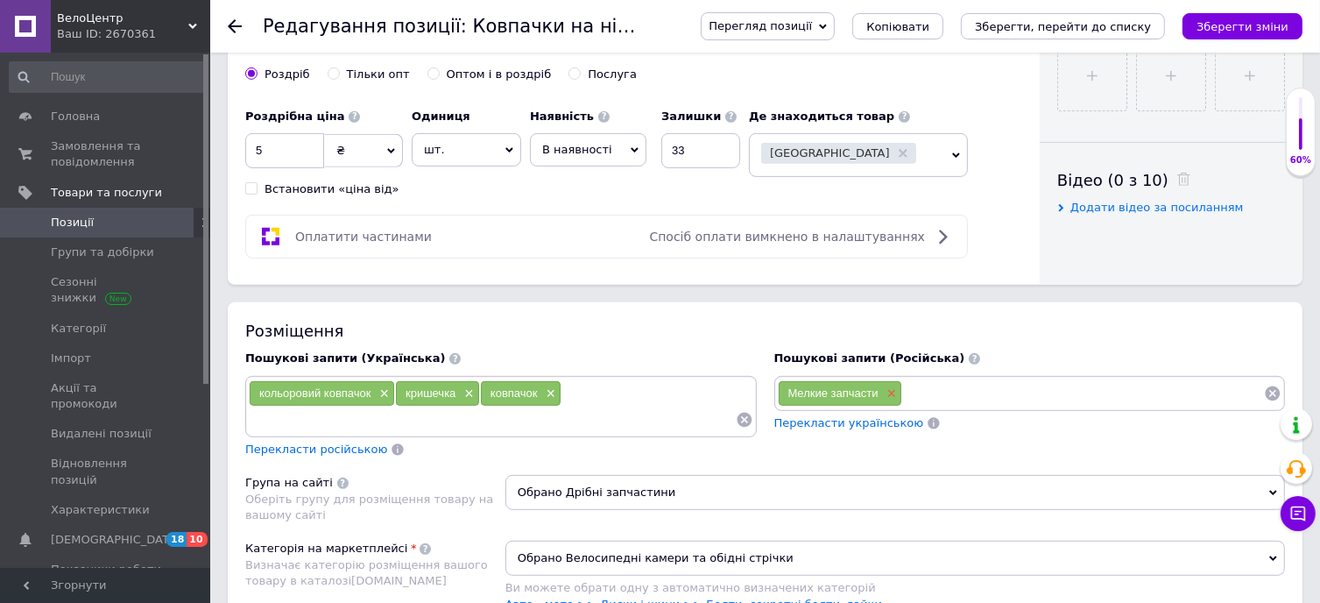
click at [892, 388] on span "×" at bounding box center [890, 393] width 14 height 15
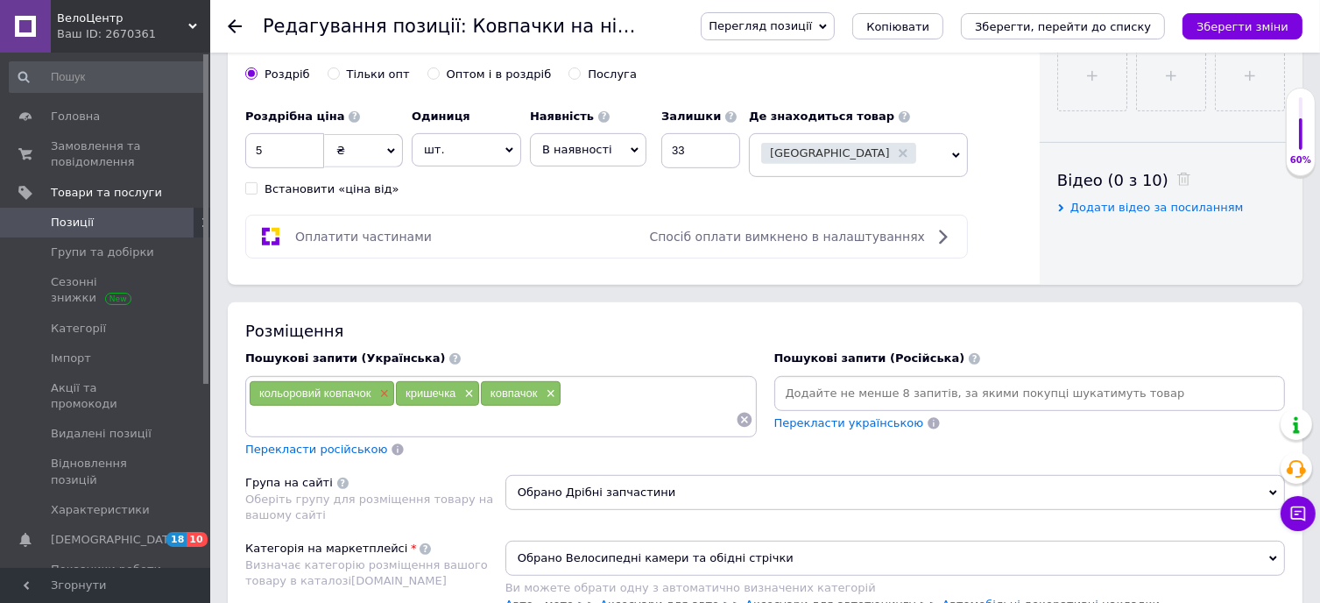
click at [382, 386] on span "×" at bounding box center [383, 393] width 14 height 15
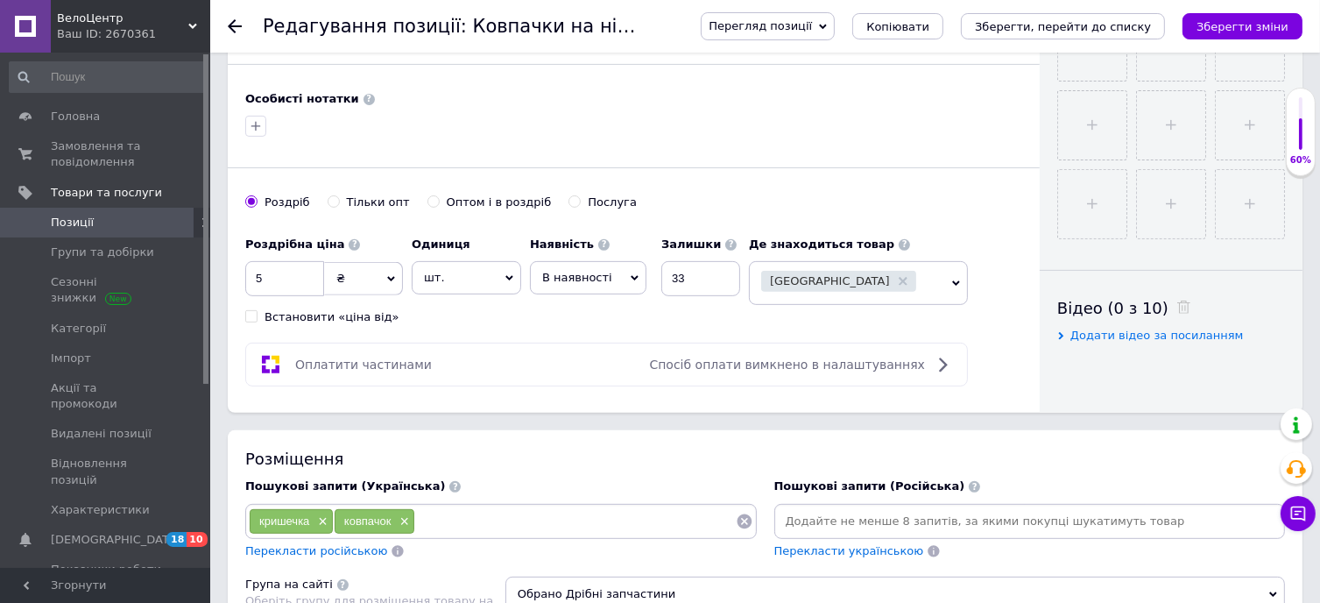
scroll to position [438, 0]
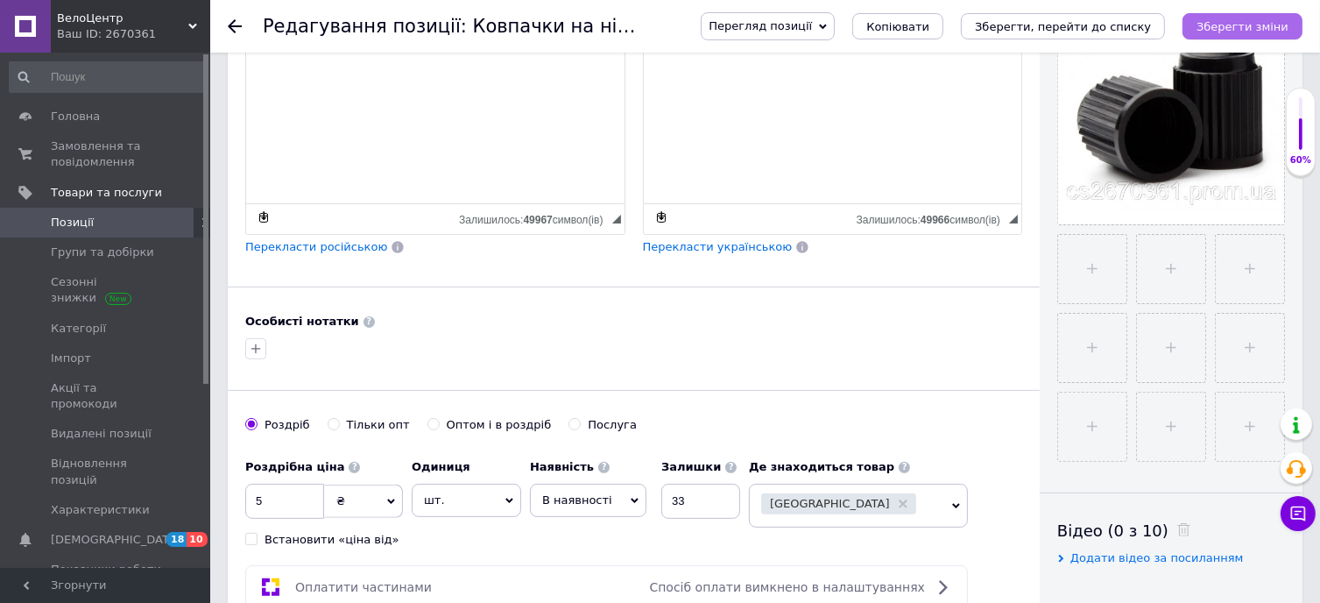
click at [1230, 22] on icon "Зберегти зміни" at bounding box center [1243, 26] width 92 height 13
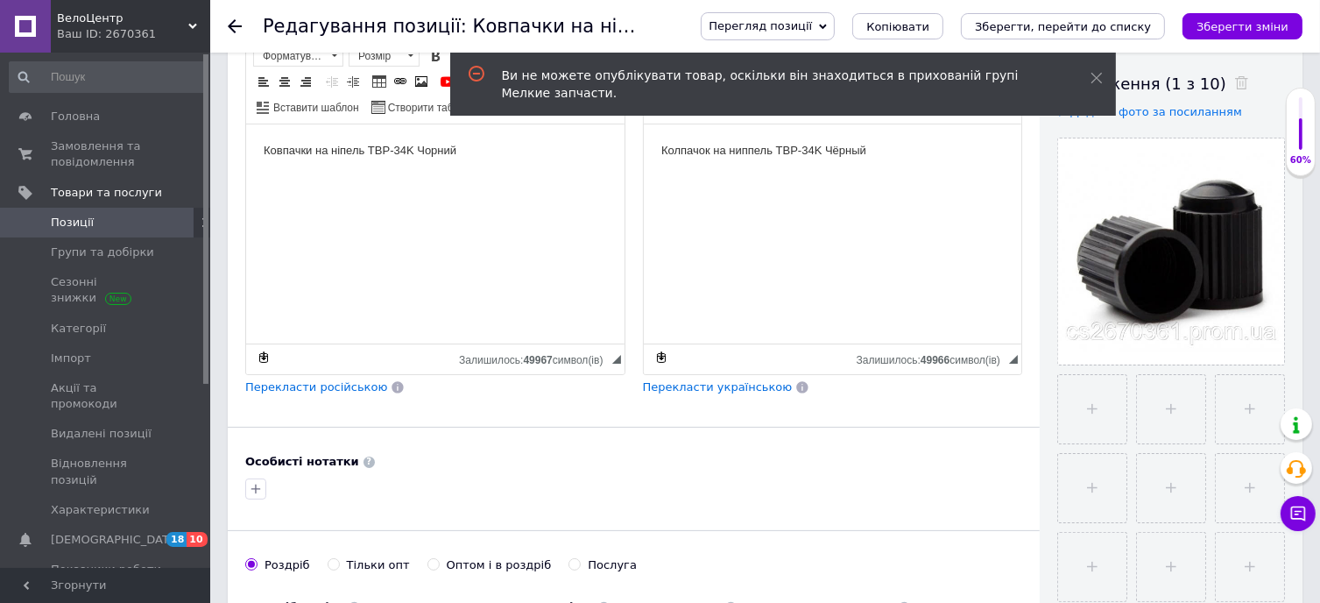
scroll to position [0, 0]
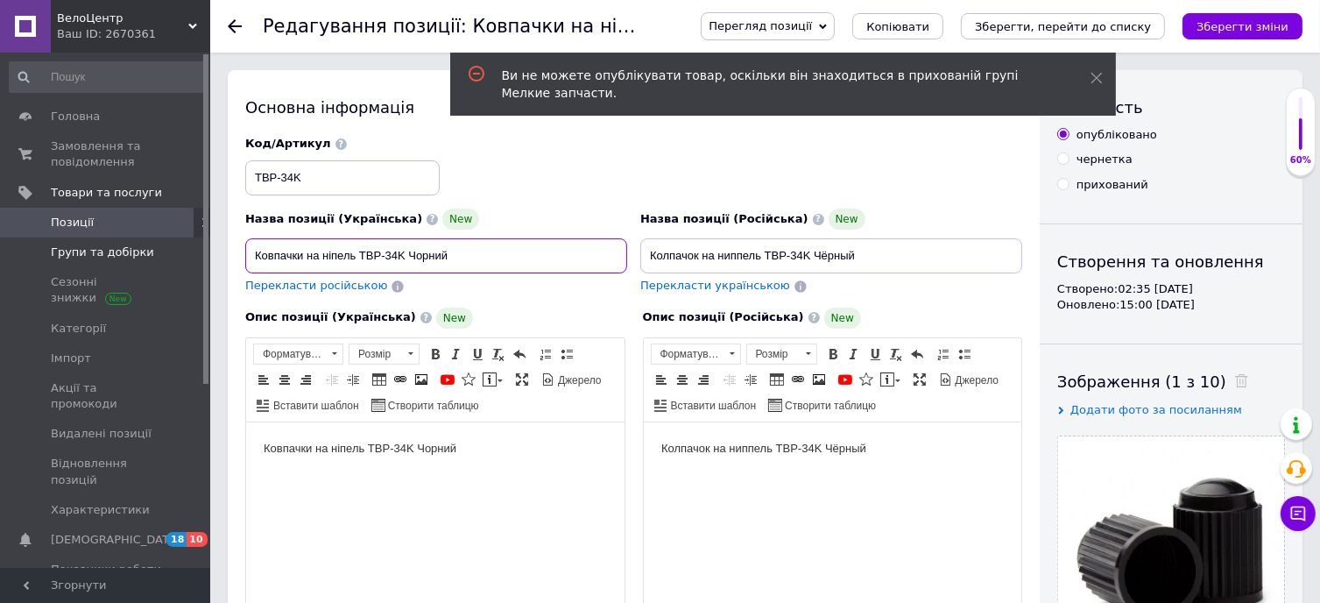
drag, startPoint x: 477, startPoint y: 254, endPoint x: 209, endPoint y: 265, distance: 267.4
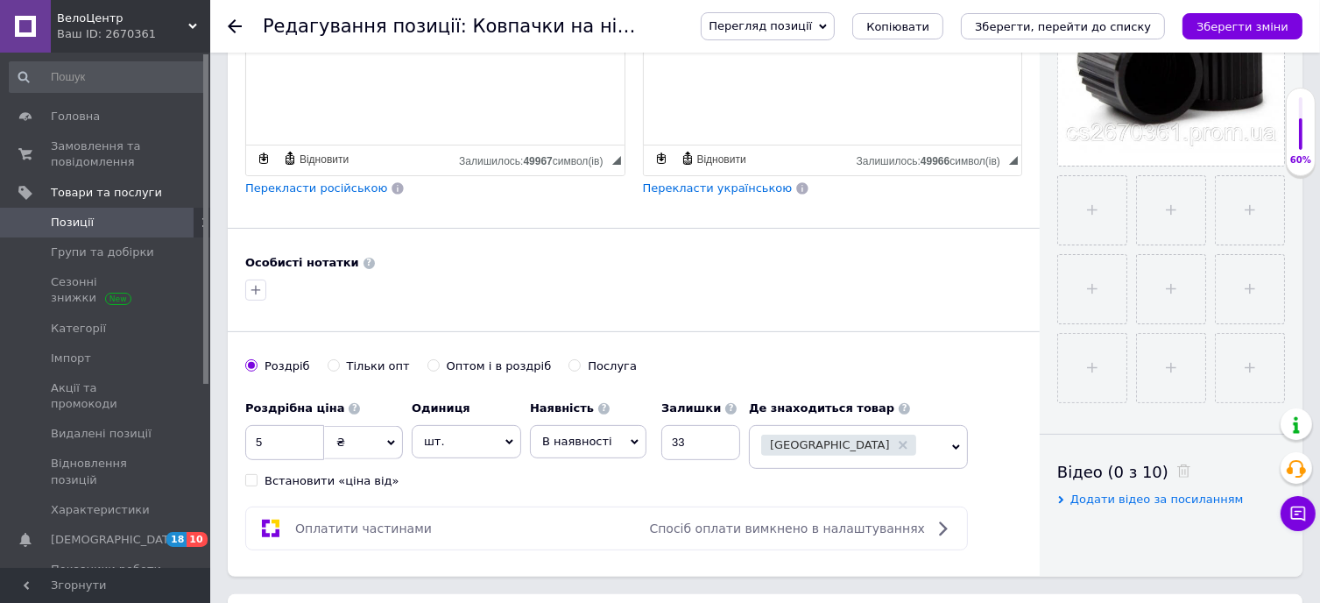
scroll to position [613, 0]
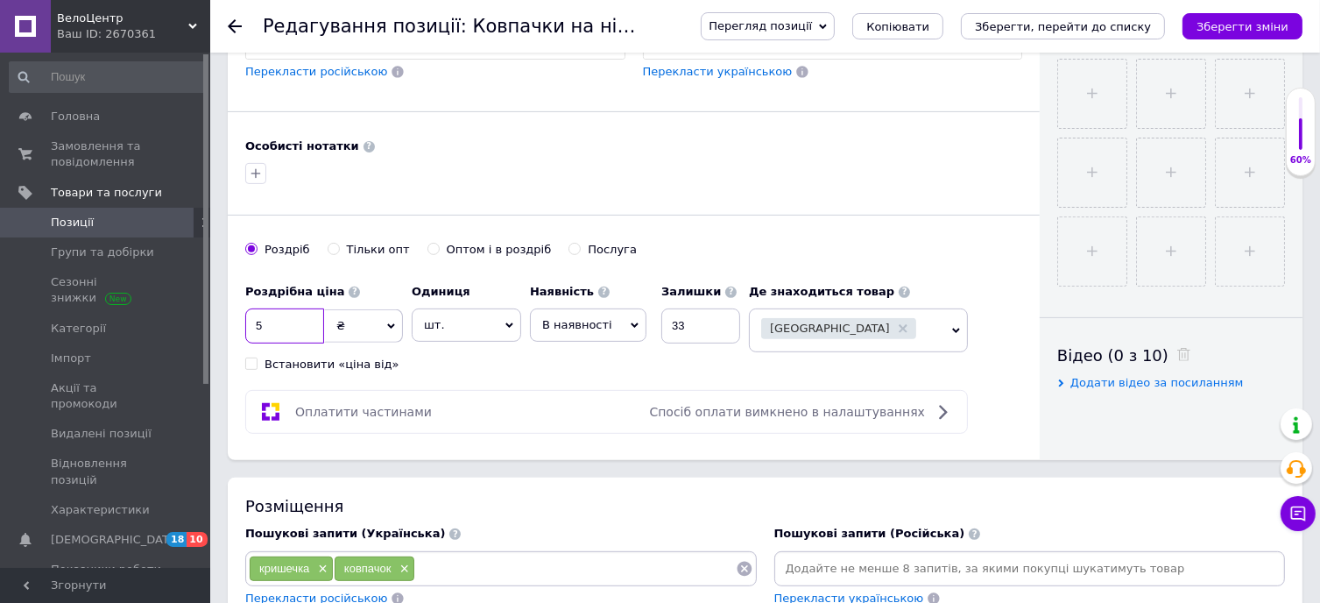
click at [287, 313] on input "5" at bounding box center [284, 325] width 79 height 35
type input "3"
click at [1014, 259] on div "[PERSON_NAME] опт Оптом і в роздріб Послуга" at bounding box center [633, 258] width 777 height 33
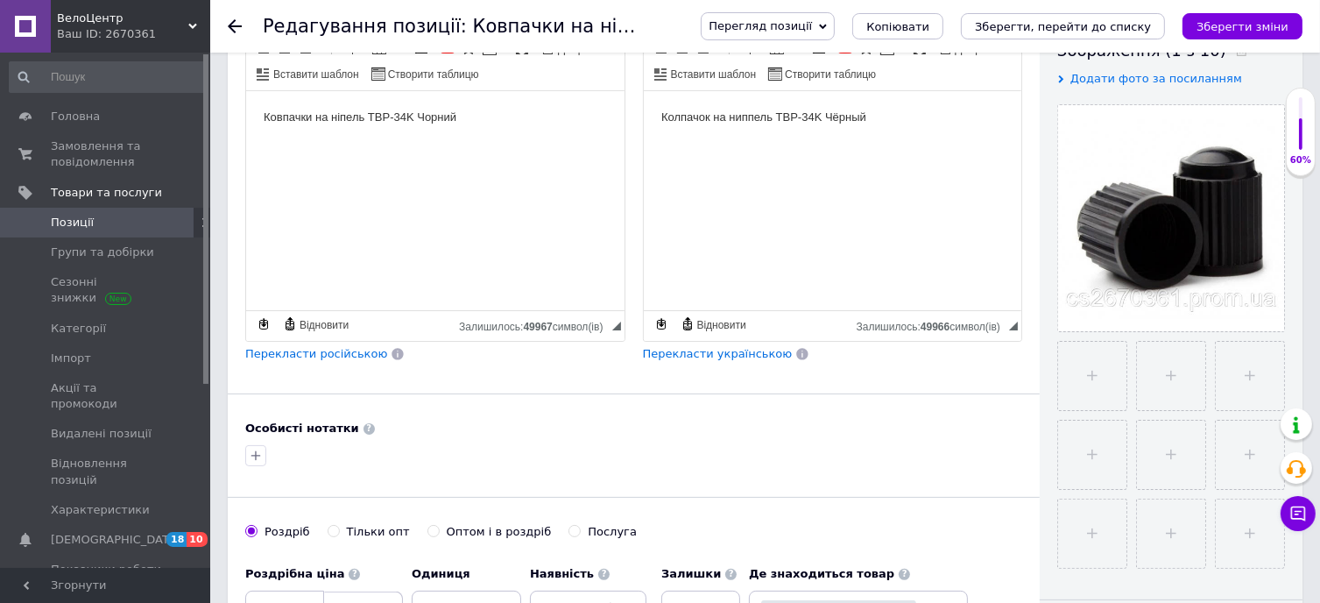
scroll to position [0, 0]
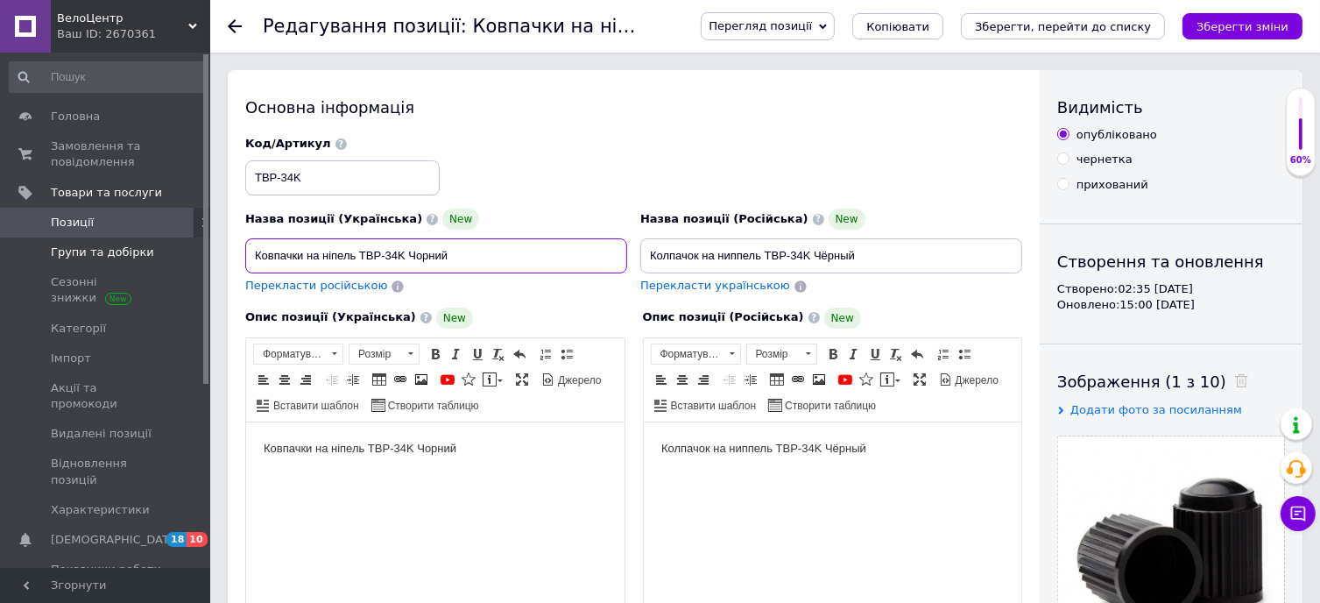
drag, startPoint x: 461, startPoint y: 258, endPoint x: 186, endPoint y: 257, distance: 275.0
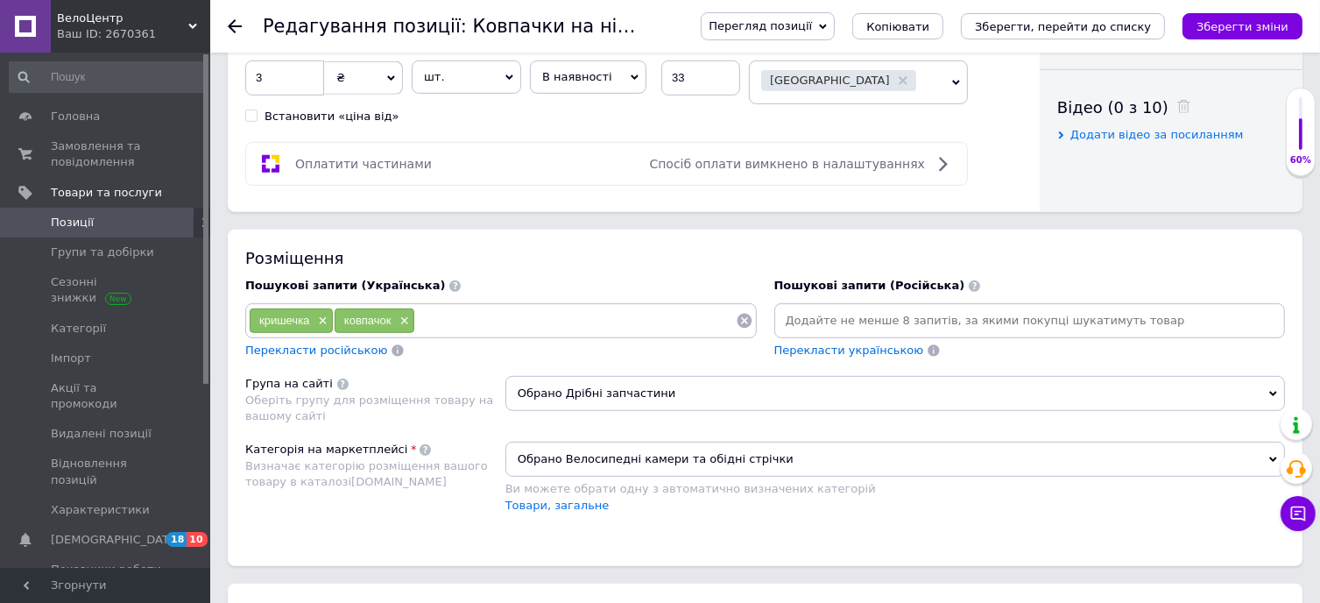
scroll to position [876, 0]
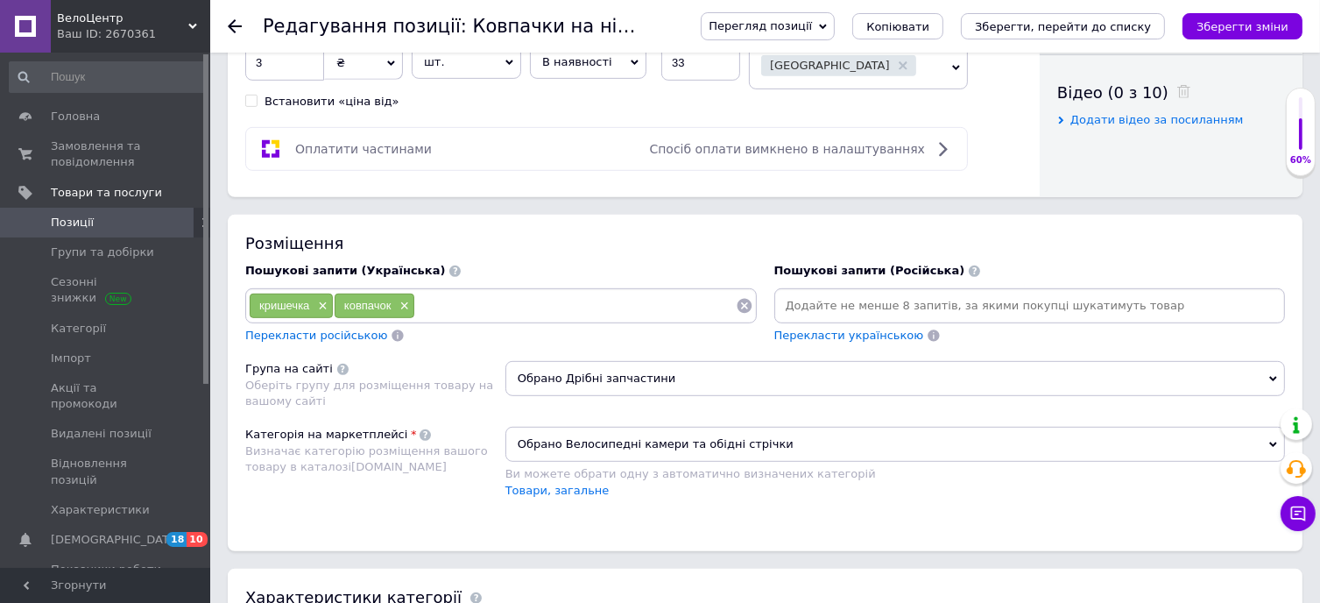
paste input "Ковпачки на ніпель TBP-34K Чорний"
type input "Ковпачки на ніпель TBP-34K Чорний"
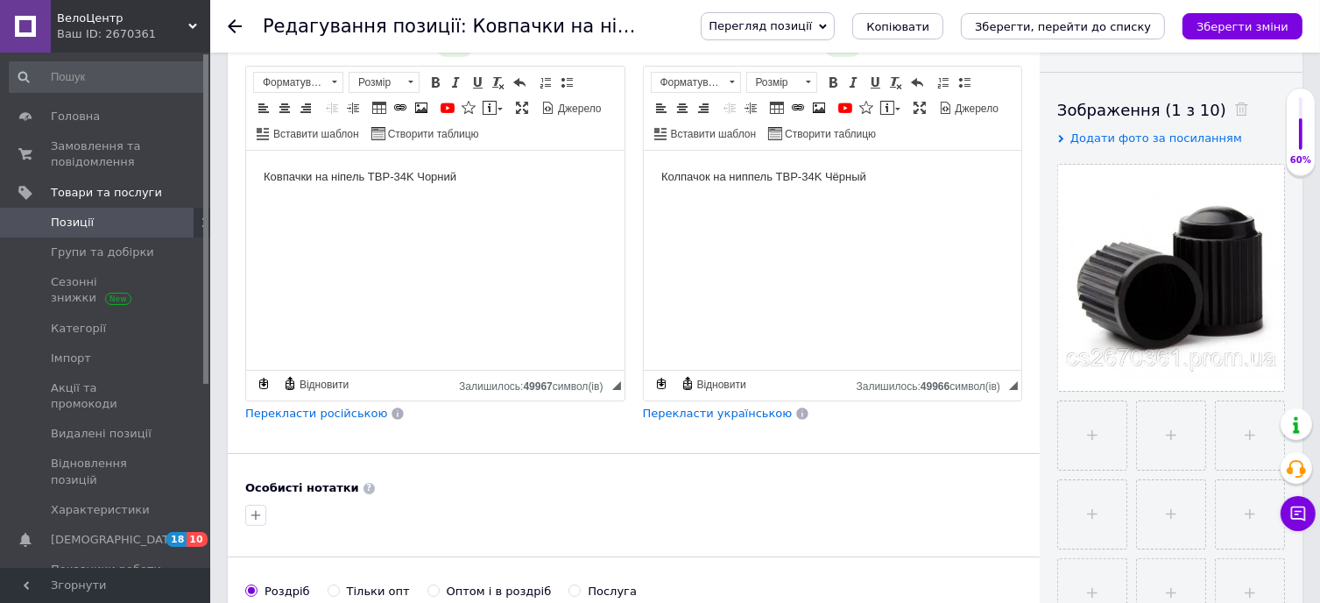
scroll to position [263, 0]
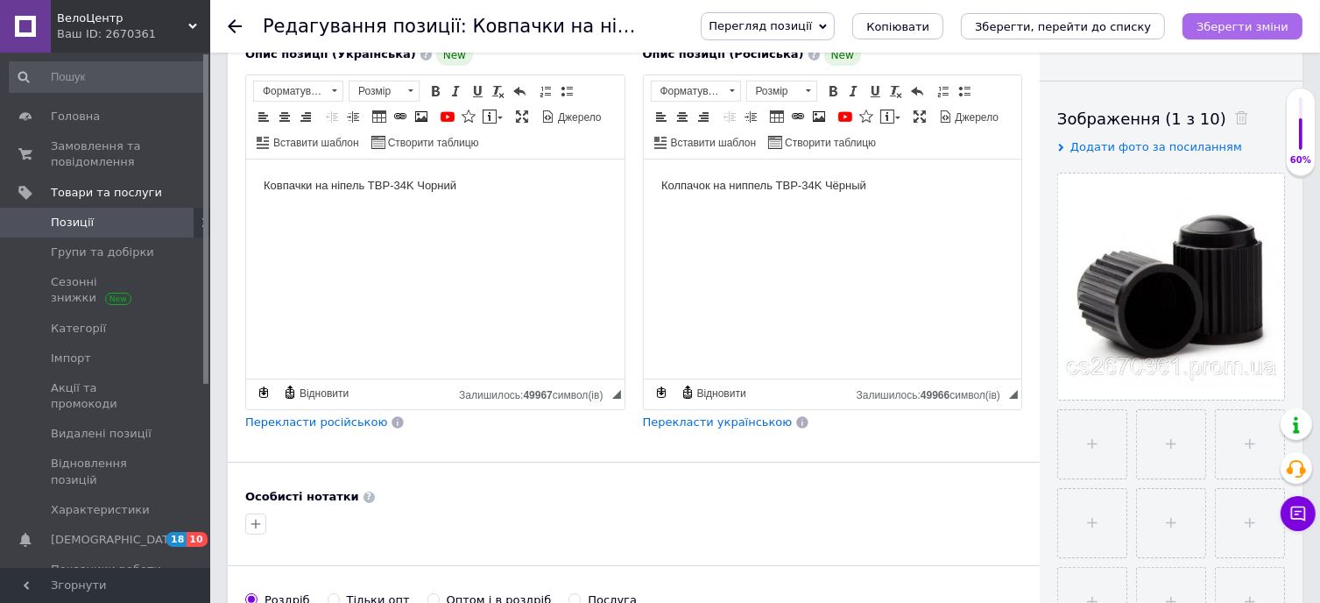
click at [1268, 21] on icon "Зберегти зміни" at bounding box center [1243, 26] width 92 height 13
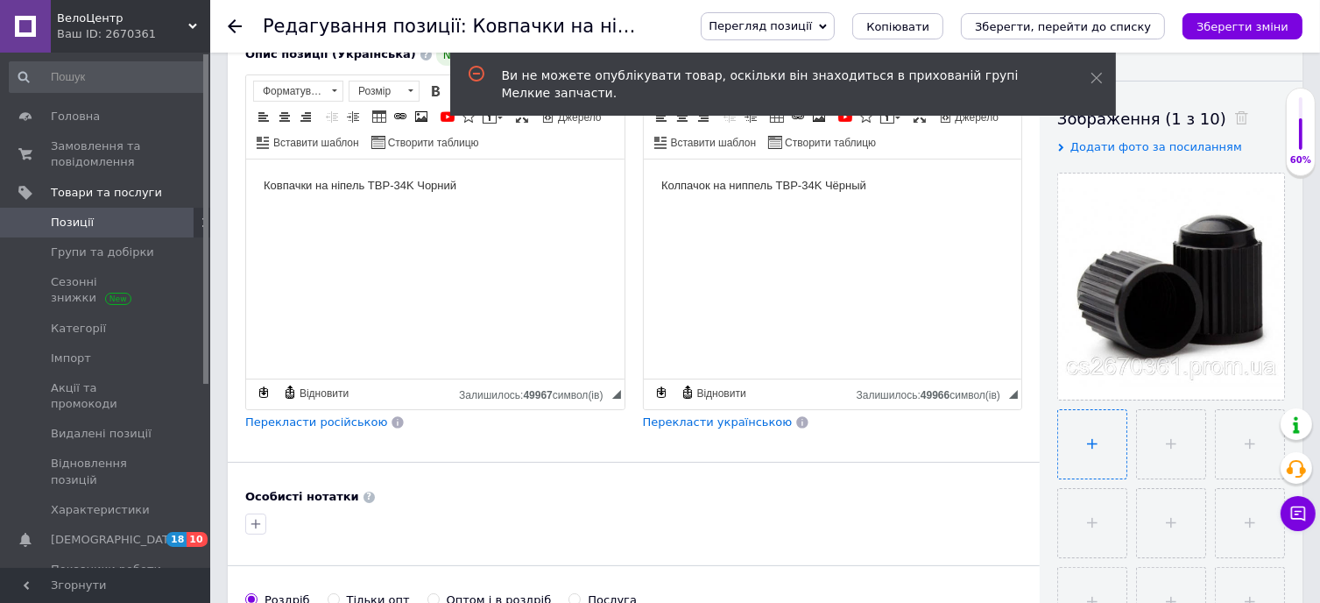
click at [1093, 445] on input "file" at bounding box center [1092, 444] width 68 height 68
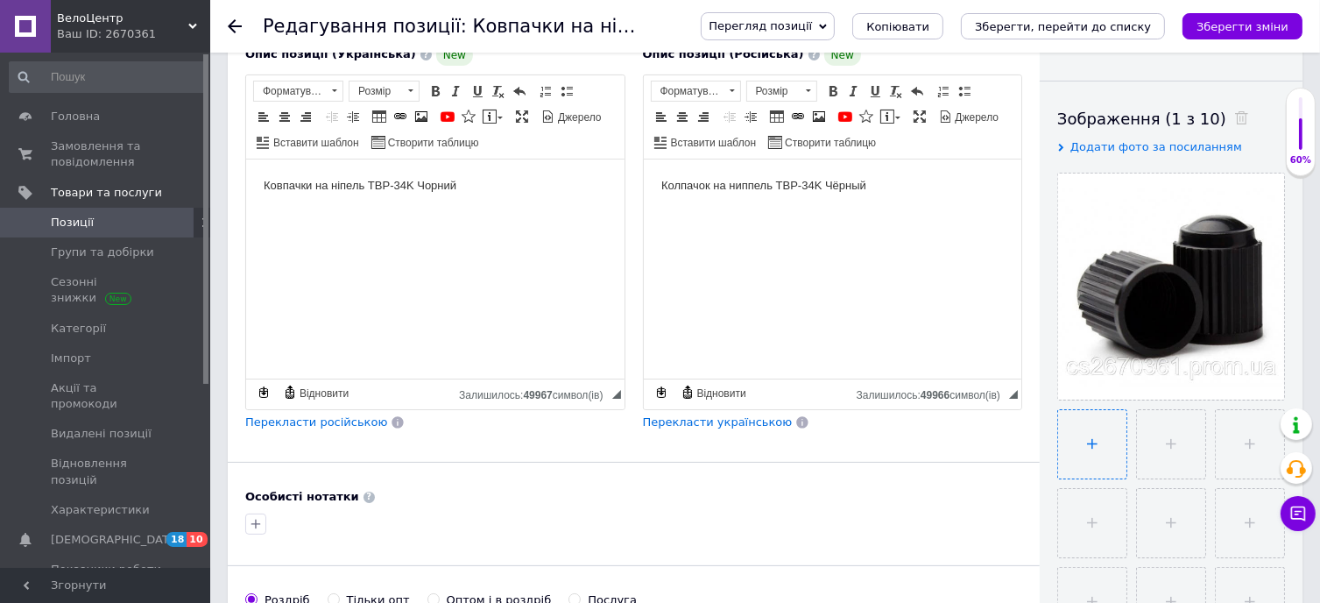
type input "C:\fakepath\kolpachok-nippelya-plastmassovyj-[GEOGRAPHIC_DATA]-10sht-k-kt-kitaj…"
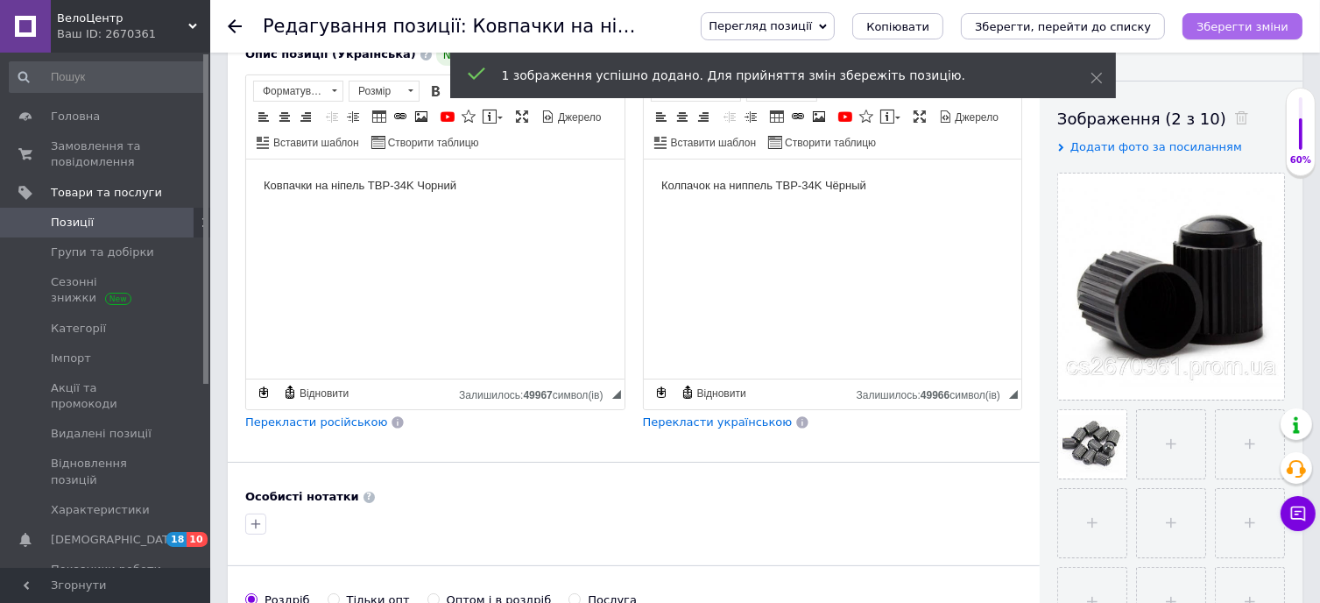
click at [1252, 25] on icon "Зберегти зміни" at bounding box center [1243, 26] width 92 height 13
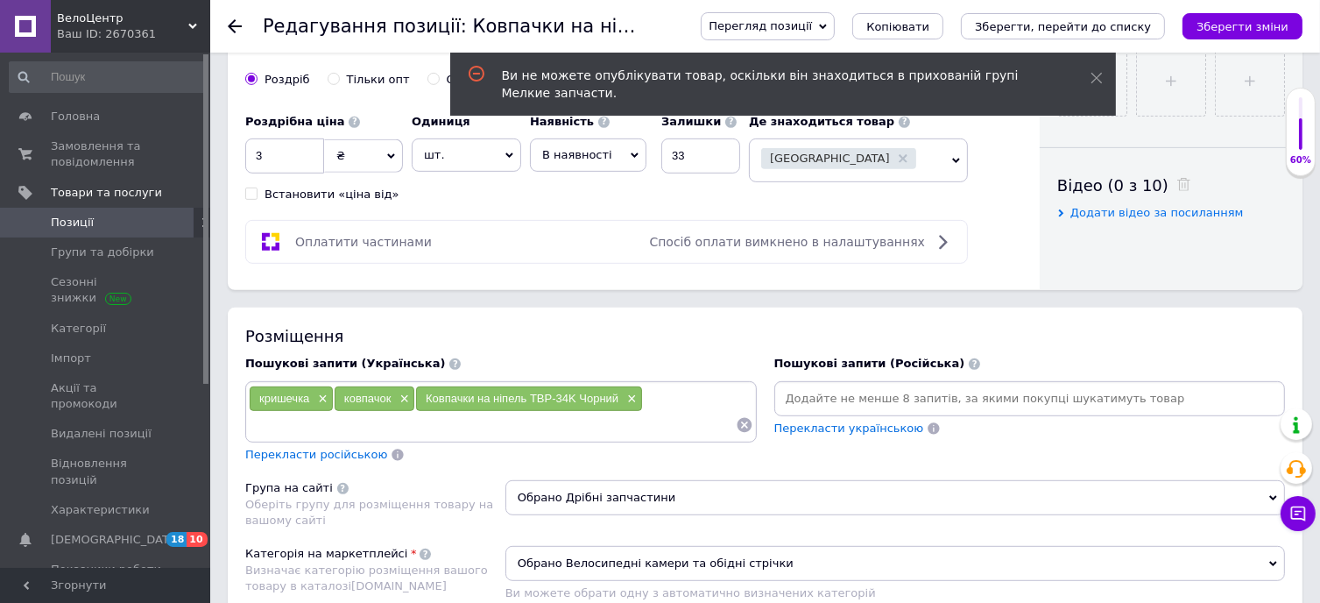
scroll to position [788, 0]
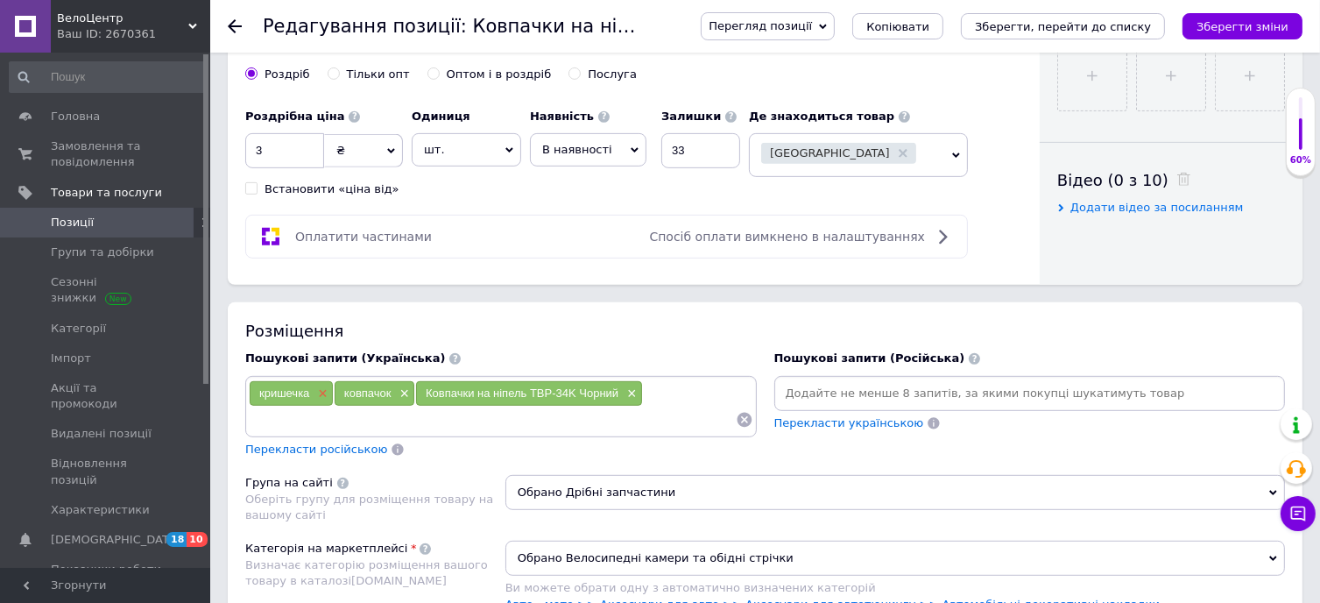
click at [322, 388] on span "×" at bounding box center [321, 393] width 14 height 15
click at [1277, 30] on icon "Зберегти зміни" at bounding box center [1243, 26] width 92 height 13
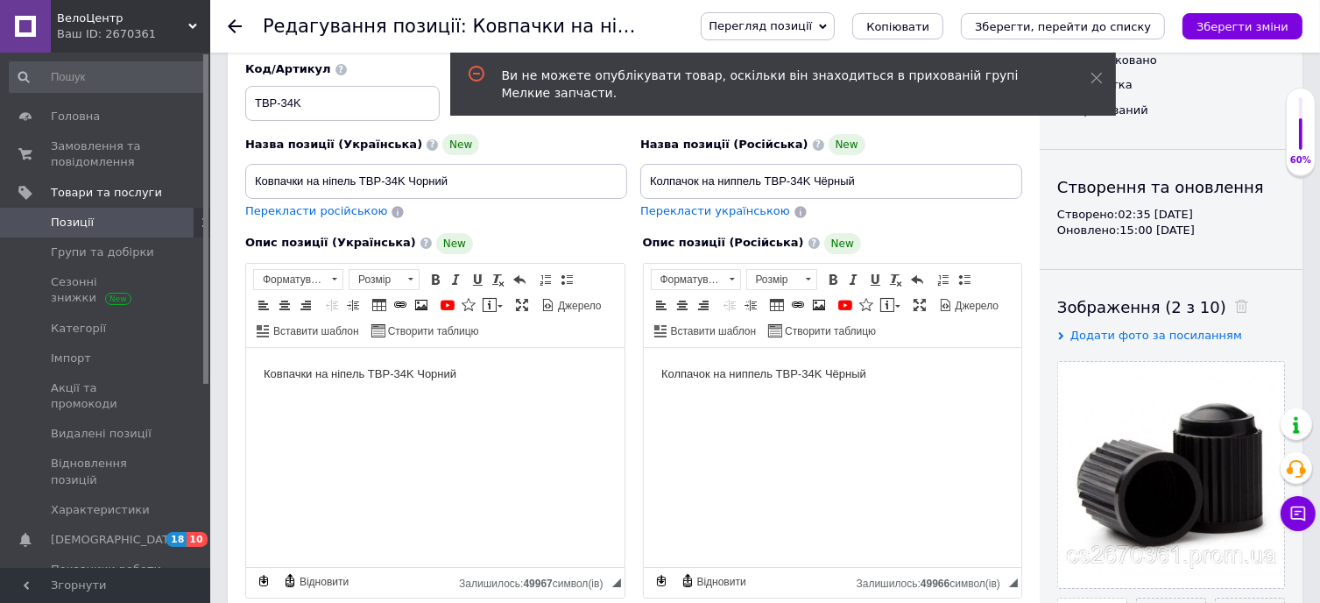
scroll to position [0, 0]
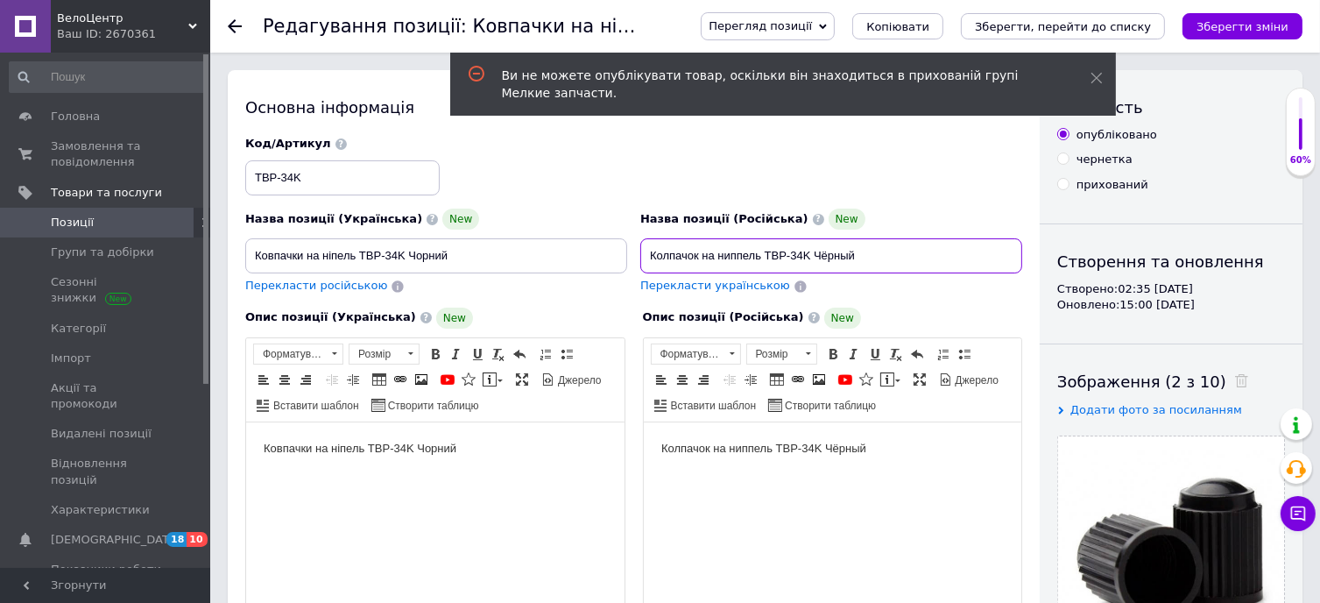
drag, startPoint x: 863, startPoint y: 258, endPoint x: 598, endPoint y: 265, distance: 264.6
click at [598, 265] on div "Назва позиції (Українська) New Ковпачки на ніпель TBP-34K Чорний Перекласти рос…" at bounding box center [634, 216] width 790 height 172
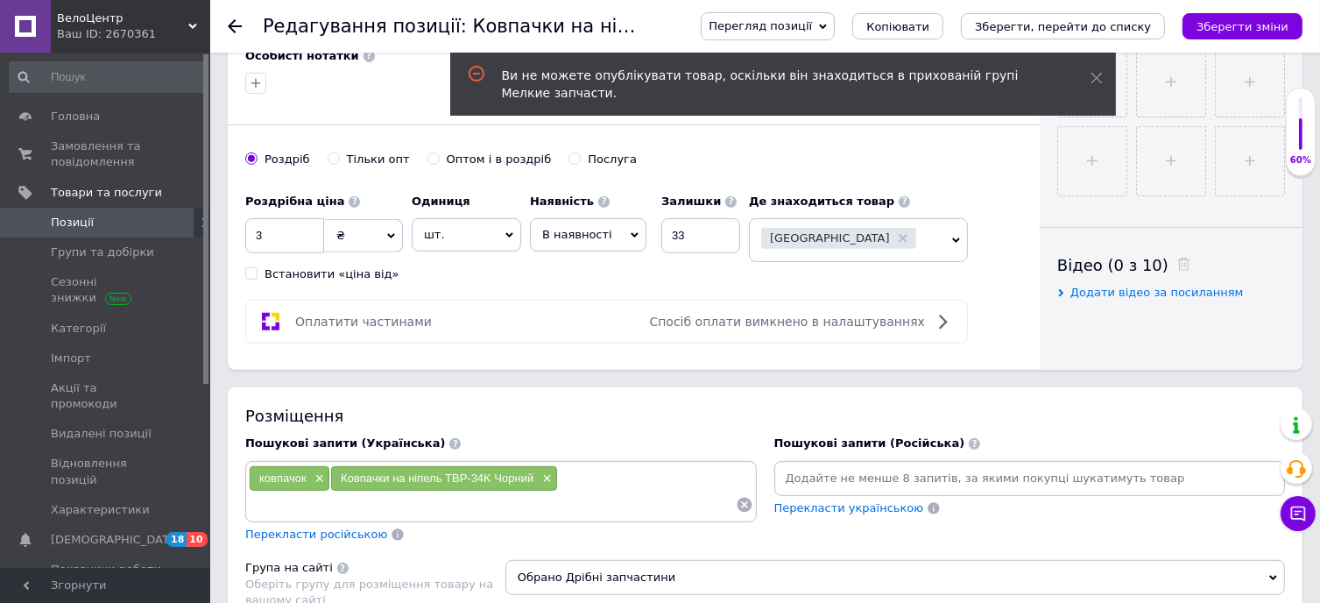
scroll to position [788, 0]
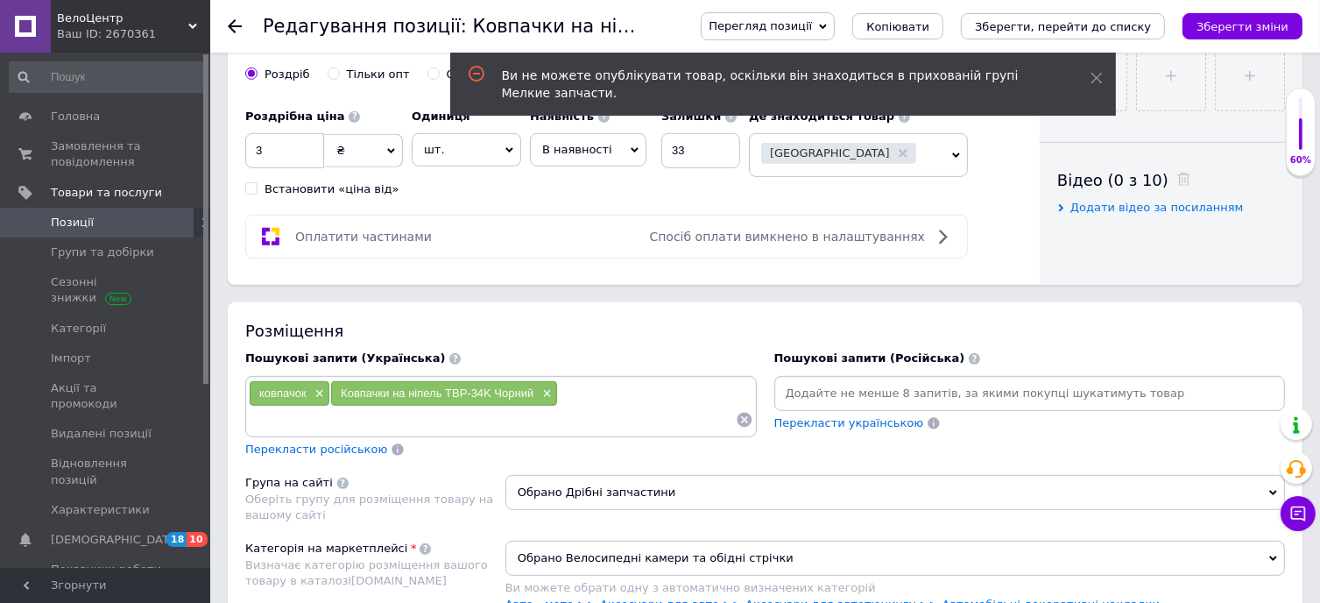
paste input "Колпачок на ниппель TBP-34K Чёрный"
type input "Колпачок на ниппель TBP-34K Чёрный"
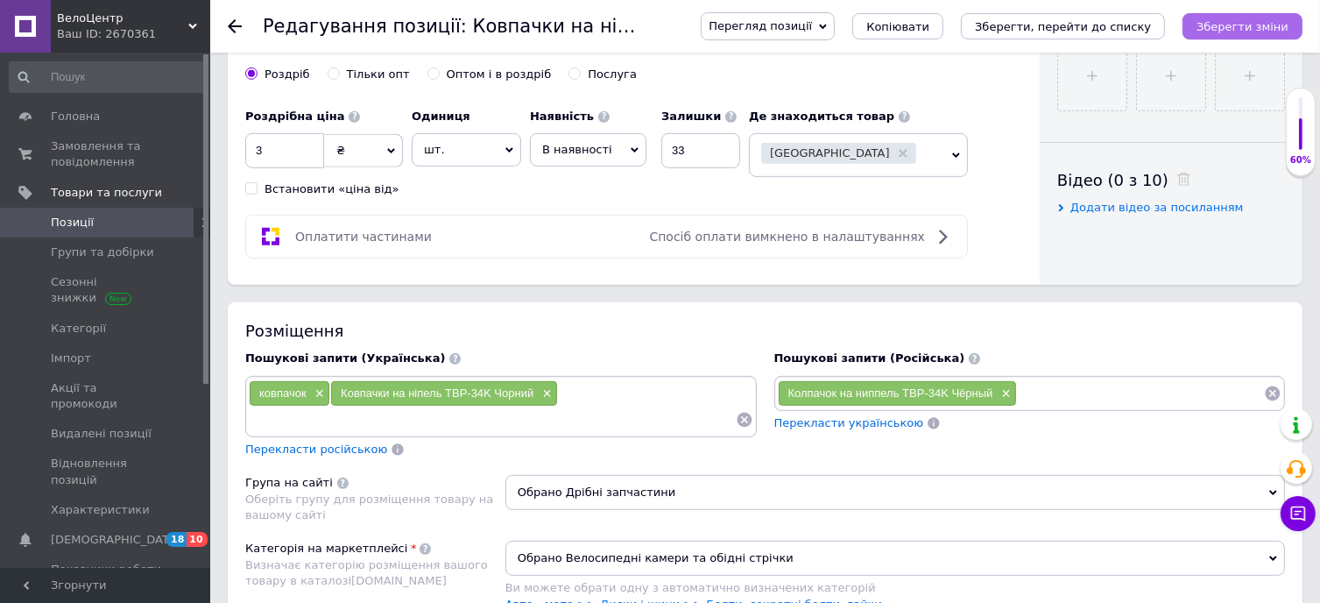
click at [1280, 28] on icon "Зберегти зміни" at bounding box center [1243, 26] width 92 height 13
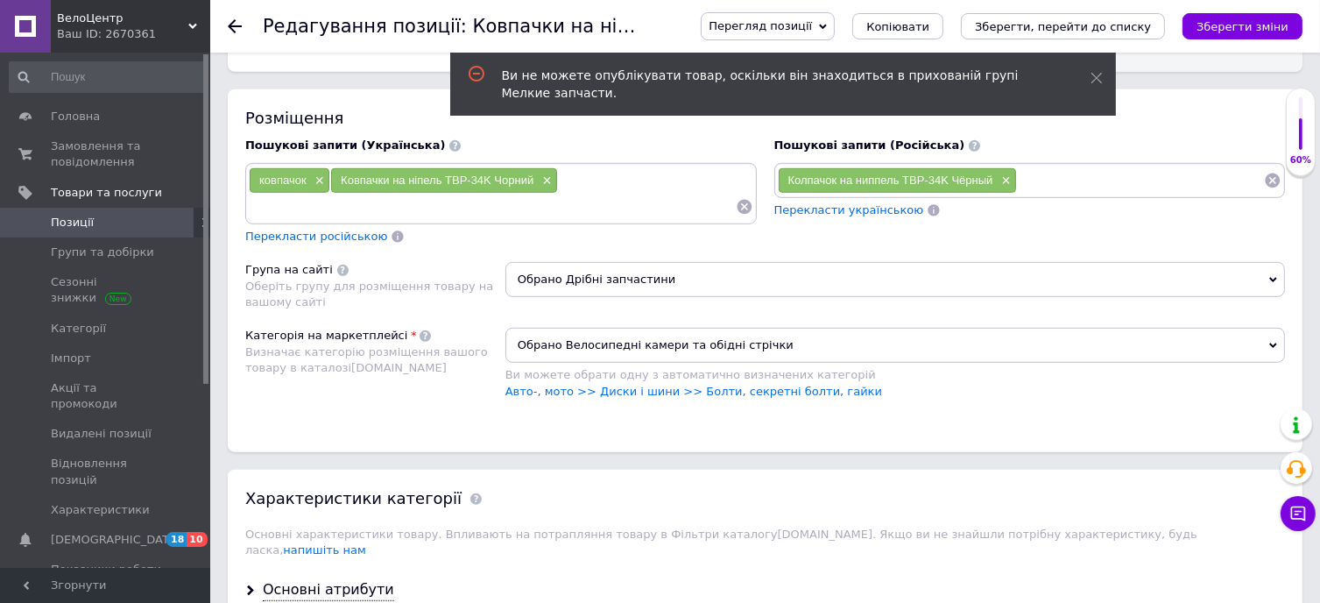
scroll to position [964, 0]
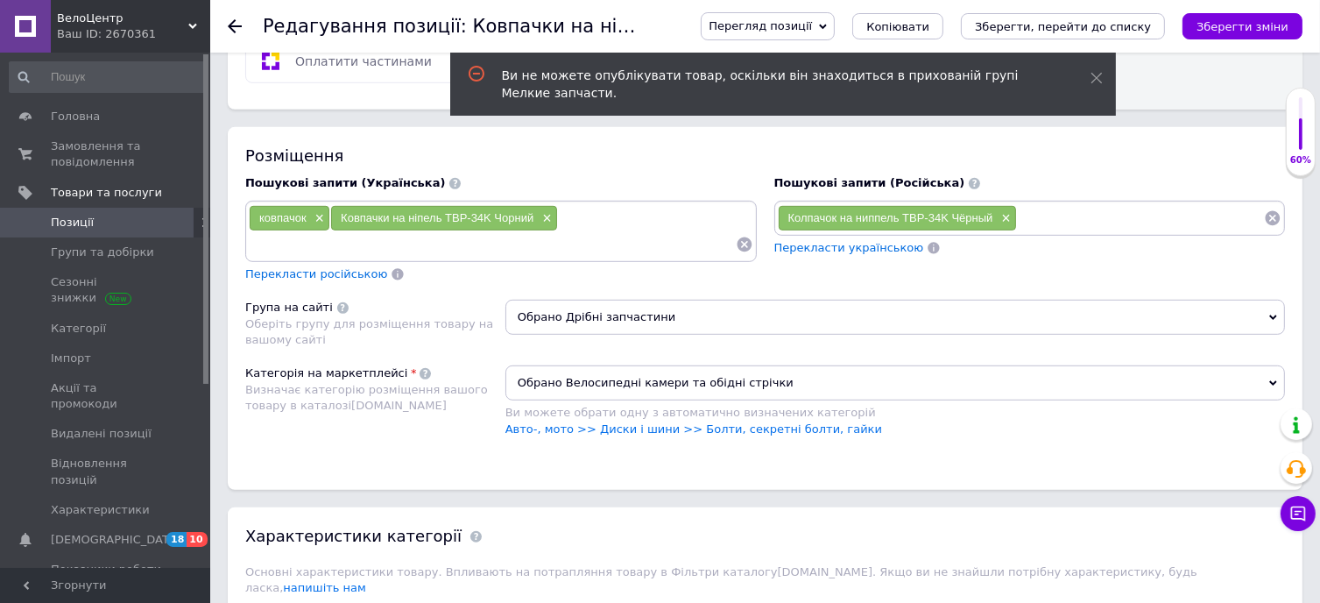
click at [594, 311] on span "Обрано Дрібні запчастини" at bounding box center [895, 317] width 780 height 35
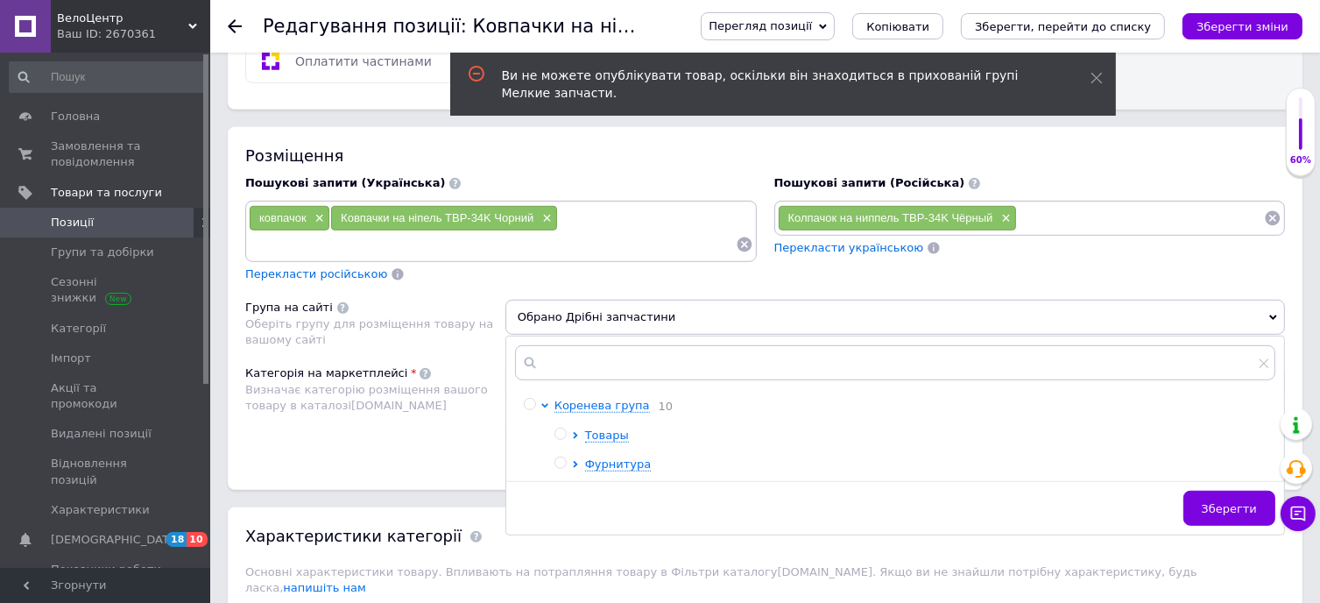
scroll to position [1139, 0]
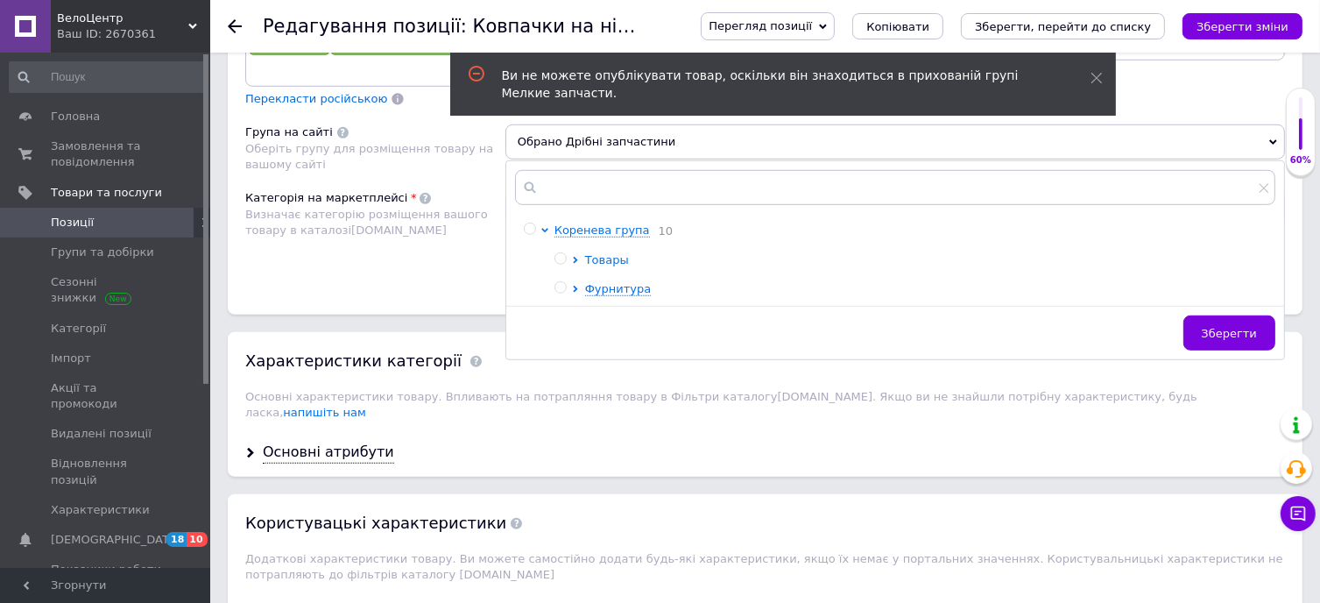
click at [604, 256] on span "Товары" at bounding box center [607, 259] width 44 height 13
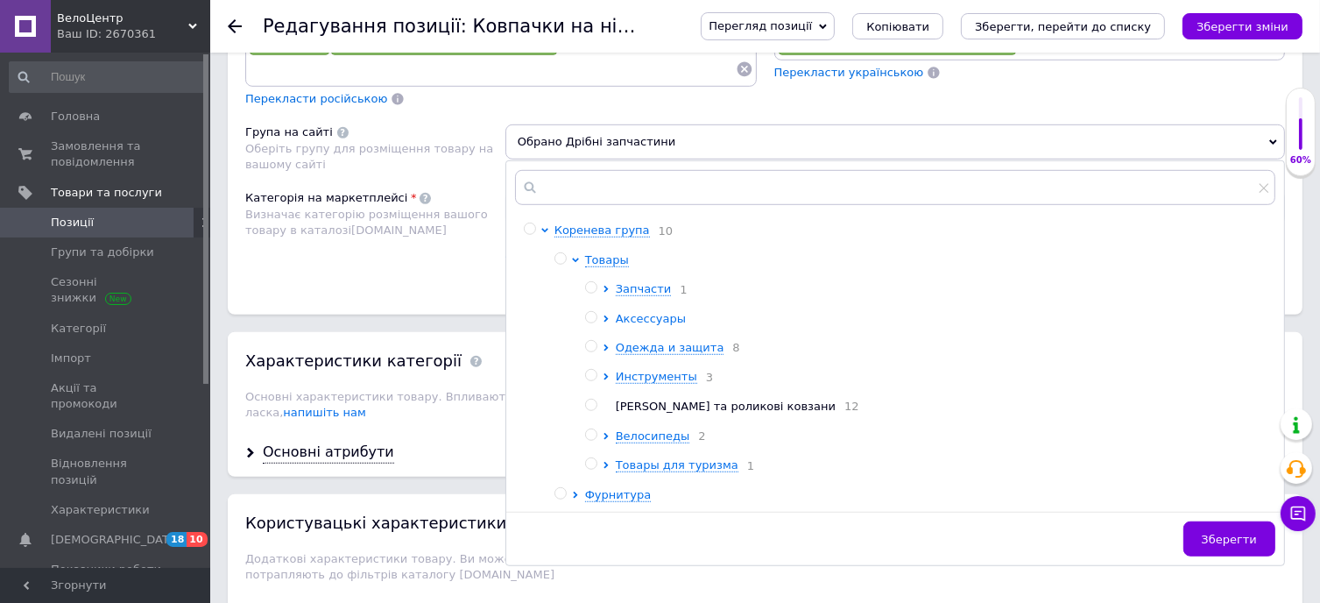
click at [632, 314] on span "Аксессуары" at bounding box center [651, 318] width 70 height 13
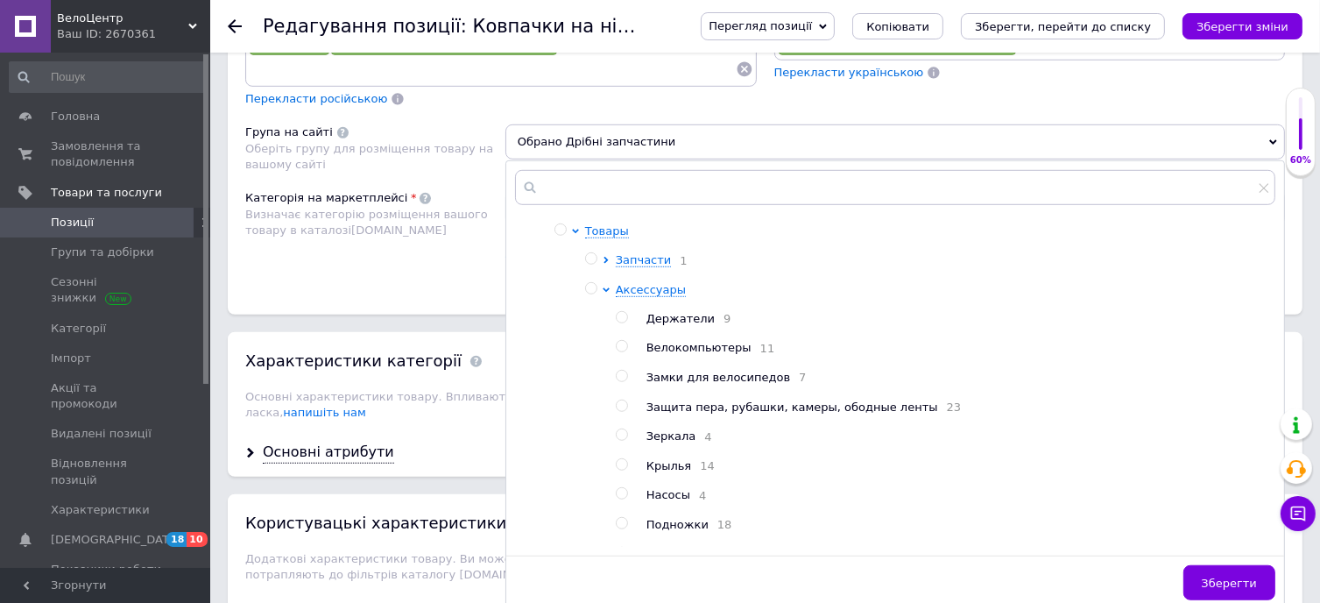
scroll to position [0, 0]
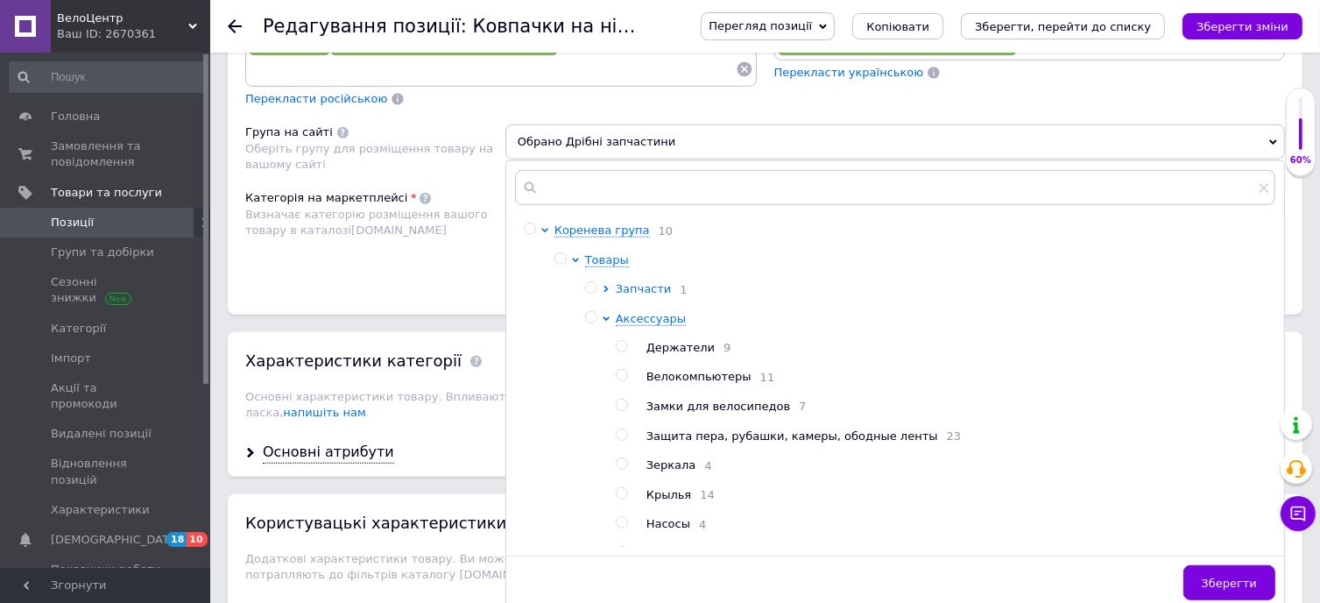
click at [639, 283] on span "Запчасти" at bounding box center [644, 288] width 56 height 13
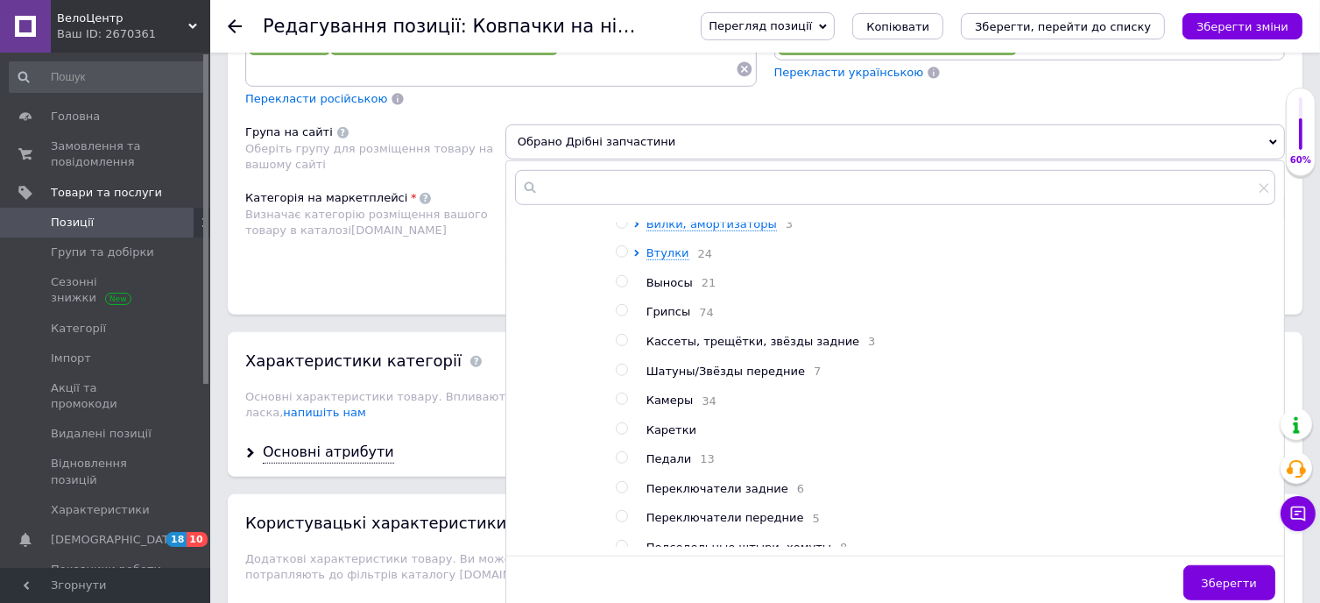
scroll to position [88, 0]
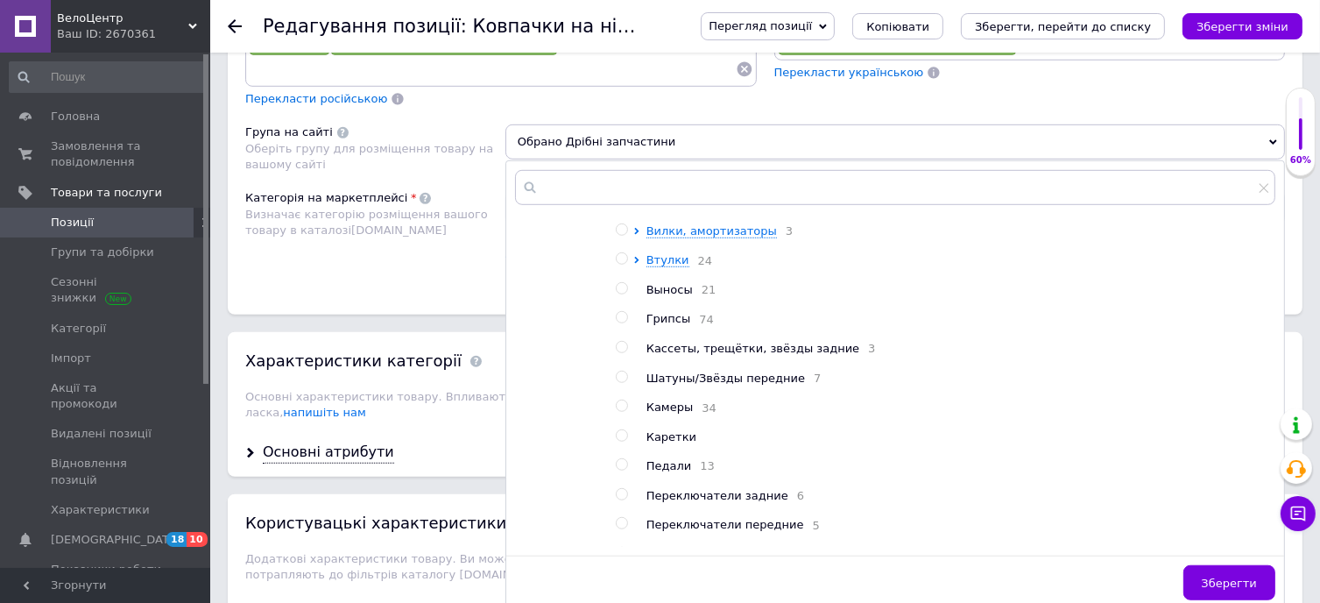
click at [620, 411] on input "radio" at bounding box center [621, 405] width 11 height 11
radio input "true"
click at [1236, 566] on button "Зберегти" at bounding box center [1229, 582] width 92 height 35
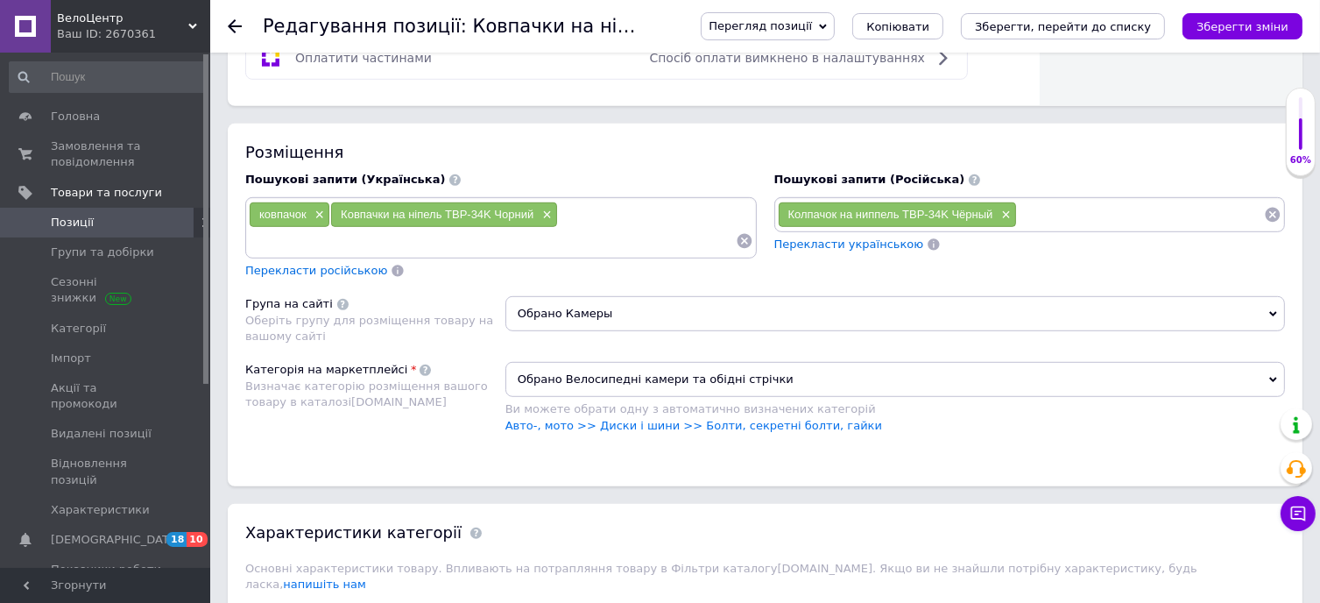
scroll to position [964, 0]
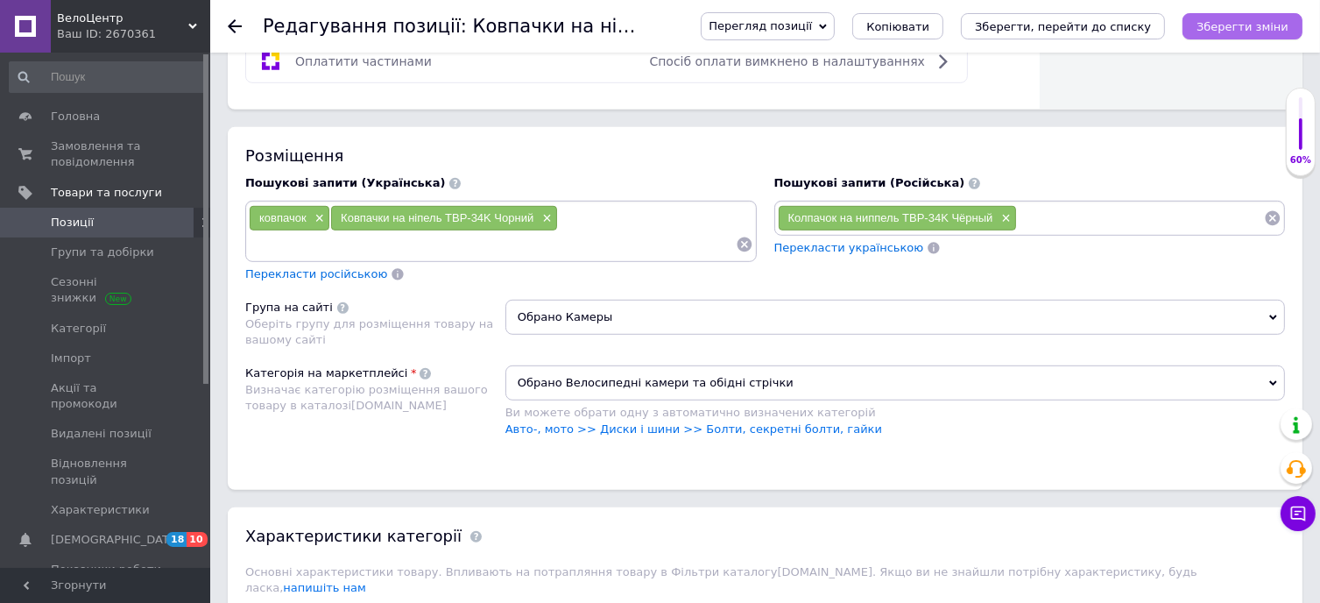
click at [1254, 24] on icon "Зберегти зміни" at bounding box center [1243, 26] width 92 height 13
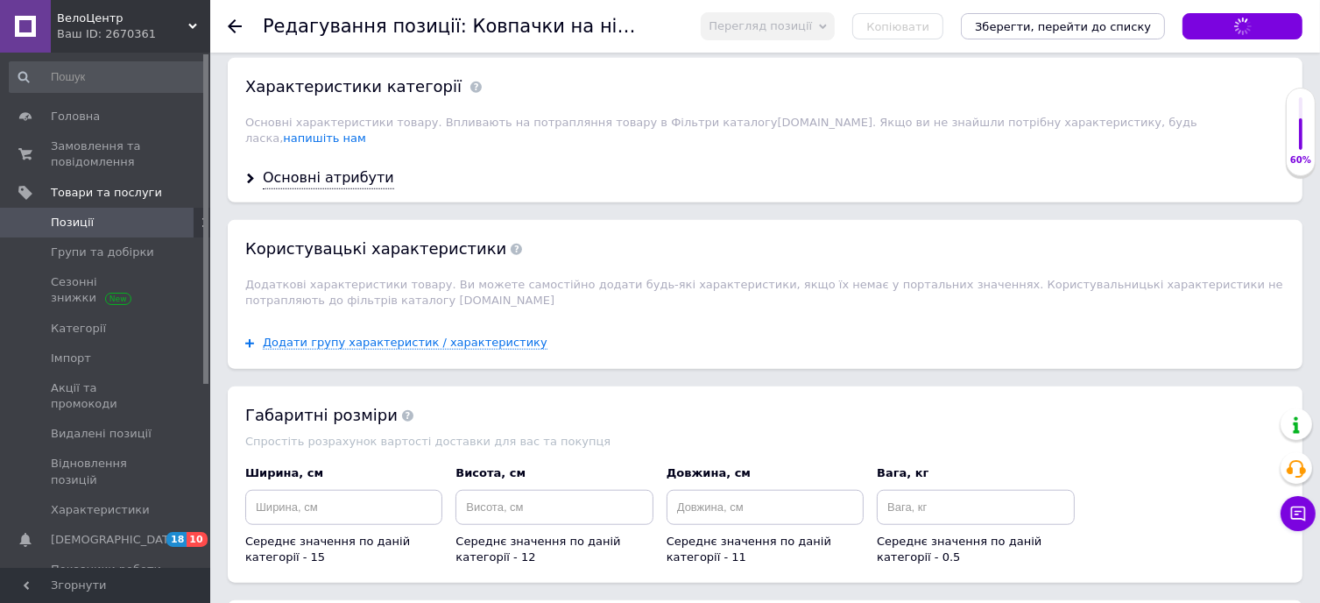
scroll to position [1489, 0]
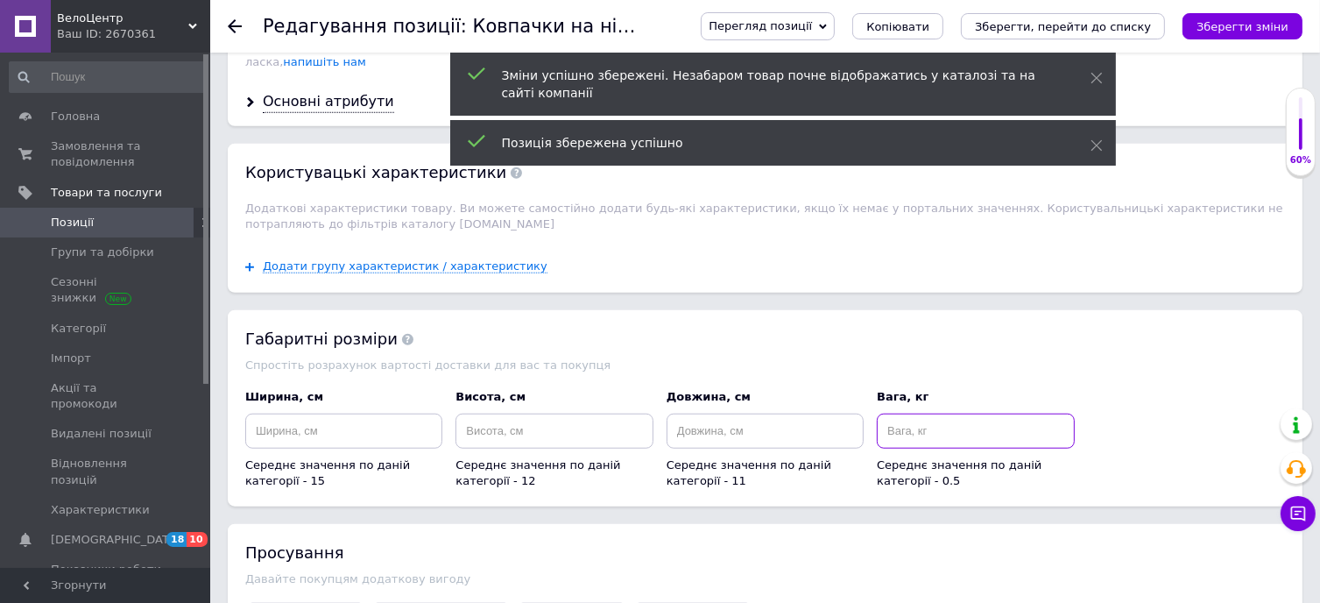
click at [937, 420] on input at bounding box center [975, 430] width 197 height 35
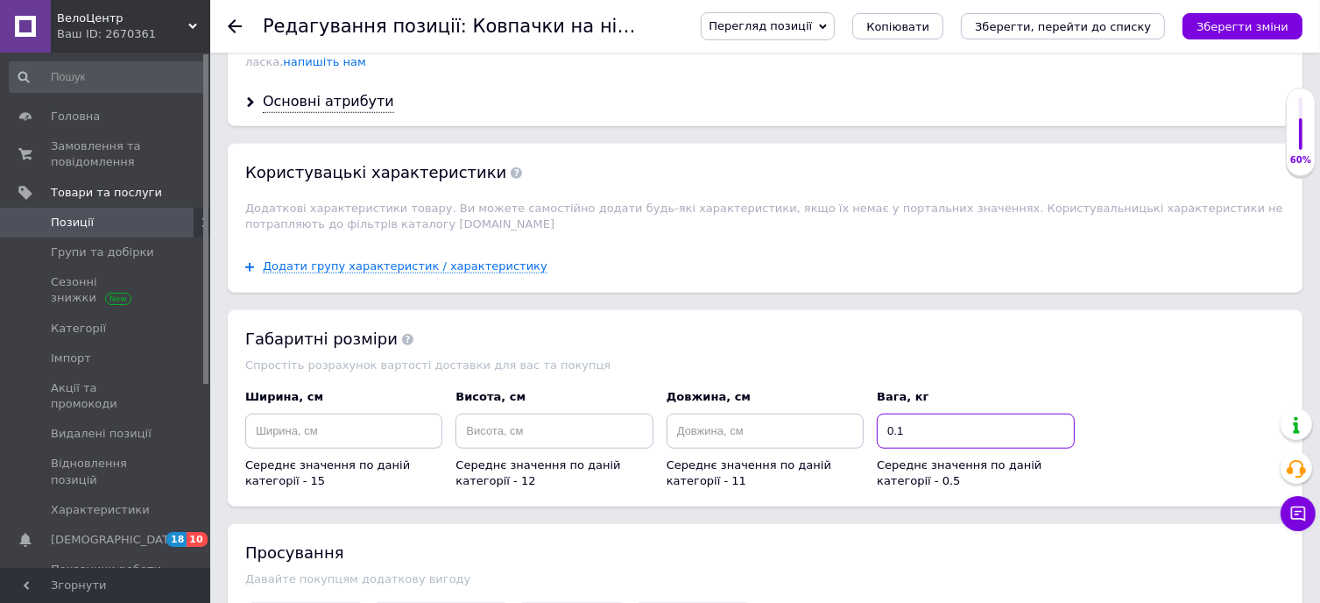
type input "0.1"
click at [715, 413] on input at bounding box center [765, 430] width 197 height 35
type input "2"
click at [538, 413] on input at bounding box center [553, 430] width 197 height 35
type input "1"
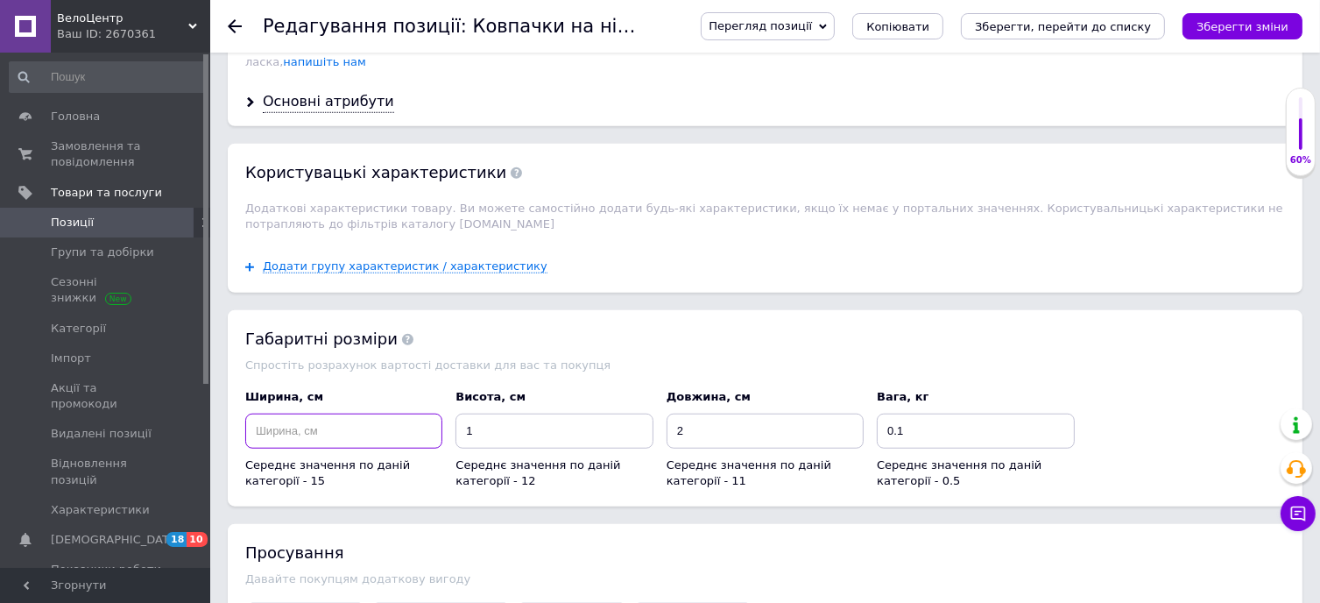
click at [286, 413] on input at bounding box center [343, 430] width 197 height 35
type input "1"
click at [1272, 32] on icon "Зберегти зміни" at bounding box center [1243, 26] width 92 height 13
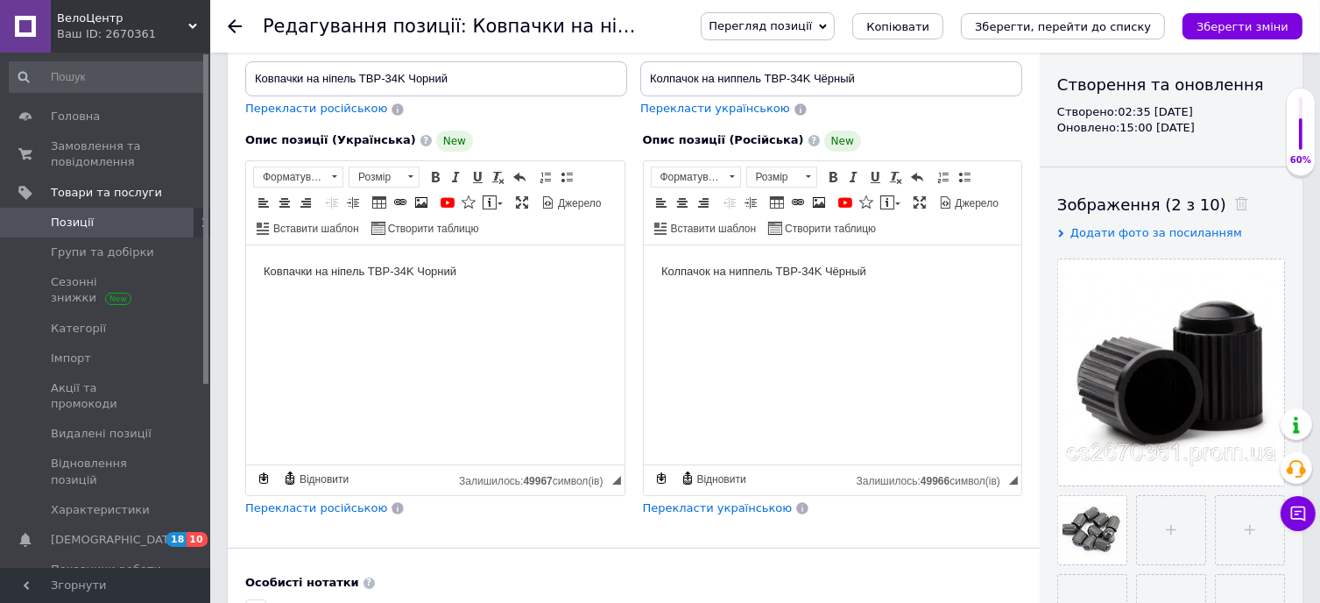
scroll to position [0, 0]
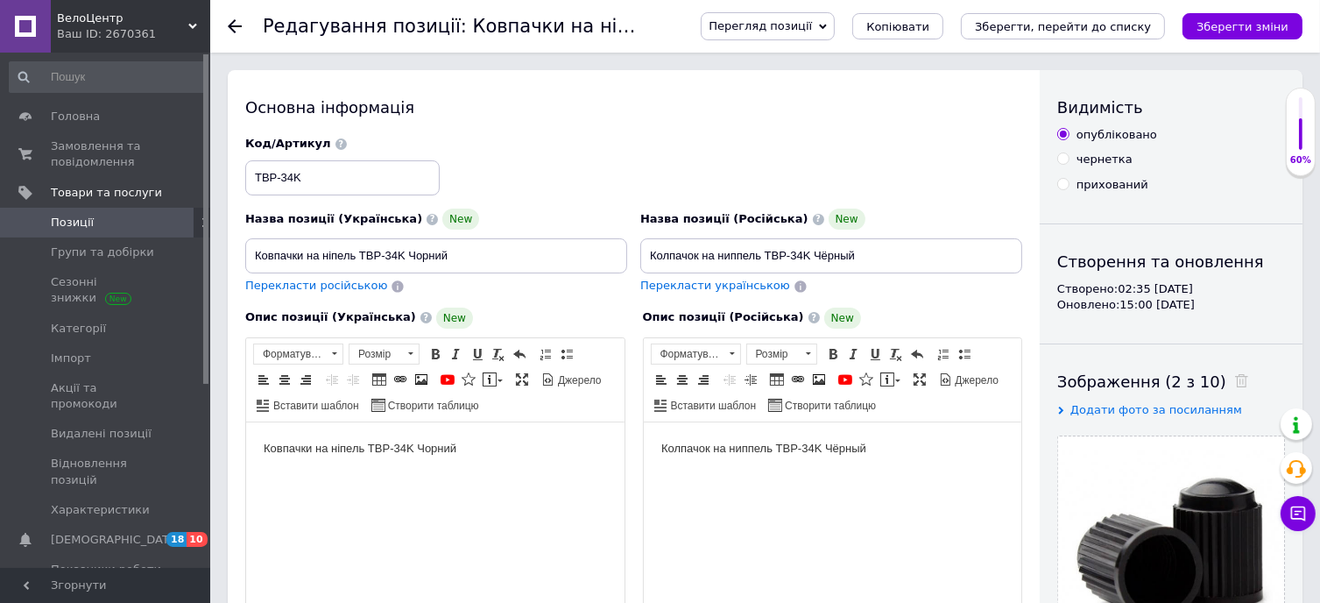
click at [366, 451] on body "Ковпачки на ніпель TBP-34K Чорний" at bounding box center [434, 448] width 343 height 18
drag, startPoint x: 448, startPoint y: 451, endPoint x: 277, endPoint y: 459, distance: 171.9
click at [245, 468] on html "Ковпачки на ніпель велосипеда AV TBP-34K Чорний" at bounding box center [434, 447] width 378 height 53
click at [349, 474] on span "Копіювати" at bounding box center [363, 476] width 67 height 21
copy body "Ковпачки на ніпель велосипеда AV"
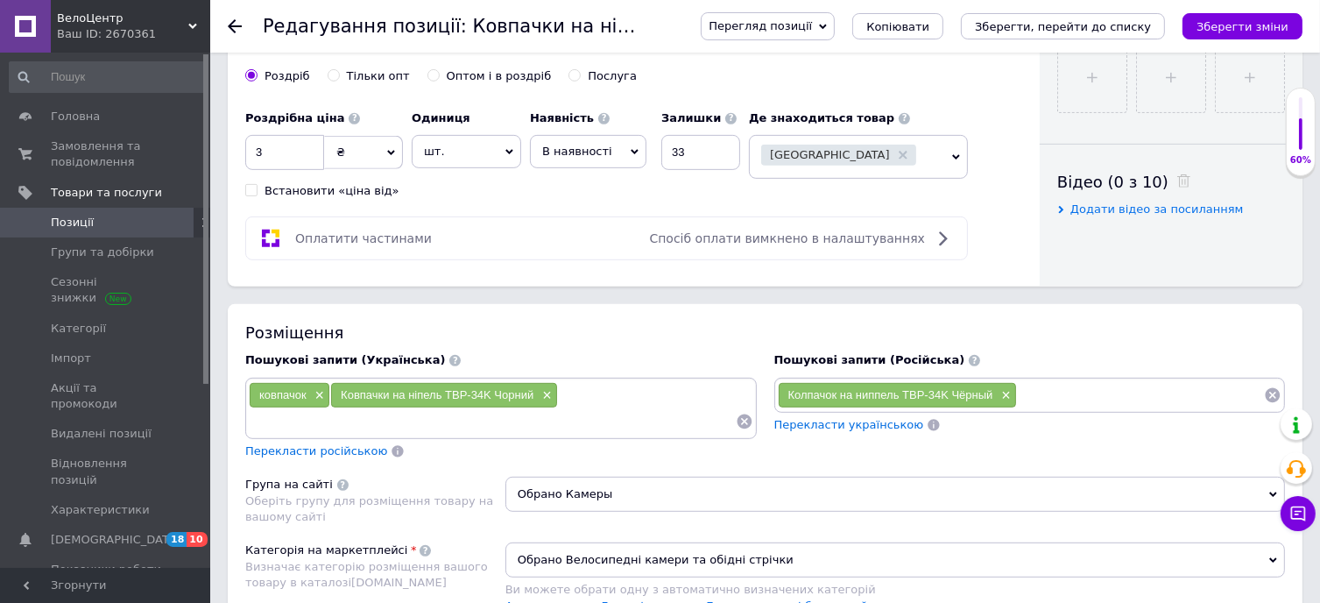
scroll to position [788, 0]
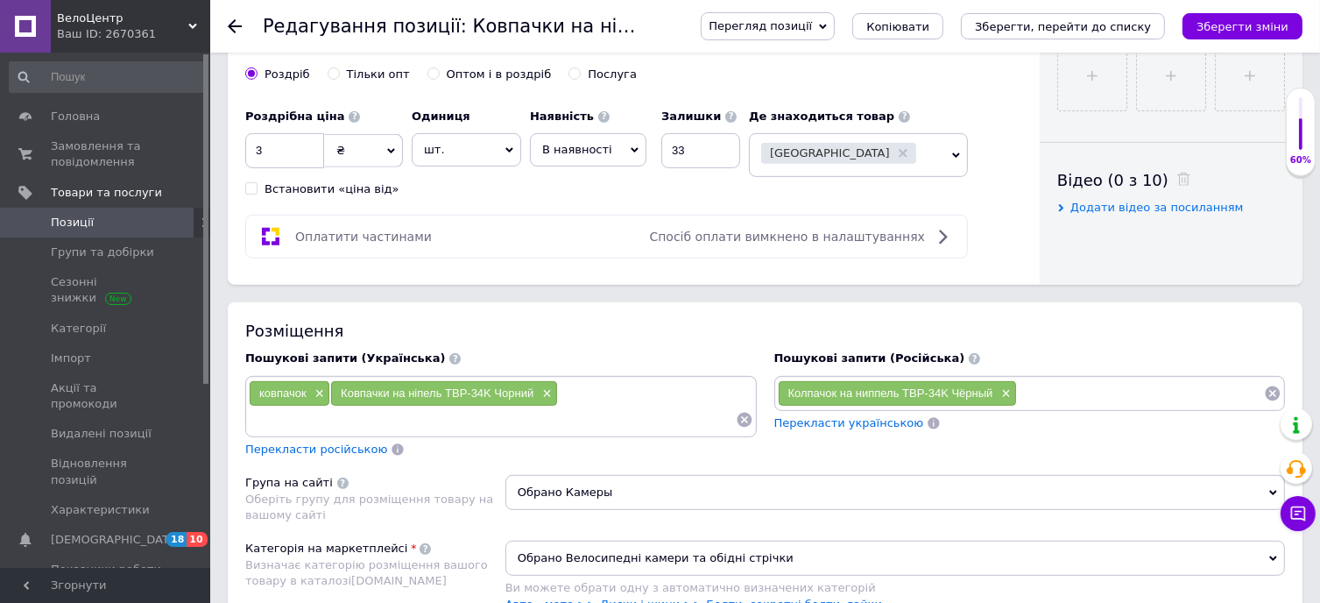
paste input "Ковпачки на ніпель велосипеда AV"
type input "Ковпачки на ніпель велосипеда AV"
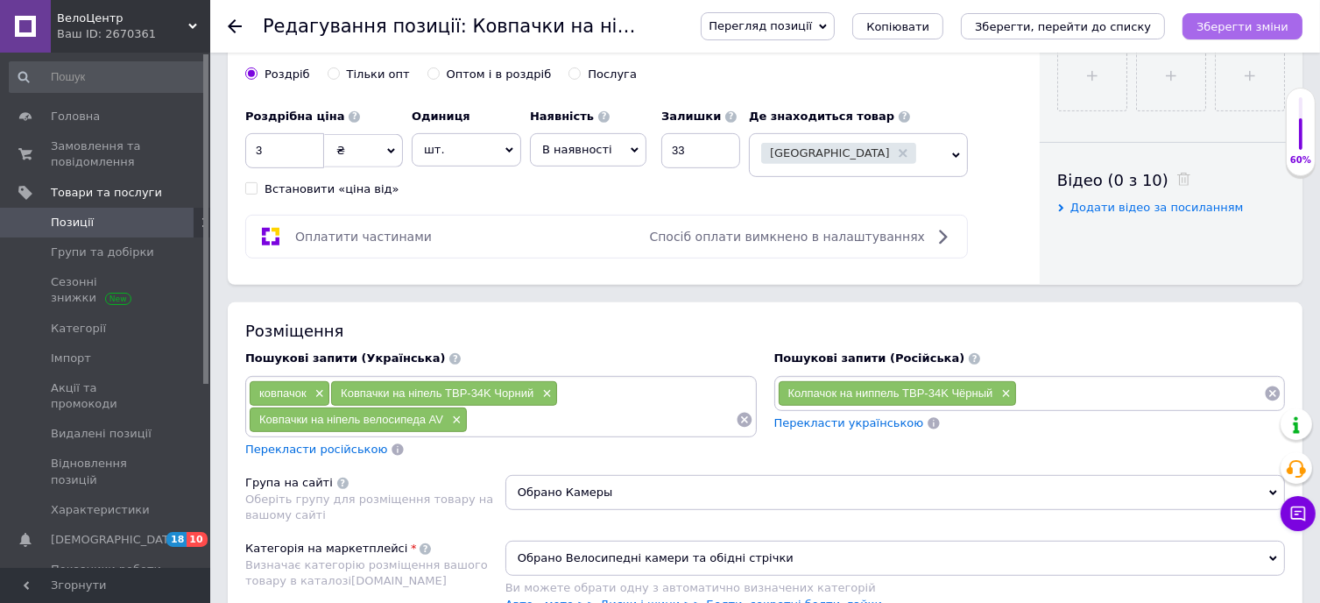
click at [1223, 20] on icon "Зберегти зміни" at bounding box center [1243, 26] width 92 height 13
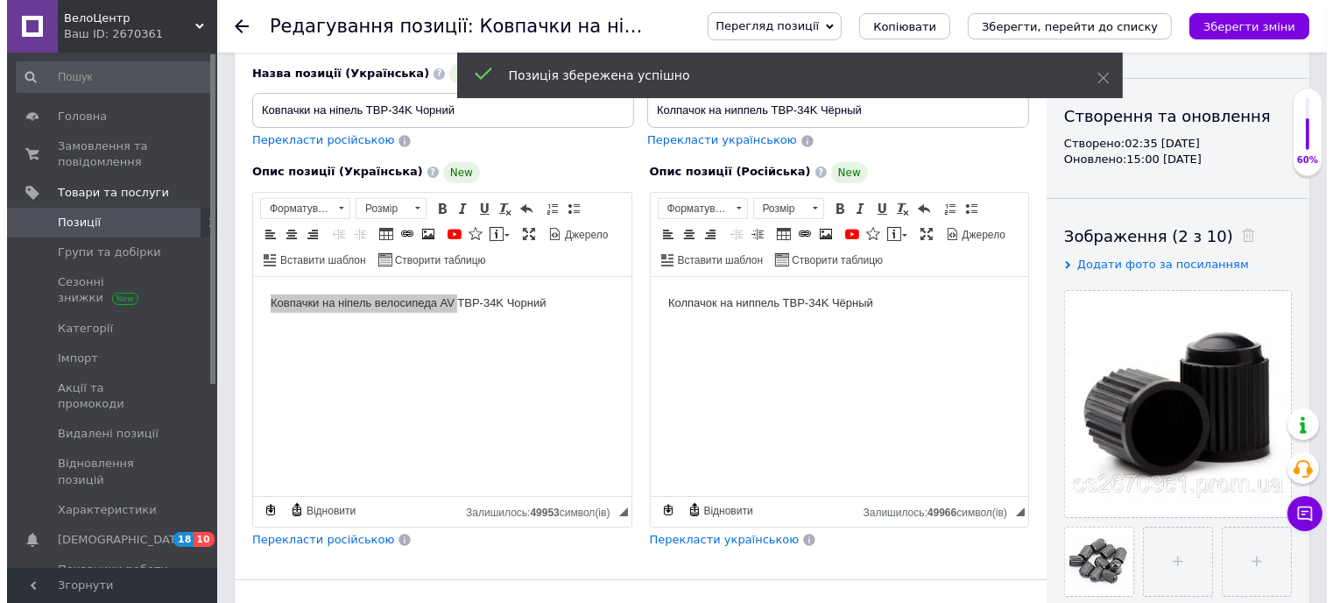
scroll to position [0, 0]
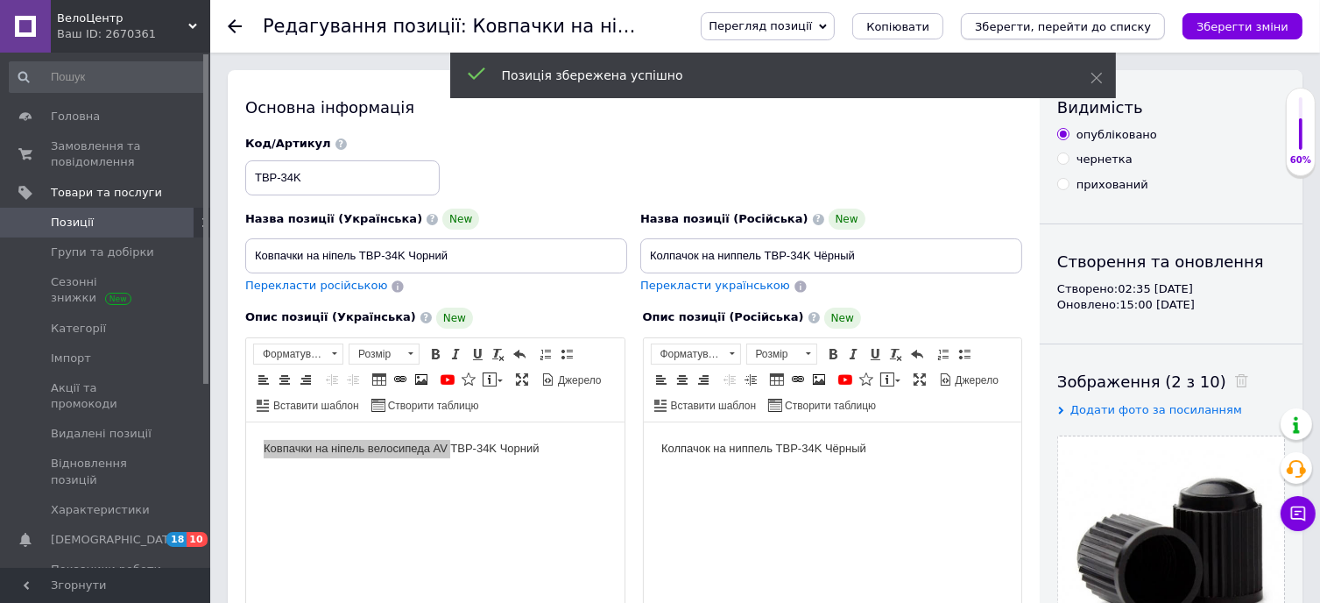
click at [1132, 20] on icon "Зберегти, перейти до списку" at bounding box center [1063, 26] width 176 height 13
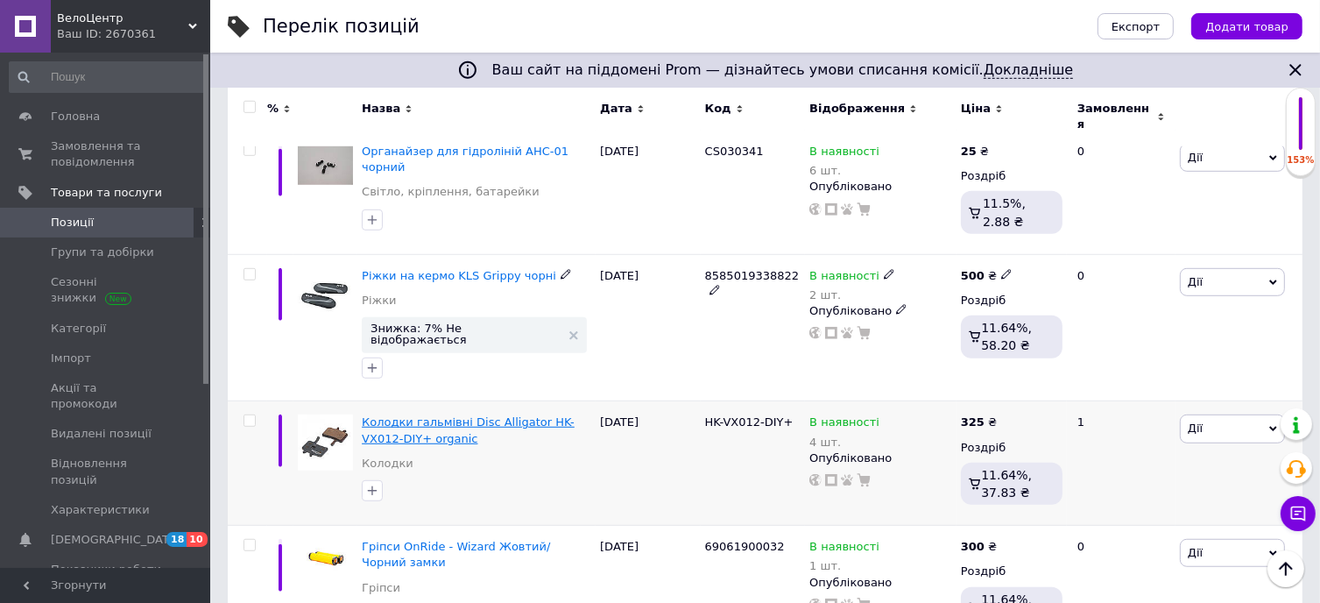
scroll to position [1139, 0]
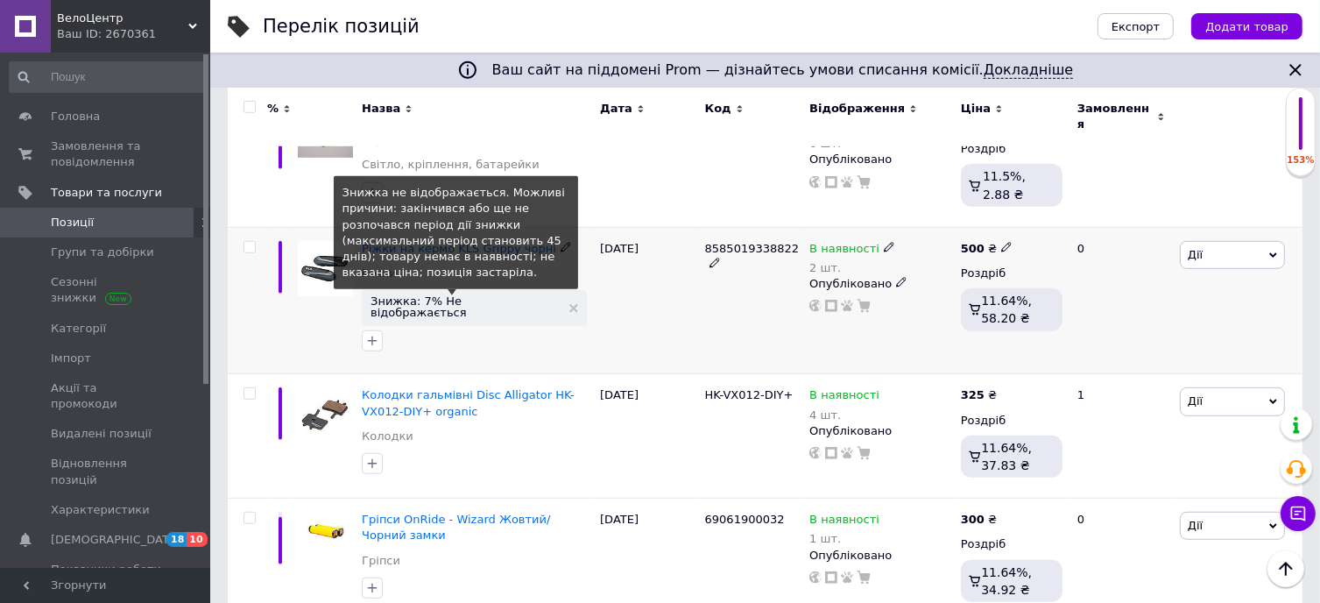
click at [441, 295] on span "Знижка: 7% Не відображається" at bounding box center [466, 306] width 190 height 23
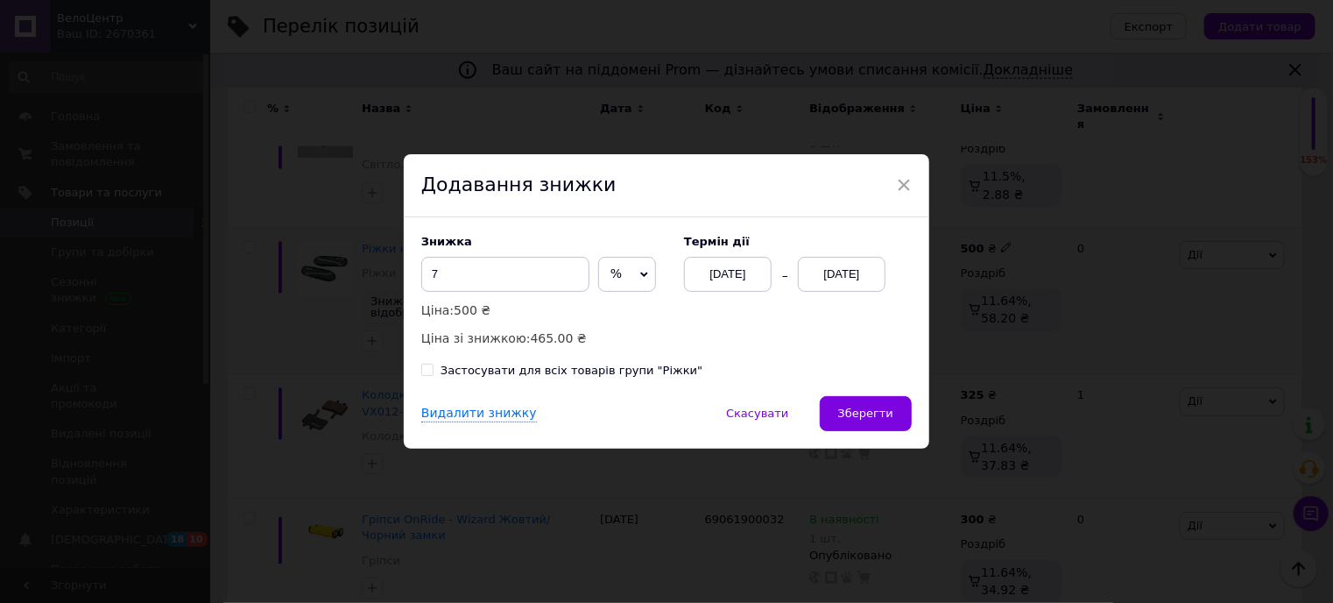
click at [855, 271] on div "[DATE]" at bounding box center [842, 274] width 88 height 35
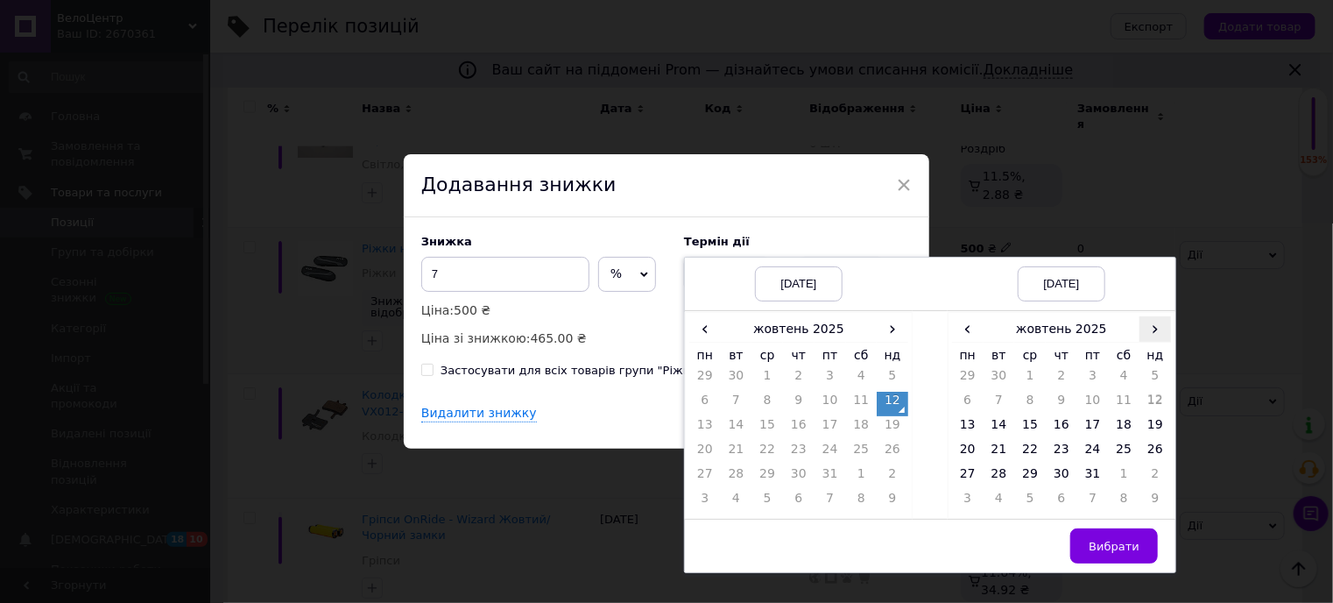
click at [1149, 328] on span "›" at bounding box center [1156, 328] width 32 height 25
click at [995, 476] on td "25" at bounding box center [1000, 477] width 32 height 25
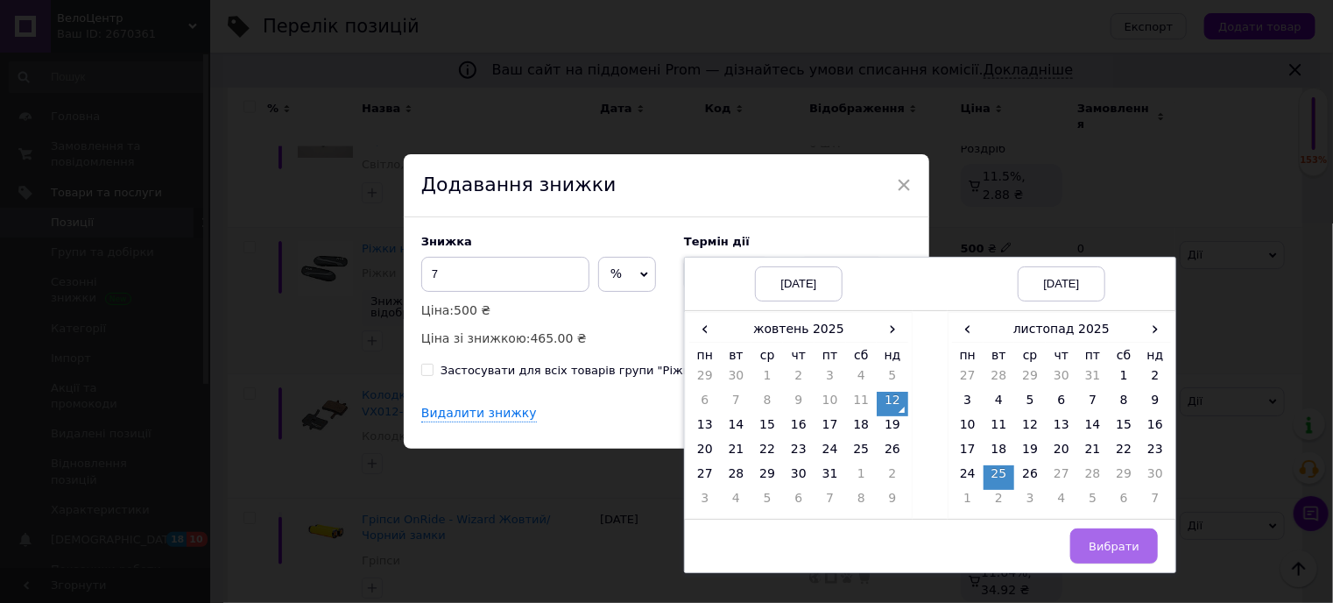
click at [1111, 542] on span "Вибрати" at bounding box center [1114, 546] width 51 height 13
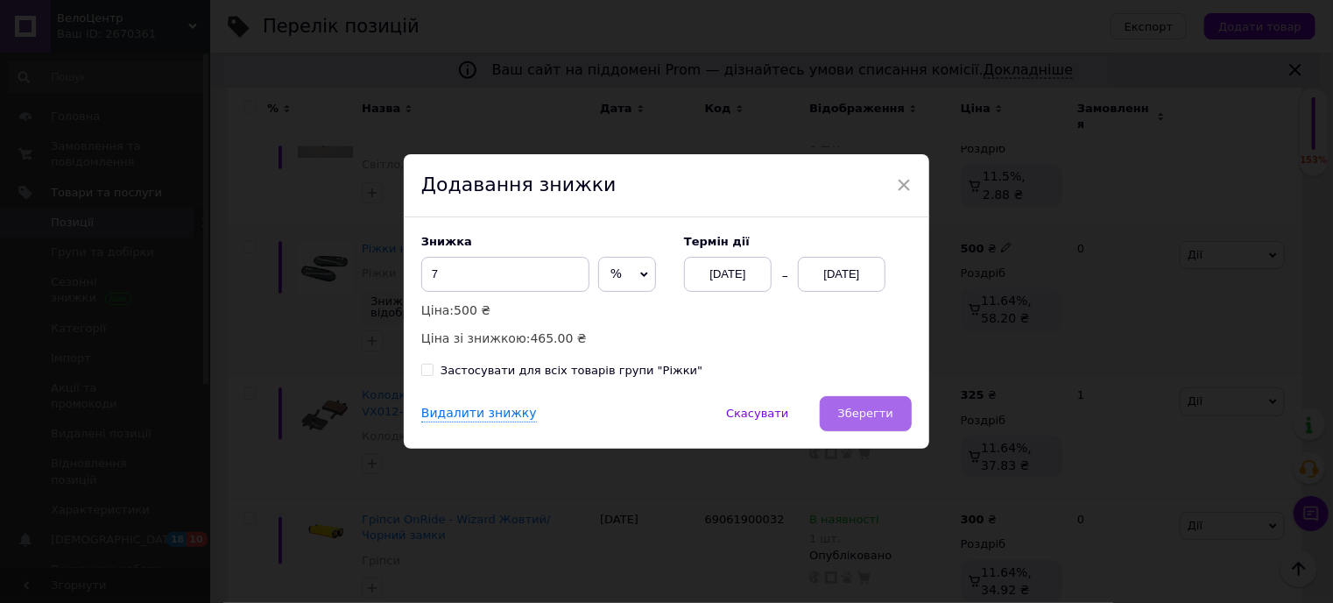
click at [879, 411] on span "Зберегти" at bounding box center [865, 412] width 55 height 13
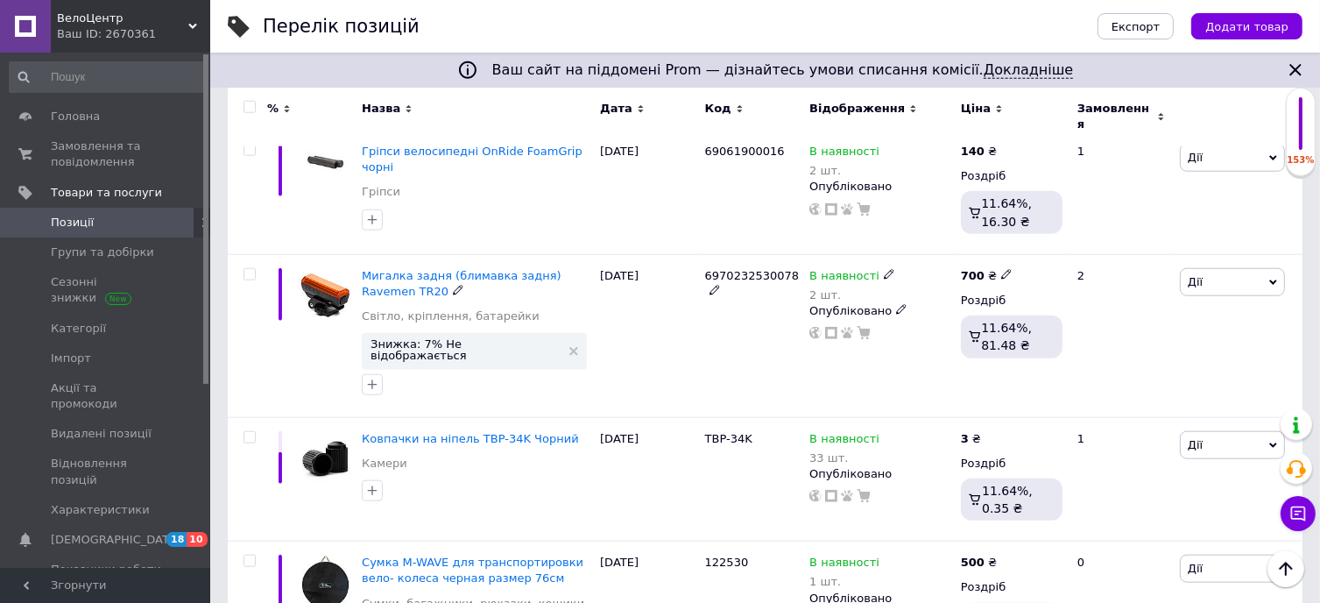
scroll to position [1752, 0]
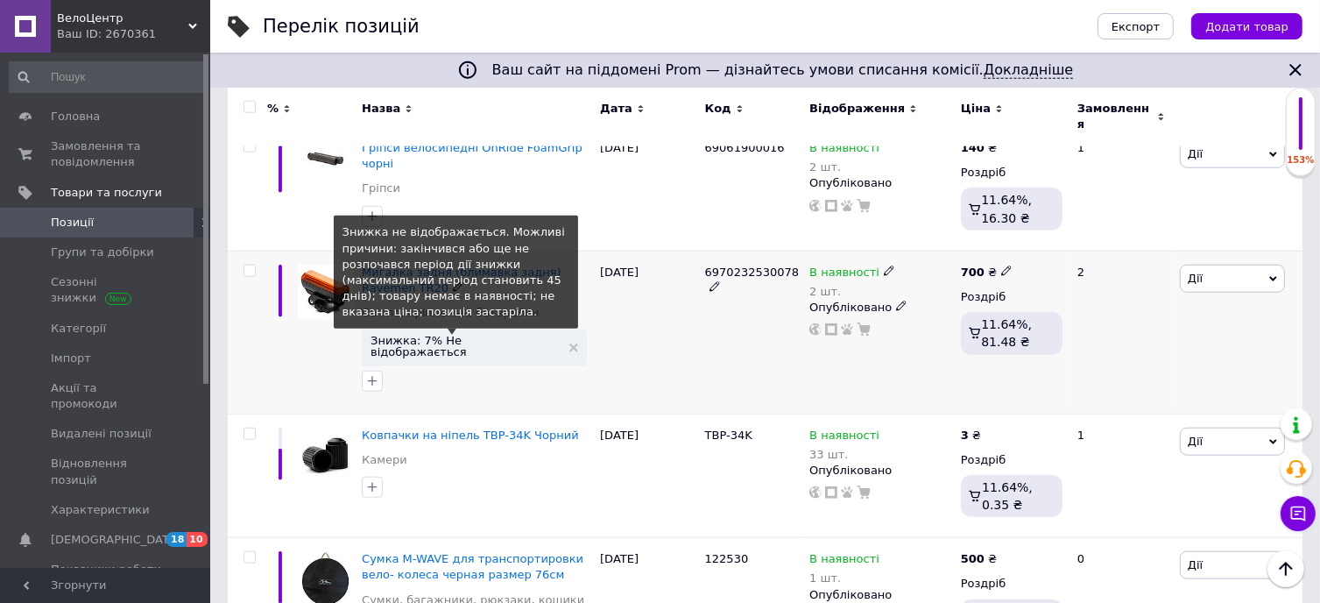
click at [458, 335] on span "Знижка: 7% Не відображається" at bounding box center [466, 346] width 190 height 23
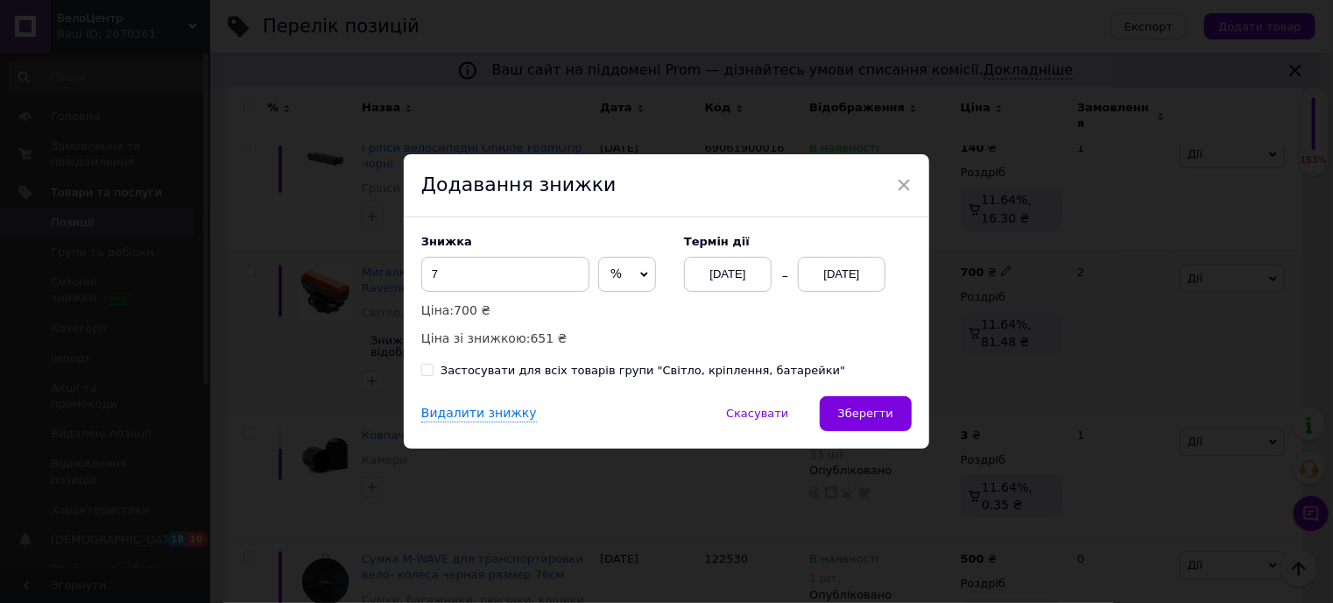
click at [833, 278] on div "[DATE]" at bounding box center [842, 274] width 88 height 35
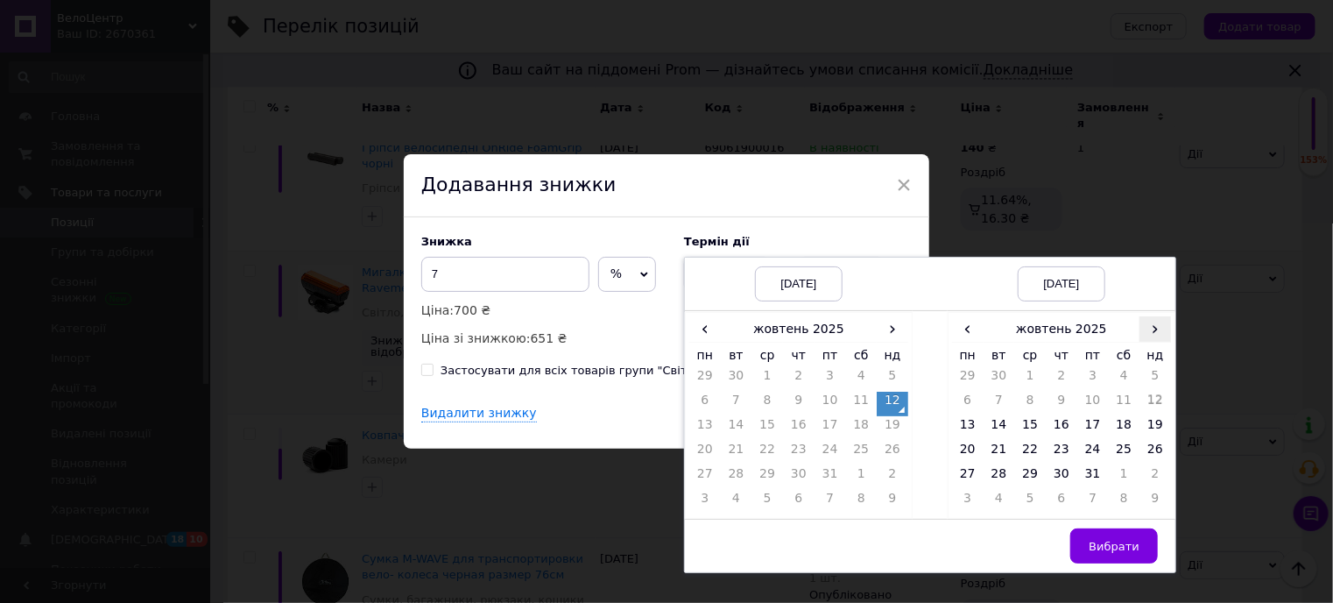
click at [1147, 331] on span "›" at bounding box center [1156, 328] width 32 height 25
click at [1055, 444] on td "20" at bounding box center [1062, 453] width 32 height 25
click at [1135, 554] on button "Вибрати" at bounding box center [1114, 545] width 88 height 35
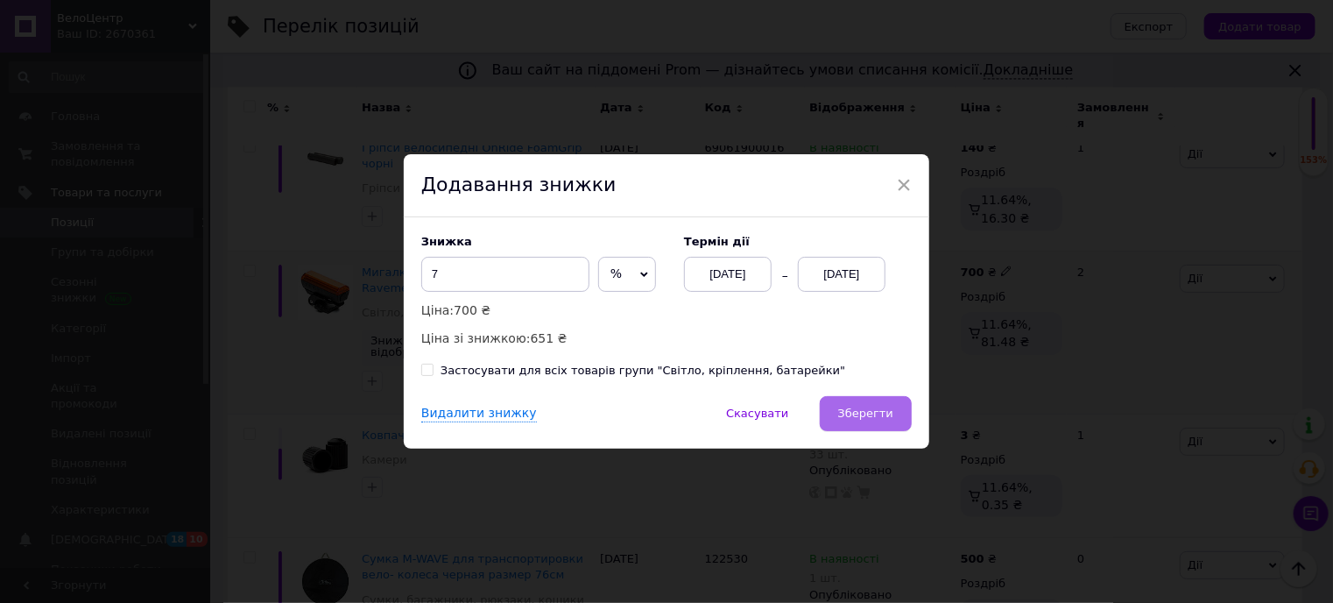
click at [860, 402] on button "Зберегти" at bounding box center [866, 413] width 92 height 35
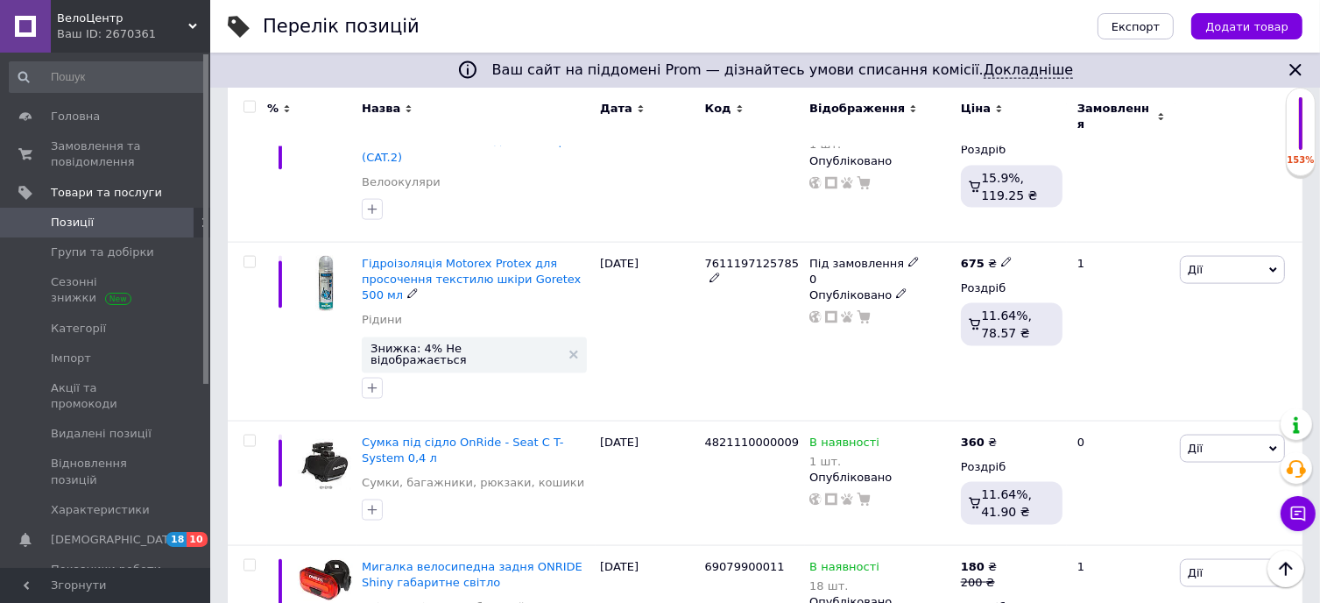
scroll to position [2453, 0]
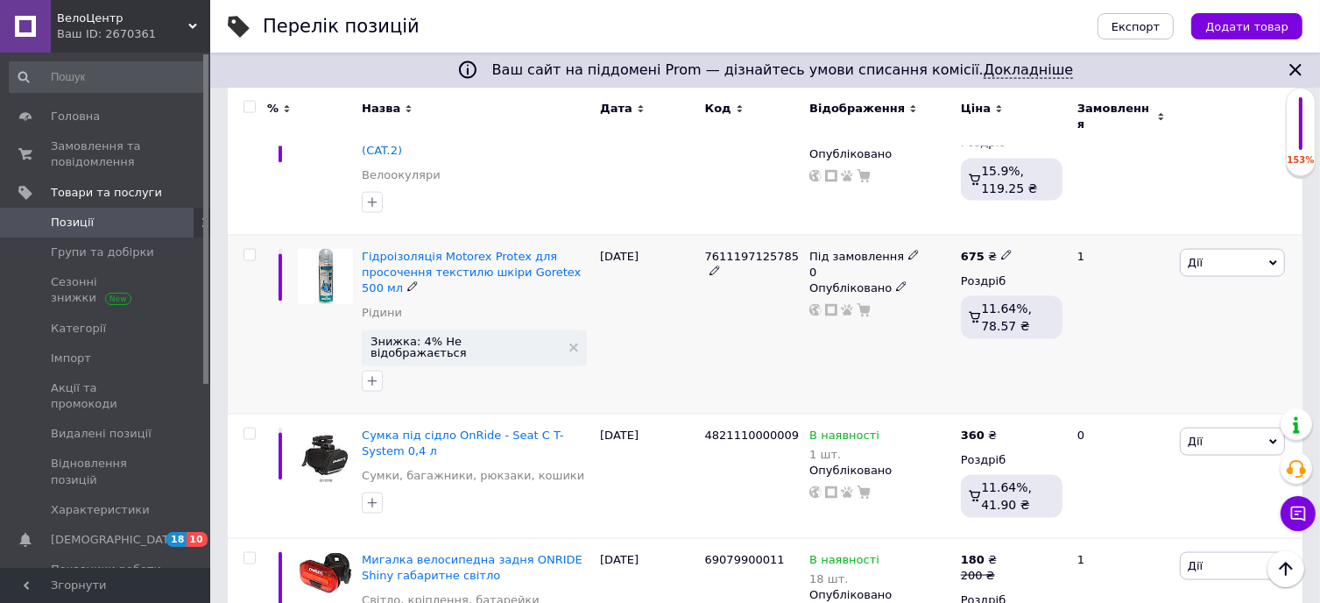
click at [896, 281] on icon at bounding box center [901, 286] width 11 height 11
click at [851, 309] on li "Прихований" at bounding box center [876, 321] width 149 height 25
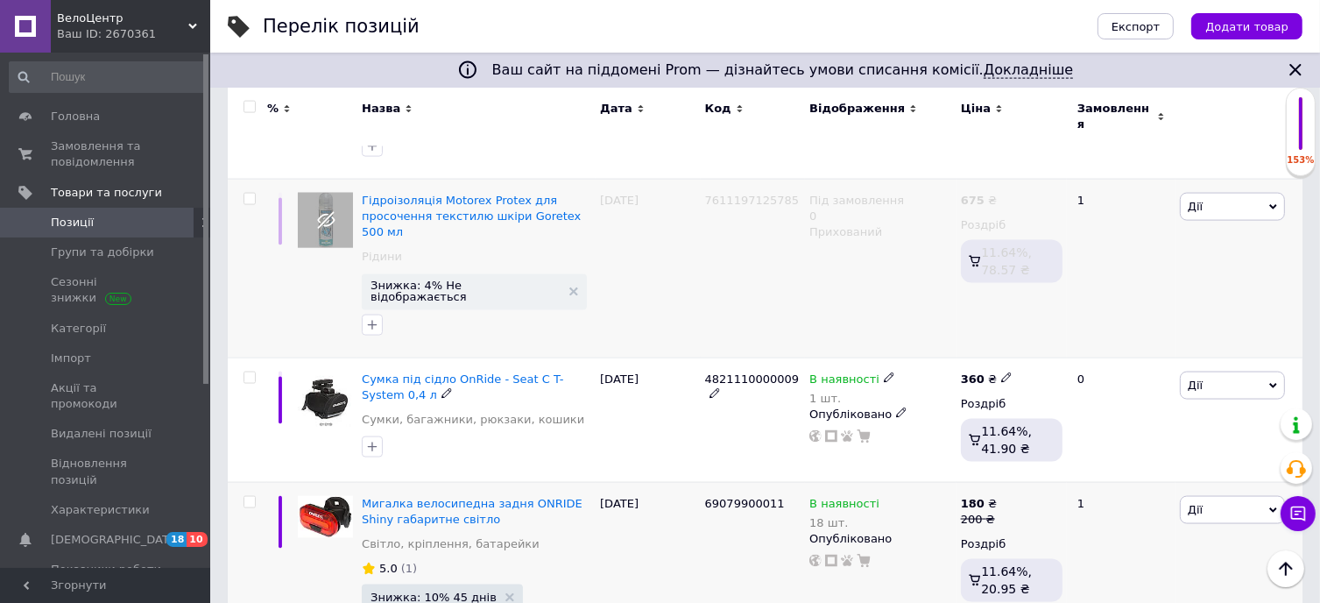
scroll to position [2564, 0]
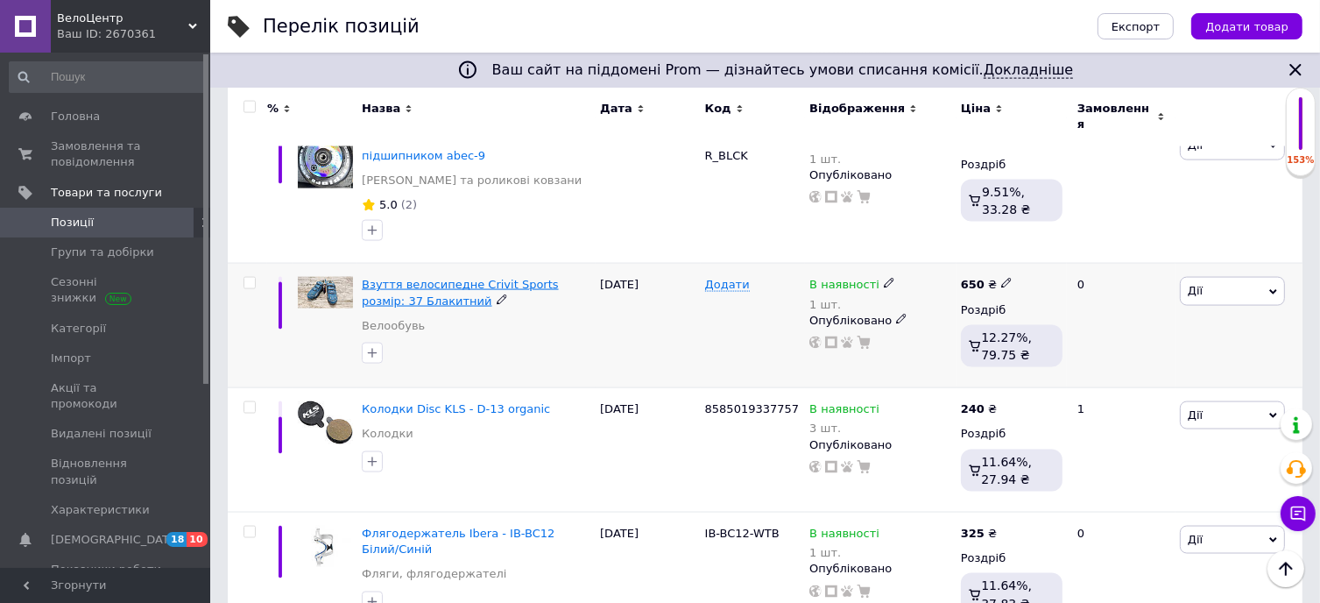
click at [436, 278] on span "Взуття велосипедне Crivit Sports розмір: 37 Блакитний" at bounding box center [460, 292] width 197 height 29
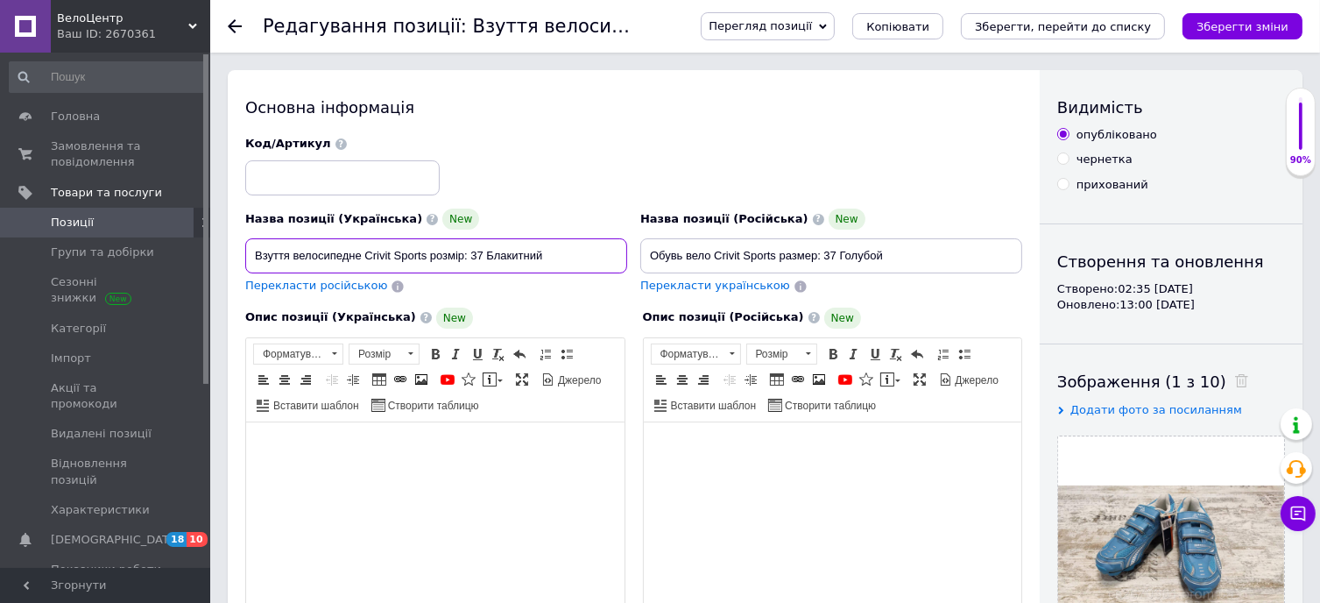
drag, startPoint x: 545, startPoint y: 257, endPoint x: 243, endPoint y: 262, distance: 302.2
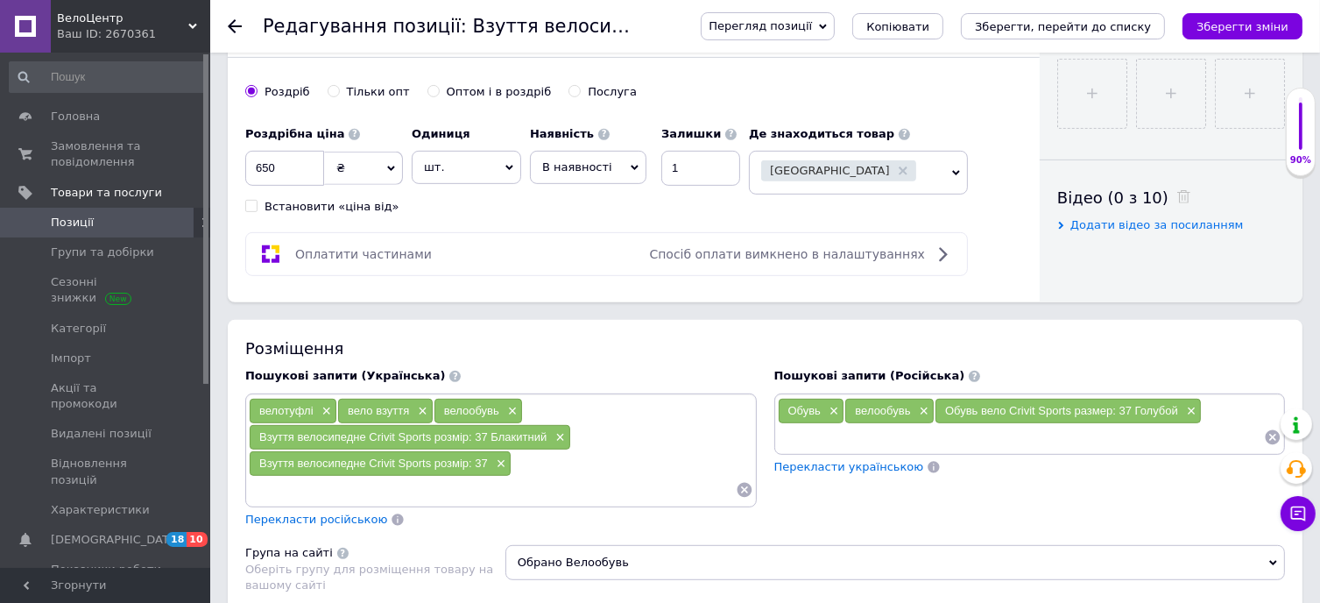
scroll to position [964, 0]
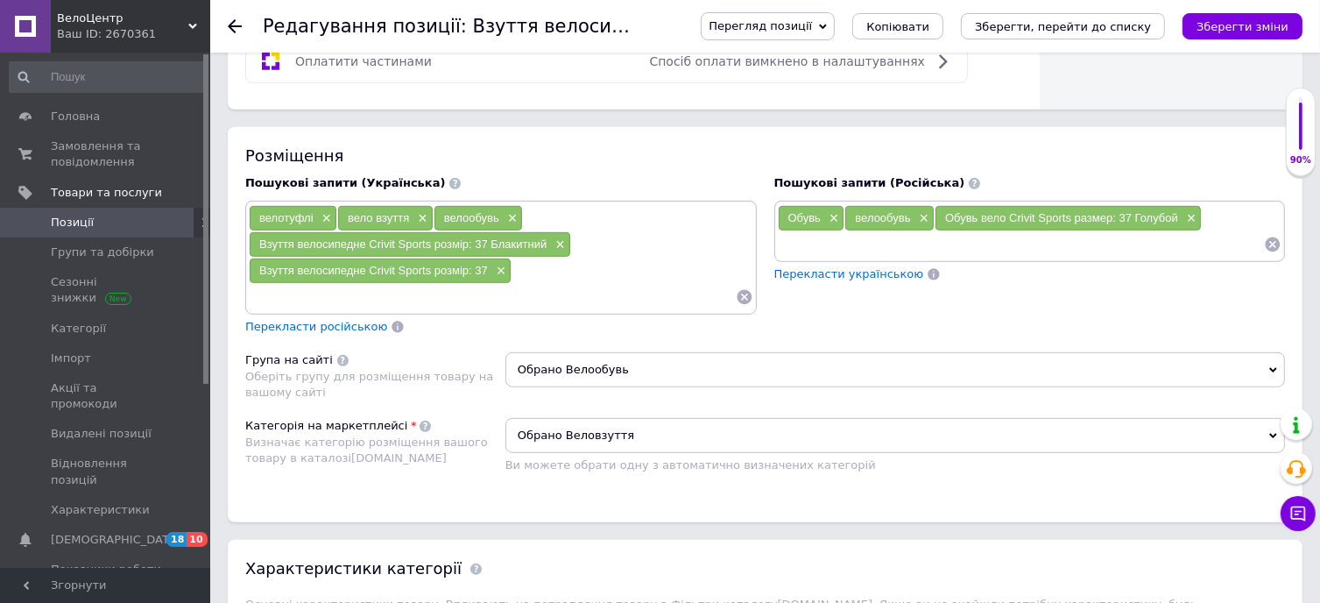
paste input "Взуття велосипедне Crivit Sports розмір: 37 Блакитний"
click at [463, 298] on input "Взуття велосипедне Crivit Sports розмір: 37" at bounding box center [492, 297] width 487 height 26
click at [456, 292] on input "Взуття велосипедне Crivit Sports розмір: 37" at bounding box center [492, 297] width 487 height 26
click at [446, 297] on input "Взуття велосипедне Crivit Sports р-р: 37" at bounding box center [492, 297] width 487 height 26
click at [424, 301] on input "Взуття велосипедне Crivit Sports р-р: 37" at bounding box center [492, 297] width 487 height 26
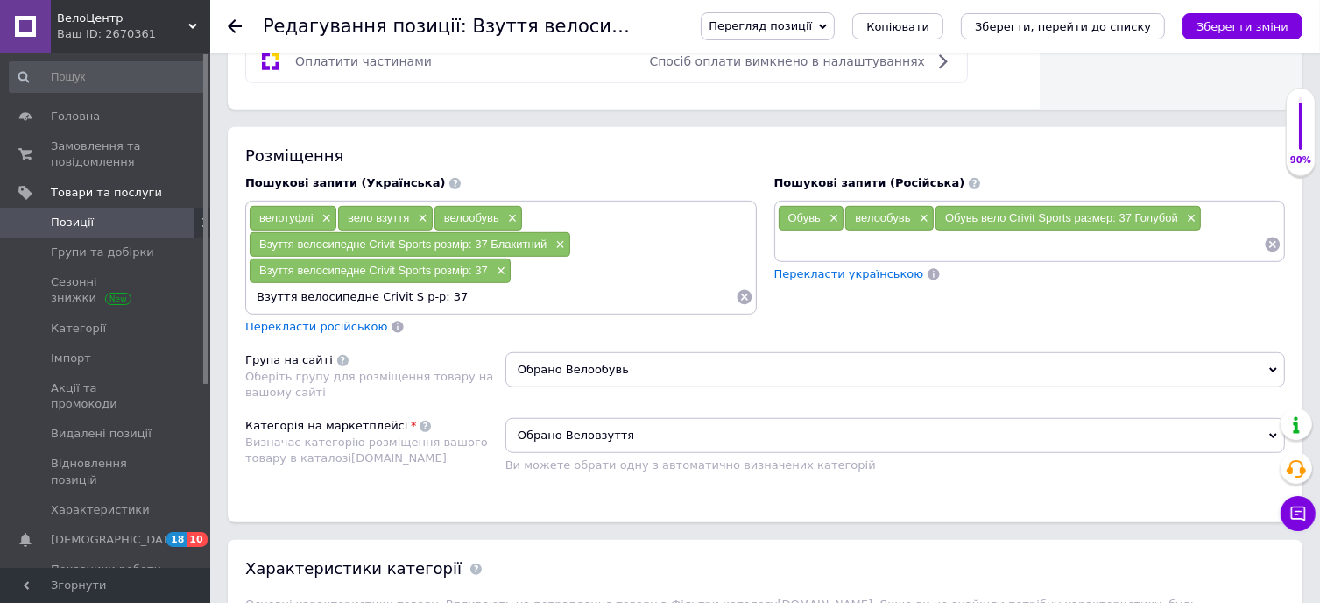
type input "Взуття велосипедне Crivit р-р: 37"
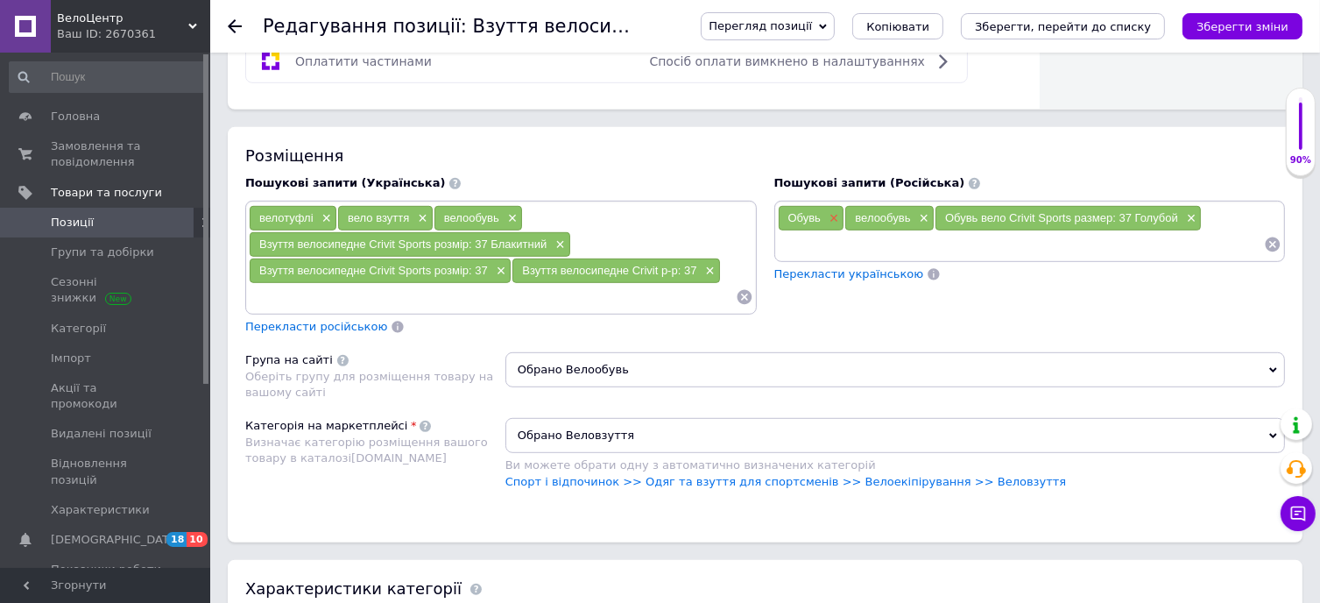
click at [836, 211] on span "×" at bounding box center [832, 218] width 14 height 15
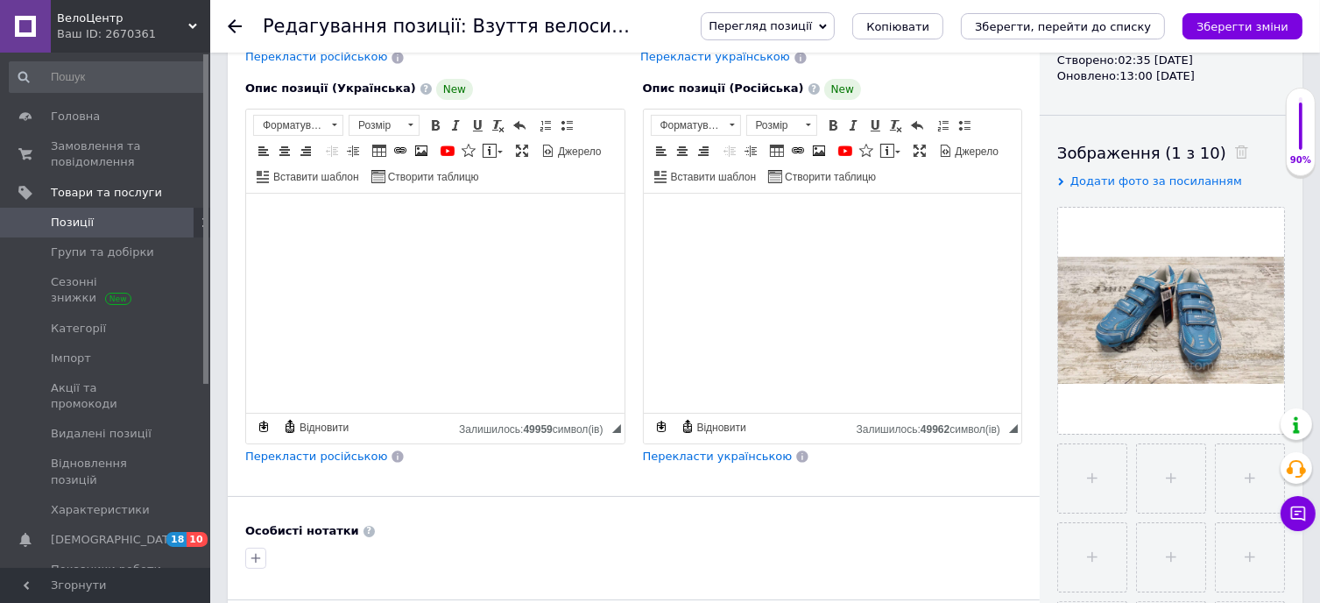
scroll to position [175, 0]
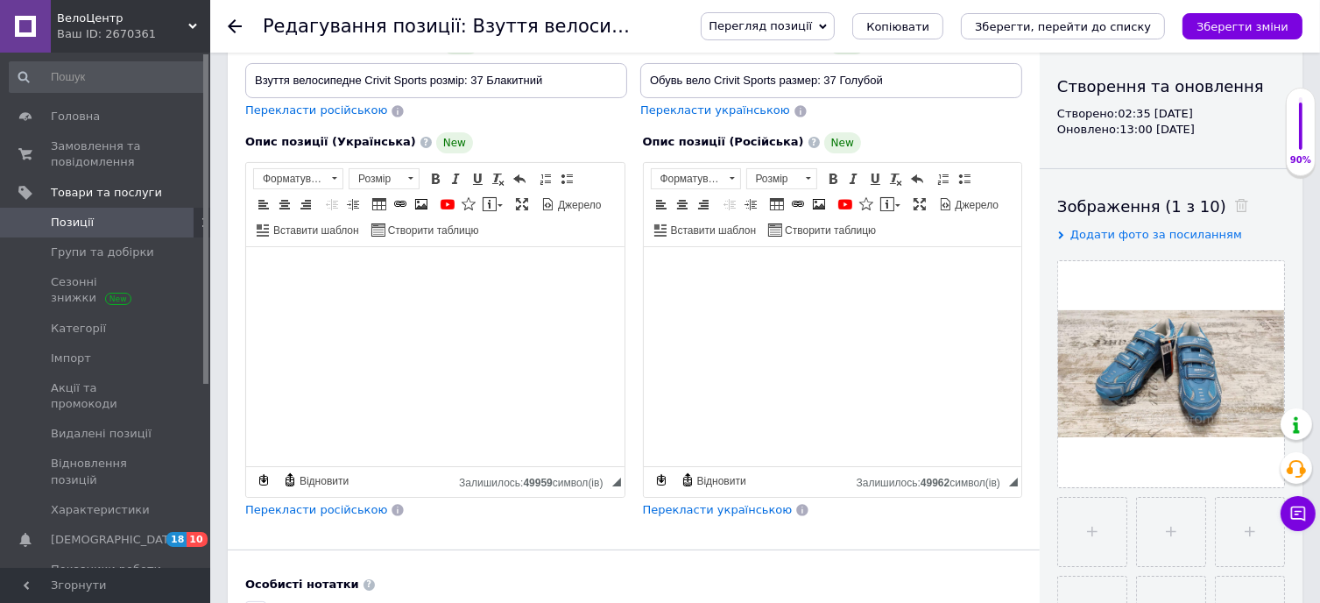
click at [1258, 20] on icon "Зберегти зміни" at bounding box center [1243, 26] width 92 height 13
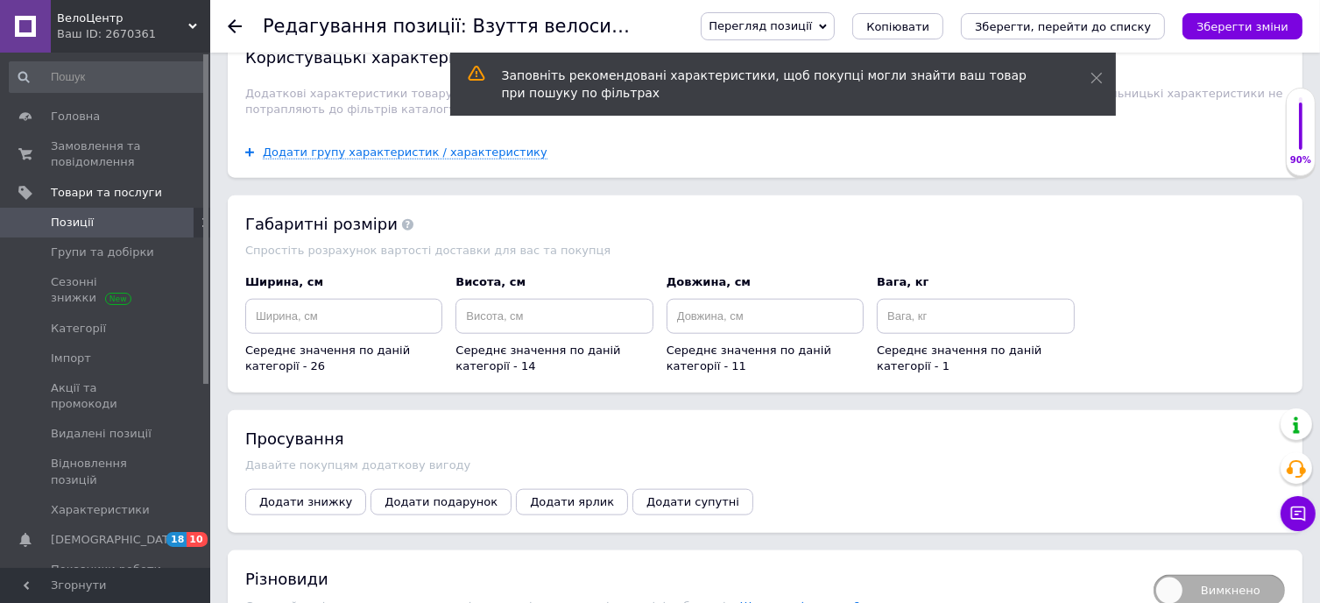
scroll to position [2102, 0]
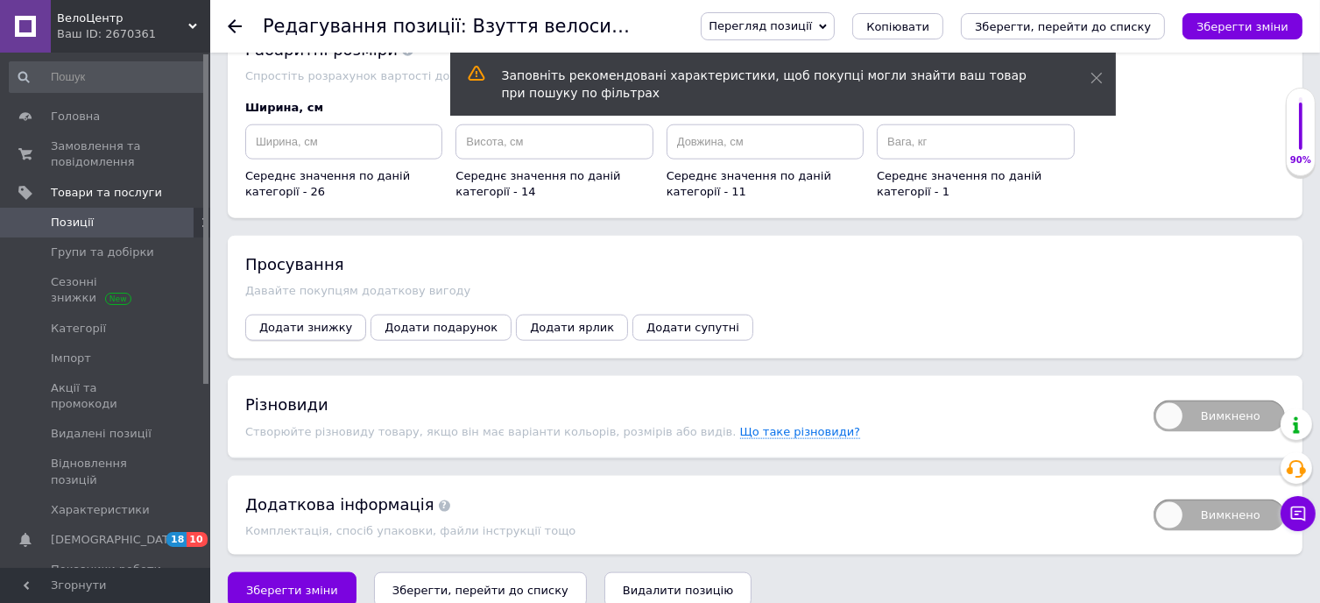
click at [283, 321] on span "Додати знижку" at bounding box center [305, 327] width 93 height 13
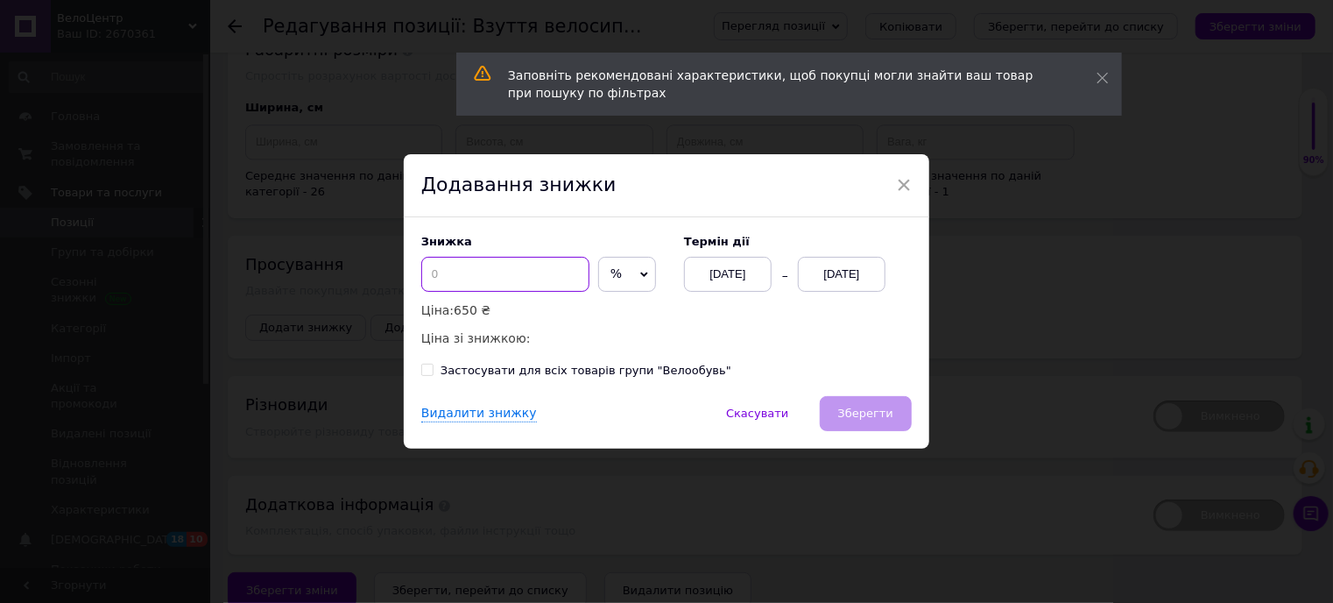
click at [460, 279] on input at bounding box center [505, 274] width 168 height 35
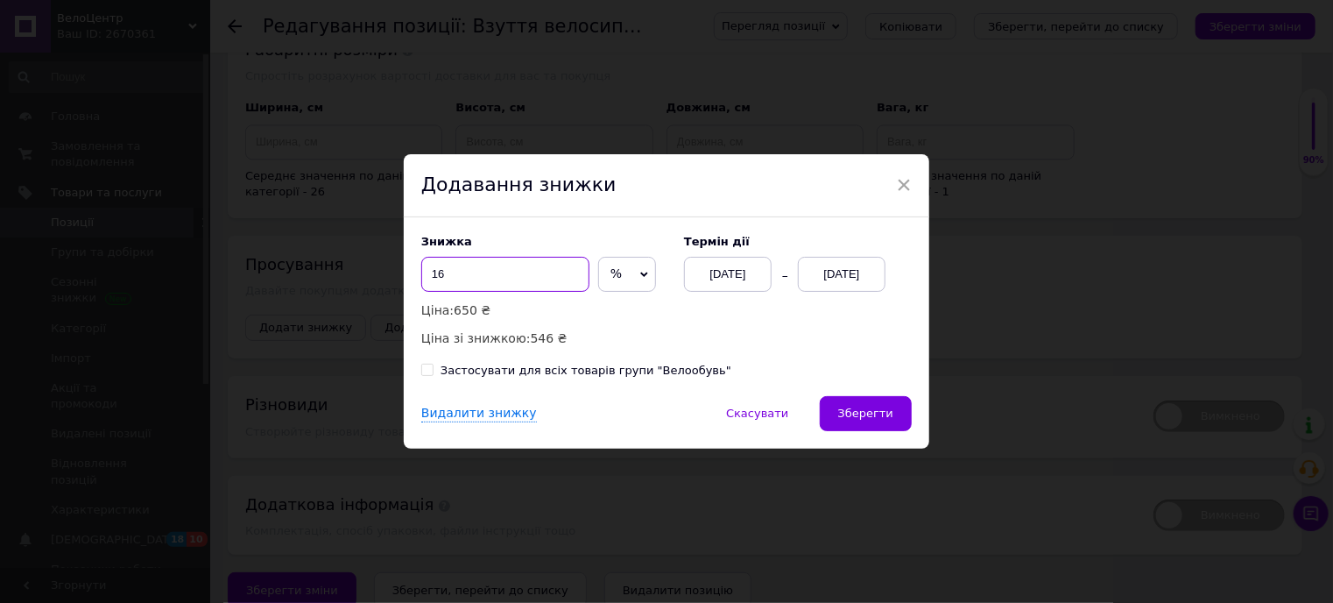
type input "16"
click at [836, 275] on div "[DATE]" at bounding box center [842, 274] width 88 height 35
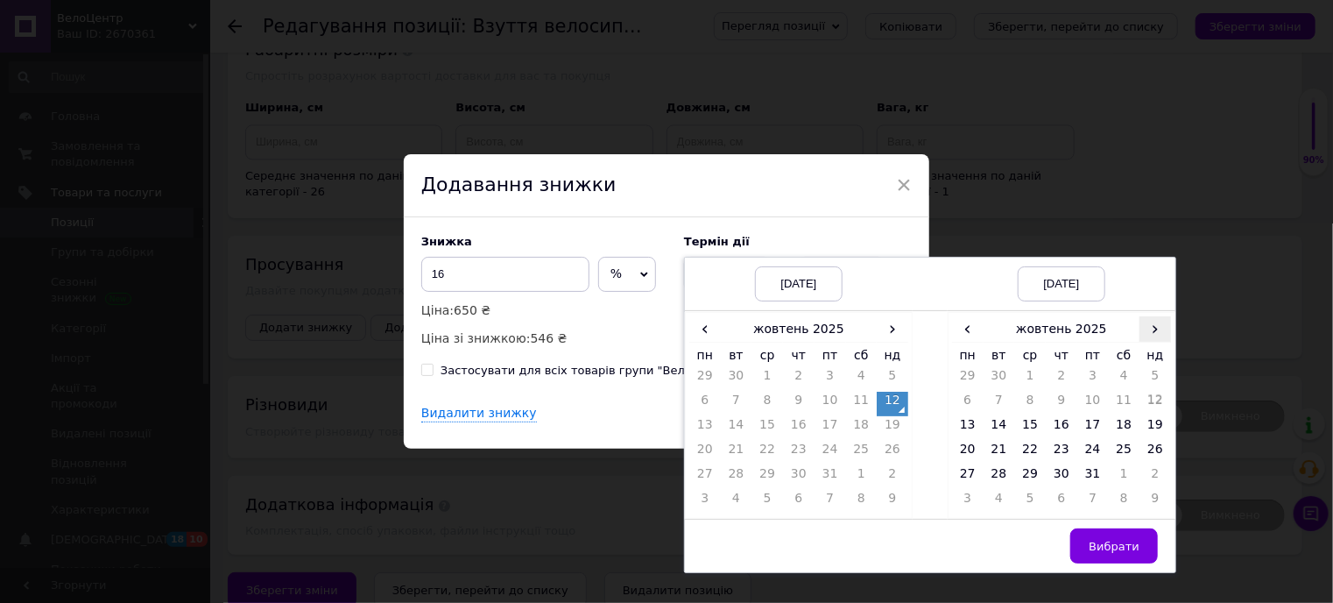
click at [1149, 335] on span "›" at bounding box center [1156, 328] width 32 height 25
click at [985, 469] on td "25" at bounding box center [1000, 477] width 32 height 25
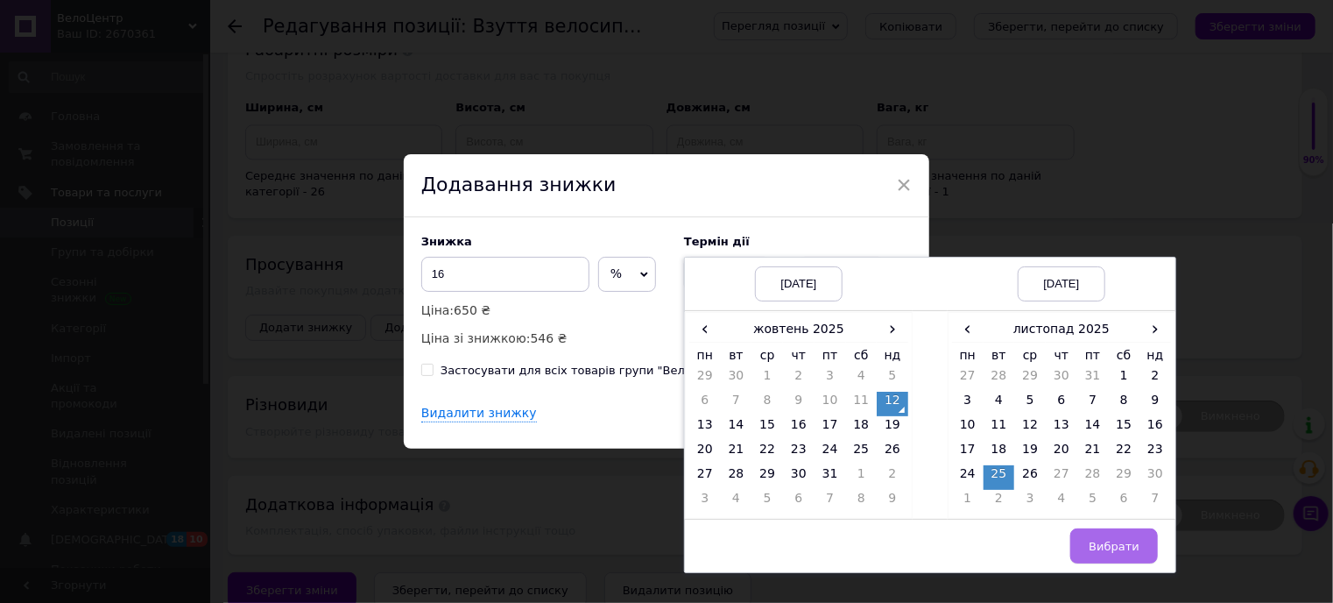
drag, startPoint x: 1126, startPoint y: 539, endPoint x: 1095, endPoint y: 537, distance: 31.6
click at [1125, 540] on span "Вибрати" at bounding box center [1114, 546] width 51 height 13
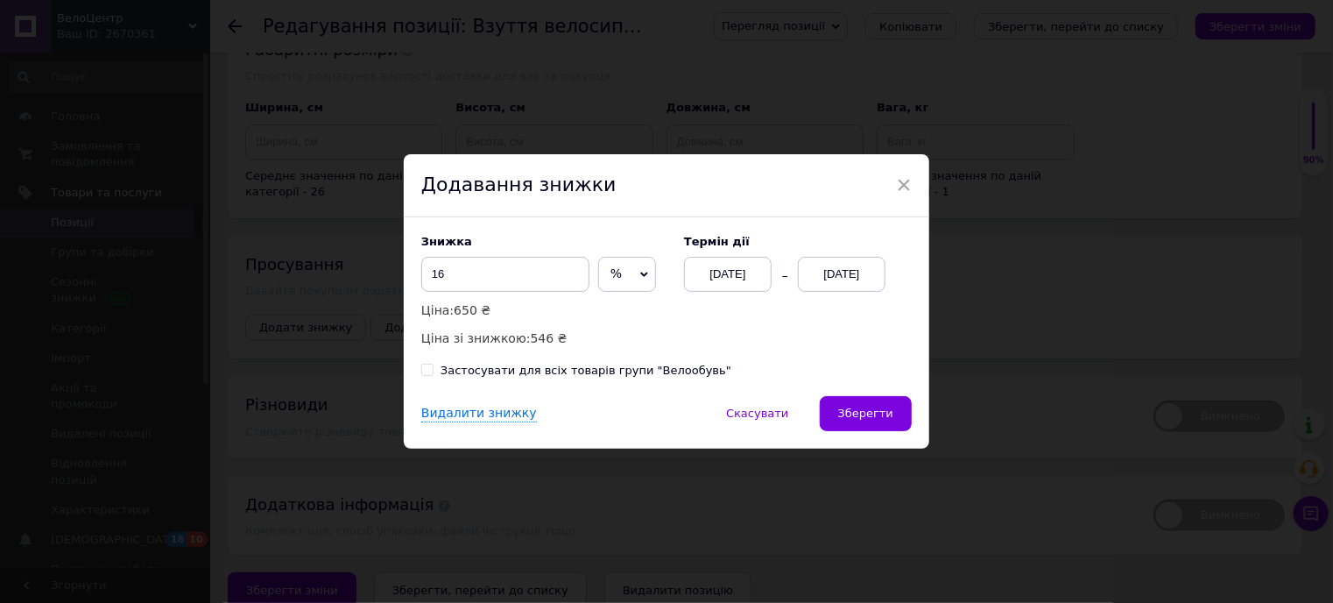
click at [895, 416] on button "Зберегти" at bounding box center [866, 413] width 92 height 35
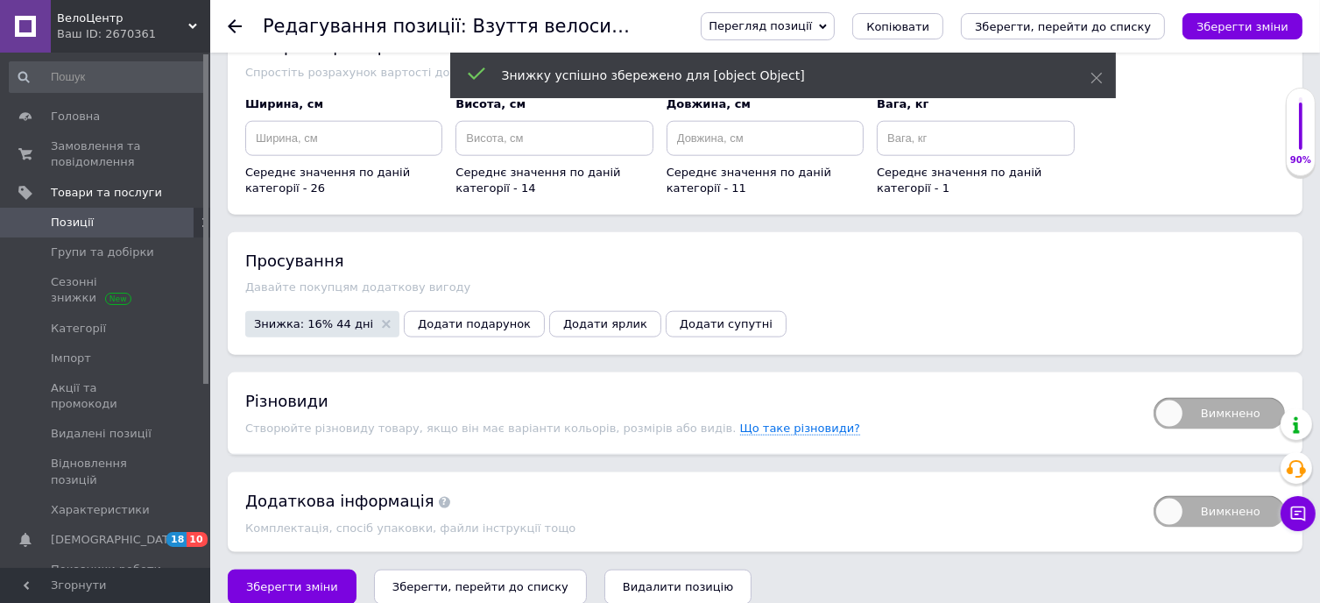
scroll to position [2107, 0]
click at [1122, 24] on icon "Зберегти, перейти до списку" at bounding box center [1063, 26] width 176 height 13
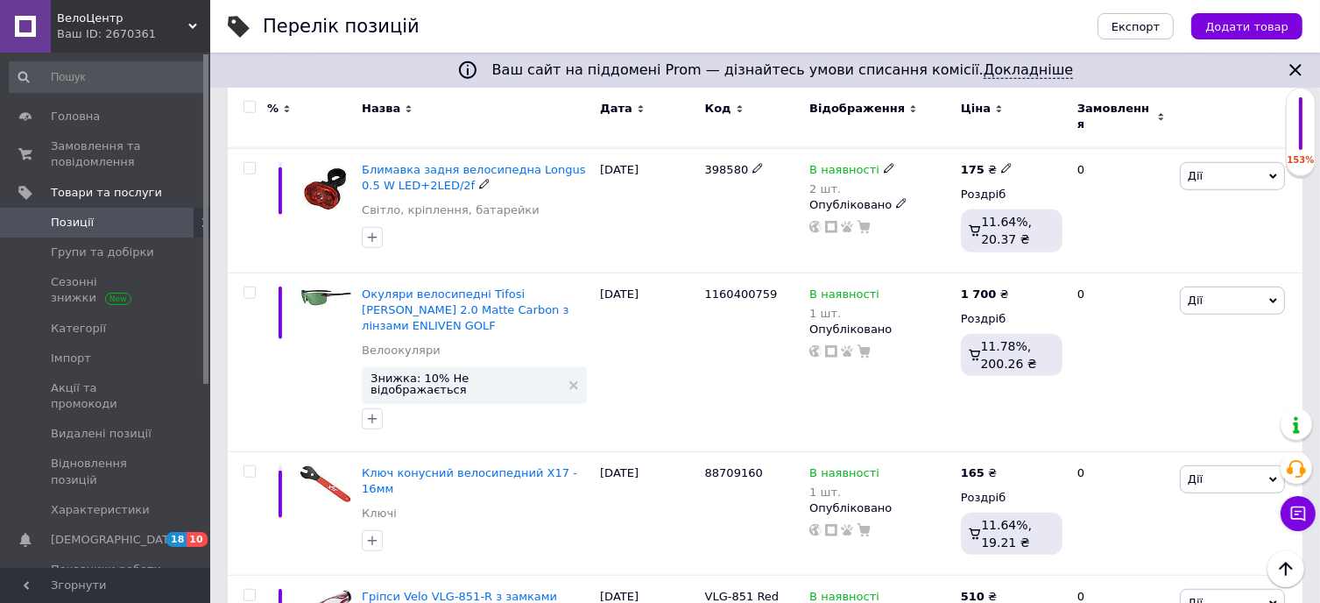
scroll to position [1226, 0]
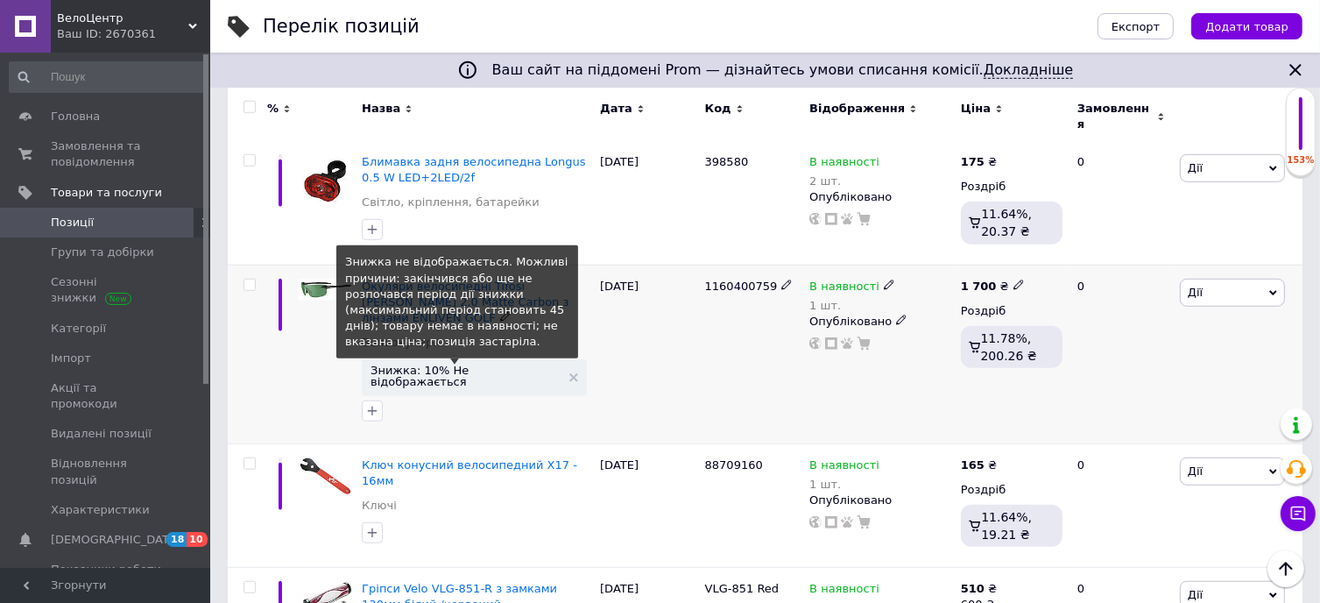
click at [420, 364] on span "Знижка: 10% Не відображається" at bounding box center [466, 375] width 190 height 23
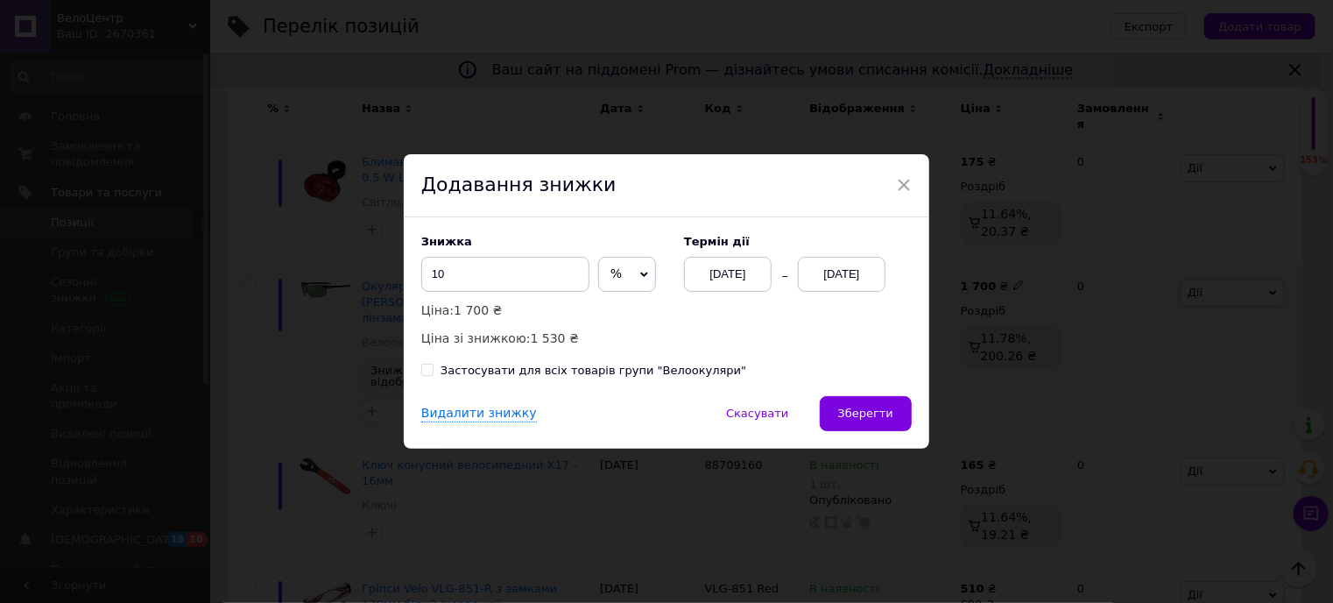
click at [841, 269] on div "[DATE]" at bounding box center [842, 274] width 88 height 35
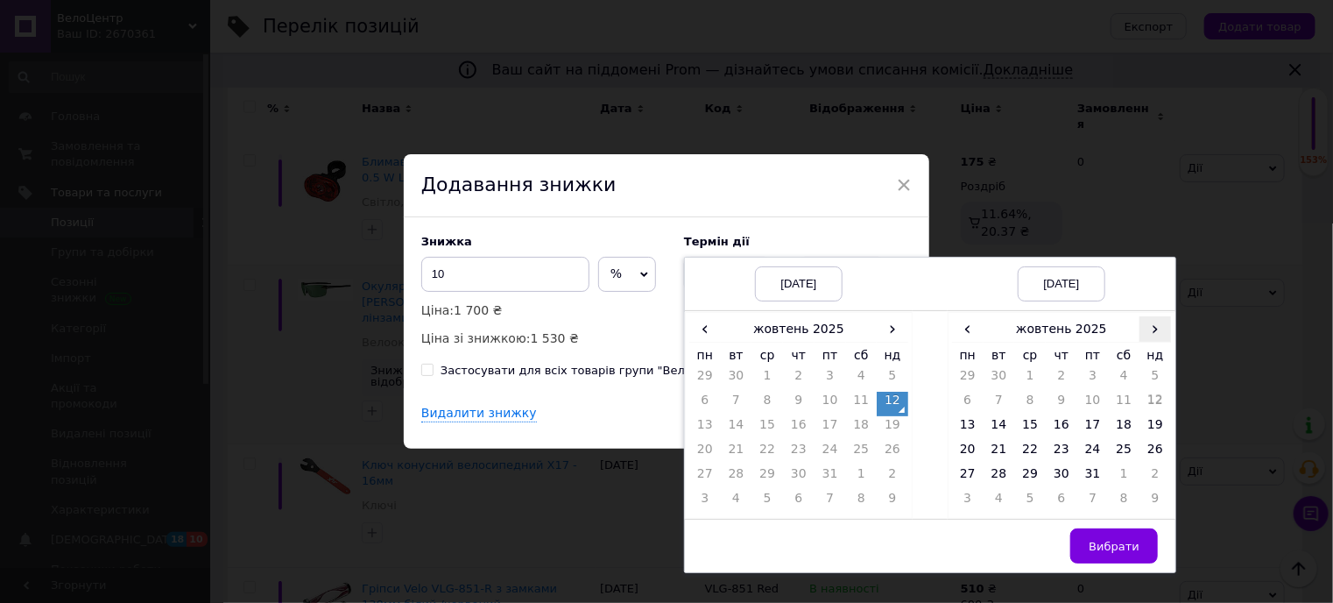
click at [1157, 335] on span "›" at bounding box center [1156, 328] width 32 height 25
click at [1030, 477] on td "26" at bounding box center [1030, 477] width 32 height 25
drag, startPoint x: 1118, startPoint y: 540, endPoint x: 1046, endPoint y: 504, distance: 80.7
click at [1117, 541] on span "Вибрати" at bounding box center [1114, 546] width 51 height 13
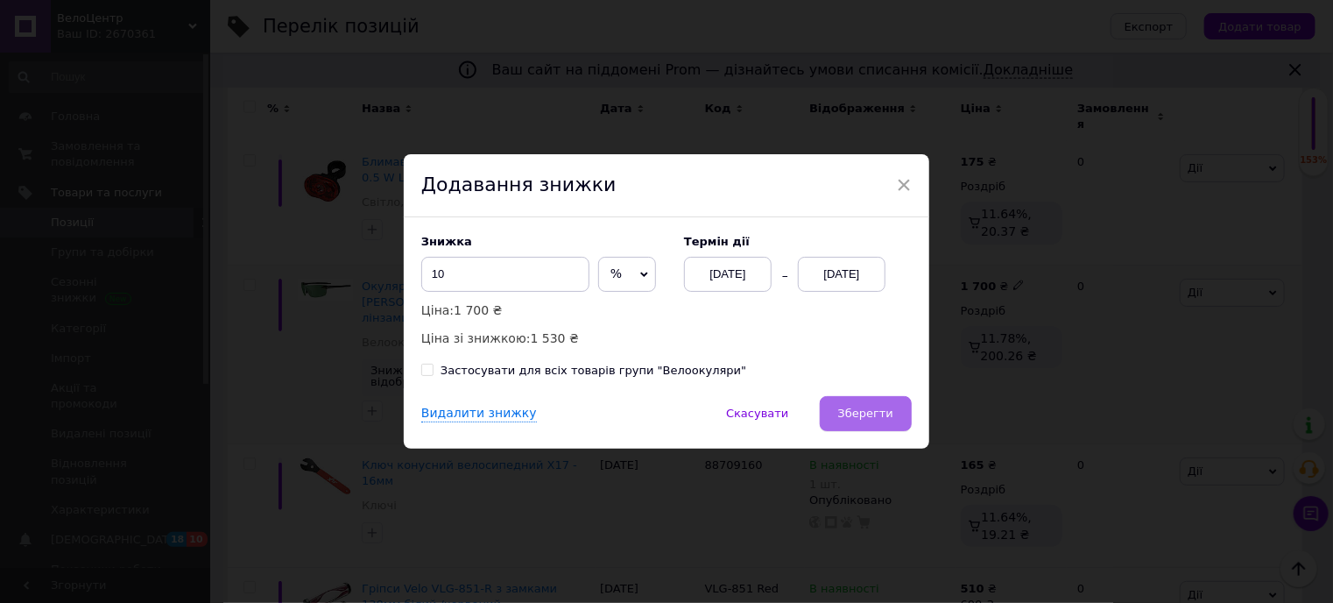
click at [866, 414] on span "Зберегти" at bounding box center [865, 412] width 55 height 13
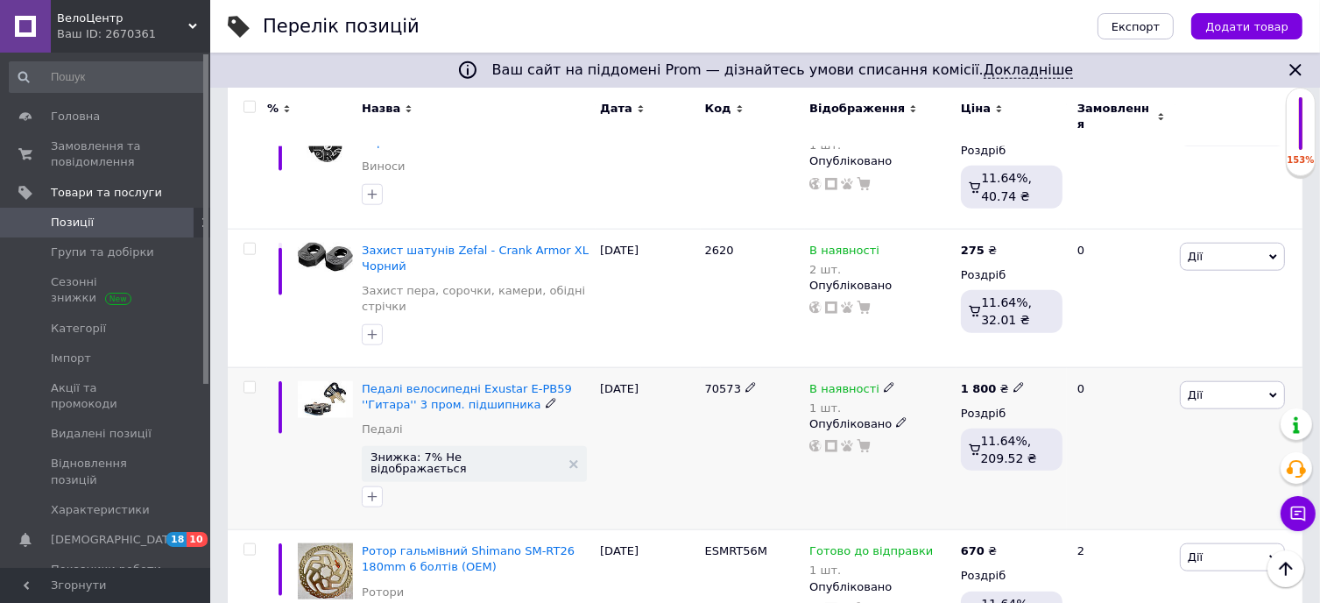
scroll to position [1839, 0]
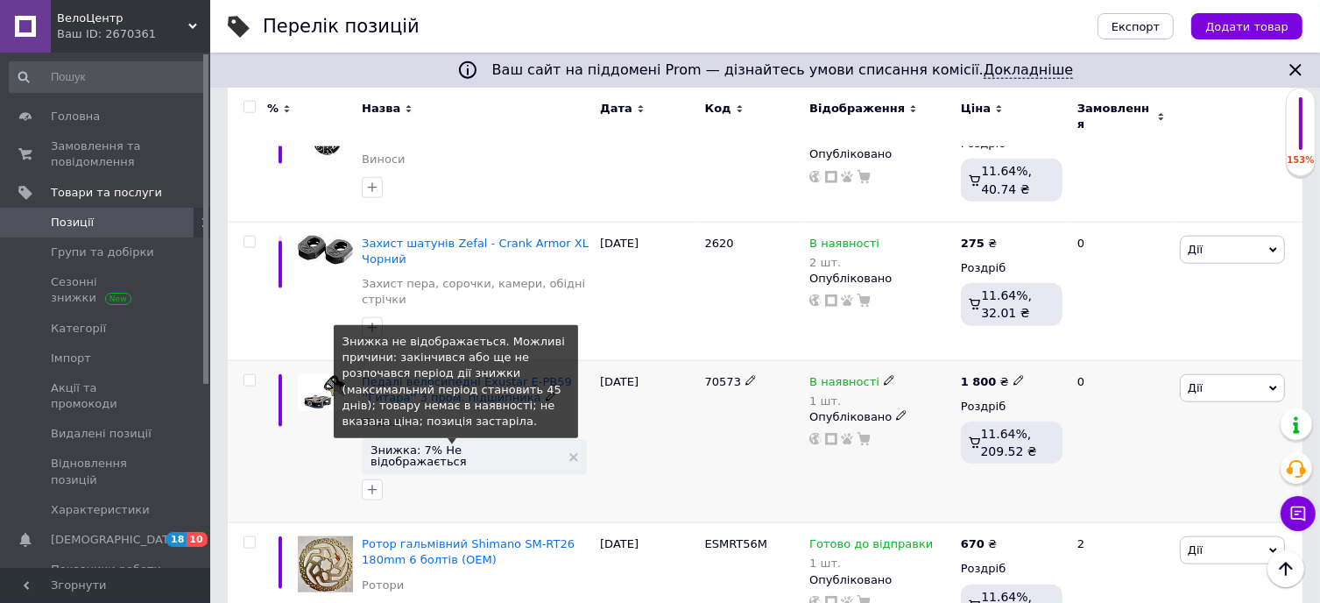
click at [465, 444] on span "Знижка: 7% Не відображається" at bounding box center [466, 455] width 190 height 23
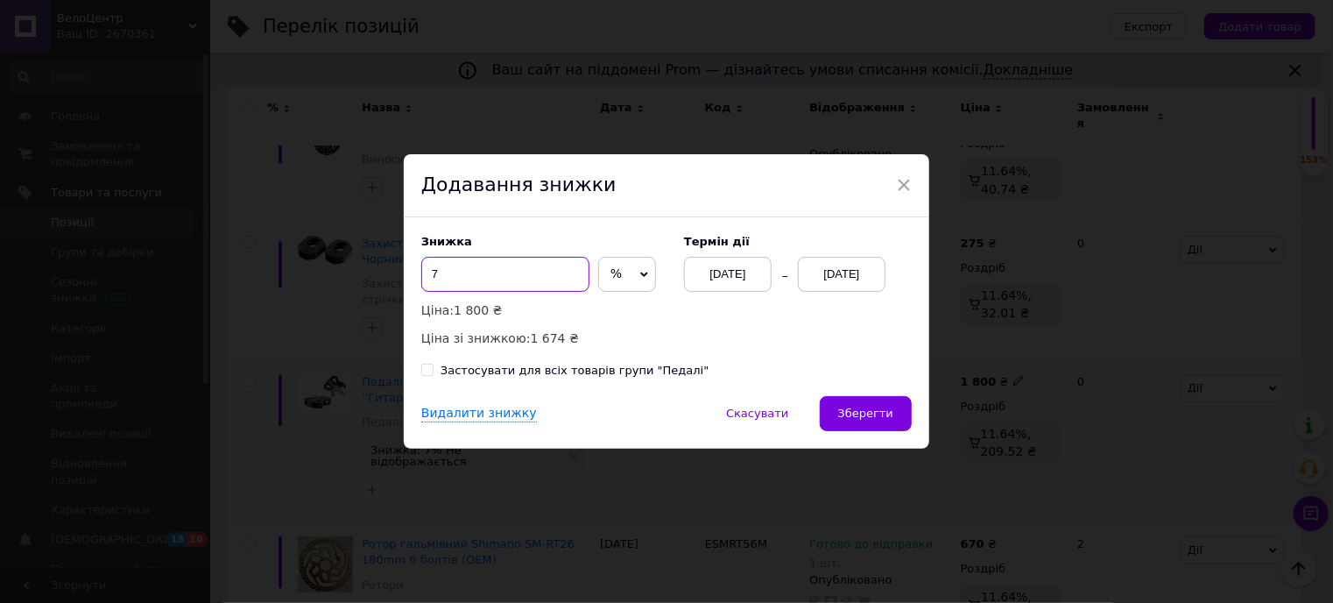
click at [522, 272] on input "7" at bounding box center [505, 274] width 168 height 35
type input "10"
click at [826, 269] on div "[DATE]" at bounding box center [842, 274] width 88 height 35
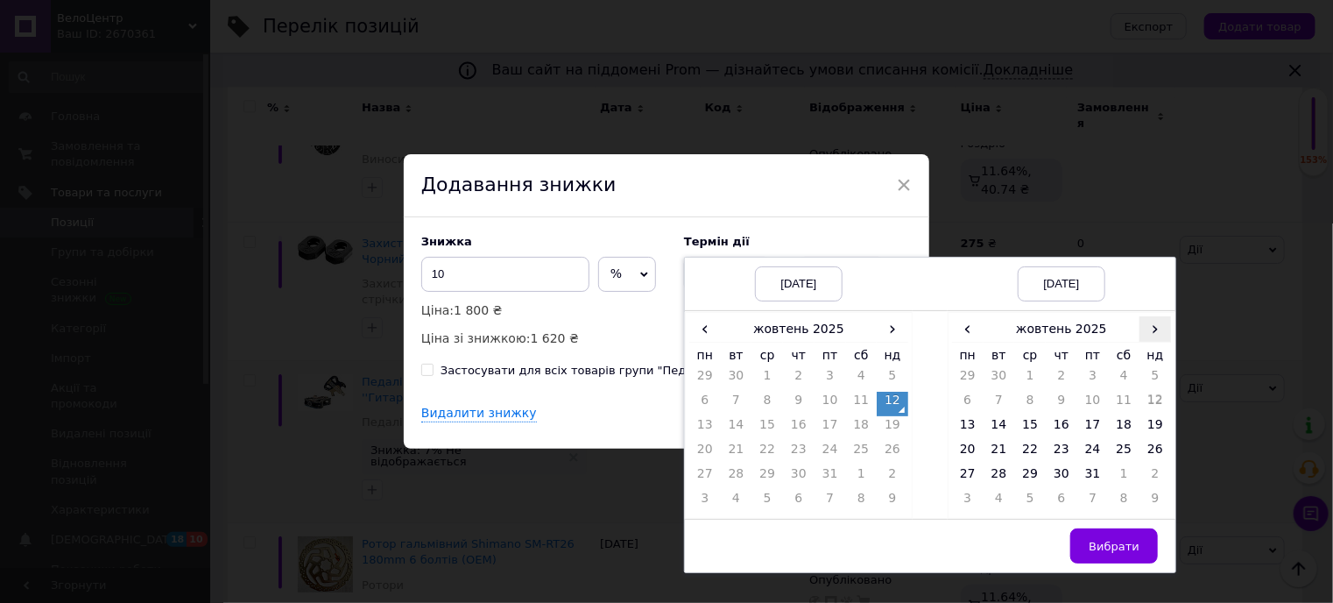
click at [1149, 335] on span "›" at bounding box center [1156, 328] width 32 height 25
click at [1029, 474] on td "26" at bounding box center [1030, 477] width 32 height 25
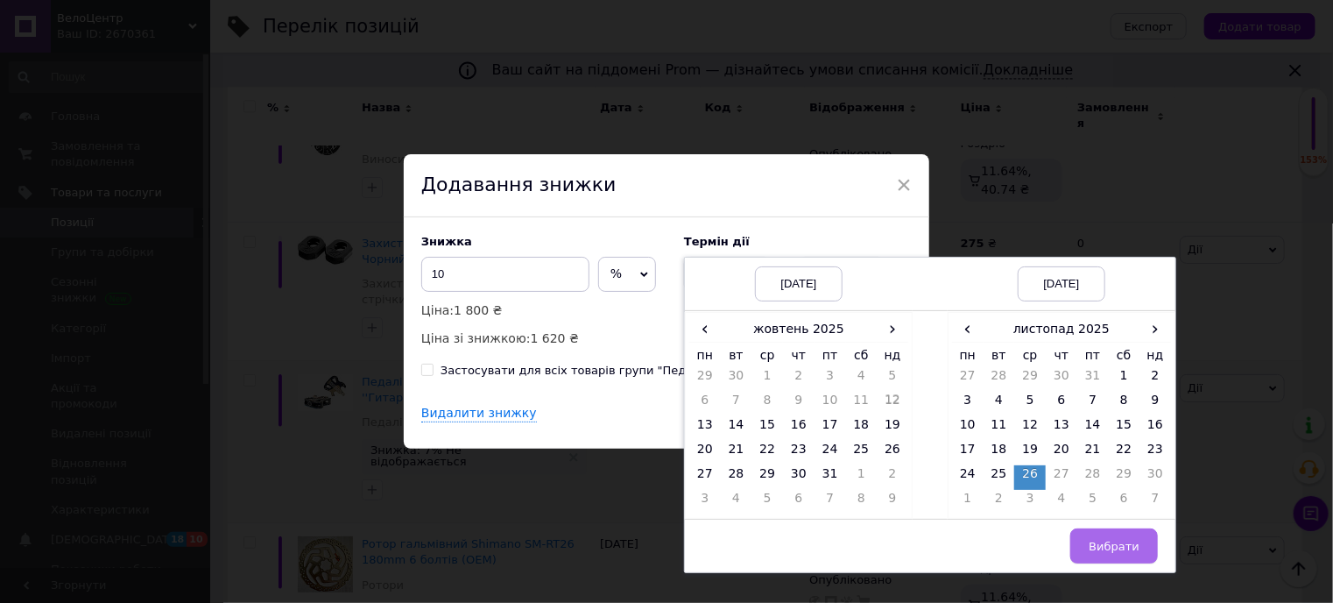
click at [1111, 536] on button "Вибрати" at bounding box center [1114, 545] width 88 height 35
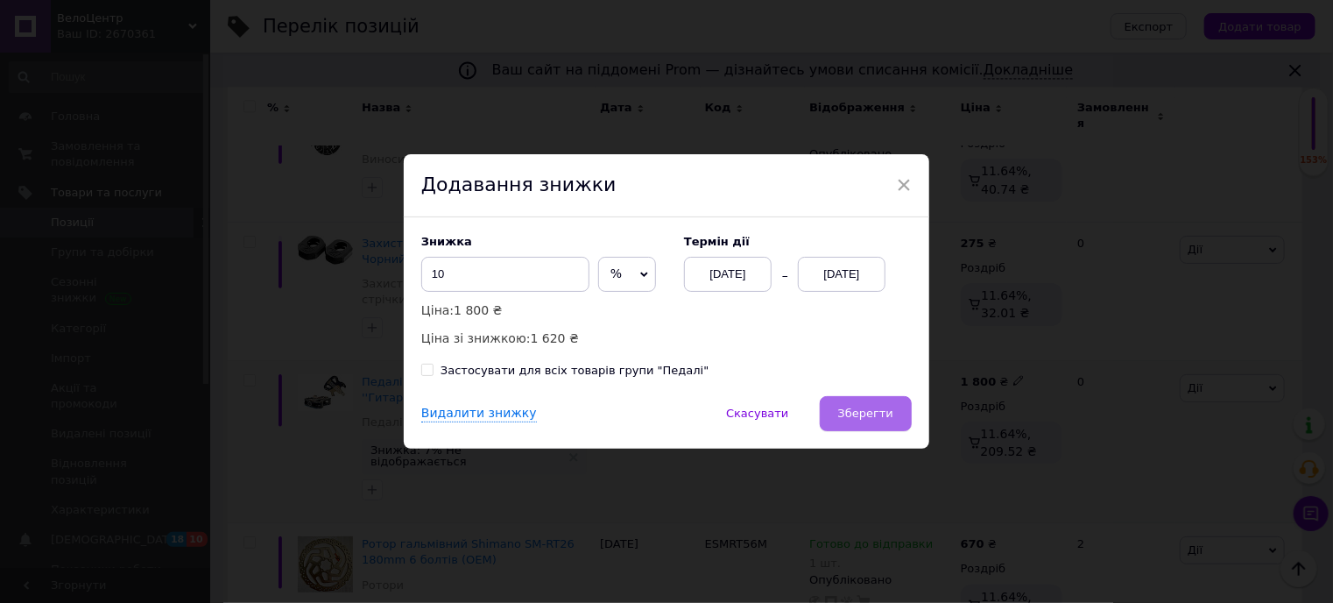
click at [874, 413] on span "Зберегти" at bounding box center [865, 412] width 55 height 13
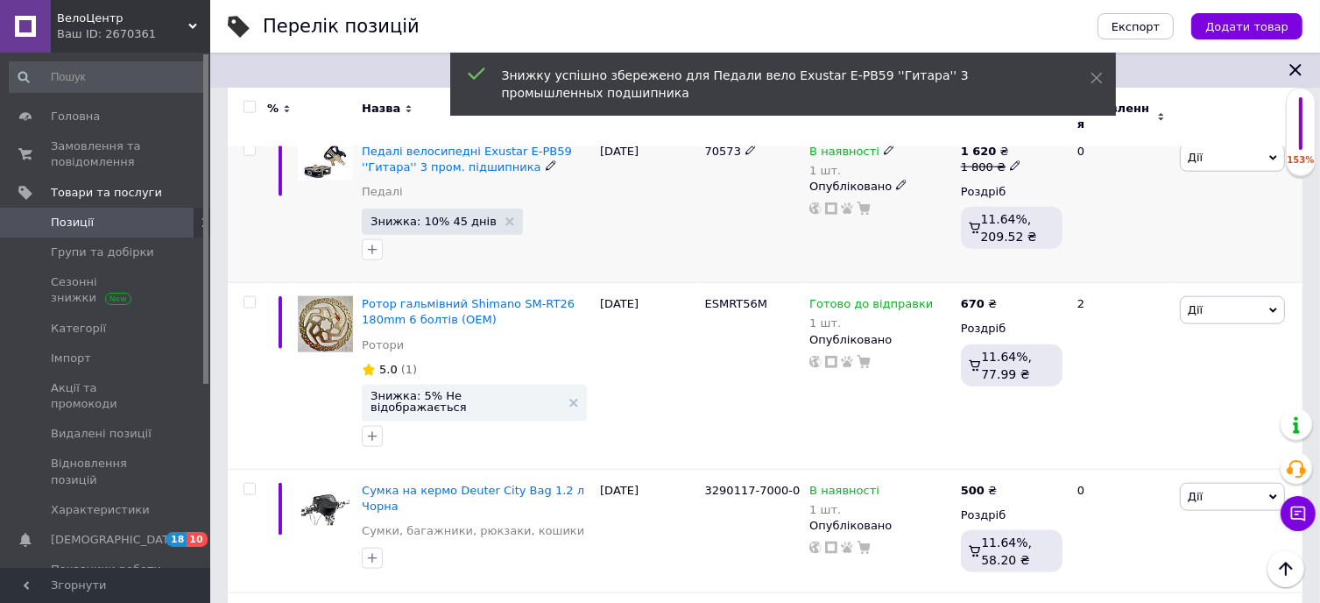
scroll to position [2102, 0]
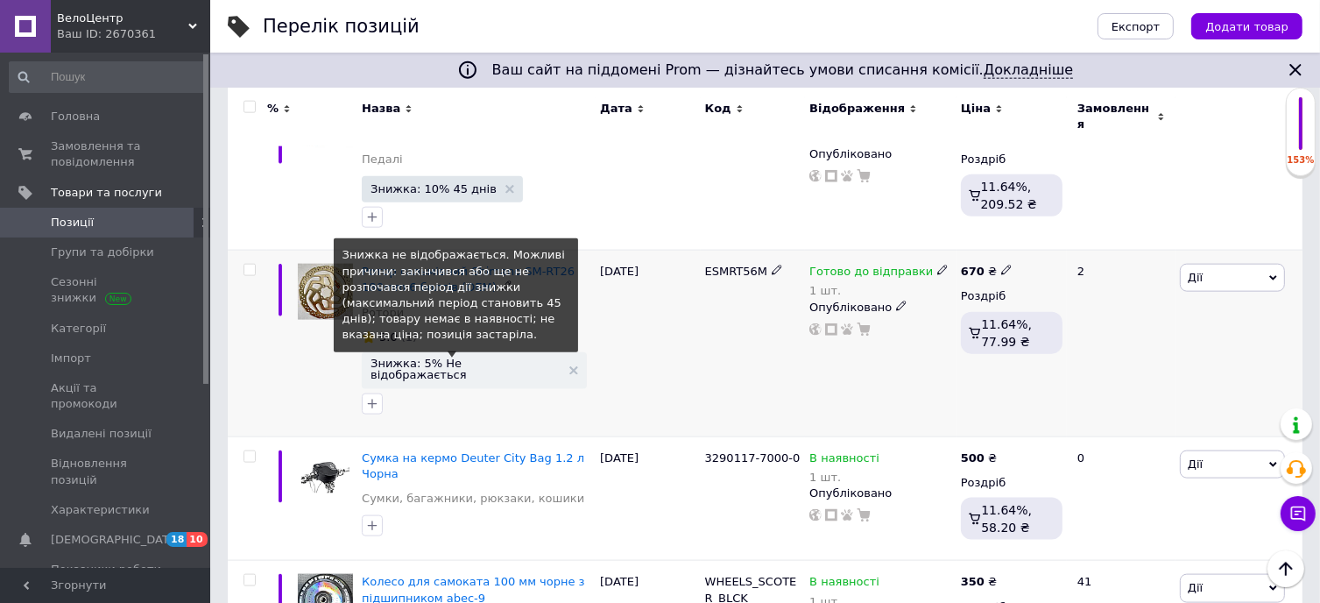
click at [438, 357] on span "Знижка: 5% Не відображається" at bounding box center [466, 368] width 190 height 23
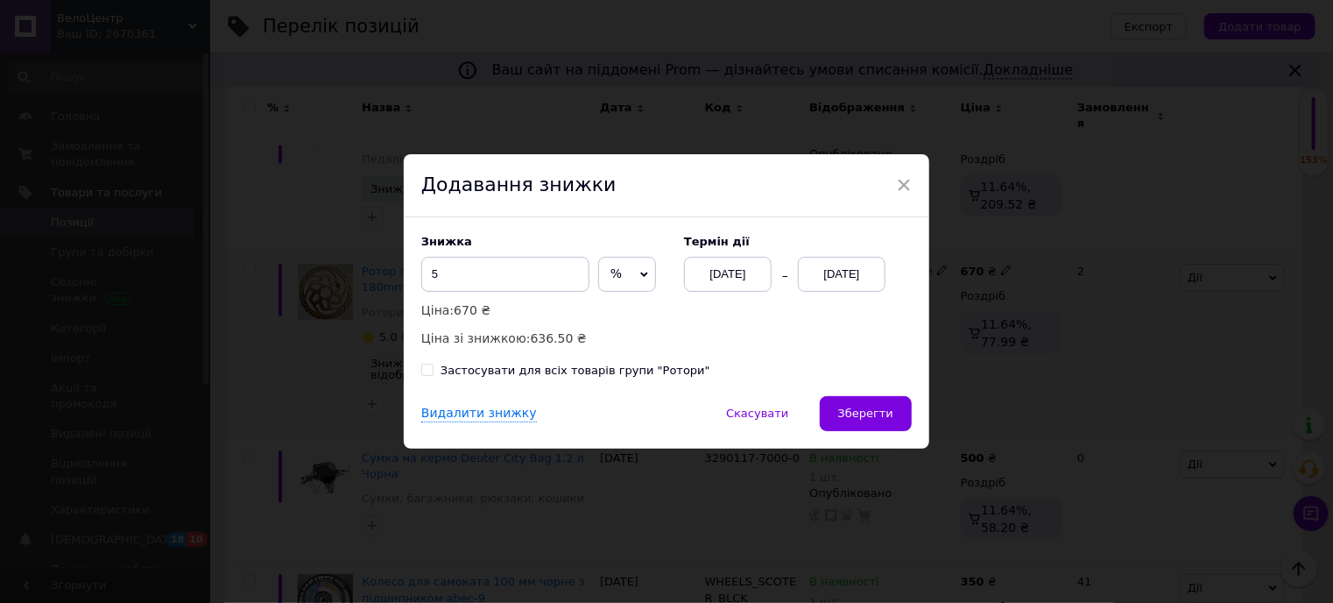
click at [834, 276] on div "[DATE]" at bounding box center [842, 274] width 88 height 35
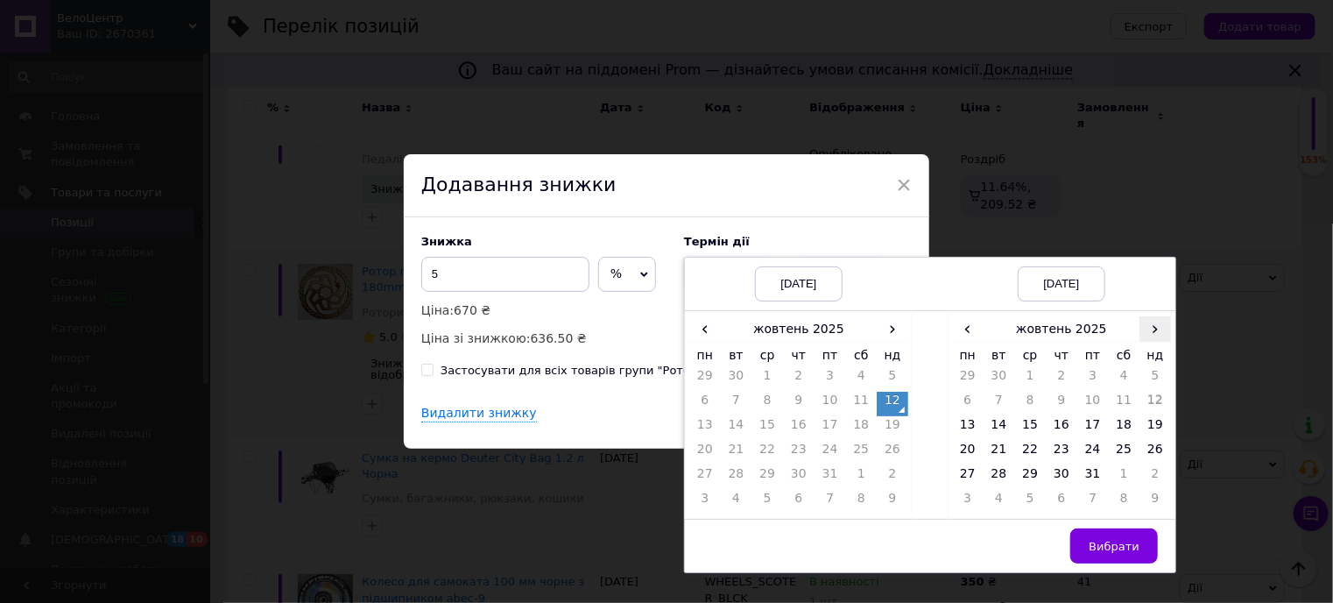
click at [1142, 326] on span "›" at bounding box center [1156, 328] width 32 height 25
click at [997, 470] on td "25" at bounding box center [1000, 477] width 32 height 25
click at [1113, 542] on span "Вибрати" at bounding box center [1114, 546] width 51 height 13
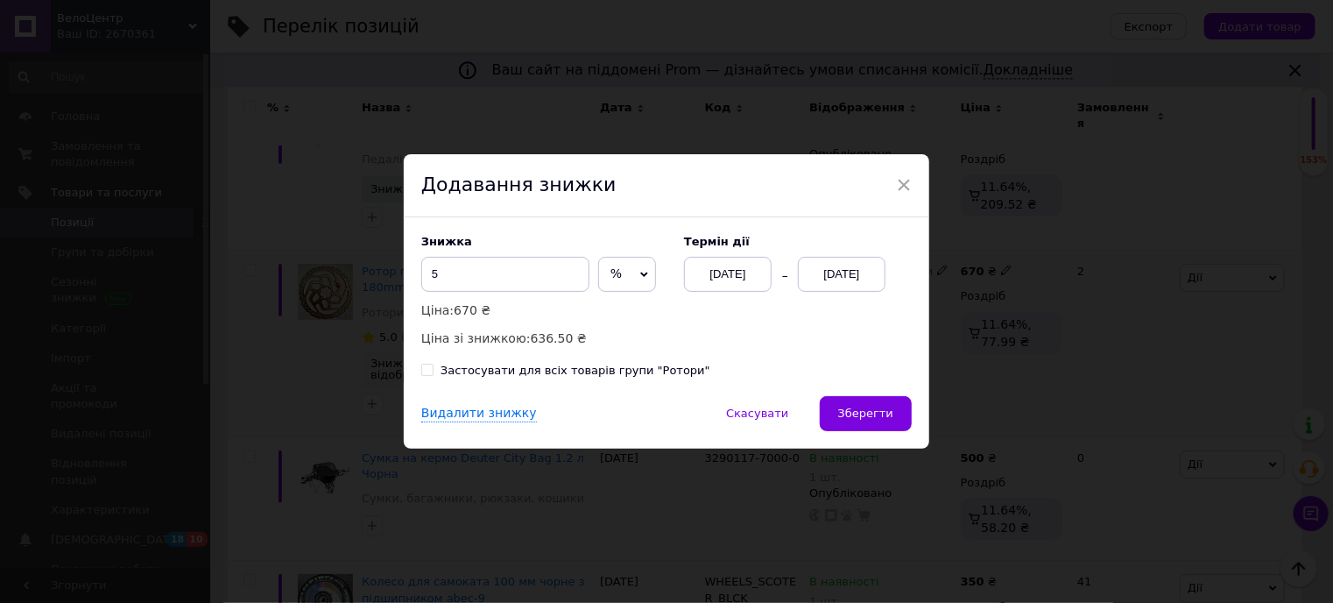
click at [866, 415] on span "Зберегти" at bounding box center [865, 412] width 55 height 13
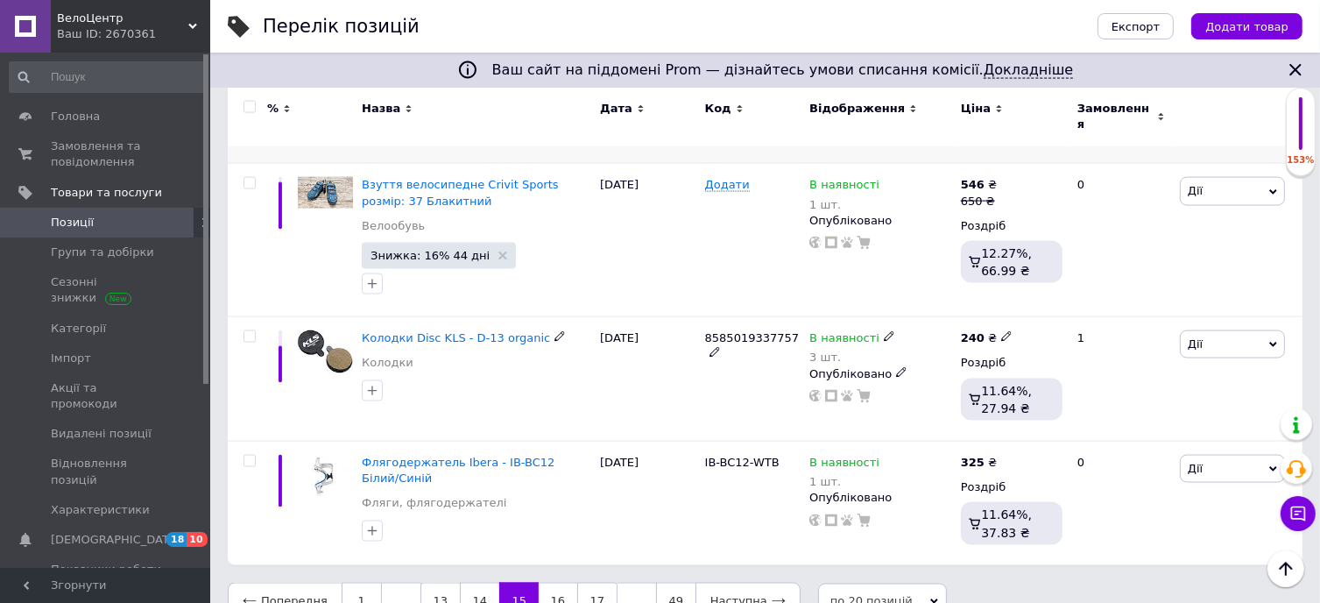
scroll to position [2636, 0]
click at [543, 582] on link "16" at bounding box center [558, 600] width 39 height 37
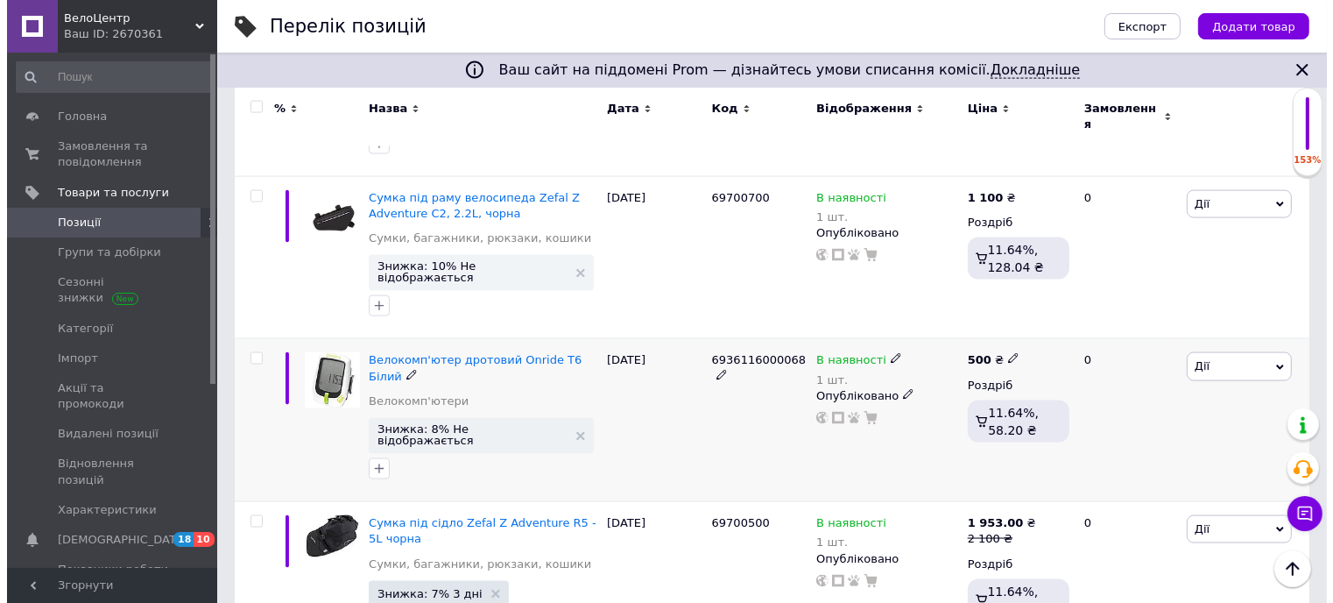
scroll to position [2606, 0]
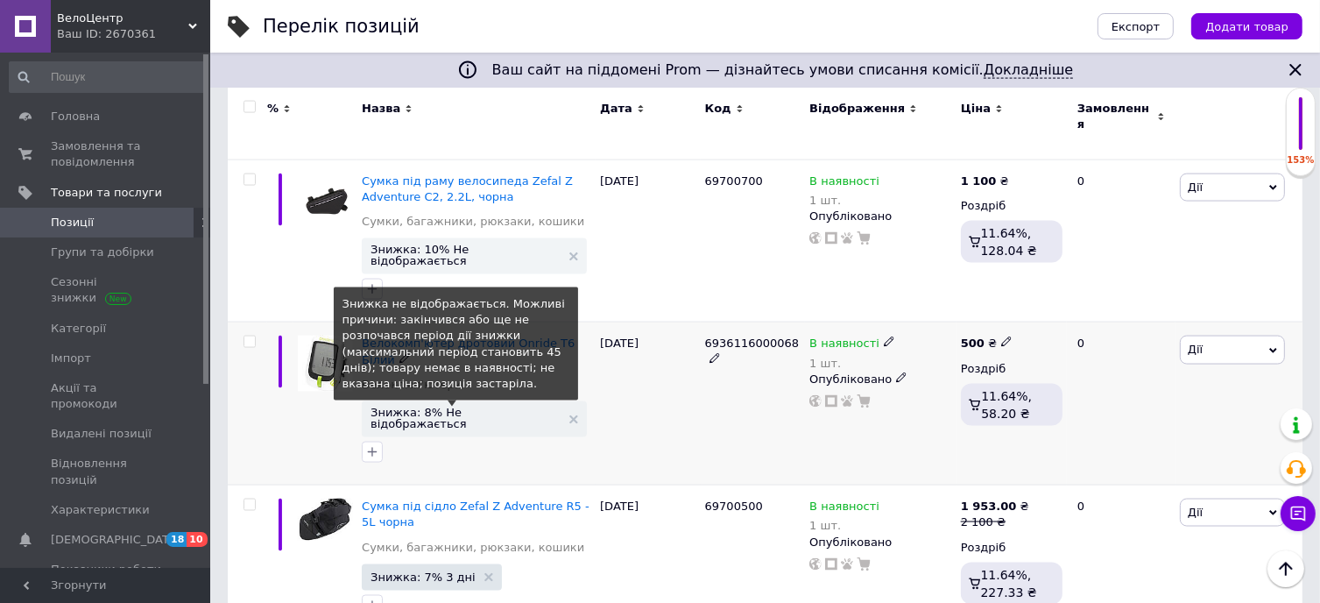
click at [427, 406] on span "Знижка: 8% Не відображається" at bounding box center [466, 417] width 190 height 23
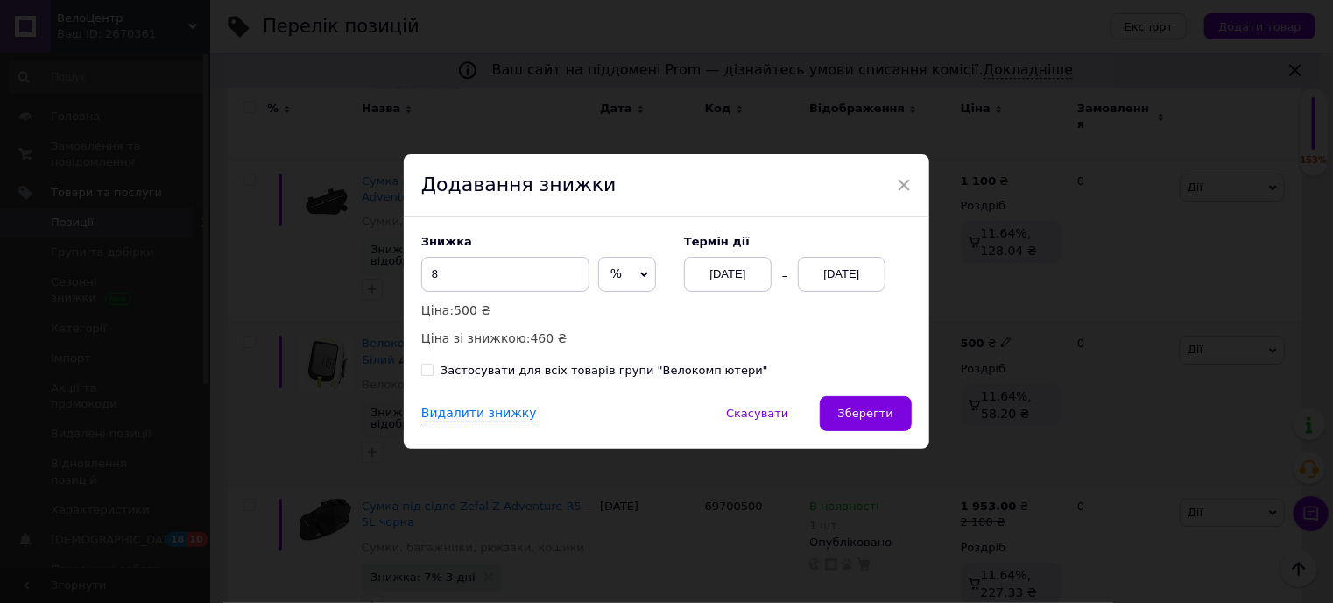
click at [837, 272] on div "[DATE]" at bounding box center [842, 274] width 88 height 35
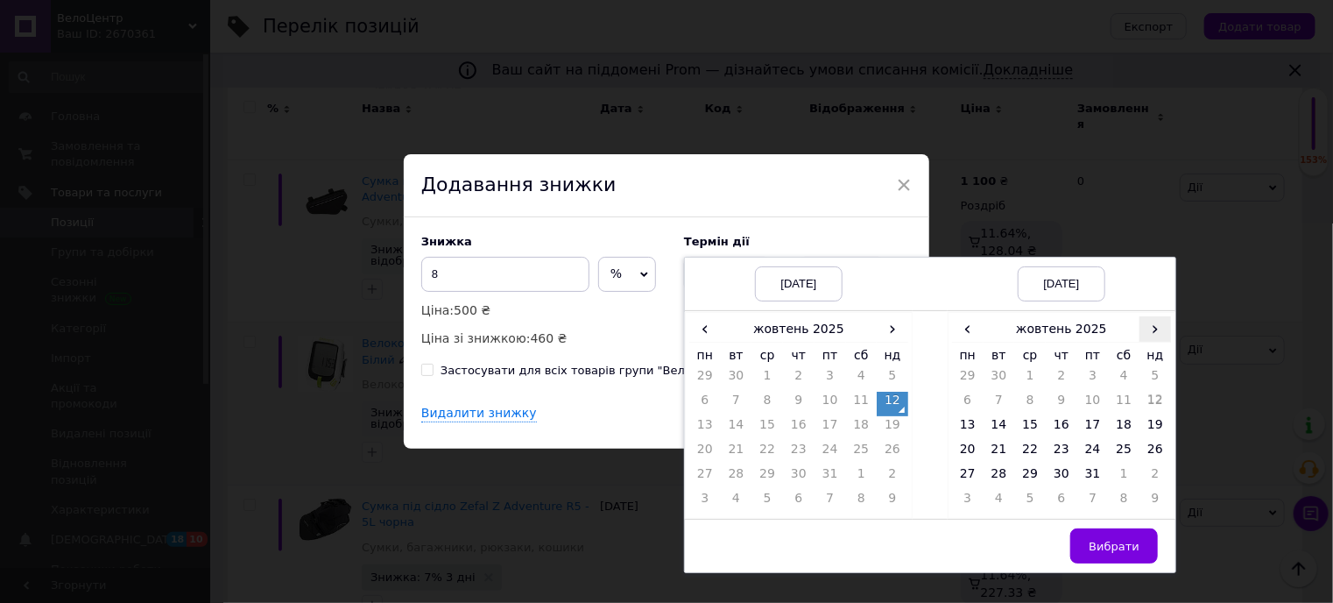
click at [1154, 328] on span "›" at bounding box center [1156, 328] width 32 height 25
click at [1002, 476] on td "25" at bounding box center [1000, 477] width 32 height 25
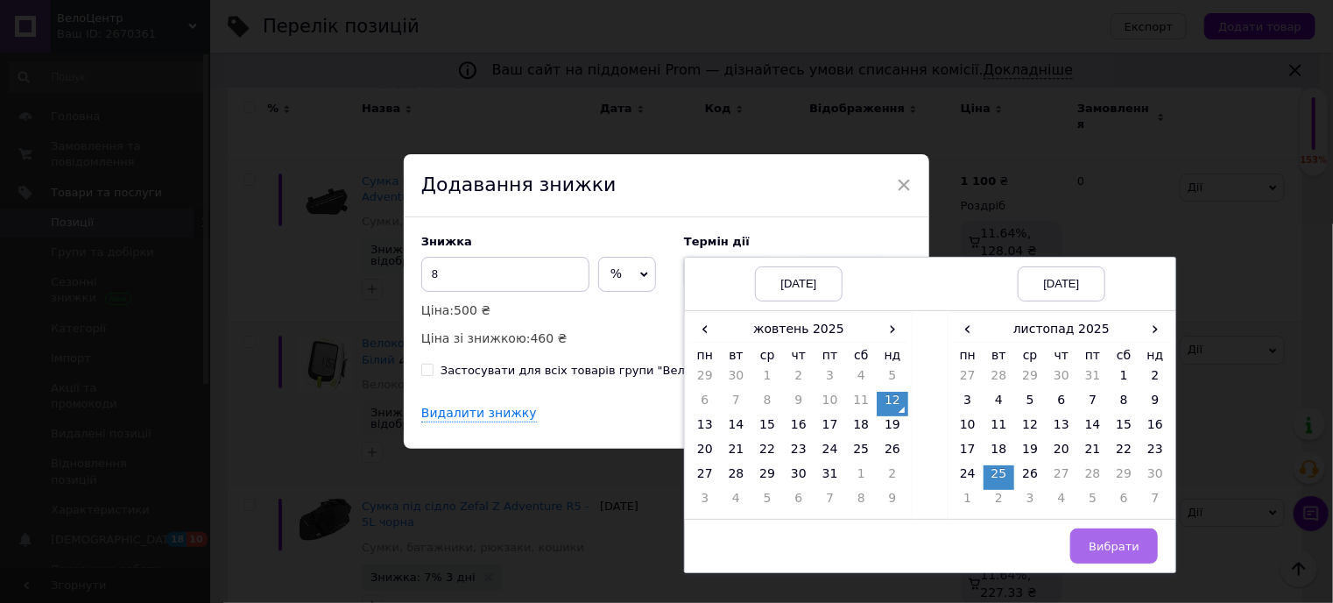
click at [1129, 540] on span "Вибрати" at bounding box center [1114, 546] width 51 height 13
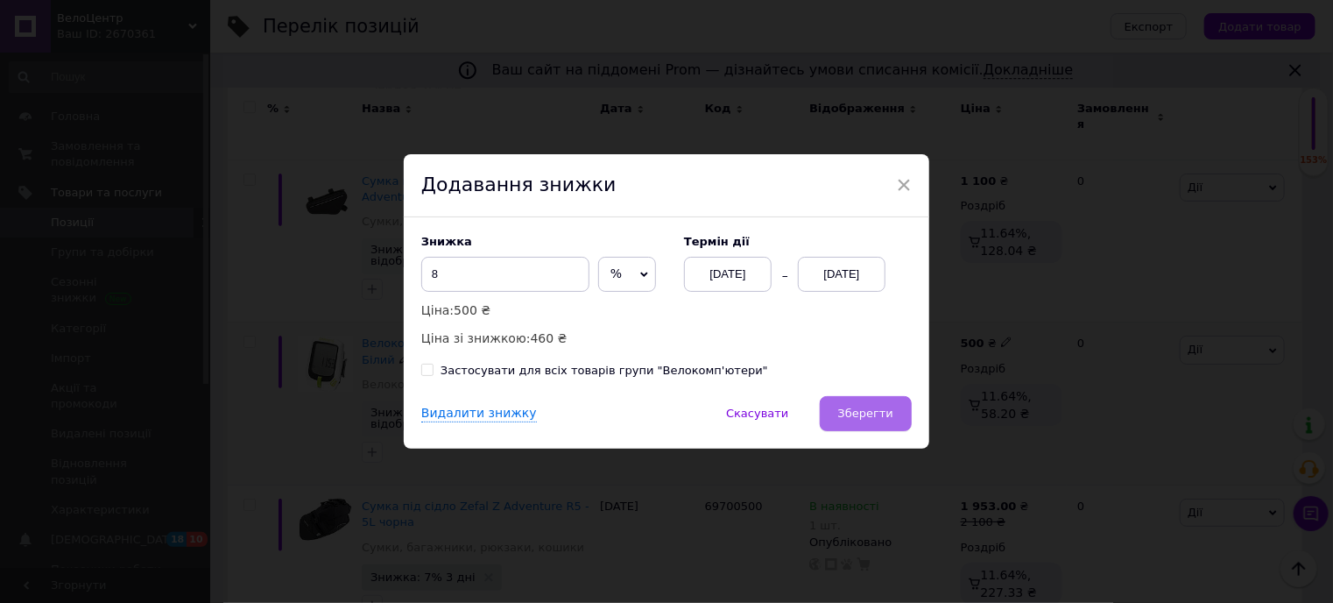
click at [860, 420] on span "Зберегти" at bounding box center [865, 412] width 55 height 13
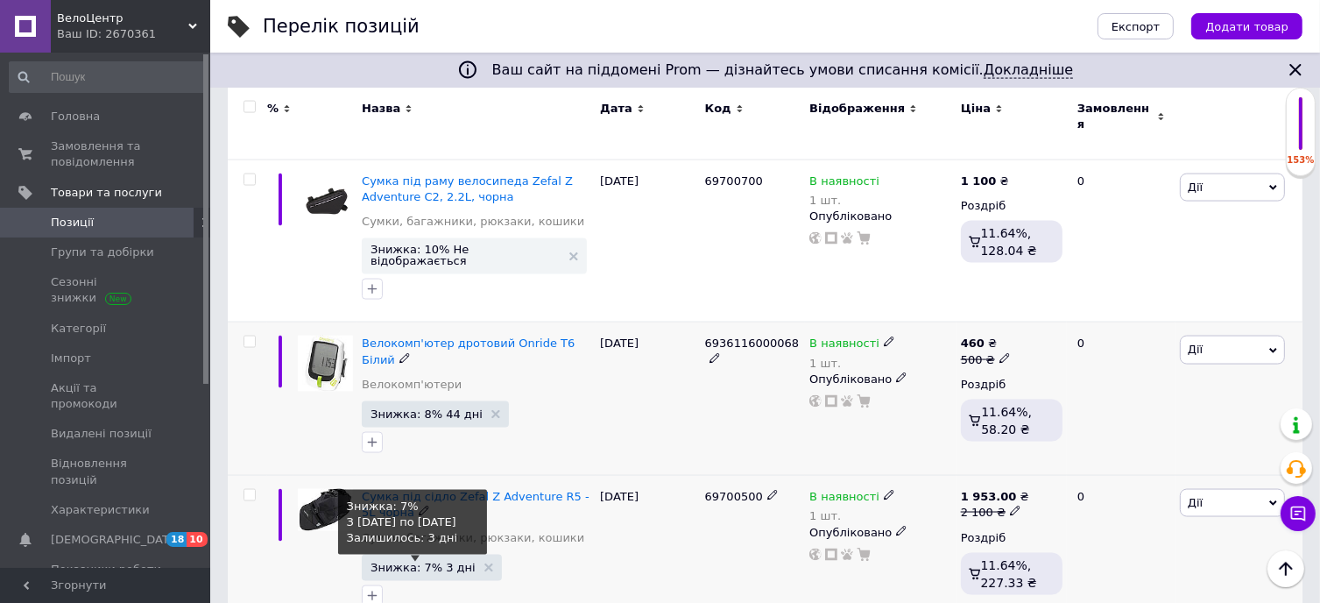
click at [413, 561] on span "Знижка: 7% 3 дні" at bounding box center [423, 566] width 105 height 11
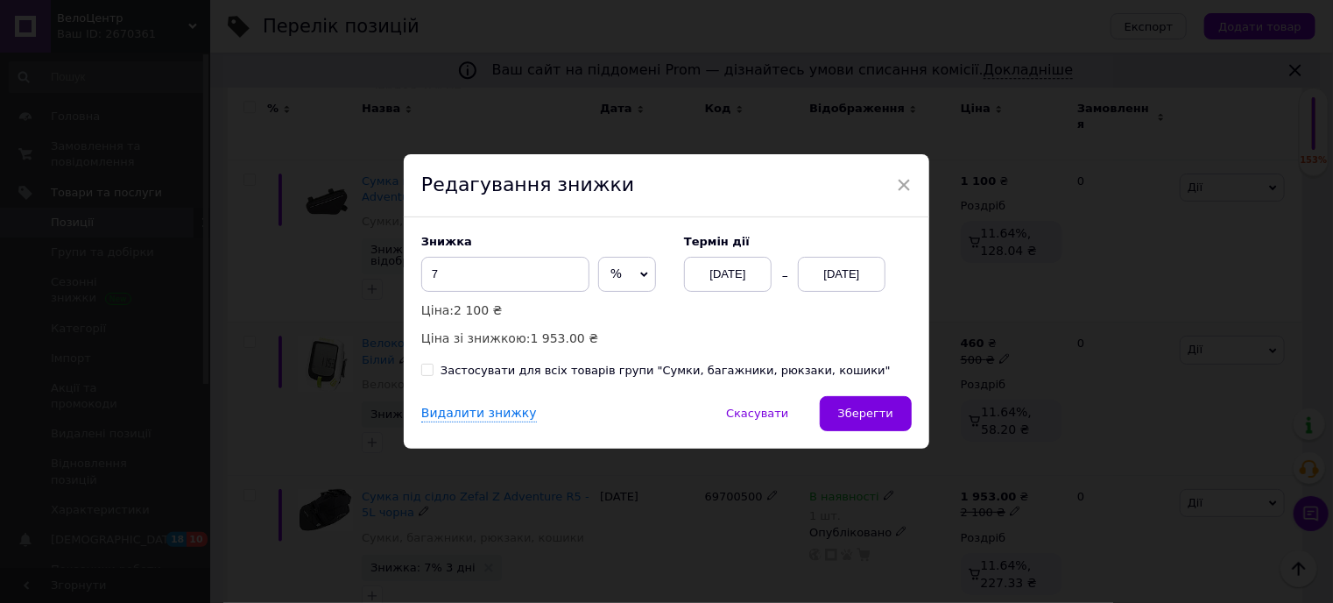
click at [841, 276] on div "[DATE]" at bounding box center [842, 274] width 88 height 35
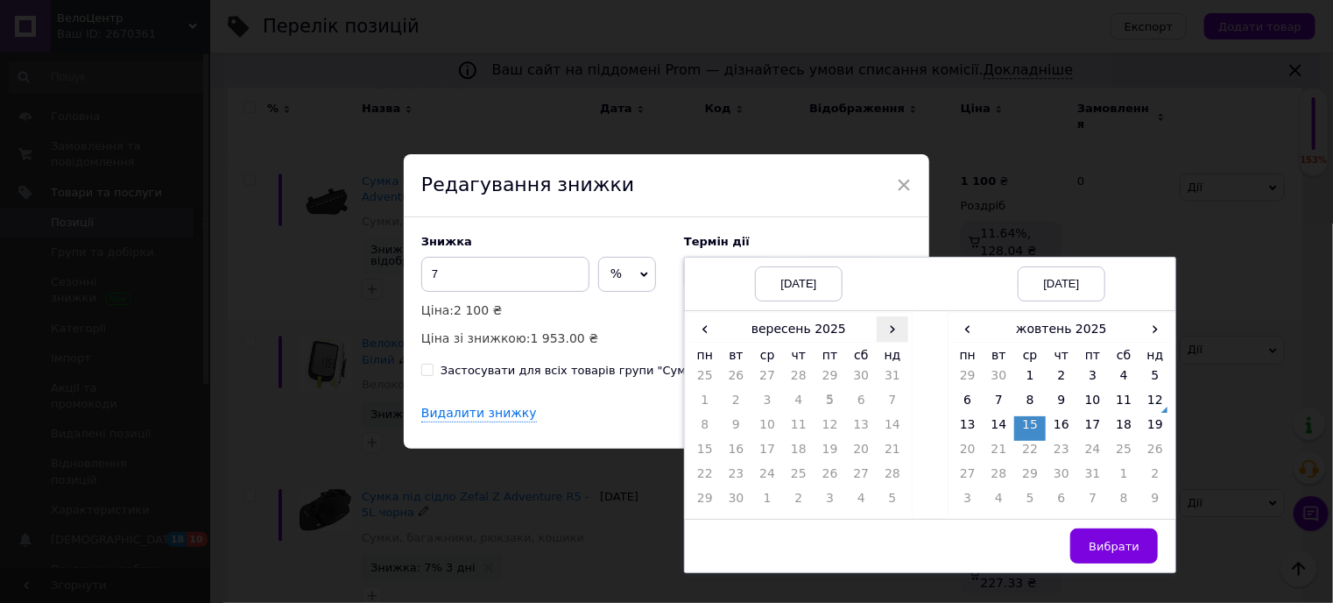
click at [891, 335] on span "›" at bounding box center [893, 328] width 32 height 25
click at [892, 399] on td "12" at bounding box center [893, 404] width 32 height 25
click at [1154, 327] on span "›" at bounding box center [1156, 328] width 32 height 25
click at [1062, 448] on td "20" at bounding box center [1062, 453] width 32 height 25
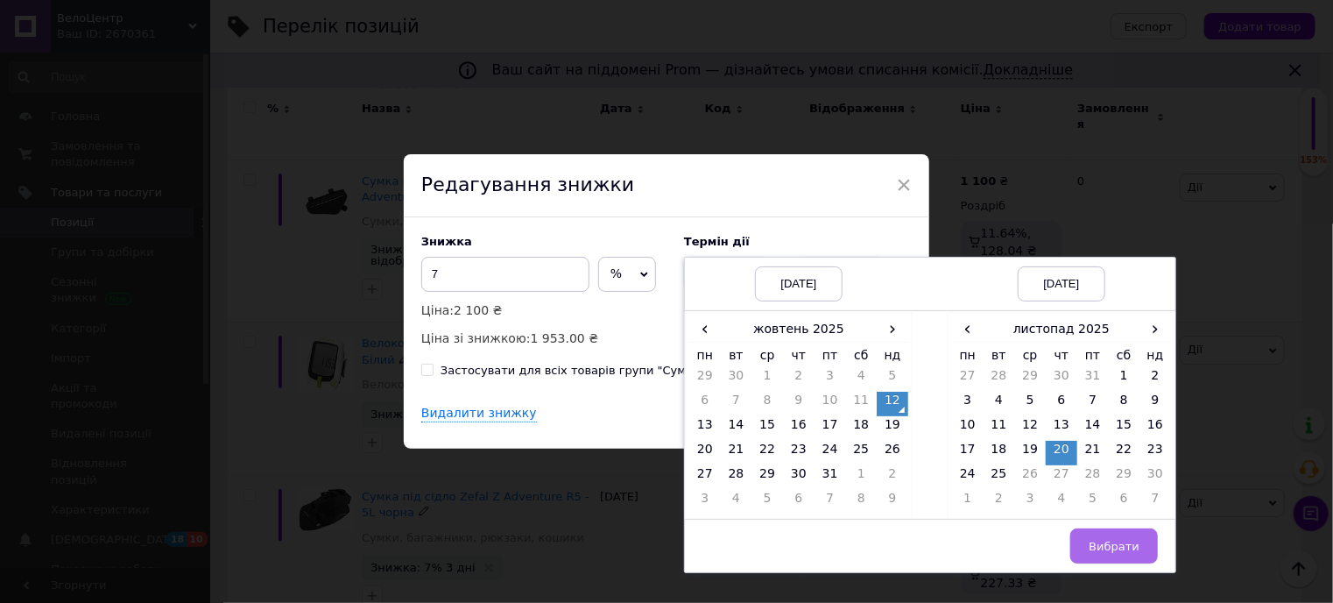
click at [1114, 547] on span "Вибрати" at bounding box center [1114, 546] width 51 height 13
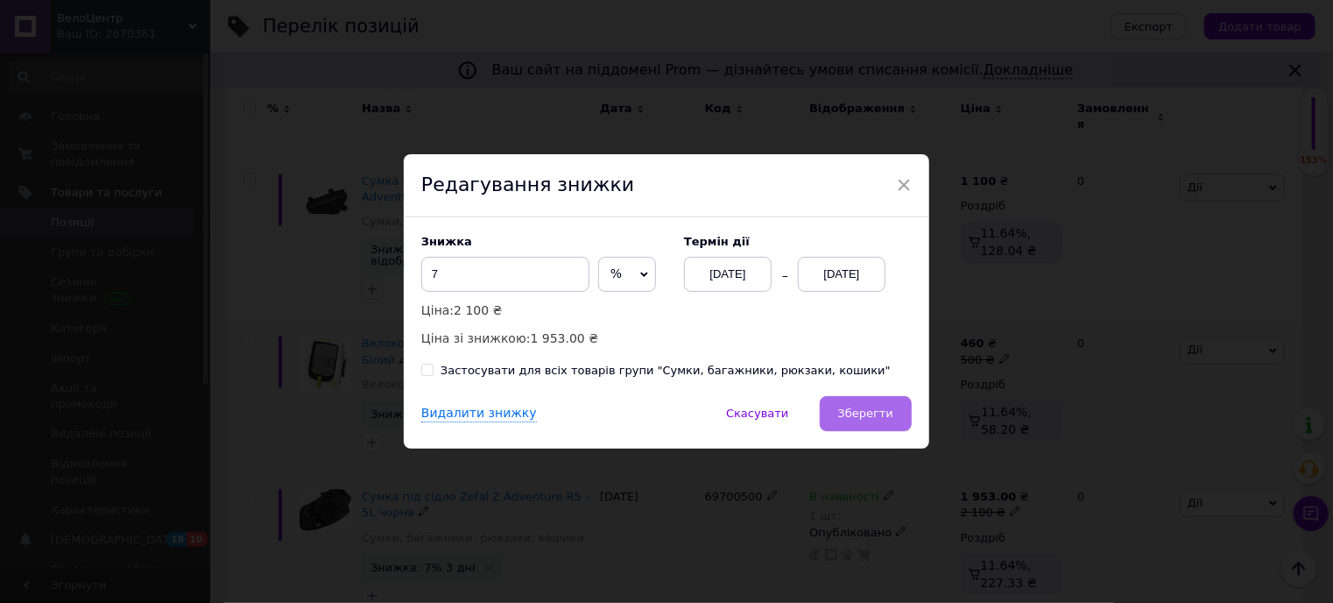
click at [855, 405] on button "Зберегти" at bounding box center [866, 413] width 92 height 35
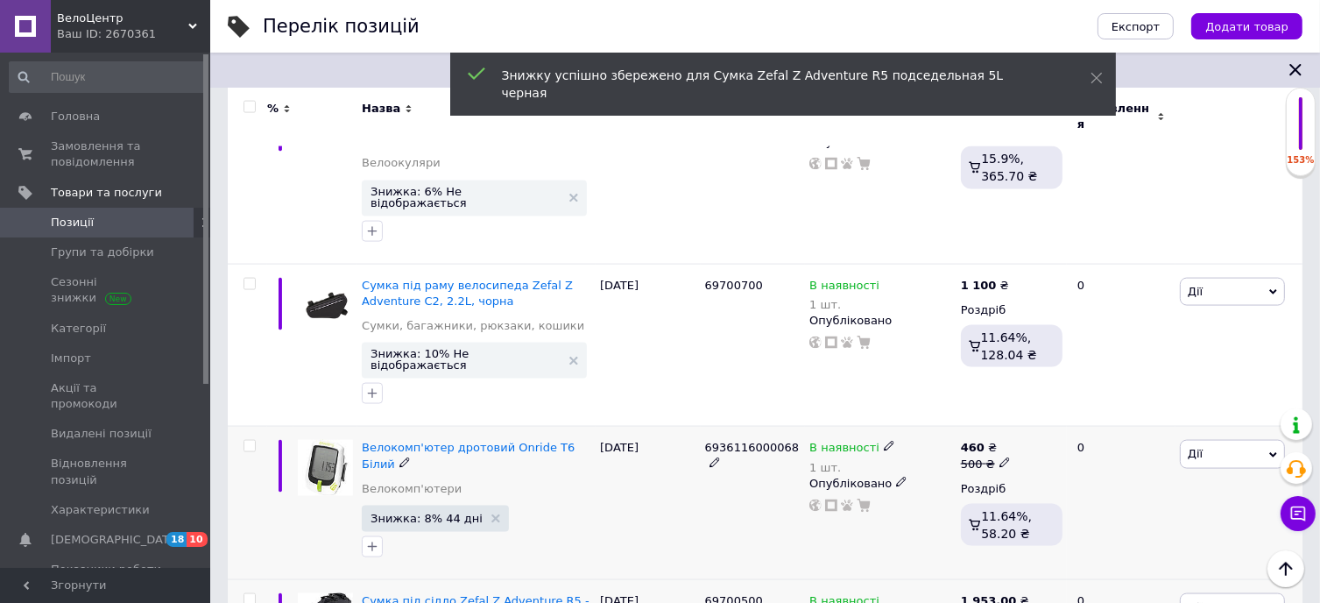
scroll to position [2414, 0]
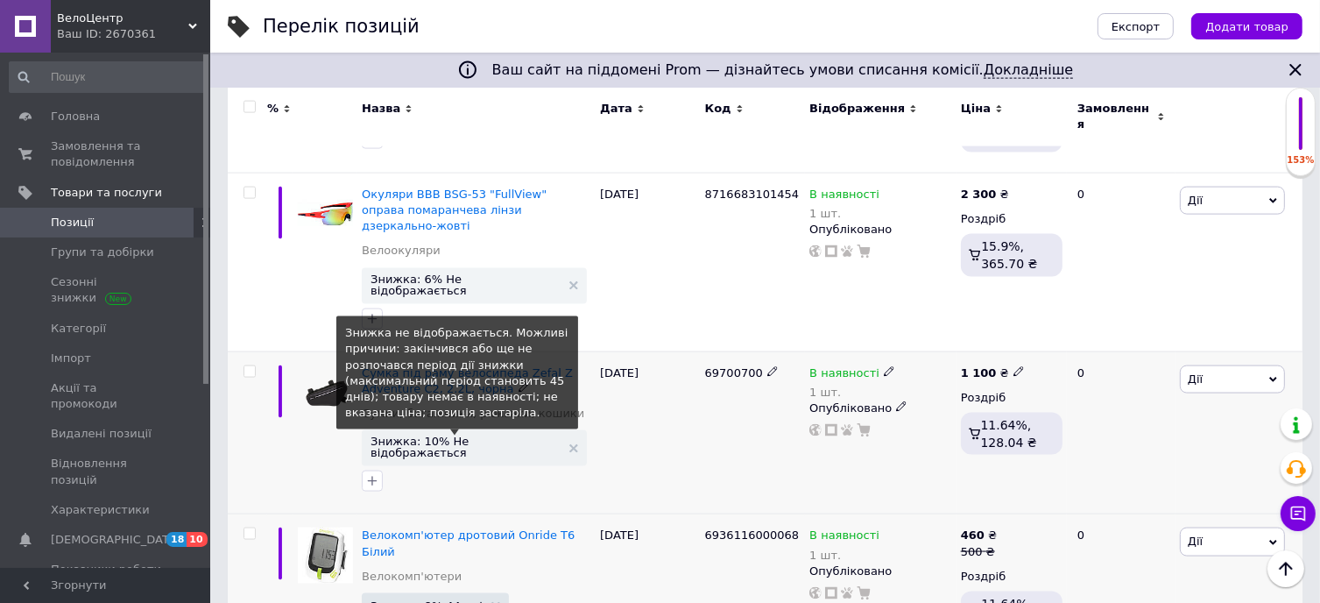
click at [427, 435] on span "Знижка: 10% Не відображається" at bounding box center [466, 446] width 190 height 23
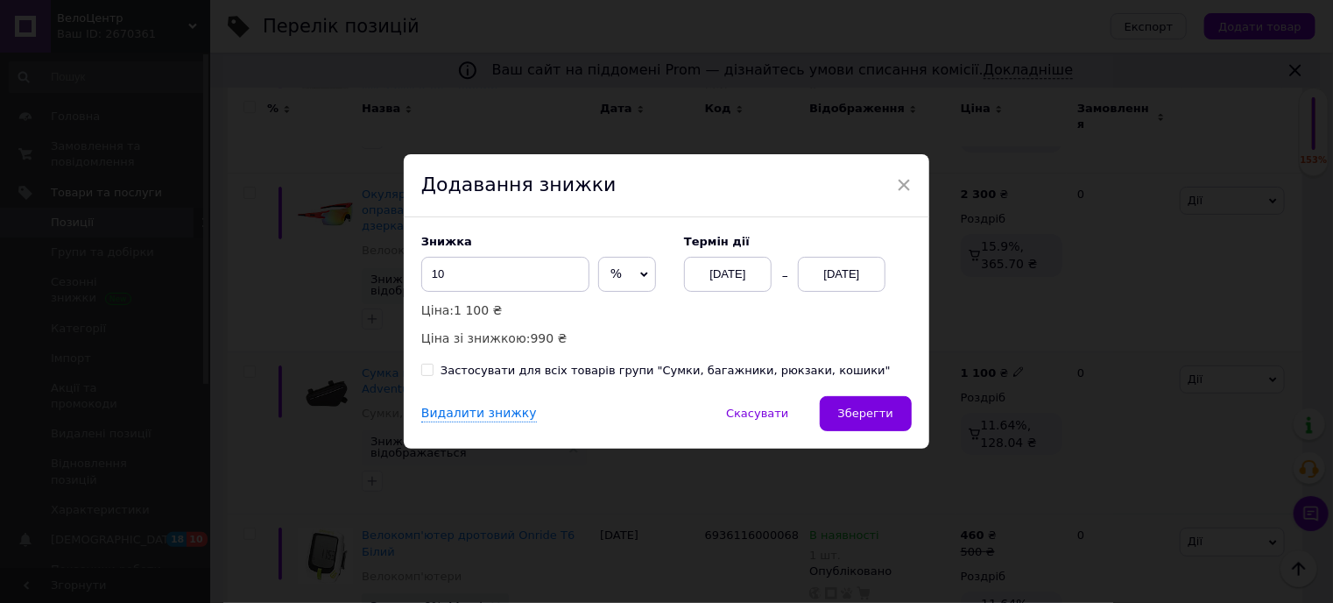
click at [850, 270] on div "[DATE]" at bounding box center [842, 274] width 88 height 35
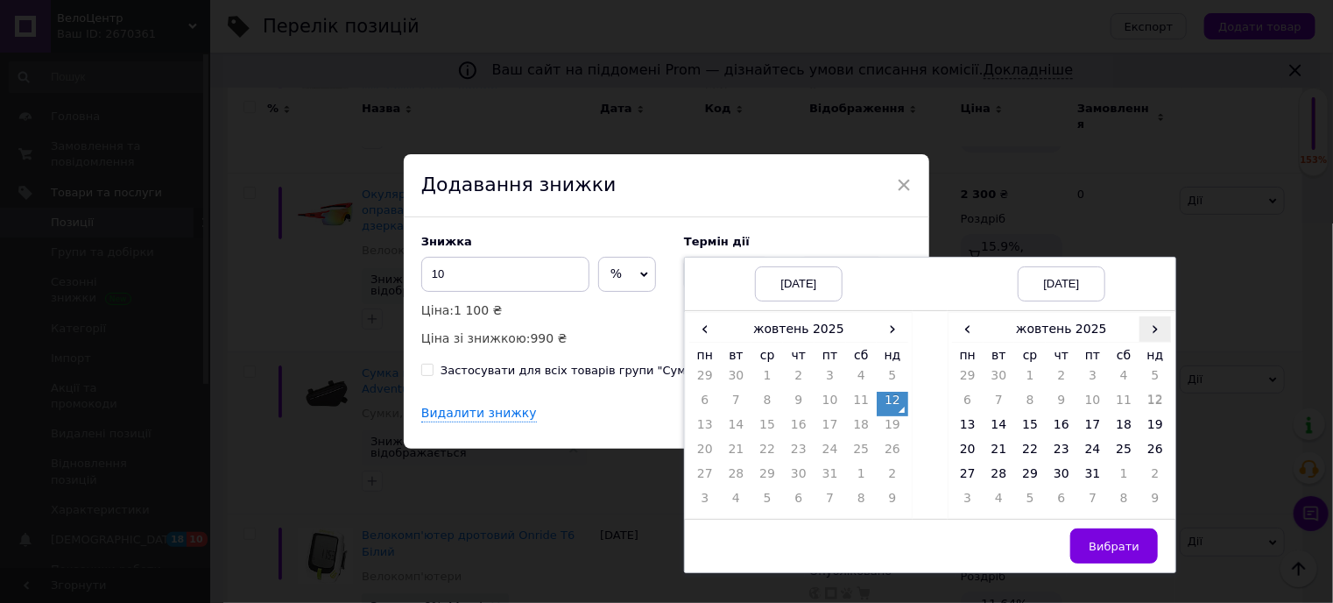
click at [1155, 325] on span "›" at bounding box center [1156, 328] width 32 height 25
click at [1151, 450] on td "23" at bounding box center [1156, 453] width 32 height 25
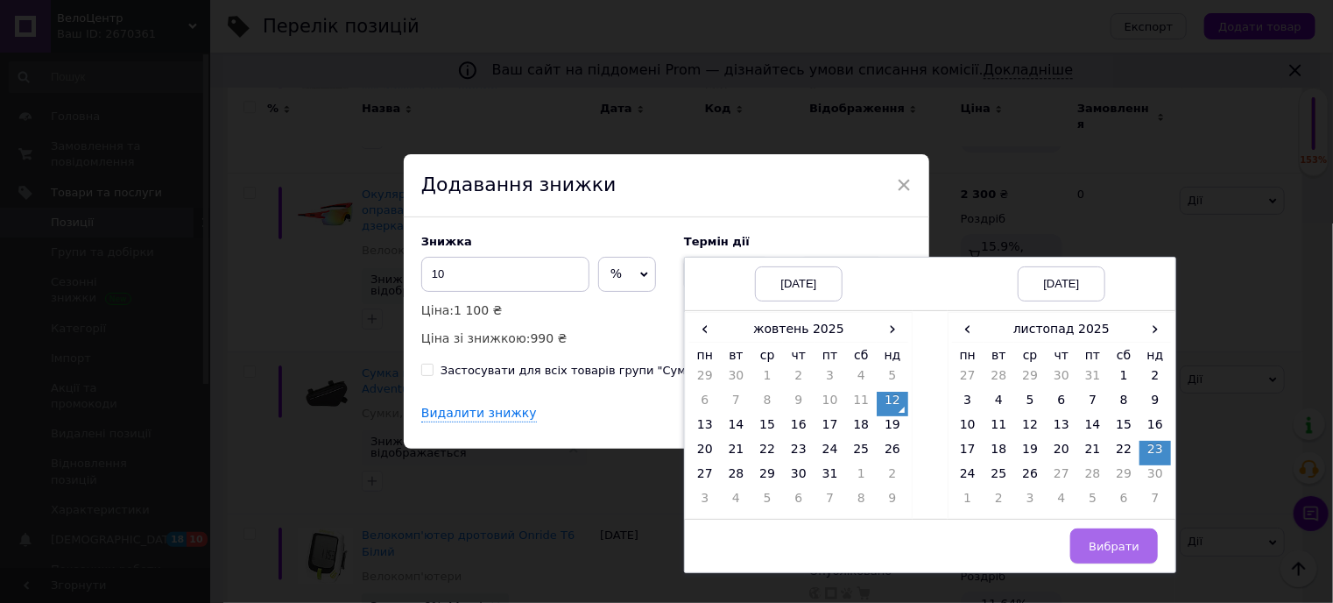
click at [1116, 540] on span "Вибрати" at bounding box center [1114, 546] width 51 height 13
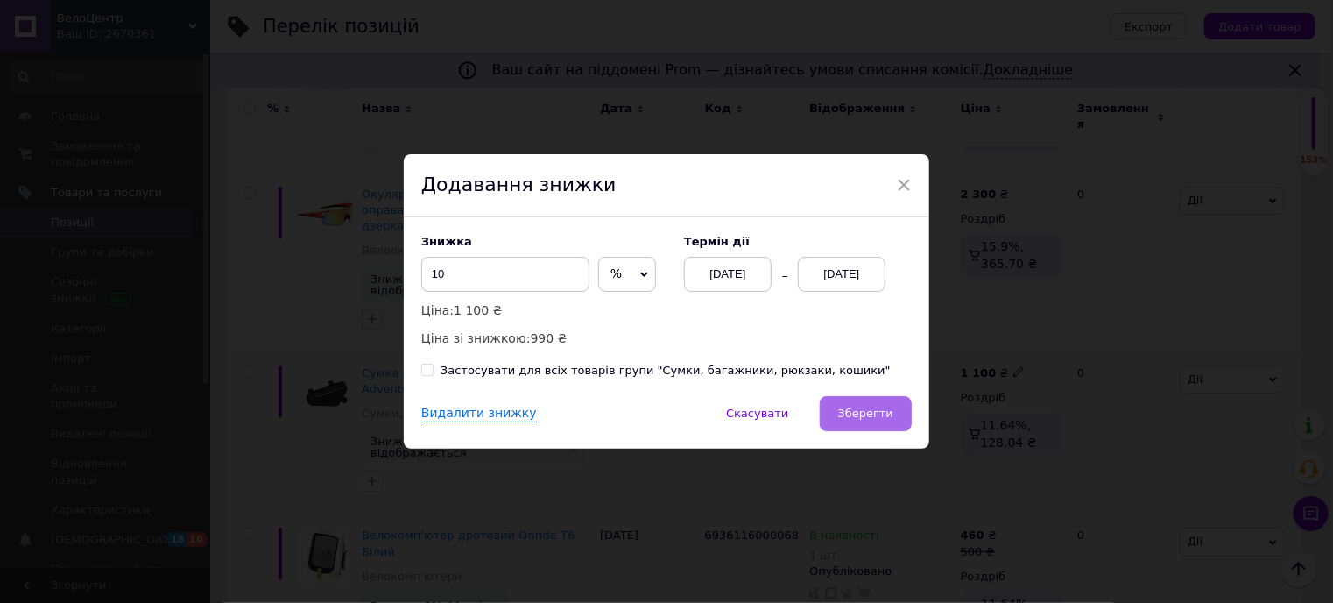
click at [863, 406] on button "Зберегти" at bounding box center [866, 413] width 92 height 35
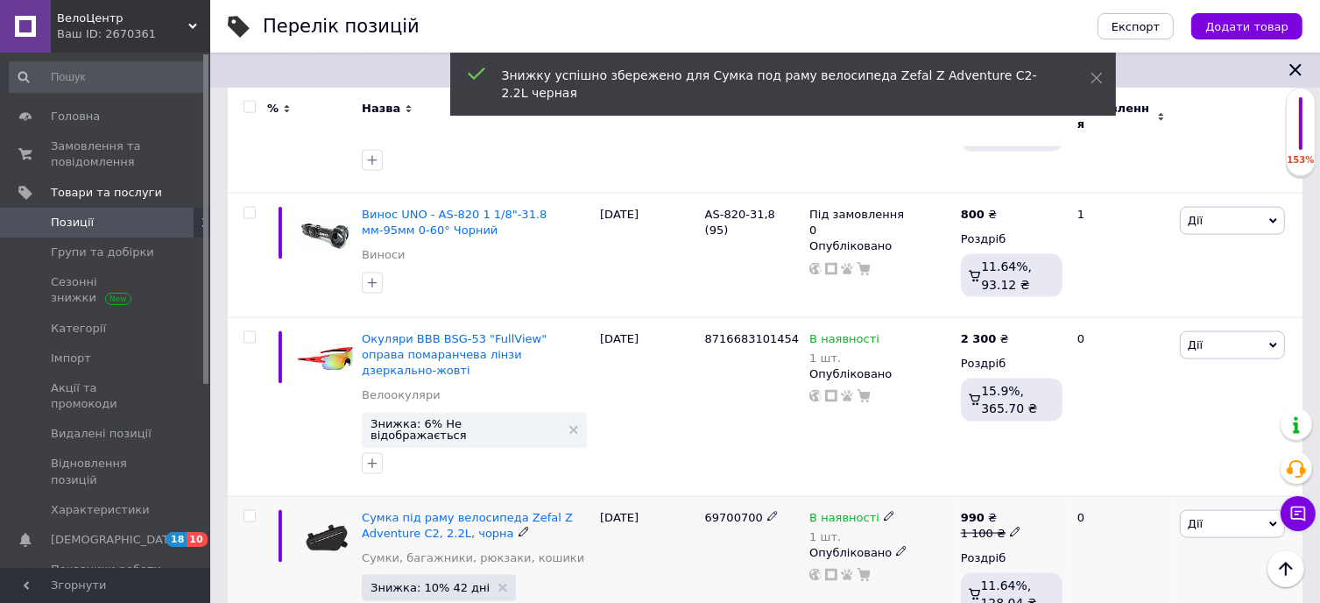
scroll to position [2239, 0]
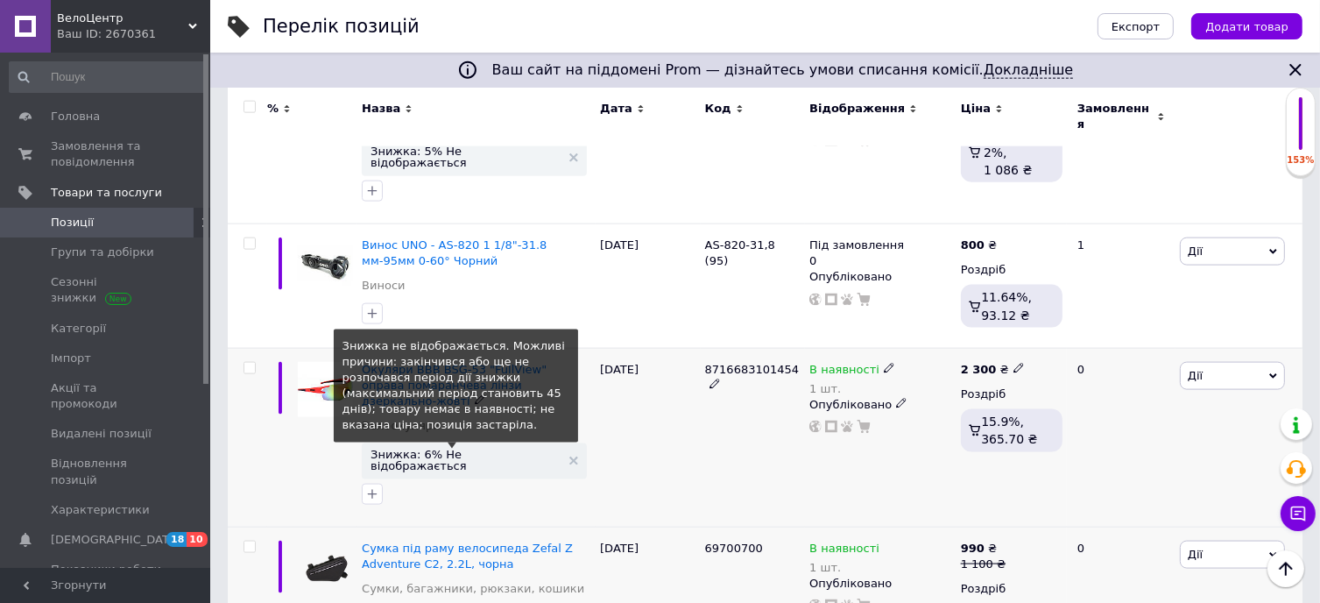
click at [426, 448] on span "Знижка: 6% Не відображається" at bounding box center [466, 459] width 190 height 23
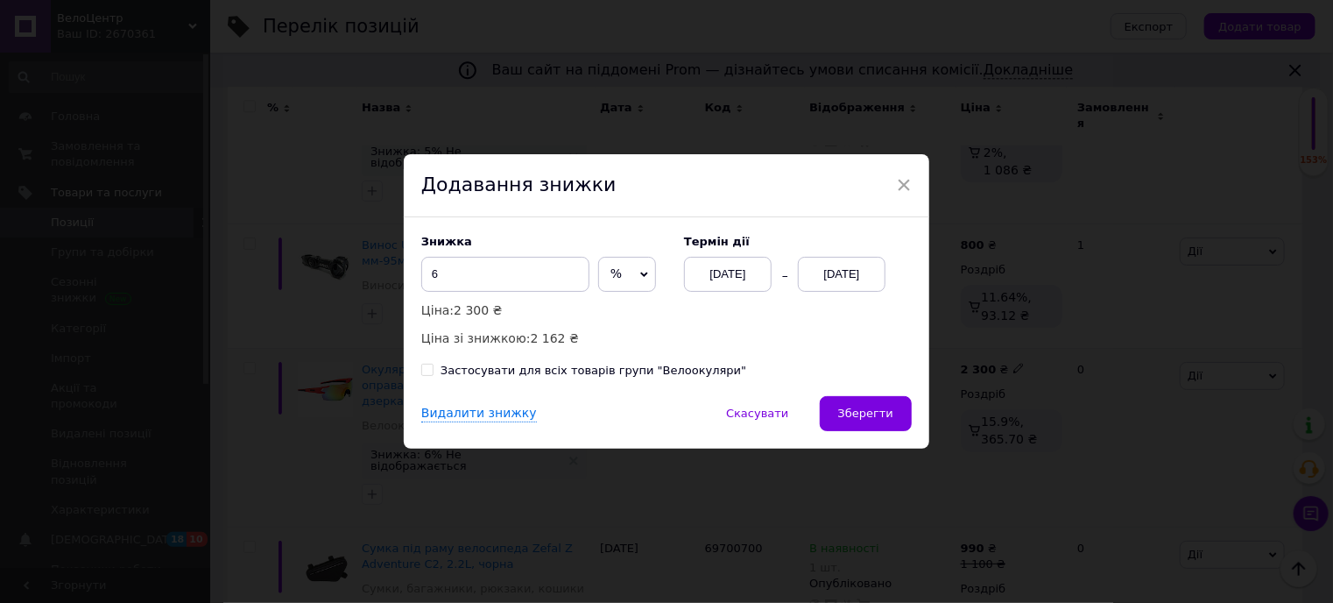
click at [832, 272] on div "[DATE]" at bounding box center [842, 274] width 88 height 35
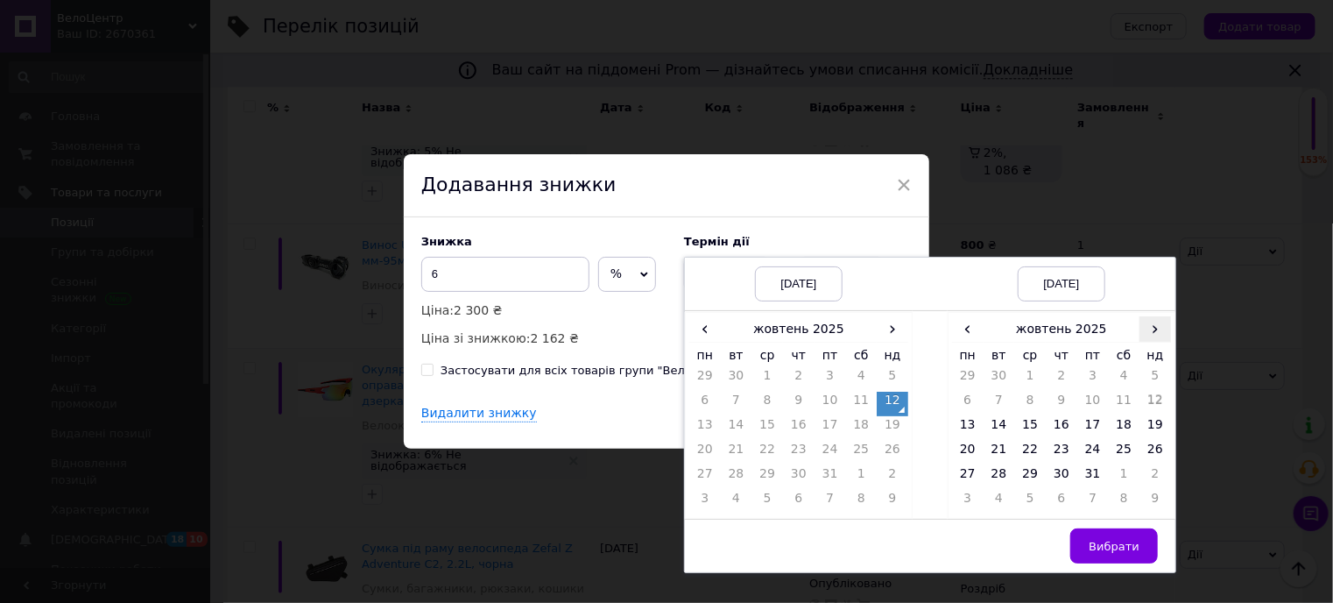
click at [1151, 331] on span "›" at bounding box center [1156, 328] width 32 height 25
click at [1149, 447] on td "23" at bounding box center [1156, 453] width 32 height 25
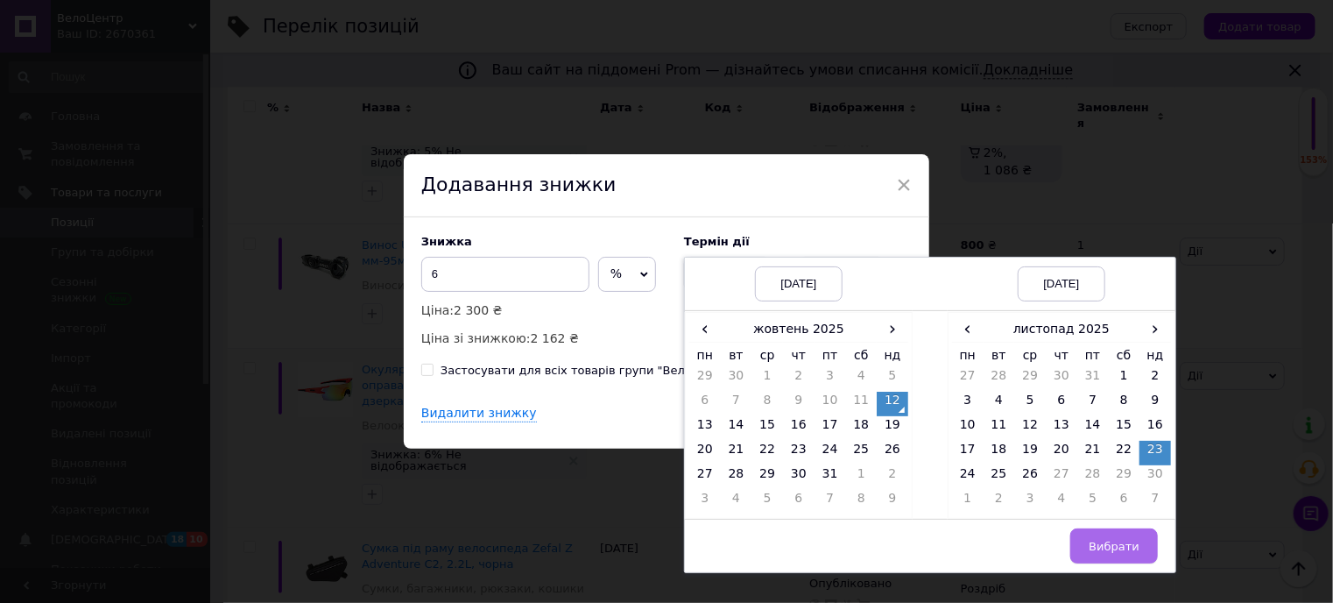
click at [1114, 540] on span "Вибрати" at bounding box center [1114, 546] width 51 height 13
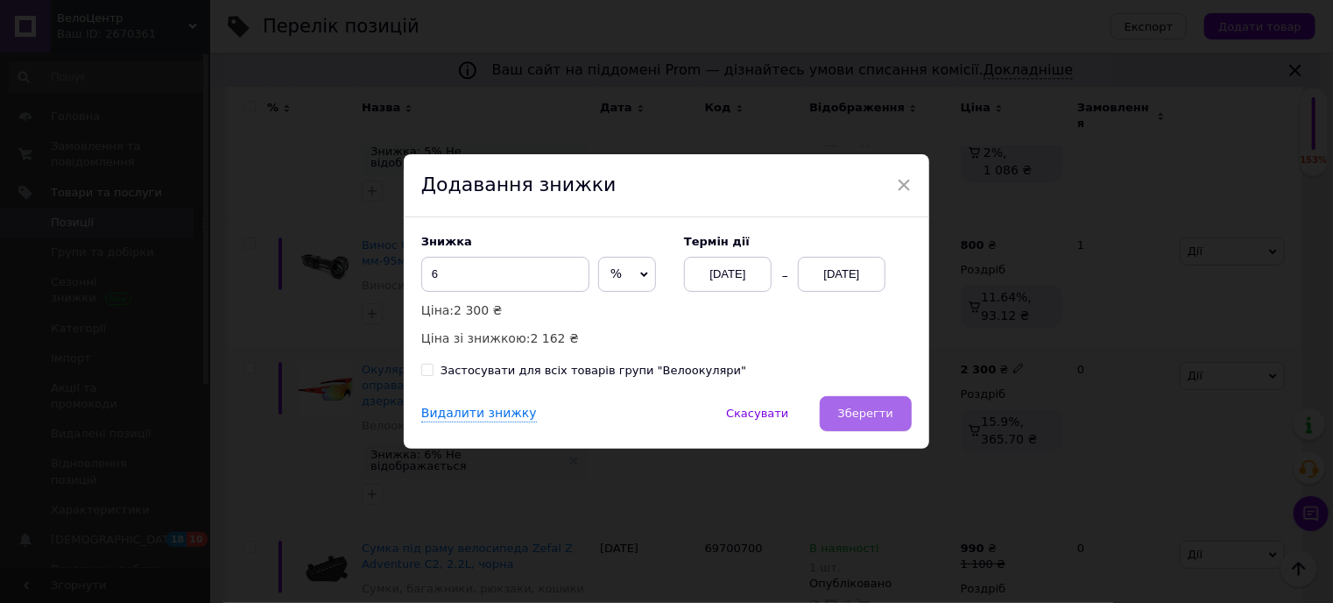
click at [866, 412] on span "Зберегти" at bounding box center [865, 412] width 55 height 13
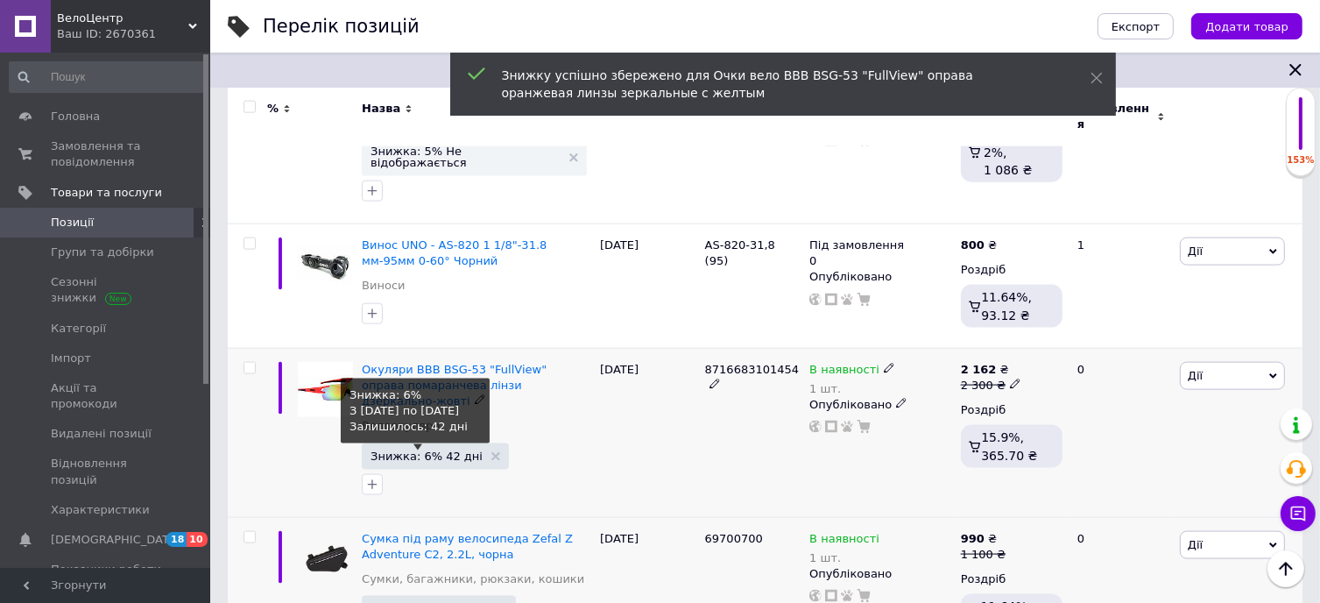
click at [397, 450] on span "Знижка: 6% 42 дні" at bounding box center [427, 455] width 112 height 11
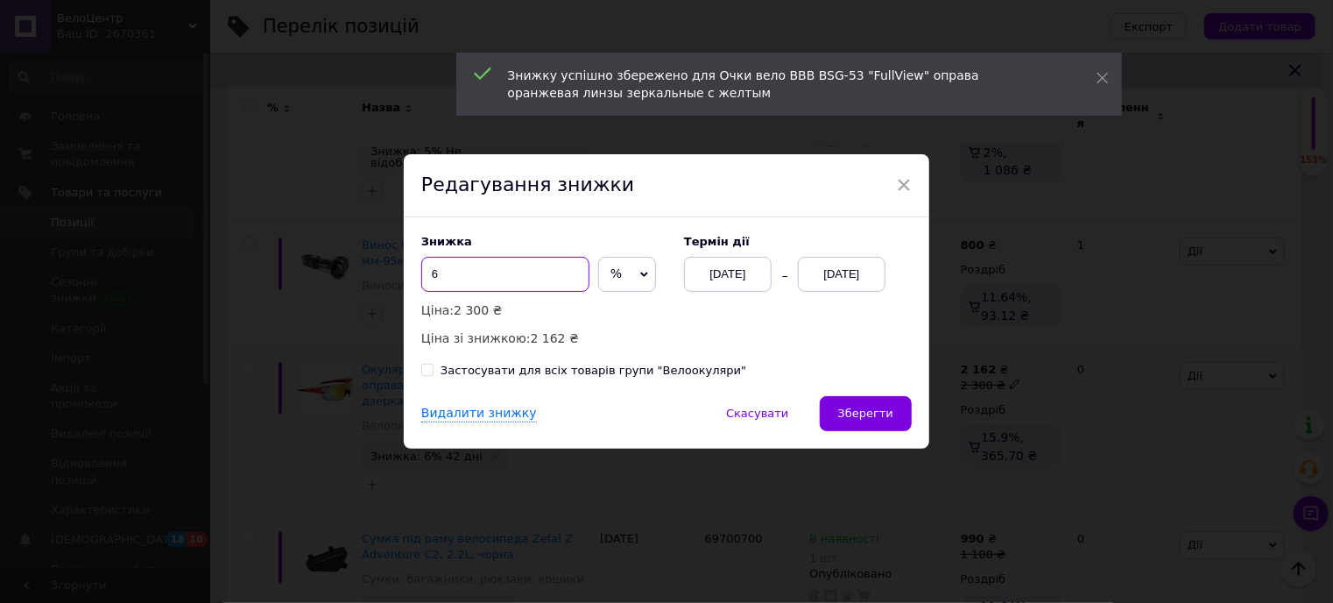
click at [470, 291] on input "6" at bounding box center [505, 274] width 168 height 35
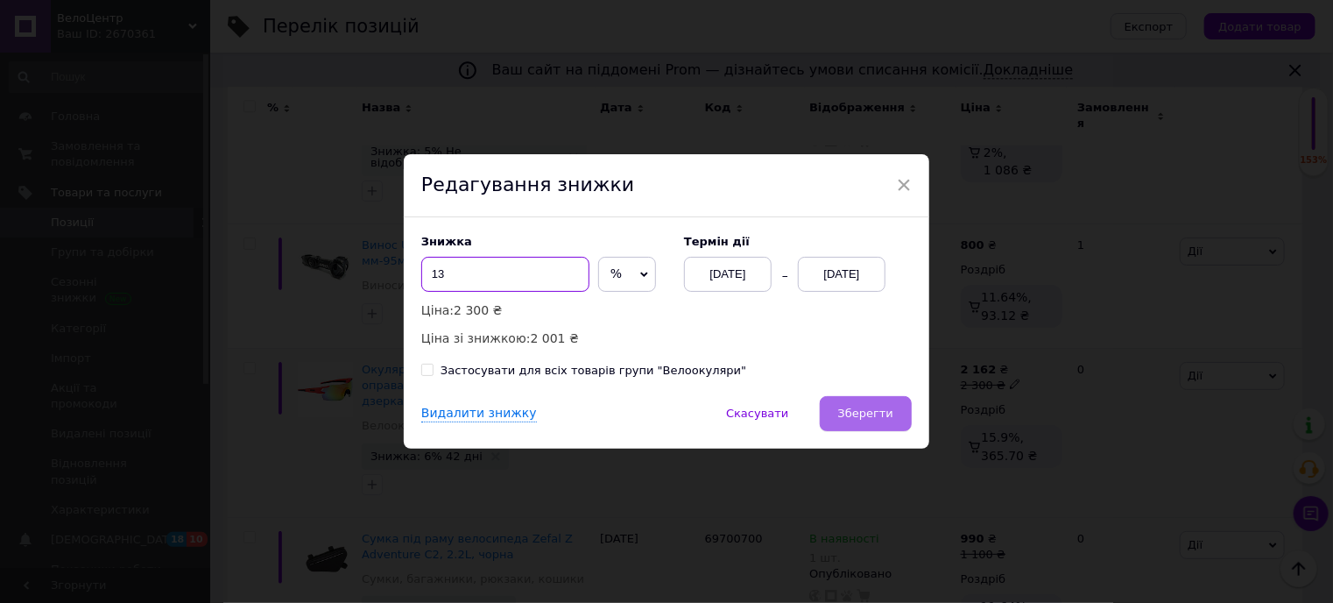
type input "13"
click at [876, 420] on span "Зберегти" at bounding box center [865, 412] width 55 height 13
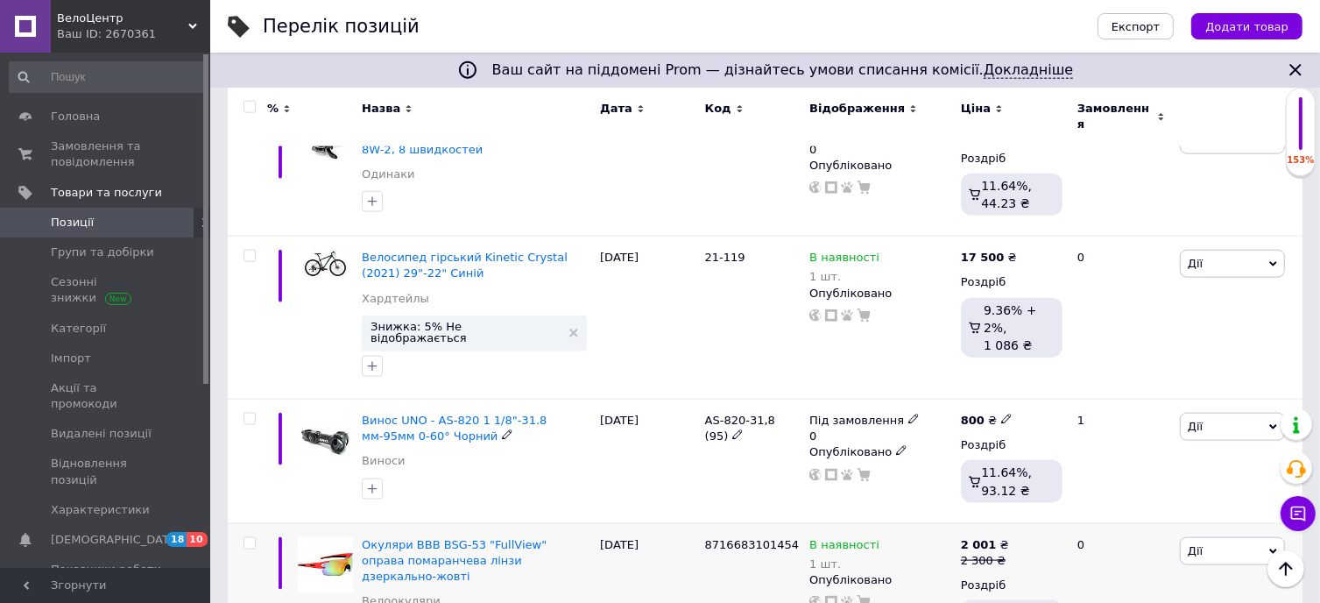
scroll to position [1976, 0]
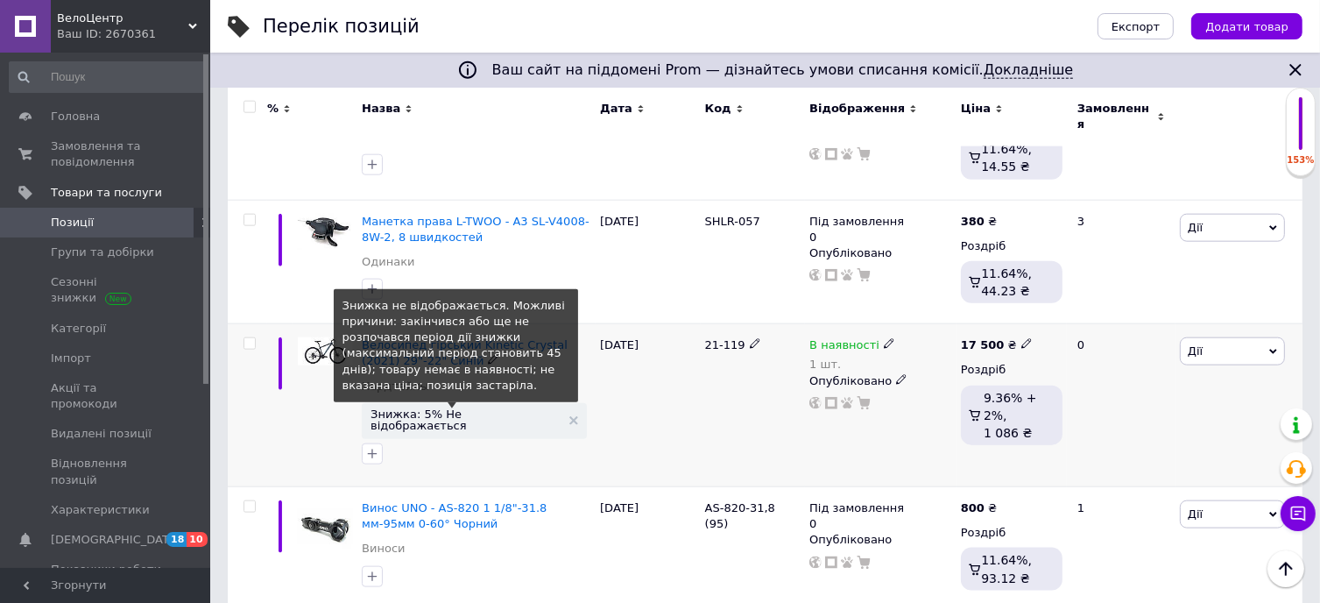
click at [417, 408] on span "Знижка: 5% Не відображається" at bounding box center [466, 419] width 190 height 23
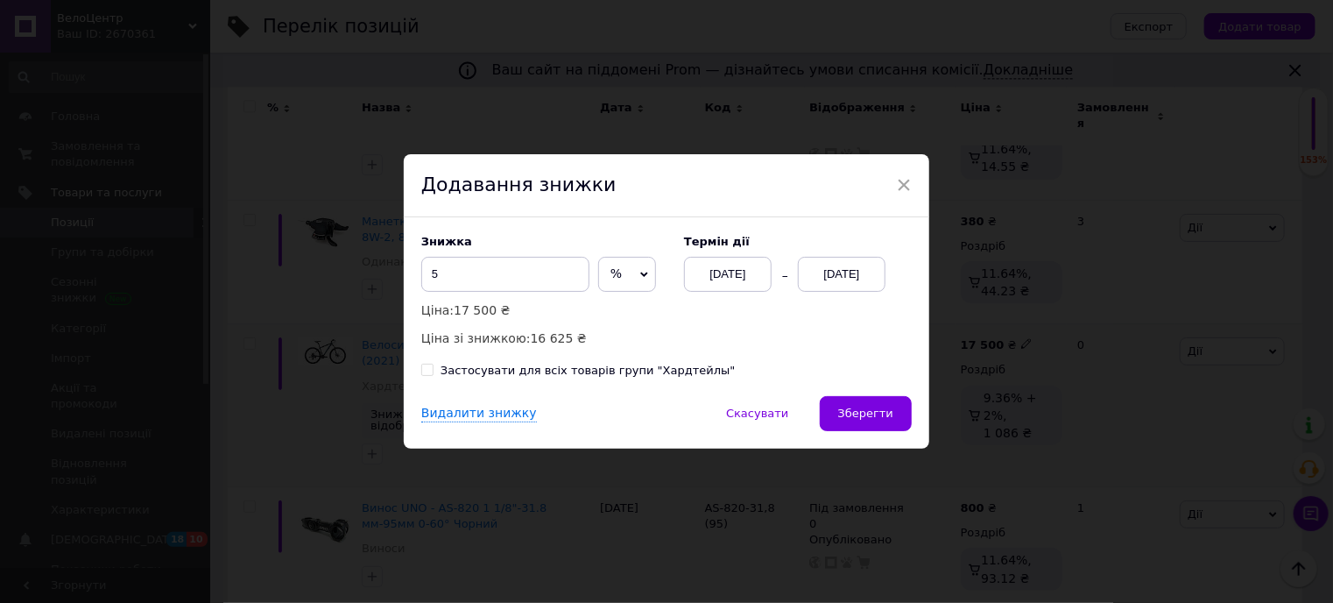
click at [835, 270] on div "[DATE]" at bounding box center [842, 274] width 88 height 35
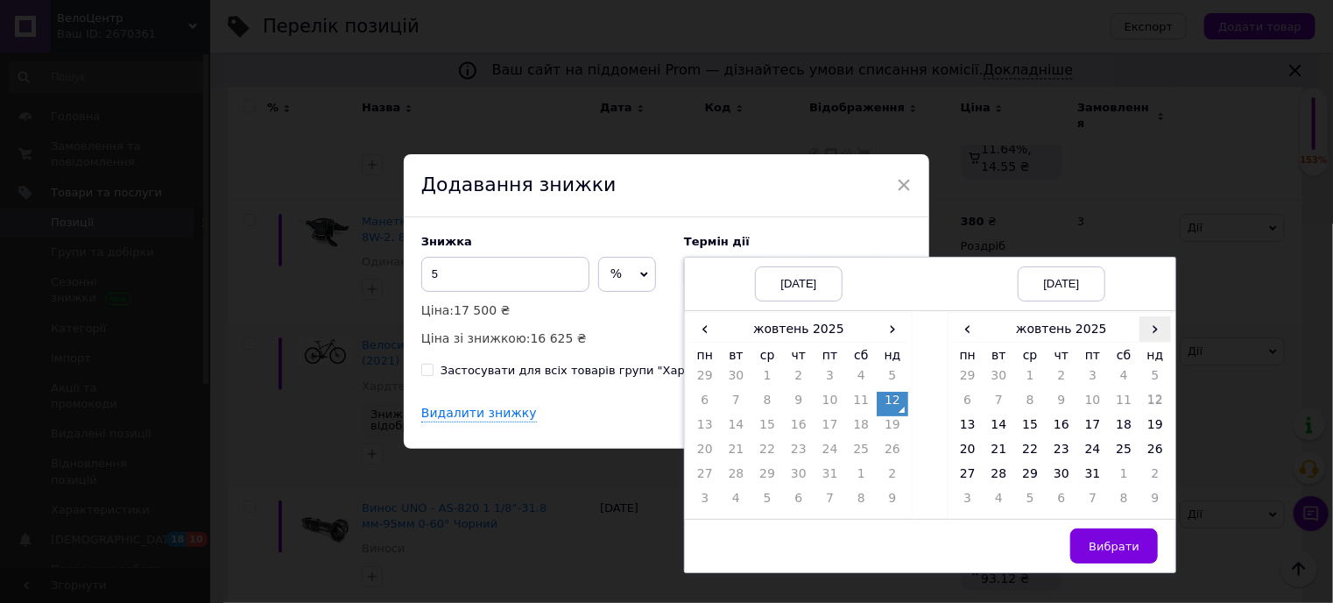
click at [1159, 332] on span "›" at bounding box center [1156, 328] width 32 height 25
click at [999, 472] on td "25" at bounding box center [1000, 477] width 32 height 25
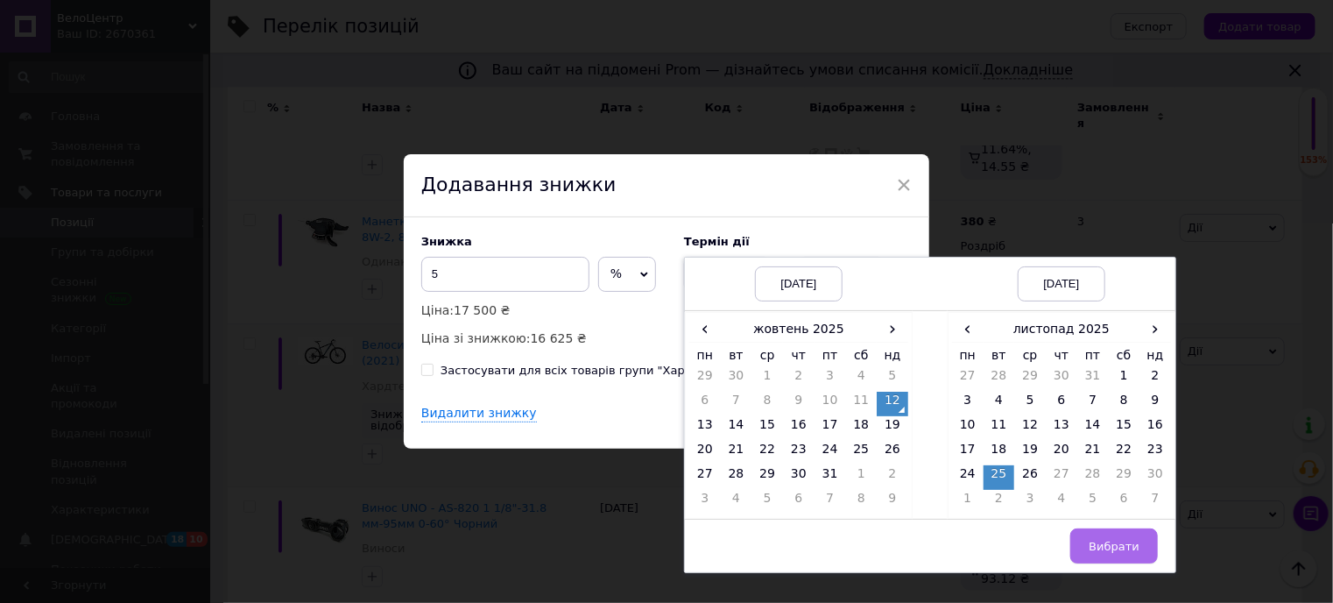
click at [1100, 533] on button "Вибрати" at bounding box center [1114, 545] width 88 height 35
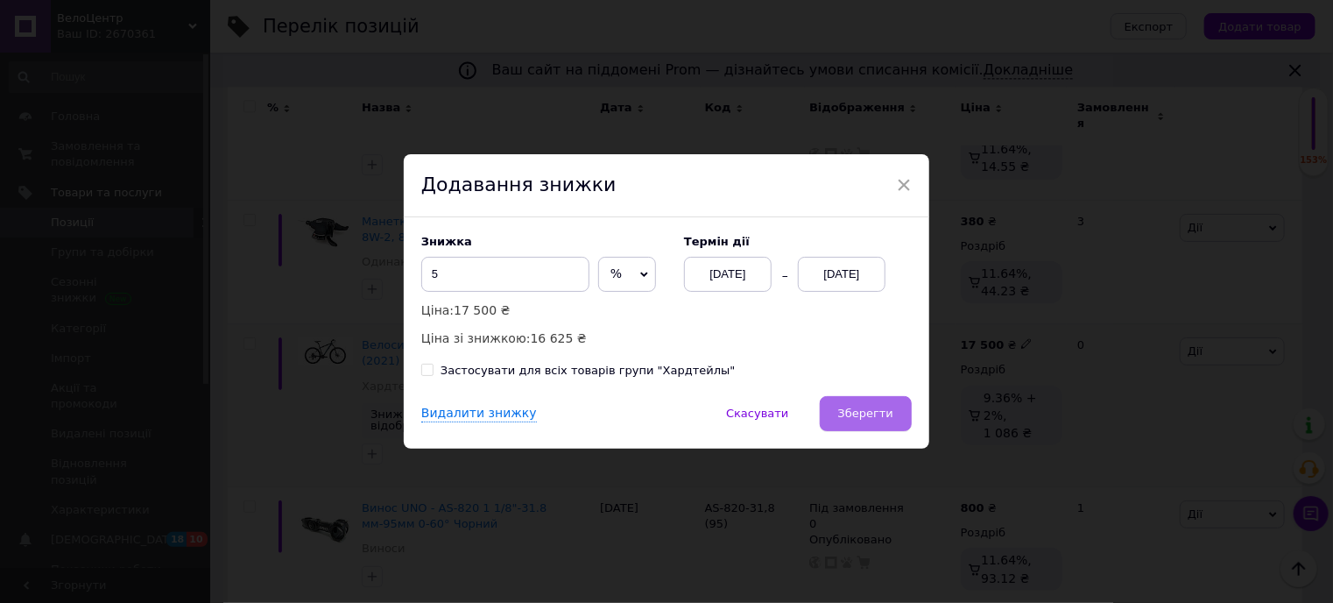
click at [877, 406] on button "Зберегти" at bounding box center [866, 413] width 92 height 35
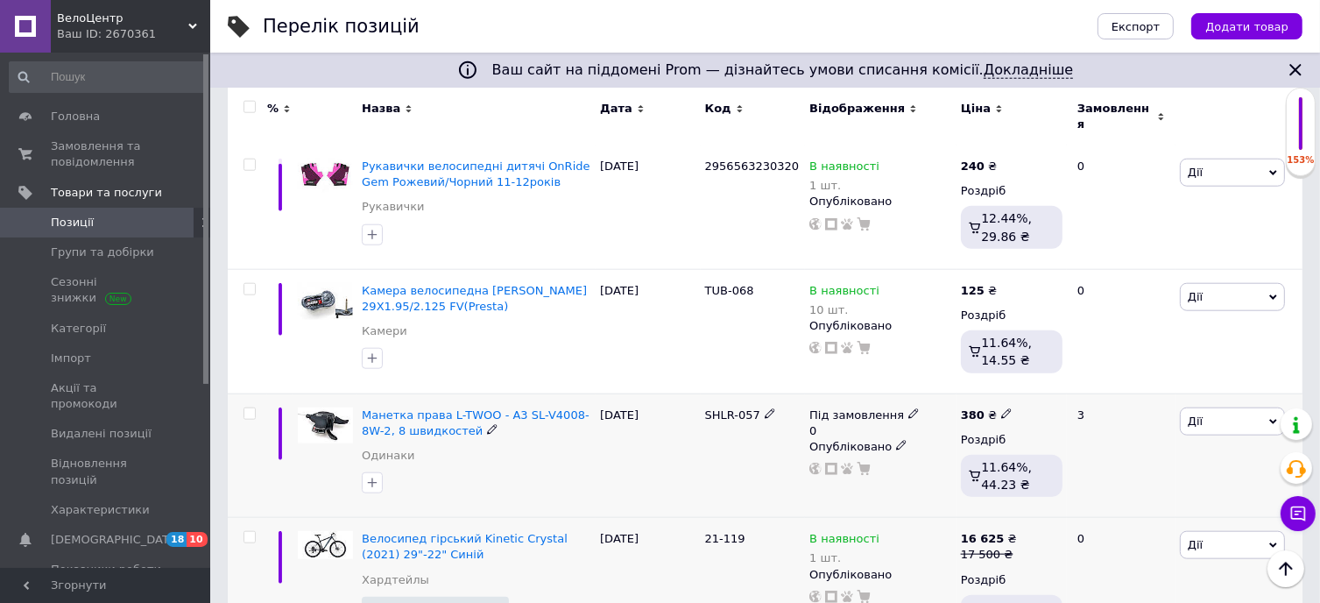
scroll to position [1888, 0]
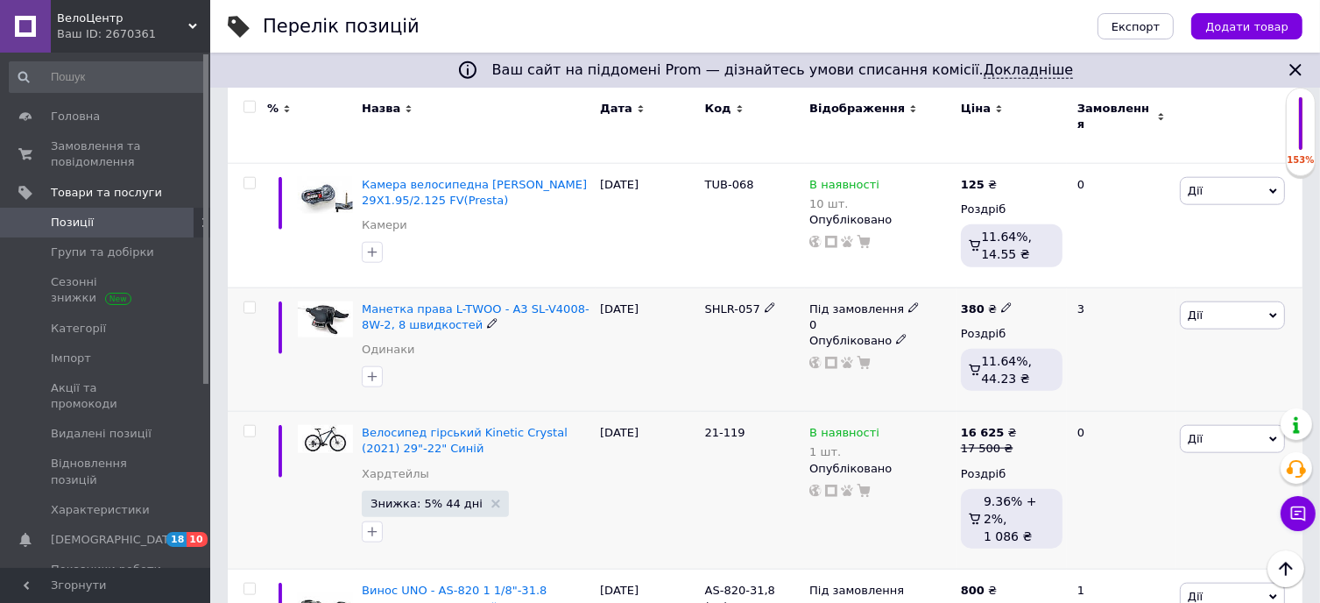
click at [908, 302] on icon at bounding box center [913, 307] width 11 height 11
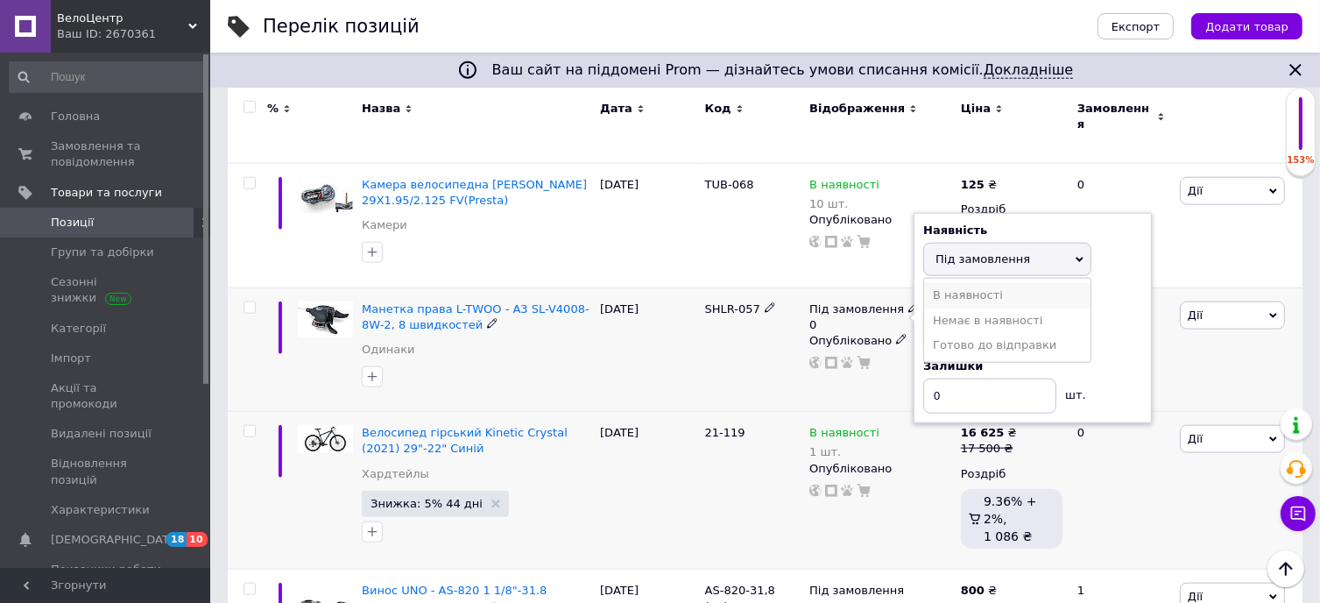
click at [977, 283] on li "В наявності" at bounding box center [1007, 295] width 166 height 25
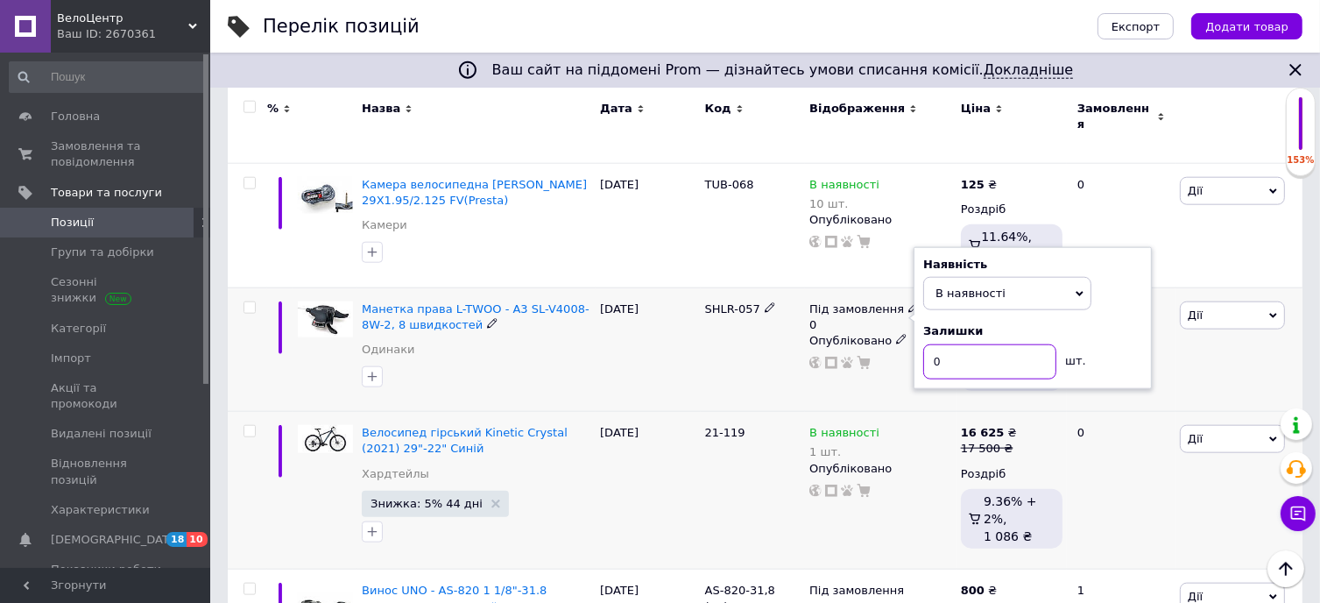
click at [967, 344] on input "0" at bounding box center [989, 361] width 133 height 35
type input "1"
click at [754, 328] on div "SHLR-057" at bounding box center [753, 349] width 105 height 124
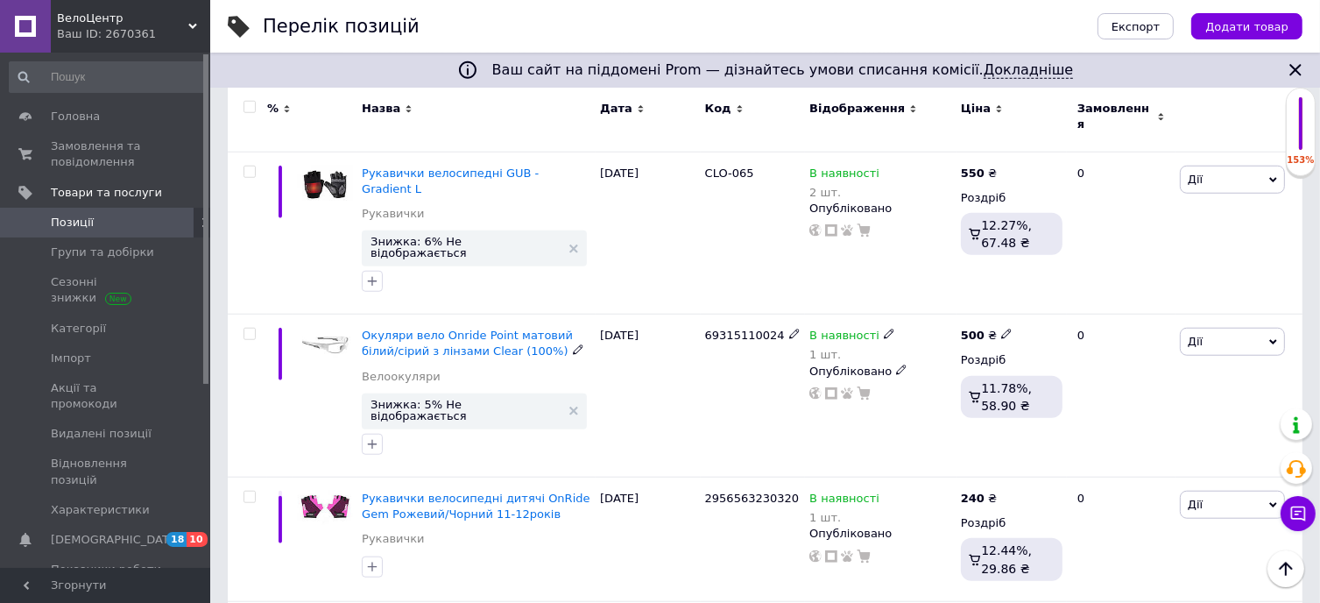
scroll to position [1363, 0]
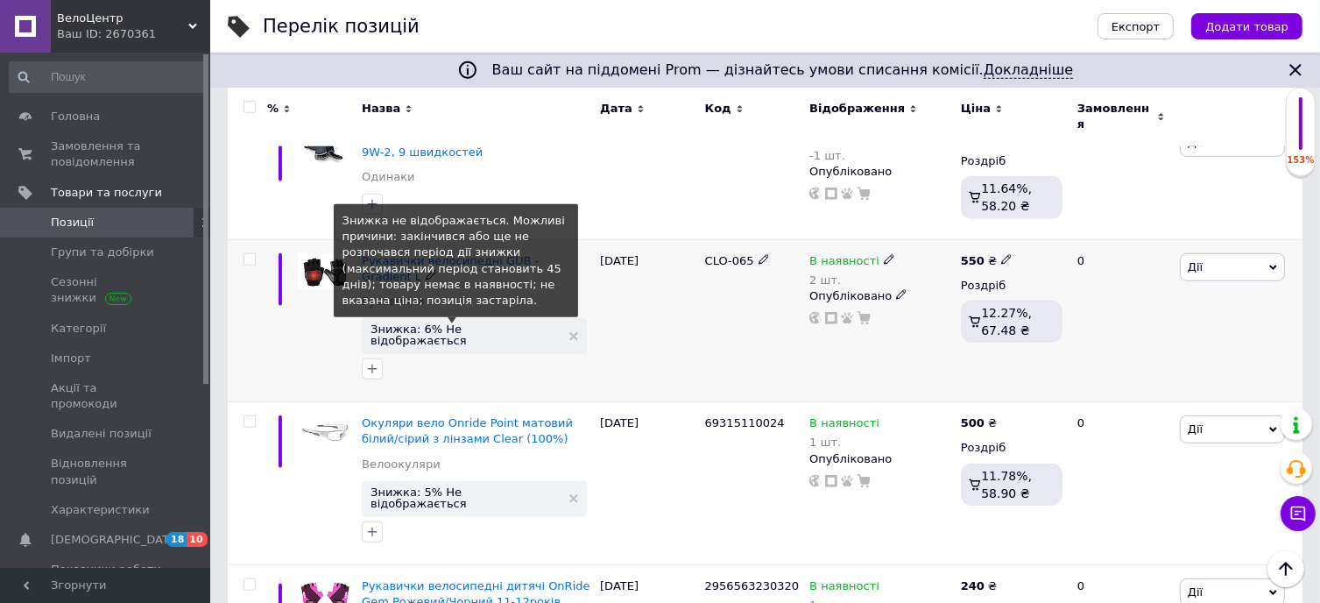
click at [466, 323] on span "Знижка: 6% Не відображається" at bounding box center [466, 334] width 190 height 23
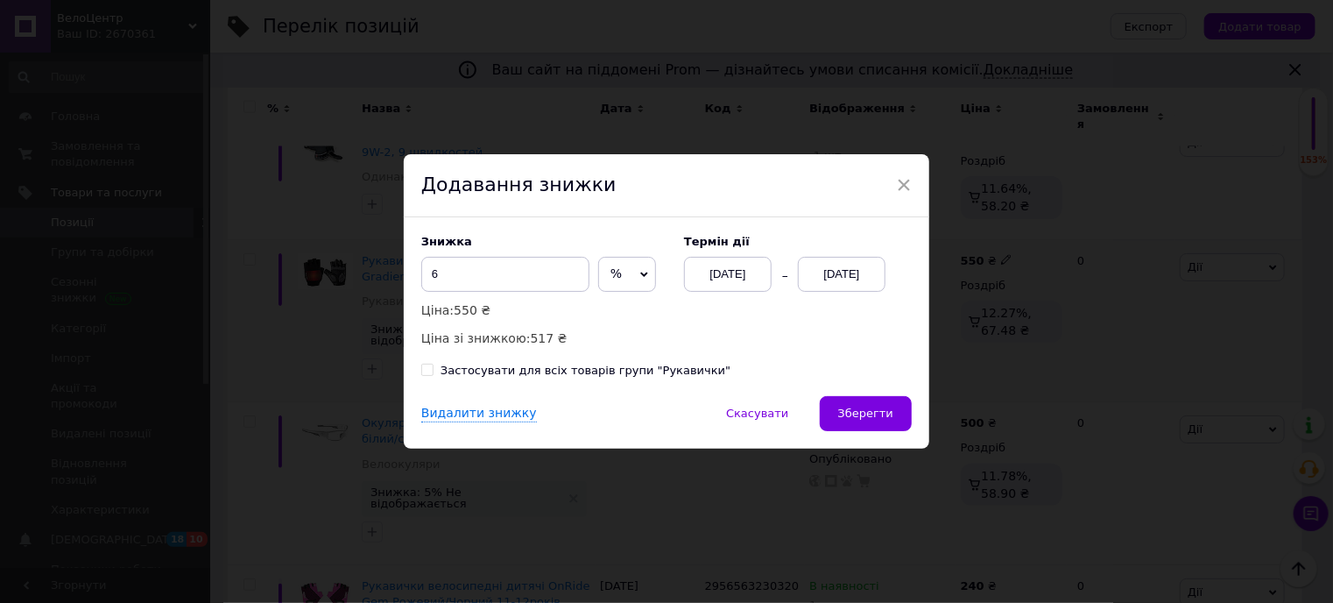
click at [836, 280] on div "[DATE]" at bounding box center [842, 274] width 88 height 35
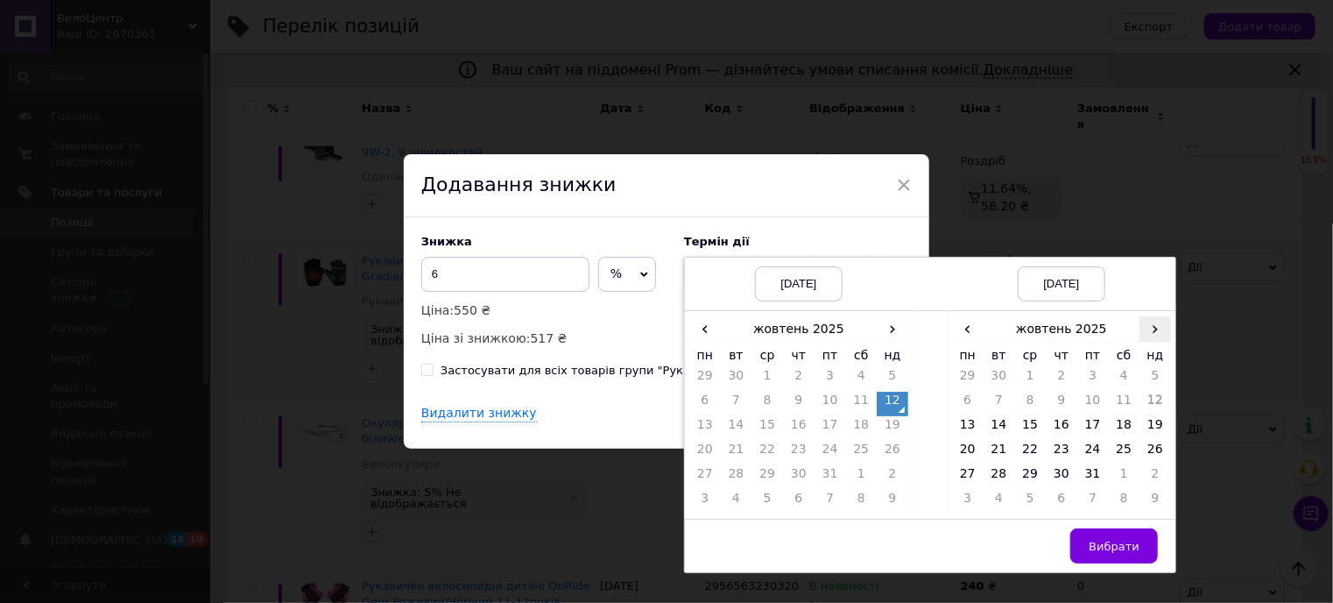
click at [1153, 326] on span "›" at bounding box center [1156, 328] width 32 height 25
click at [1156, 441] on td "23" at bounding box center [1156, 453] width 32 height 25
drag, startPoint x: 1119, startPoint y: 543, endPoint x: 1075, endPoint y: 522, distance: 48.6
click at [1118, 543] on span "Вибрати" at bounding box center [1114, 546] width 51 height 13
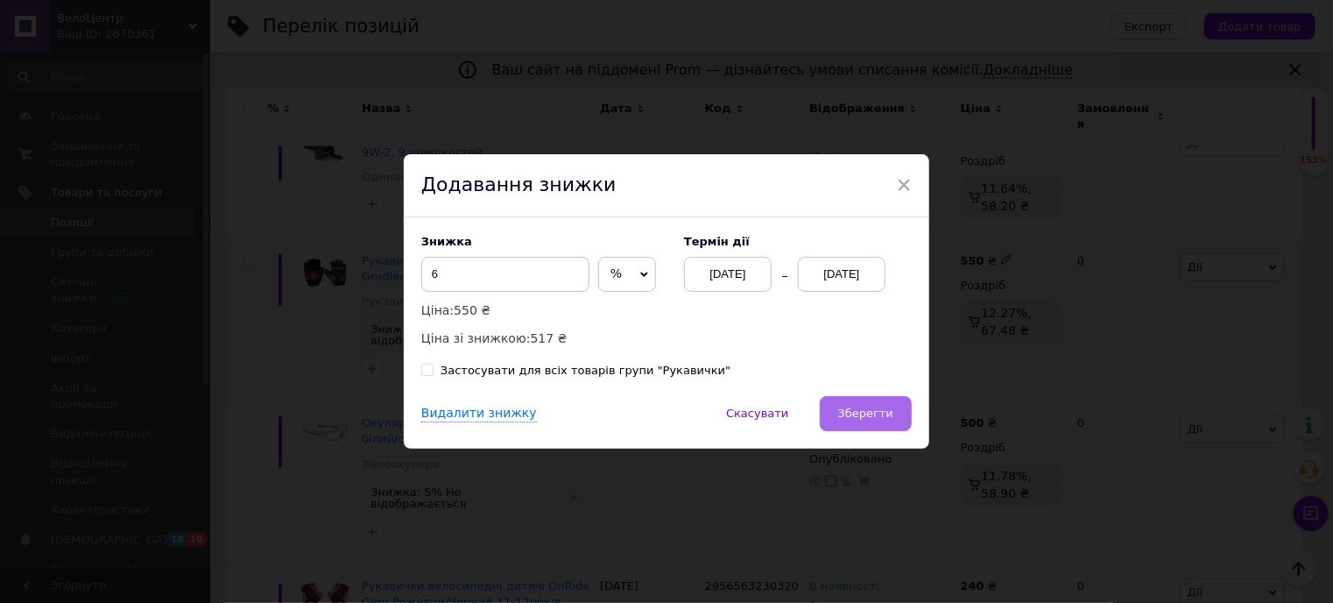
click at [878, 416] on span "Зберегти" at bounding box center [865, 412] width 55 height 13
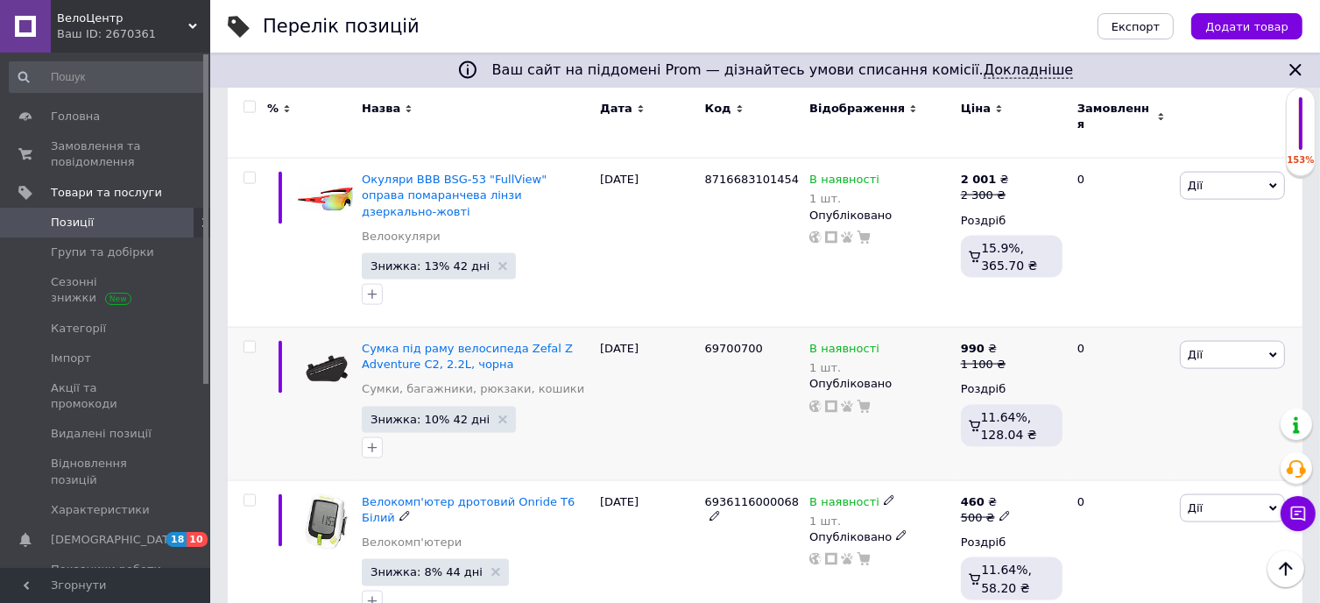
scroll to position [2594, 0]
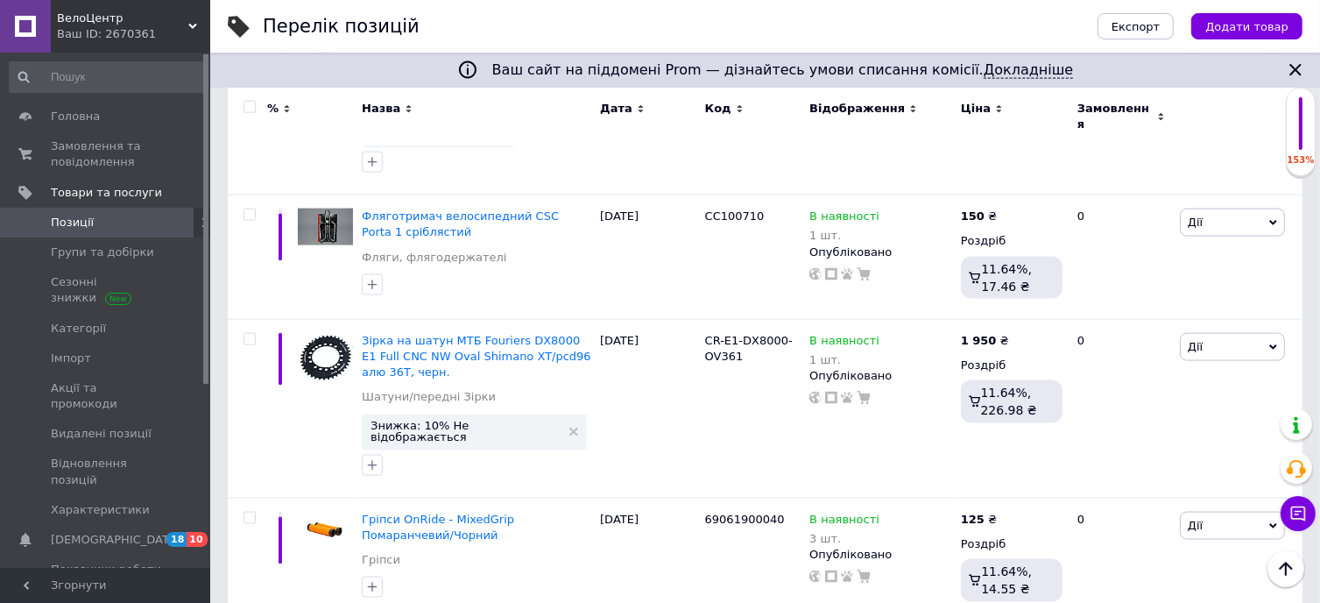
scroll to position [2425, 0]
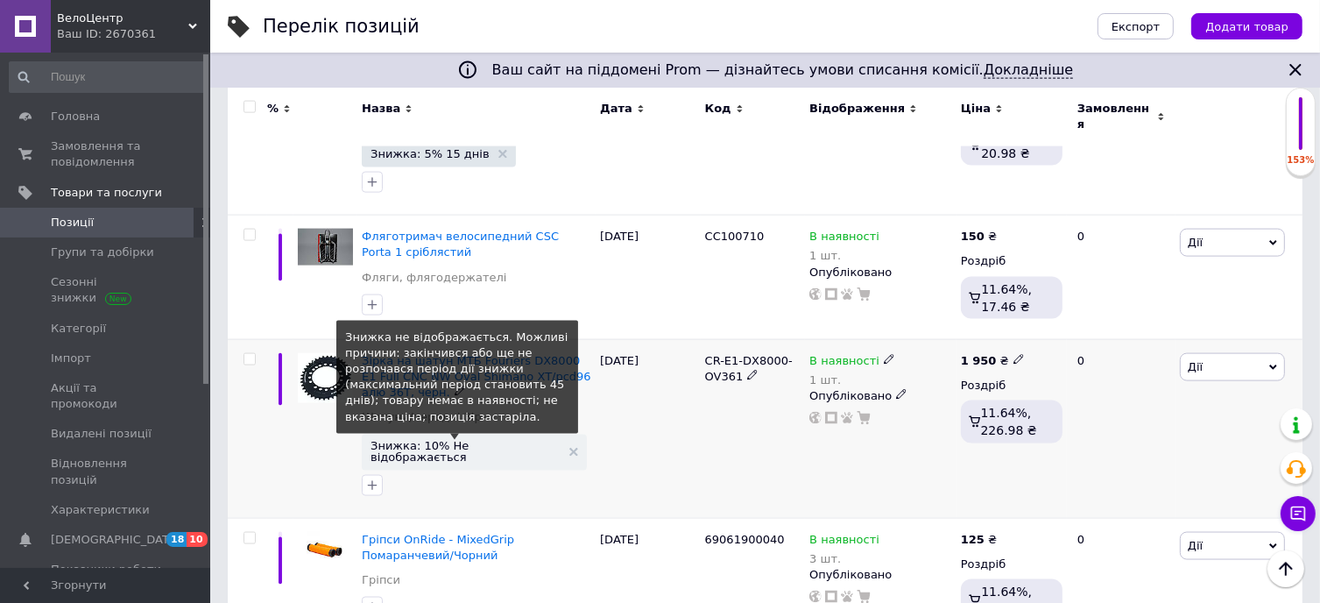
click at [427, 440] on span "Знижка: 10% Не відображається" at bounding box center [466, 451] width 190 height 23
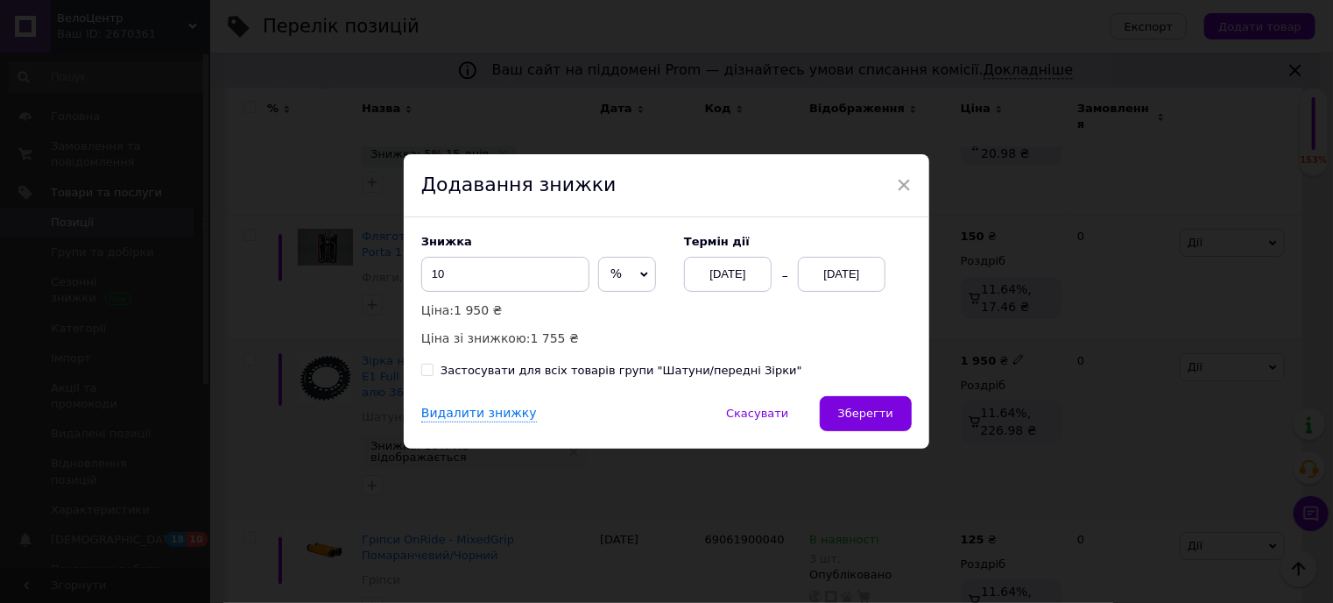
click at [850, 276] on div "[DATE]" at bounding box center [842, 274] width 88 height 35
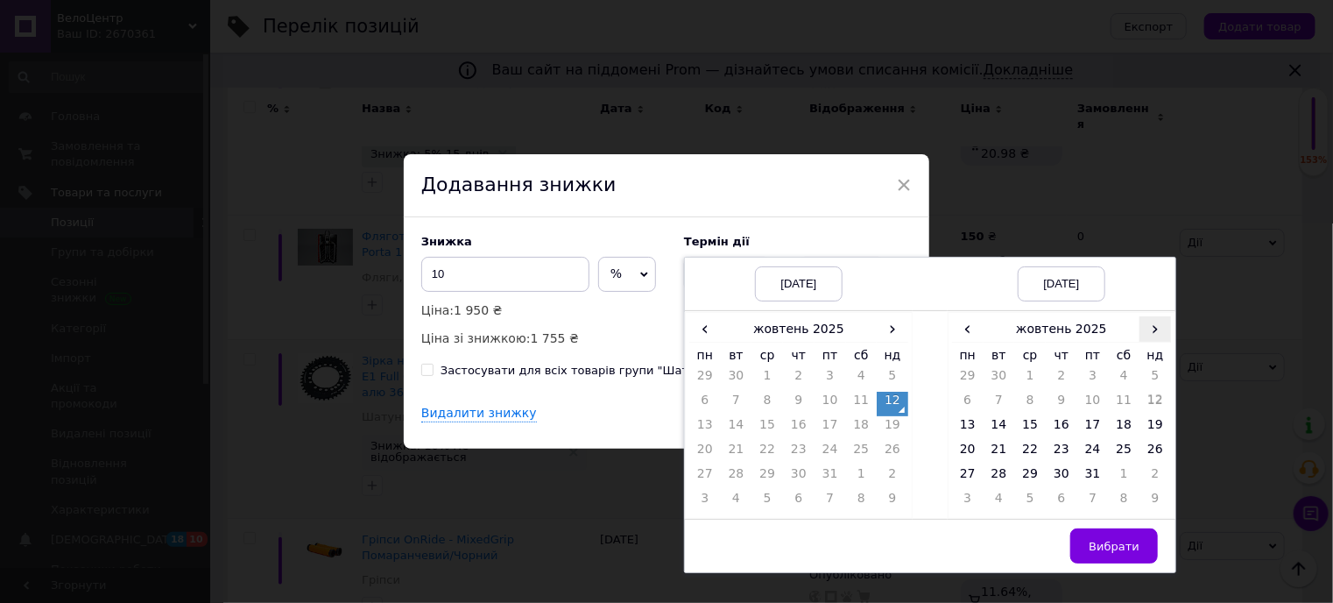
click at [1154, 328] on span "›" at bounding box center [1156, 328] width 32 height 25
click at [1156, 444] on td "23" at bounding box center [1156, 453] width 32 height 25
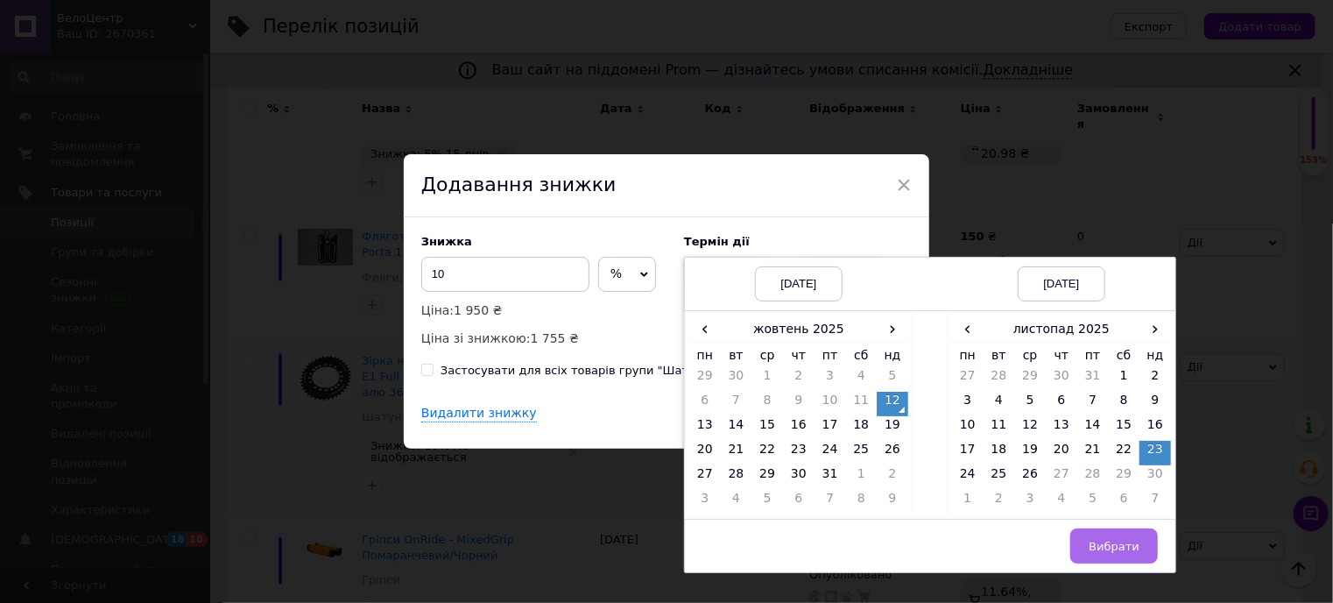
click at [1122, 542] on span "Вибрати" at bounding box center [1114, 546] width 51 height 13
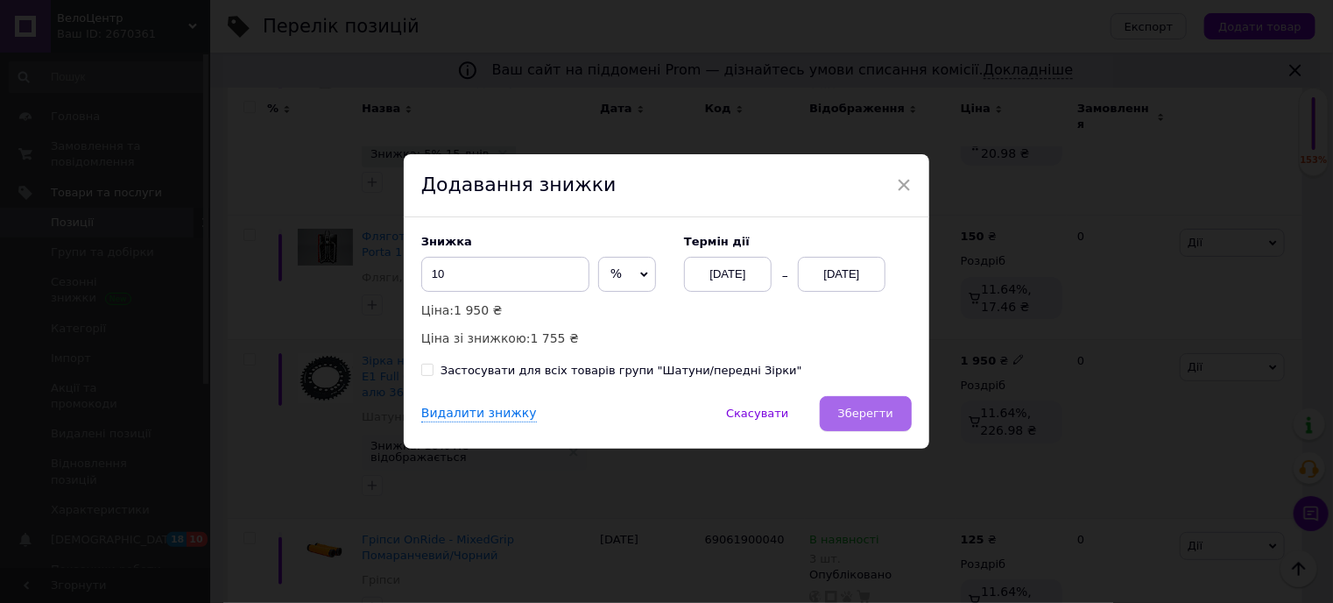
click at [879, 404] on button "Зберегти" at bounding box center [866, 413] width 92 height 35
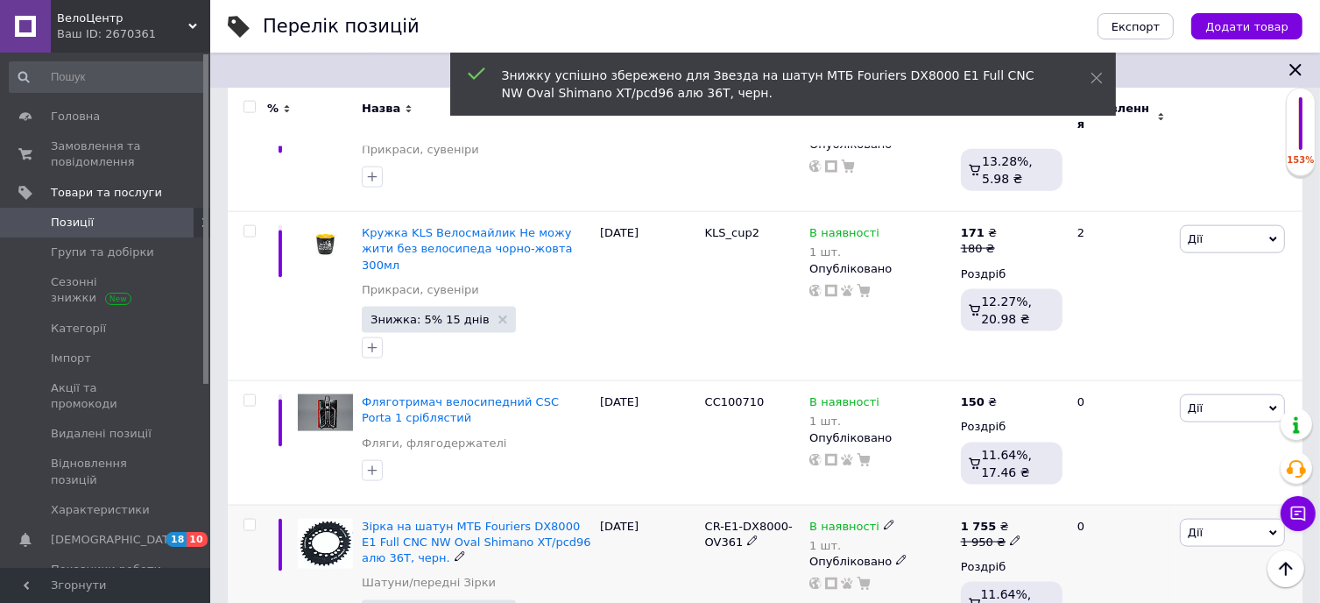
scroll to position [2250, 0]
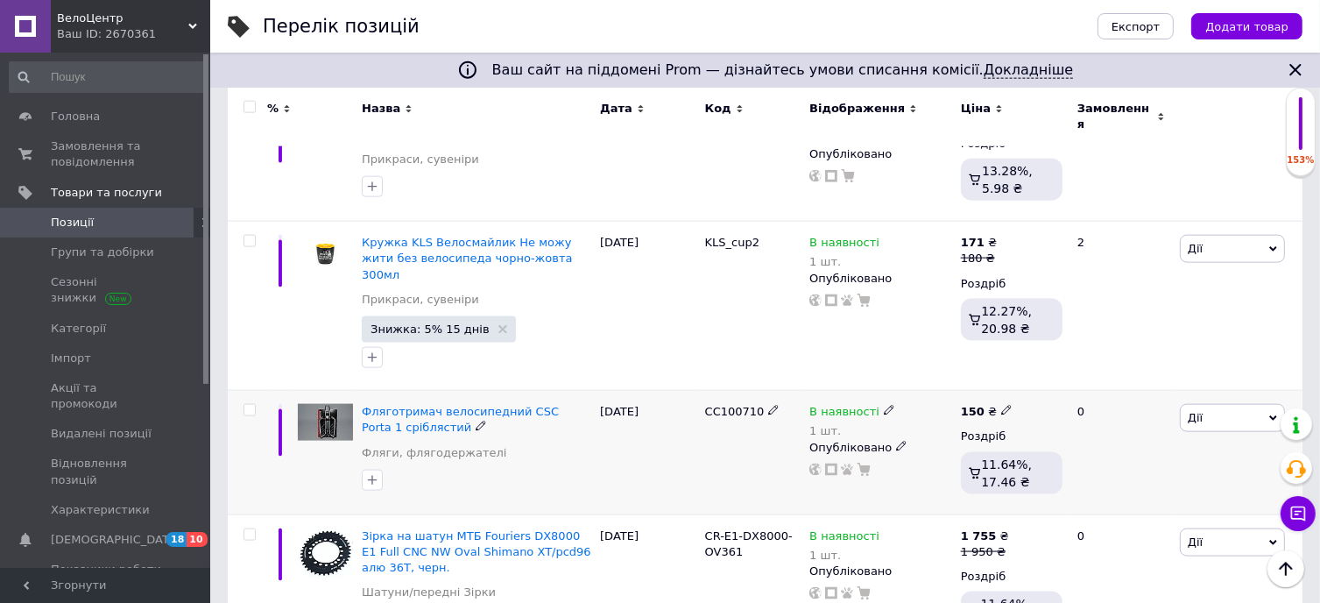
click at [1230, 404] on span "Дії" at bounding box center [1232, 418] width 105 height 28
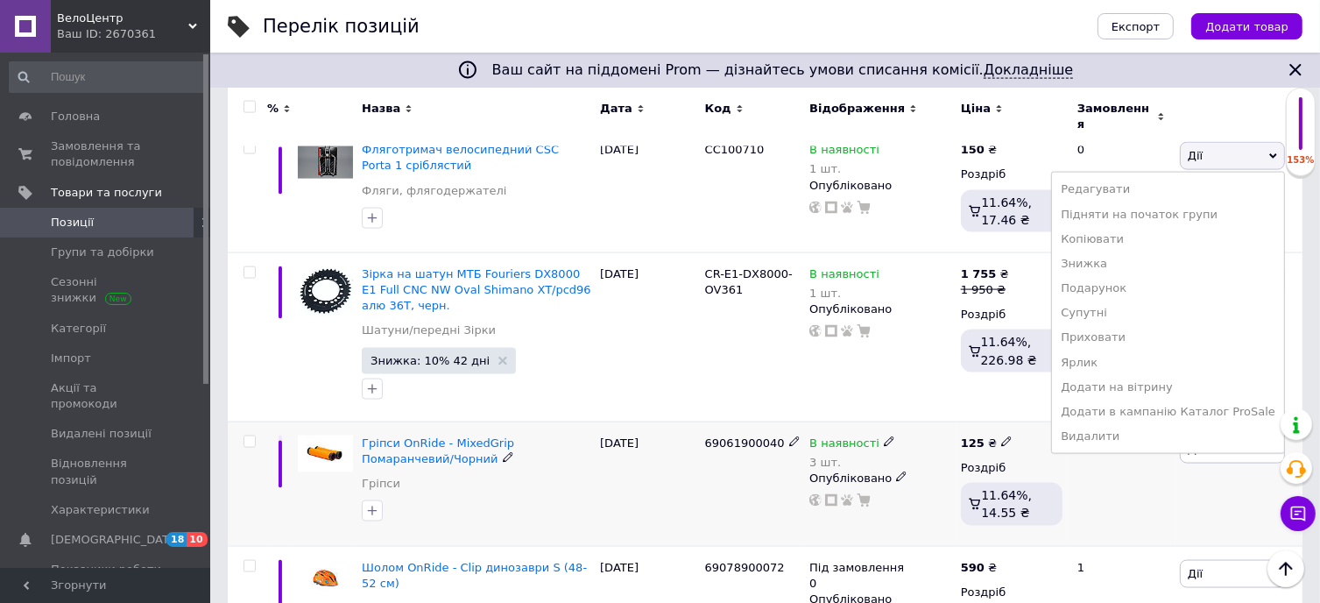
scroll to position [2513, 0]
click at [1134, 423] on li "Видалити" at bounding box center [1168, 435] width 232 height 25
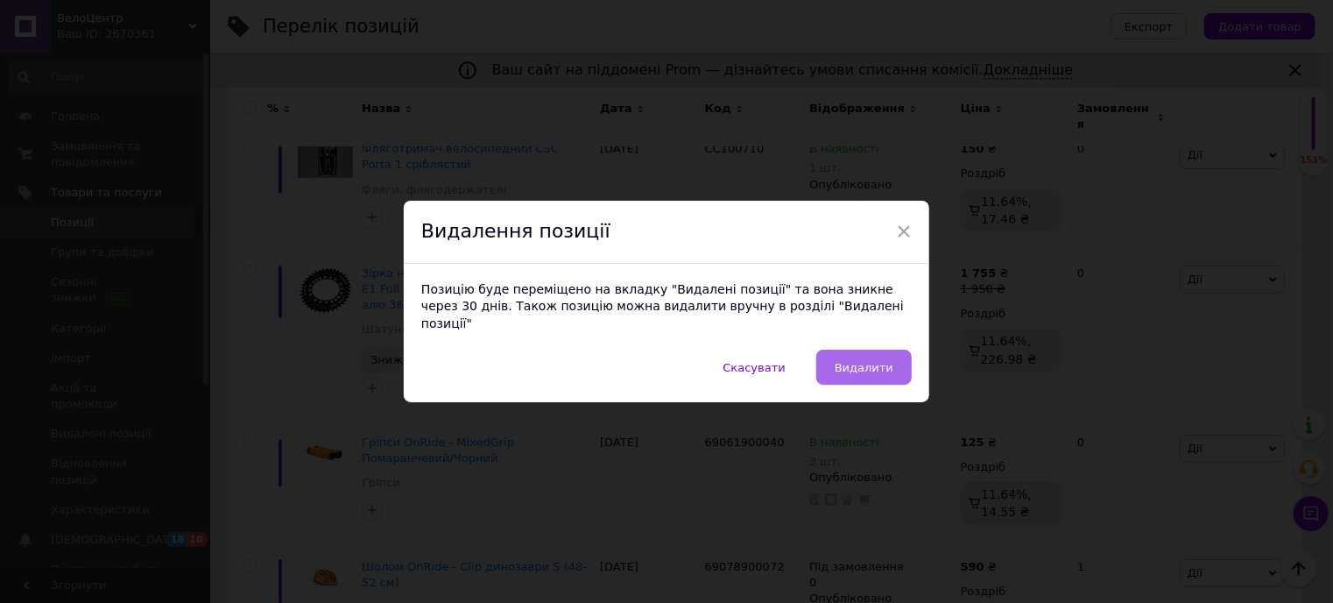
click at [869, 361] on span "Видалити" at bounding box center [864, 367] width 59 height 13
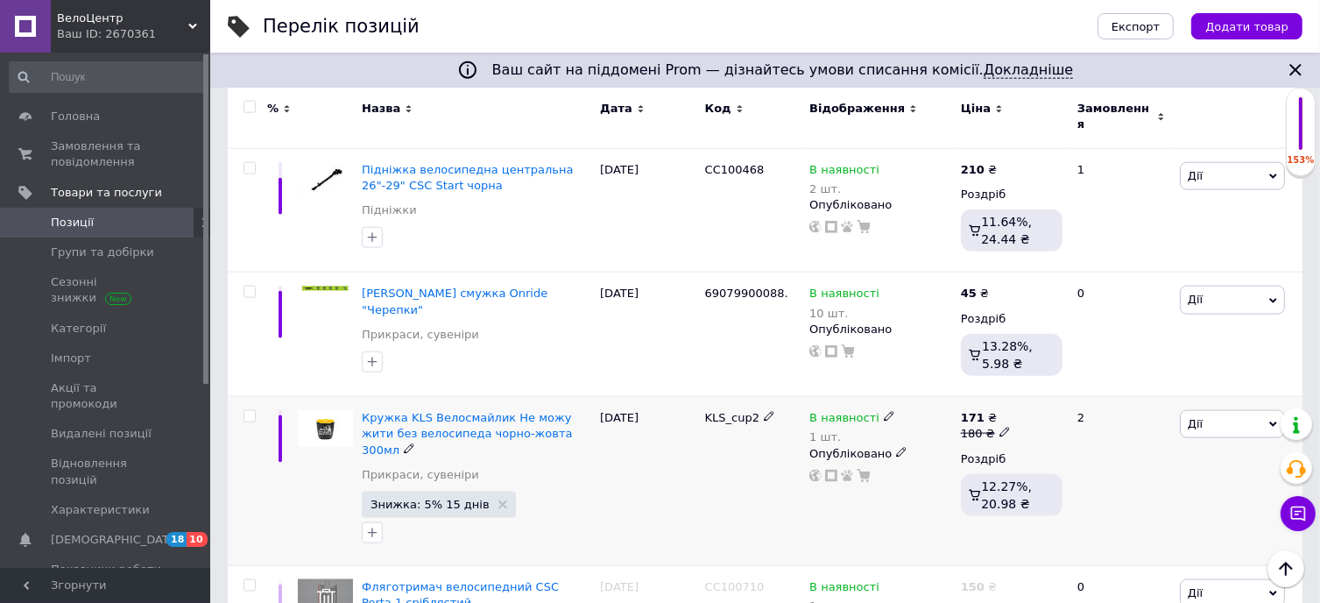
scroll to position [1987, 0]
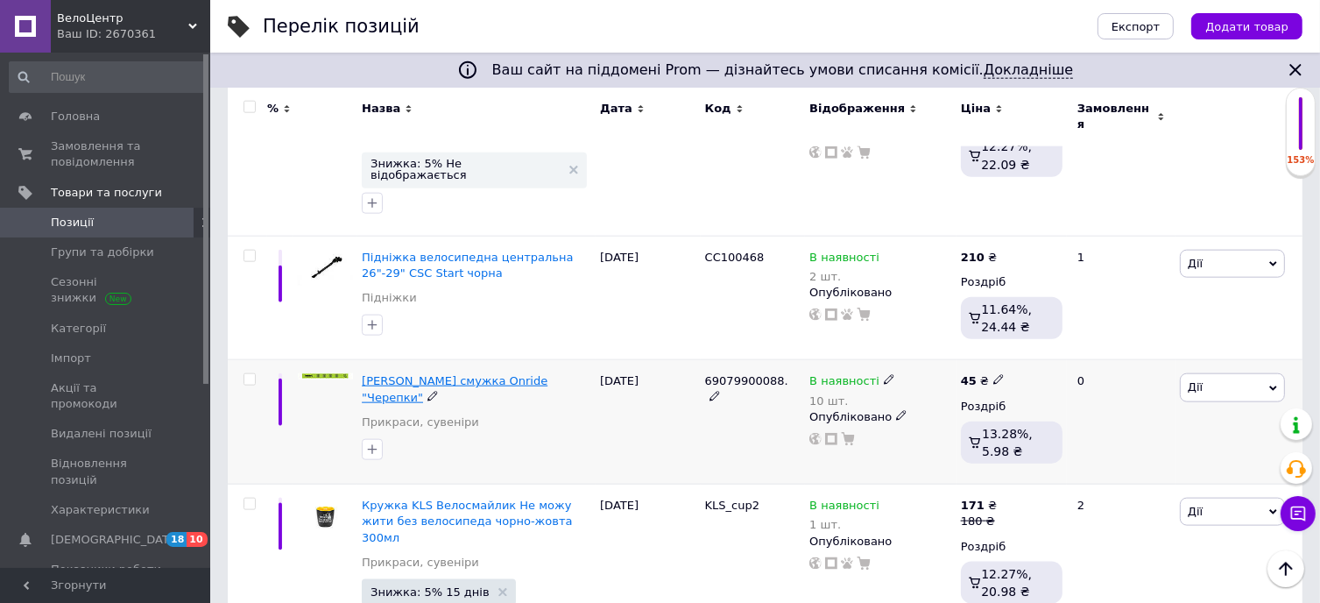
click at [403, 374] on span "[PERSON_NAME] смужка Onride "Черепки"" at bounding box center [455, 388] width 186 height 29
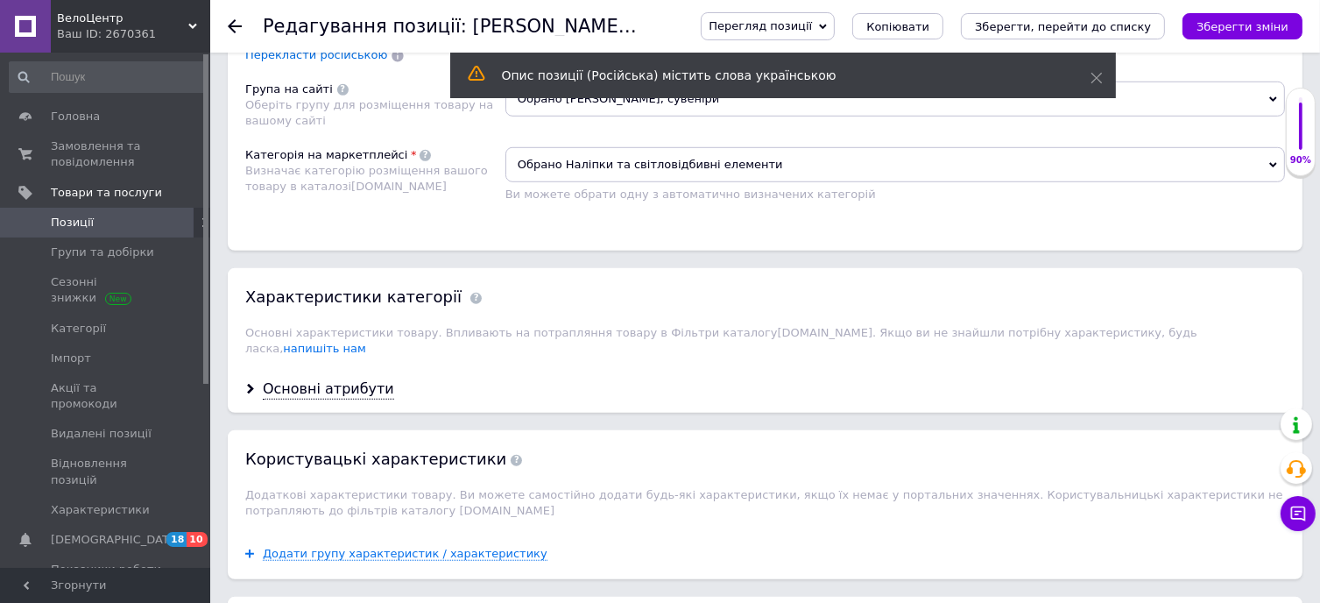
scroll to position [1139, 0]
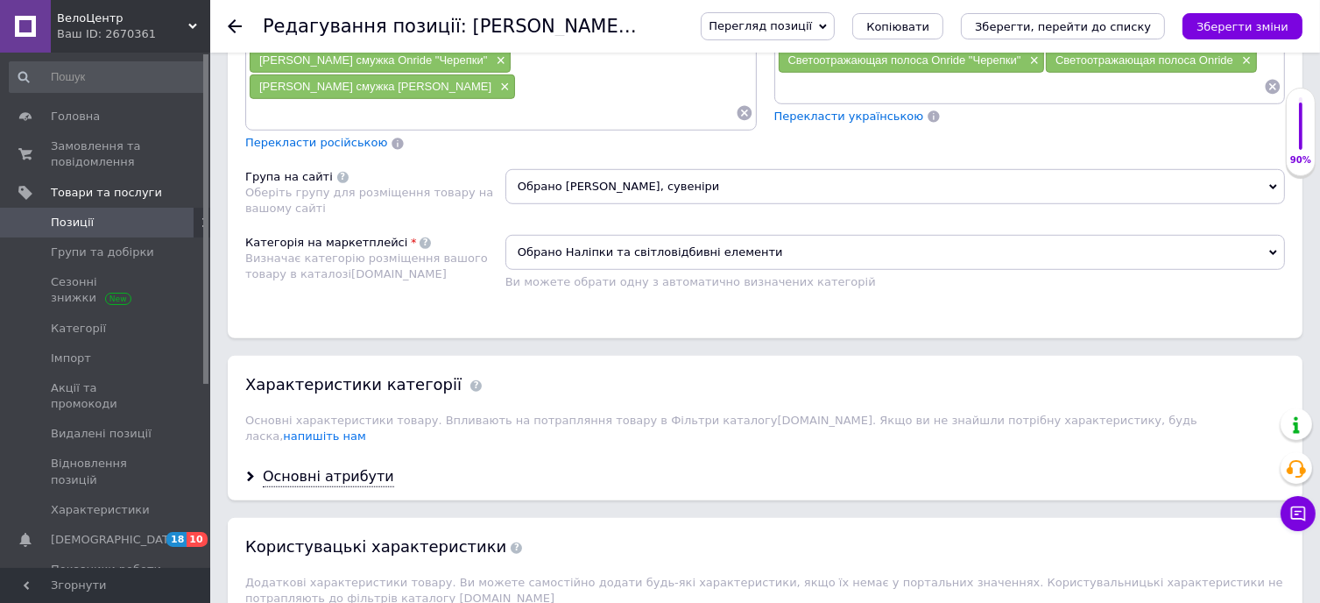
click at [631, 169] on span "Обрано [PERSON_NAME], сувеніри" at bounding box center [895, 186] width 780 height 35
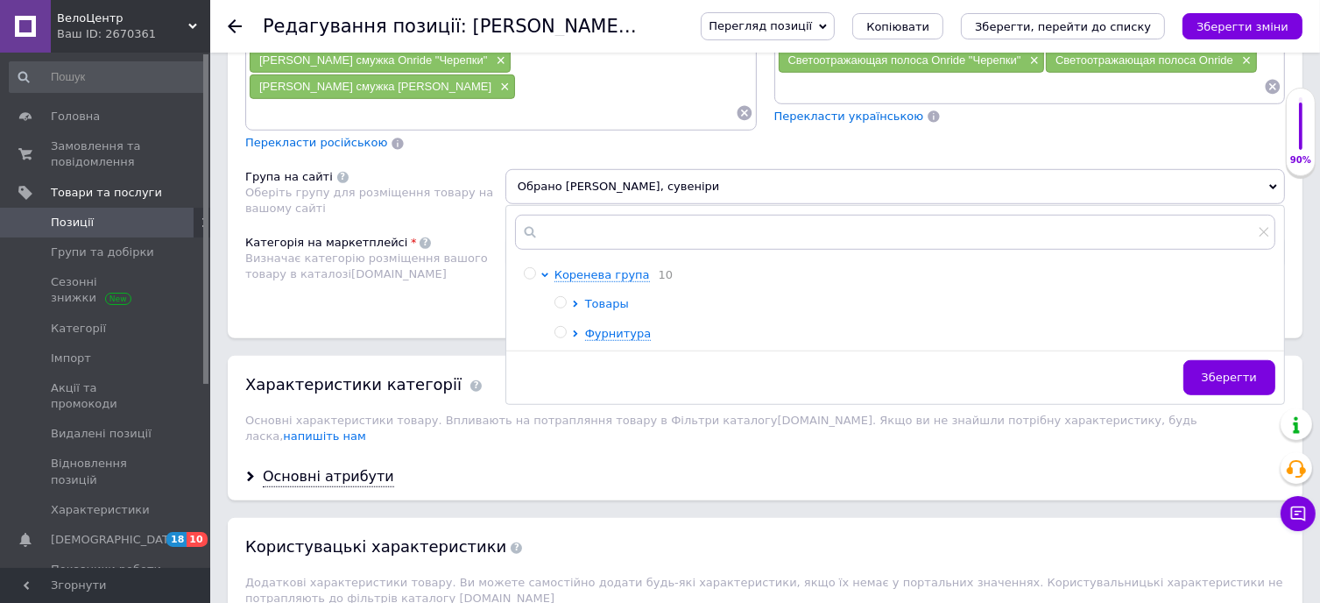
click at [602, 297] on span "Товары" at bounding box center [607, 303] width 44 height 13
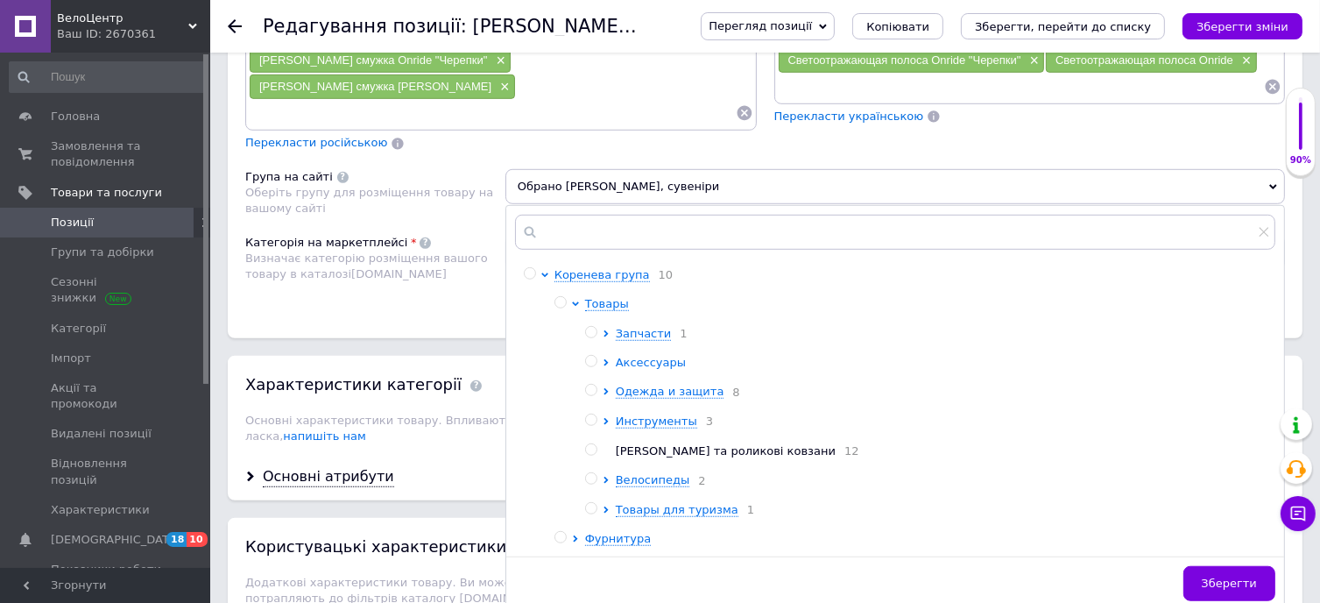
click at [648, 356] on span "Аксессуары" at bounding box center [651, 362] width 70 height 13
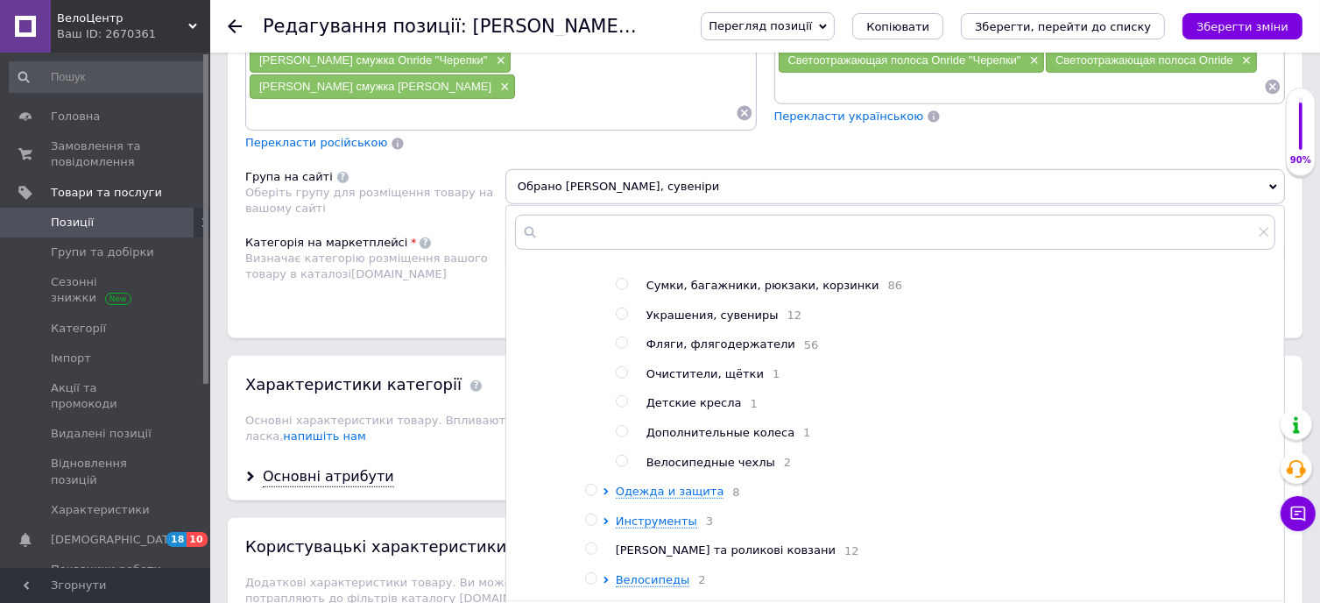
scroll to position [526, 0]
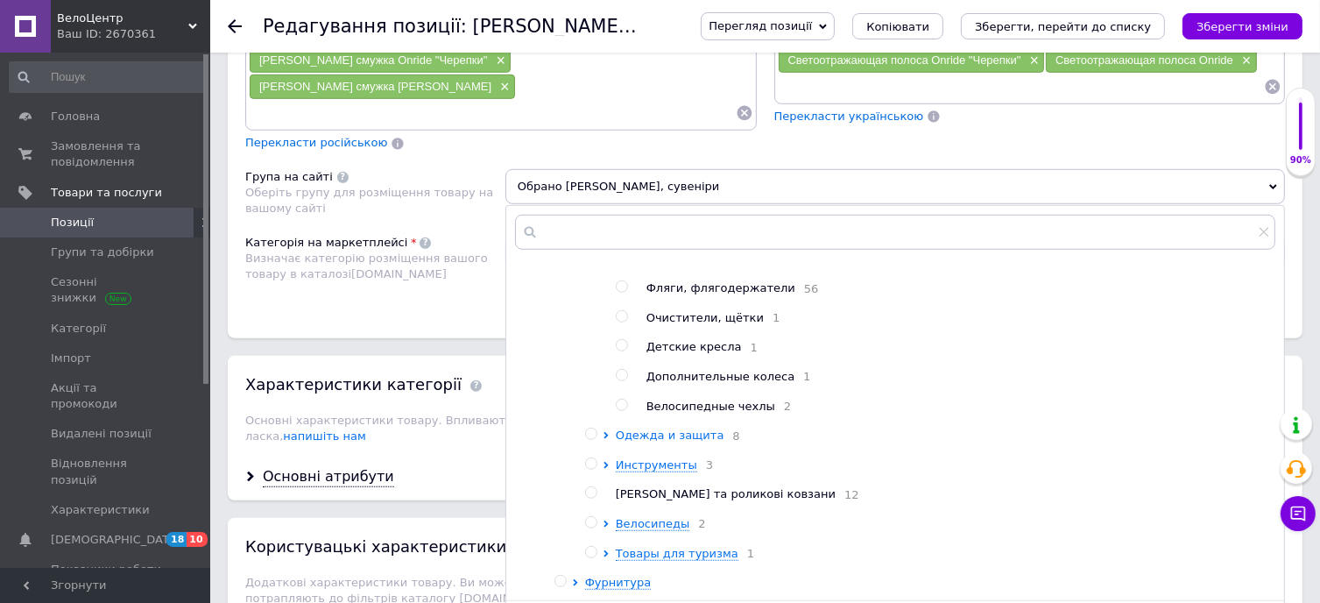
click at [666, 428] on span "Одежда и защита" at bounding box center [670, 434] width 109 height 13
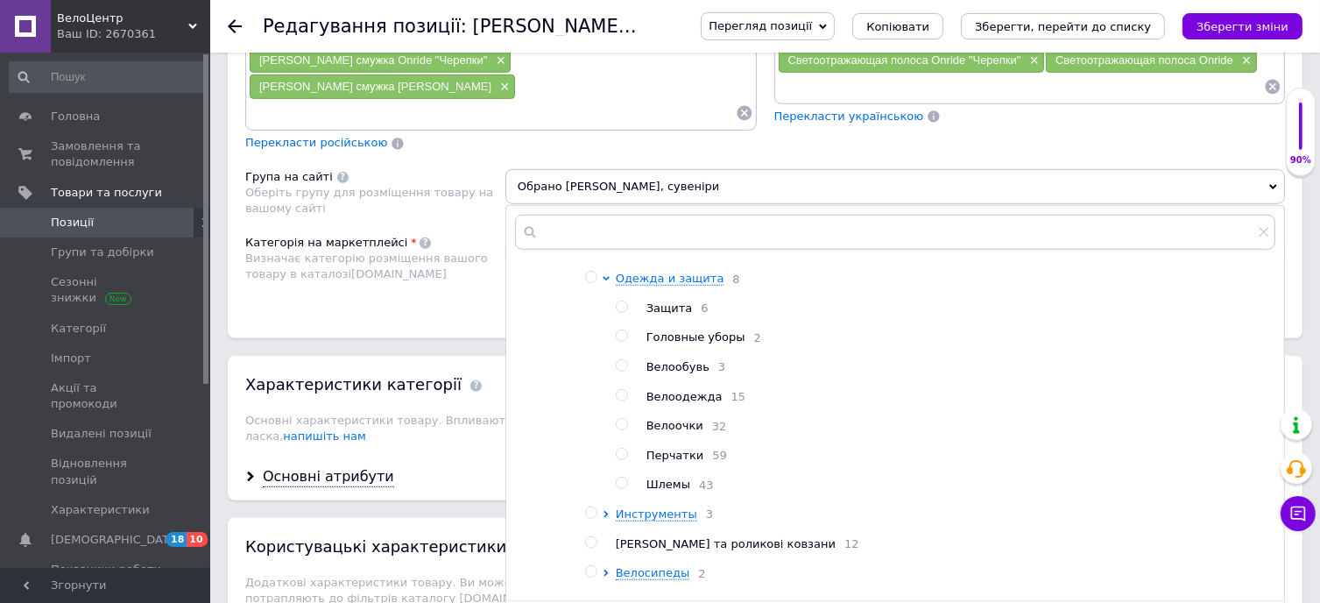
scroll to position [701, 0]
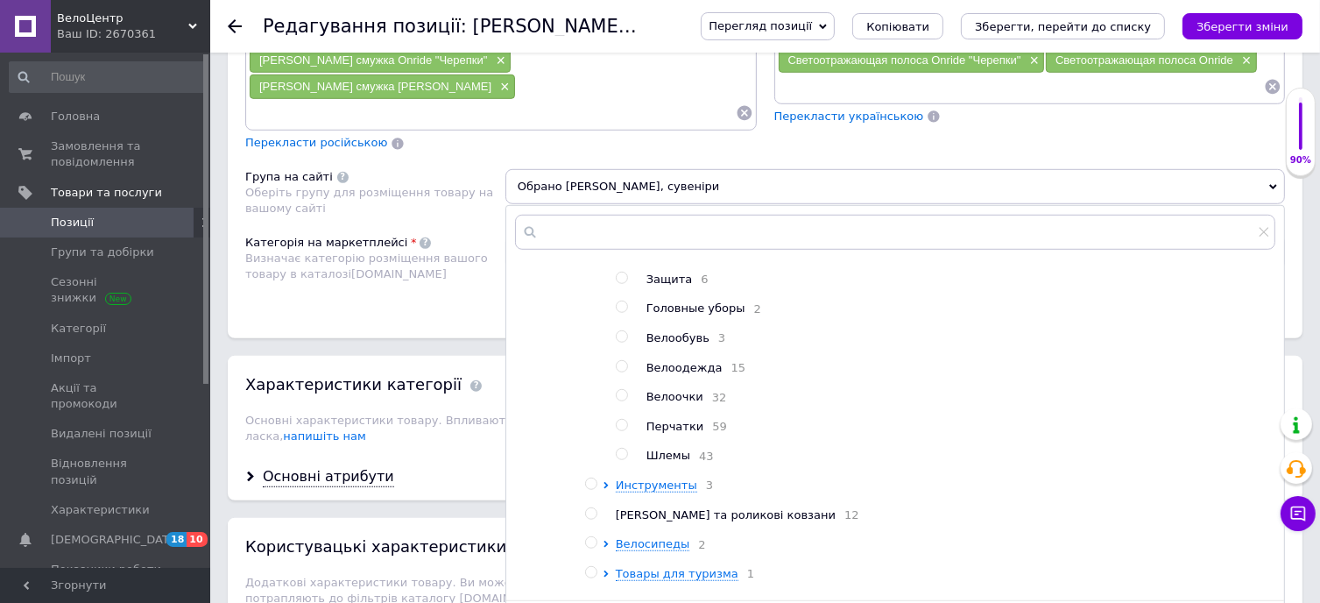
click at [624, 272] on input "radio" at bounding box center [621, 277] width 11 height 11
radio input "true"
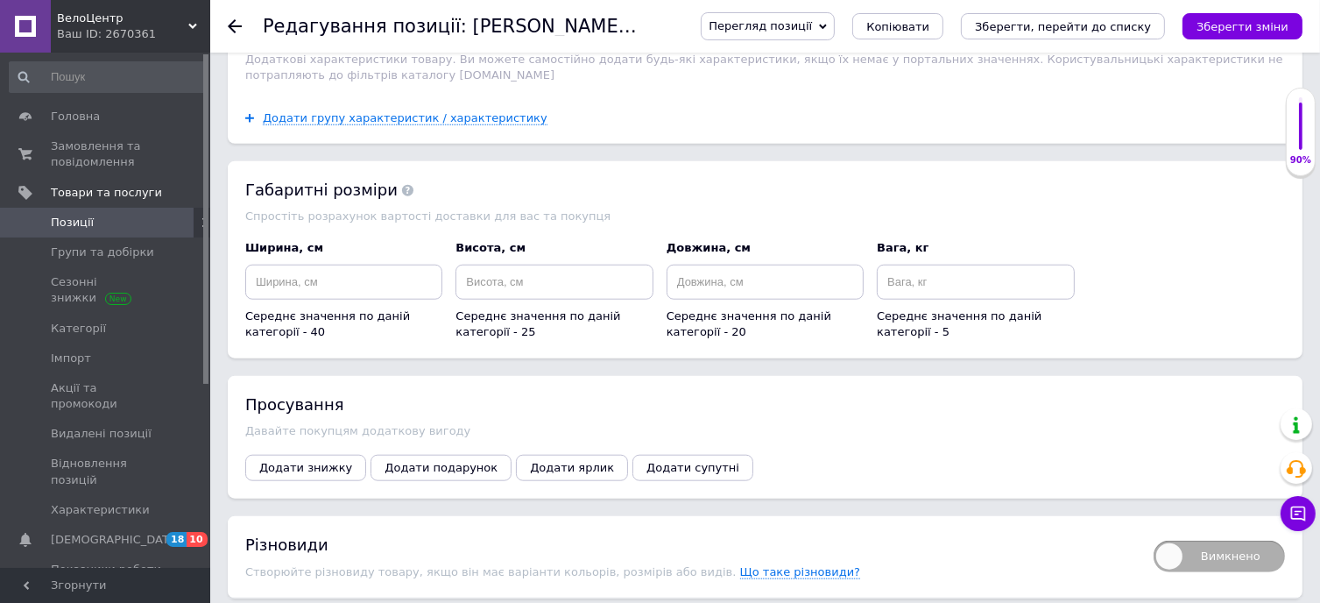
scroll to position [1664, 0]
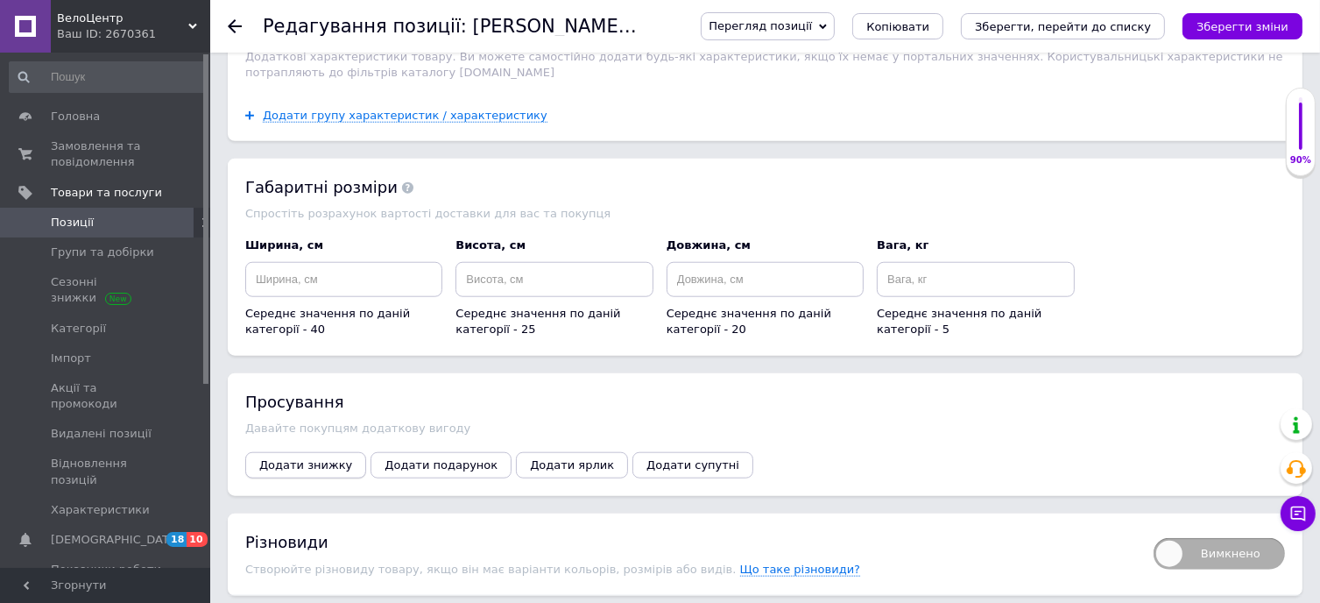
click at [293, 458] on span "Додати знижку" at bounding box center [305, 464] width 93 height 13
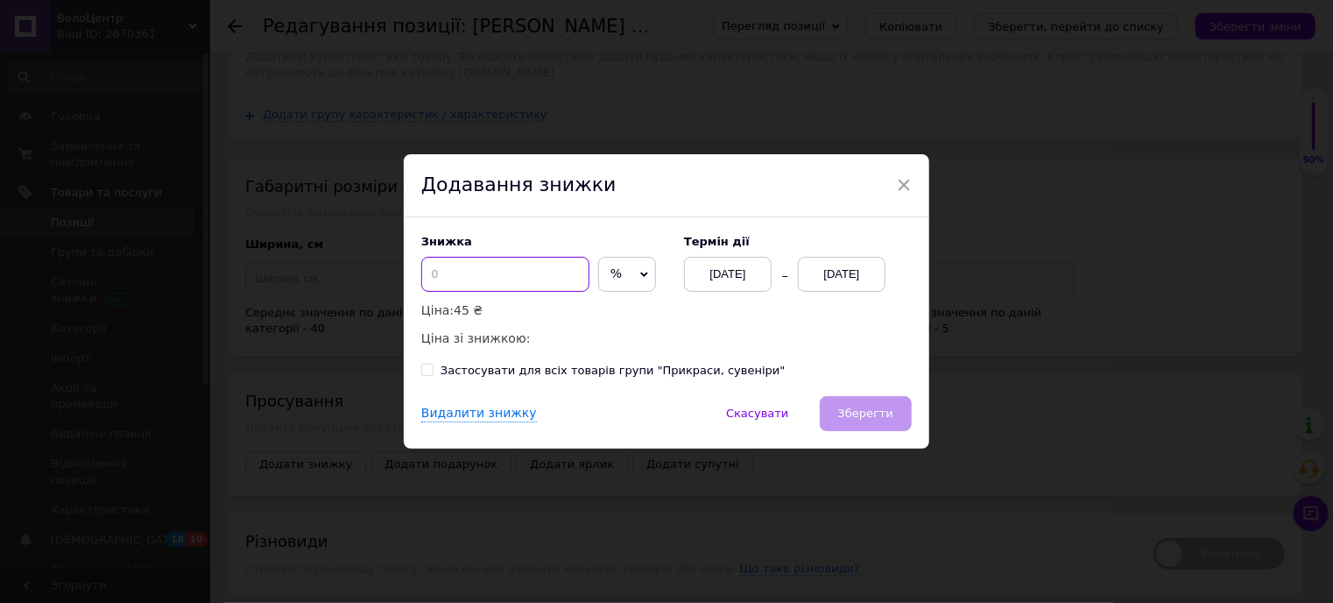
click at [454, 275] on input at bounding box center [505, 274] width 168 height 35
type input "10"
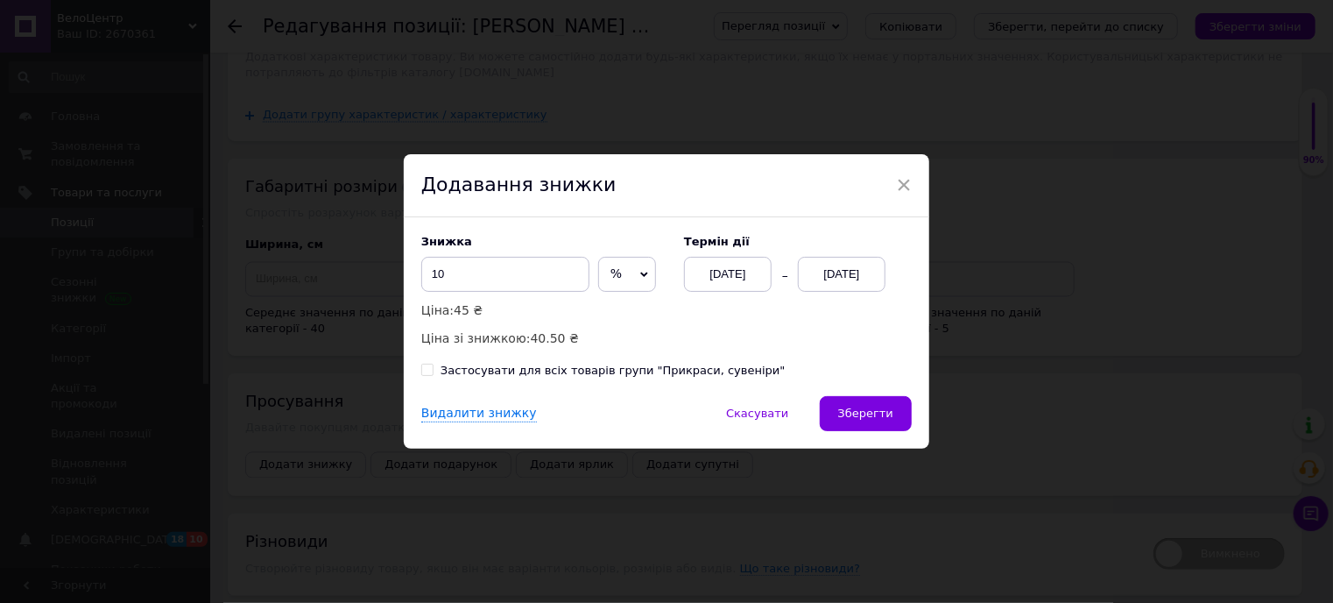
click at [826, 280] on div "[DATE]" at bounding box center [842, 274] width 88 height 35
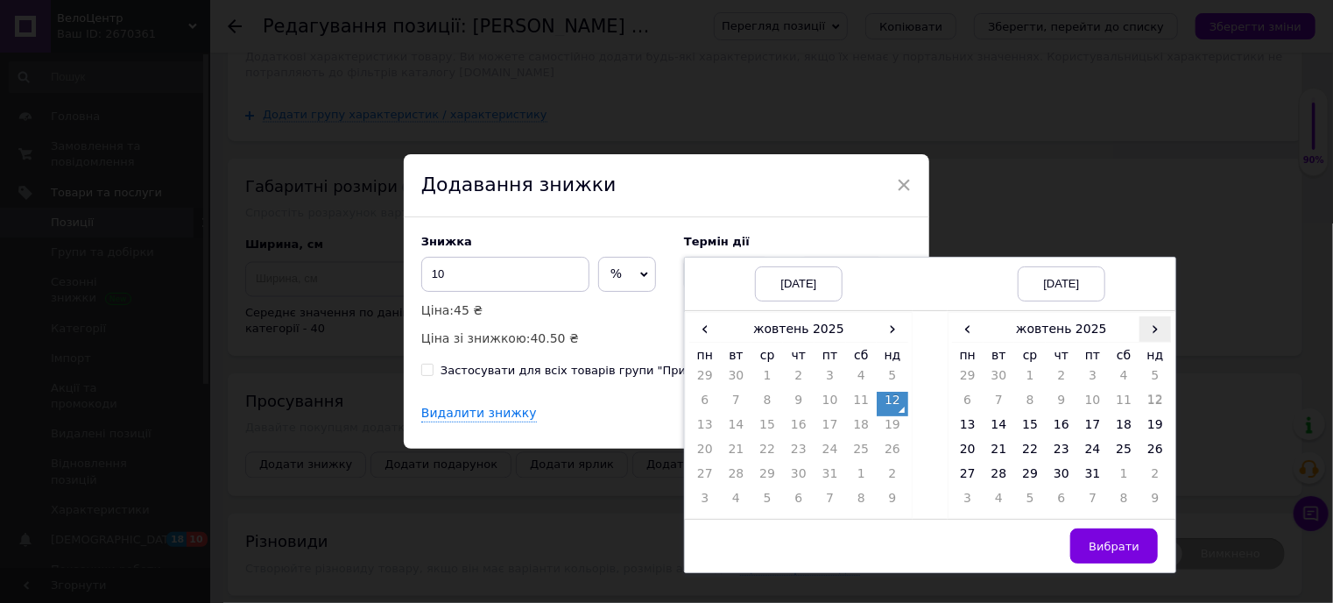
click at [1160, 335] on span "›" at bounding box center [1156, 328] width 32 height 25
click at [1163, 444] on td "23" at bounding box center [1156, 453] width 32 height 25
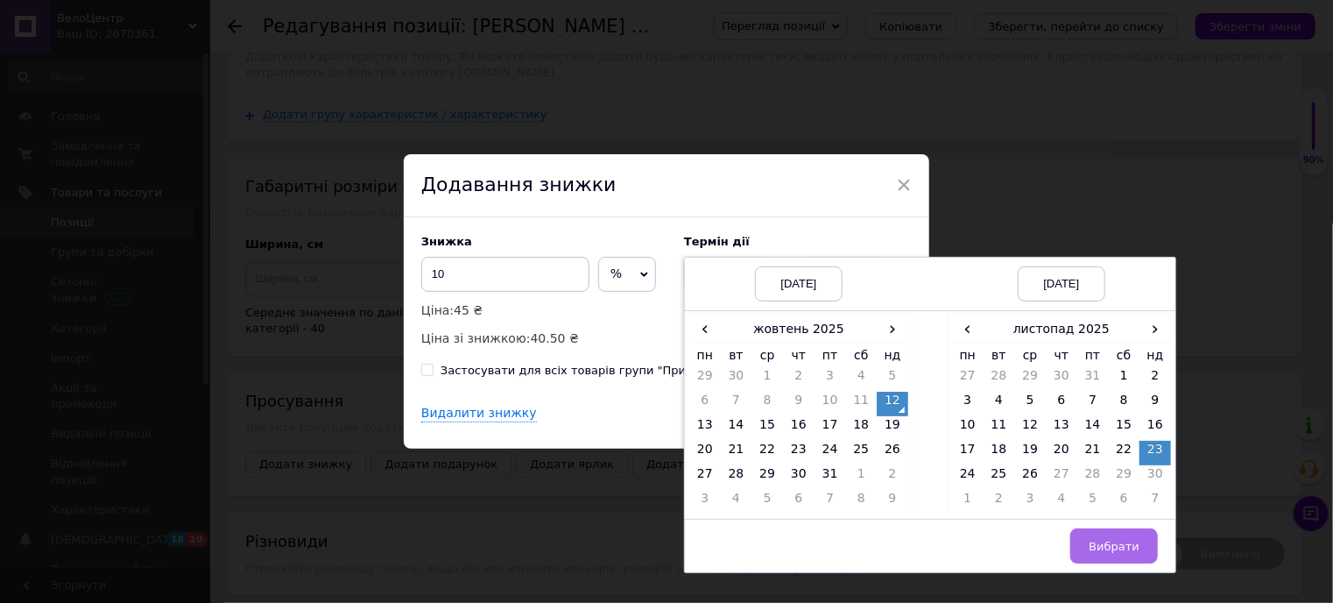
click at [1109, 540] on span "Вибрати" at bounding box center [1114, 546] width 51 height 13
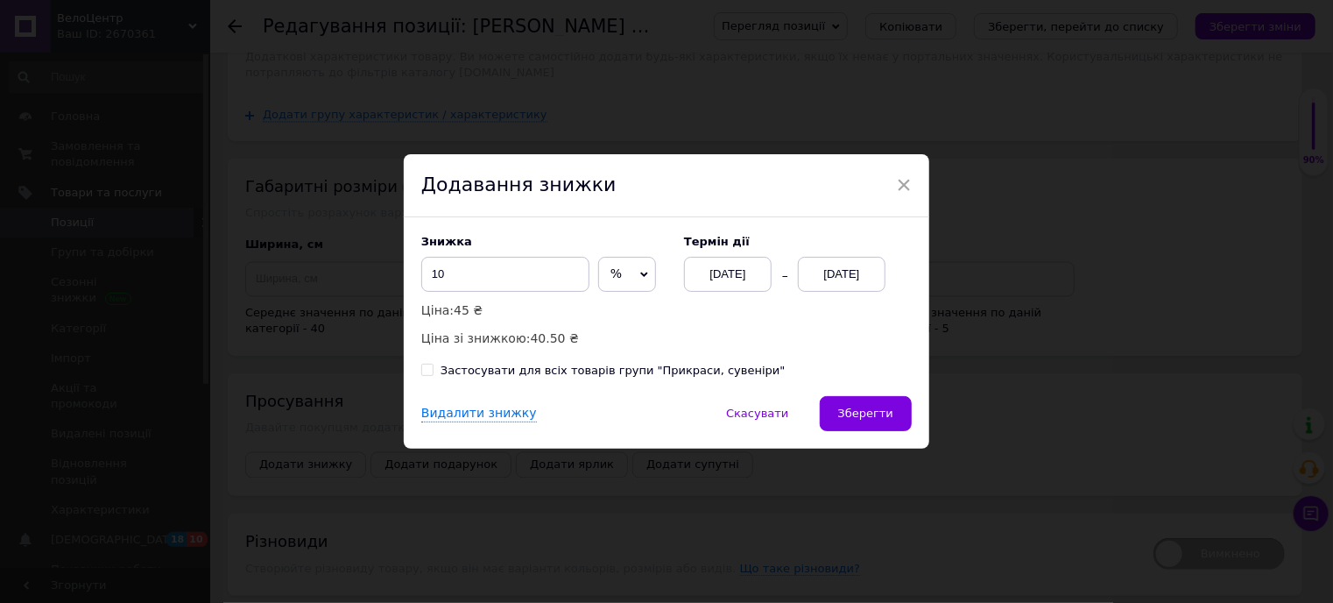
click at [892, 434] on div "Видалити знижку   Скасувати   Зберегти" at bounding box center [667, 422] width 526 height 53
click at [878, 415] on span "Зберегти" at bounding box center [865, 412] width 55 height 13
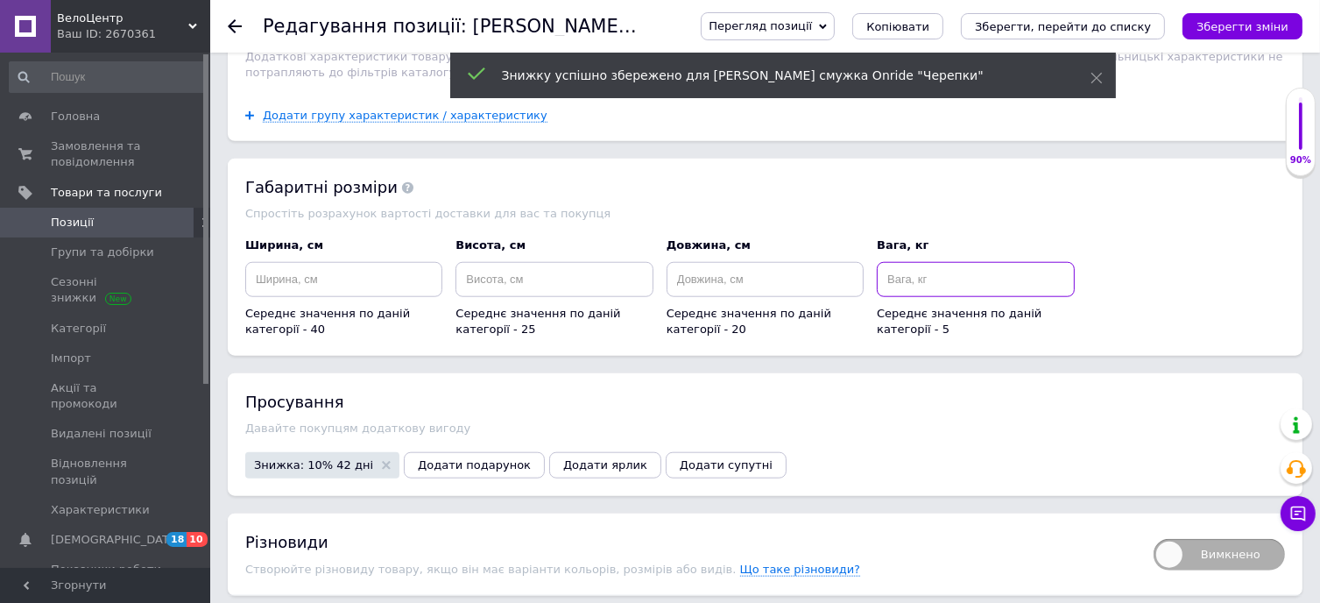
click at [921, 262] on input at bounding box center [975, 279] width 197 height 35
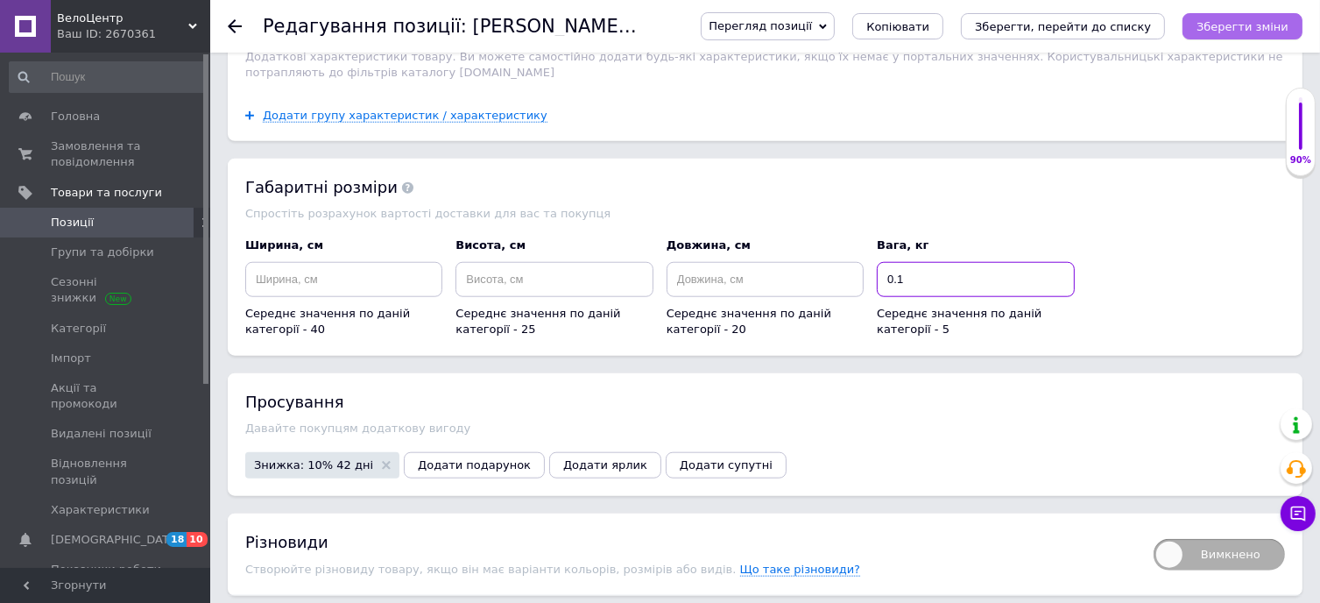
type input "0.1"
click at [1256, 20] on icon "Зберегти зміни" at bounding box center [1243, 26] width 92 height 13
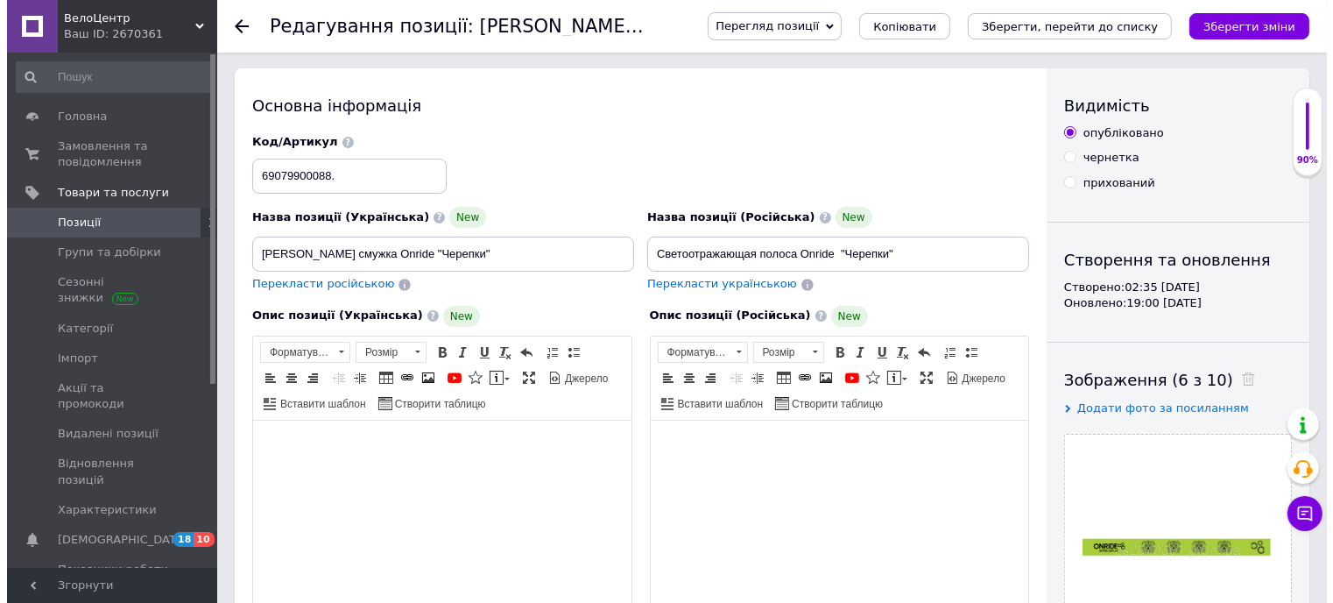
scroll to position [0, 0]
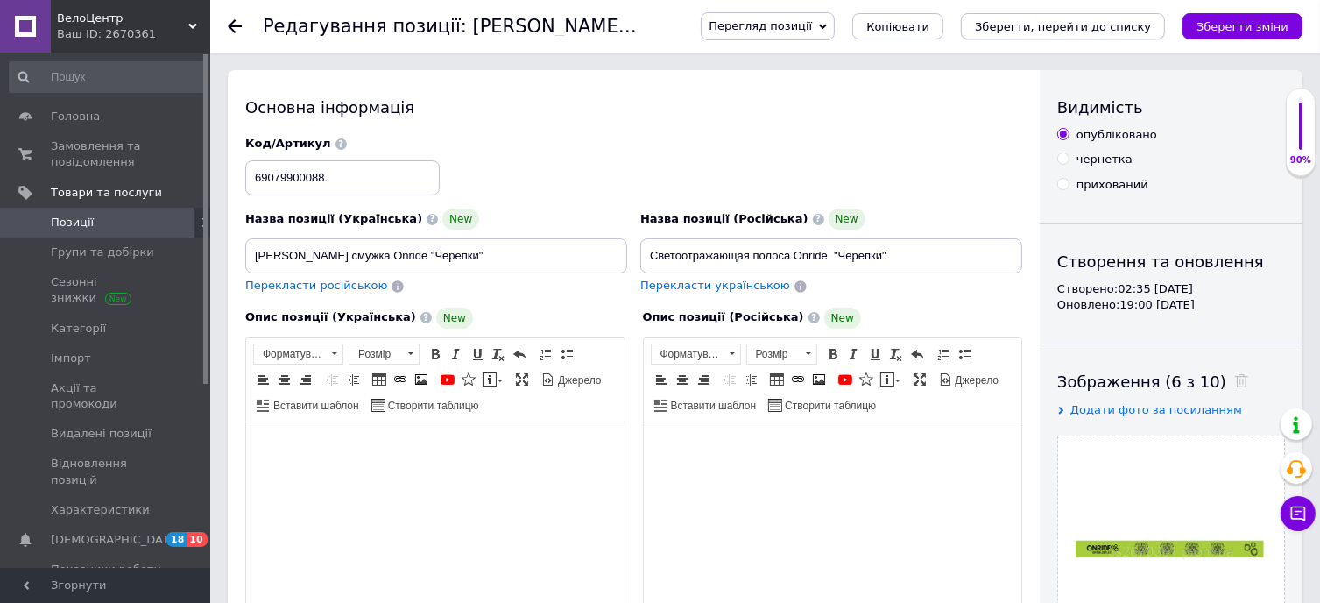
click at [1107, 28] on icon "Зберегти, перейти до списку" at bounding box center [1063, 26] width 176 height 13
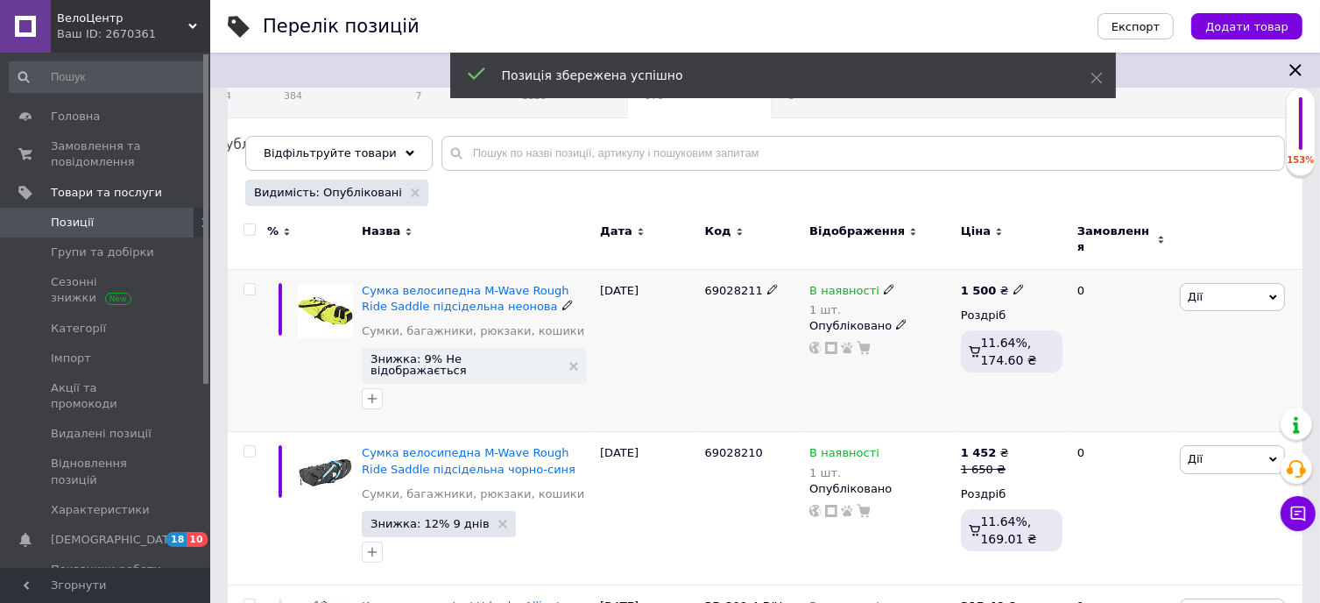
scroll to position [175, 0]
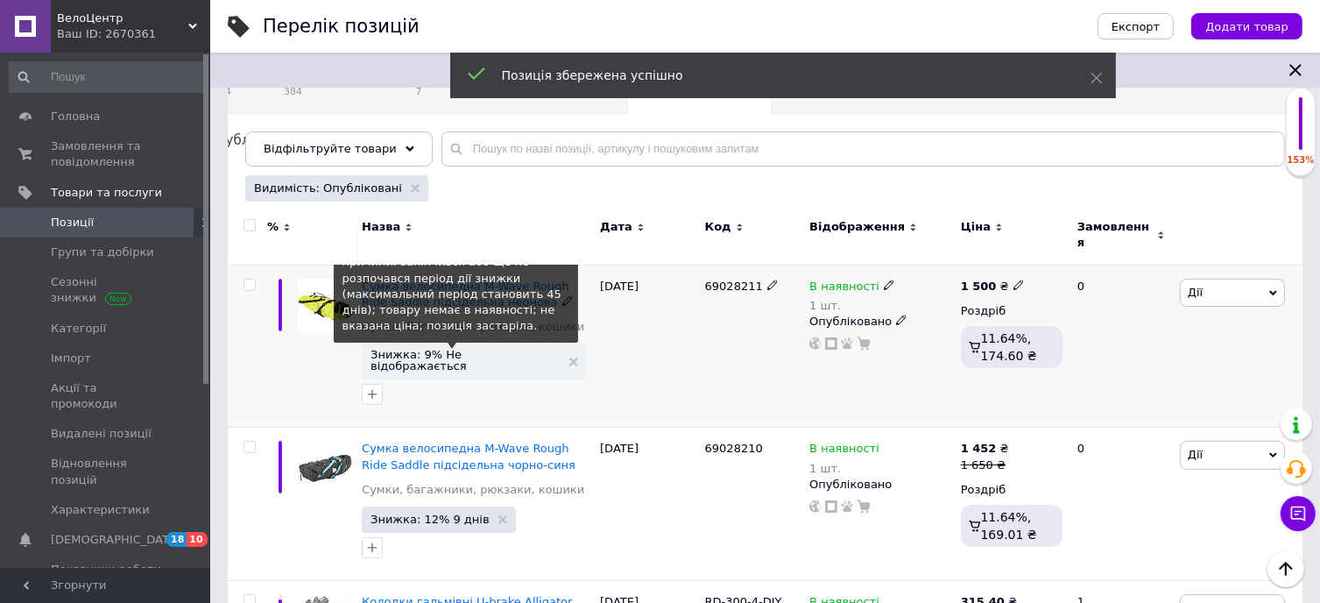
click at [431, 349] on span "Знижка: 9% Не відображається" at bounding box center [466, 360] width 190 height 23
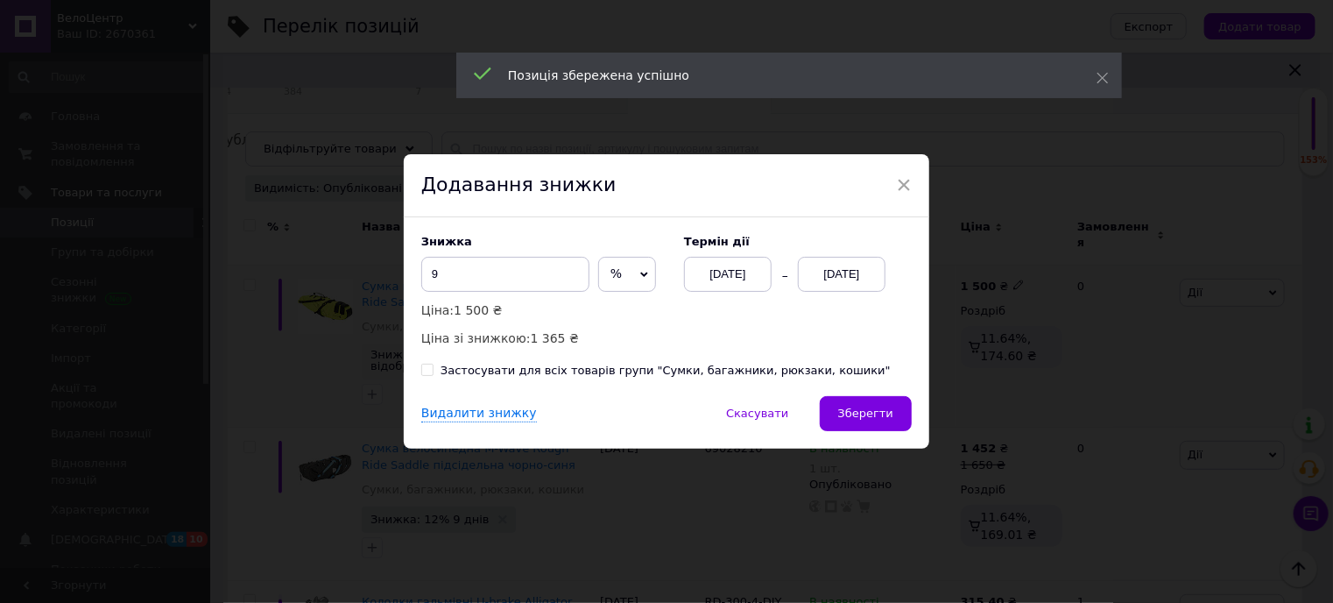
click at [830, 269] on div "[DATE]" at bounding box center [842, 274] width 88 height 35
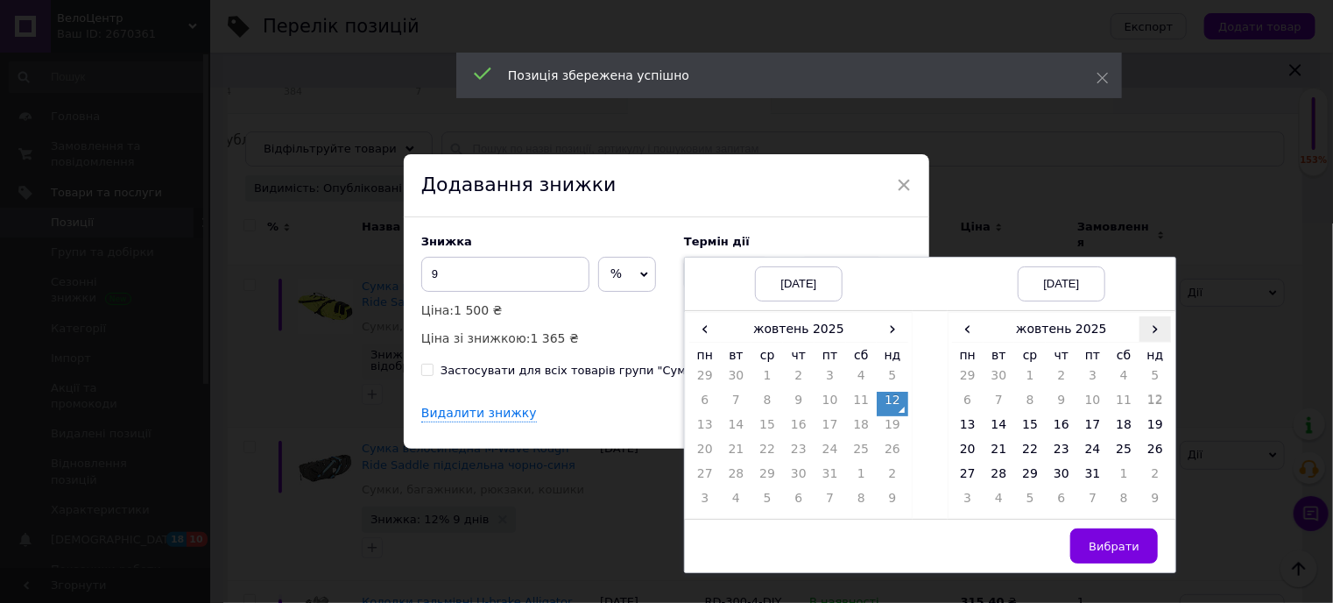
click at [1153, 328] on span "›" at bounding box center [1156, 328] width 32 height 25
click at [1149, 441] on td "23" at bounding box center [1156, 453] width 32 height 25
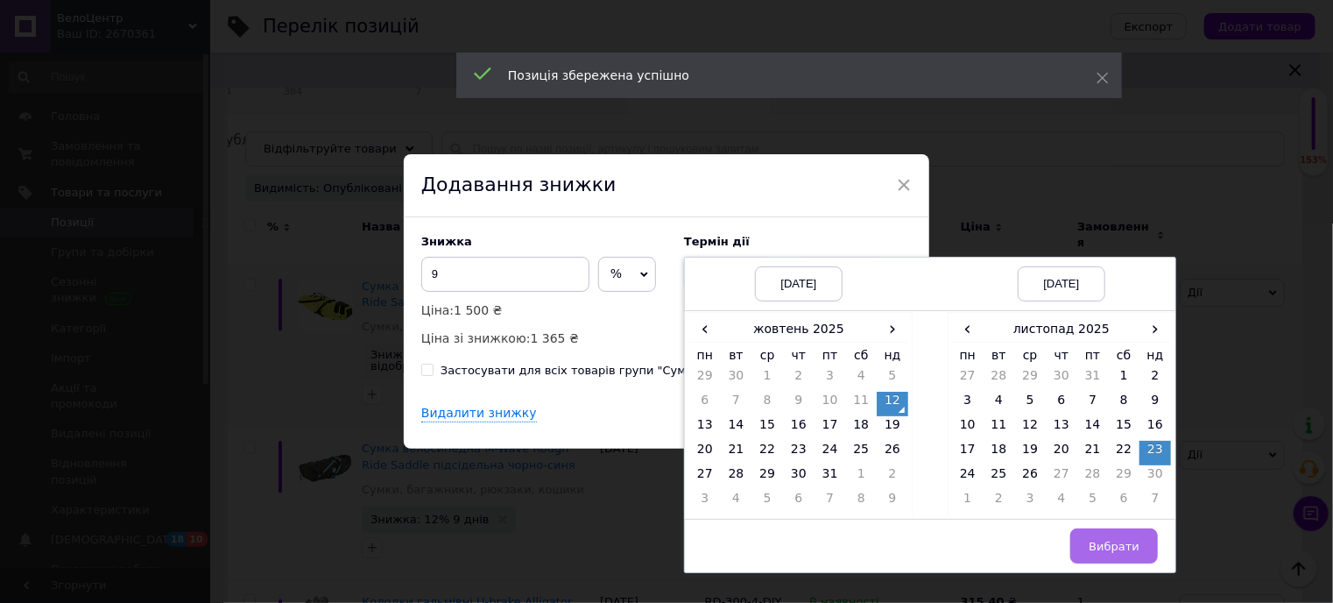
click at [1125, 550] on span "Вибрати" at bounding box center [1114, 546] width 51 height 13
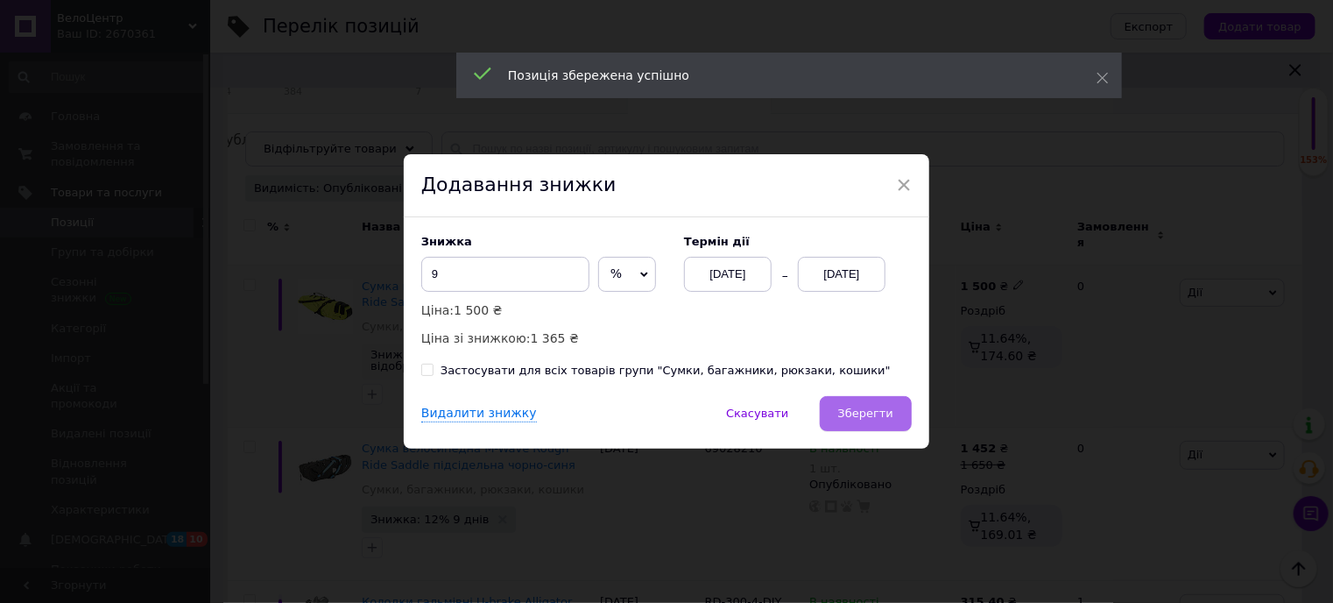
click at [867, 414] on span "Зберегти" at bounding box center [865, 412] width 55 height 13
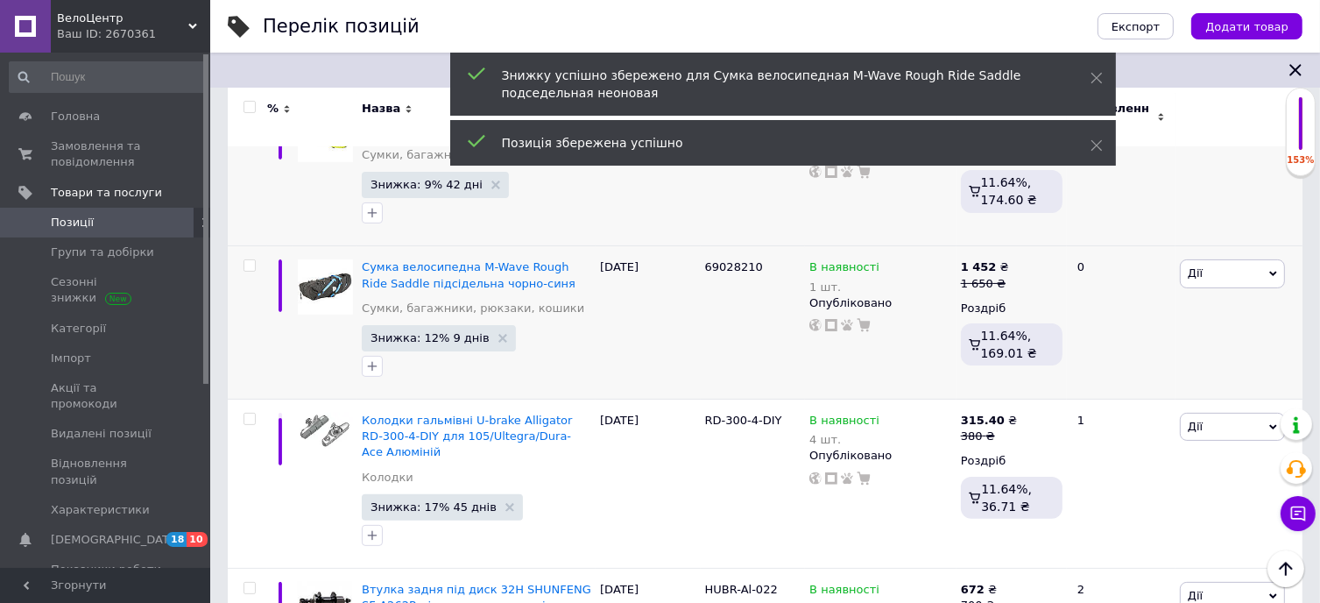
scroll to position [350, 0]
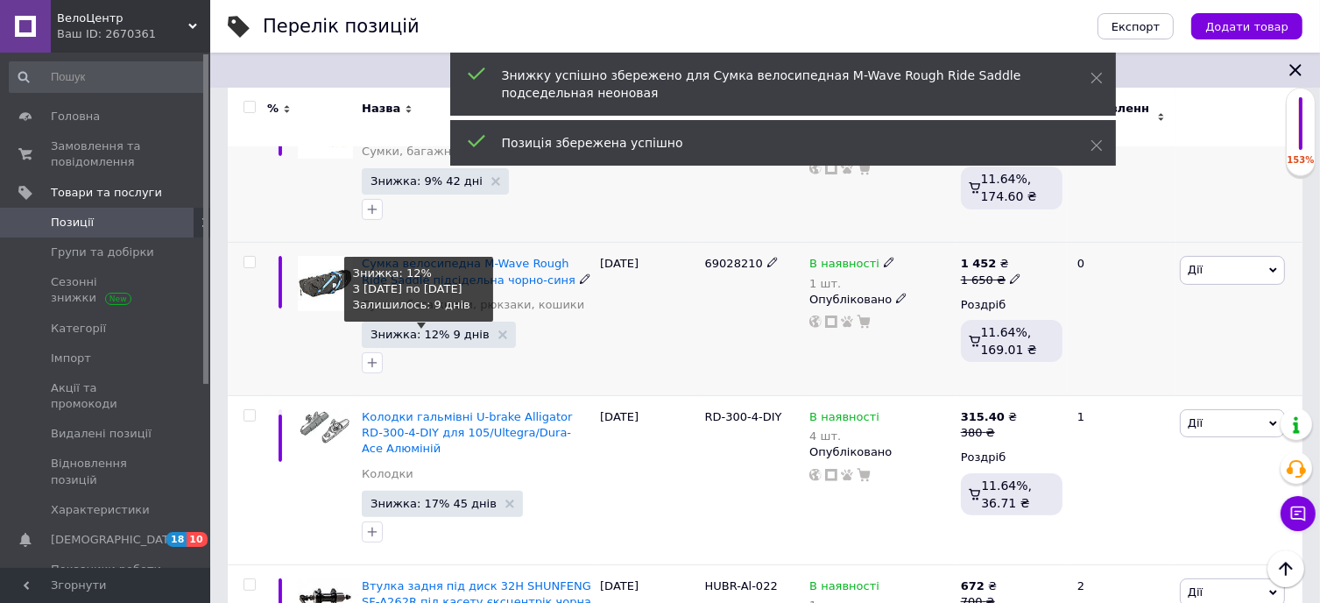
click at [408, 328] on span "Знижка: 12% 9 днів" at bounding box center [430, 333] width 119 height 11
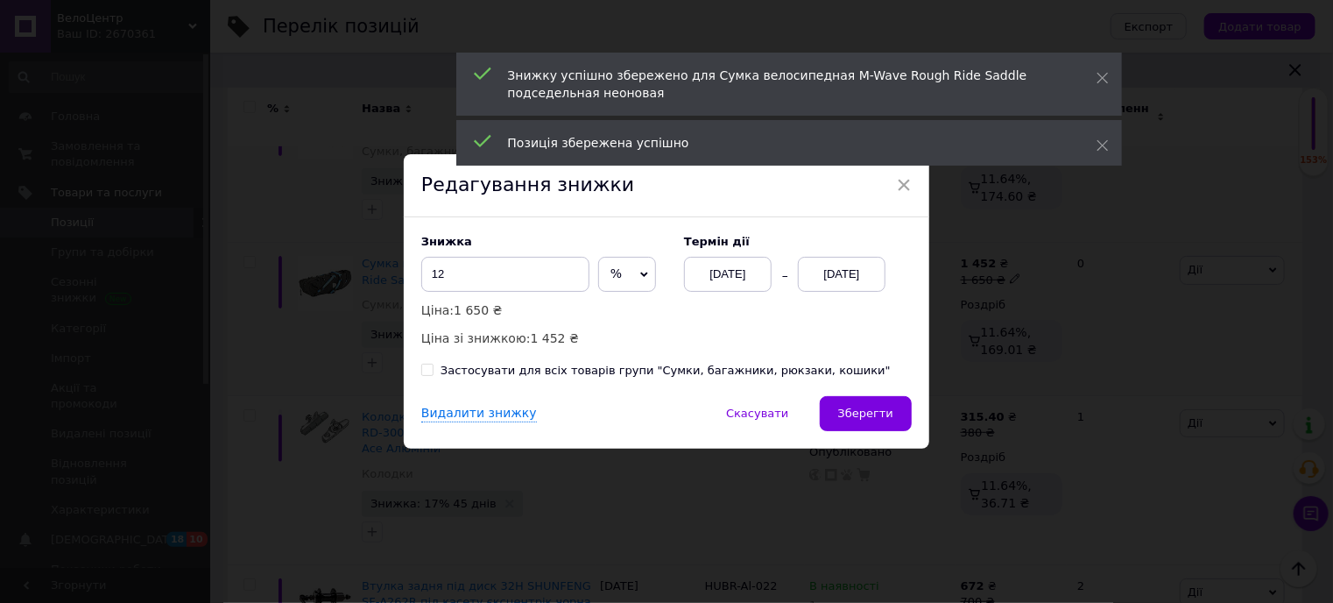
click at [850, 272] on div "[DATE]" at bounding box center [842, 274] width 88 height 35
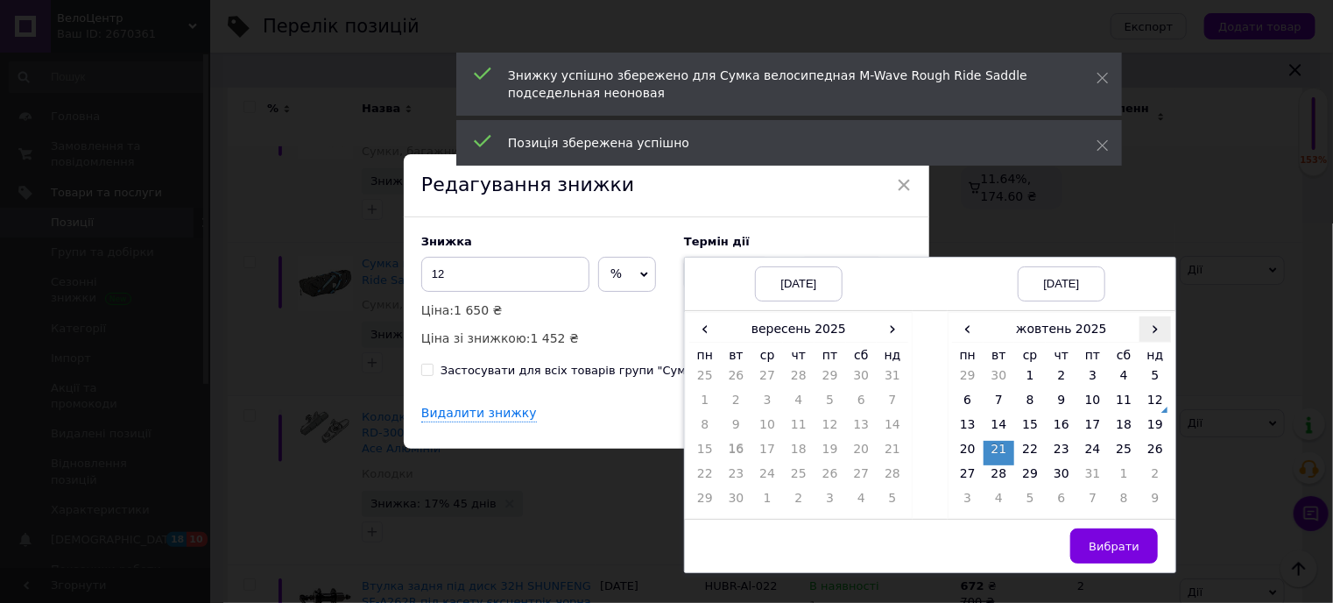
click at [1145, 328] on span "›" at bounding box center [1156, 328] width 32 height 25
click at [964, 330] on span "‹" at bounding box center [968, 328] width 32 height 25
click at [1149, 448] on td "26" at bounding box center [1156, 453] width 32 height 25
click at [1117, 549] on span "Вибрати" at bounding box center [1114, 546] width 51 height 13
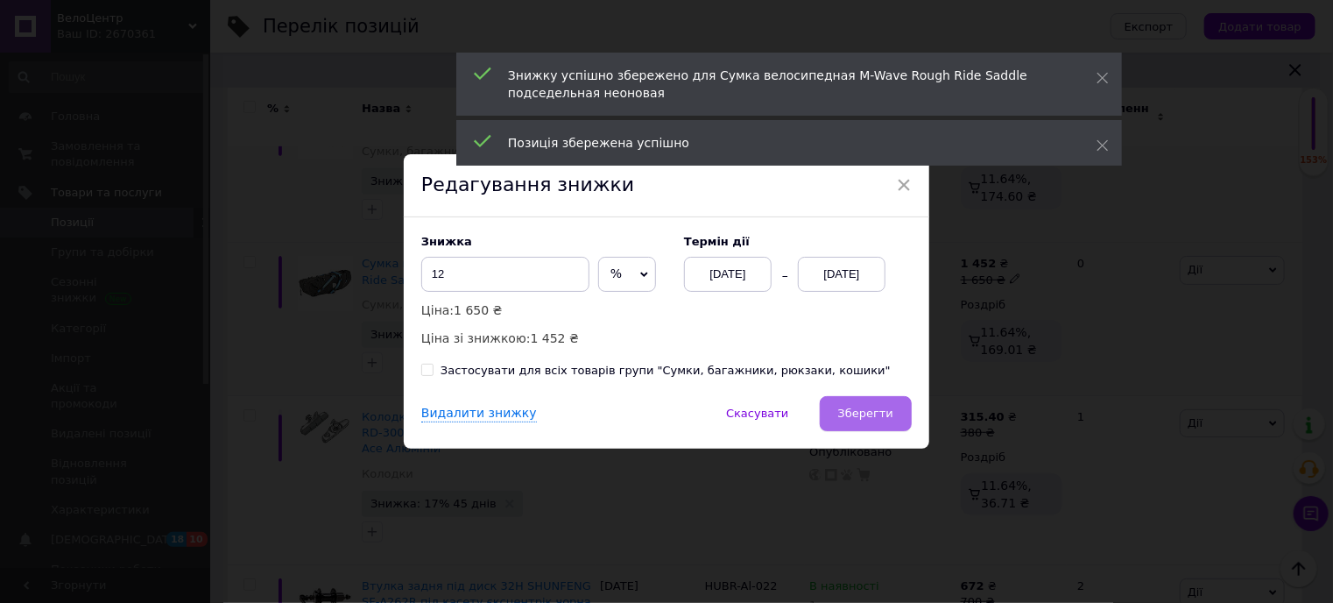
click at [865, 409] on span "Зберегти" at bounding box center [865, 412] width 55 height 13
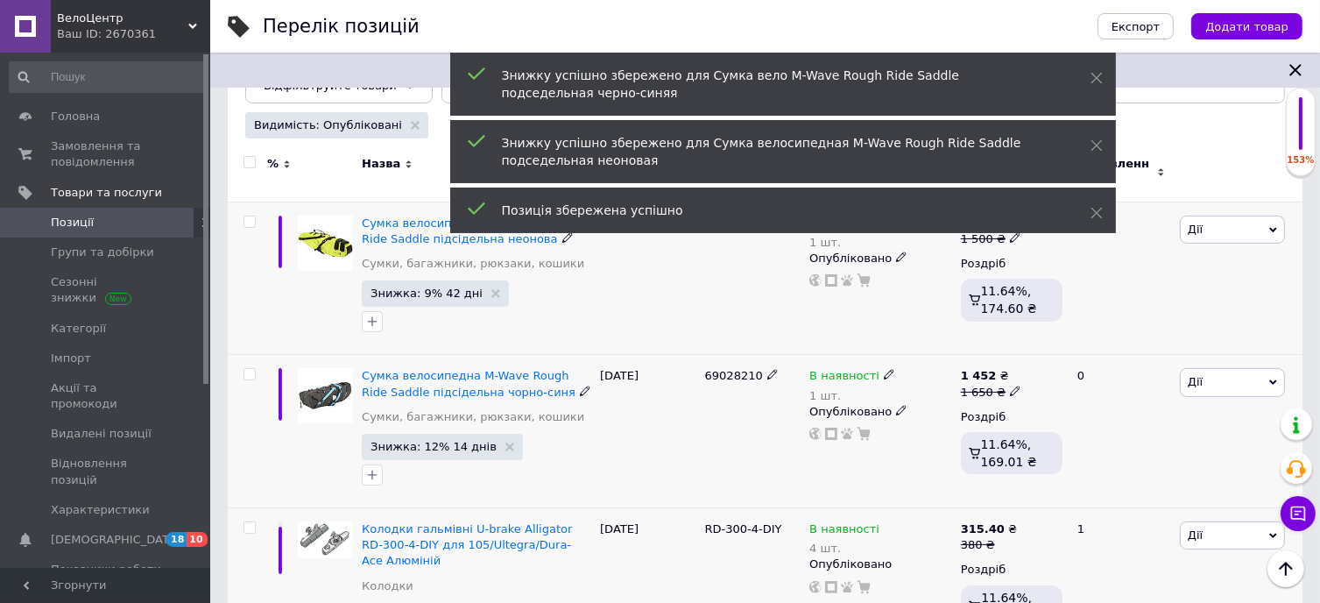
scroll to position [263, 0]
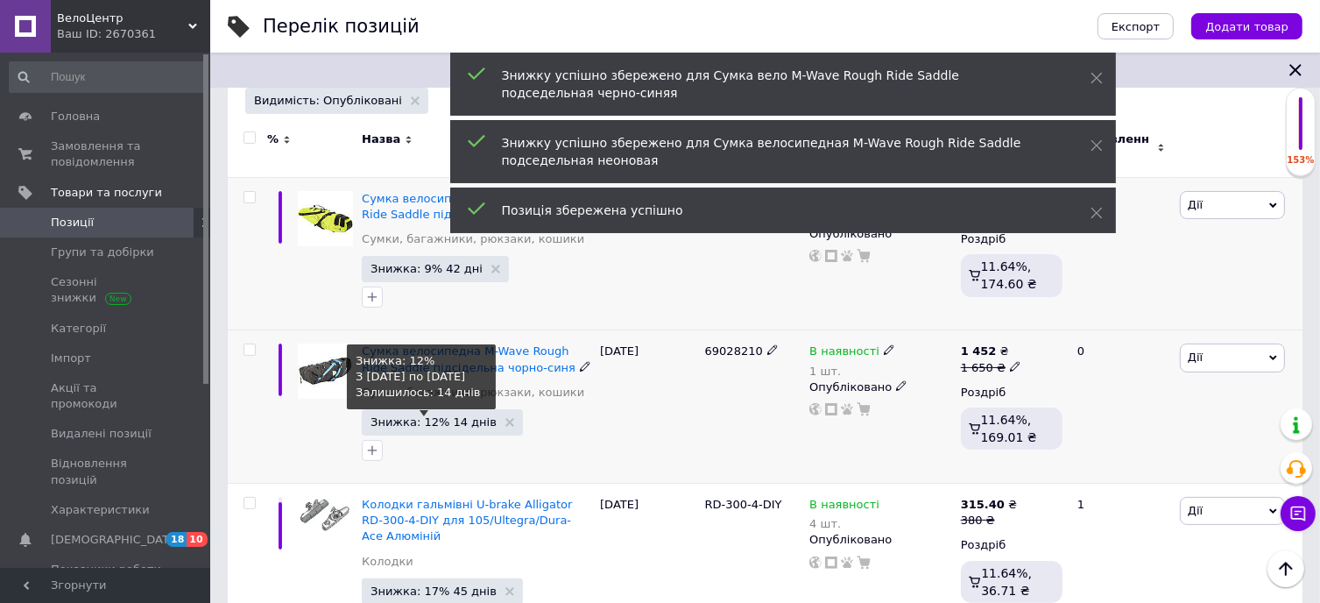
click at [405, 416] on span "Знижка: 12% 14 днів" at bounding box center [434, 421] width 126 height 11
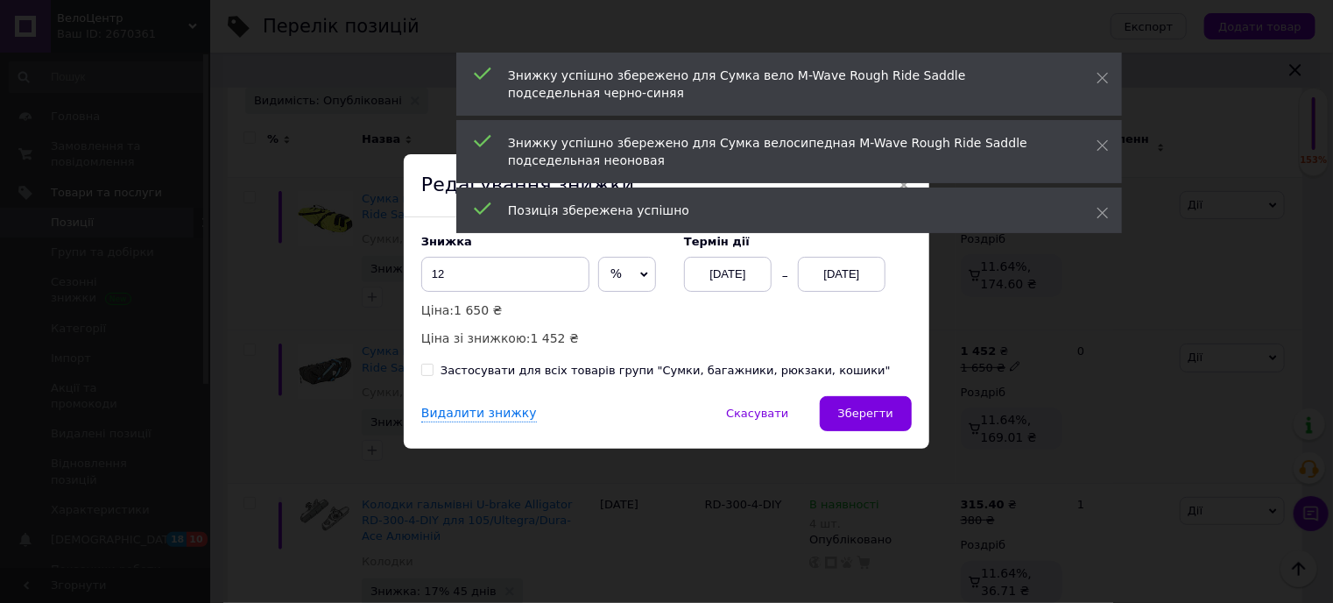
click at [831, 275] on div "[DATE]" at bounding box center [842, 274] width 88 height 35
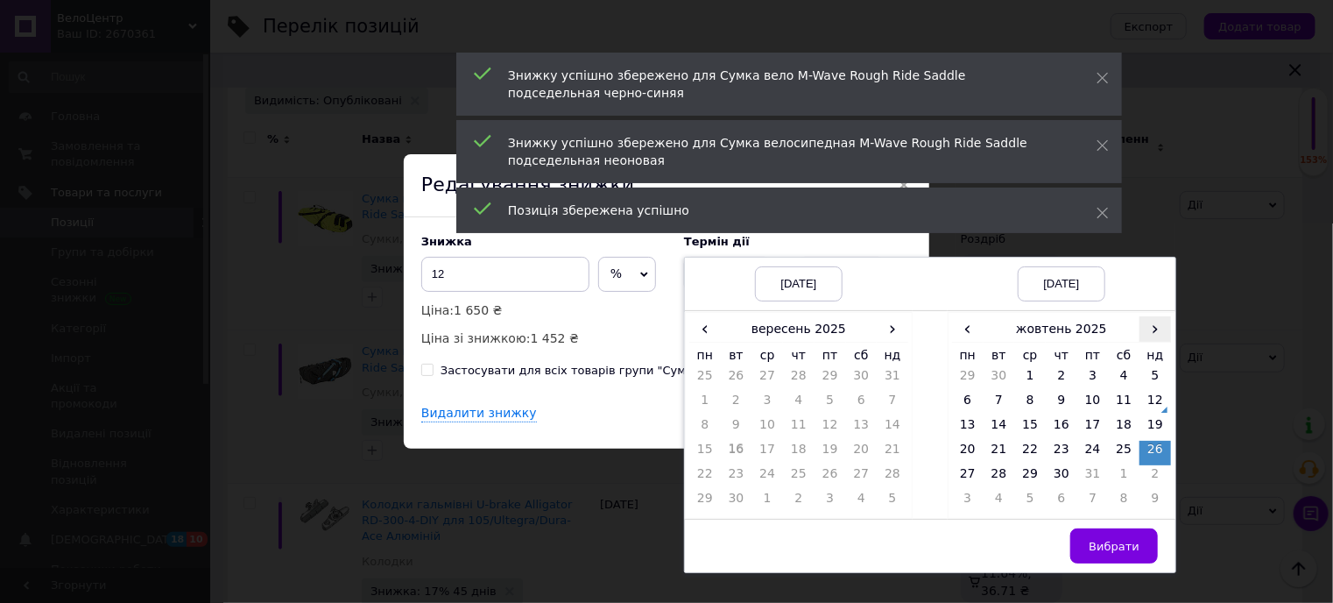
click at [1145, 328] on span "›" at bounding box center [1156, 328] width 32 height 25
click at [886, 328] on span "›" at bounding box center [893, 328] width 32 height 25
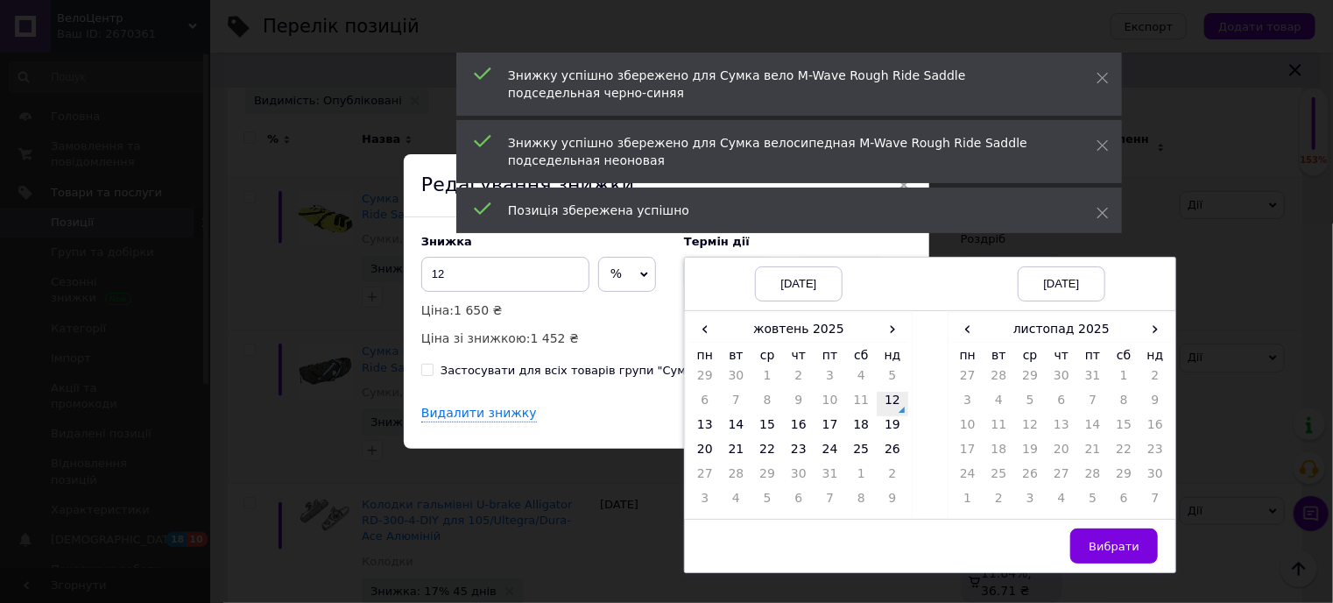
click at [896, 392] on td "12" at bounding box center [893, 404] width 32 height 25
click at [1150, 451] on td "23" at bounding box center [1156, 453] width 32 height 25
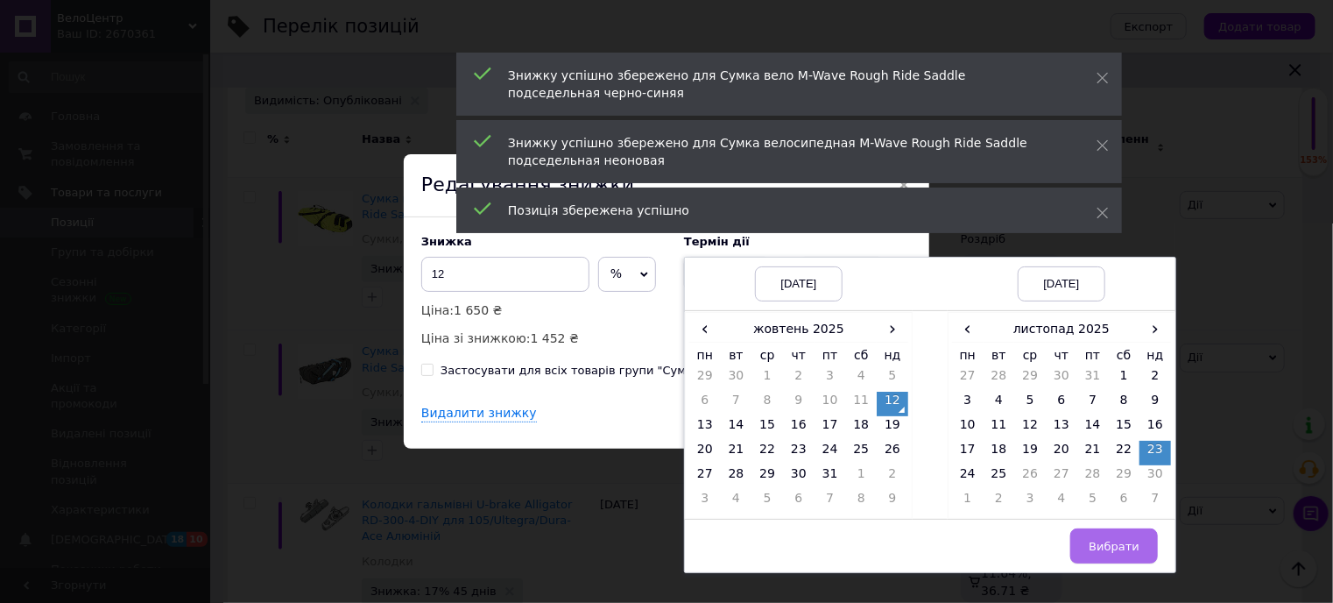
click at [1119, 540] on span "Вибрати" at bounding box center [1114, 546] width 51 height 13
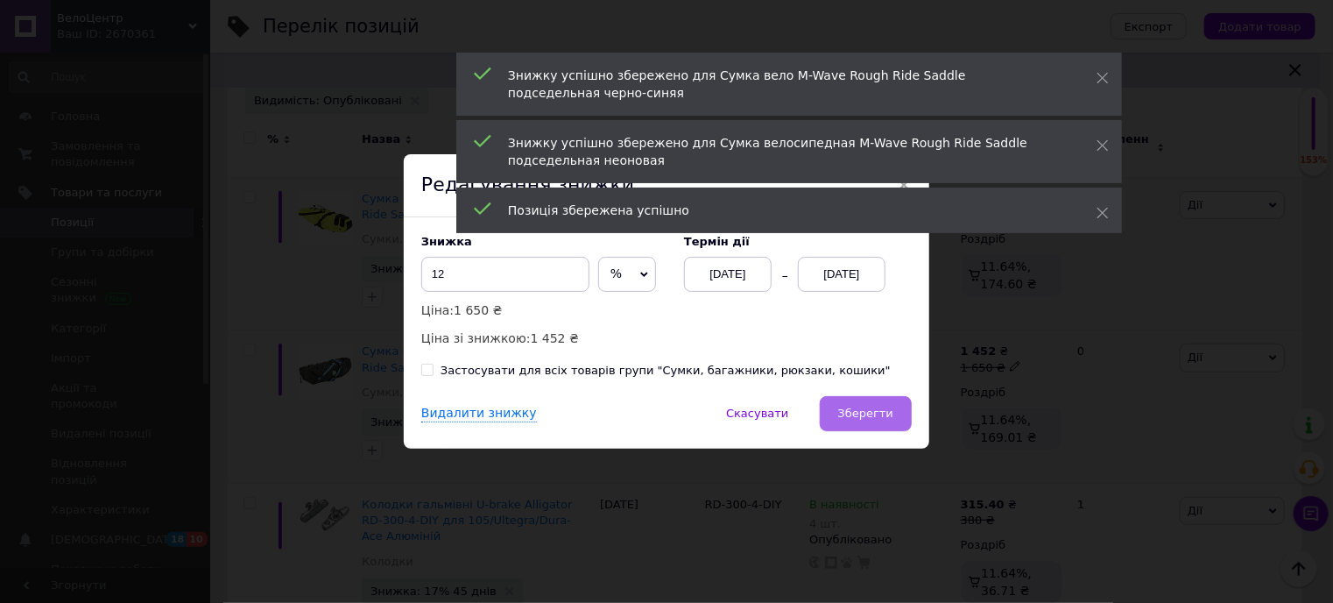
click at [875, 407] on span "Зберегти" at bounding box center [865, 412] width 55 height 13
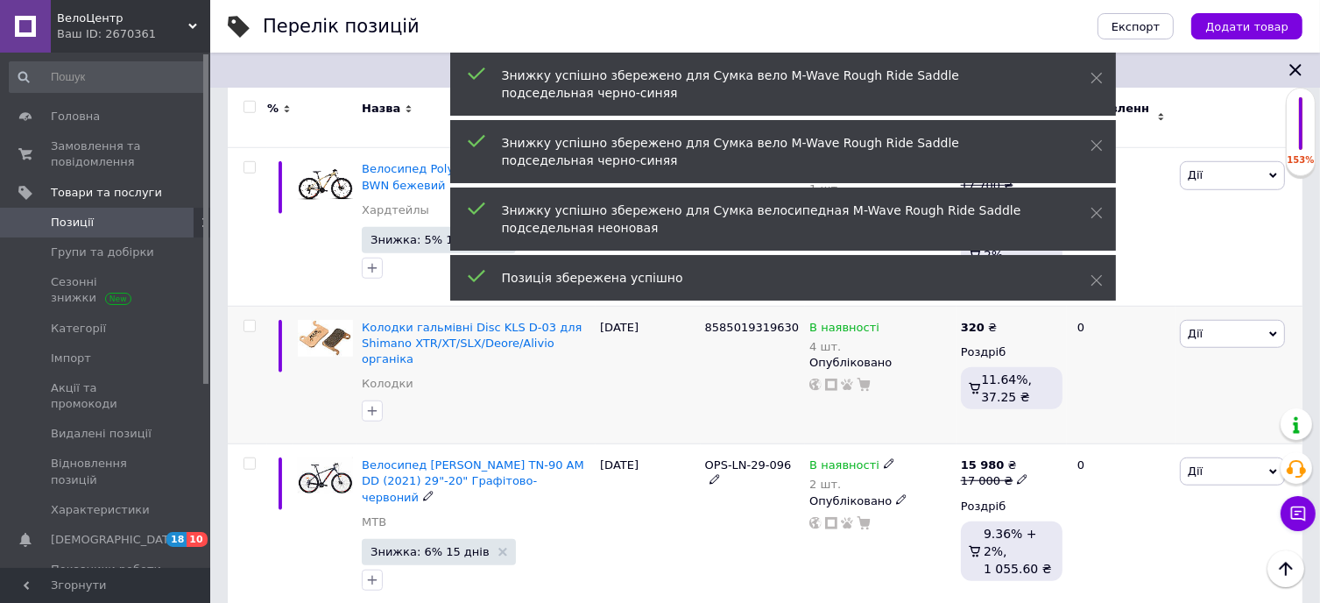
scroll to position [1489, 0]
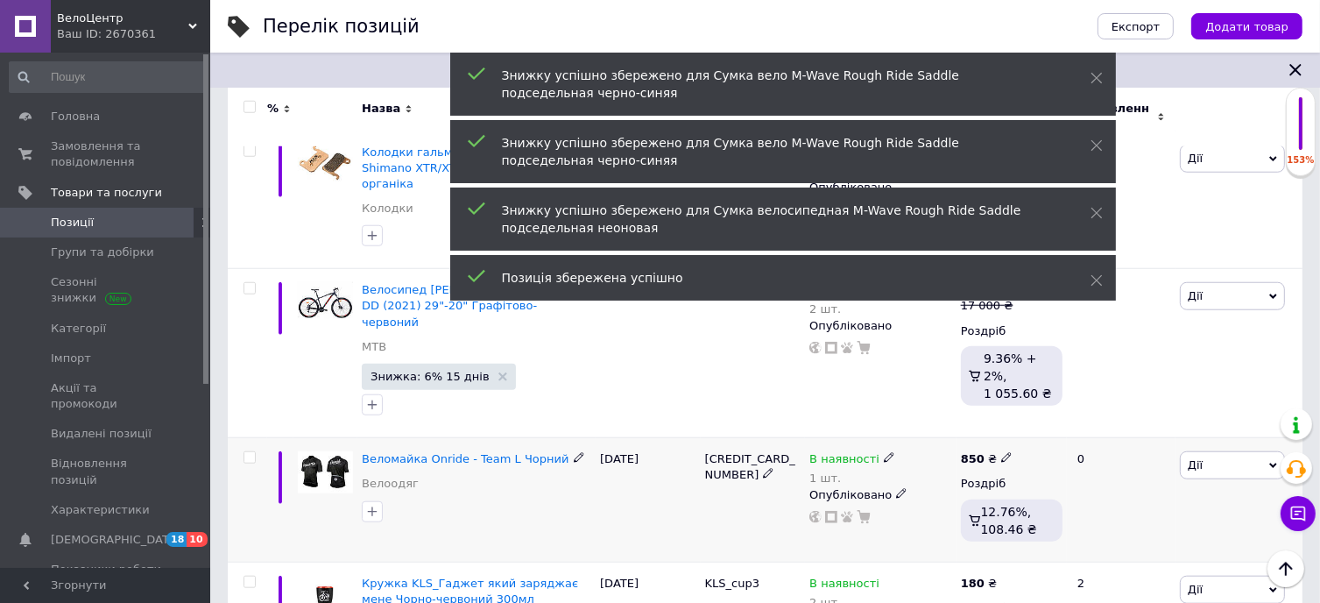
click at [1207, 451] on span "Дії" at bounding box center [1232, 465] width 105 height 28
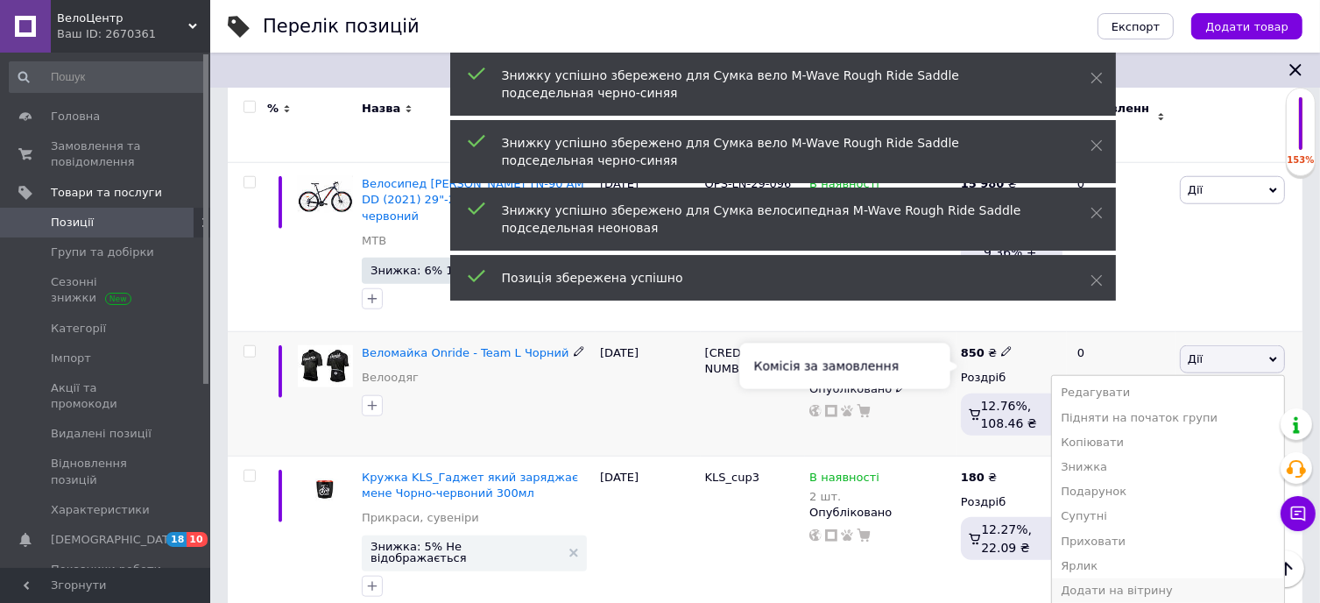
scroll to position [1752, 0]
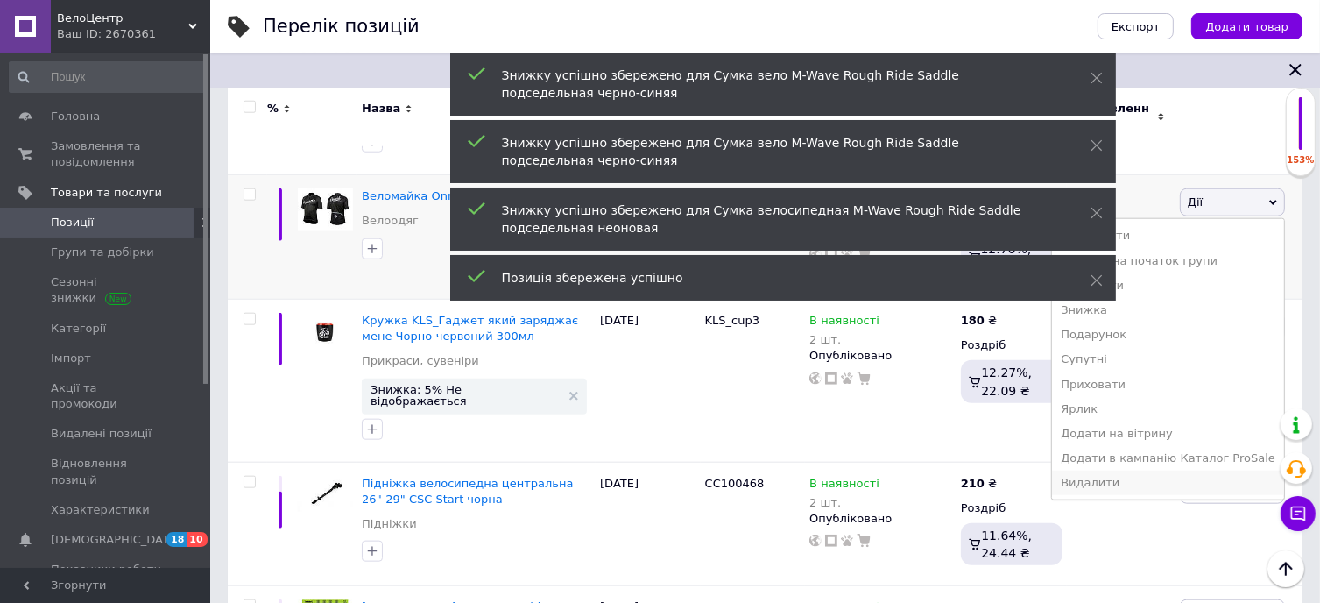
click at [1168, 470] on li "Видалити" at bounding box center [1168, 482] width 232 height 25
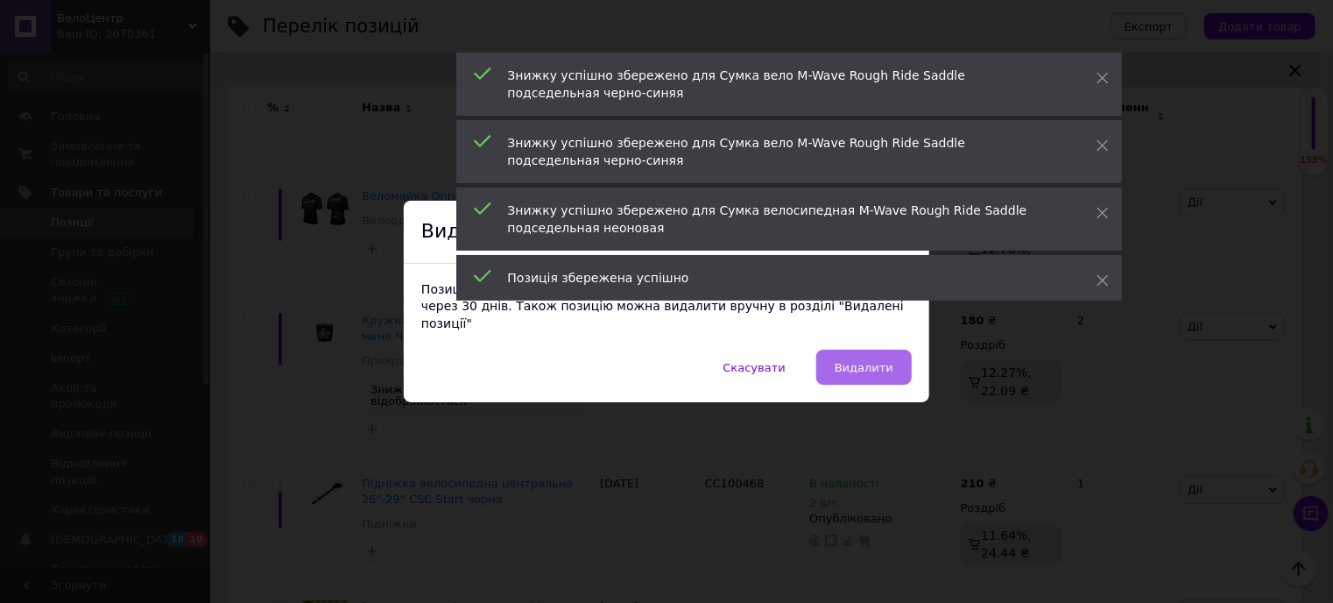
click at [882, 361] on span "Видалити" at bounding box center [864, 367] width 59 height 13
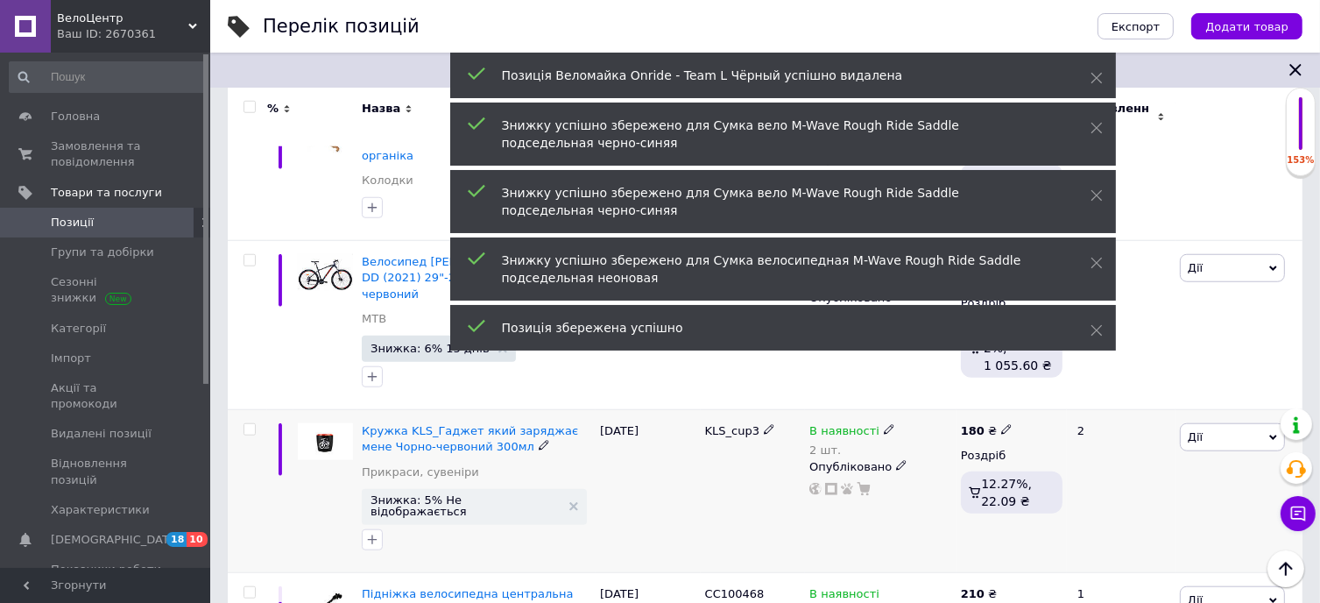
scroll to position [1489, 0]
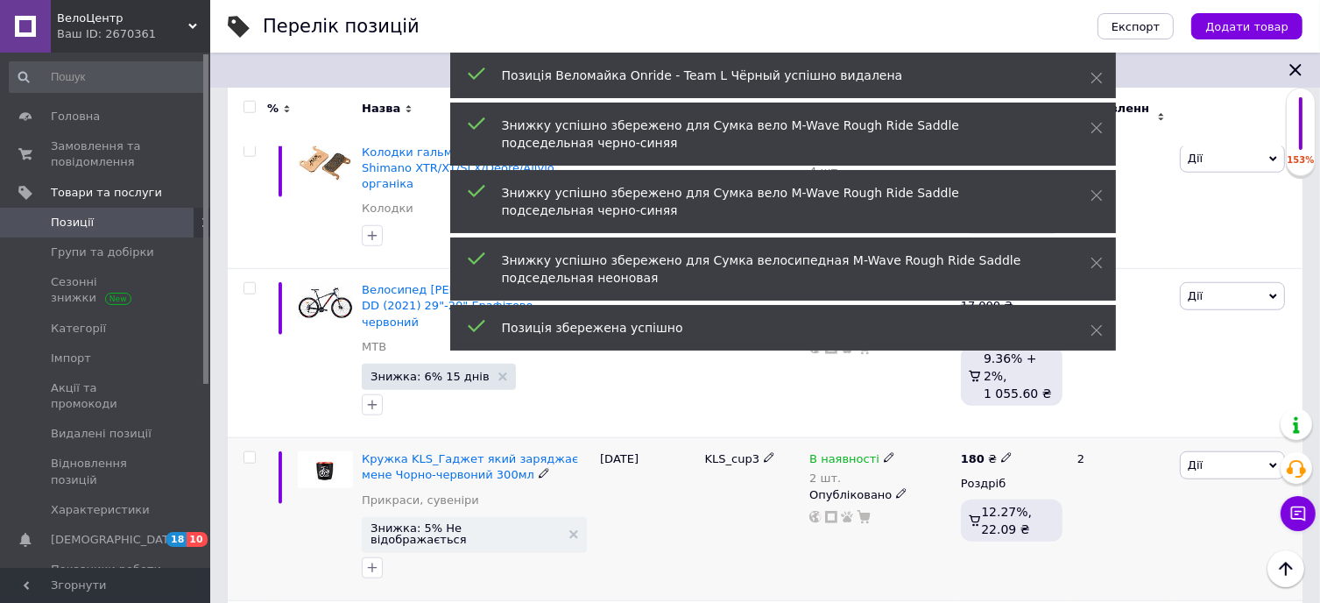
click at [1209, 451] on span "Дії" at bounding box center [1232, 465] width 105 height 28
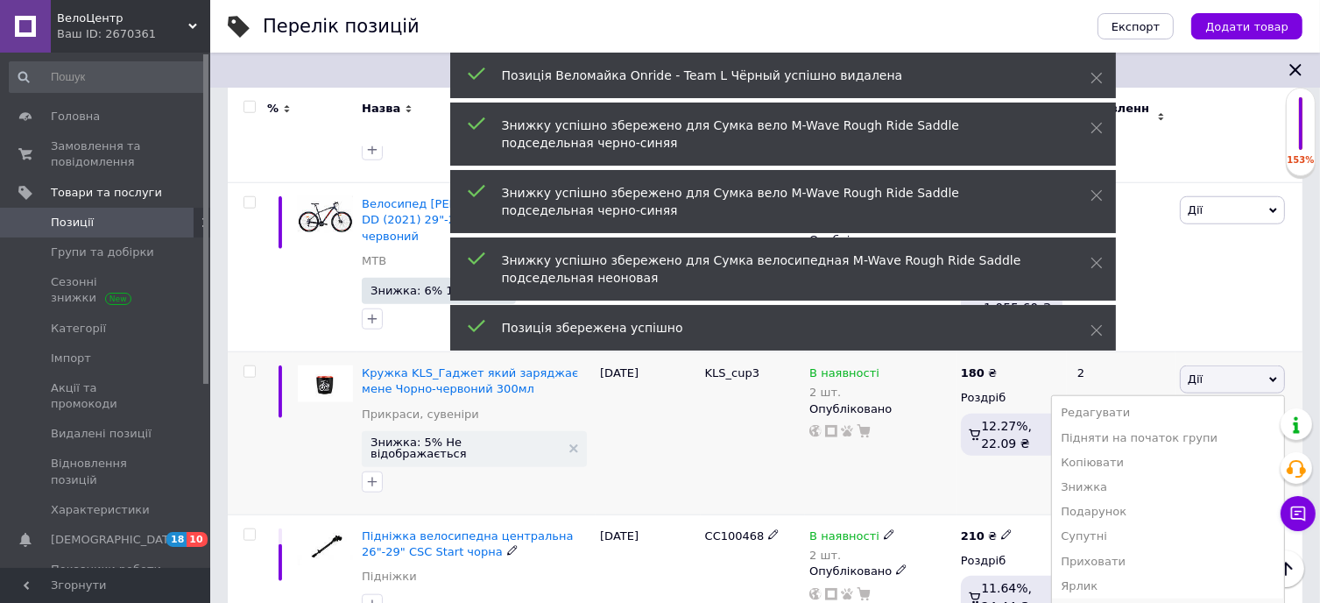
scroll to position [1664, 0]
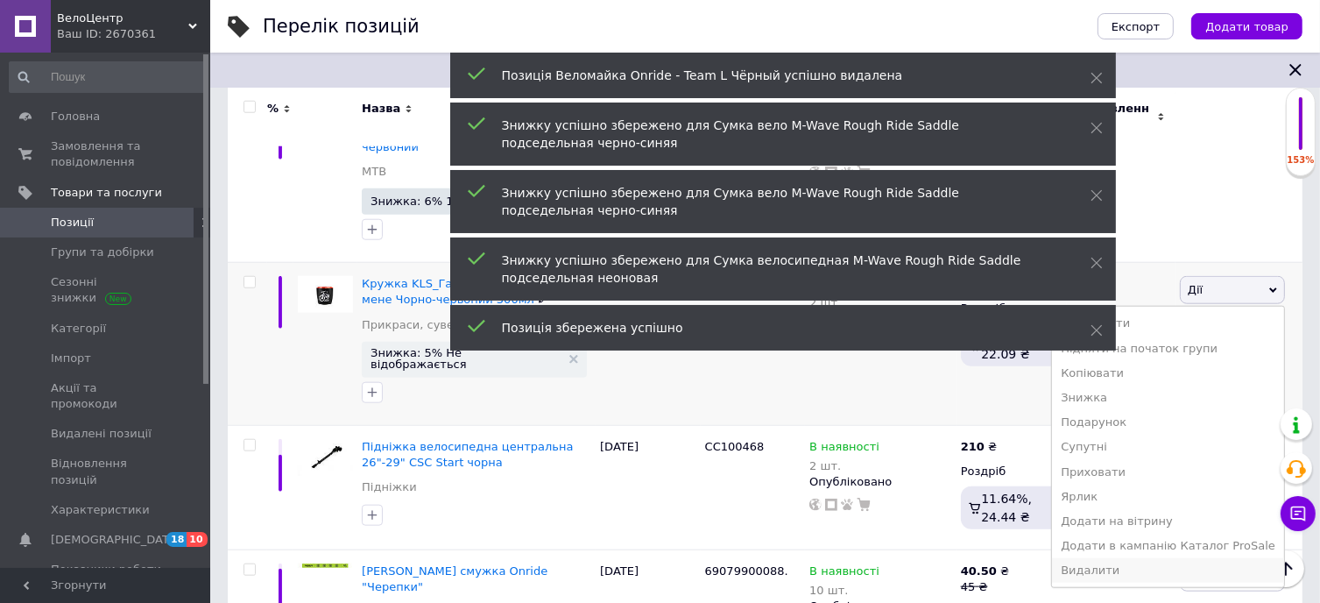
click at [1146, 558] on li "Видалити" at bounding box center [1168, 570] width 232 height 25
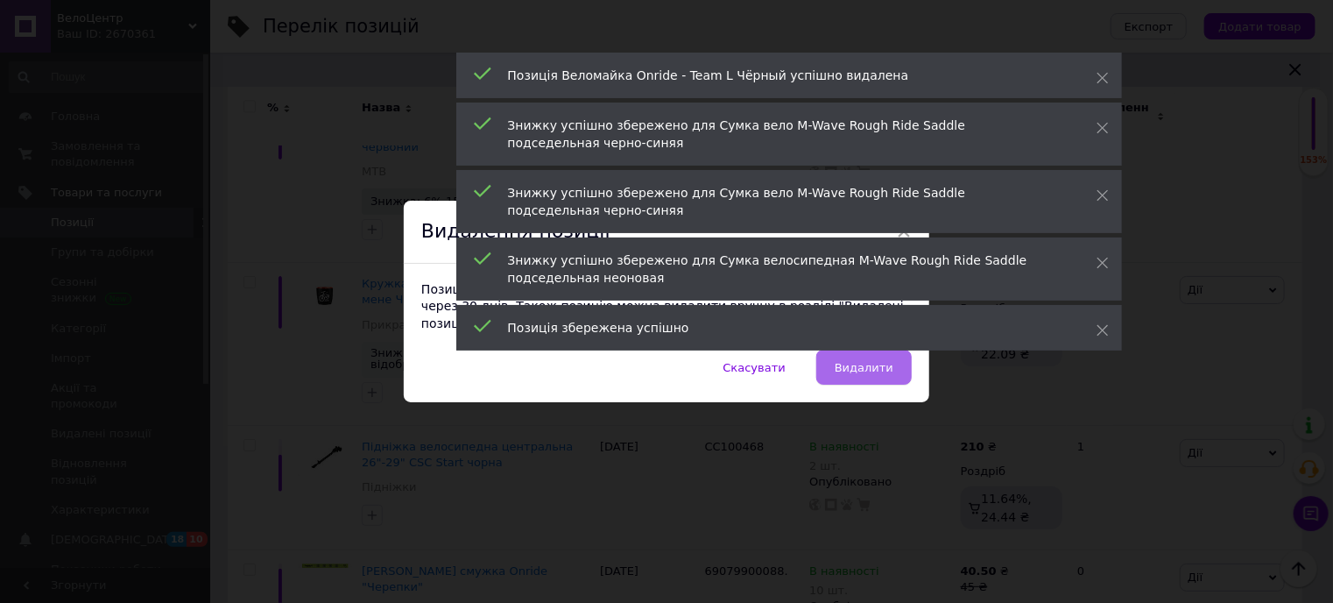
click at [886, 361] on span "Видалити" at bounding box center [864, 367] width 59 height 13
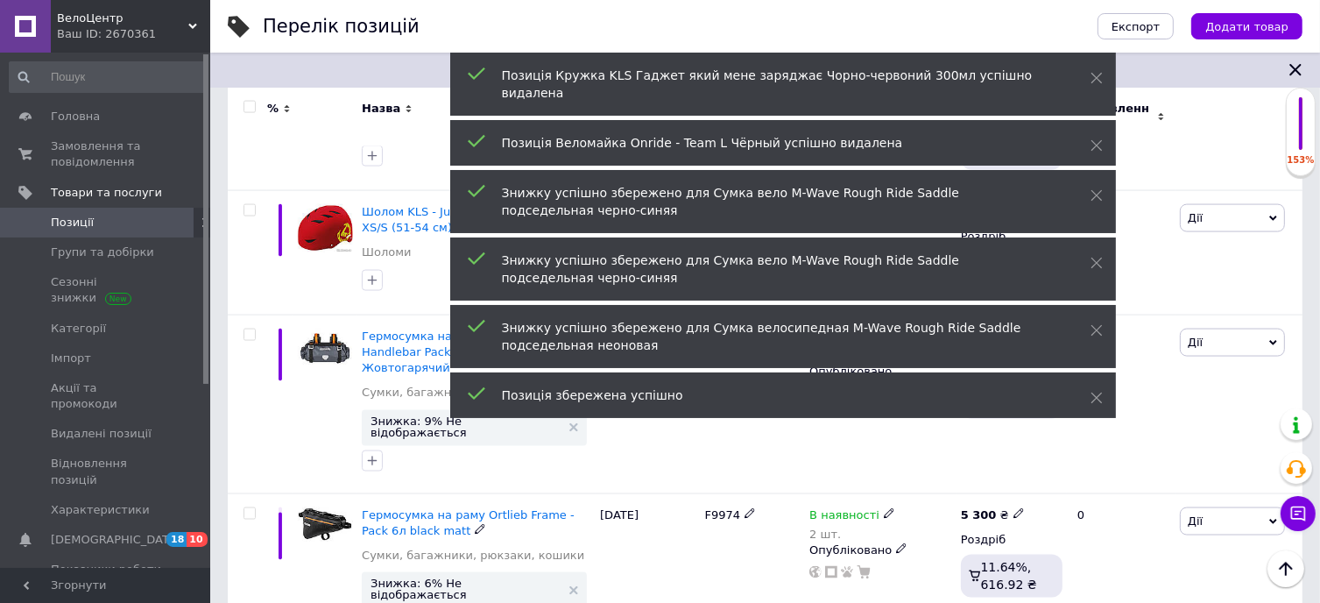
scroll to position [2628, 0]
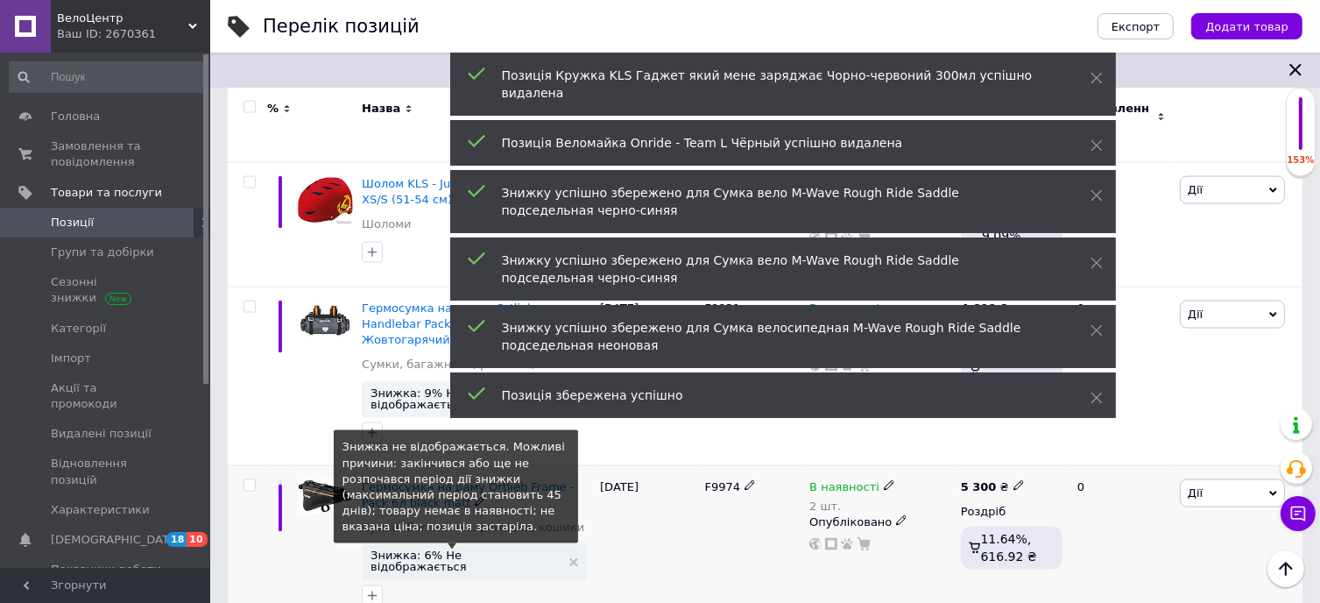
click at [475, 549] on span "Знижка: 6% Не відображається" at bounding box center [466, 560] width 190 height 23
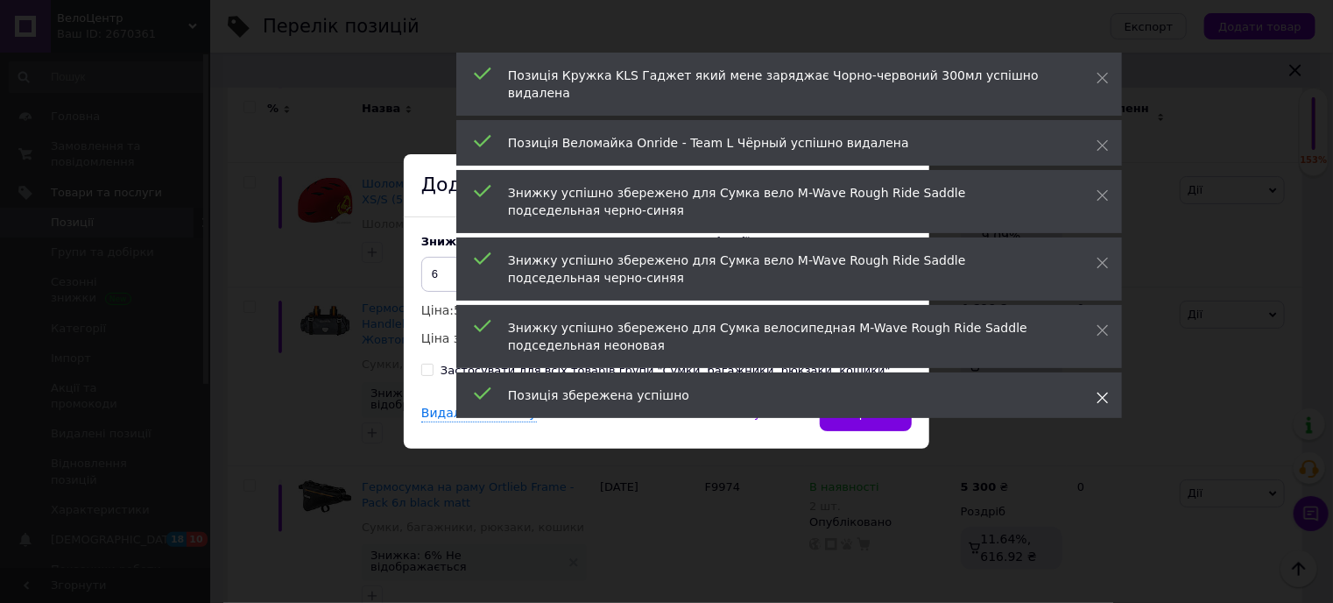
click at [1098, 392] on icon at bounding box center [1103, 398] width 12 height 12
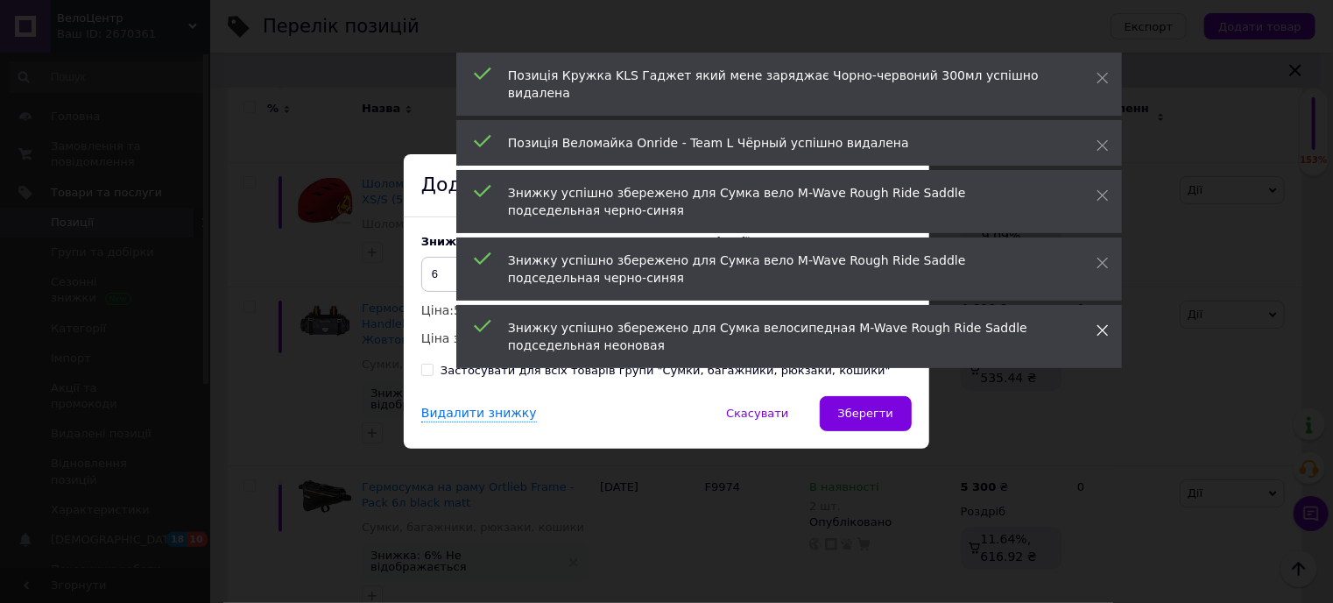
click at [1098, 325] on use at bounding box center [1103, 330] width 11 height 11
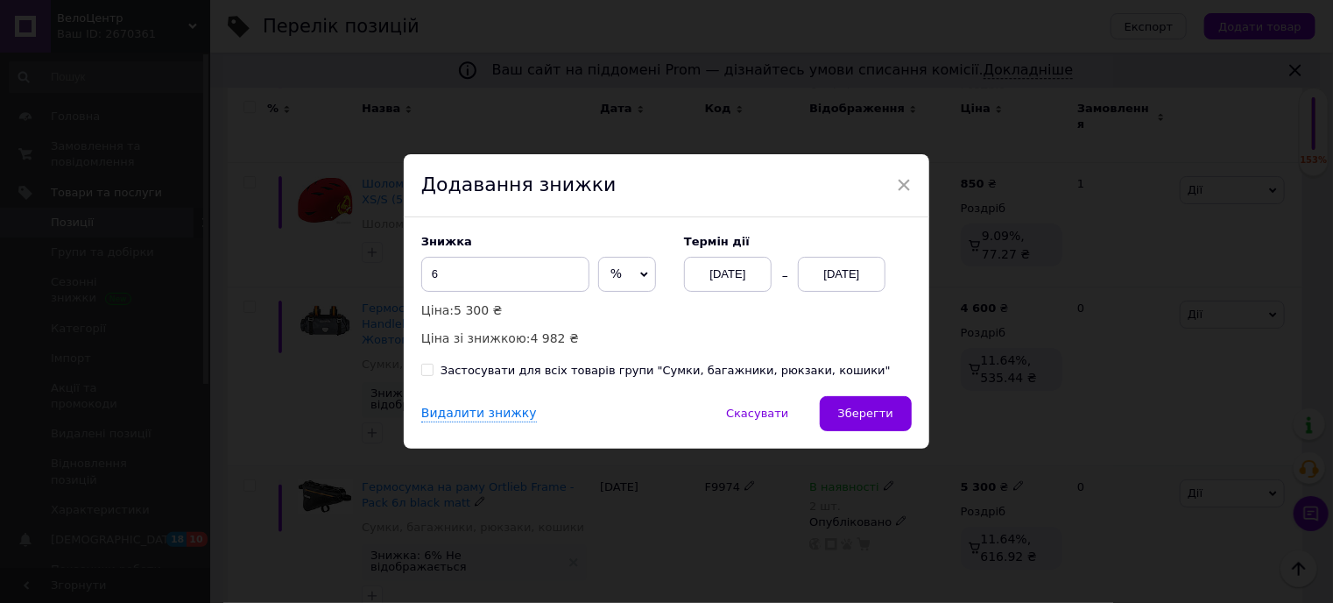
click at [834, 276] on div "[DATE]" at bounding box center [842, 274] width 88 height 35
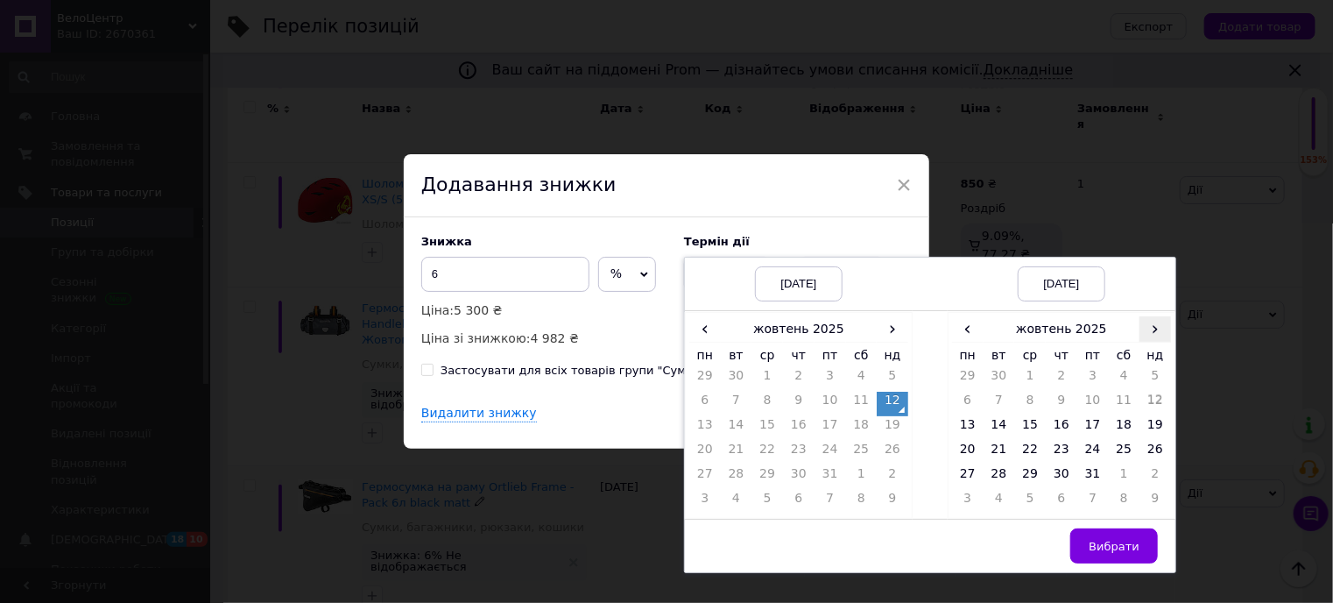
click at [1149, 333] on span "›" at bounding box center [1156, 328] width 32 height 25
click at [1151, 444] on td "23" at bounding box center [1156, 453] width 32 height 25
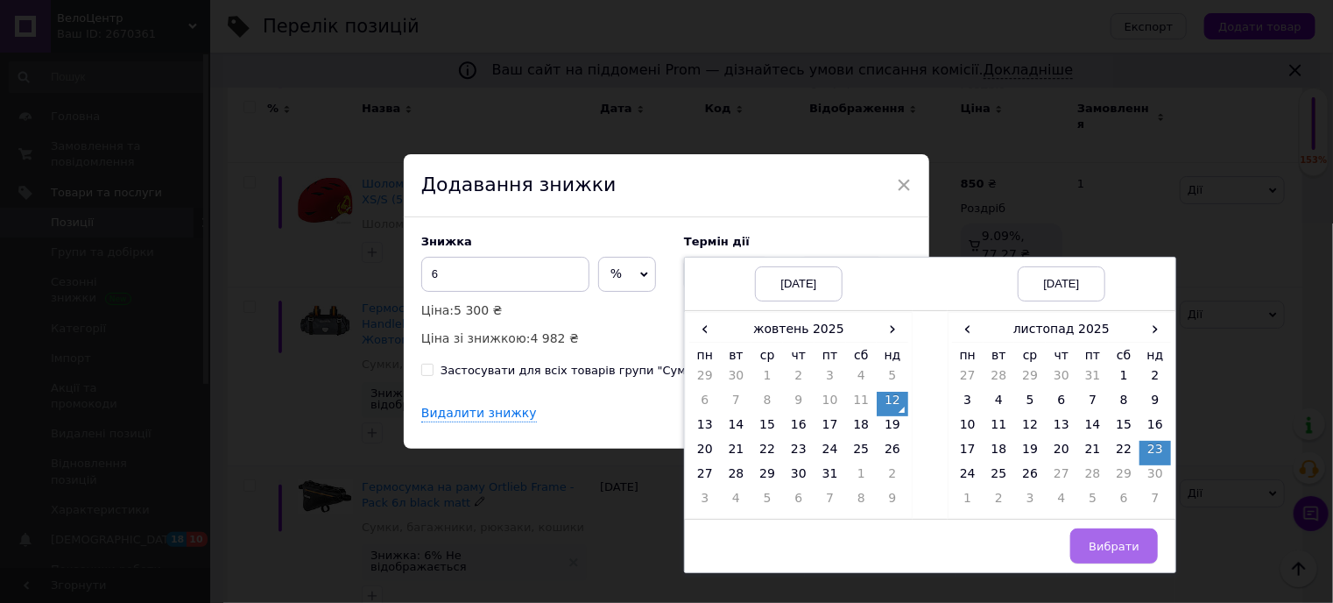
click at [1098, 540] on span "Вибрати" at bounding box center [1114, 546] width 51 height 13
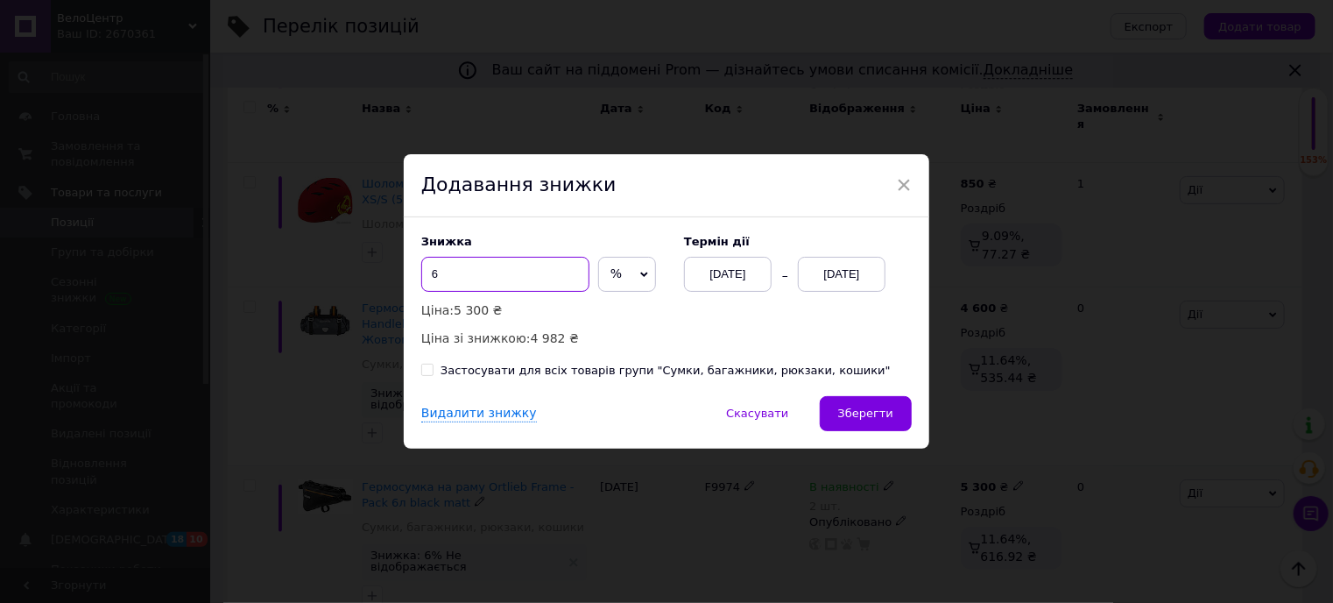
click at [458, 284] on input "6" at bounding box center [505, 274] width 168 height 35
type input "8"
click at [868, 411] on span "Зберегти" at bounding box center [865, 412] width 55 height 13
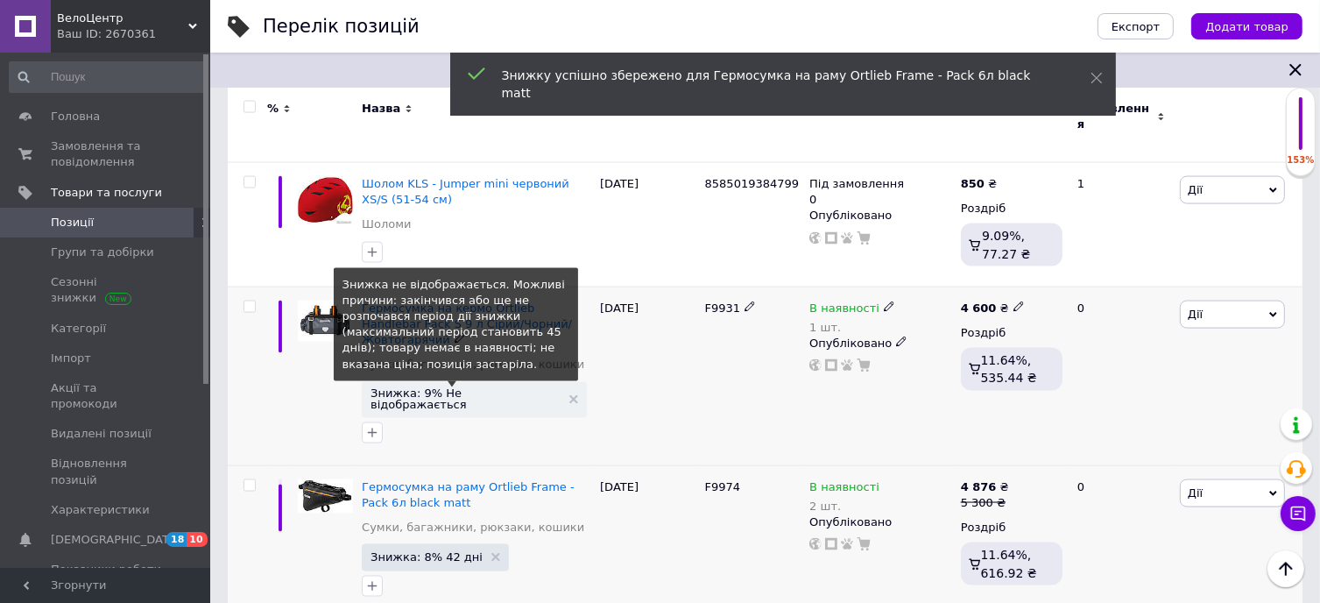
click at [436, 387] on span "Знижка: 9% Не відображається" at bounding box center [466, 398] width 190 height 23
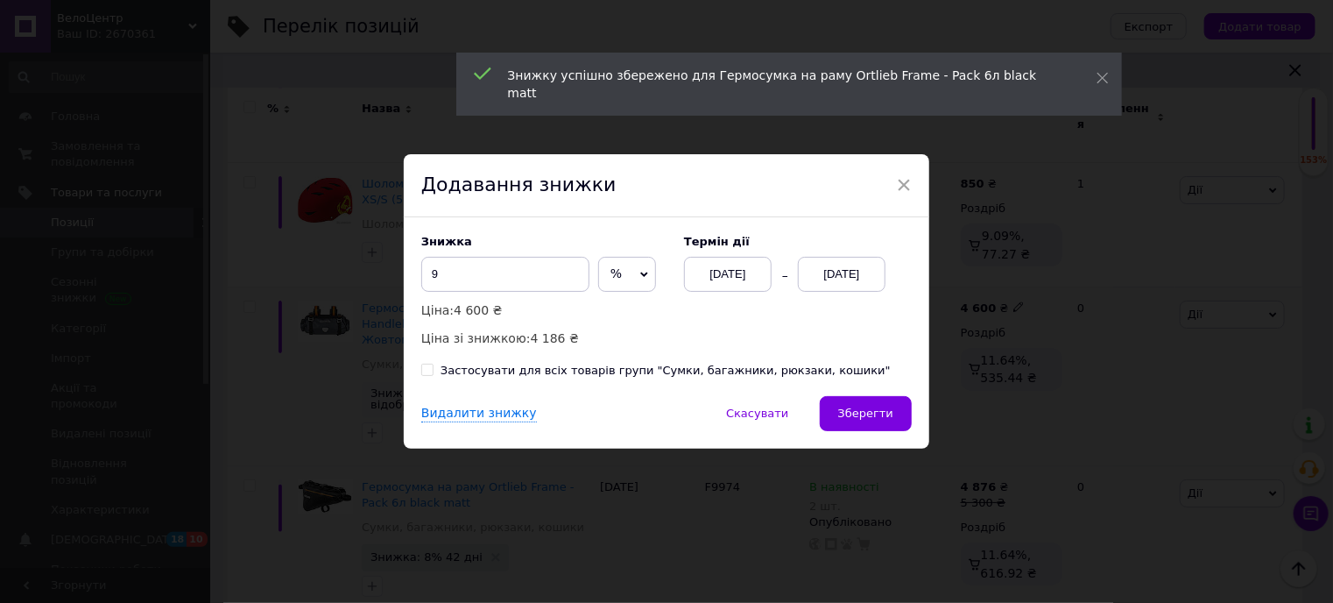
click at [832, 274] on div "[DATE]" at bounding box center [842, 274] width 88 height 35
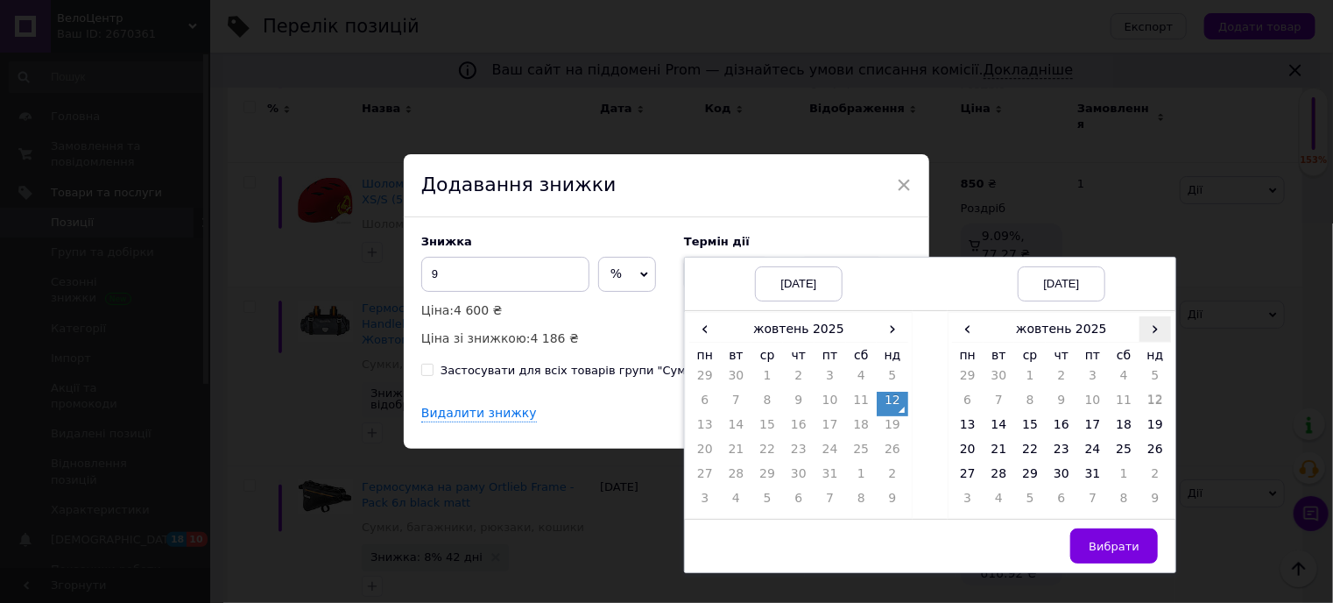
click at [1147, 332] on span "›" at bounding box center [1156, 328] width 32 height 25
click at [1143, 443] on td "23" at bounding box center [1156, 453] width 32 height 25
drag, startPoint x: 1116, startPoint y: 541, endPoint x: 1068, endPoint y: 507, distance: 59.1
click at [1114, 541] on span "Вибрати" at bounding box center [1114, 546] width 51 height 13
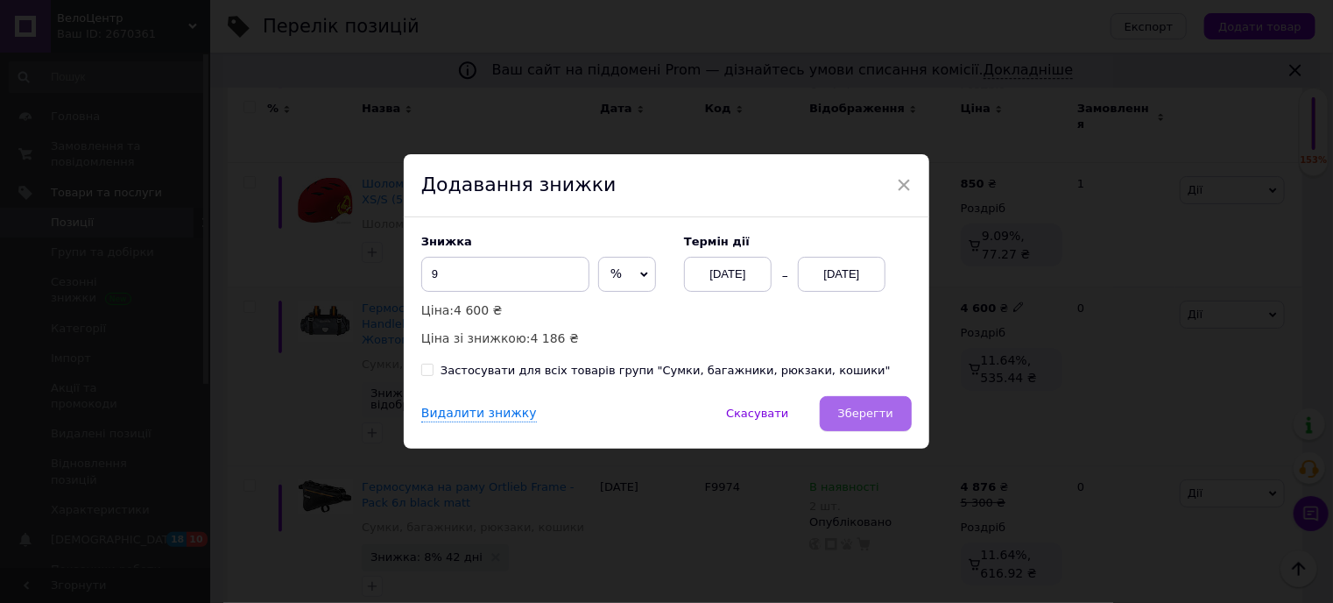
click at [883, 410] on span "Зберегти" at bounding box center [865, 412] width 55 height 13
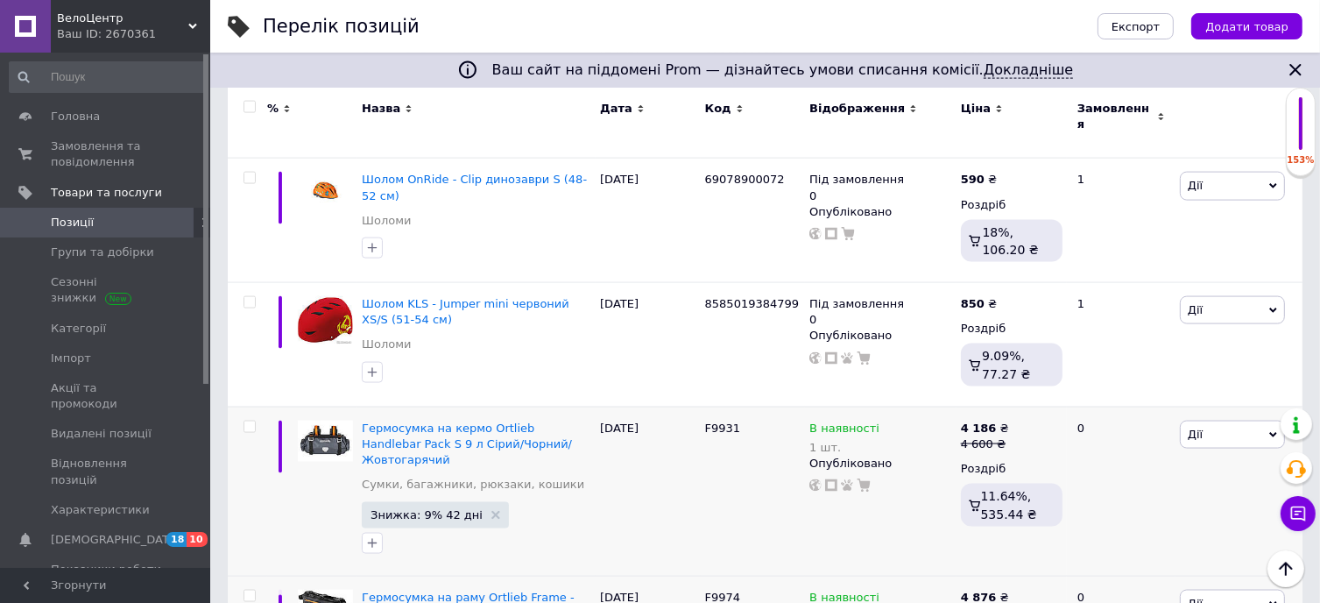
scroll to position [2747, 0]
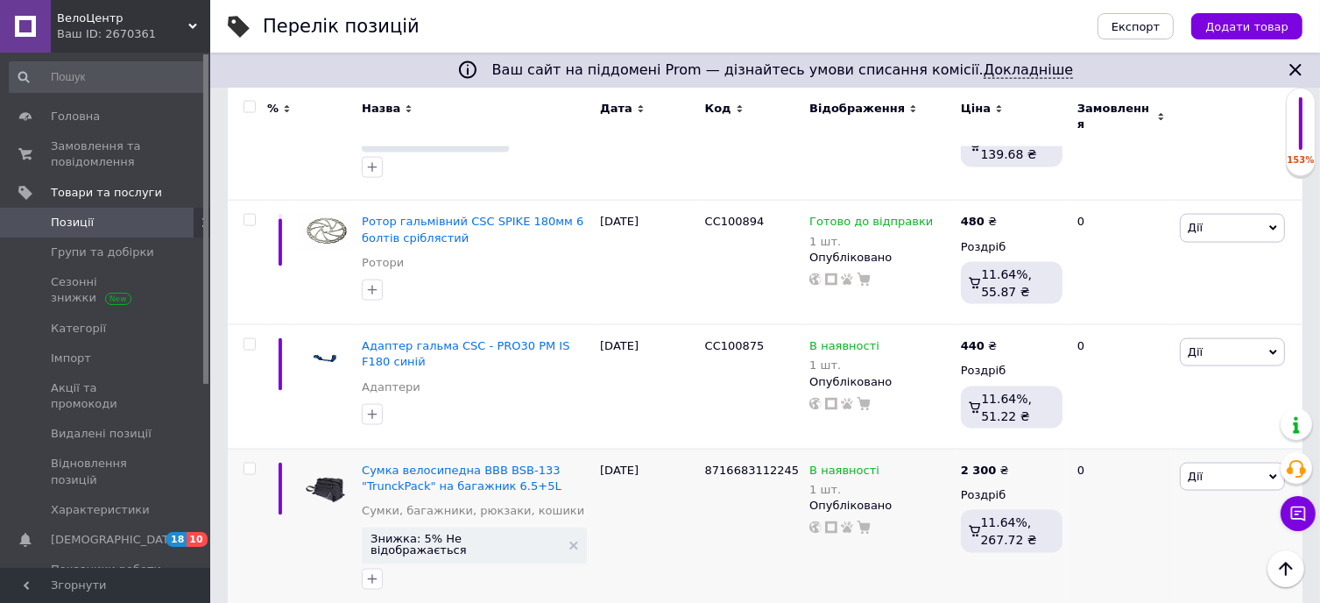
scroll to position [2475, 0]
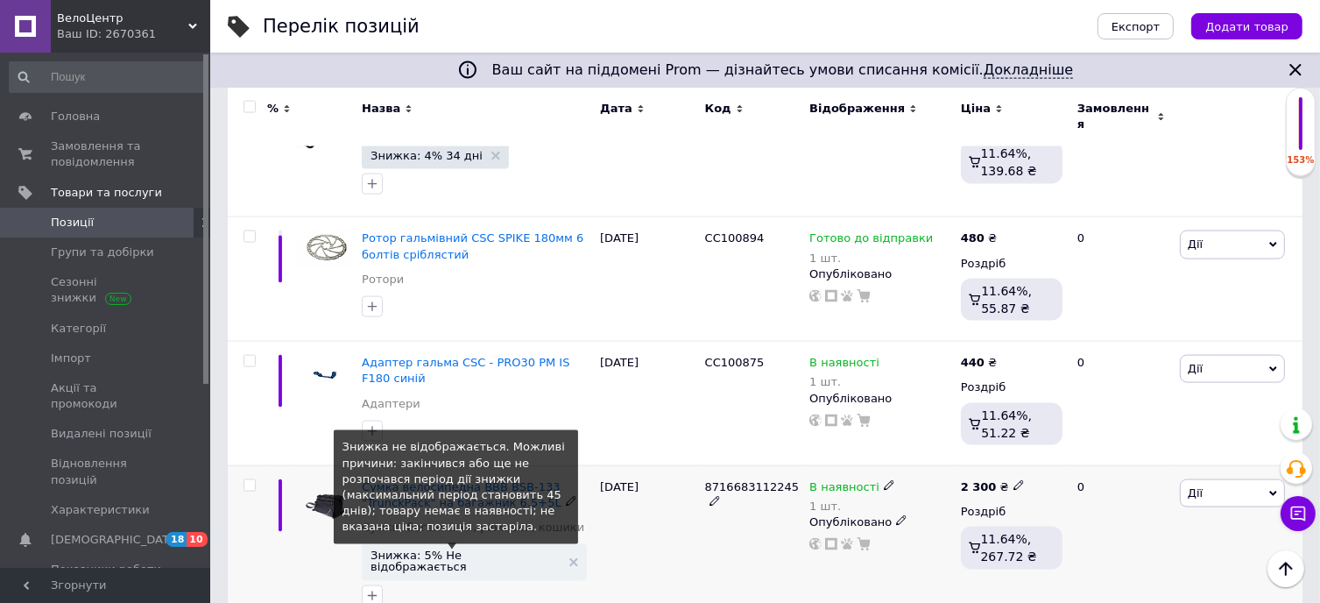
click at [443, 549] on span "Знижка: 5% Не відображається" at bounding box center [466, 560] width 190 height 23
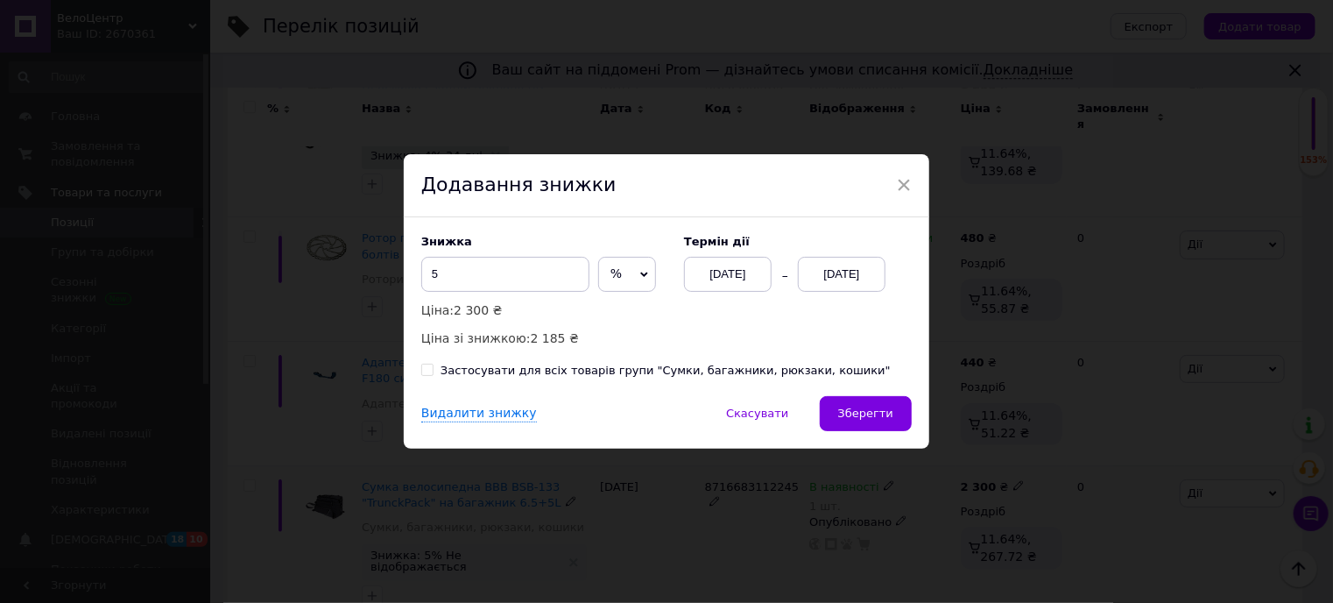
click at [830, 268] on div "[DATE]" at bounding box center [842, 274] width 88 height 35
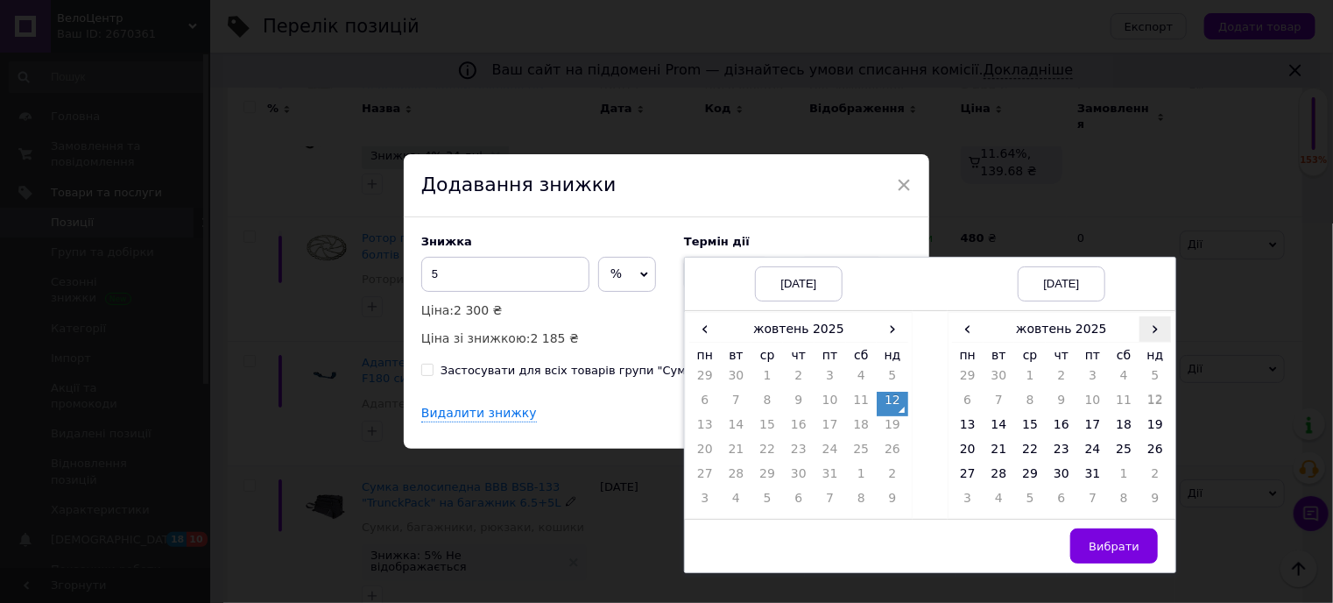
click at [1151, 326] on span "›" at bounding box center [1156, 328] width 32 height 25
click at [1147, 446] on td "23" at bounding box center [1156, 453] width 32 height 25
click at [1128, 544] on span "Вибрати" at bounding box center [1114, 546] width 51 height 13
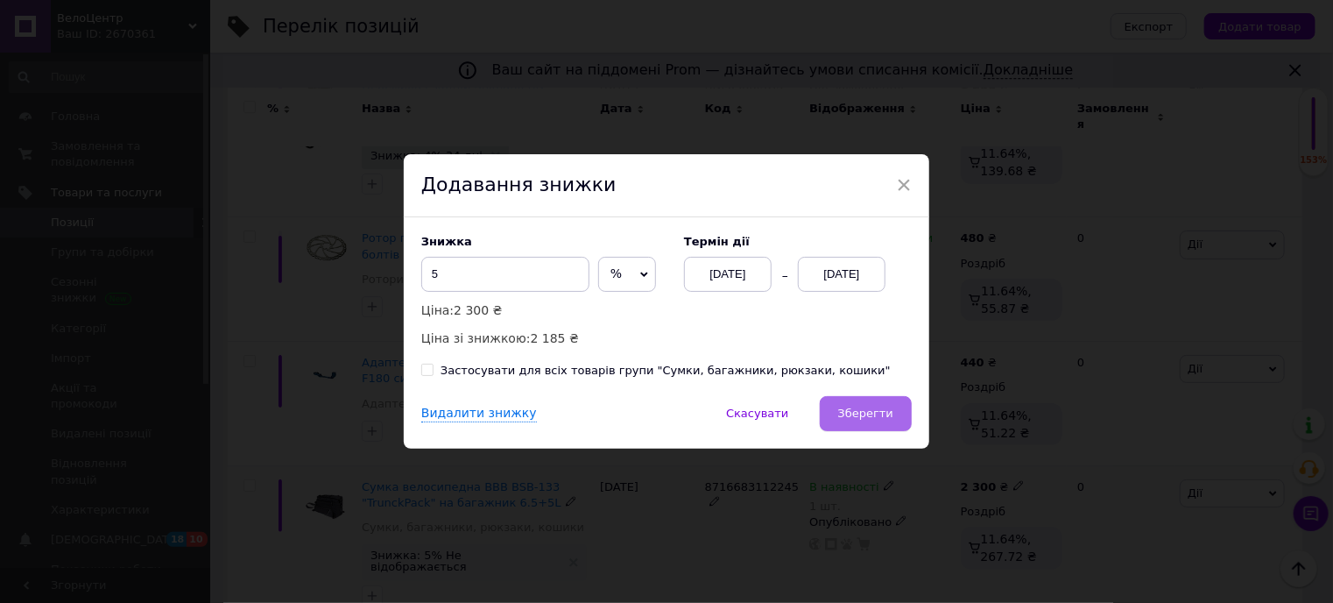
click at [875, 417] on span "Зберегти" at bounding box center [865, 412] width 55 height 13
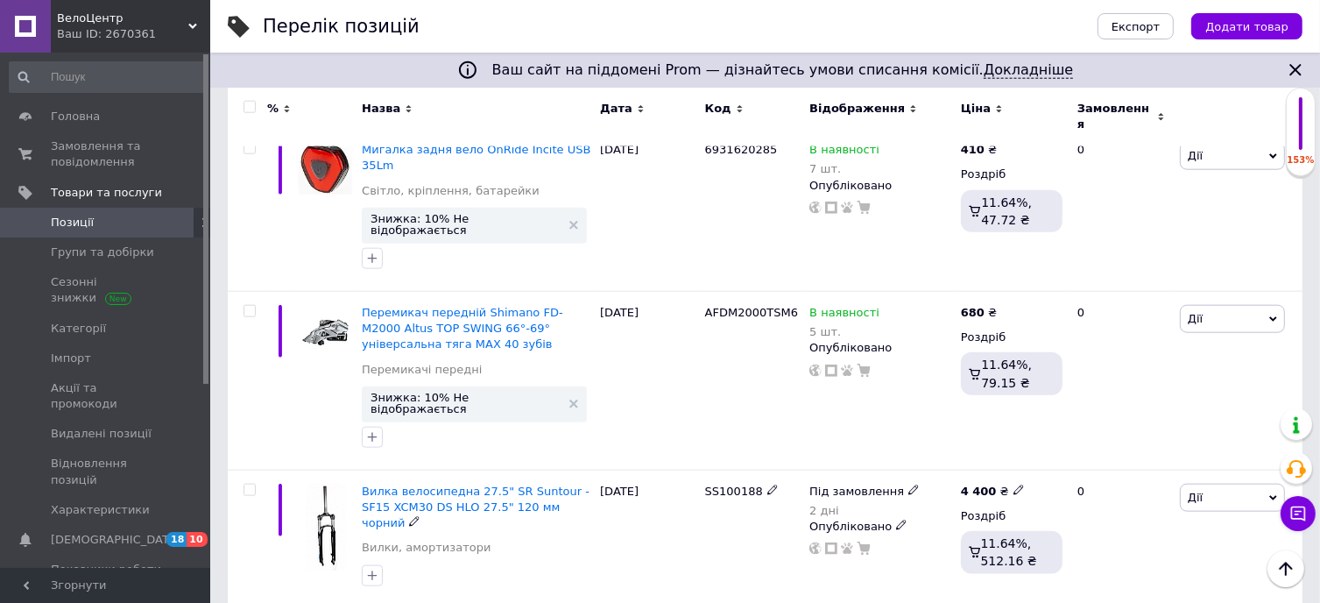
scroll to position [1950, 0]
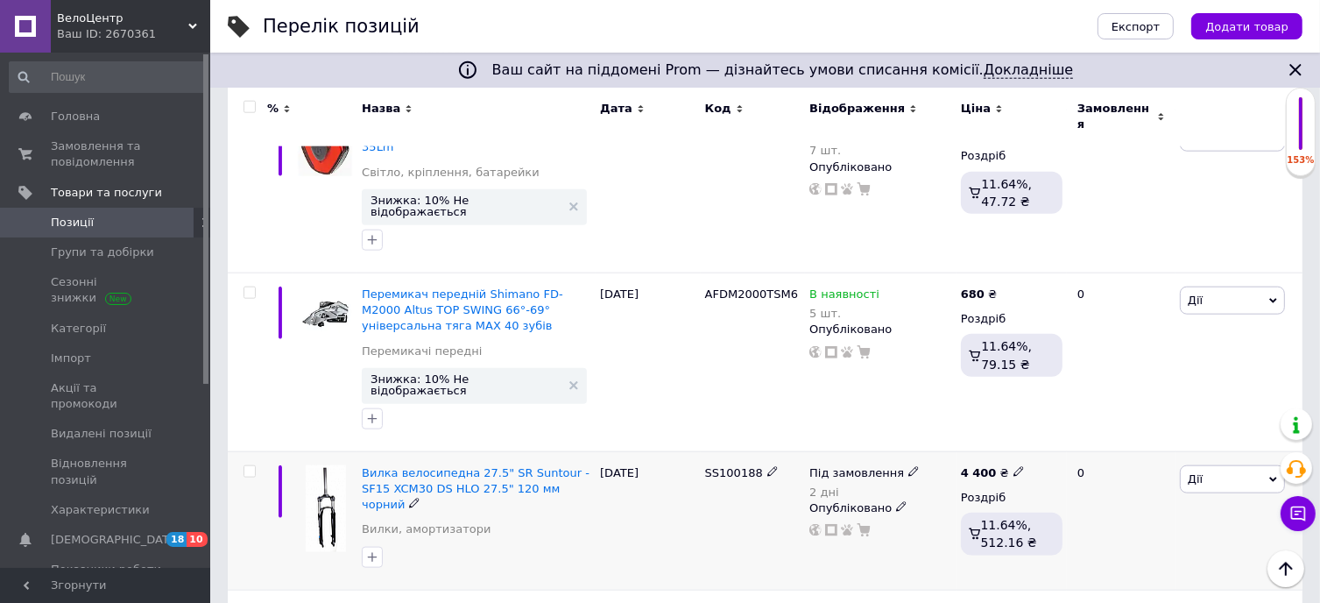
click at [1230, 465] on span "Дії" at bounding box center [1232, 479] width 105 height 28
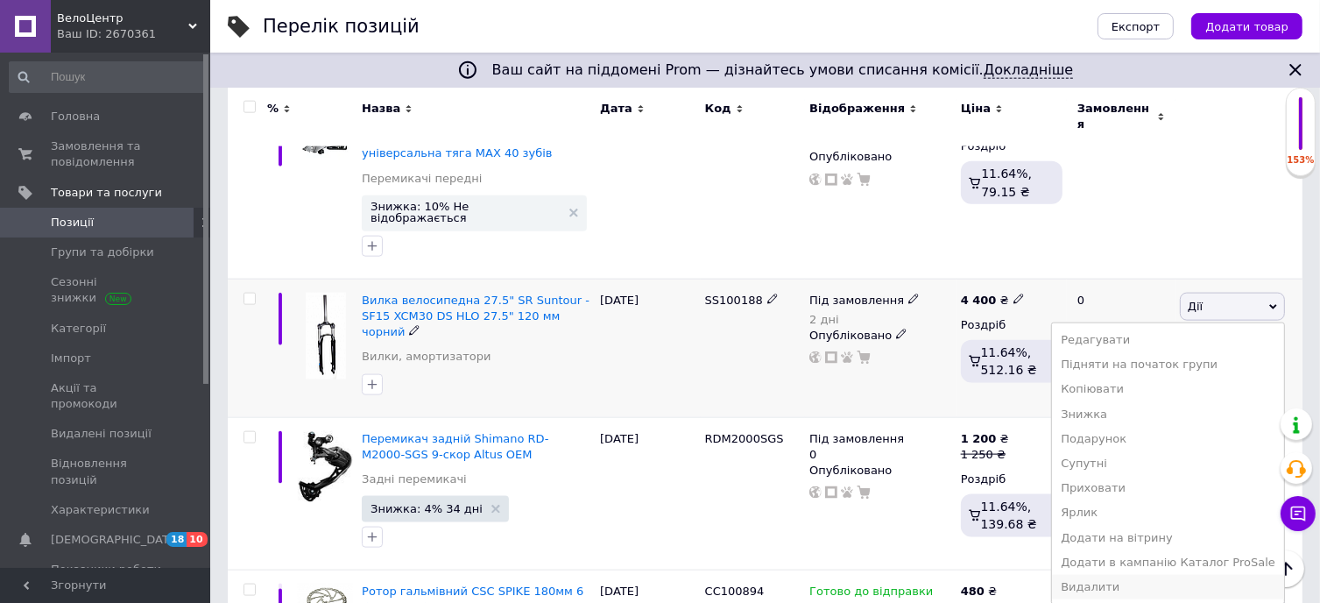
scroll to position [2125, 0]
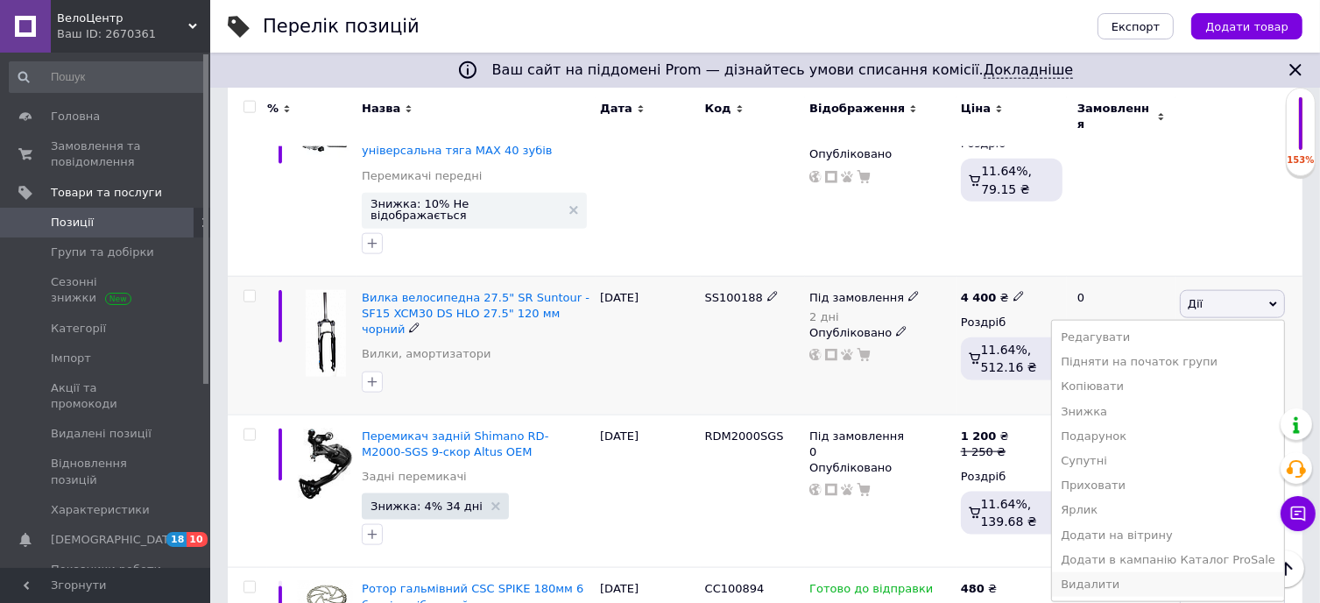
click at [1171, 572] on li "Видалити" at bounding box center [1168, 584] width 232 height 25
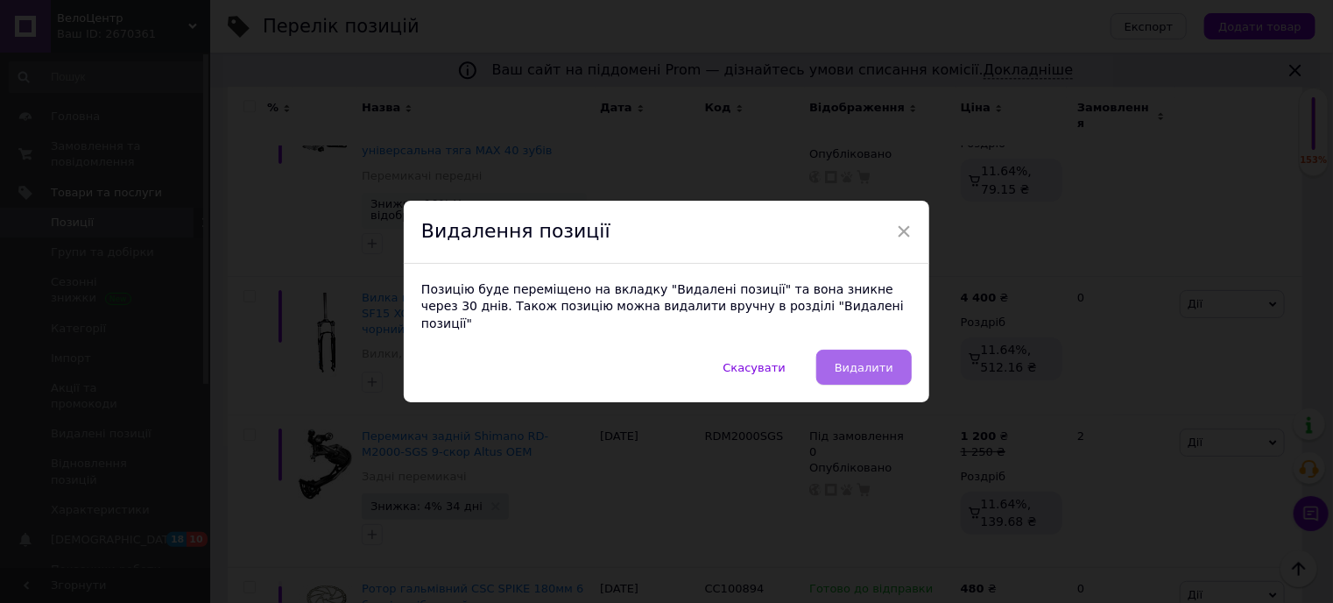
click at [894, 357] on button "Видалити" at bounding box center [863, 366] width 95 height 35
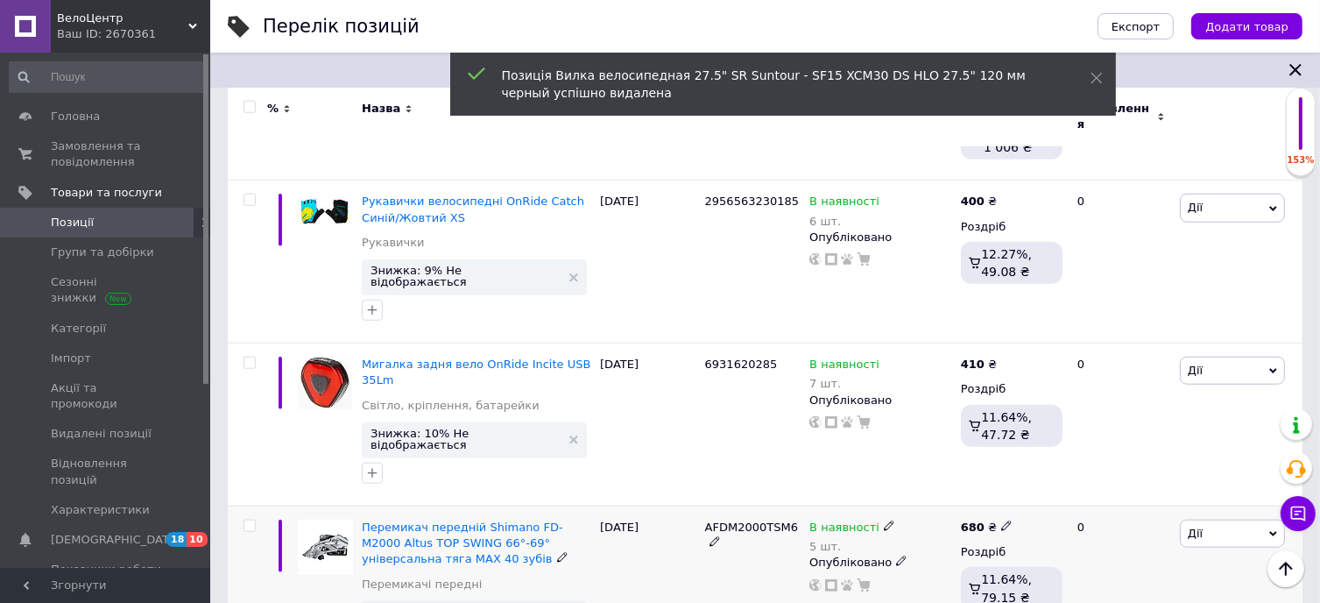
scroll to position [1687, 0]
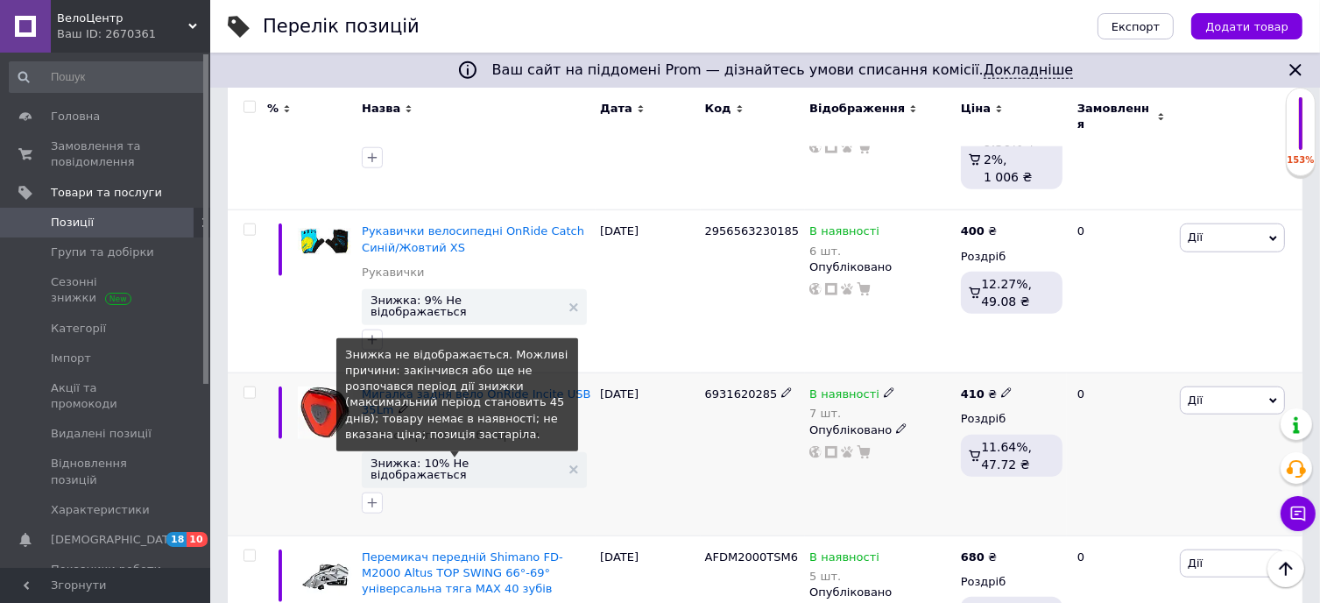
click at [466, 457] on span "Знижка: 10% Не відображається" at bounding box center [466, 468] width 190 height 23
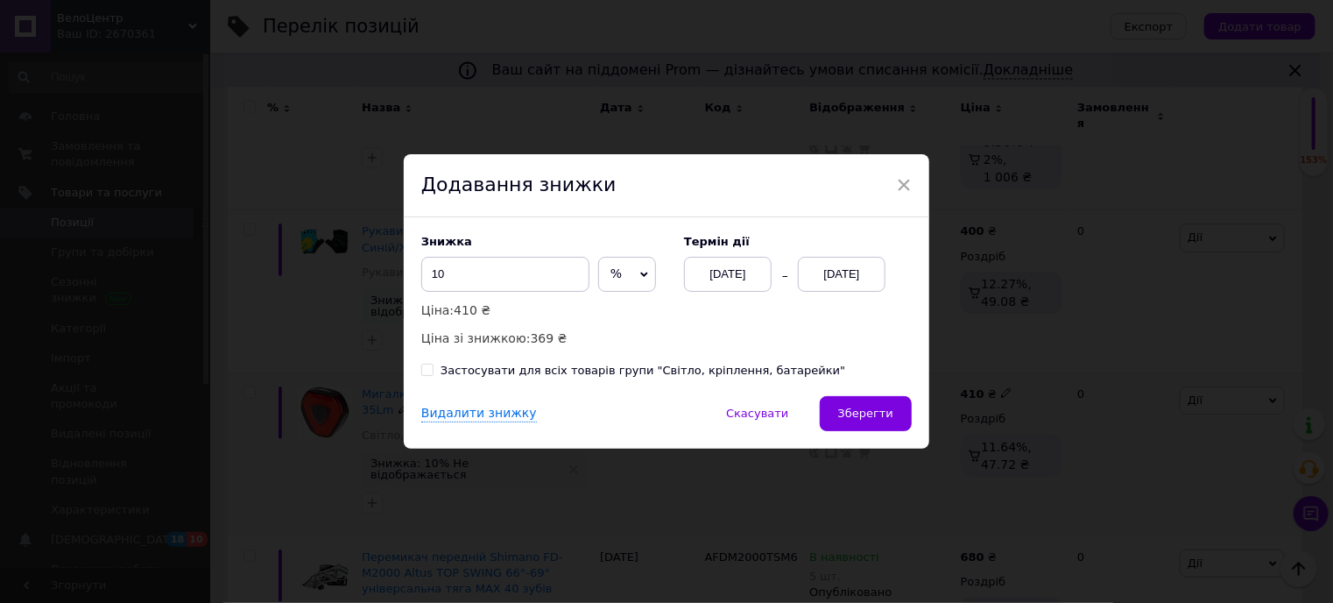
click at [841, 273] on div "[DATE]" at bounding box center [842, 274] width 88 height 35
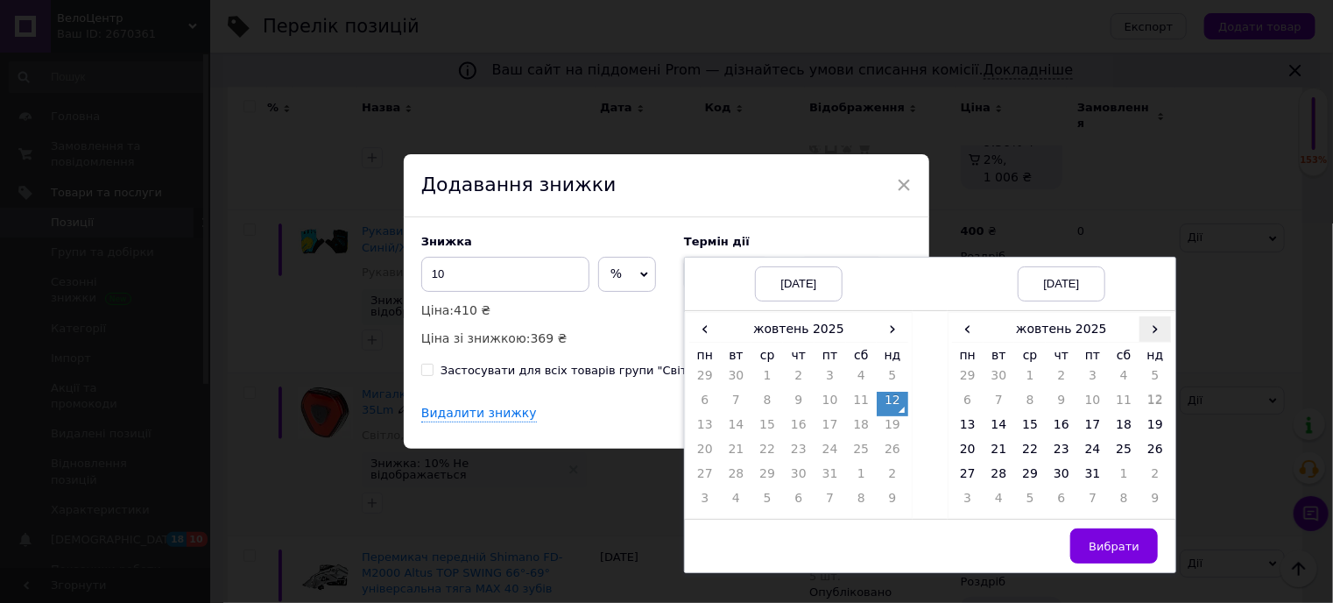
click at [1149, 335] on span "›" at bounding box center [1156, 328] width 32 height 25
click at [1146, 448] on td "23" at bounding box center [1156, 453] width 32 height 25
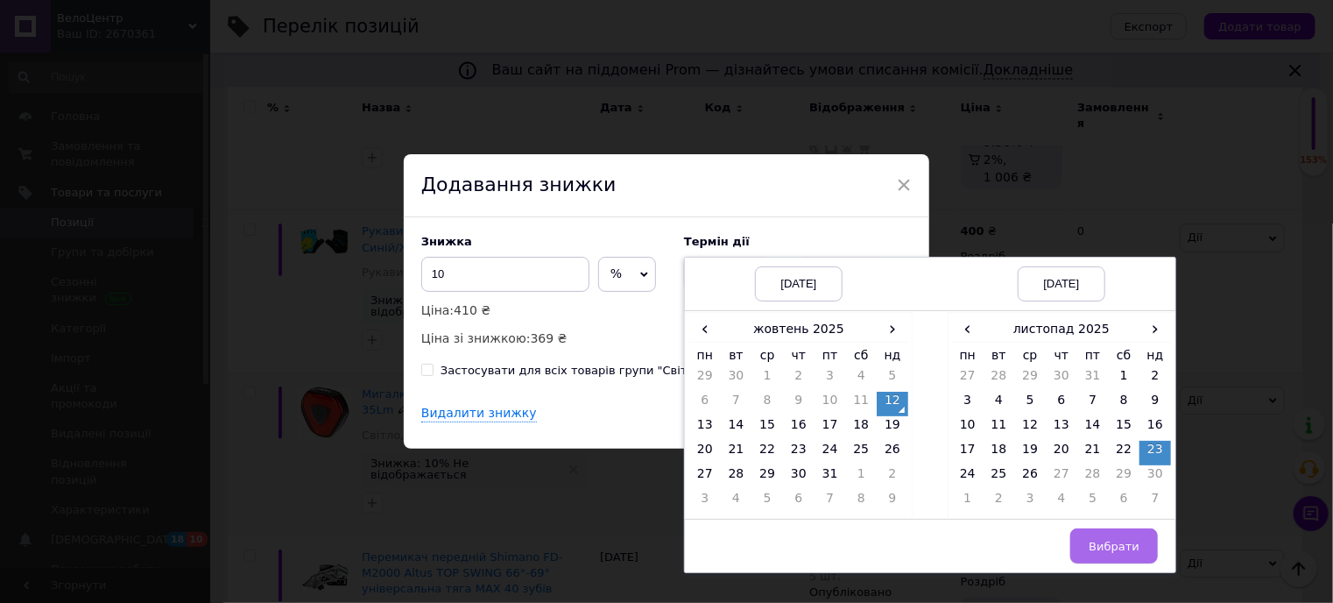
click at [1112, 547] on span "Вибрати" at bounding box center [1114, 546] width 51 height 13
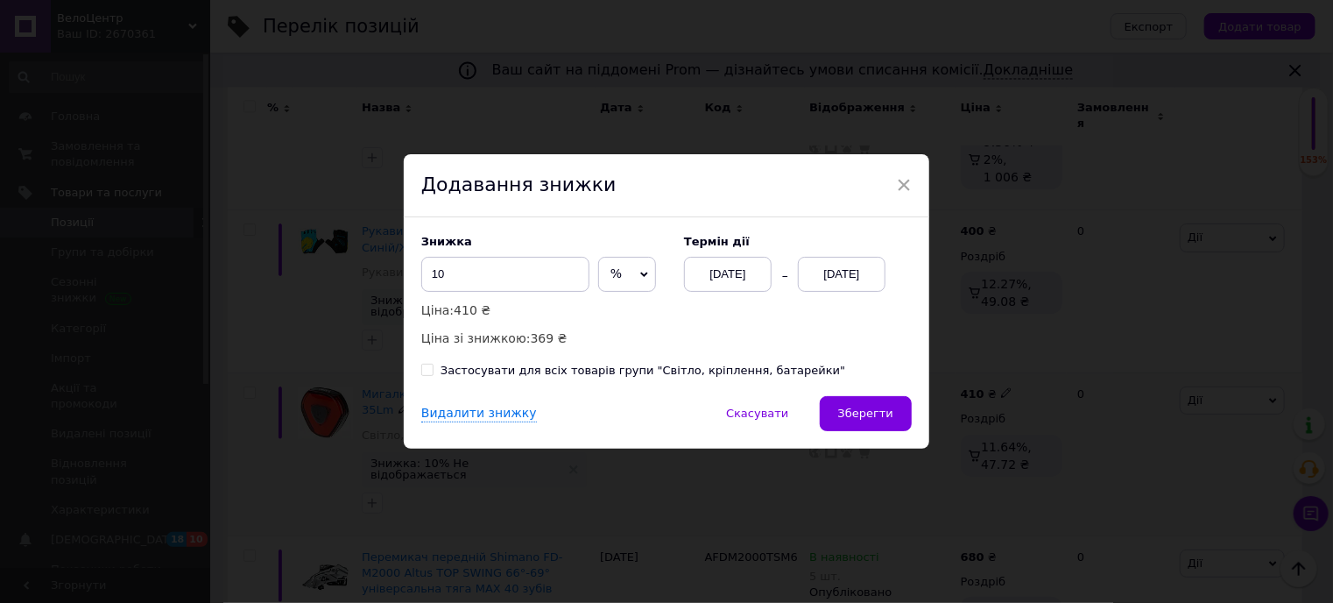
click at [866, 400] on button "Зберегти" at bounding box center [866, 413] width 92 height 35
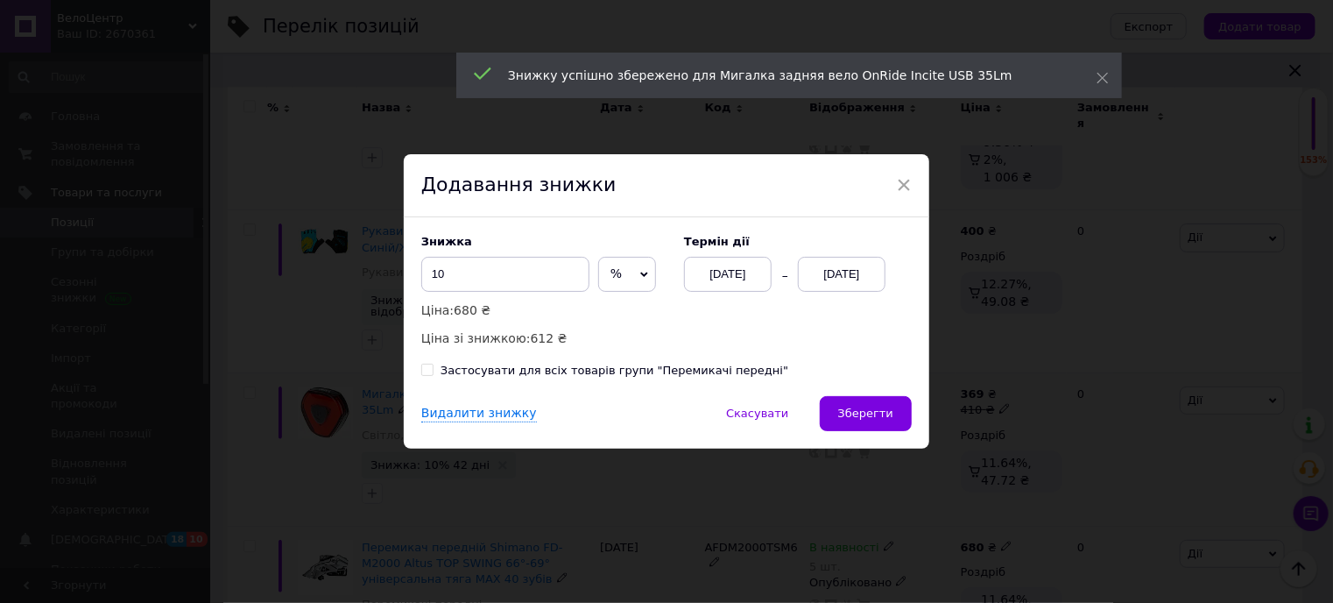
click at [830, 279] on div "[DATE]" at bounding box center [842, 274] width 88 height 35
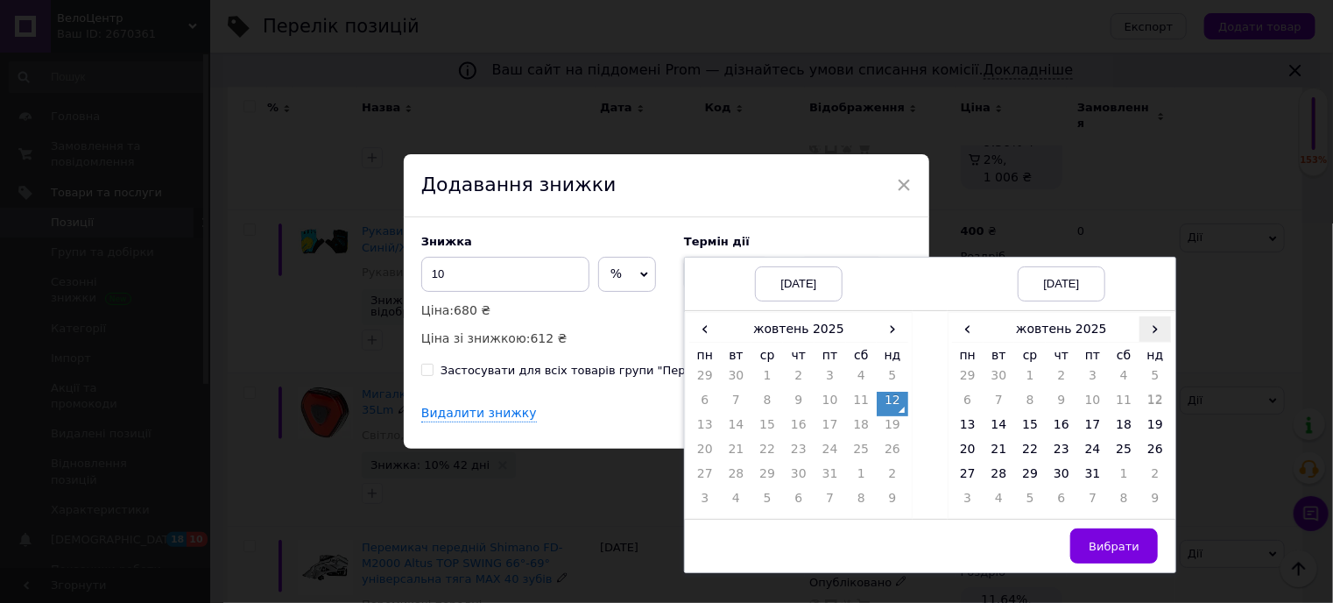
click at [1140, 335] on span "›" at bounding box center [1156, 328] width 32 height 25
click at [1147, 449] on td "23" at bounding box center [1156, 453] width 32 height 25
drag, startPoint x: 1112, startPoint y: 545, endPoint x: 1034, endPoint y: 477, distance: 103.7
click at [1111, 545] on span "Вибрати" at bounding box center [1114, 546] width 51 height 13
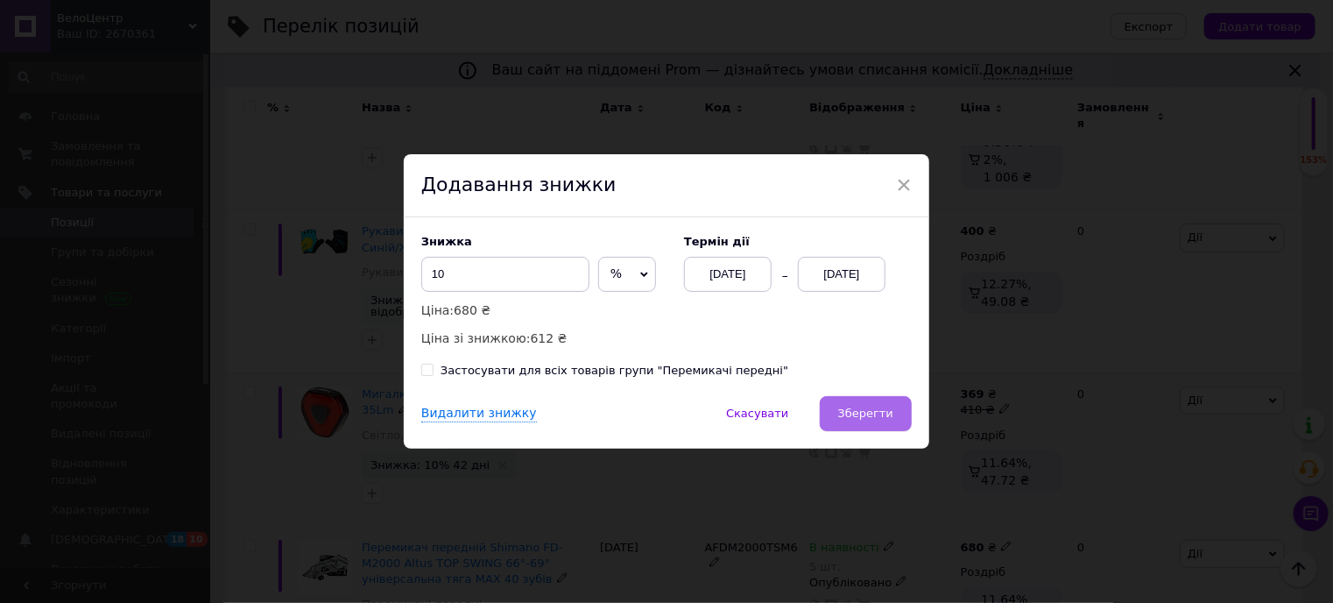
click at [864, 402] on button "Зберегти" at bounding box center [866, 413] width 92 height 35
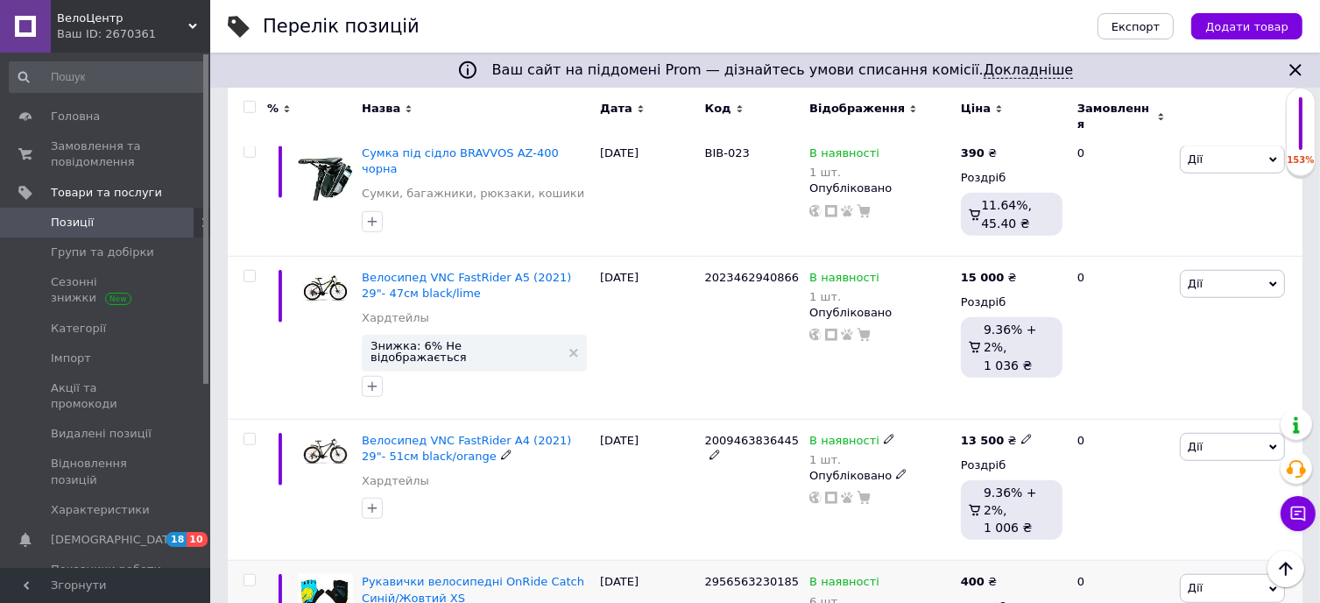
scroll to position [1249, 0]
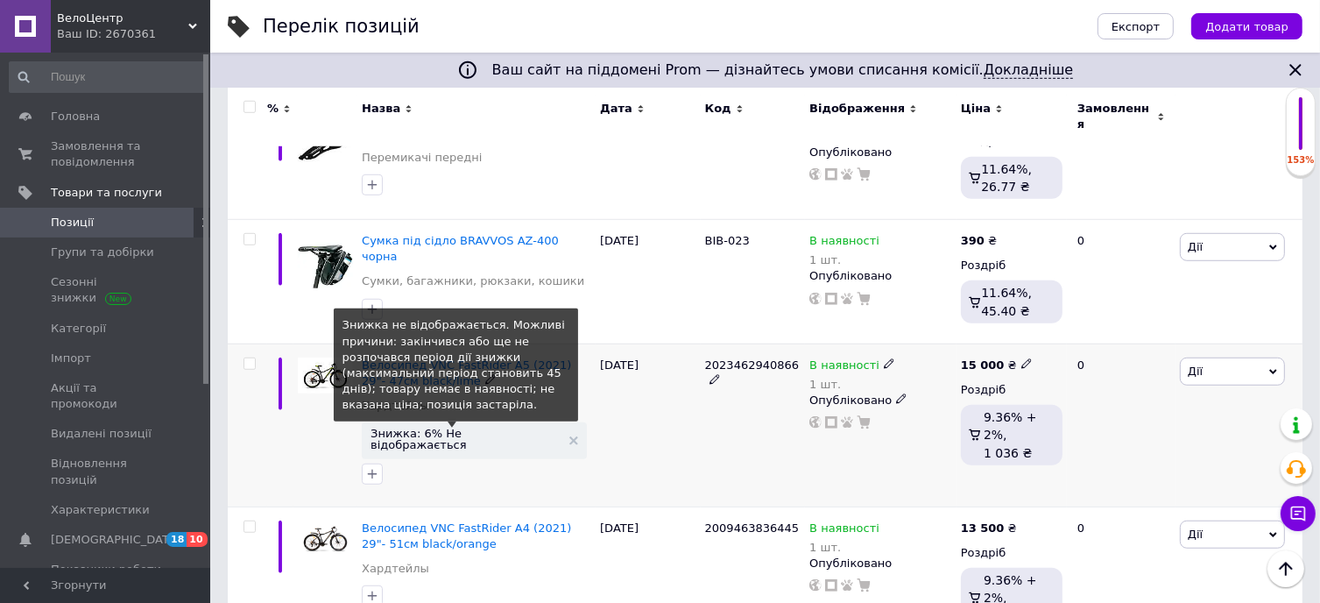
click at [402, 427] on span "Знижка: 6% Не відображається" at bounding box center [466, 438] width 190 height 23
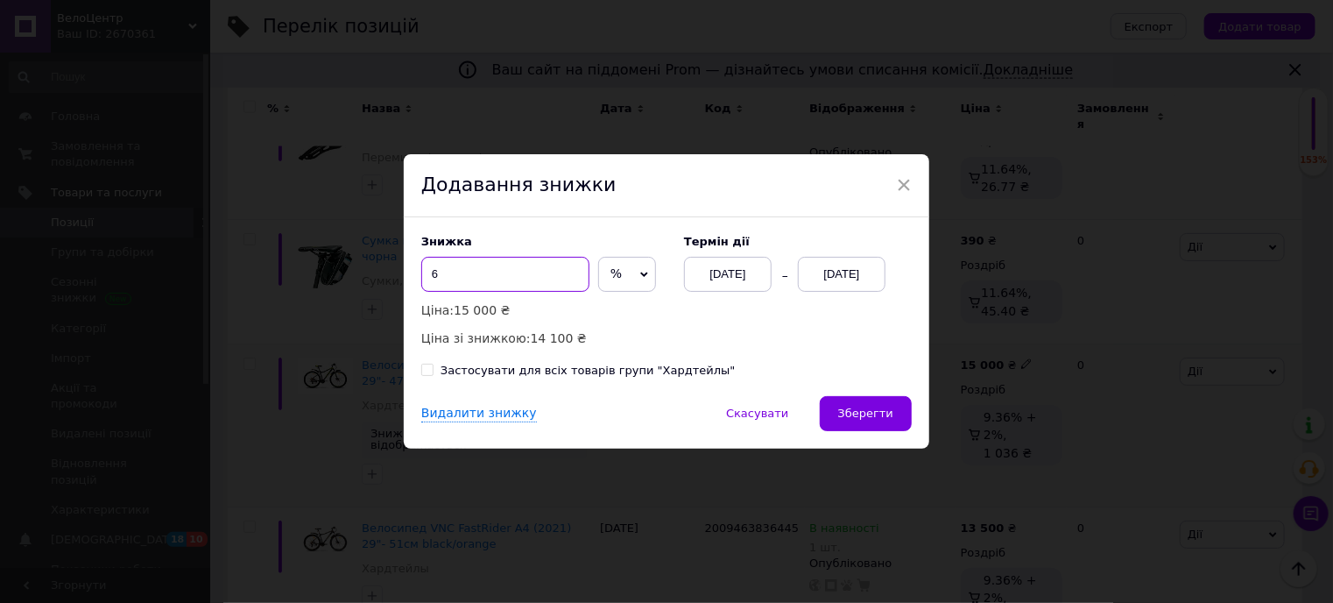
click at [495, 267] on input "6" at bounding box center [505, 274] width 168 height 35
click at [845, 279] on div "[DATE]" at bounding box center [842, 274] width 88 height 35
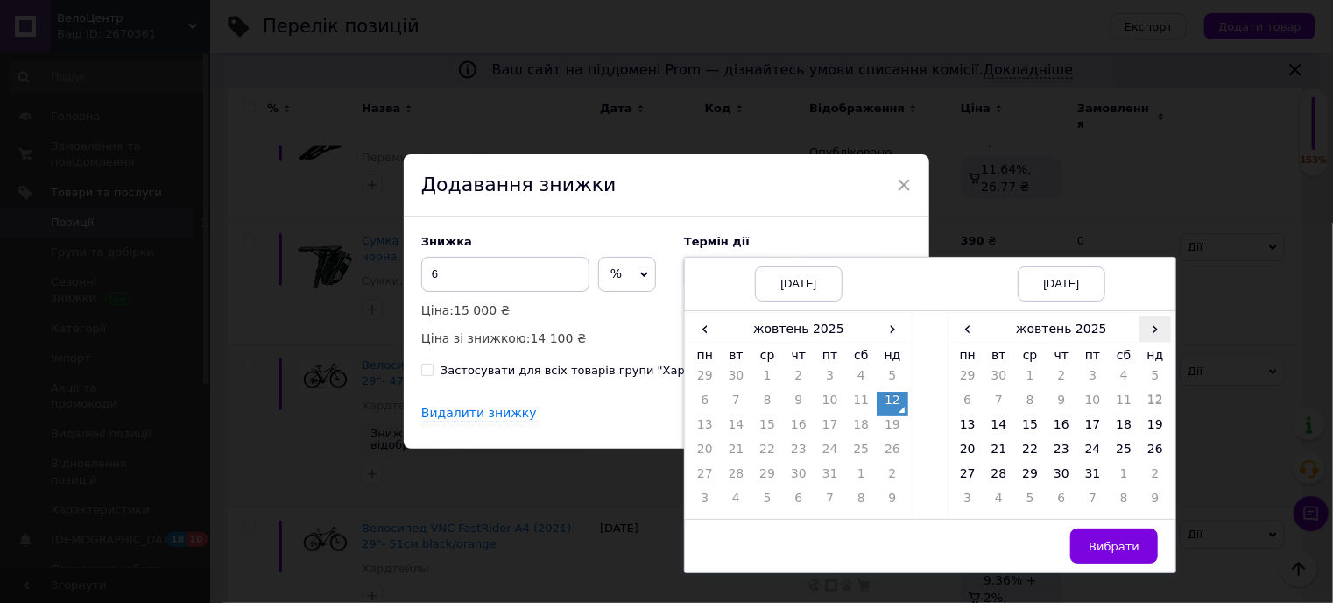
click at [1153, 326] on span "›" at bounding box center [1156, 328] width 32 height 25
click at [1159, 448] on td "23" at bounding box center [1156, 453] width 32 height 25
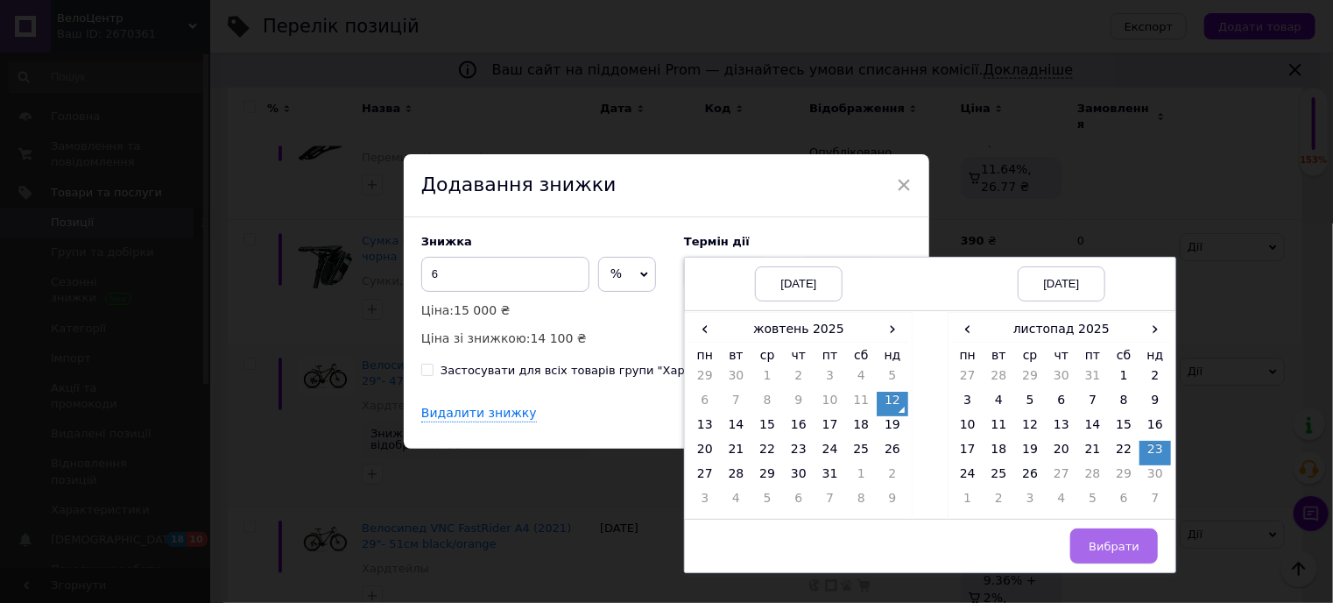
click at [1118, 542] on span "Вибрати" at bounding box center [1114, 546] width 51 height 13
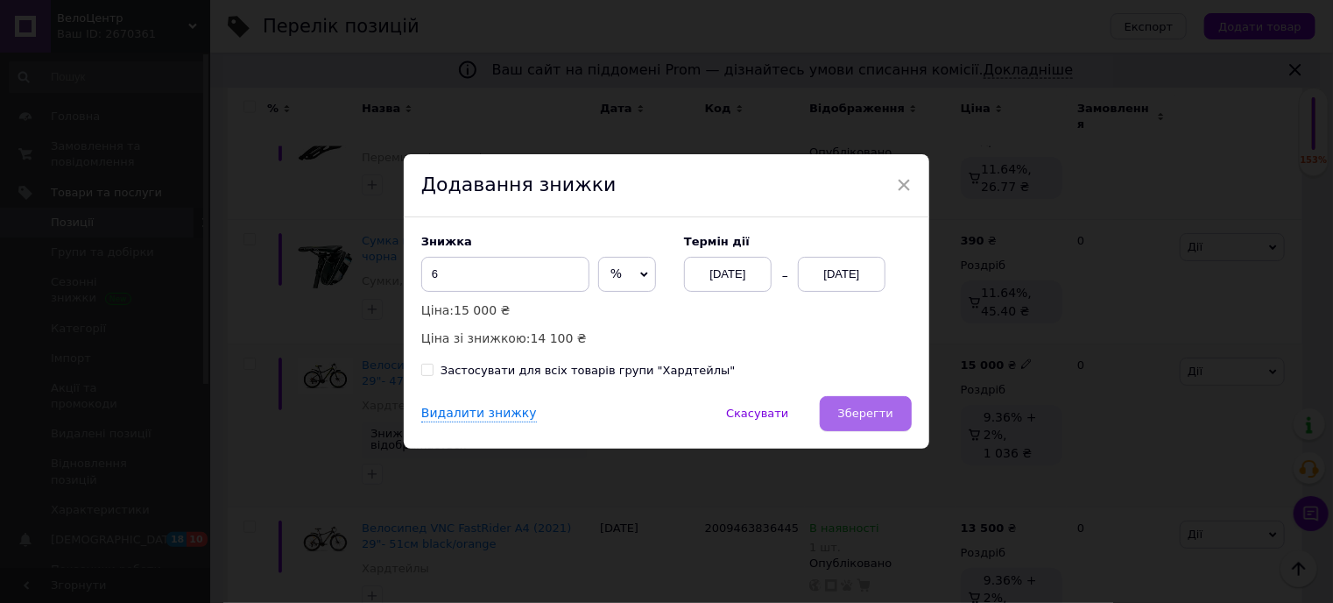
click at [872, 412] on span "Зберегти" at bounding box center [865, 412] width 55 height 13
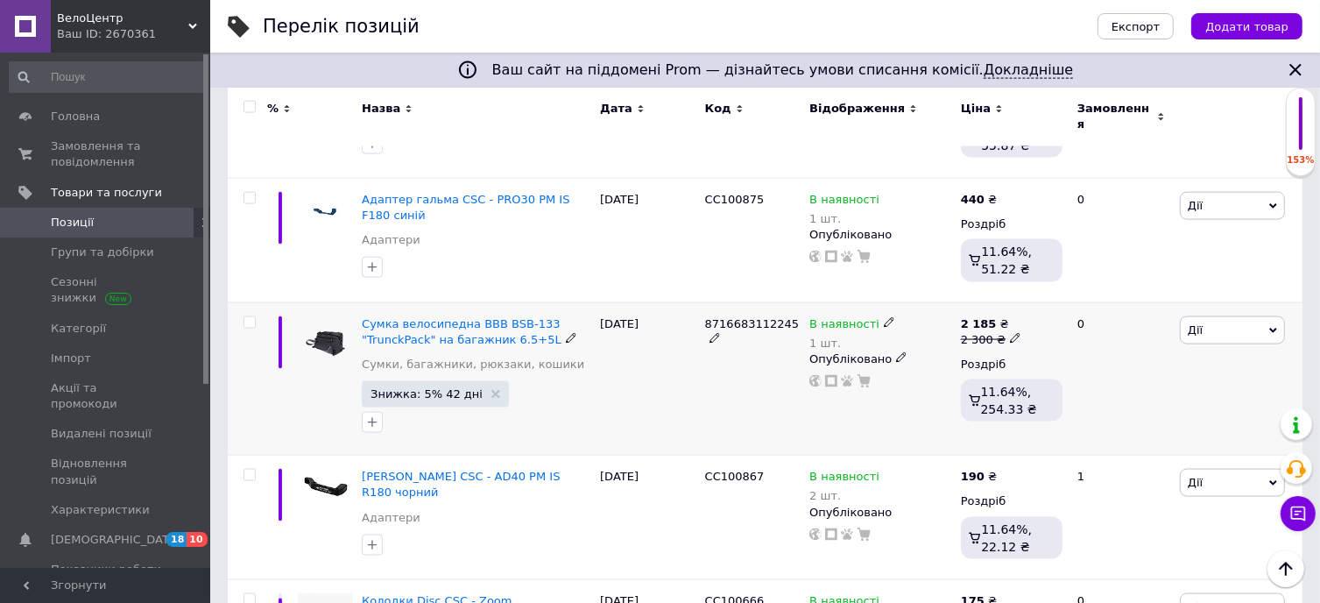
scroll to position [2651, 0]
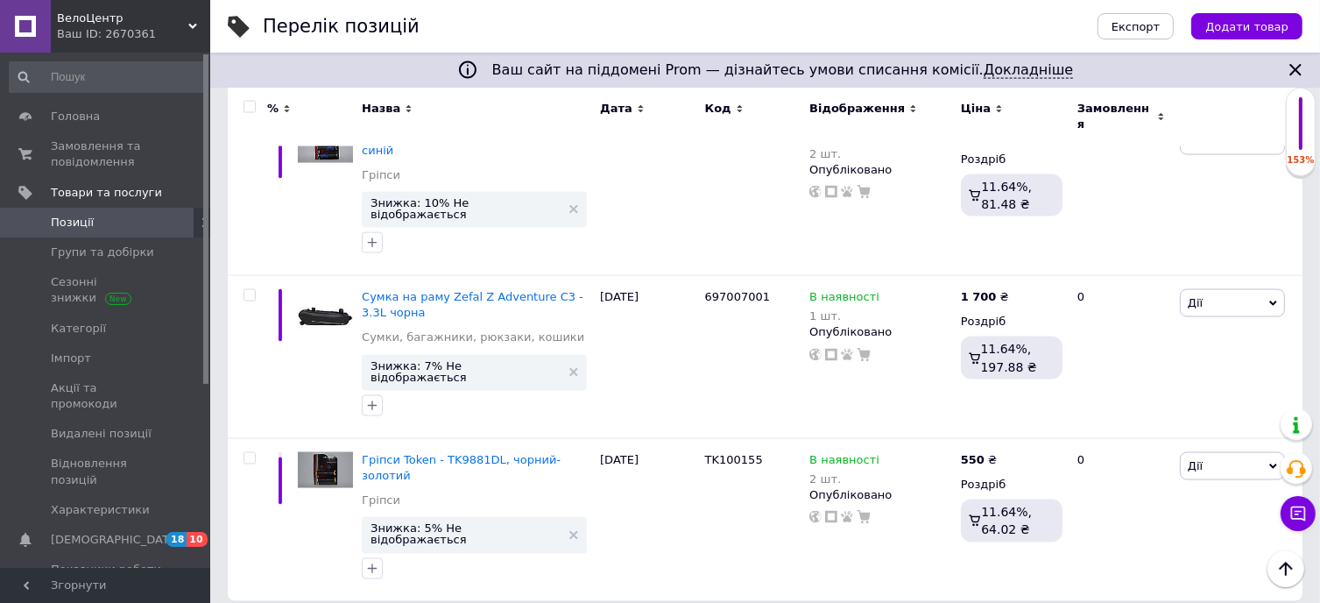
scroll to position [2555, 0]
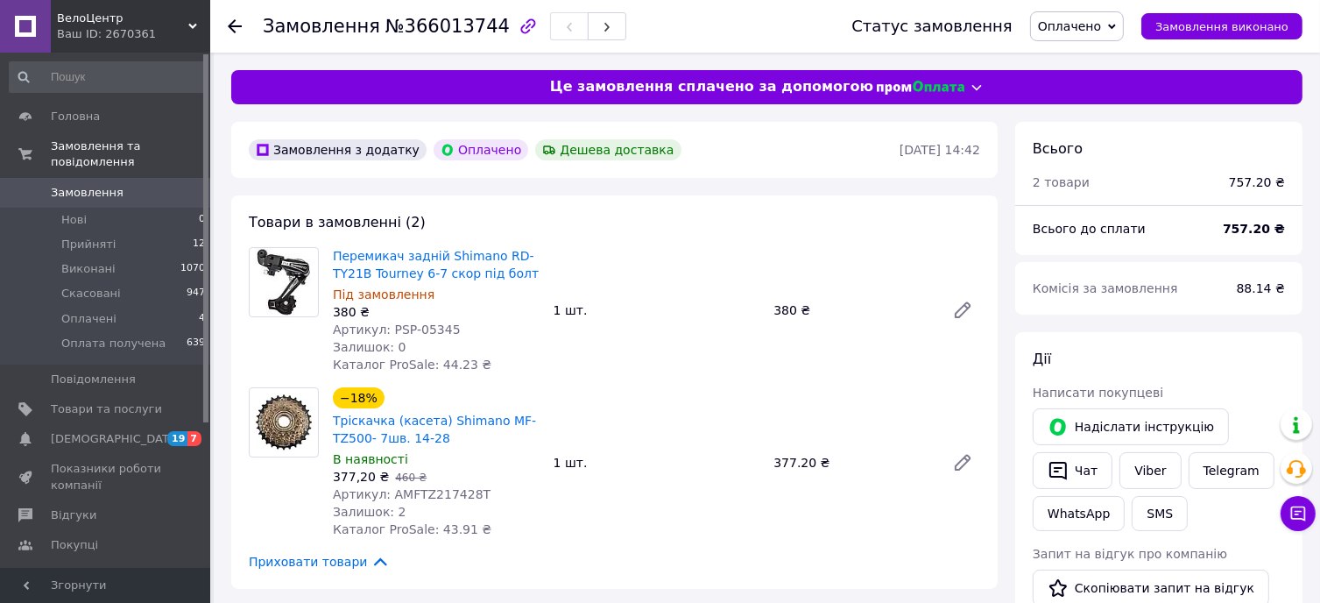
click at [74, 185] on span "Замовлення" at bounding box center [87, 193] width 73 height 16
